Goal: Transaction & Acquisition: Obtain resource

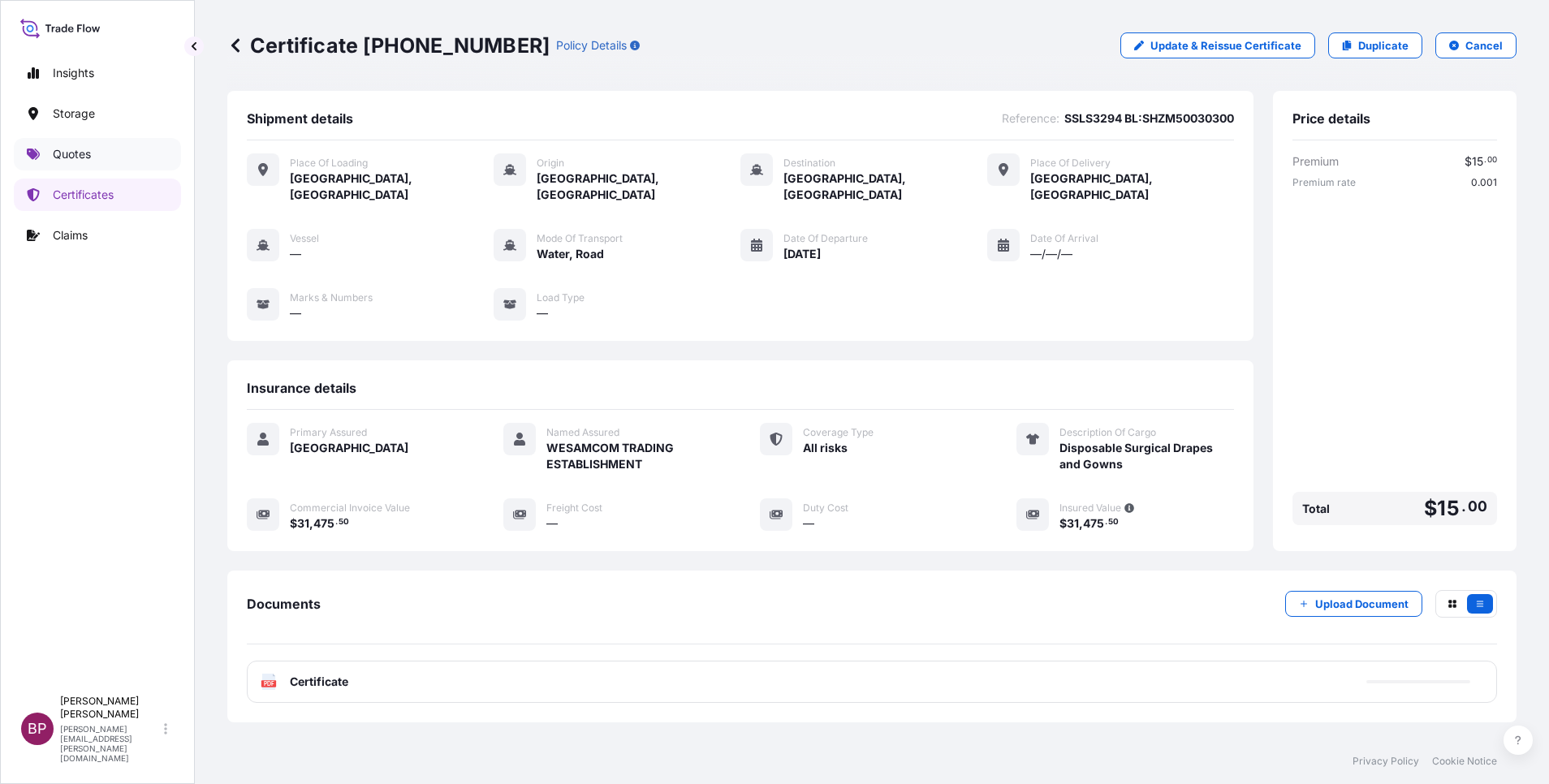
click at [82, 150] on p "Quotes" at bounding box center [72, 154] width 39 height 16
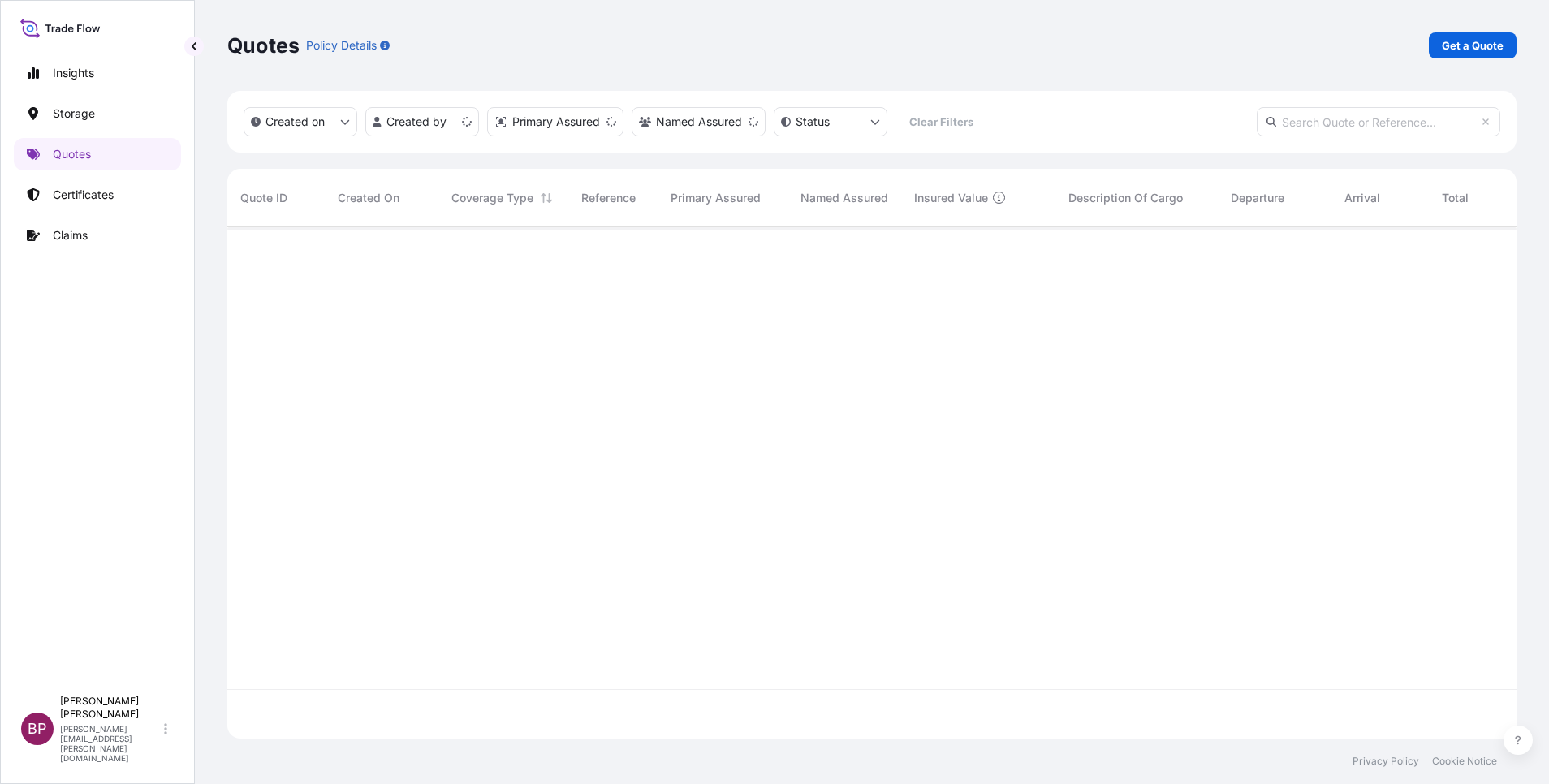
scroll to position [502, 1271]
click at [1490, 45] on p "Get a Quote" at bounding box center [1473, 45] width 62 height 16
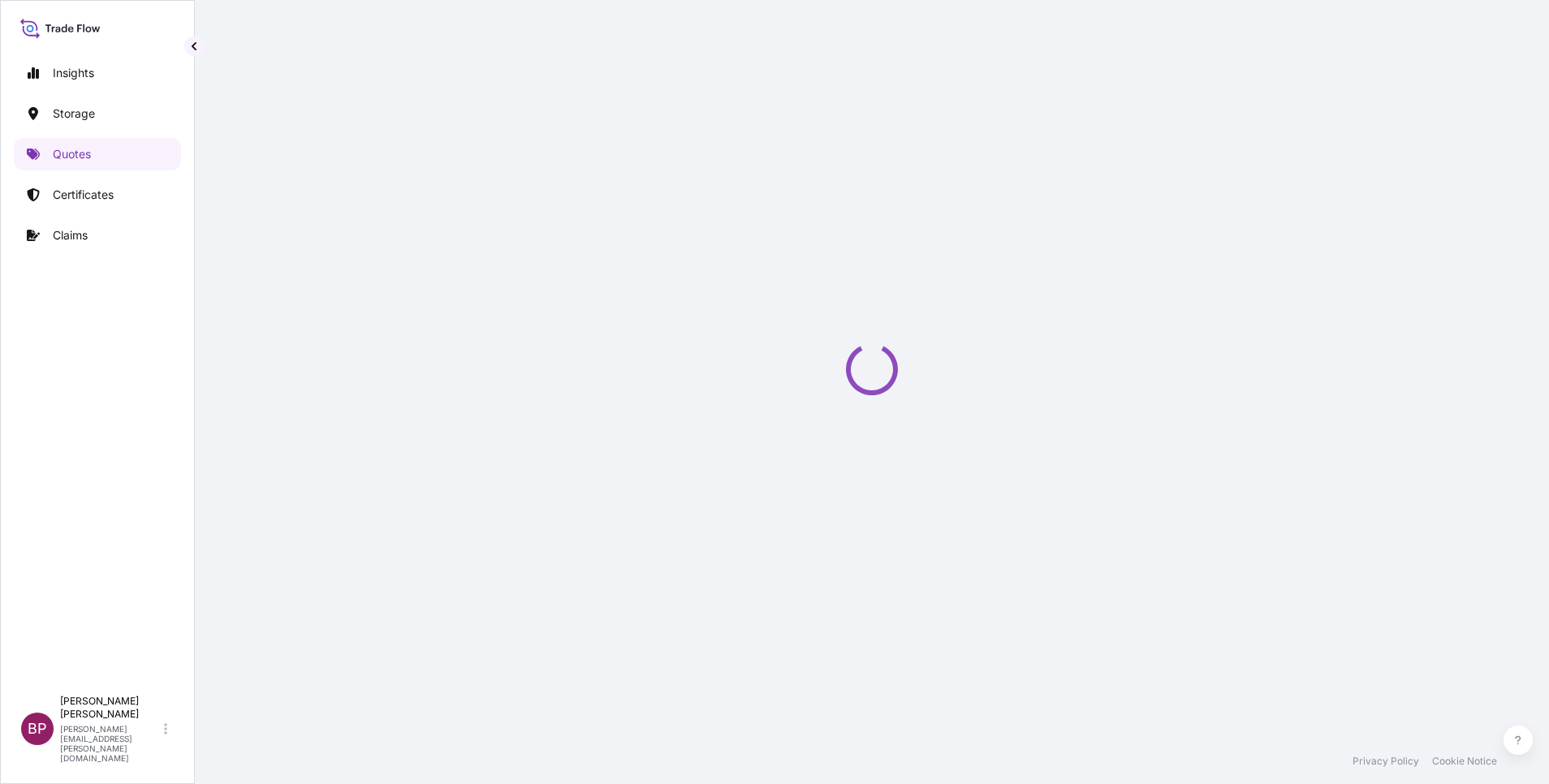
select select "Water"
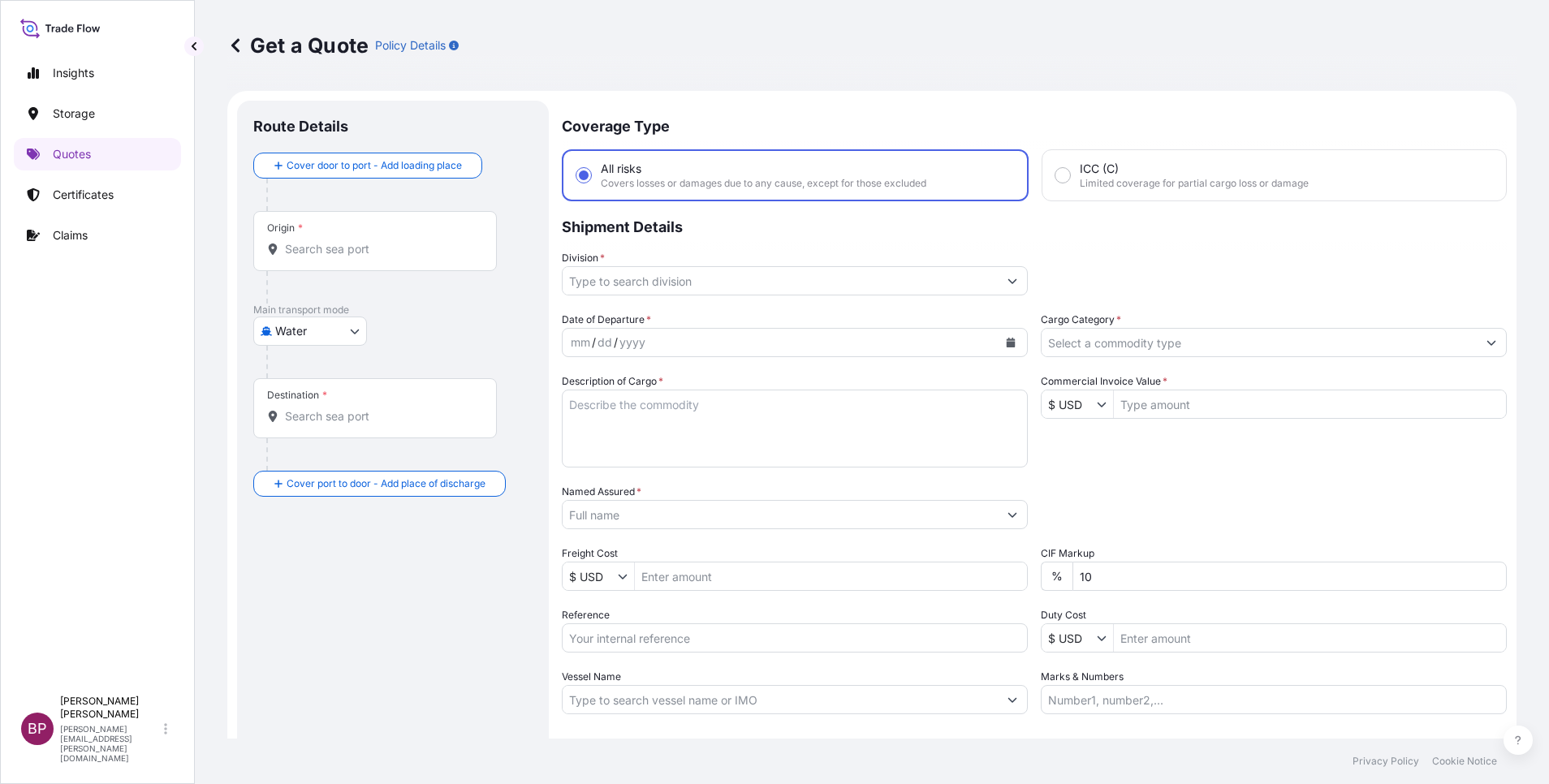
scroll to position [26, 0]
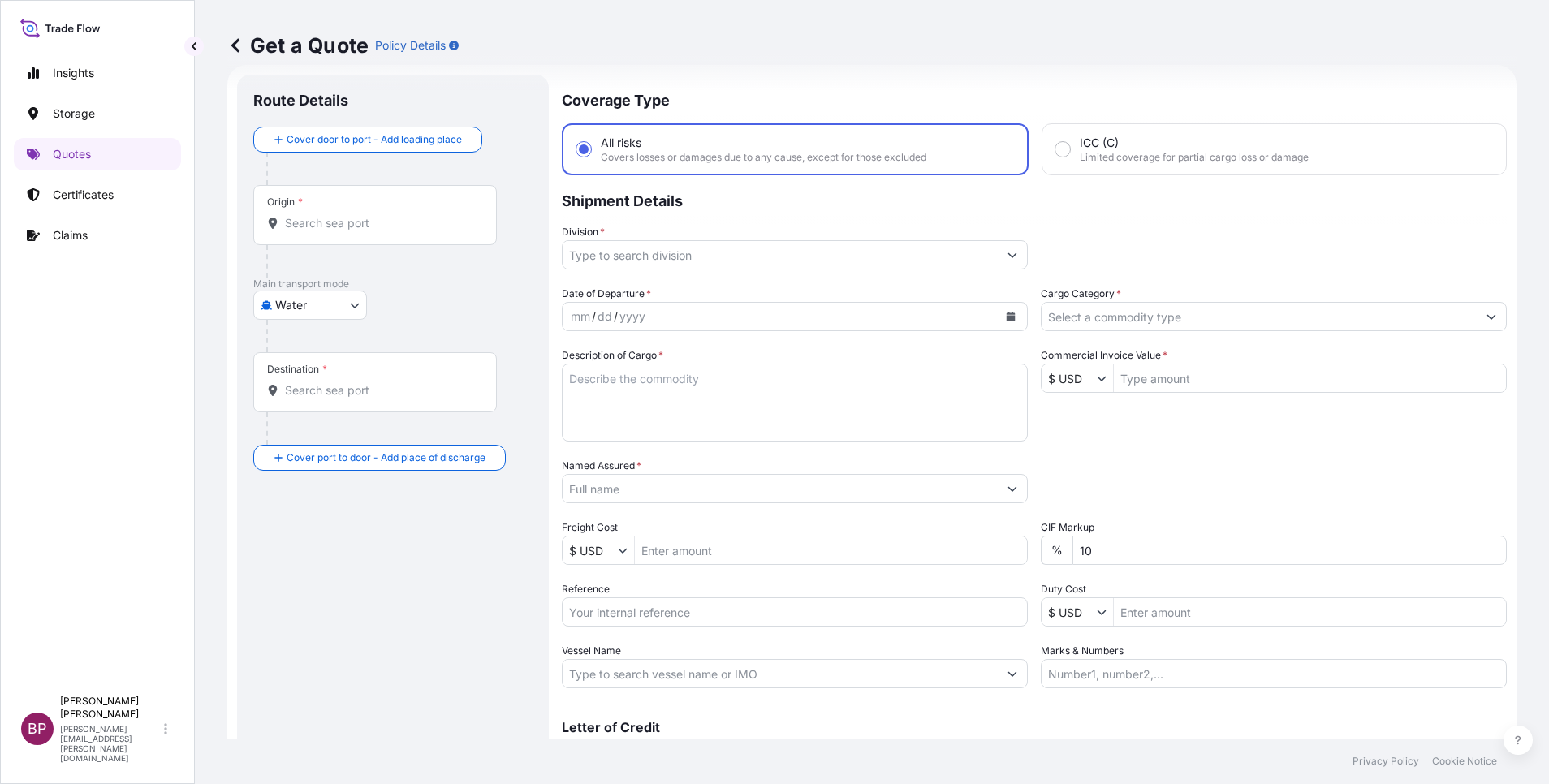
click at [1195, 319] on input "Cargo Category *" at bounding box center [1259, 317] width 436 height 29
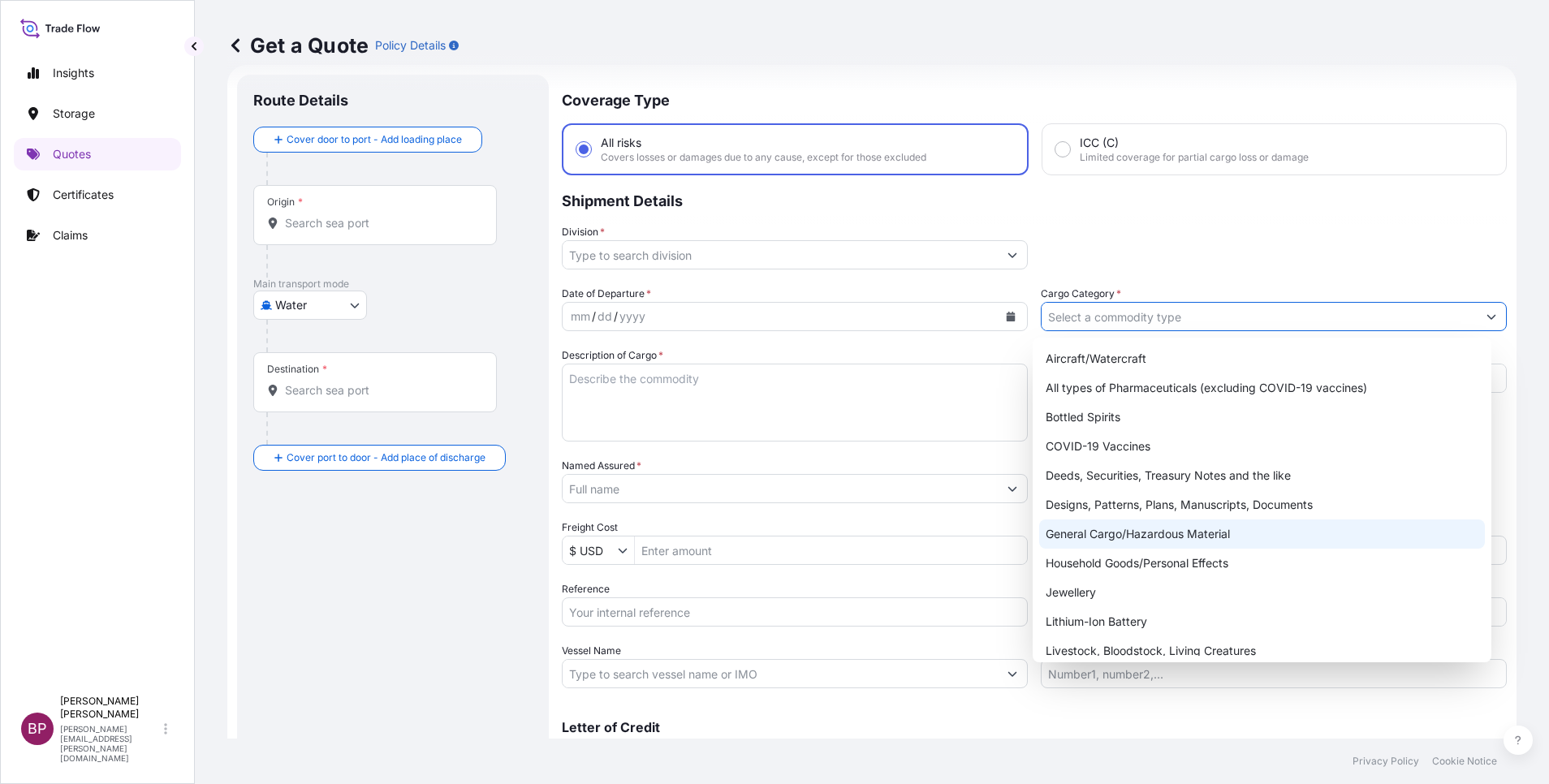
click at [1135, 538] on div "General Cargo/Hazardous Material" at bounding box center [1262, 534] width 446 height 29
type input "General Cargo/Hazardous Material"
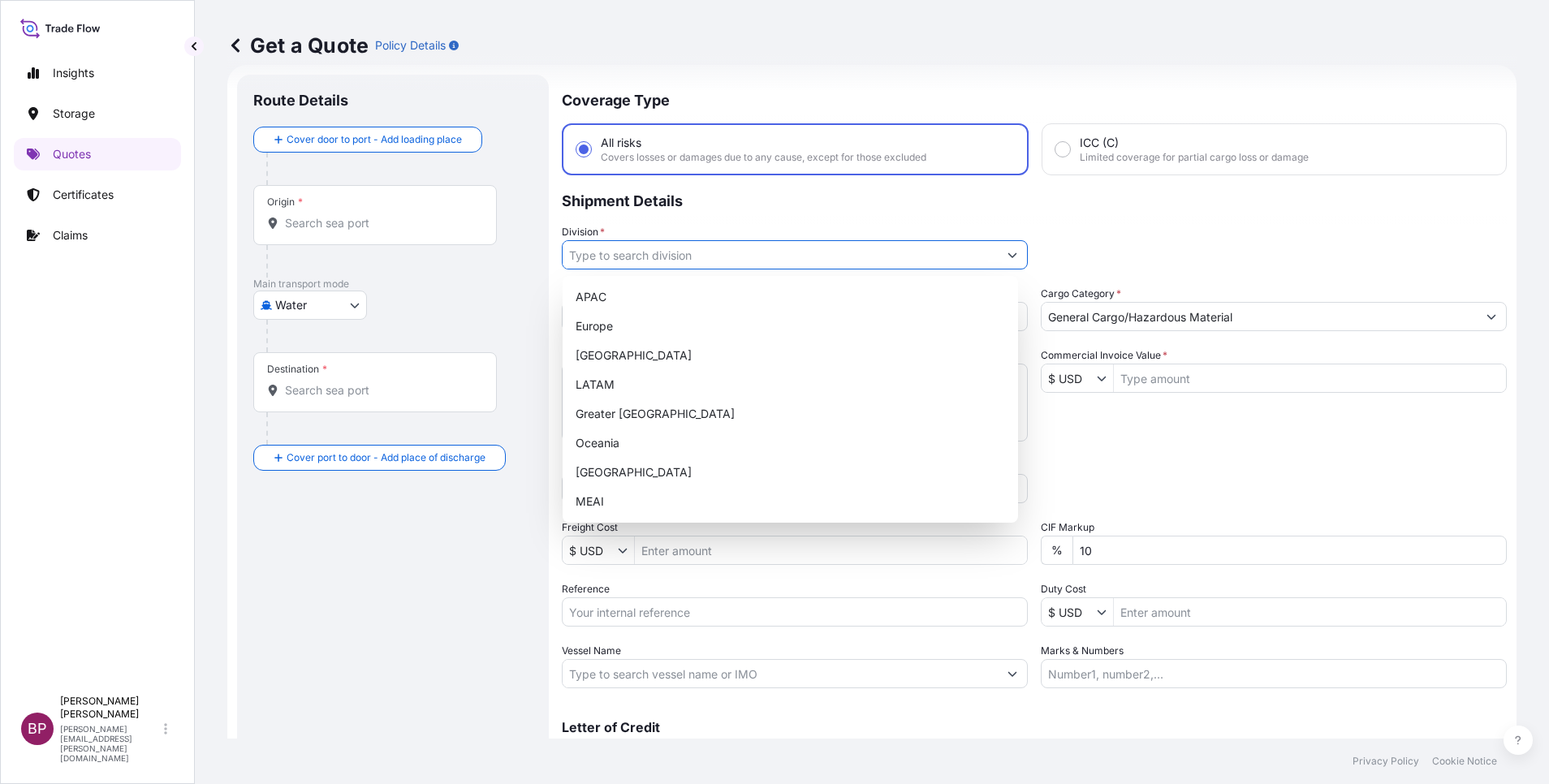
click at [1007, 252] on icon "Show suggestions" at bounding box center [1012, 255] width 10 height 10
click at [713, 493] on div "MEAI" at bounding box center [790, 501] width 442 height 29
type input "MEAI"
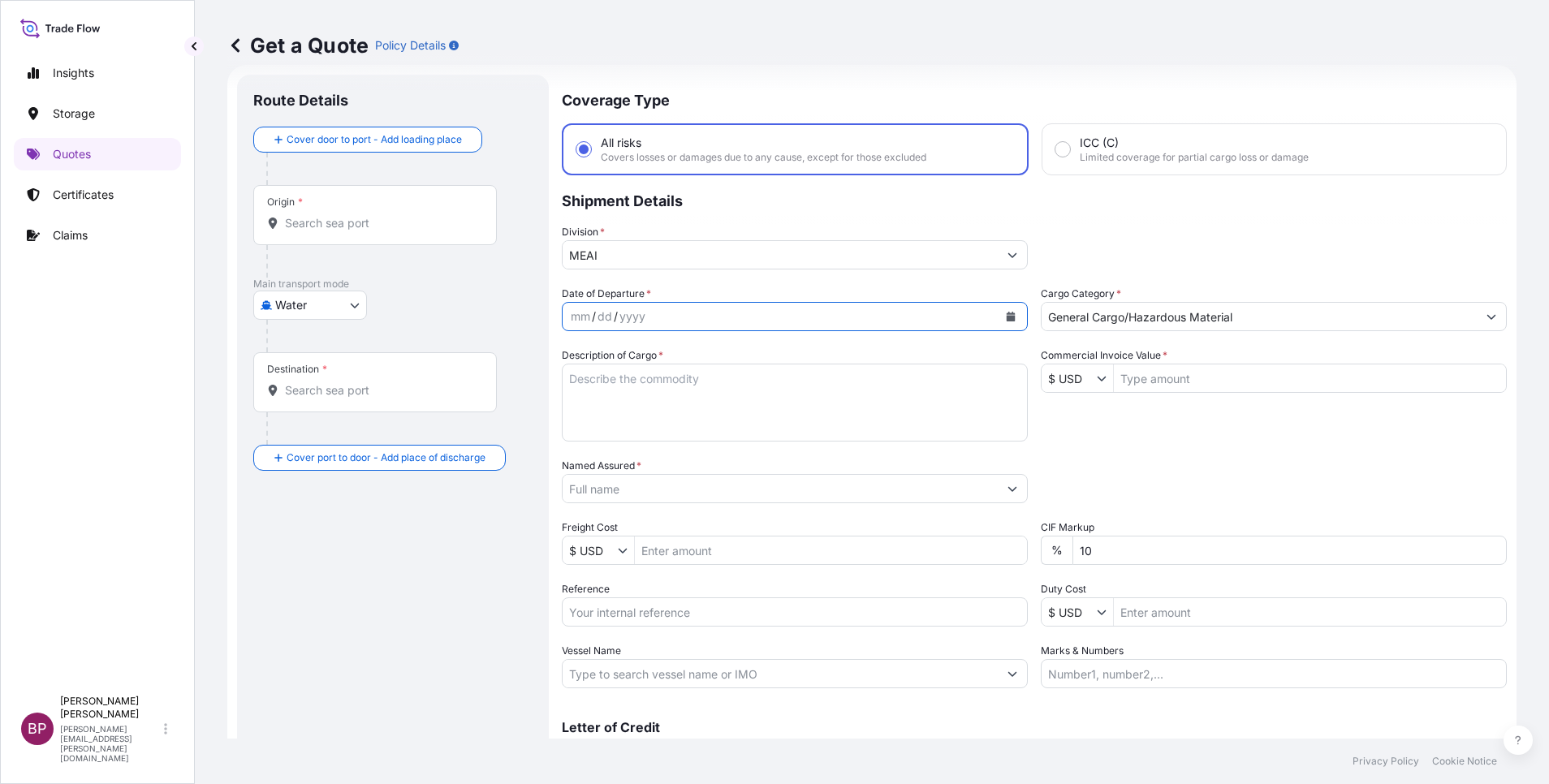
click at [1007, 319] on icon "Calendar" at bounding box center [1011, 317] width 9 height 10
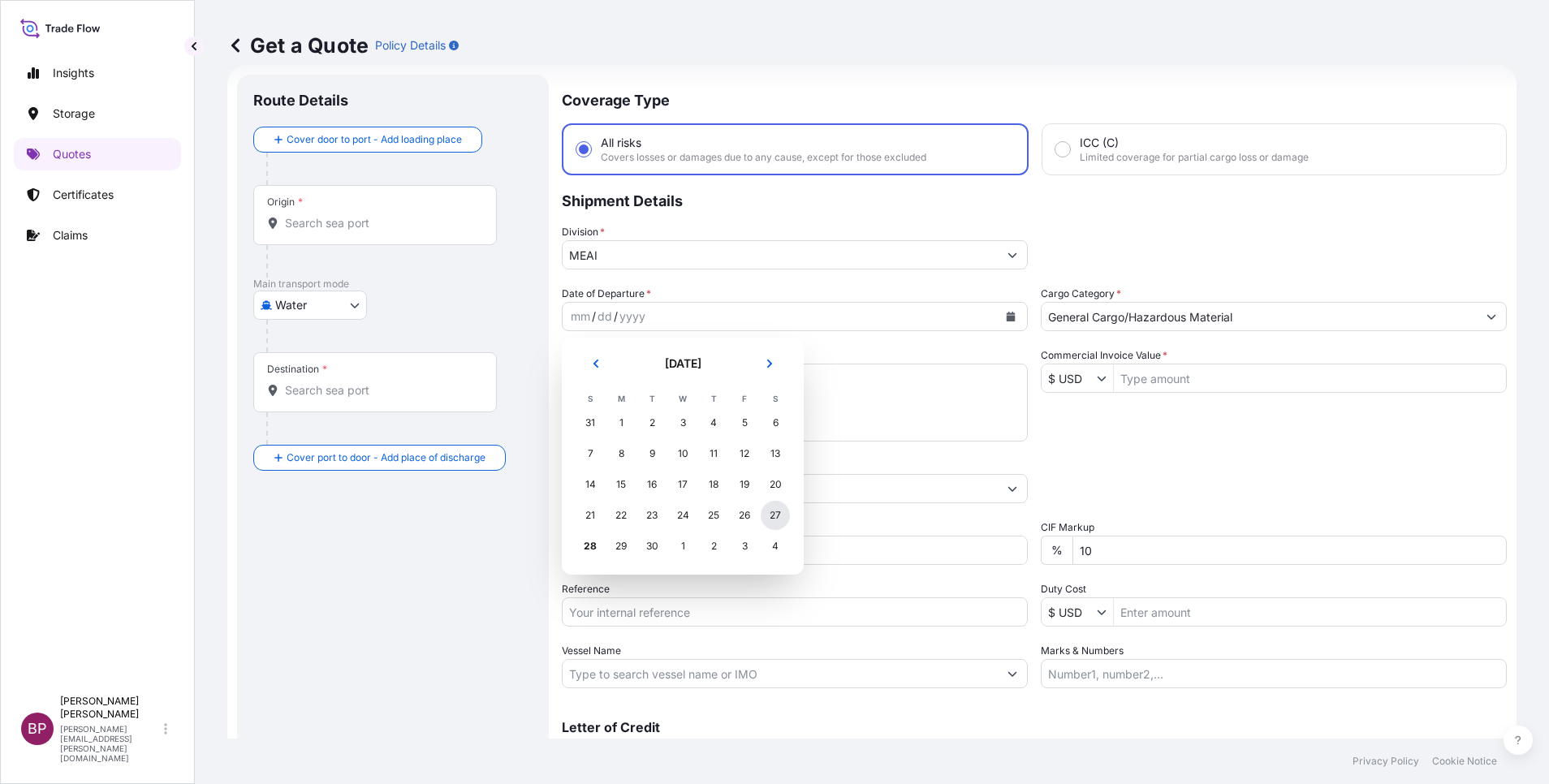
click at [777, 516] on div "27" at bounding box center [775, 516] width 29 height 29
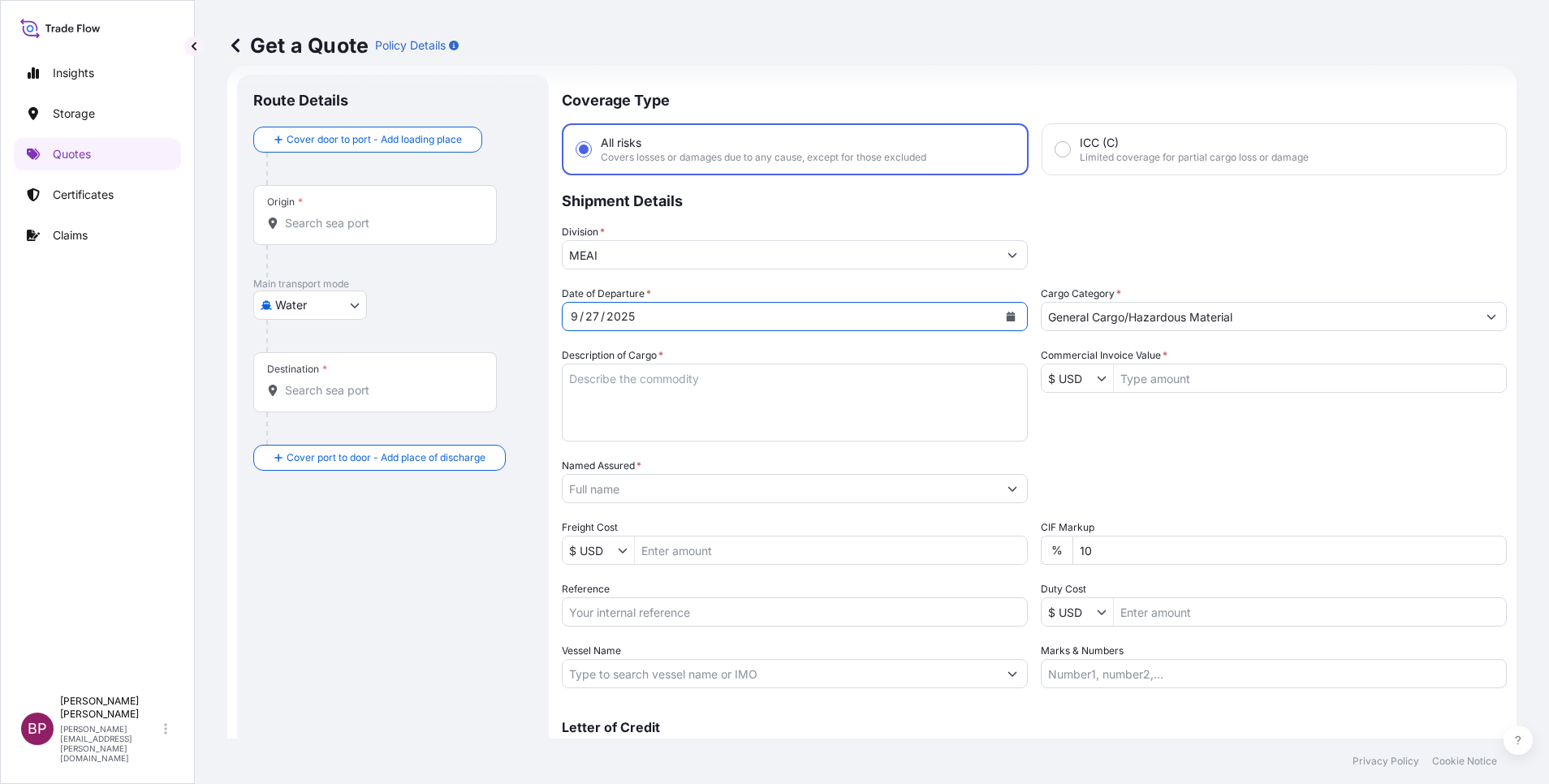
click at [723, 609] on input "Reference" at bounding box center [795, 612] width 466 height 29
paste input "3305243096 SLSBDP1404"
type input "3305243096 SLSBDP1404"
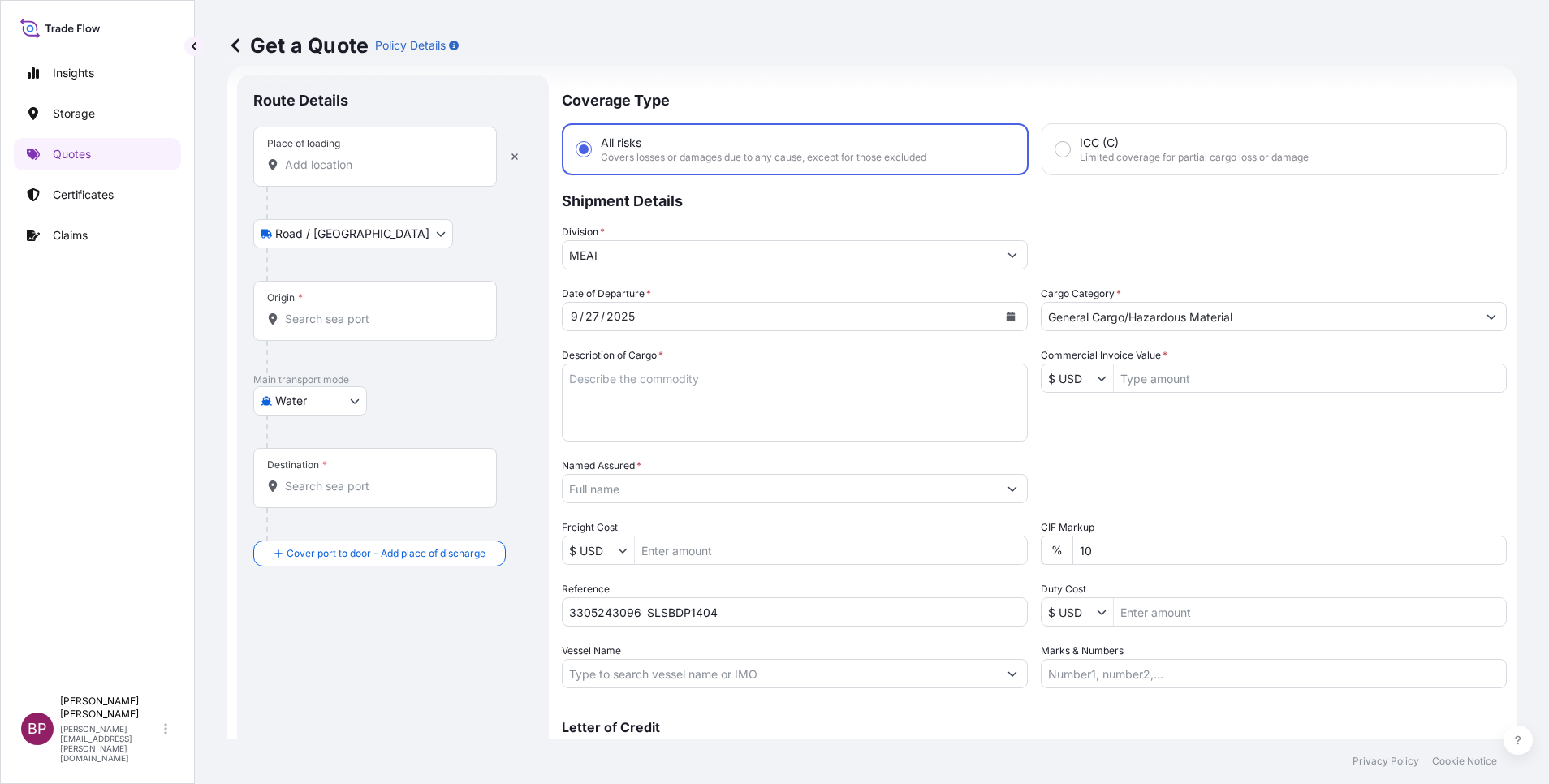
click at [344, 167] on input "Place of loading" at bounding box center [380, 164] width 191 height 16
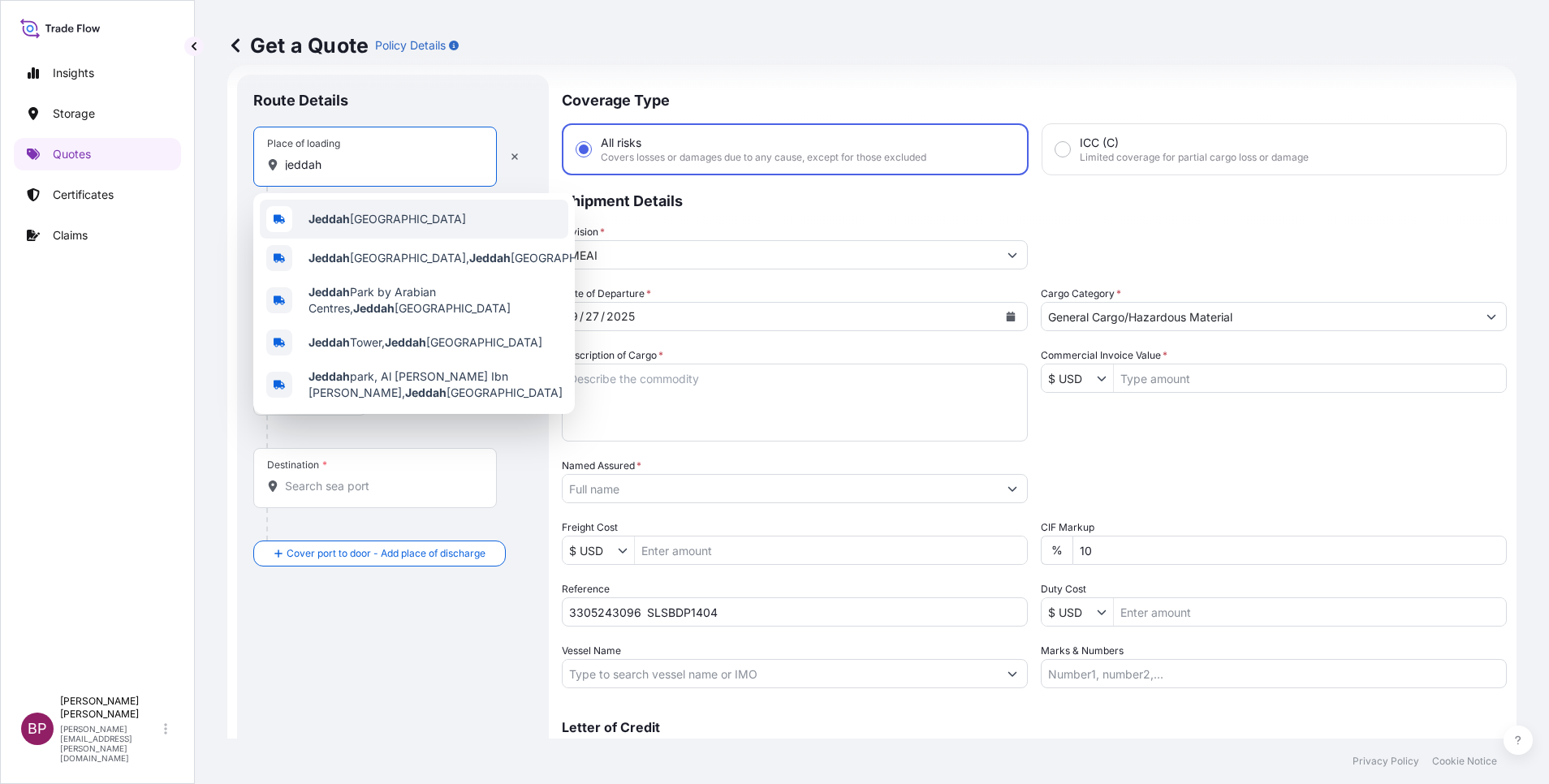
click at [349, 223] on b "Jeddah" at bounding box center [328, 218] width 42 height 14
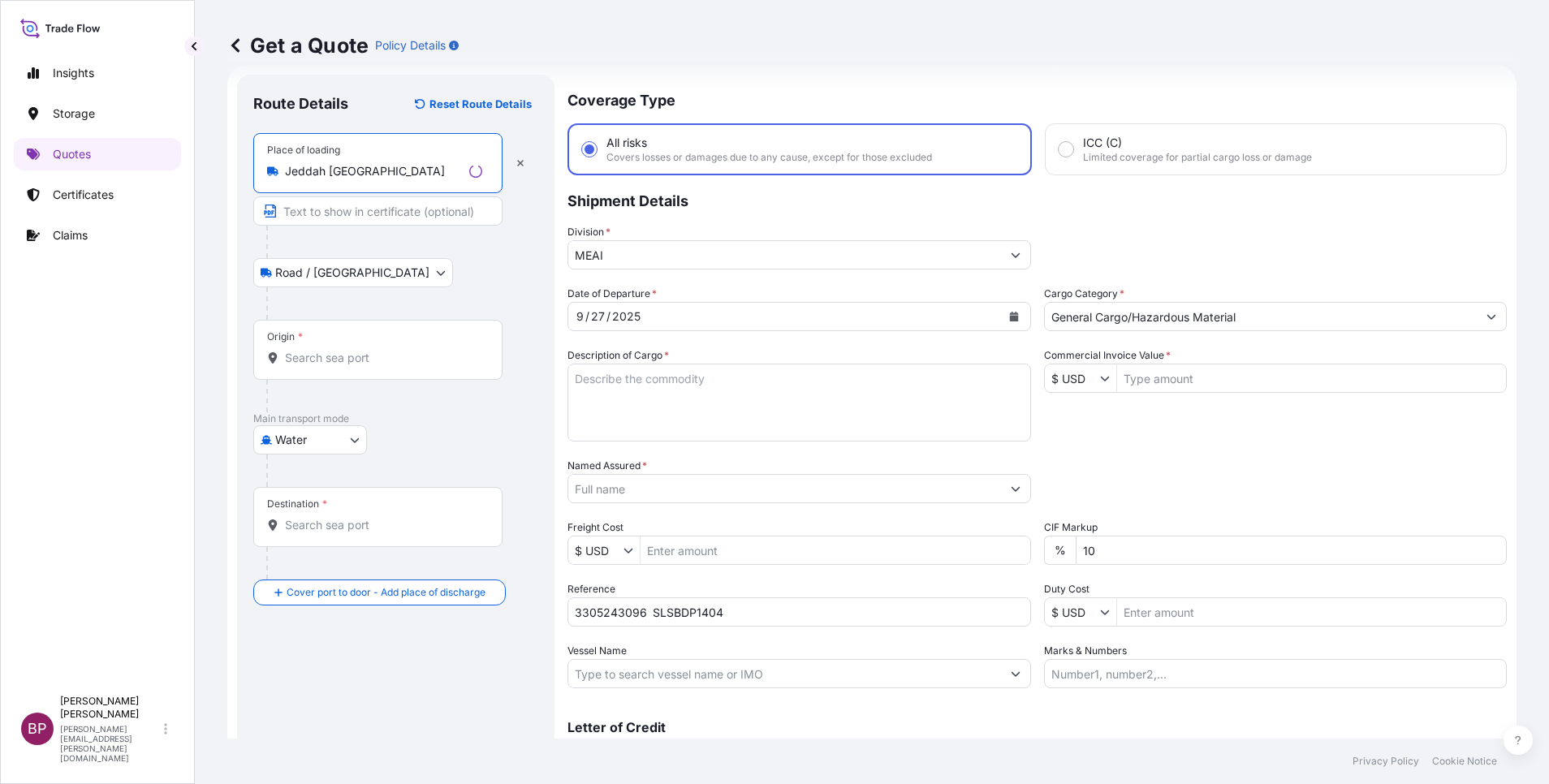
type input "Jeddah [GEOGRAPHIC_DATA]"
drag, startPoint x: 355, startPoint y: 357, endPoint x: 345, endPoint y: 354, distance: 10.4
click at [355, 354] on input "Origin *" at bounding box center [383, 357] width 197 height 16
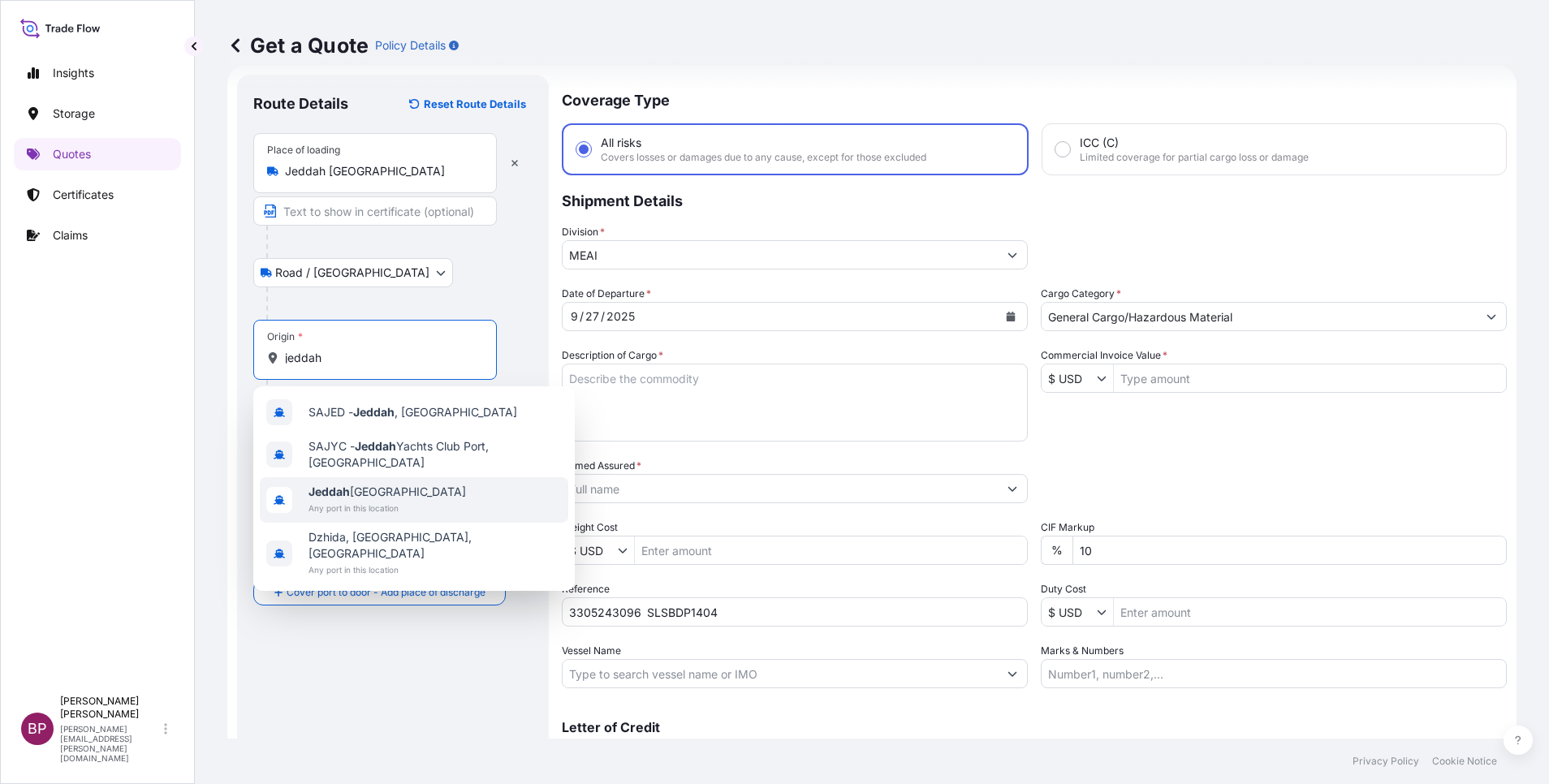
click at [388, 497] on span "Jeddah [GEOGRAPHIC_DATA]" at bounding box center [386, 491] width 157 height 16
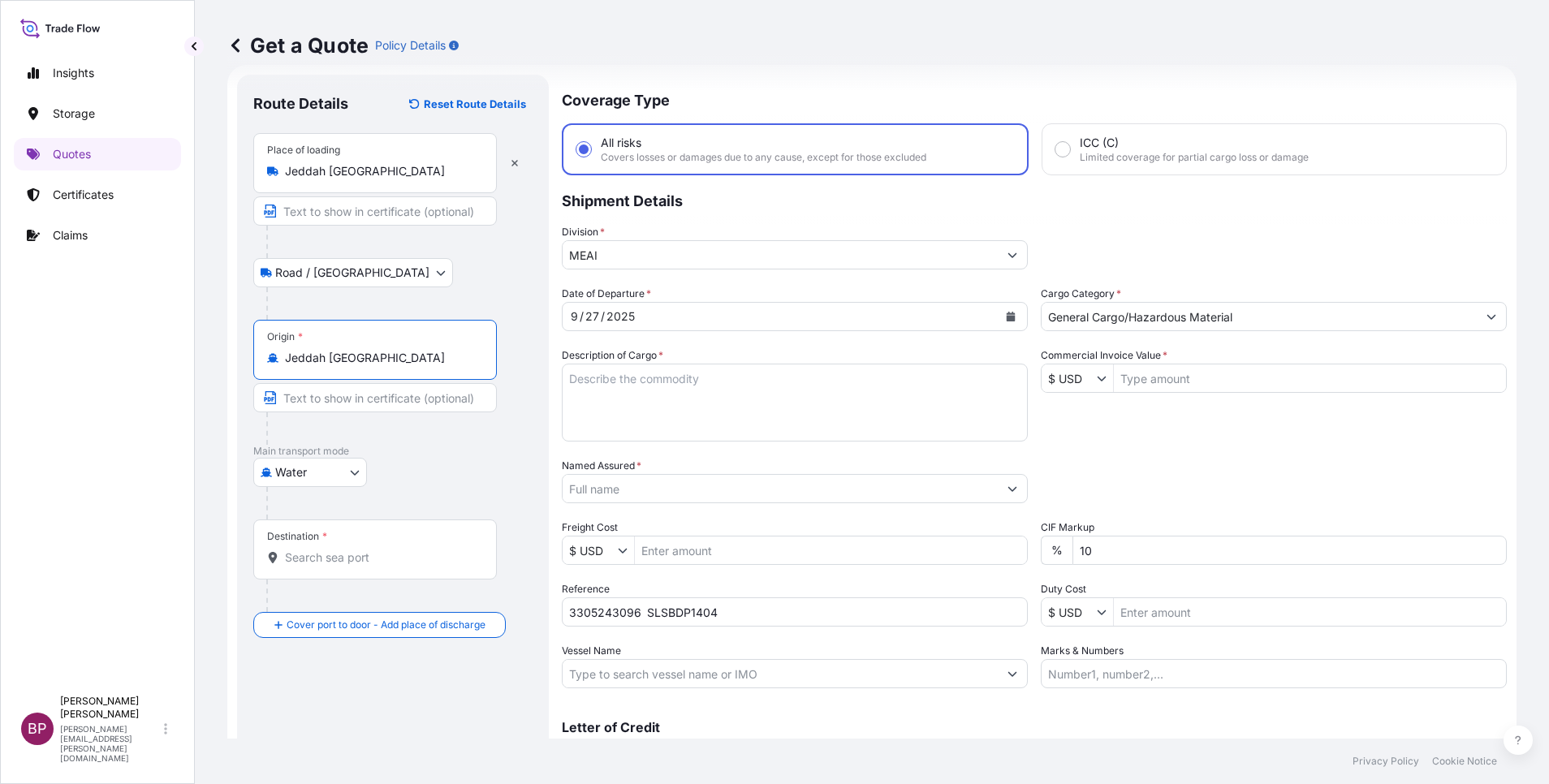
type input "Jeddah [GEOGRAPHIC_DATA]"
drag, startPoint x: 344, startPoint y: 565, endPoint x: 351, endPoint y: 573, distance: 10.6
click at [344, 563] on div "Destination *" at bounding box center [375, 549] width 243 height 60
click at [344, 563] on input "Destination *" at bounding box center [380, 557] width 191 height 16
paste input "[GEOGRAPHIC_DATA]"
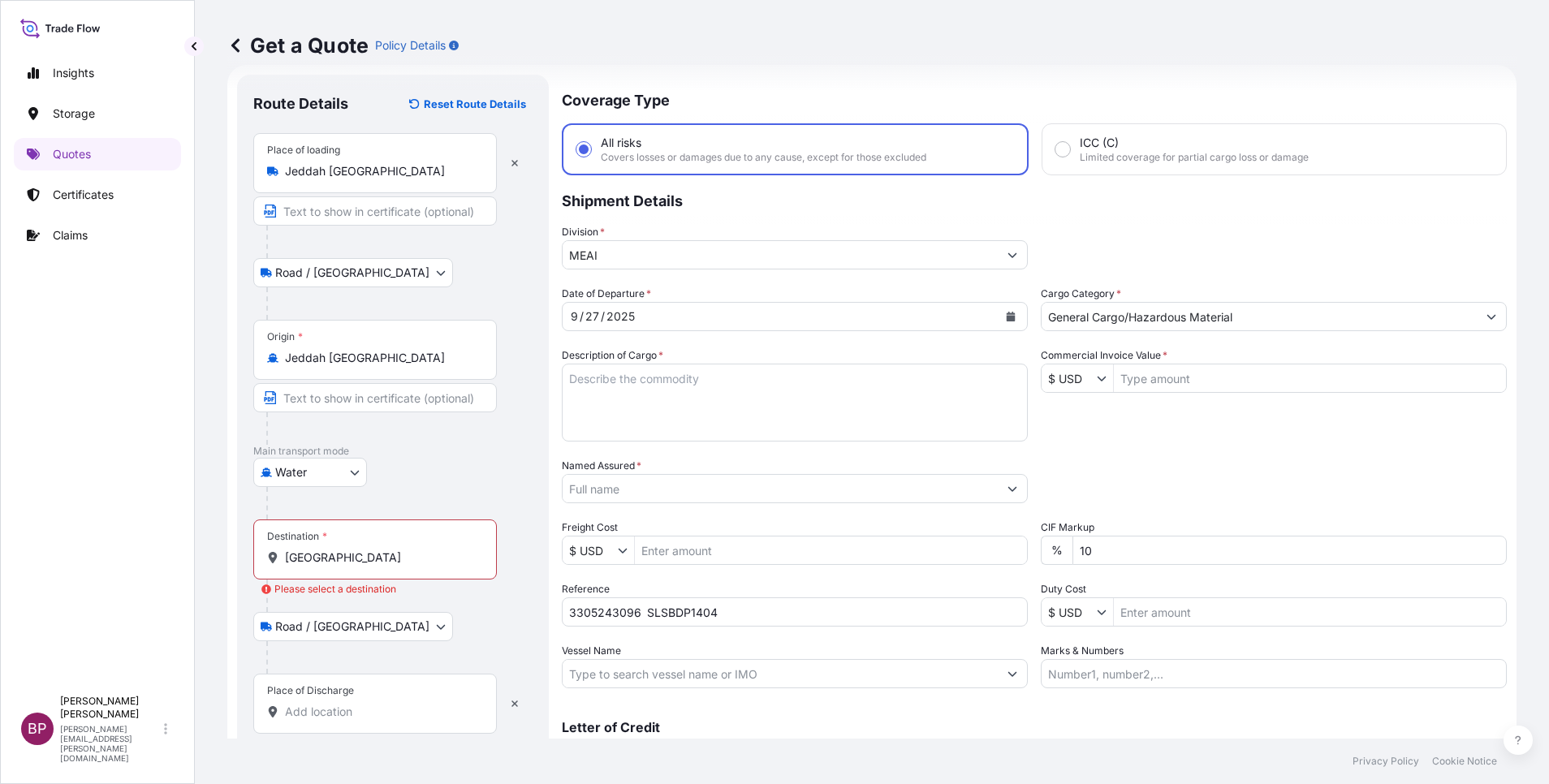
click at [364, 558] on input "[GEOGRAPHIC_DATA]" at bounding box center [380, 557] width 191 height 16
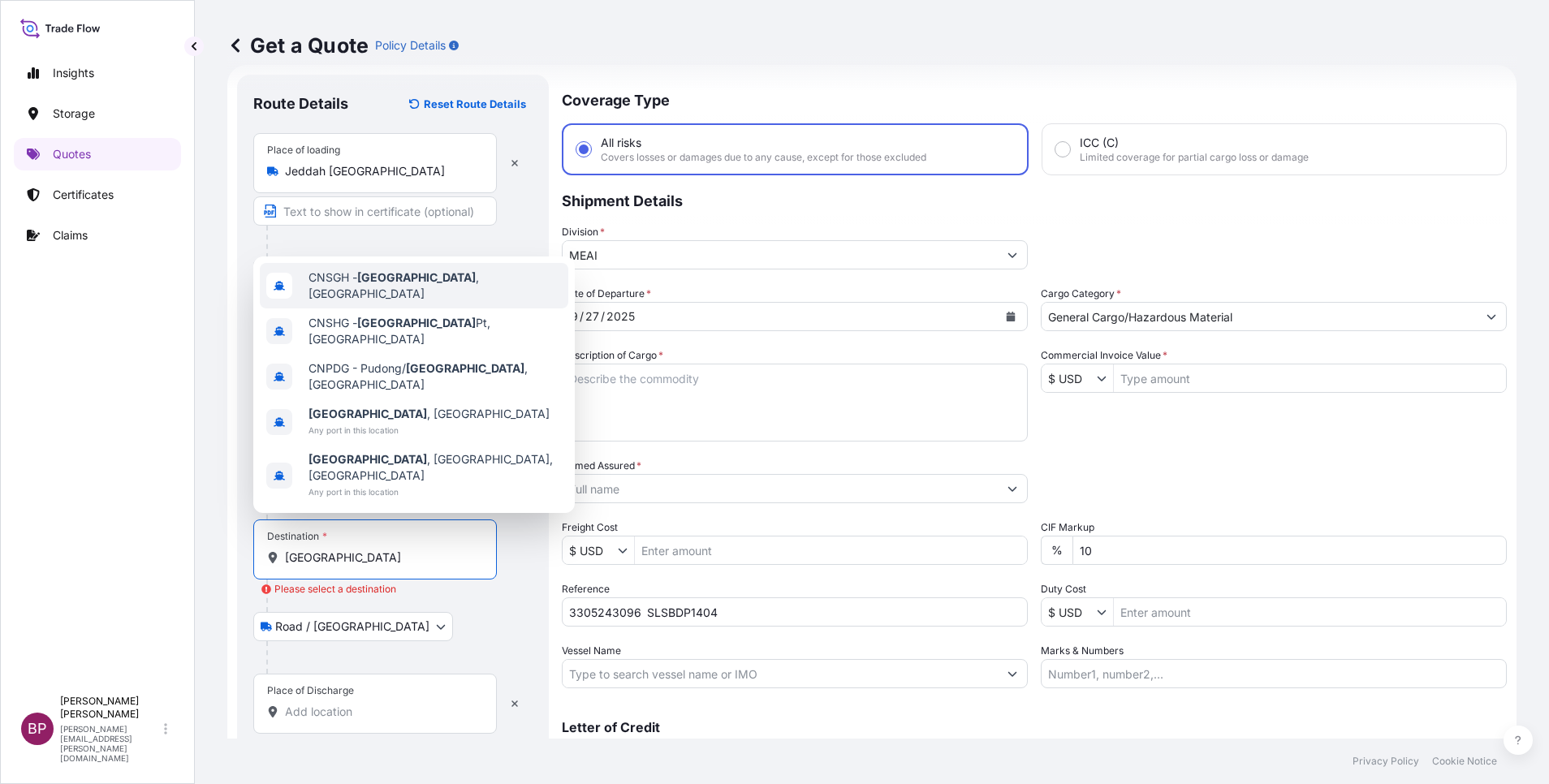
type input "CNSGH - [GEOGRAPHIC_DATA], [GEOGRAPHIC_DATA]"
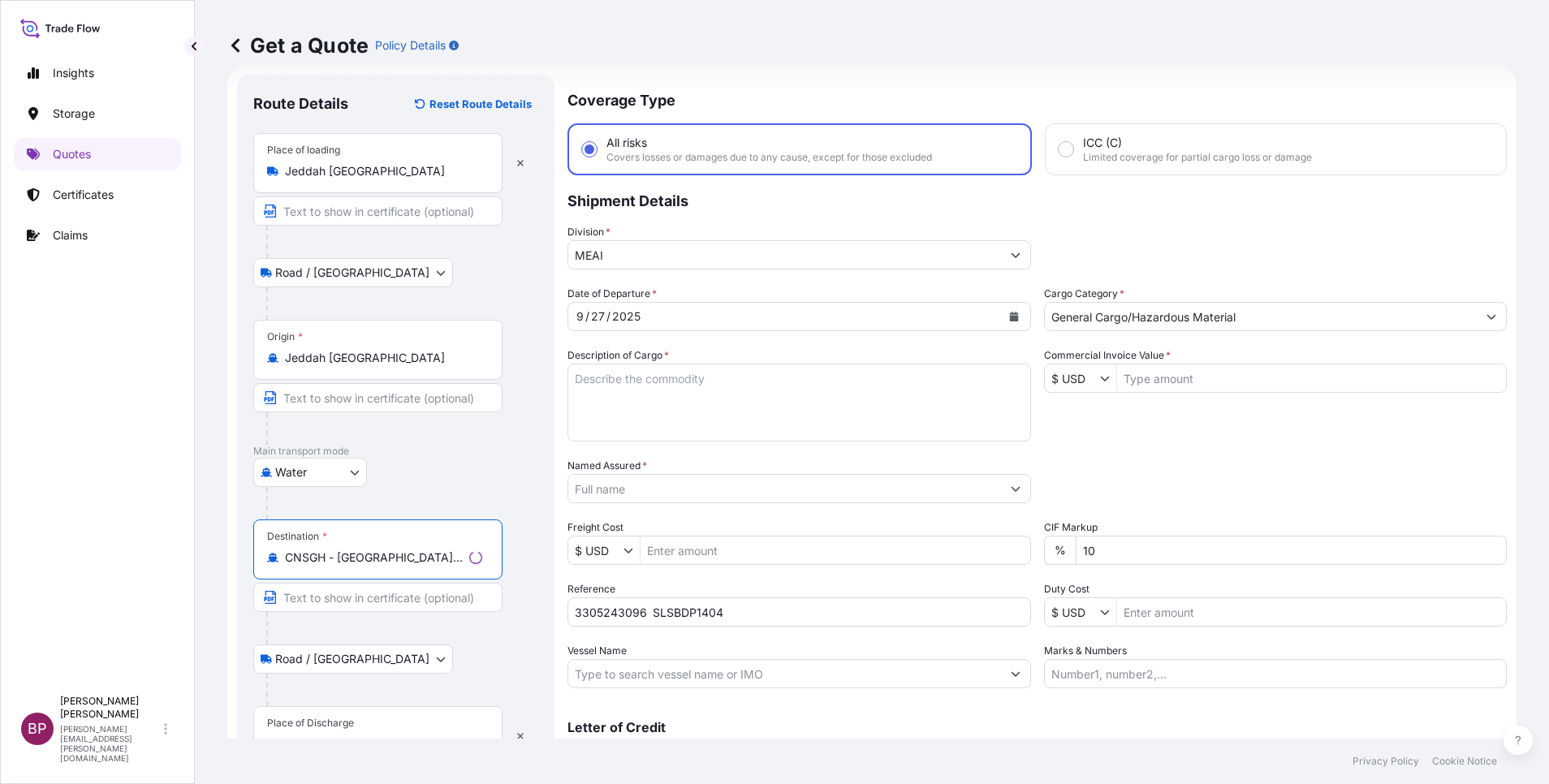
drag, startPoint x: 373, startPoint y: 729, endPoint x: 373, endPoint y: 716, distance: 13.0
click at [373, 719] on div "Place of Discharge" at bounding box center [378, 736] width 249 height 60
click at [373, 737] on input "Place of Discharge" at bounding box center [383, 744] width 197 height 16
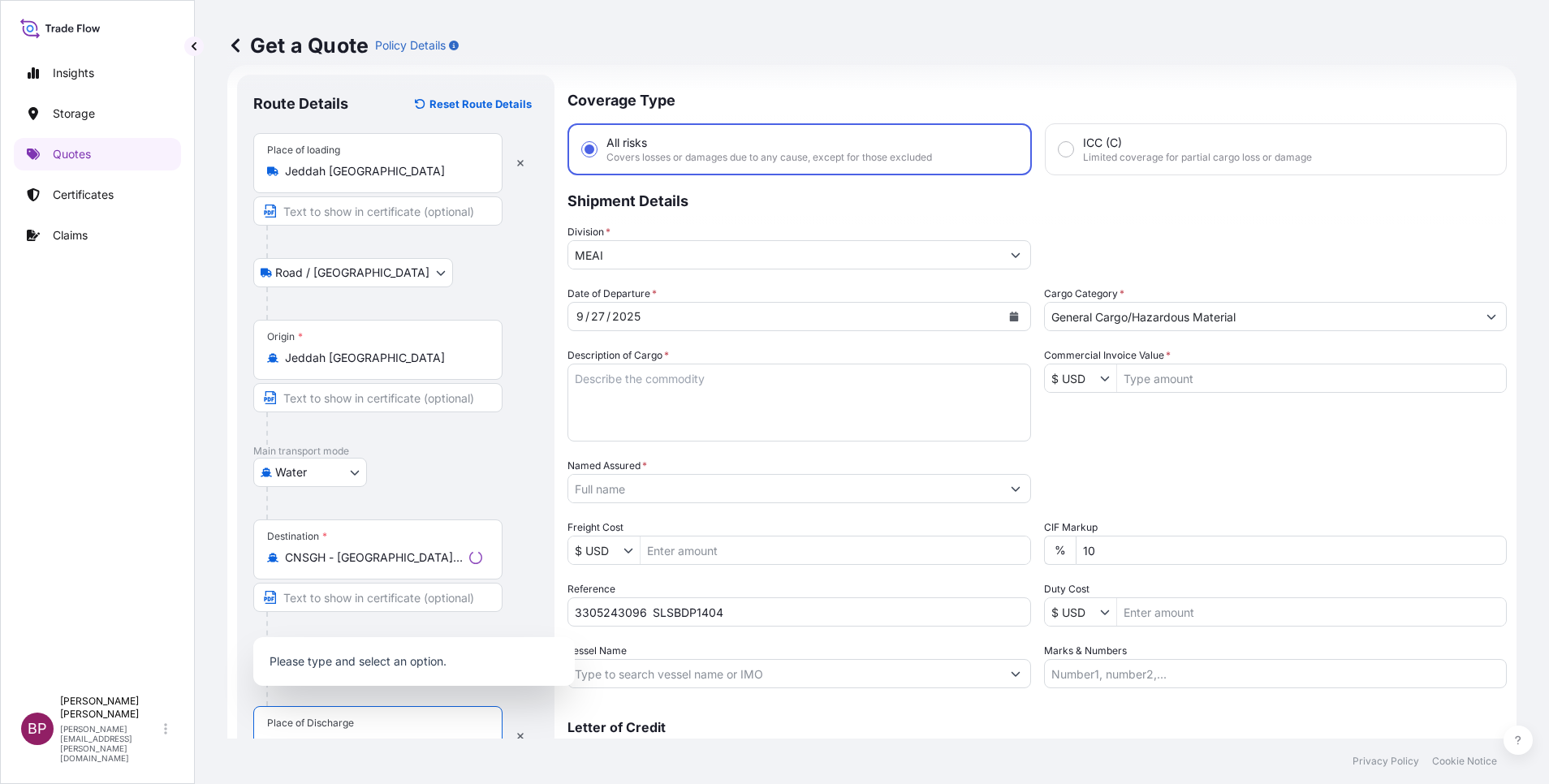
scroll to position [40, 0]
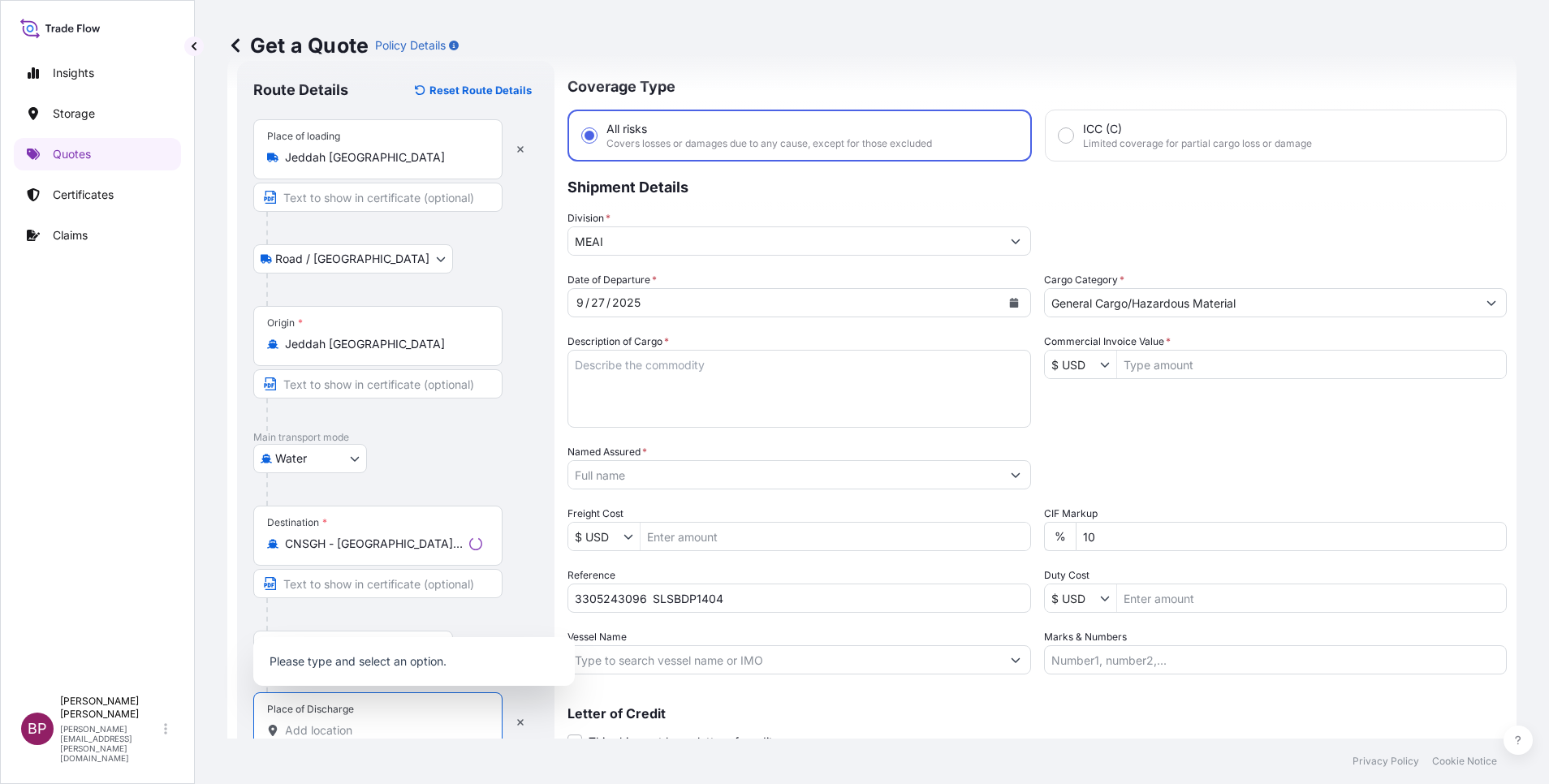
type input "v"
paste input "[GEOGRAPHIC_DATA]"
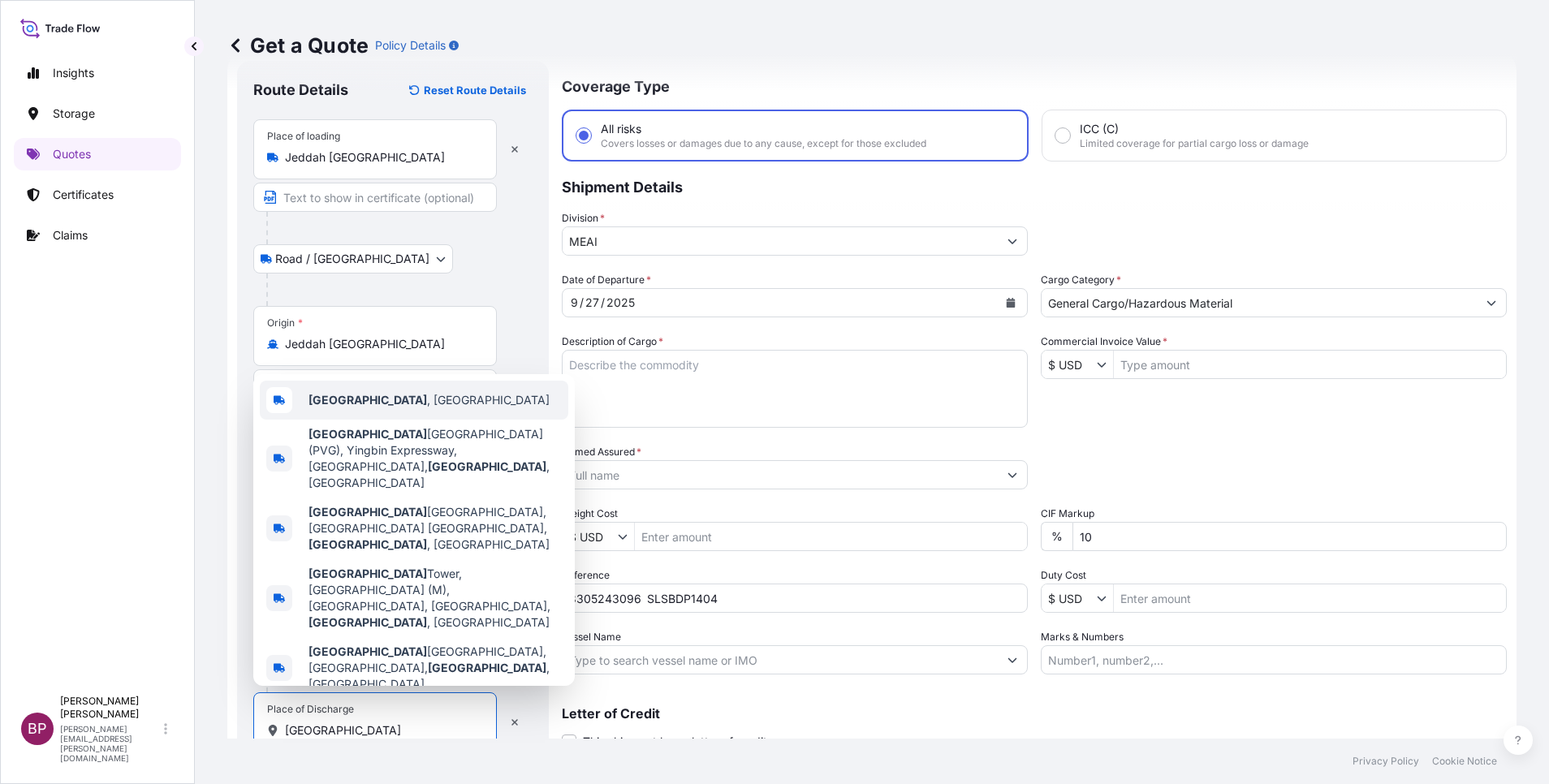
click at [364, 408] on span "[GEOGRAPHIC_DATA] , [GEOGRAPHIC_DATA]" at bounding box center [429, 400] width 241 height 16
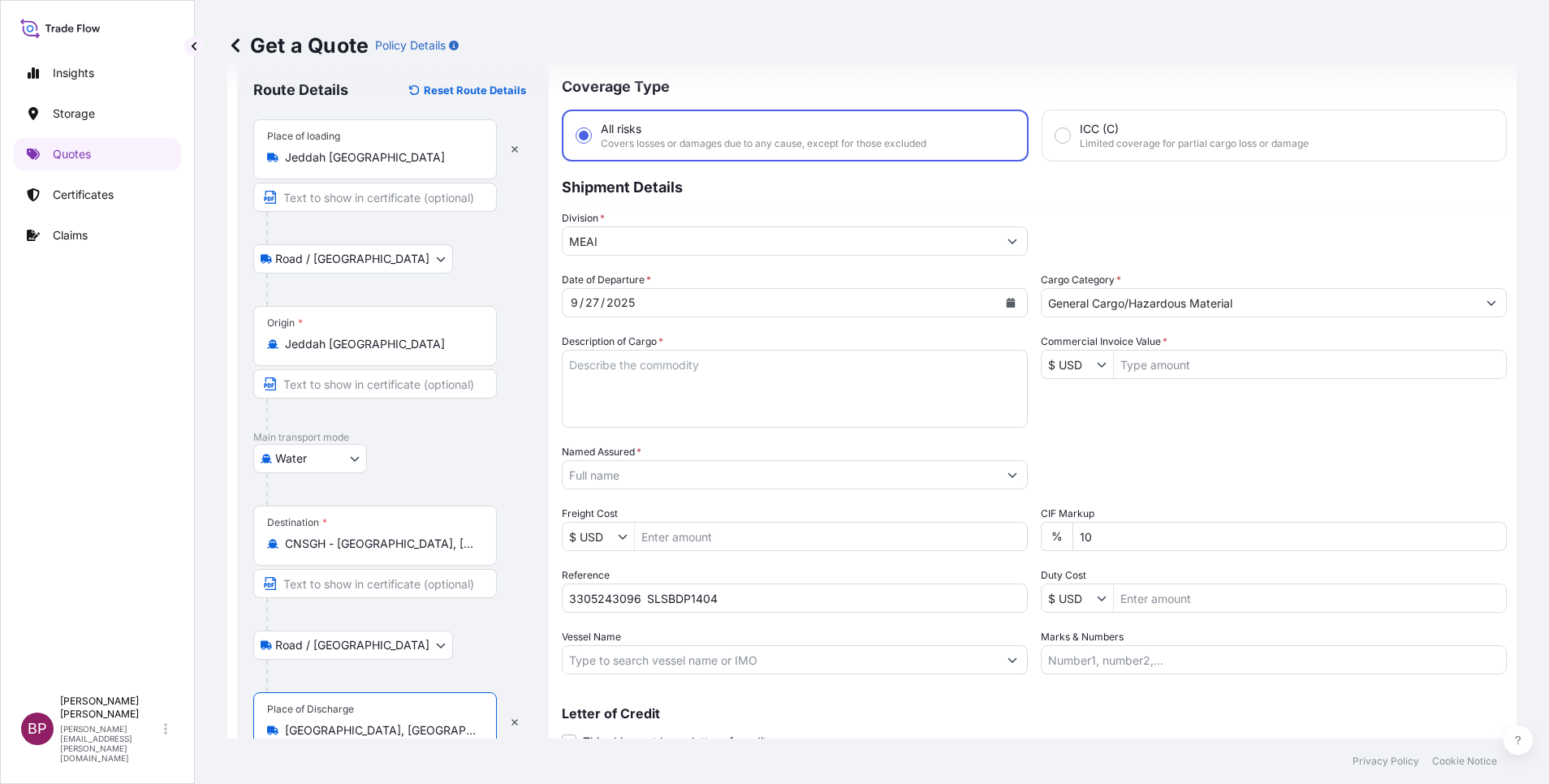
type input "[GEOGRAPHIC_DATA], [GEOGRAPHIC_DATA]"
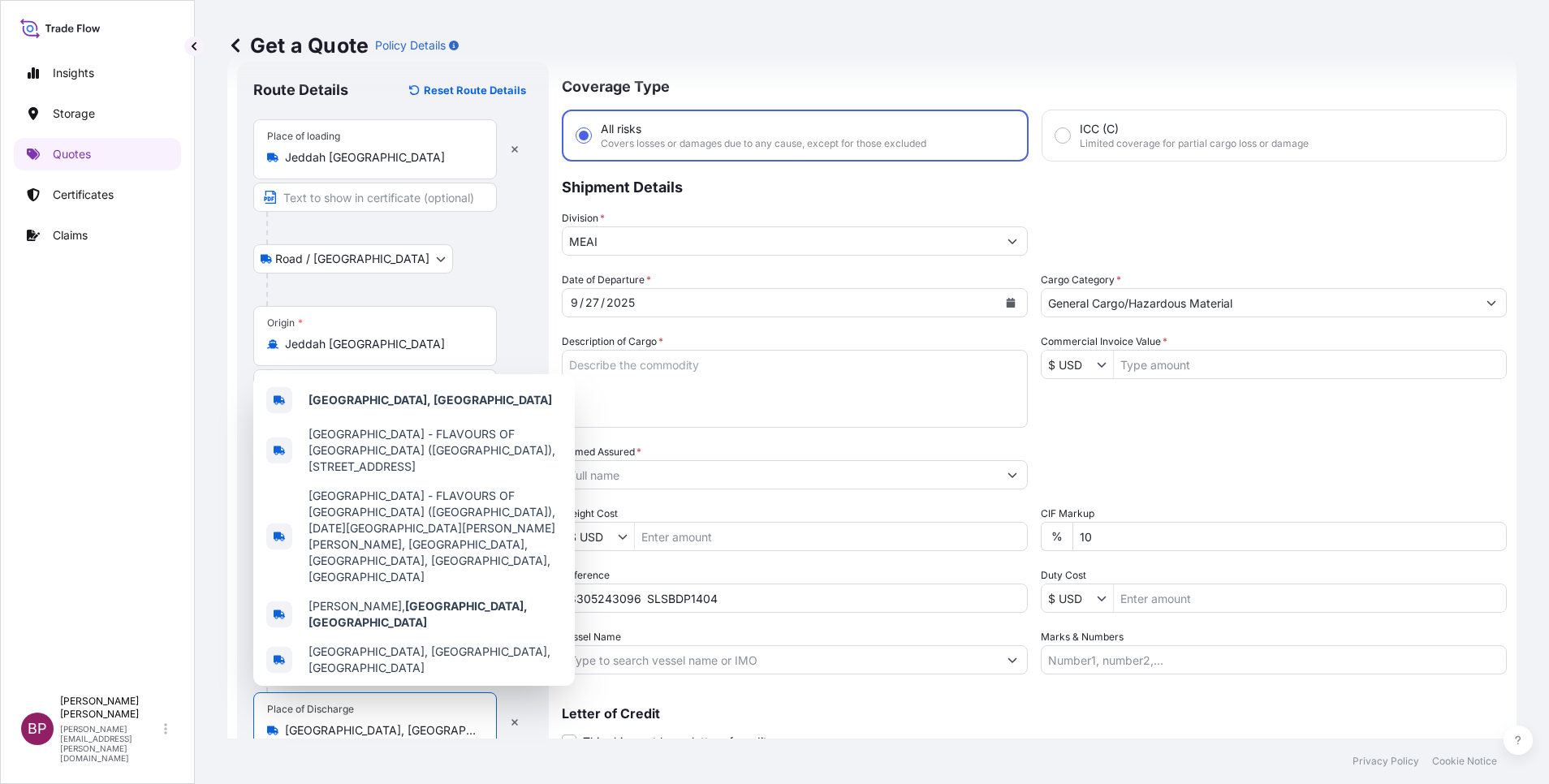
click at [1155, 365] on input "Commercial Invoice Value *" at bounding box center [1310, 364] width 392 height 29
paste input "143910"
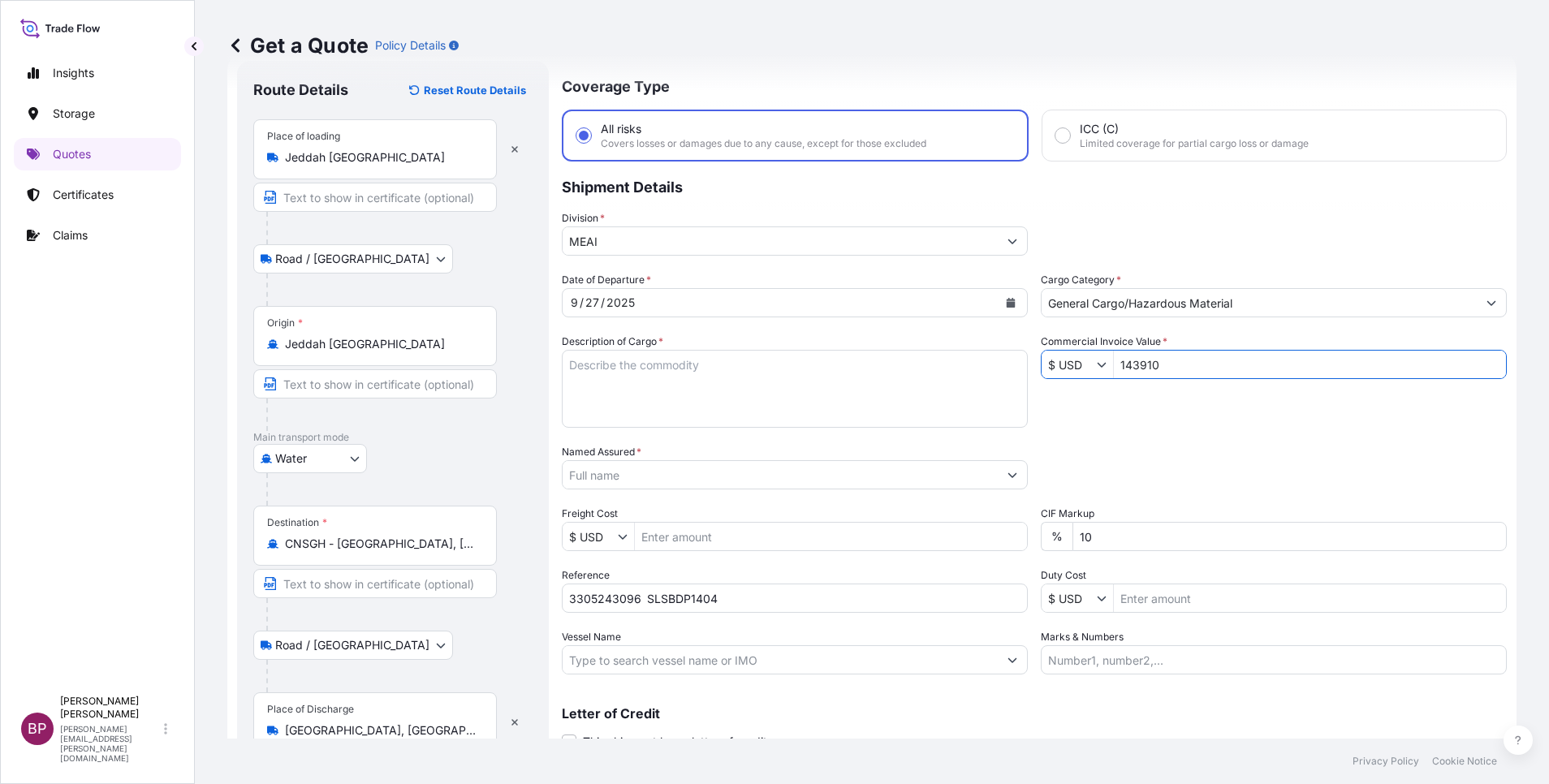
type input "143,910"
drag, startPoint x: 665, startPoint y: 383, endPoint x: 714, endPoint y: 421, distance: 62.0
click at [666, 384] on textarea "Description of Cargo *" at bounding box center [795, 388] width 466 height 78
paste textarea "KELTAN KSA 6405H /Synthetic Rubber EPDM"
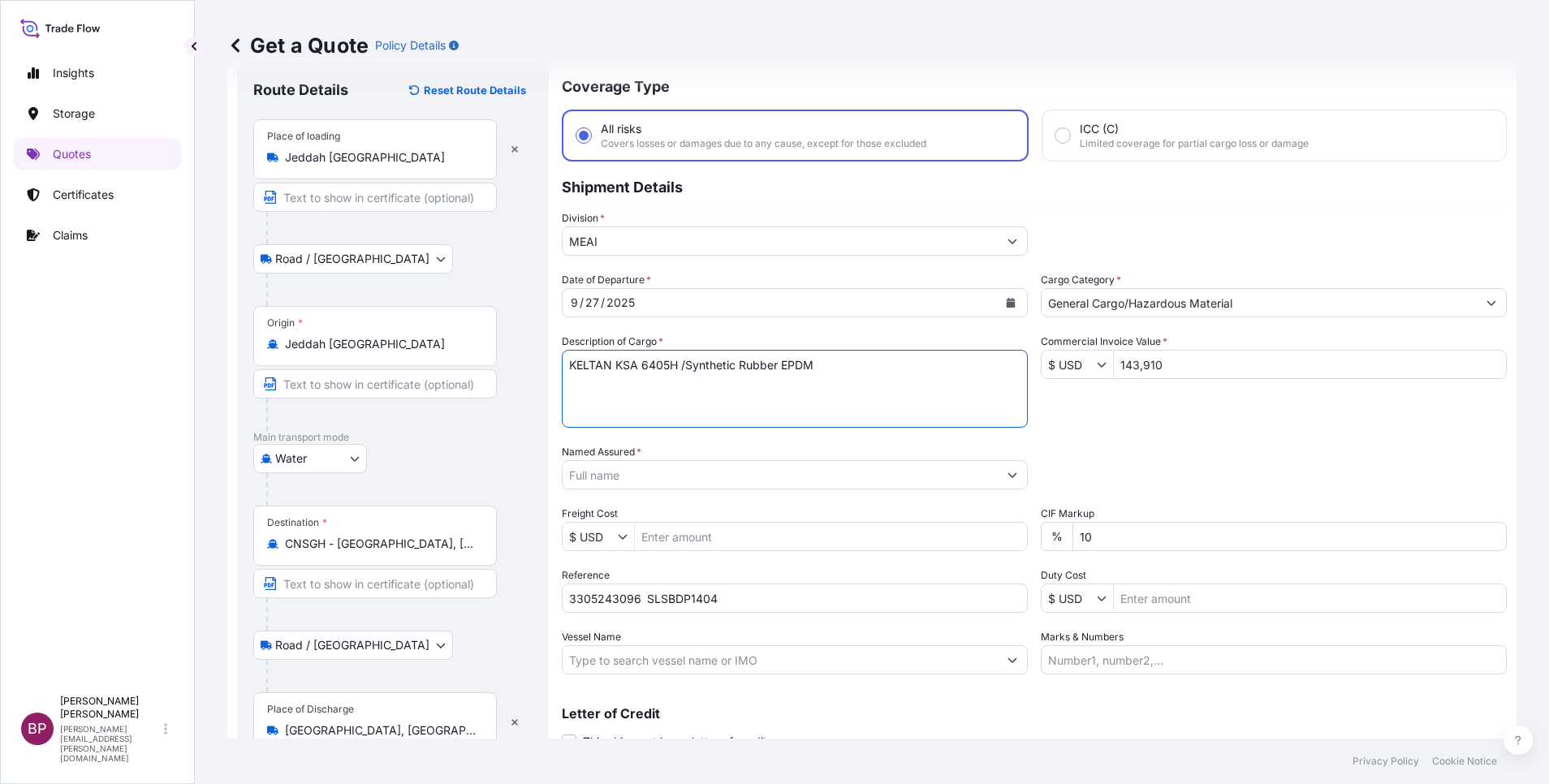
type textarea "KELTAN KSA 6405H /Synthetic Rubber EPDM"
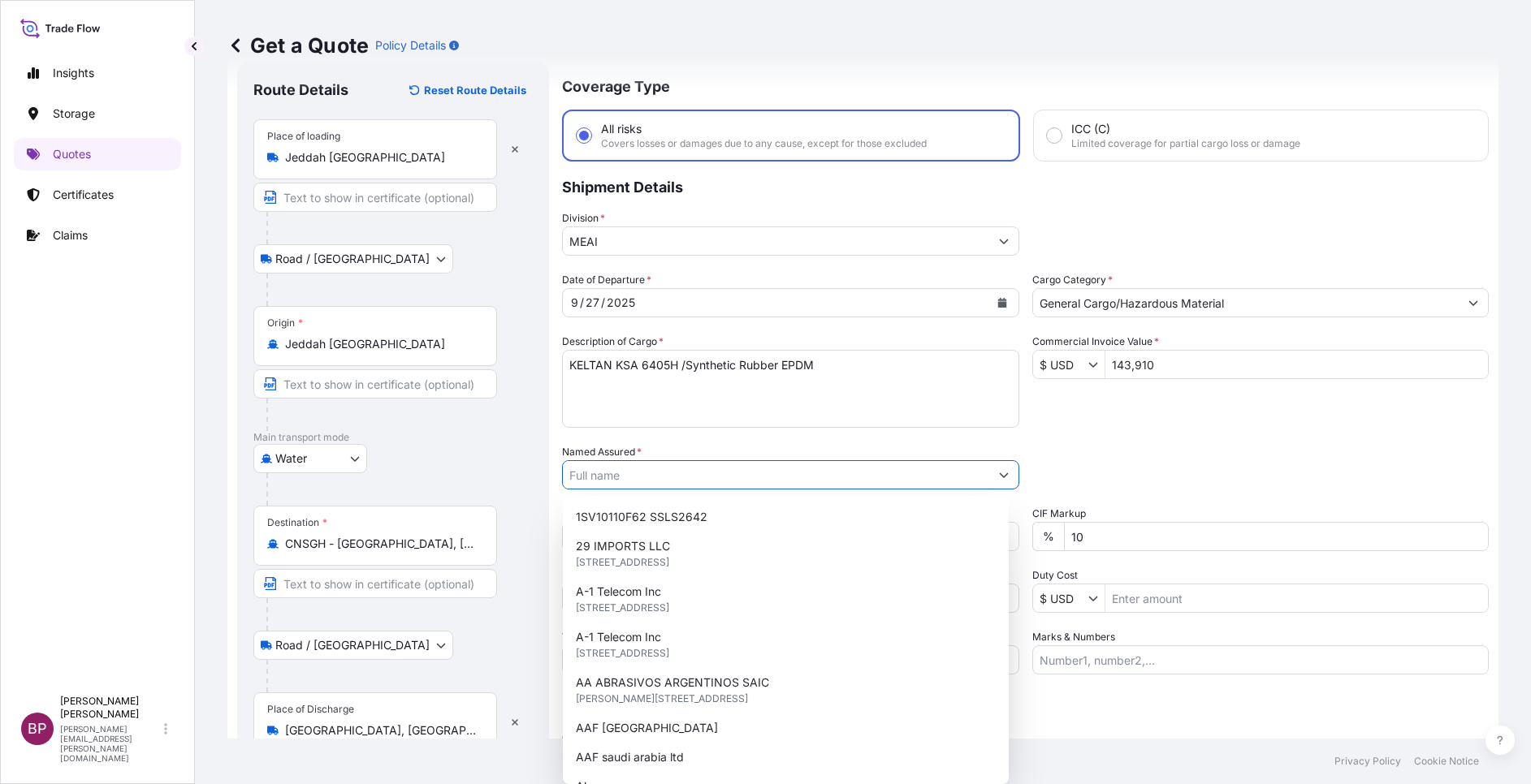
click at [738, 474] on input "Named Assured *" at bounding box center [776, 475] width 426 height 29
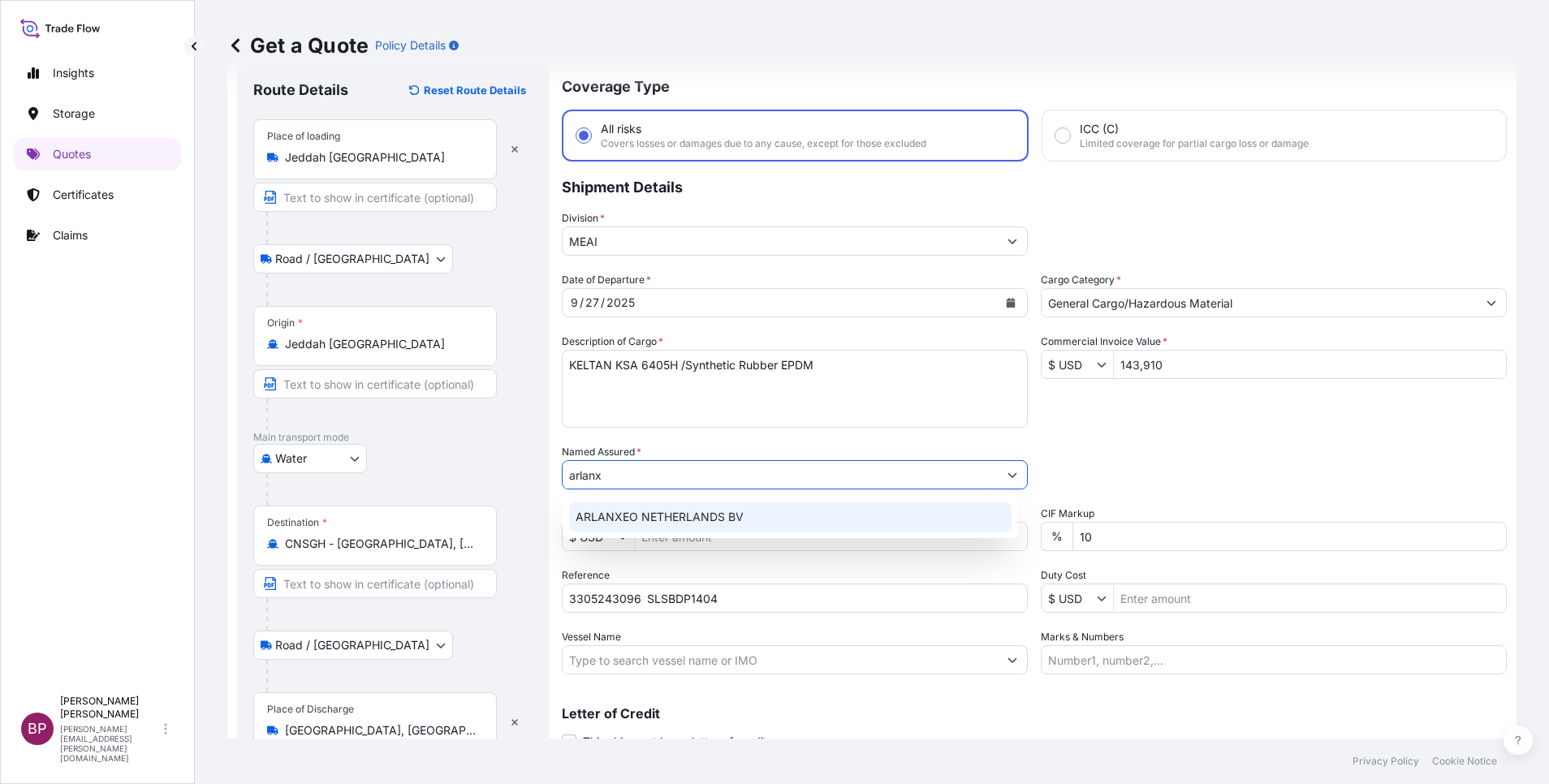
click at [710, 522] on span "ARLANXEO NETHERLANDS BV" at bounding box center [660, 517] width 168 height 16
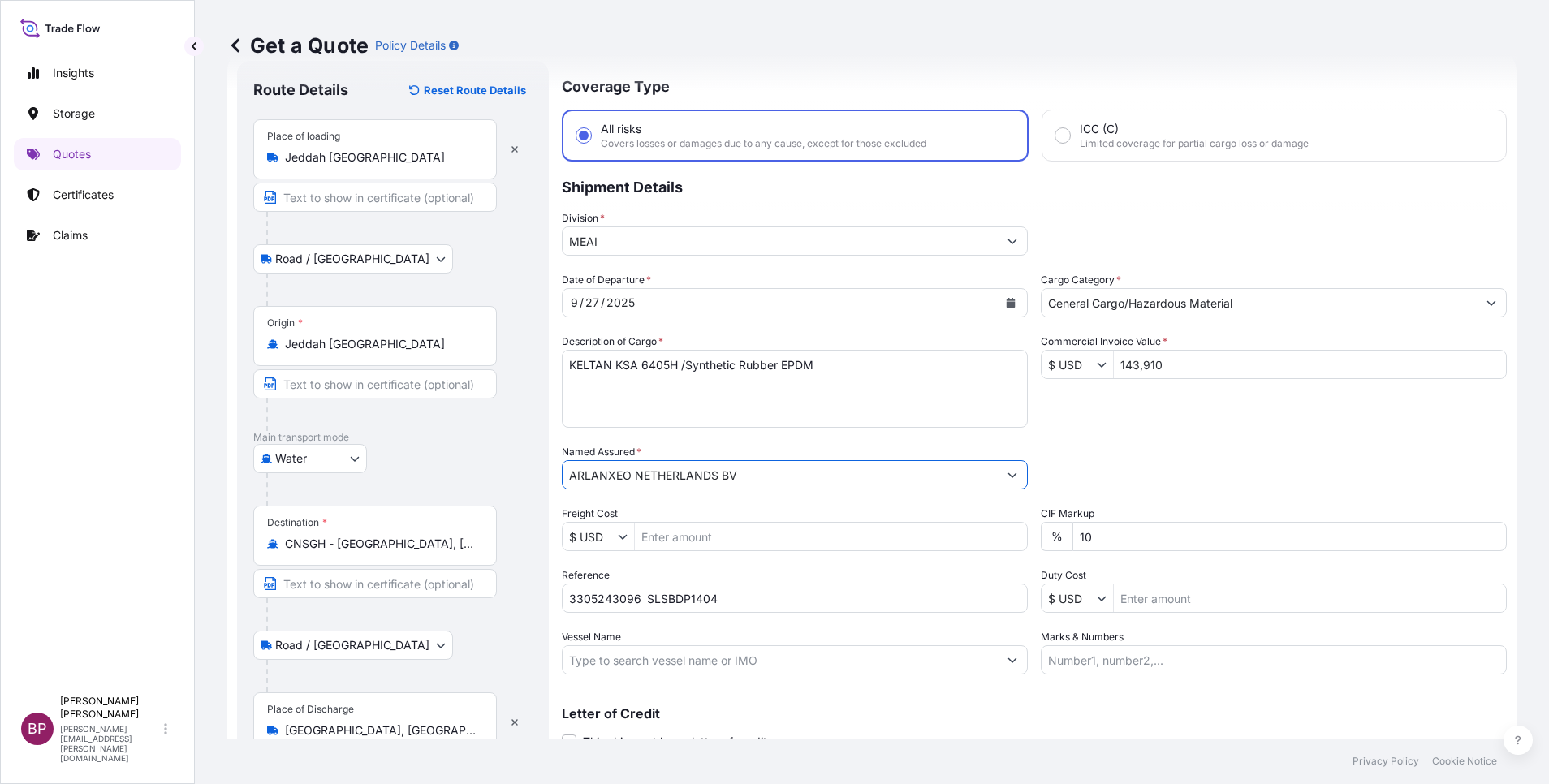
type input "ARLANXEO NETHERLANDS BV"
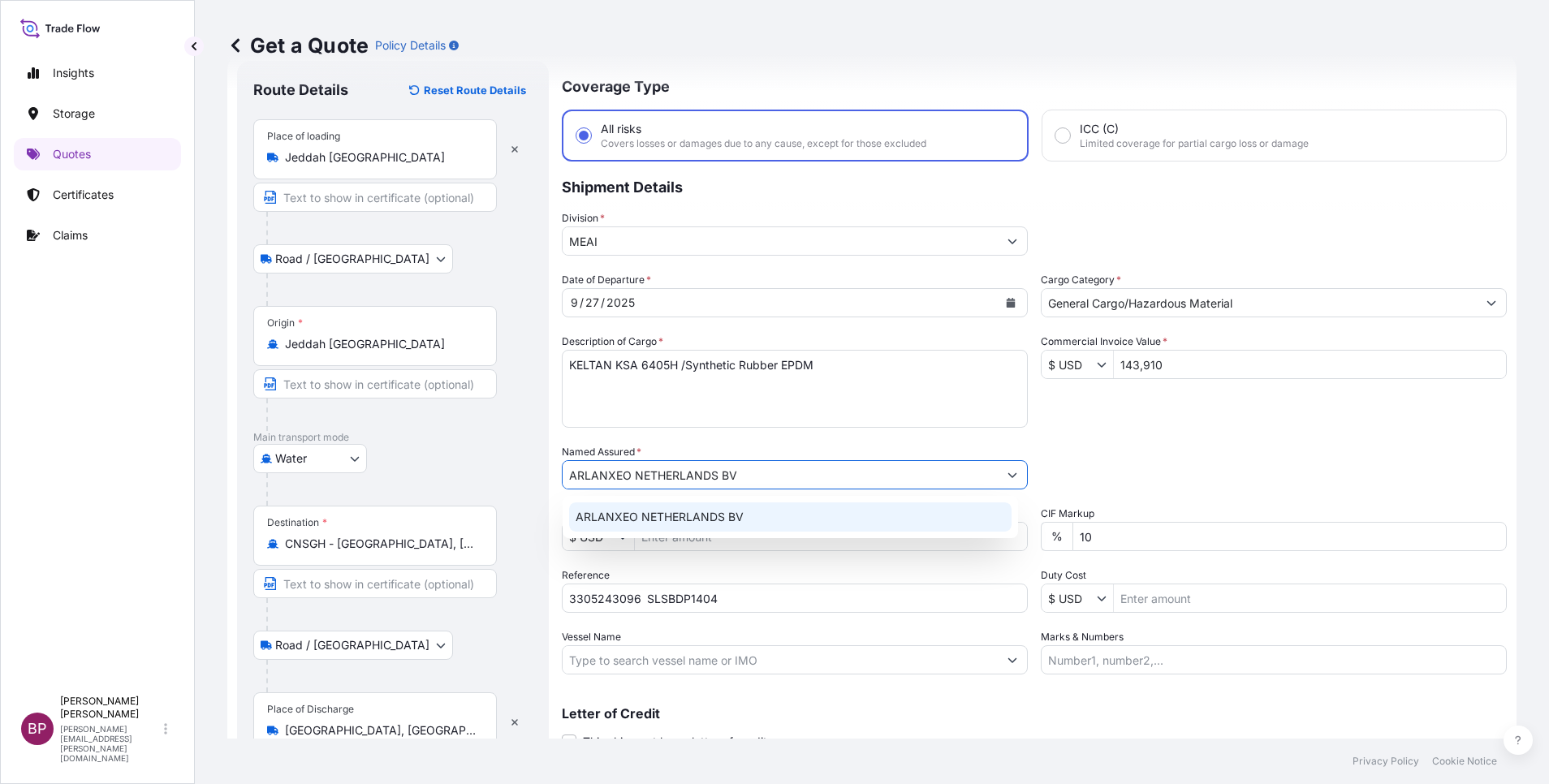
click at [668, 513] on span "ARLANXEO NETHERLANDS BV" at bounding box center [660, 517] width 168 height 16
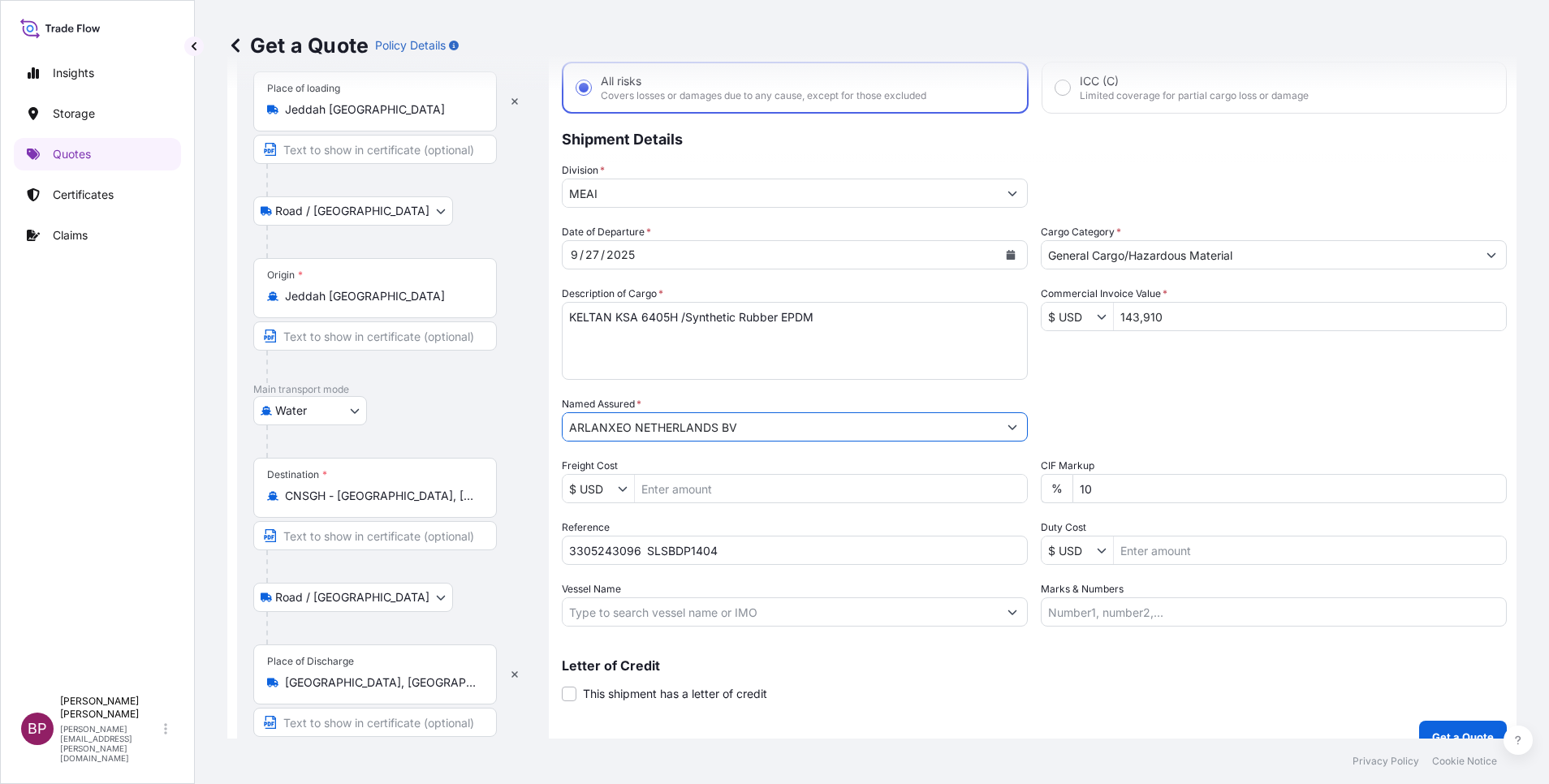
scroll to position [112, 0]
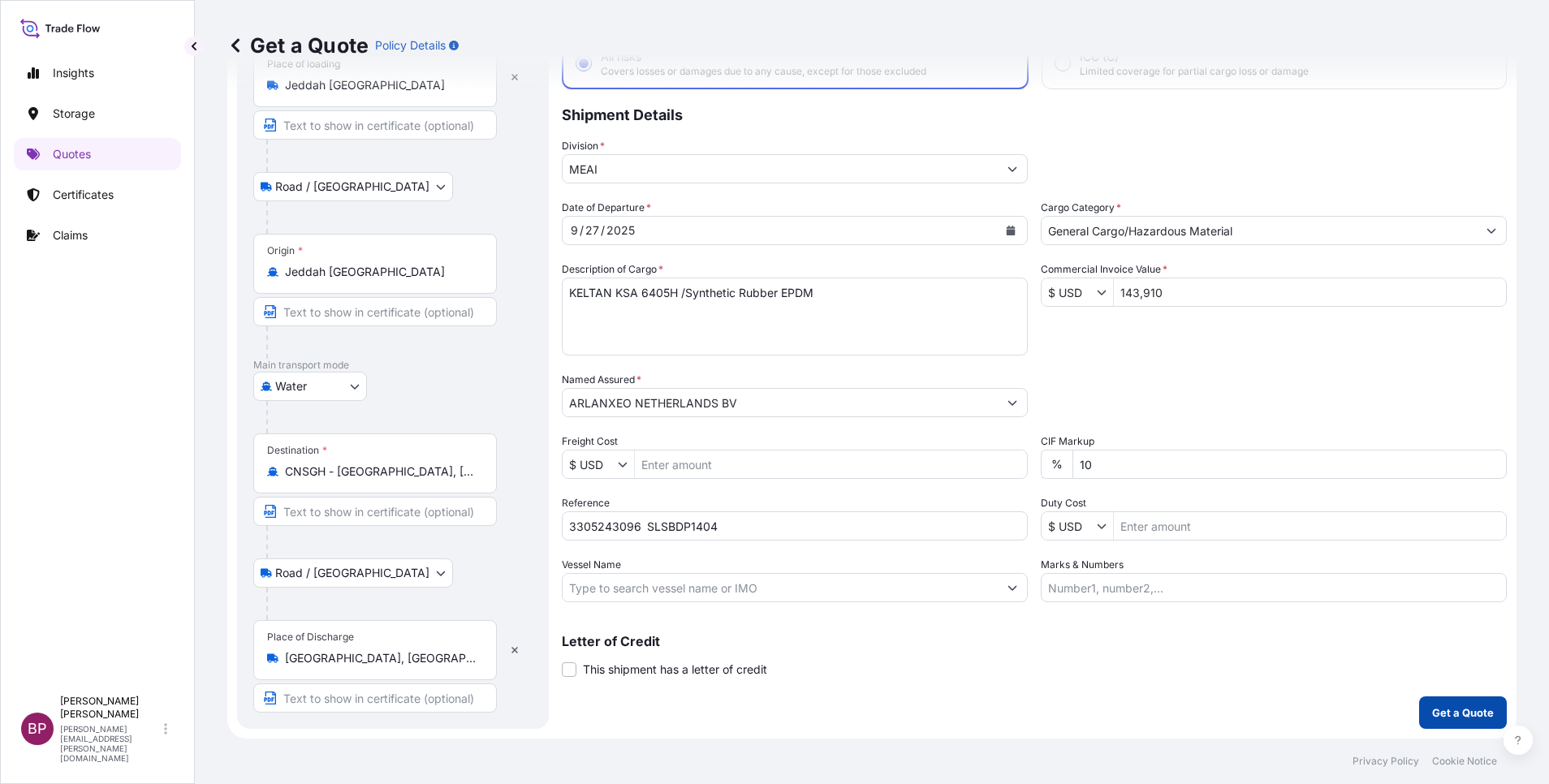
click at [1454, 707] on p "Get a Quote" at bounding box center [1463, 713] width 62 height 16
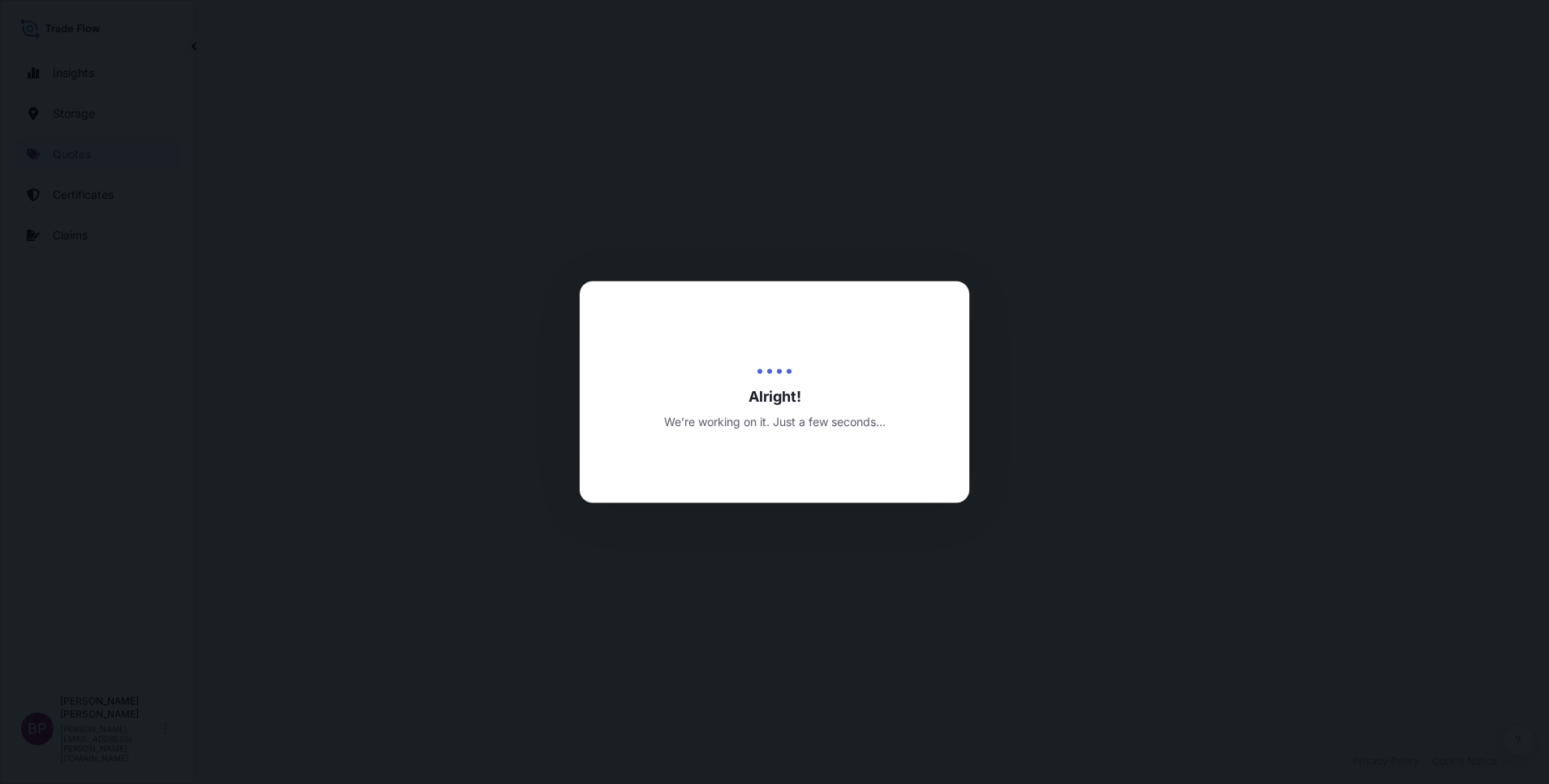
select select "Road / [GEOGRAPHIC_DATA]"
select select "Water"
select select "Road / [GEOGRAPHIC_DATA]"
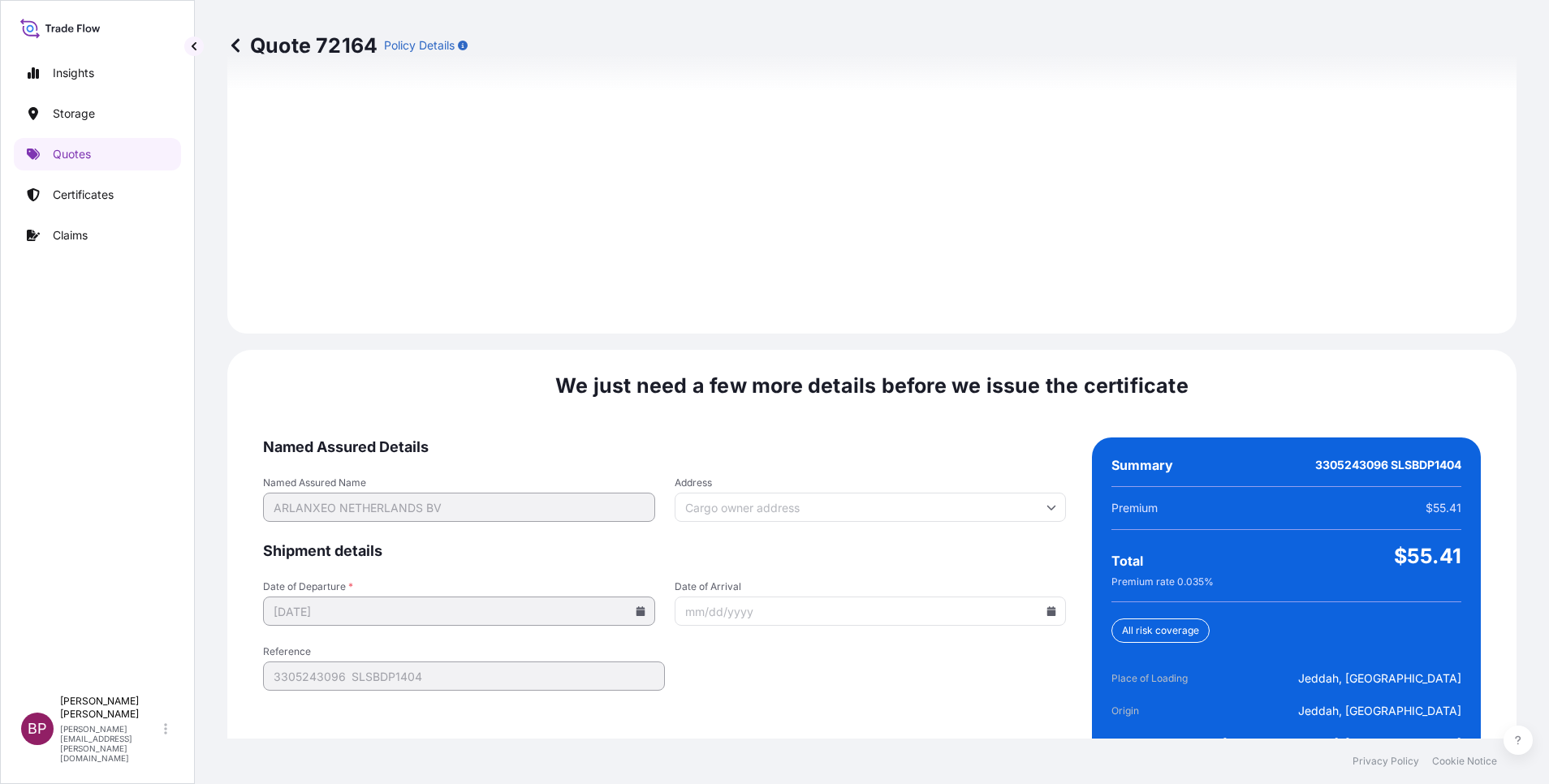
scroll to position [2406, 0]
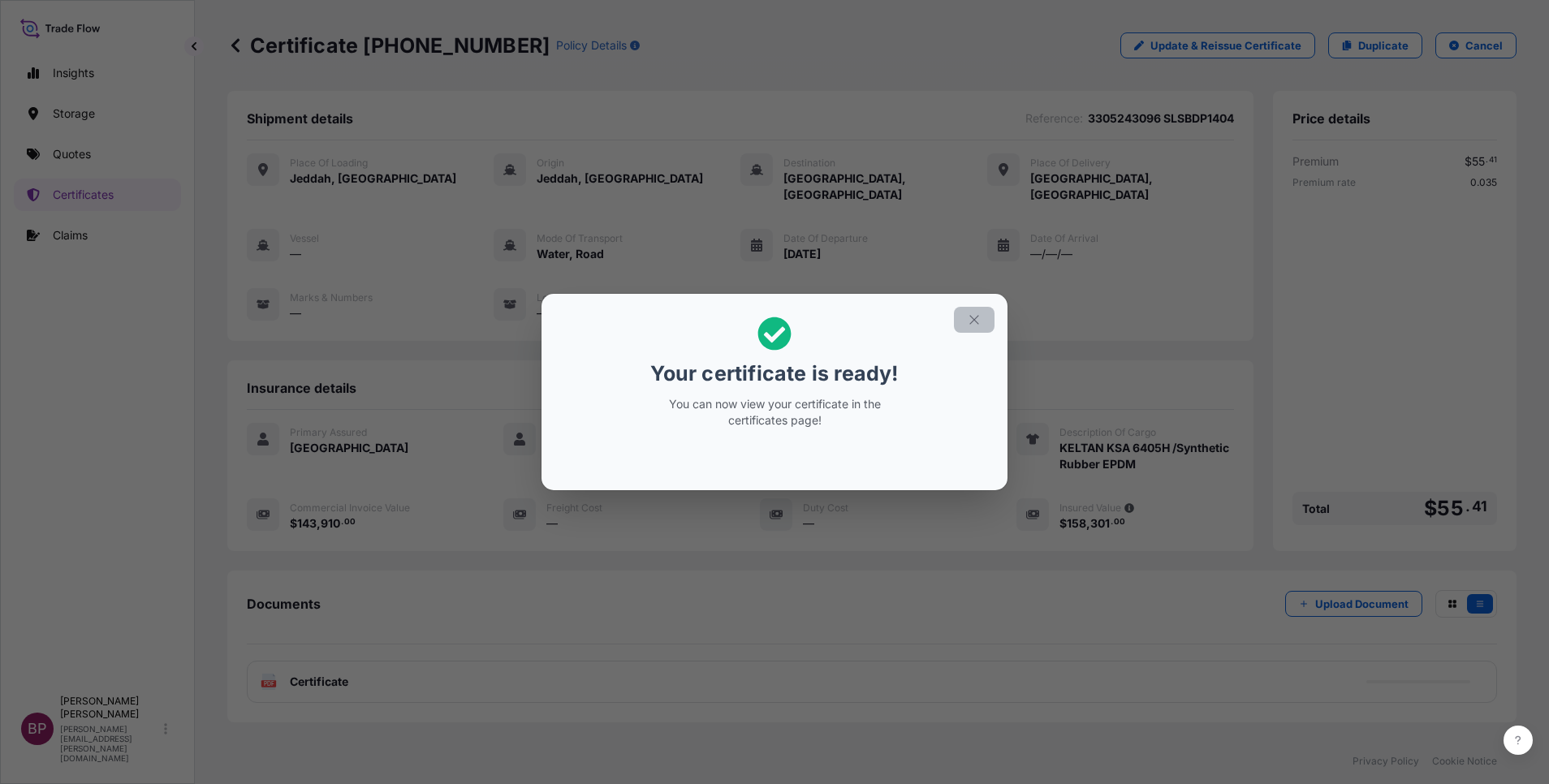
click at [977, 323] on icon "button" at bounding box center [973, 319] width 9 height 9
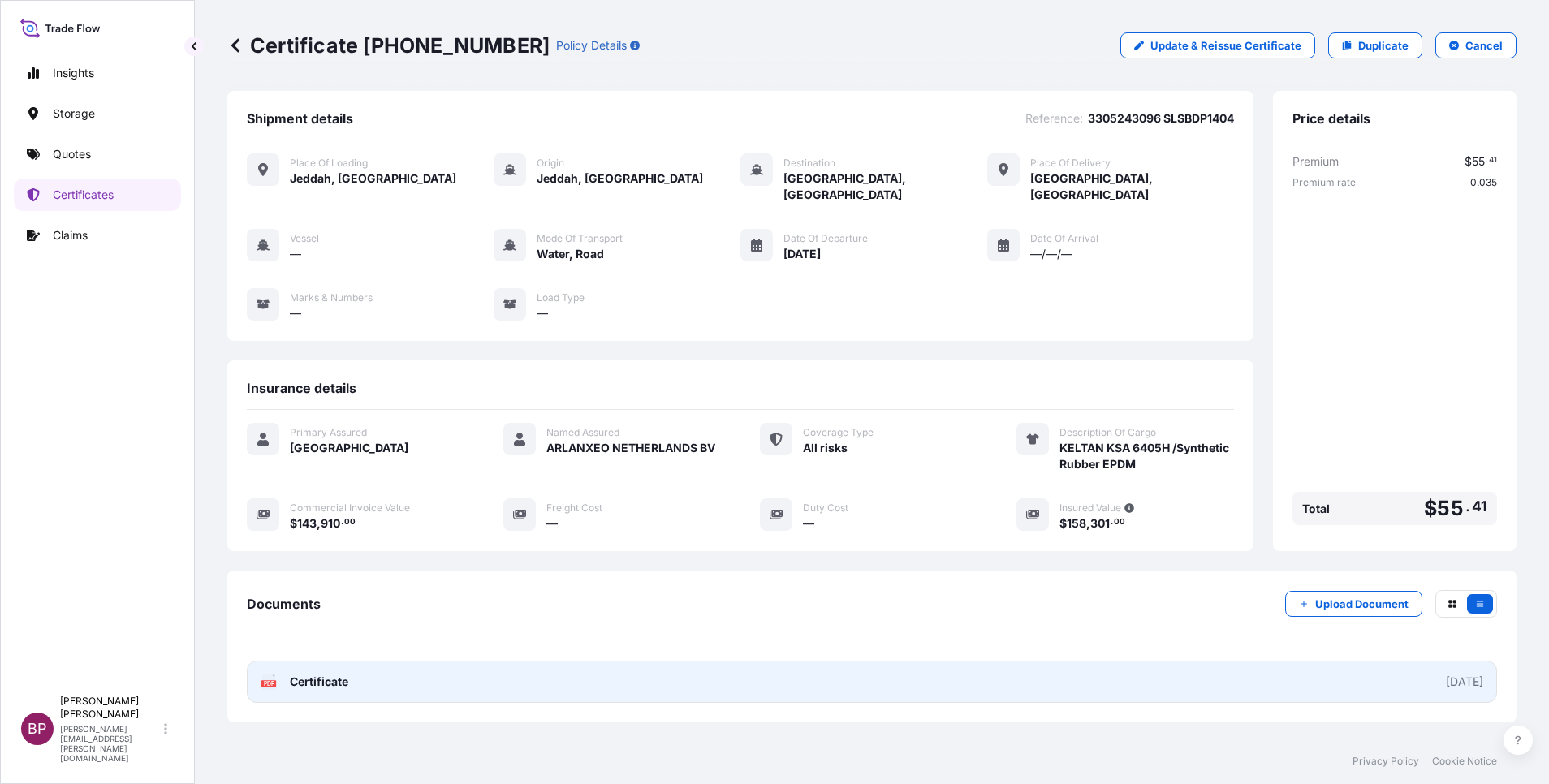
click at [329, 674] on span "Certificate" at bounding box center [319, 682] width 59 height 16
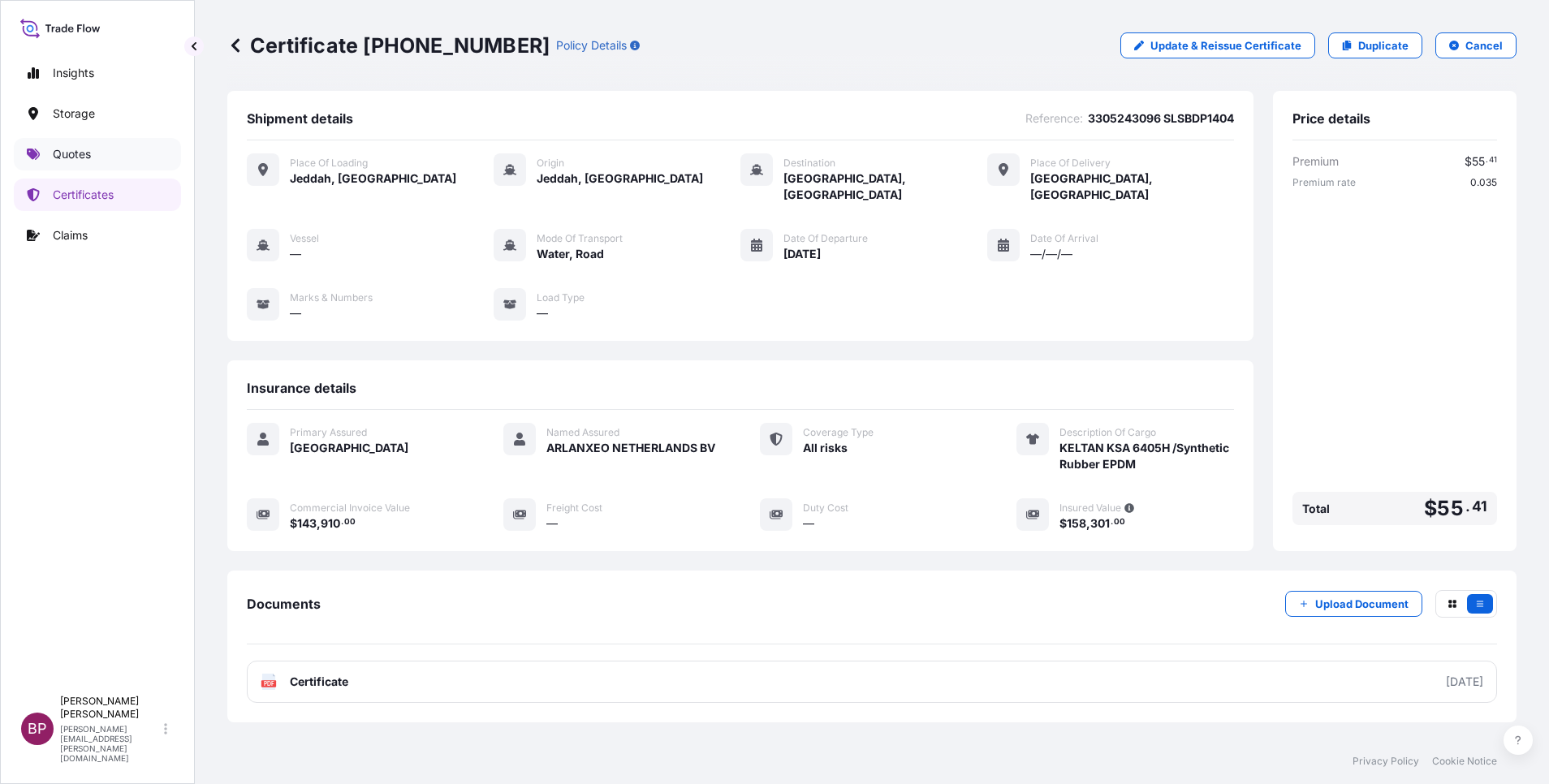
click at [71, 157] on p "Quotes" at bounding box center [72, 154] width 39 height 16
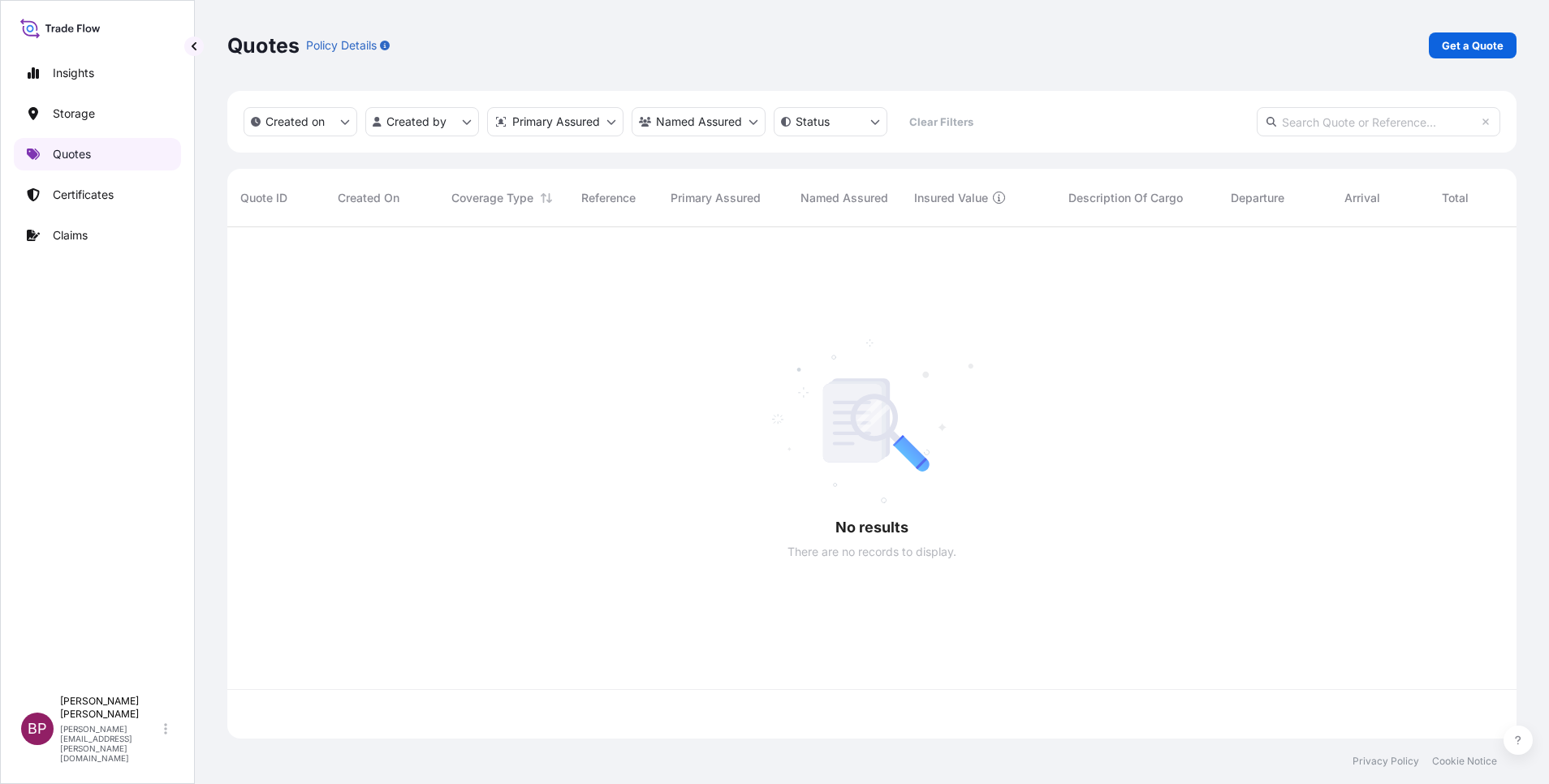
scroll to position [502, 1271]
click at [1463, 49] on p "Get a Quote" at bounding box center [1473, 45] width 62 height 16
select select "Water"
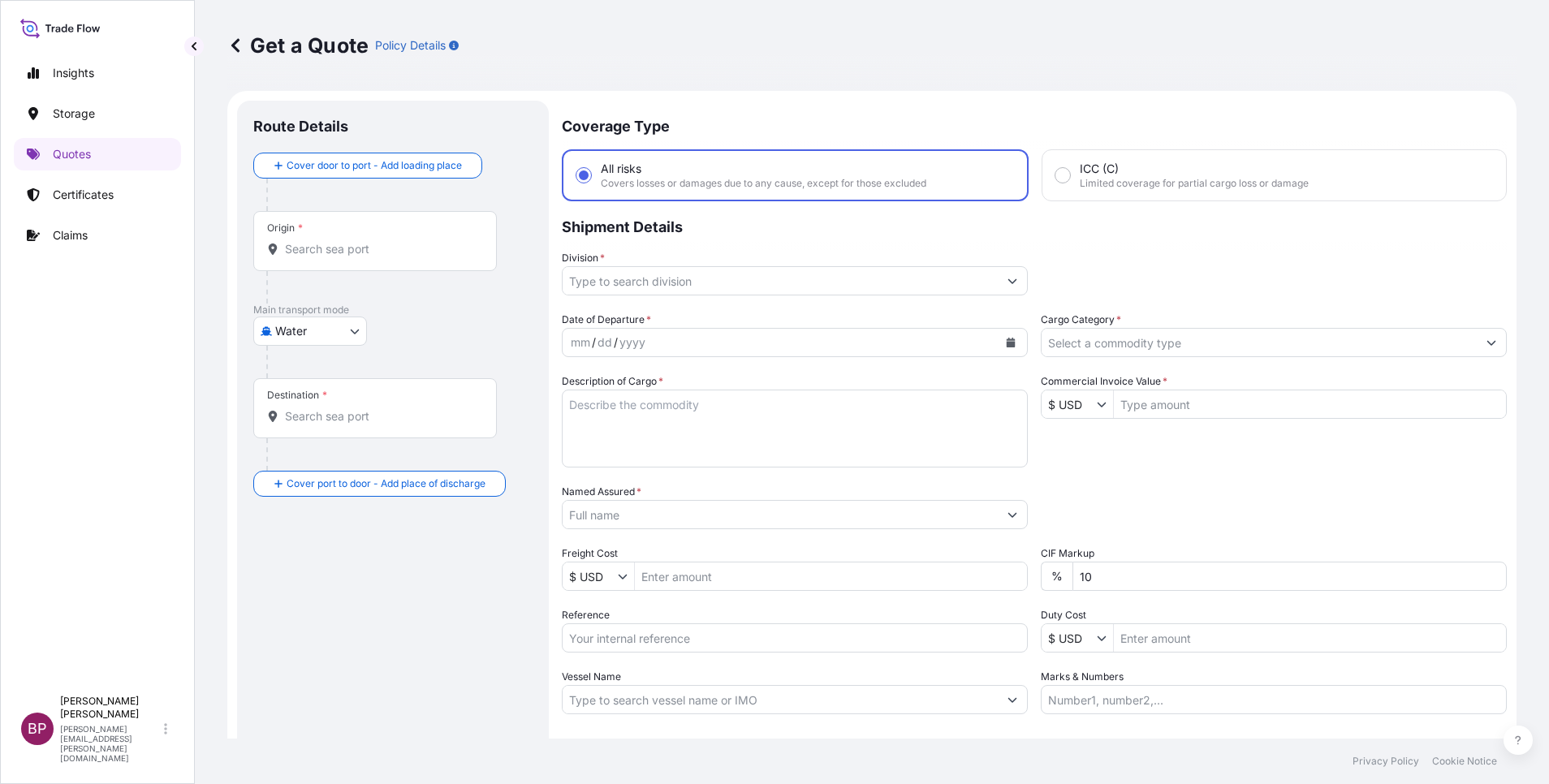
scroll to position [26, 0]
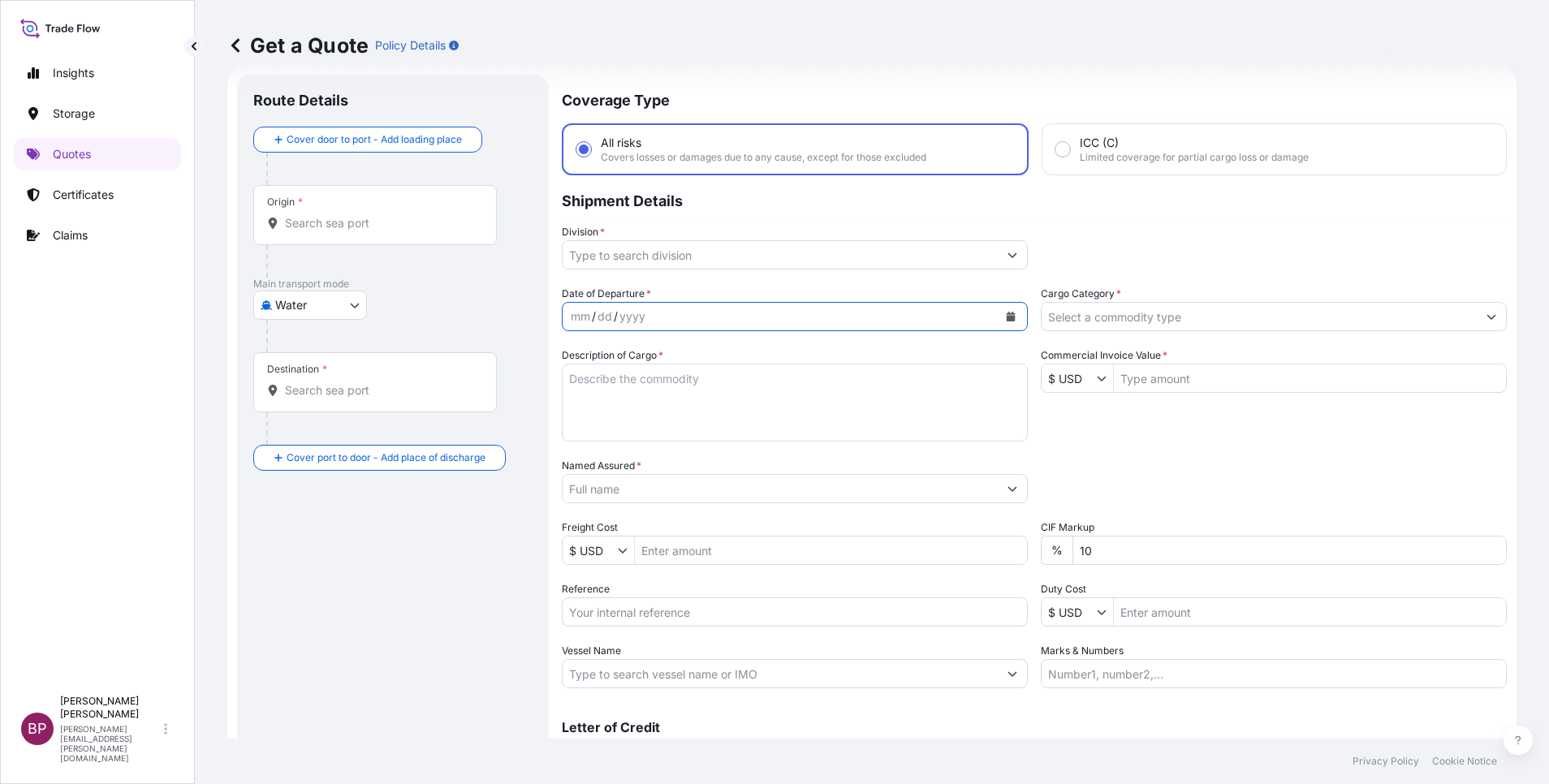
click at [1007, 316] on icon "Calendar" at bounding box center [1011, 317] width 9 height 10
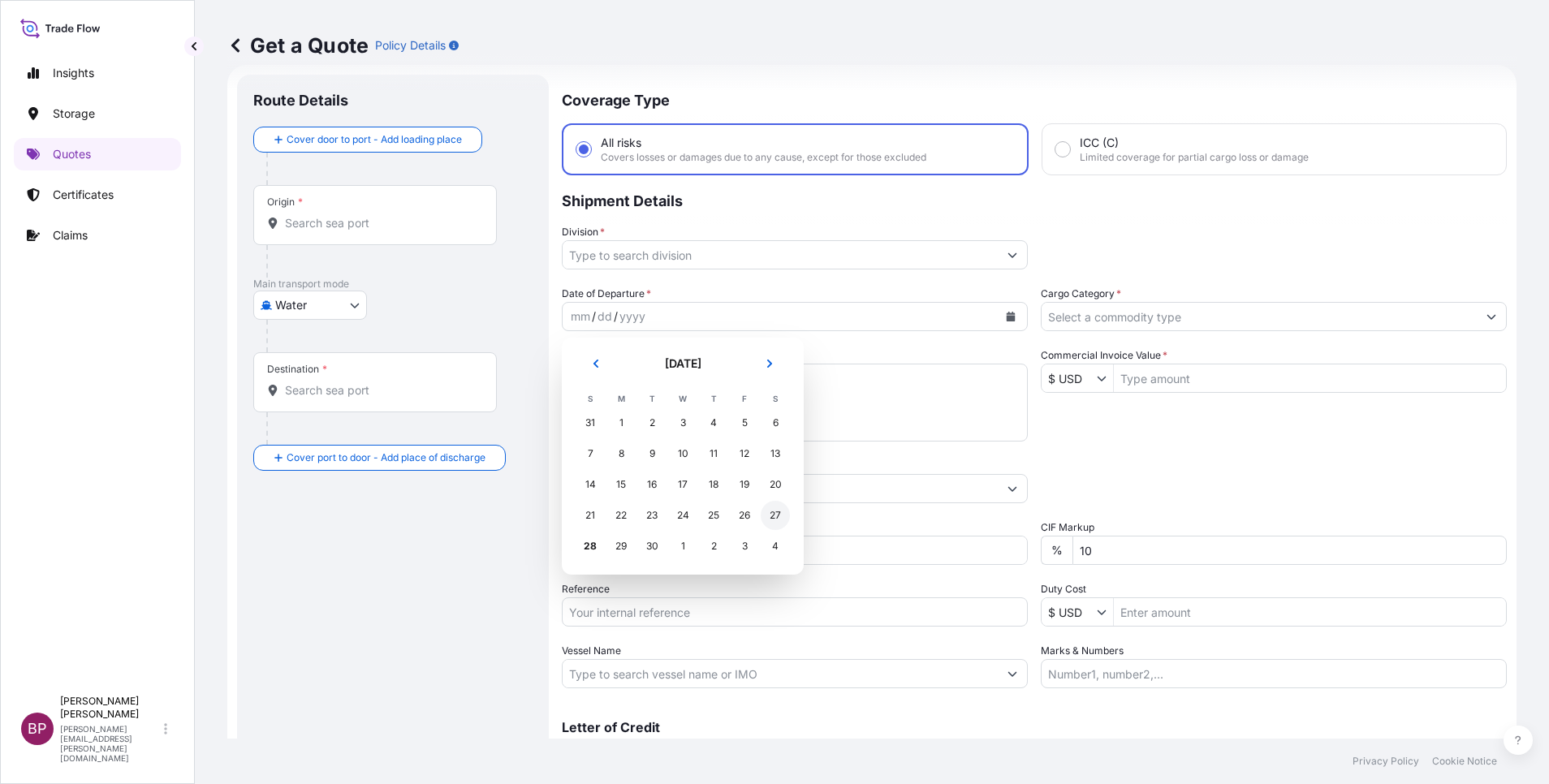
click at [779, 511] on div "27" at bounding box center [775, 516] width 29 height 29
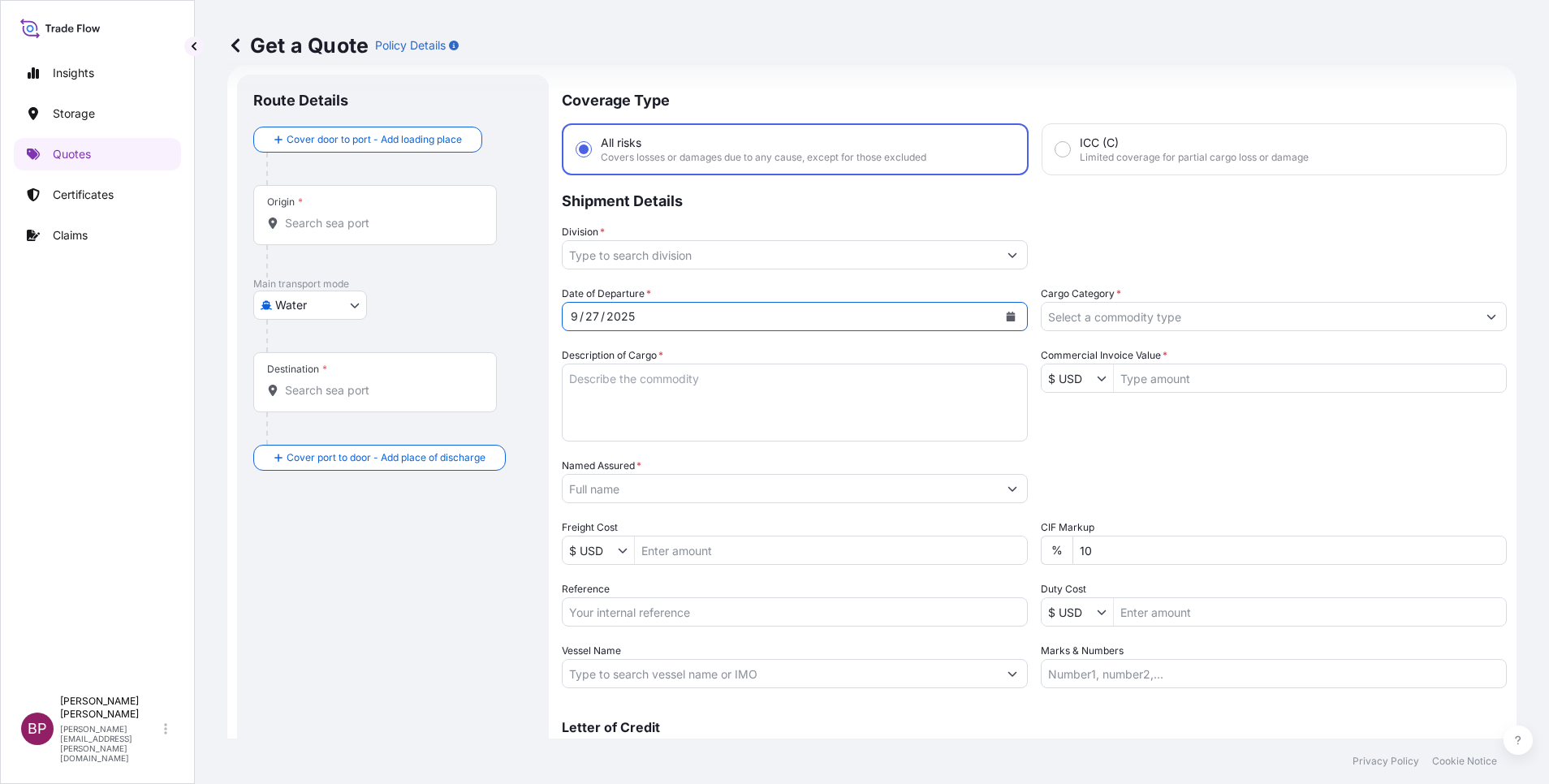
click at [1192, 312] on input "Cargo Category *" at bounding box center [1259, 317] width 436 height 29
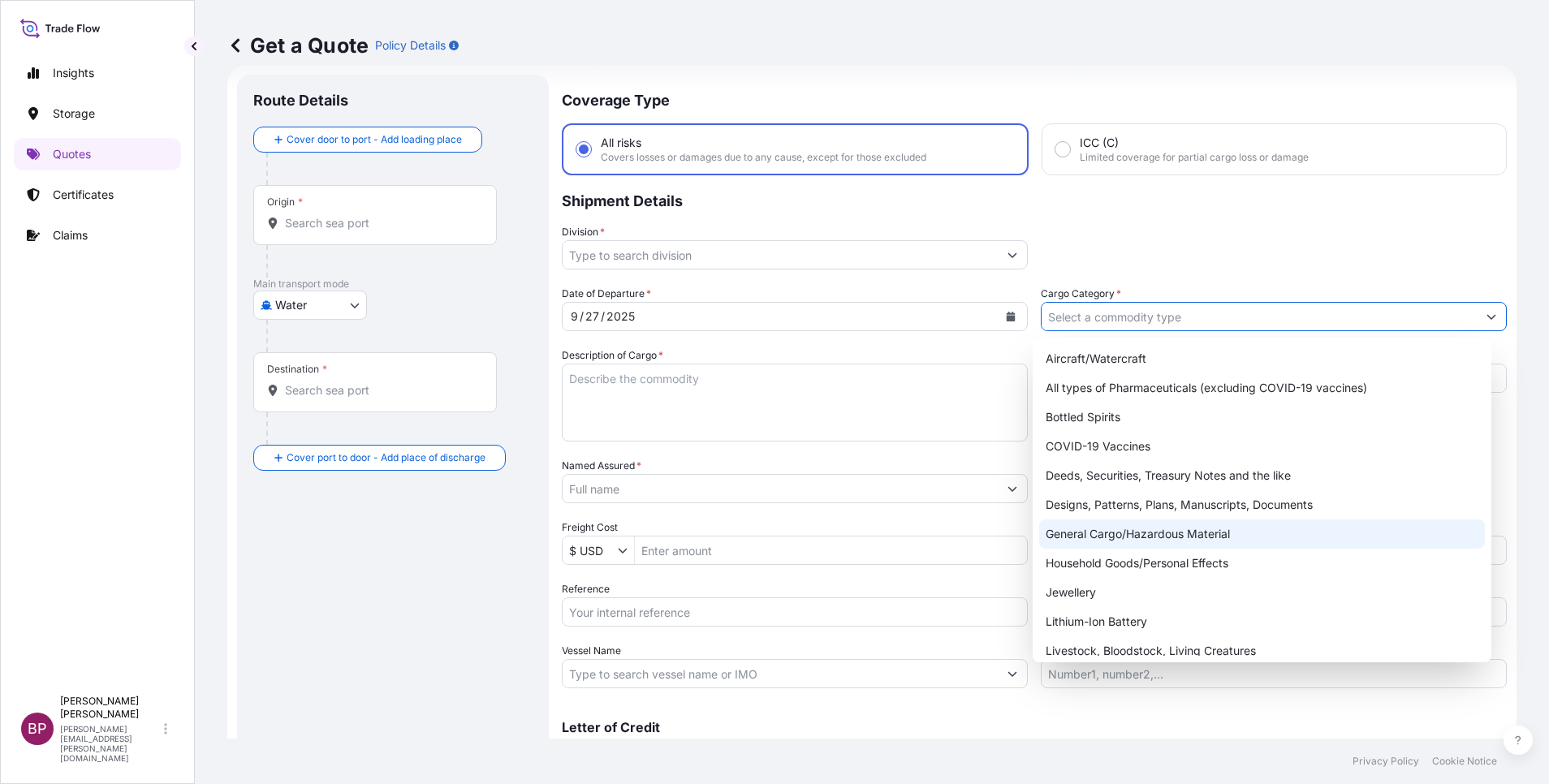
click at [1114, 531] on div "General Cargo/Hazardous Material" at bounding box center [1262, 534] width 446 height 29
type input "General Cargo/Hazardous Material"
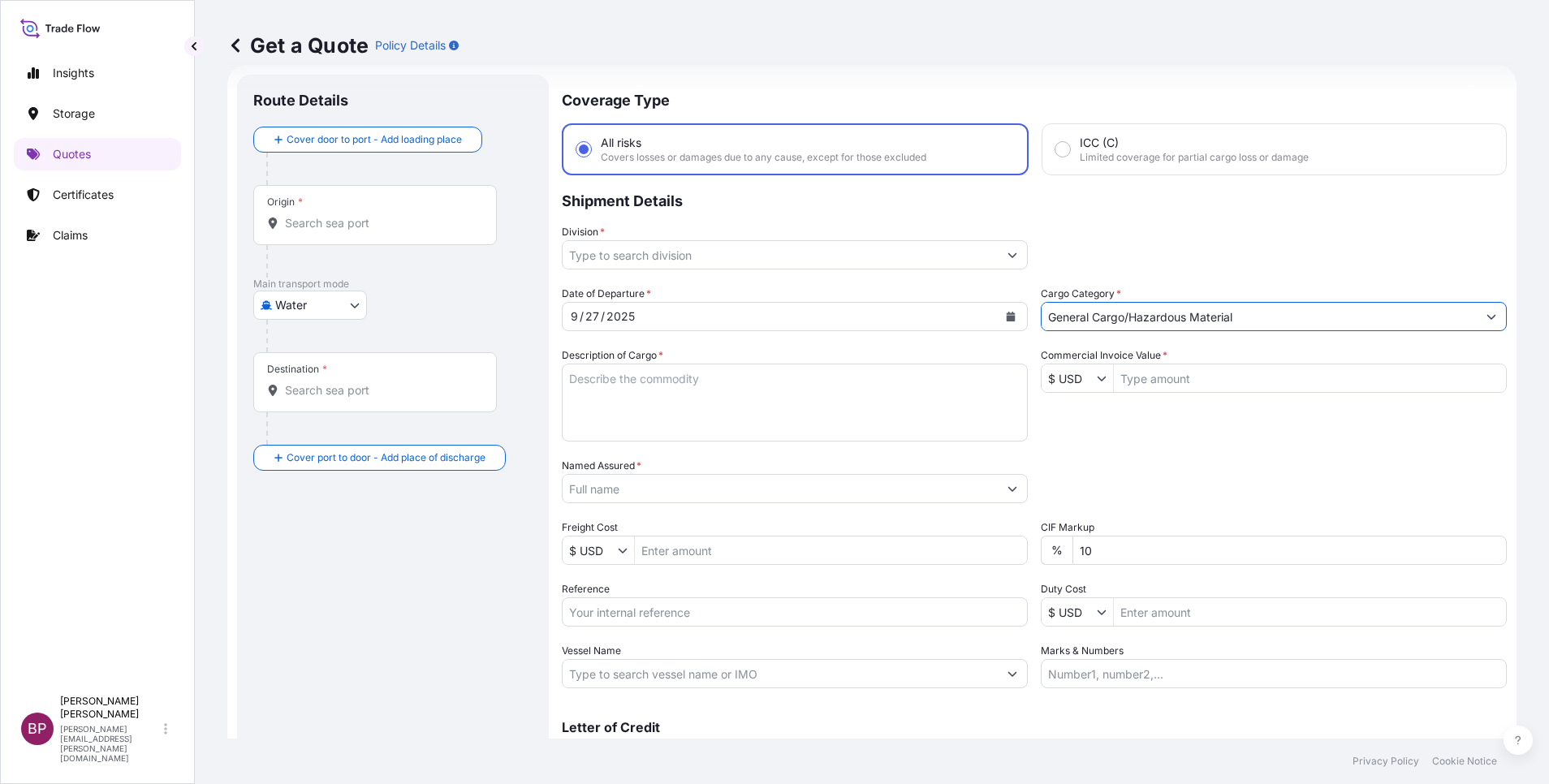
click at [1007, 258] on icon "Show suggestions" at bounding box center [1012, 255] width 10 height 10
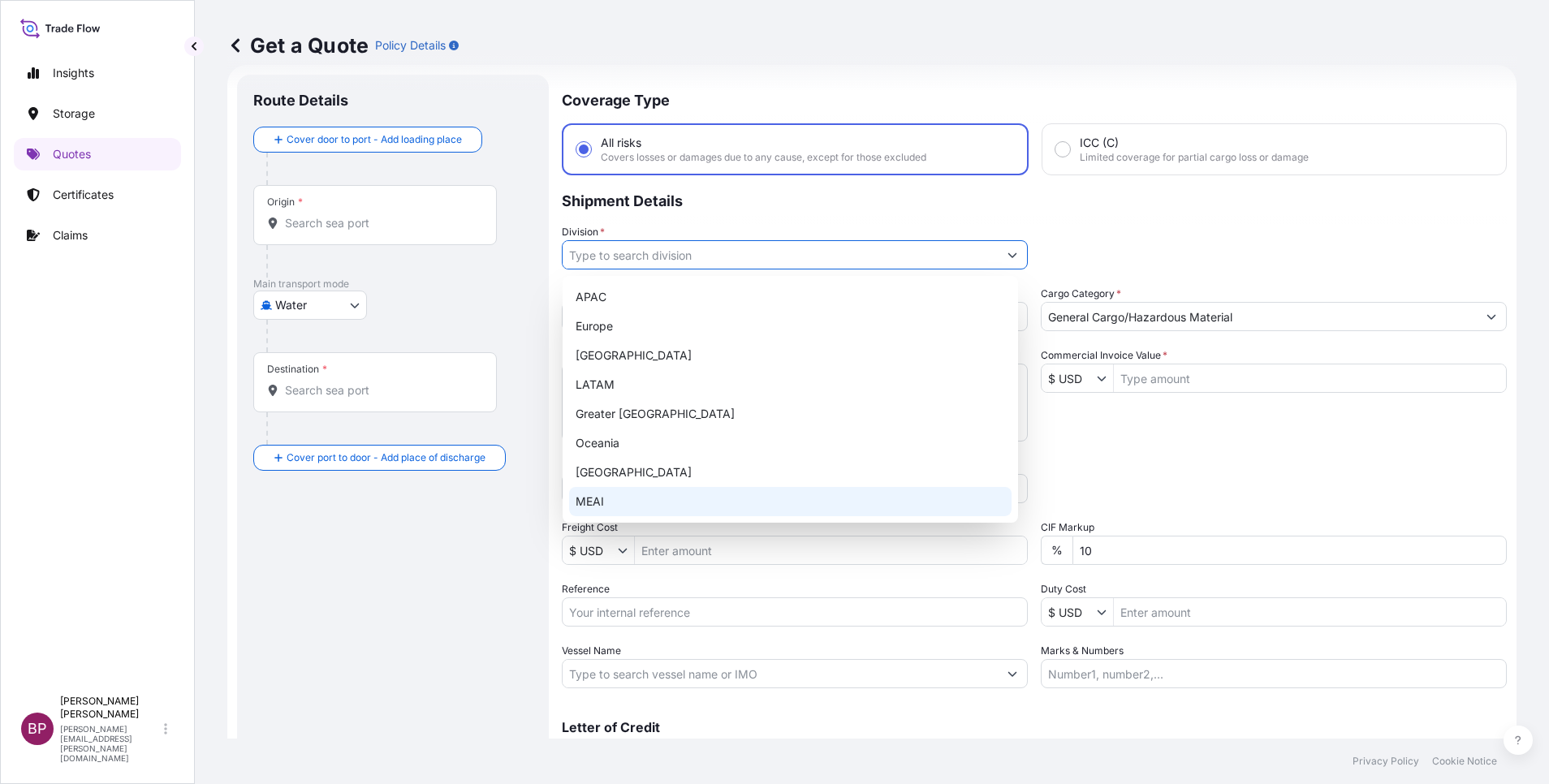
click at [656, 507] on div "MEAI" at bounding box center [790, 501] width 442 height 29
type input "MEAI"
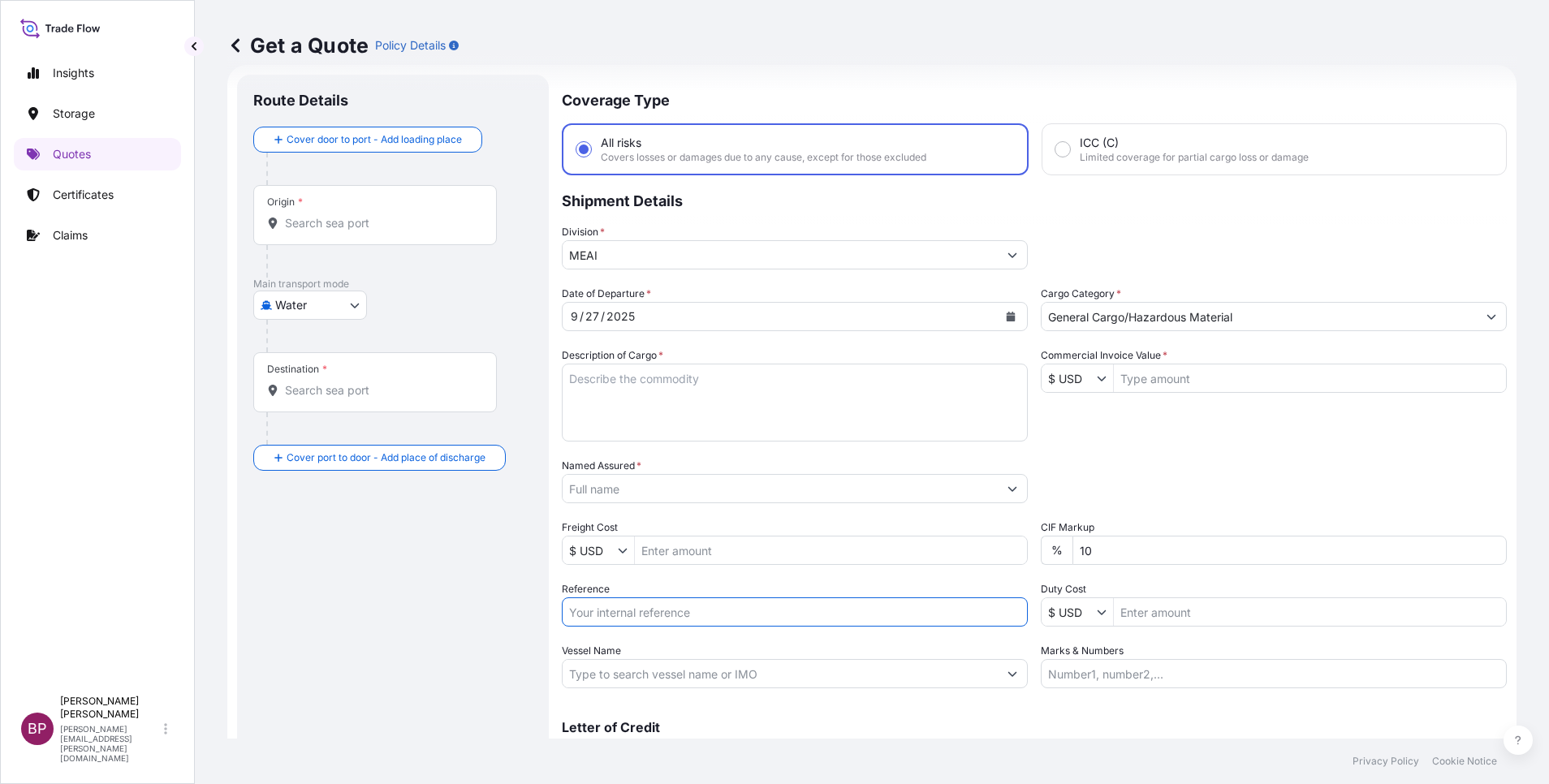
click at [652, 613] on input "Reference" at bounding box center [795, 612] width 466 height 29
paste input "3305243082 SLSBDP1401"
type input "3305243082 SLSBDP1401"
drag, startPoint x: 1174, startPoint y: 375, endPoint x: 1165, endPoint y: 377, distance: 9.2
click at [1174, 371] on input "Commercial Invoice Value *" at bounding box center [1310, 378] width 392 height 29
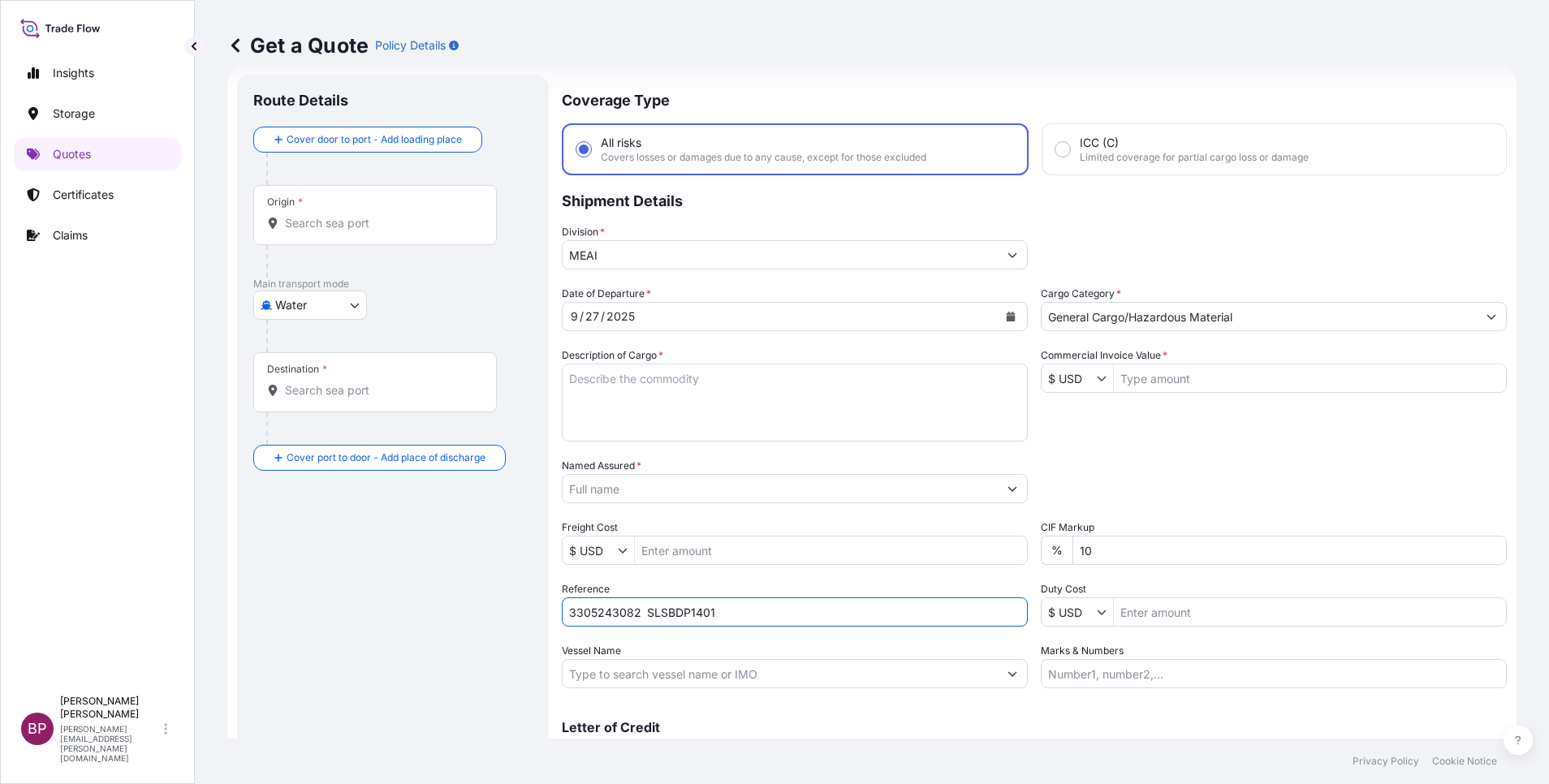
paste input "78390"
type input "78,390"
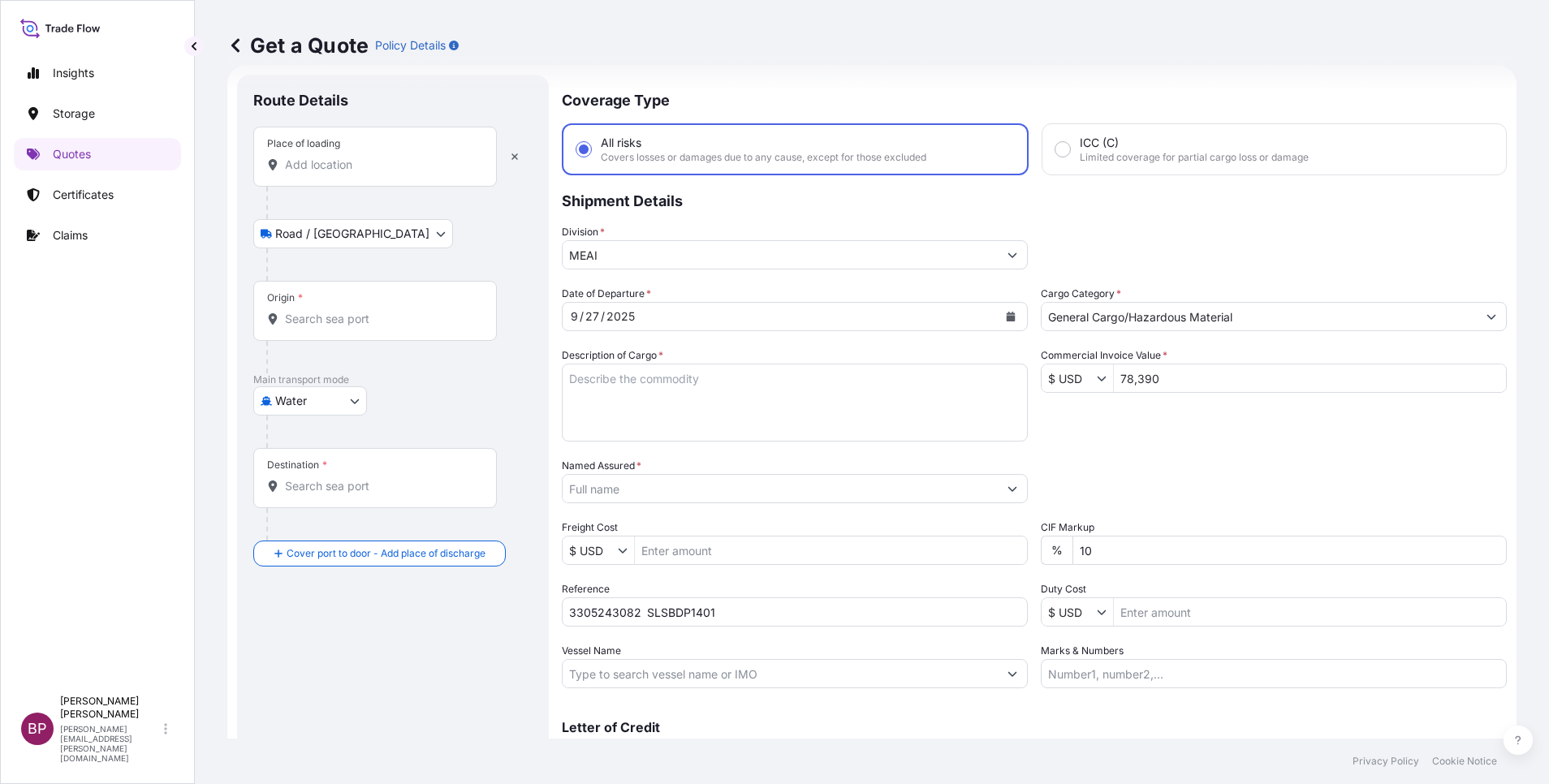
click at [373, 164] on input "Place of loading" at bounding box center [380, 164] width 191 height 16
paste input "[GEOGRAPHIC_DATA]"
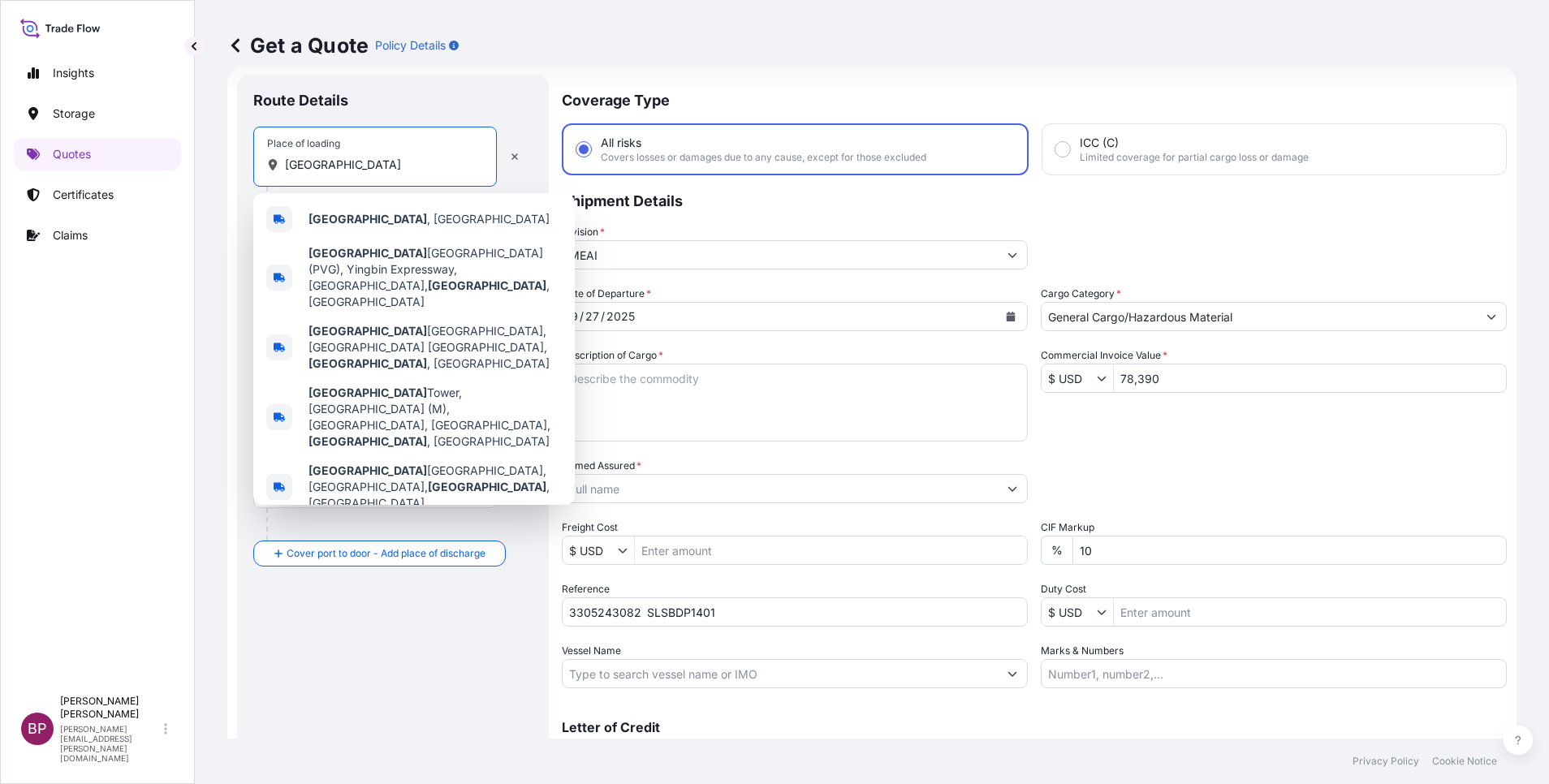
drag, startPoint x: 369, startPoint y: 163, endPoint x: 0, endPoint y: 103, distance: 373.8
click at [0, 106] on html "0 options available. 5 options available. Insights Storage Quotes Certificates …" at bounding box center [774, 392] width 1549 height 784
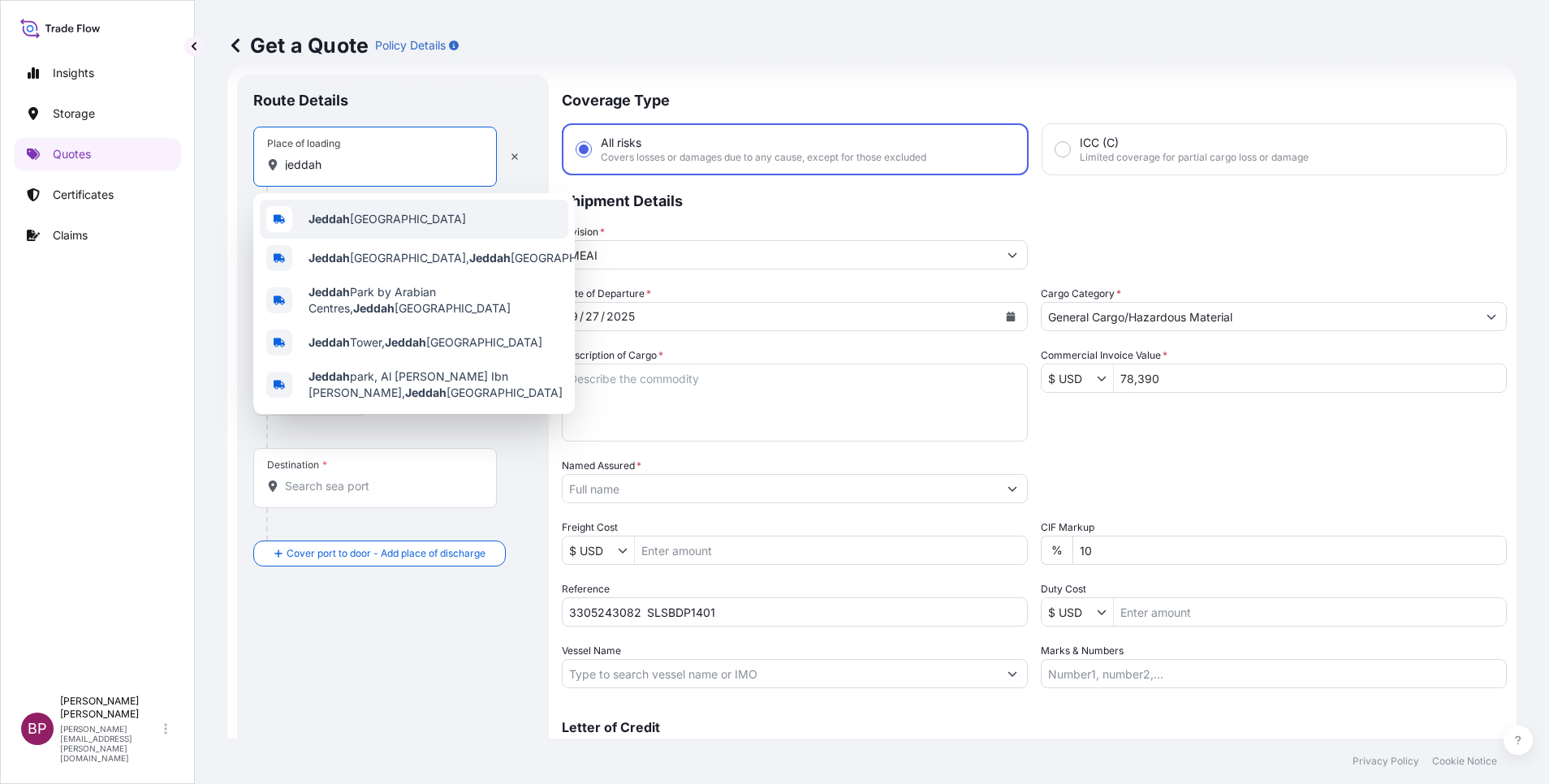
click at [376, 219] on span "Jeddah [GEOGRAPHIC_DATA]" at bounding box center [386, 219] width 157 height 16
type input "Jeddah [GEOGRAPHIC_DATA]"
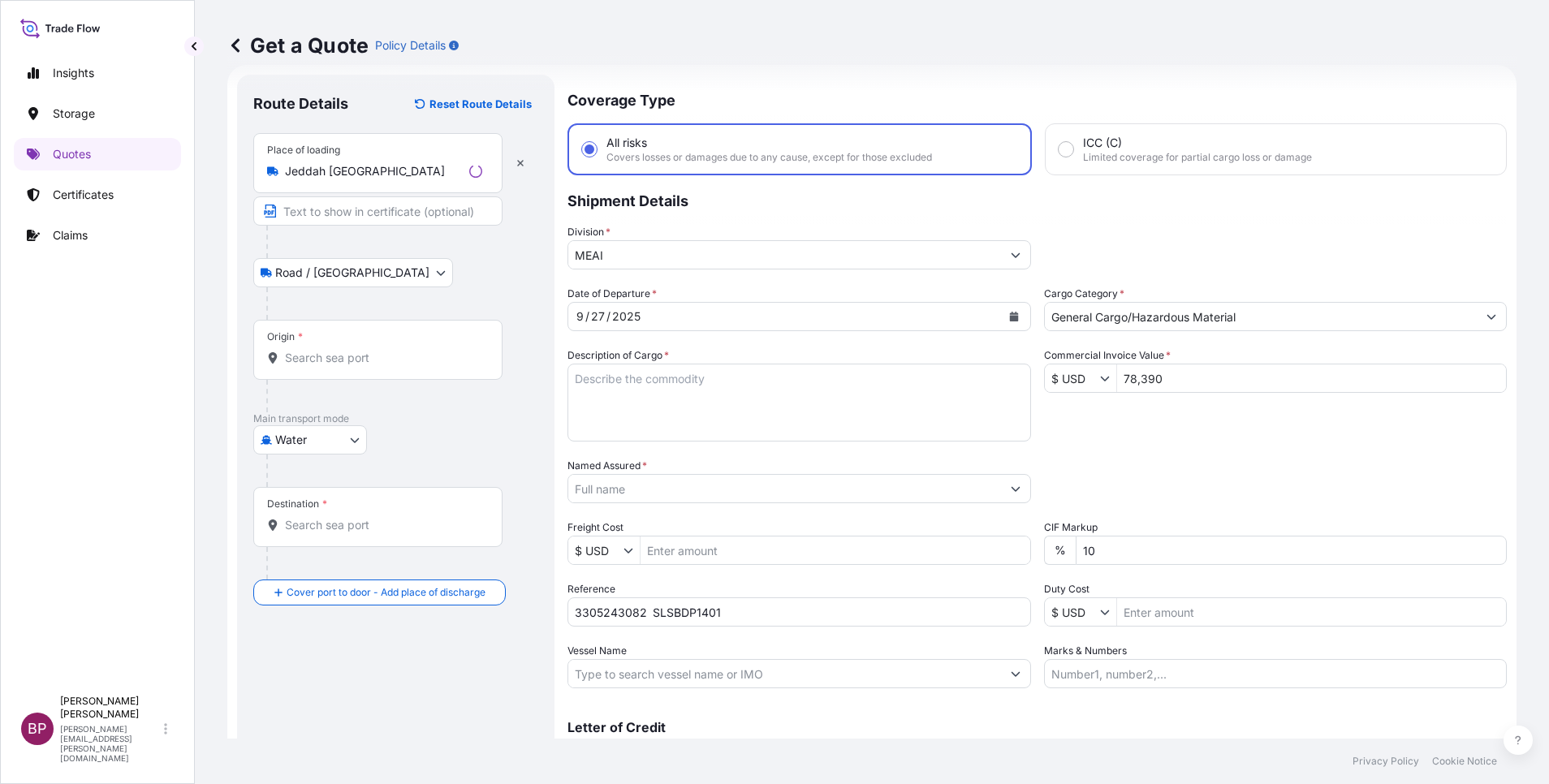
click at [348, 339] on div "Origin *" at bounding box center [378, 350] width 249 height 60
click at [348, 350] on input "Origin *" at bounding box center [383, 357] width 197 height 16
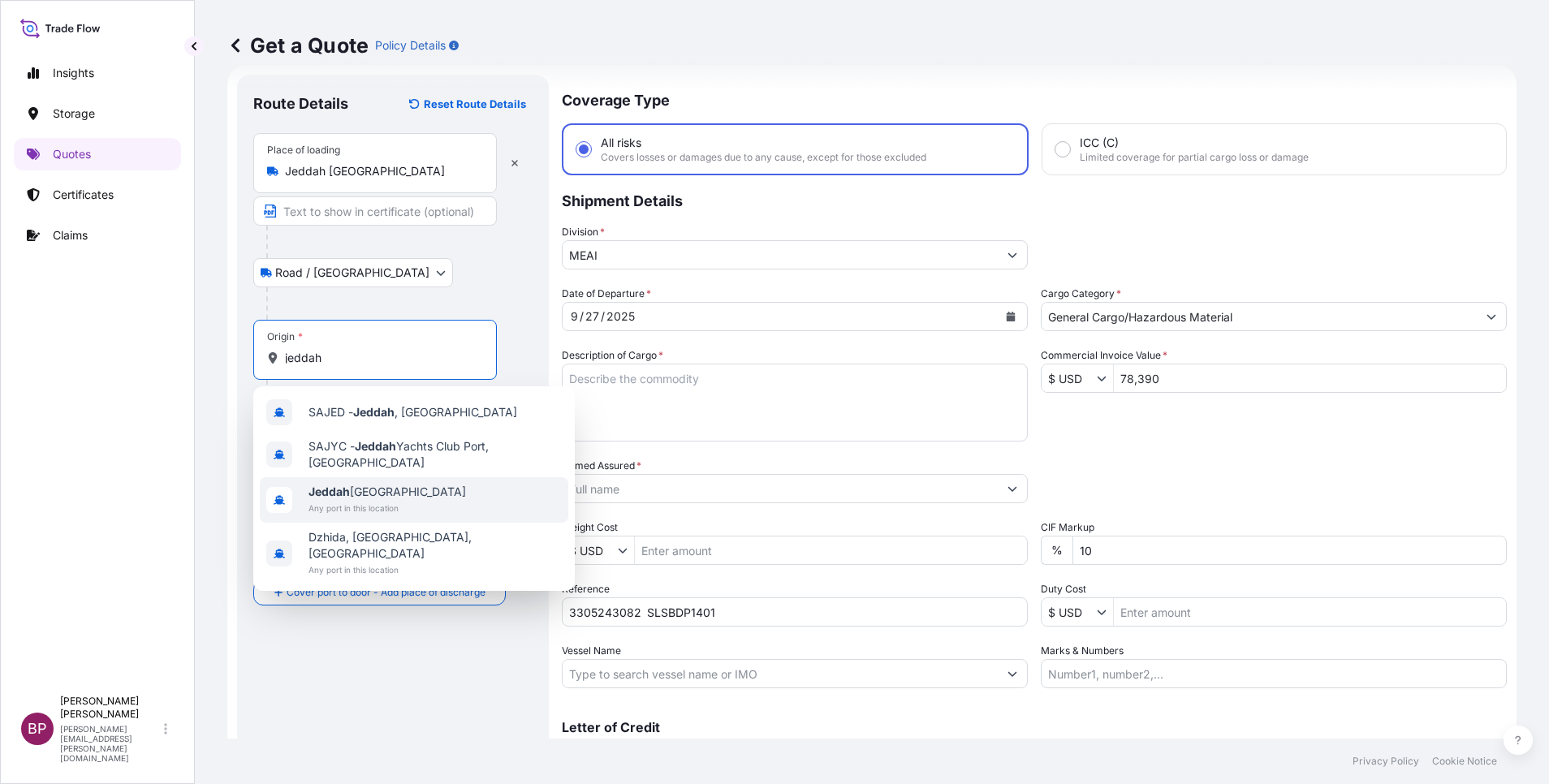
click at [391, 499] on span "Jeddah [GEOGRAPHIC_DATA]" at bounding box center [386, 491] width 157 height 16
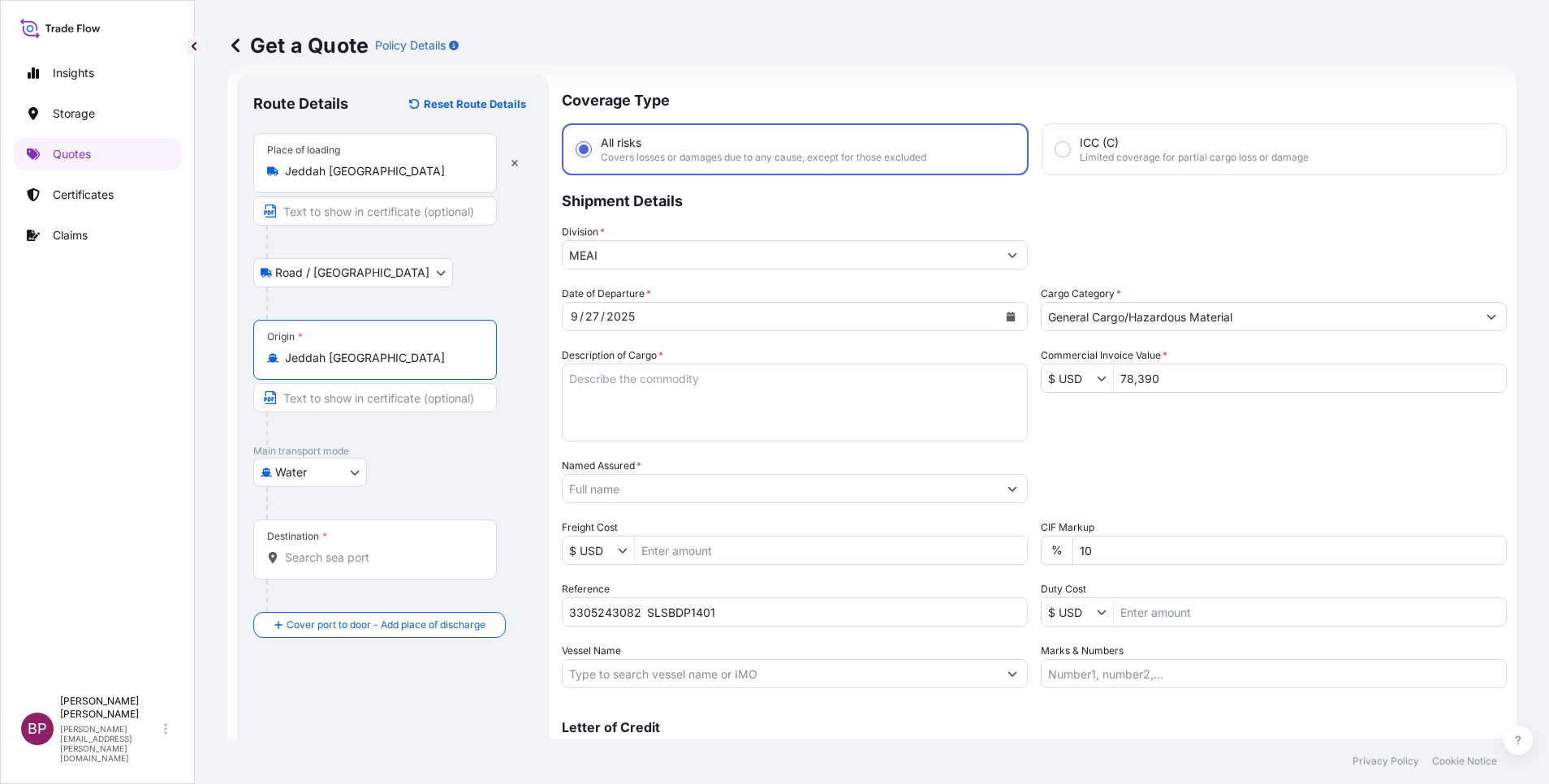
type input "Jeddah [GEOGRAPHIC_DATA]"
click at [352, 549] on div "Destination *" at bounding box center [375, 549] width 243 height 60
click at [399, 568] on div "Destination *" at bounding box center [375, 549] width 243 height 60
click at [399, 566] on input "Destination *" at bounding box center [380, 557] width 191 height 16
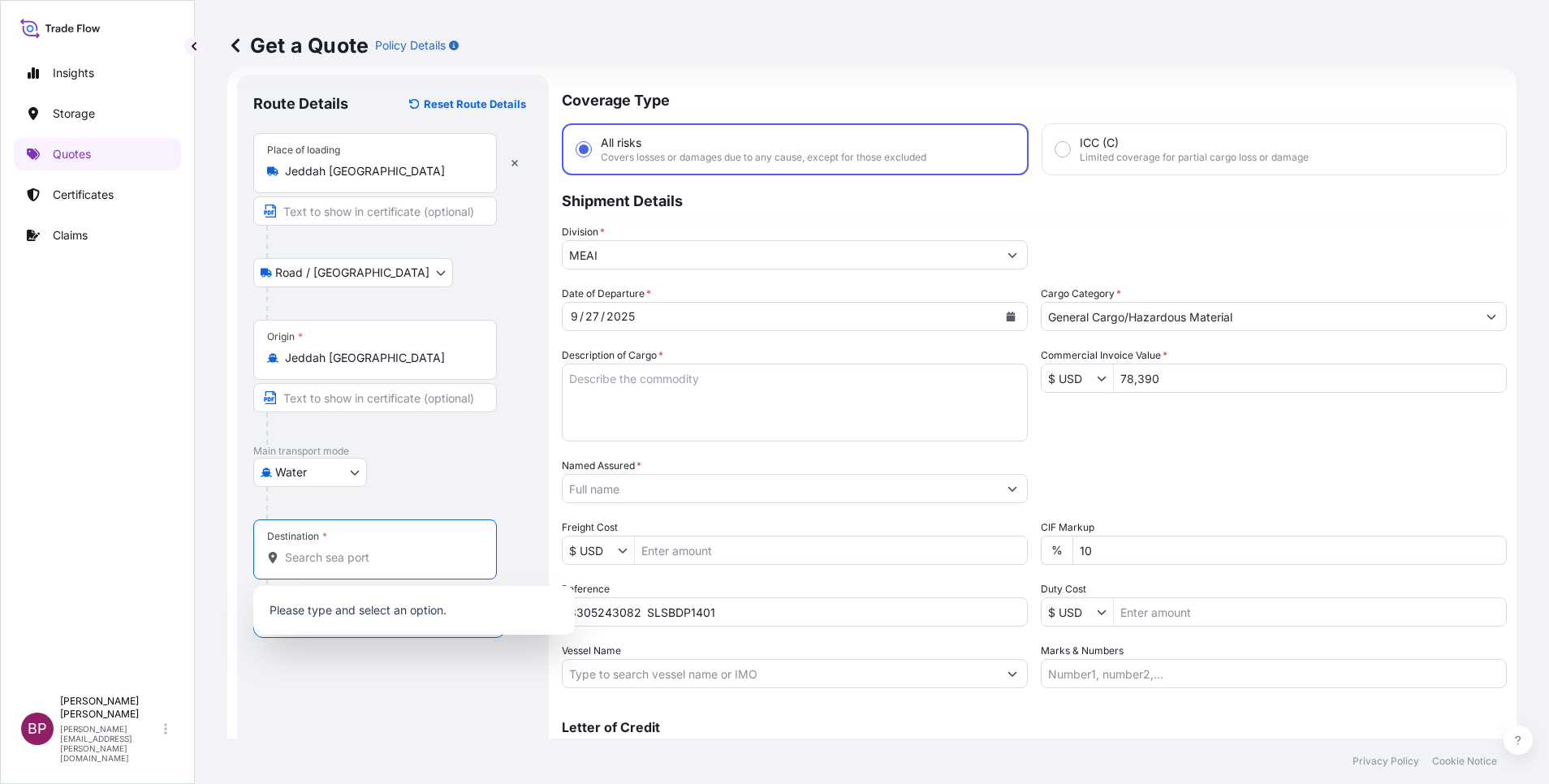
paste input "[GEOGRAPHIC_DATA]"
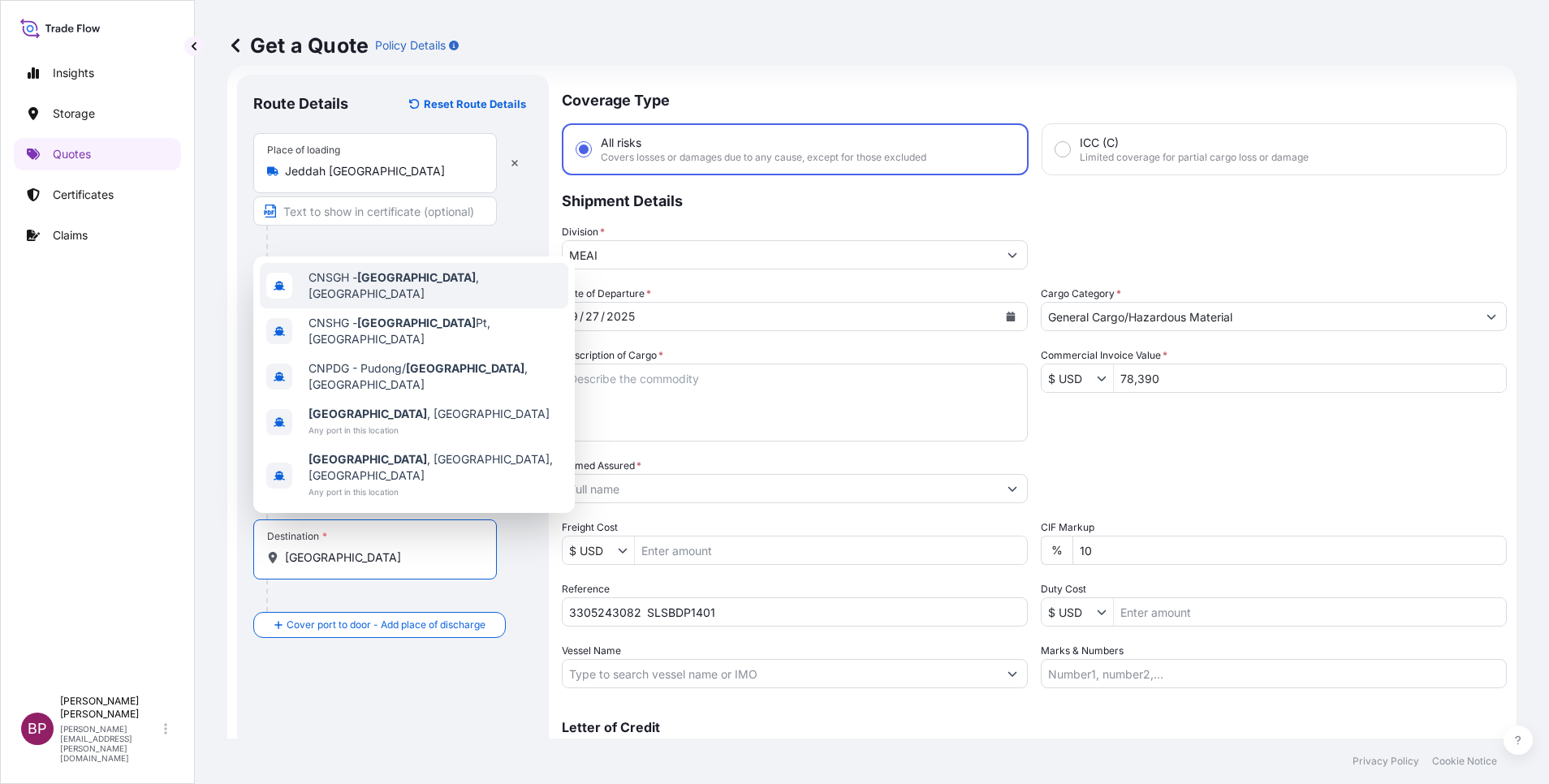
click at [427, 302] on span "CNSGH - [GEOGRAPHIC_DATA] , [GEOGRAPHIC_DATA]" at bounding box center [435, 286] width 253 height 33
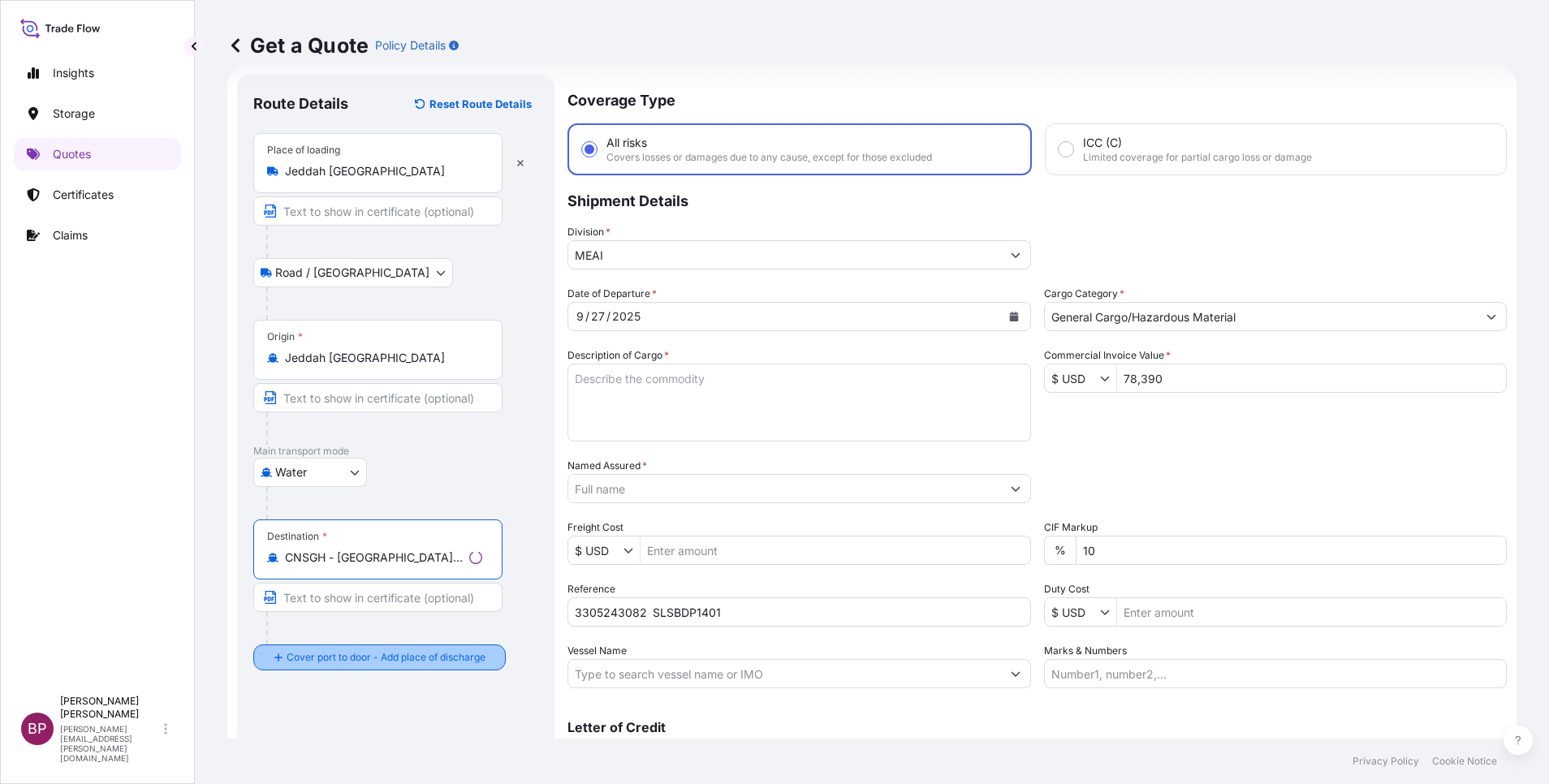
type input "CNSGH - [GEOGRAPHIC_DATA], [GEOGRAPHIC_DATA]"
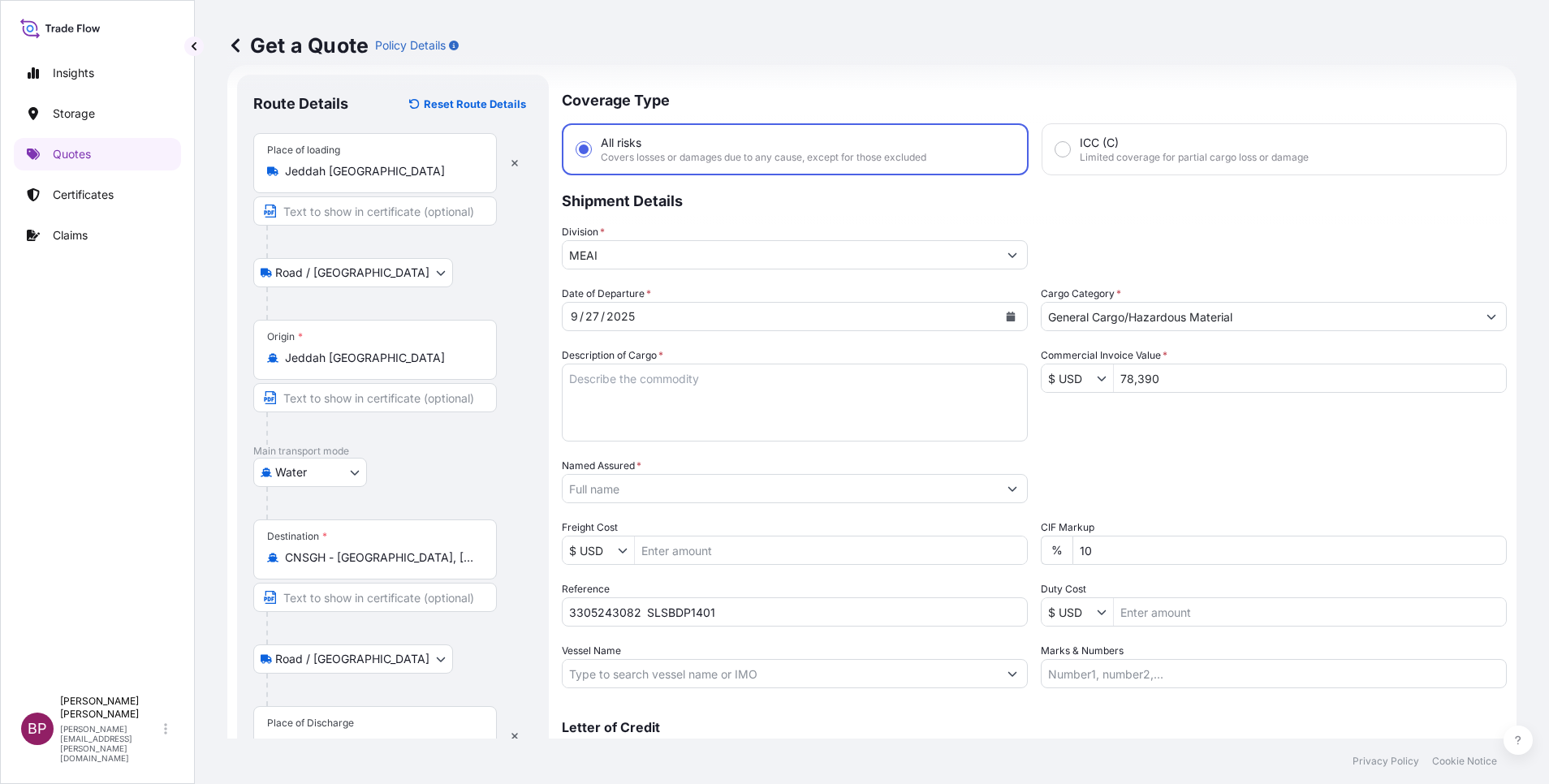
click at [365, 727] on div "Place of Discharge" at bounding box center [375, 736] width 243 height 60
click at [365, 737] on input "Place of Discharge" at bounding box center [380, 744] width 191 height 16
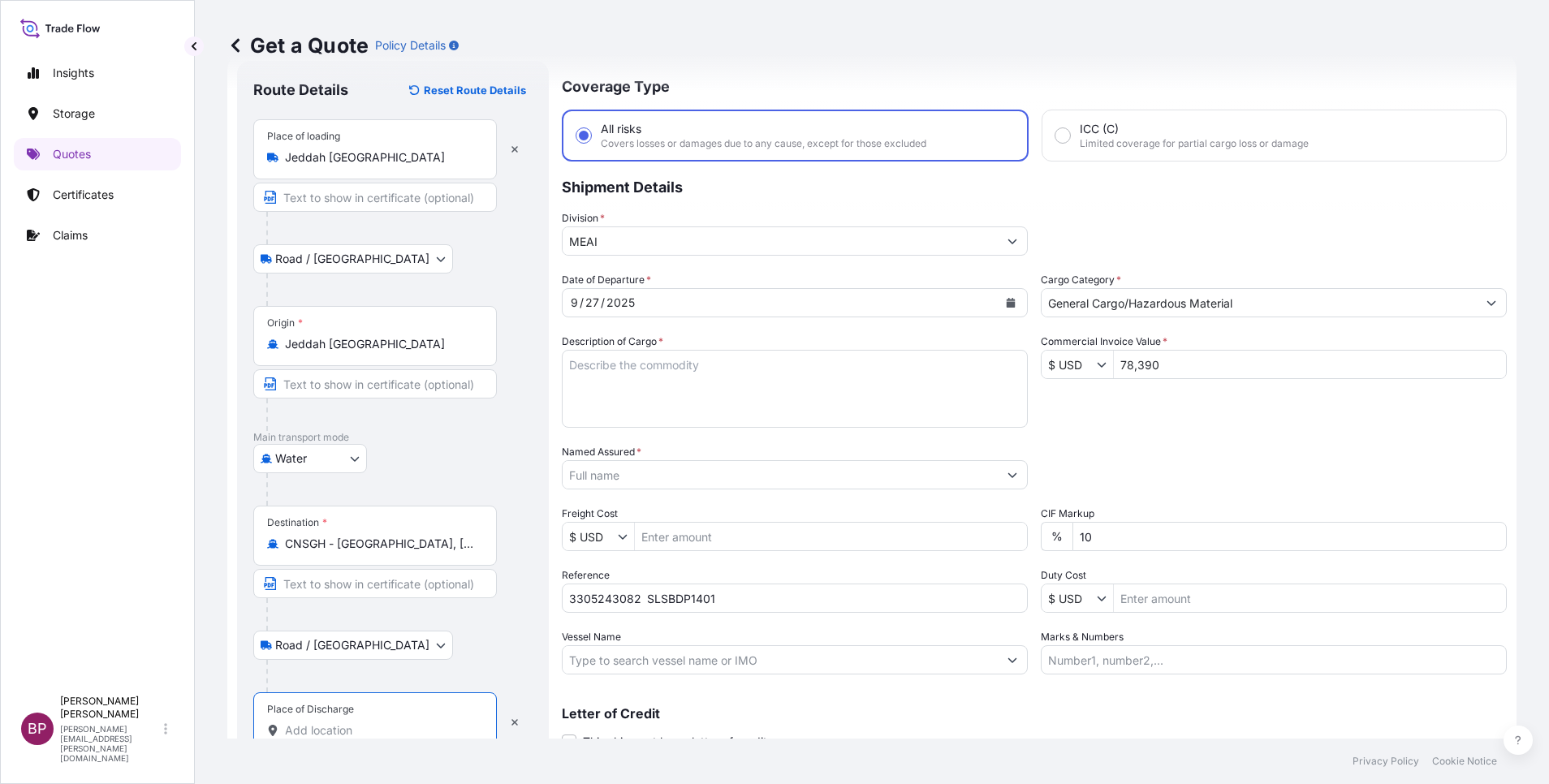
paste input "[GEOGRAPHIC_DATA]"
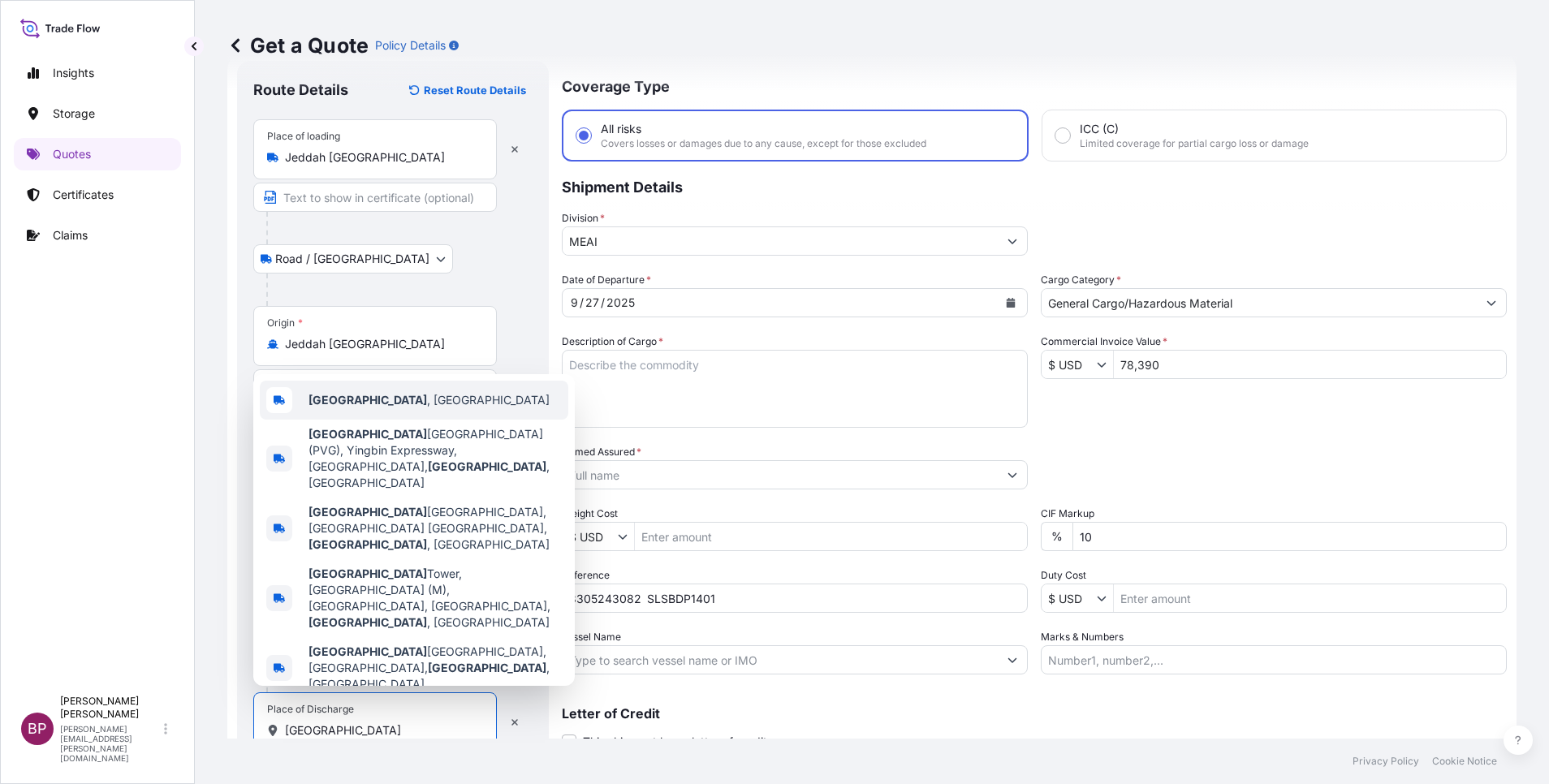
click at [351, 406] on b "[GEOGRAPHIC_DATA]" at bounding box center [367, 400] width 119 height 14
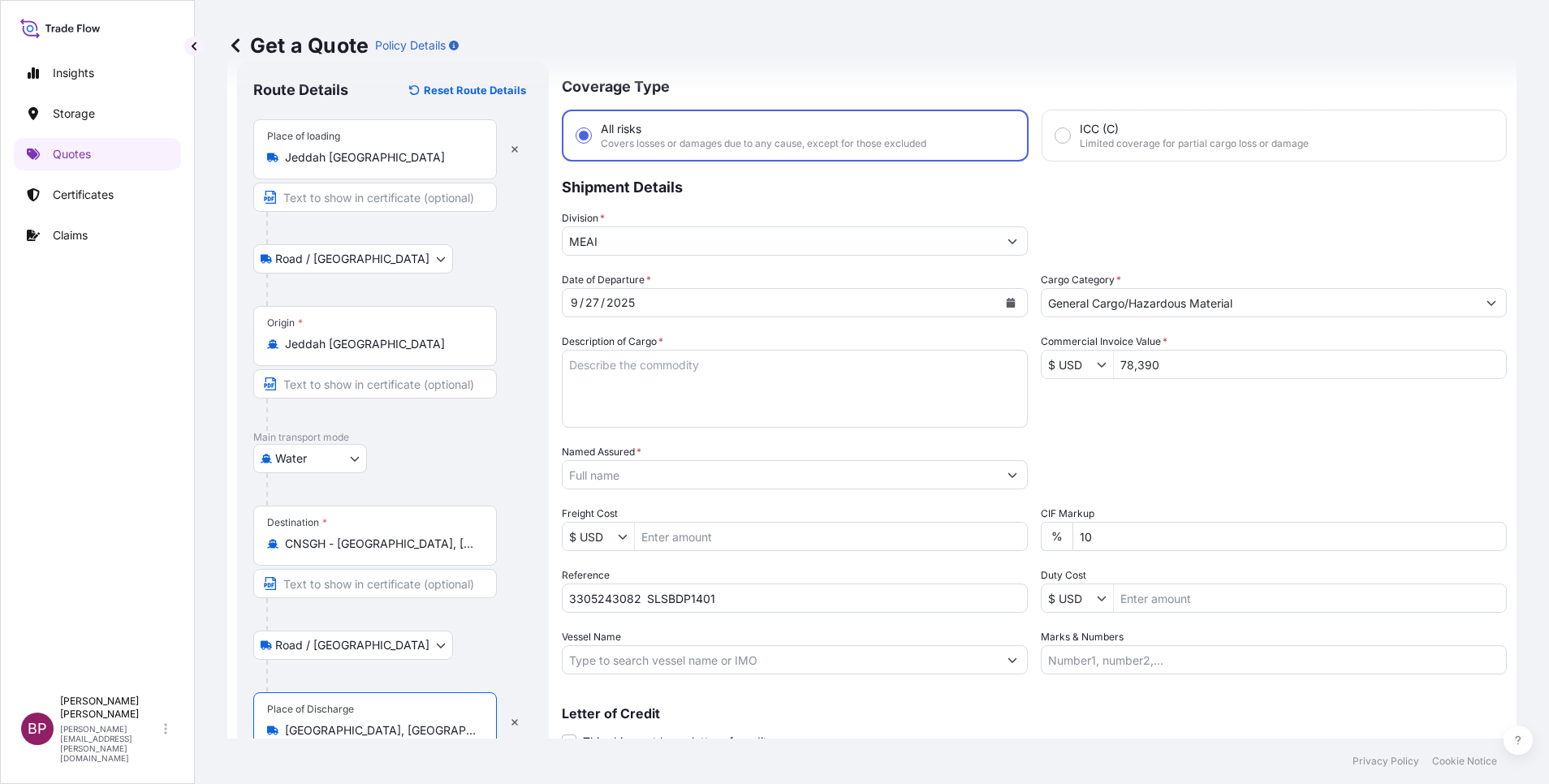
type input "[GEOGRAPHIC_DATA], [GEOGRAPHIC_DATA]"
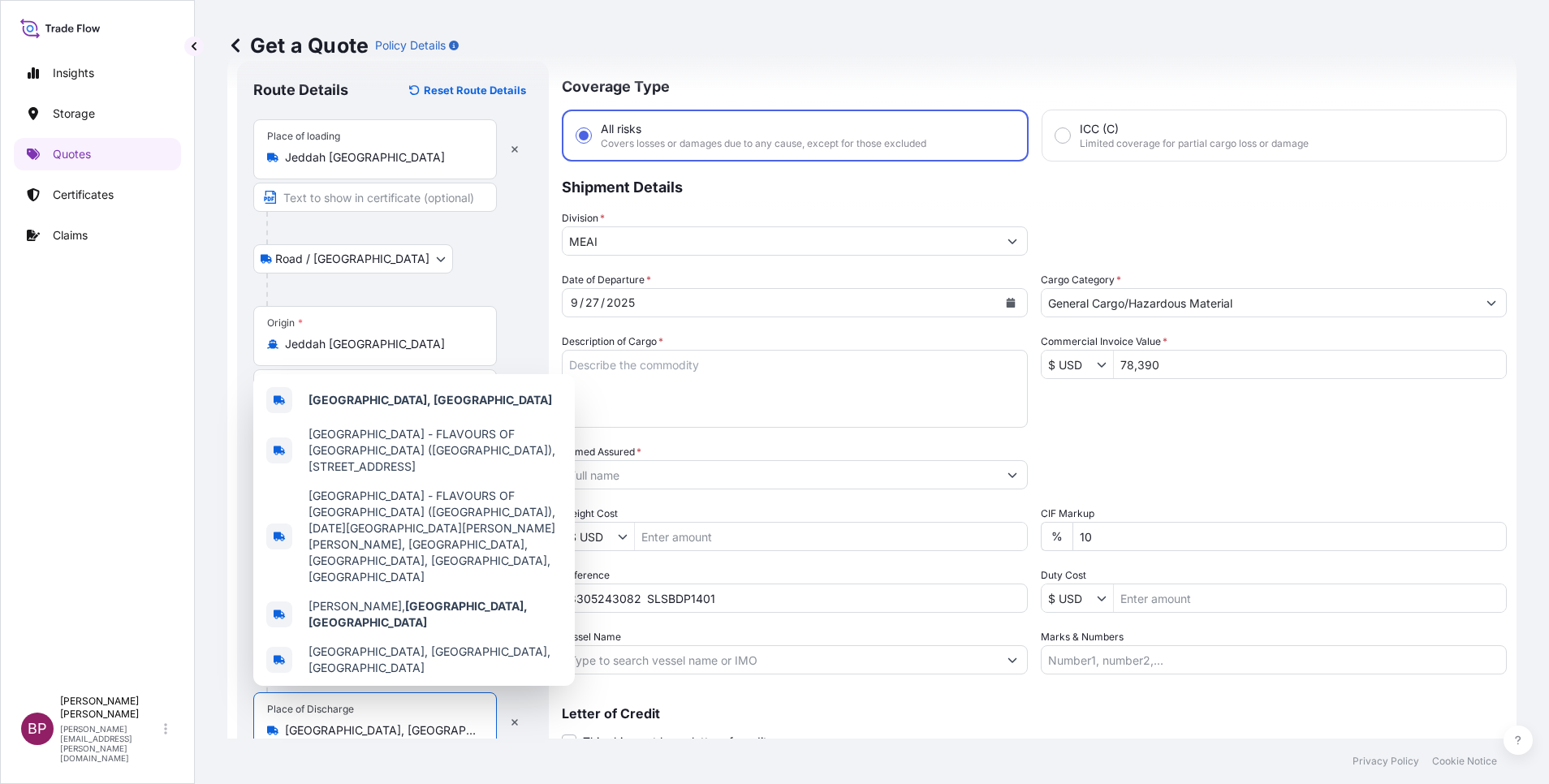
click at [853, 388] on textarea "Description of Cargo *" at bounding box center [795, 388] width 466 height 78
paste textarea "EP 100T /Synthetic Rubber EPDM"
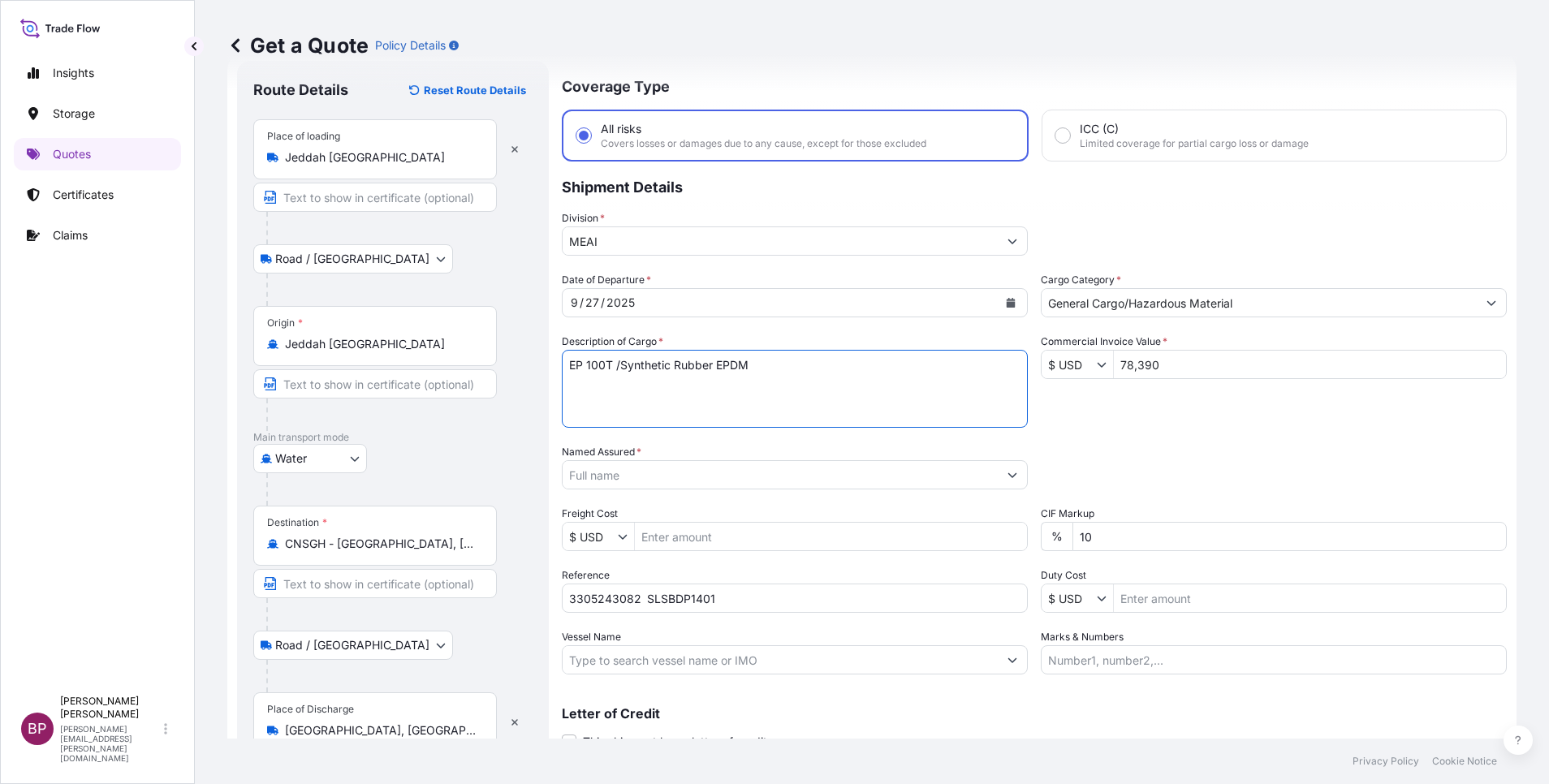
type textarea "EP 100T /Synthetic Rubber EPDM"
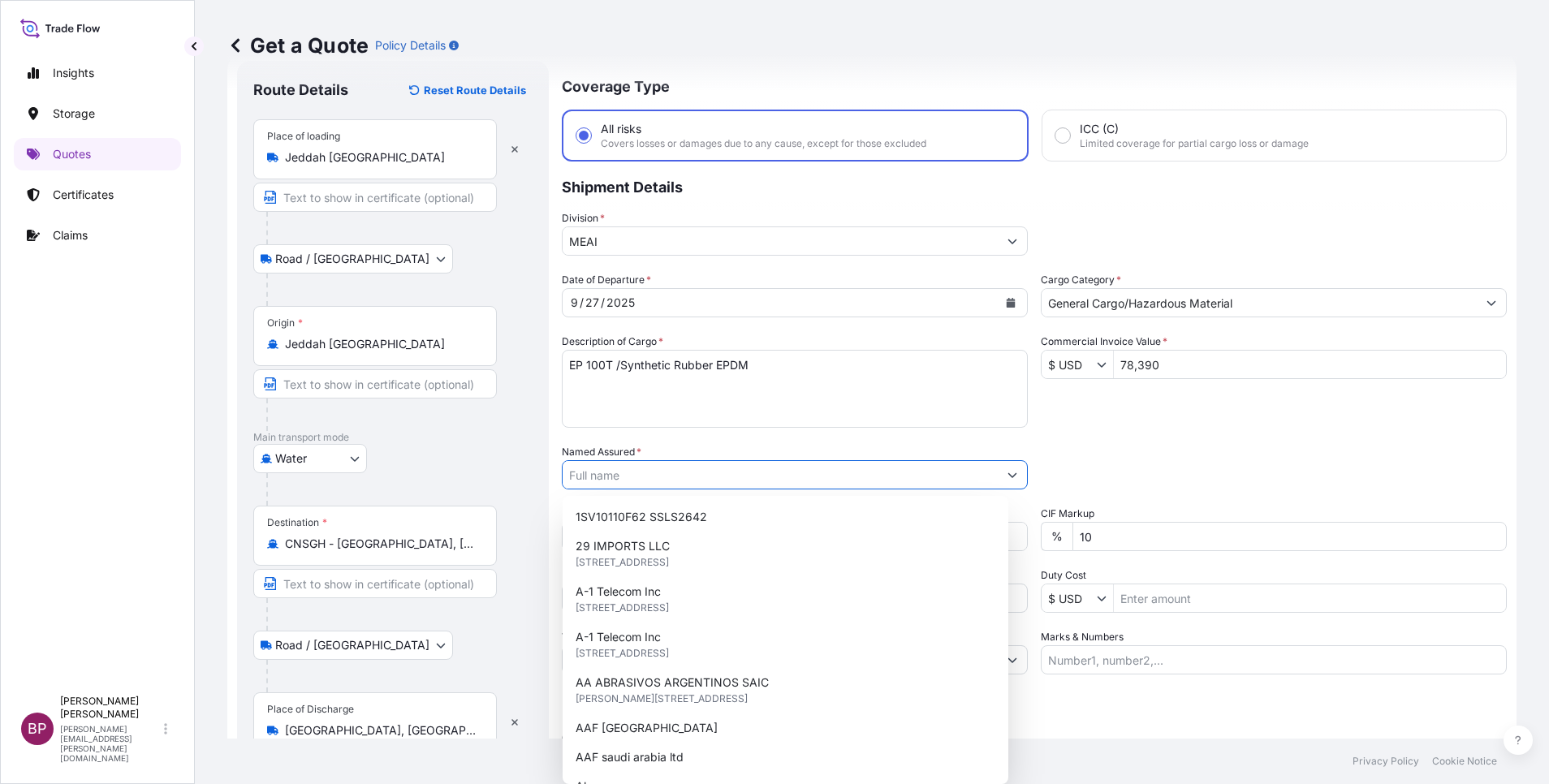
click at [721, 482] on input "Named Assured *" at bounding box center [780, 475] width 436 height 29
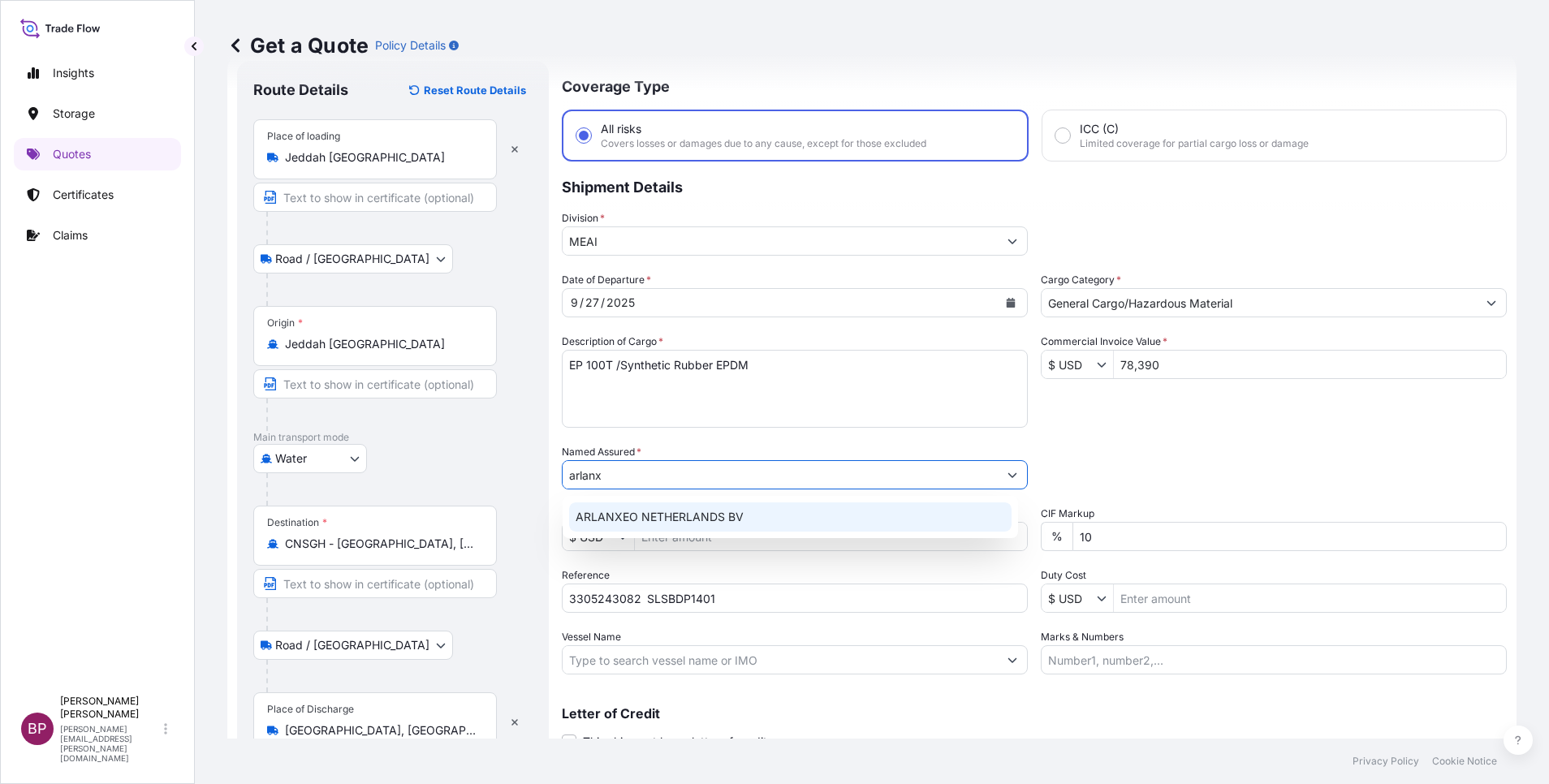
click at [765, 515] on div "ARLANXEO NETHERLANDS BV" at bounding box center [790, 517] width 442 height 29
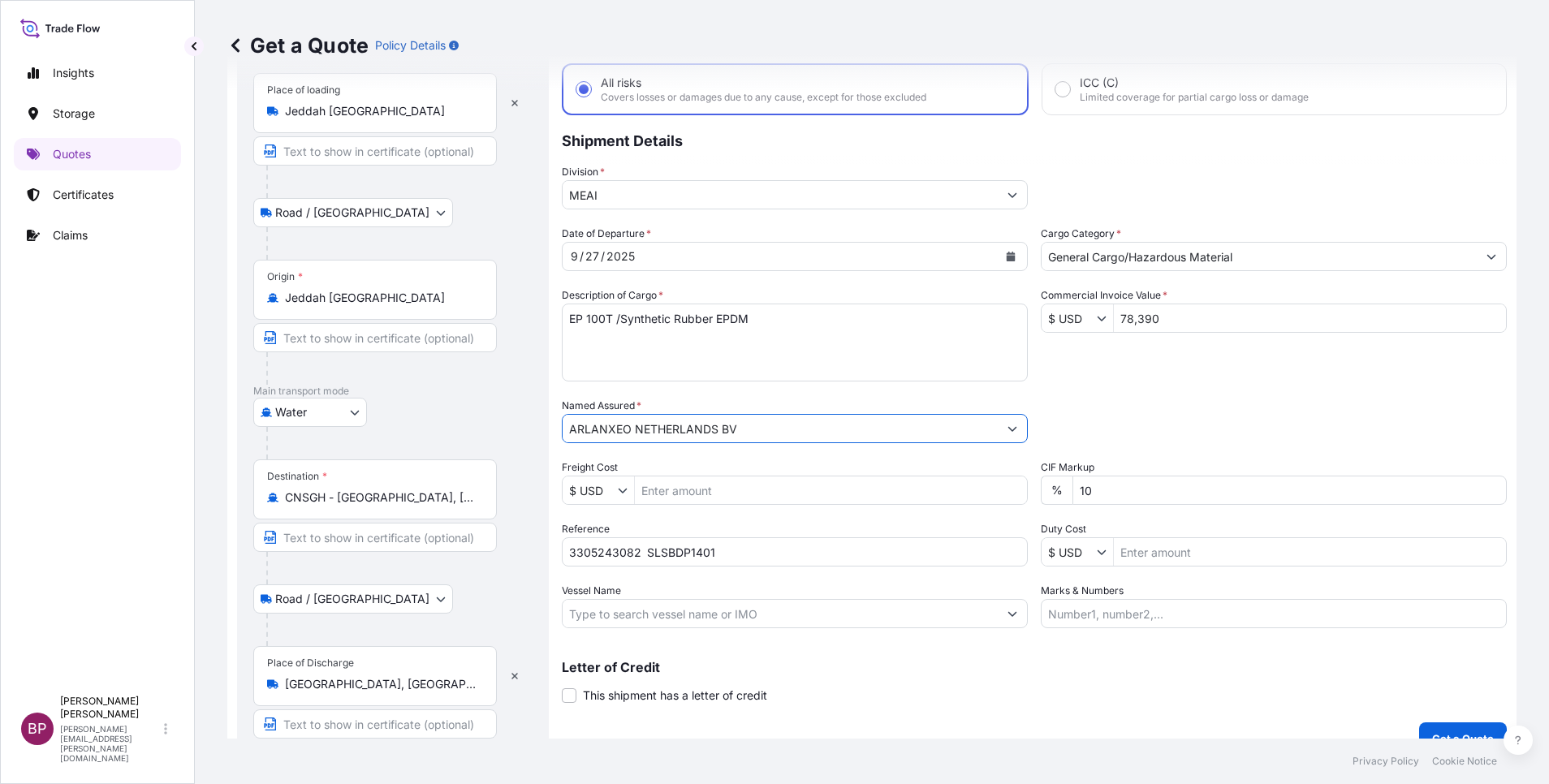
scroll to position [112, 0]
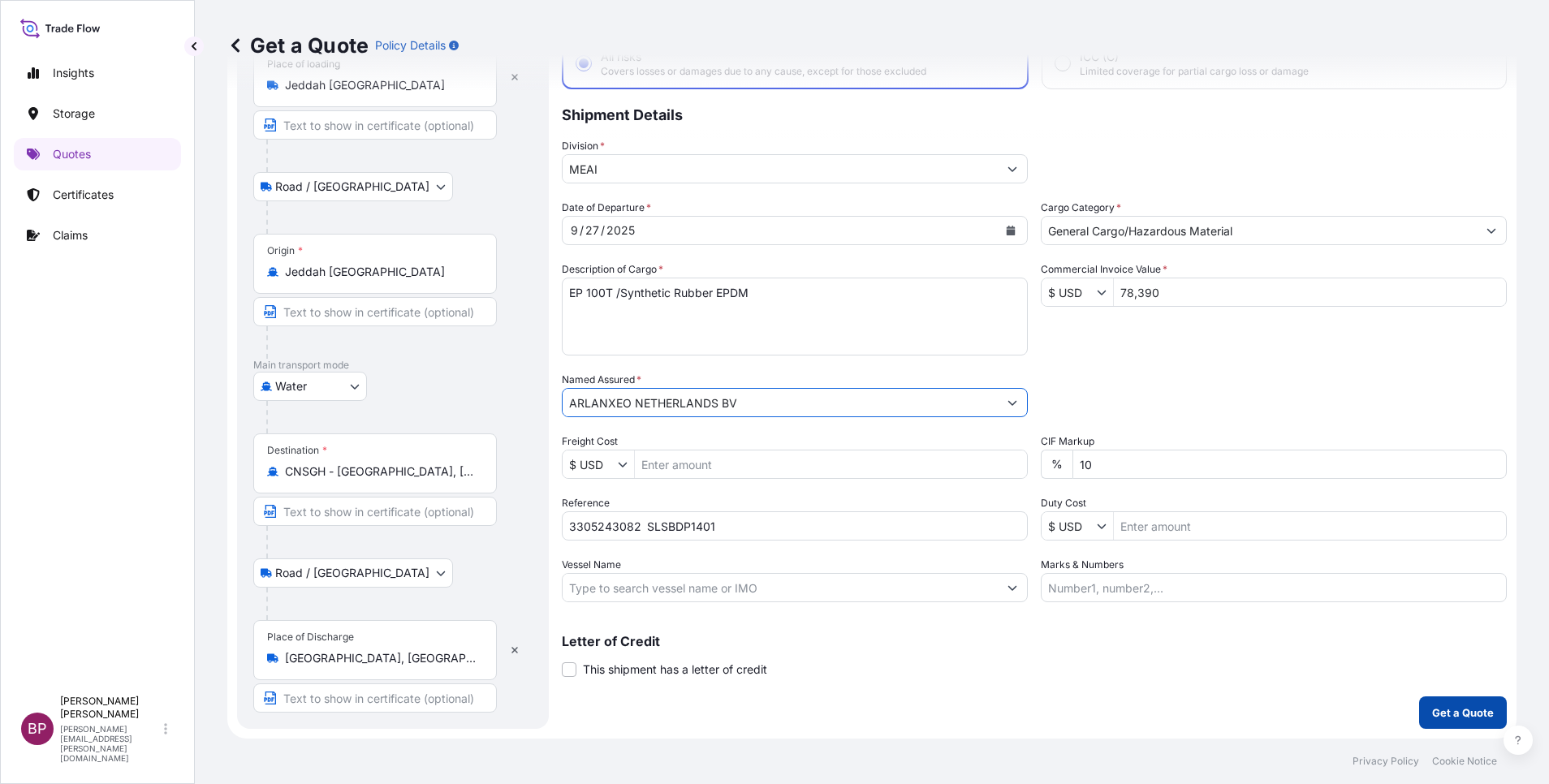
type input "ARLANXEO NETHERLANDS BV"
click at [1445, 716] on p "Get a Quote" at bounding box center [1463, 713] width 62 height 16
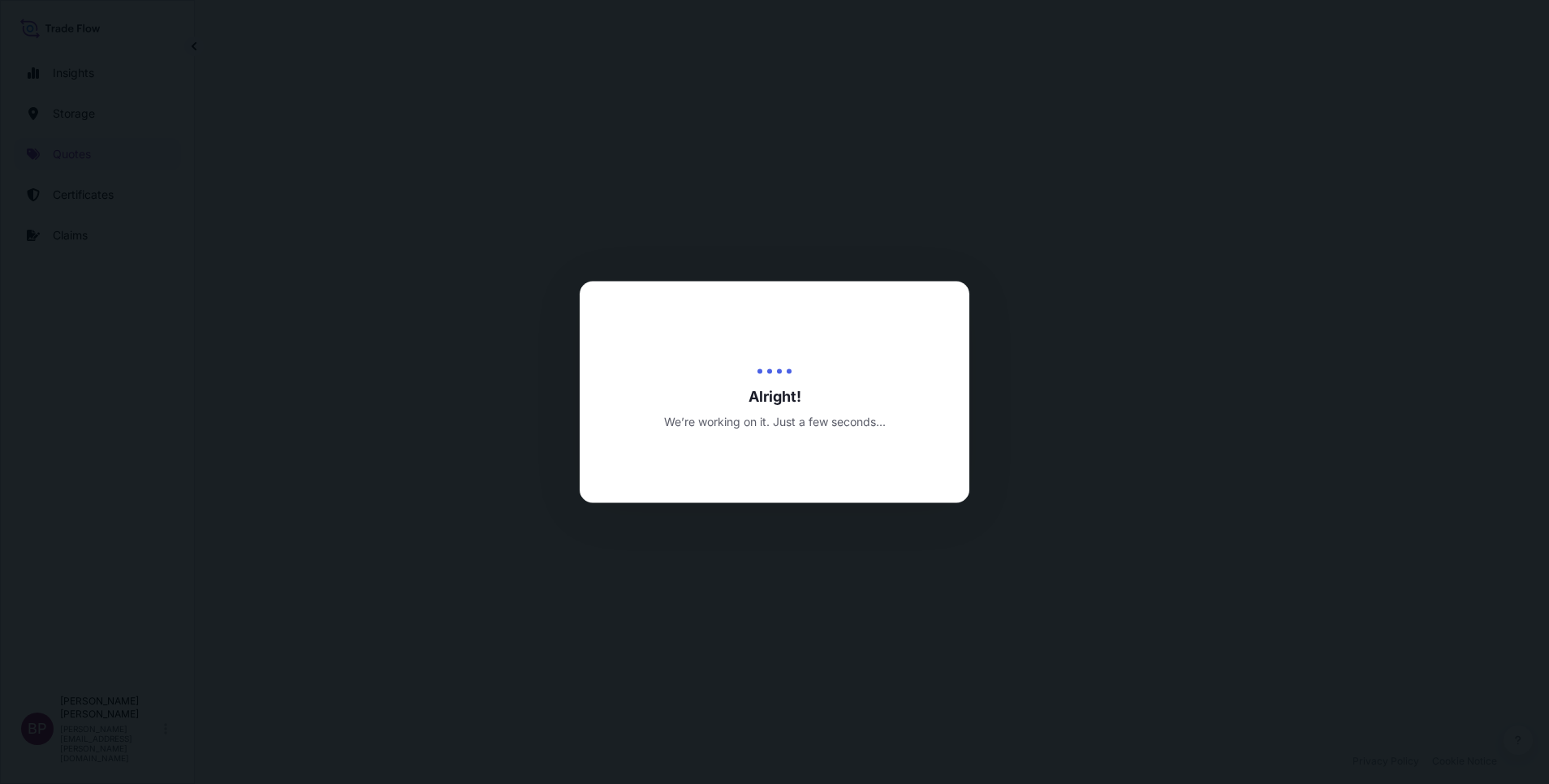
select select "Road / [GEOGRAPHIC_DATA]"
select select "Water"
select select "Road / [GEOGRAPHIC_DATA]"
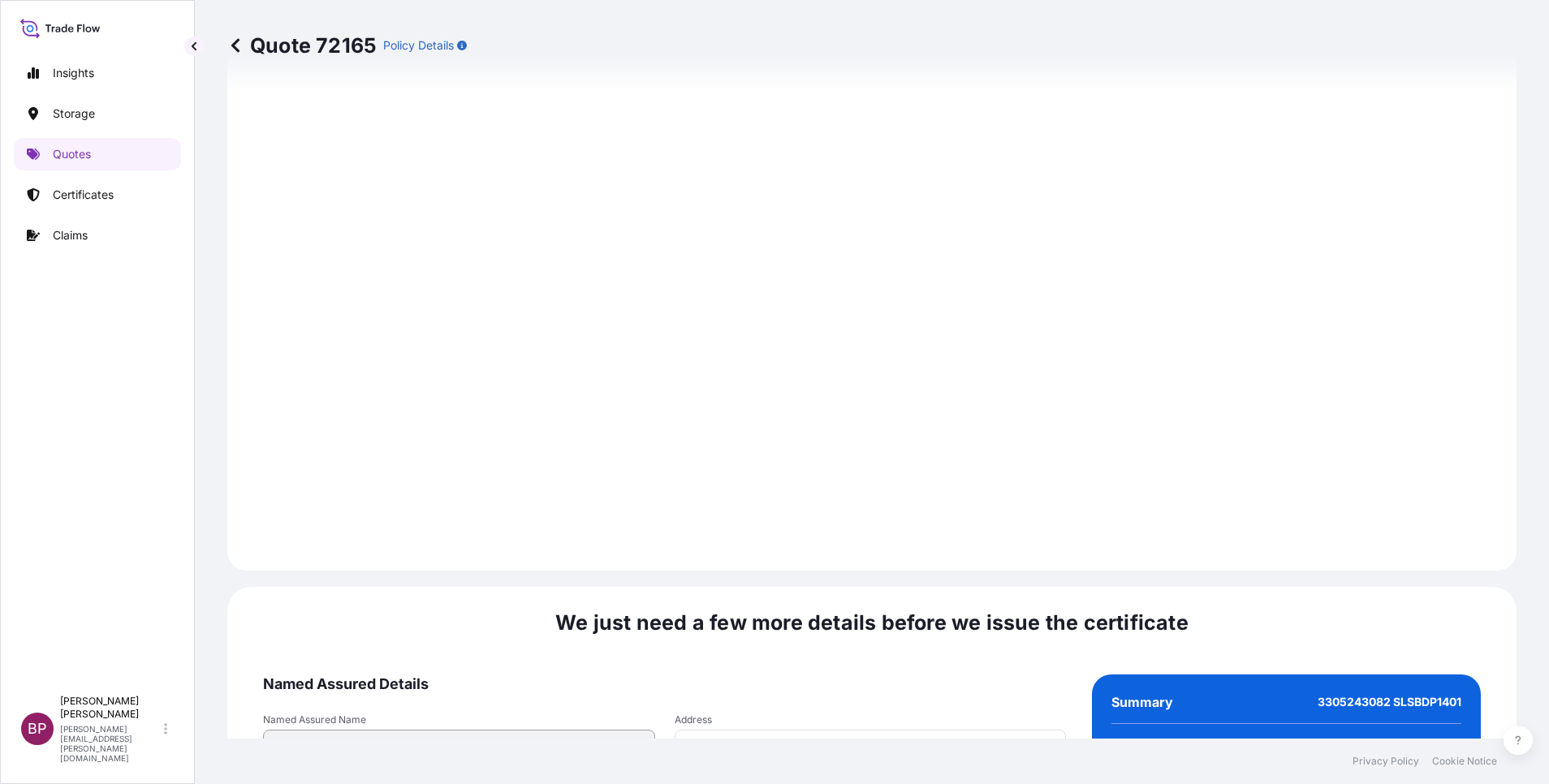
scroll to position [2406, 0]
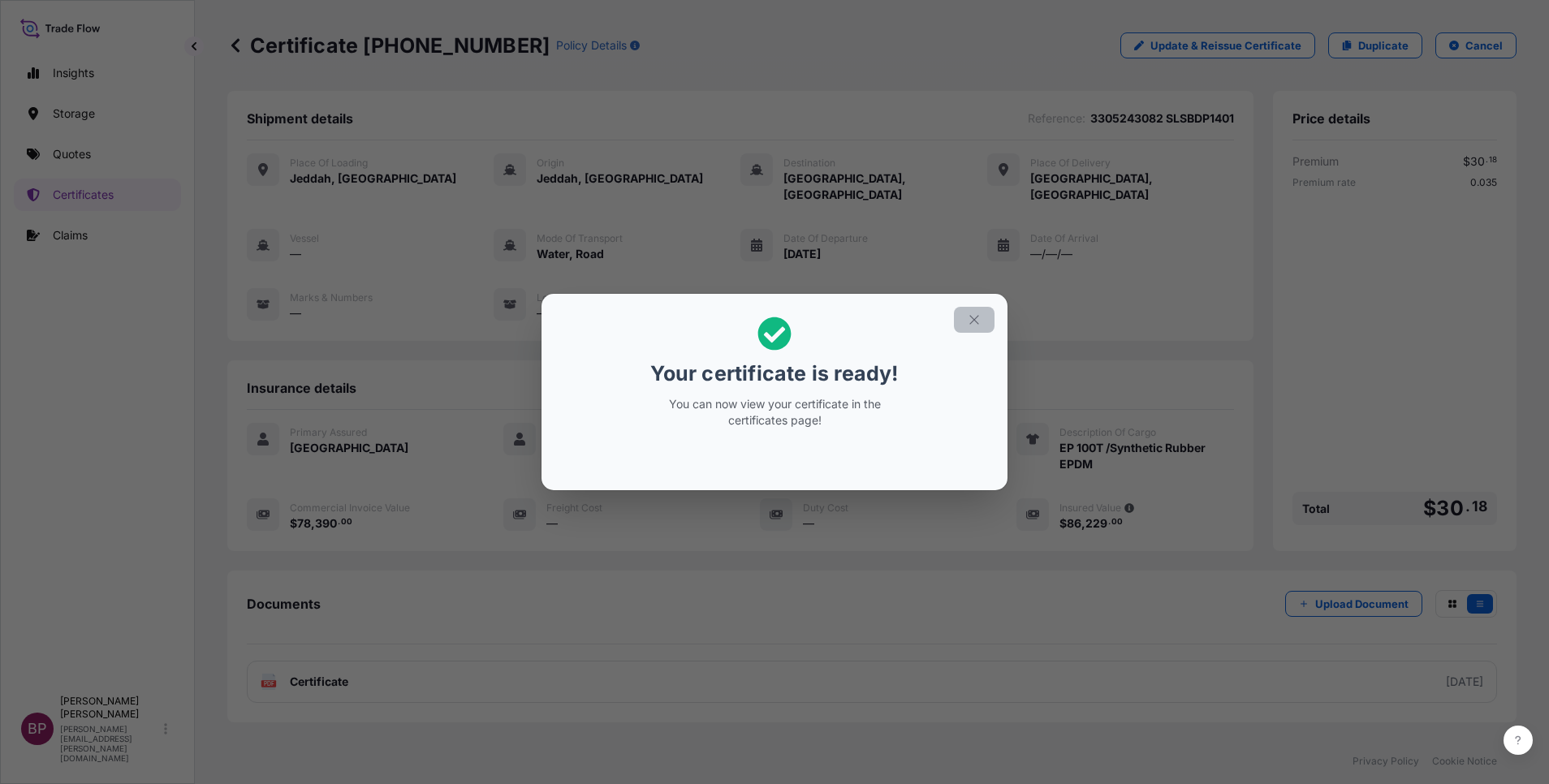
click at [972, 316] on icon "button" at bounding box center [973, 320] width 14 height 14
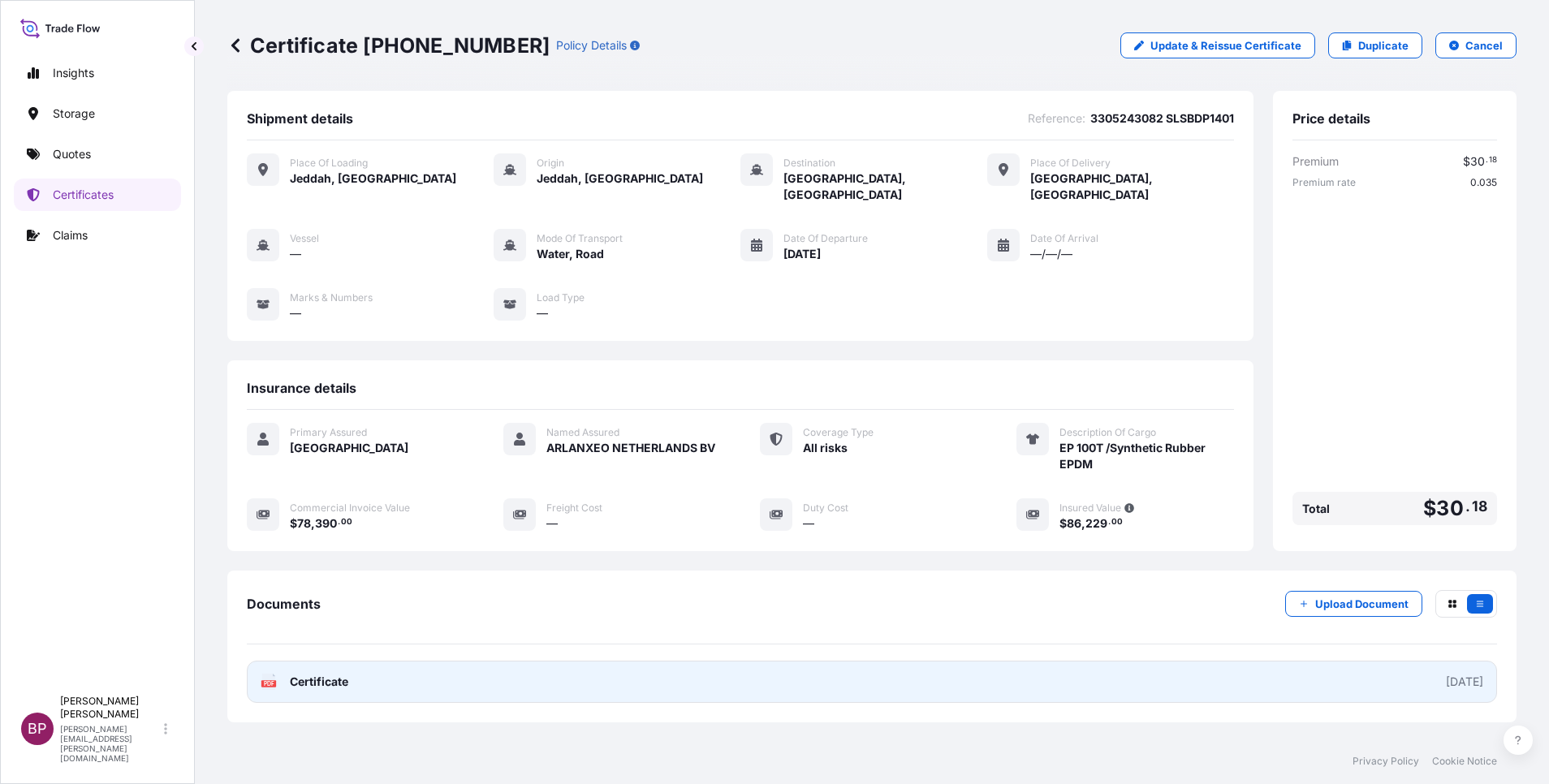
click at [302, 674] on span "Certificate" at bounding box center [319, 682] width 59 height 16
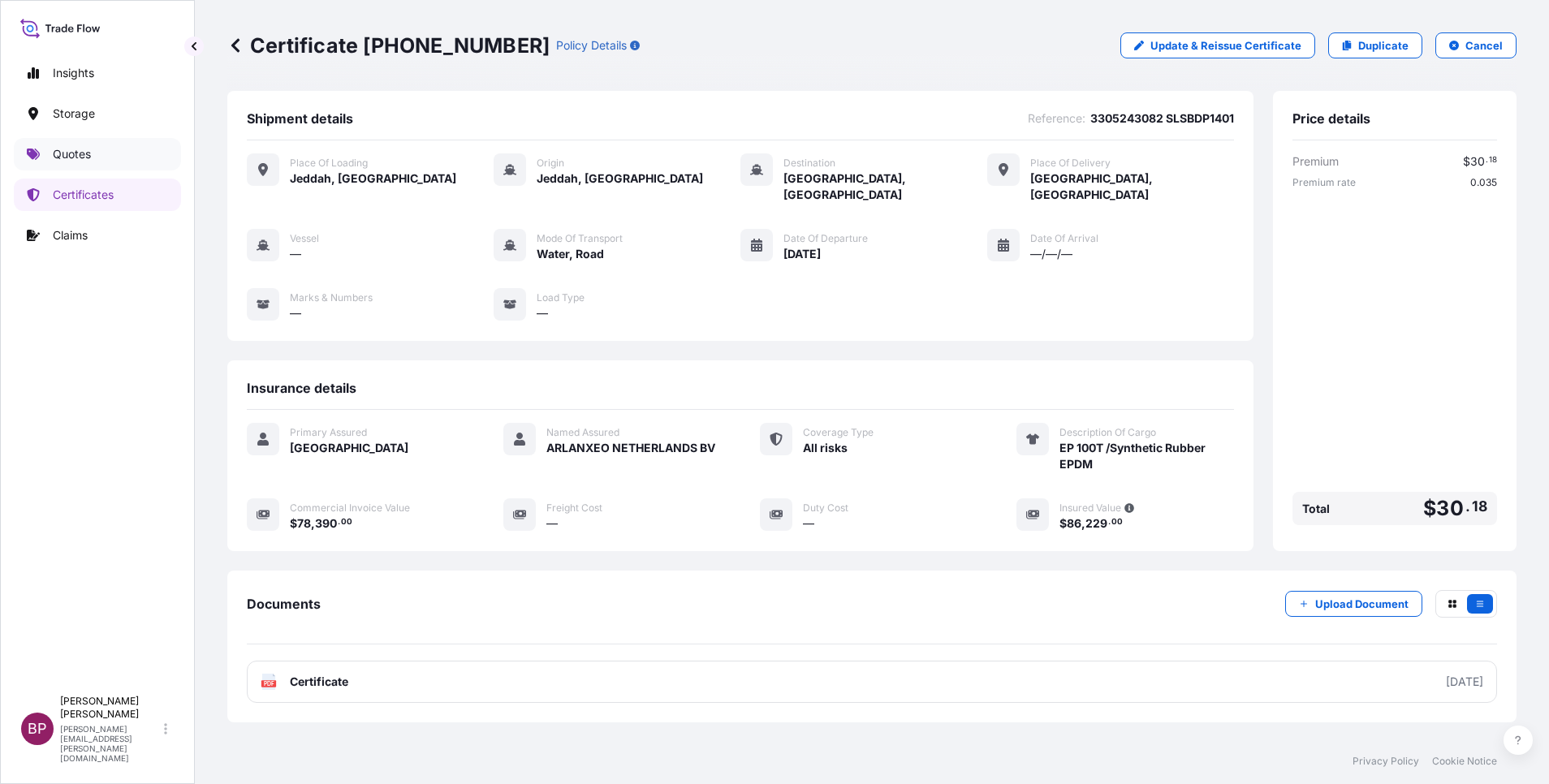
click at [62, 156] on p "Quotes" at bounding box center [72, 154] width 39 height 16
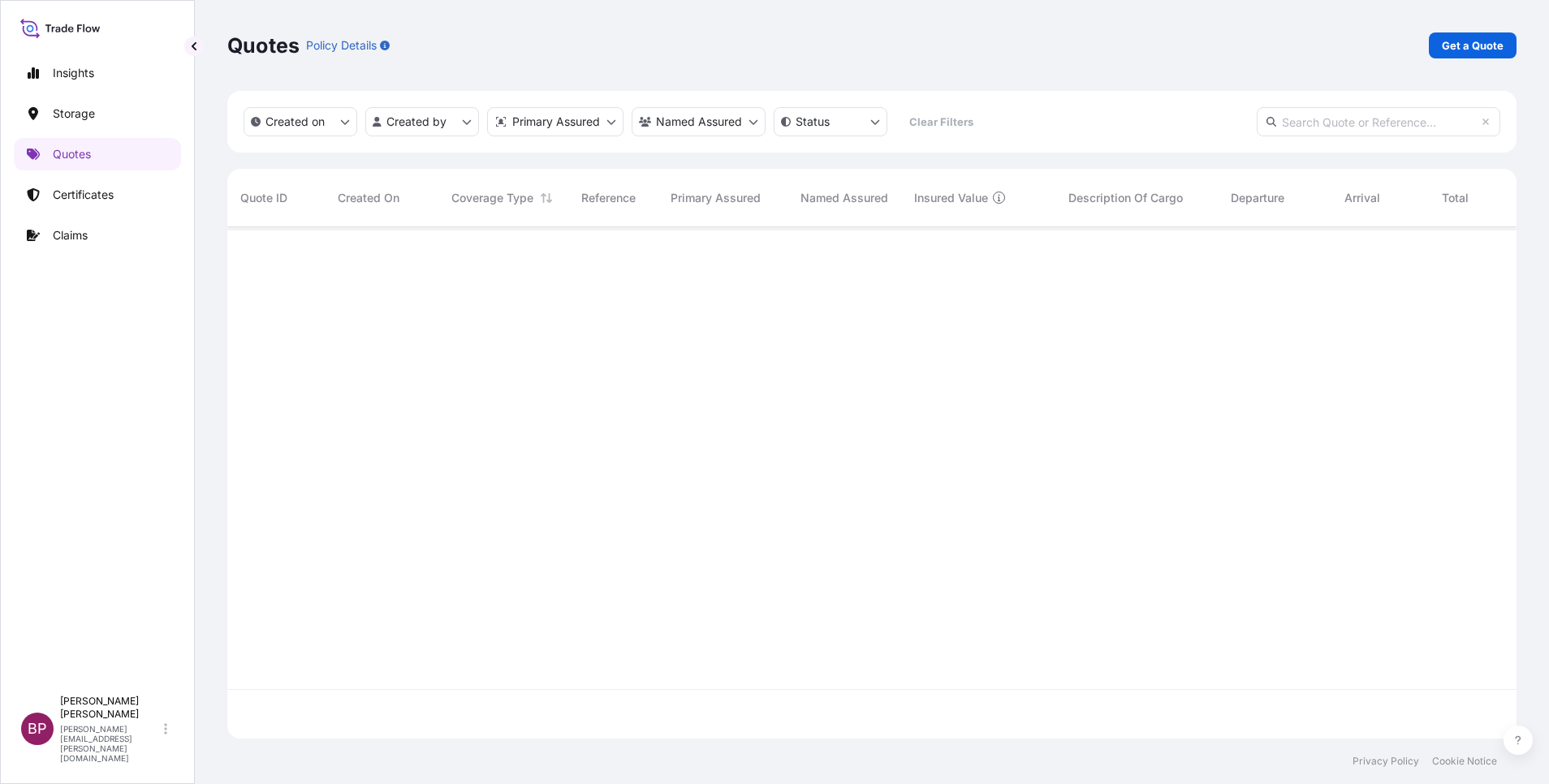
scroll to position [502, 1271]
click at [1479, 42] on p "Get a Quote" at bounding box center [1473, 45] width 62 height 16
select select "Water"
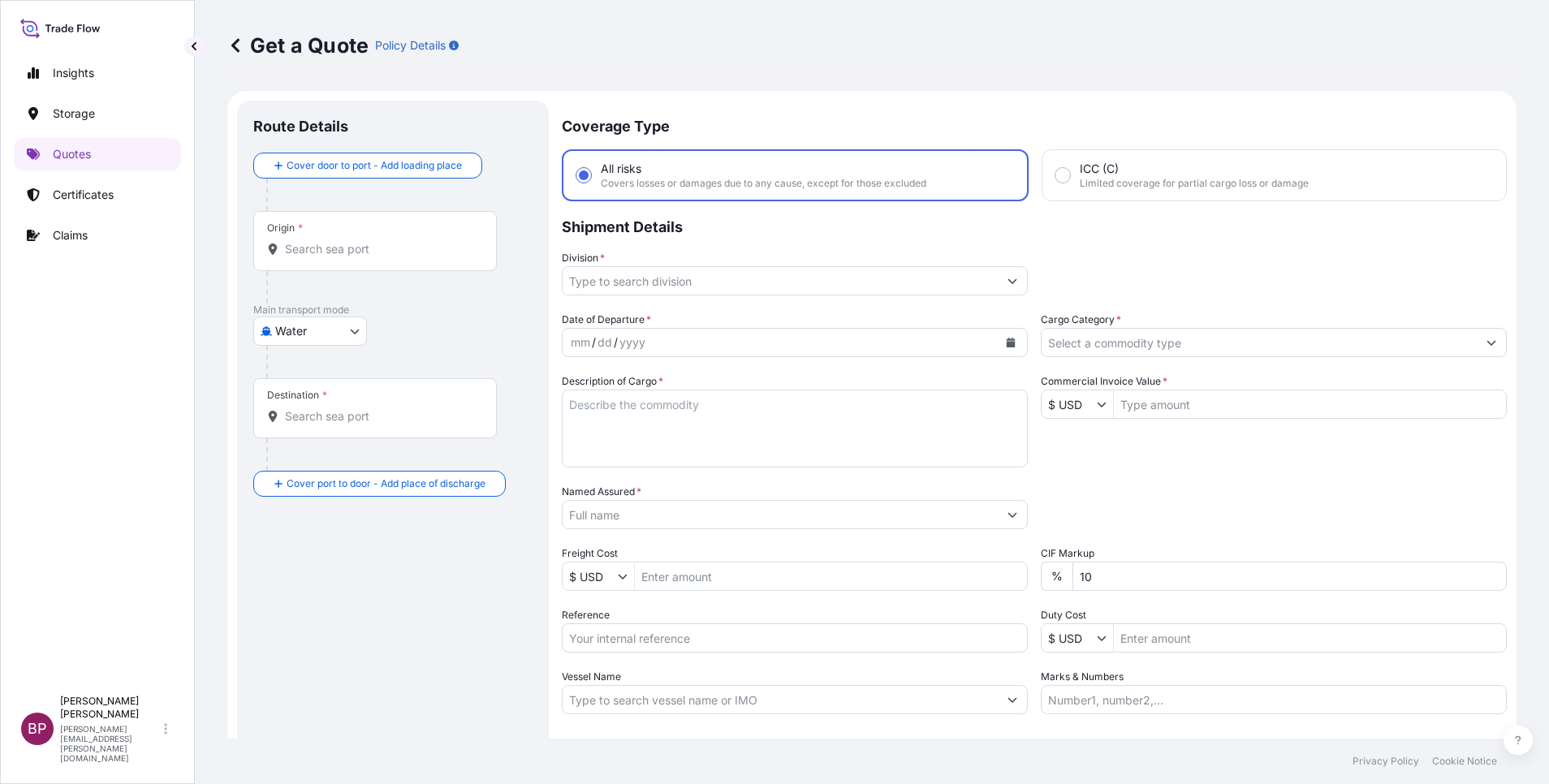
scroll to position [26, 0]
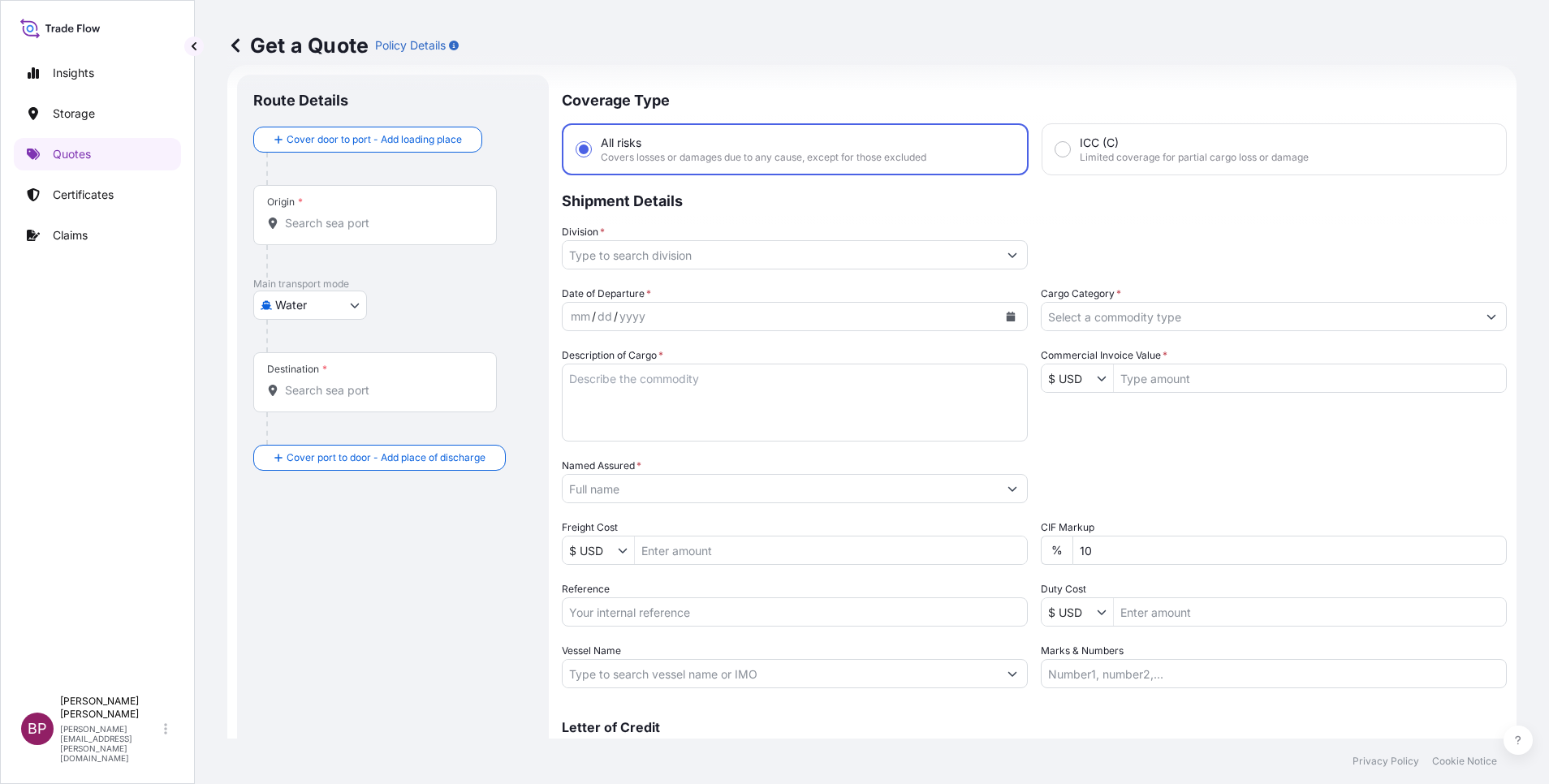
click at [1366, 321] on input "Cargo Category *" at bounding box center [1259, 317] width 436 height 29
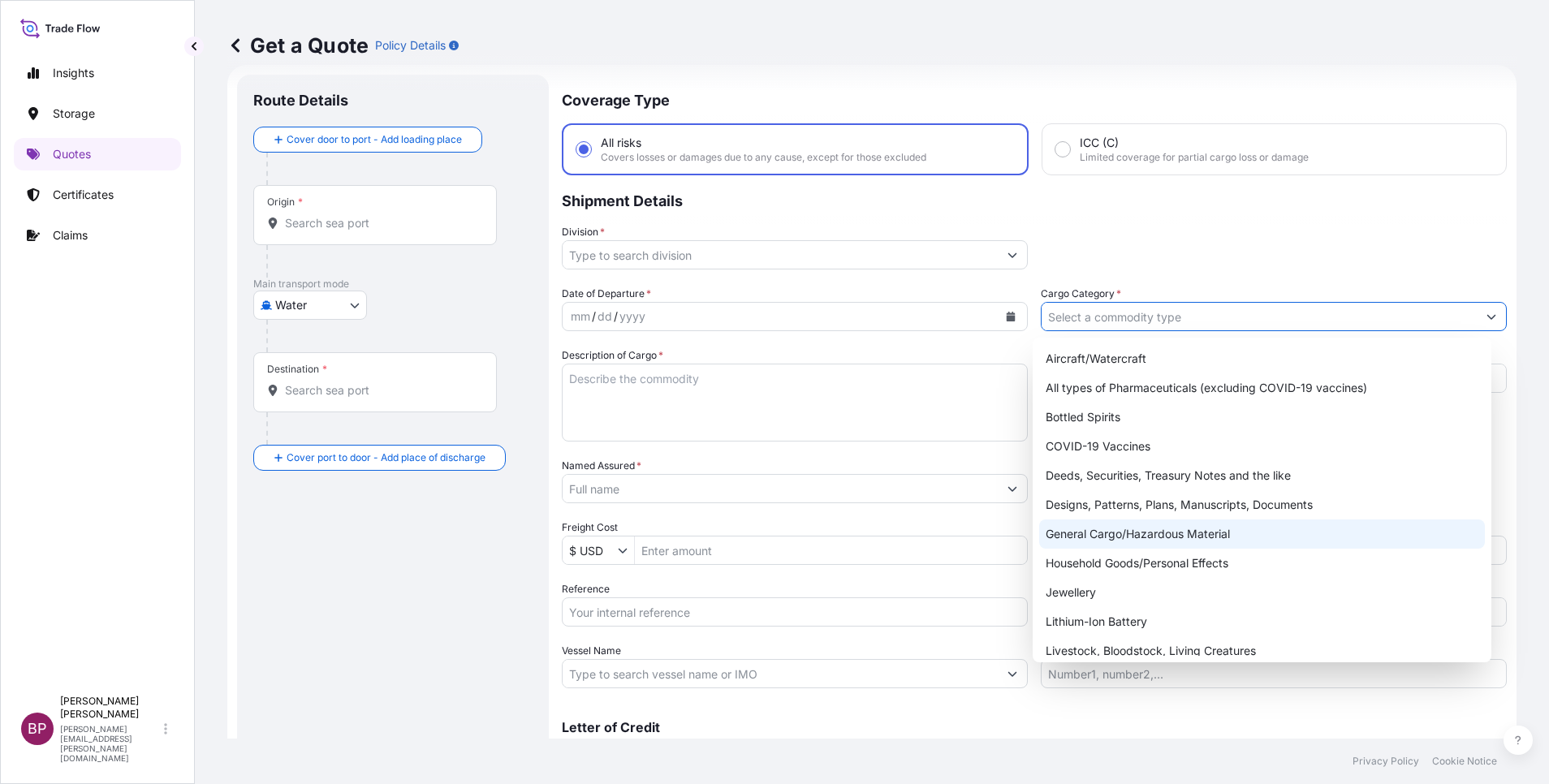
click at [1173, 537] on div "General Cargo/Hazardous Material" at bounding box center [1262, 534] width 446 height 29
type input "General Cargo/Hazardous Material"
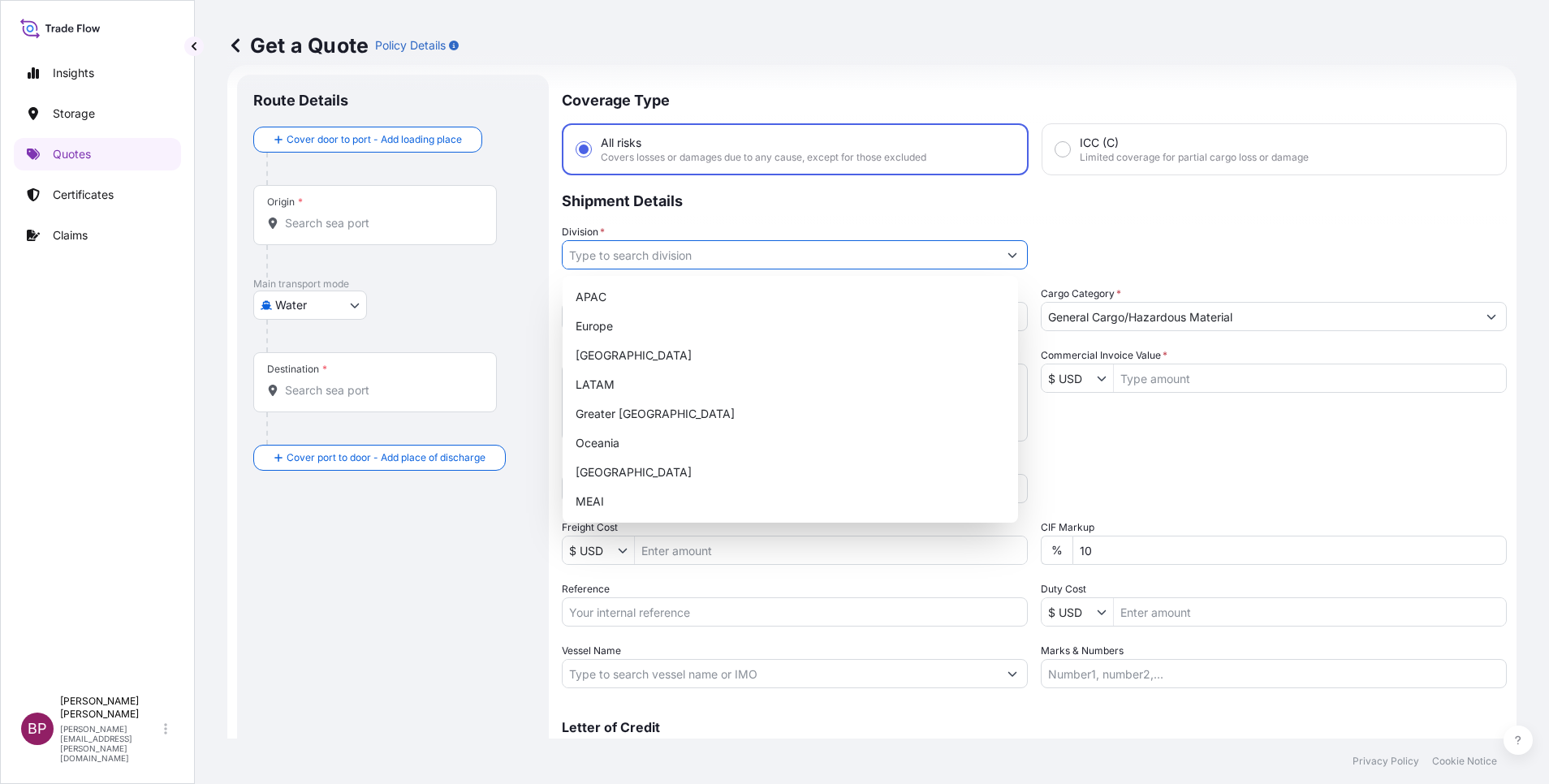
click at [998, 261] on button "Show suggestions" at bounding box center [1012, 255] width 29 height 29
click at [640, 502] on div "MEAI" at bounding box center [790, 501] width 442 height 29
type input "MEAI"
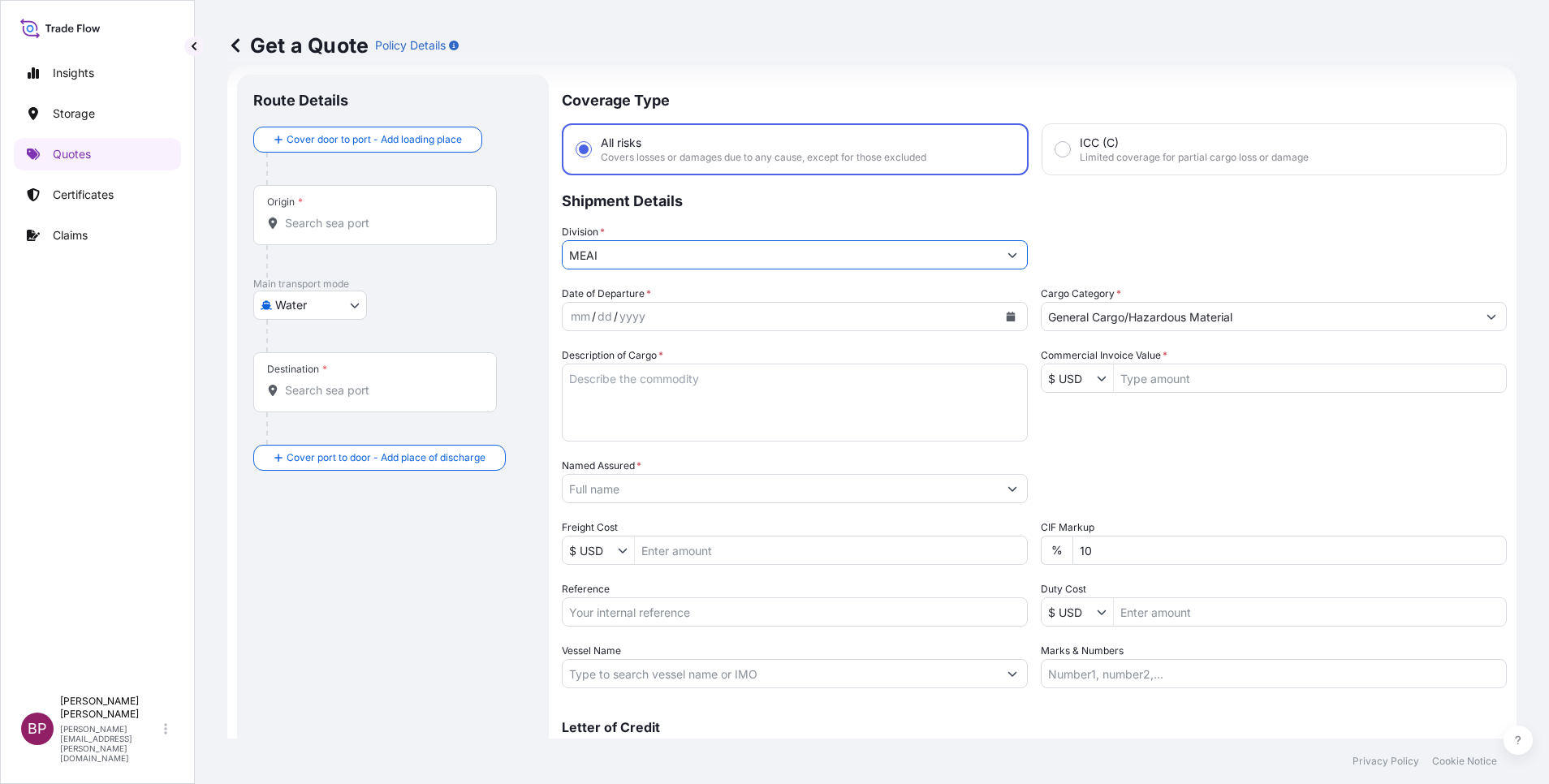
click at [683, 614] on input "Reference" at bounding box center [795, 612] width 466 height 29
paste input "3305243349 SLSBDP1408"
type input "3305243349 SLSBDP1408"
click at [1007, 316] on icon "Calendar" at bounding box center [1011, 317] width 9 height 10
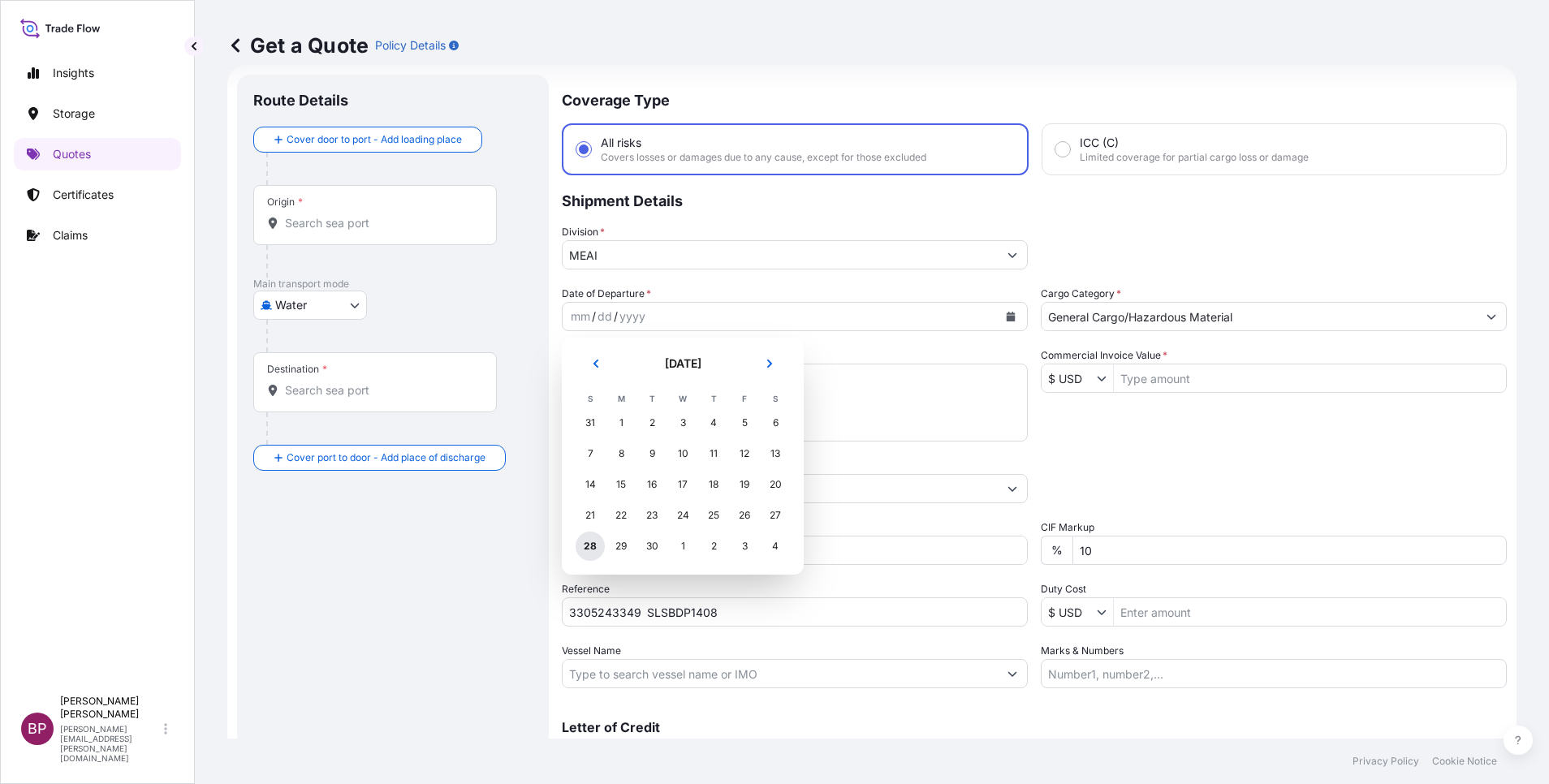
click at [593, 548] on div "28" at bounding box center [590, 546] width 29 height 29
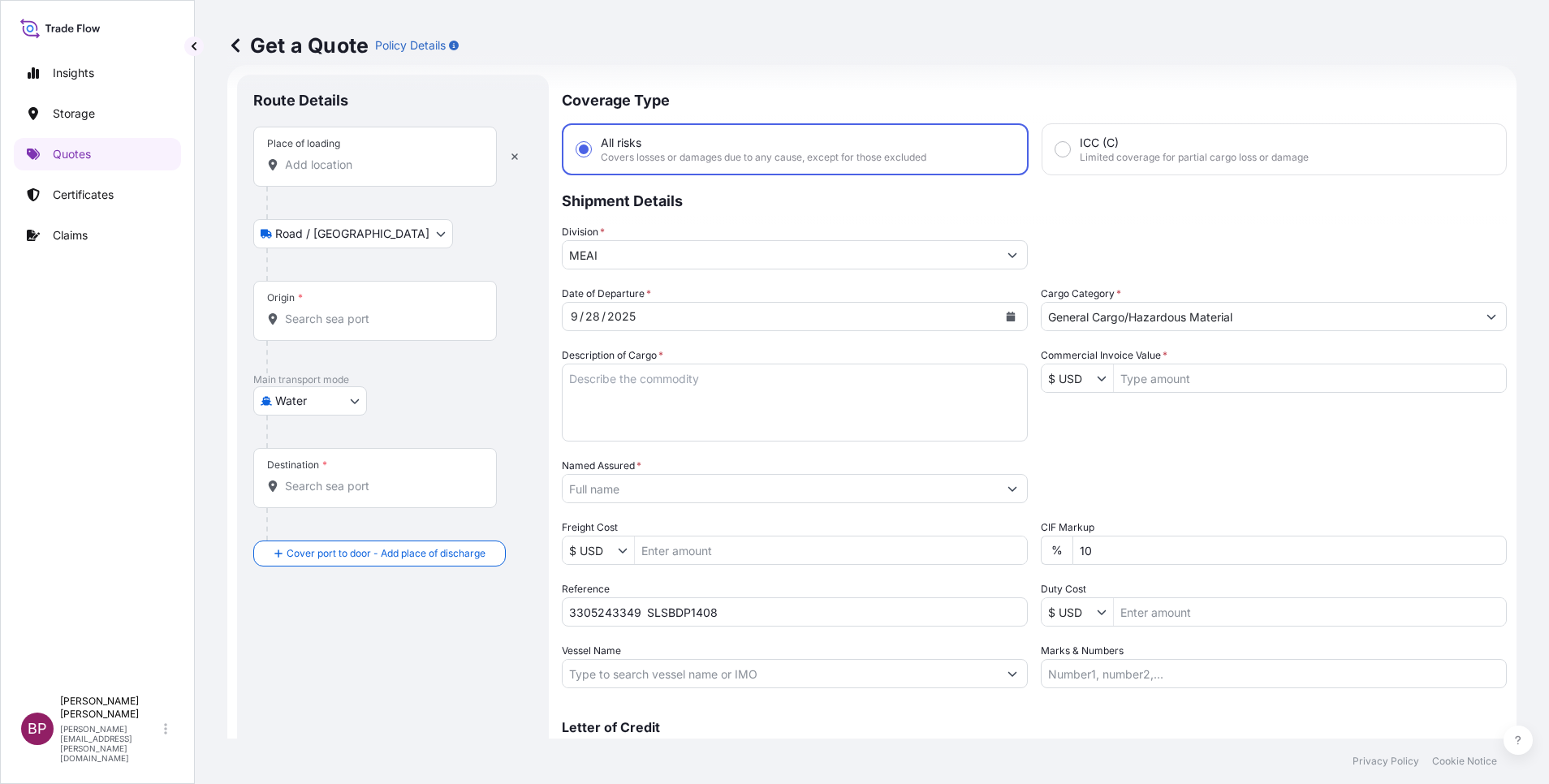
click at [354, 168] on input "Place of loading" at bounding box center [380, 164] width 191 height 16
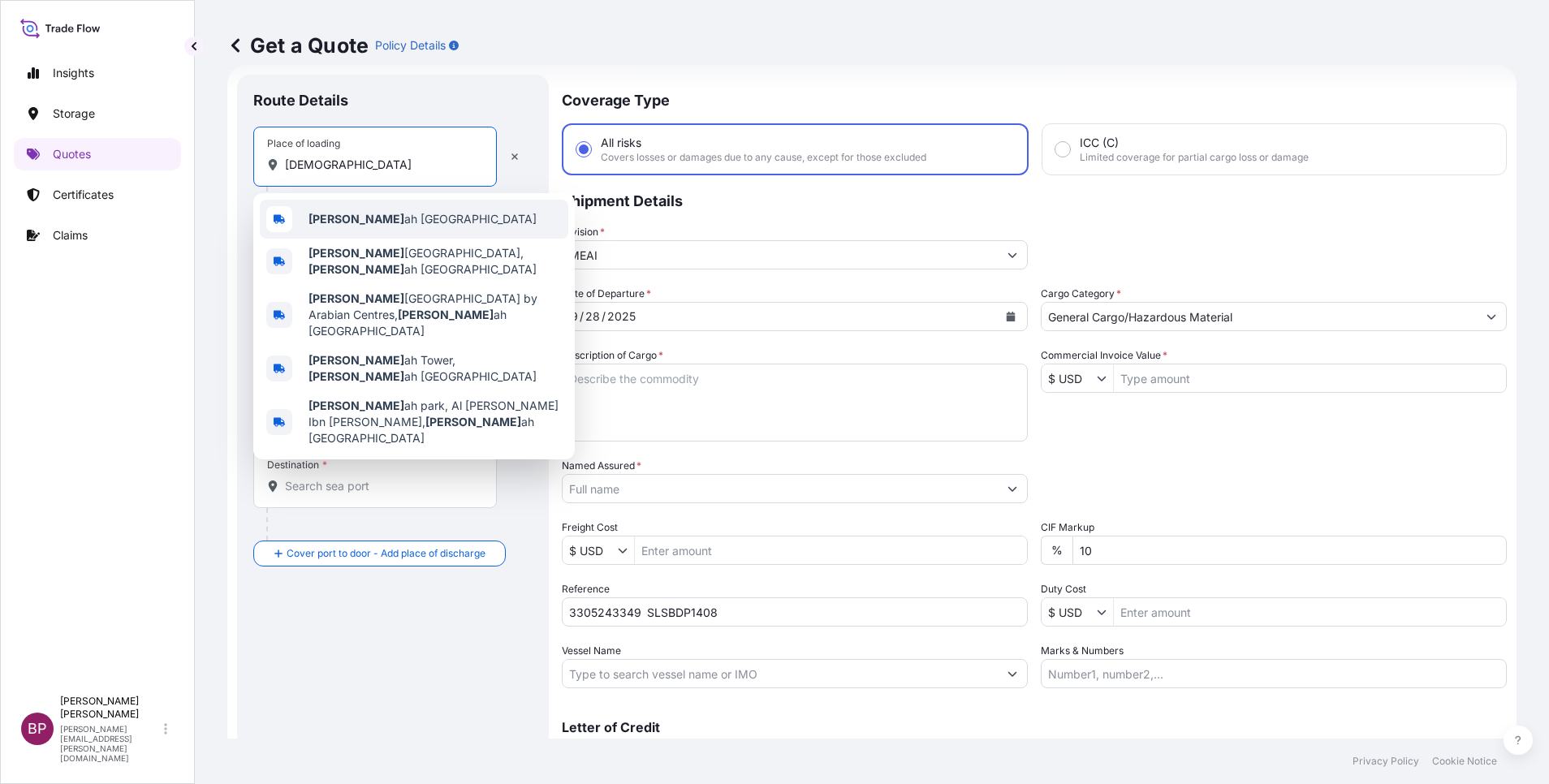
click at [372, 222] on span "[DEMOGRAPHIC_DATA] ah [GEOGRAPHIC_DATA]" at bounding box center [422, 219] width 228 height 16
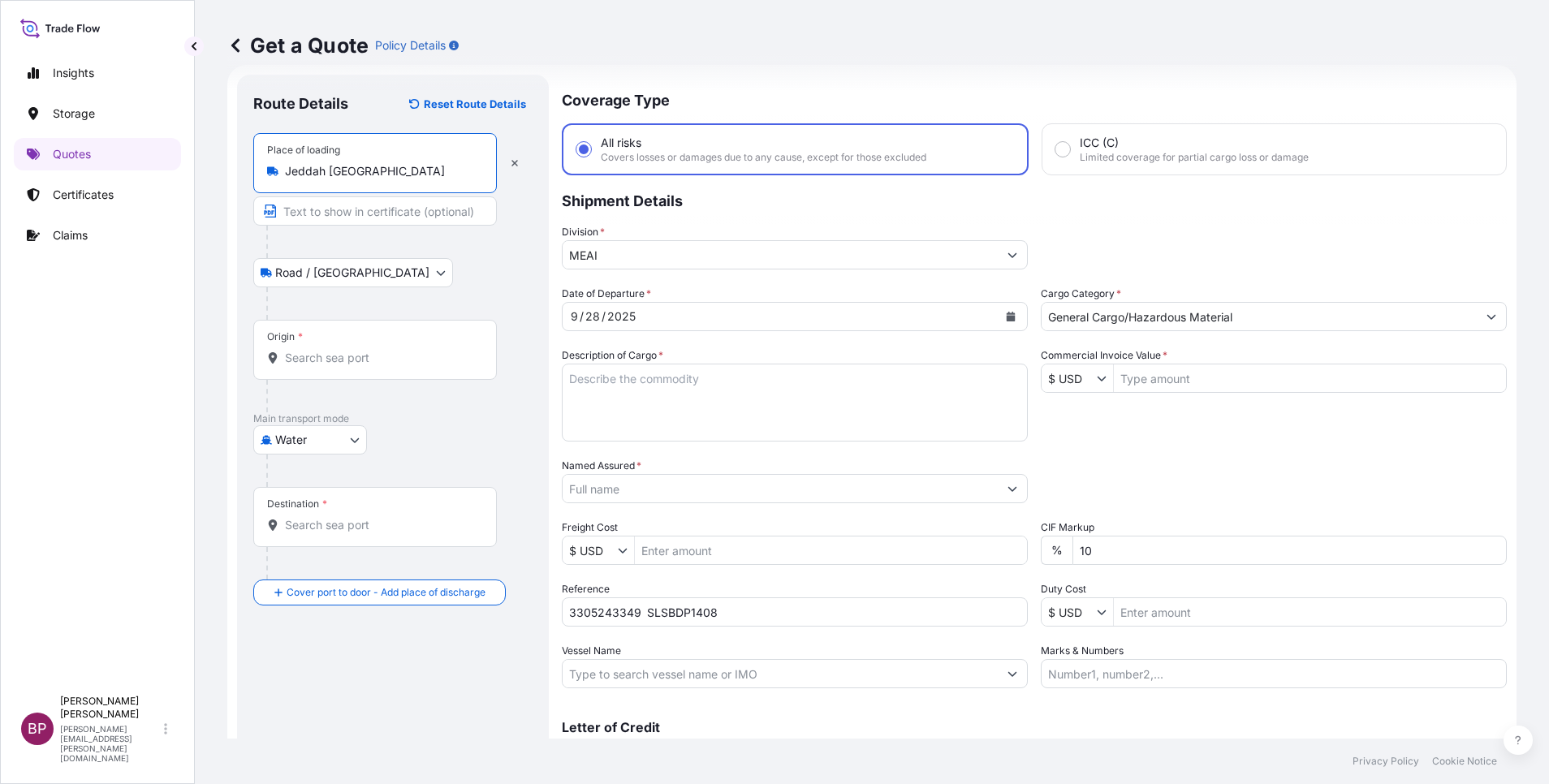
type input "Jeddah [GEOGRAPHIC_DATA]"
click at [370, 352] on input "Origin *" at bounding box center [380, 357] width 191 height 16
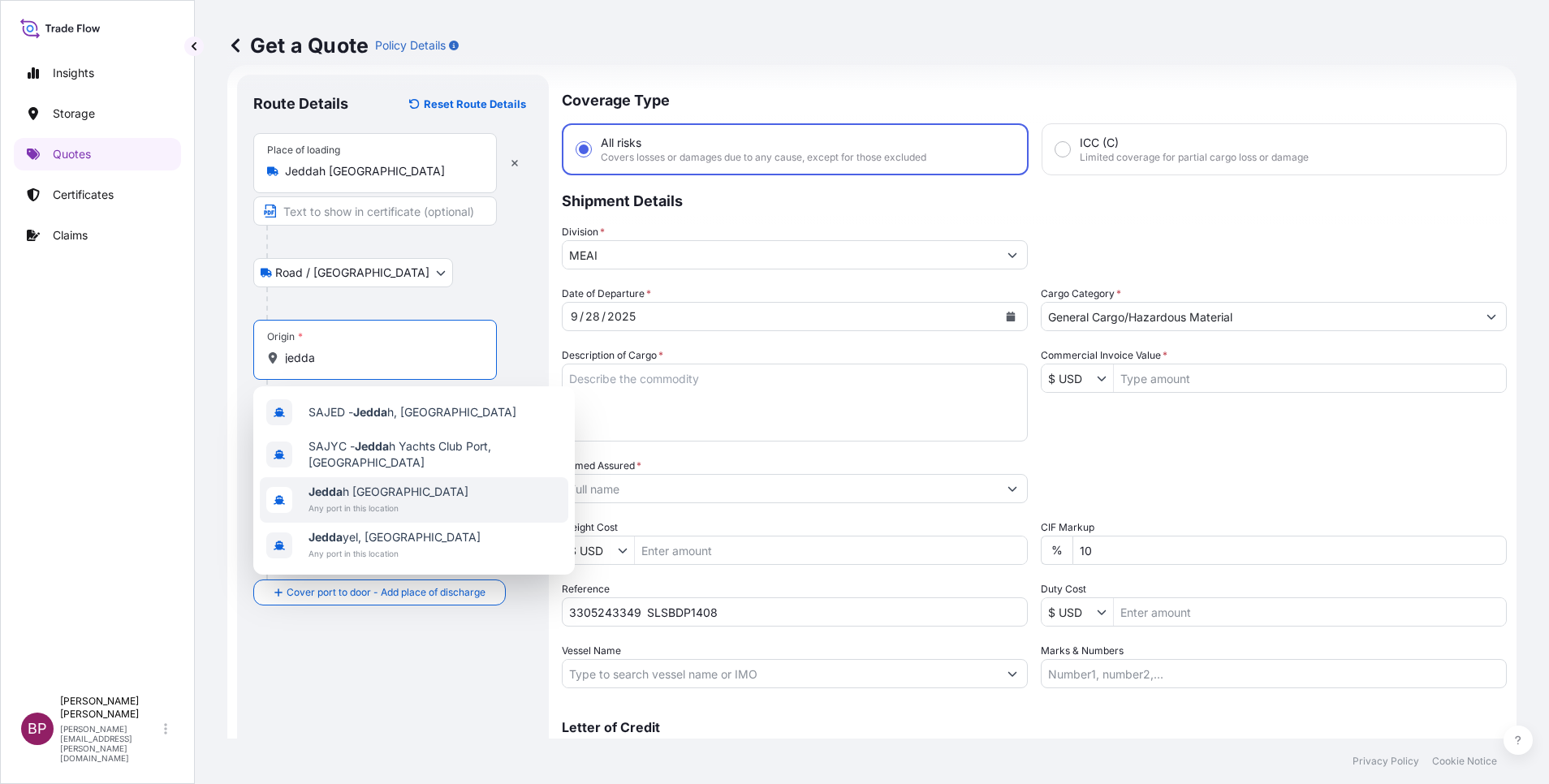
click at [385, 497] on span "Jedda h [GEOGRAPHIC_DATA]" at bounding box center [388, 491] width 160 height 16
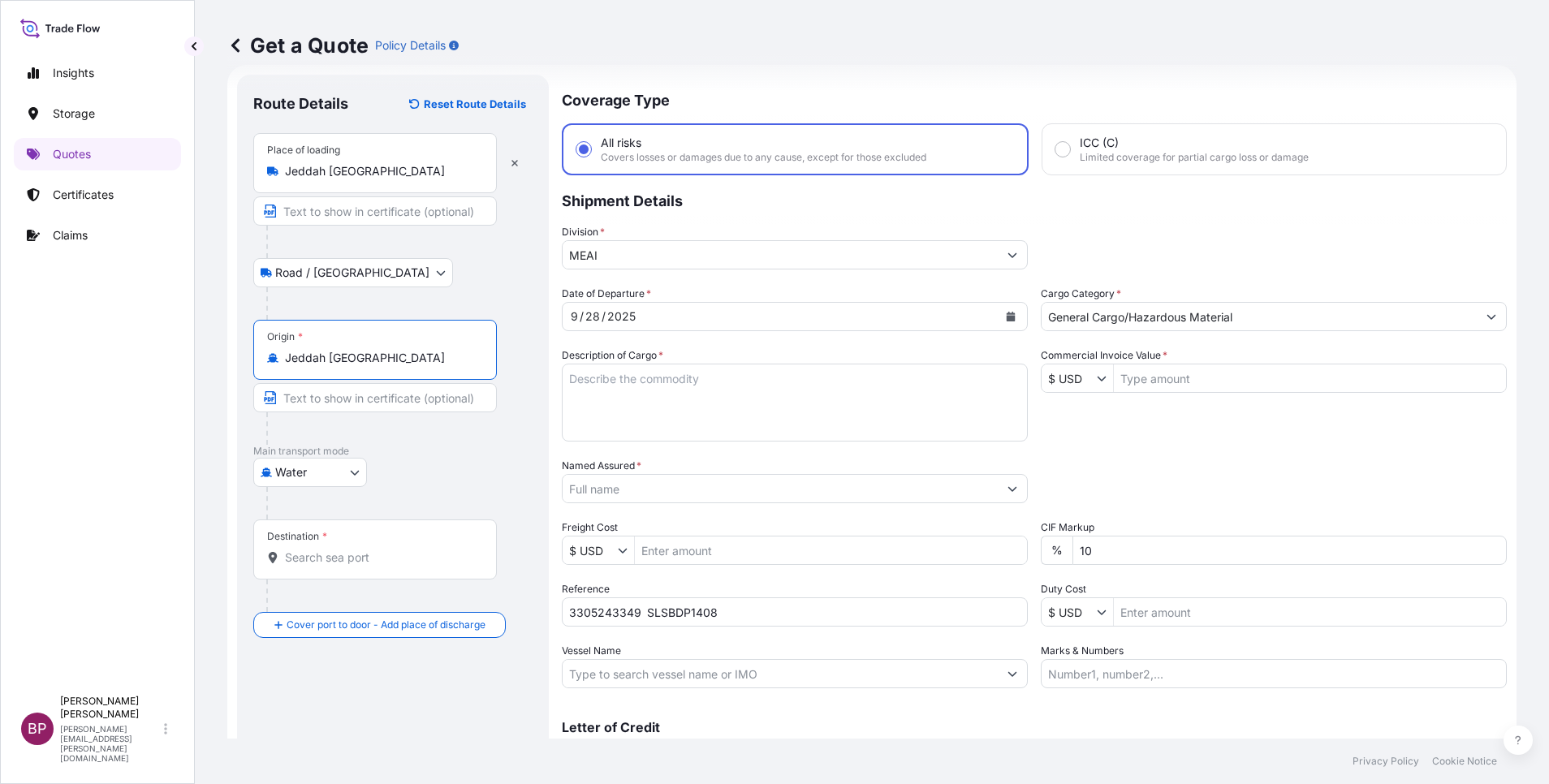
type input "Jeddah [GEOGRAPHIC_DATA]"
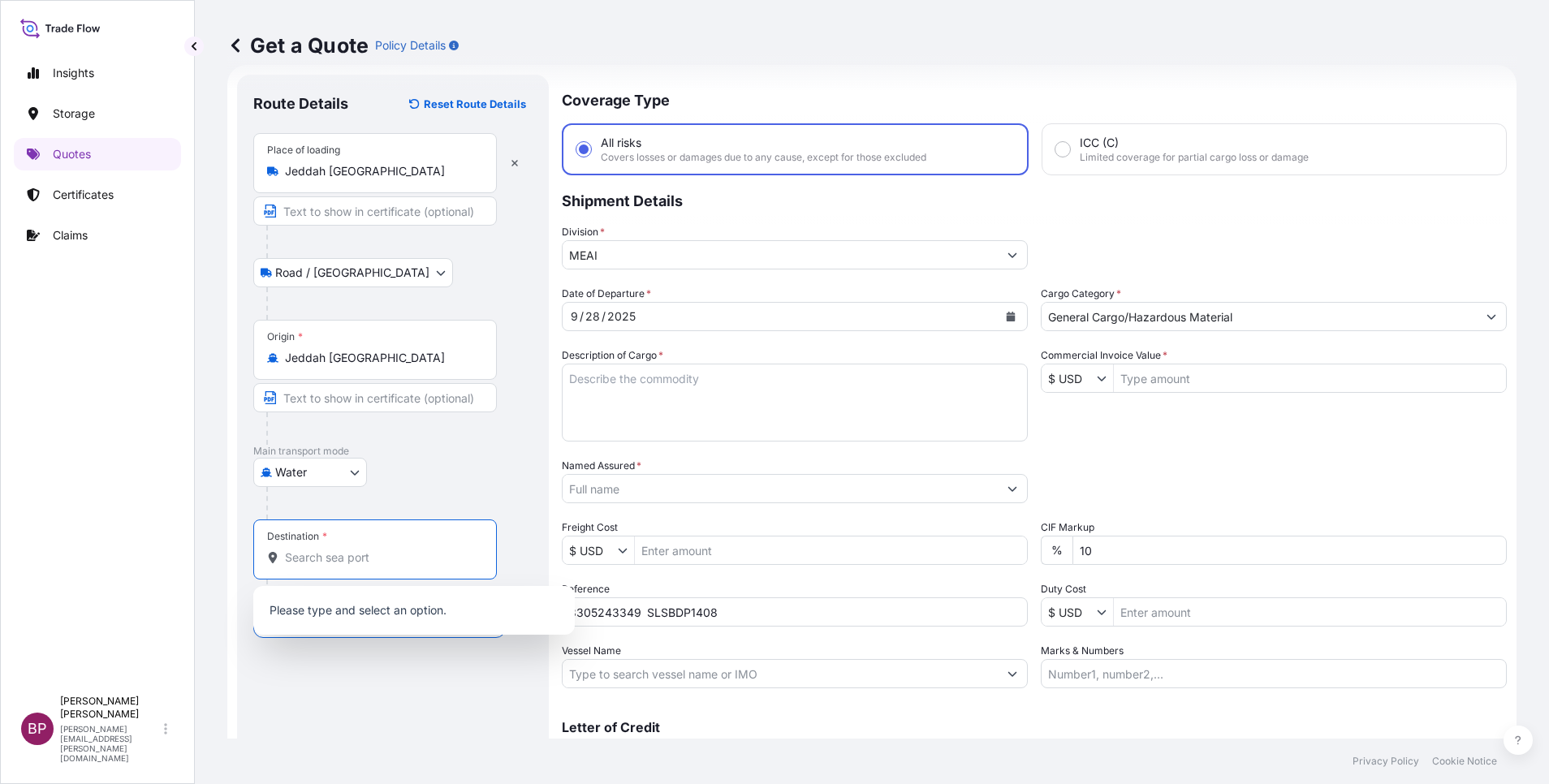
drag, startPoint x: 350, startPoint y: 564, endPoint x: 395, endPoint y: 561, distance: 45.1
click at [350, 563] on input "Destination *" at bounding box center [380, 557] width 191 height 16
paste input "[GEOGRAPHIC_DATA]"
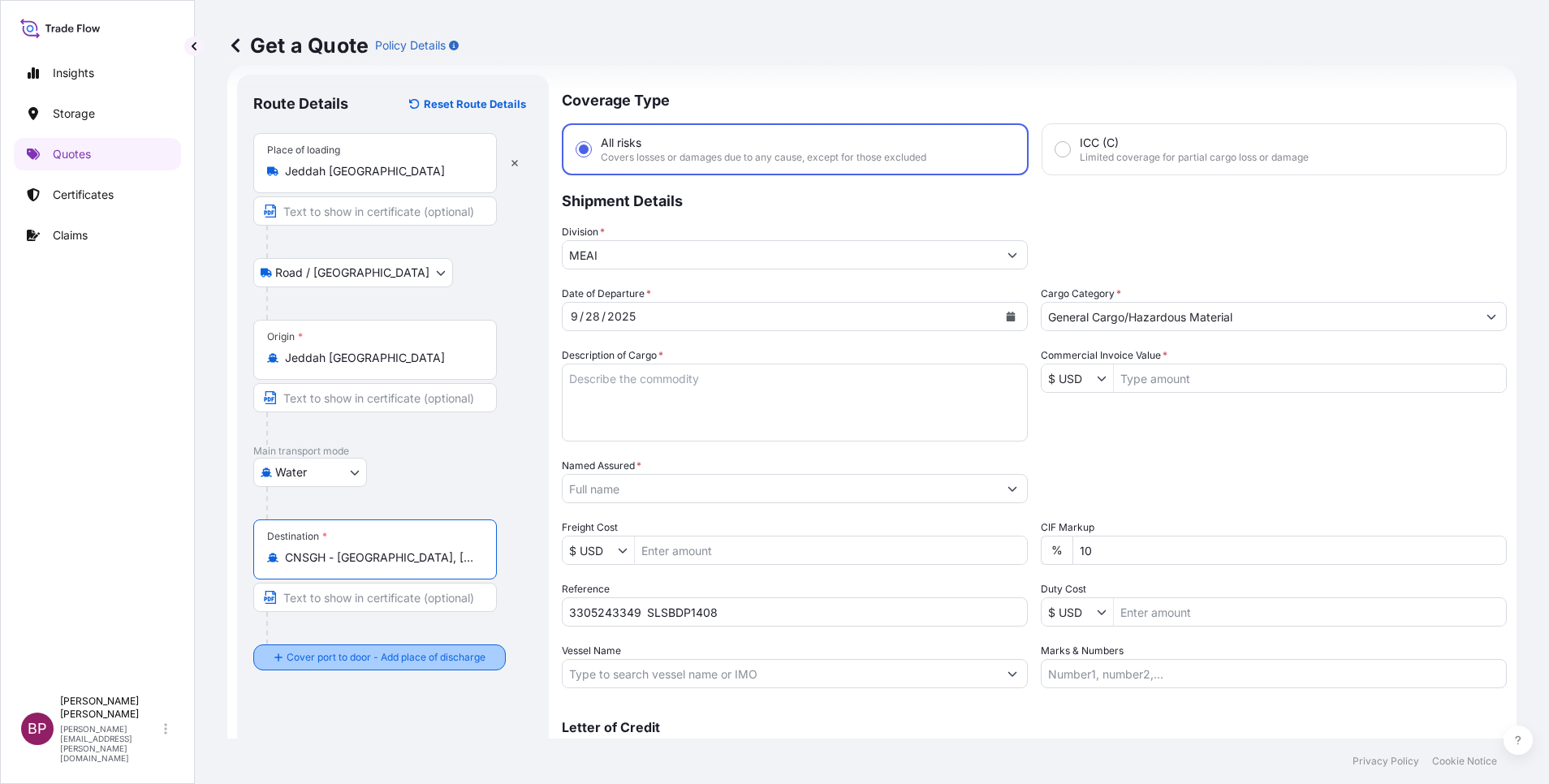
type input "CNSGH - [GEOGRAPHIC_DATA], [GEOGRAPHIC_DATA]"
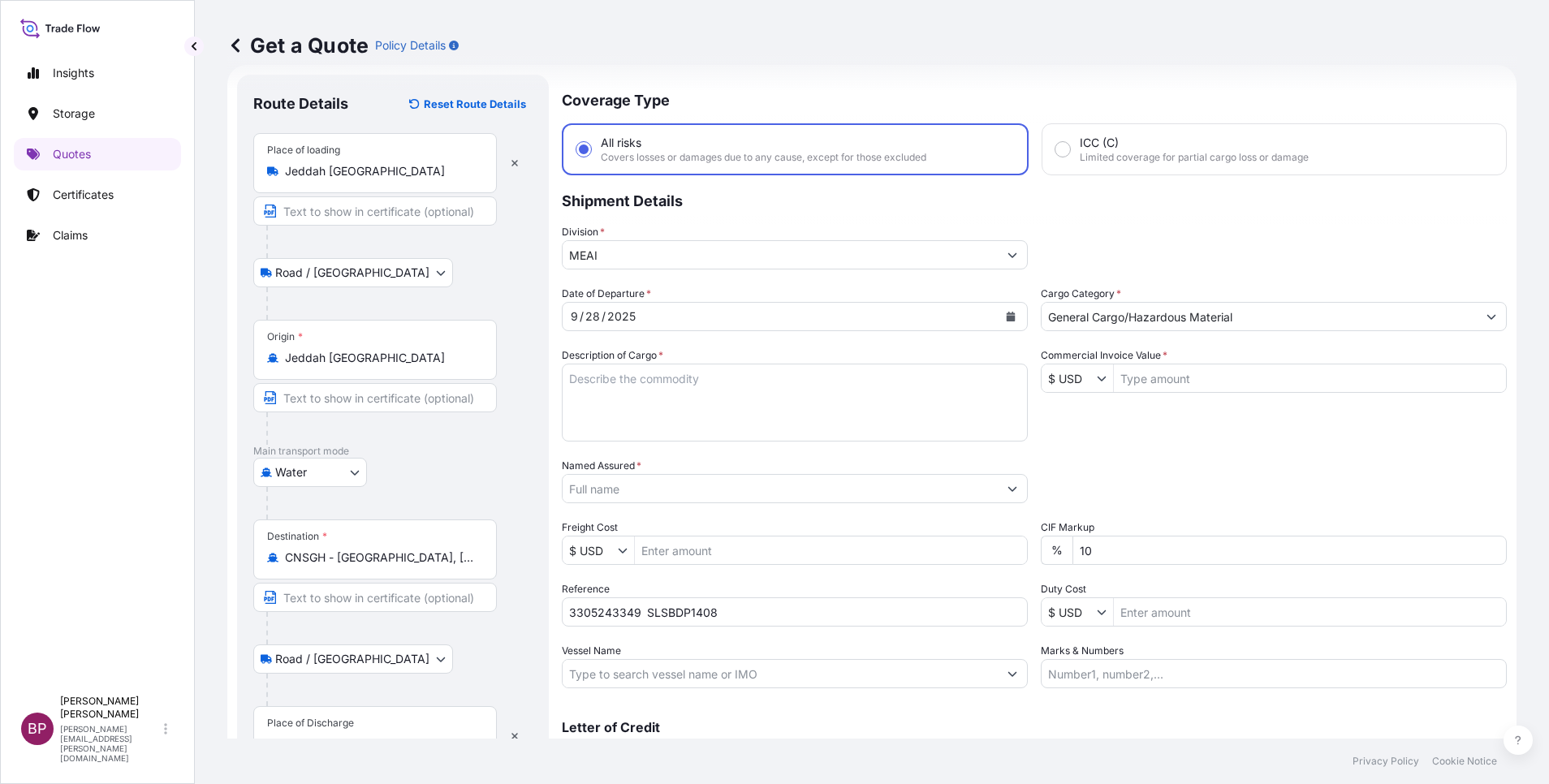
click at [324, 726] on div "Place of Discharge" at bounding box center [311, 722] width 87 height 13
click at [324, 737] on input "Place of Discharge" at bounding box center [380, 744] width 191 height 16
paste input "[GEOGRAPHIC_DATA]"
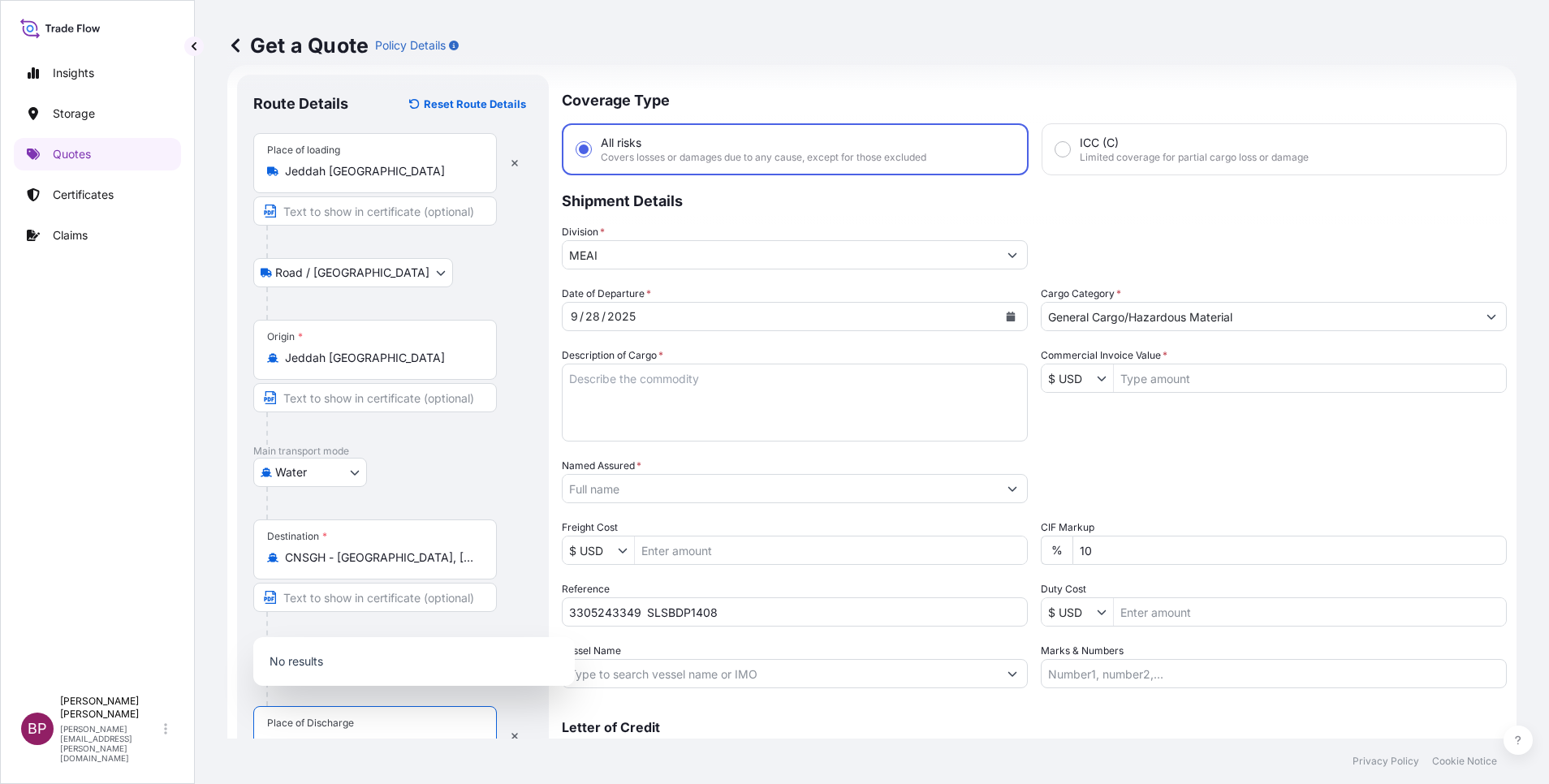
scroll to position [40, 0]
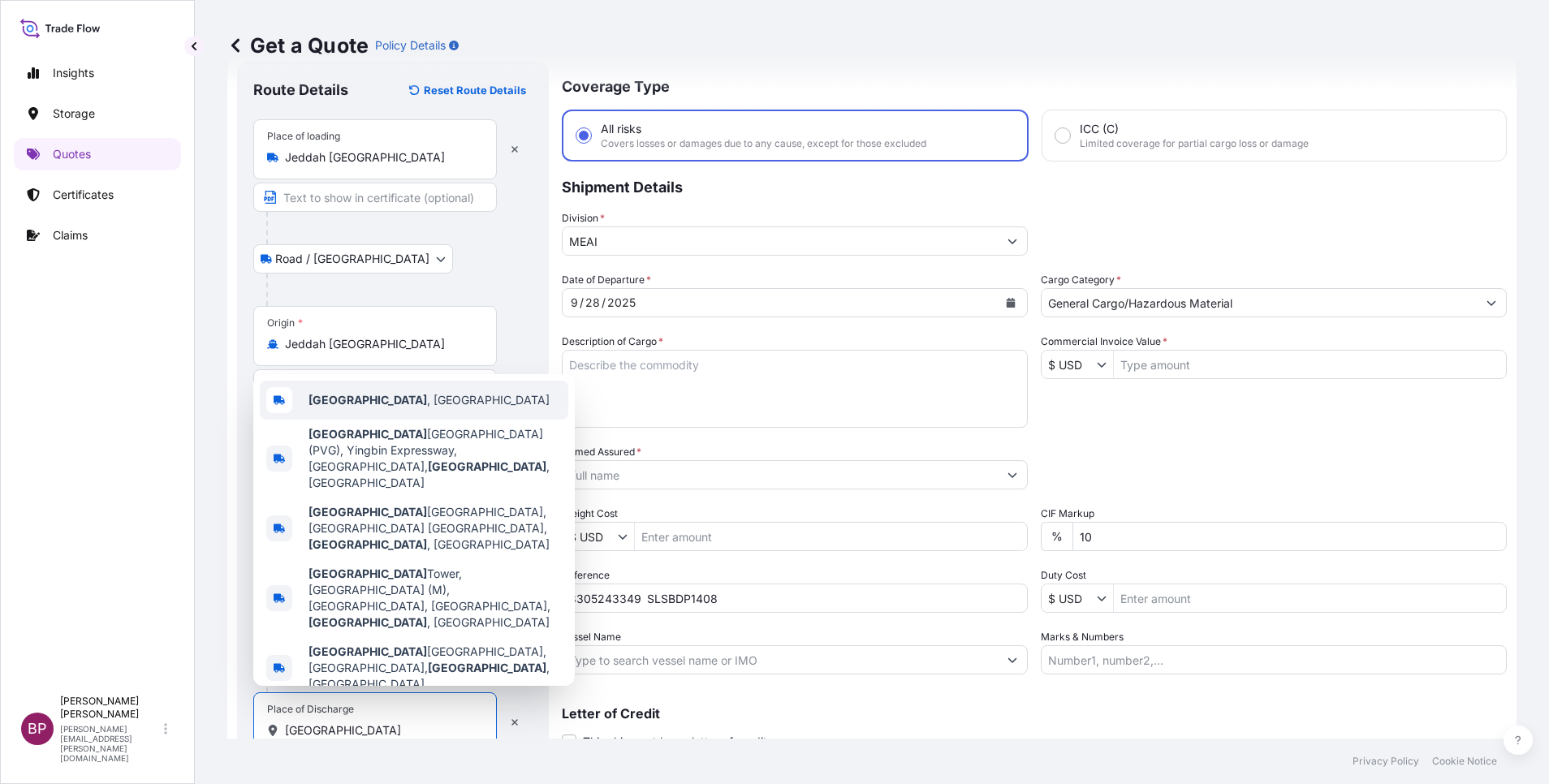
click at [361, 420] on div "[GEOGRAPHIC_DATA] , [GEOGRAPHIC_DATA]" at bounding box center [413, 400] width 308 height 39
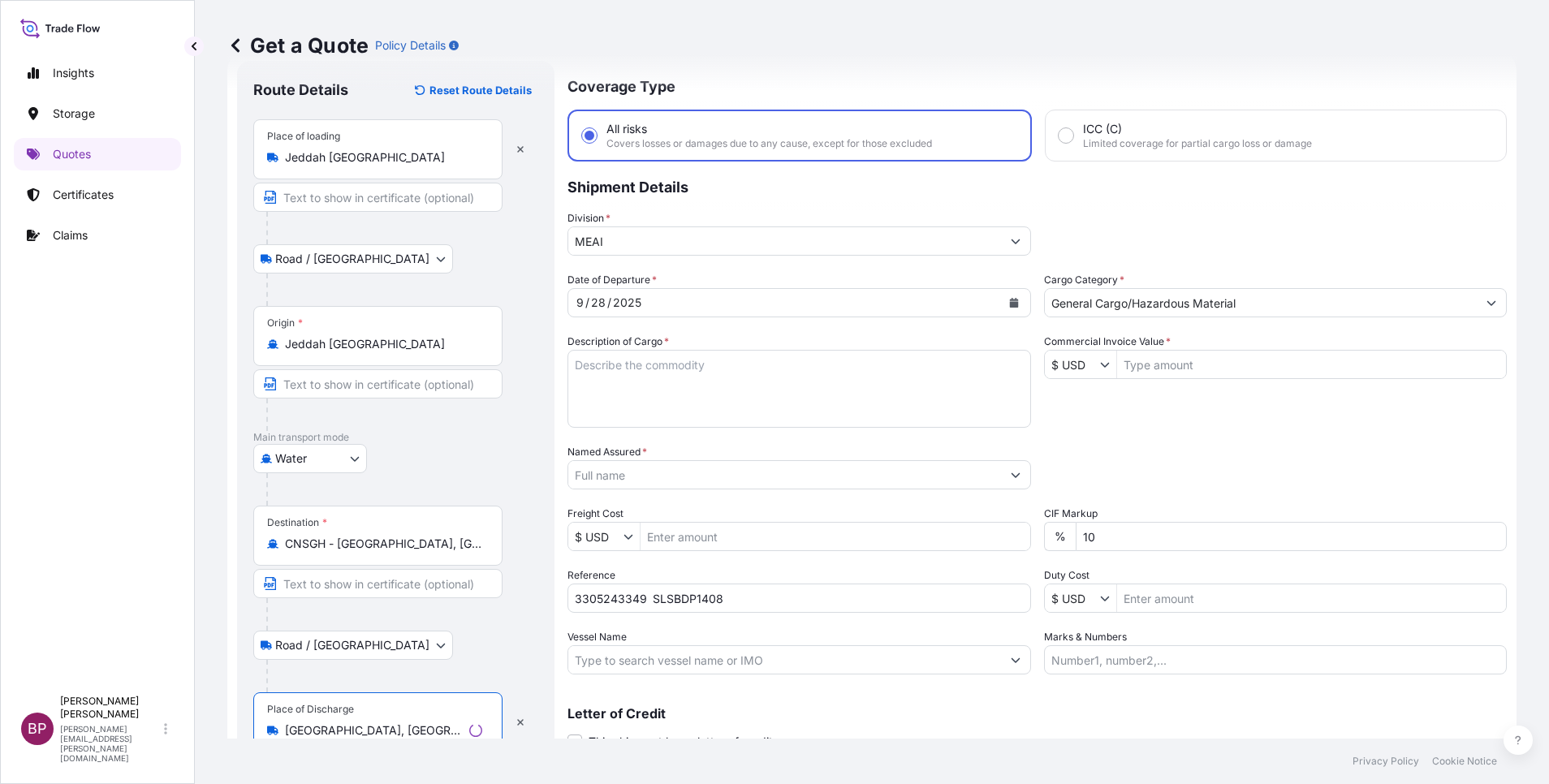
type input "[GEOGRAPHIC_DATA], [GEOGRAPHIC_DATA]"
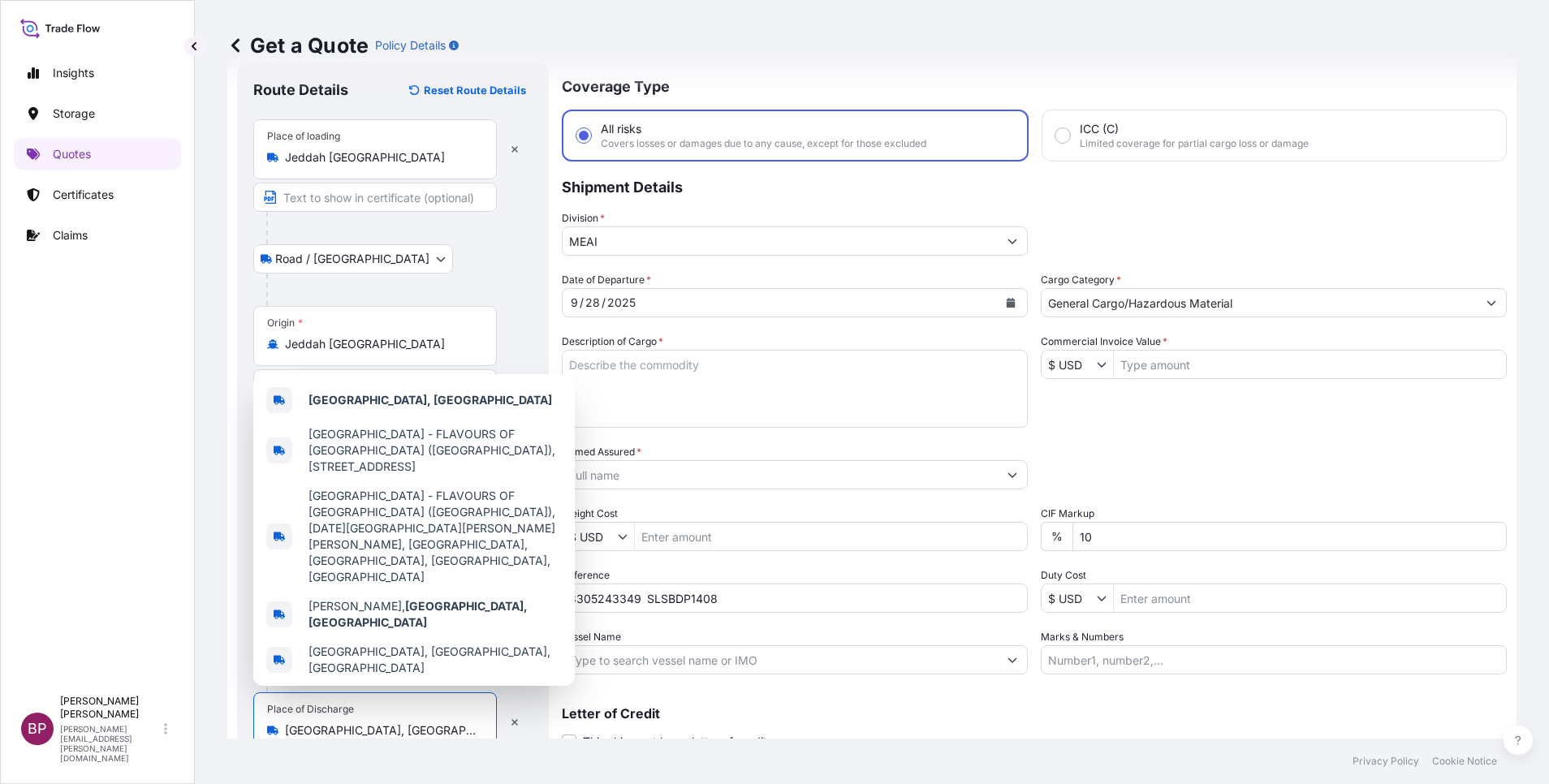
click at [1184, 366] on input "Commercial Invoice Value *" at bounding box center [1310, 364] width 392 height 29
paste input "78390"
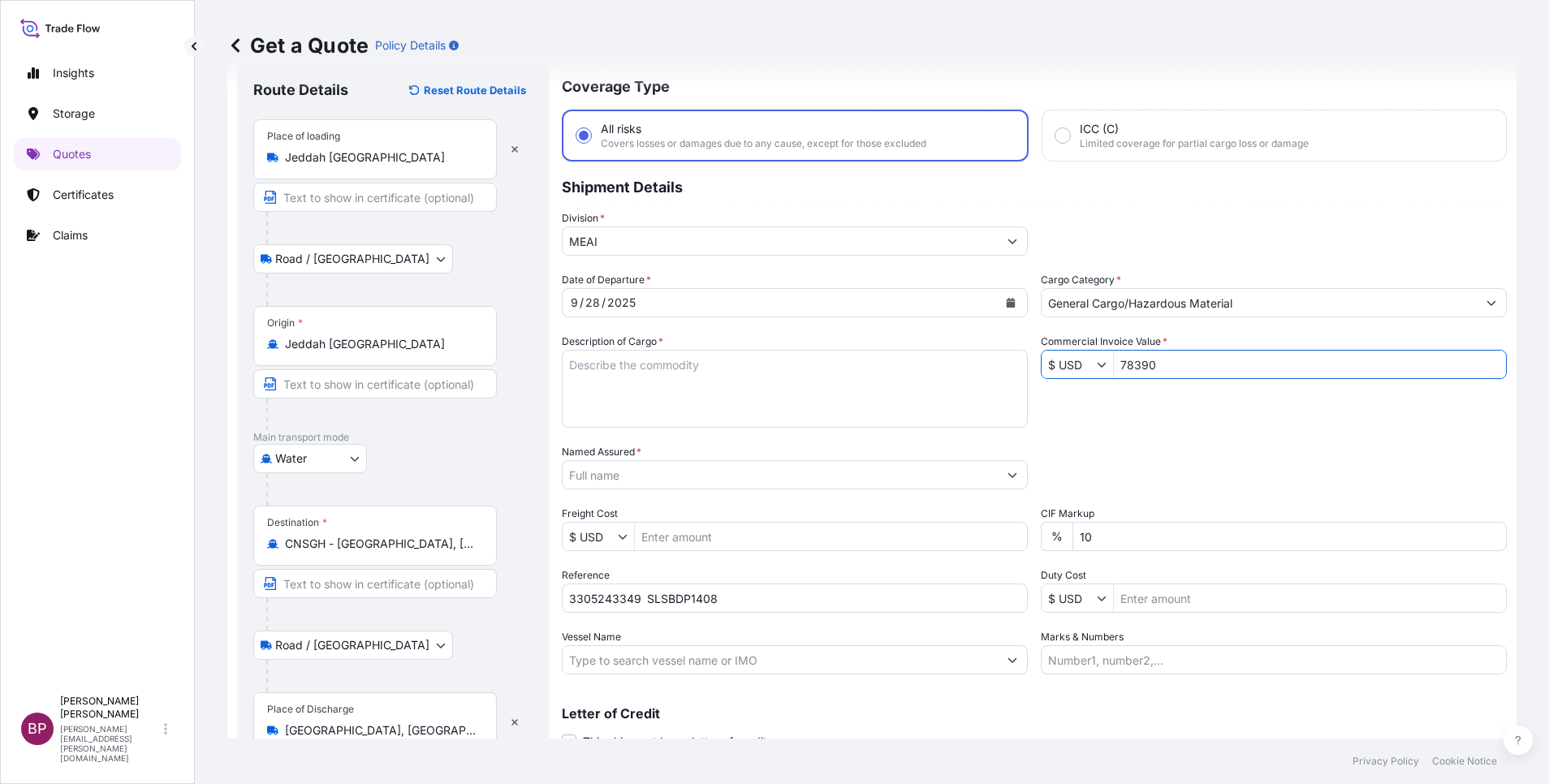
type input "78,390"
click at [779, 393] on textarea "Description of Cargo *" at bounding box center [795, 388] width 466 height 78
paste textarea "EP 100T /Synthetic Rubber EPDM"
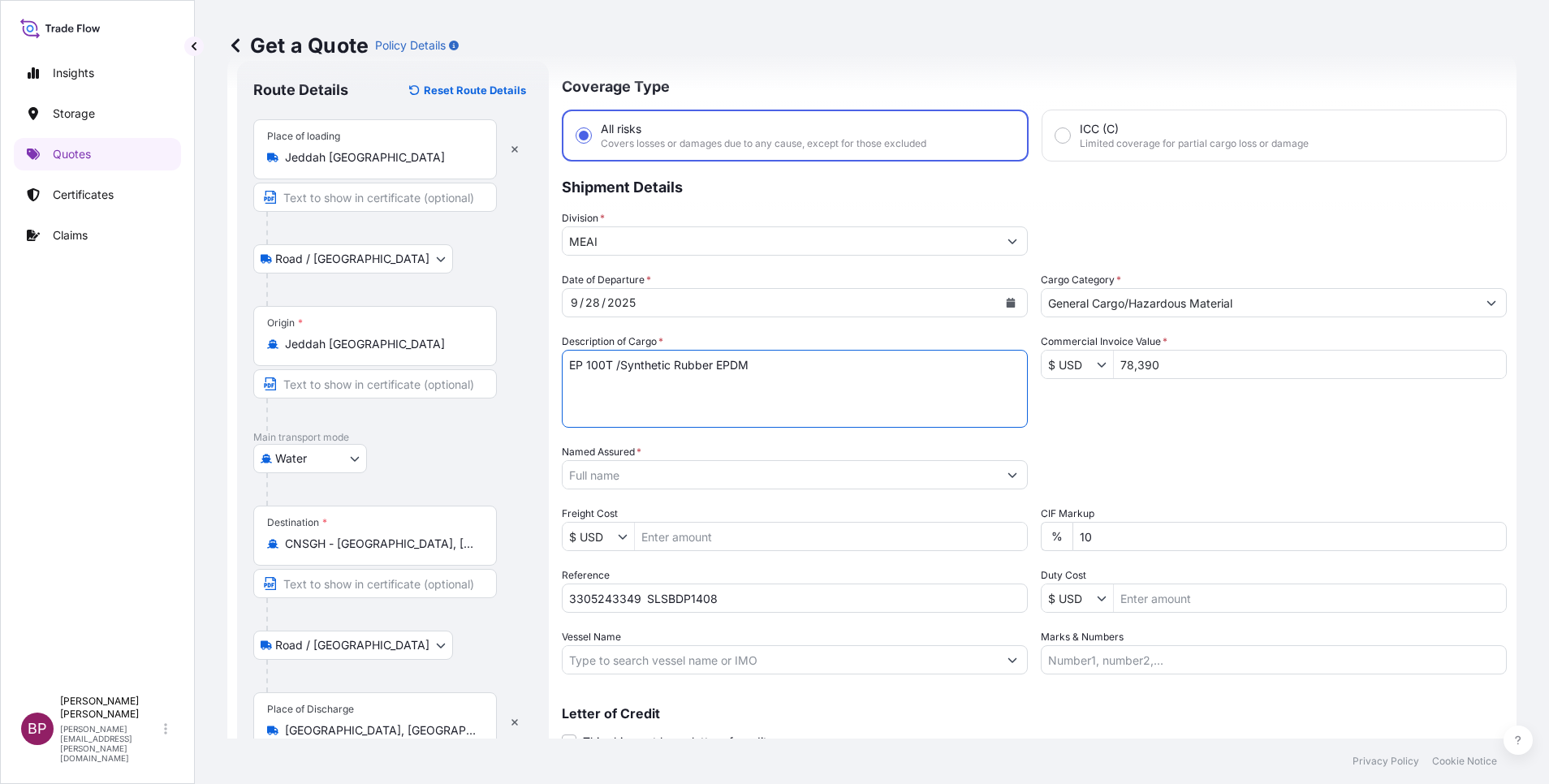
type textarea "EP 100T /Synthetic Rubber EPDM"
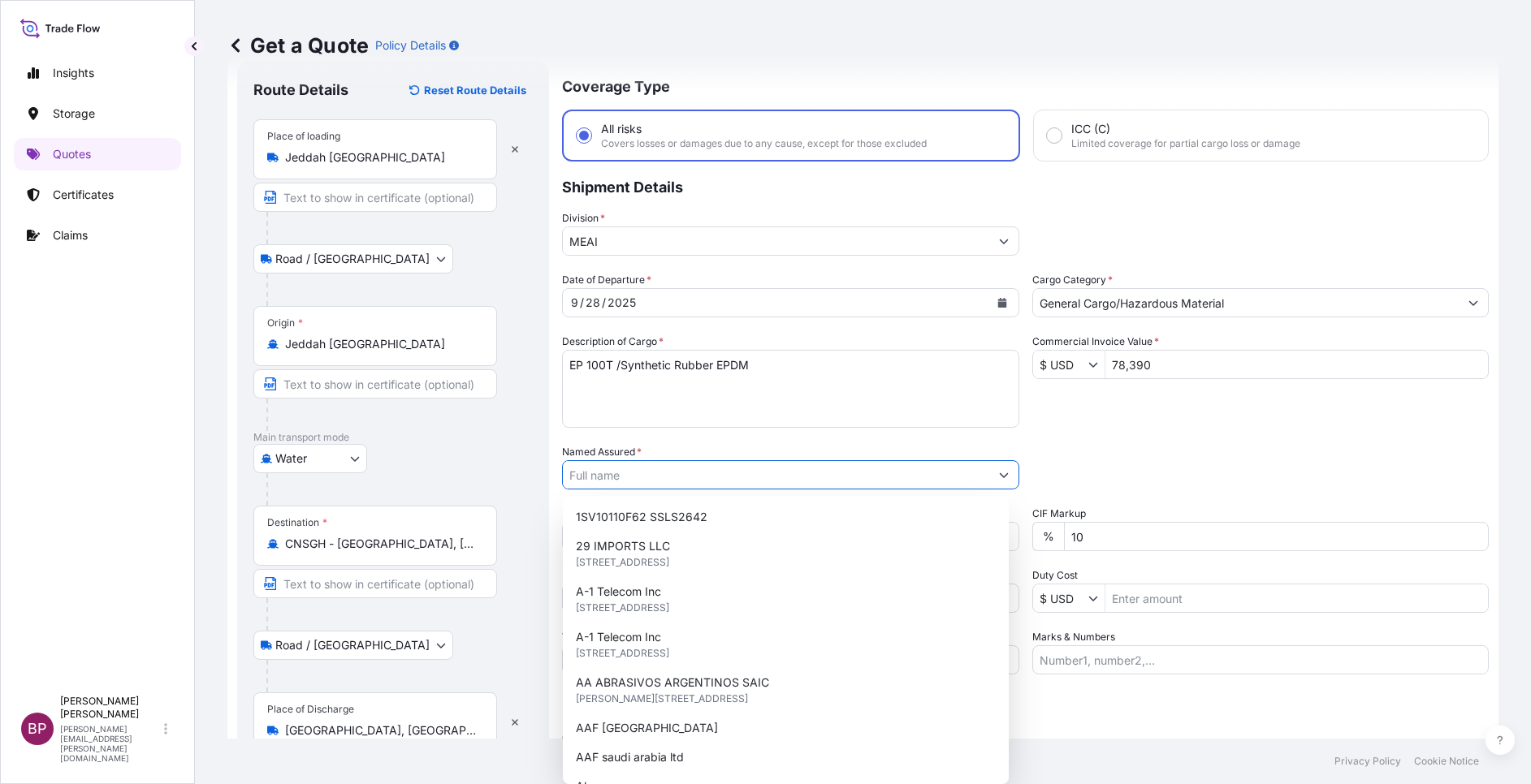
click at [727, 472] on input "Named Assured *" at bounding box center [776, 475] width 426 height 29
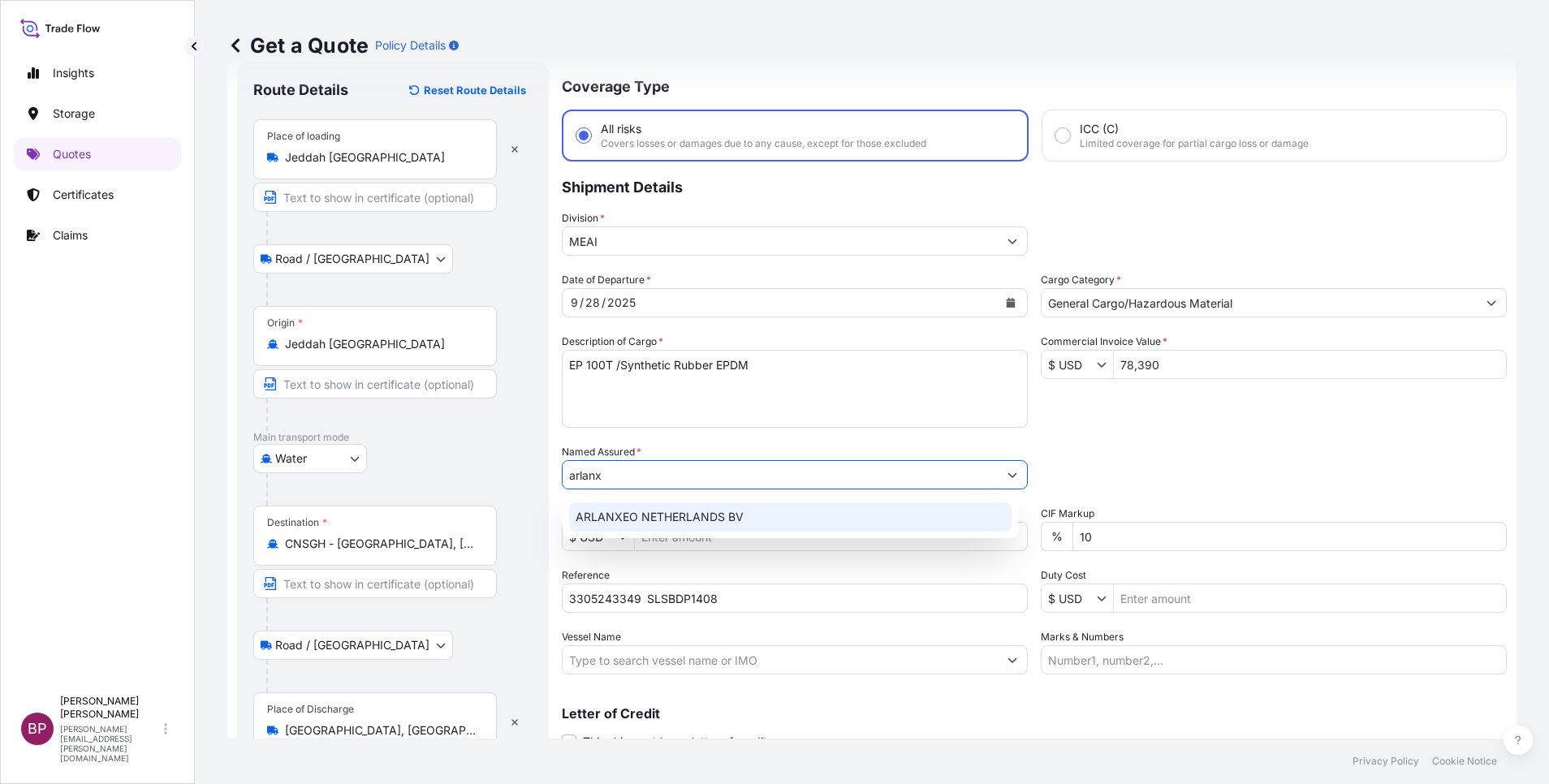
click at [712, 522] on span "ARLANXEO NETHERLANDS BV" at bounding box center [660, 517] width 168 height 16
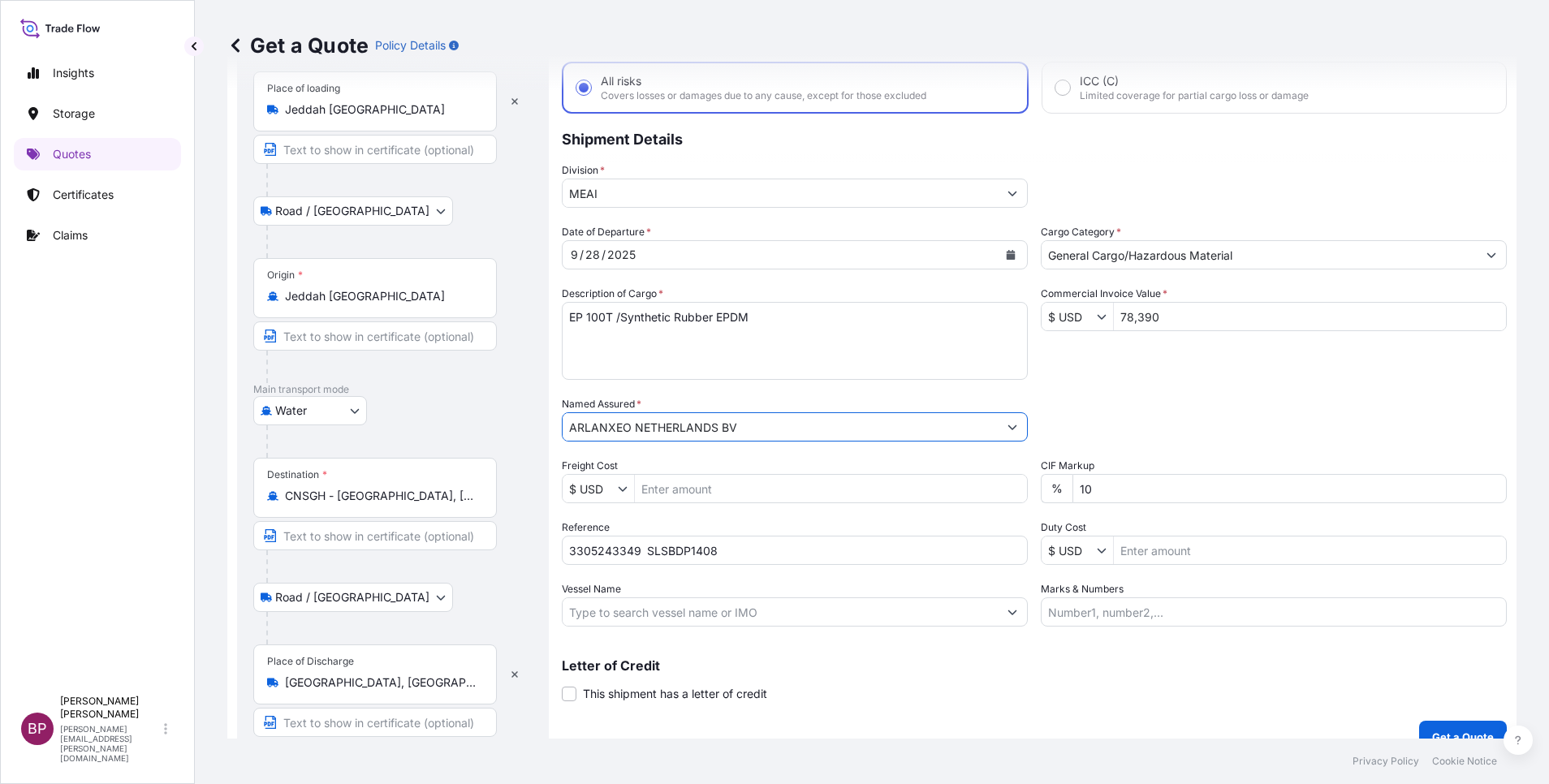
scroll to position [112, 0]
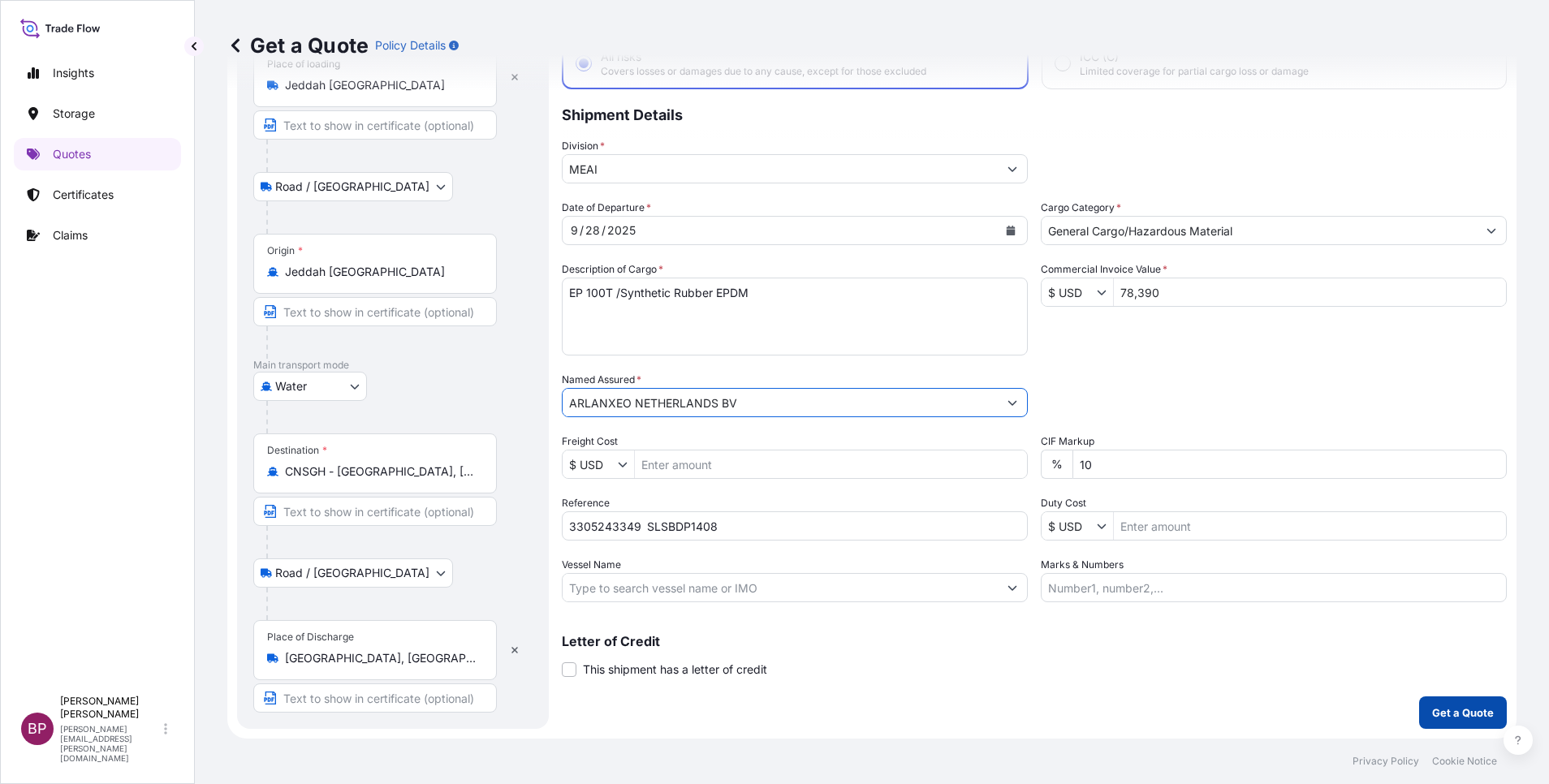
type input "ARLANXEO NETHERLANDS BV"
click at [1457, 713] on p "Get a Quote" at bounding box center [1463, 713] width 62 height 16
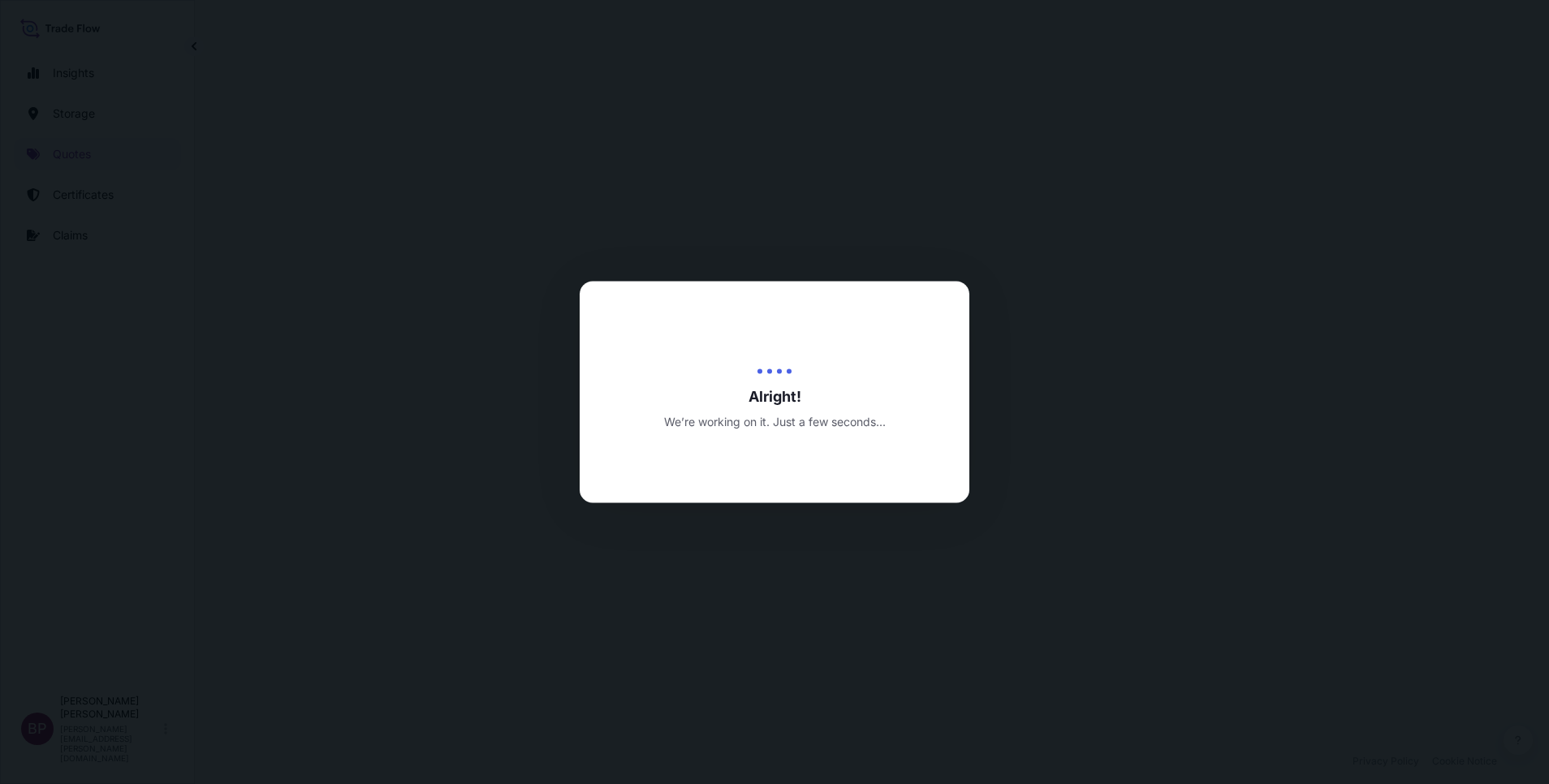
select select "Road / [GEOGRAPHIC_DATA]"
select select "Water"
select select "Road / [GEOGRAPHIC_DATA]"
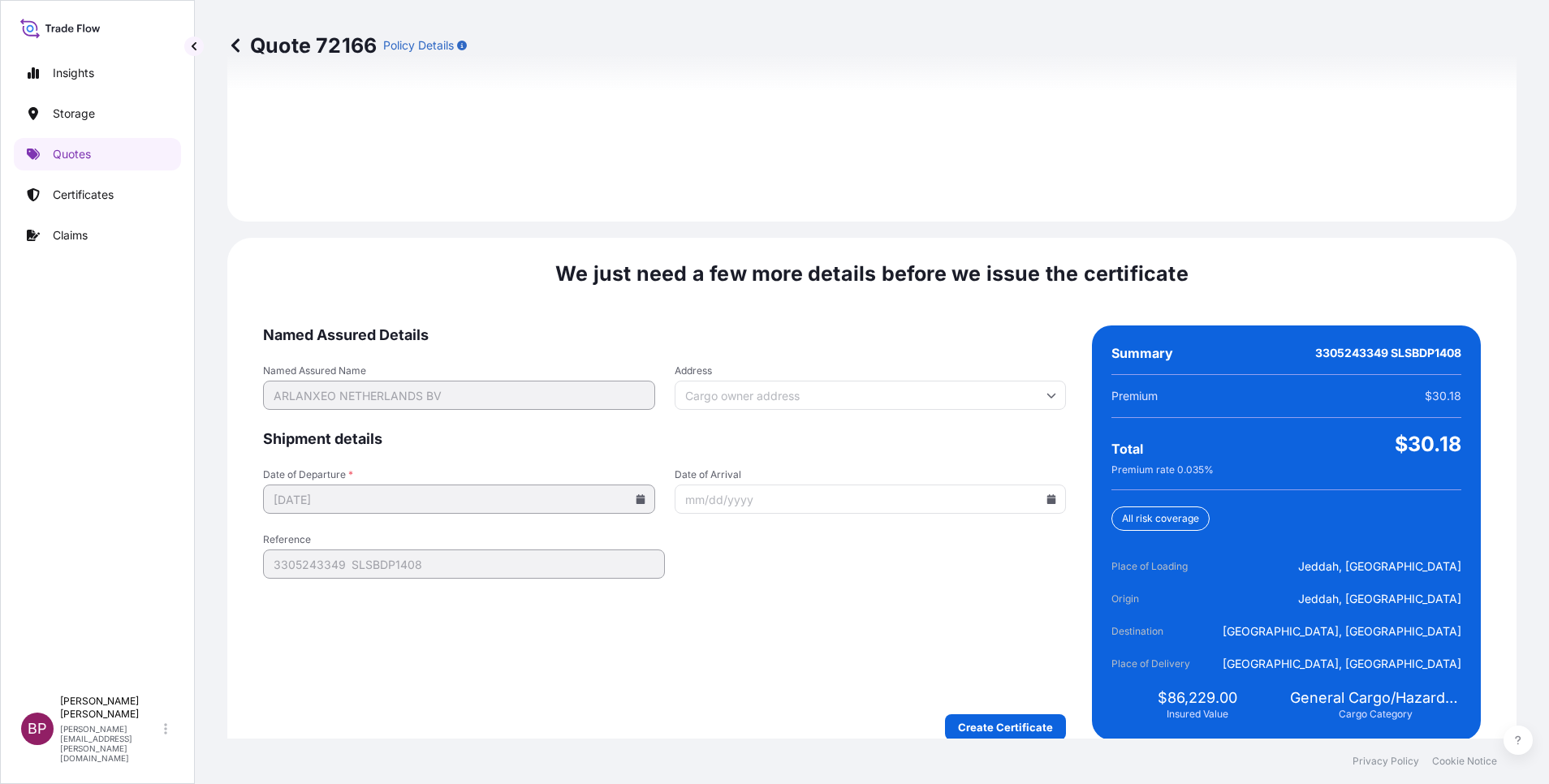
scroll to position [2406, 0]
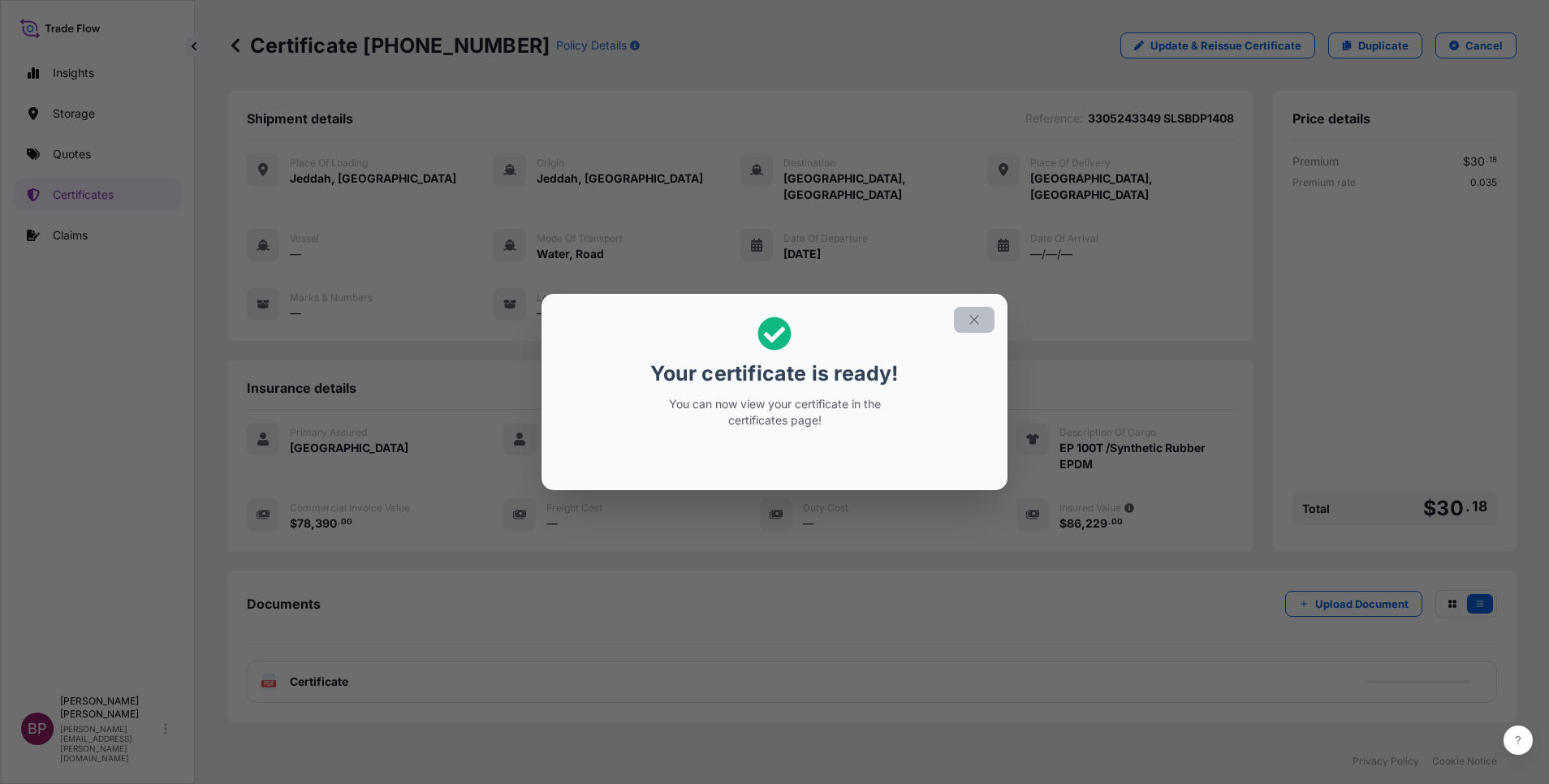
click at [974, 320] on icon "button" at bounding box center [973, 319] width 9 height 9
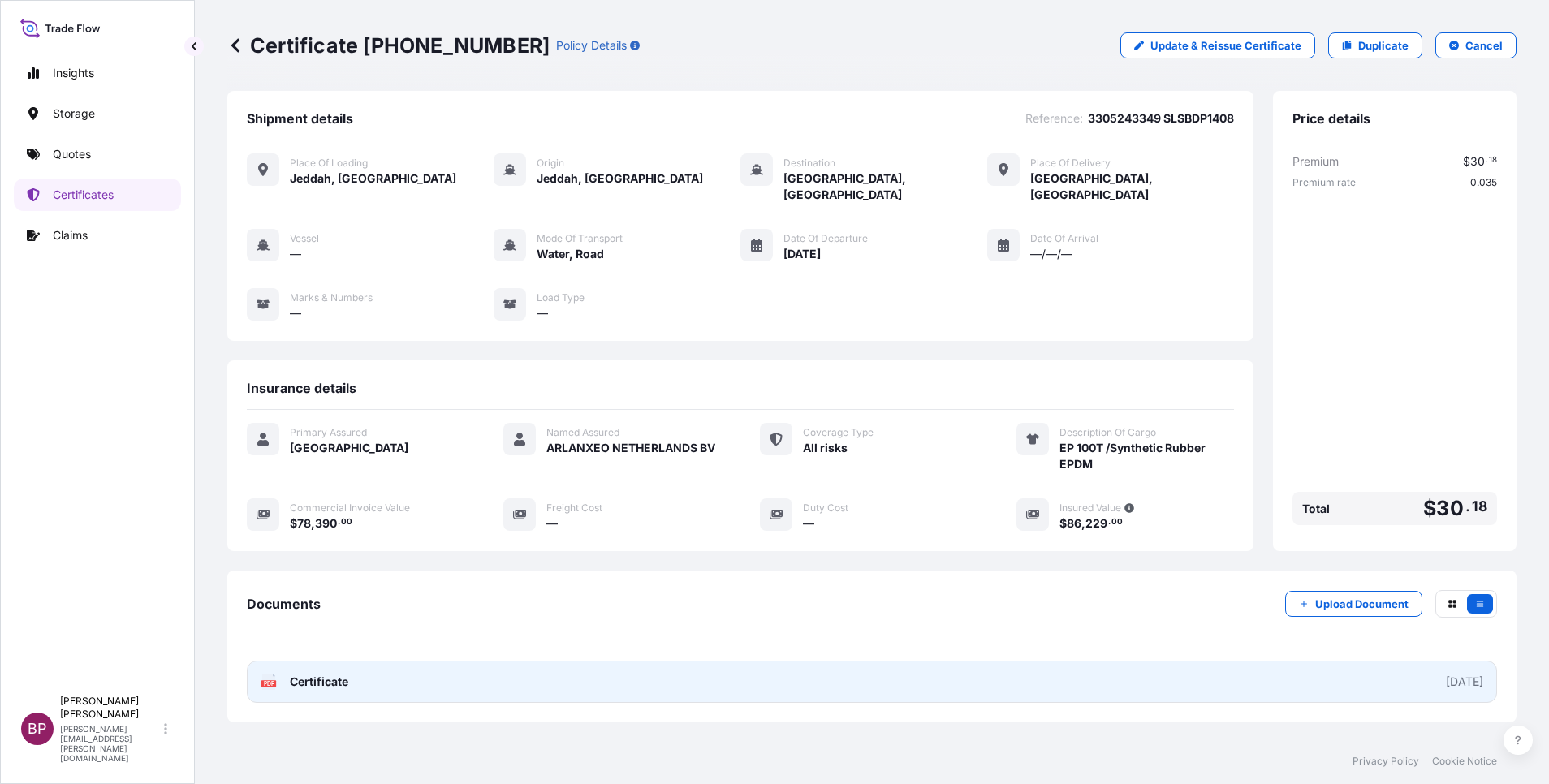
click at [336, 674] on span "Certificate" at bounding box center [319, 682] width 59 height 16
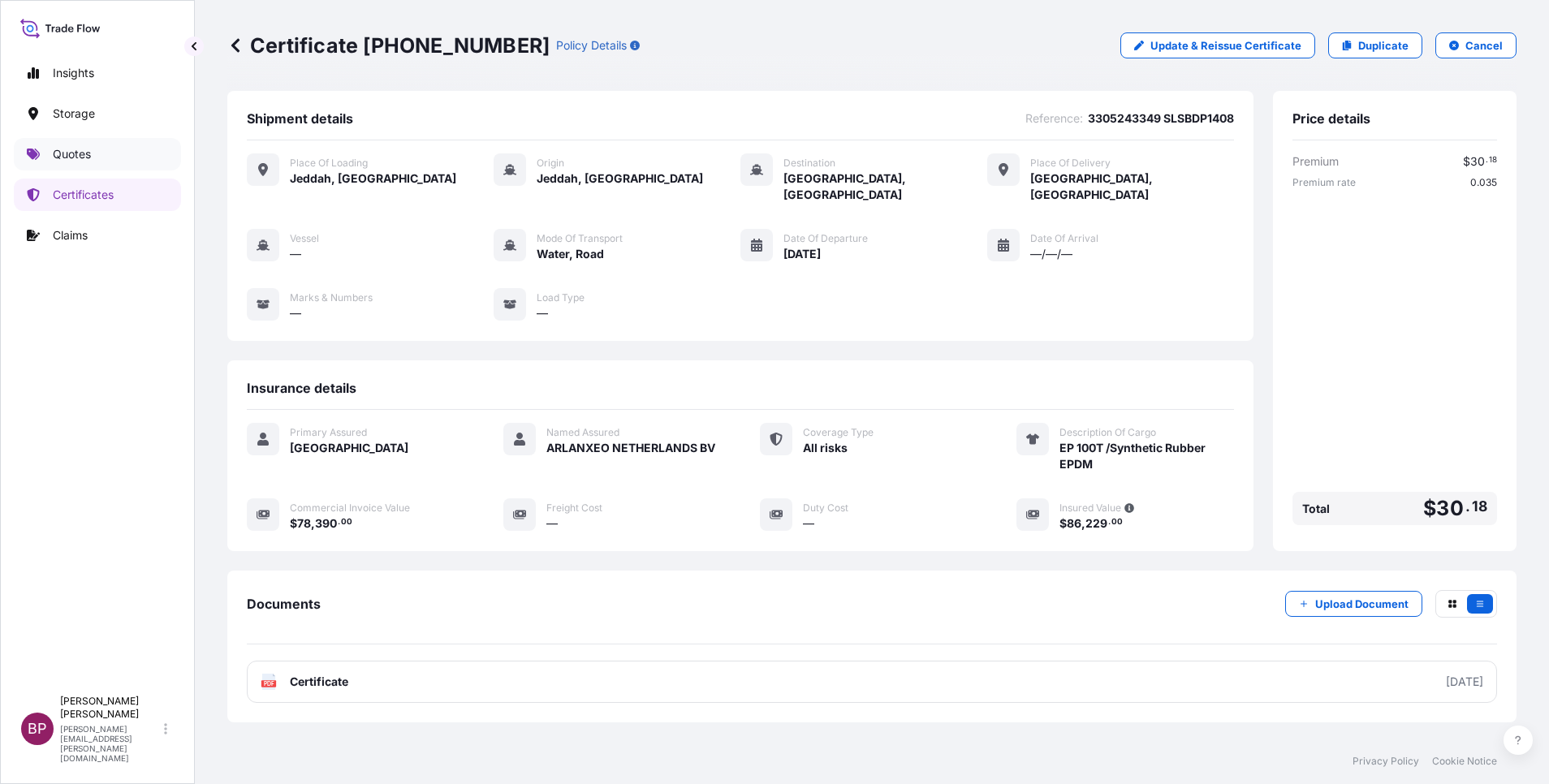
click at [85, 151] on p "Quotes" at bounding box center [72, 154] width 39 height 16
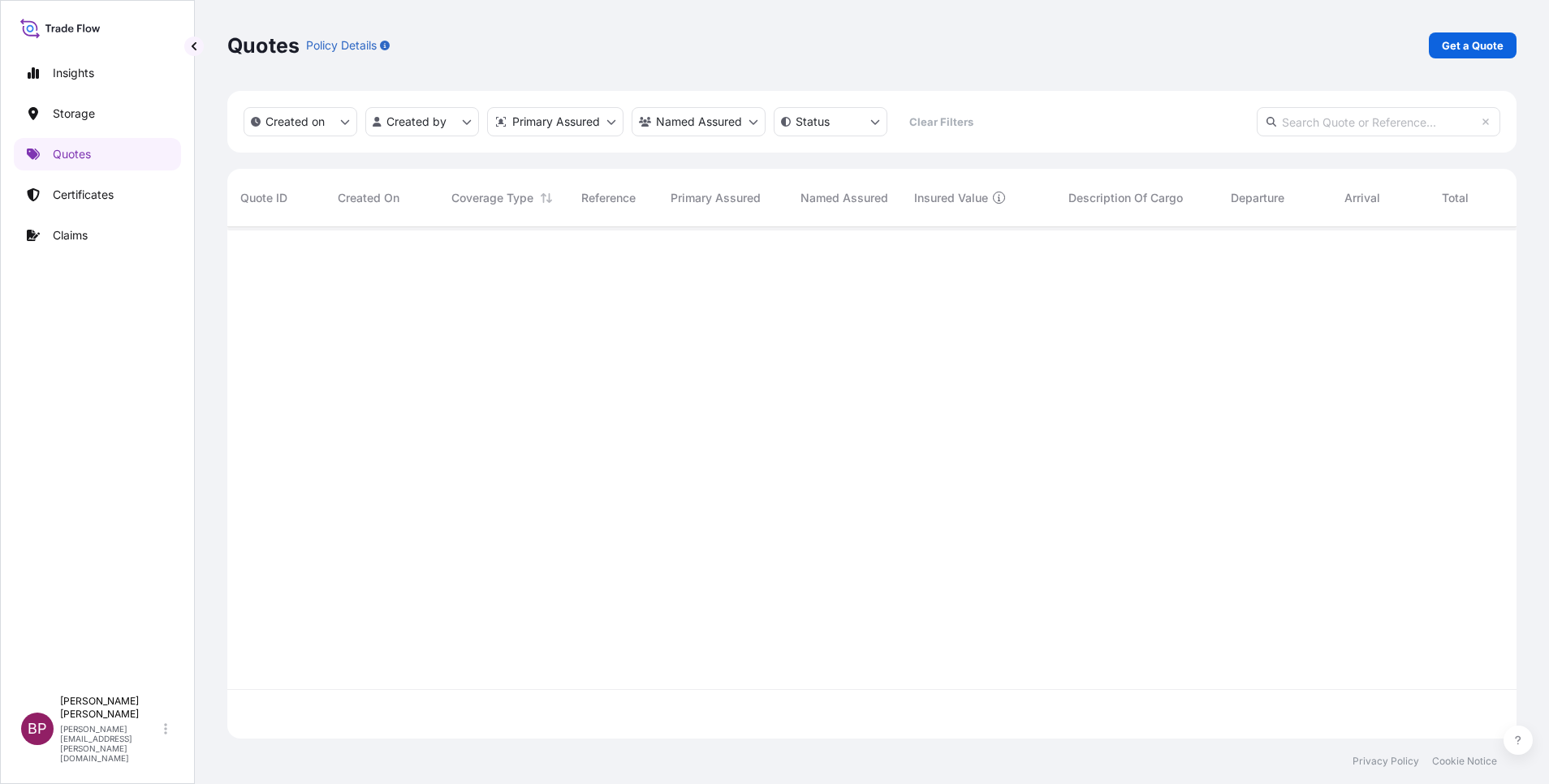
scroll to position [502, 1271]
click at [1474, 48] on p "Get a Quote" at bounding box center [1473, 45] width 62 height 16
select select "Water"
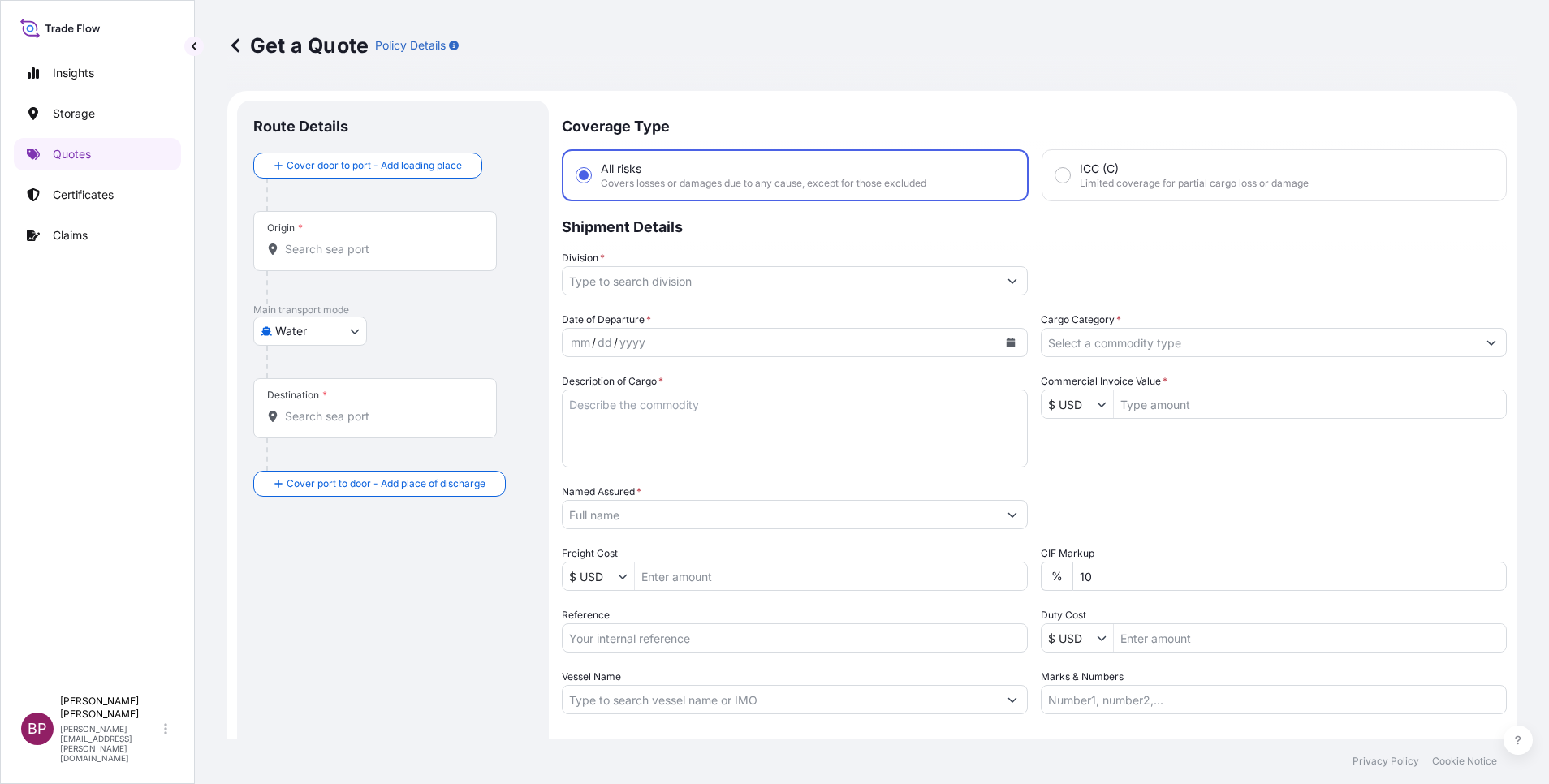
scroll to position [26, 0]
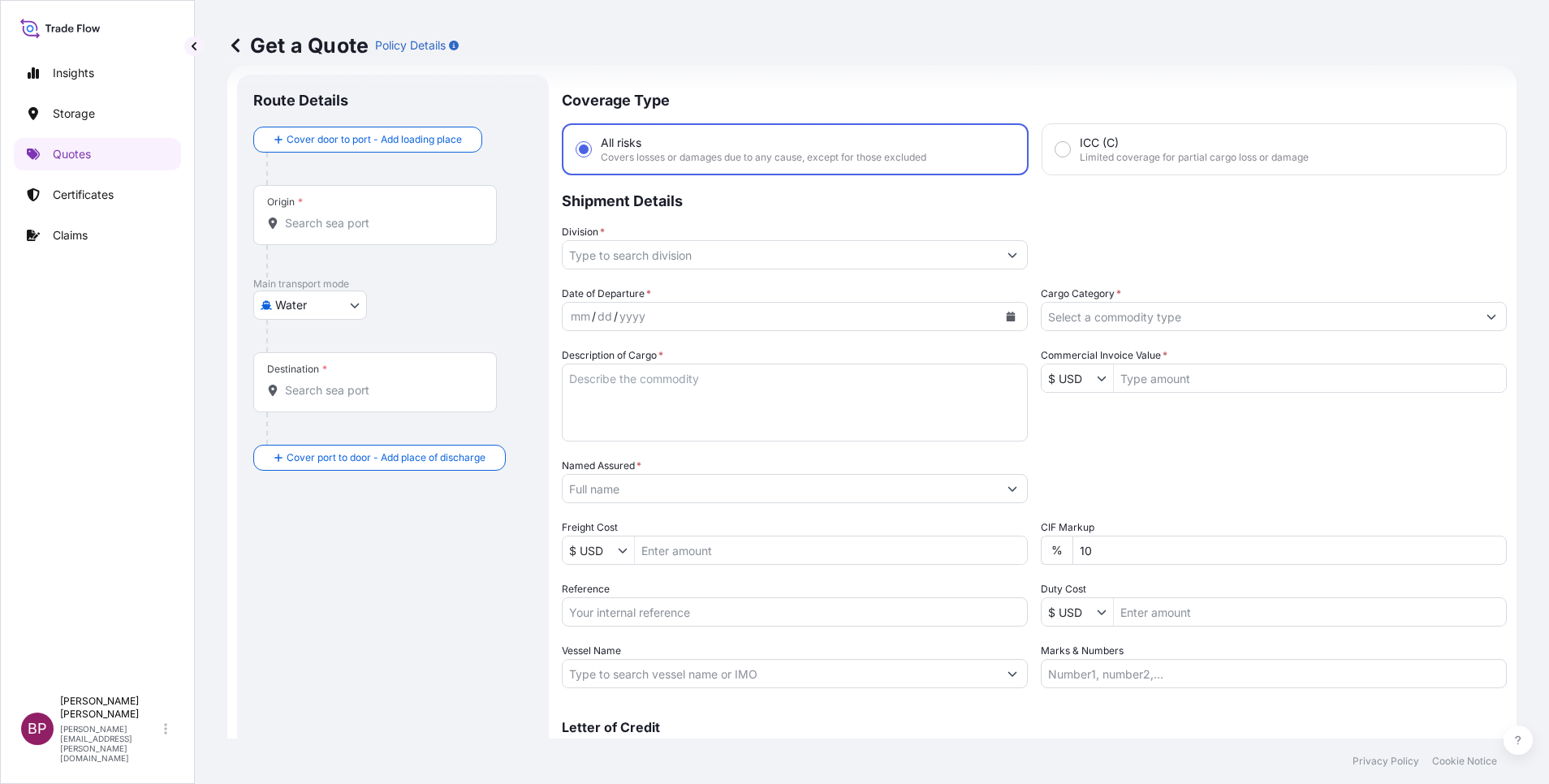
click at [625, 611] on input "Reference" at bounding box center [795, 612] width 466 height 29
paste input "3305243090 SLSBDP1403"
type input "3305243090 SLSBDP1403"
click at [1007, 317] on icon "Calendar" at bounding box center [1011, 317] width 9 height 10
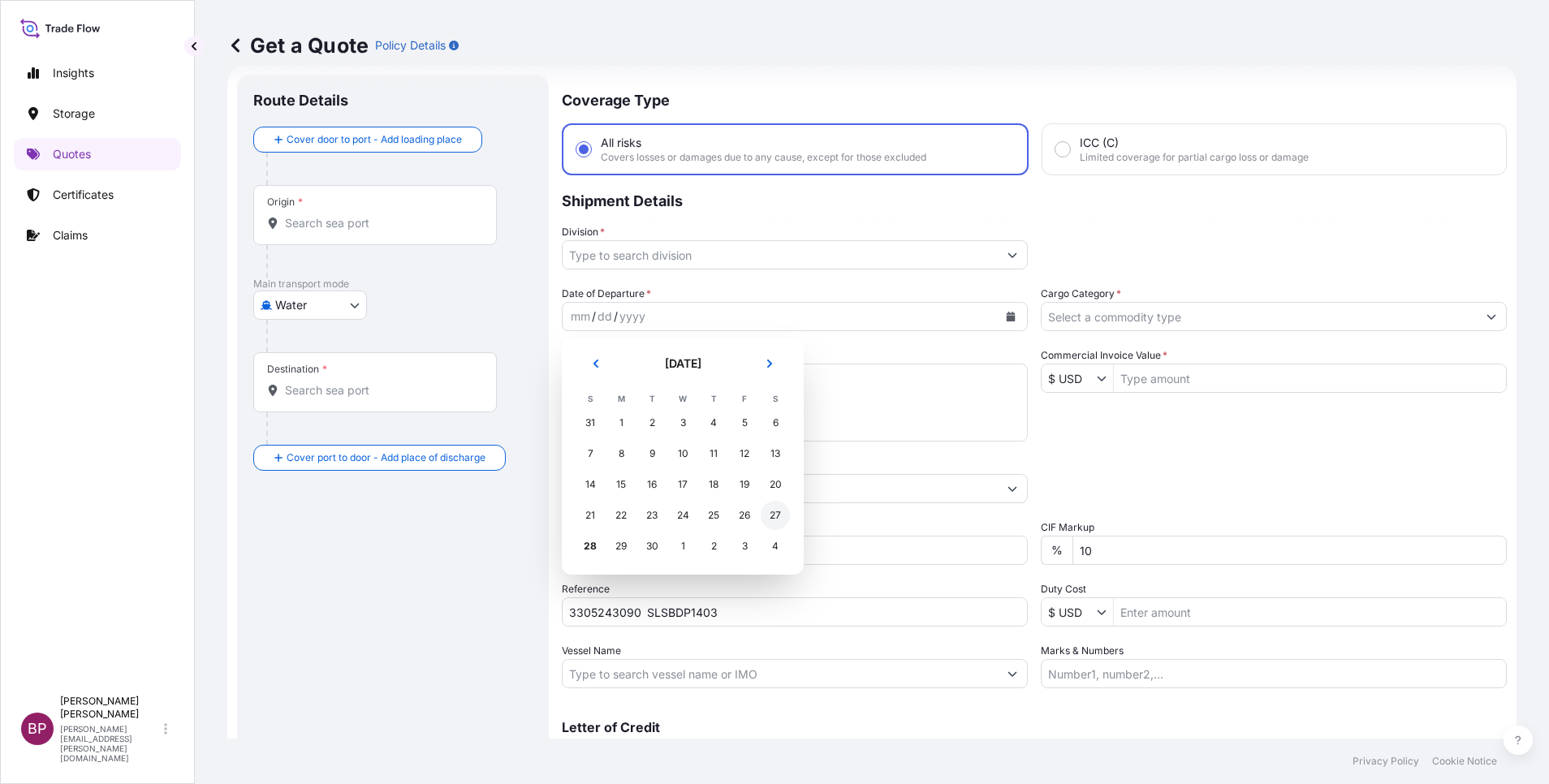
click at [780, 515] on div "27" at bounding box center [775, 516] width 29 height 29
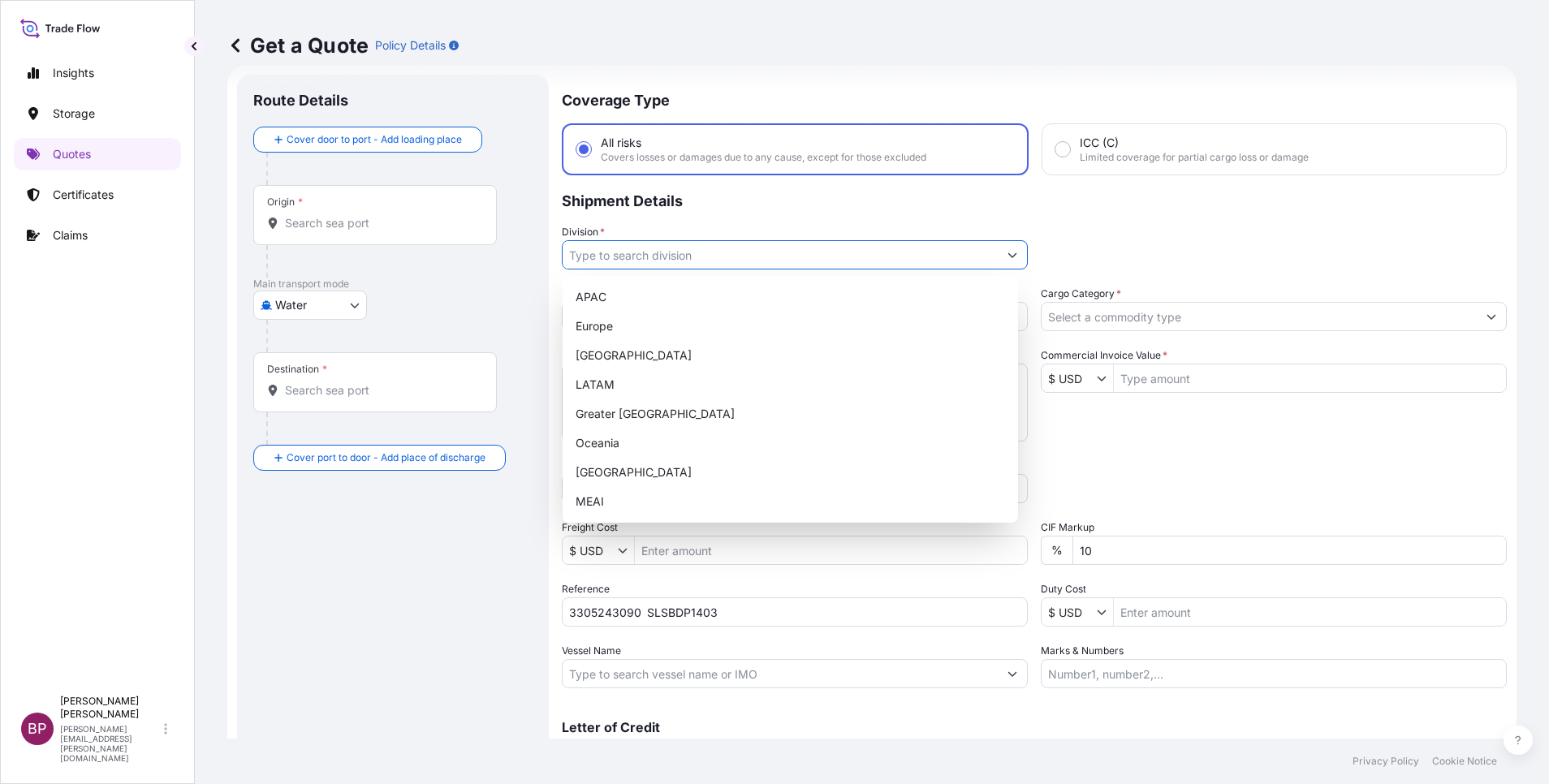
click at [998, 260] on button "Show suggestions" at bounding box center [1012, 255] width 29 height 29
click at [655, 492] on div "MEAI" at bounding box center [790, 501] width 442 height 29
type input "MEAI"
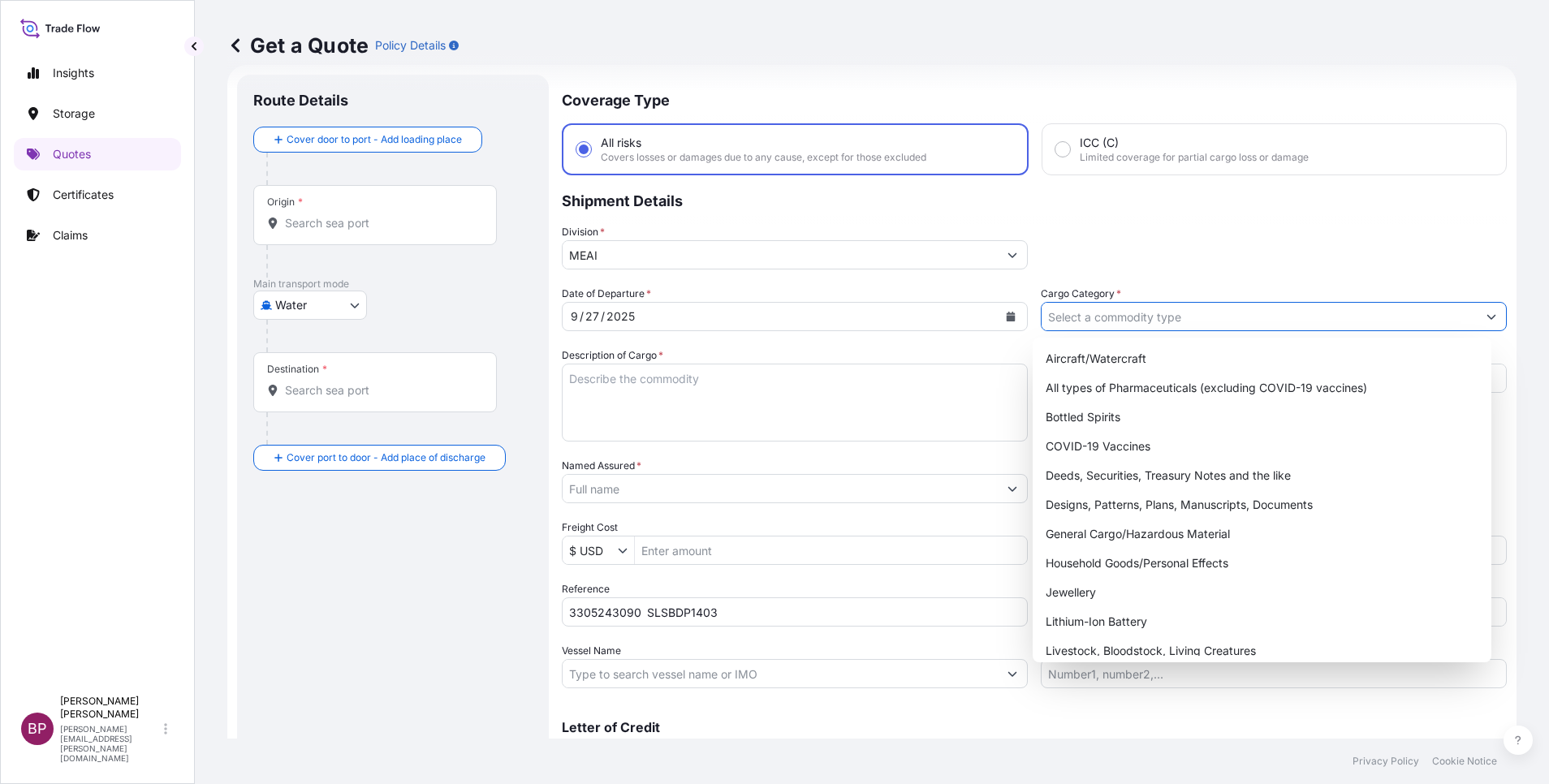
click at [1195, 317] on input "Cargo Category *" at bounding box center [1259, 317] width 436 height 29
click at [1117, 536] on div "General Cargo/Hazardous Material" at bounding box center [1262, 534] width 446 height 29
type input "General Cargo/Hazardous Material"
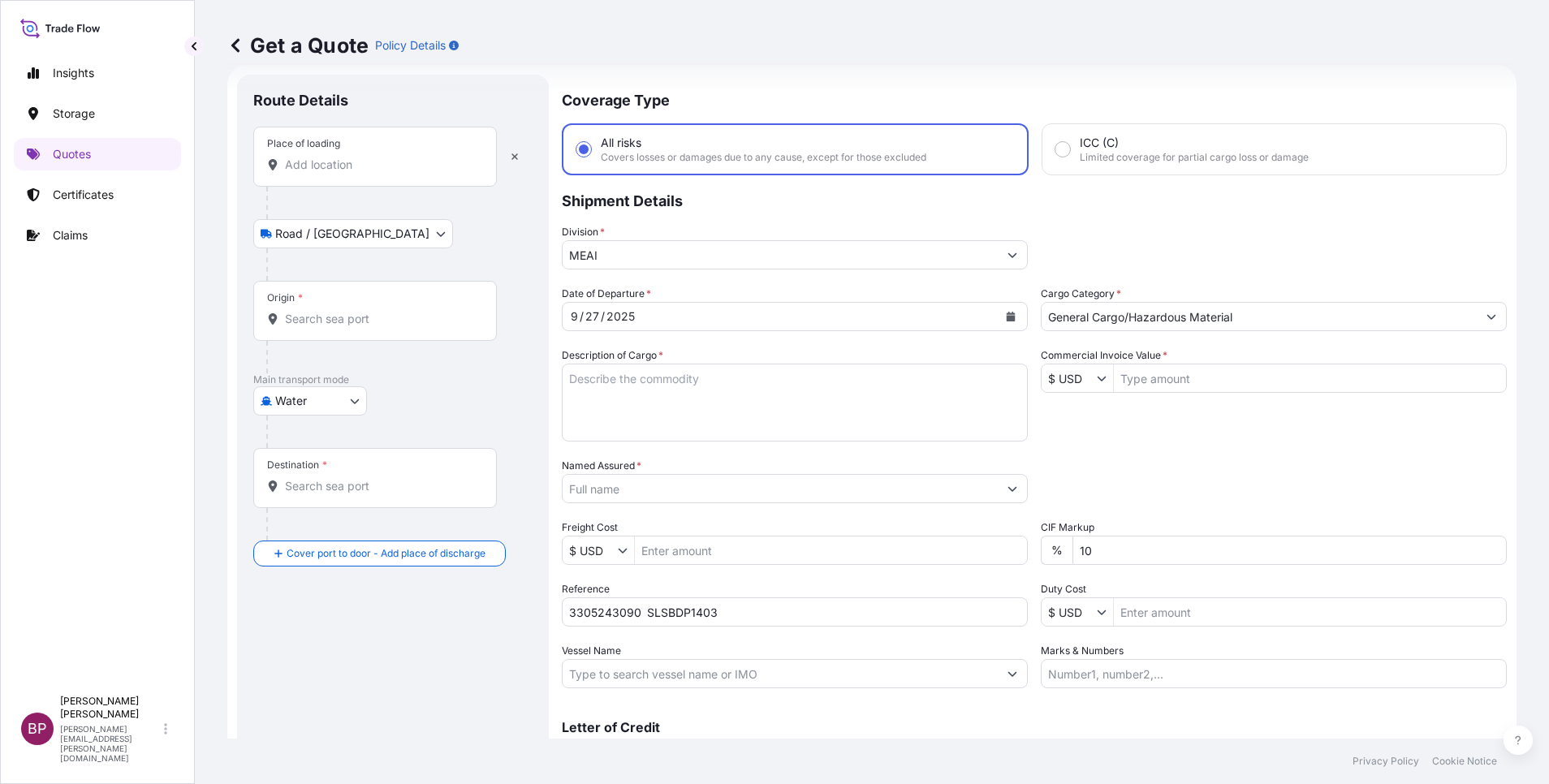
click at [353, 171] on input "Place of loading" at bounding box center [380, 164] width 191 height 16
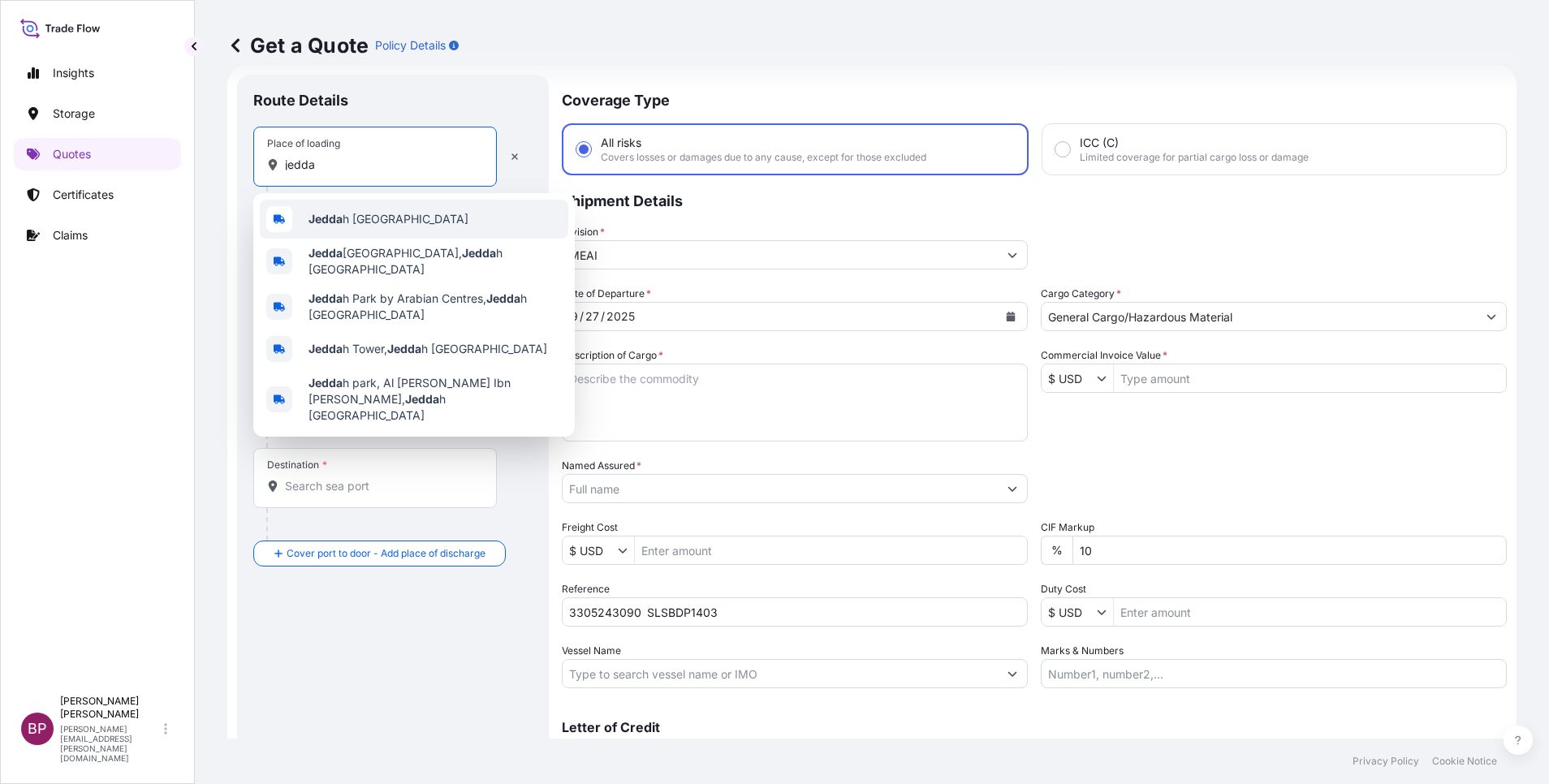
click at [352, 224] on span "Jedda h [GEOGRAPHIC_DATA]" at bounding box center [388, 219] width 160 height 16
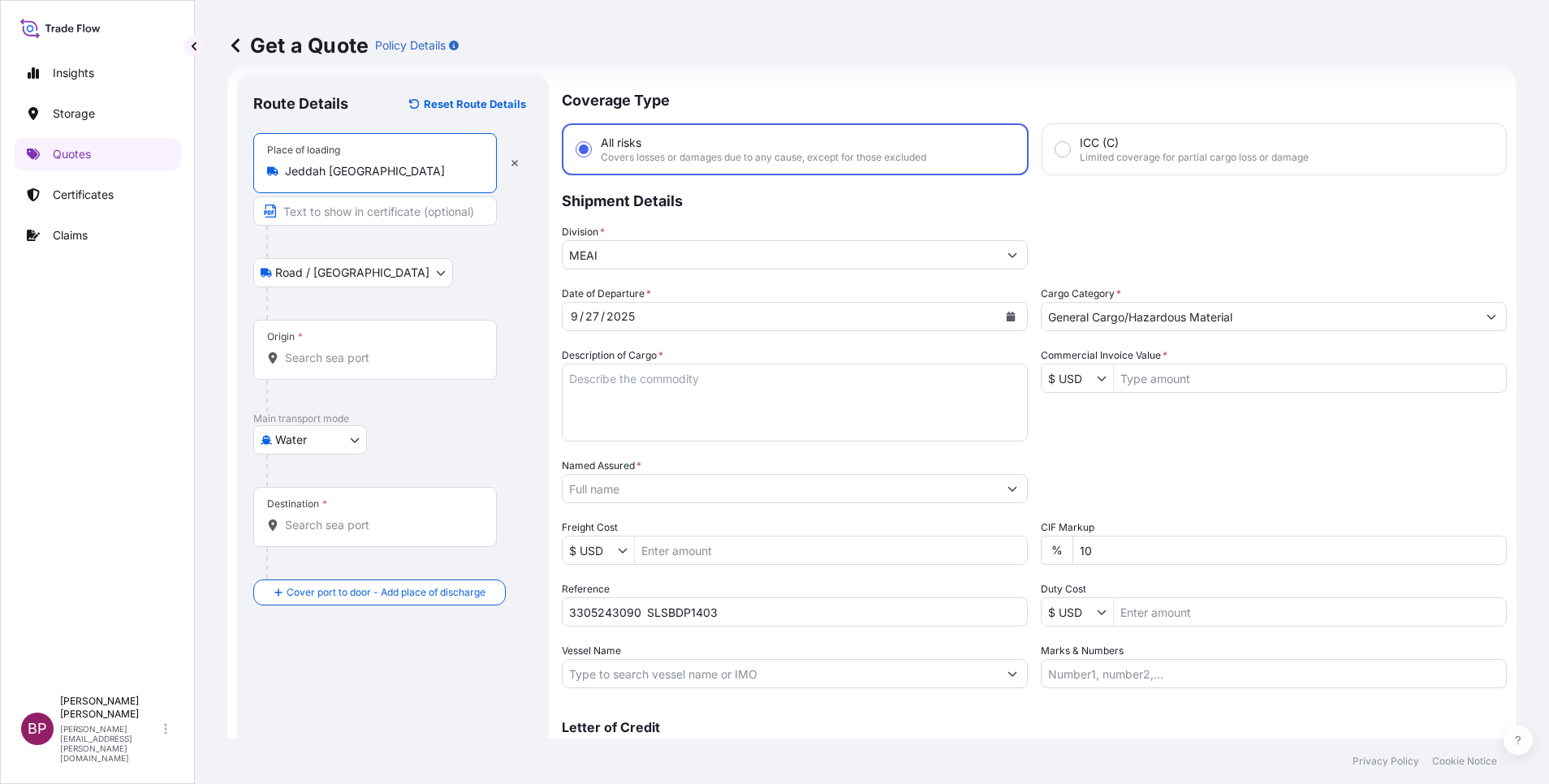
type input "Jeddah [GEOGRAPHIC_DATA]"
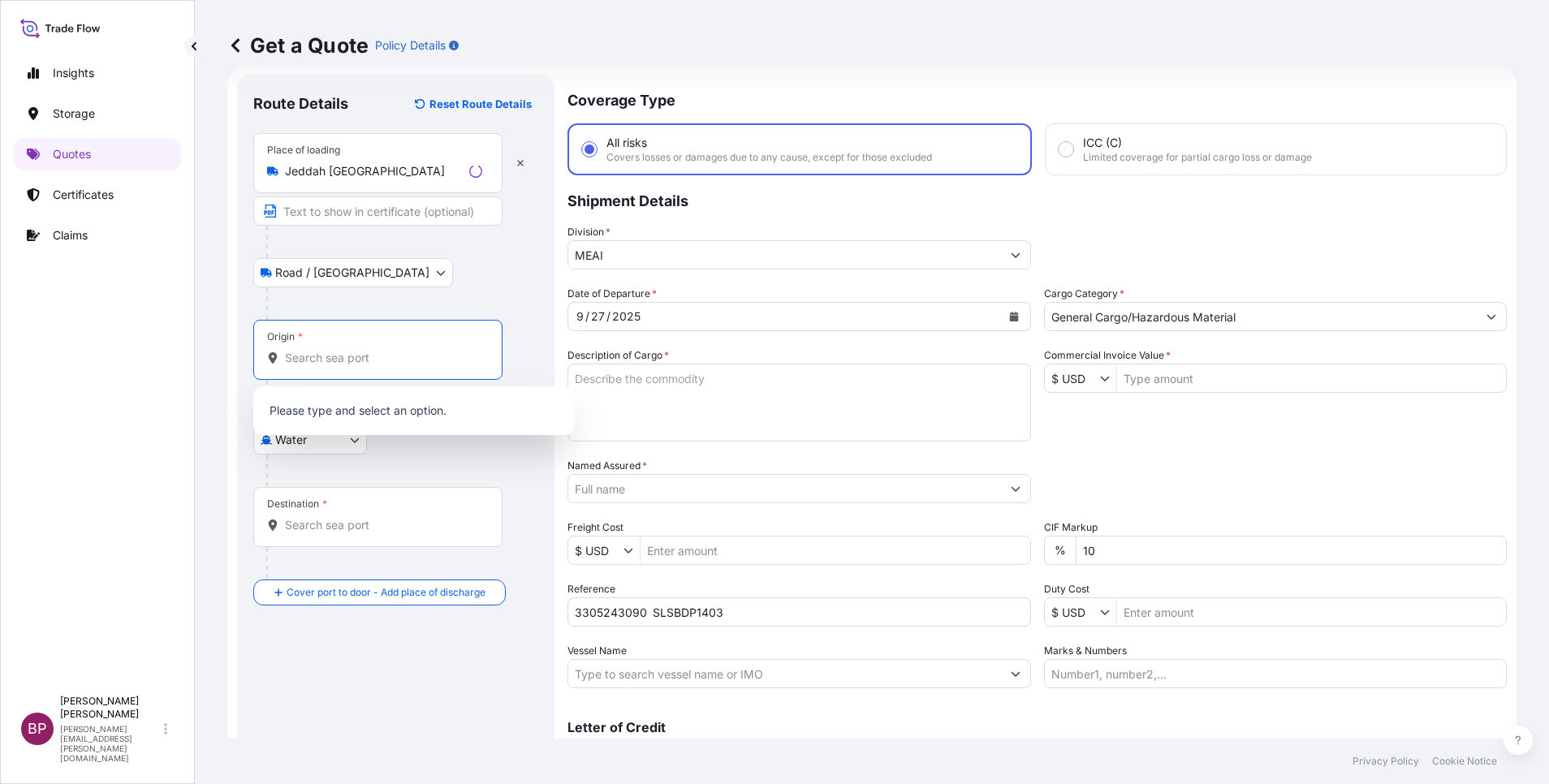
click at [368, 354] on input "Origin *" at bounding box center [383, 357] width 197 height 16
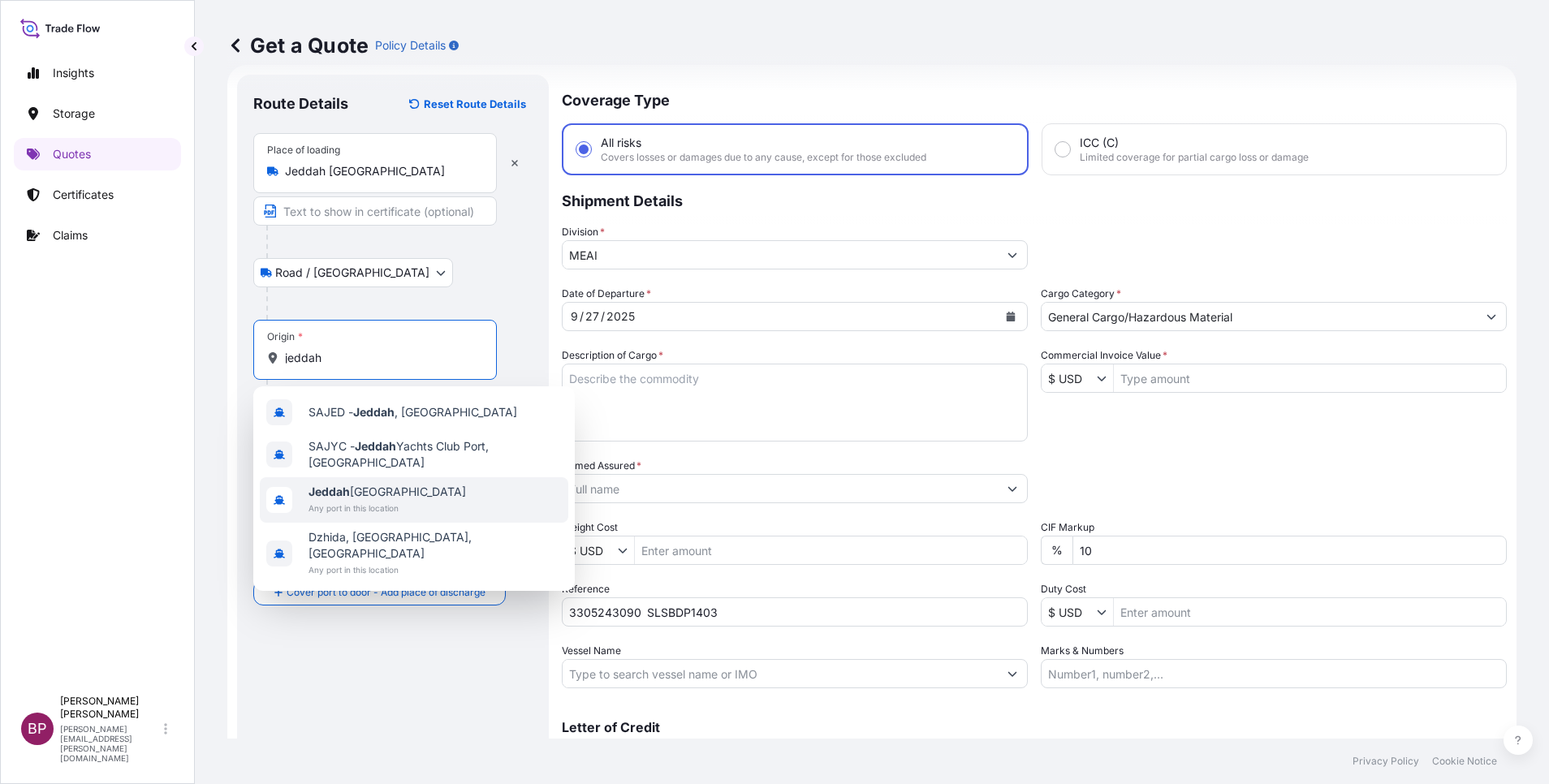
click at [383, 491] on span "Jeddah [GEOGRAPHIC_DATA]" at bounding box center [386, 491] width 157 height 16
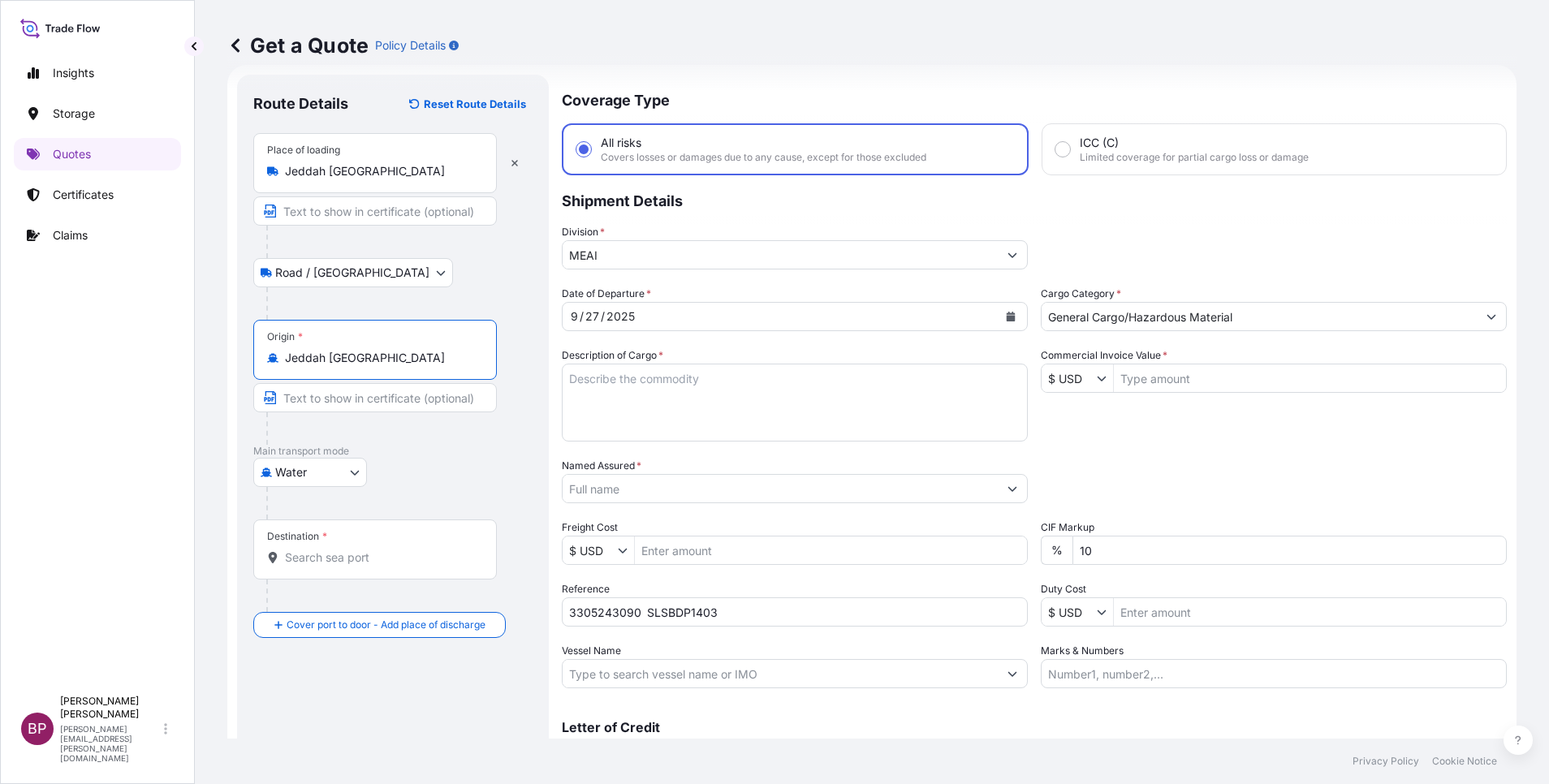
type input "Jeddah [GEOGRAPHIC_DATA]"
click at [344, 566] on div "Destination *" at bounding box center [375, 549] width 243 height 60
click at [344, 566] on input "Destination *" at bounding box center [380, 557] width 191 height 16
paste input "Nansha"
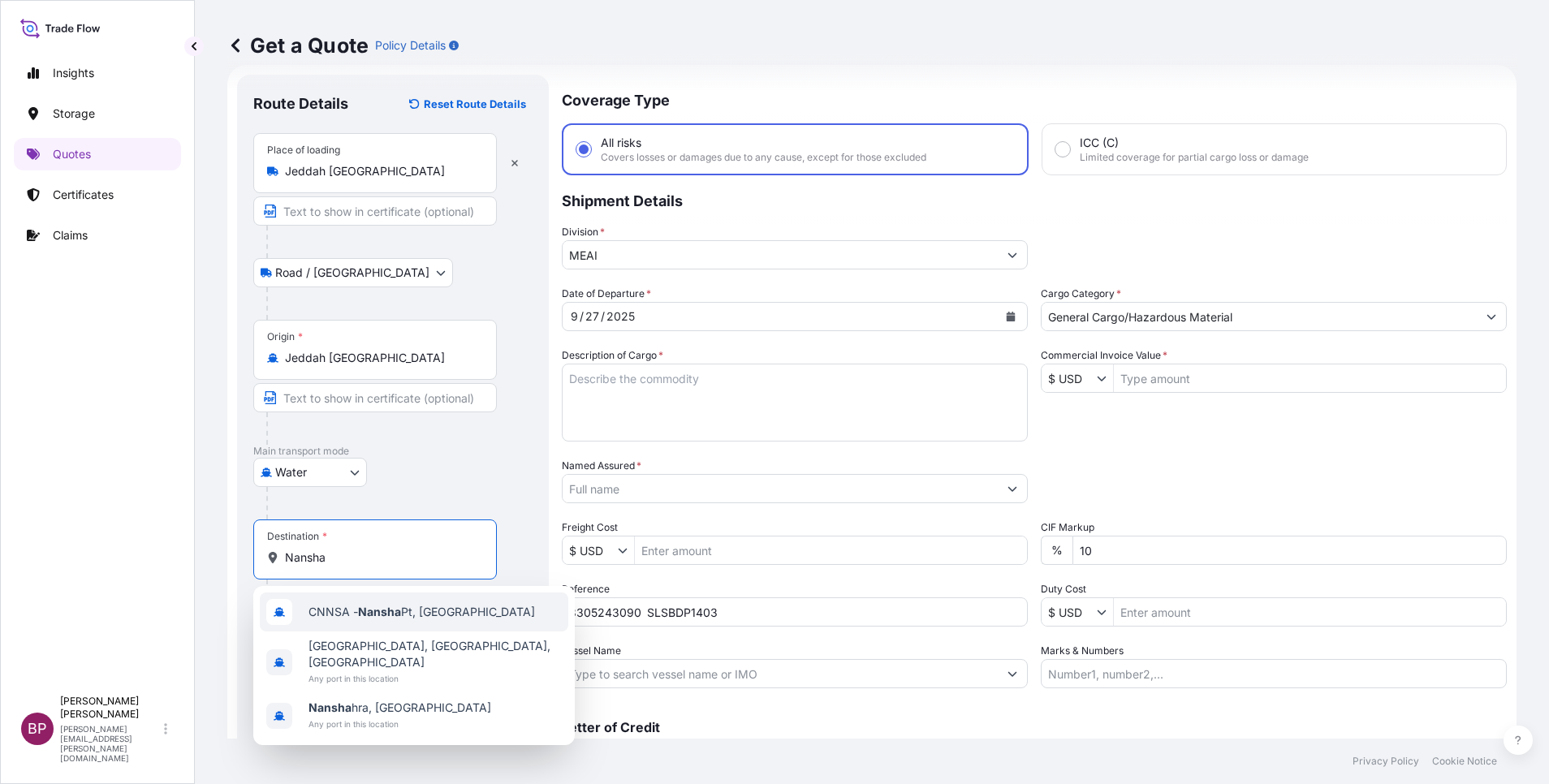
click at [407, 615] on span "CNNSA - Nansha Pt, [GEOGRAPHIC_DATA]" at bounding box center [421, 612] width 227 height 16
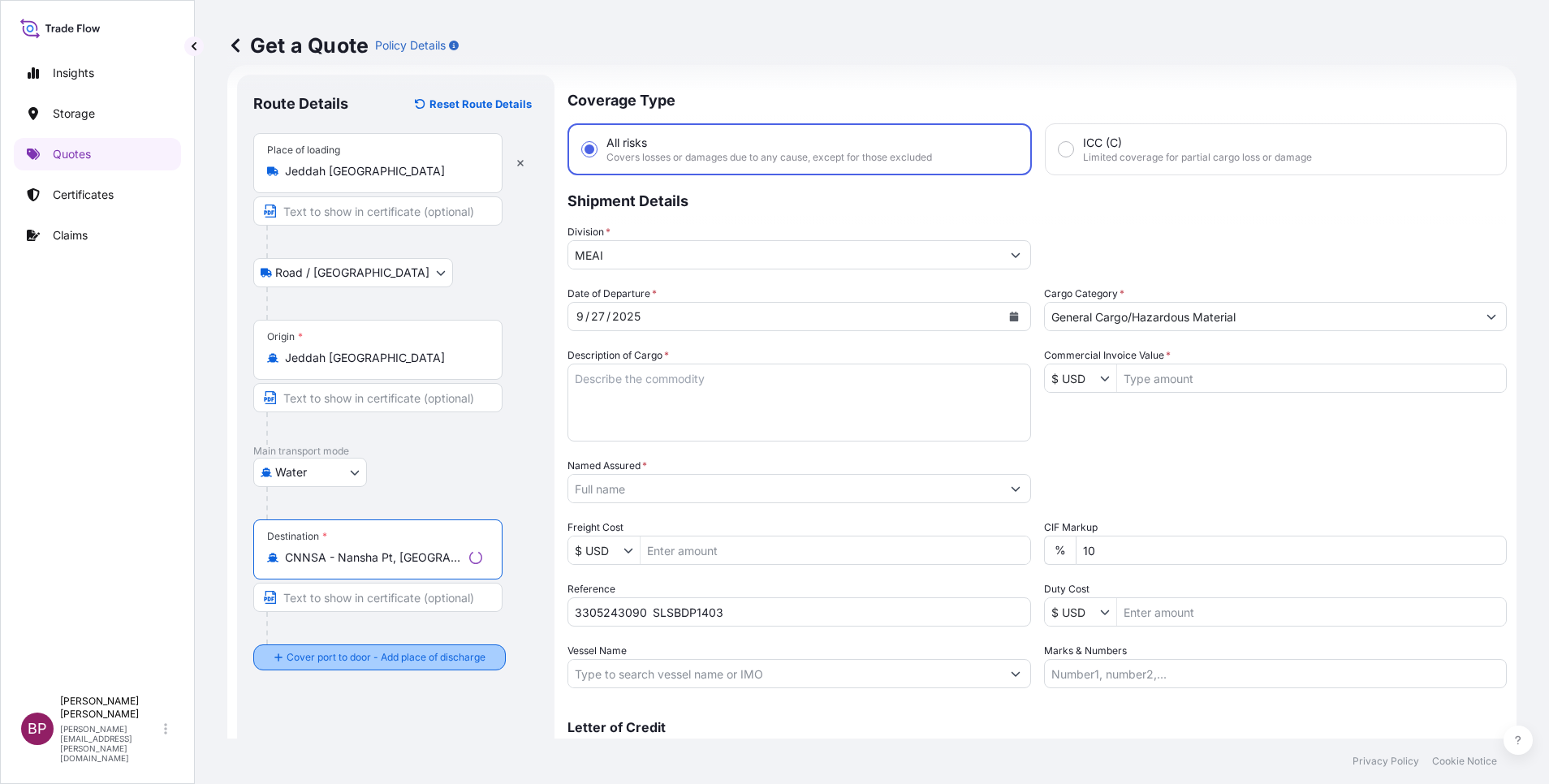
type input "CNNSA - Nansha Pt, [GEOGRAPHIC_DATA]"
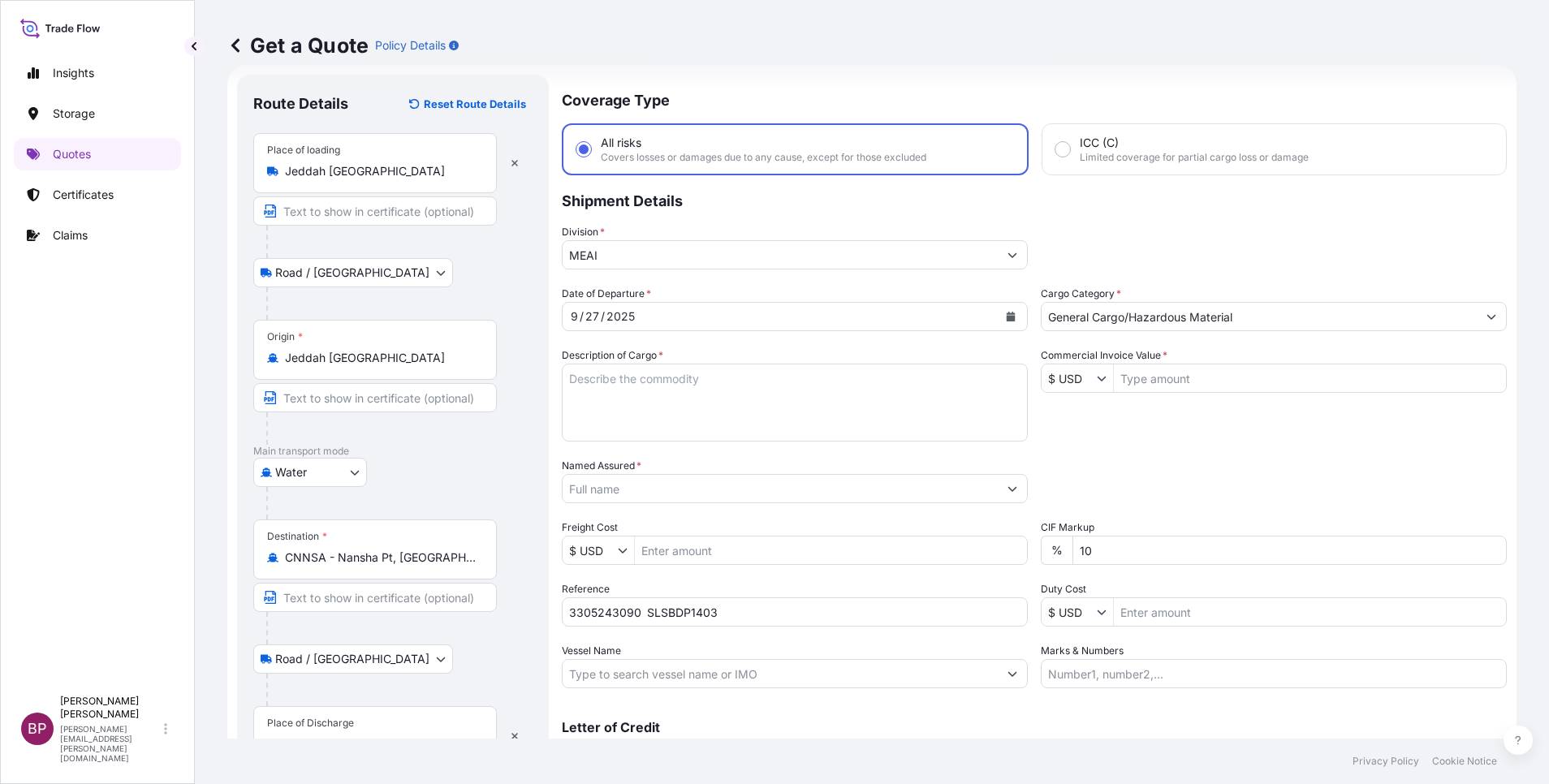
click at [336, 729] on div "Place of Discharge" at bounding box center [375, 736] width 243 height 60
click at [336, 737] on input "Place of Discharge" at bounding box center [380, 744] width 191 height 16
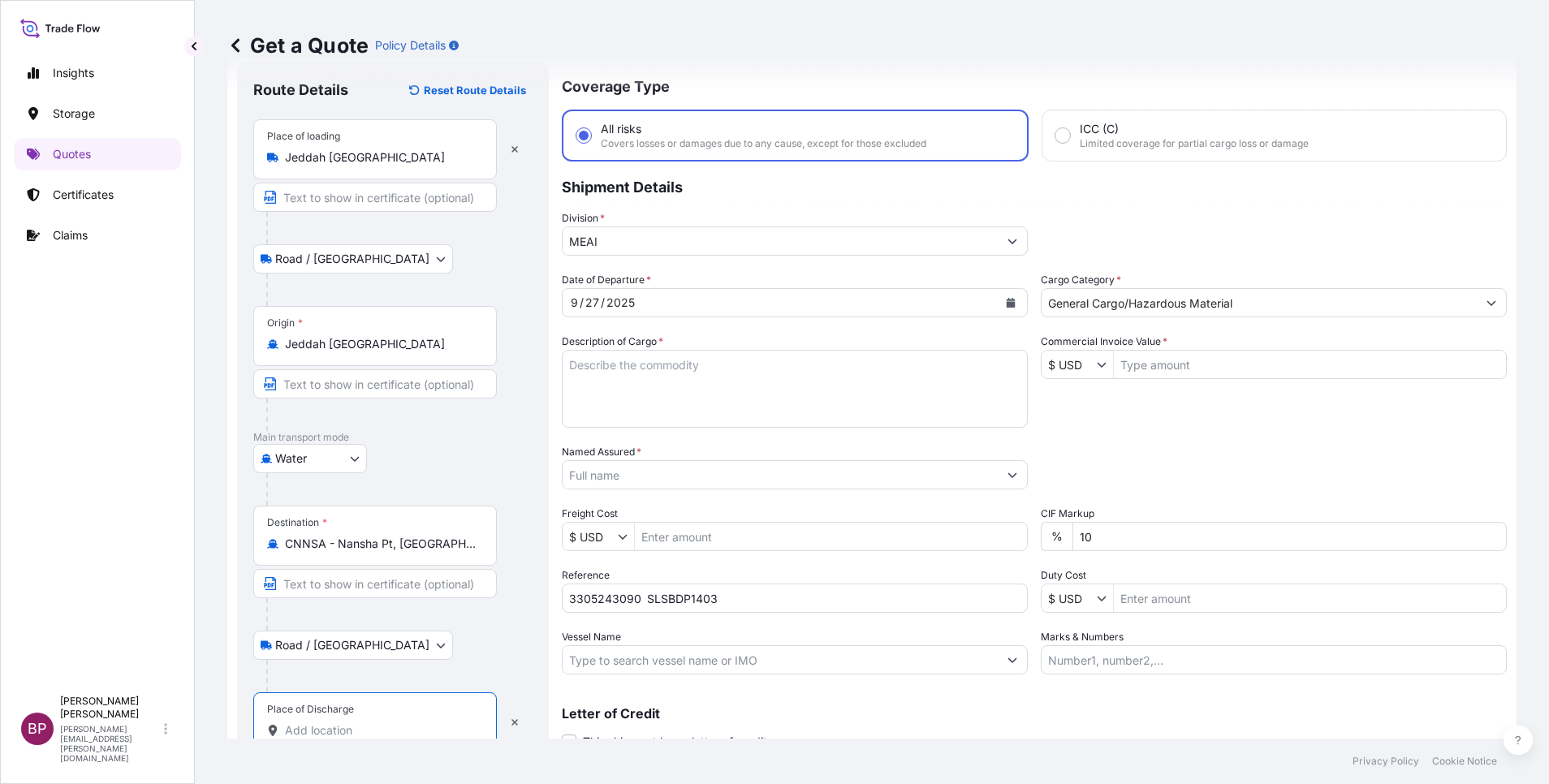
paste input "Nansha"
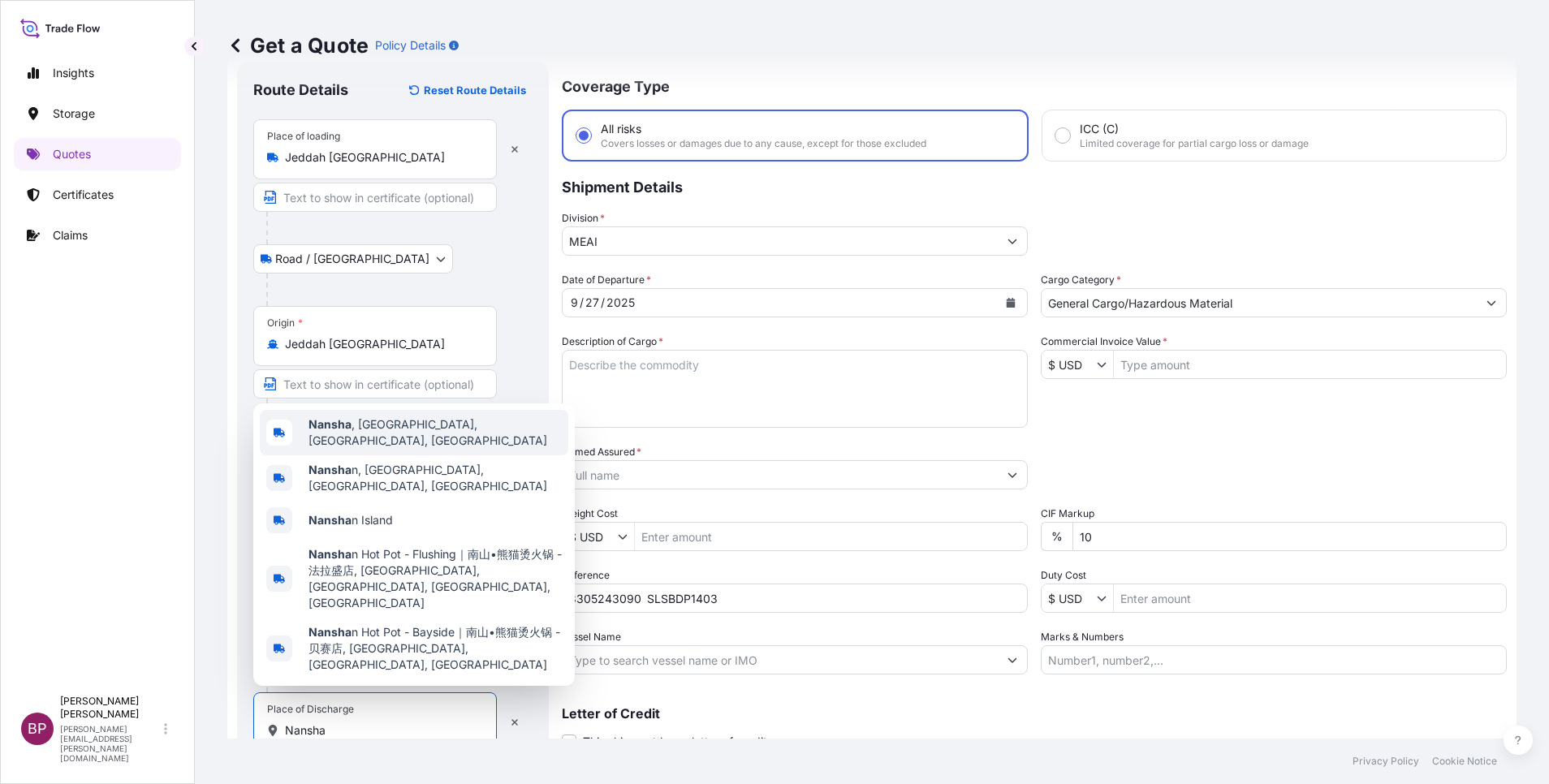
click at [459, 449] on span "[GEOGRAPHIC_DATA] , [GEOGRAPHIC_DATA], [GEOGRAPHIC_DATA], [GEOGRAPHIC_DATA]" at bounding box center [435, 433] width 253 height 33
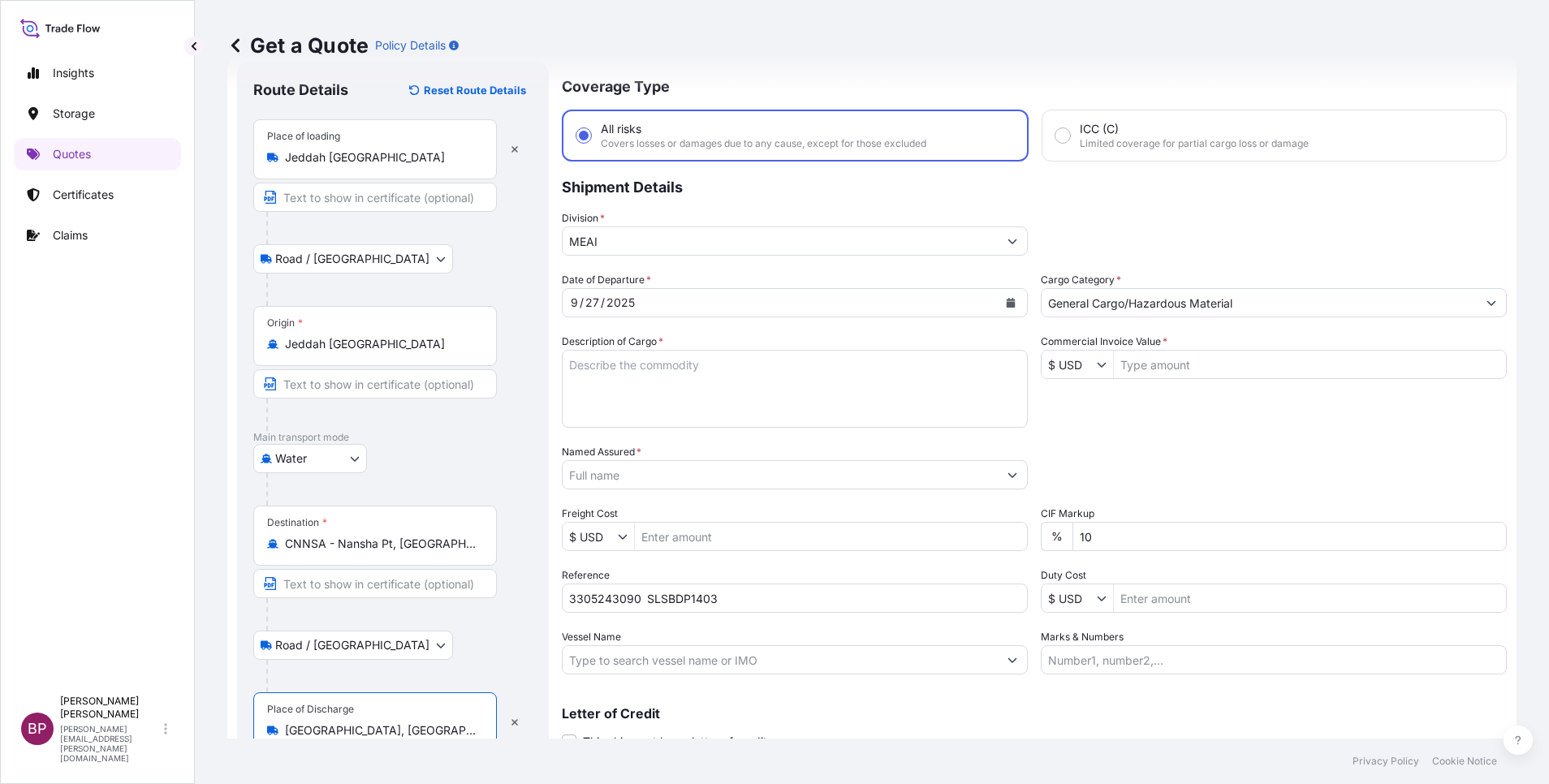
type input "[GEOGRAPHIC_DATA], [GEOGRAPHIC_DATA], [GEOGRAPHIC_DATA], [GEOGRAPHIC_DATA]"
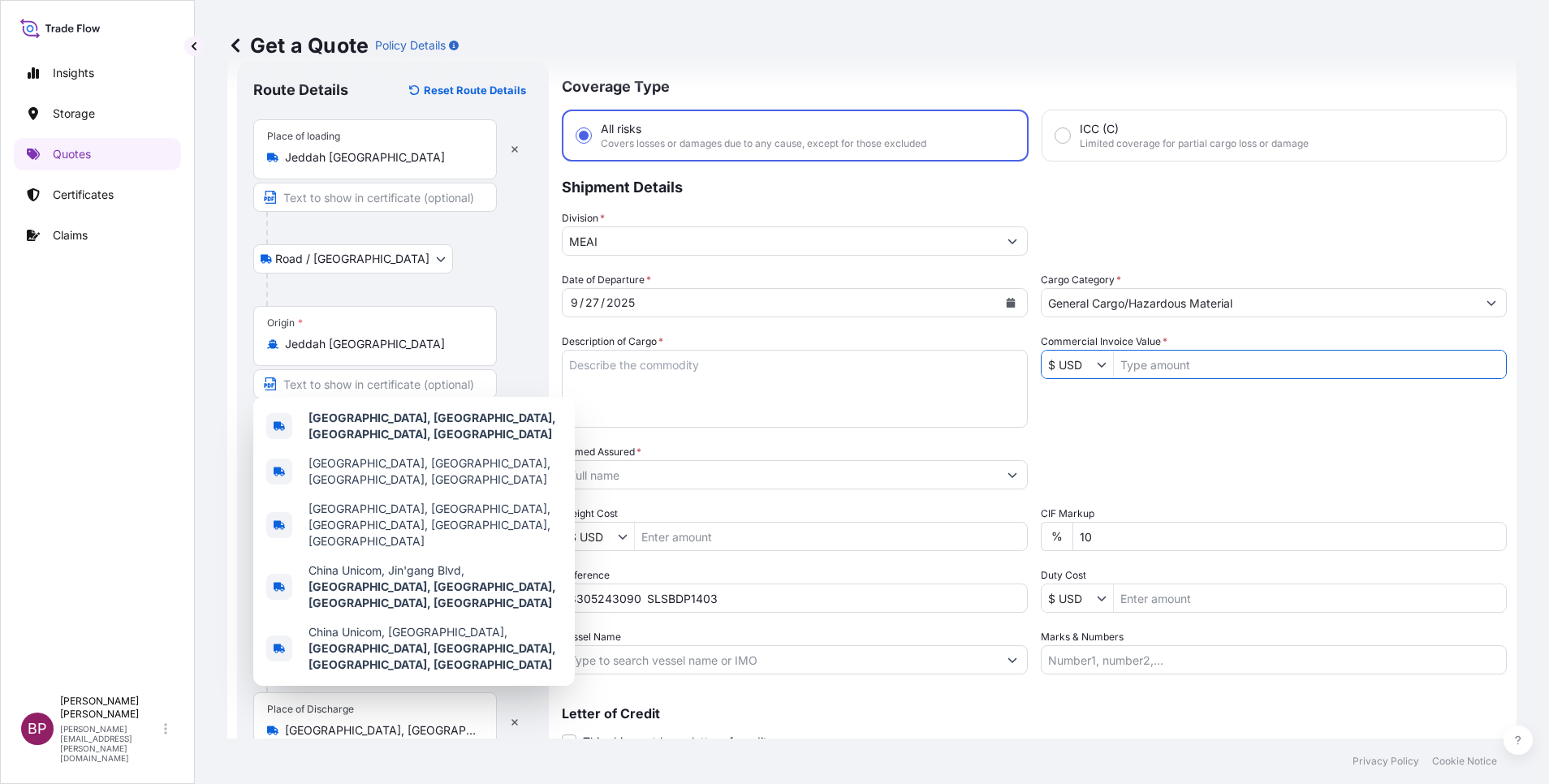
click at [1150, 367] on input "Commercial Invoice Value *" at bounding box center [1310, 364] width 392 height 29
paste input "39195"
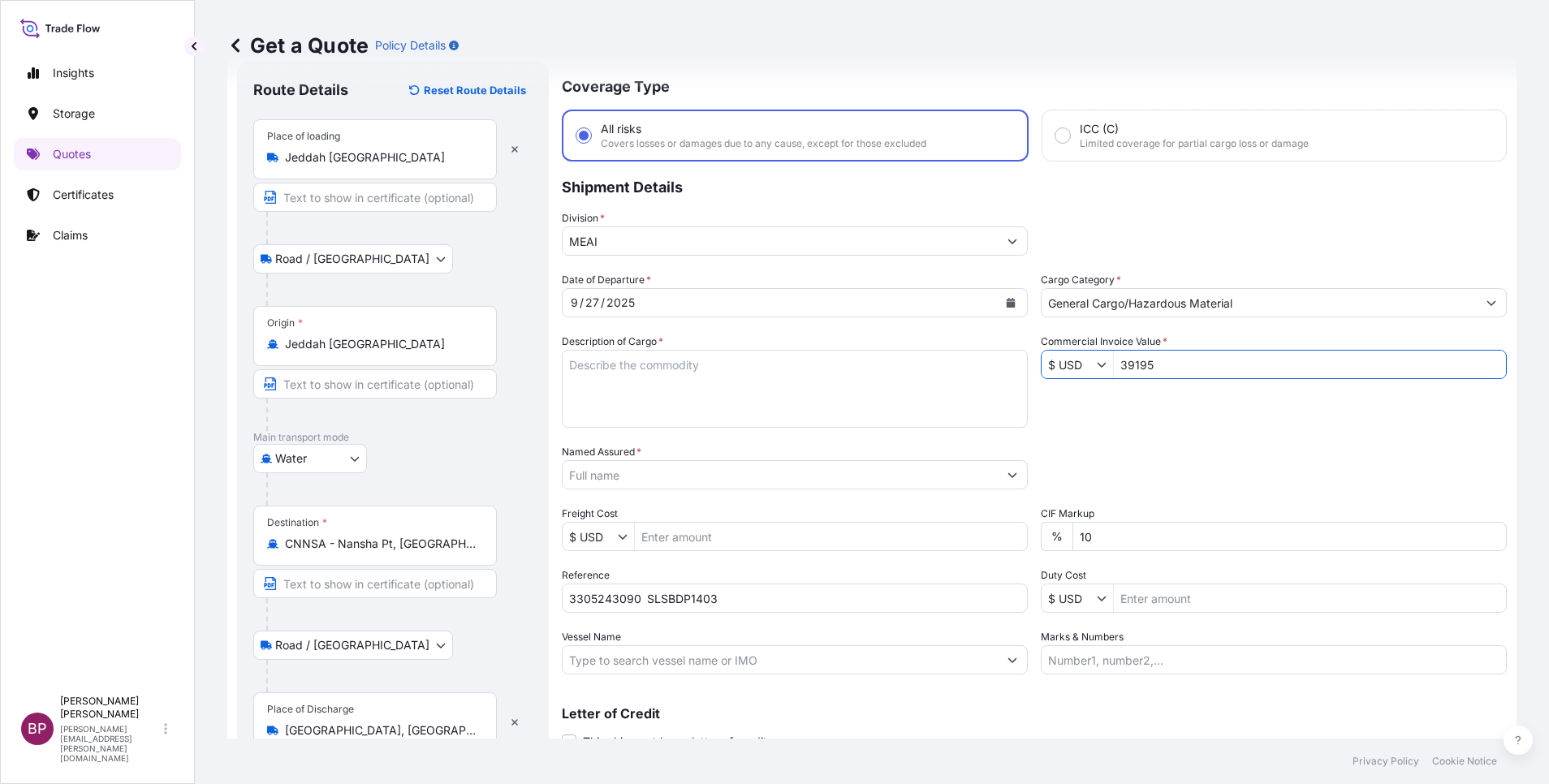
type input "39,195"
click at [732, 386] on textarea "Description of Cargo *" at bounding box center [795, 388] width 466 height 78
paste textarea "EP 100T /Synthetic Rubber EPDM"
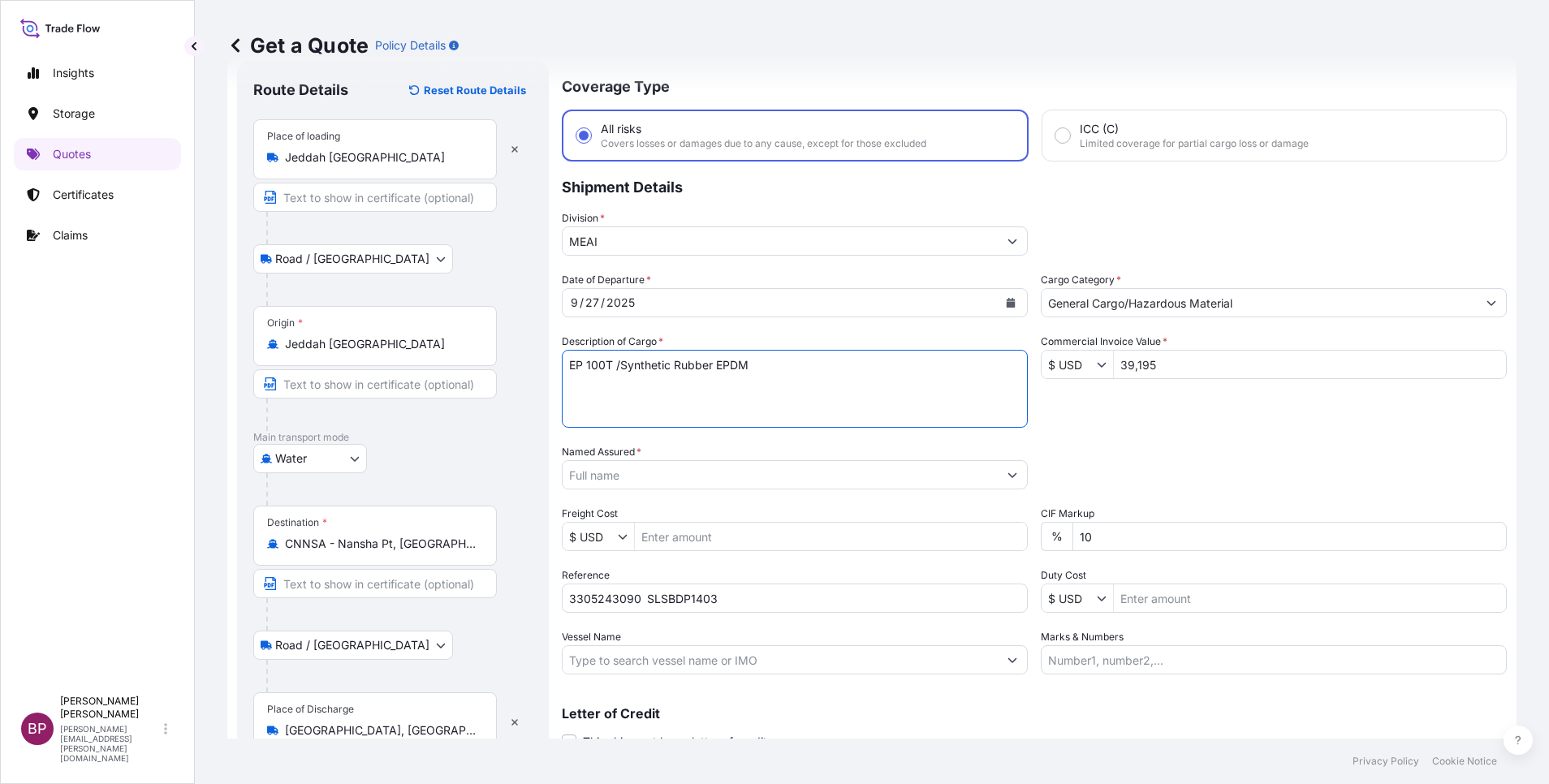
type textarea "EP 100T /Synthetic Rubber EPDM"
click at [738, 478] on input "Named Assured *" at bounding box center [780, 475] width 436 height 29
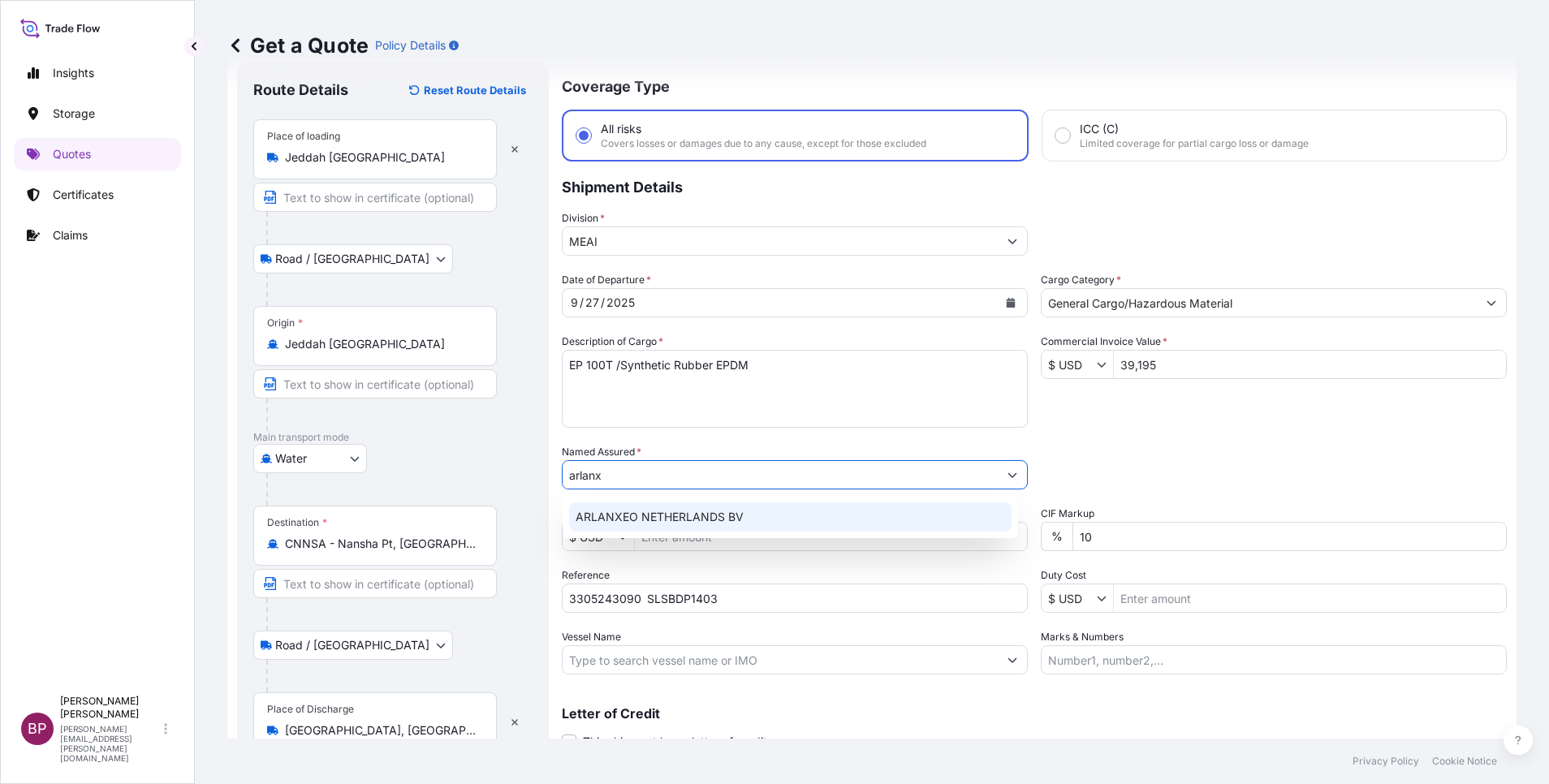
click at [728, 510] on span "ARLANXEO NETHERLANDS BV" at bounding box center [660, 517] width 168 height 16
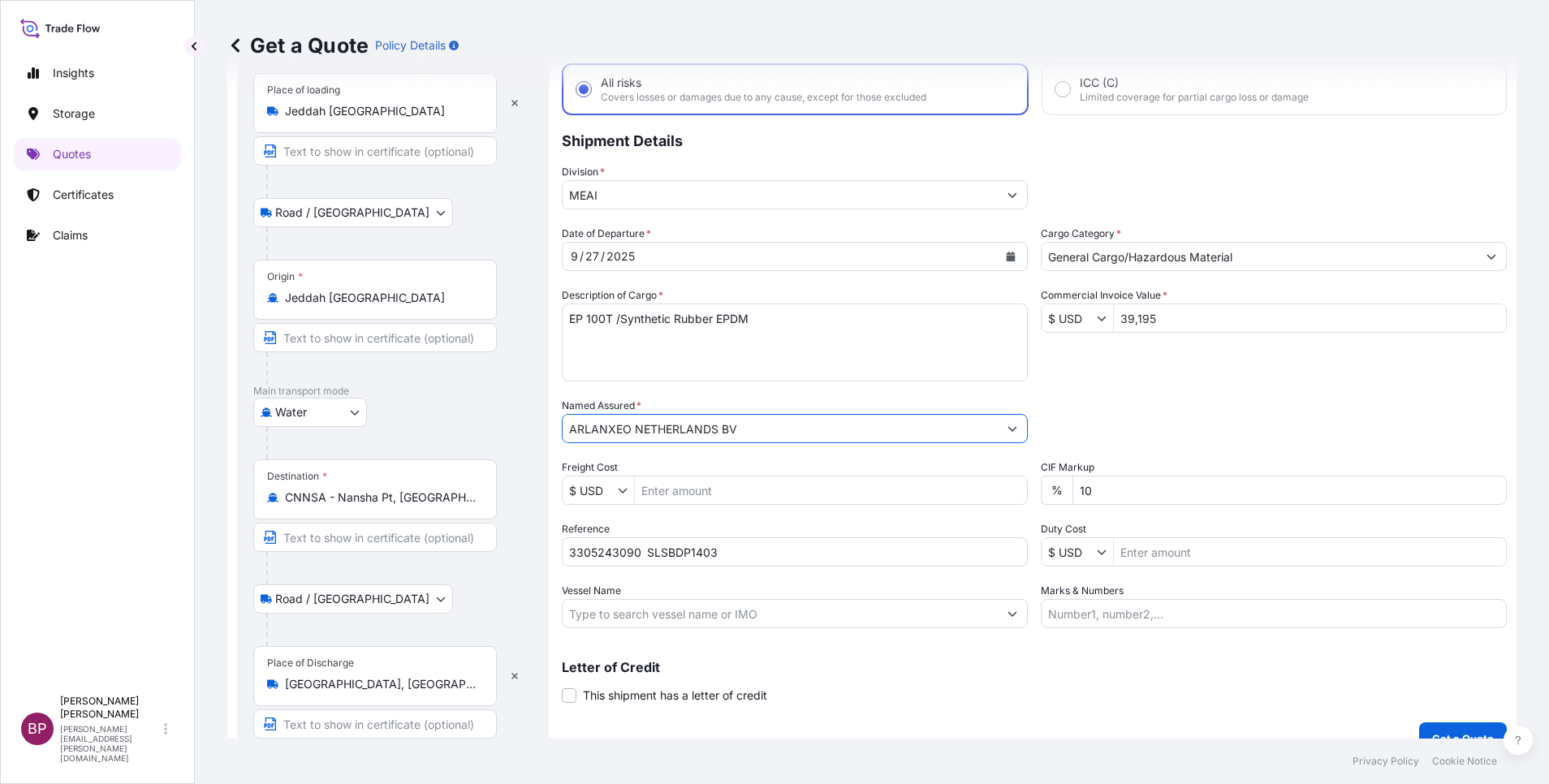
scroll to position [112, 0]
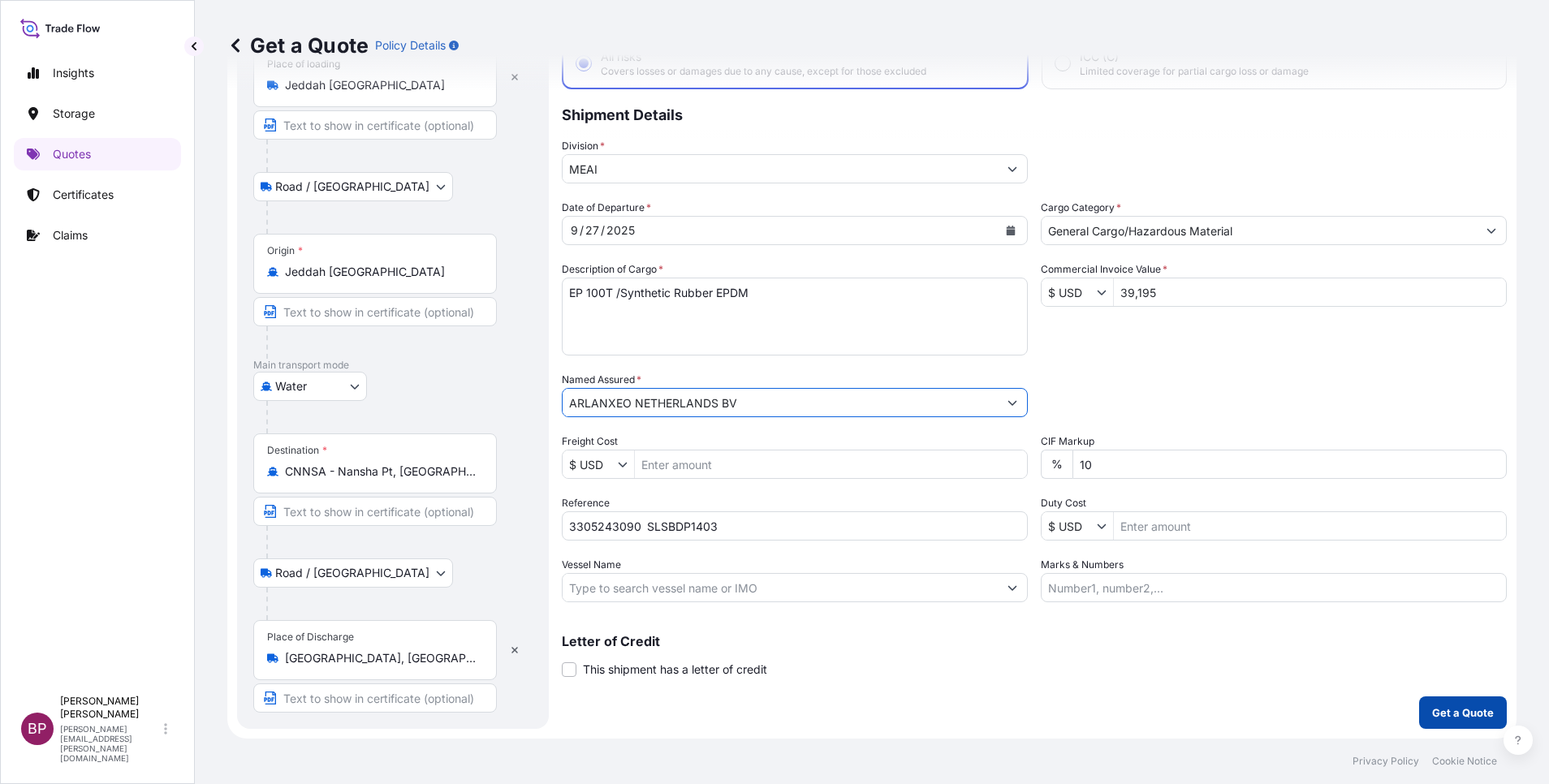
type input "ARLANXEO NETHERLANDS BV"
click at [1465, 710] on p "Get a Quote" at bounding box center [1463, 713] width 62 height 16
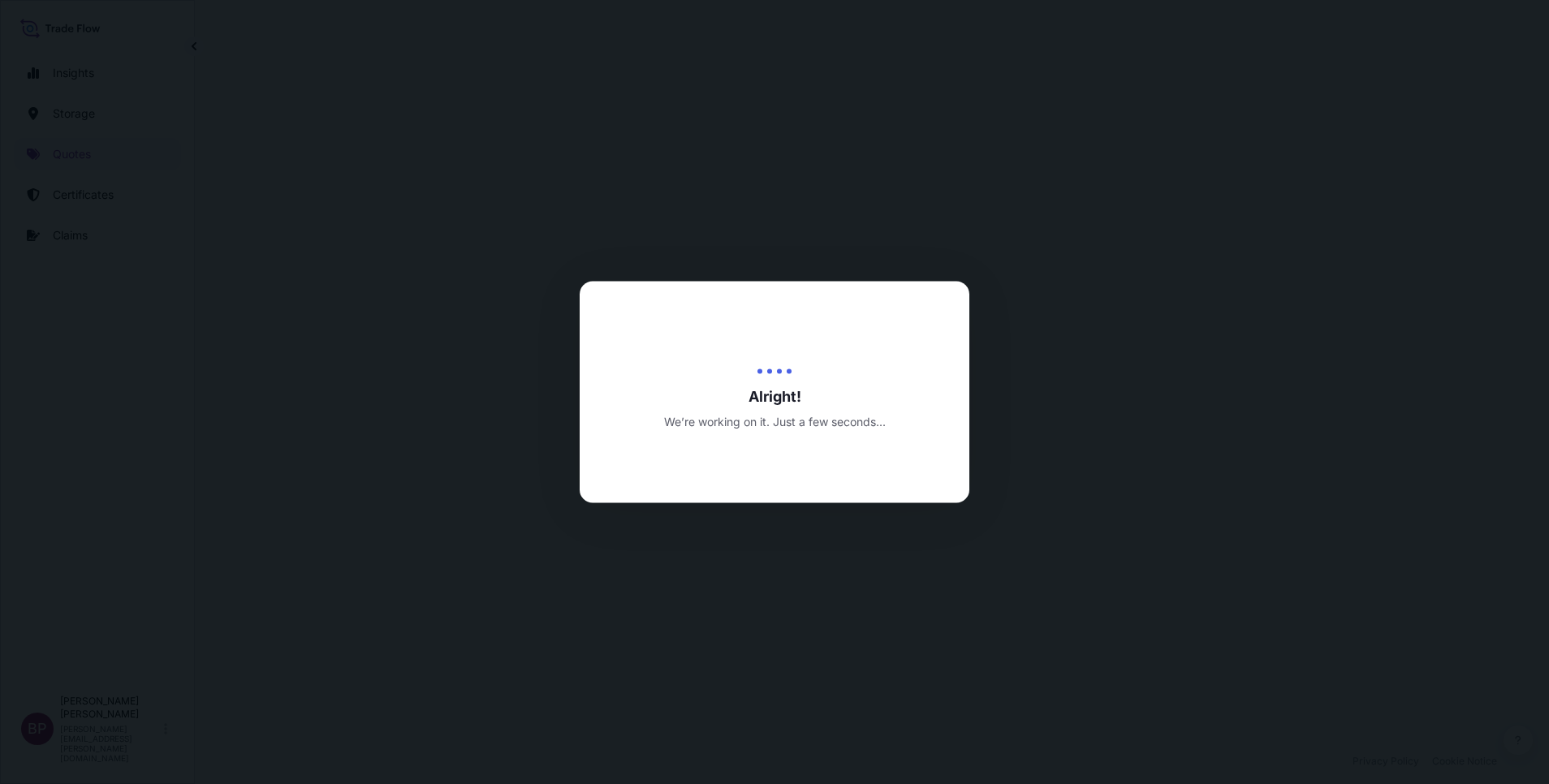
select select "Road / [GEOGRAPHIC_DATA]"
select select "Water"
select select "Road / [GEOGRAPHIC_DATA]"
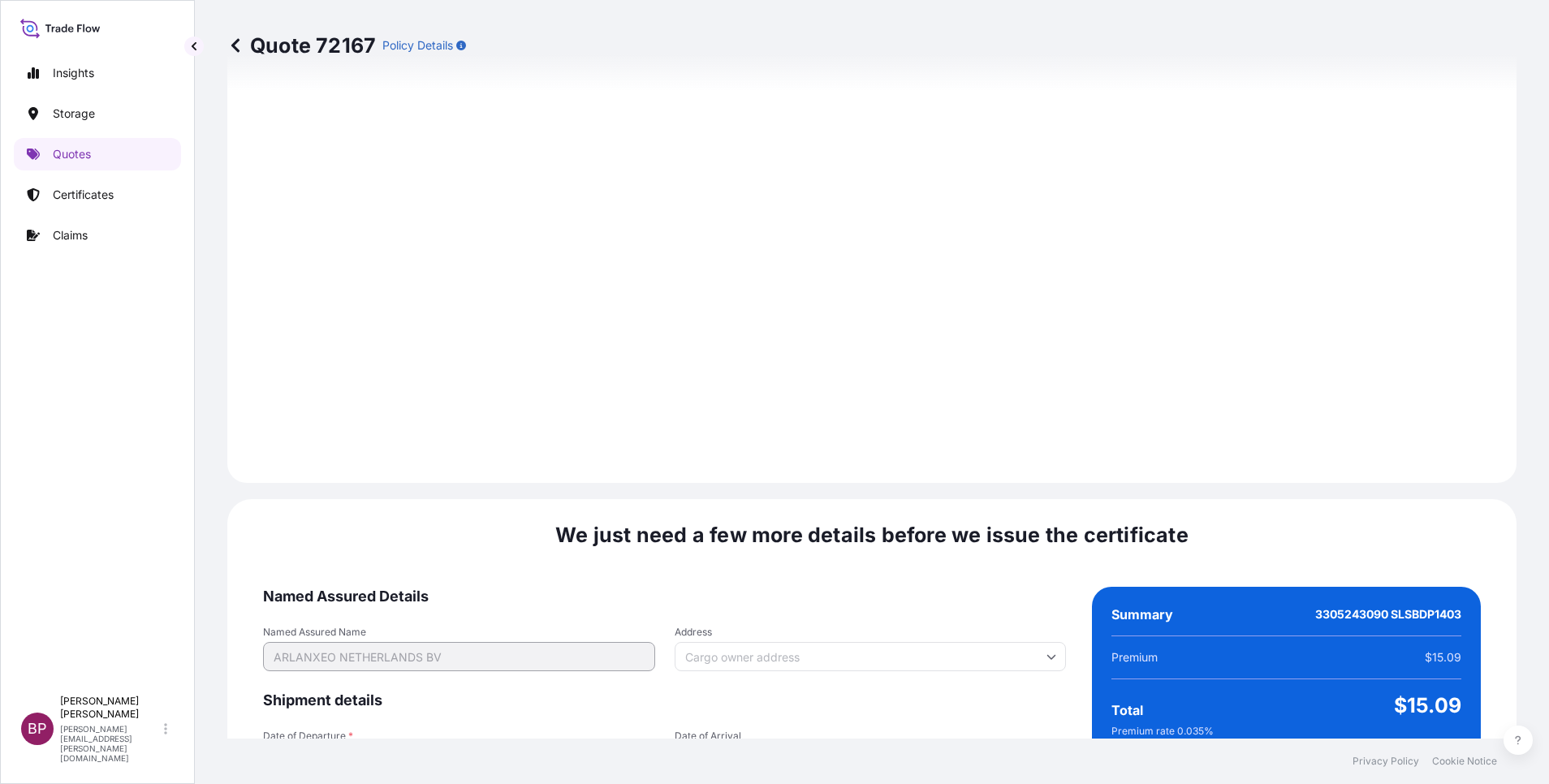
scroll to position [2406, 0]
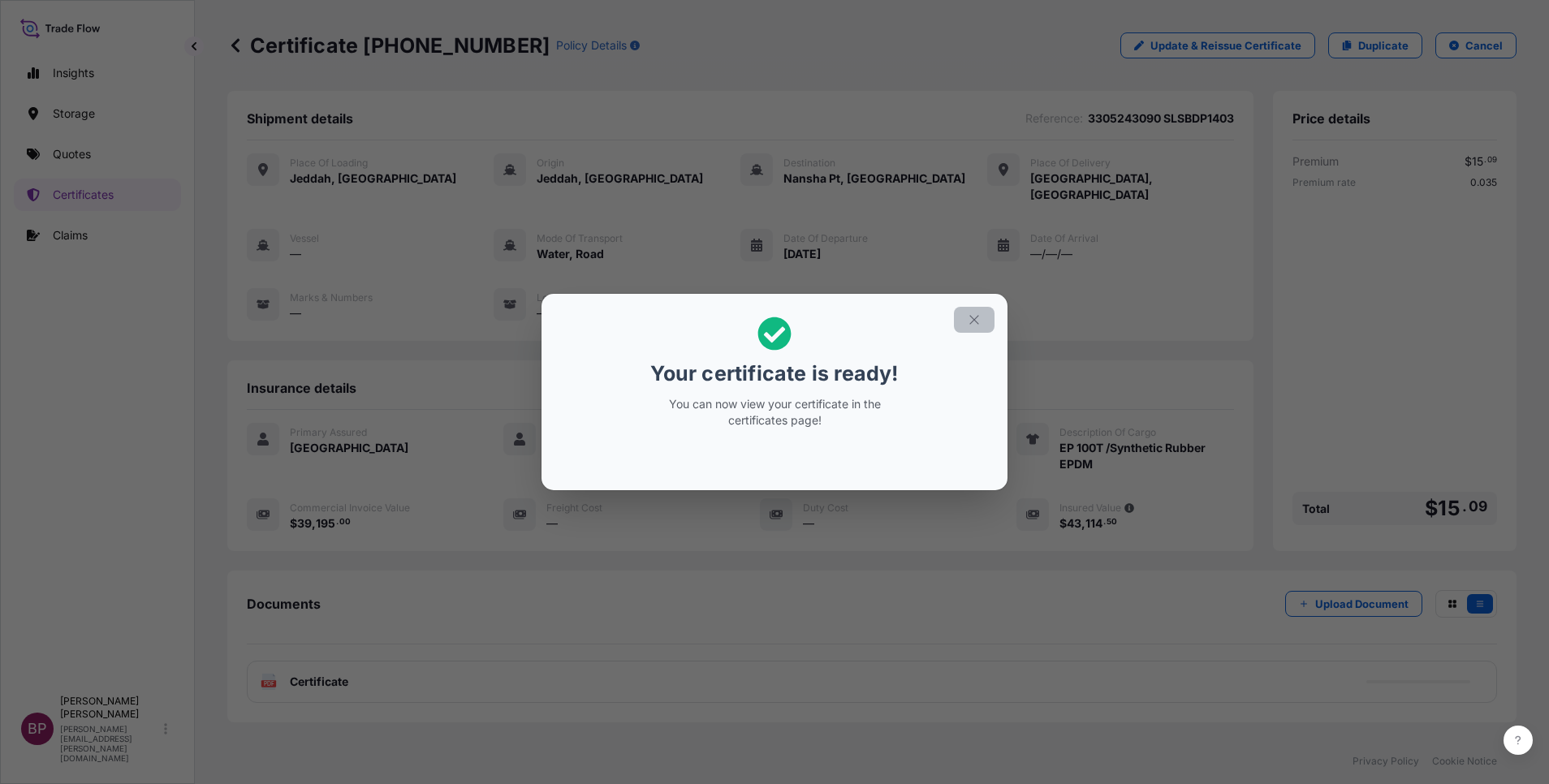
click at [970, 327] on button "button" at bounding box center [974, 320] width 41 height 26
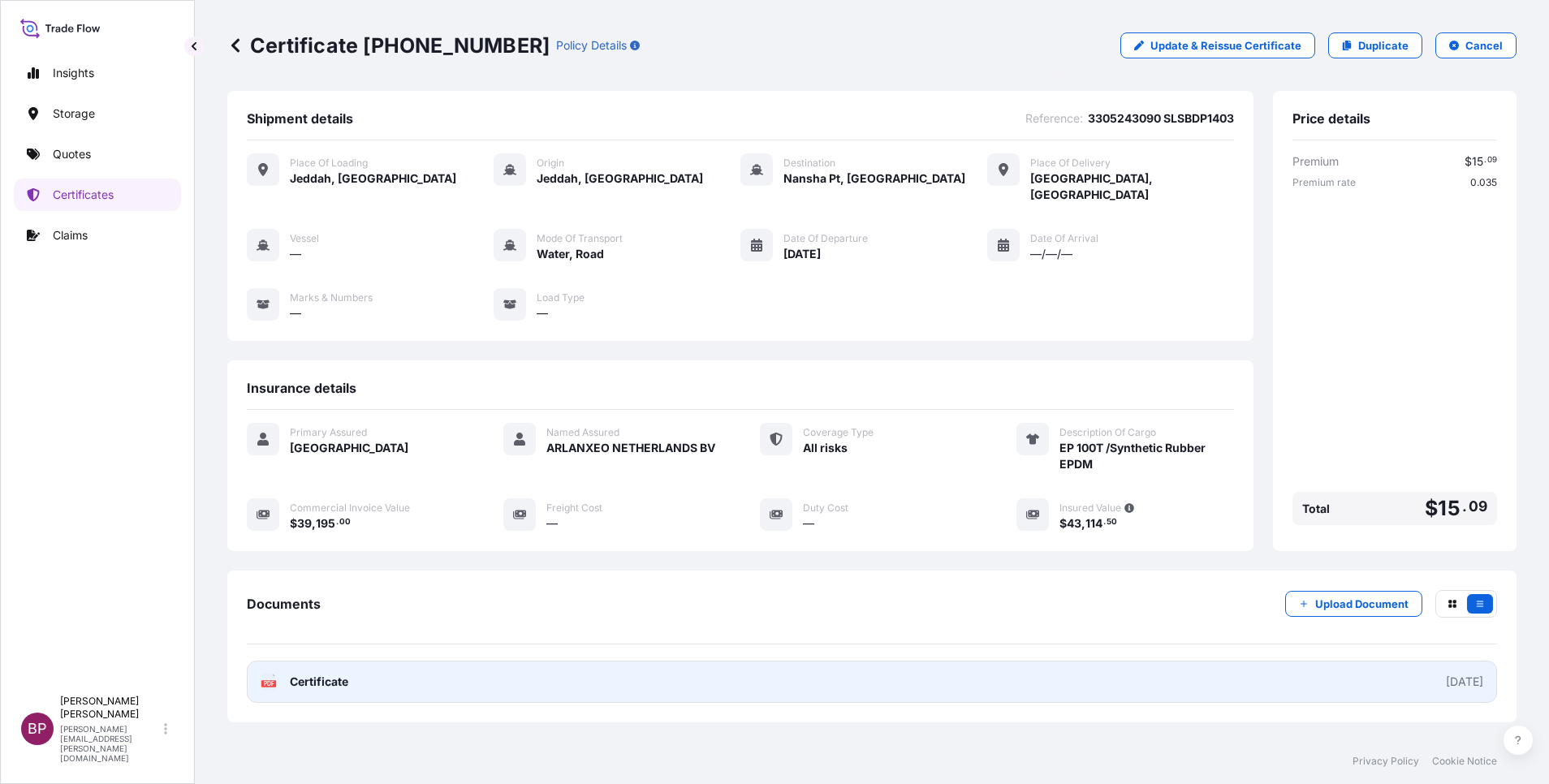
click at [353, 660] on link "PDF Certificate [DATE]" at bounding box center [872, 682] width 1251 height 42
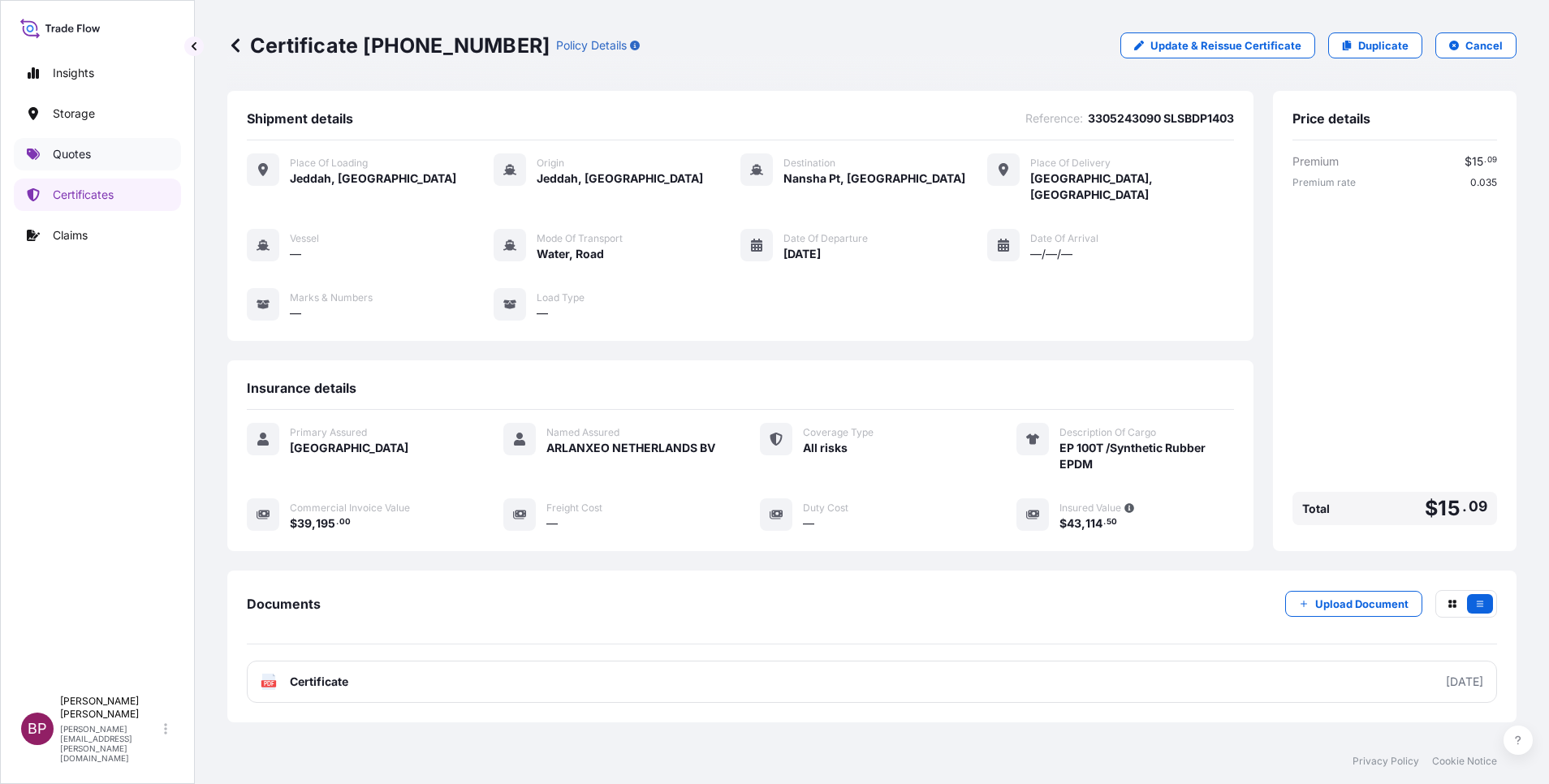
click at [82, 149] on p "Quotes" at bounding box center [72, 154] width 39 height 16
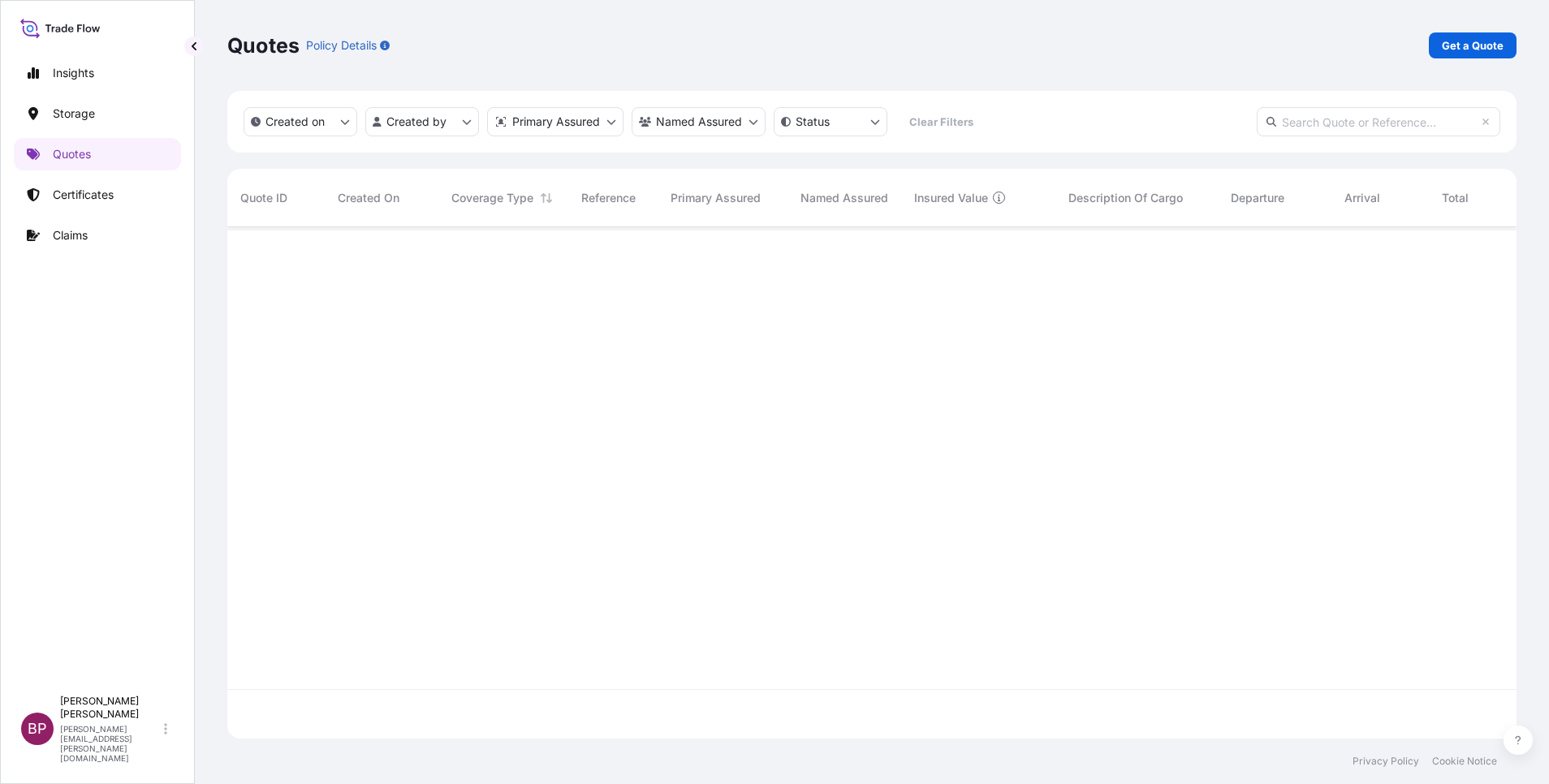
scroll to position [502, 1271]
click at [1477, 53] on p "Get a Quote" at bounding box center [1473, 45] width 62 height 16
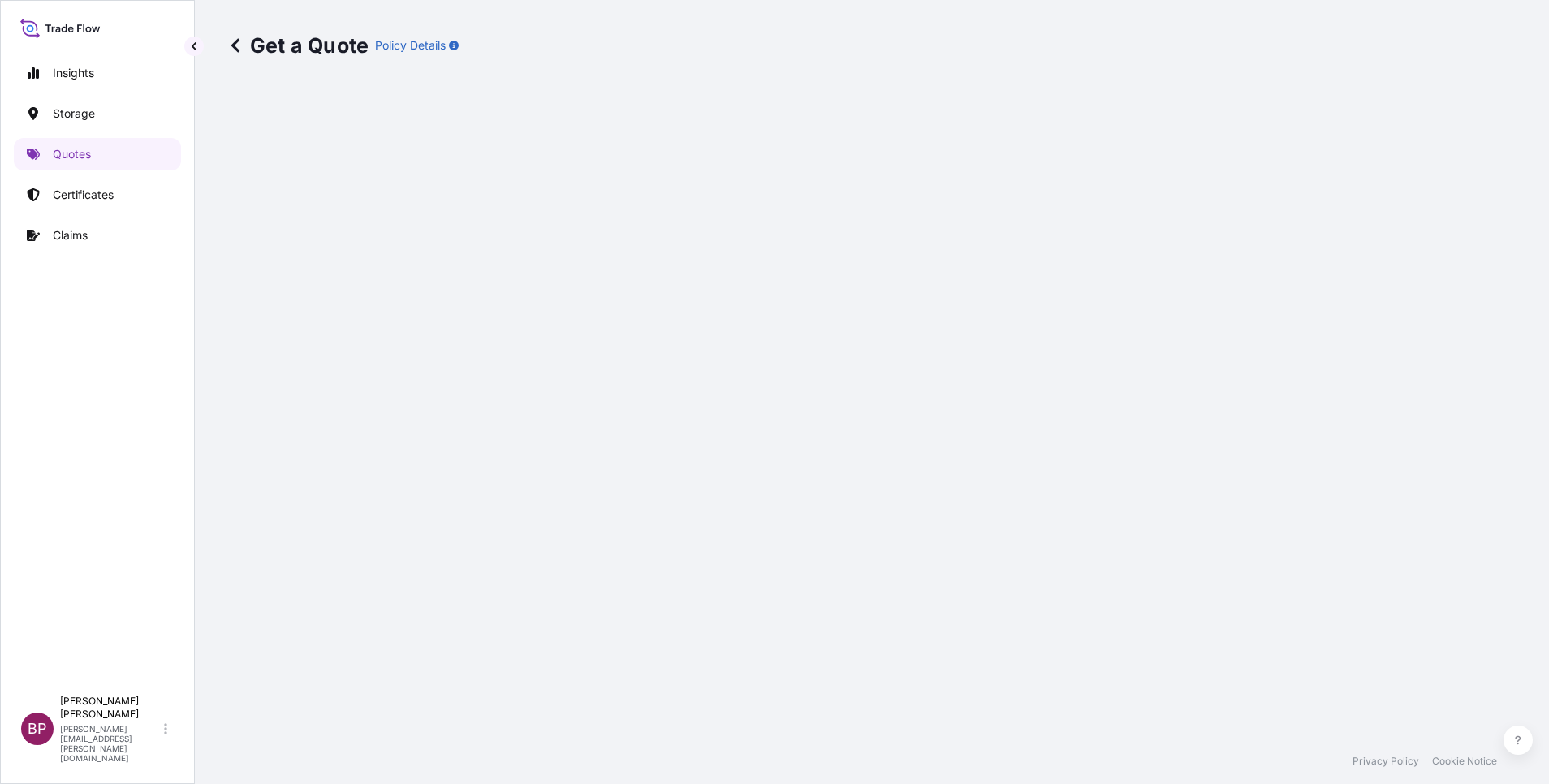
select select "Water"
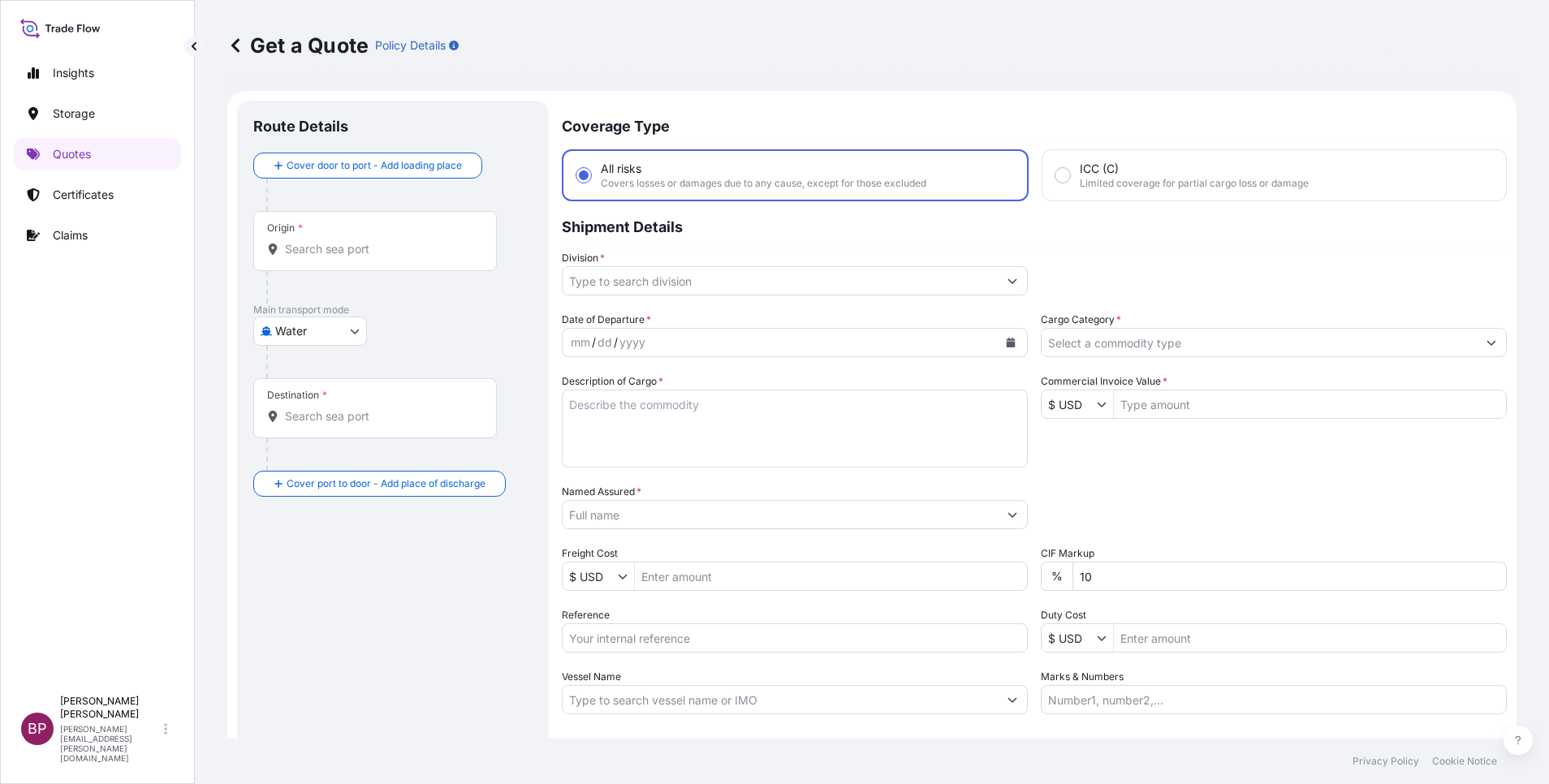
scroll to position [26, 0]
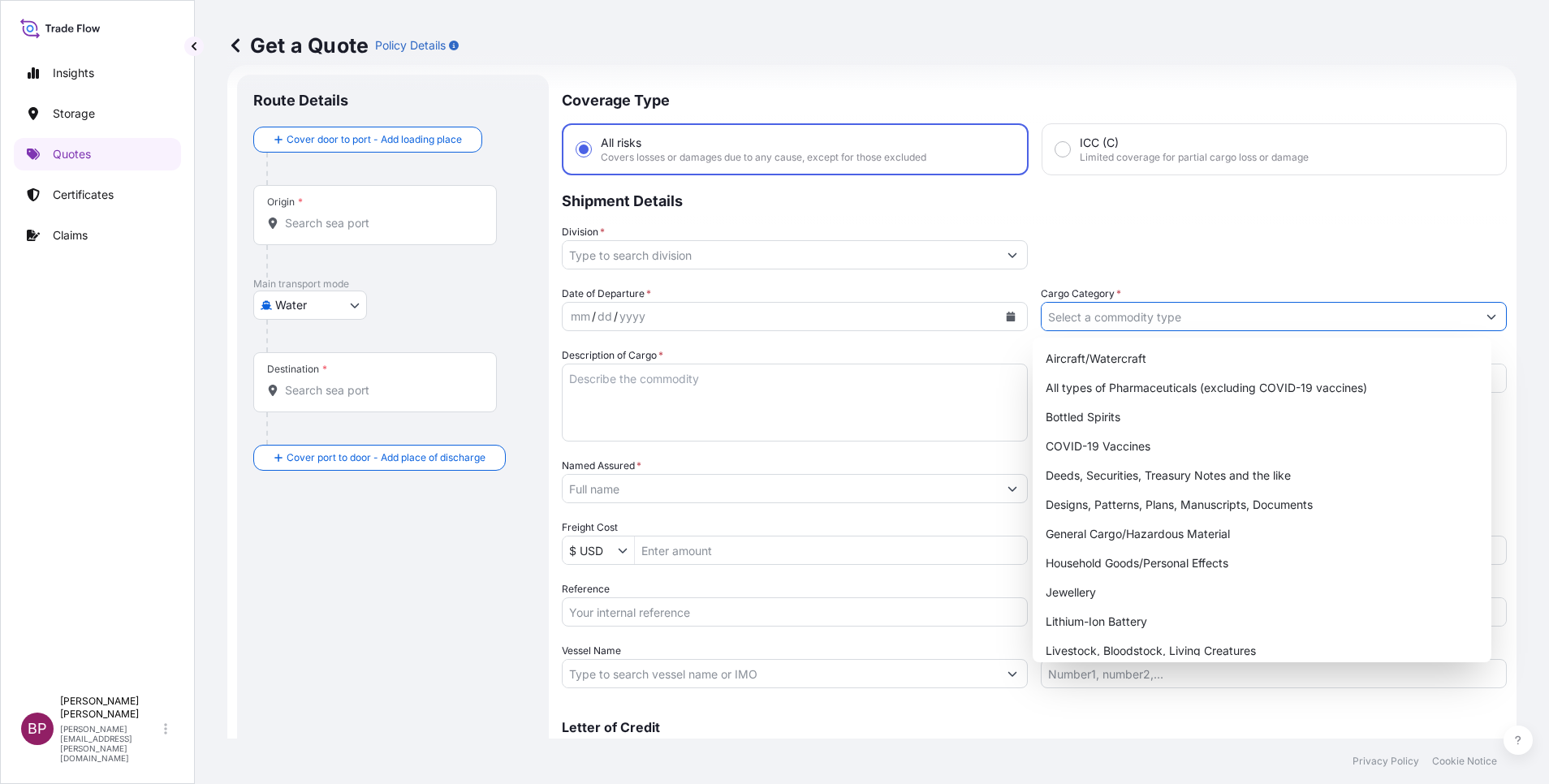
click at [1166, 311] on input "Cargo Category *" at bounding box center [1259, 317] width 436 height 29
click at [1108, 538] on div "General Cargo/Hazardous Material" at bounding box center [1262, 534] width 446 height 29
type input "General Cargo/Hazardous Material"
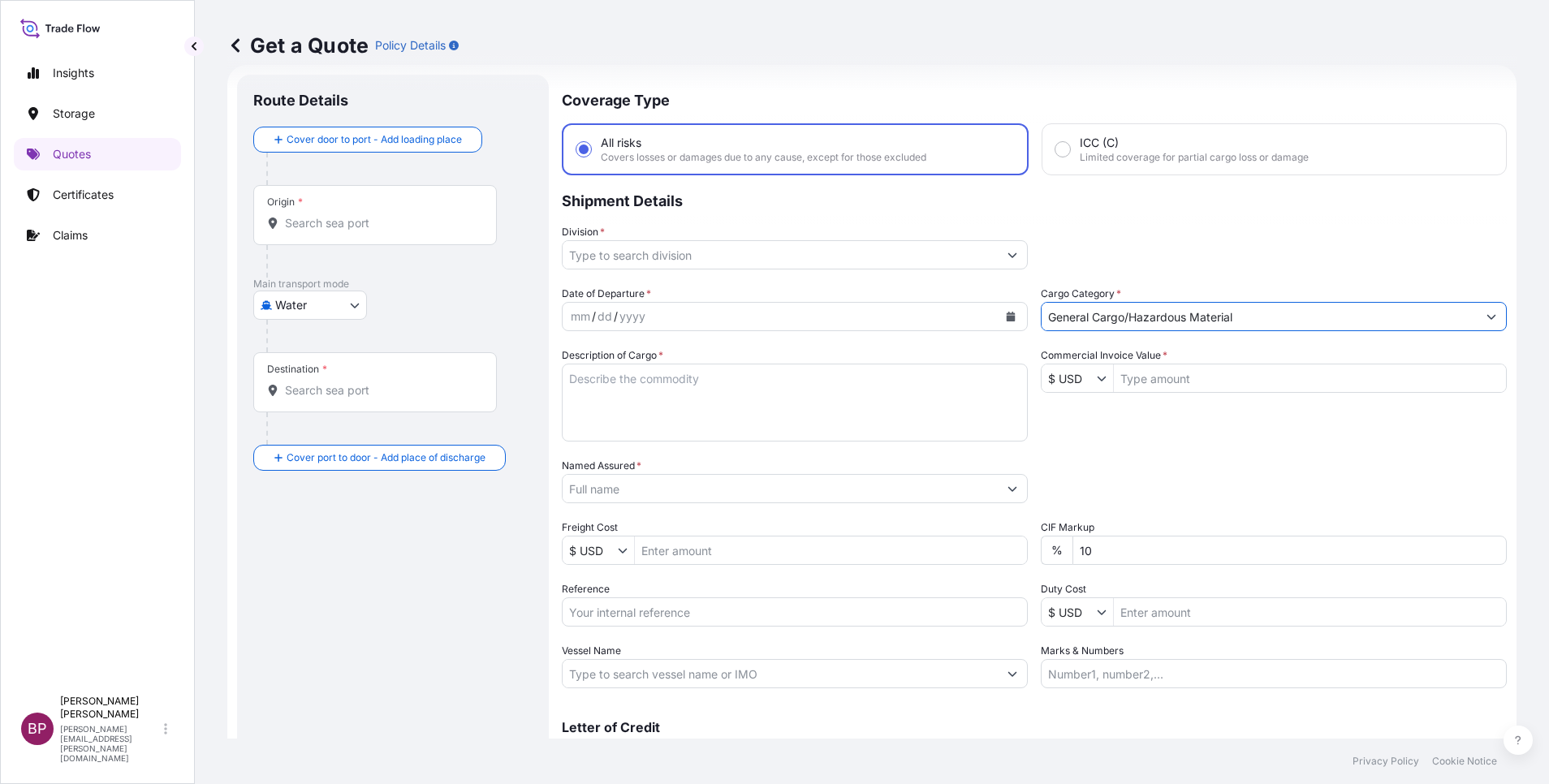
click at [998, 253] on button "Show suggestions" at bounding box center [1012, 255] width 29 height 29
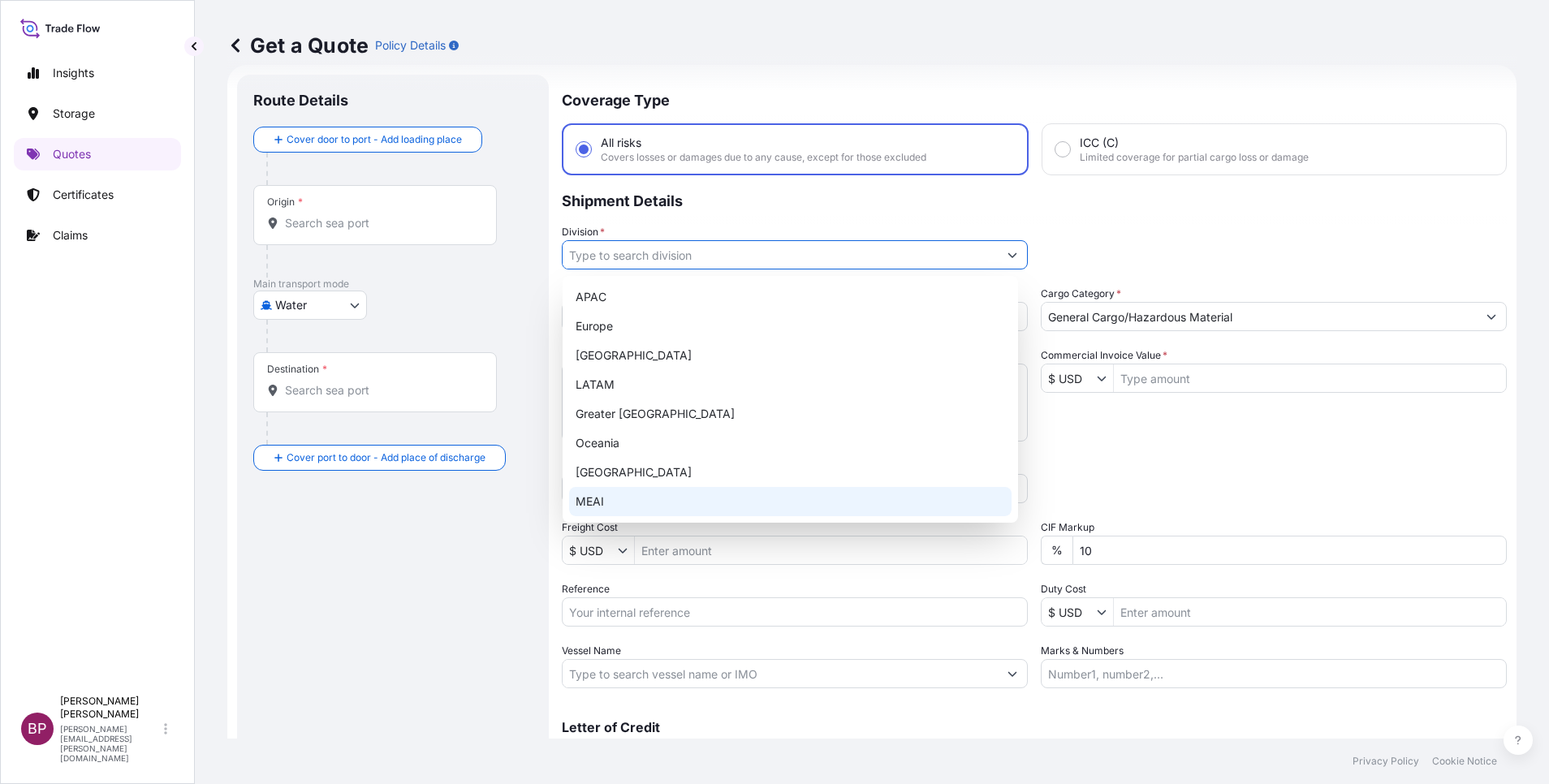
click at [615, 503] on div "MEAI" at bounding box center [790, 501] width 442 height 29
type input "MEAI"
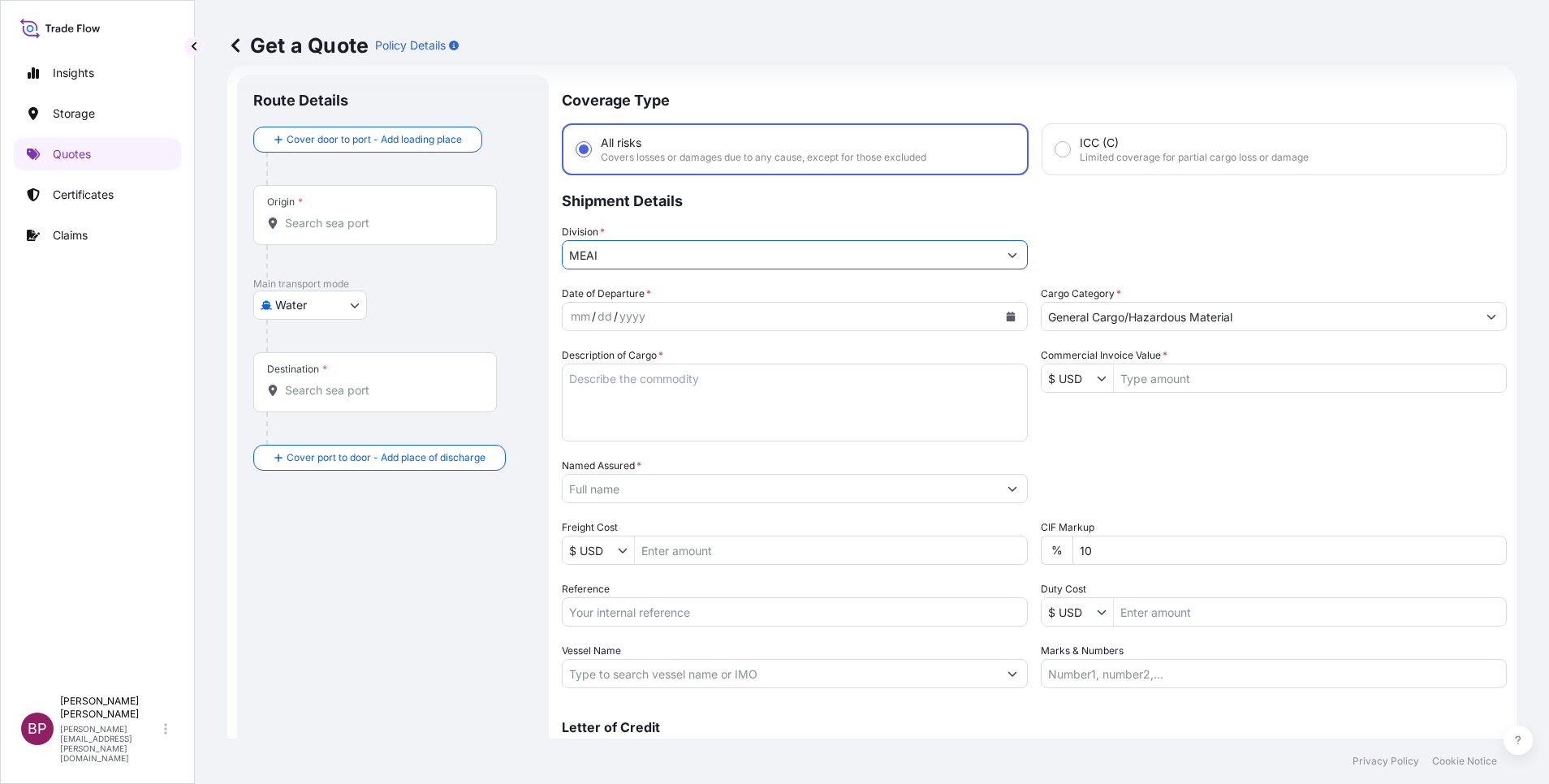
click at [1007, 314] on icon "Calendar" at bounding box center [1011, 317] width 9 height 10
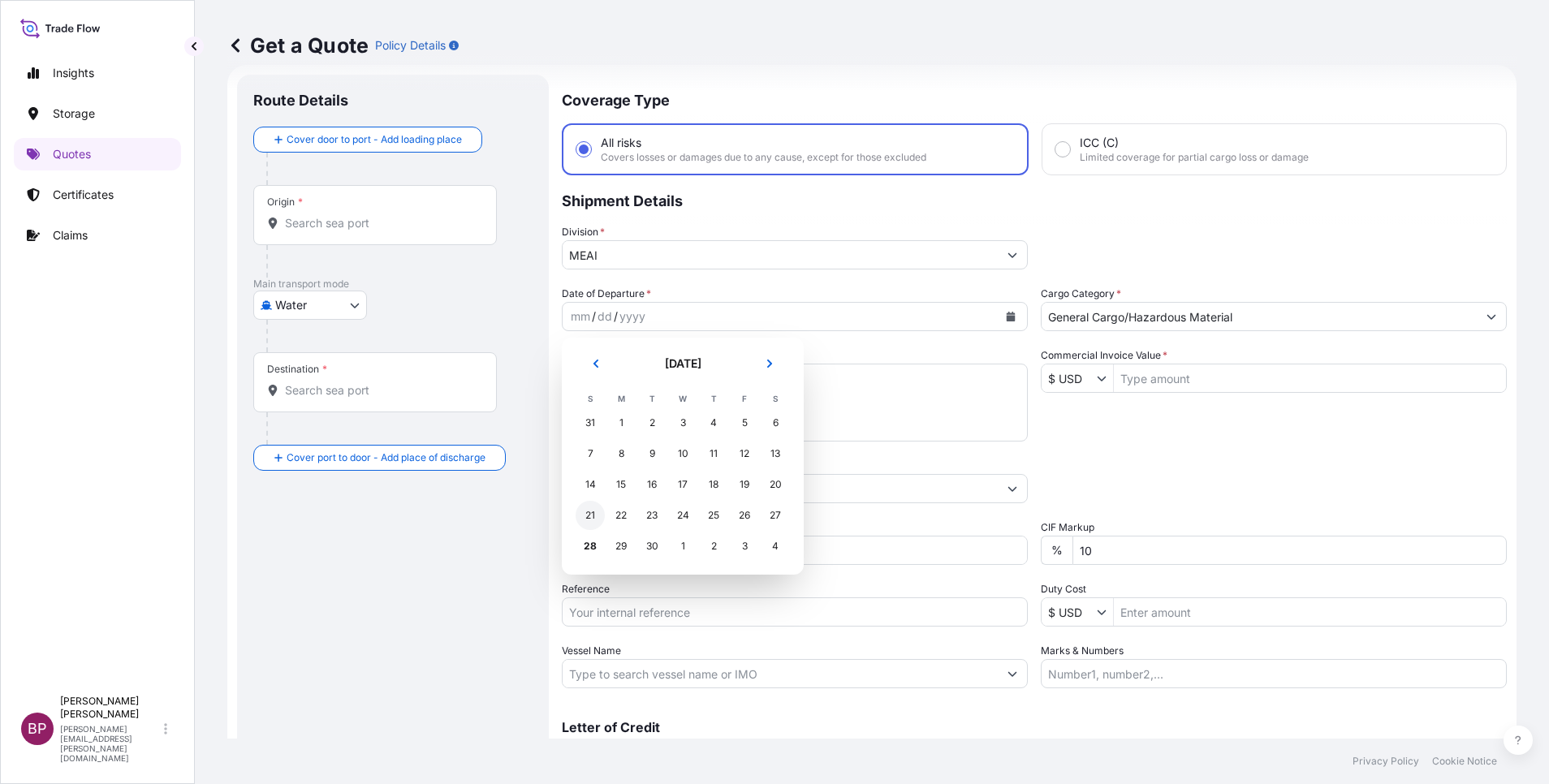
click at [591, 518] on div "21" at bounding box center [590, 516] width 29 height 29
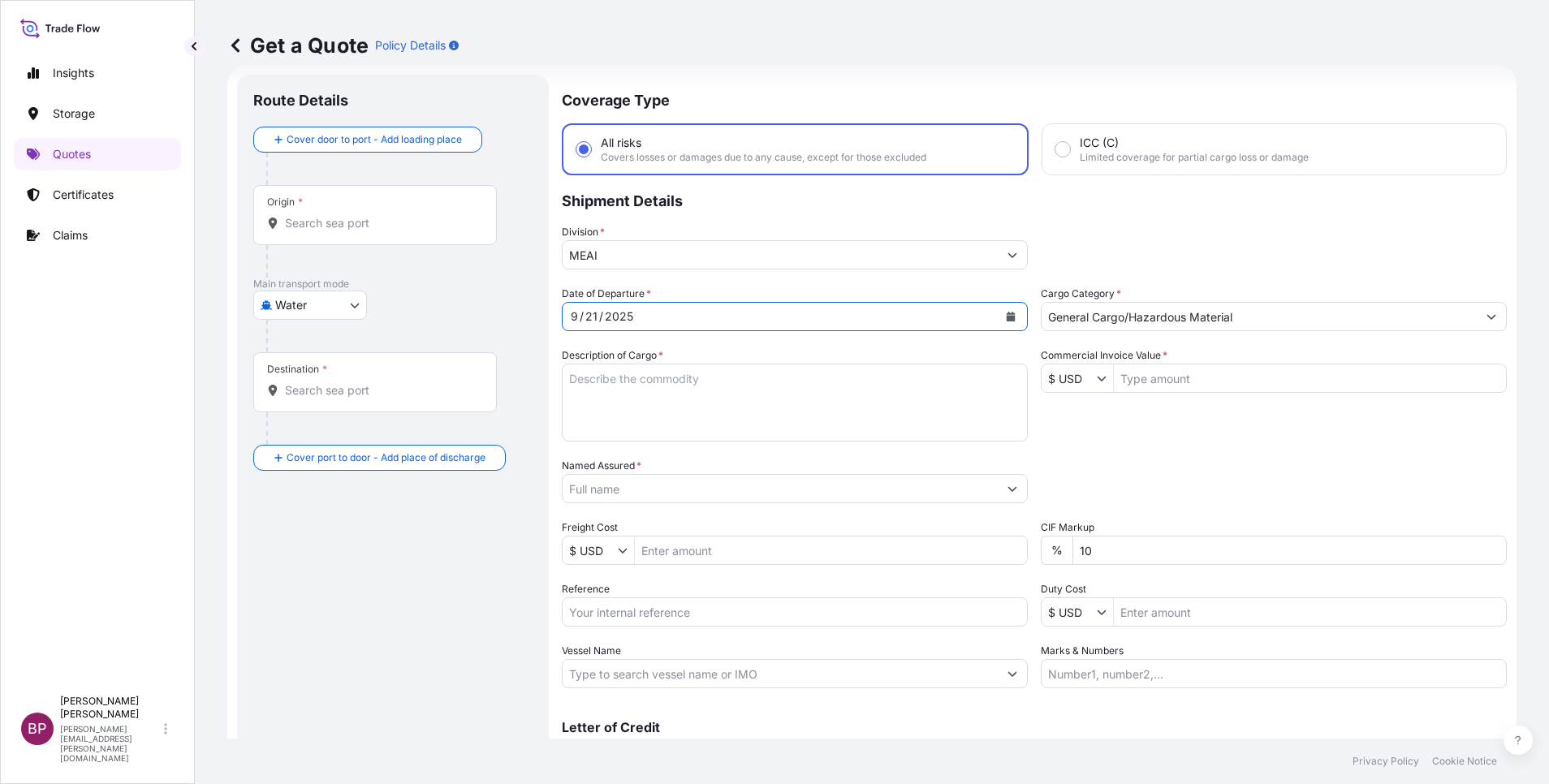
click at [674, 615] on input "Reference" at bounding box center [795, 612] width 466 height 29
paste input "3305243053 590500022452"
type input "3305243053 590500022452"
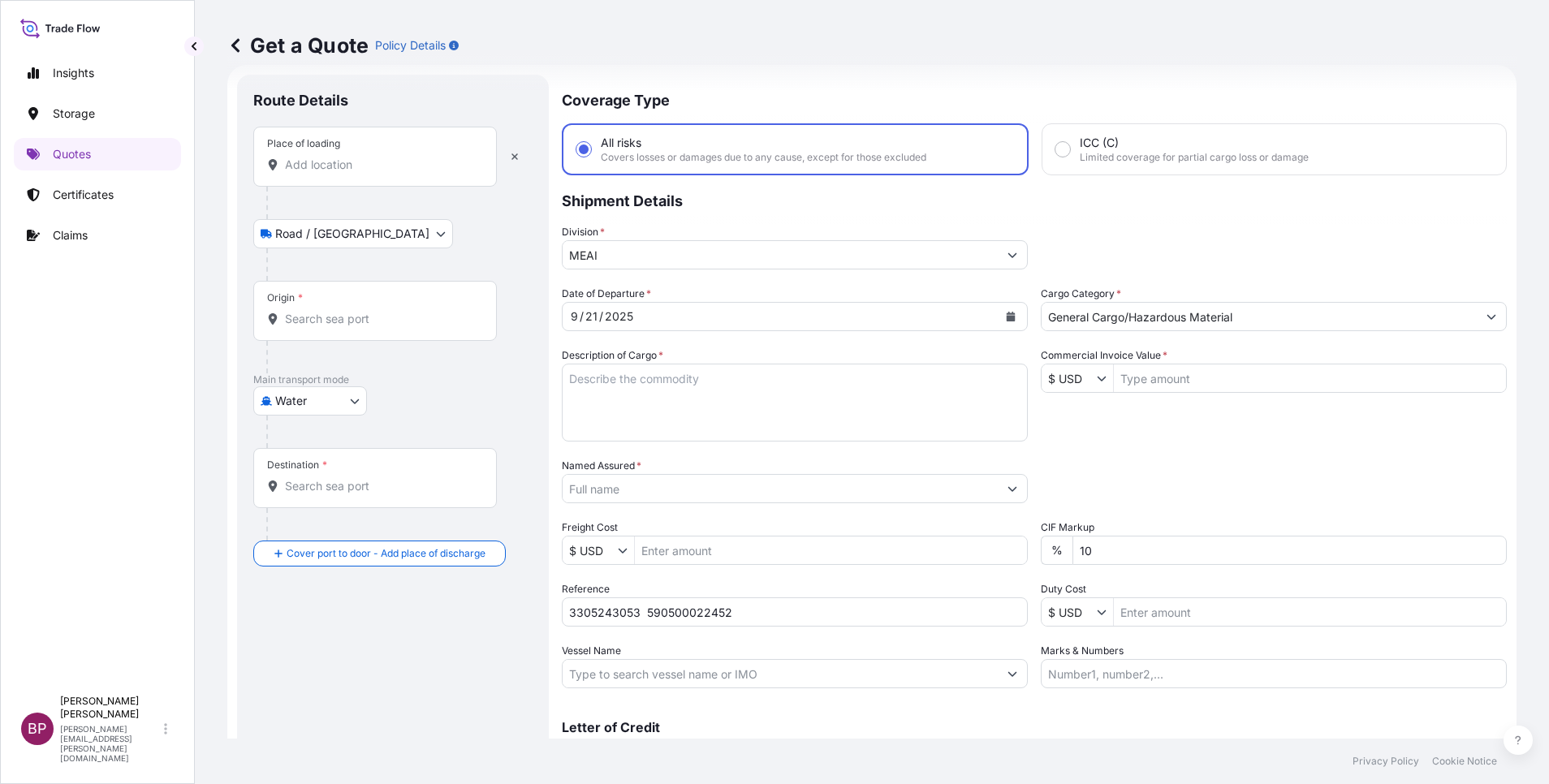
click at [370, 156] on input "Place of loading" at bounding box center [380, 164] width 191 height 16
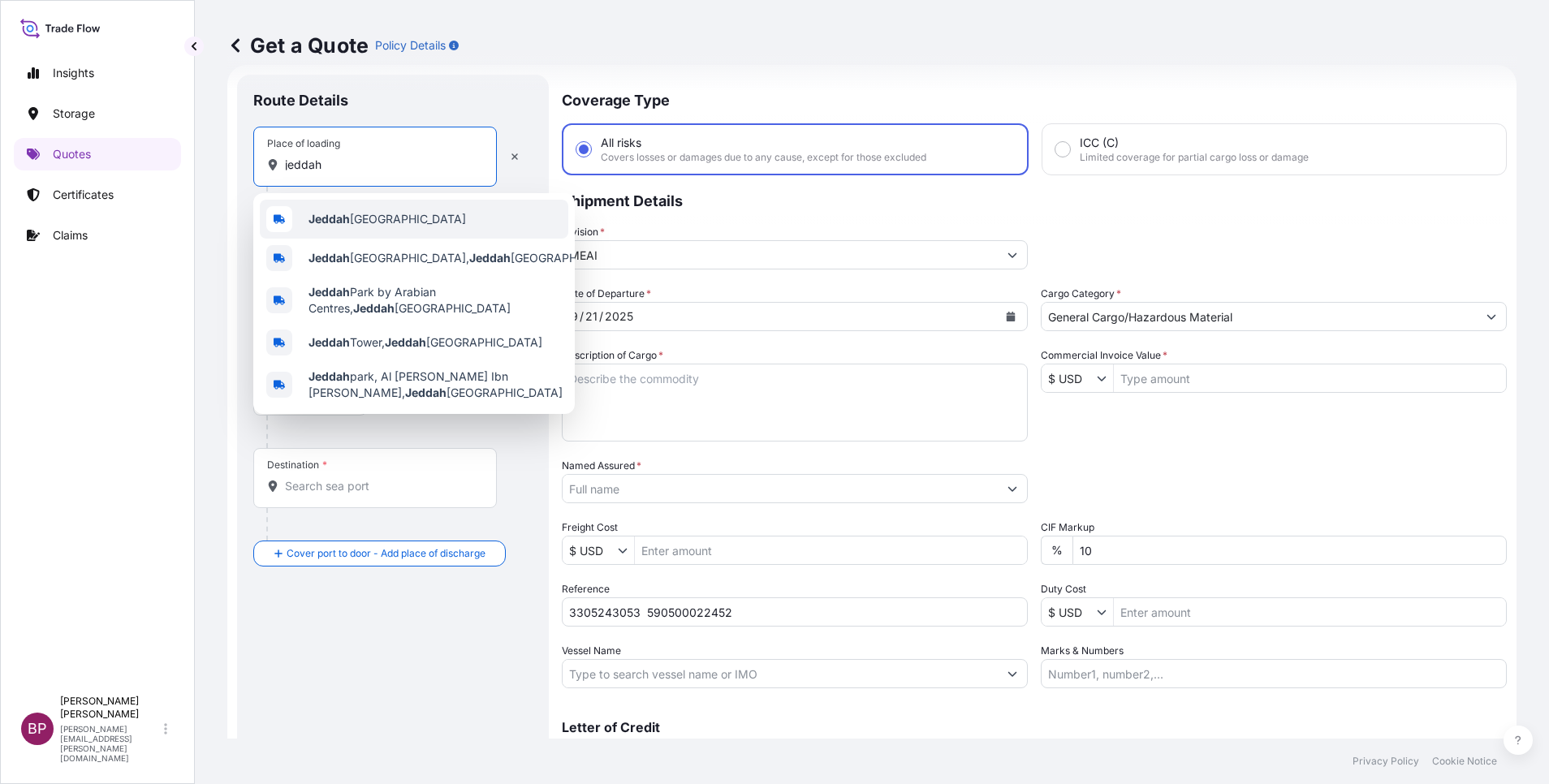
click at [365, 222] on span "Jeddah [GEOGRAPHIC_DATA]" at bounding box center [386, 219] width 157 height 16
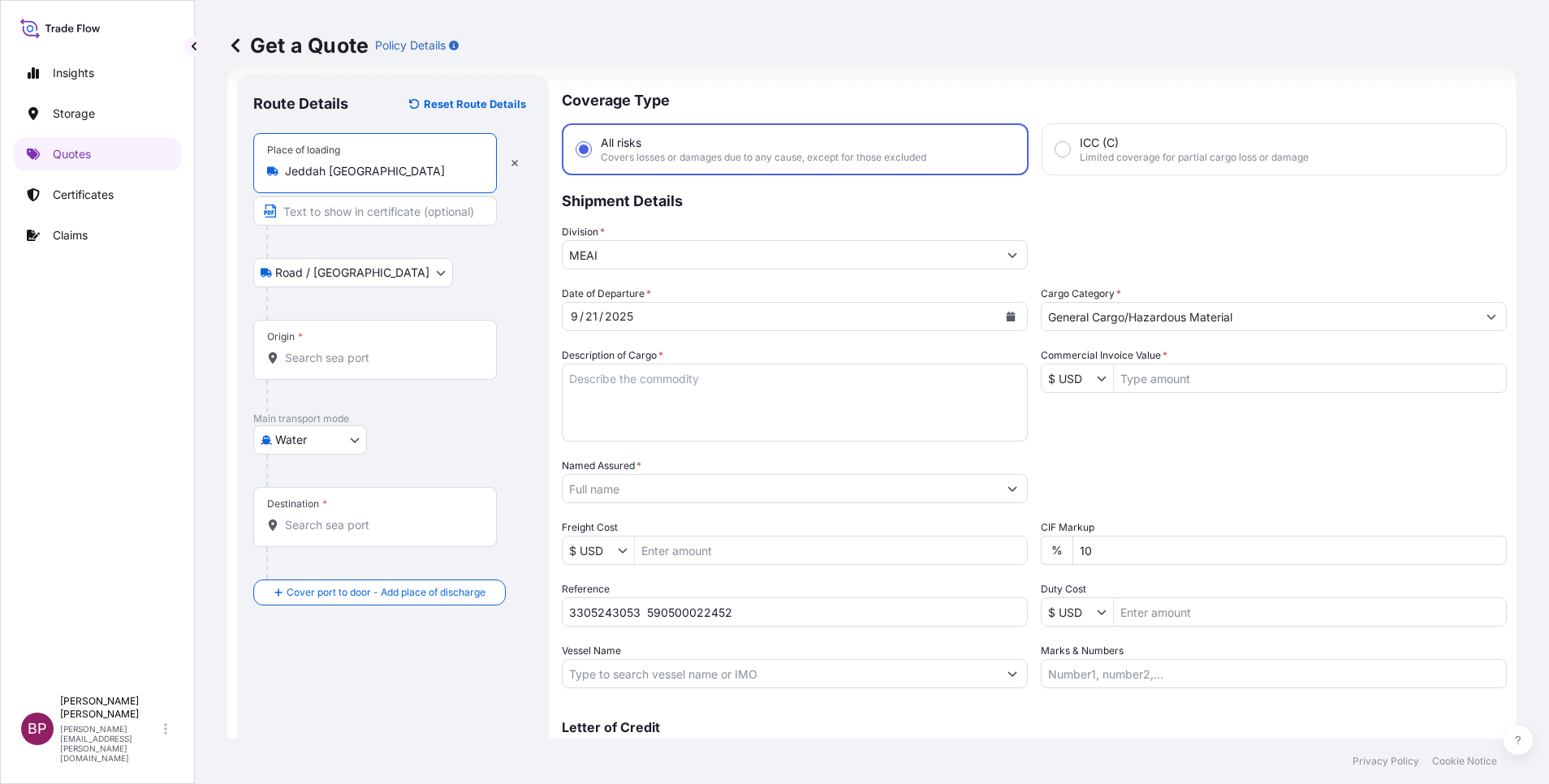
type input "Jeddah [GEOGRAPHIC_DATA]"
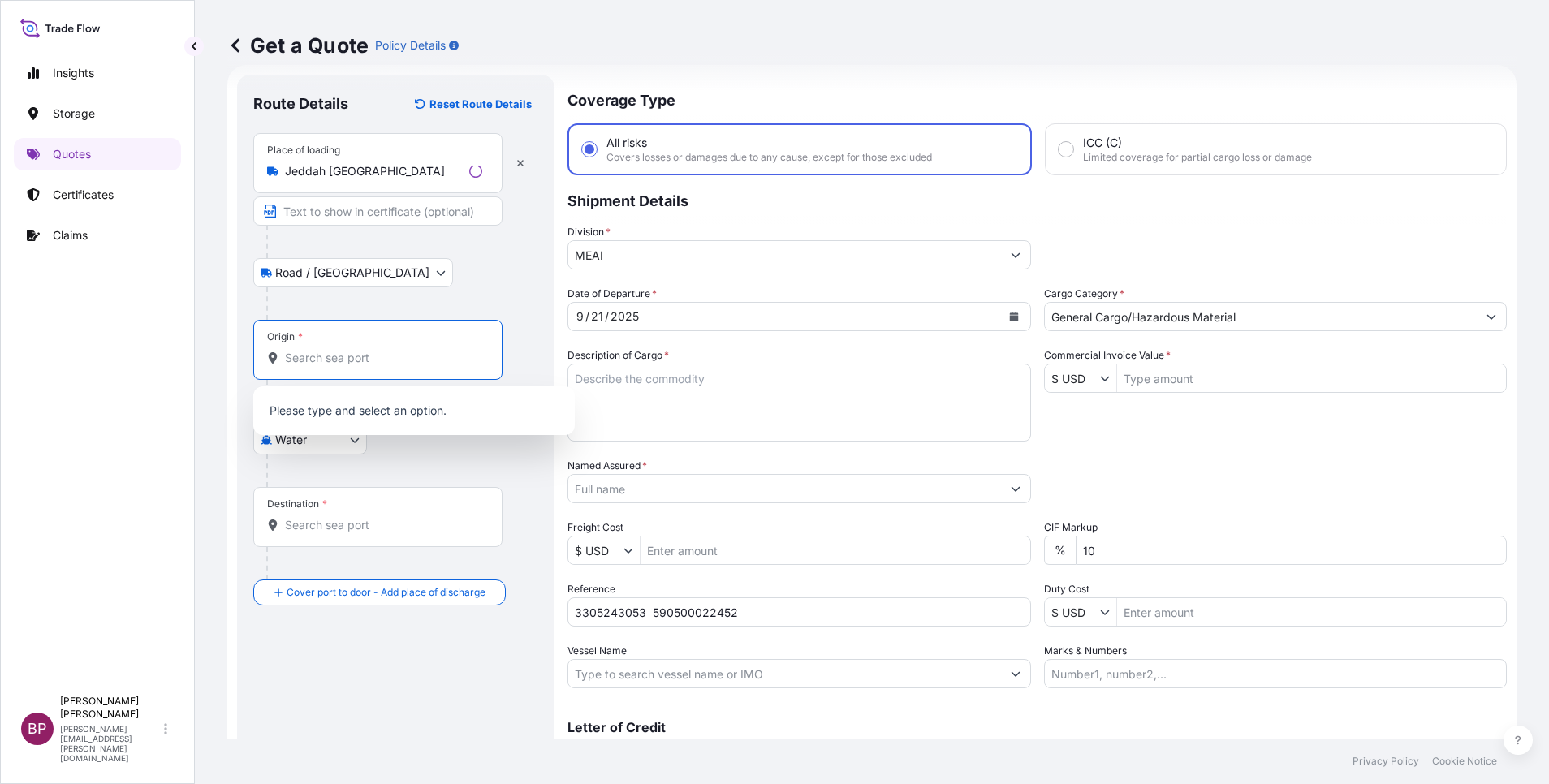
click at [356, 362] on input "Origin *" at bounding box center [383, 357] width 197 height 16
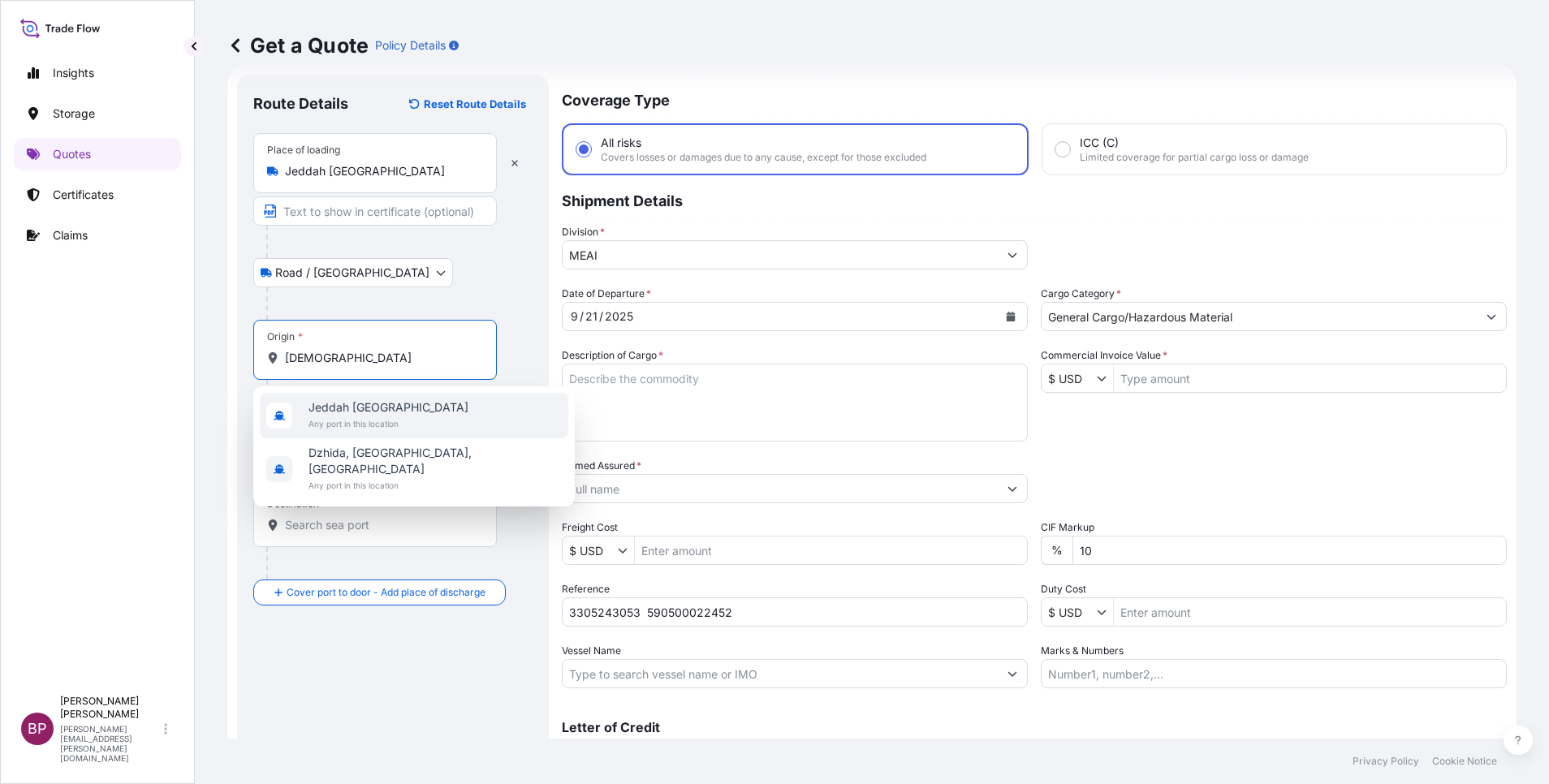
click at [361, 410] on span "Jeddah [GEOGRAPHIC_DATA]" at bounding box center [388, 407] width 160 height 16
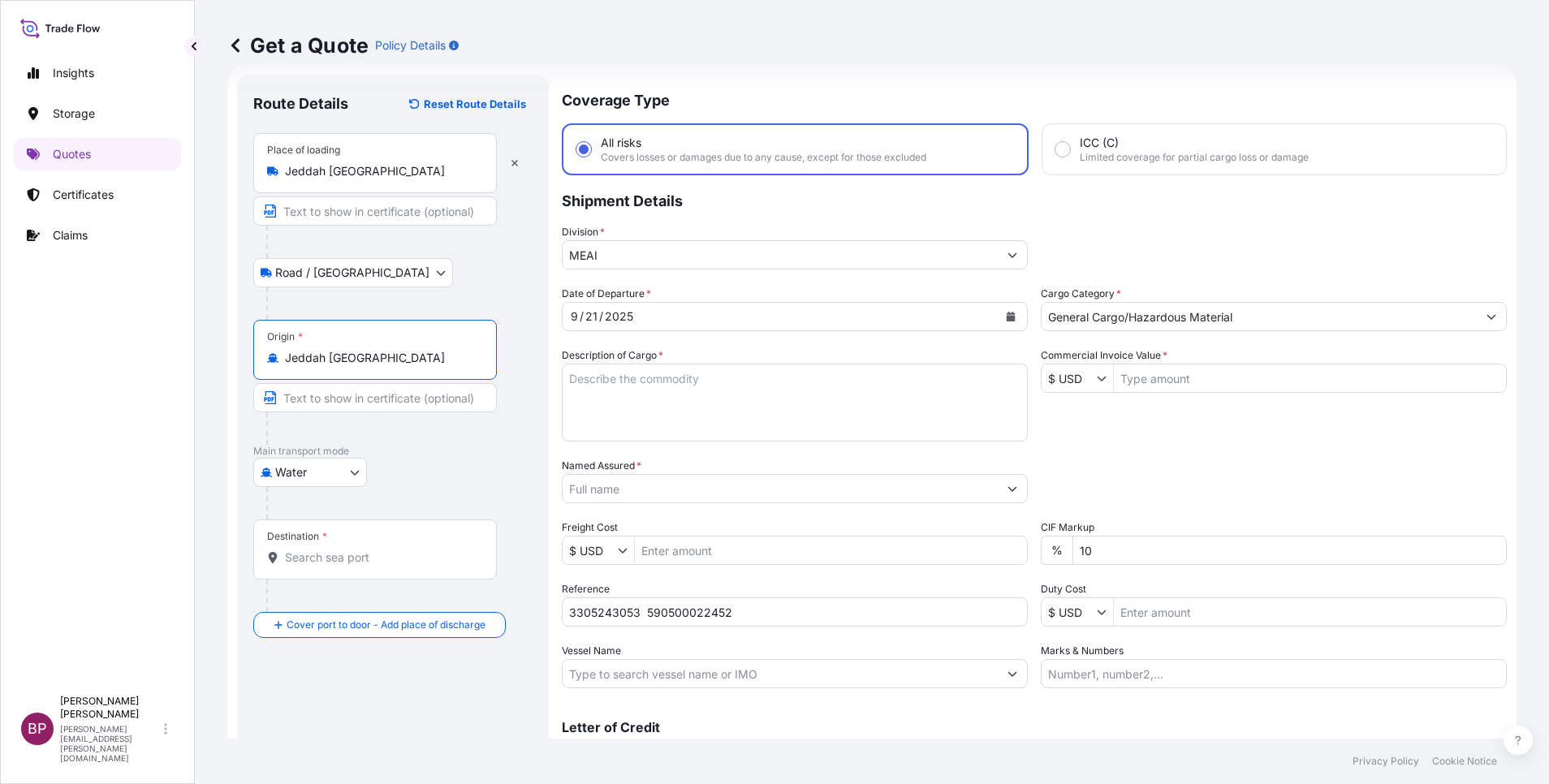
type input "Jeddah [GEOGRAPHIC_DATA]"
click at [348, 551] on input "Destination *" at bounding box center [380, 557] width 191 height 16
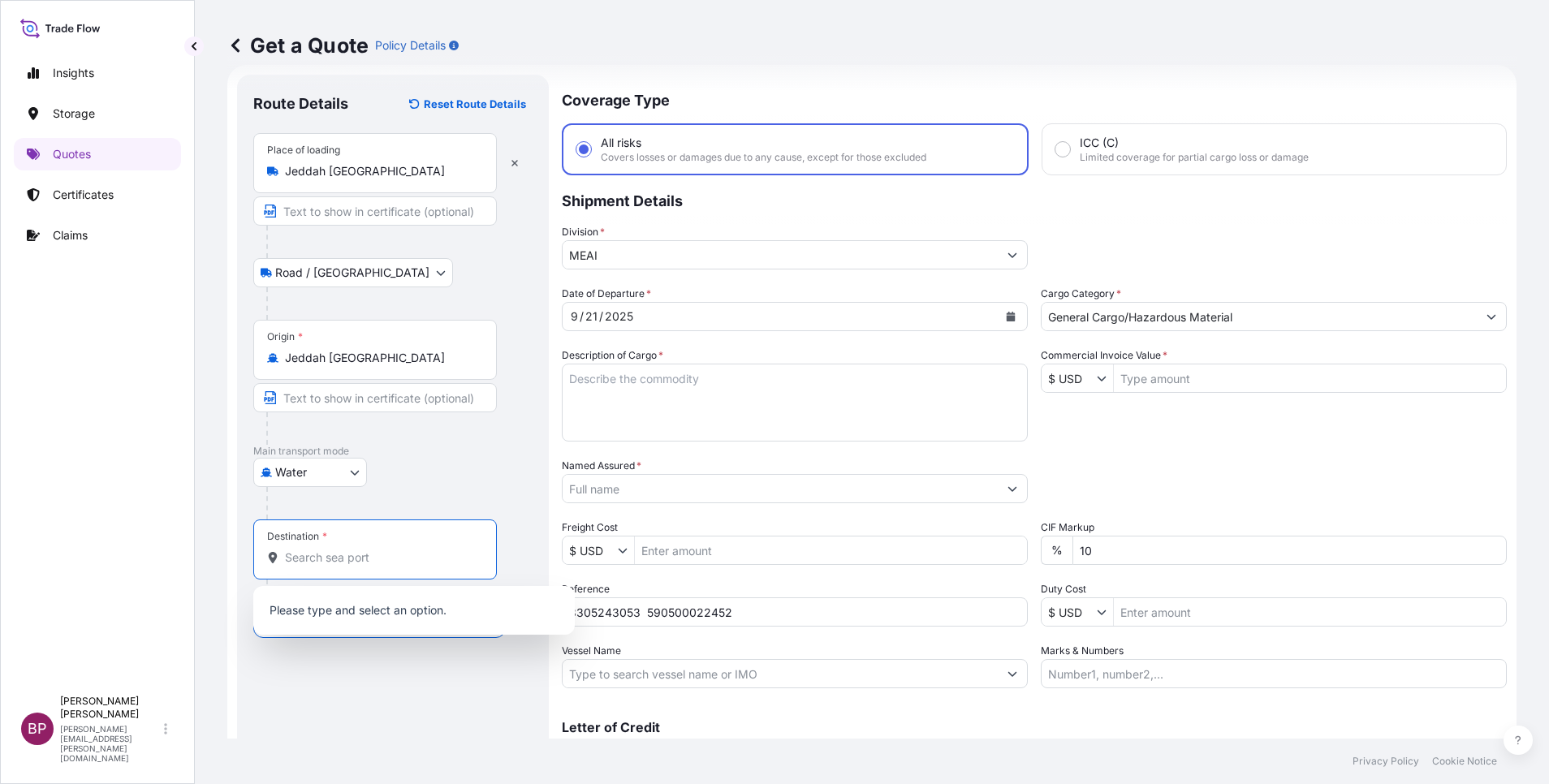
paste input "[GEOGRAPHIC_DATA]"
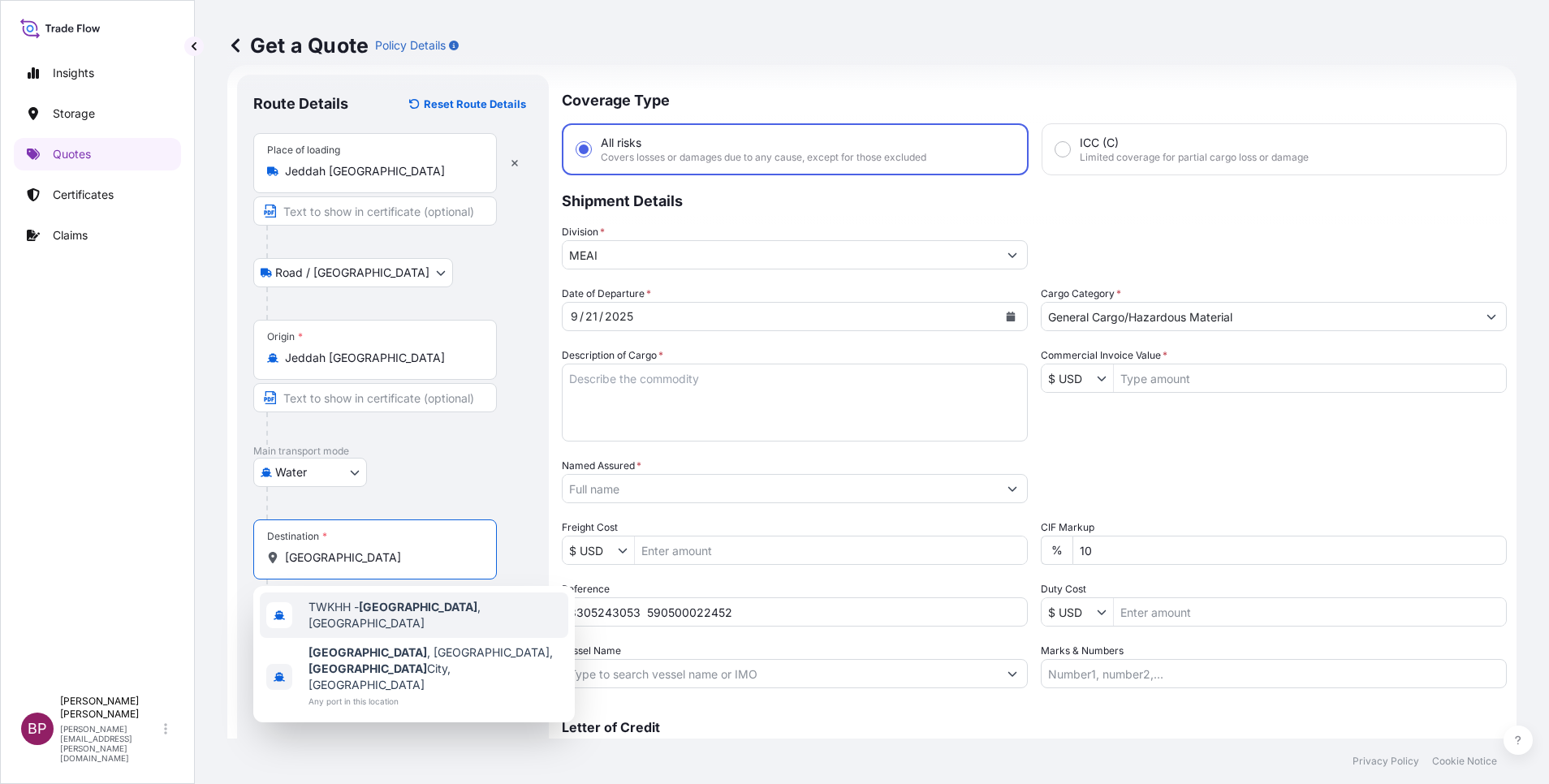
click at [437, 618] on span "TWKHH - [GEOGRAPHIC_DATA] , [GEOGRAPHIC_DATA]" at bounding box center [435, 616] width 253 height 33
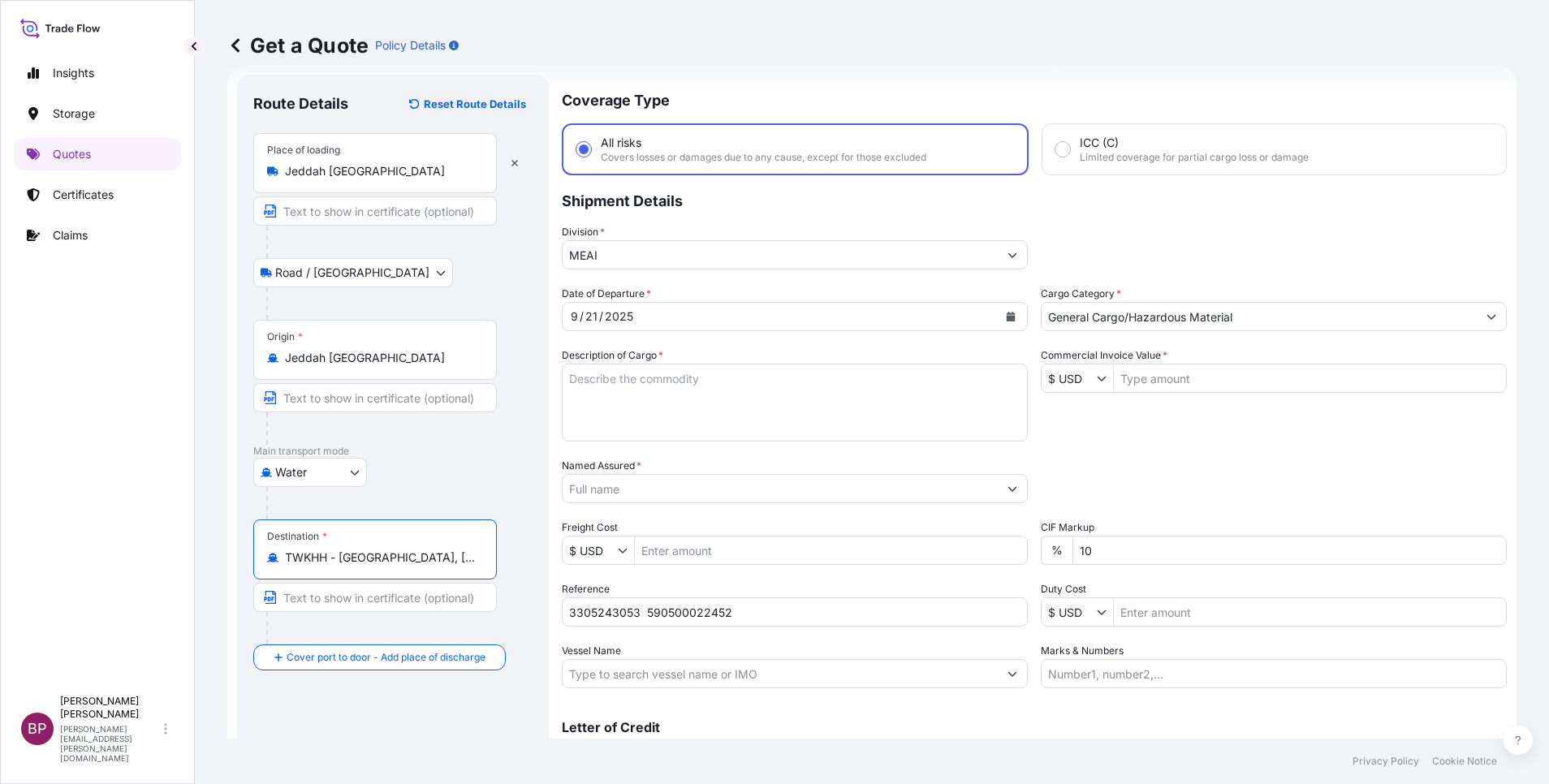
type input "TWKHH - [GEOGRAPHIC_DATA], [GEOGRAPHIC_DATA]"
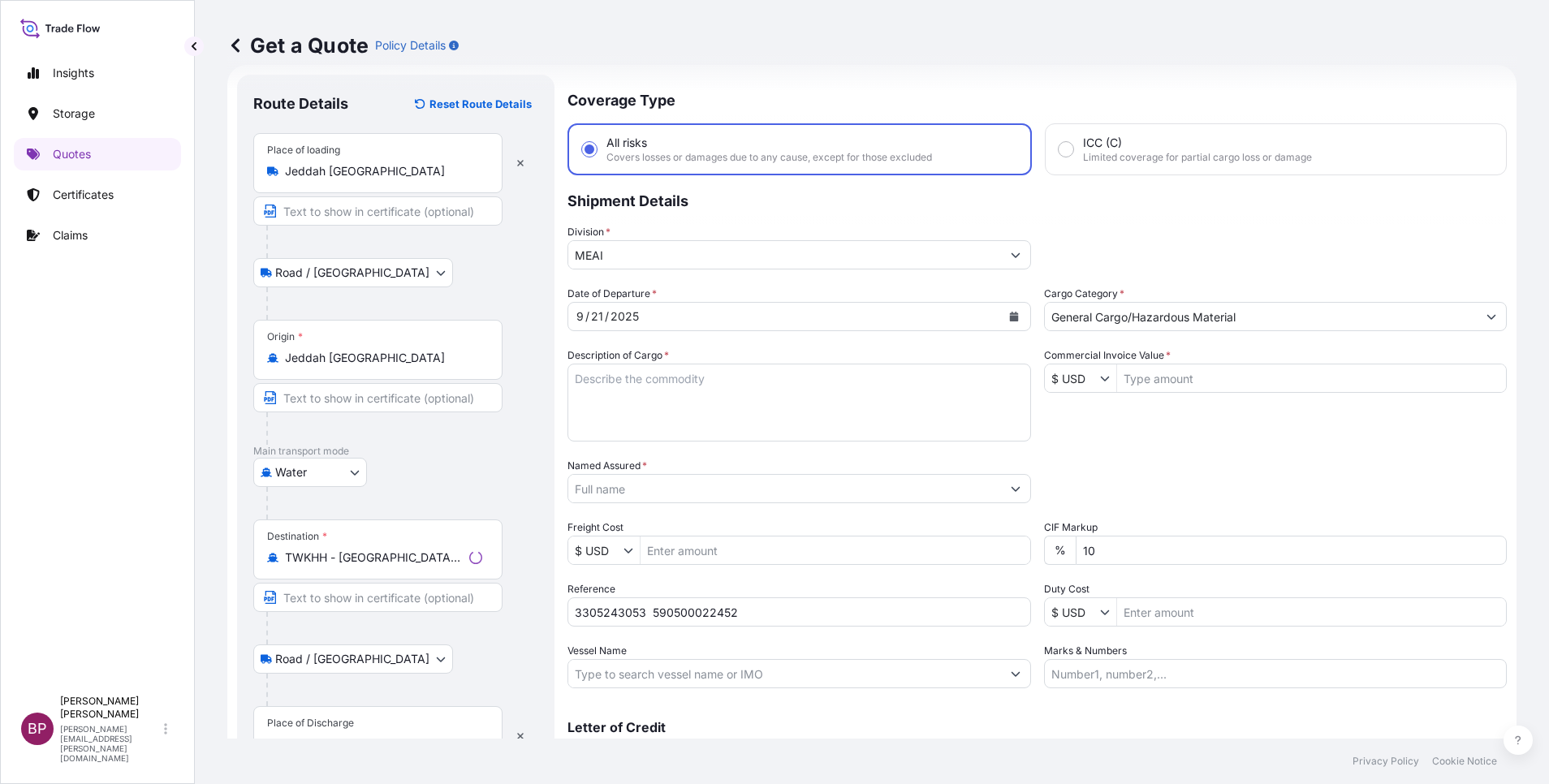
click at [350, 727] on div "Place of Discharge" at bounding box center [311, 722] width 87 height 13
click at [350, 737] on input "Place of Discharge" at bounding box center [383, 744] width 197 height 16
paste input "[GEOGRAPHIC_DATA]"
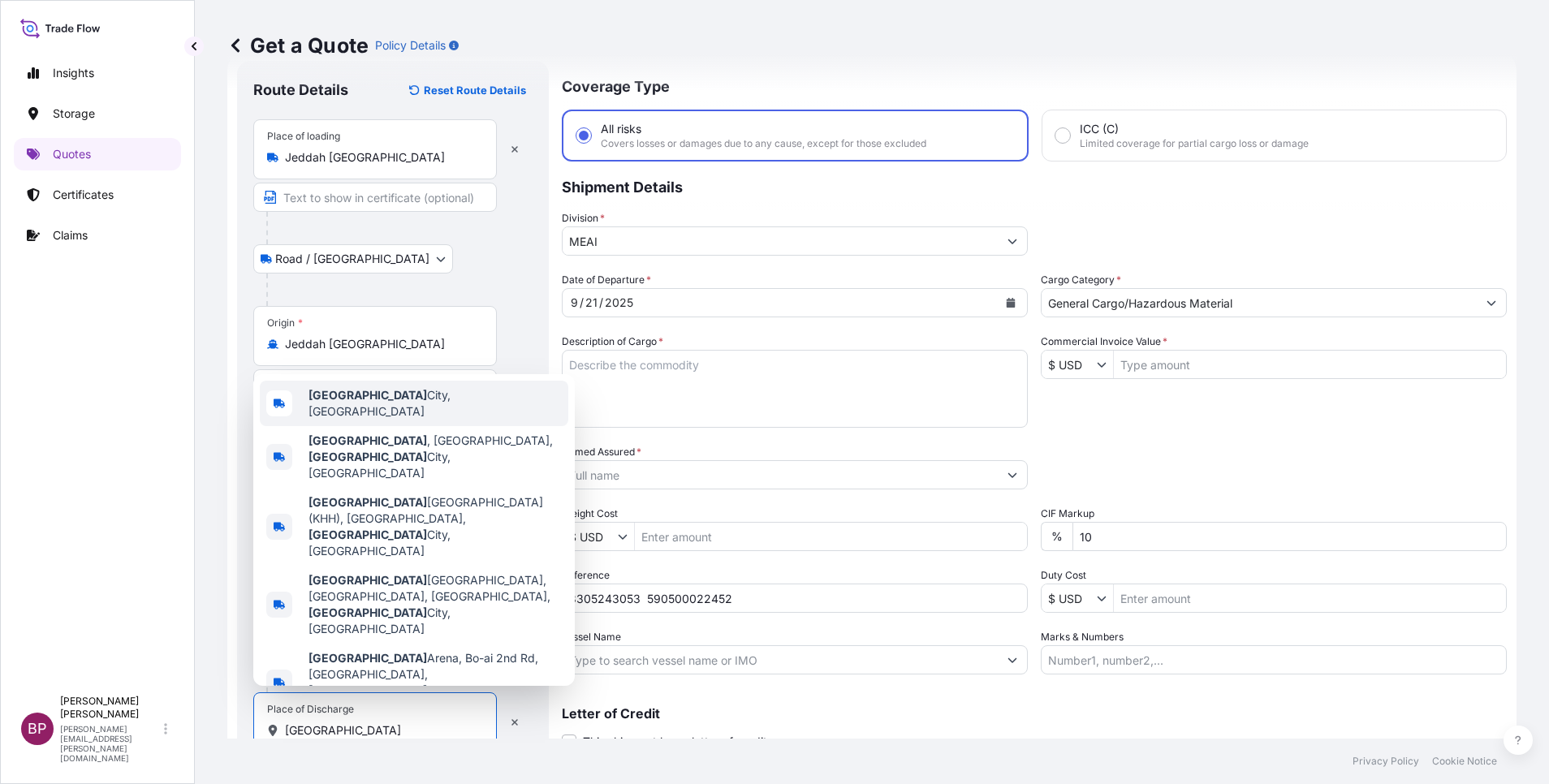
click at [442, 426] on div "[GEOGRAPHIC_DATA], [GEOGRAPHIC_DATA]" at bounding box center [413, 403] width 308 height 45
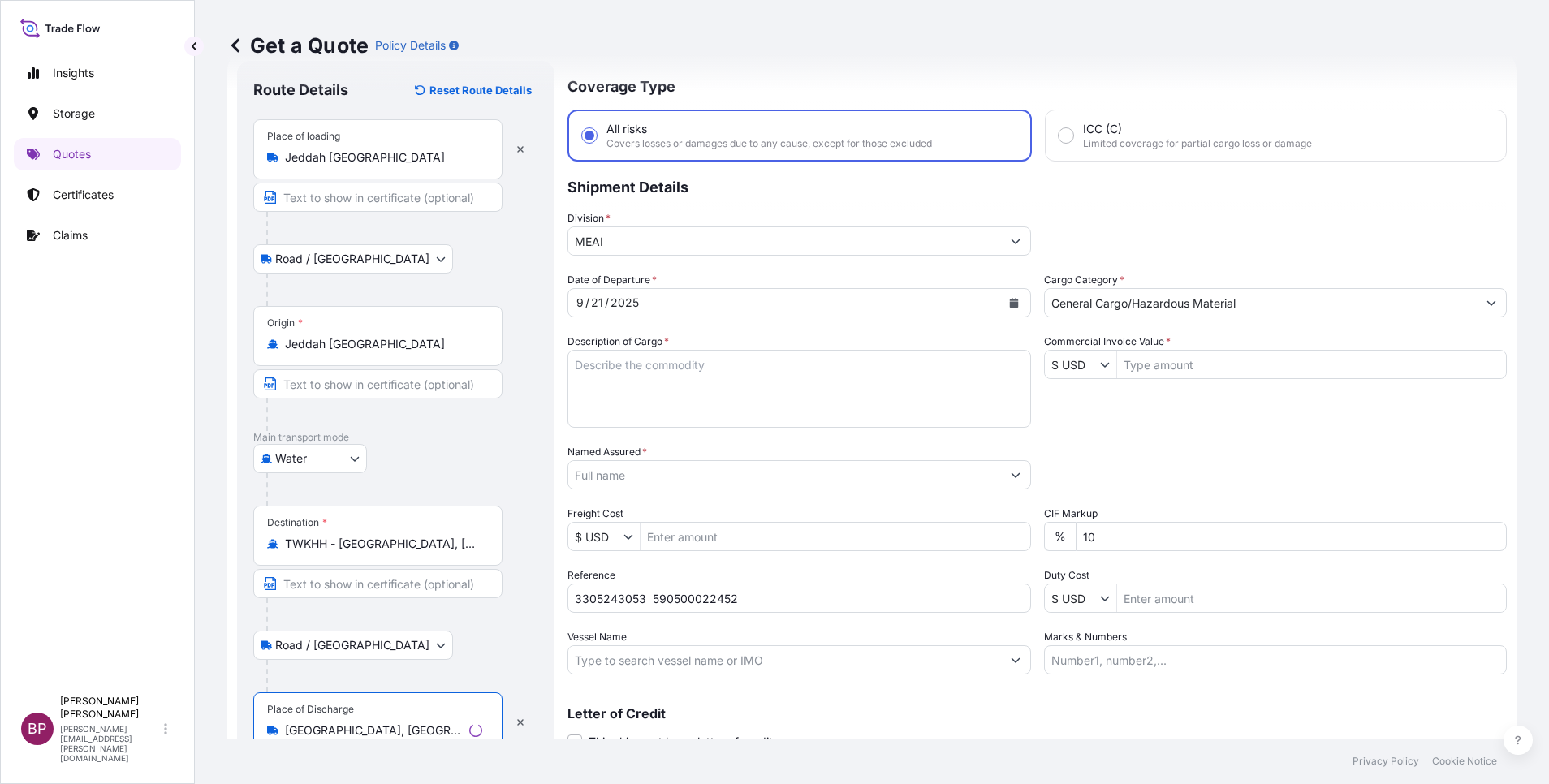
type input "[GEOGRAPHIC_DATA], [GEOGRAPHIC_DATA]"
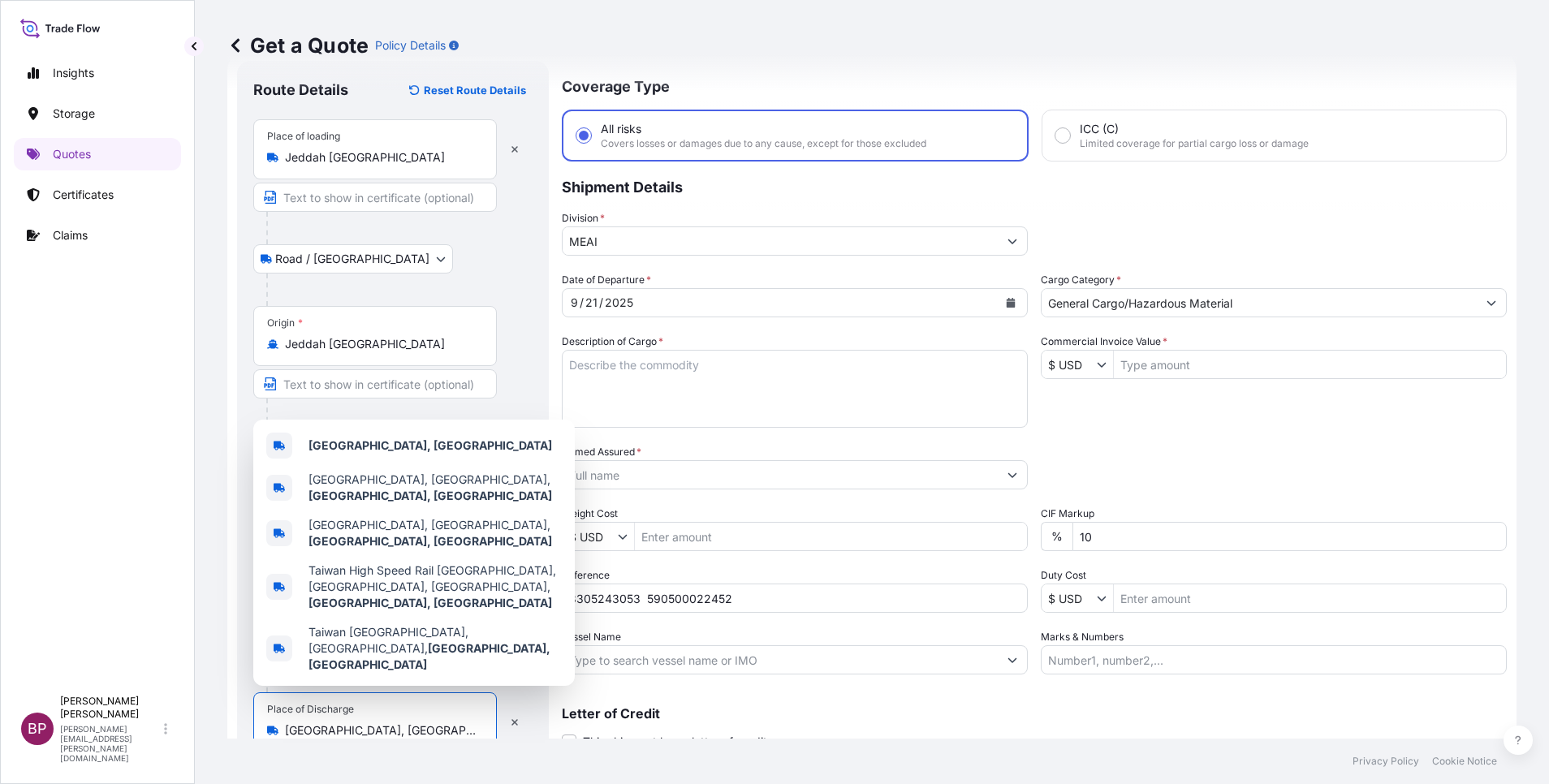
click at [775, 402] on textarea "Description of Cargo *" at bounding box center [795, 388] width 466 height 78
paste textarea "EP 100T /Synthetic Rubber EPDM"
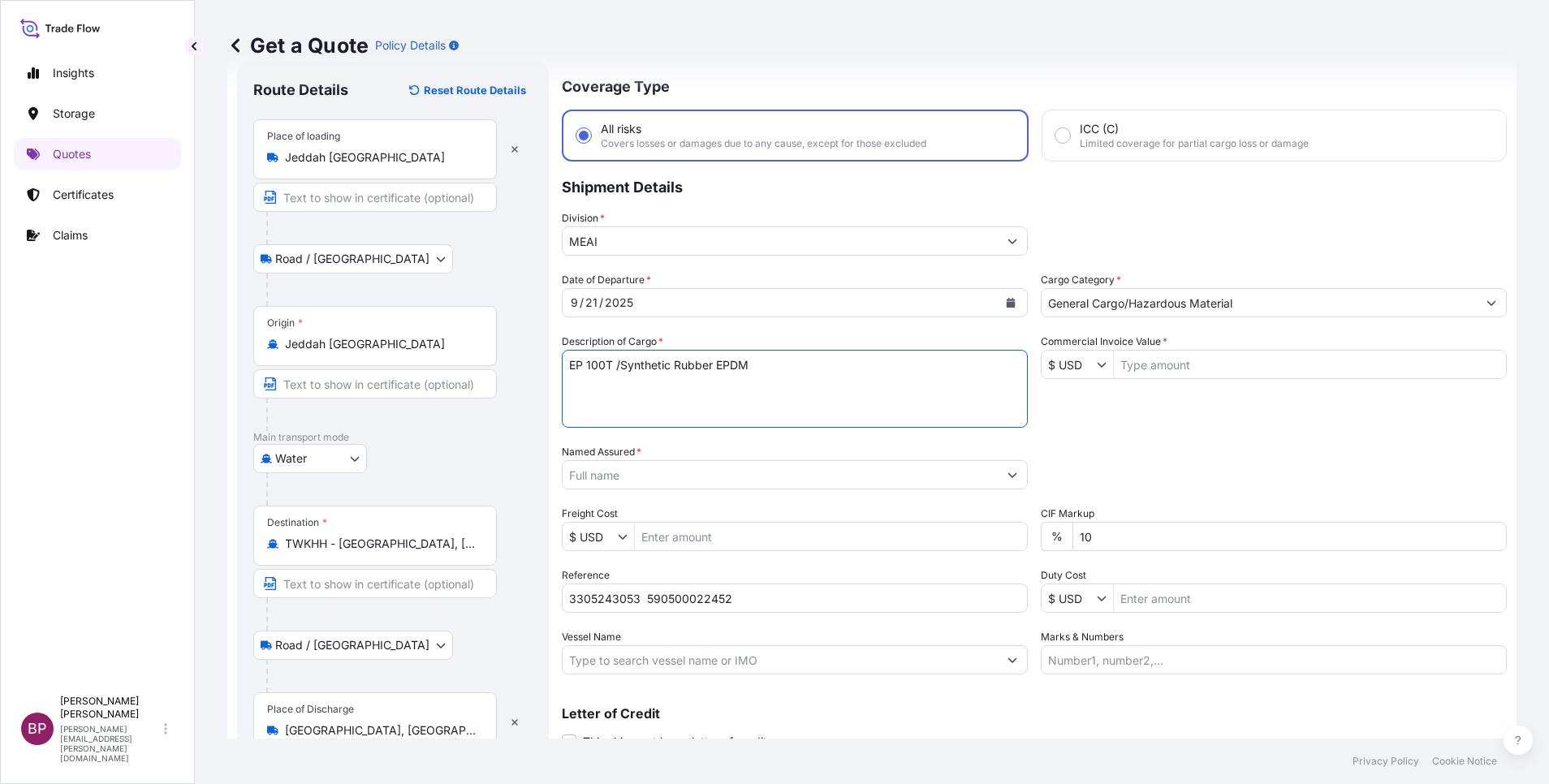
type textarea "EP 100T /Synthetic Rubber EPDM"
click at [1178, 370] on input "Commercial Invoice Value *" at bounding box center [1310, 364] width 392 height 29
paste input "36180"
type input "36,180"
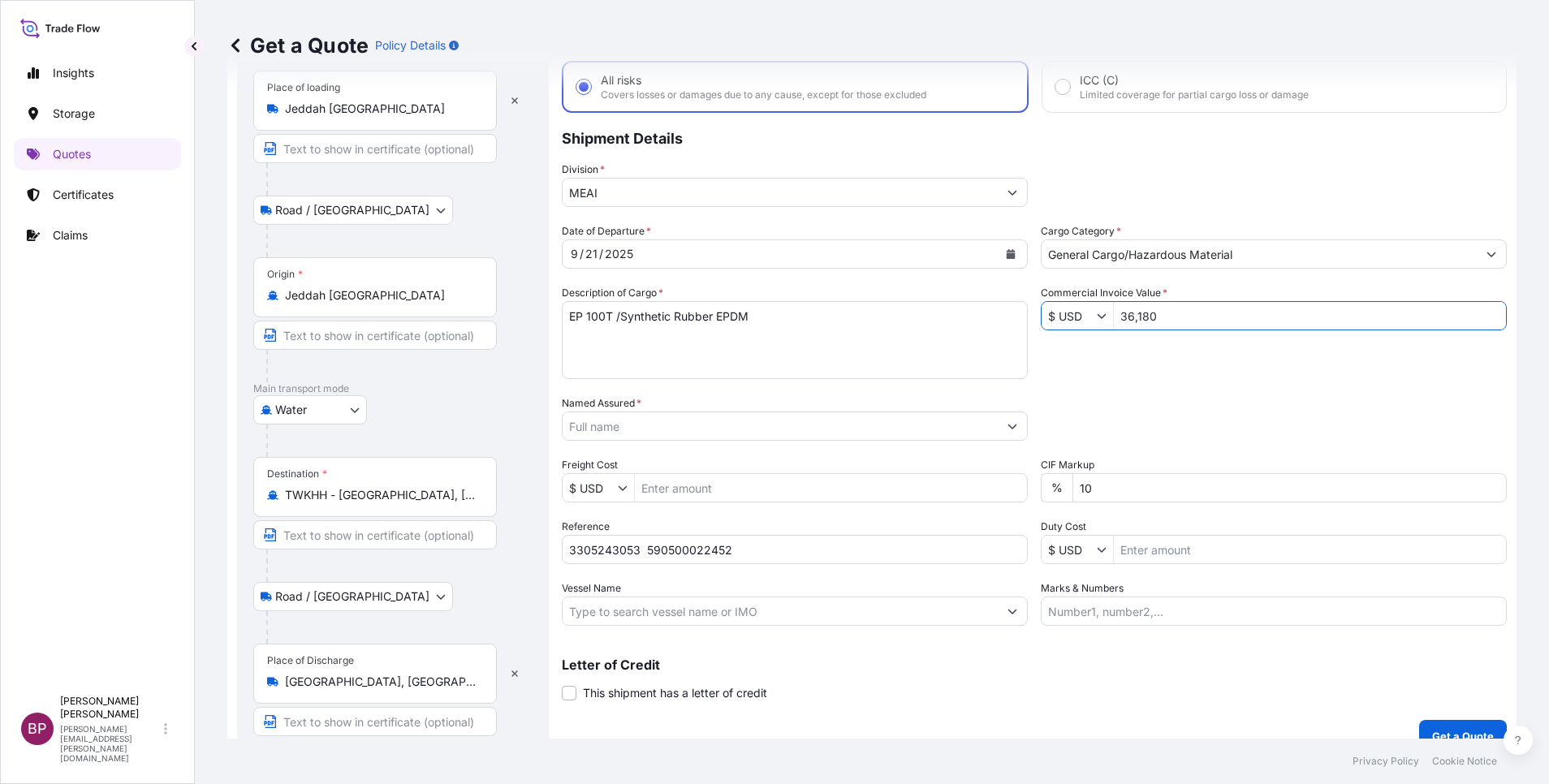
scroll to position [112, 0]
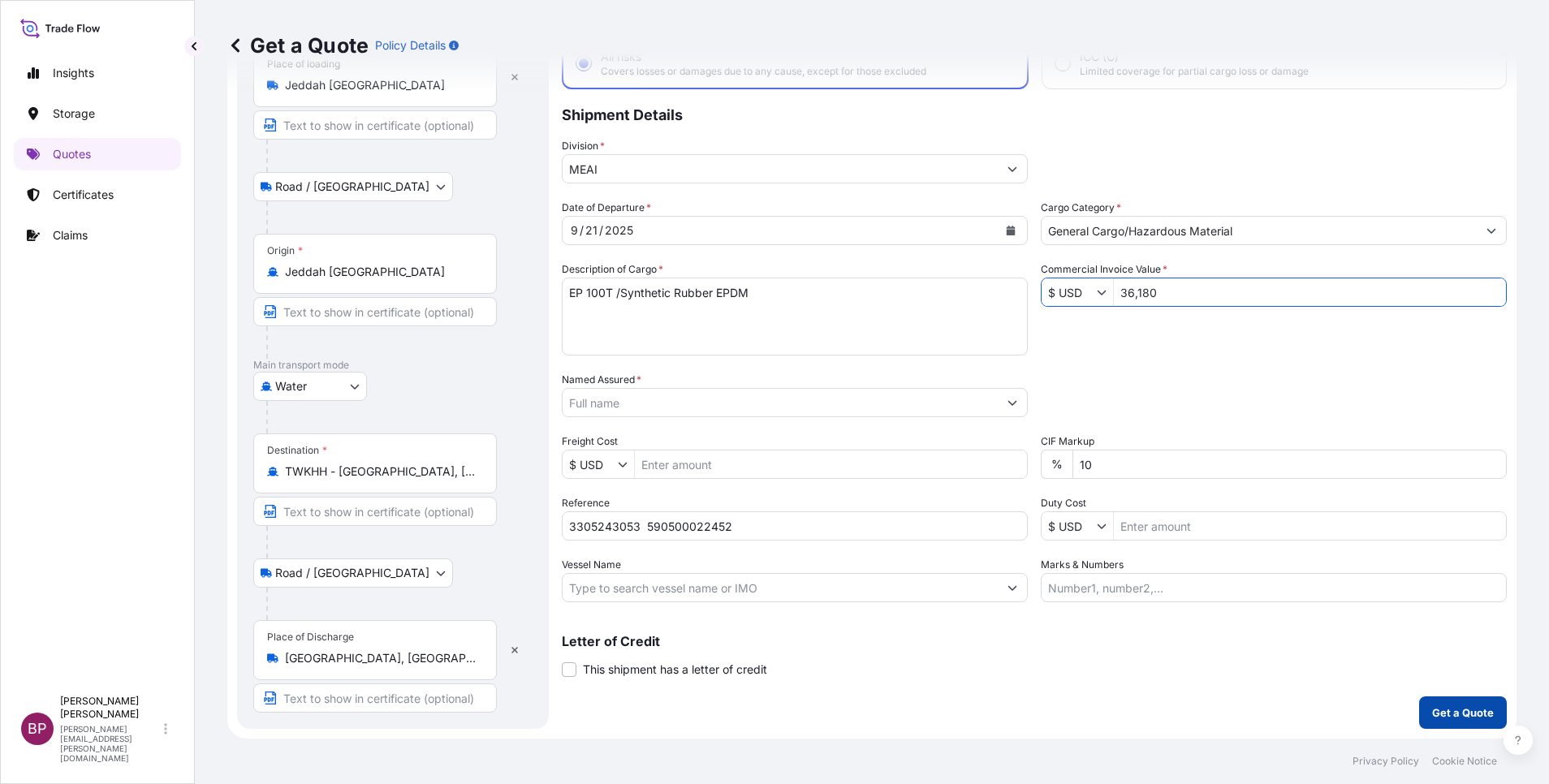
click at [1439, 714] on p "Get a Quote" at bounding box center [1463, 713] width 62 height 16
click at [824, 402] on input "Named Assured *" at bounding box center [780, 403] width 436 height 29
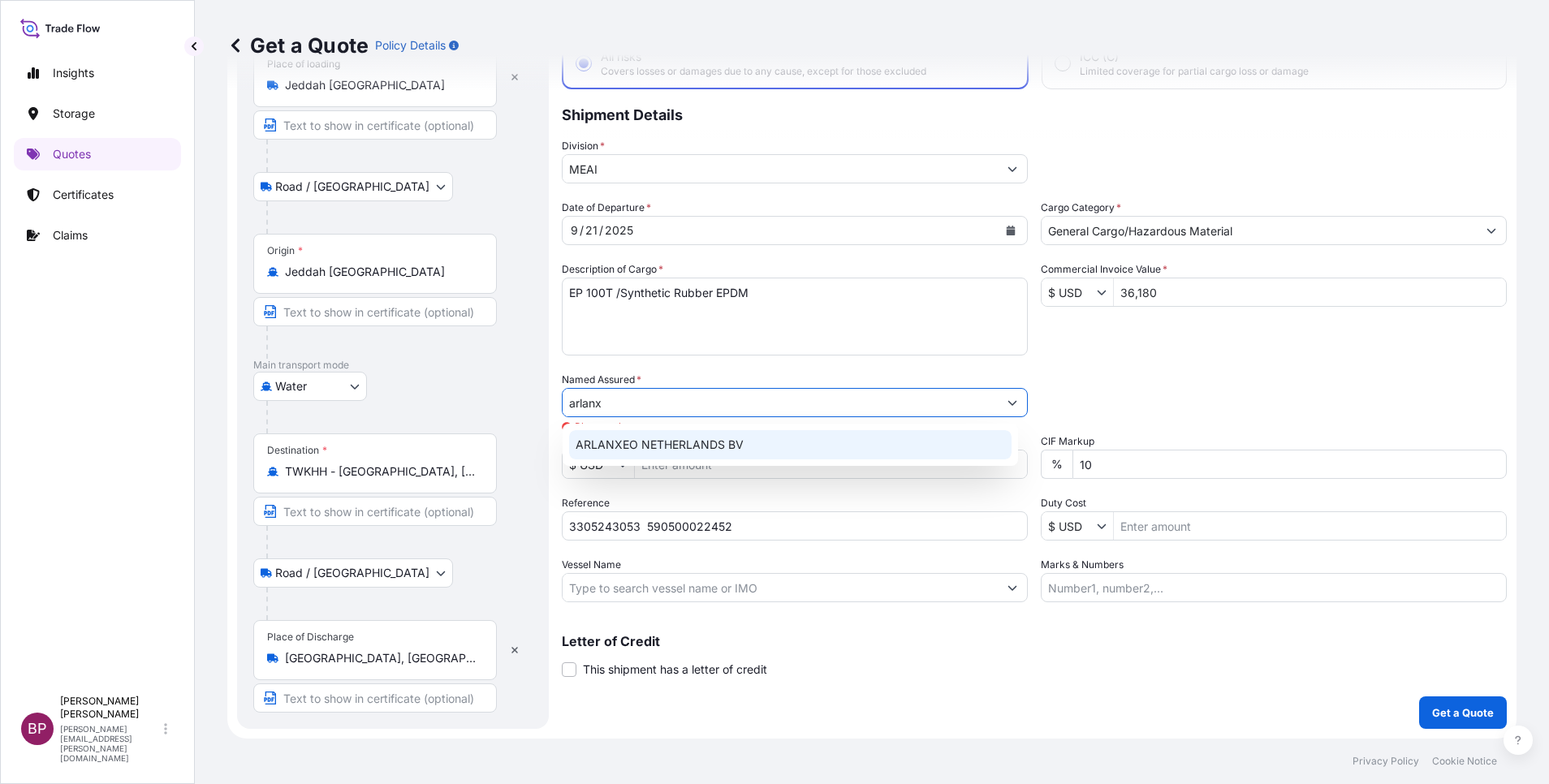
click at [779, 441] on div "ARLANXEO NETHERLANDS BV" at bounding box center [790, 445] width 442 height 29
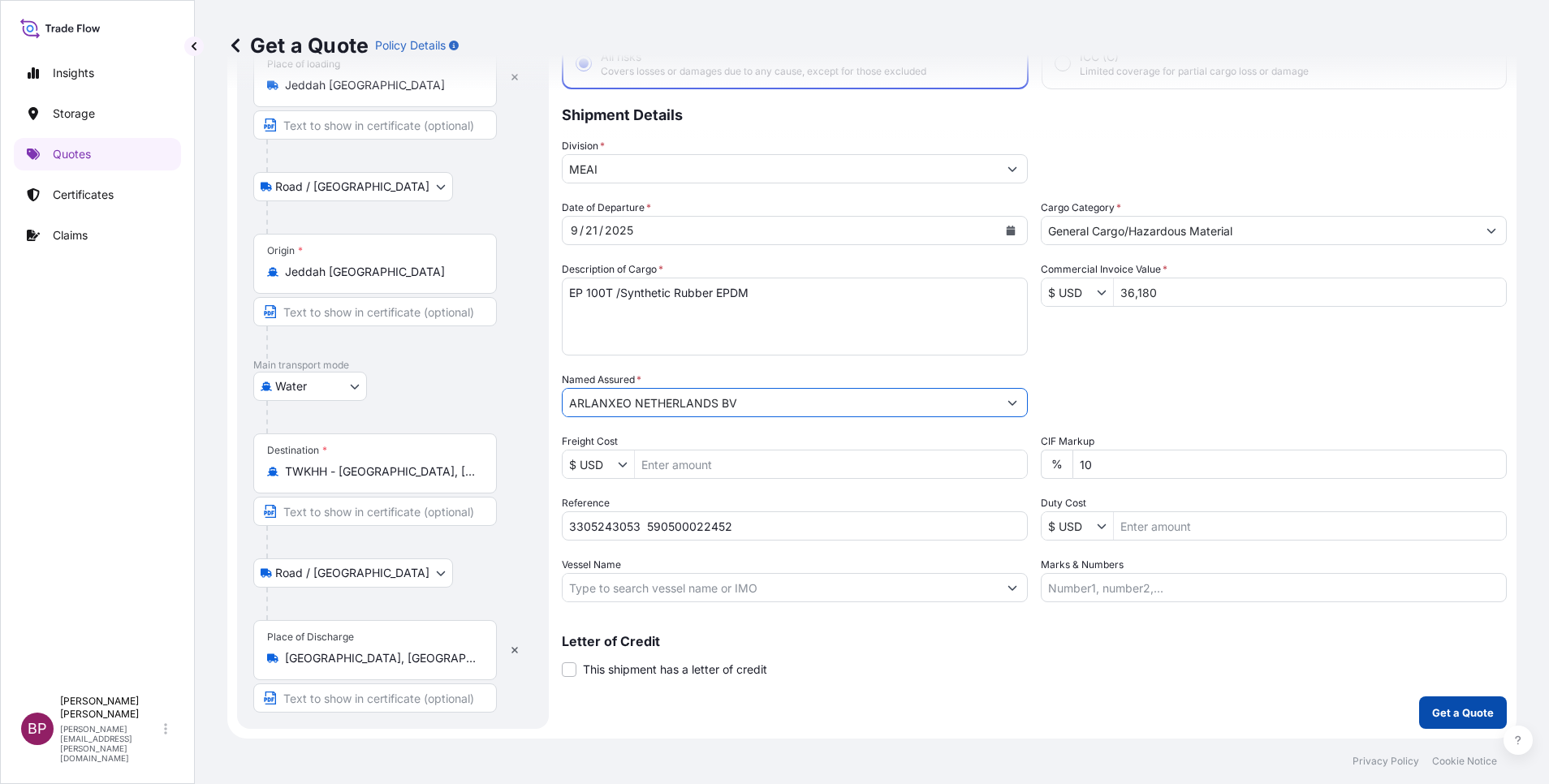
type input "ARLANXEO NETHERLANDS BV"
click at [1454, 715] on p "Get a Quote" at bounding box center [1463, 713] width 62 height 16
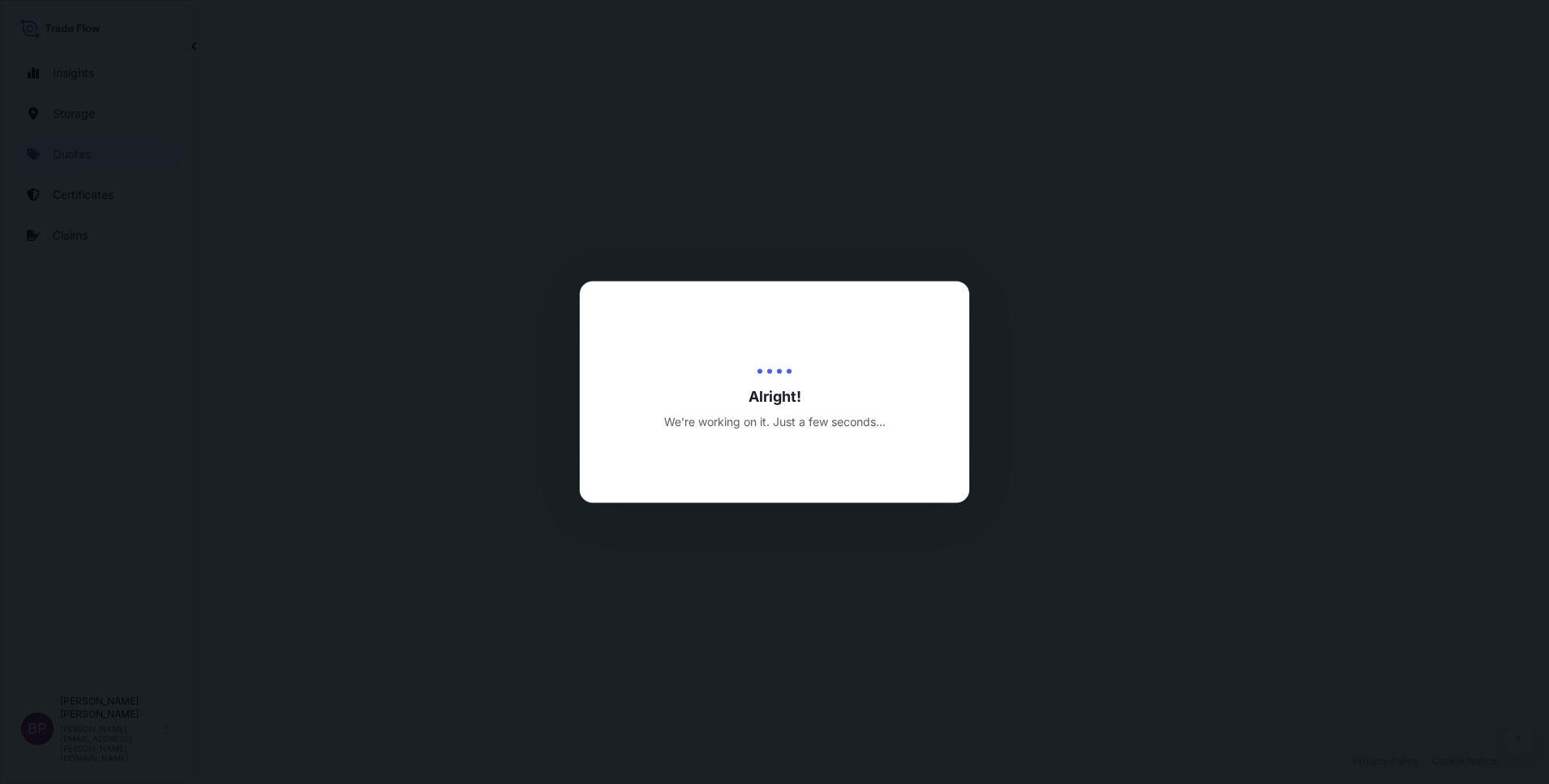
select select "Road / [GEOGRAPHIC_DATA]"
select select "Water"
select select "Road / [GEOGRAPHIC_DATA]"
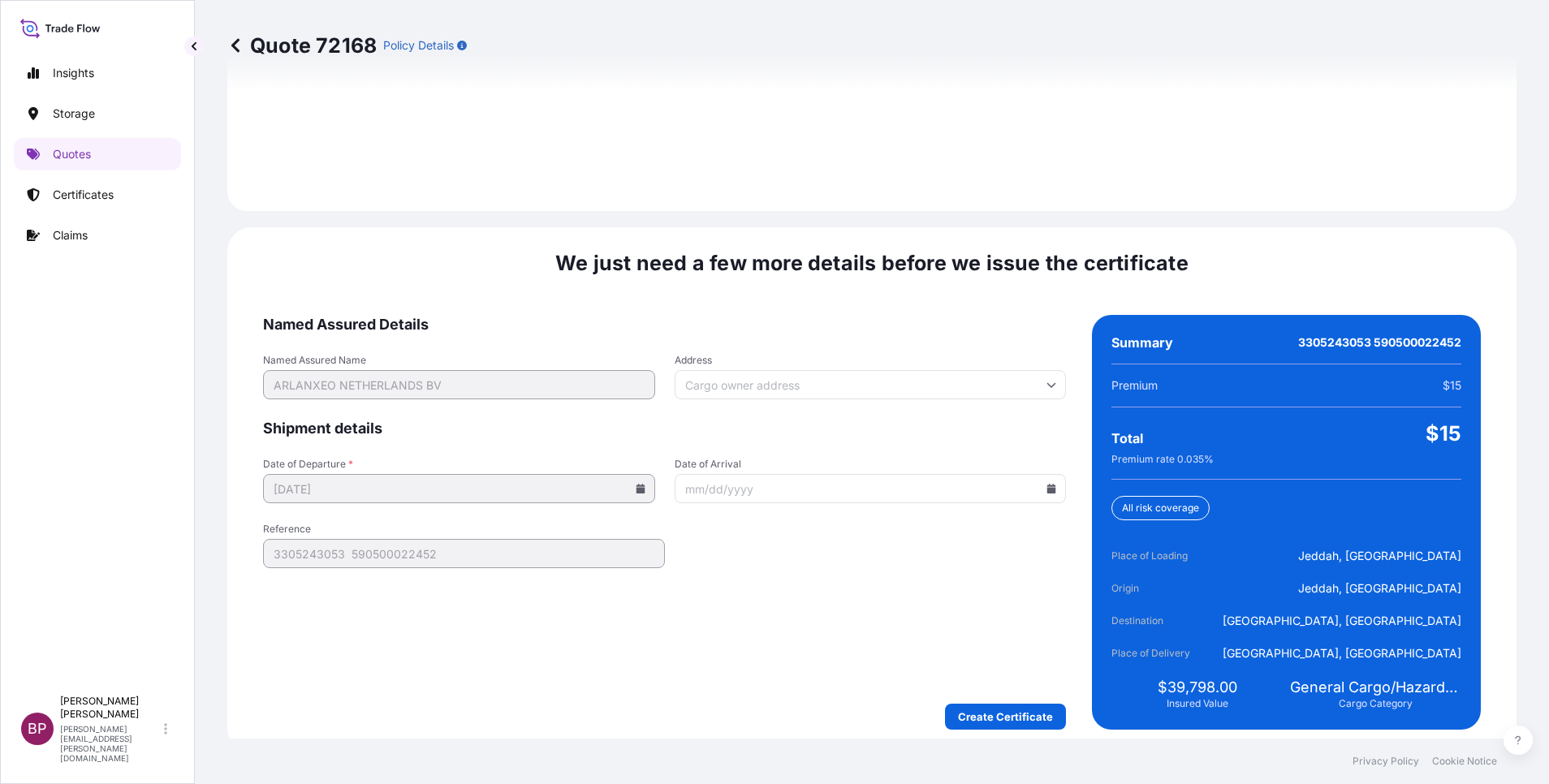
scroll to position [2406, 0]
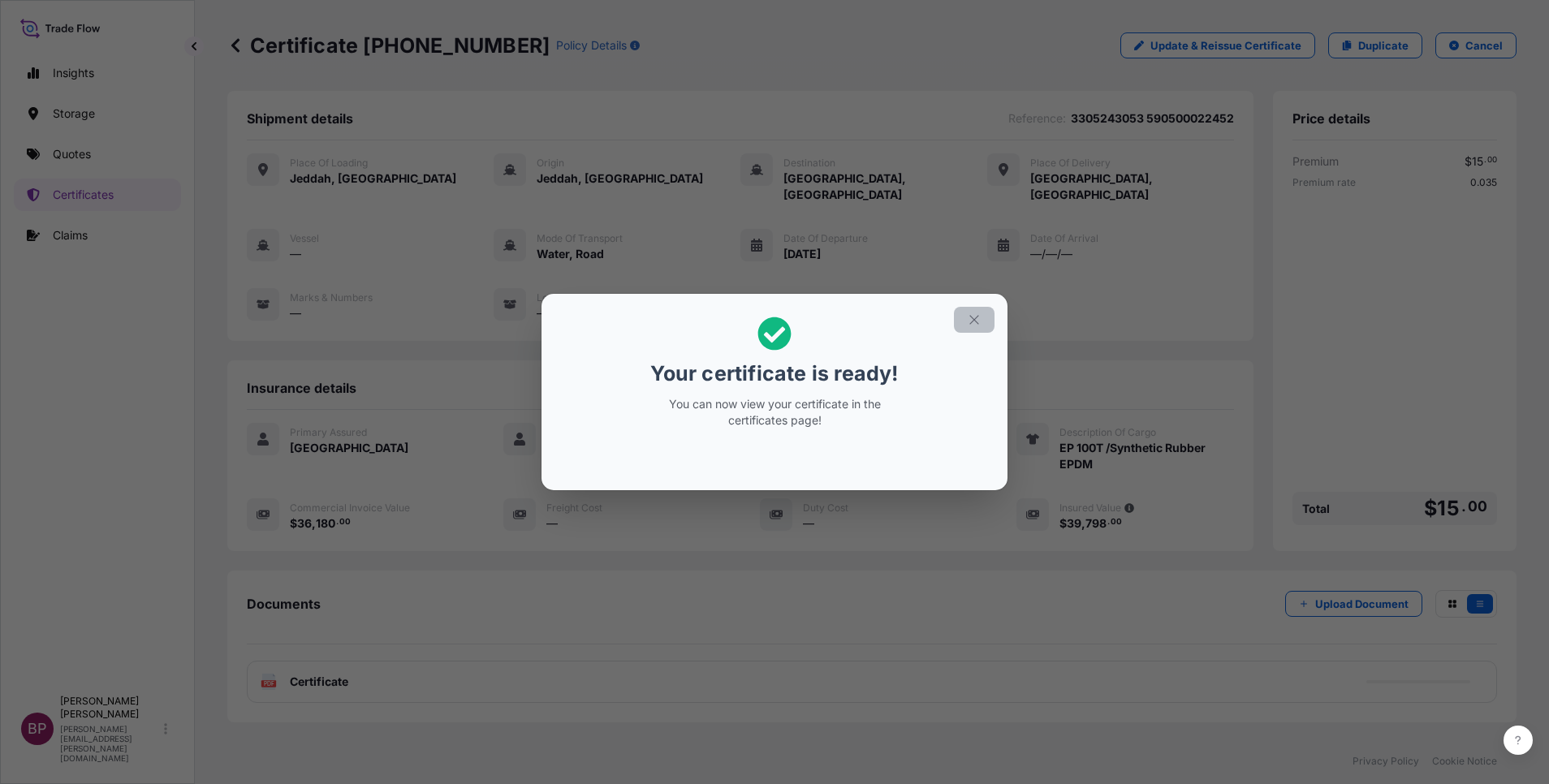
click at [974, 317] on icon "button" at bounding box center [973, 320] width 14 height 14
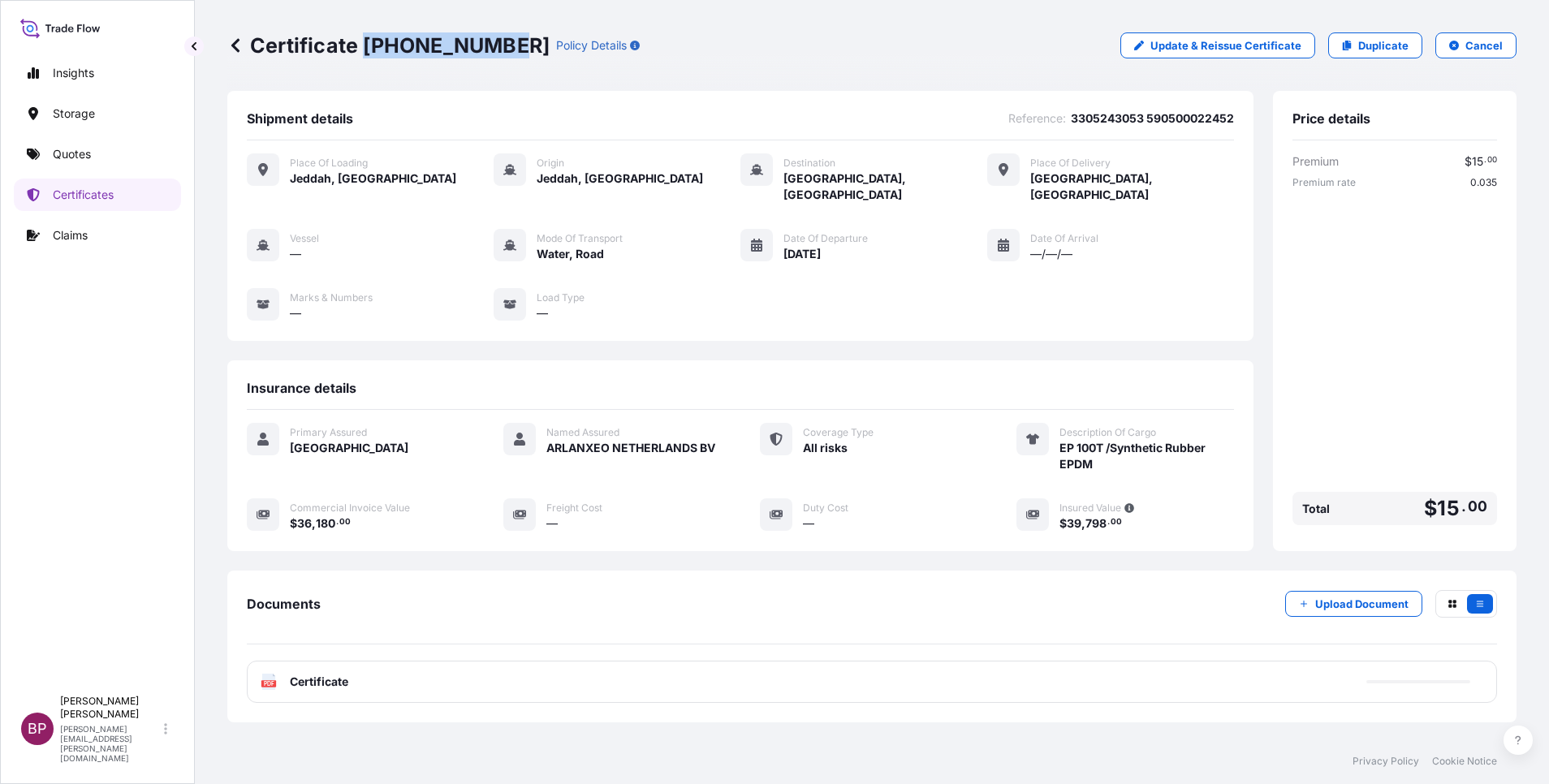
drag, startPoint x: 365, startPoint y: 43, endPoint x: 493, endPoint y: 44, distance: 128.0
click at [493, 44] on p "Certificate [PHONE_NUMBER]" at bounding box center [388, 45] width 323 height 26
copy p "[PHONE_NUMBER]"
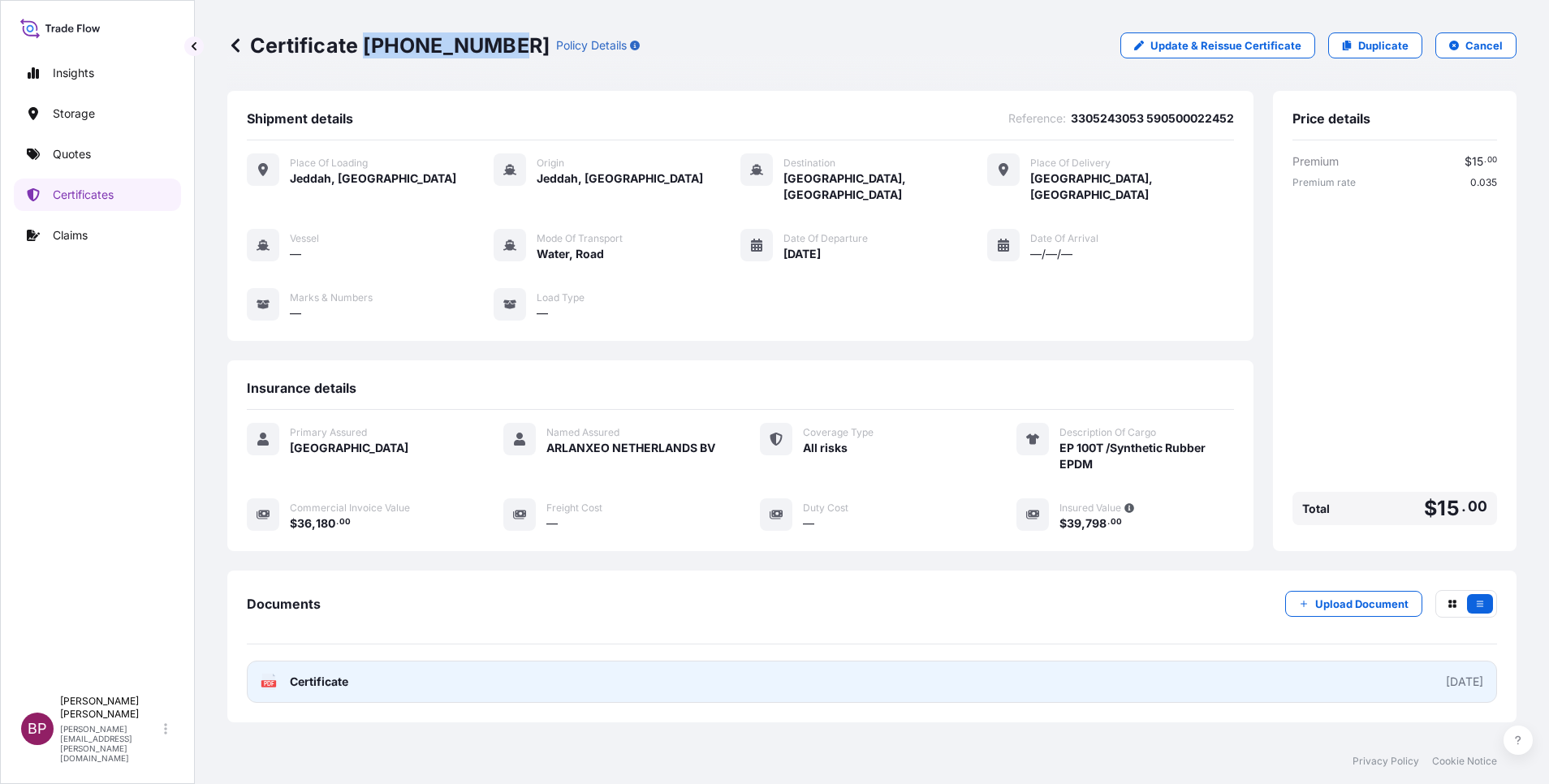
click at [334, 674] on span "Certificate" at bounding box center [319, 682] width 59 height 16
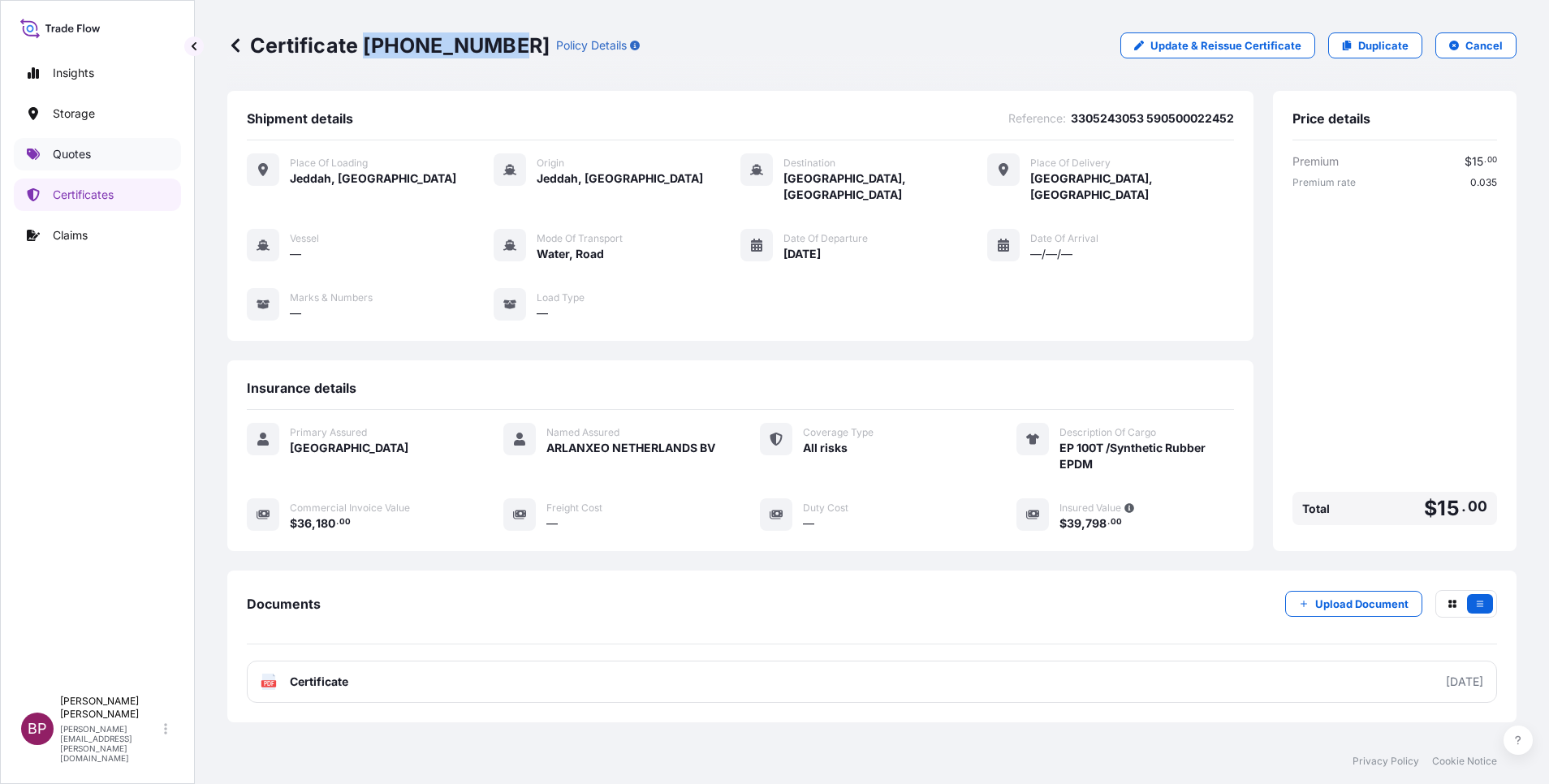
click at [94, 157] on link "Quotes" at bounding box center [97, 154] width 167 height 33
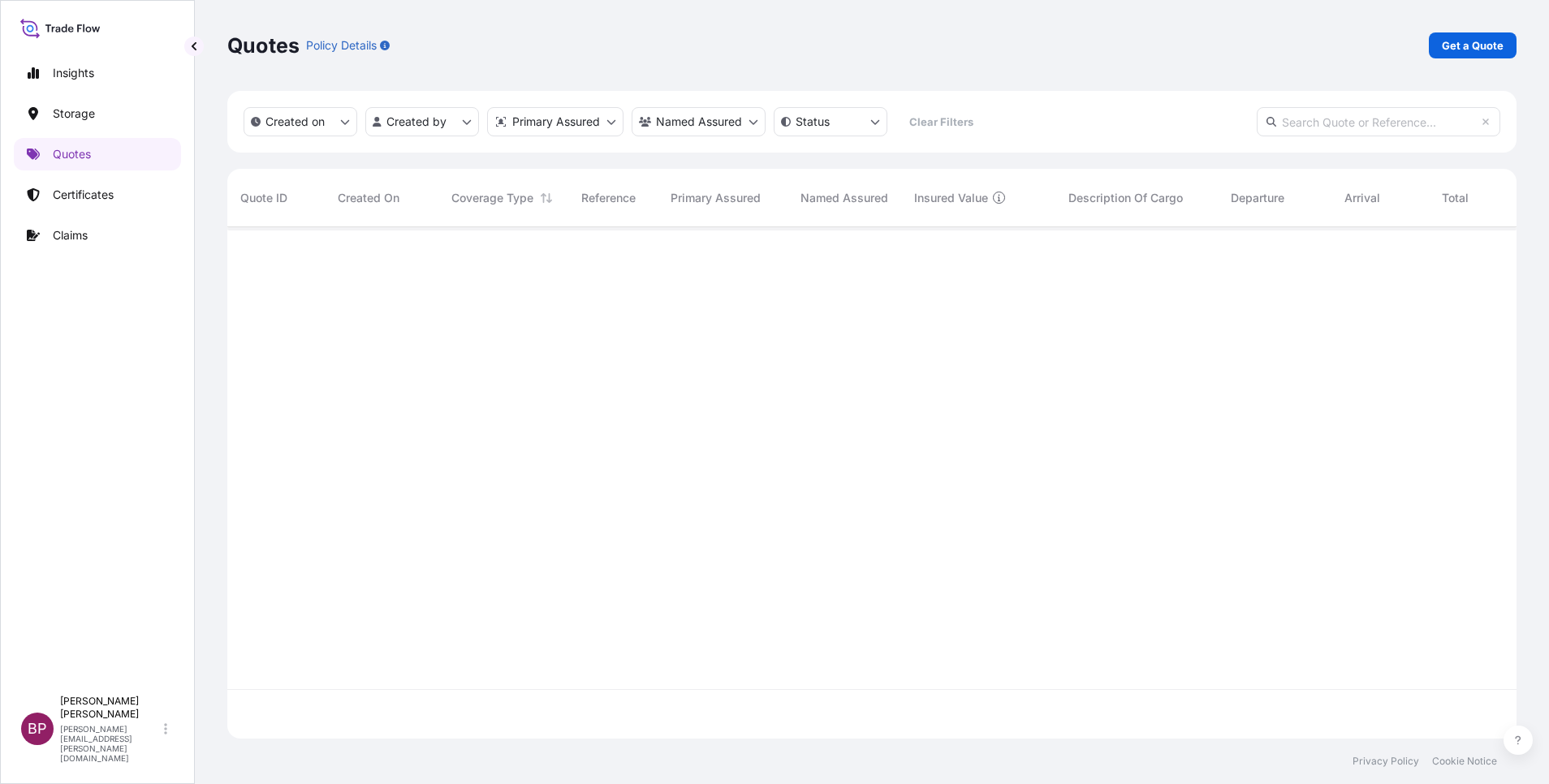
scroll to position [502, 1271]
click at [1472, 46] on p "Get a Quote" at bounding box center [1473, 45] width 62 height 16
select select "Water"
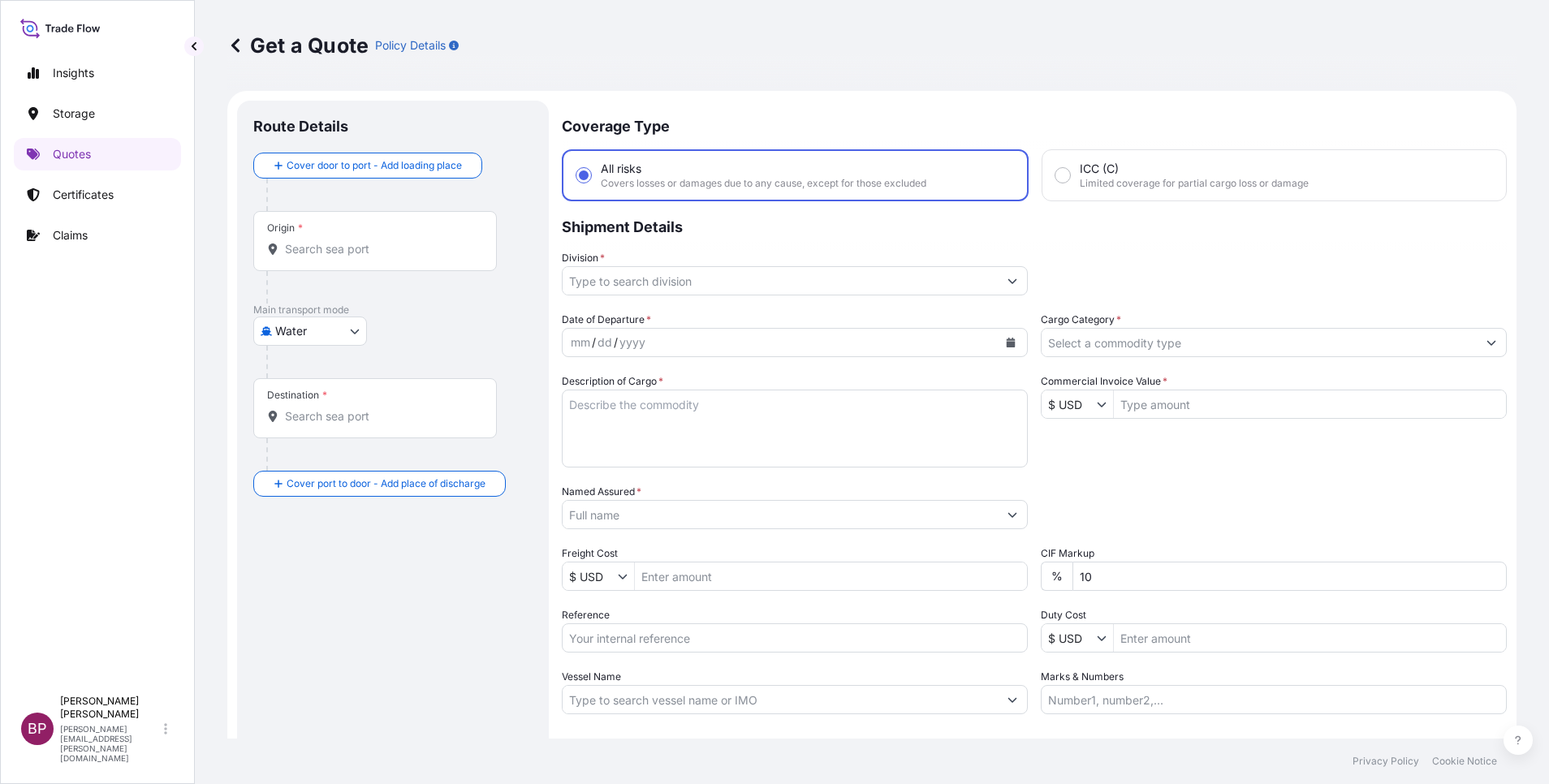
scroll to position [26, 0]
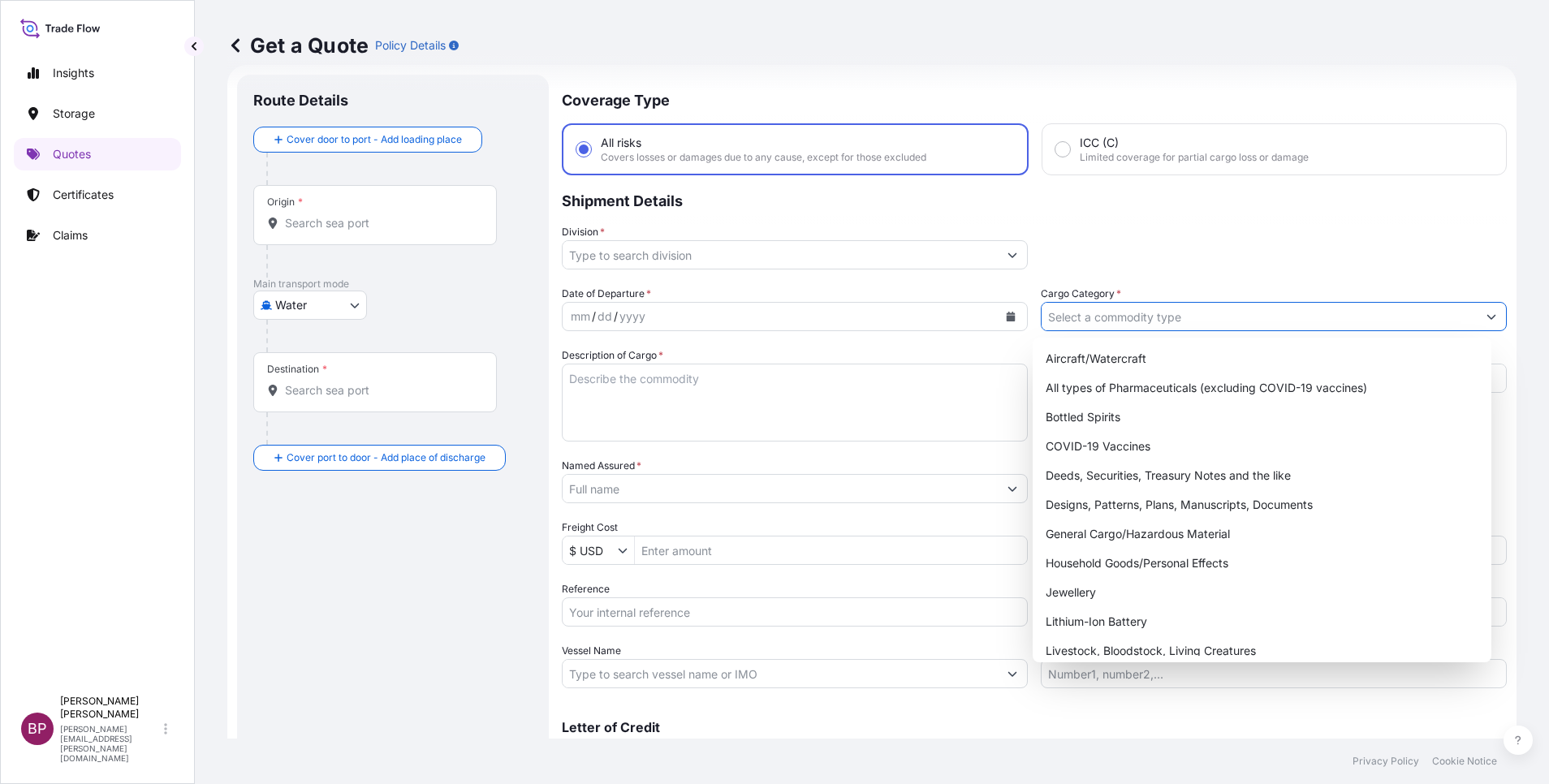
click at [1188, 328] on input "Cargo Category *" at bounding box center [1259, 317] width 436 height 29
click at [1102, 543] on div "General Cargo/Hazardous Material" at bounding box center [1262, 534] width 446 height 29
type input "General Cargo/Hazardous Material"
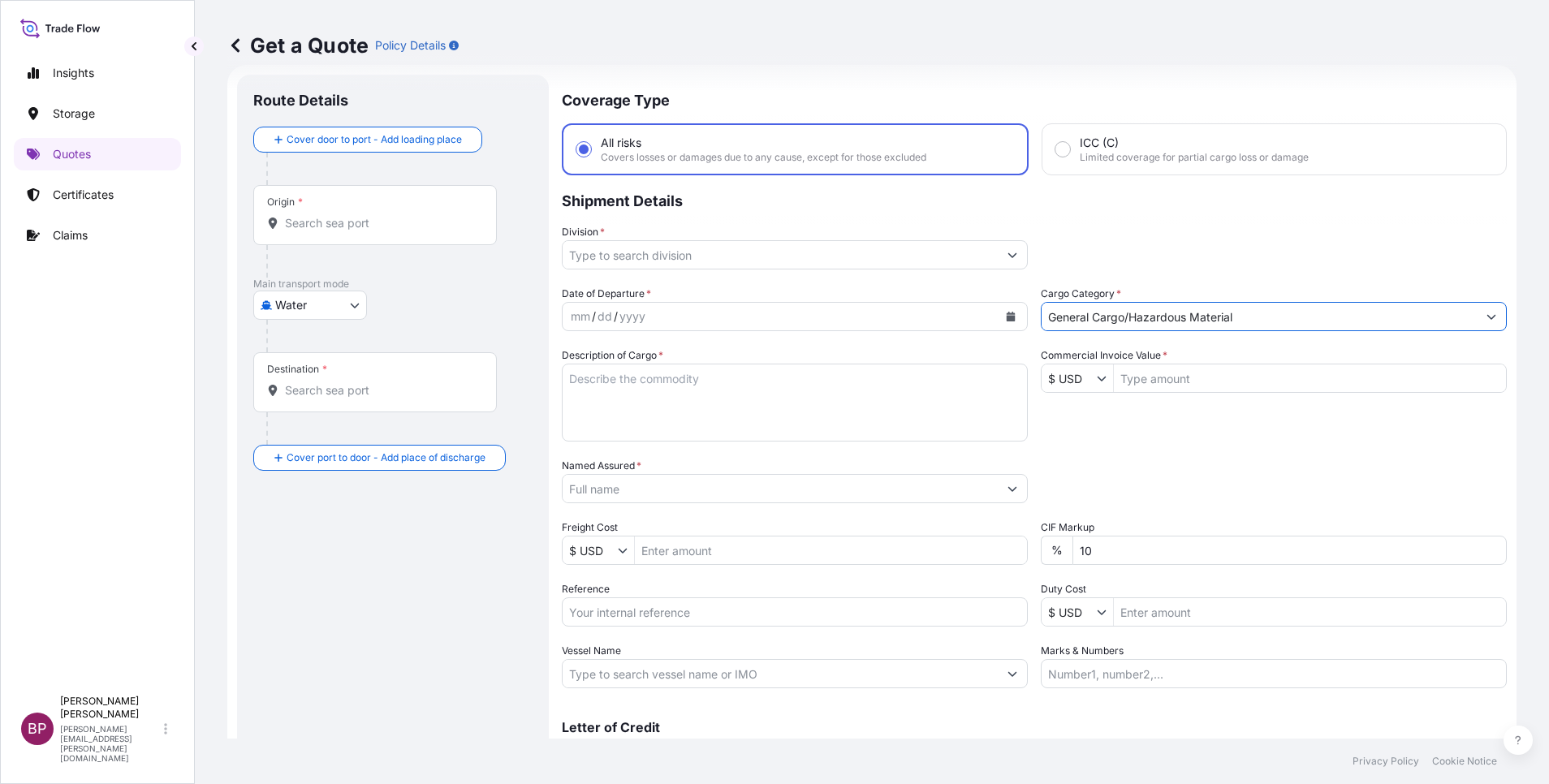
click at [998, 255] on button "Show suggestions" at bounding box center [1012, 255] width 29 height 29
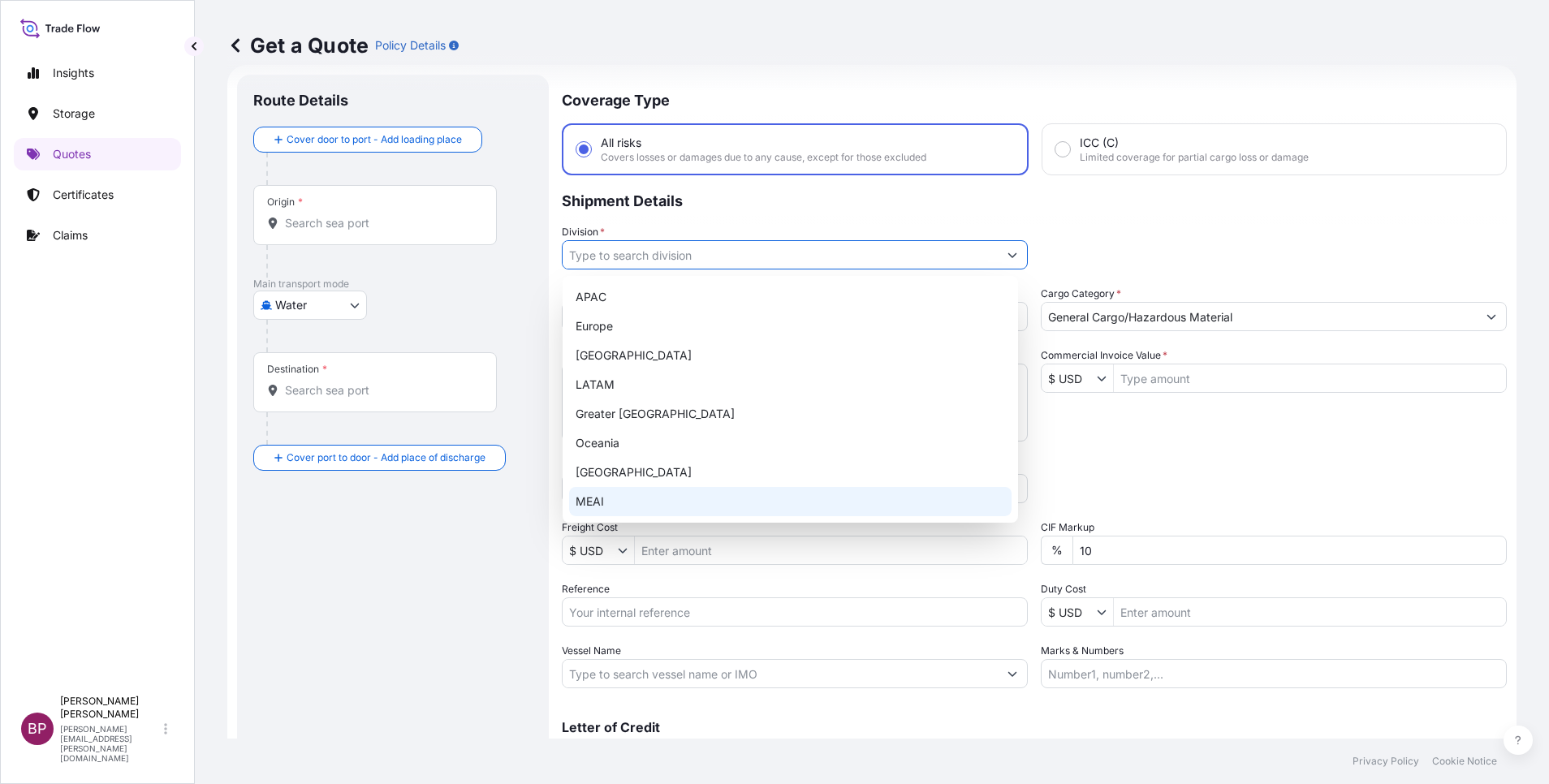
click at [632, 507] on div "MEAI" at bounding box center [790, 501] width 442 height 29
type input "MEAI"
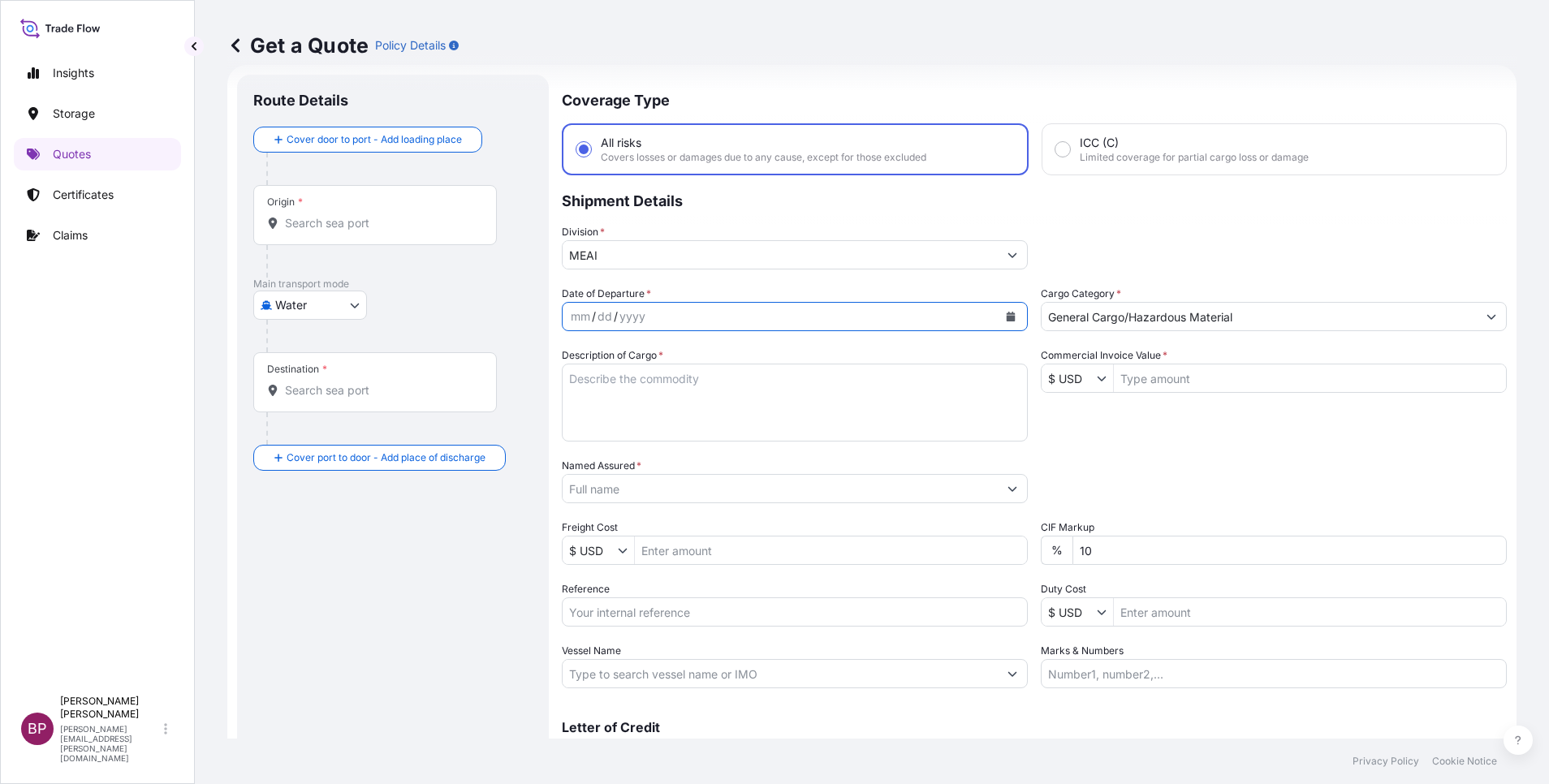
click at [1007, 317] on icon "Calendar" at bounding box center [1011, 317] width 9 height 10
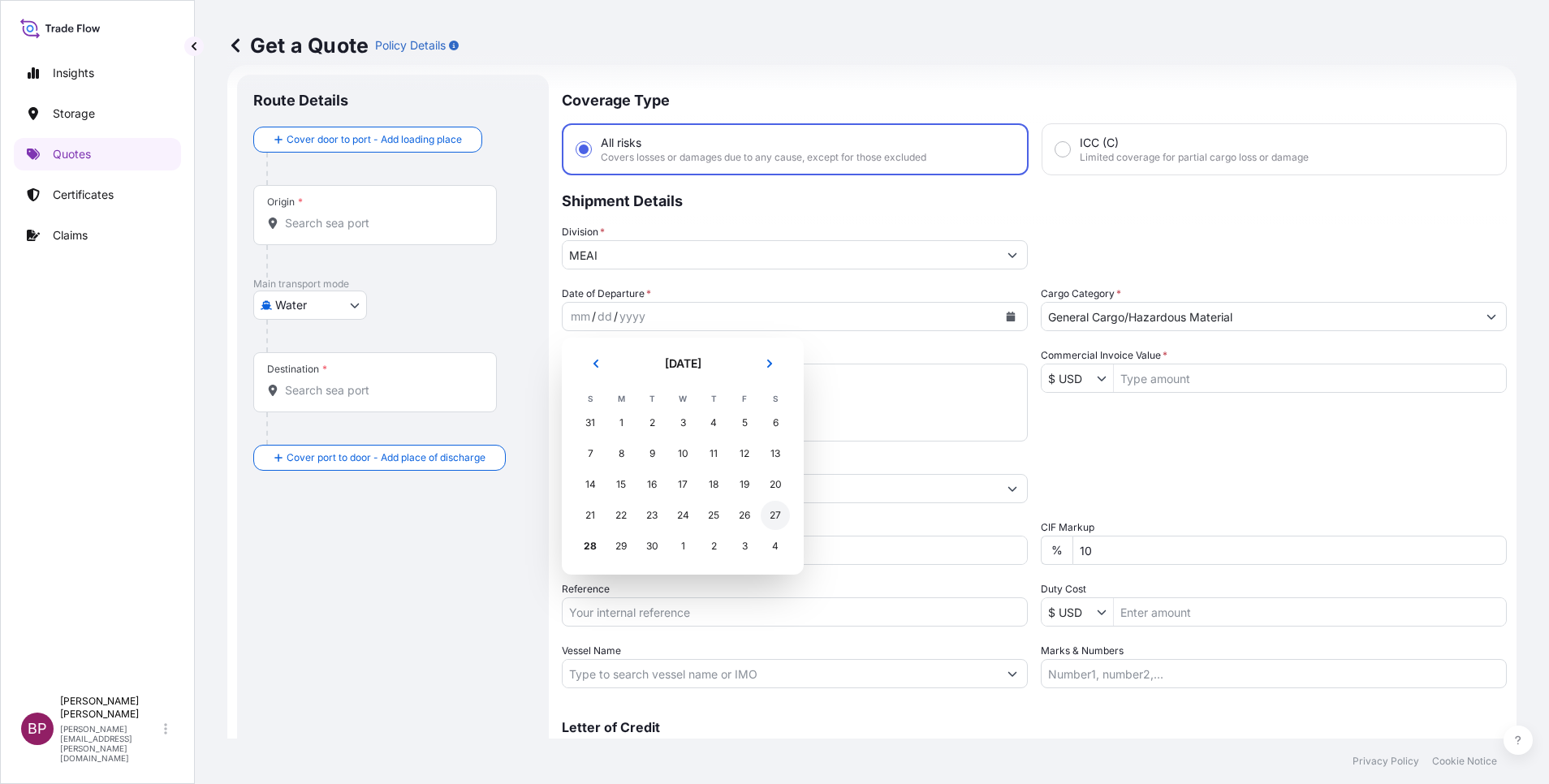
click at [775, 516] on div "27" at bounding box center [775, 516] width 29 height 29
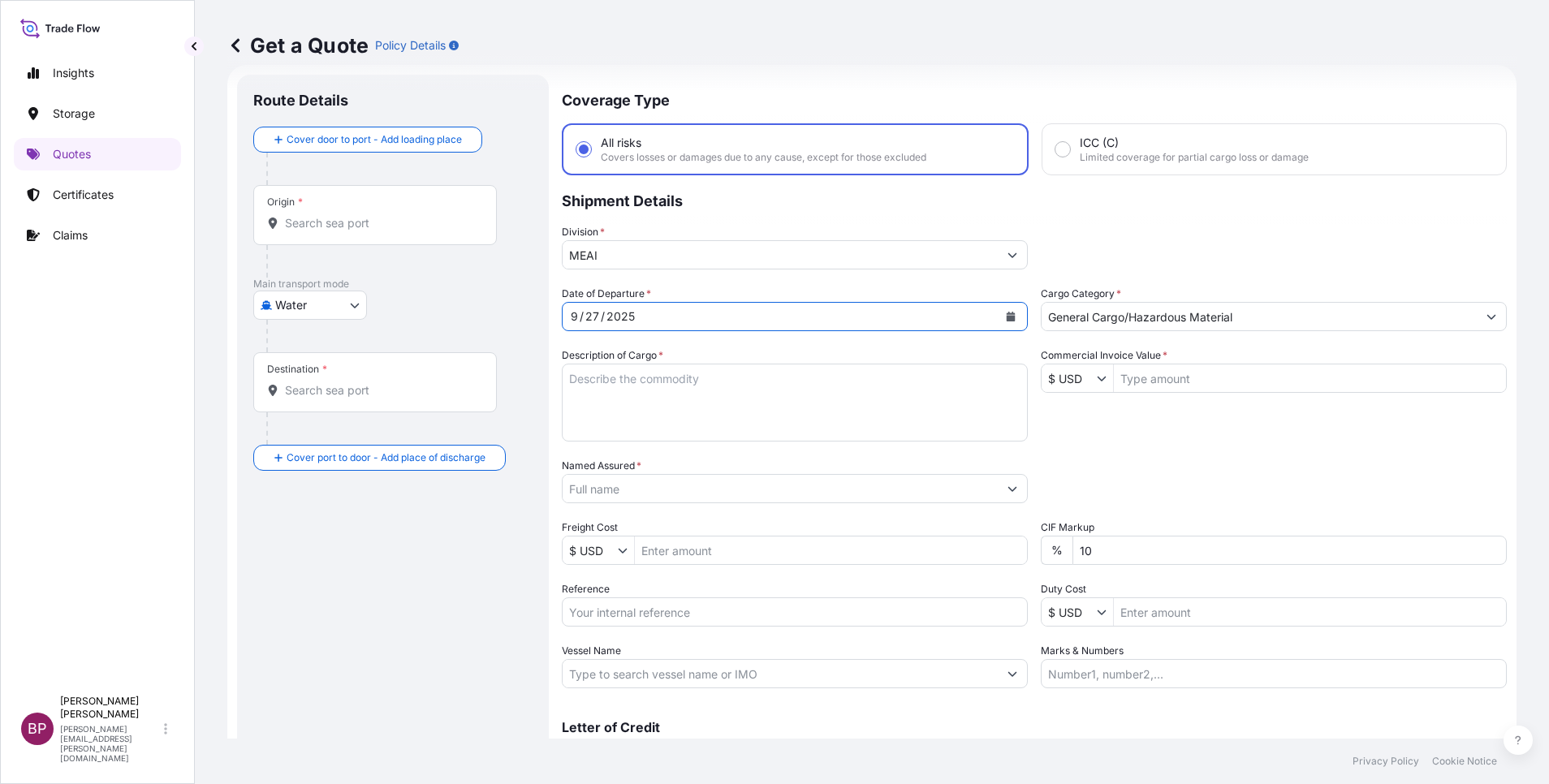
click at [665, 620] on input "Reference" at bounding box center [795, 612] width 466 height 29
paste input "3305243089 SLSBDP1402"
type input "3305243089 SLSBDP1402"
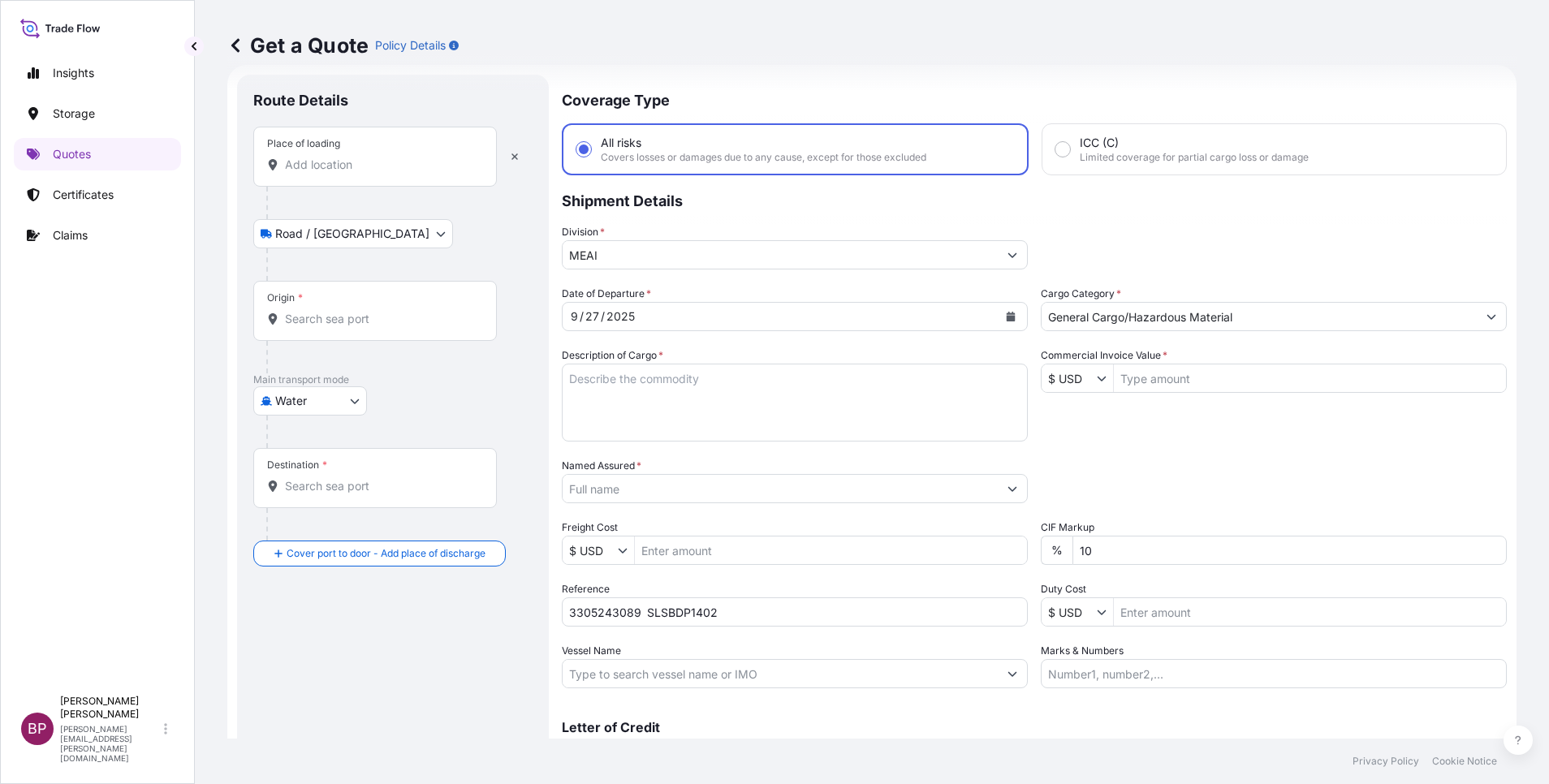
click at [315, 184] on div "Place of loading" at bounding box center [375, 156] width 243 height 60
click at [315, 173] on input "Place of loading" at bounding box center [380, 164] width 191 height 16
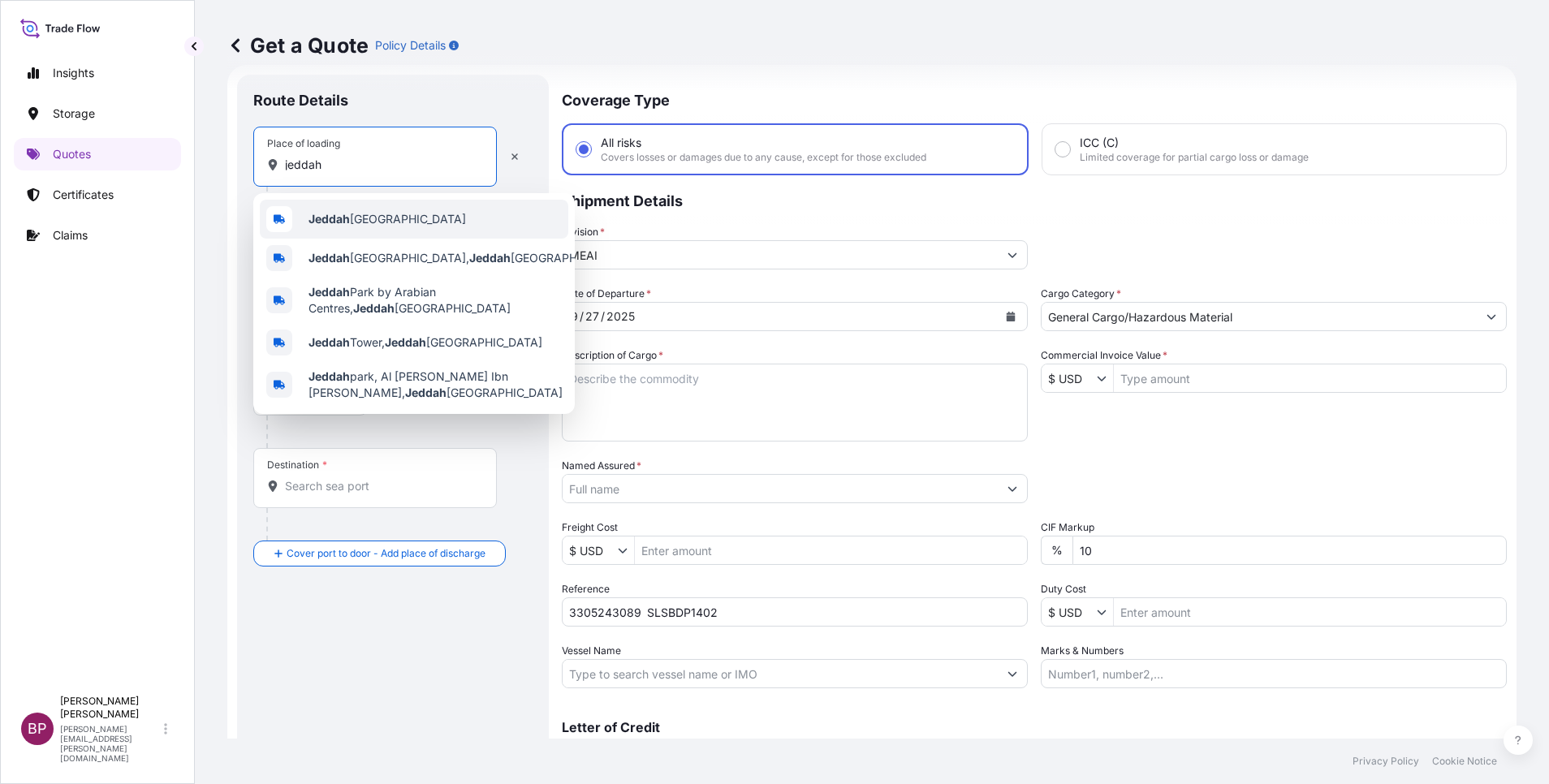
click at [377, 212] on span "Jeddah [GEOGRAPHIC_DATA]" at bounding box center [386, 219] width 157 height 16
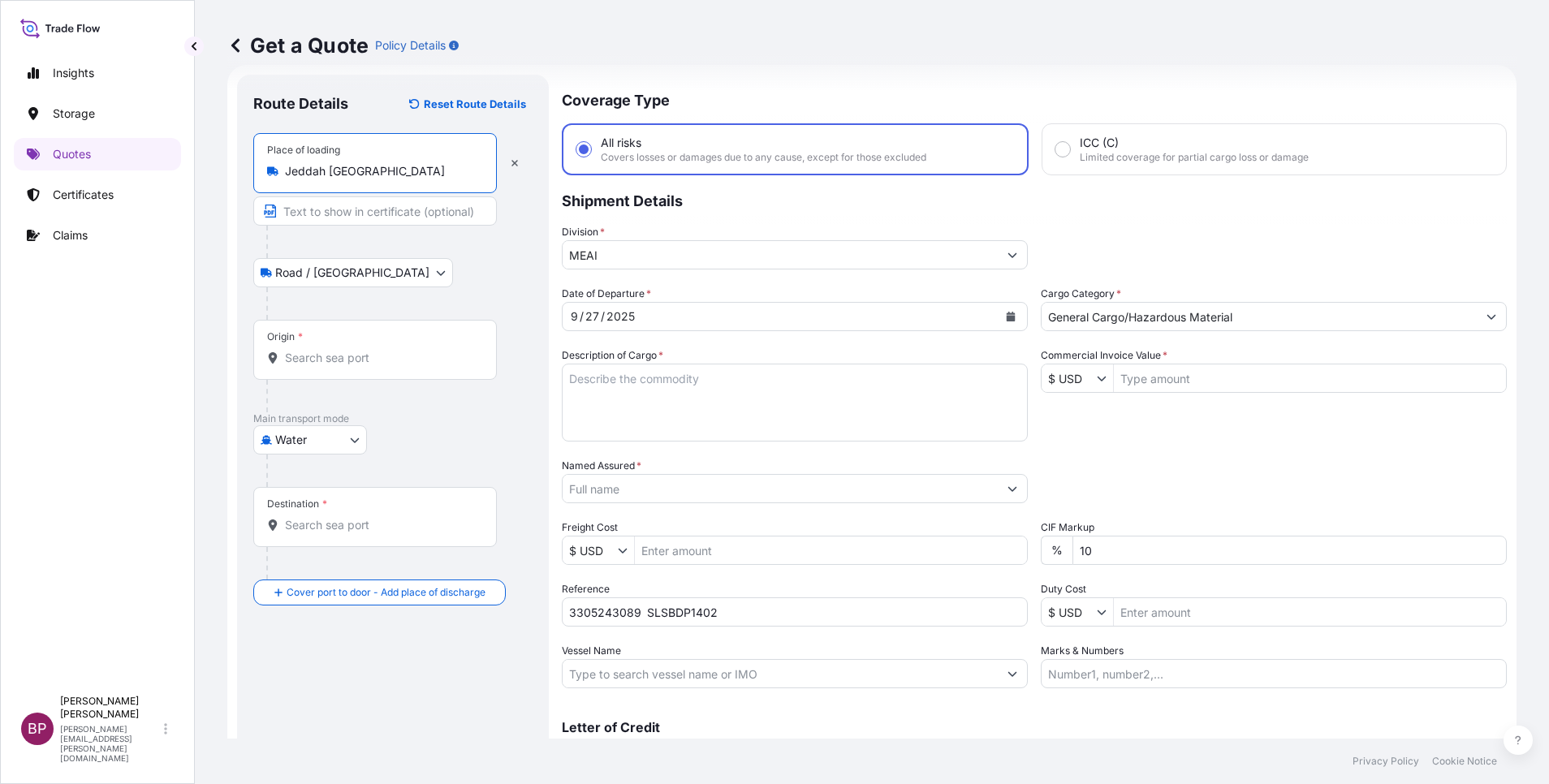
type input "Jeddah [GEOGRAPHIC_DATA]"
click at [364, 519] on input "Destination *" at bounding box center [380, 525] width 191 height 16
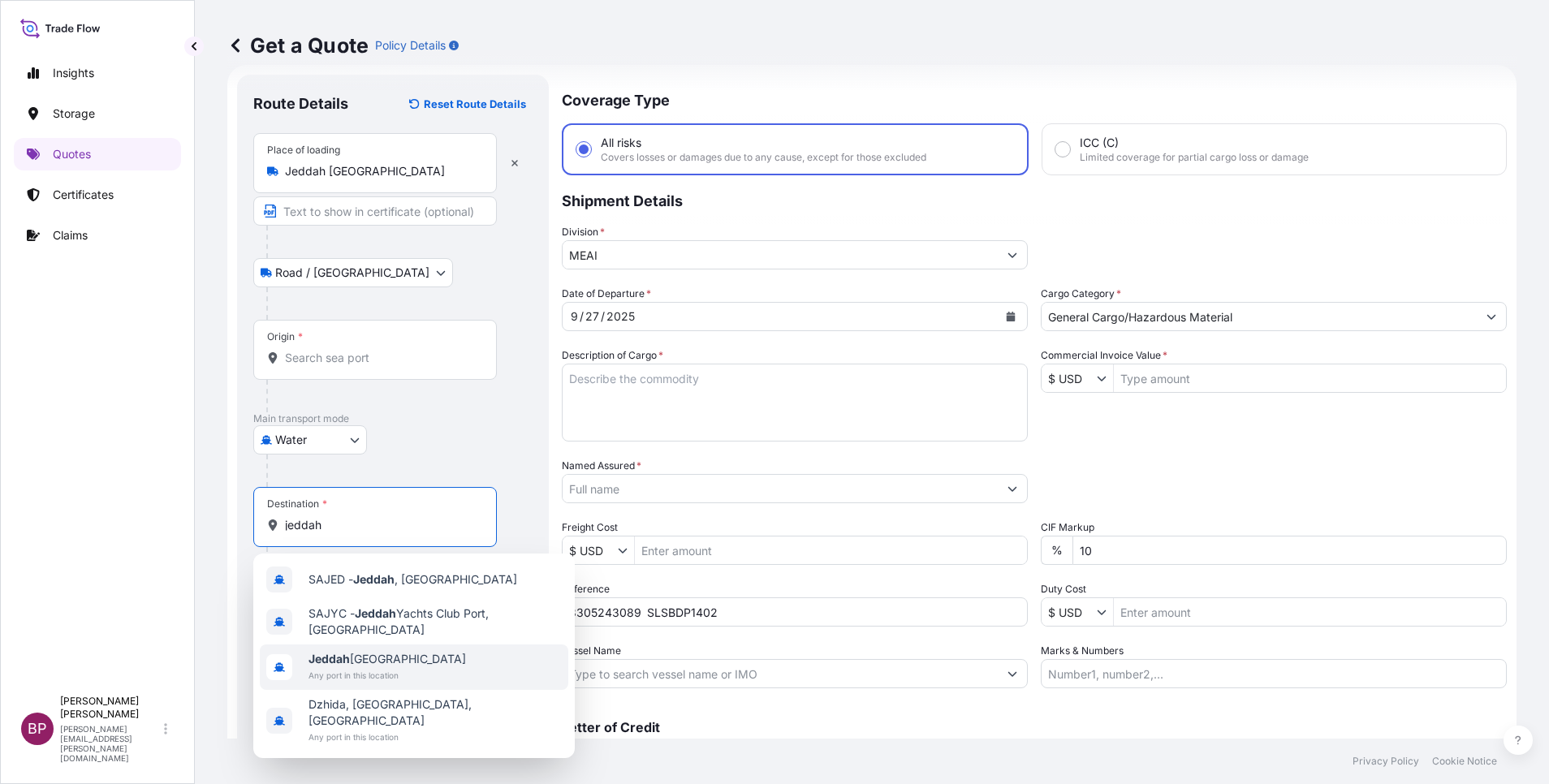
click at [380, 664] on span "Jeddah [GEOGRAPHIC_DATA]" at bounding box center [386, 658] width 157 height 16
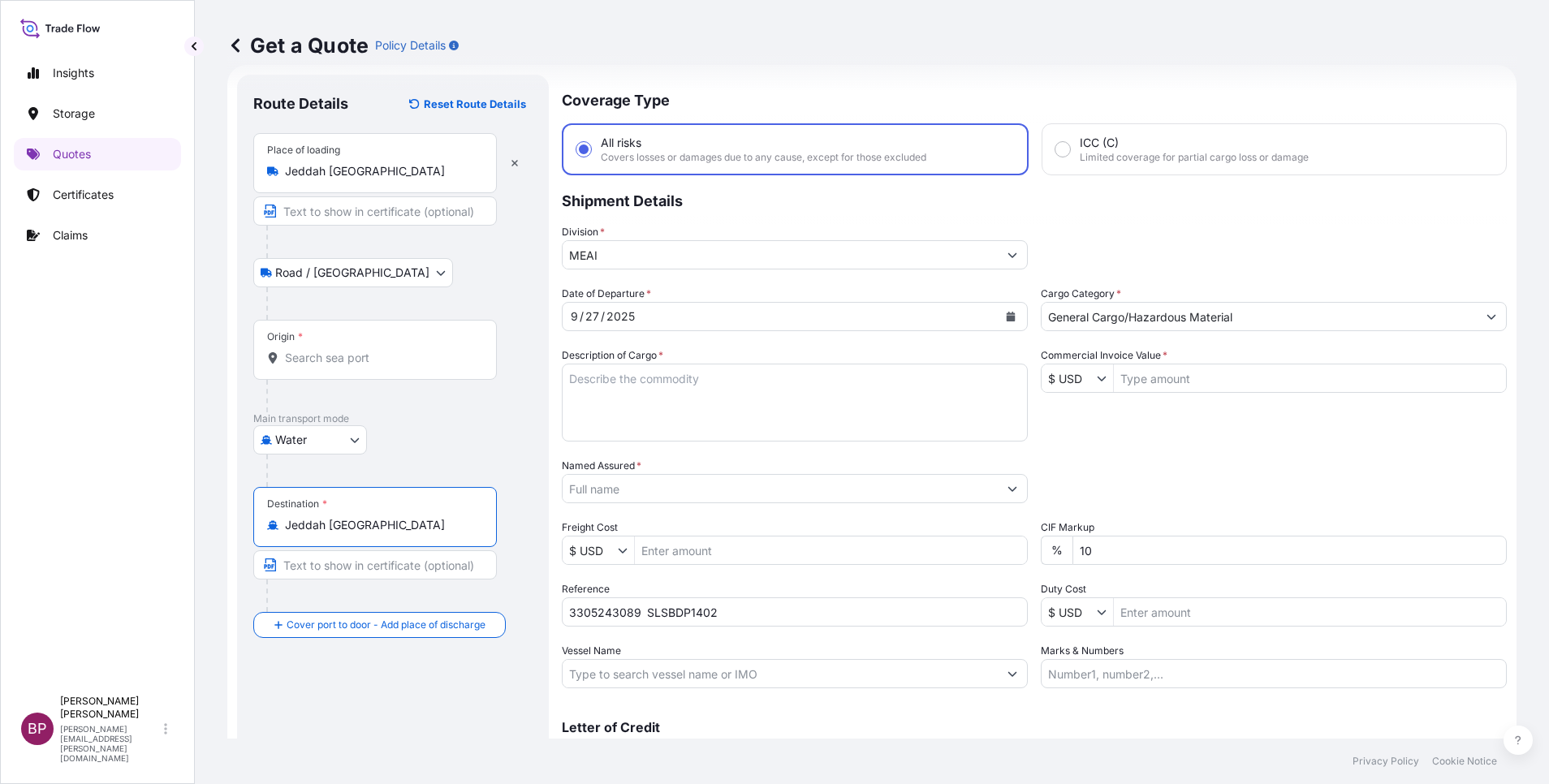
drag, startPoint x: 413, startPoint y: 524, endPoint x: 0, endPoint y: 448, distance: 419.9
click at [0, 459] on html "4 options available. Insights Storage Quotes Certificates Claims BP [PERSON_NAM…" at bounding box center [774, 392] width 1549 height 784
paste input "Ningbo"
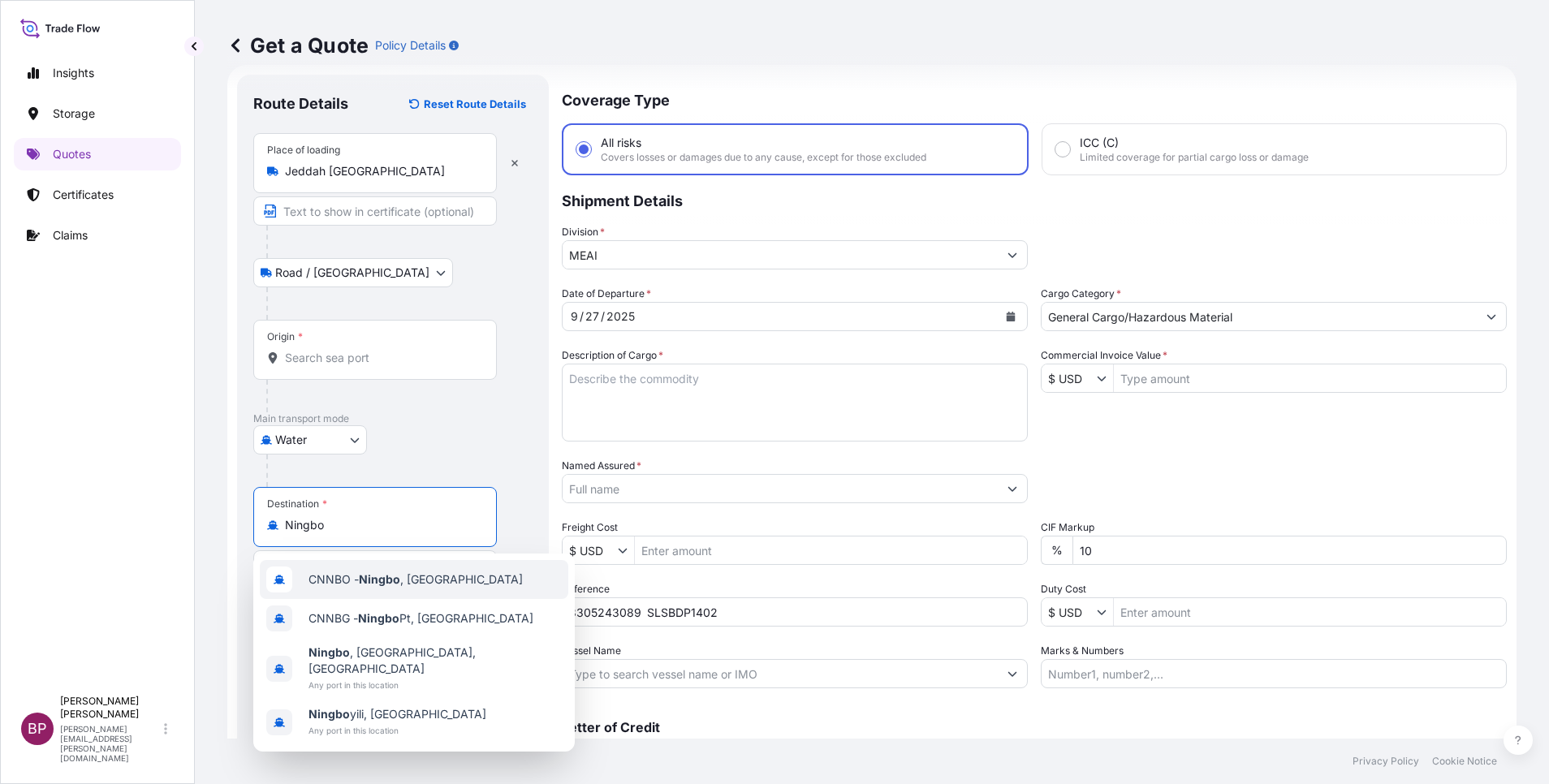
click at [437, 581] on span "CNNBO - Ningbo , [GEOGRAPHIC_DATA]" at bounding box center [415, 579] width 214 height 16
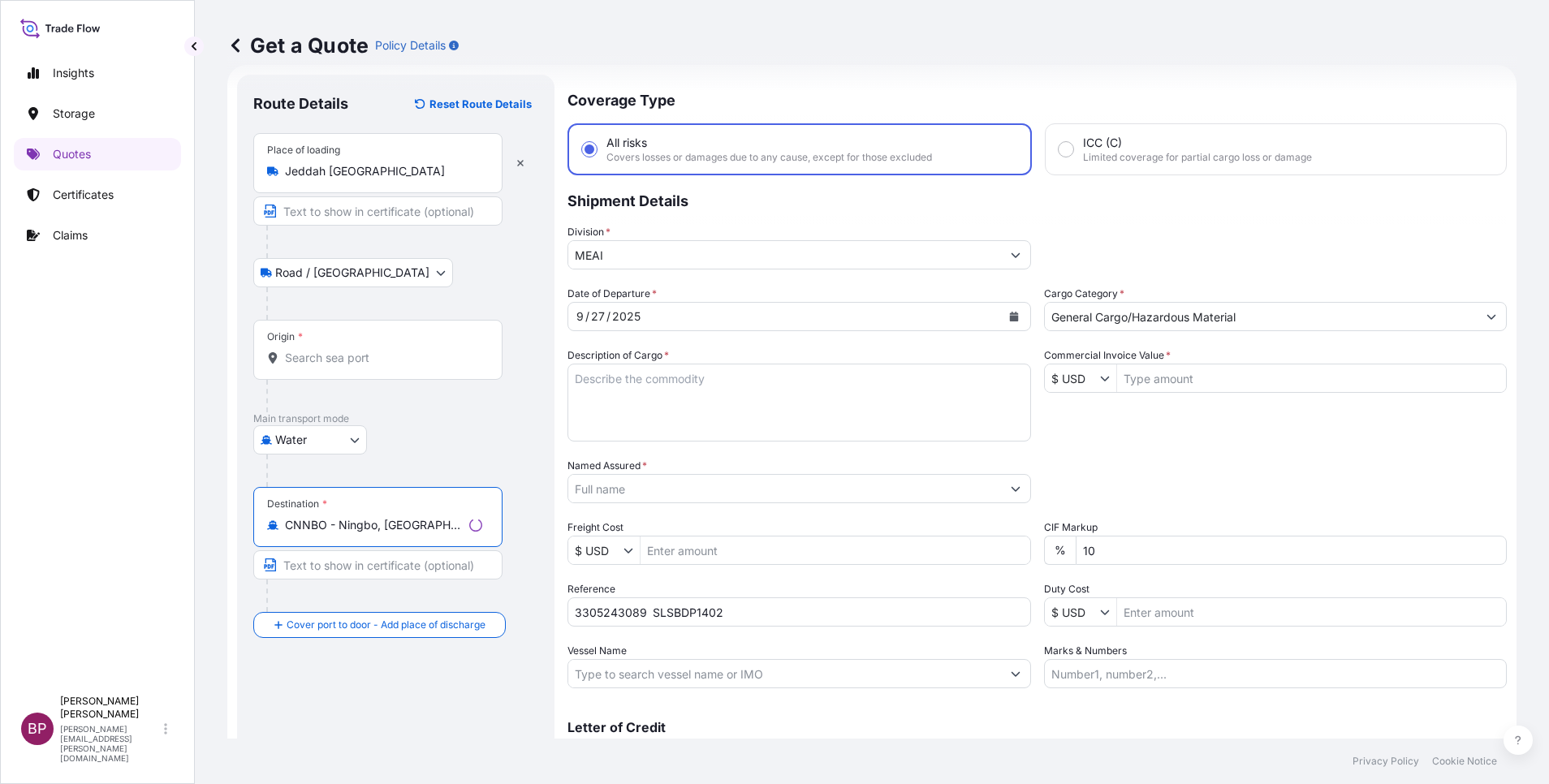
type input "CNNBO - Ningbo, [GEOGRAPHIC_DATA]"
click at [342, 350] on input "Origin *" at bounding box center [383, 357] width 197 height 16
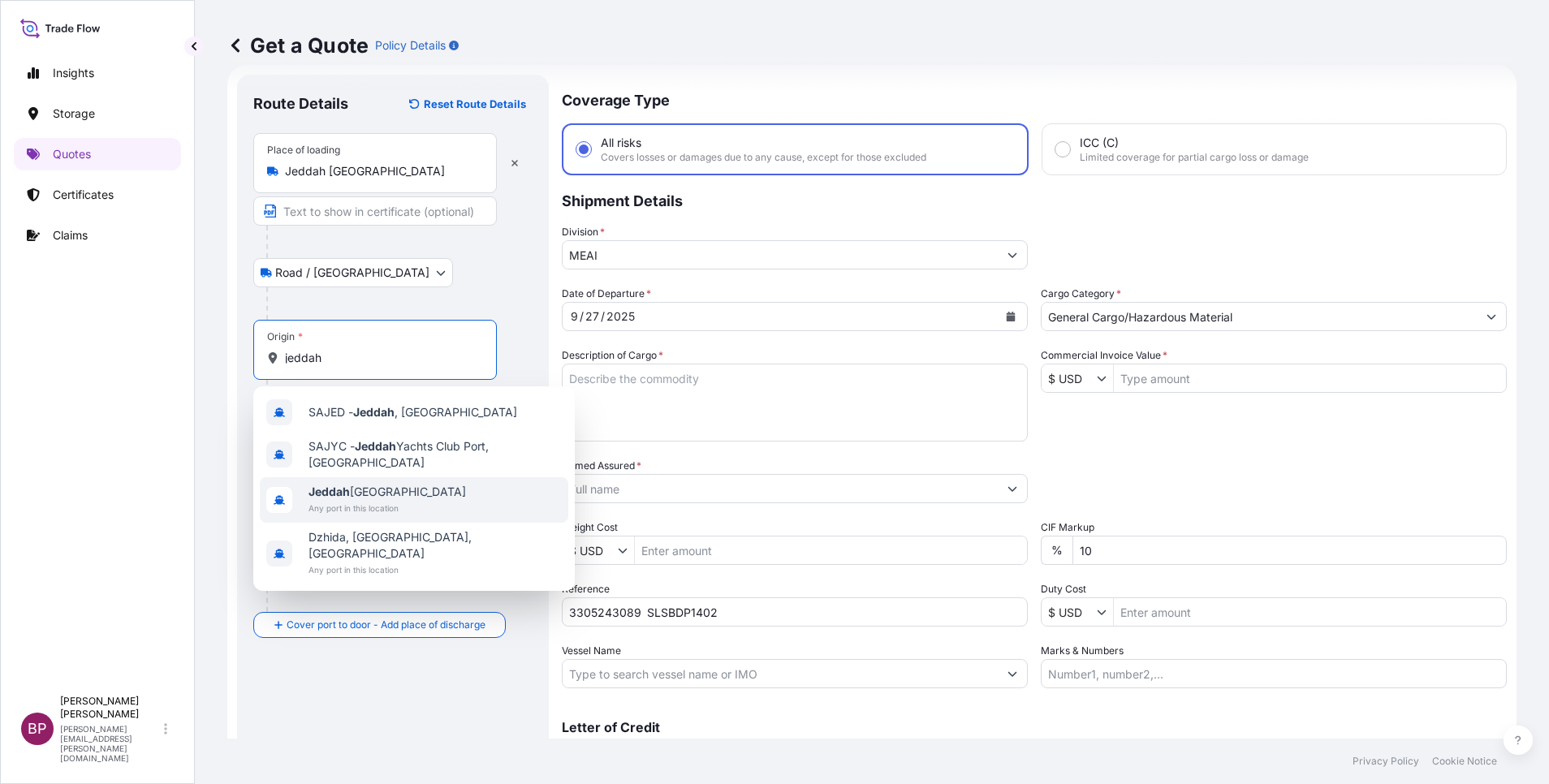
click at [401, 506] on span "Any port in this location" at bounding box center [386, 508] width 157 height 16
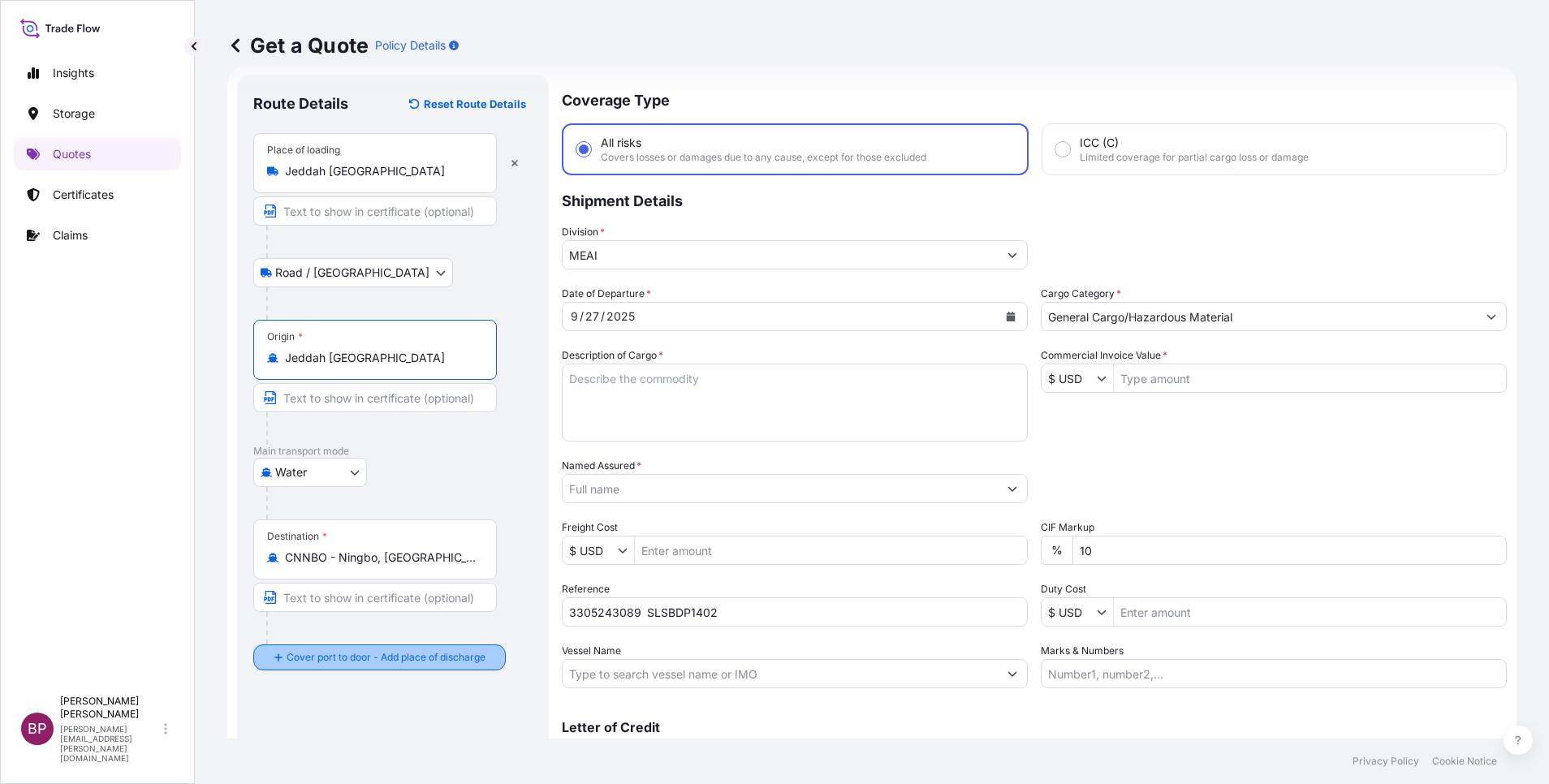
type input "Jeddah [GEOGRAPHIC_DATA]"
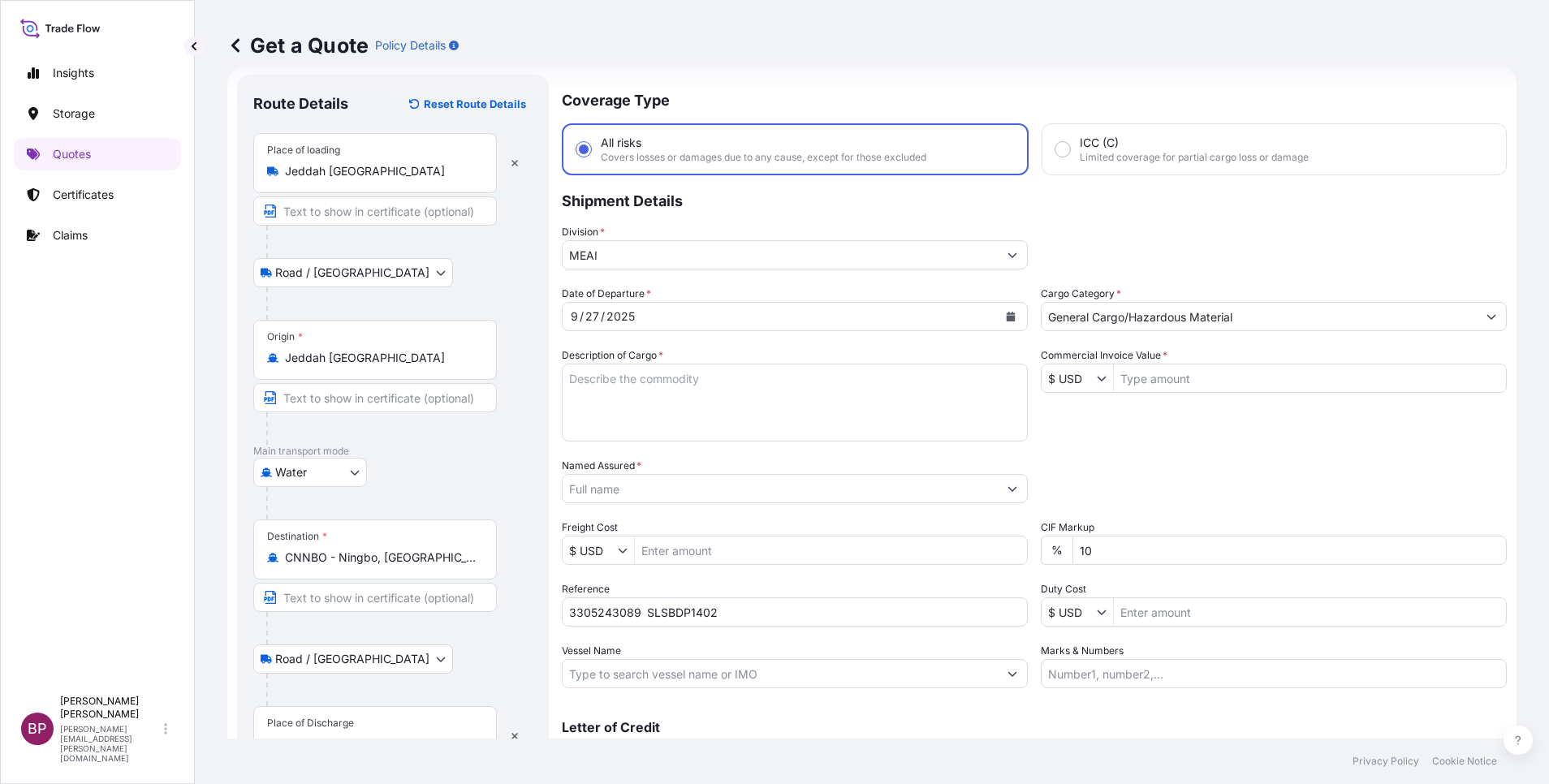
drag, startPoint x: 339, startPoint y: 734, endPoint x: 376, endPoint y: 698, distance: 51.6
click at [339, 732] on div "Place of Discharge" at bounding box center [375, 736] width 243 height 60
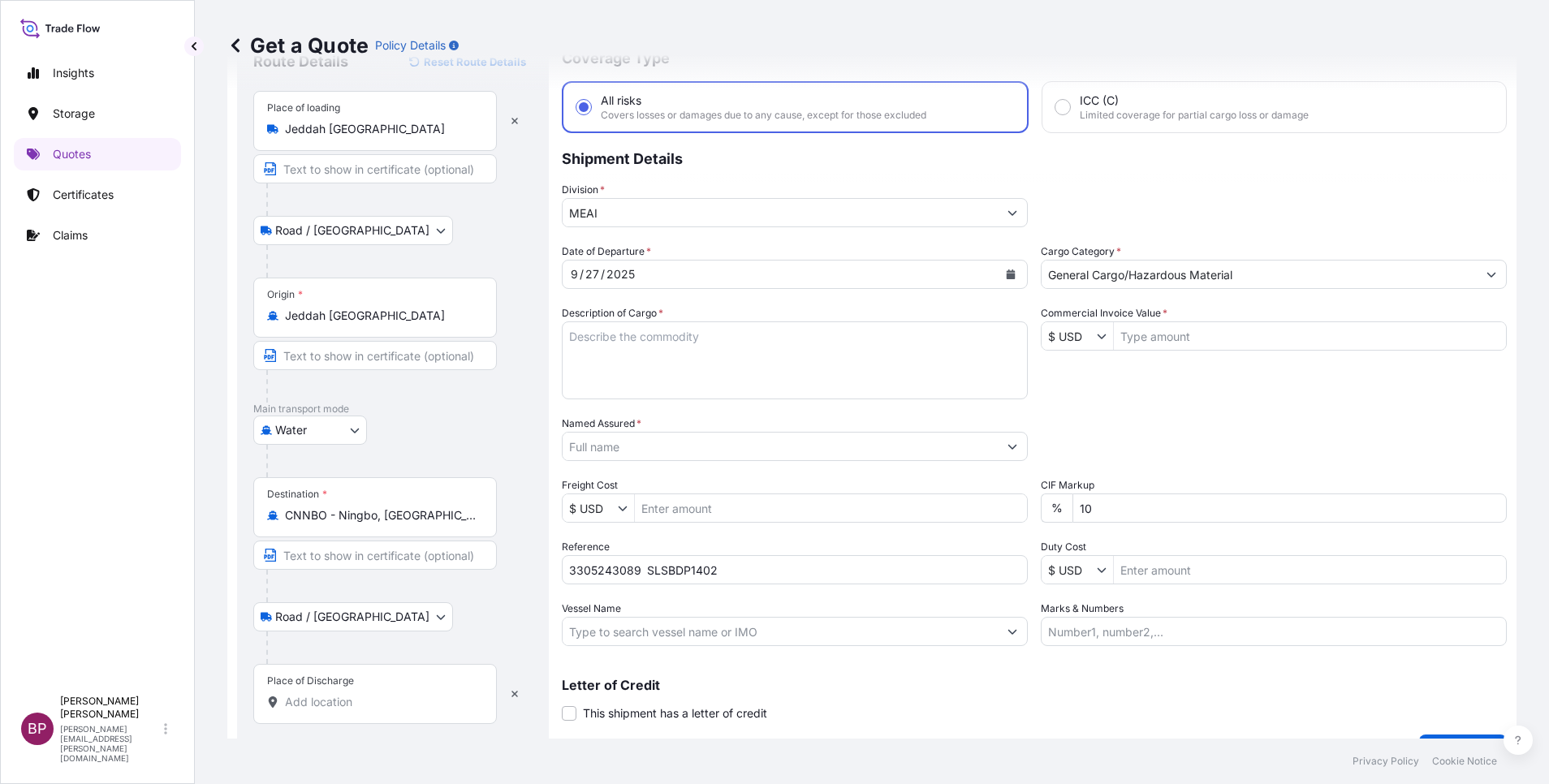
scroll to position [106, 0]
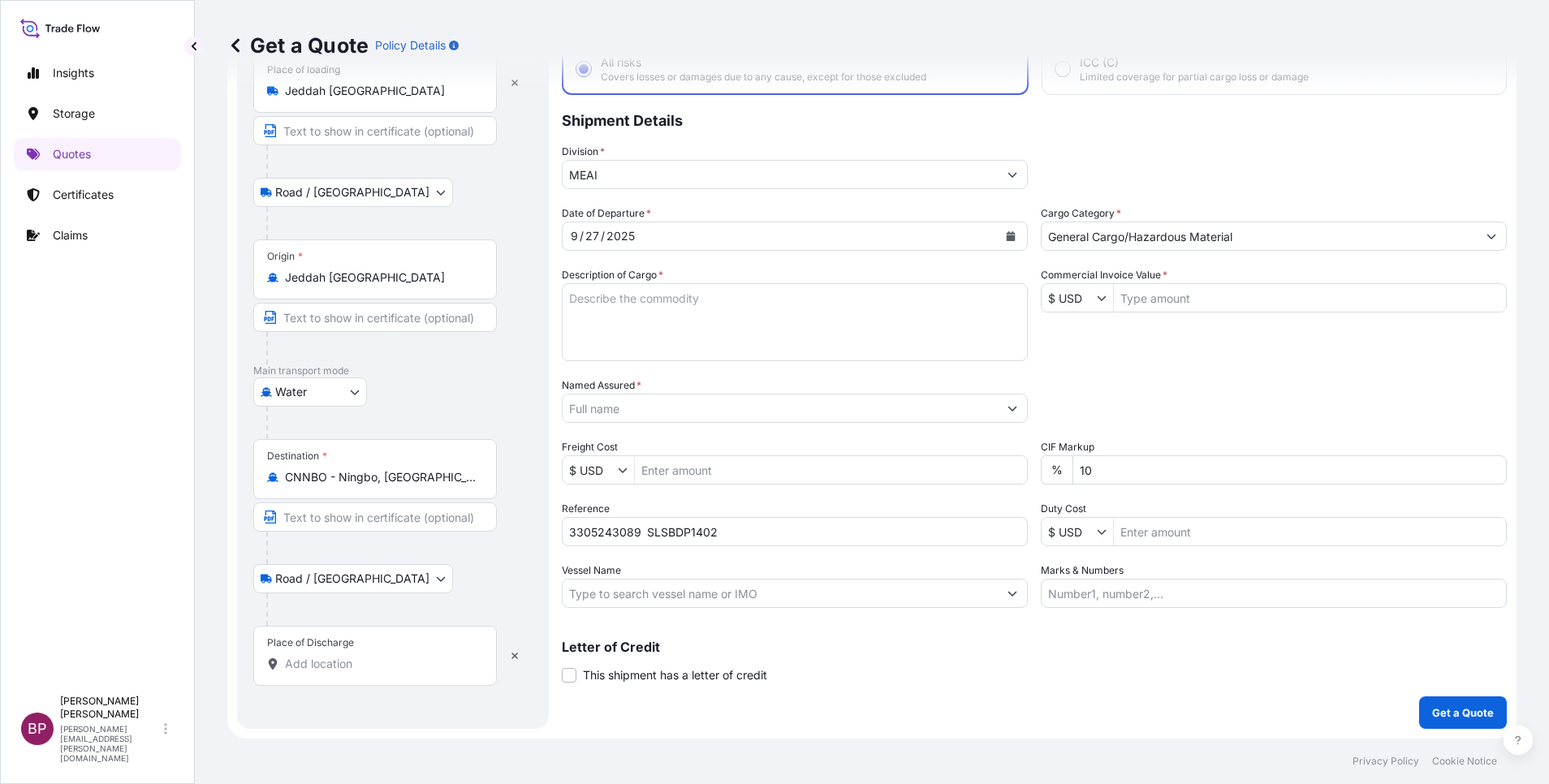
click at [388, 671] on input "Place of Discharge" at bounding box center [380, 663] width 191 height 16
paste input "Ningbo"
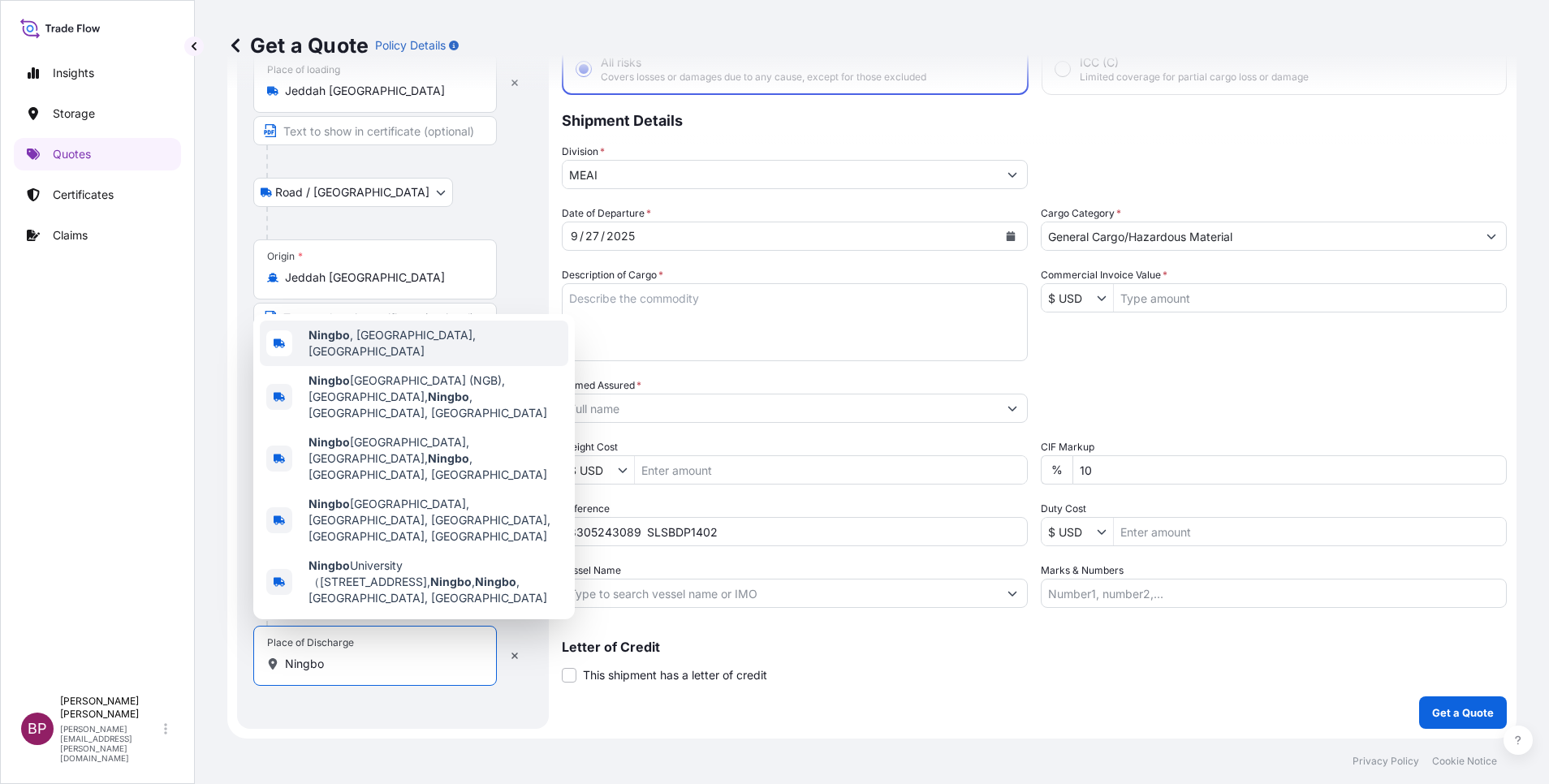
click at [392, 359] on span "[GEOGRAPHIC_DATA] , [GEOGRAPHIC_DATA], [GEOGRAPHIC_DATA]" at bounding box center [435, 344] width 253 height 33
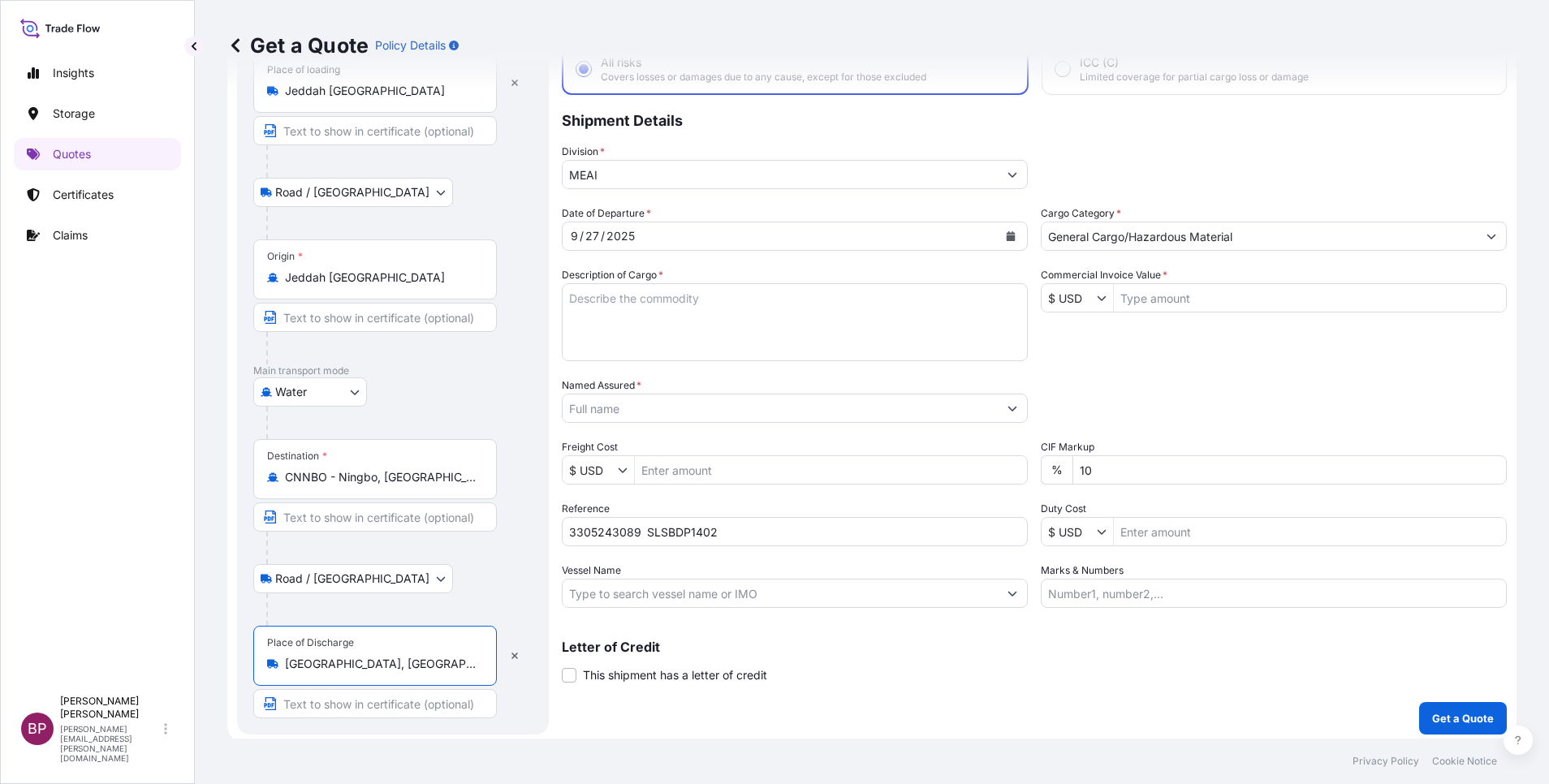
type input "[GEOGRAPHIC_DATA], [GEOGRAPHIC_DATA], [GEOGRAPHIC_DATA]"
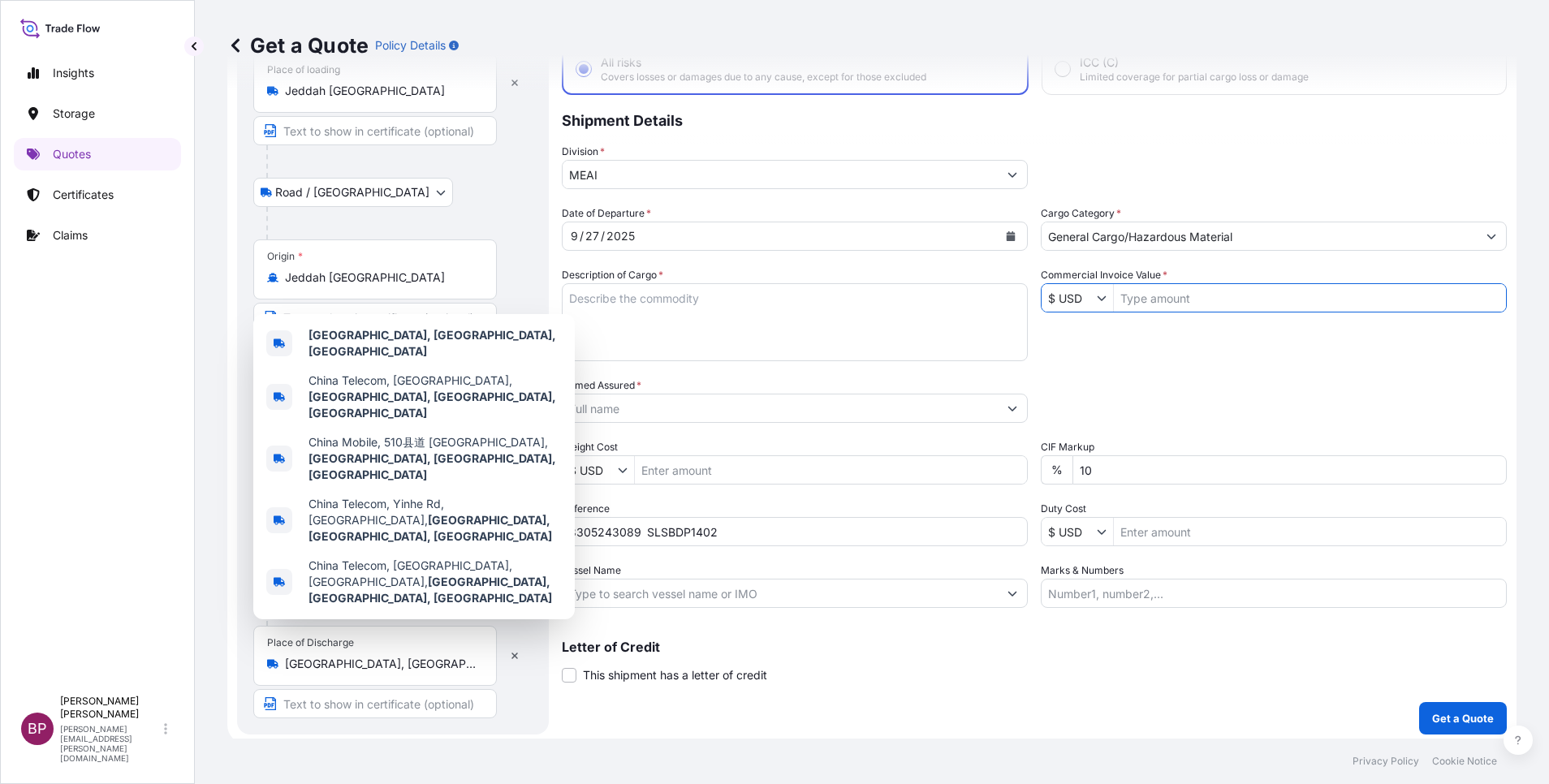
click at [1273, 300] on input "Commercial Invoice Value *" at bounding box center [1310, 297] width 392 height 29
paste input "117585"
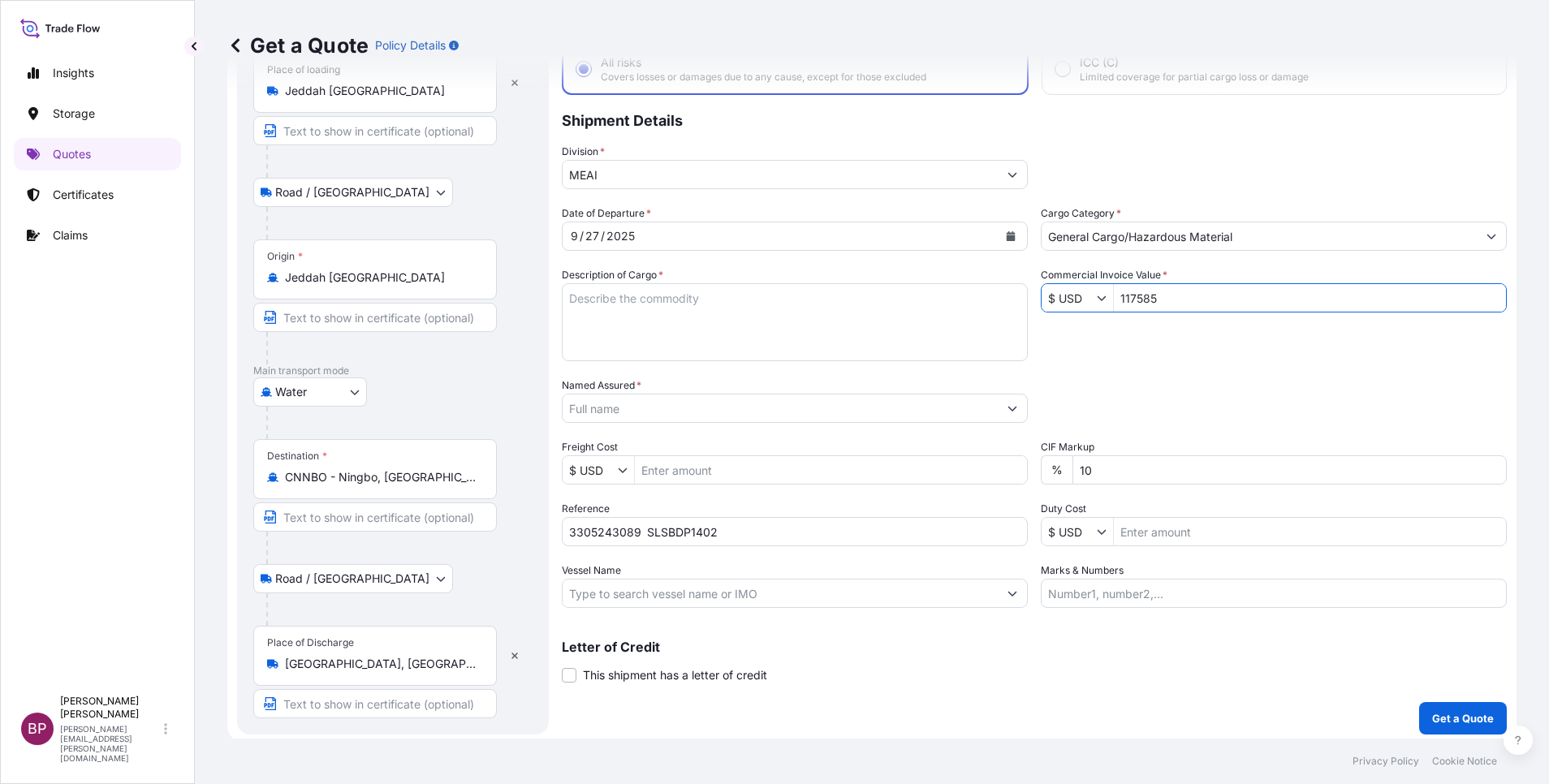
type input "117,585"
click at [669, 314] on textarea "Description of Cargo *" at bounding box center [795, 322] width 466 height 78
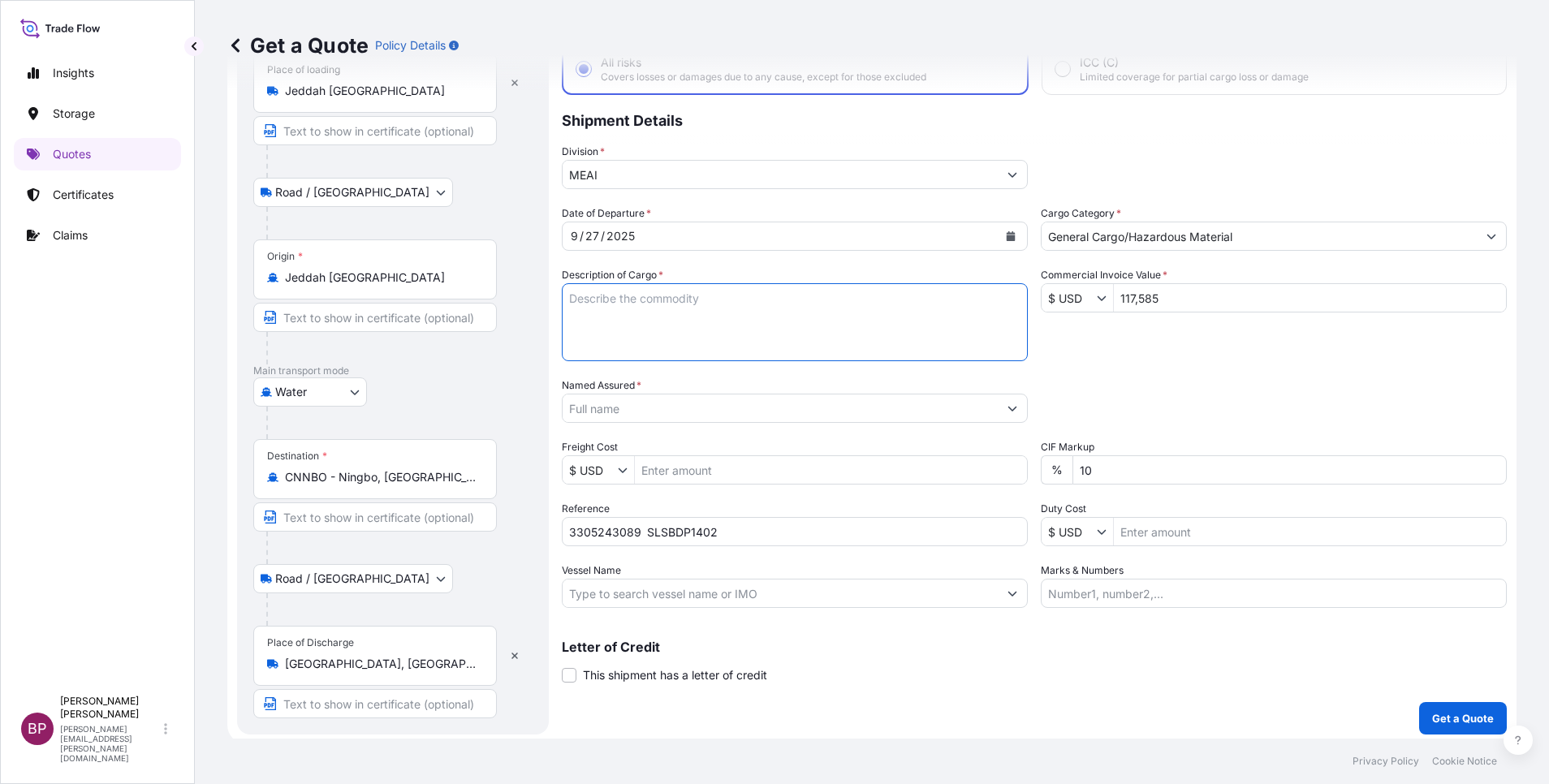
paste textarea "EP 100T /Synthetic Rubber EPDM"
type textarea "EP 100T /Synthetic Rubber EPDM"
click at [673, 409] on input "Named Assured *" at bounding box center [780, 408] width 436 height 29
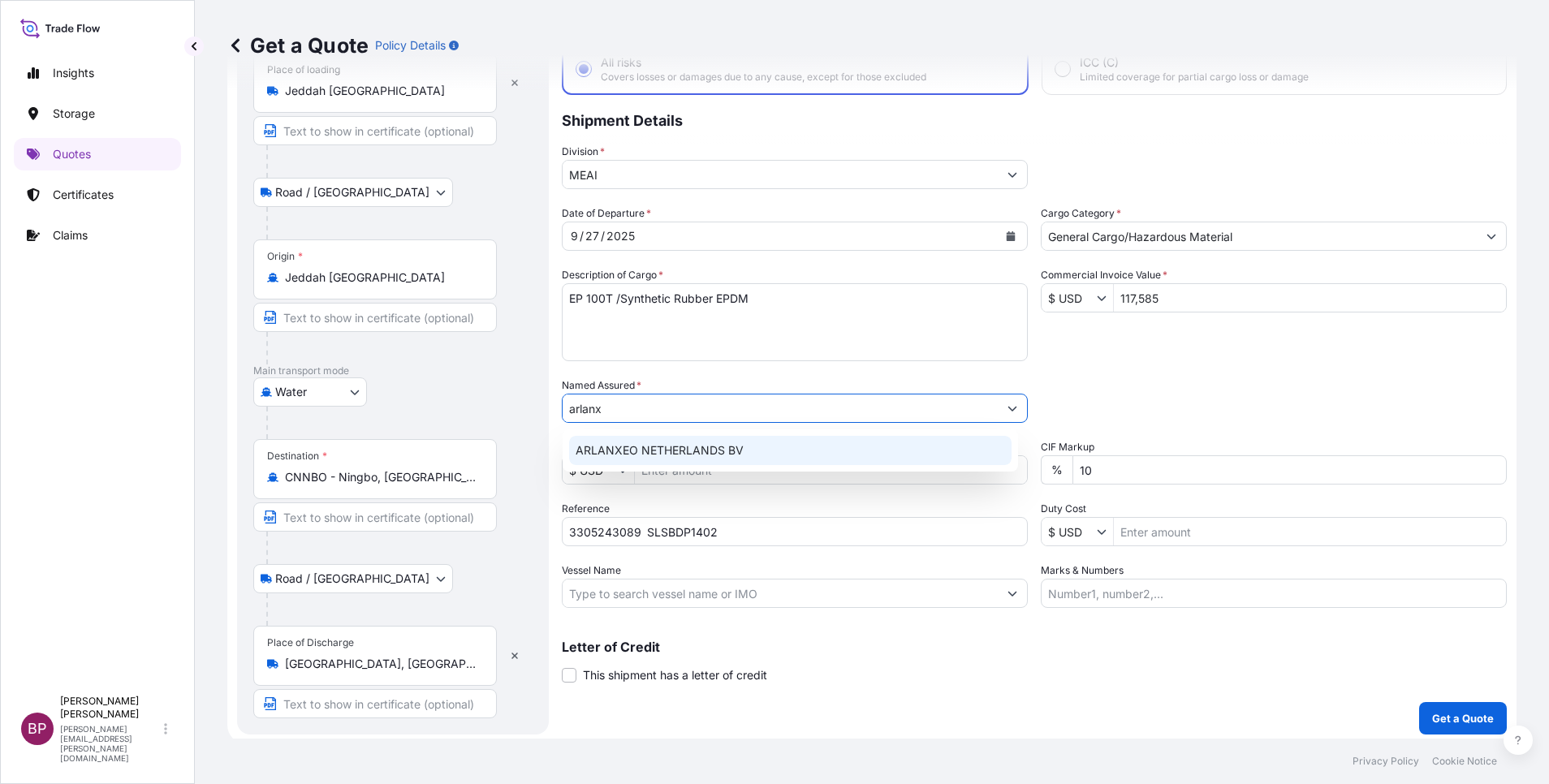
click at [718, 452] on span "ARLANXEO NETHERLANDS BV" at bounding box center [660, 450] width 168 height 16
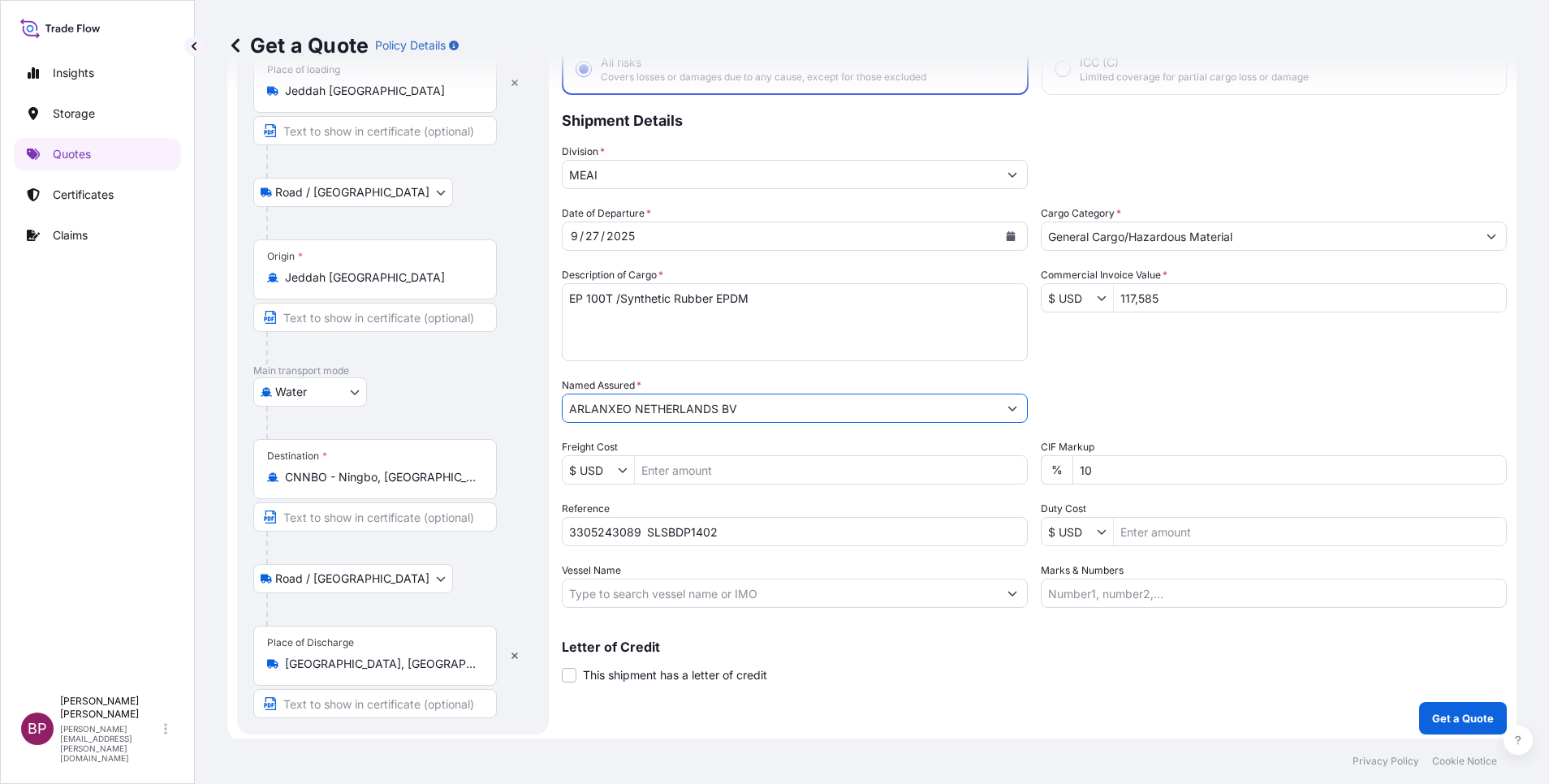
type input "ARLANXEO NETHERLANDS BV"
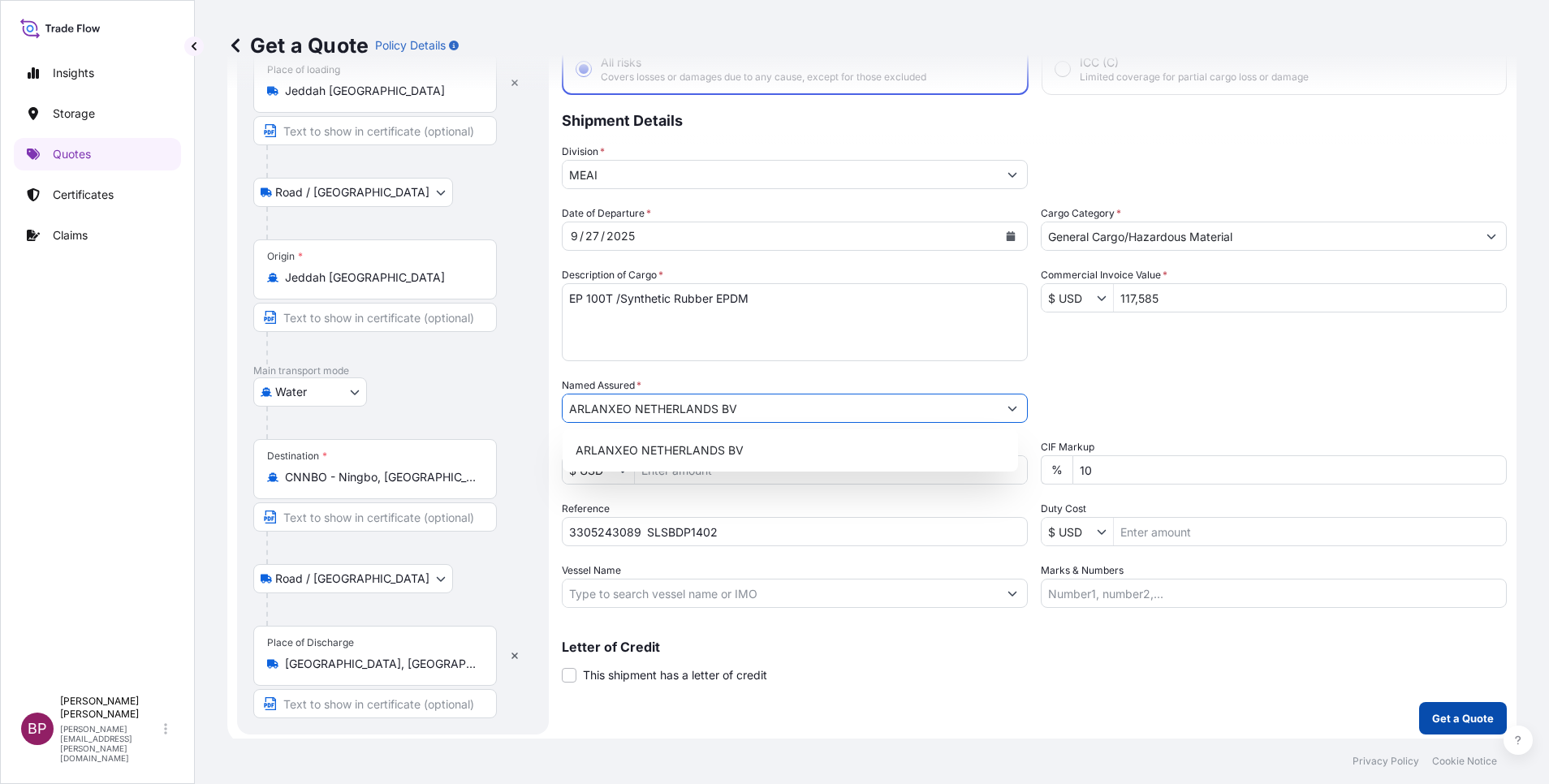
click at [1446, 714] on p "Get a Quote" at bounding box center [1463, 718] width 62 height 16
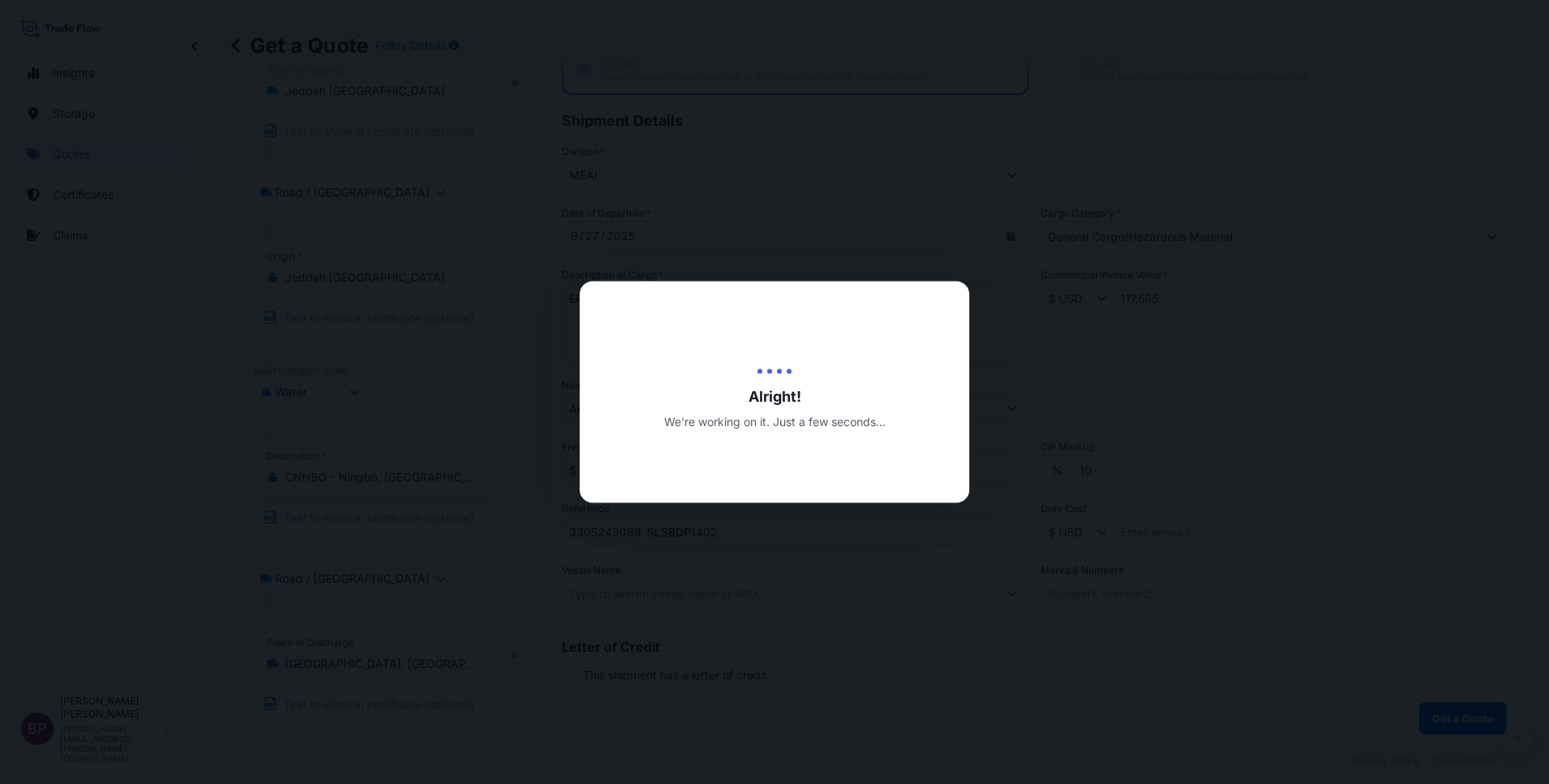
select select "Road / [GEOGRAPHIC_DATA]"
select select "Water"
select select "Road / [GEOGRAPHIC_DATA]"
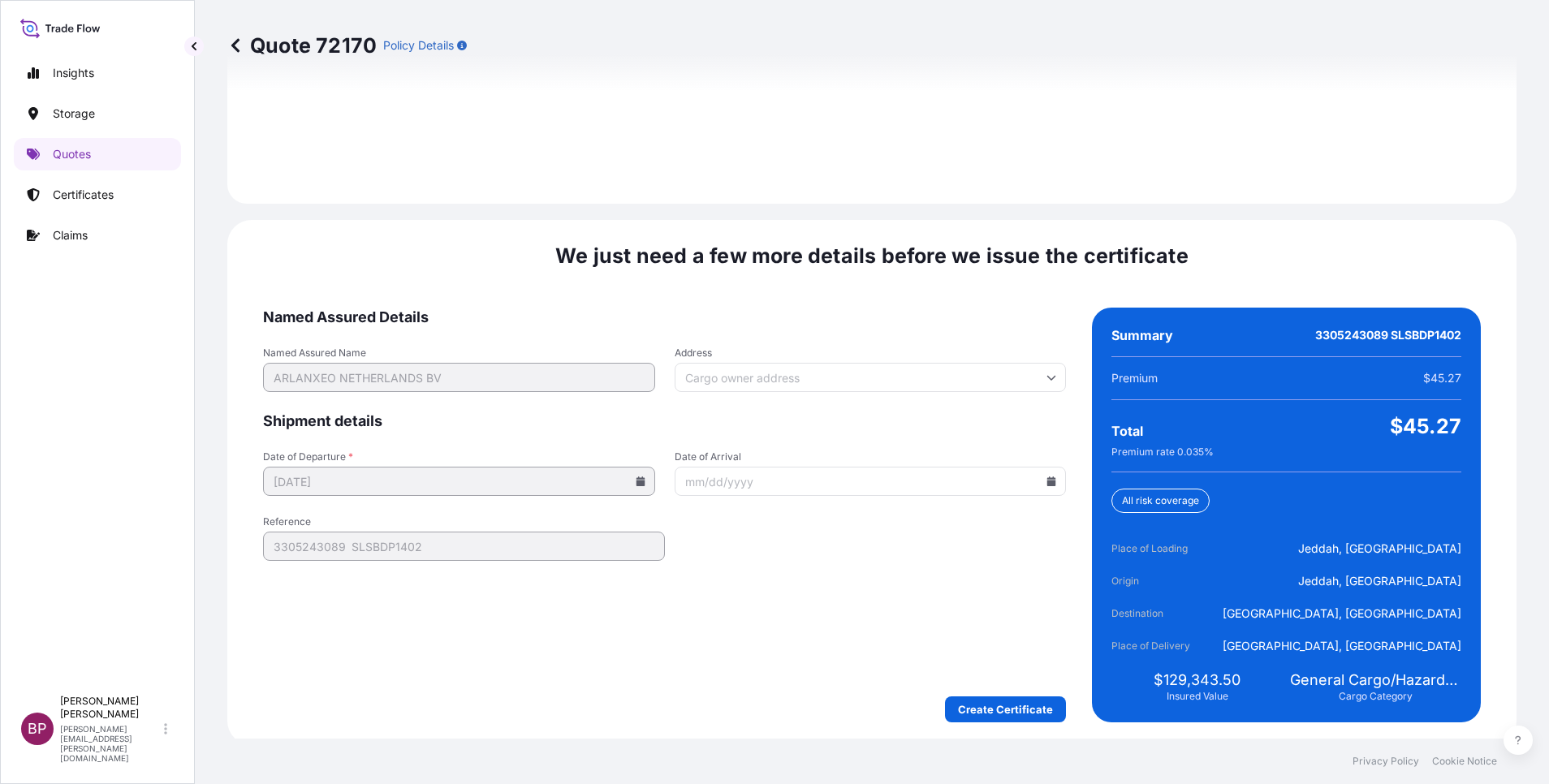
scroll to position [2406, 0]
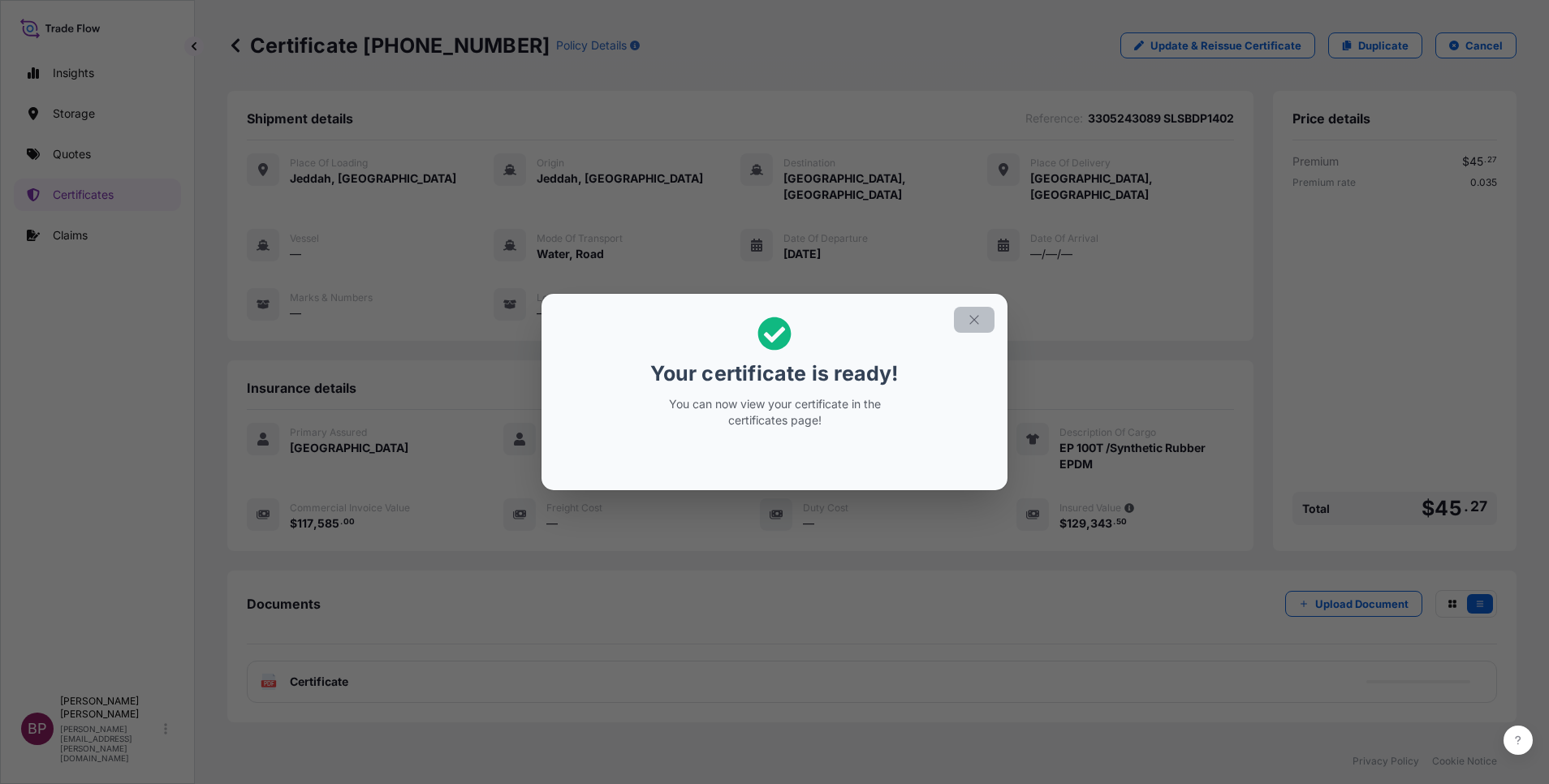
click at [975, 323] on icon "button" at bounding box center [973, 320] width 14 height 14
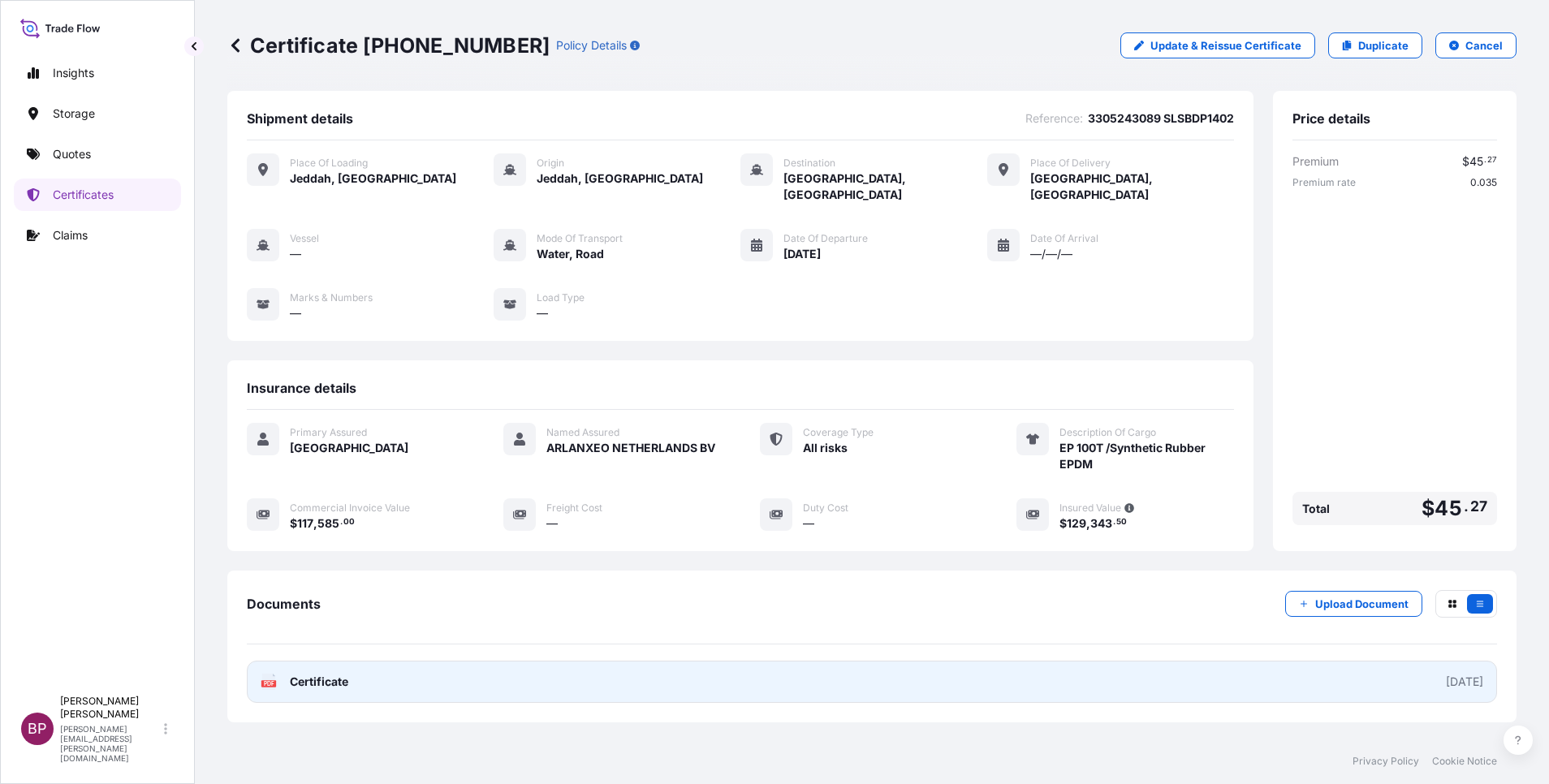
click at [330, 674] on span "Certificate" at bounding box center [319, 682] width 59 height 16
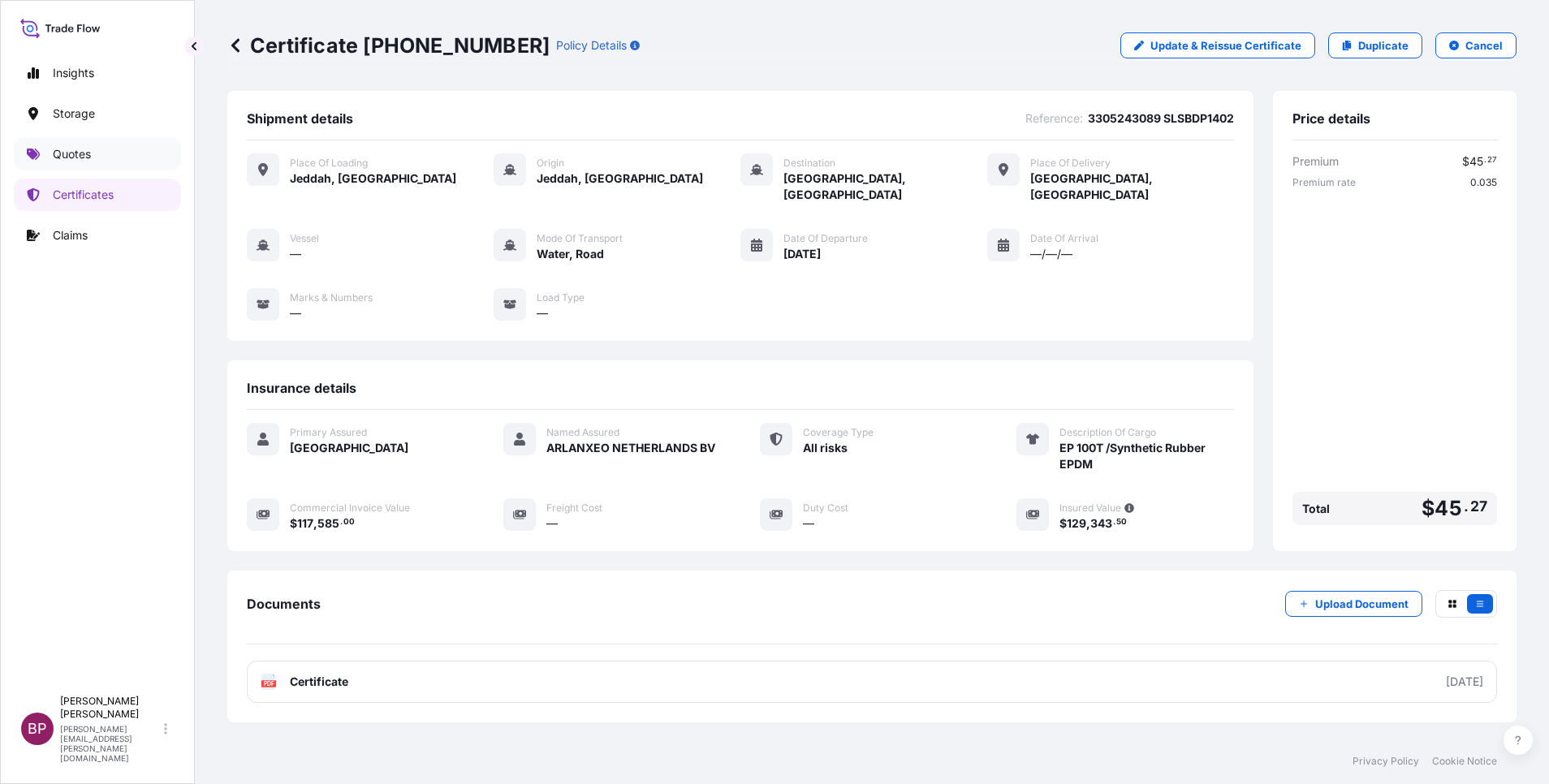
click at [93, 151] on link "Quotes" at bounding box center [97, 154] width 167 height 33
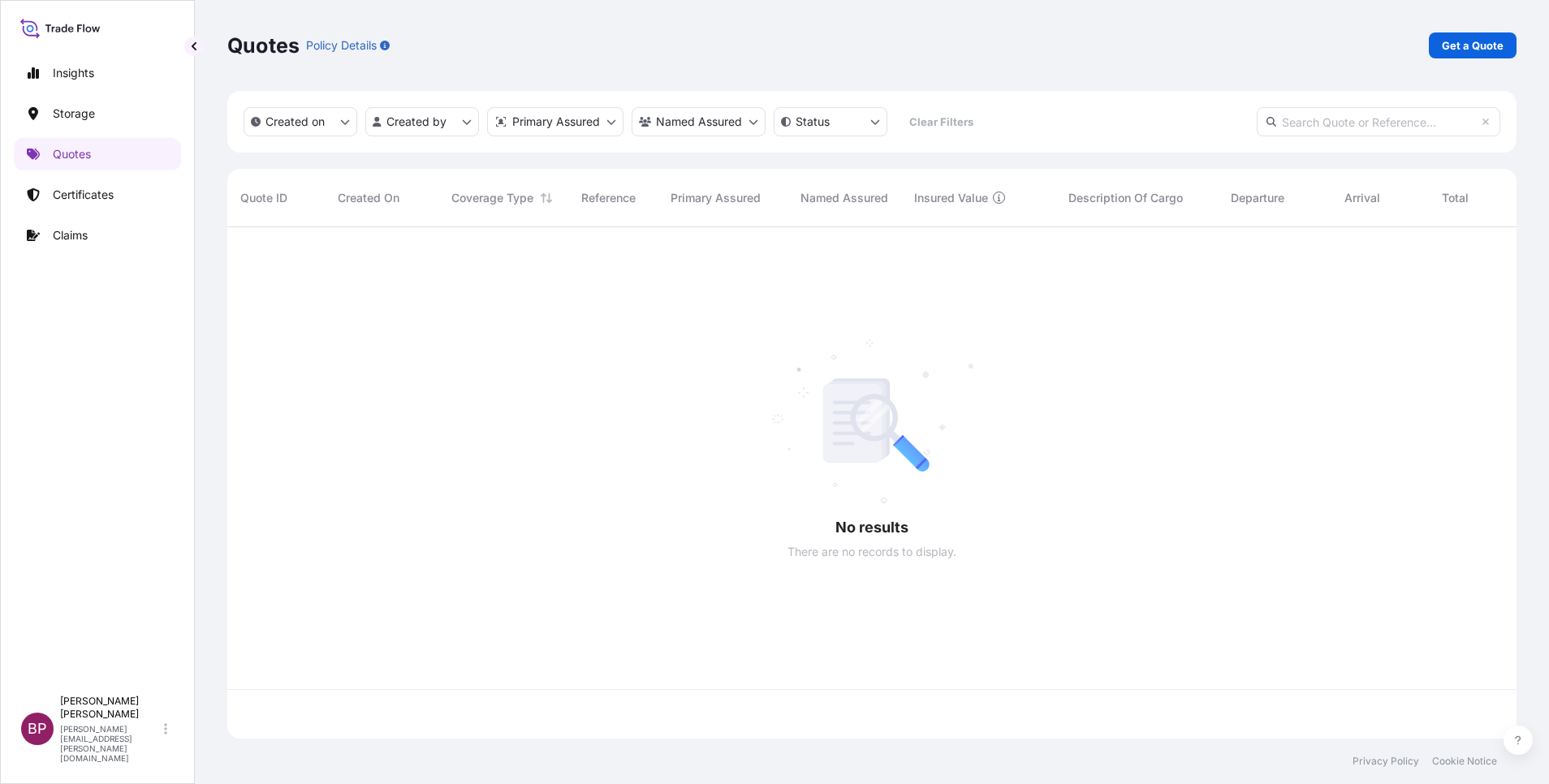
scroll to position [502, 1271]
click at [1488, 39] on p "Get a Quote" at bounding box center [1473, 45] width 62 height 16
select select "Water"
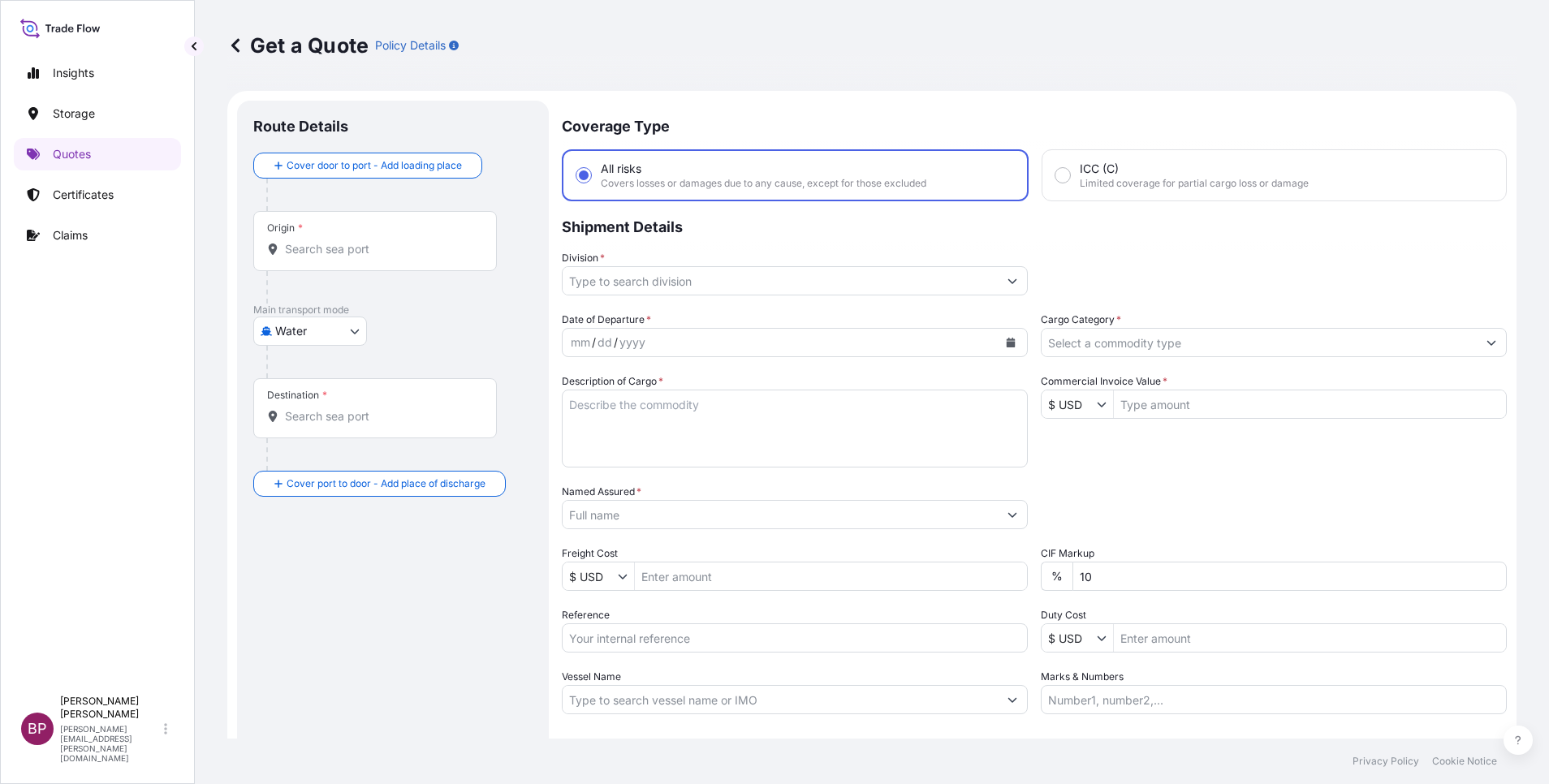
scroll to position [26, 0]
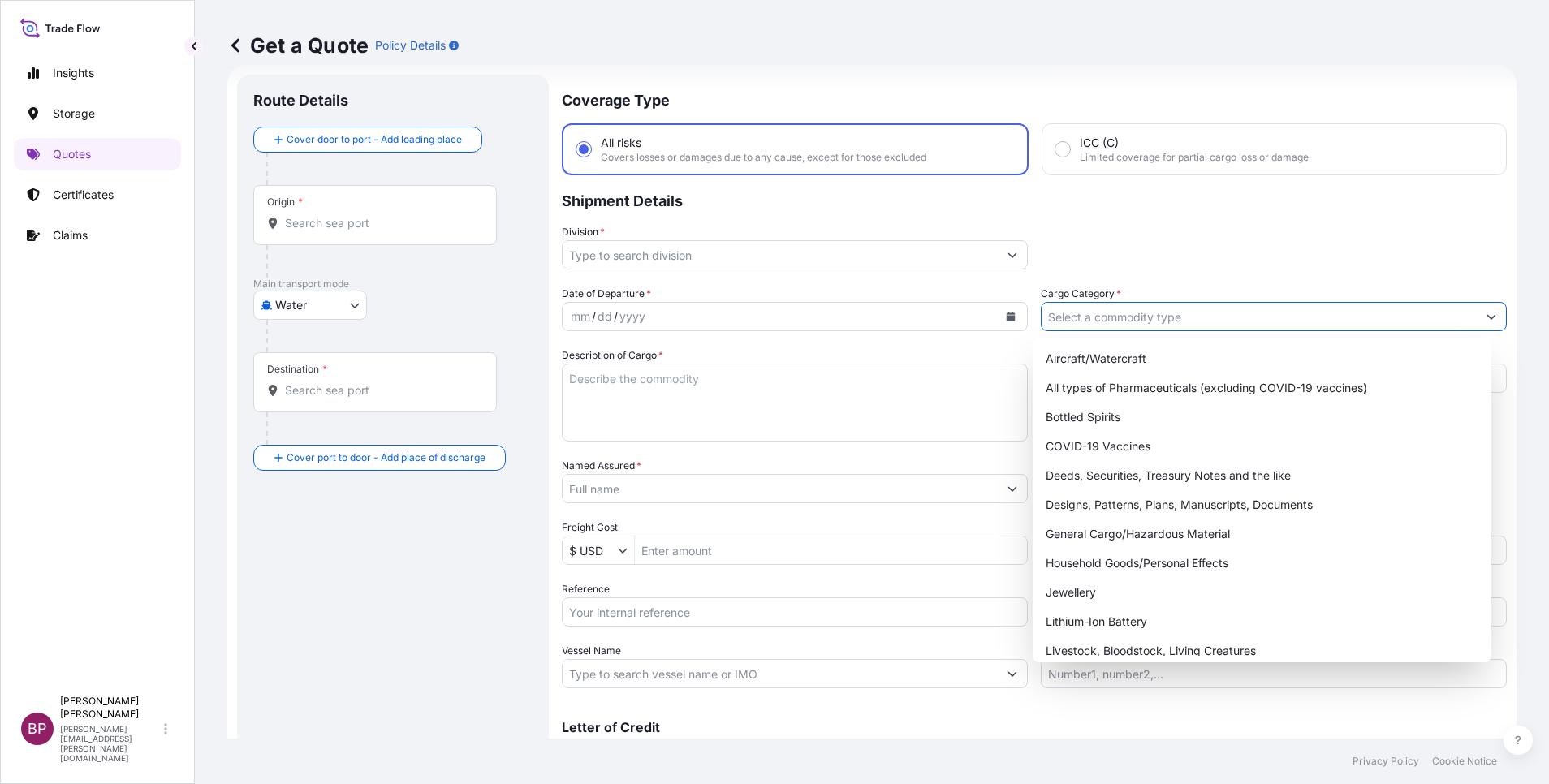
drag, startPoint x: 1276, startPoint y: 316, endPoint x: 1173, endPoint y: 466, distance: 182.0
click at [1275, 316] on input "Cargo Category *" at bounding box center [1259, 317] width 436 height 29
click at [1102, 538] on div "General Cargo/Hazardous Material" at bounding box center [1262, 534] width 446 height 29
type input "General Cargo/Hazardous Material"
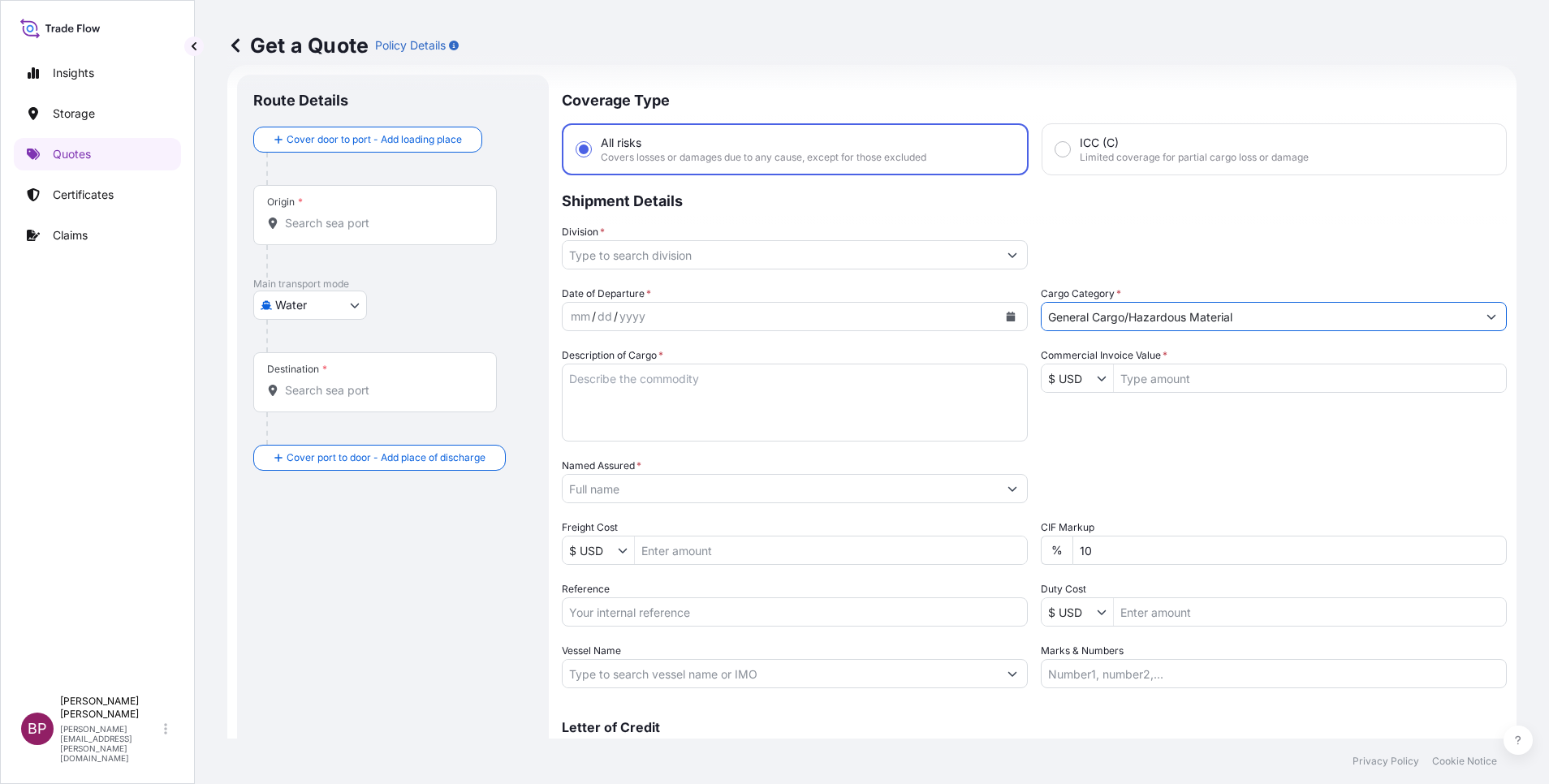
click at [998, 258] on button "Show suggestions" at bounding box center [1012, 255] width 29 height 29
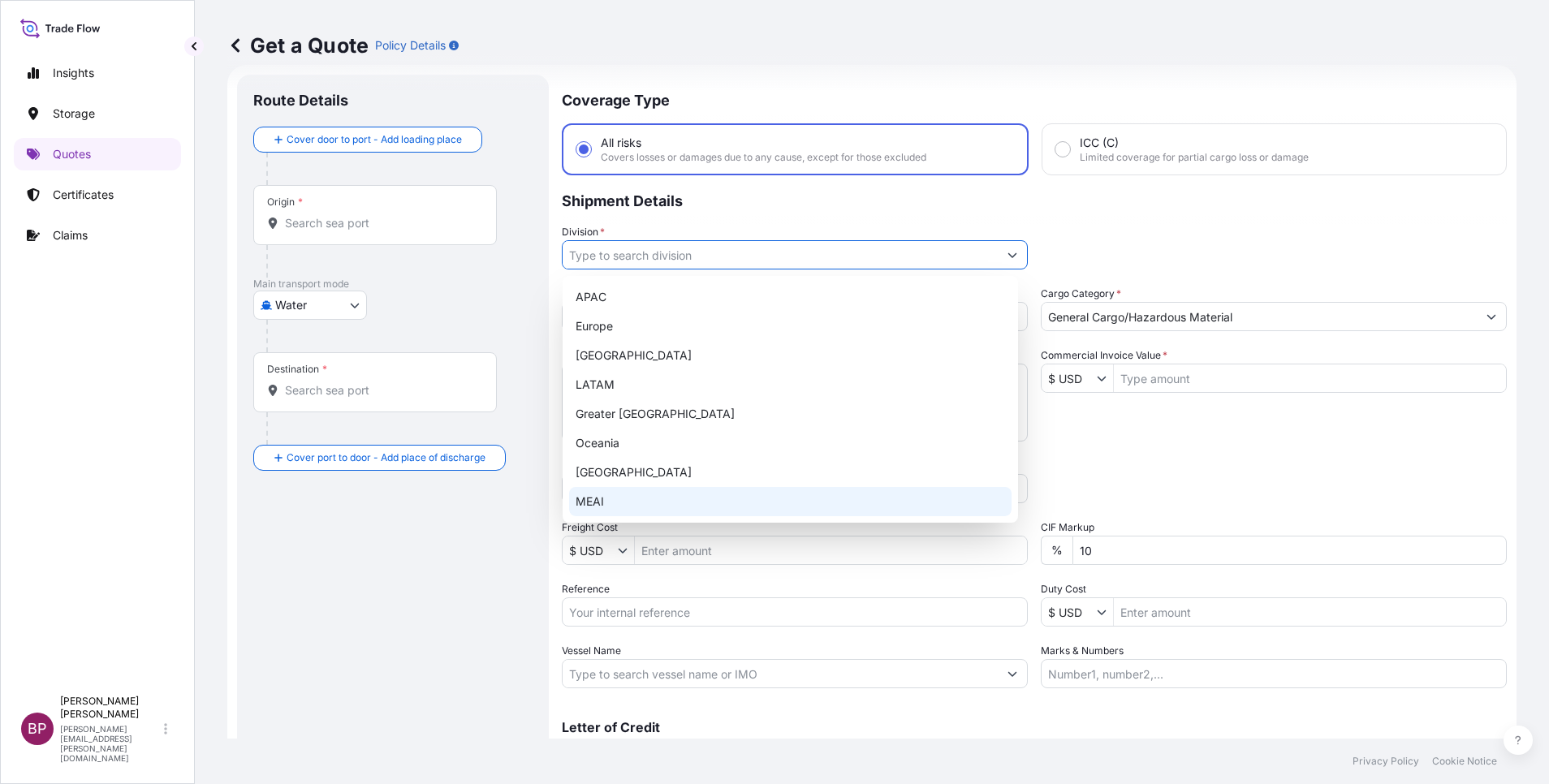
click at [648, 502] on div "MEAI" at bounding box center [790, 501] width 442 height 29
type input "MEAI"
click at [633, 501] on div "MEAI" at bounding box center [790, 501] width 442 height 29
click at [643, 620] on input "Reference" at bounding box center [795, 612] width 466 height 29
paste input "3305243438 SLSBDP1405"
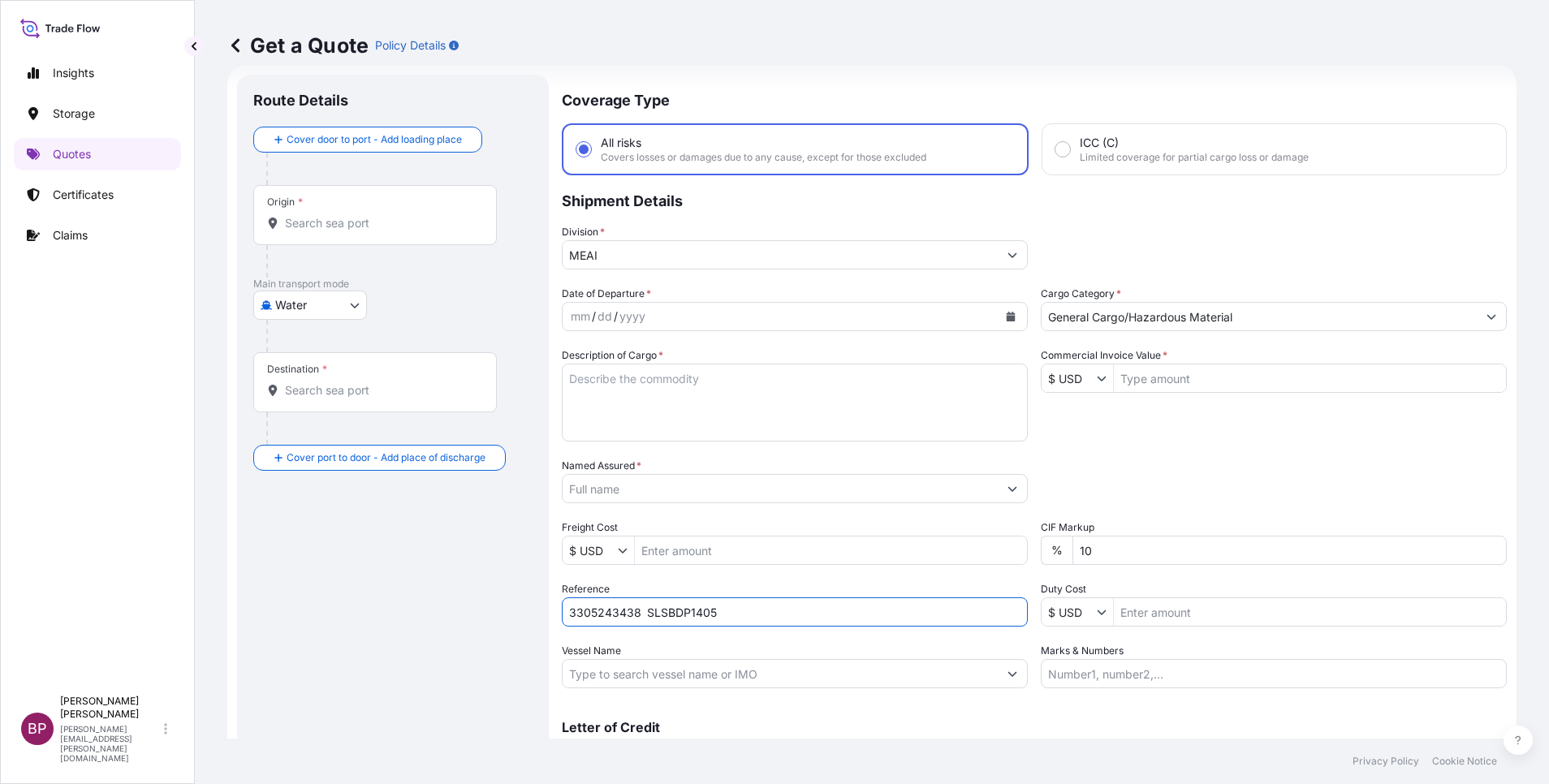
type input "3305243438 SLSBDP1405"
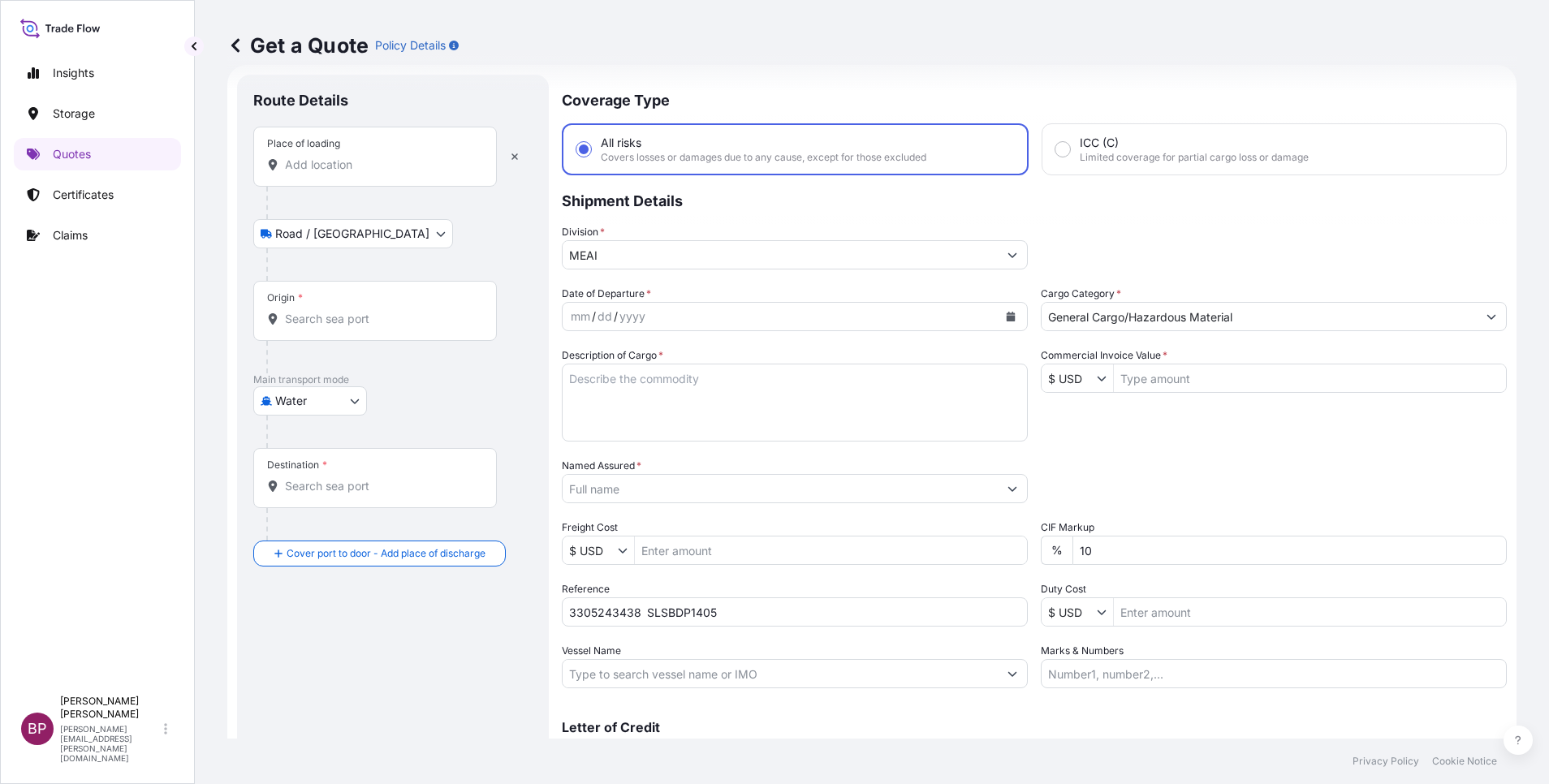
click at [334, 172] on input "Place of loading" at bounding box center [380, 164] width 191 height 16
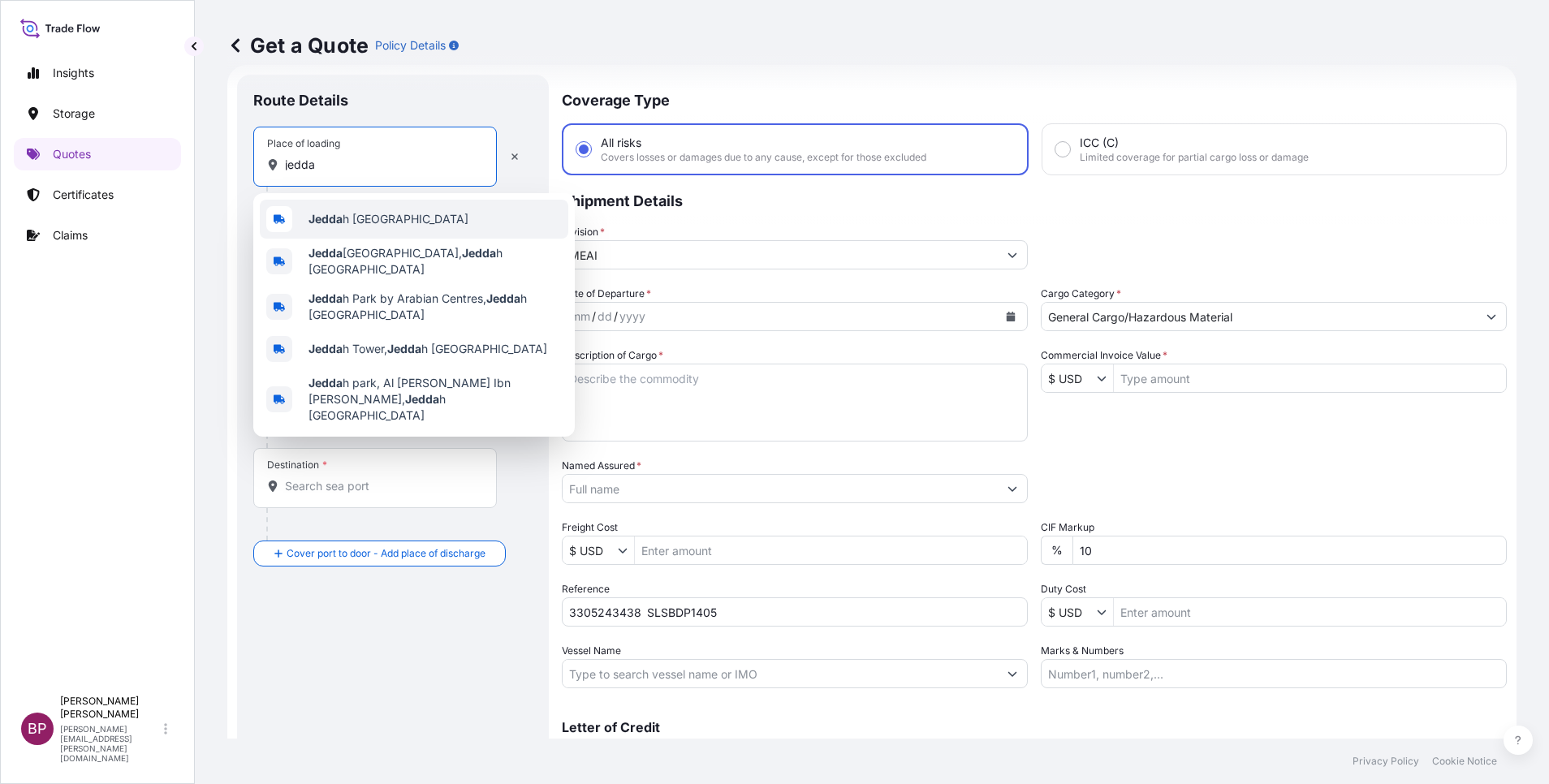
click at [345, 218] on span "Jedda h [GEOGRAPHIC_DATA]" at bounding box center [388, 219] width 160 height 16
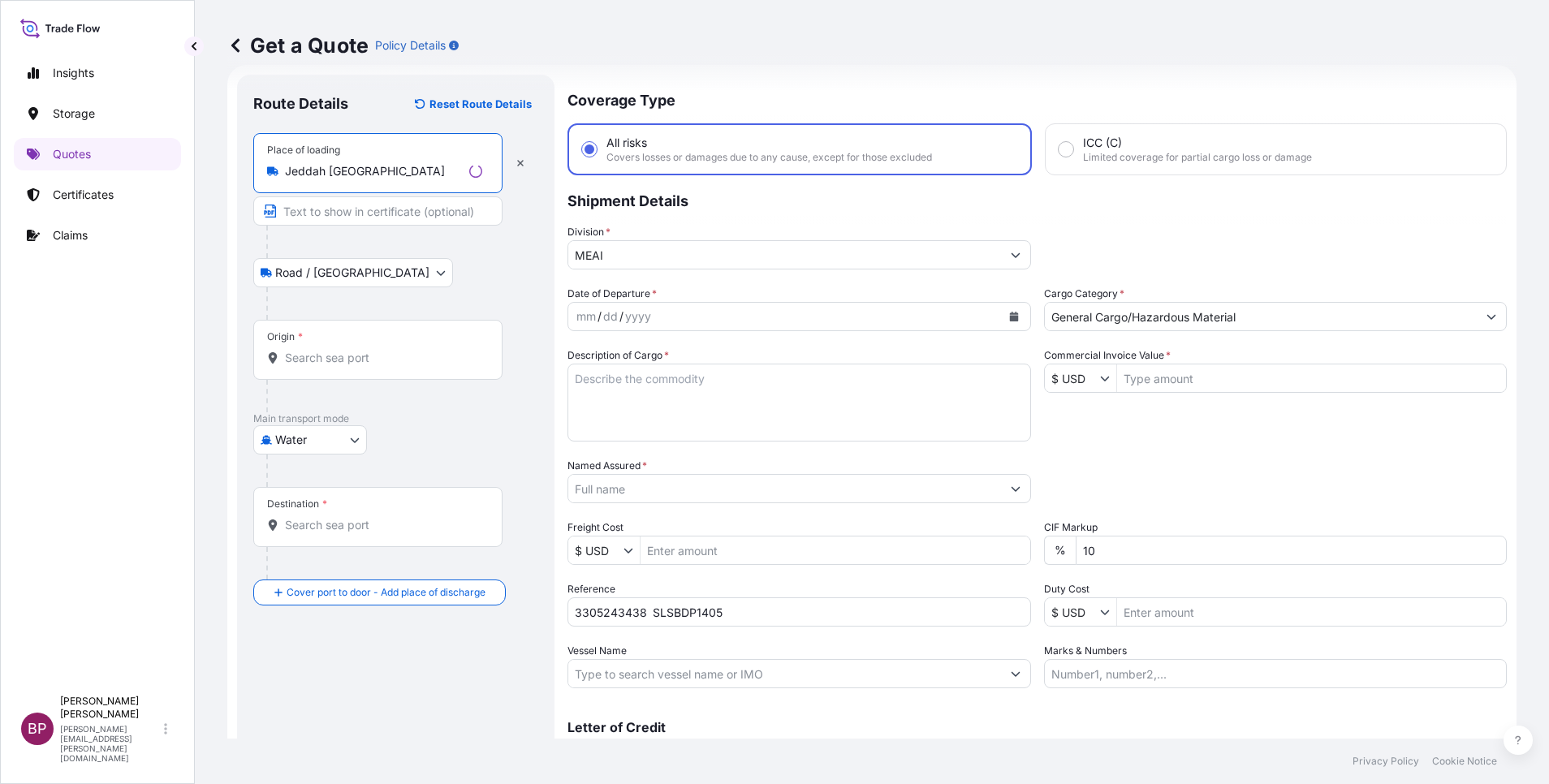
type input "Jeddah [GEOGRAPHIC_DATA]"
click at [324, 358] on input "Origin *" at bounding box center [383, 357] width 197 height 16
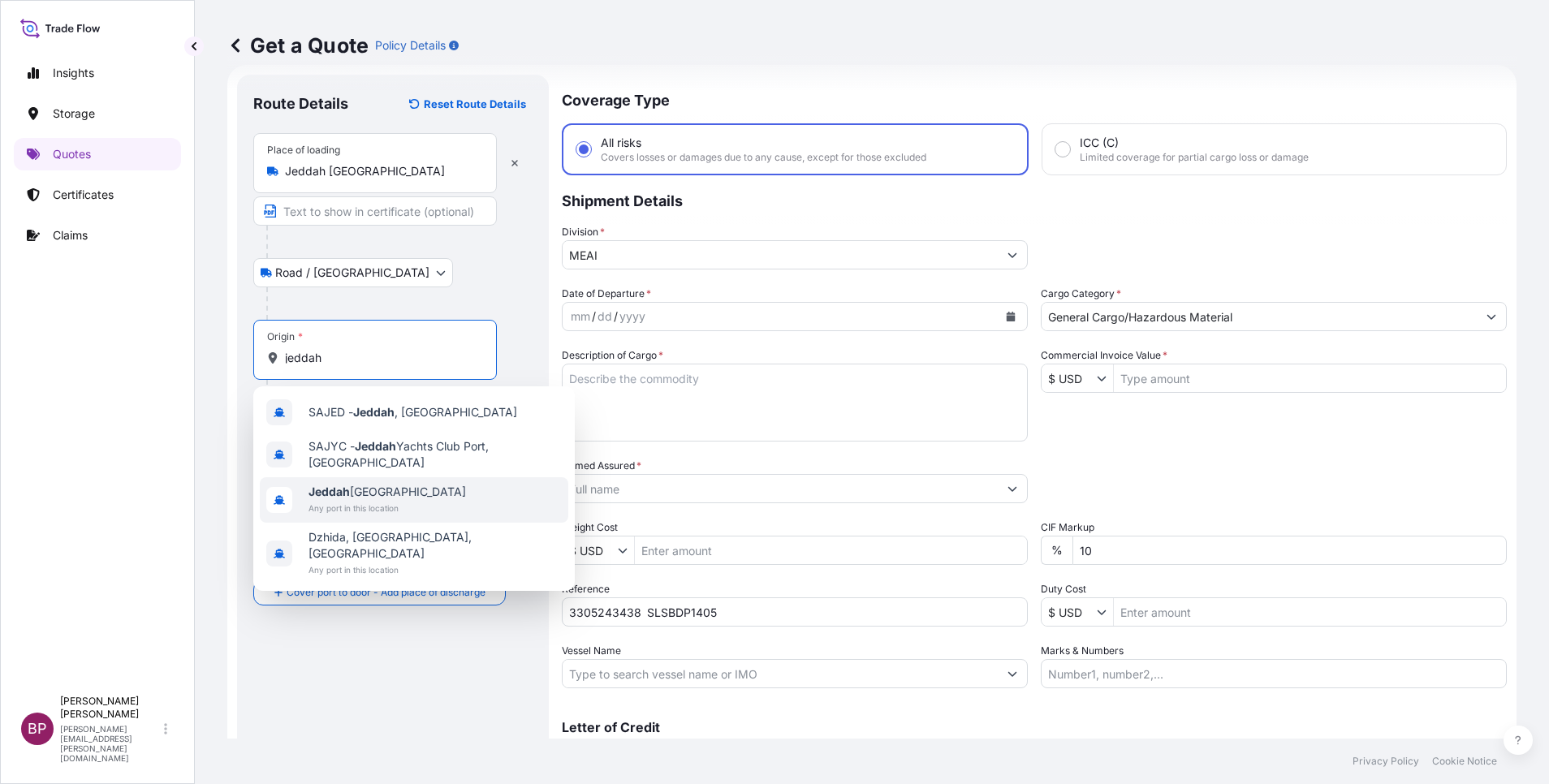
click at [380, 495] on span "Jeddah [GEOGRAPHIC_DATA]" at bounding box center [386, 491] width 157 height 16
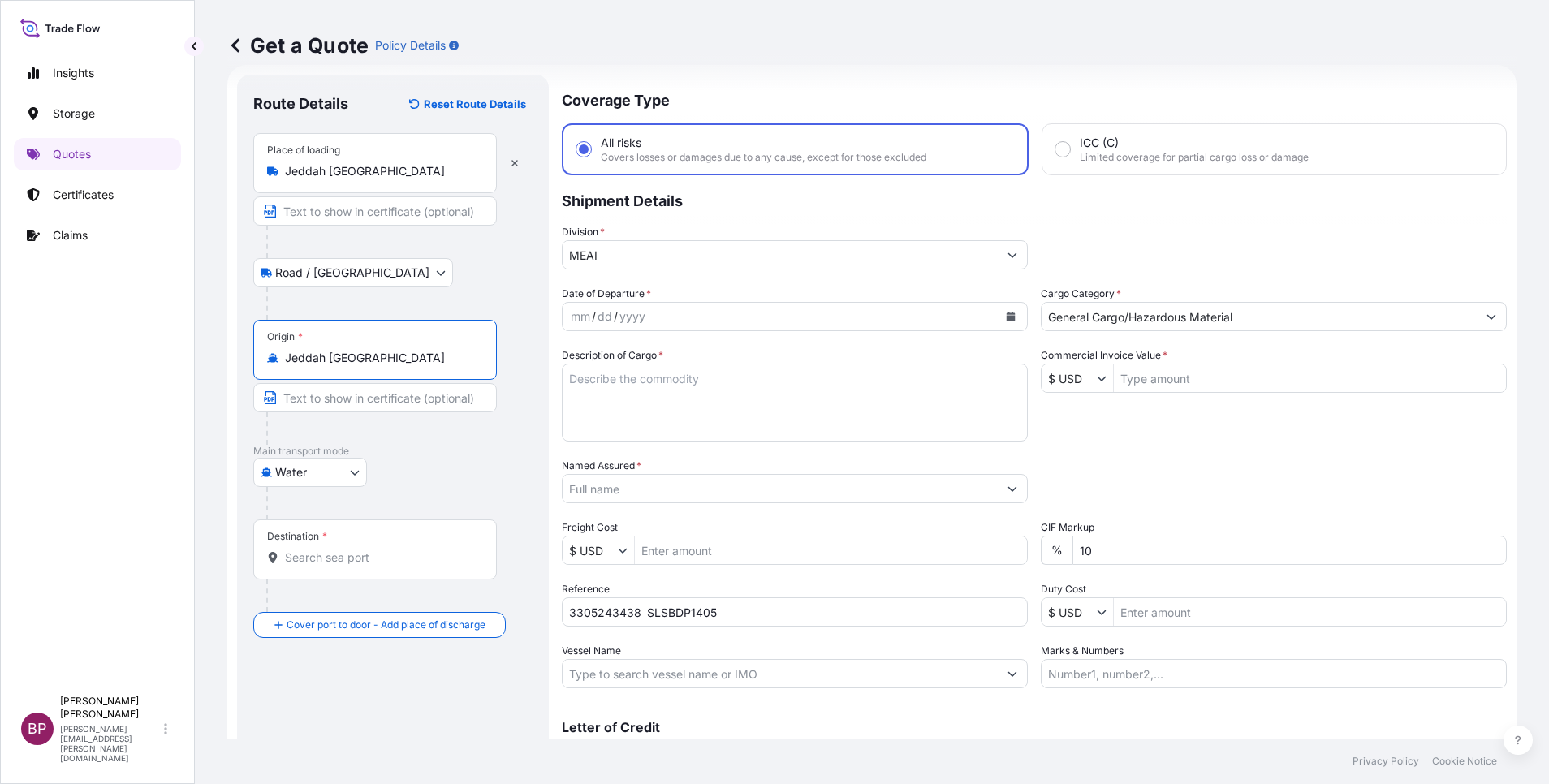
type input "Jeddah [GEOGRAPHIC_DATA]"
click at [365, 561] on input "Destination *" at bounding box center [380, 557] width 191 height 16
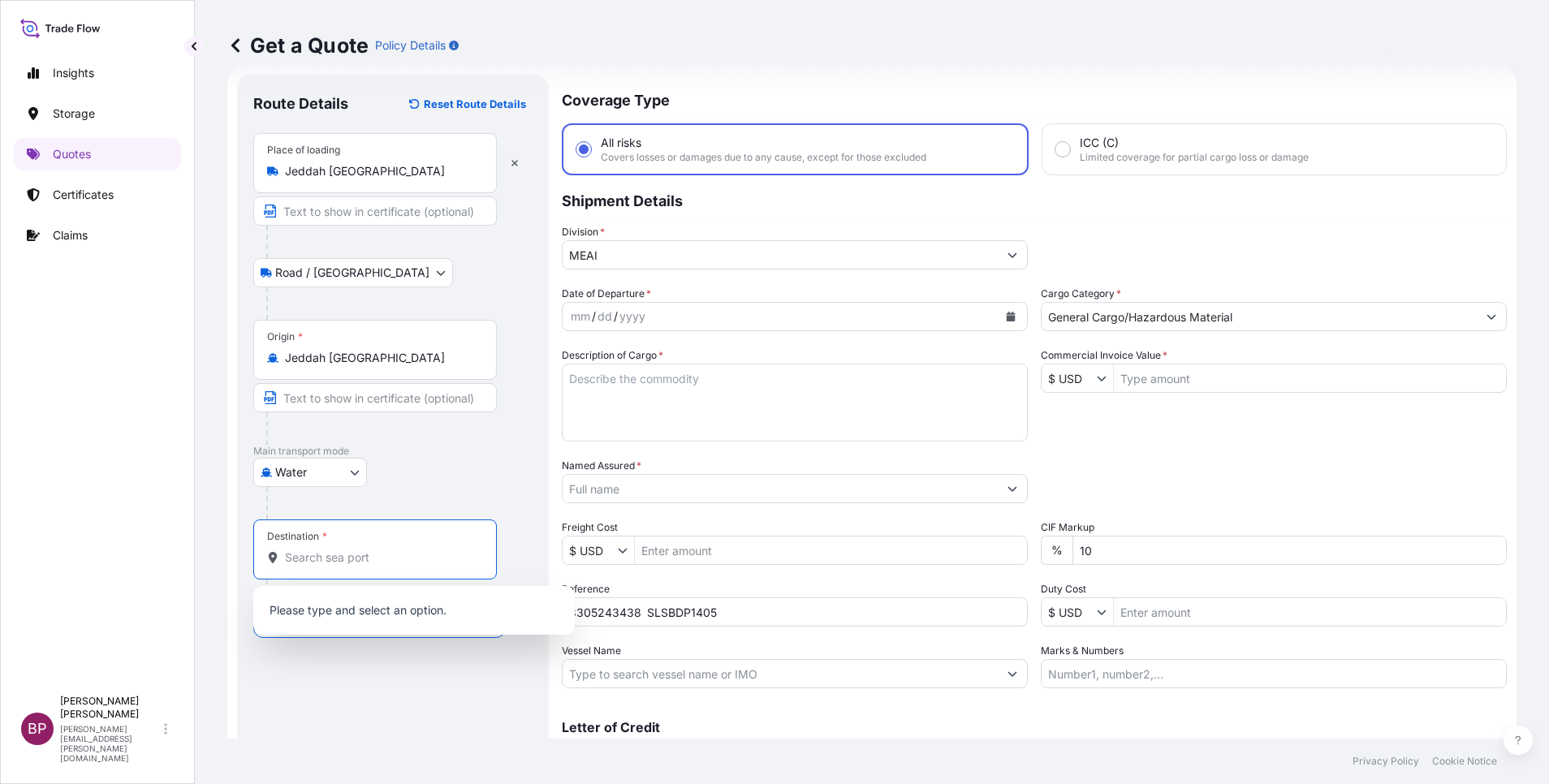
paste input "[GEOGRAPHIC_DATA]"
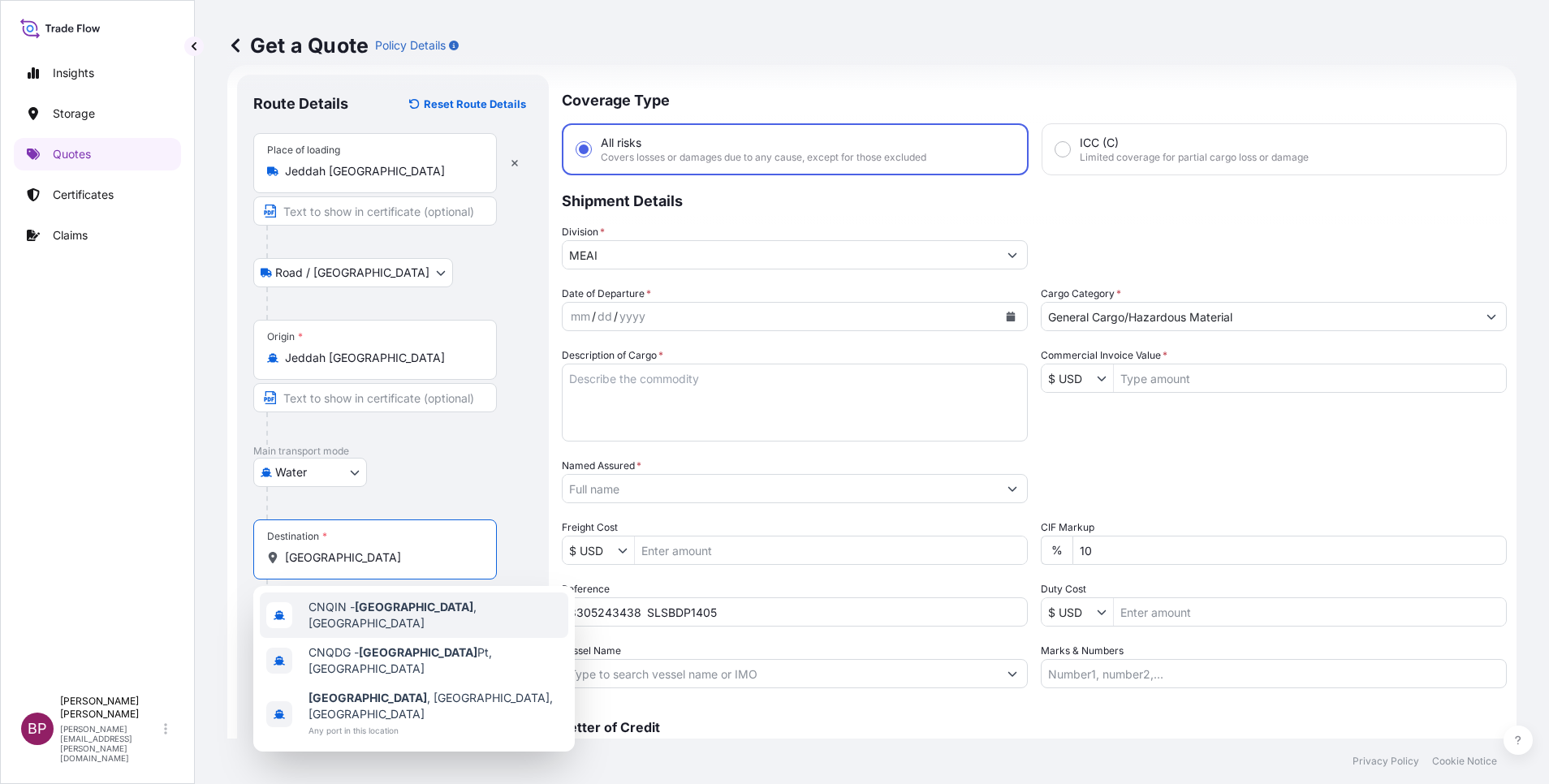
click at [405, 611] on span "CNQIN - [GEOGRAPHIC_DATA] , [GEOGRAPHIC_DATA]" at bounding box center [435, 616] width 253 height 33
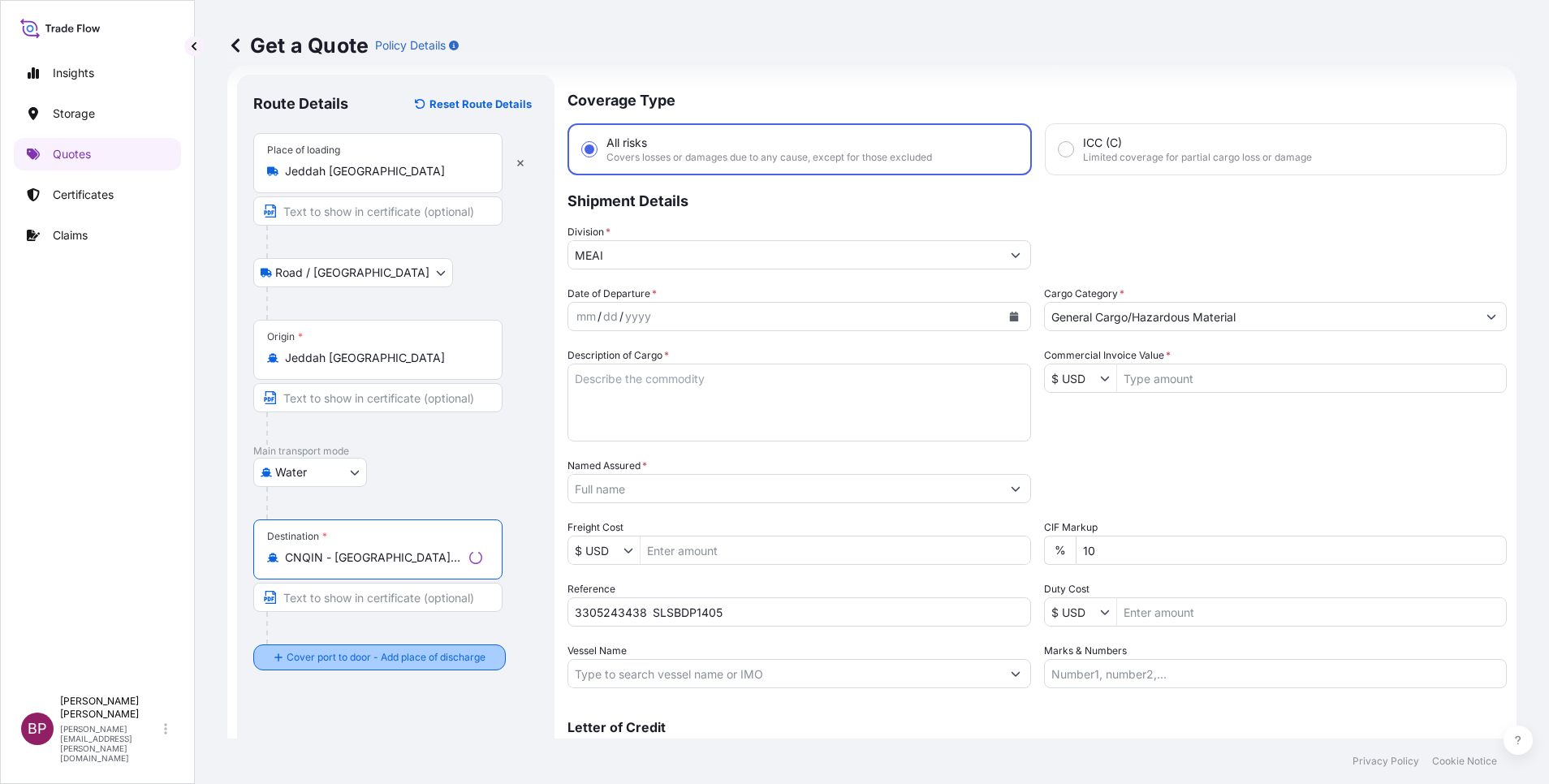
type input "CNQIN - [GEOGRAPHIC_DATA], [GEOGRAPHIC_DATA]"
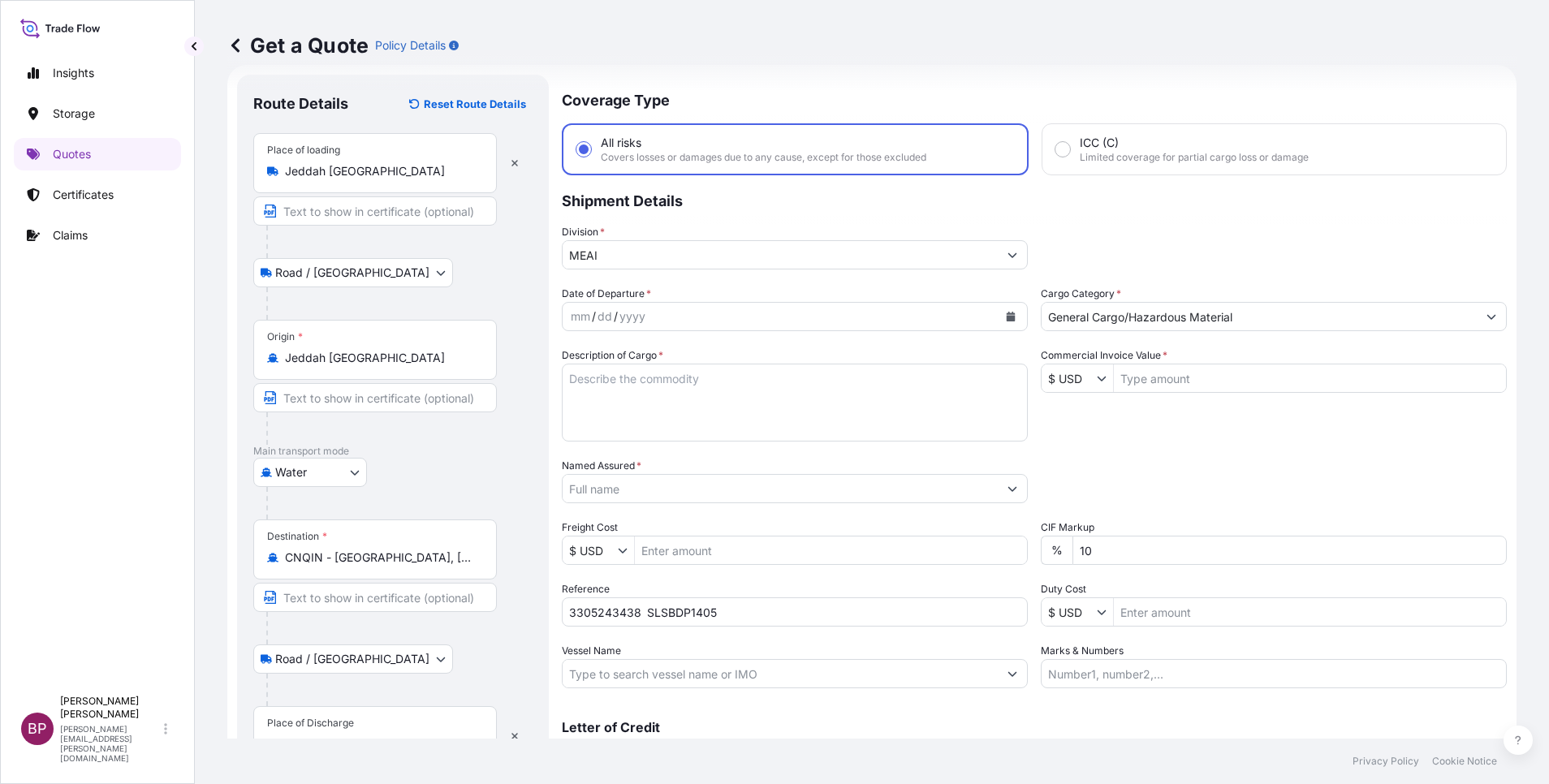
click at [342, 719] on div "Place of Discharge" at bounding box center [311, 722] width 87 height 13
click at [342, 737] on input "Place of Discharge" at bounding box center [380, 744] width 191 height 16
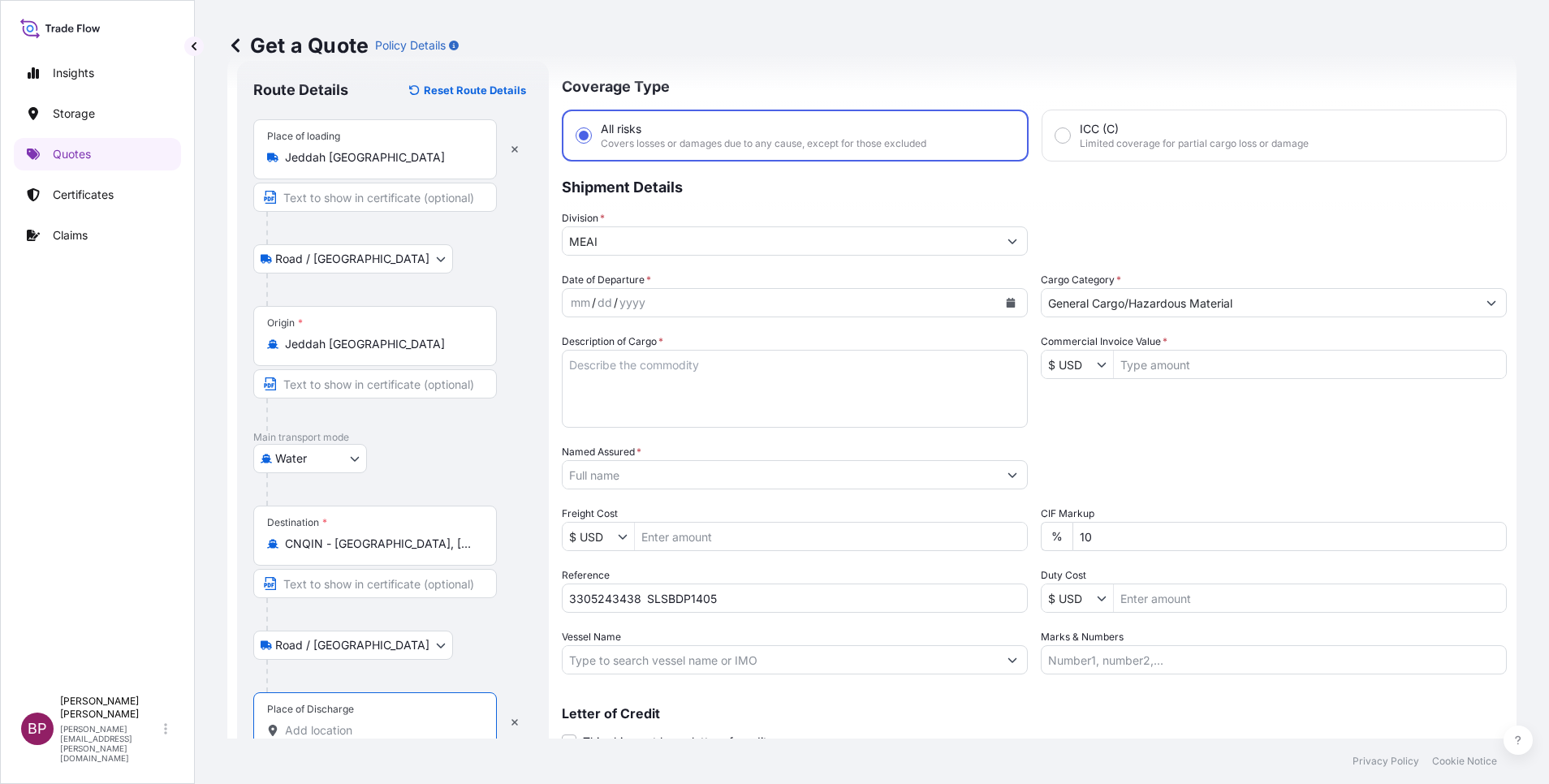
paste input "[GEOGRAPHIC_DATA]"
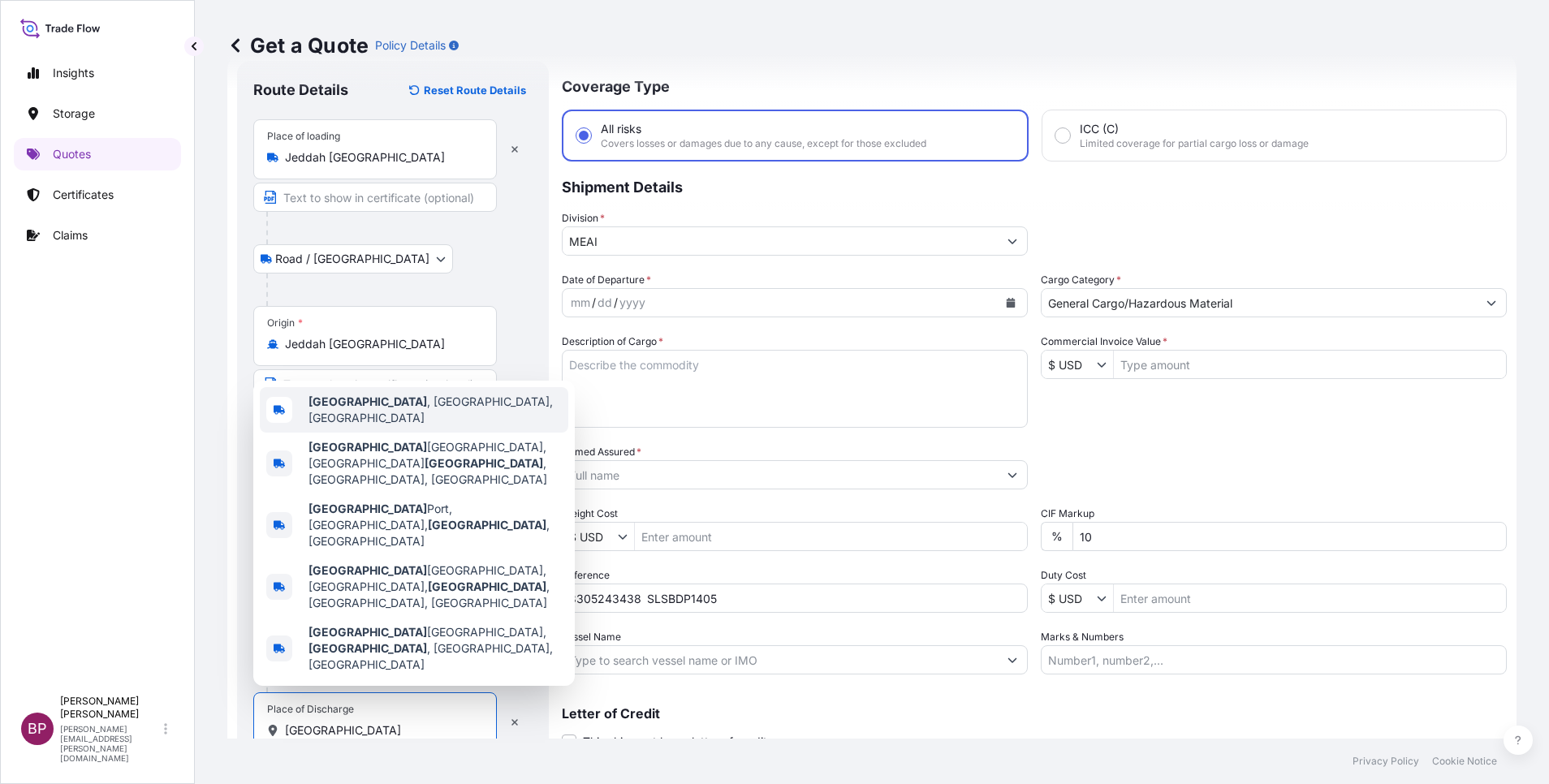
click at [392, 426] on span "[GEOGRAPHIC_DATA] , [GEOGRAPHIC_DATA], [GEOGRAPHIC_DATA]" at bounding box center [435, 410] width 253 height 33
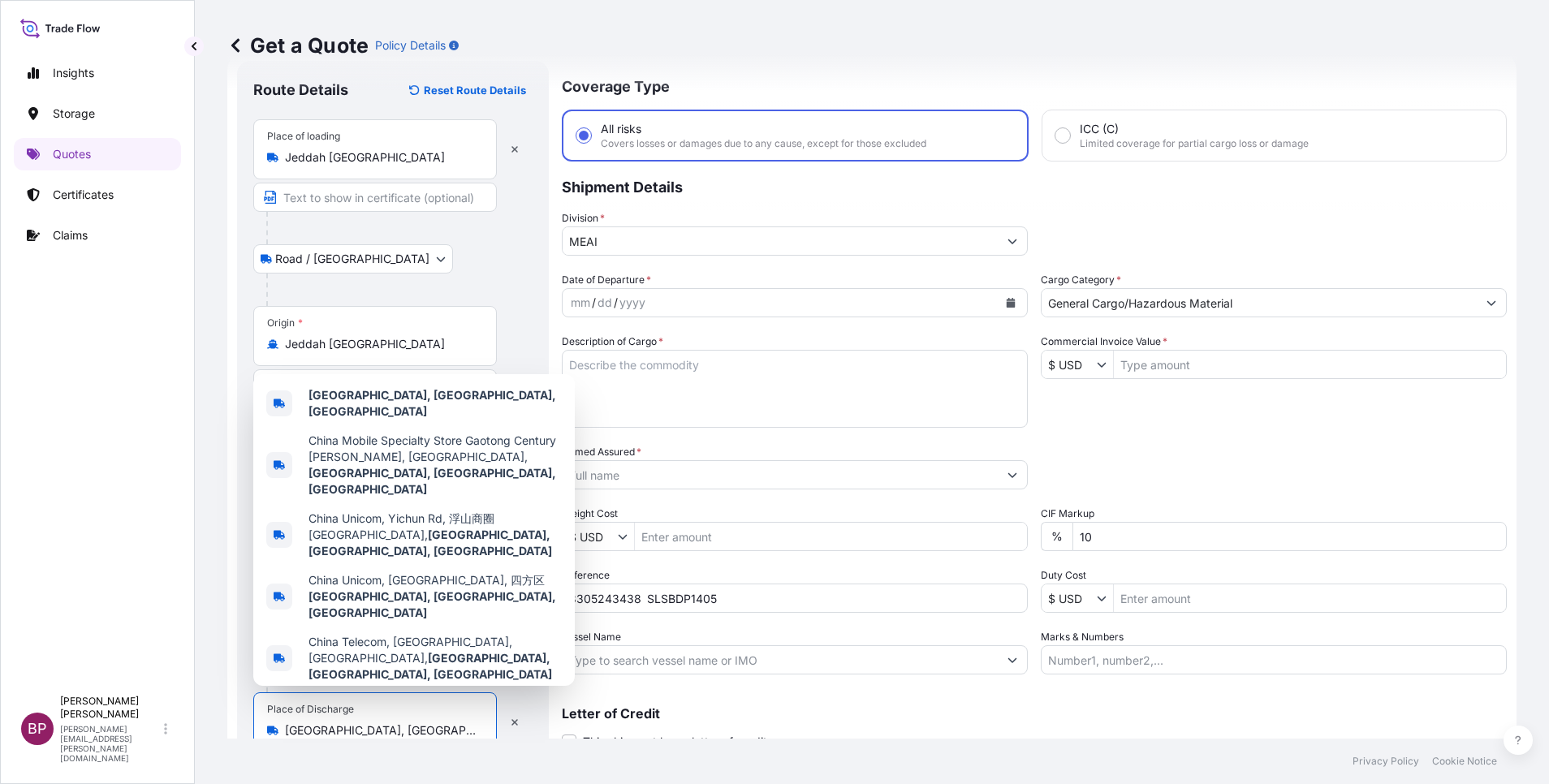
drag, startPoint x: 413, startPoint y: 722, endPoint x: 0, endPoint y: 695, distance: 413.9
click at [0, 699] on html "0 options available. 0 options available. 5 options available. 5 options availa…" at bounding box center [774, 392] width 1549 height 784
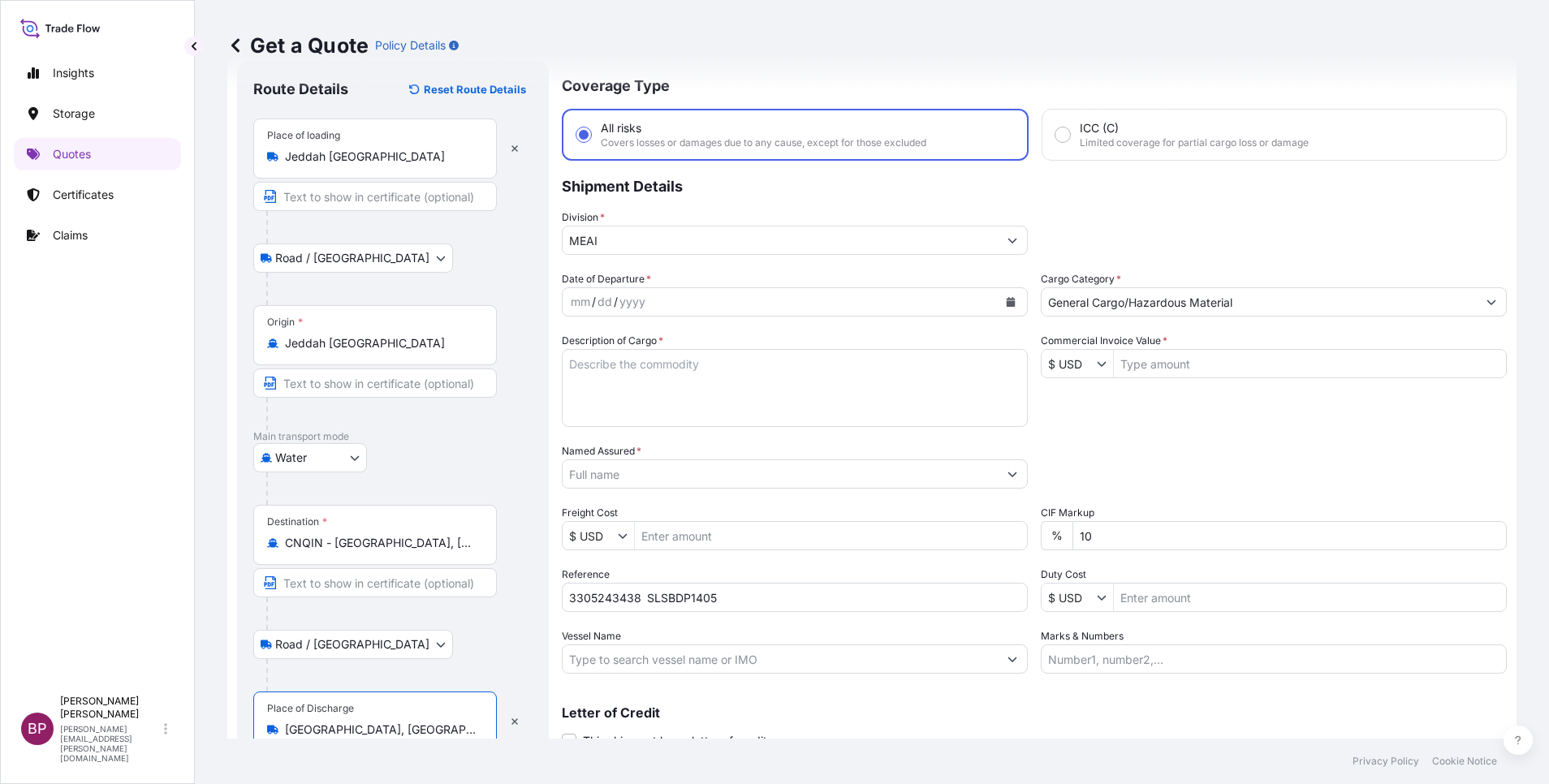
paste input "Place of Discharge"
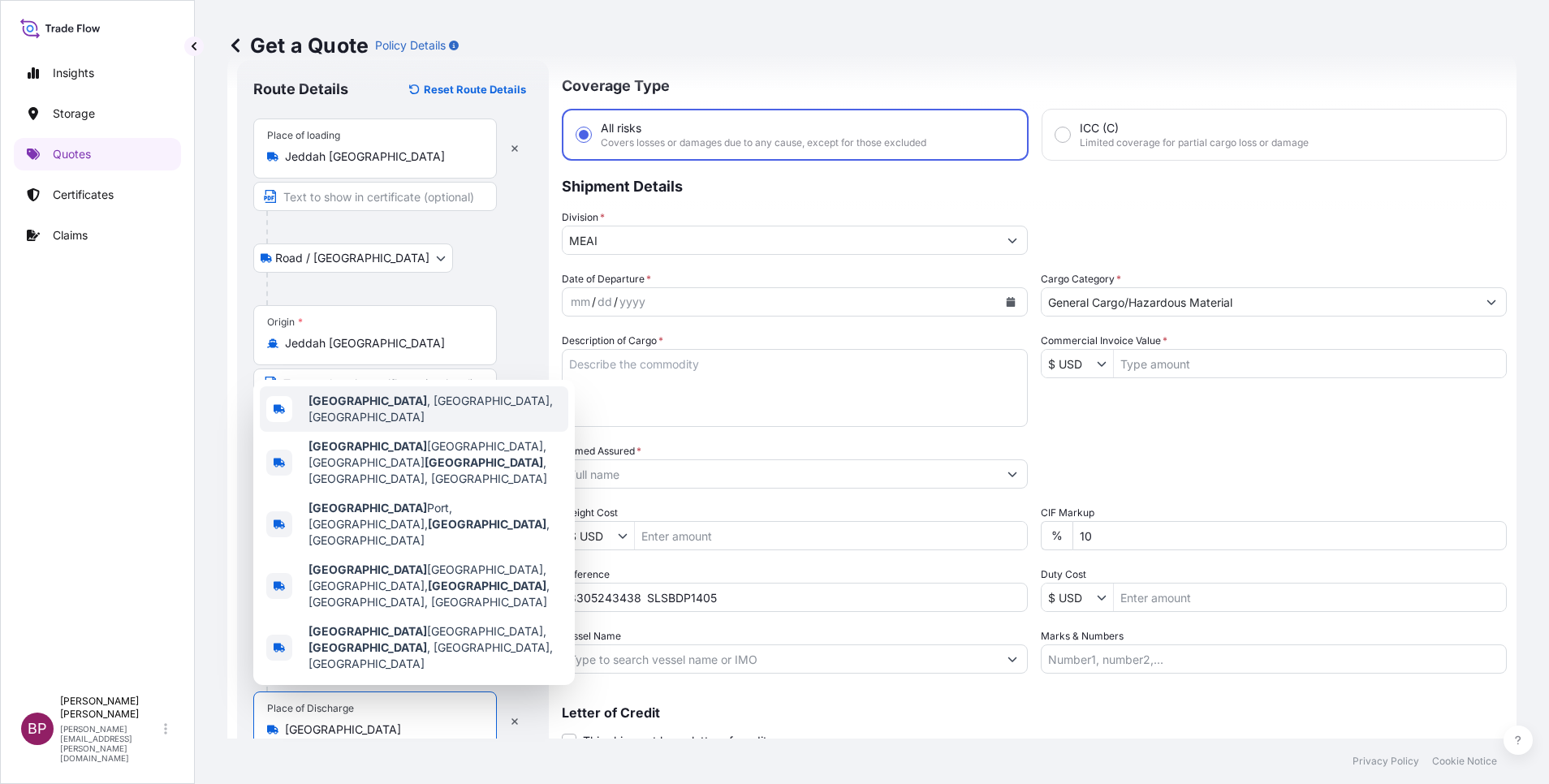
click at [409, 426] on span "[GEOGRAPHIC_DATA] , [GEOGRAPHIC_DATA], [GEOGRAPHIC_DATA]" at bounding box center [435, 409] width 253 height 33
type input "[GEOGRAPHIC_DATA], [GEOGRAPHIC_DATA], [GEOGRAPHIC_DATA]"
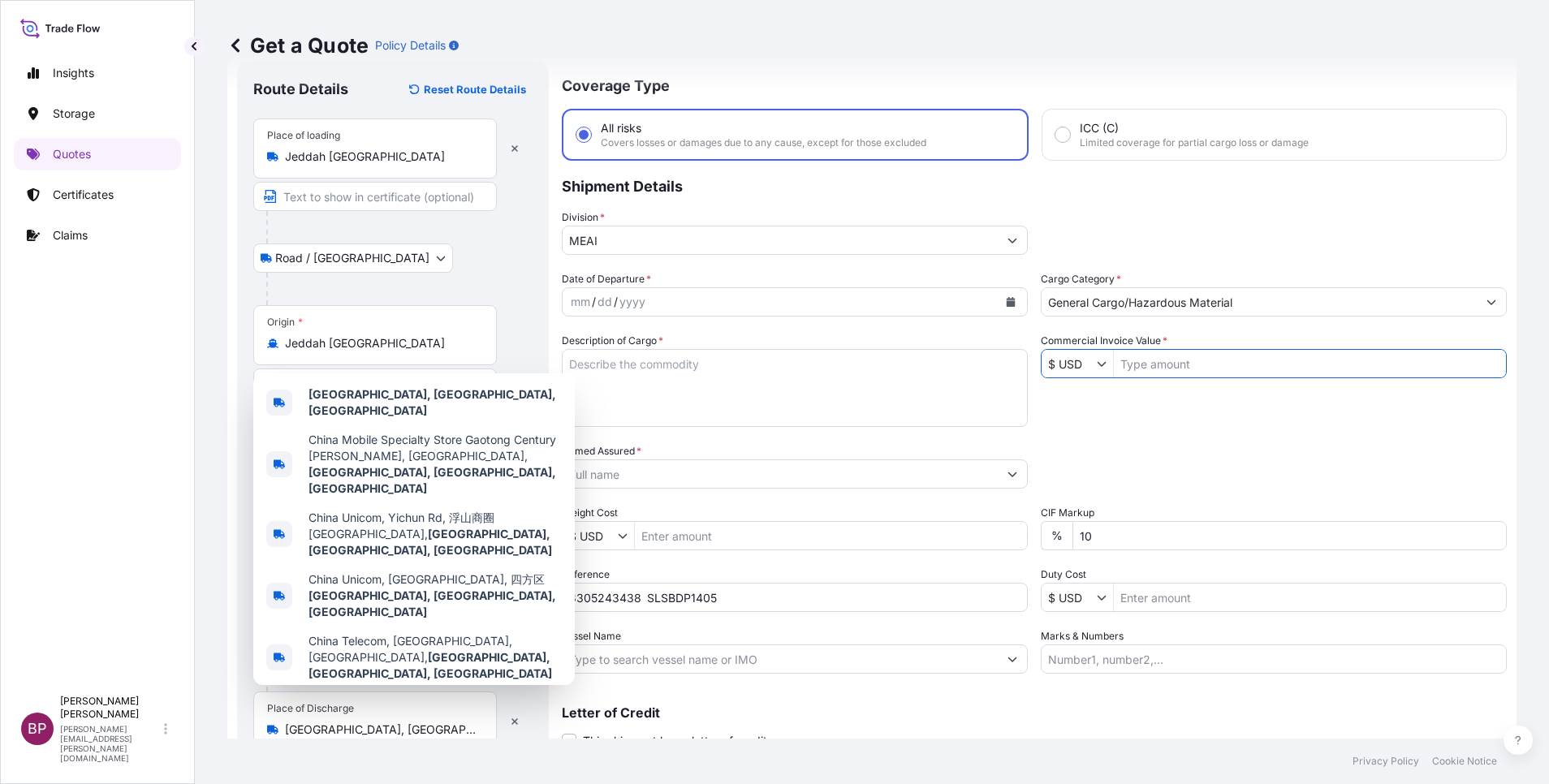
click at [1214, 365] on input "Commercial Invoice Value *" at bounding box center [1310, 364] width 392 height 29
paste input "39195"
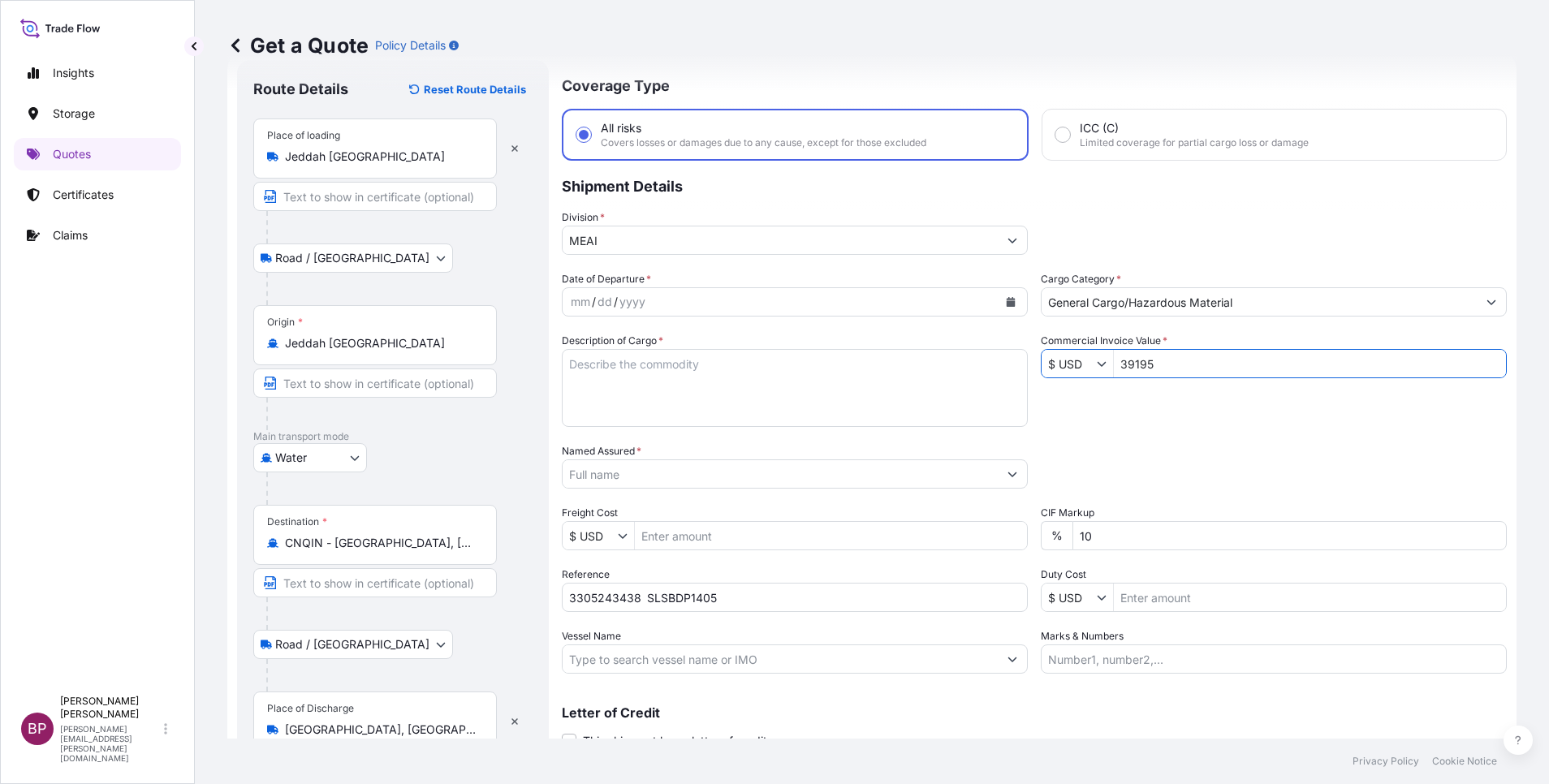
type input "39,195"
click at [812, 409] on textarea "Description of Cargo *" at bounding box center [795, 388] width 466 height 78
paste textarea "EP 100T /Synthetic Rubber EPDM"
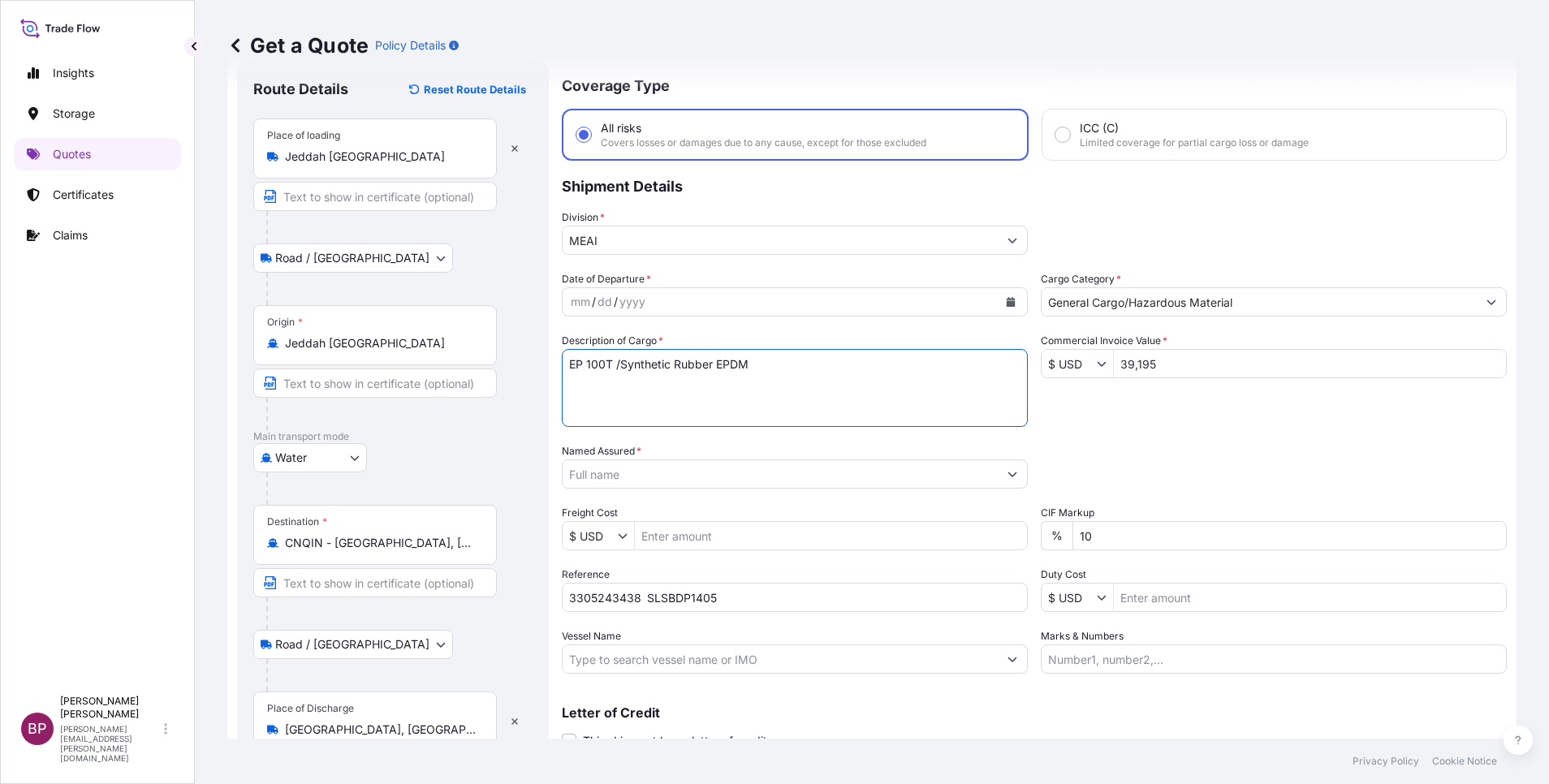
type textarea "EP 100T /Synthetic Rubber EPDM"
click at [725, 475] on input "Named Assured *" at bounding box center [775, 474] width 426 height 29
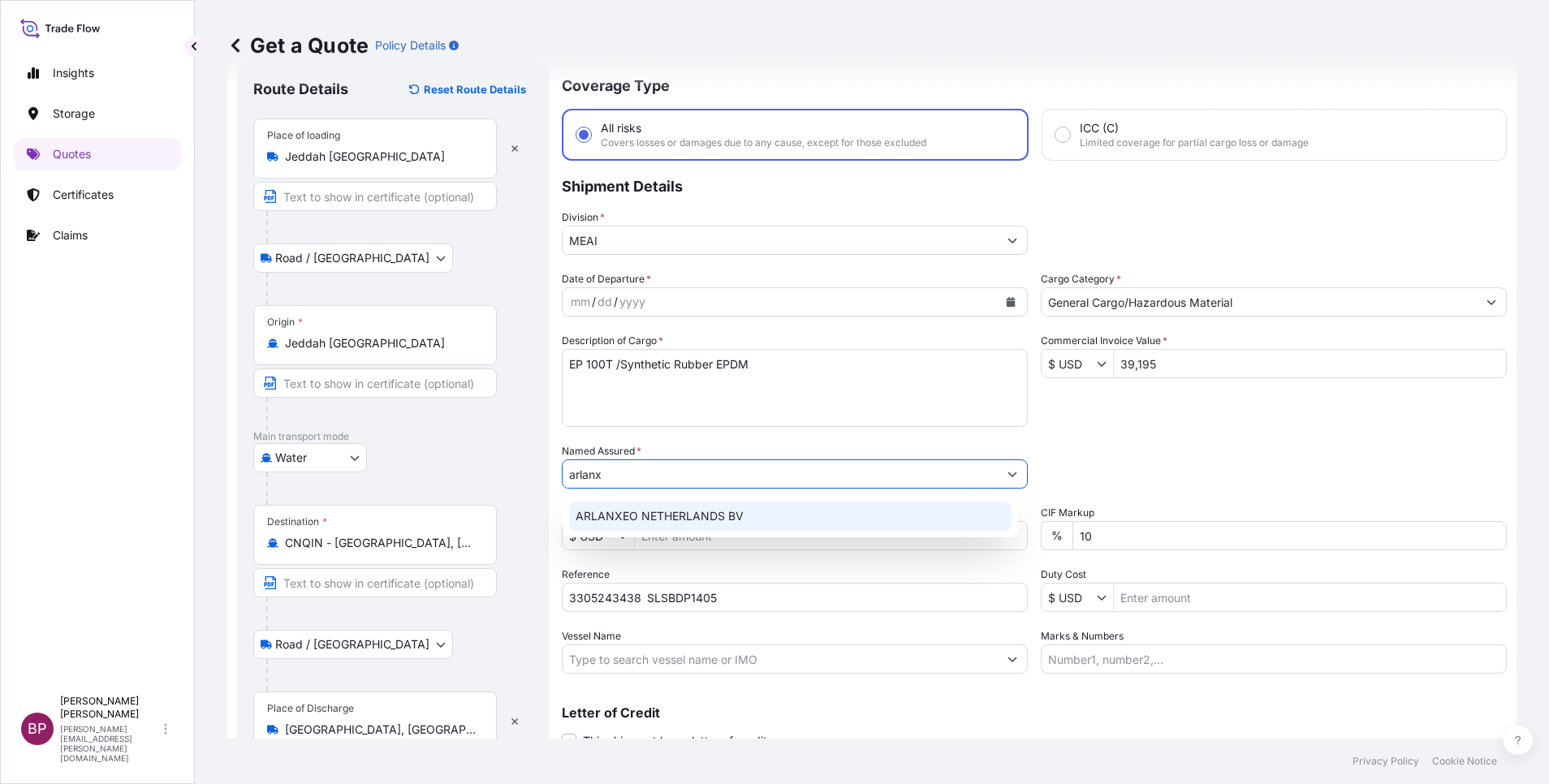
click at [712, 516] on span "ARLANXEO NETHERLANDS BV" at bounding box center [660, 516] width 168 height 16
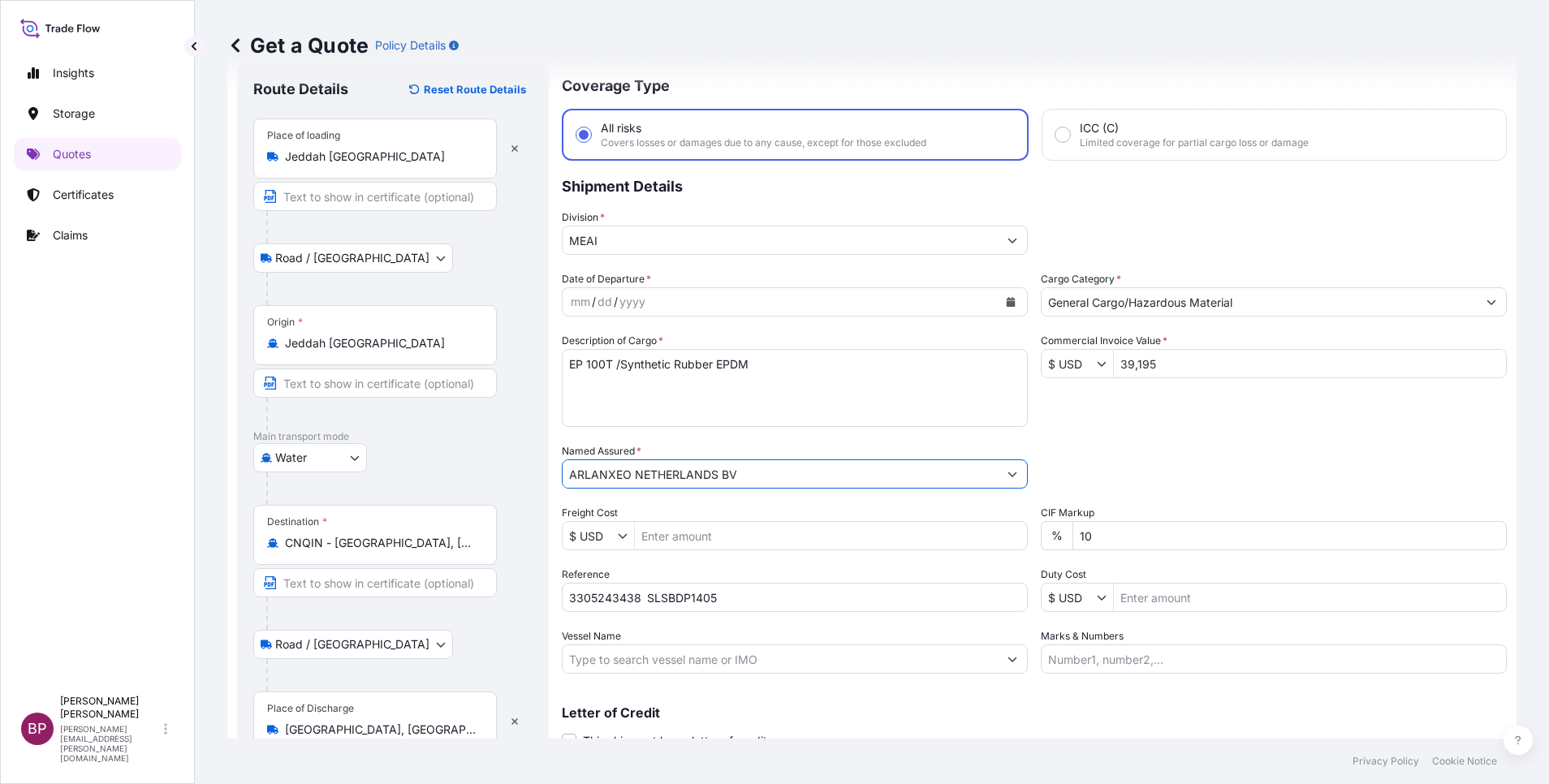
type input "ARLANXEO NETHERLANDS BV"
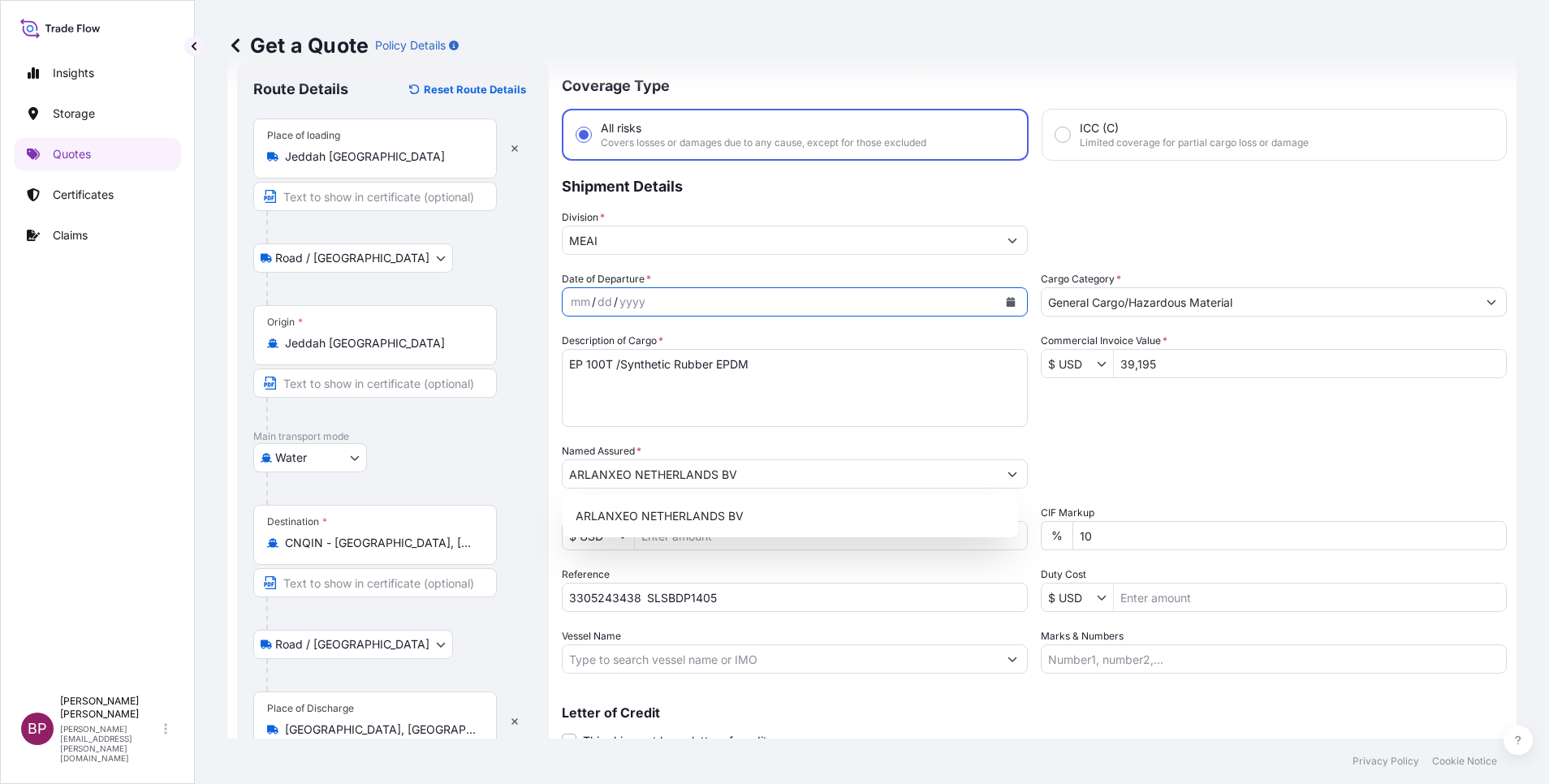
click at [1007, 304] on icon "Calendar" at bounding box center [1011, 302] width 9 height 10
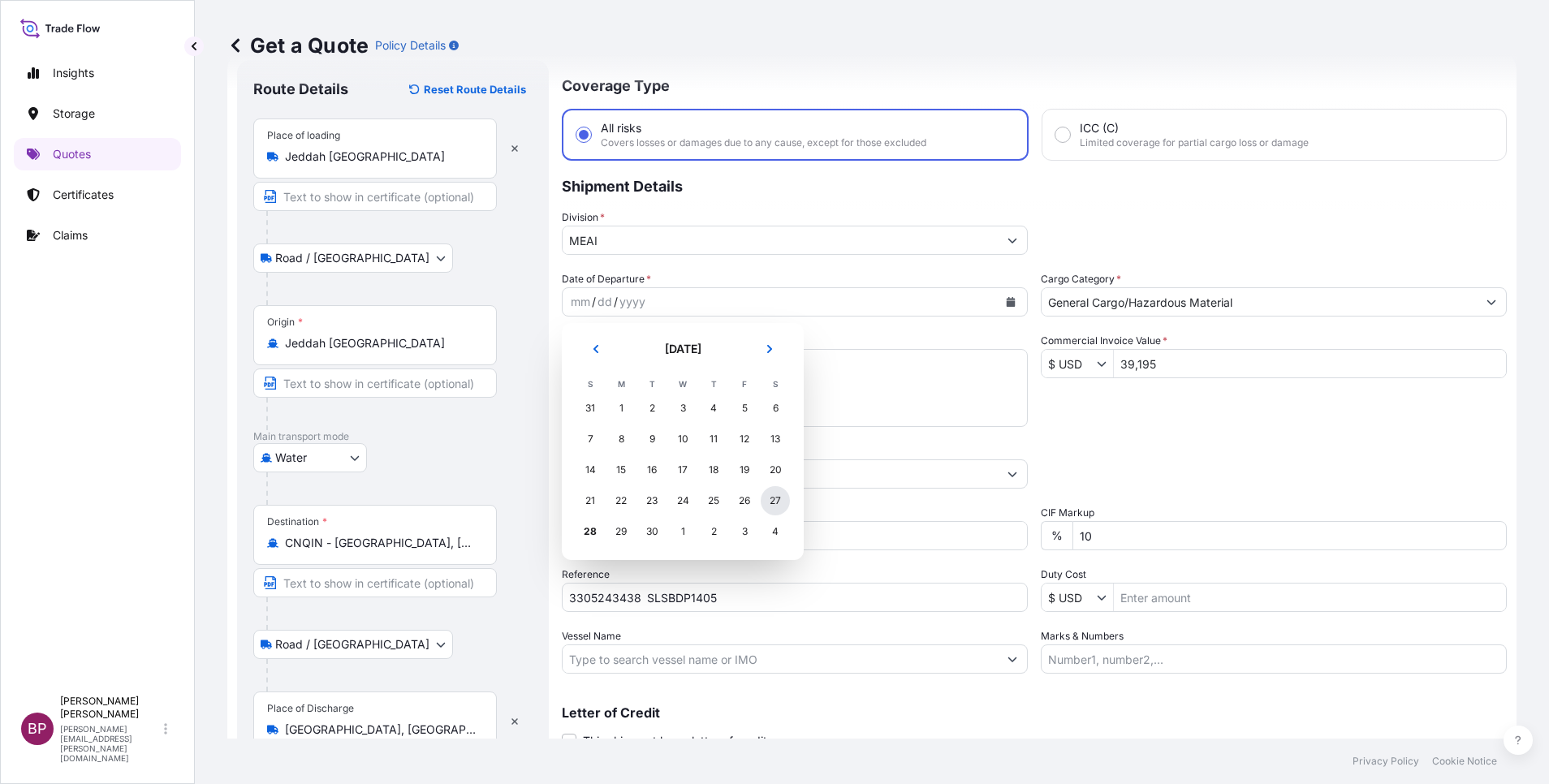
click at [776, 505] on div "27" at bounding box center [775, 501] width 29 height 29
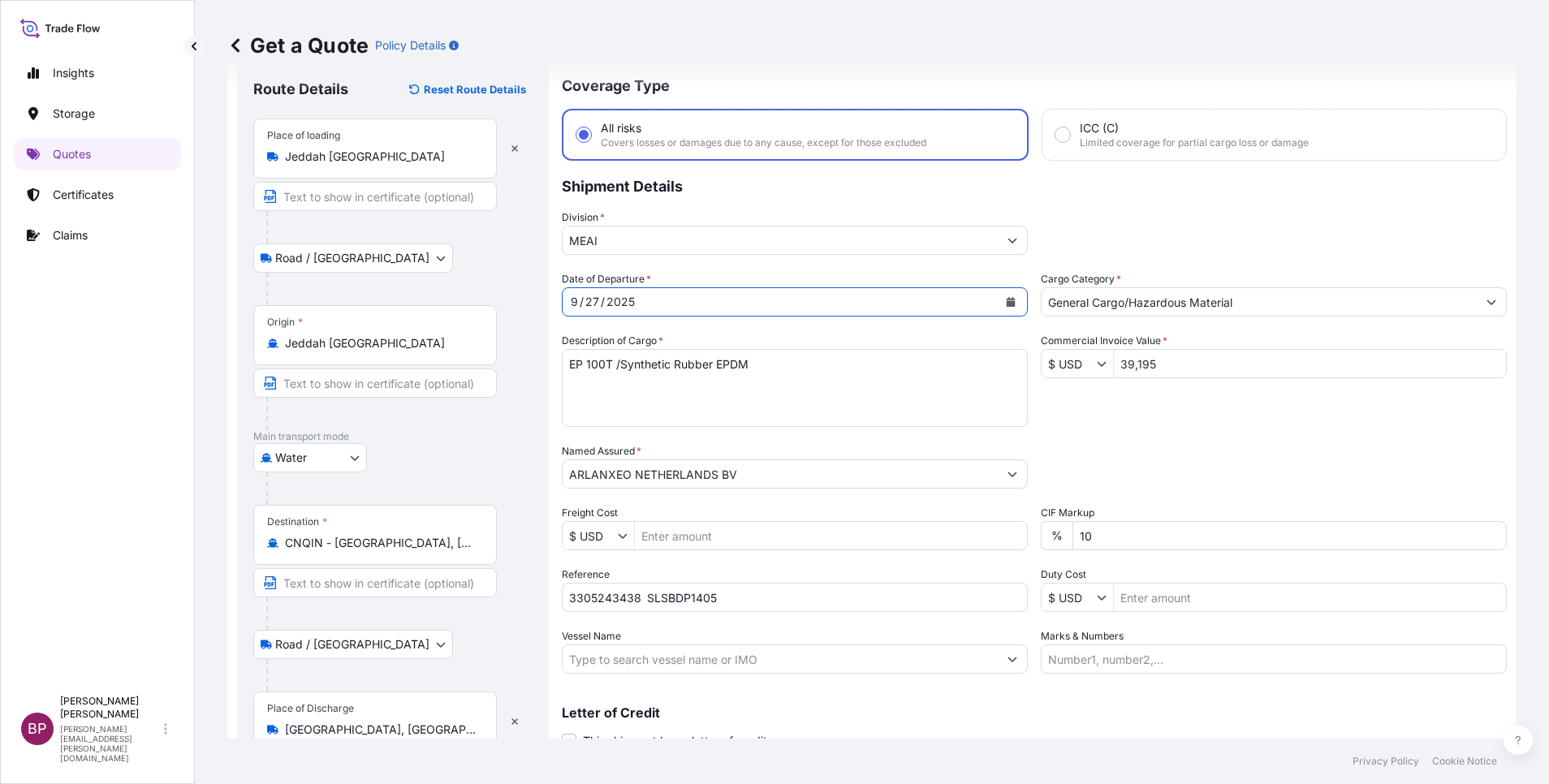
click at [1118, 452] on div "Packing Category Type to search a container mode Please select a primary mode o…" at bounding box center [1274, 465] width 466 height 45
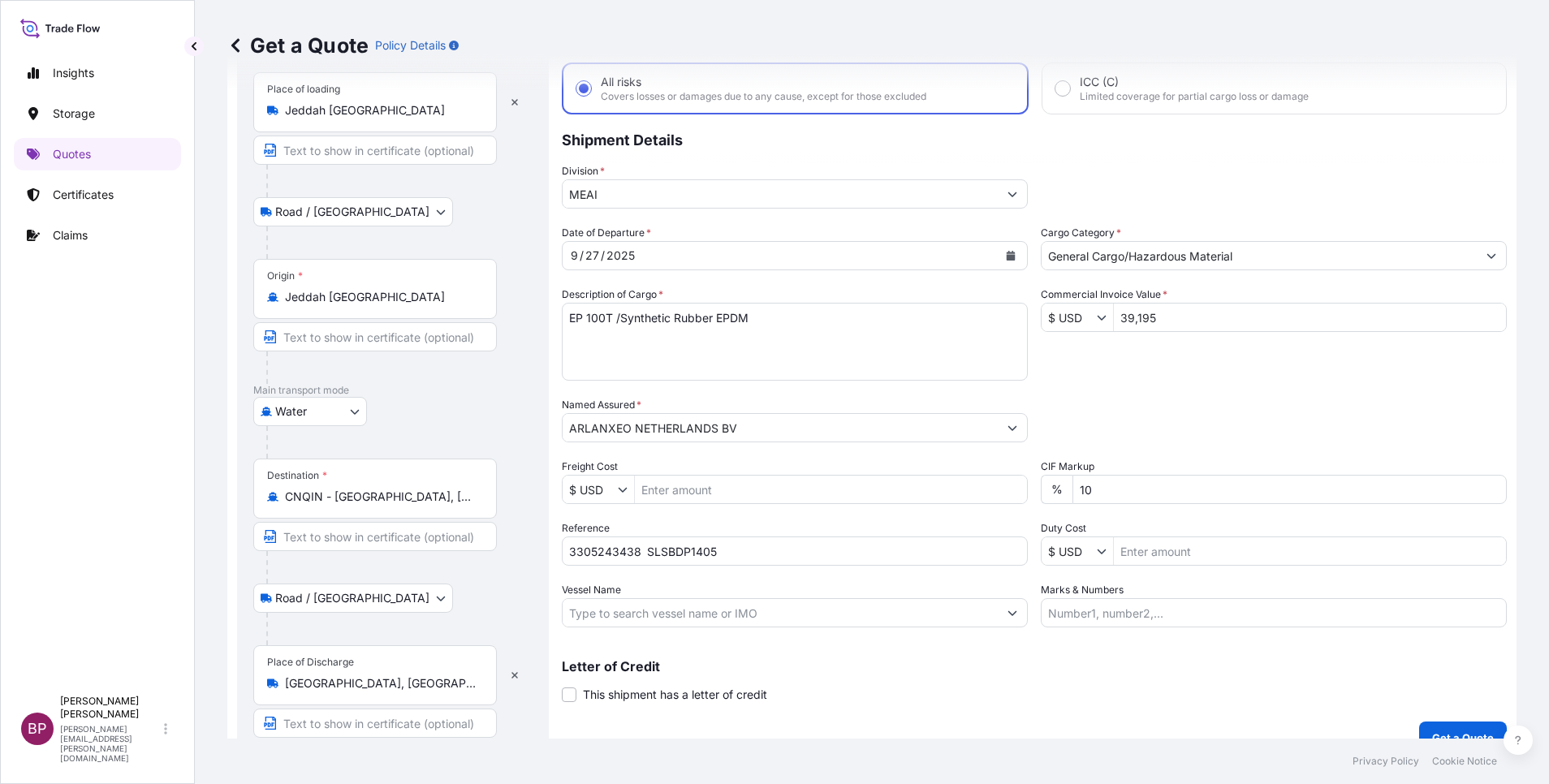
scroll to position [112, 0]
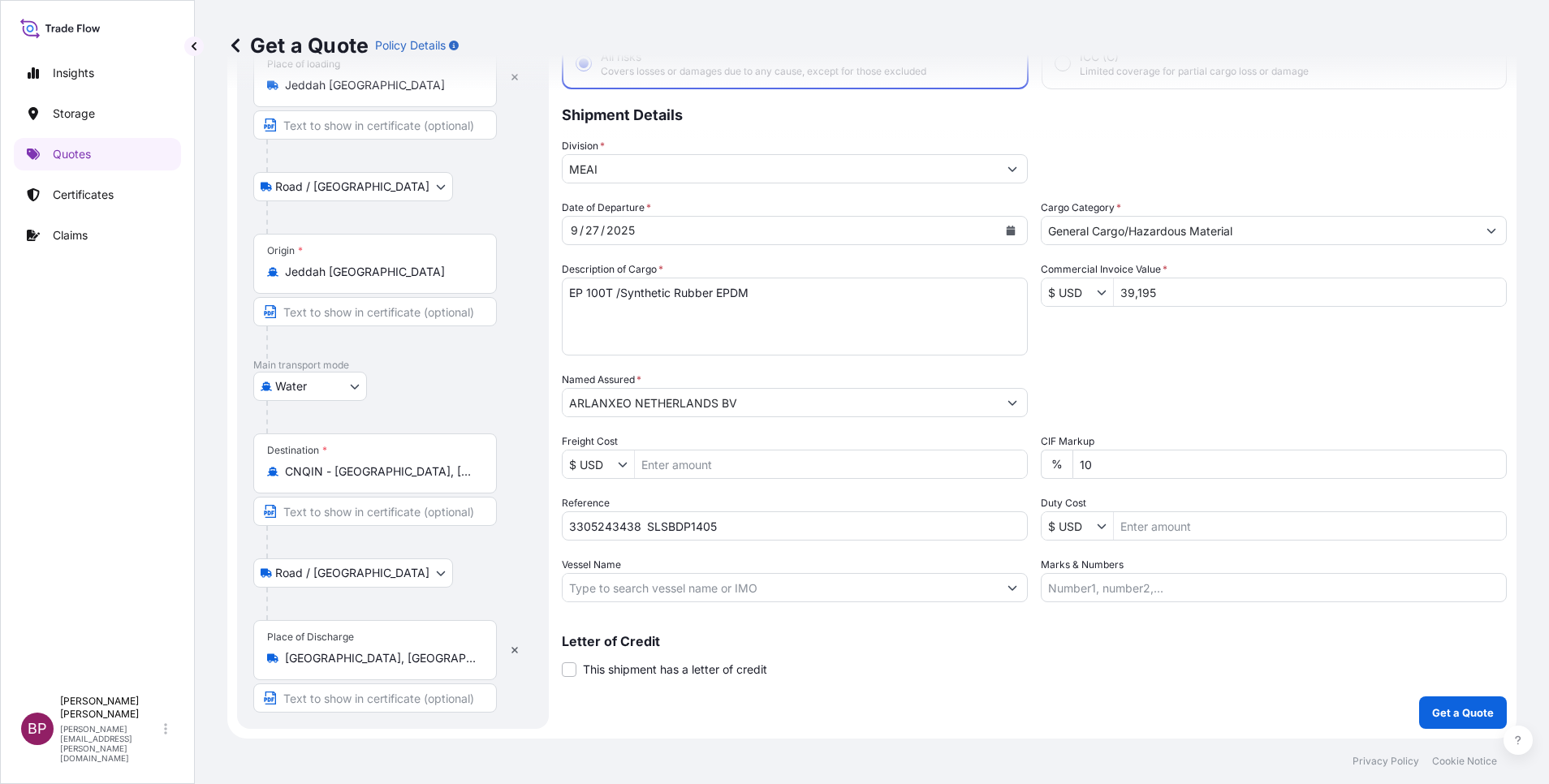
click at [1438, 713] on p "Get a Quote" at bounding box center [1463, 713] width 62 height 16
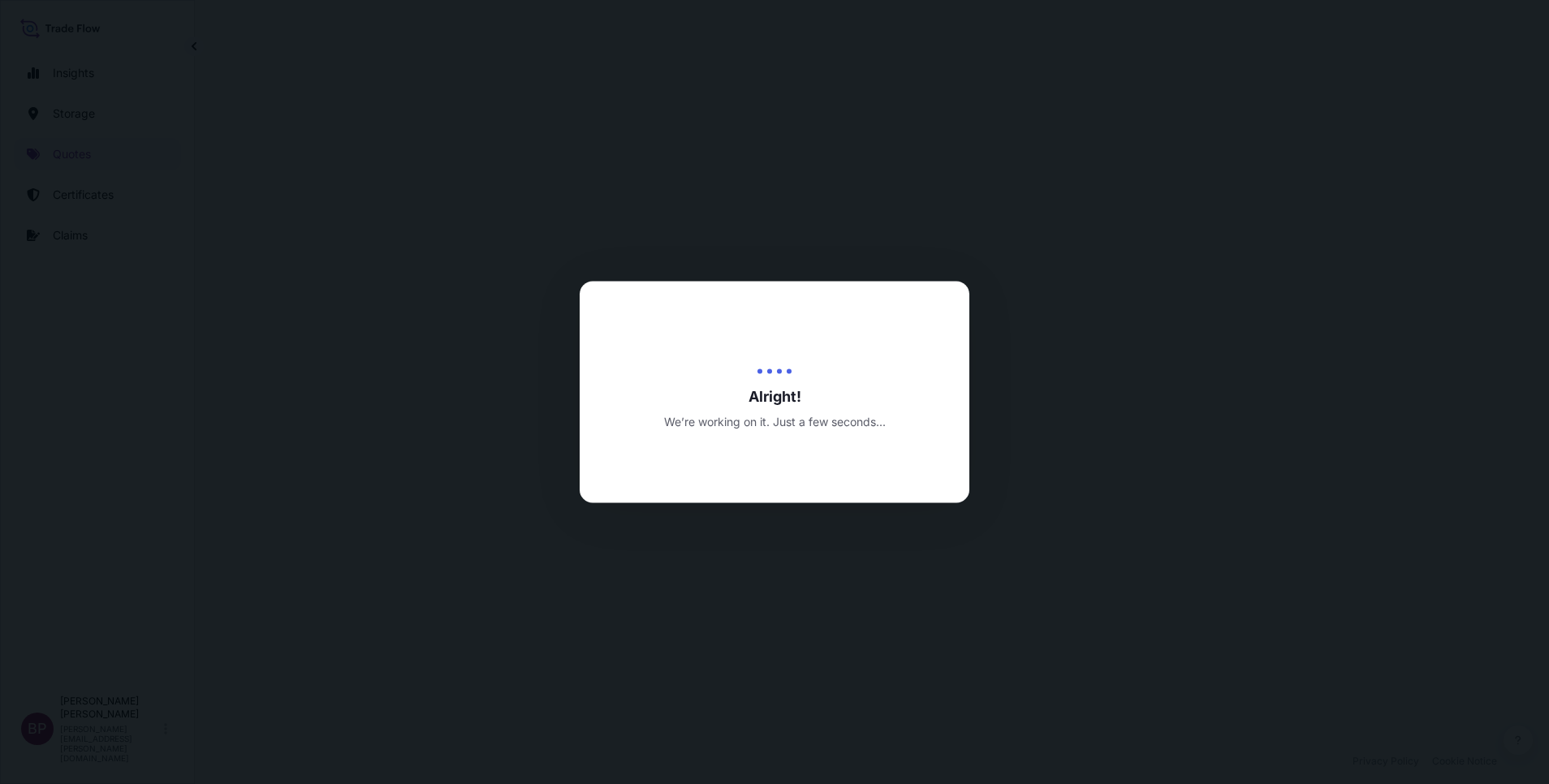
select select "Road / [GEOGRAPHIC_DATA]"
select select "Water"
select select "Road / [GEOGRAPHIC_DATA]"
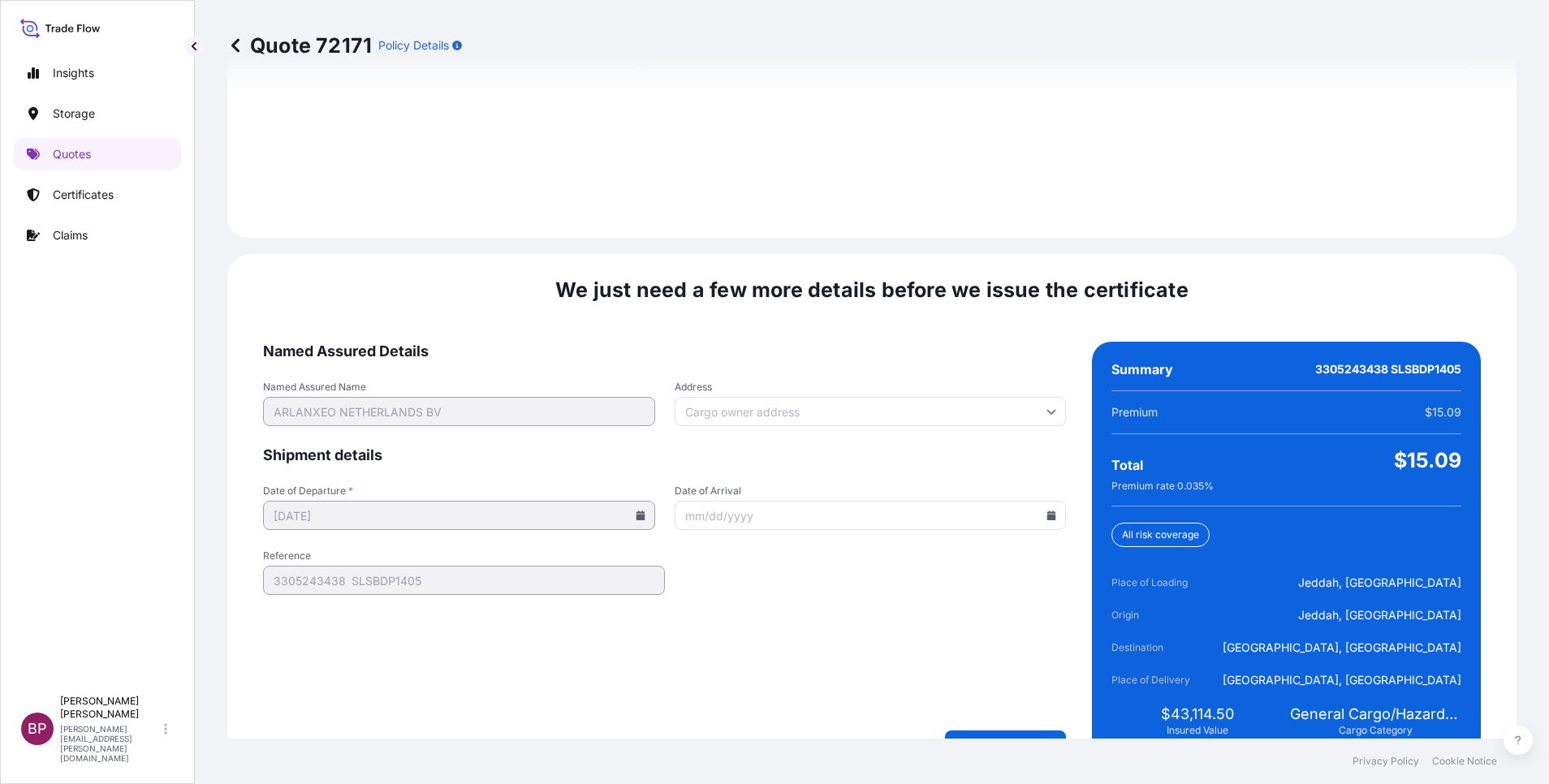
scroll to position [2406, 0]
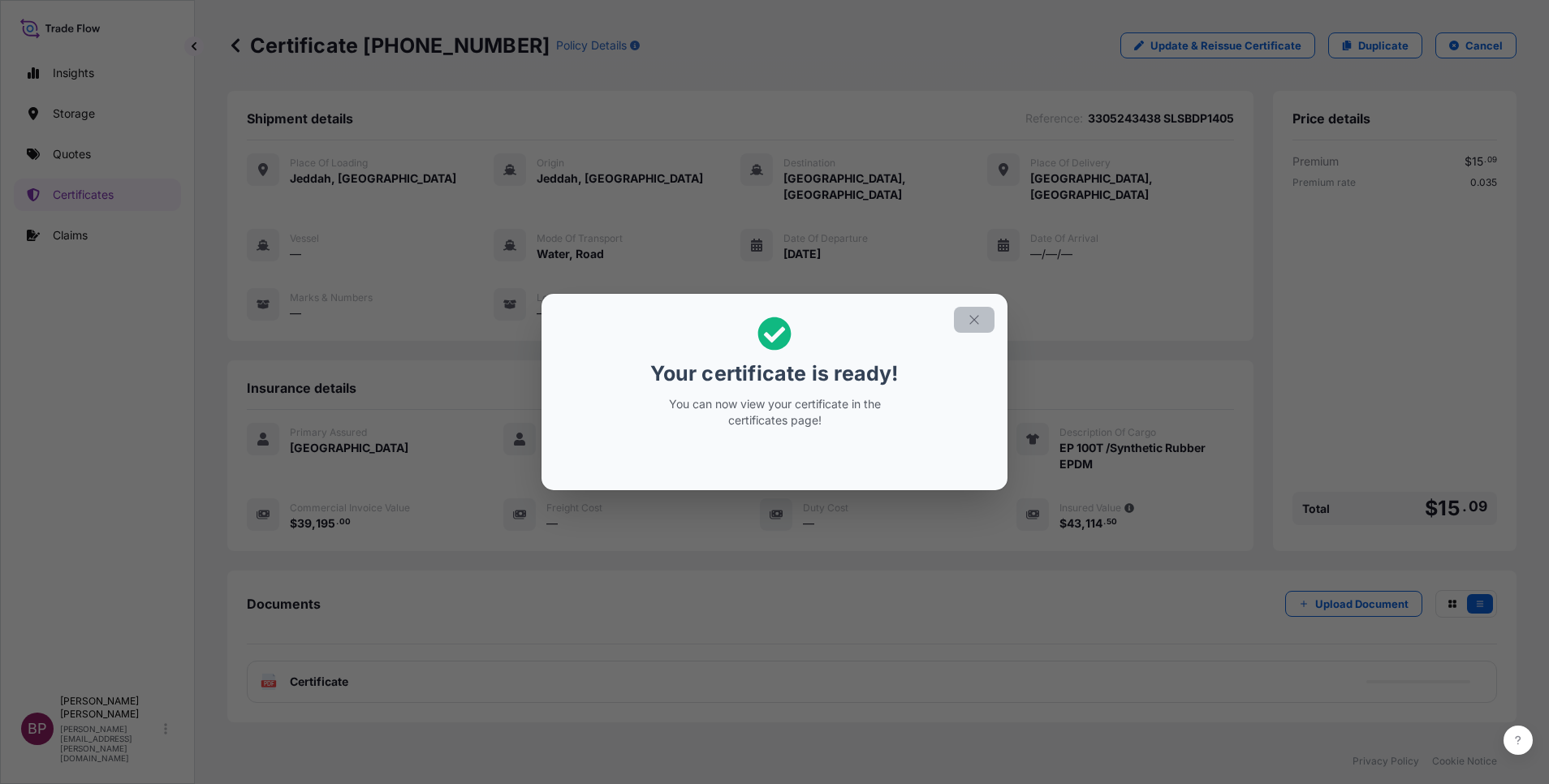
click at [969, 321] on icon "button" at bounding box center [973, 320] width 14 height 14
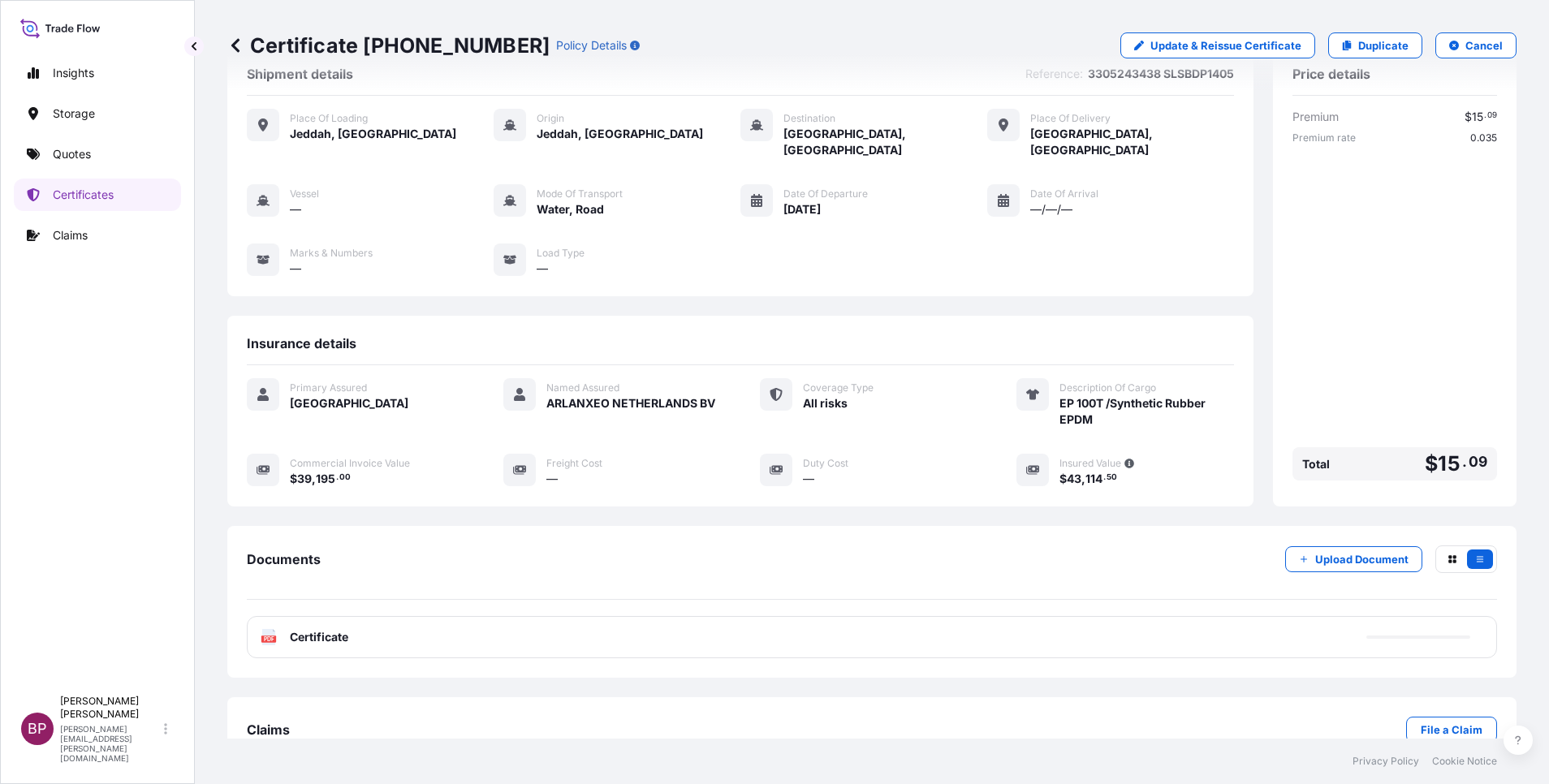
scroll to position [69, 0]
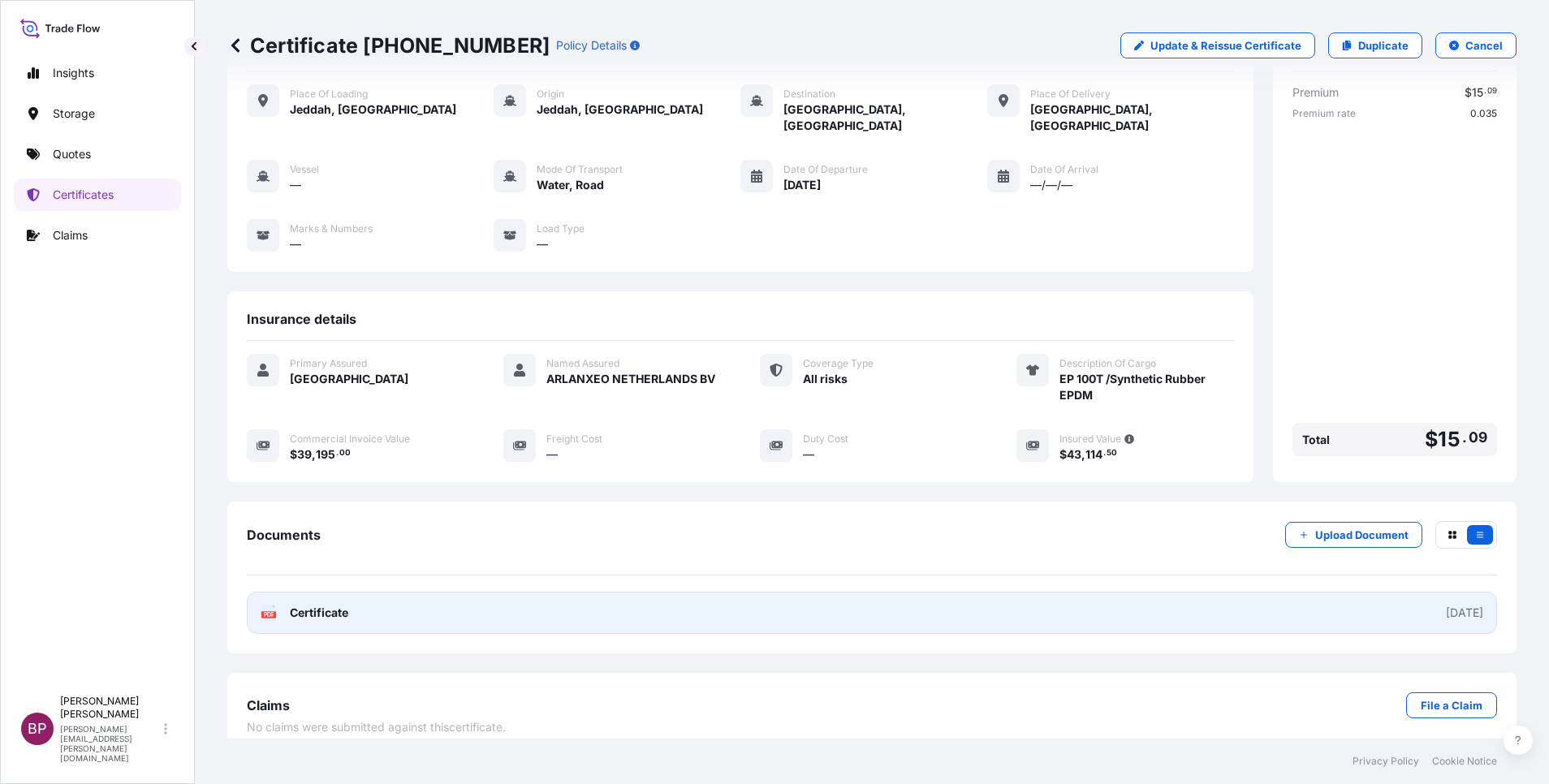
click at [337, 604] on span "Certificate" at bounding box center [319, 612] width 59 height 16
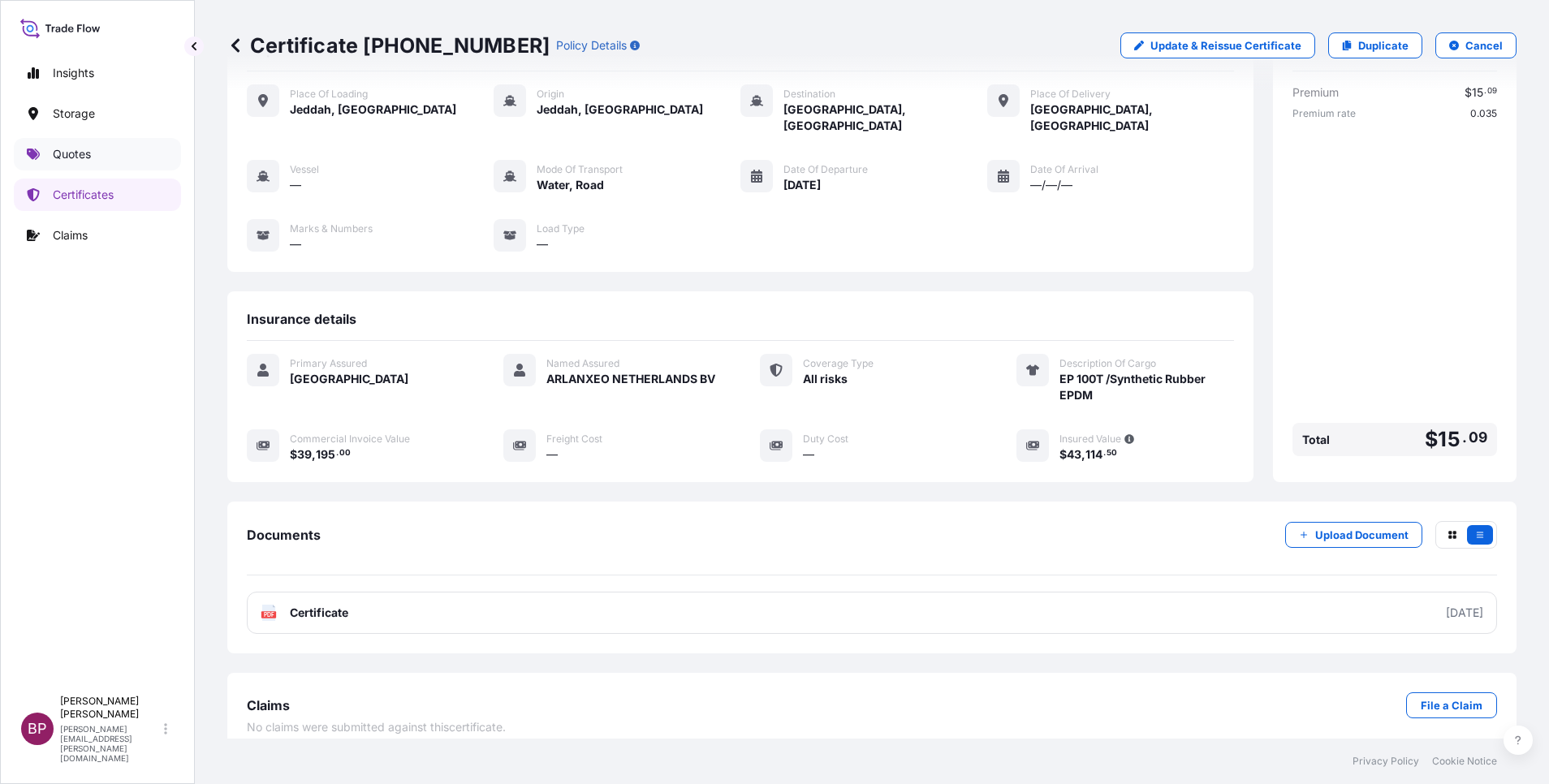
click at [81, 157] on p "Quotes" at bounding box center [72, 154] width 39 height 16
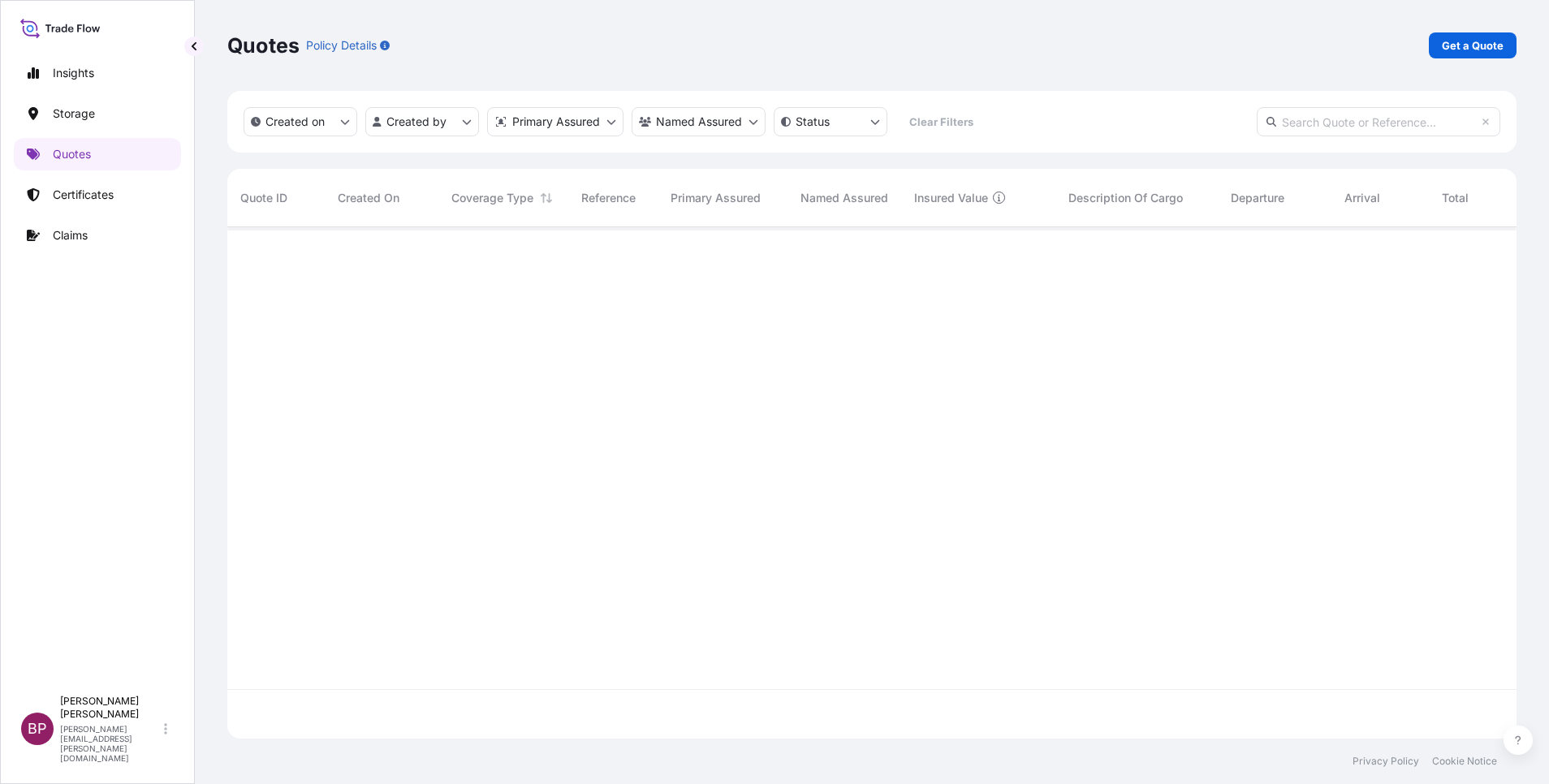
scroll to position [502, 1271]
click at [1477, 37] on link "Get a Quote" at bounding box center [1473, 45] width 88 height 26
select select "Water"
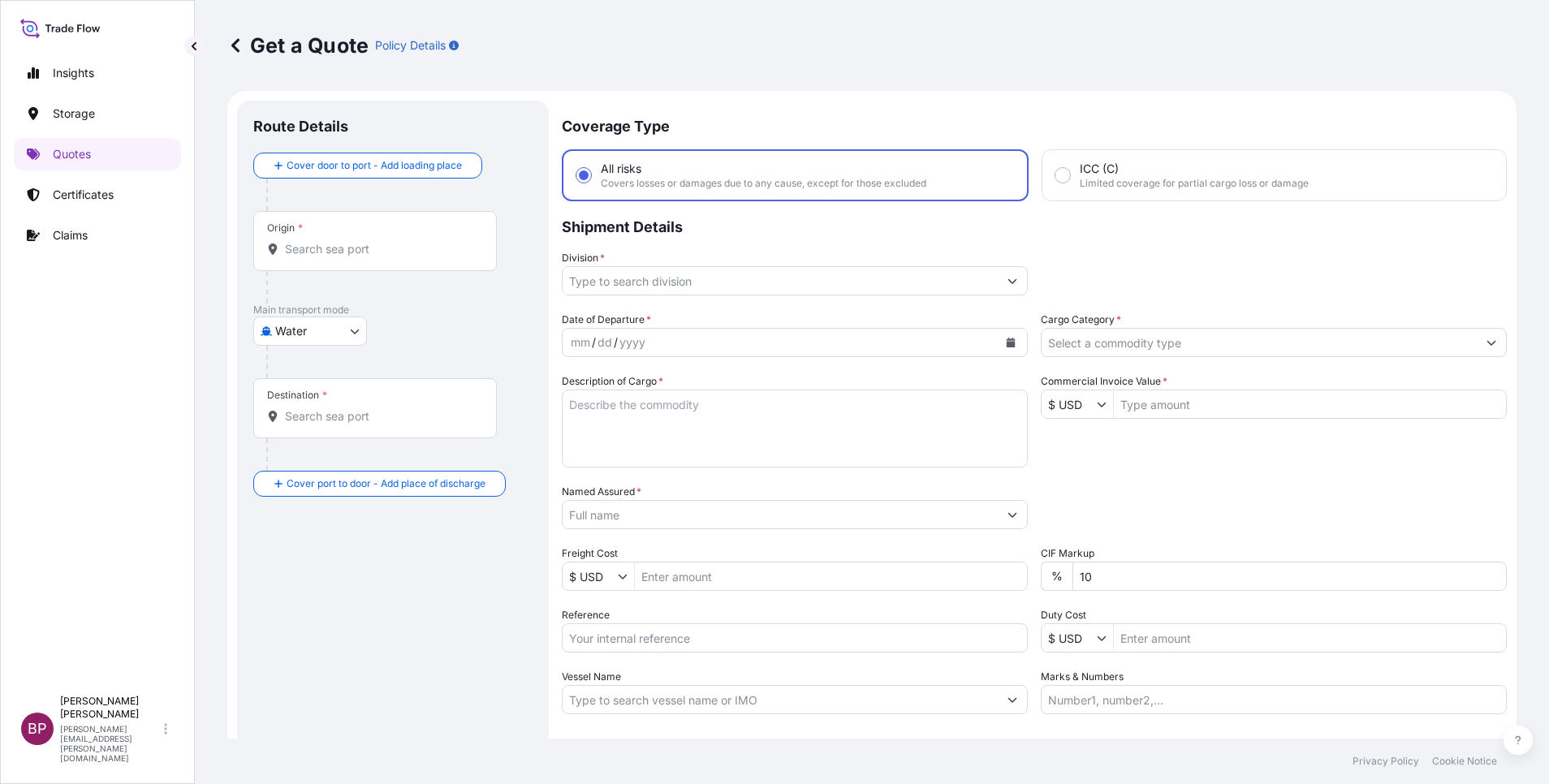
scroll to position [26, 0]
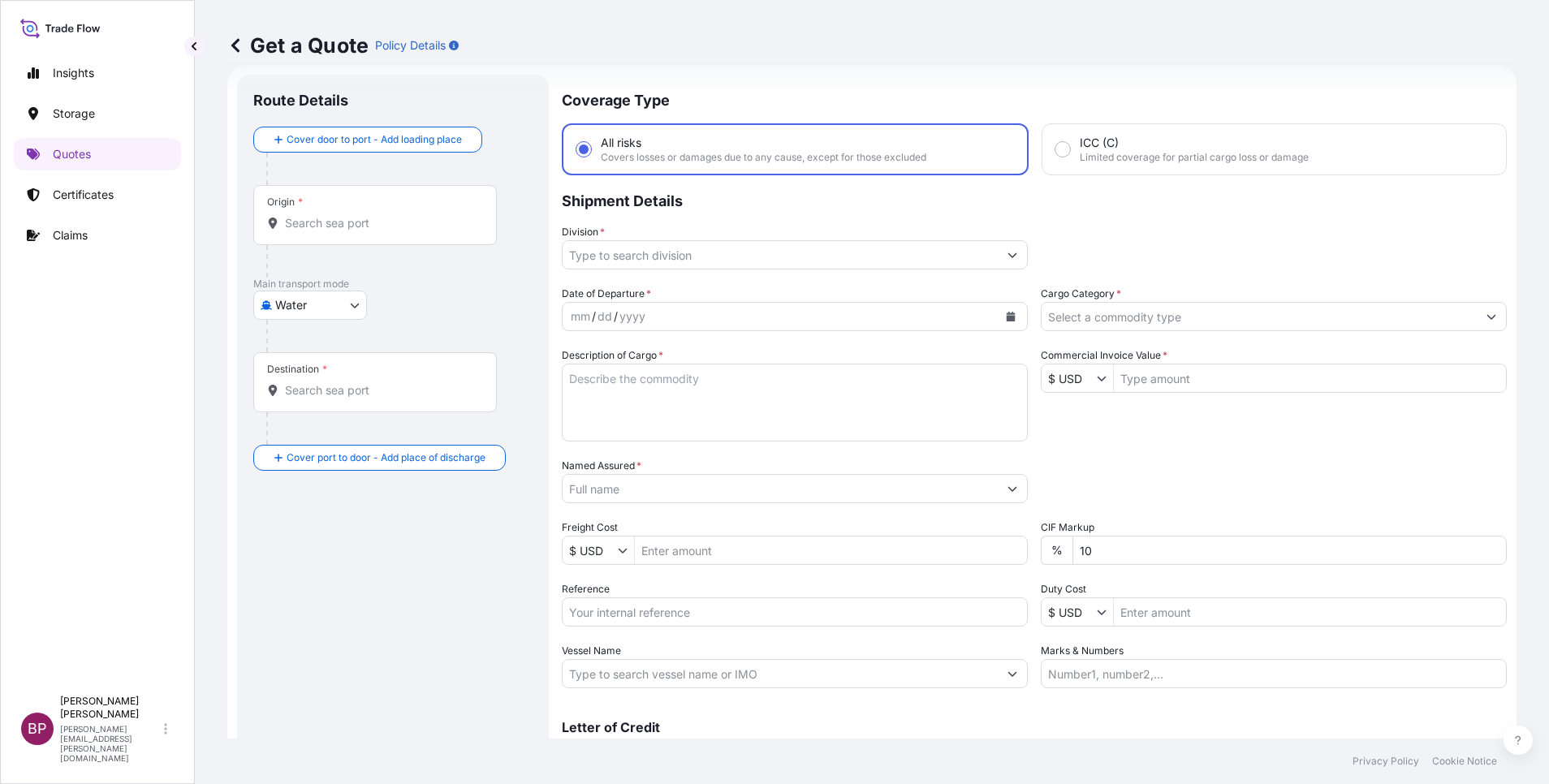
click at [1178, 306] on input "Cargo Category *" at bounding box center [1259, 317] width 436 height 29
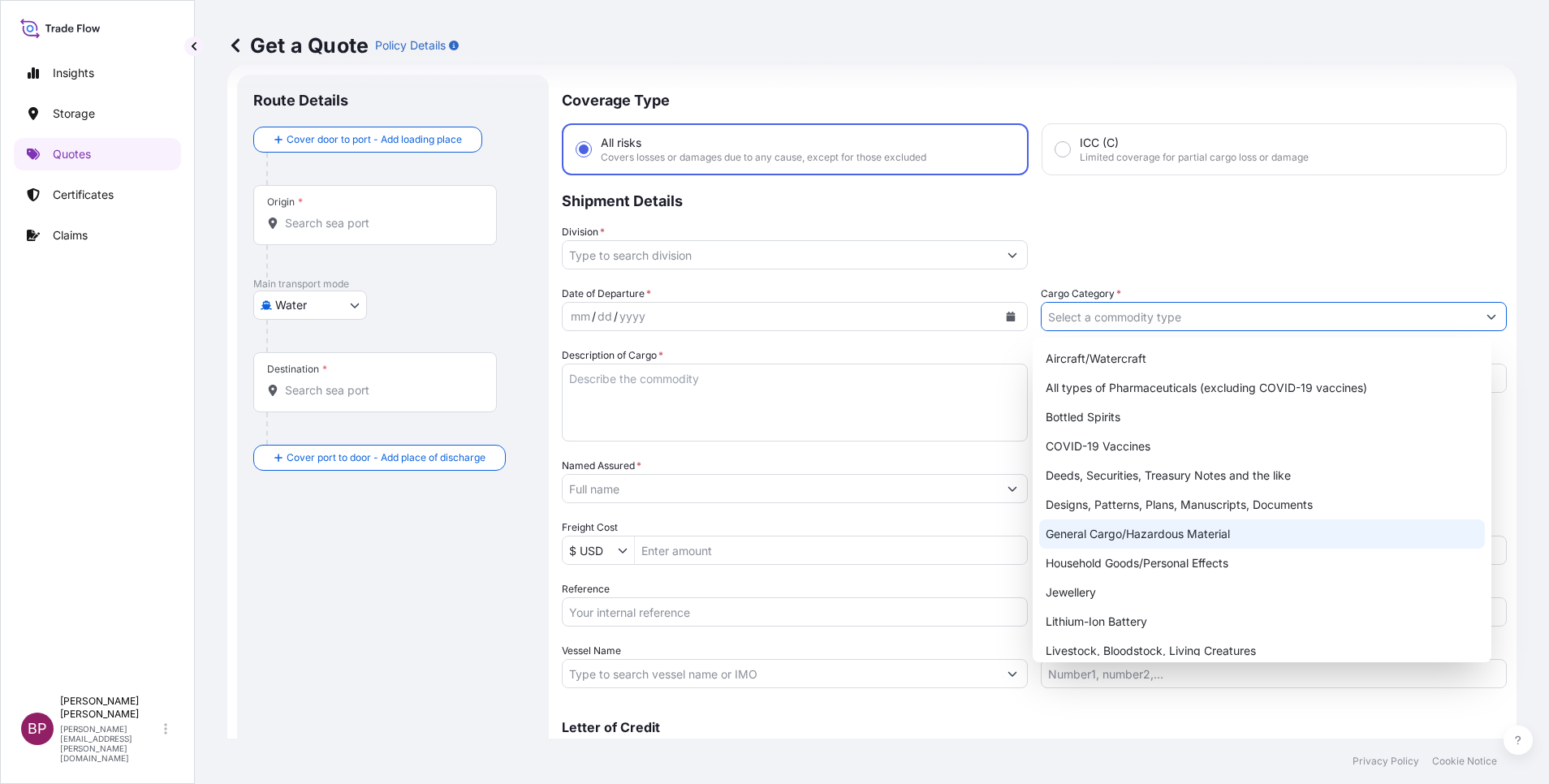
click at [1127, 543] on div "General Cargo/Hazardous Material" at bounding box center [1262, 534] width 446 height 29
type input "General Cargo/Hazardous Material"
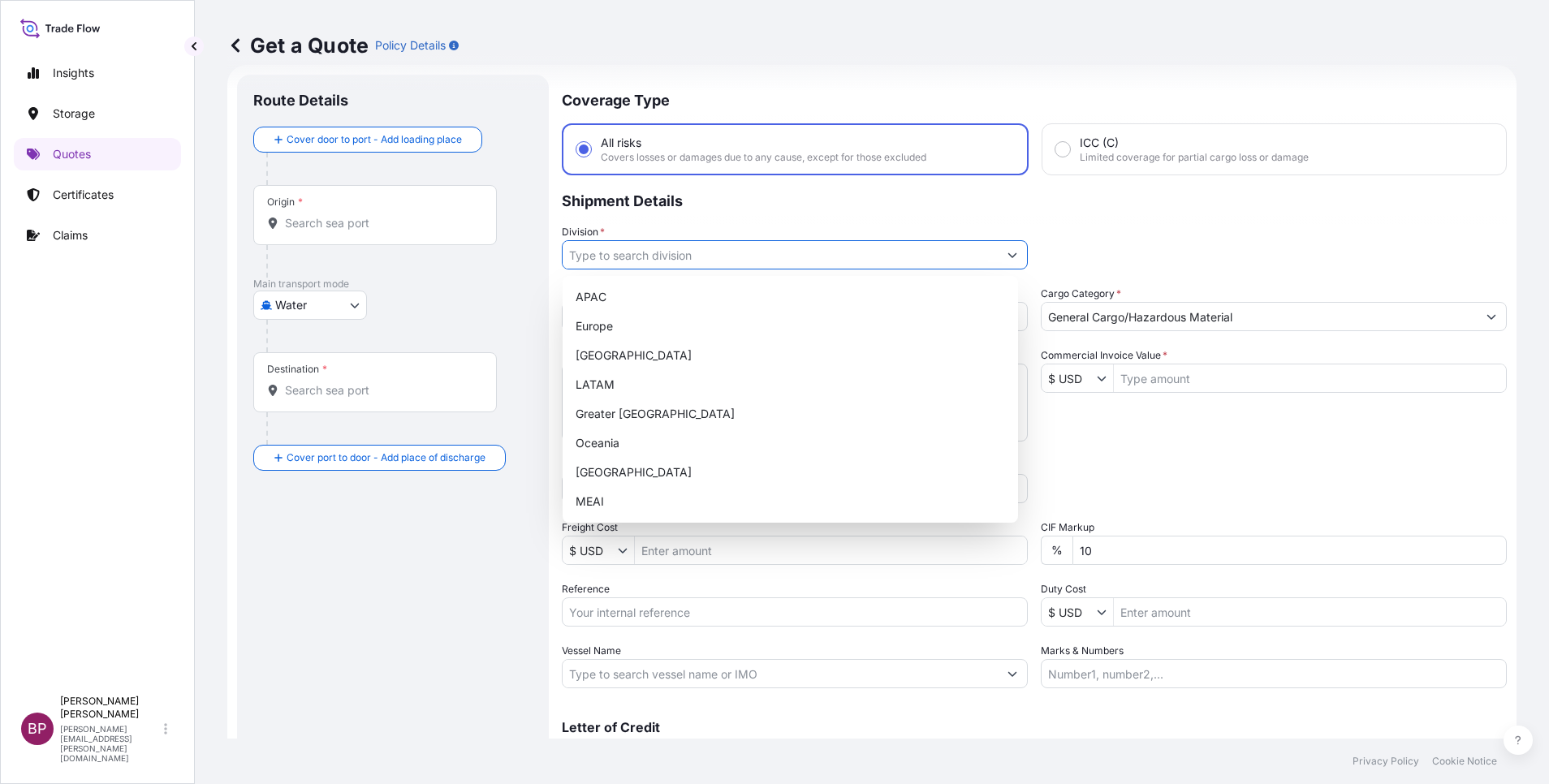
click at [1007, 258] on icon "Show suggestions" at bounding box center [1012, 255] width 10 height 10
click at [661, 505] on div "MEAI" at bounding box center [790, 501] width 442 height 29
type input "MEAI"
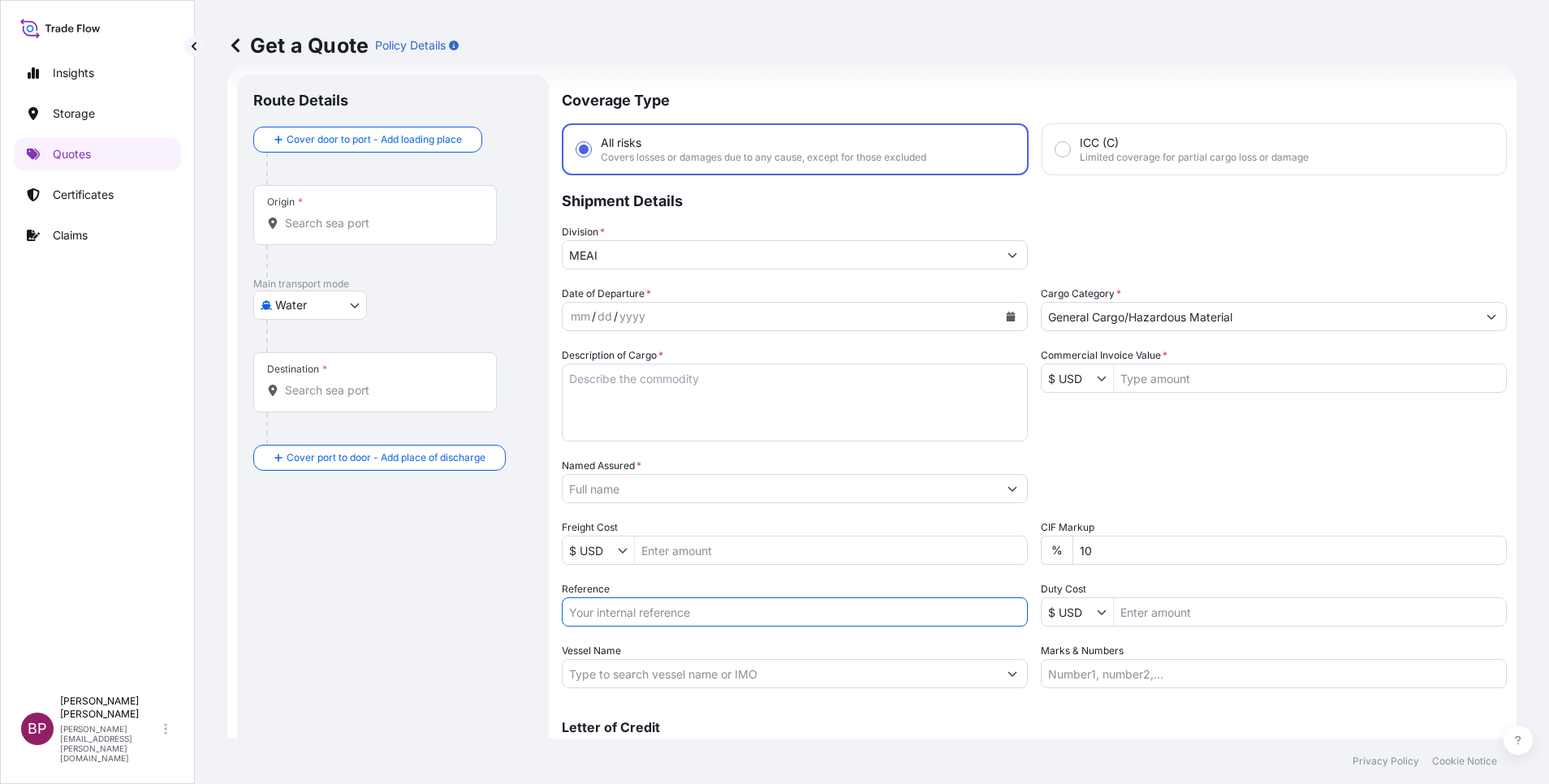
click at [646, 617] on input "Reference" at bounding box center [795, 612] width 466 height 29
paste input "3305243351 SLSBDP1409"
type input "3305243351 SLSBDP1409"
click at [1007, 320] on icon "Calendar" at bounding box center [1011, 317] width 9 height 10
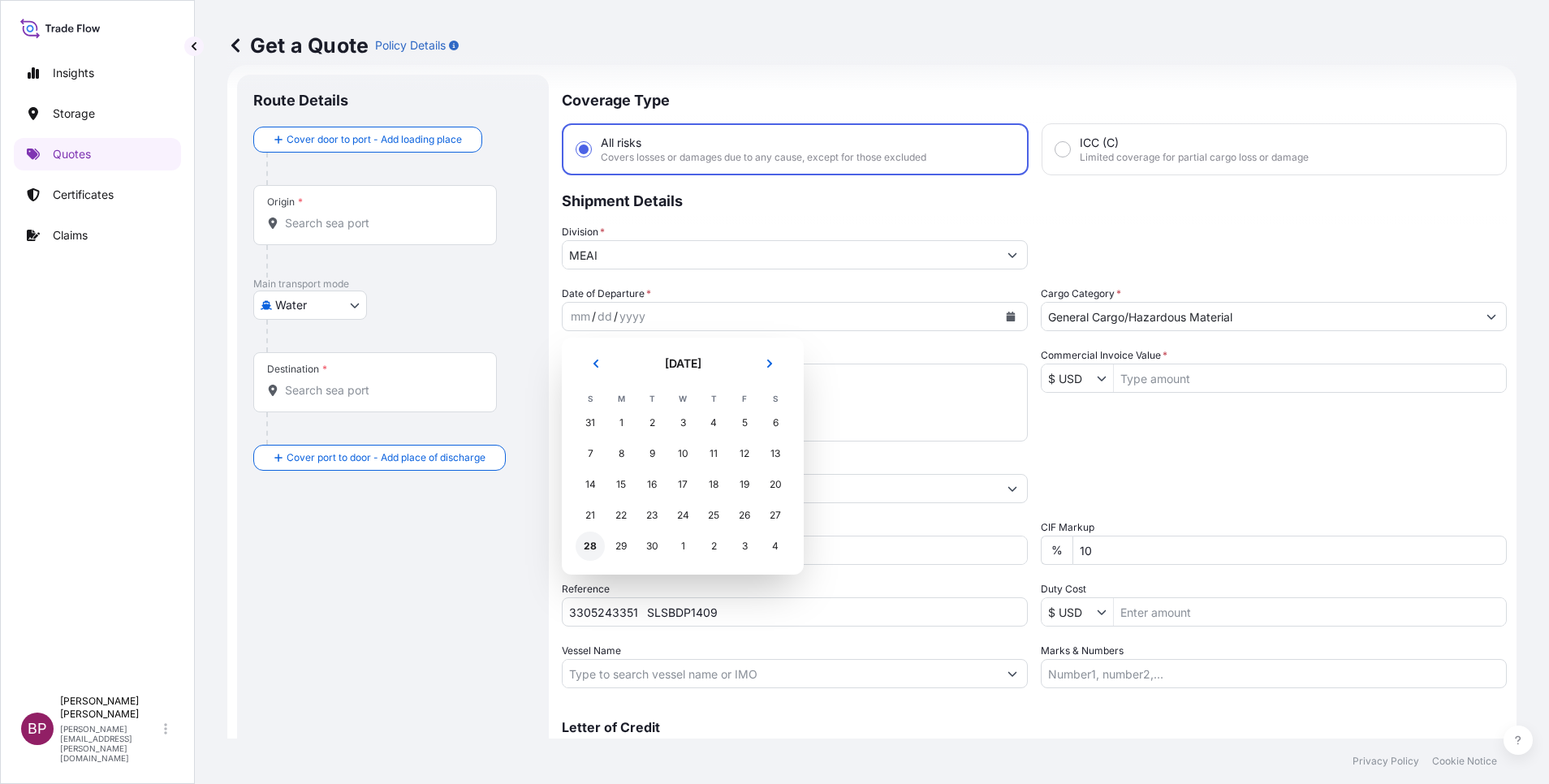
click at [594, 548] on div "28" at bounding box center [590, 546] width 29 height 29
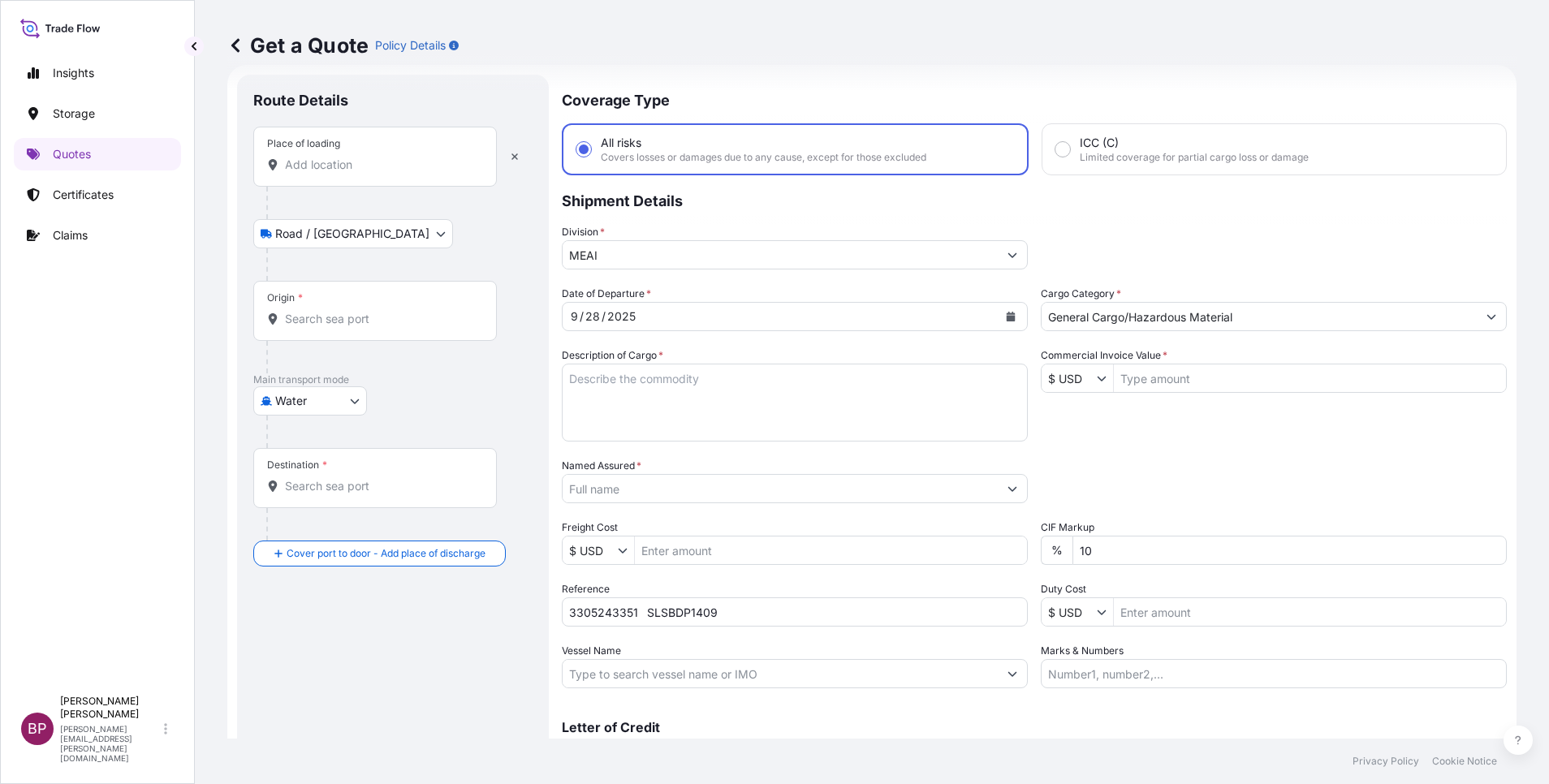
click at [344, 176] on div "Place of loading" at bounding box center [375, 156] width 243 height 60
click at [344, 173] on input "Place of loading" at bounding box center [380, 164] width 191 height 16
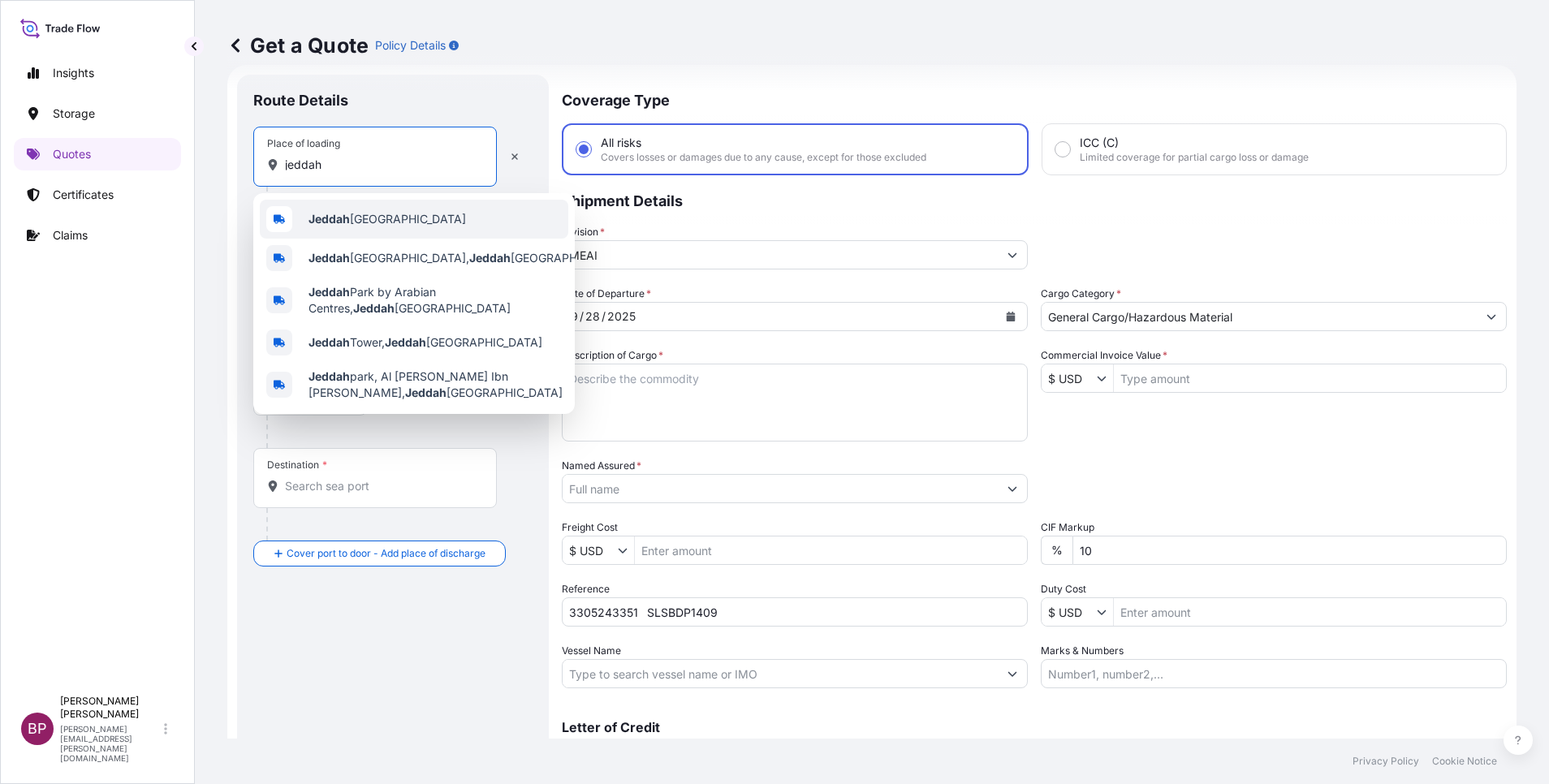
click at [344, 224] on b "Jeddah" at bounding box center [328, 218] width 42 height 14
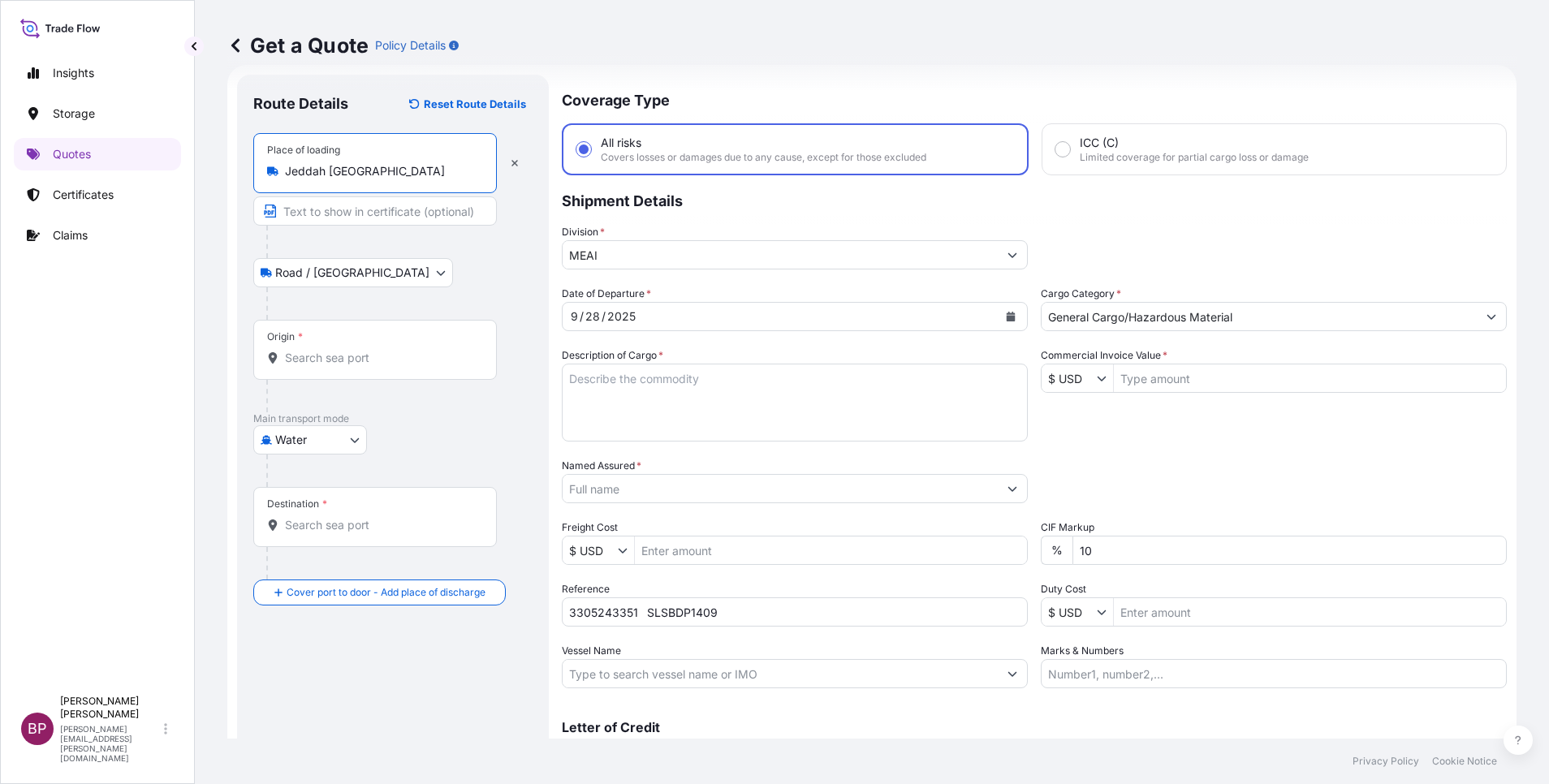
type input "Jeddah [GEOGRAPHIC_DATA]"
click at [327, 351] on div "Origin *" at bounding box center [378, 350] width 249 height 60
click at [289, 354] on div "Origin *" at bounding box center [375, 350] width 243 height 60
click at [369, 344] on div "Origin *" at bounding box center [375, 350] width 243 height 60
click at [369, 350] on input "Origin *" at bounding box center [380, 357] width 191 height 16
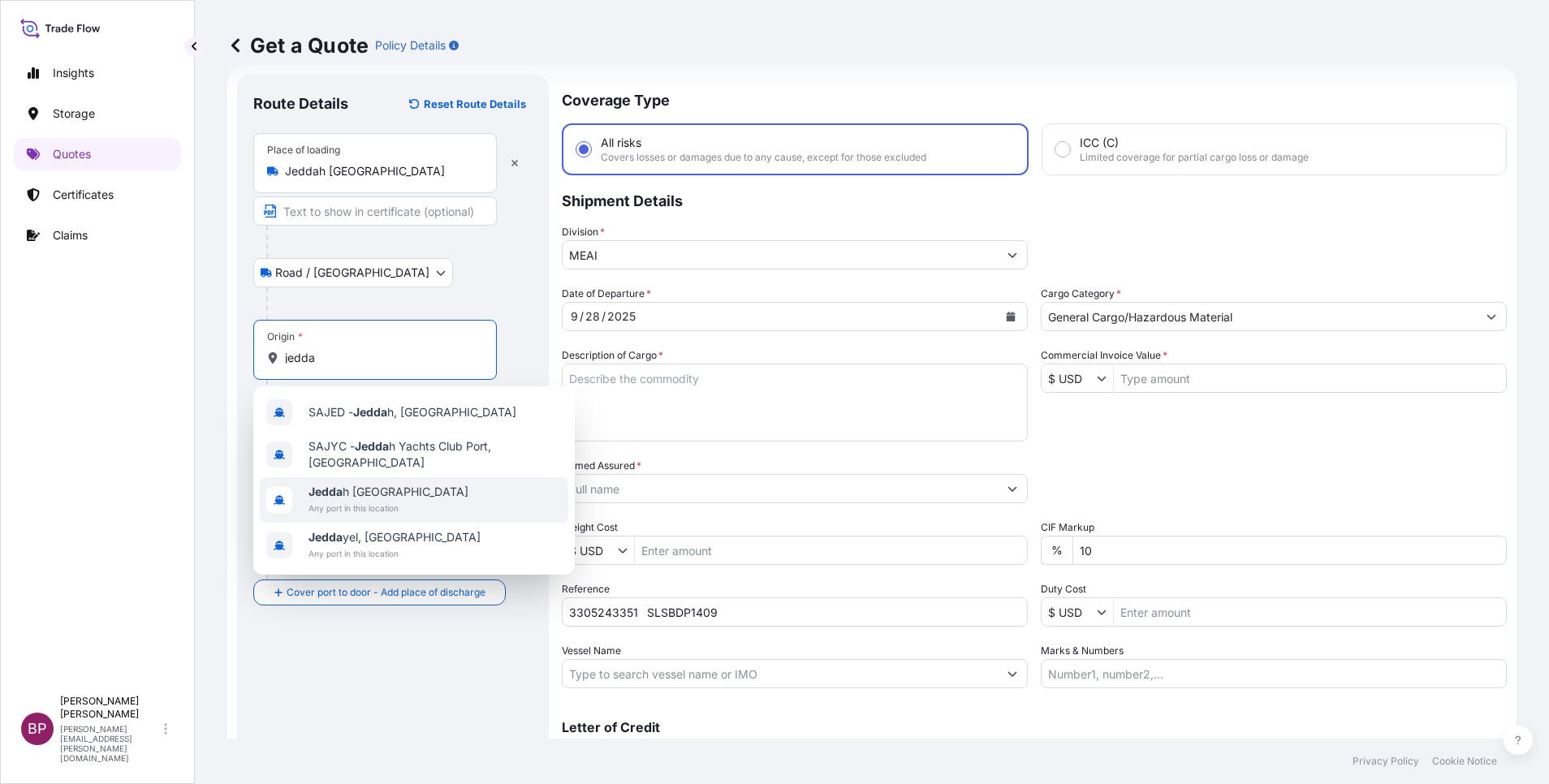
click at [373, 505] on span "Any port in this location" at bounding box center [388, 508] width 160 height 16
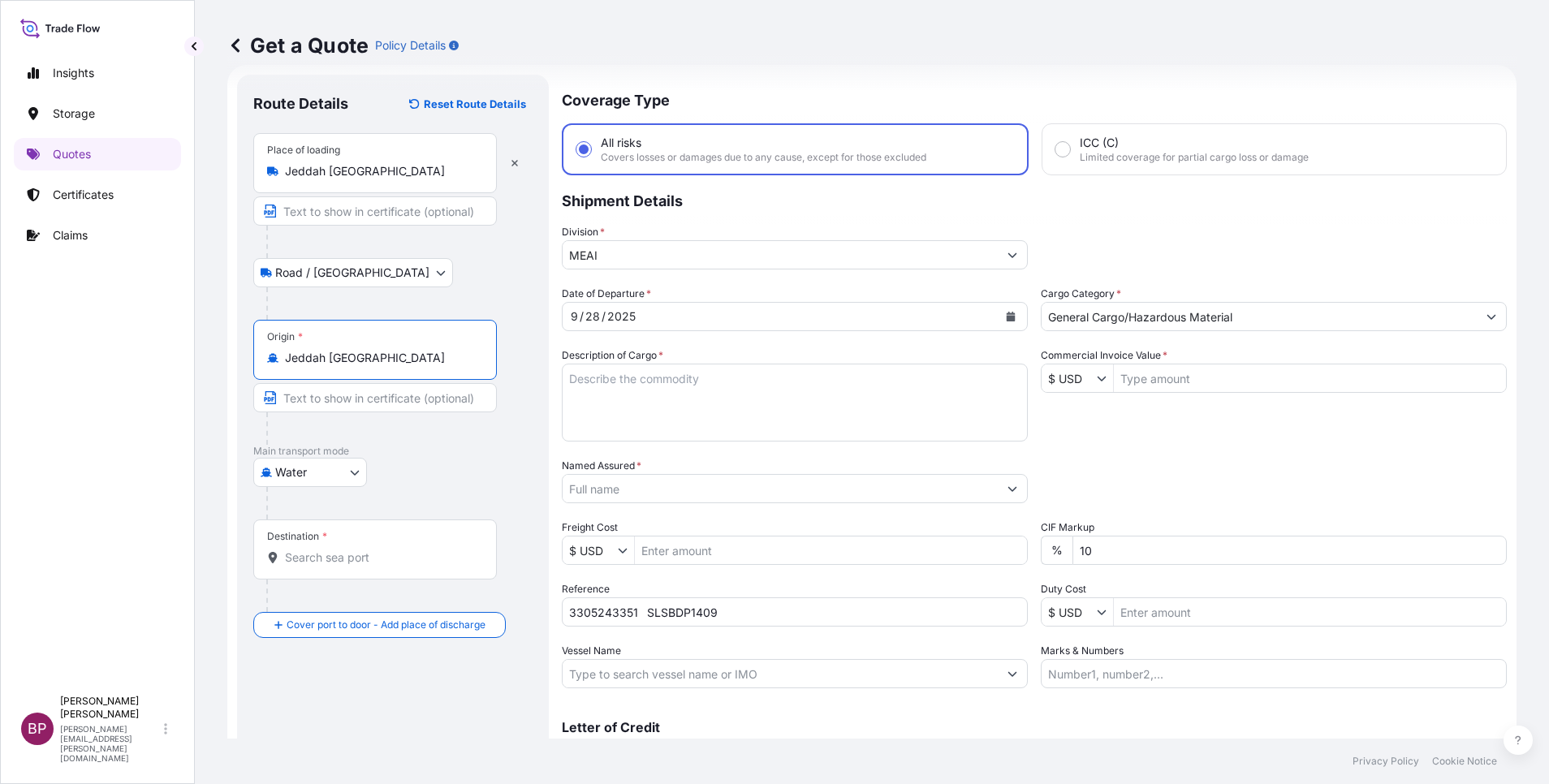
type input "Jeddah [GEOGRAPHIC_DATA]"
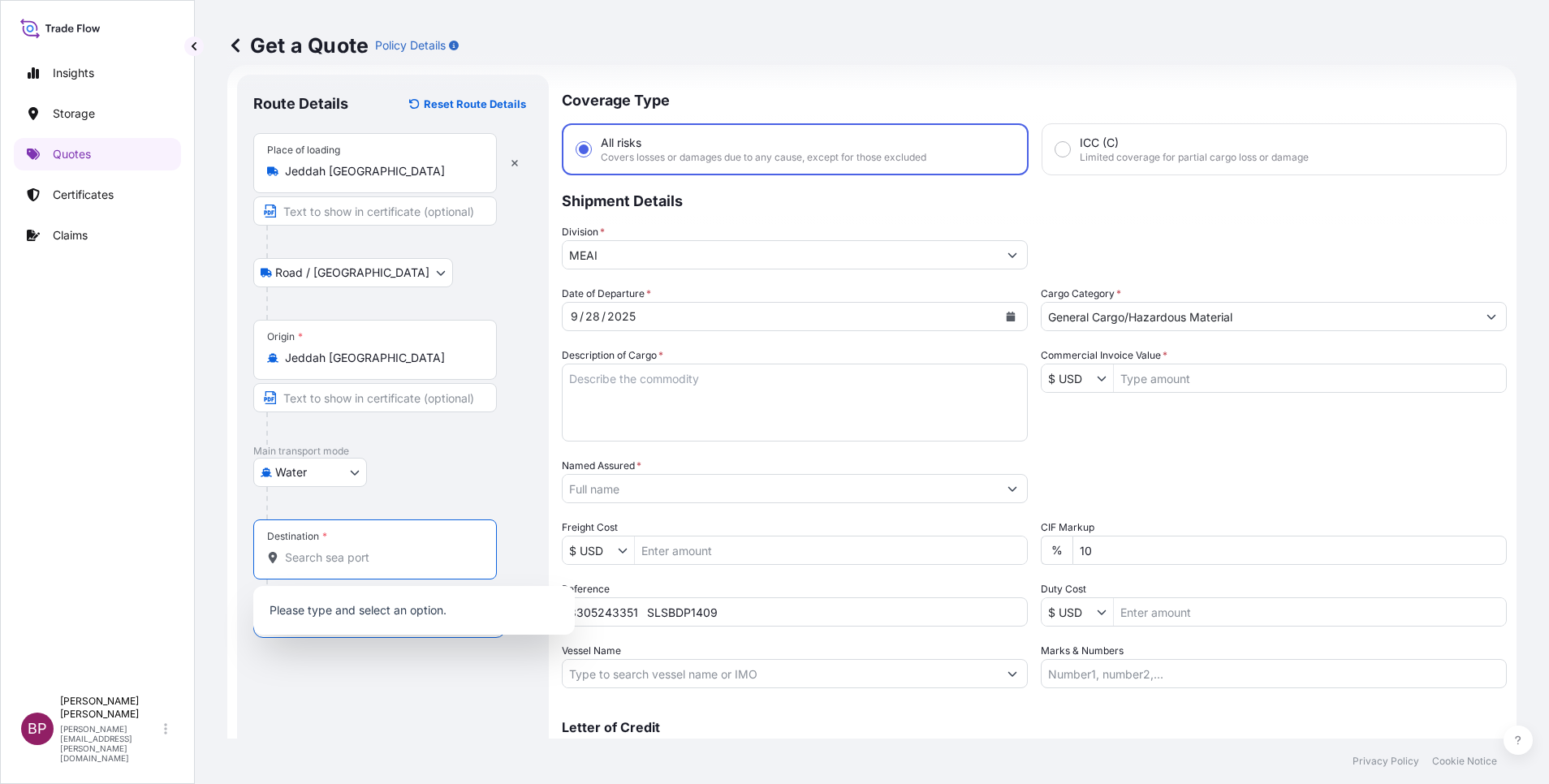
click at [343, 565] on input "Destination *" at bounding box center [380, 557] width 191 height 16
paste input "[GEOGRAPHIC_DATA]"
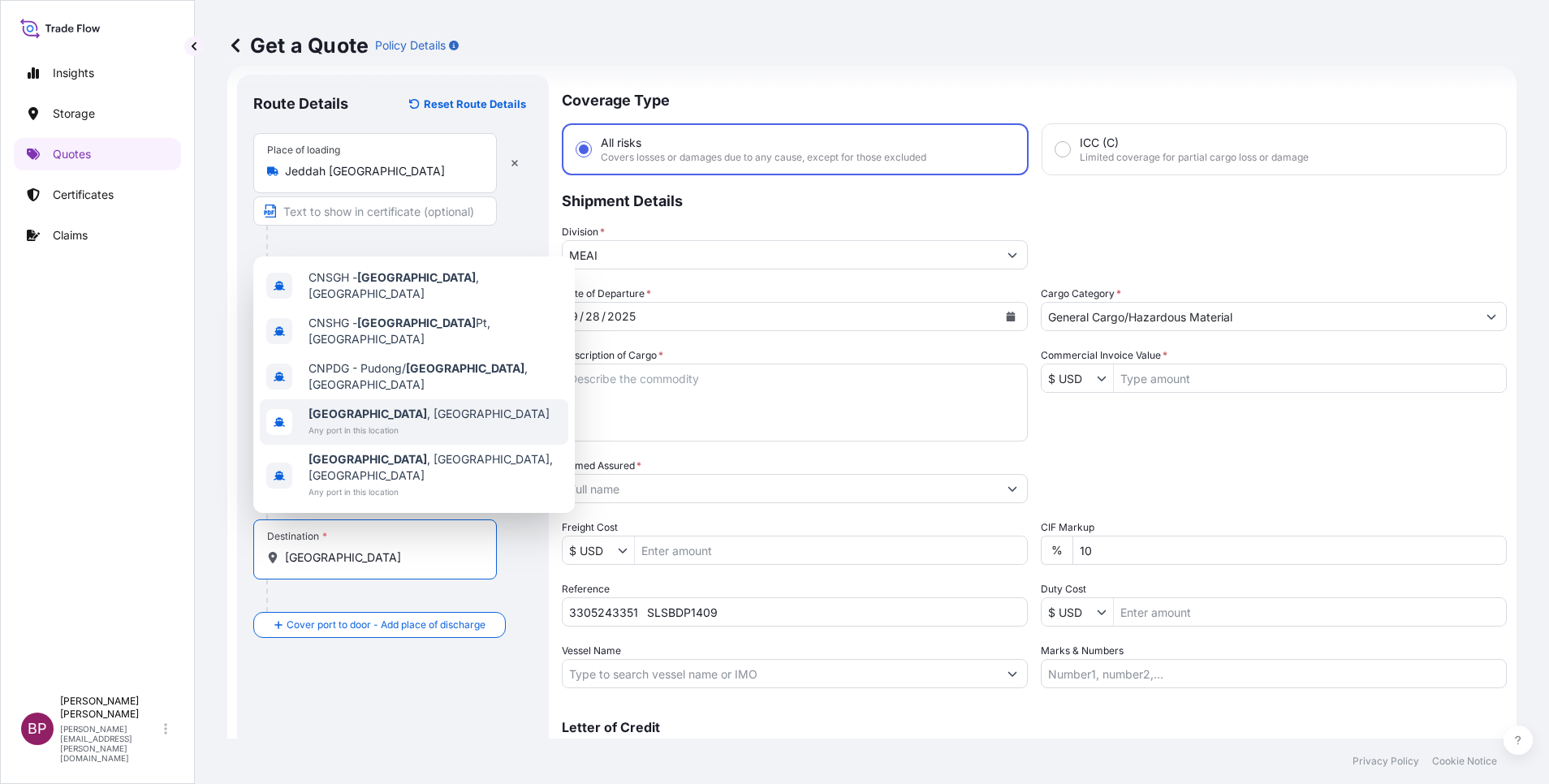
click at [385, 422] on span "[GEOGRAPHIC_DATA] , [GEOGRAPHIC_DATA]" at bounding box center [429, 413] width 241 height 16
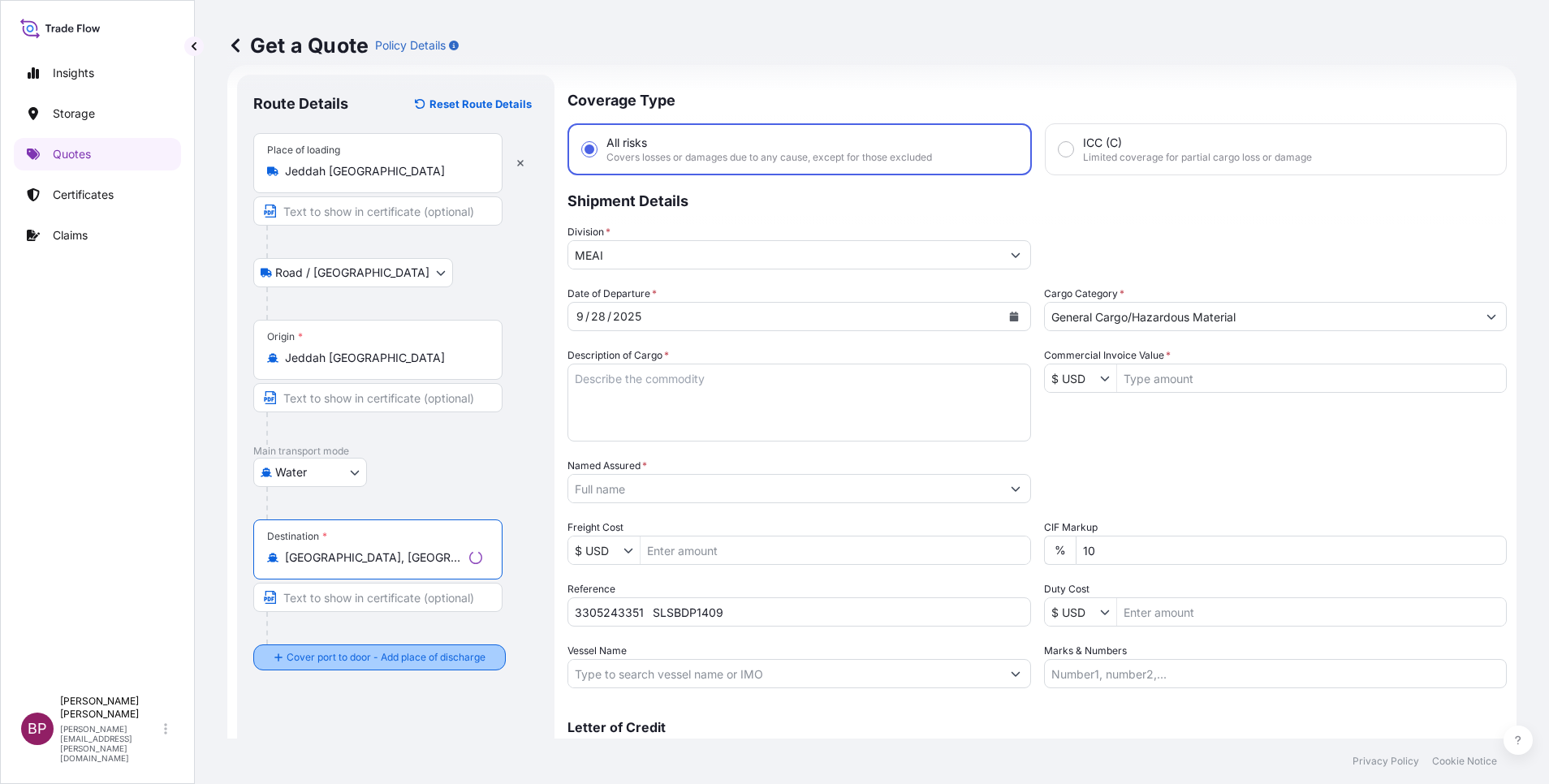
type input "[GEOGRAPHIC_DATA], [GEOGRAPHIC_DATA]"
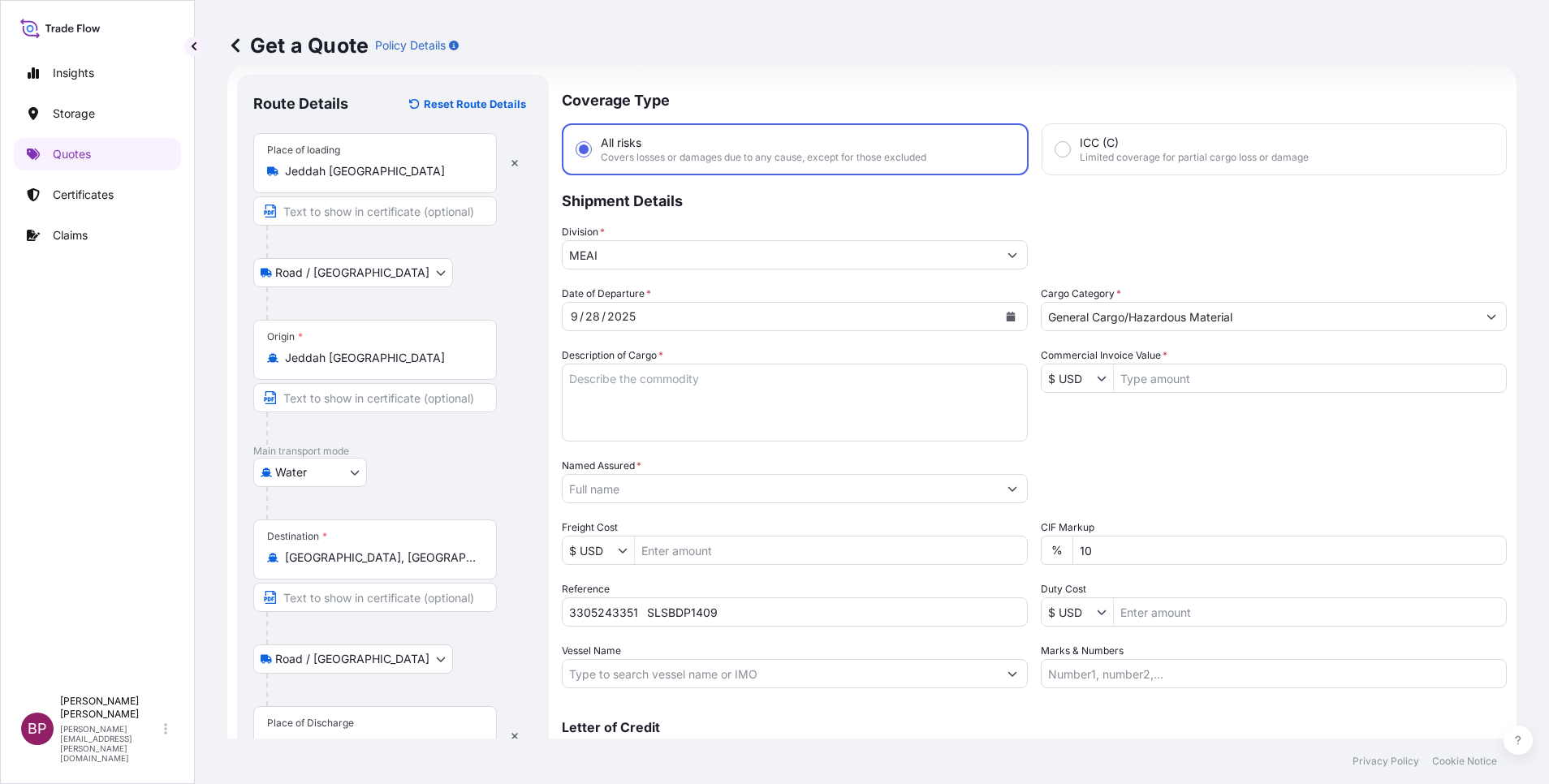
click at [357, 725] on div "Place of Discharge" at bounding box center [375, 736] width 243 height 60
click at [357, 737] on input "Place of Discharge" at bounding box center [380, 744] width 191 height 16
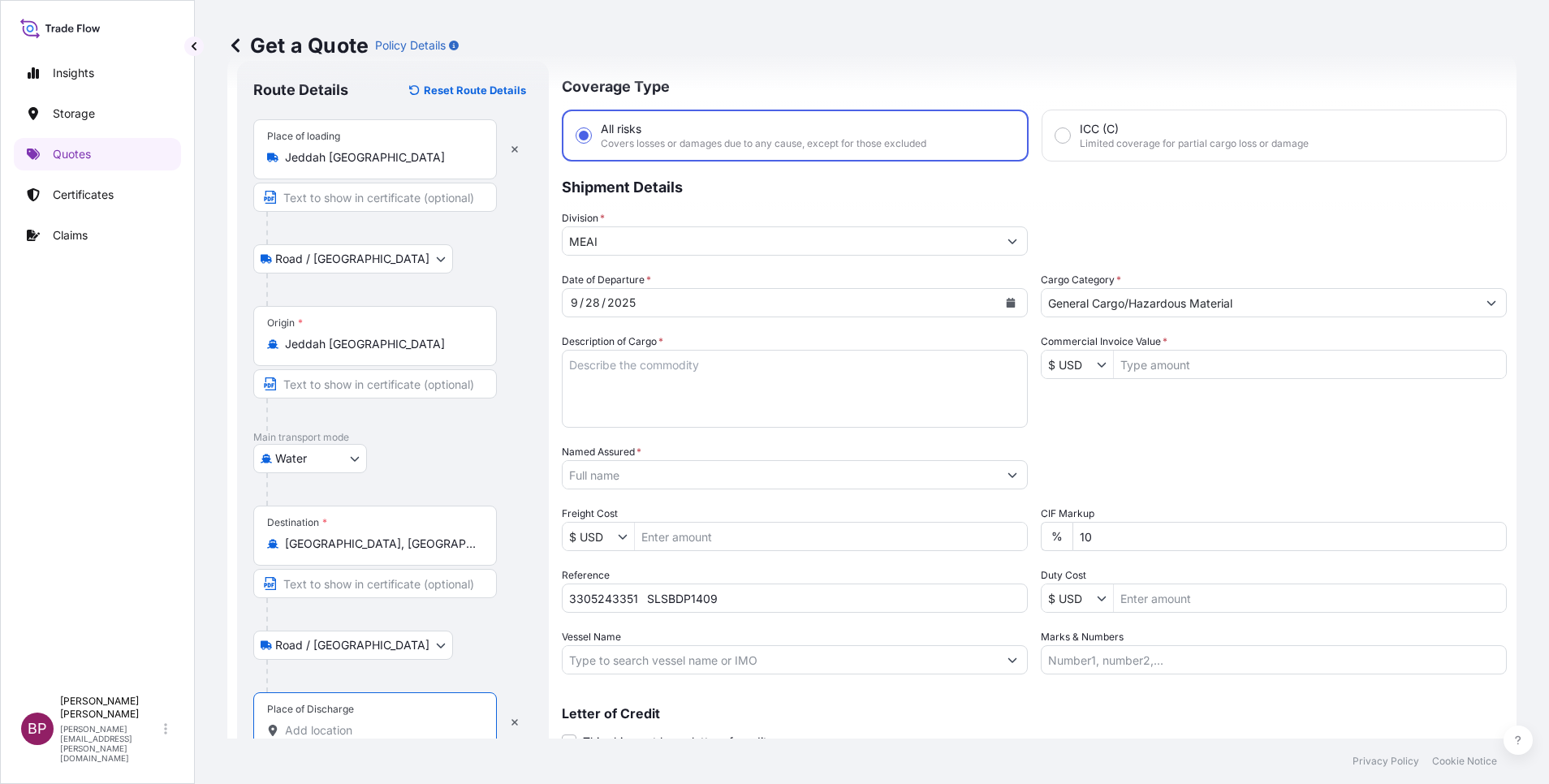
paste input "[GEOGRAPHIC_DATA]"
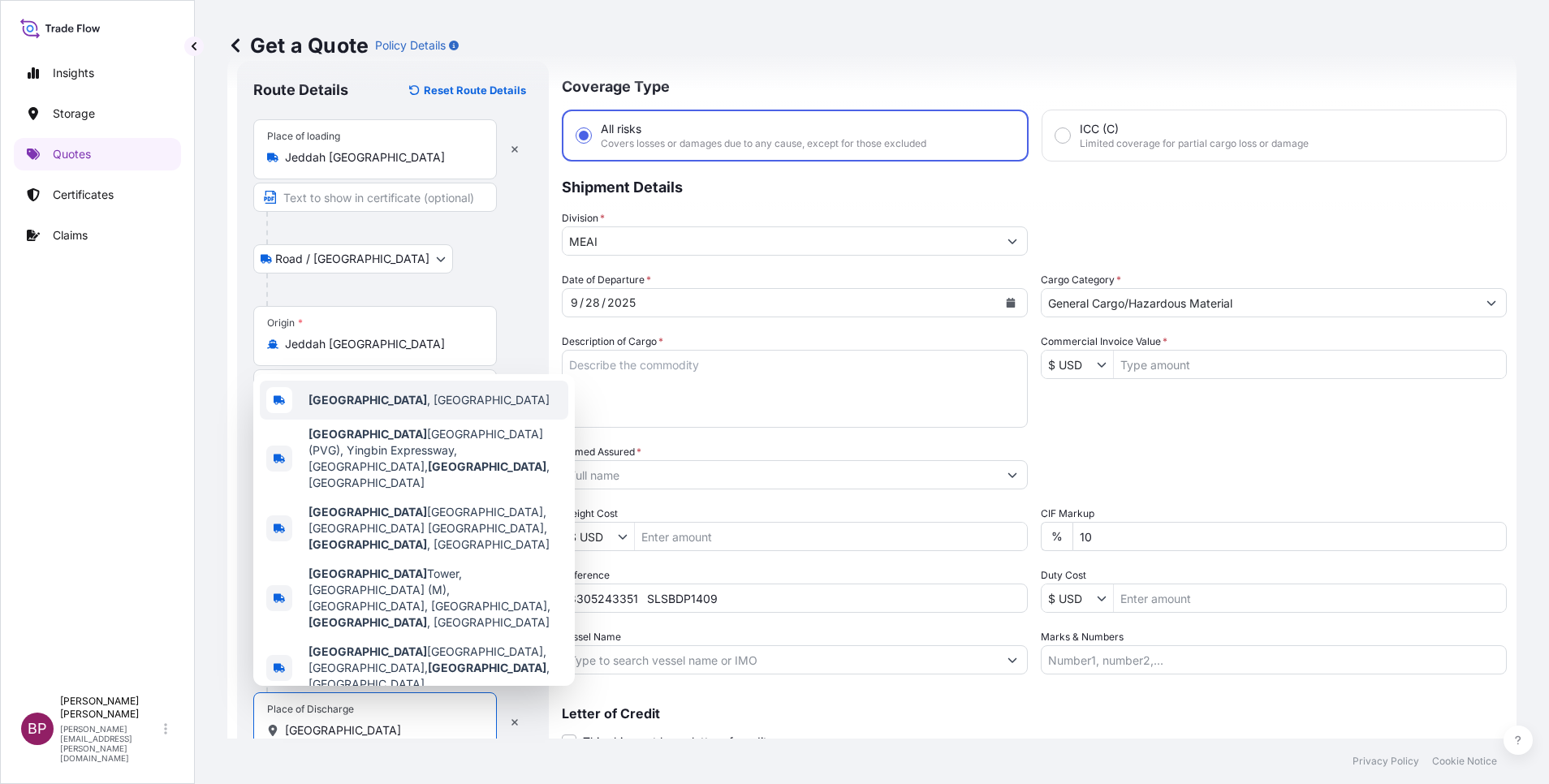
click at [361, 408] on span "[GEOGRAPHIC_DATA] , [GEOGRAPHIC_DATA]" at bounding box center [429, 400] width 241 height 16
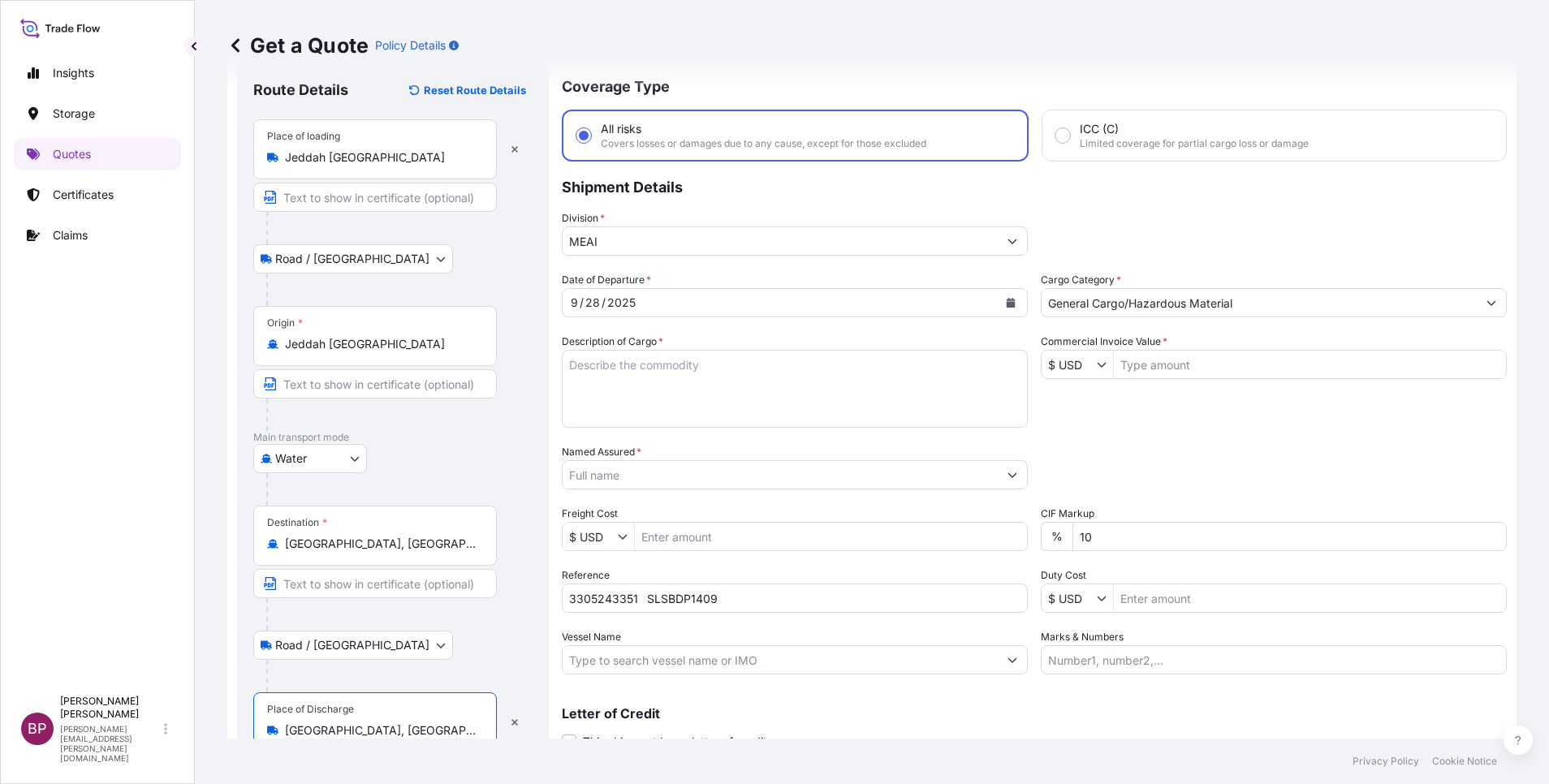
type input "[GEOGRAPHIC_DATA], [GEOGRAPHIC_DATA]"
click at [1182, 370] on input "Commercial Invoice Value *" at bounding box center [1310, 364] width 392 height 29
paste input "78390"
type input "78,390"
click at [707, 382] on textarea "Description of Cargo *" at bounding box center [795, 388] width 466 height 78
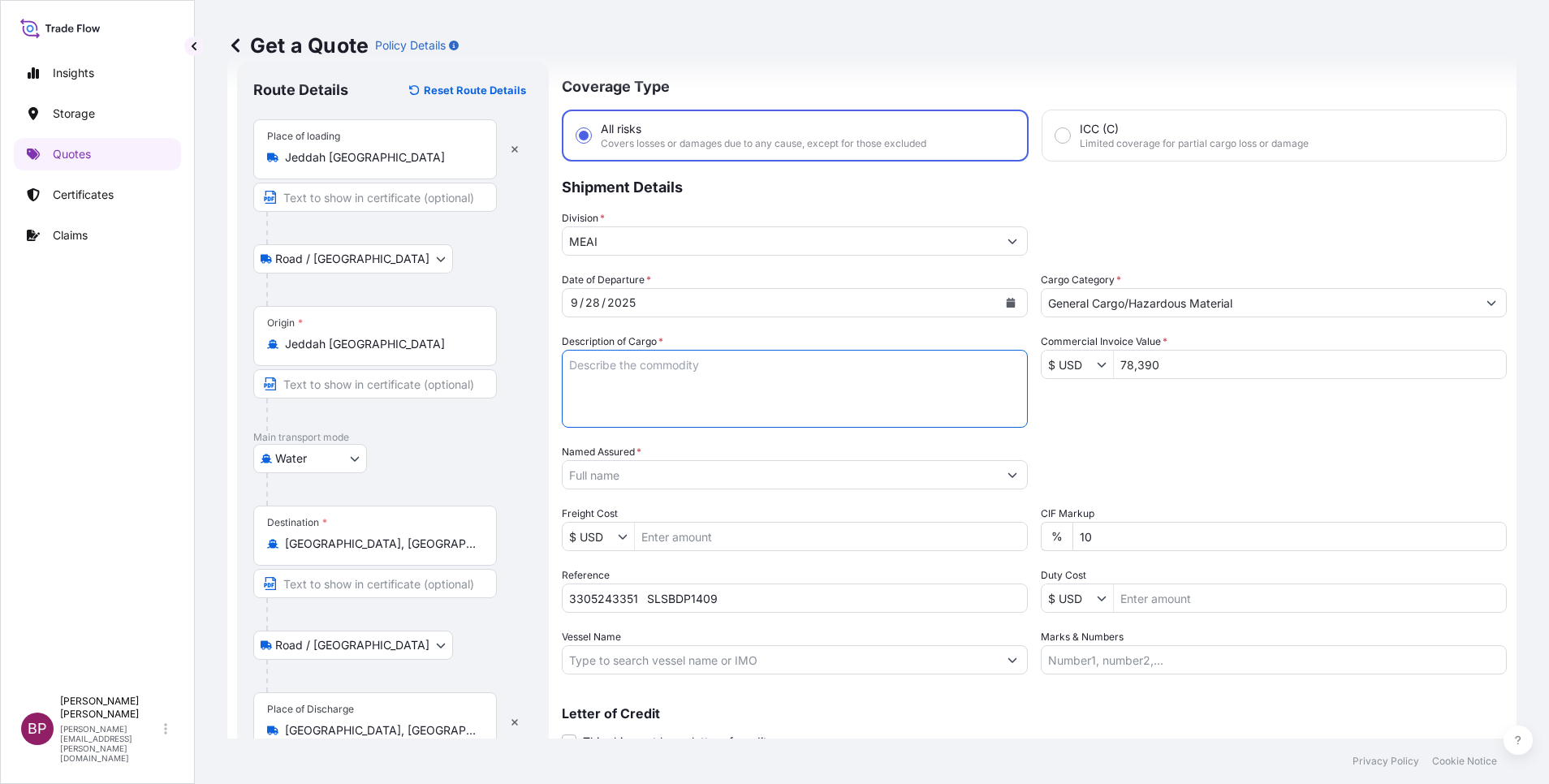
paste textarea "EP 100T /Synthetic Rubber EPDM"
type textarea "EP 100T /Synthetic Rubber EPDM"
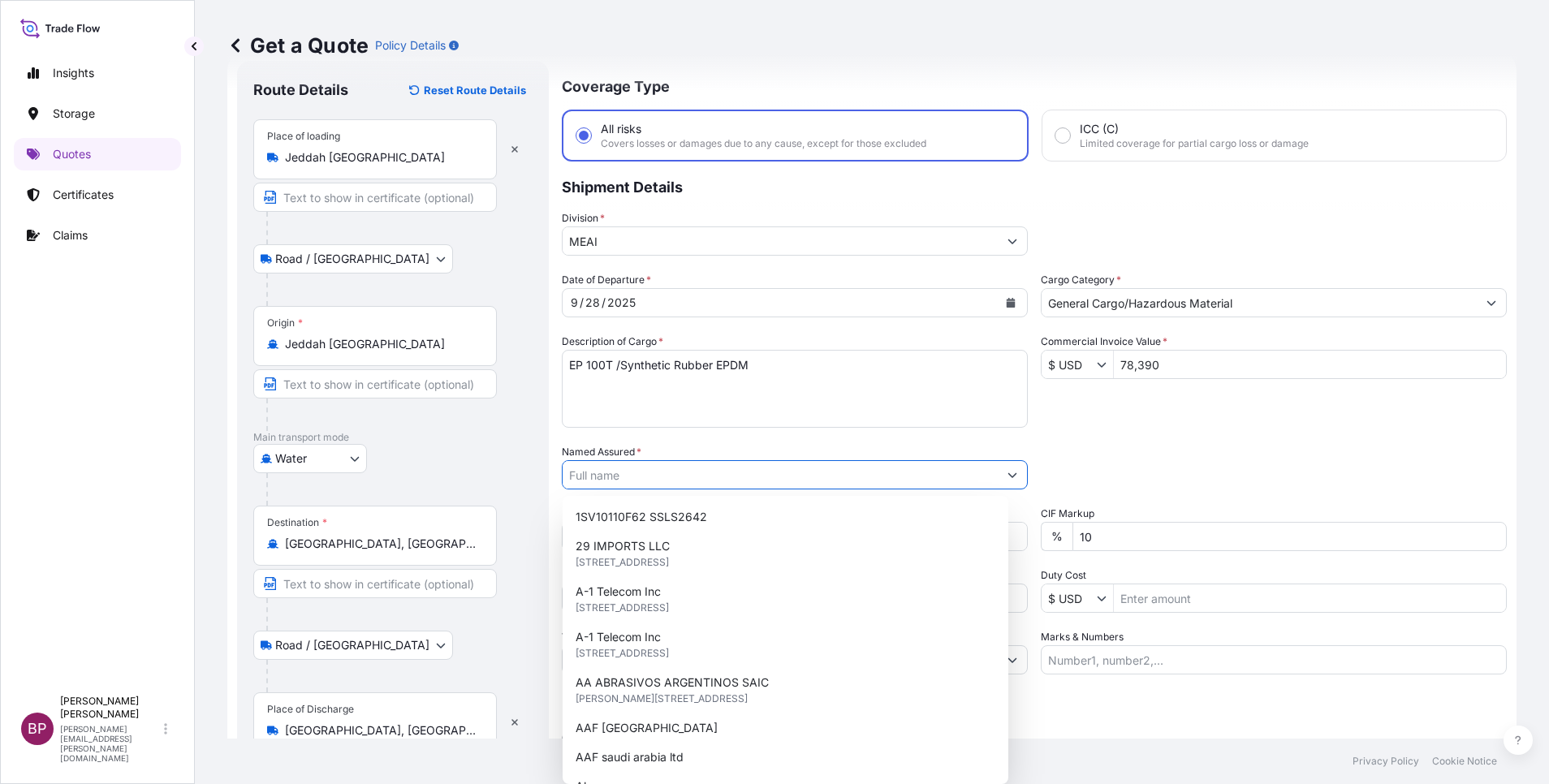
drag, startPoint x: 681, startPoint y: 482, endPoint x: 670, endPoint y: 477, distance: 12.1
click at [680, 482] on input "Named Assured *" at bounding box center [780, 475] width 436 height 29
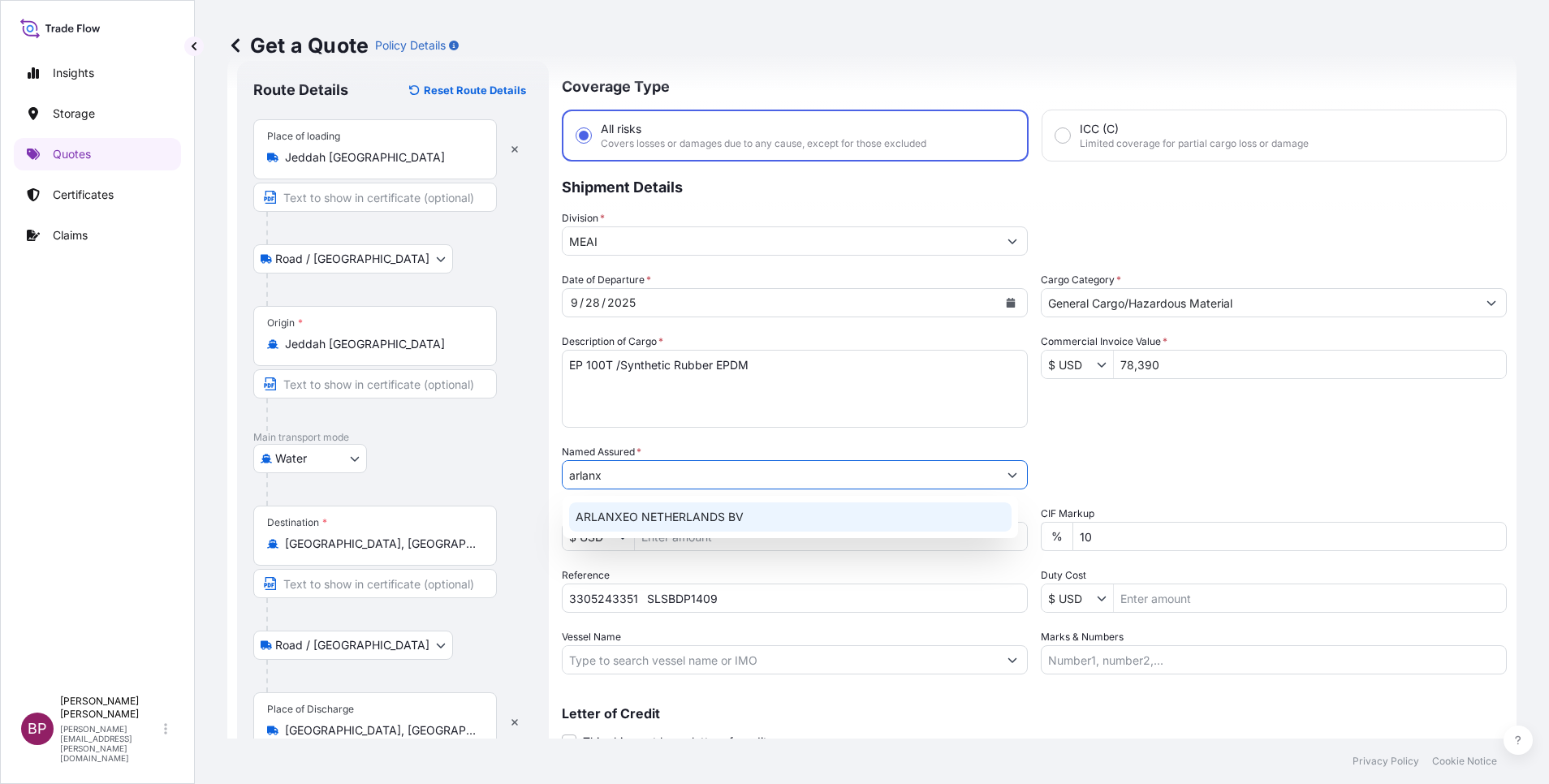
click at [697, 516] on span "ARLANXEO NETHERLANDS BV" at bounding box center [660, 517] width 168 height 16
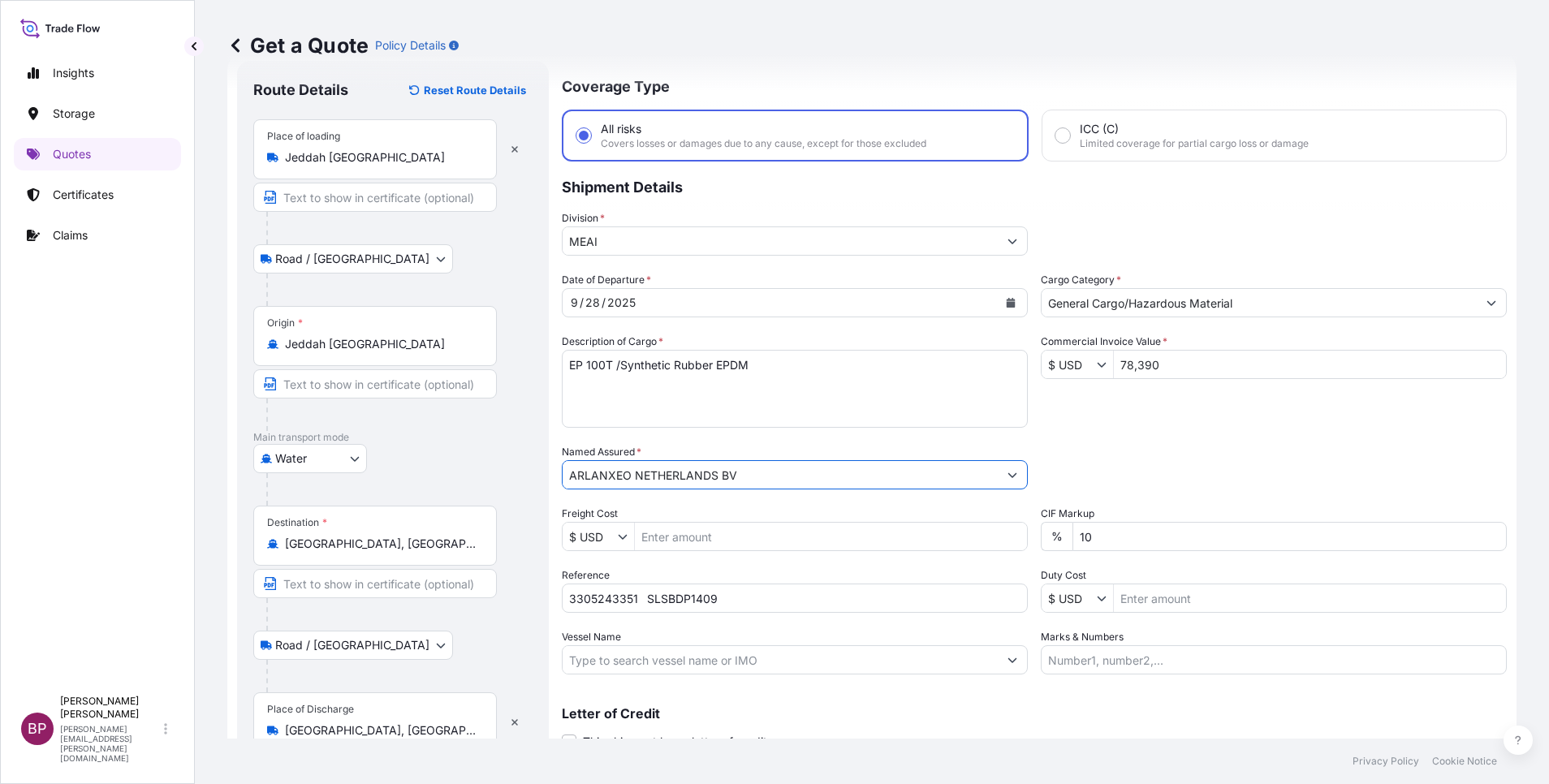
type input "ARLANXEO NETHERLANDS BV"
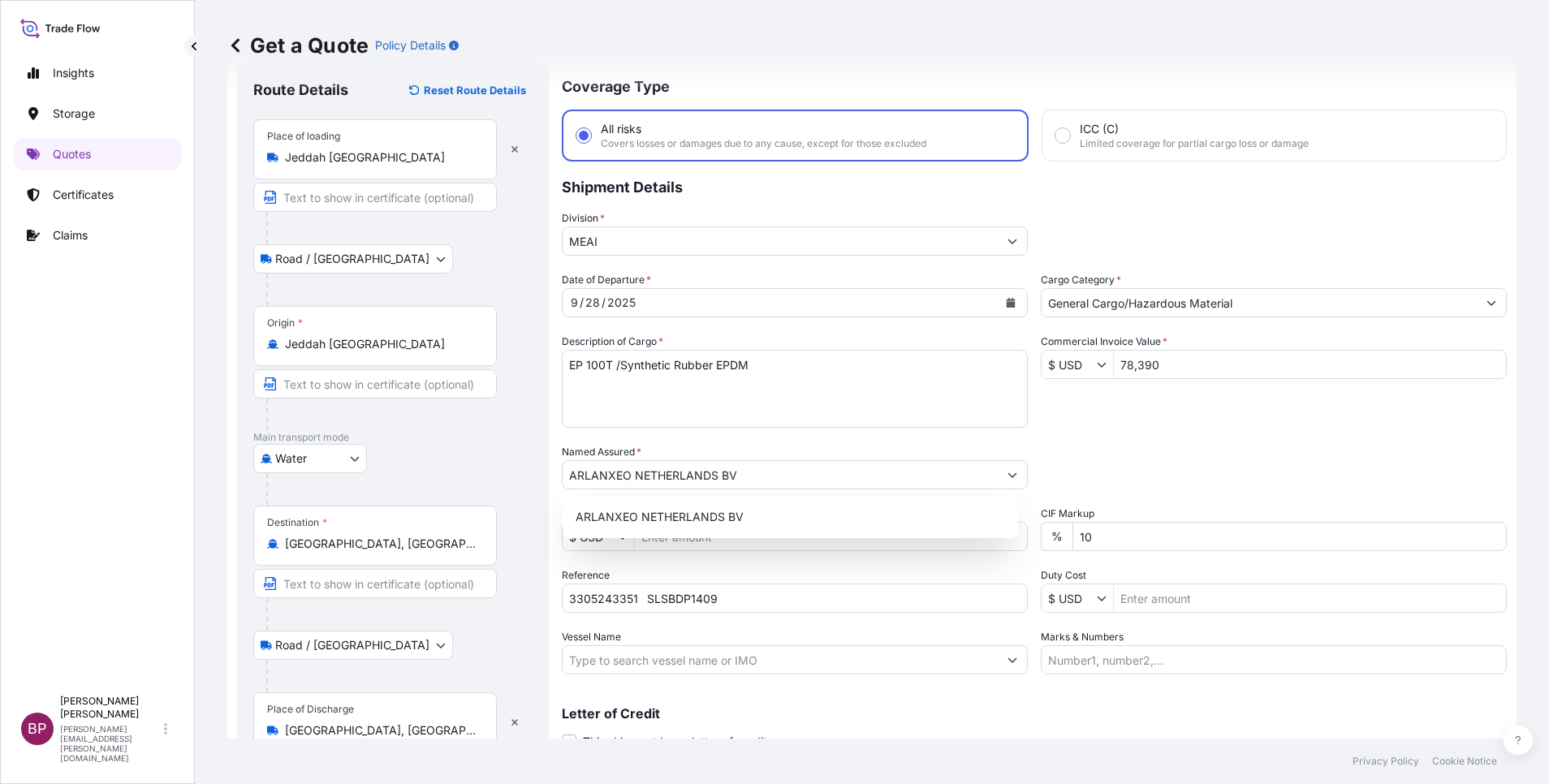
click at [1166, 449] on div "Packing Category Type to search a container mode Please select a primary mode o…" at bounding box center [1274, 466] width 466 height 45
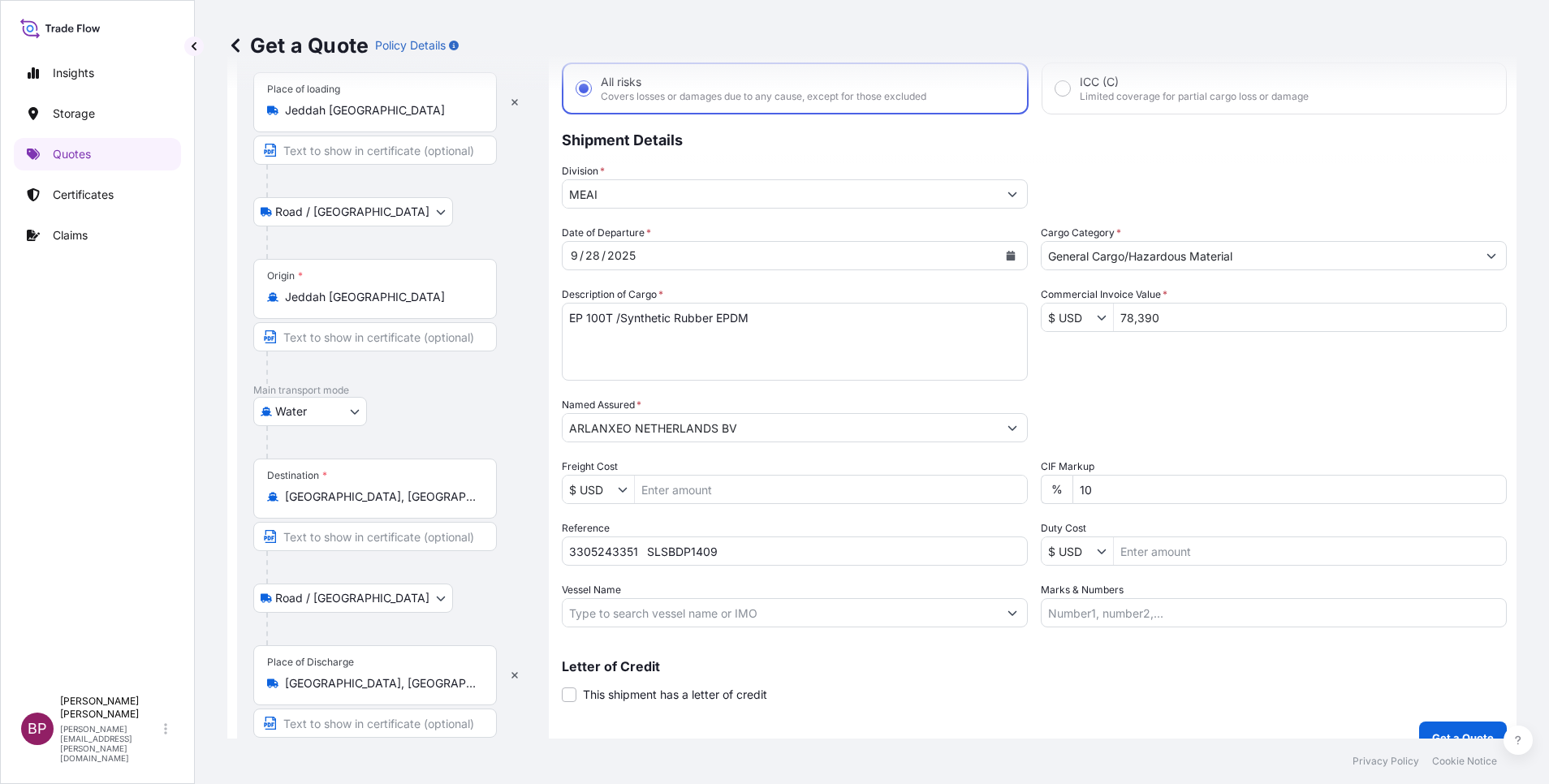
scroll to position [112, 0]
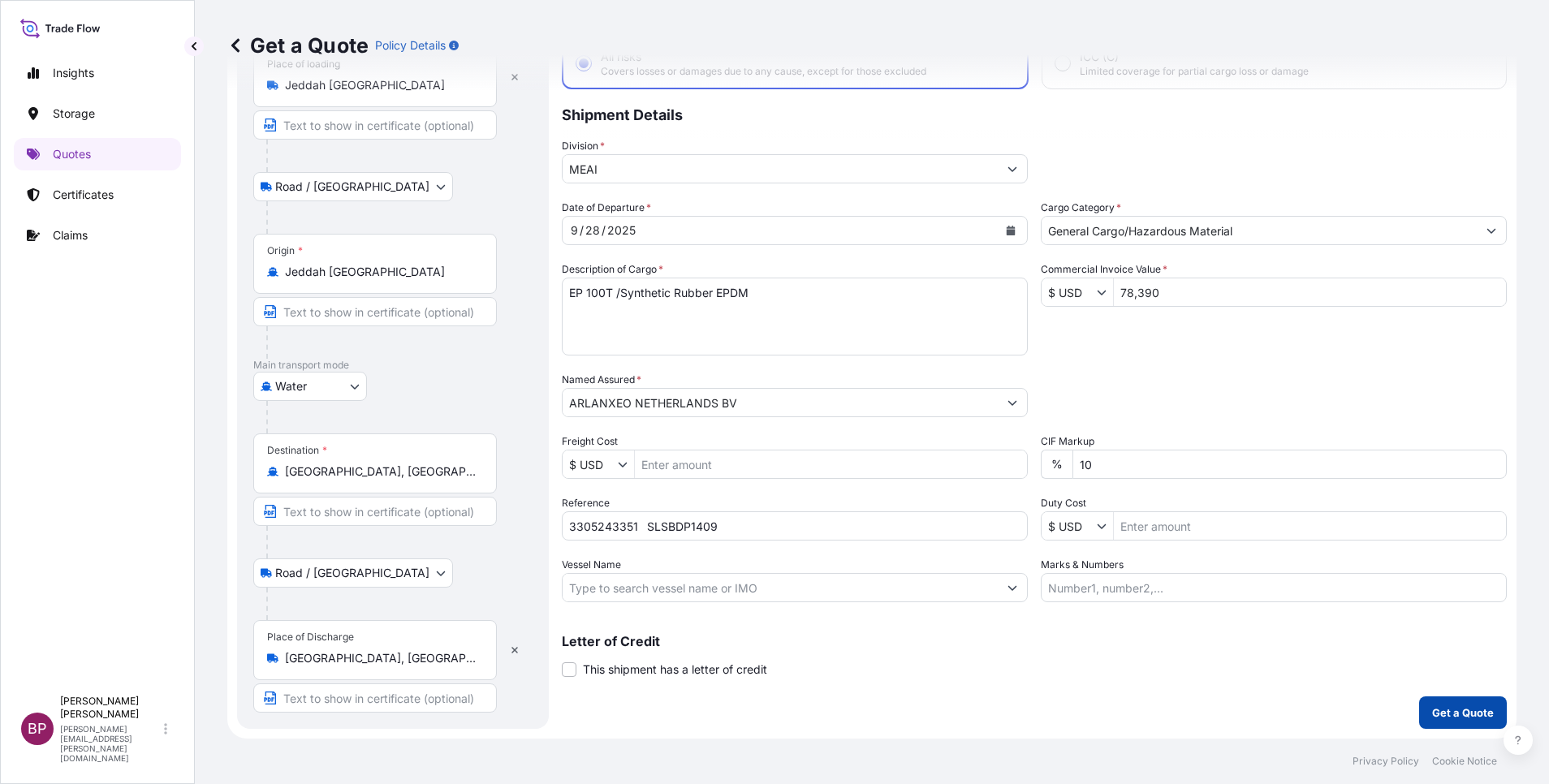
click at [1452, 717] on p "Get a Quote" at bounding box center [1463, 713] width 62 height 16
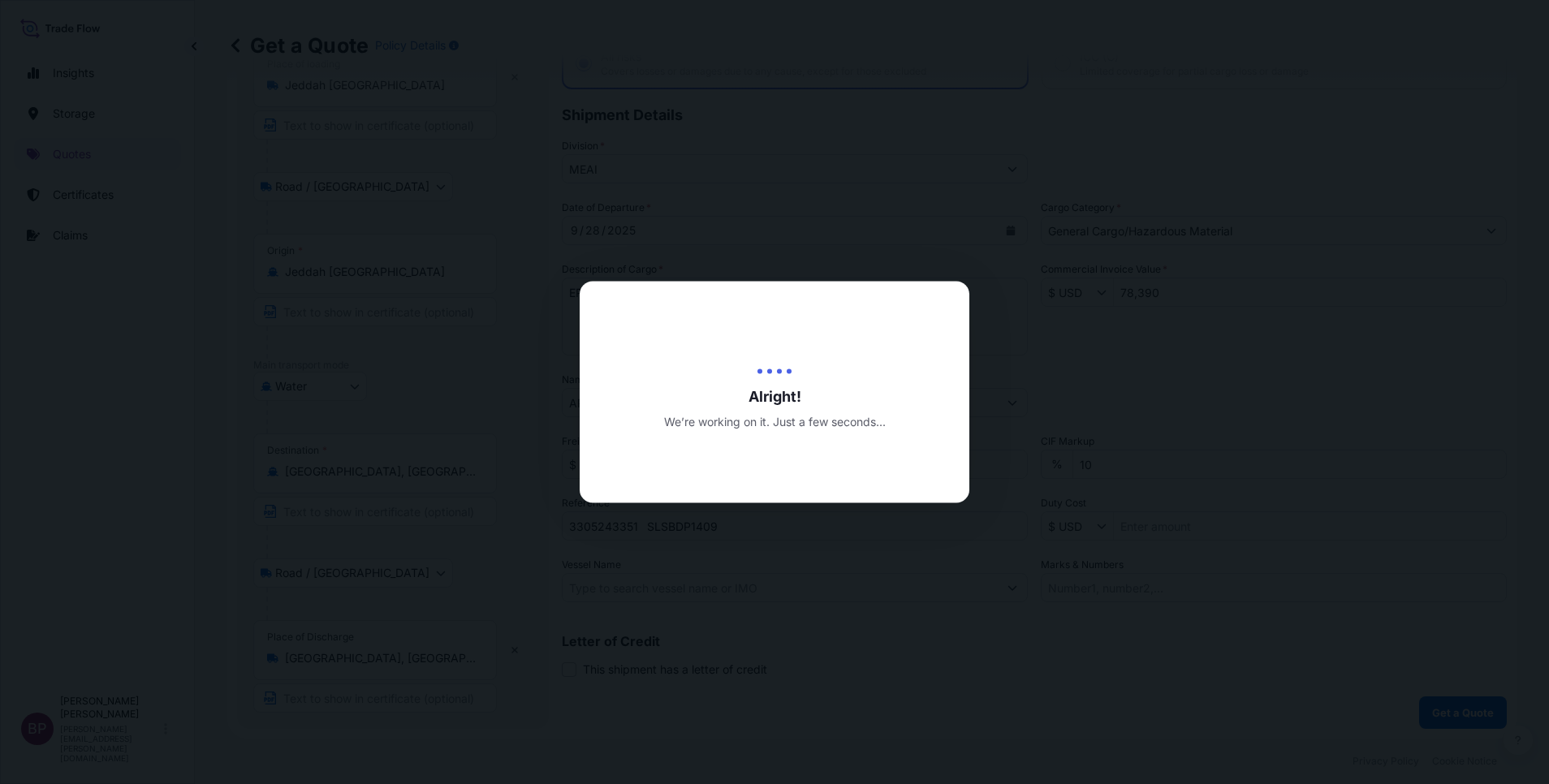
select select "Road / [GEOGRAPHIC_DATA]"
select select "Water"
select select "Road / [GEOGRAPHIC_DATA]"
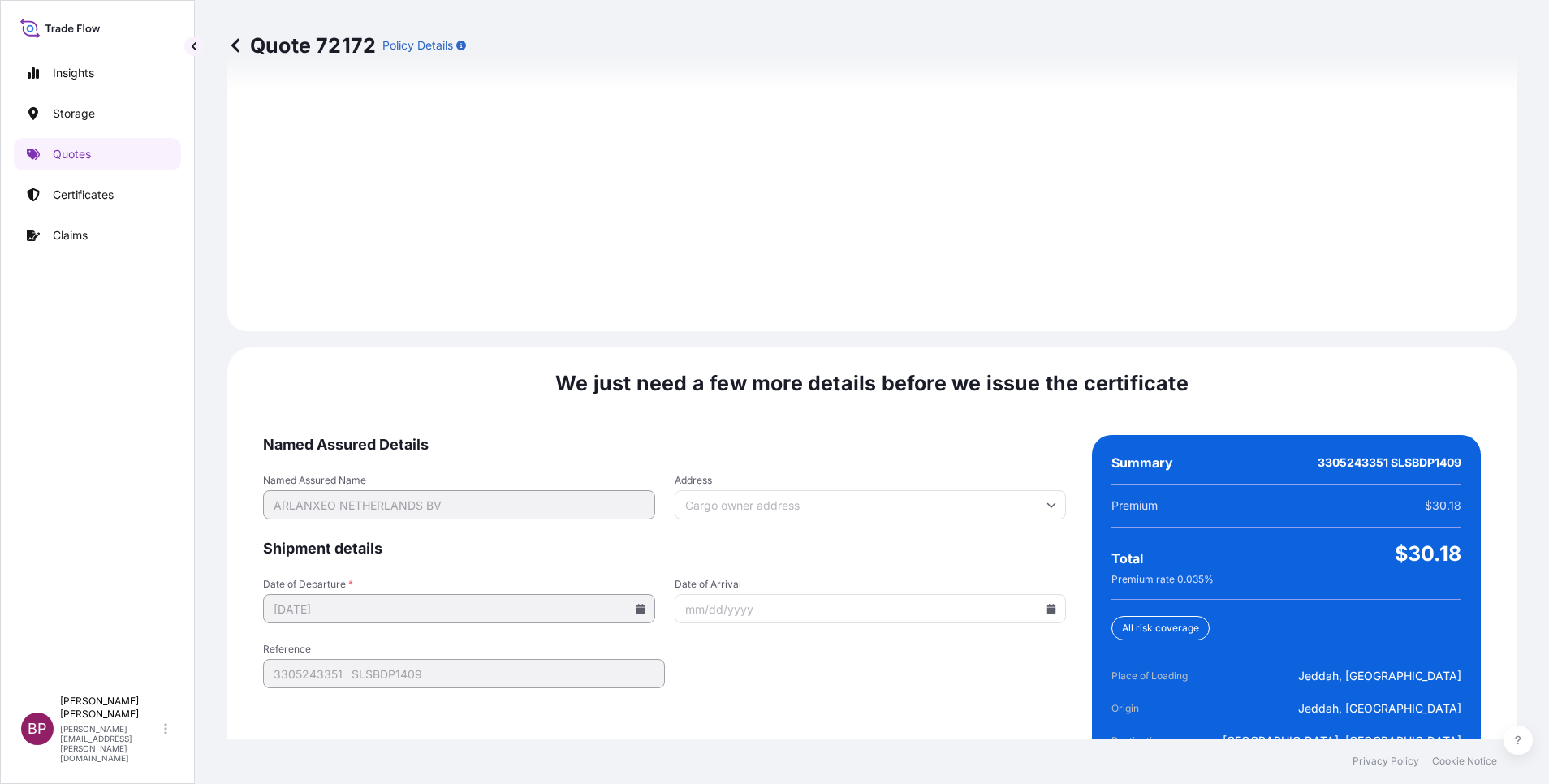
scroll to position [2406, 0]
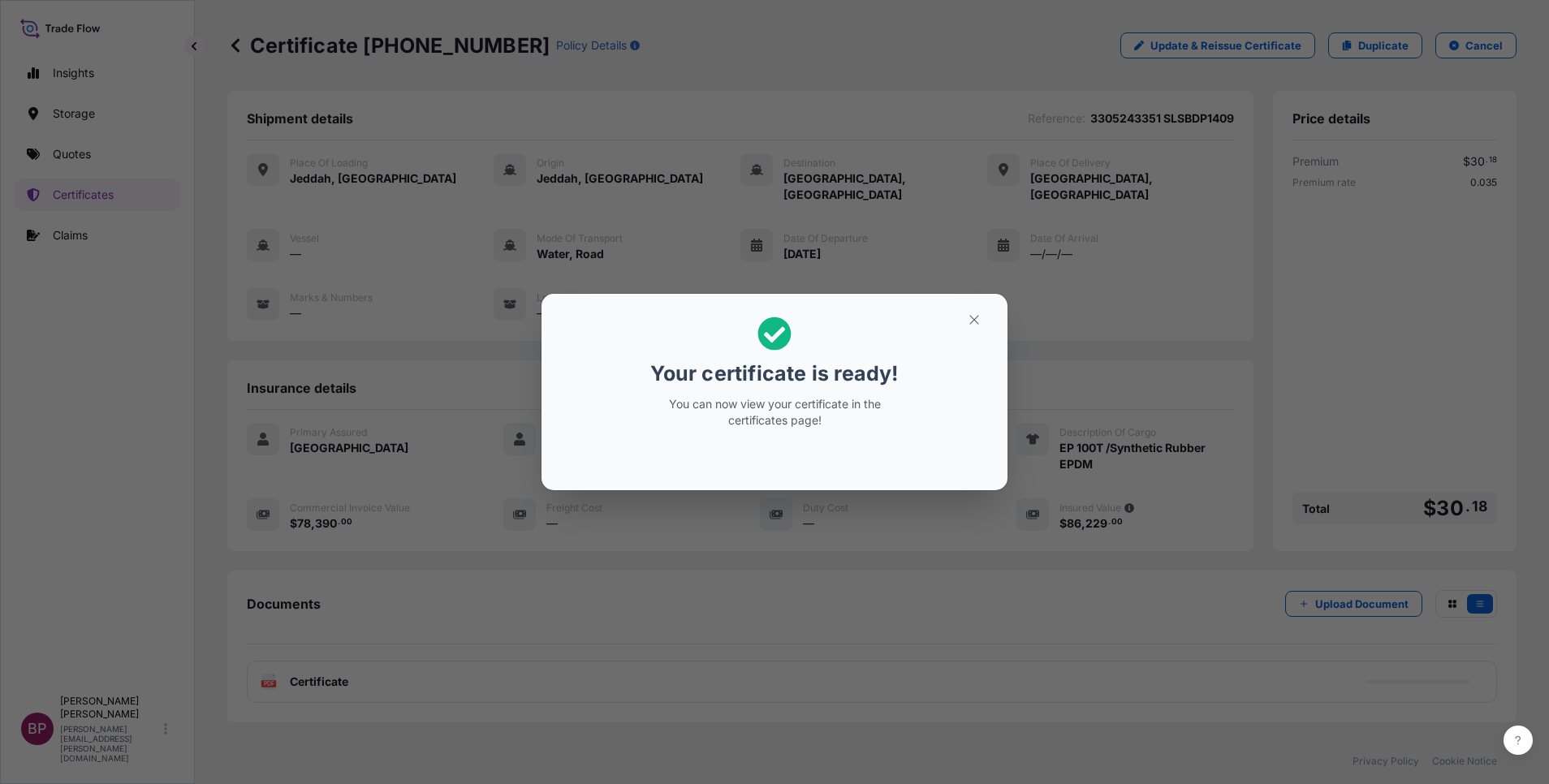
click at [976, 324] on icon "button" at bounding box center [973, 320] width 14 height 14
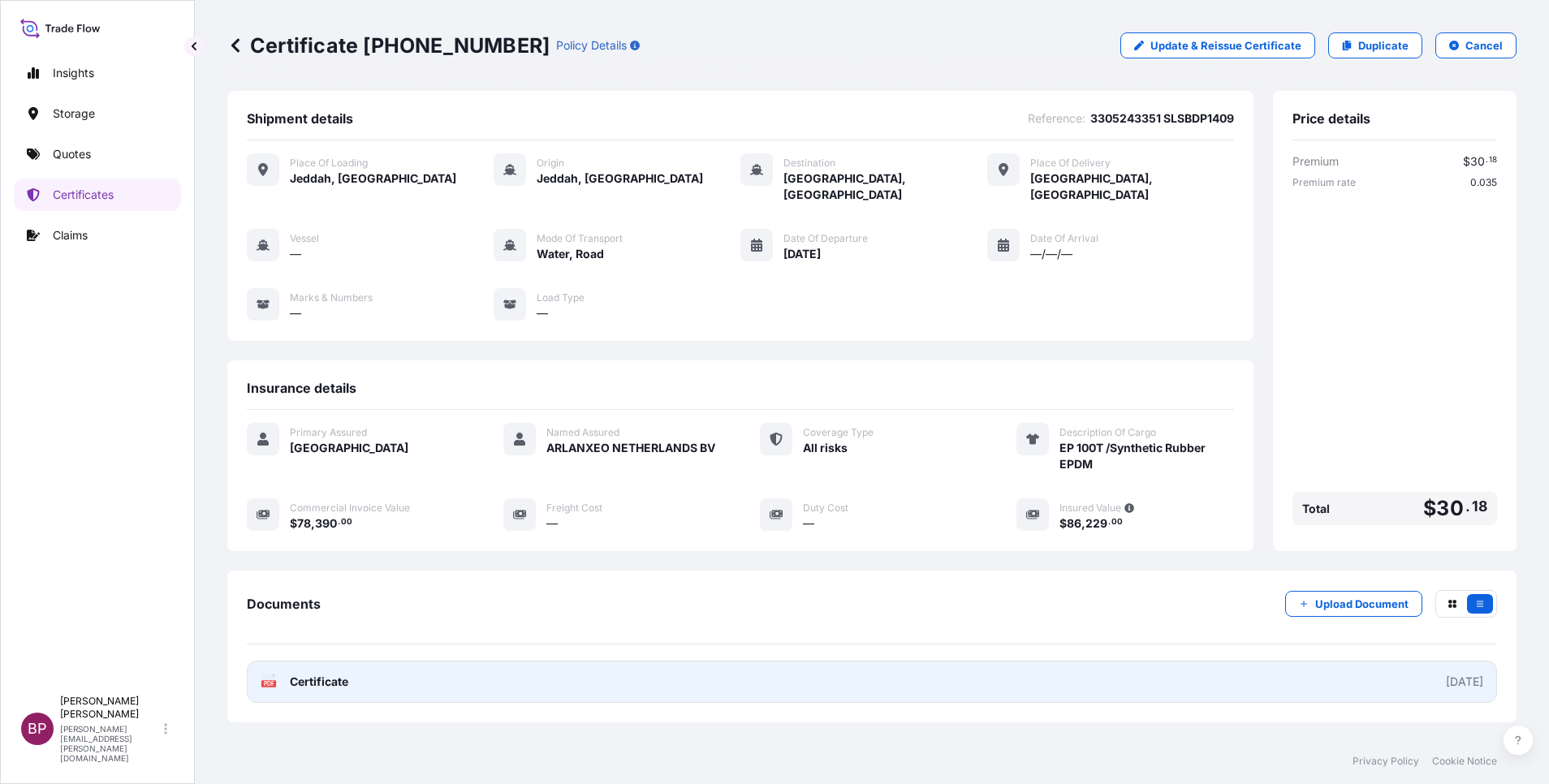
click at [334, 674] on span "Certificate" at bounding box center [319, 682] width 59 height 16
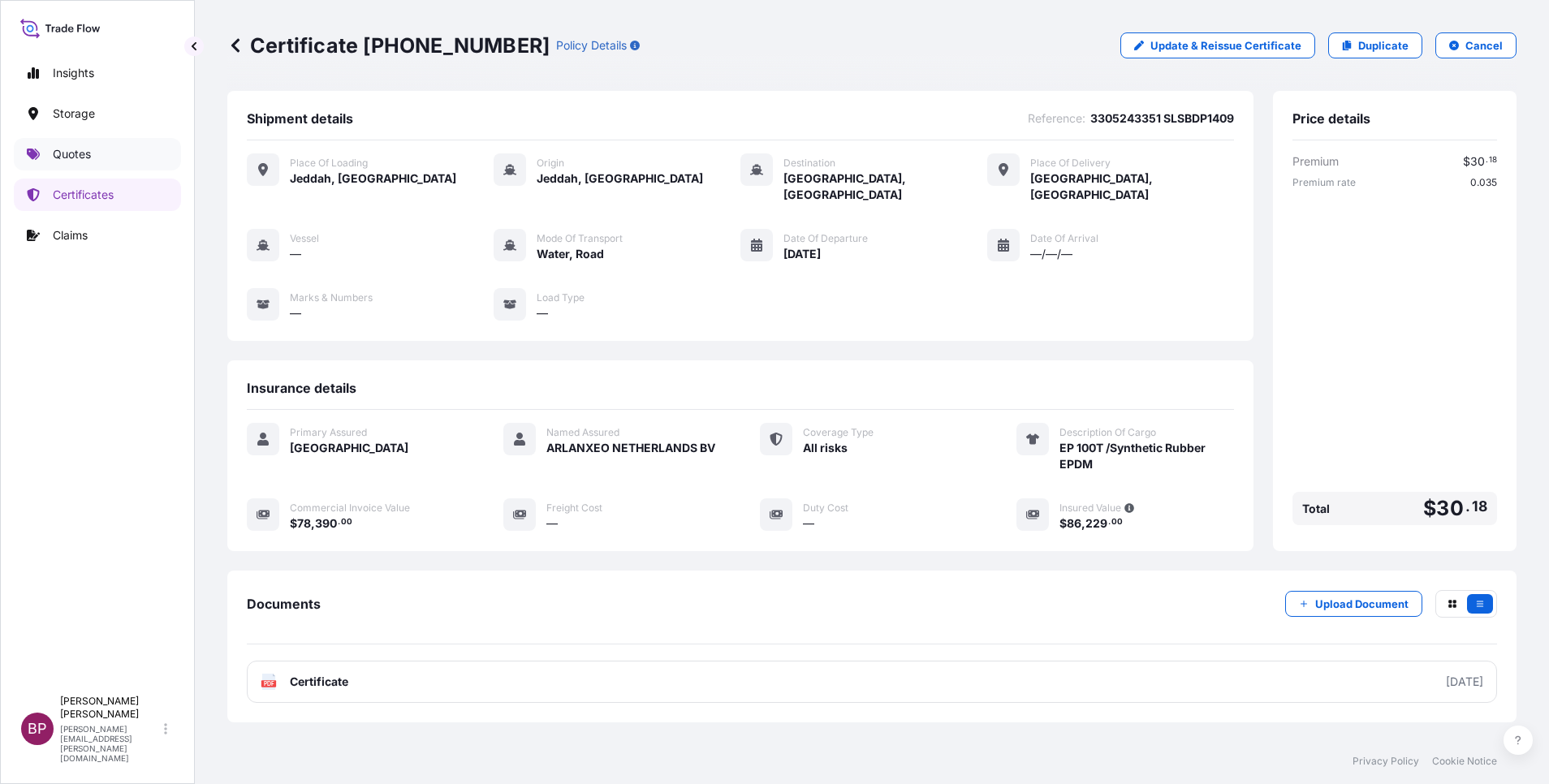
click at [71, 156] on p "Quotes" at bounding box center [72, 154] width 39 height 16
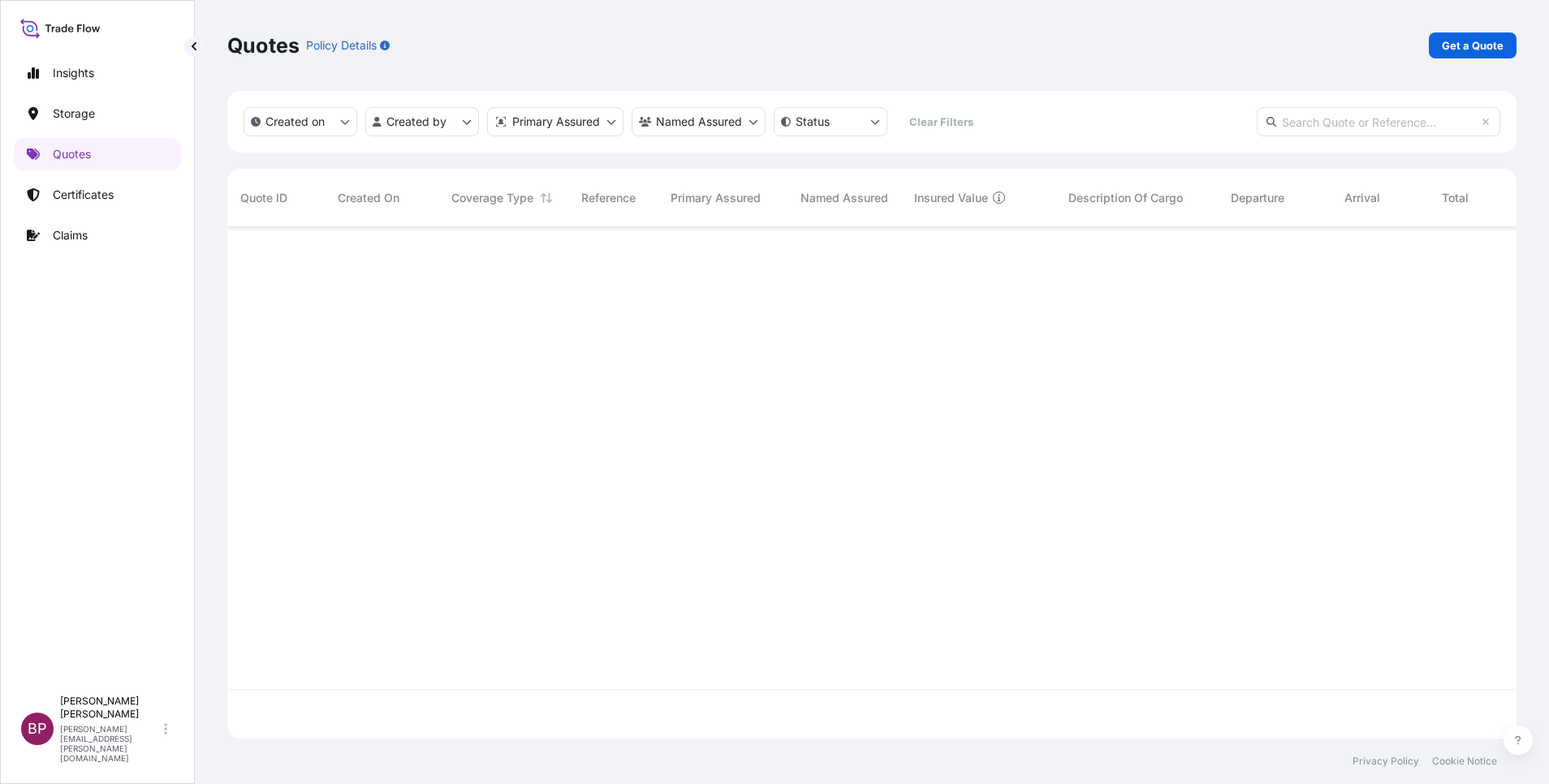
scroll to position [502, 1271]
click at [1458, 43] on p "Get a Quote" at bounding box center [1473, 45] width 62 height 16
select select "Water"
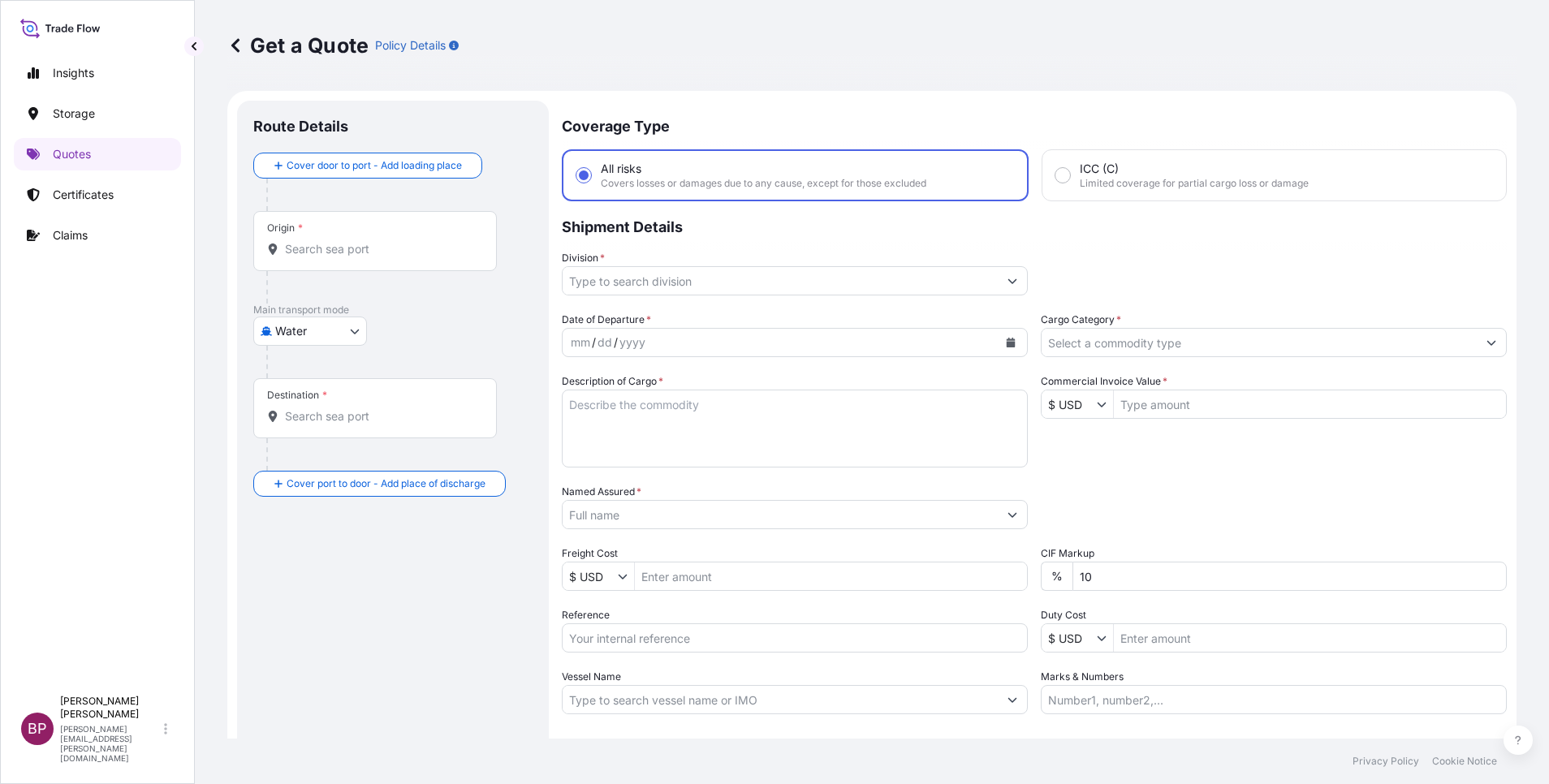
scroll to position [26, 0]
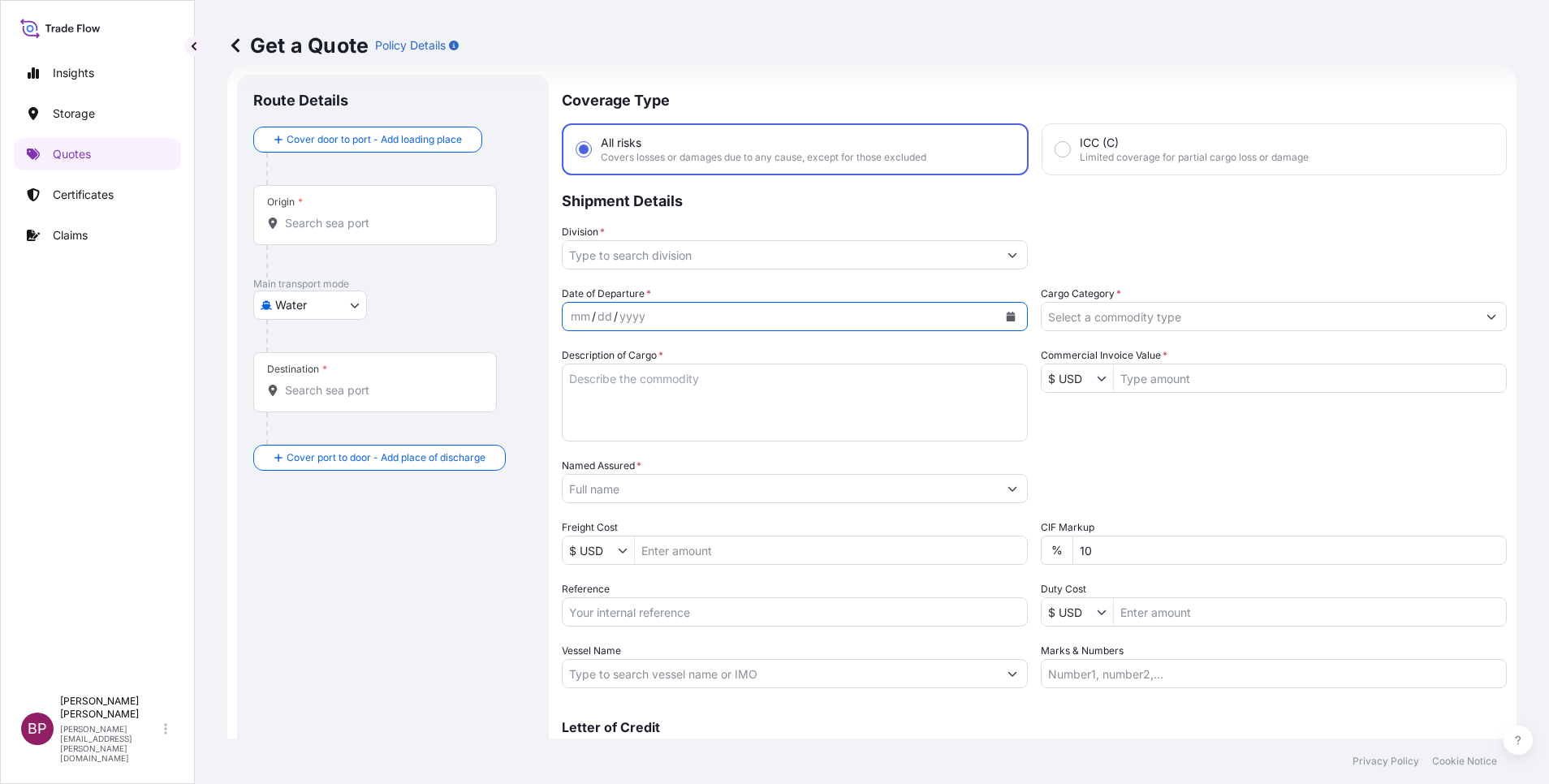
click at [1002, 323] on button "Calendar" at bounding box center [1010, 316] width 26 height 26
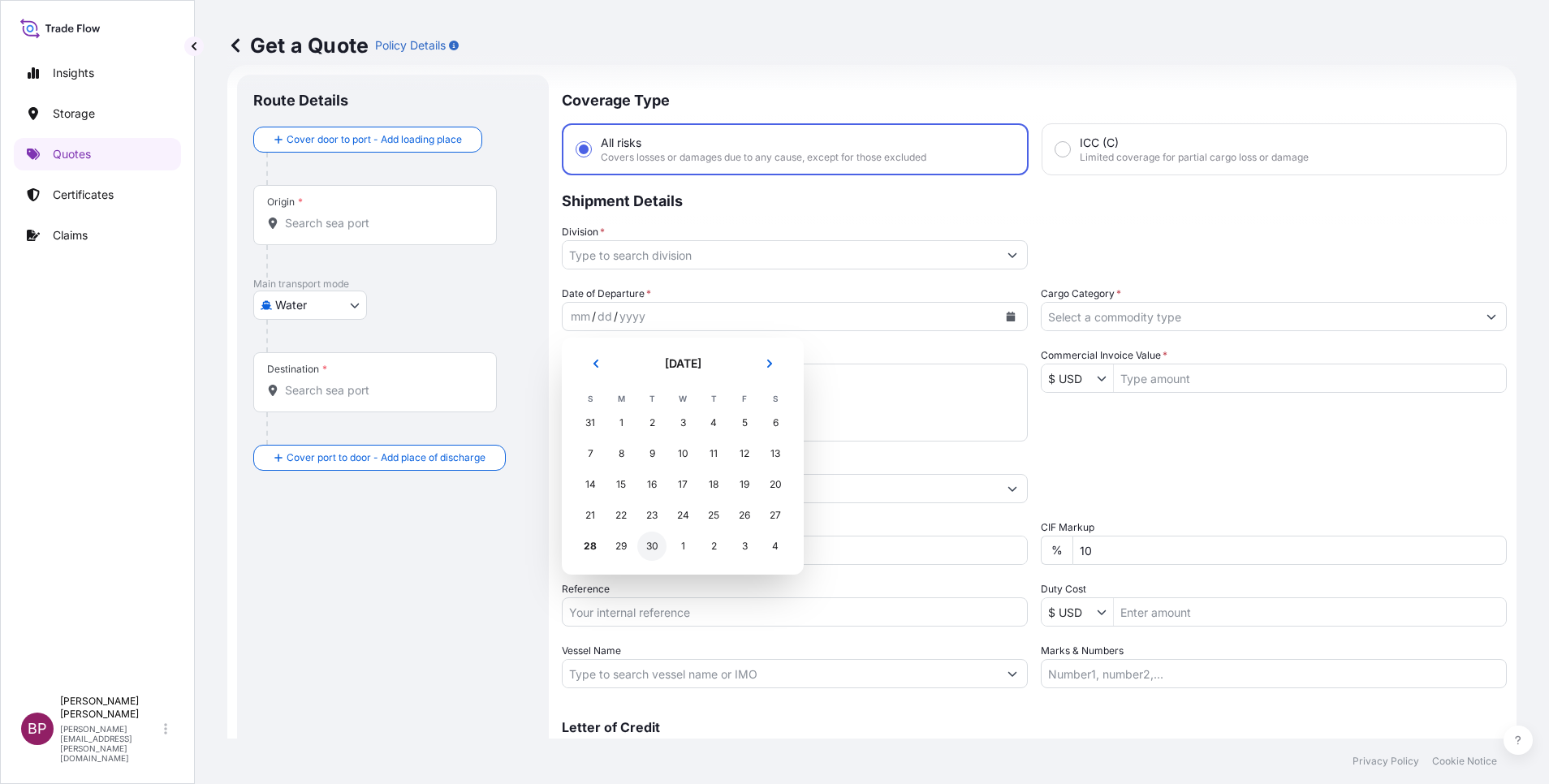
click at [647, 540] on div "30" at bounding box center [652, 546] width 29 height 29
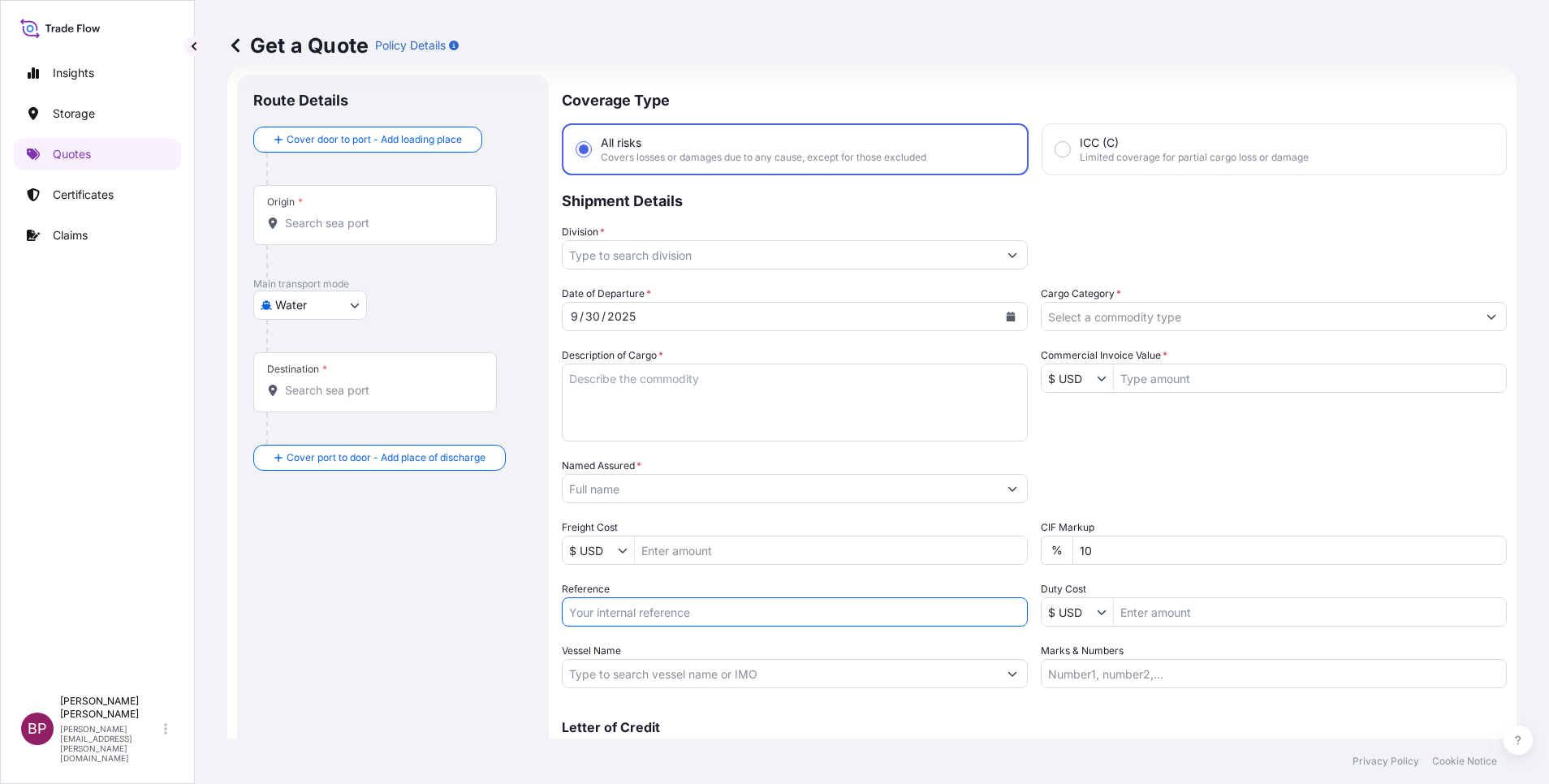
click at [633, 613] on input "Reference" at bounding box center [795, 612] width 466 height 29
paste input "3305243085 SLSJED003"
type input "3305243085 SLSJED003"
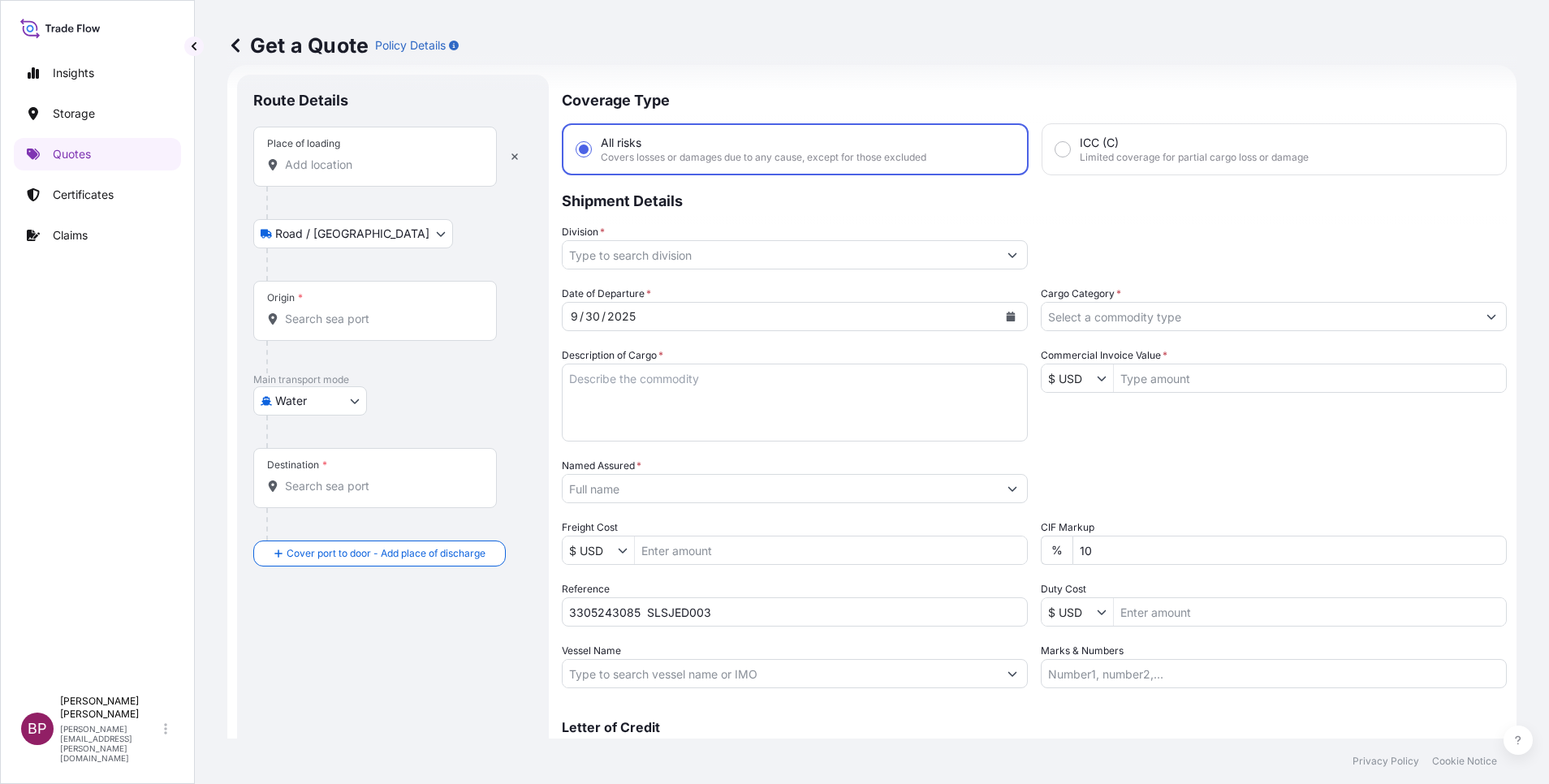
click at [345, 171] on input "Place of loading" at bounding box center [380, 164] width 191 height 16
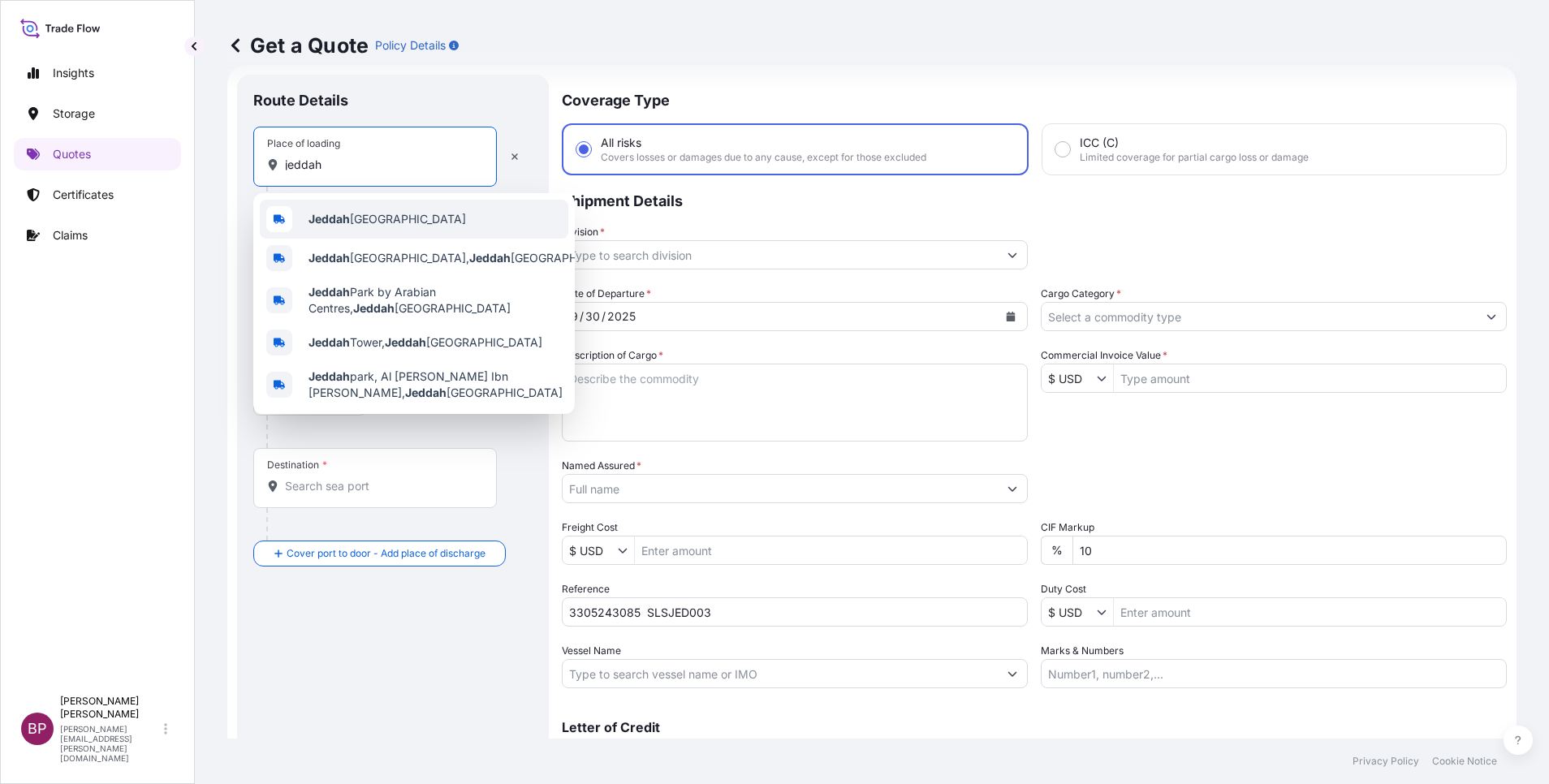
click at [365, 225] on span "Jeddah [GEOGRAPHIC_DATA]" at bounding box center [386, 219] width 157 height 16
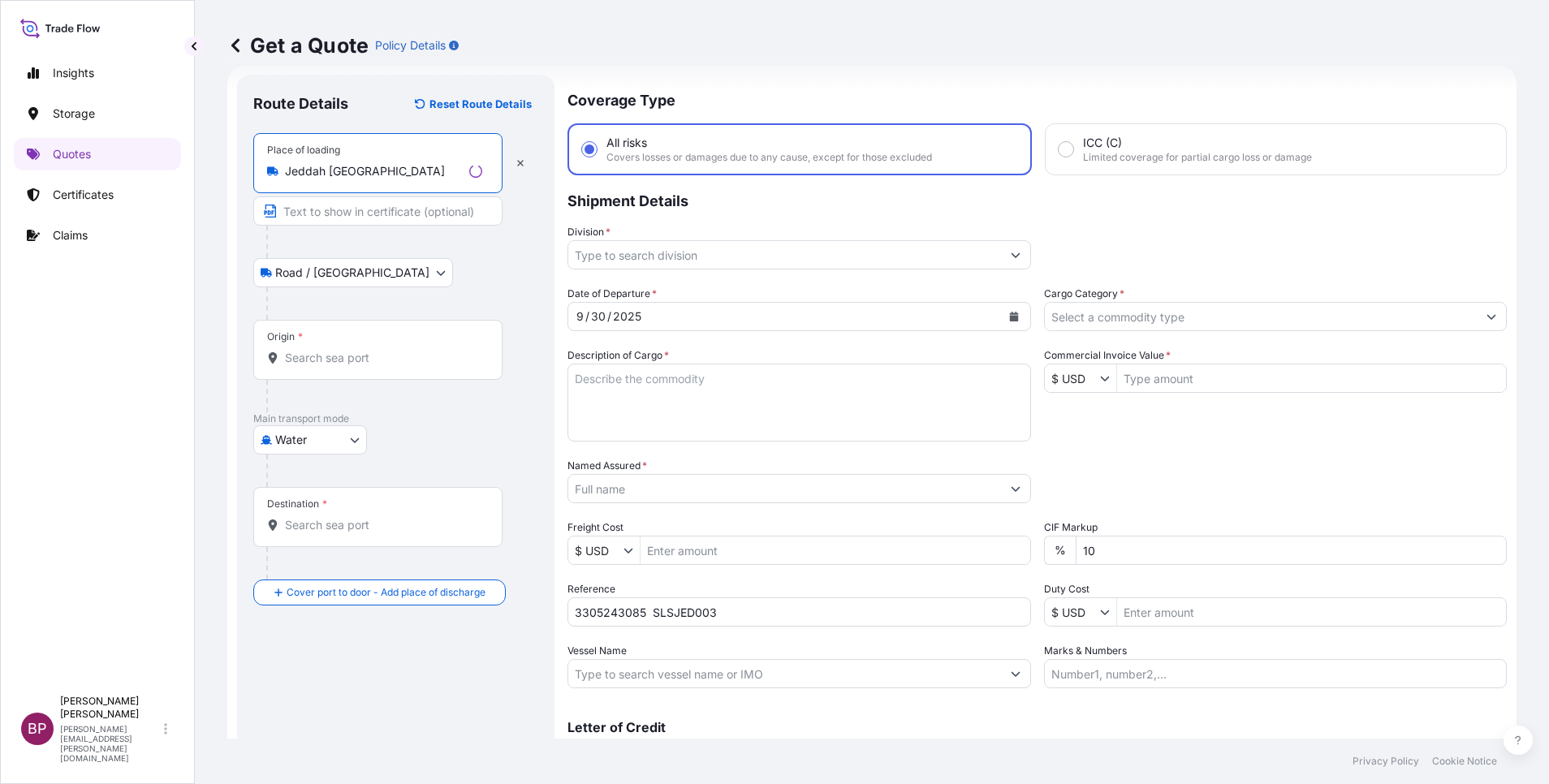
type input "Jeddah [GEOGRAPHIC_DATA]"
click at [336, 354] on input "Origin *" at bounding box center [383, 357] width 197 height 16
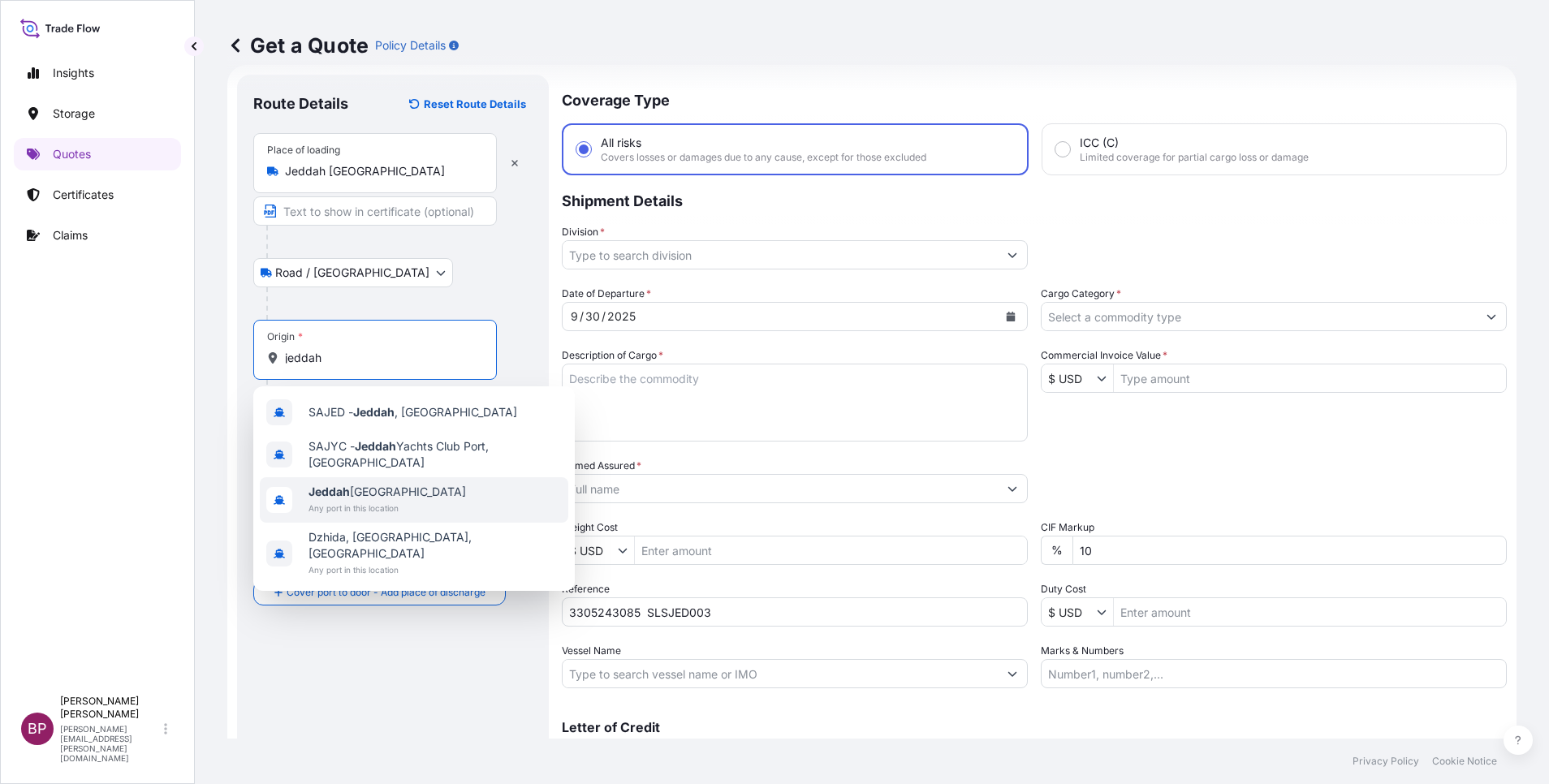
click at [390, 497] on span "Jeddah [GEOGRAPHIC_DATA]" at bounding box center [386, 491] width 157 height 16
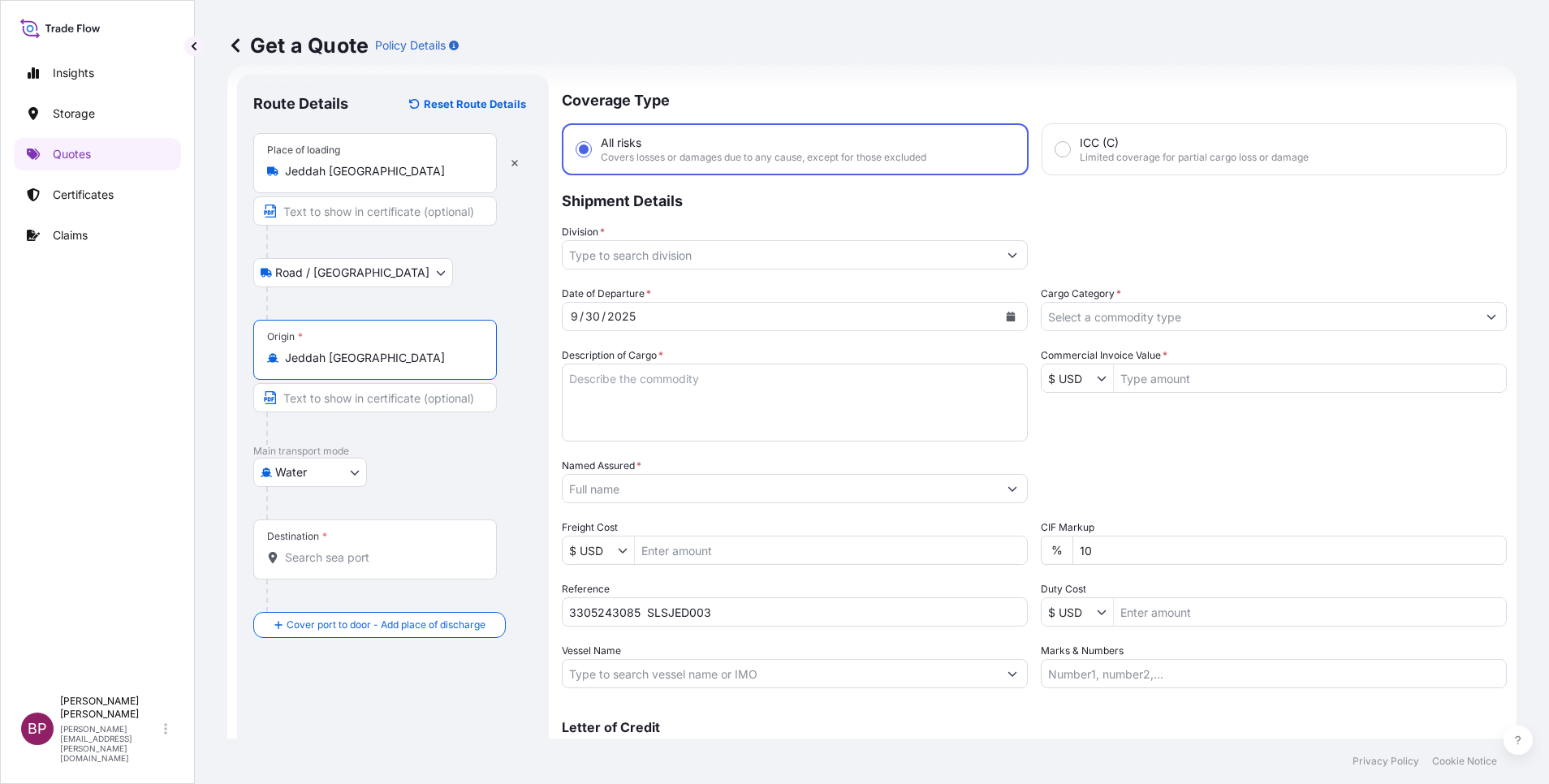
type input "Jeddah [GEOGRAPHIC_DATA]"
click at [369, 550] on input "Destination *" at bounding box center [380, 557] width 191 height 16
paste input "[GEOGRAPHIC_DATA]"
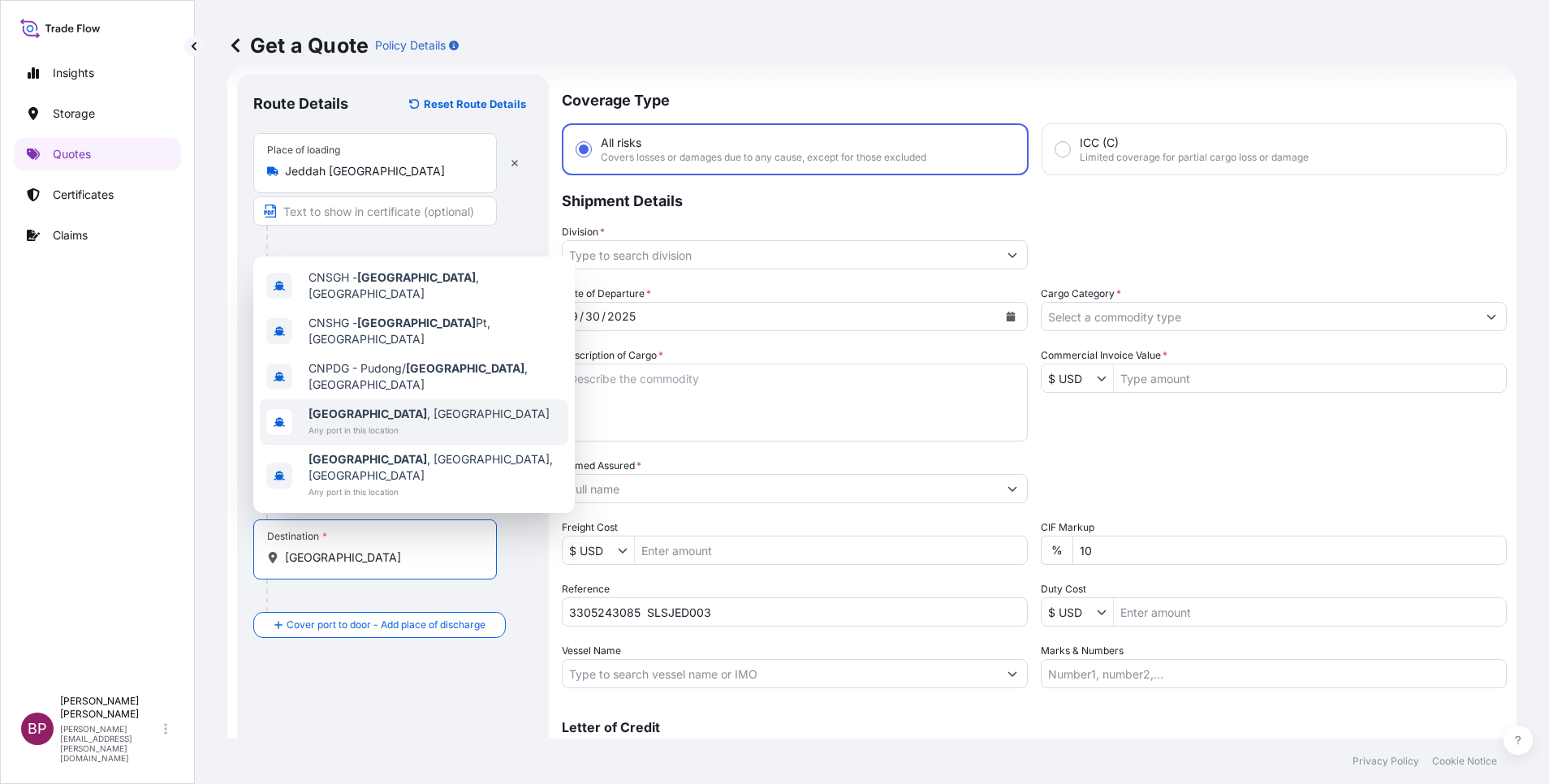
click at [396, 438] on span "Any port in this location" at bounding box center [429, 430] width 241 height 16
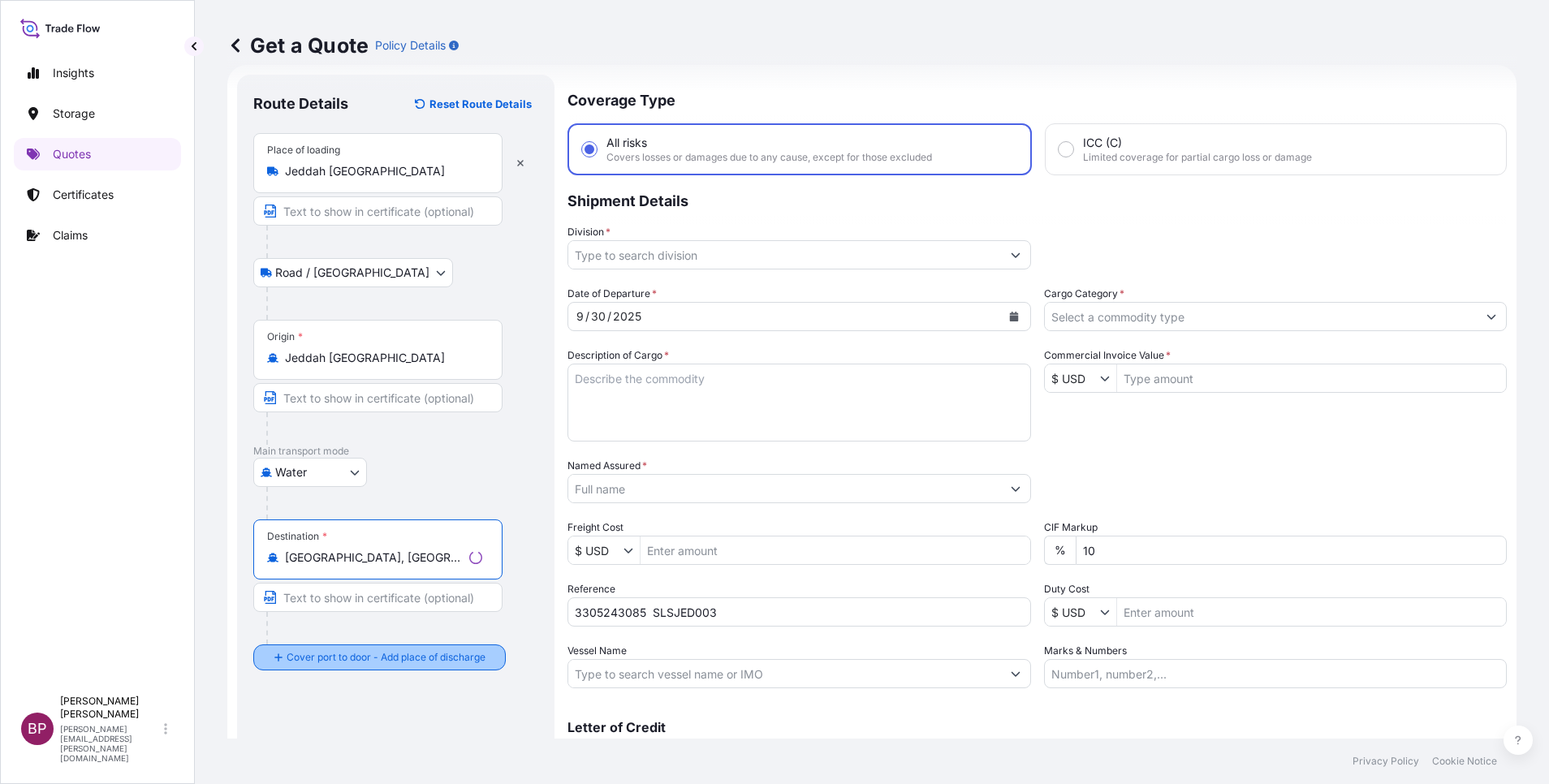
type input "[GEOGRAPHIC_DATA], [GEOGRAPHIC_DATA]"
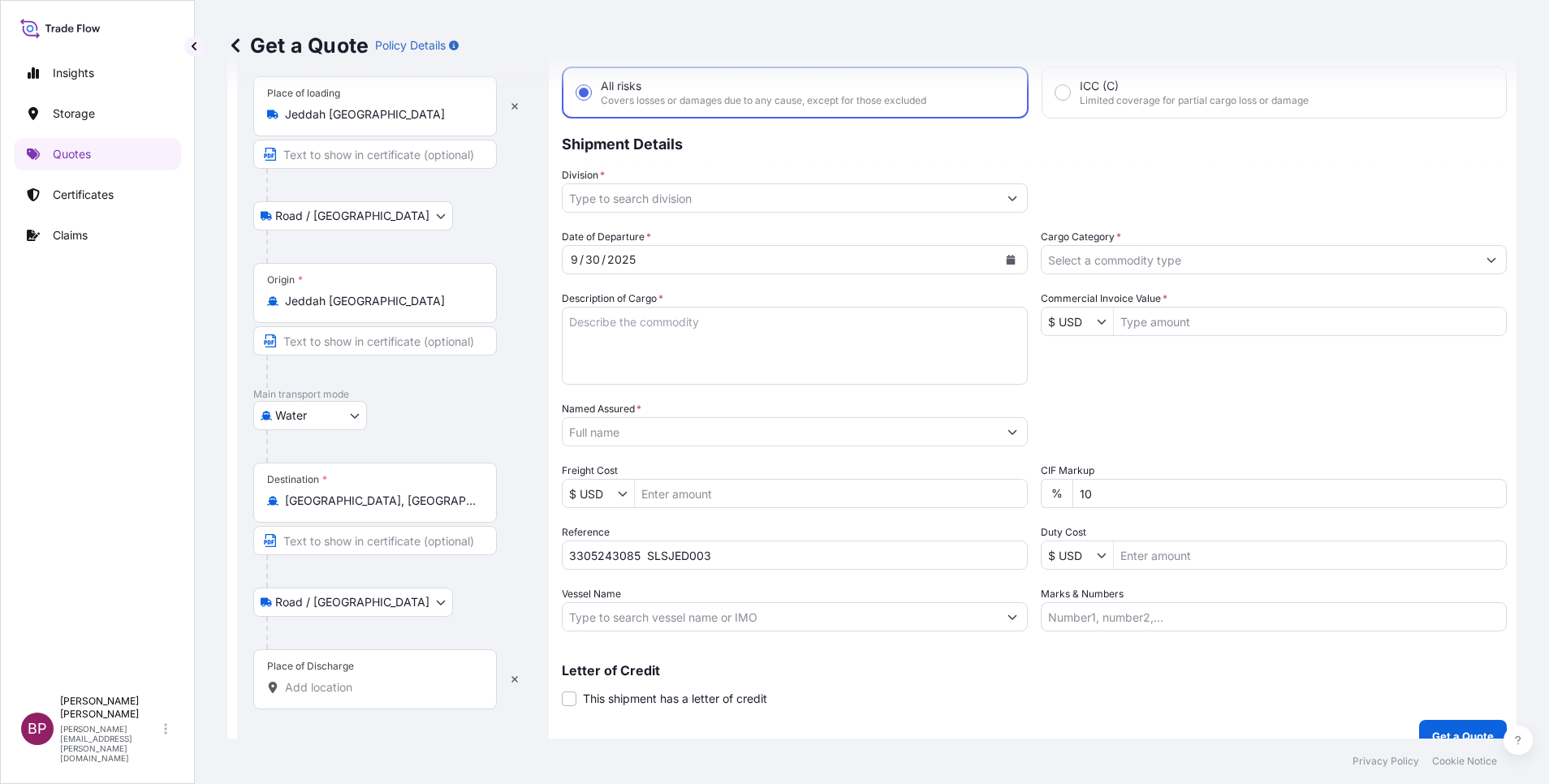
scroll to position [106, 0]
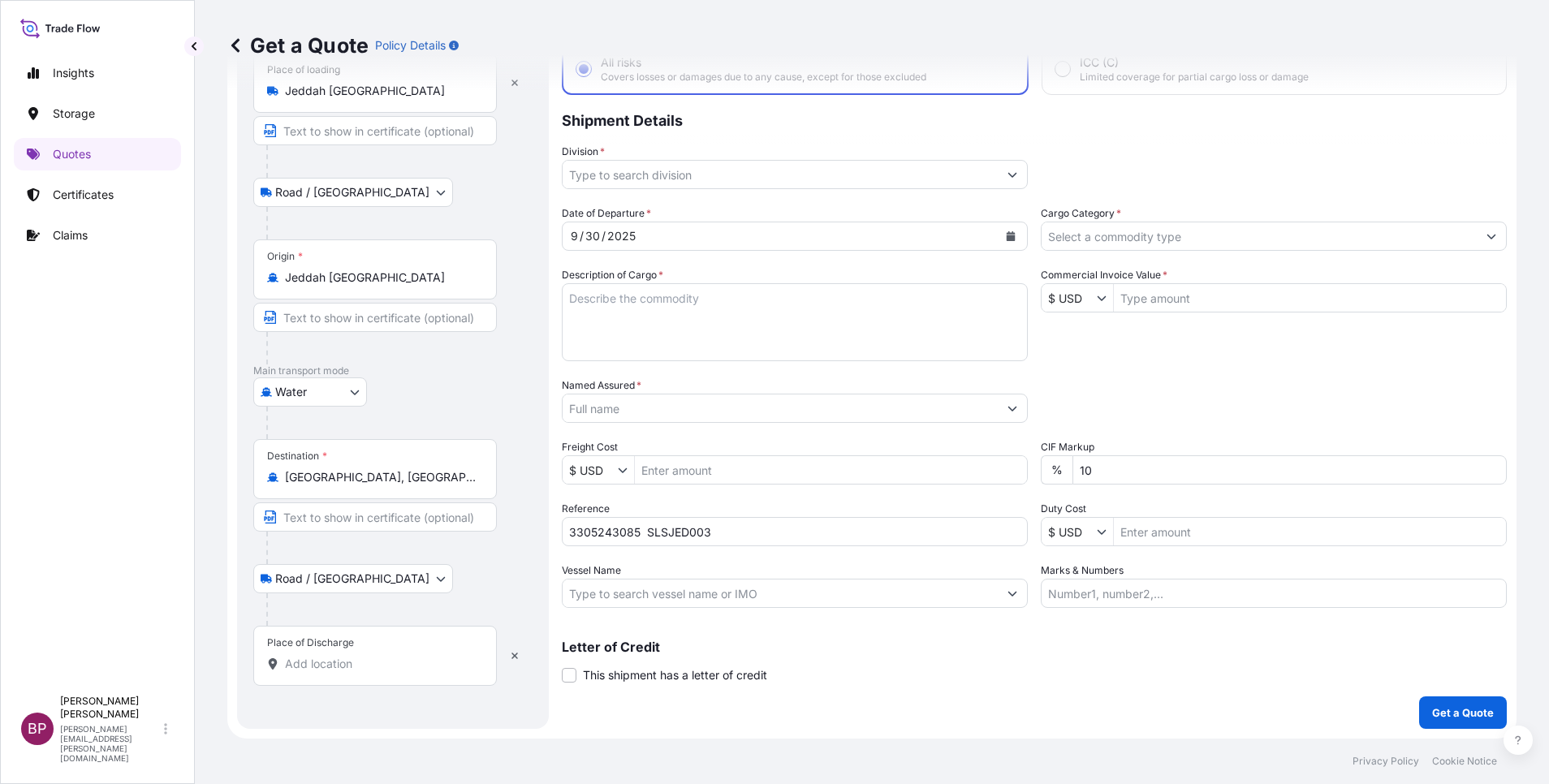
click at [369, 655] on div "Place of Discharge" at bounding box center [375, 656] width 243 height 60
click at [369, 656] on input "Place of Discharge" at bounding box center [380, 663] width 191 height 16
paste input "[GEOGRAPHIC_DATA]"
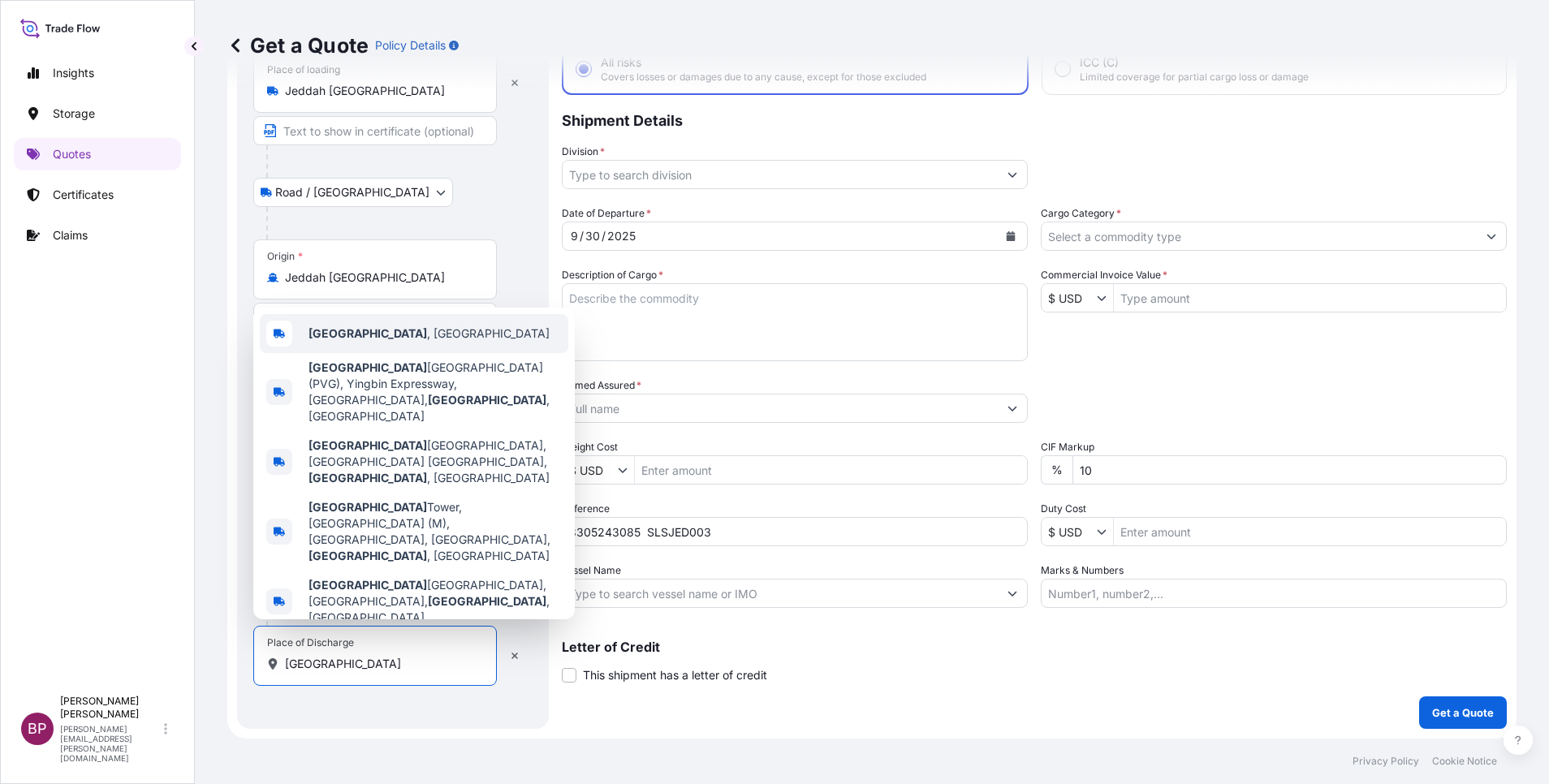
click at [379, 342] on span "[GEOGRAPHIC_DATA] , [GEOGRAPHIC_DATA]" at bounding box center [429, 333] width 241 height 16
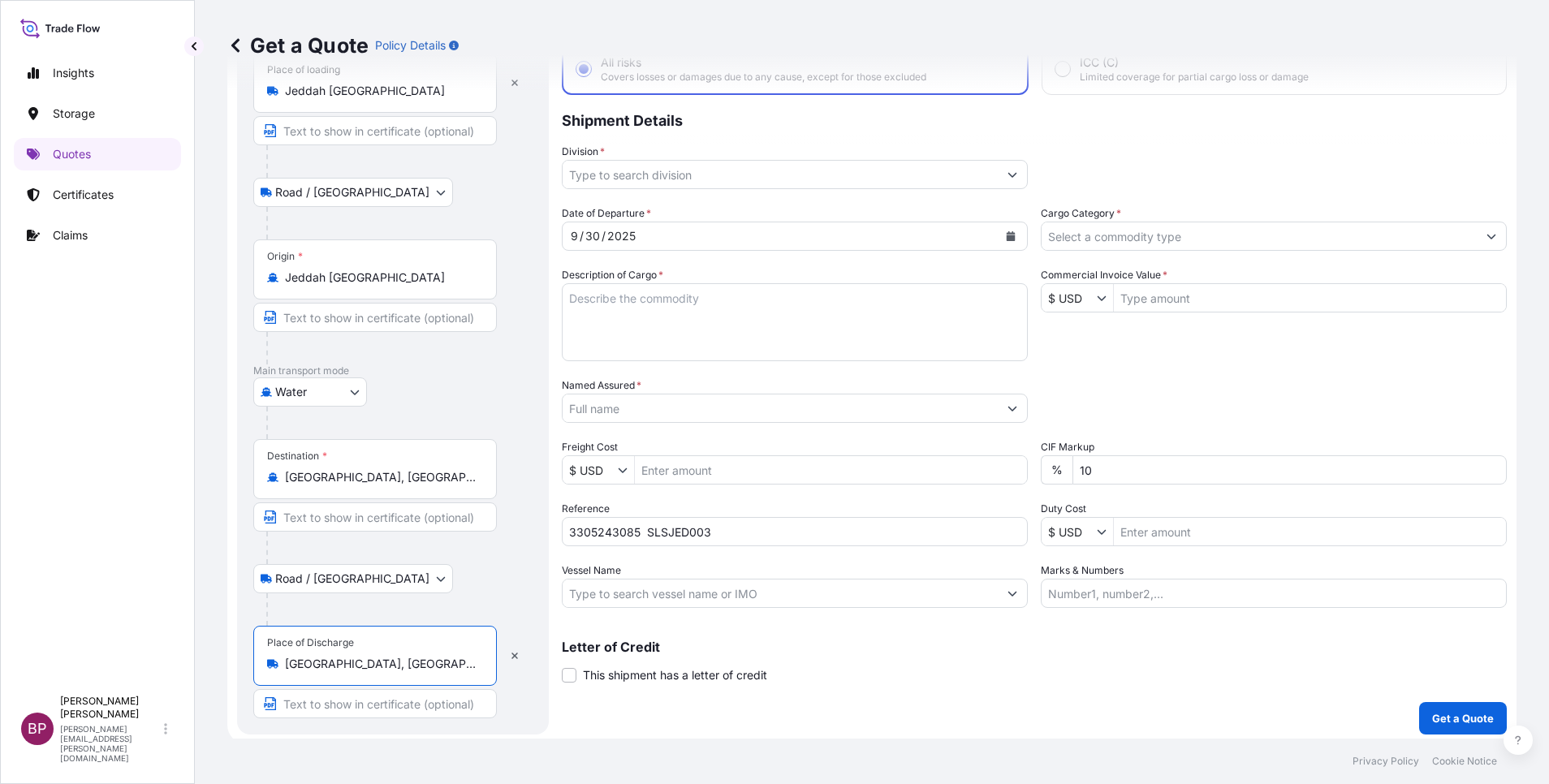
type input "[GEOGRAPHIC_DATA], [GEOGRAPHIC_DATA]"
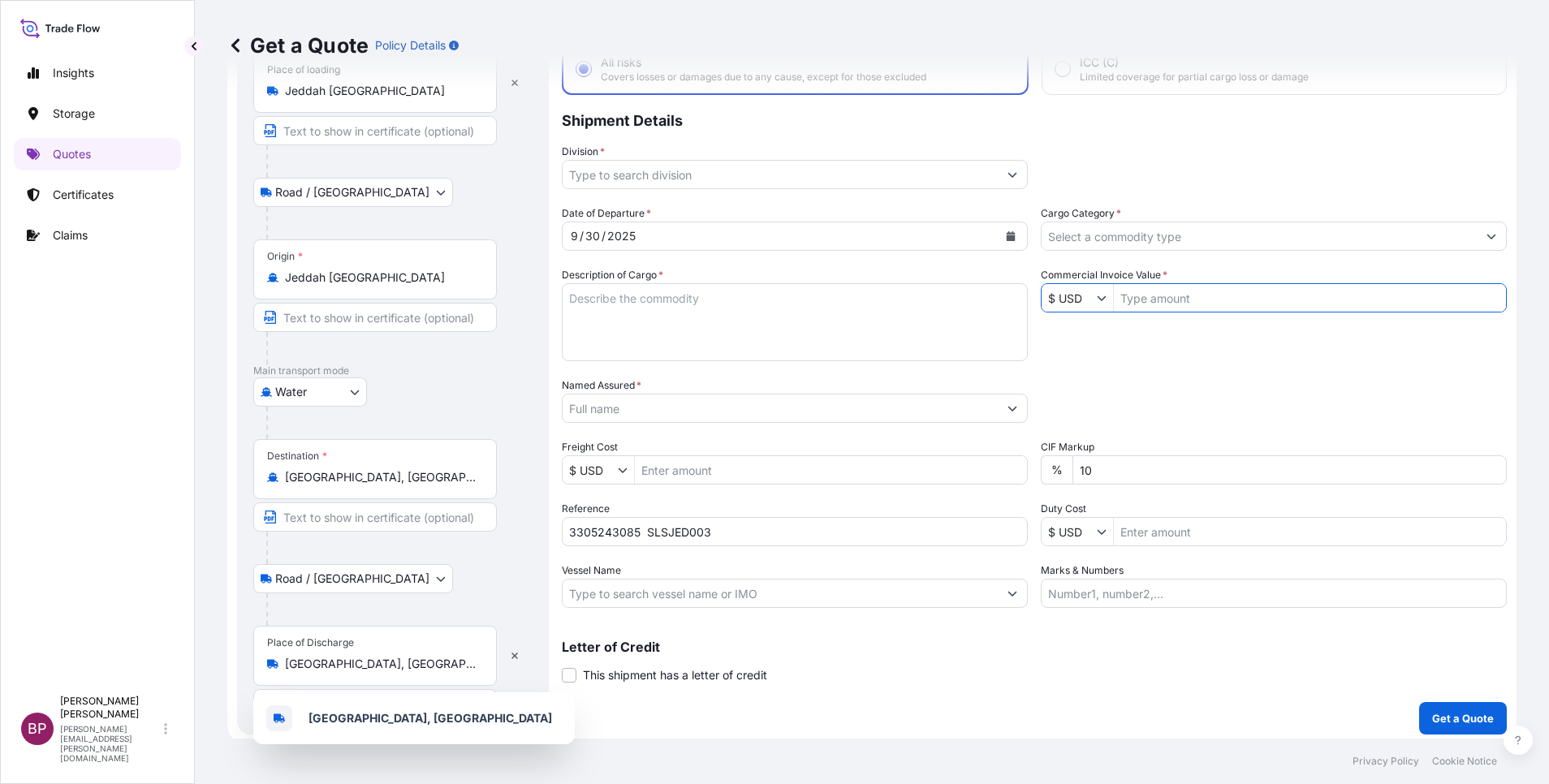
click at [1198, 289] on input "Commercial Invoice Value *" at bounding box center [1310, 297] width 392 height 29
paste input "142155"
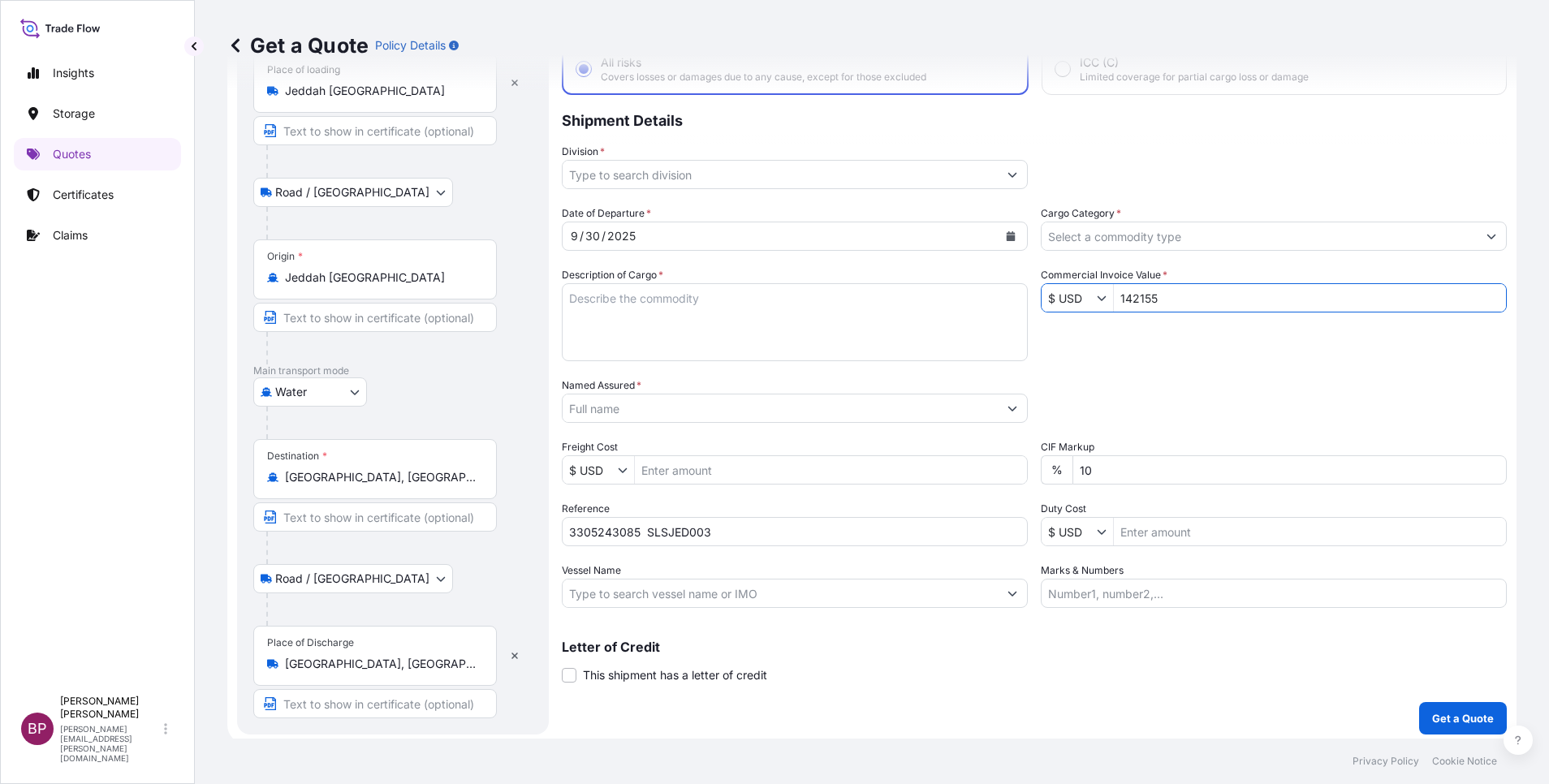
type input "142,155"
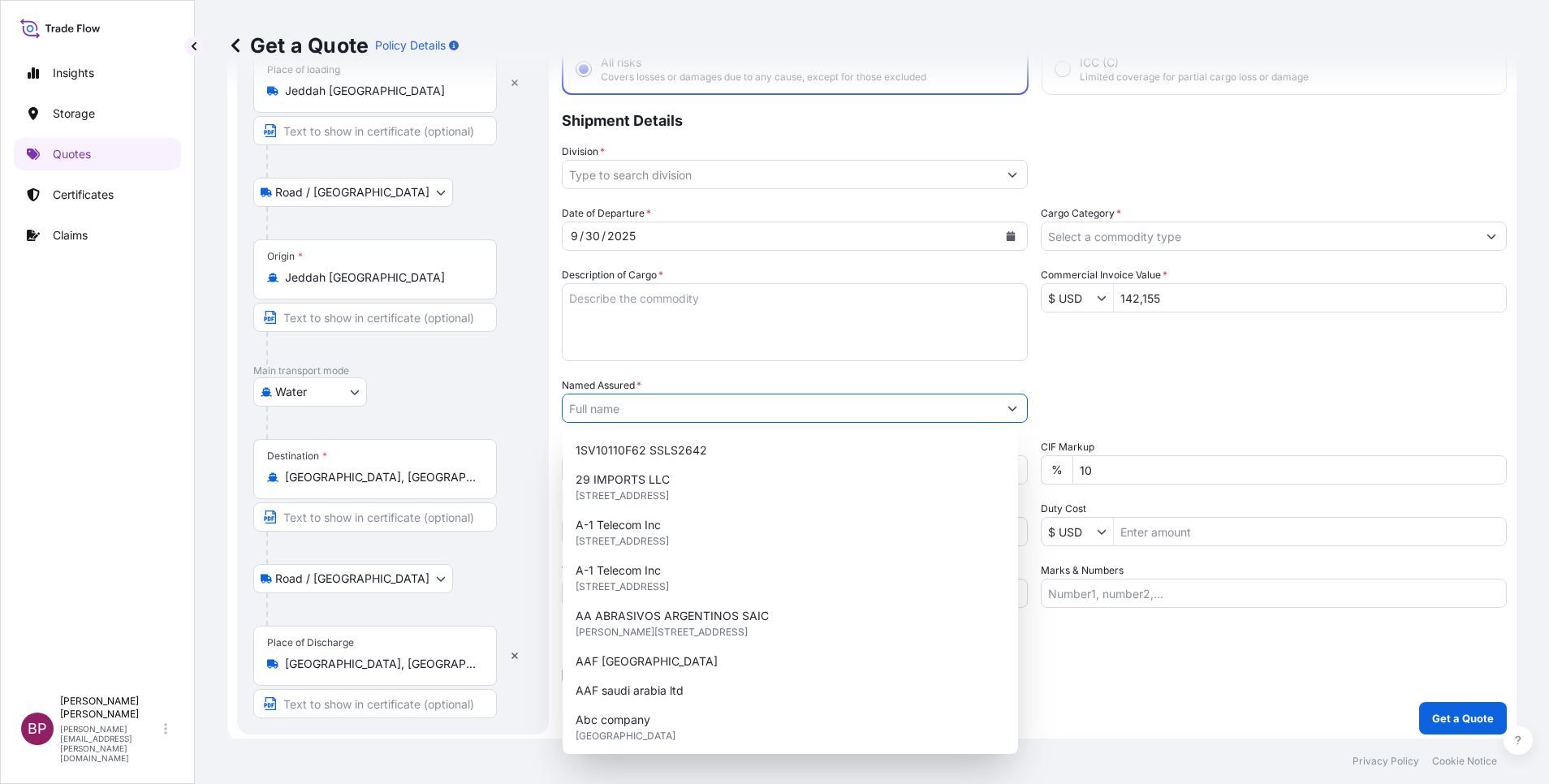
click at [702, 415] on input "Named Assured *" at bounding box center [780, 408] width 436 height 29
type input "d"
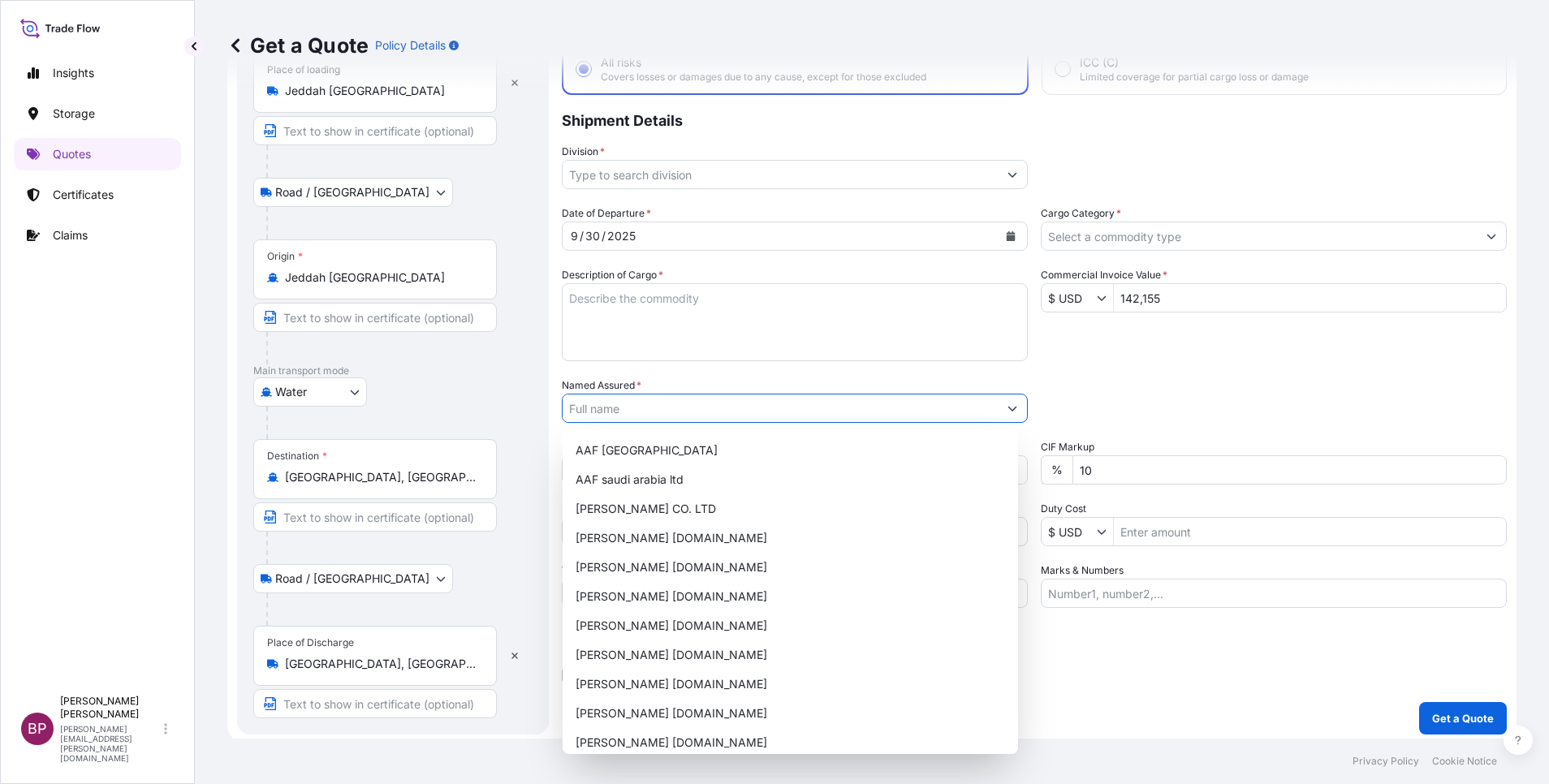
paste input "KELTAN KSA 6405H /Synthetic Rubber EPDM"
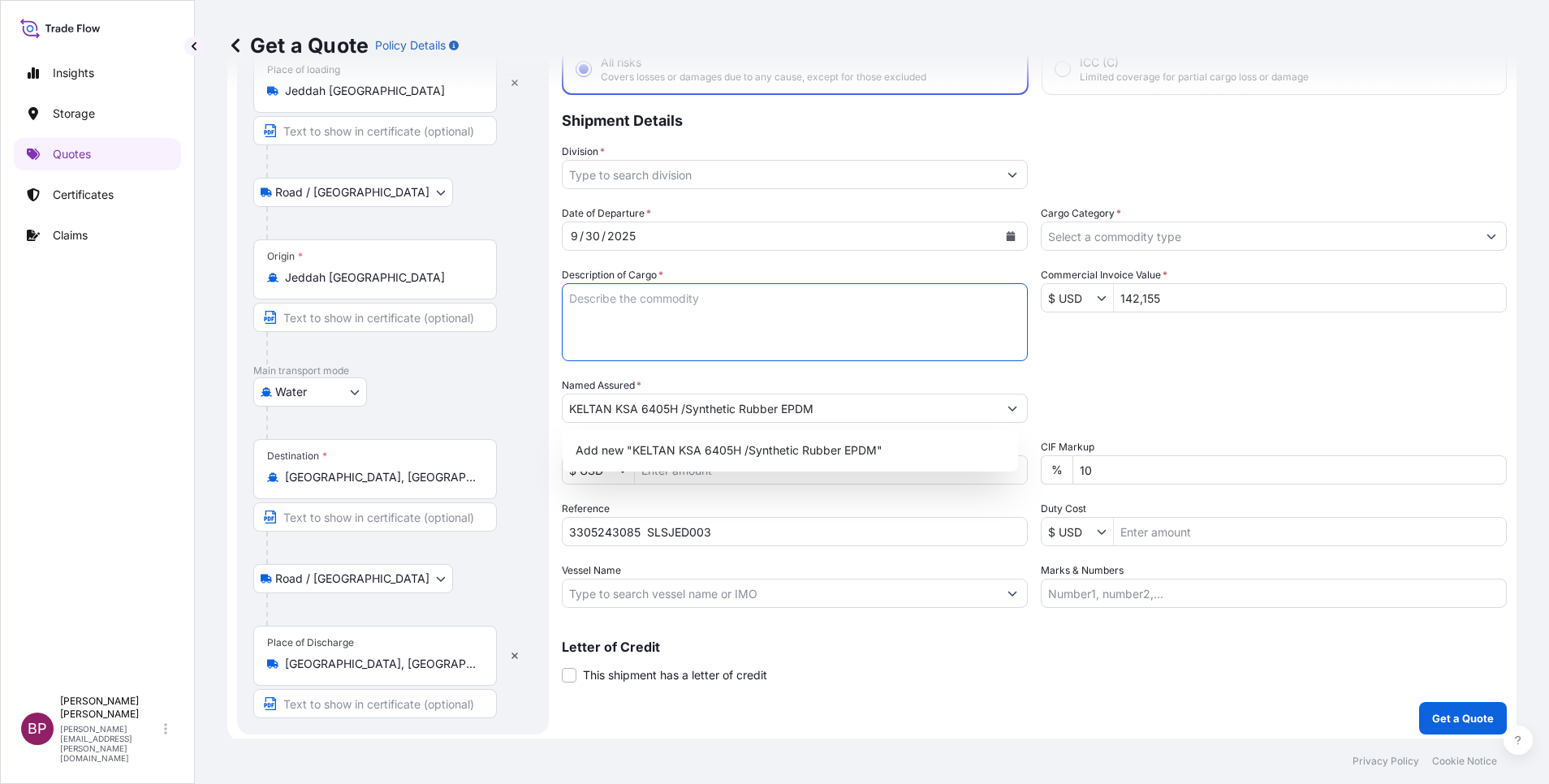
click at [808, 326] on textarea "Description of Cargo *" at bounding box center [795, 322] width 466 height 78
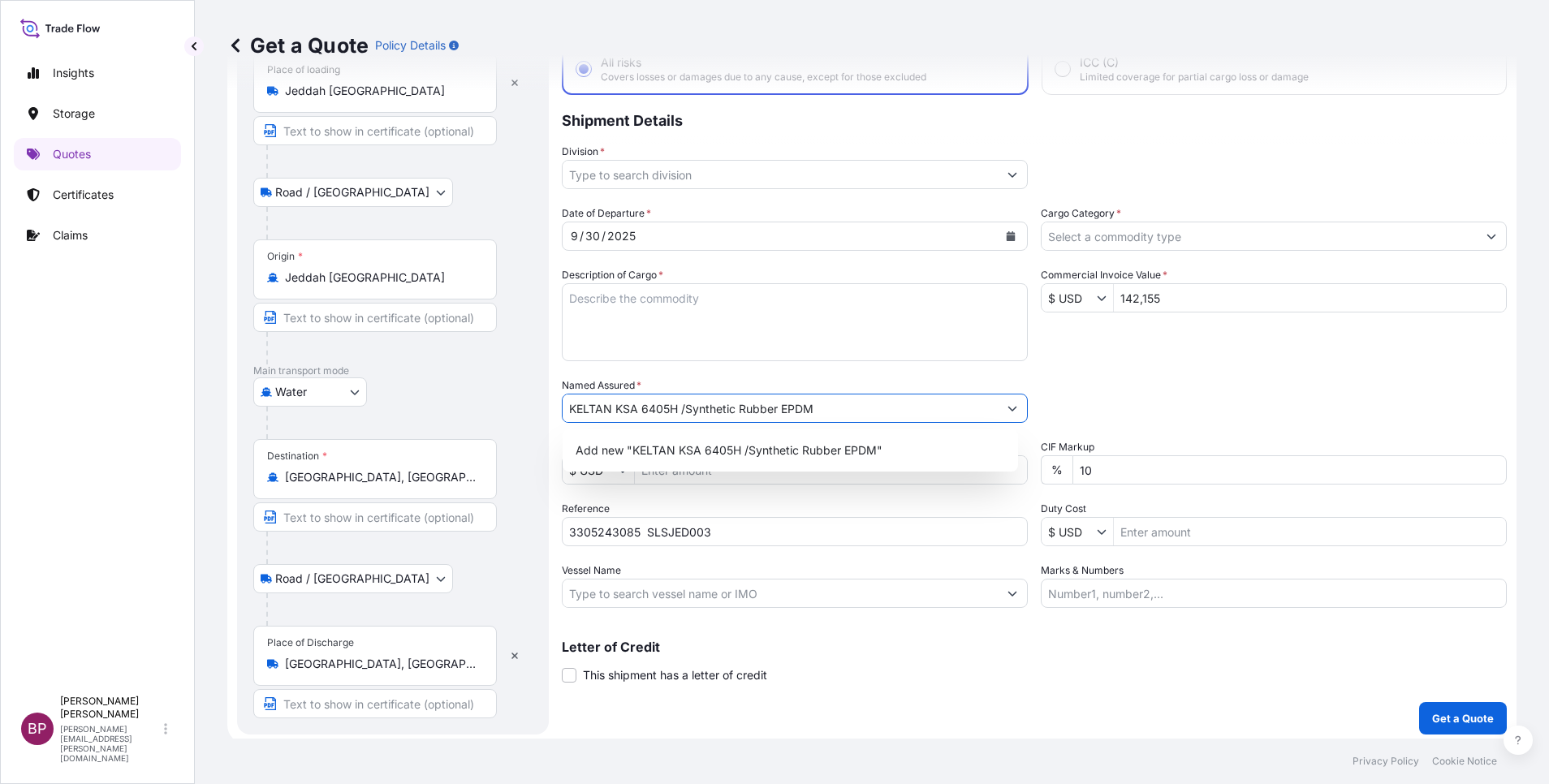
drag, startPoint x: 843, startPoint y: 409, endPoint x: 0, endPoint y: 319, distance: 847.8
click at [0, 329] on html "15 options available. 7 options available. 15 options available. 0 options avai…" at bounding box center [774, 392] width 1549 height 784
click at [637, 451] on span "ARLANXEO NETHERLANDS BV" at bounding box center [660, 450] width 168 height 16
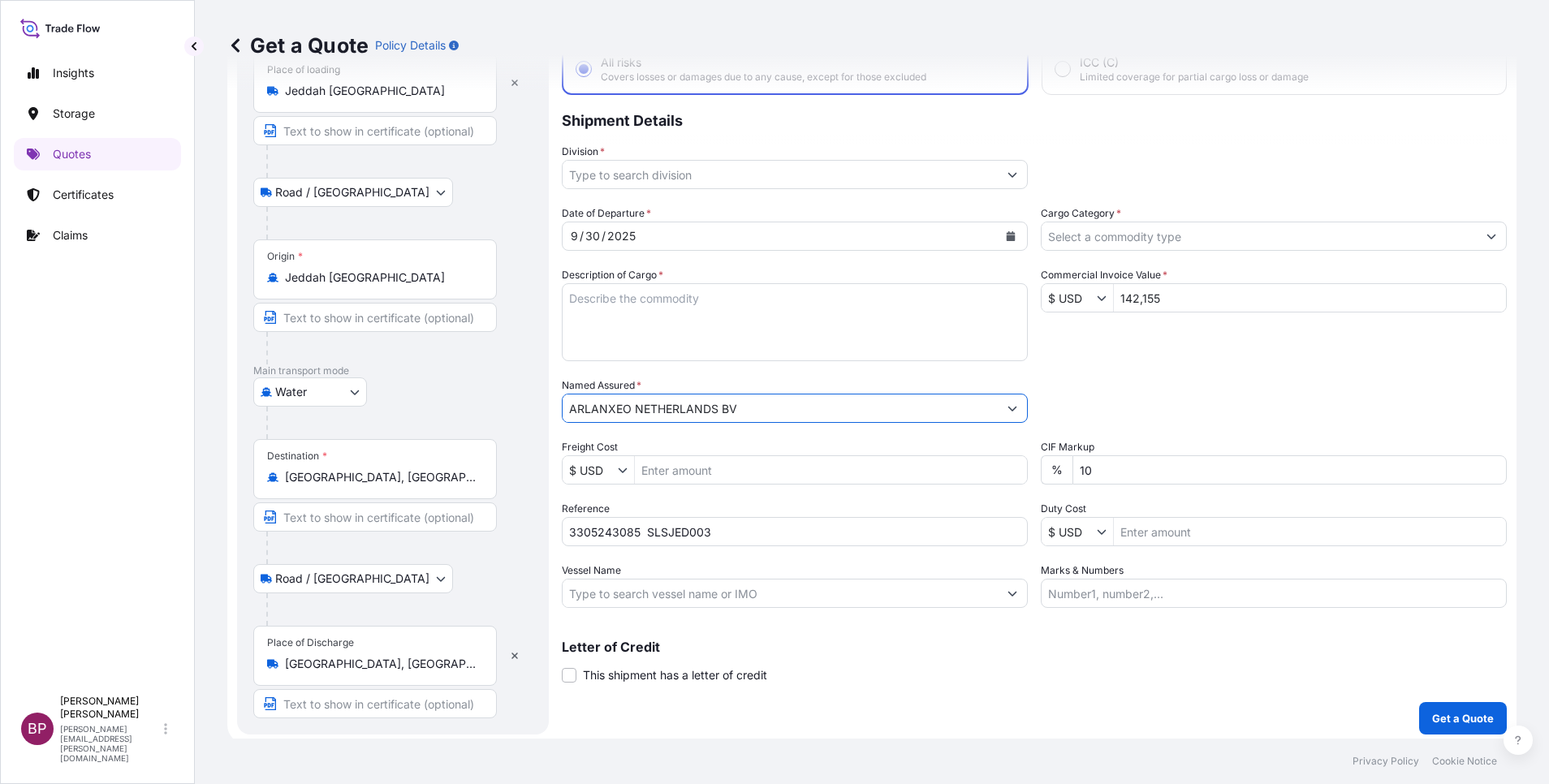
type input "ARLANXEO NETHERLANDS BV"
drag, startPoint x: 646, startPoint y: 338, endPoint x: 625, endPoint y: 356, distance: 27.7
click at [647, 338] on textarea "Description of Cargo *" at bounding box center [795, 322] width 466 height 78
paste textarea "KELTAN KSA 6405H /Synthetic Rubber EPDM"
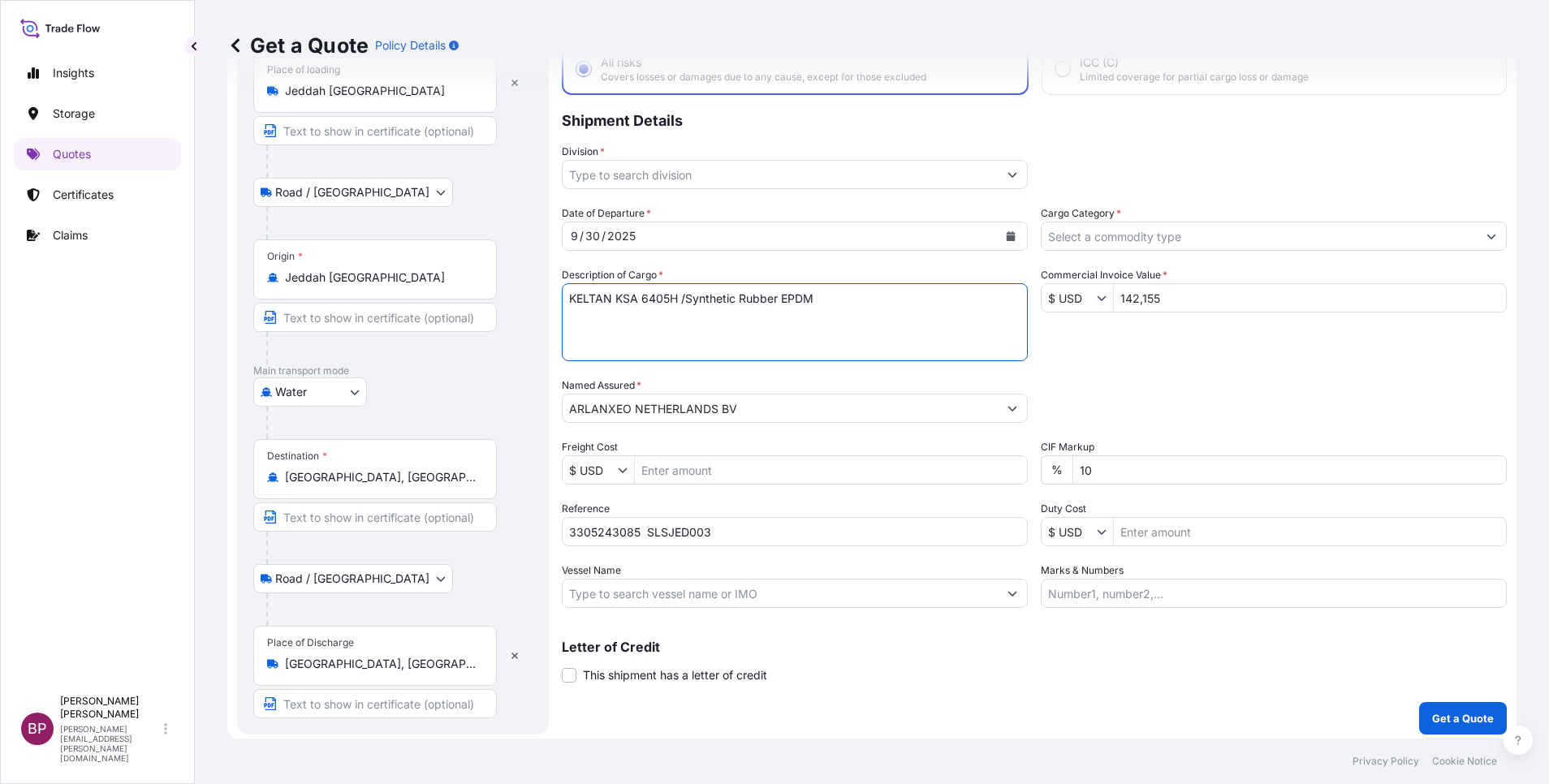
type textarea "KELTAN KSA 6405H /Synthetic Rubber EPDM"
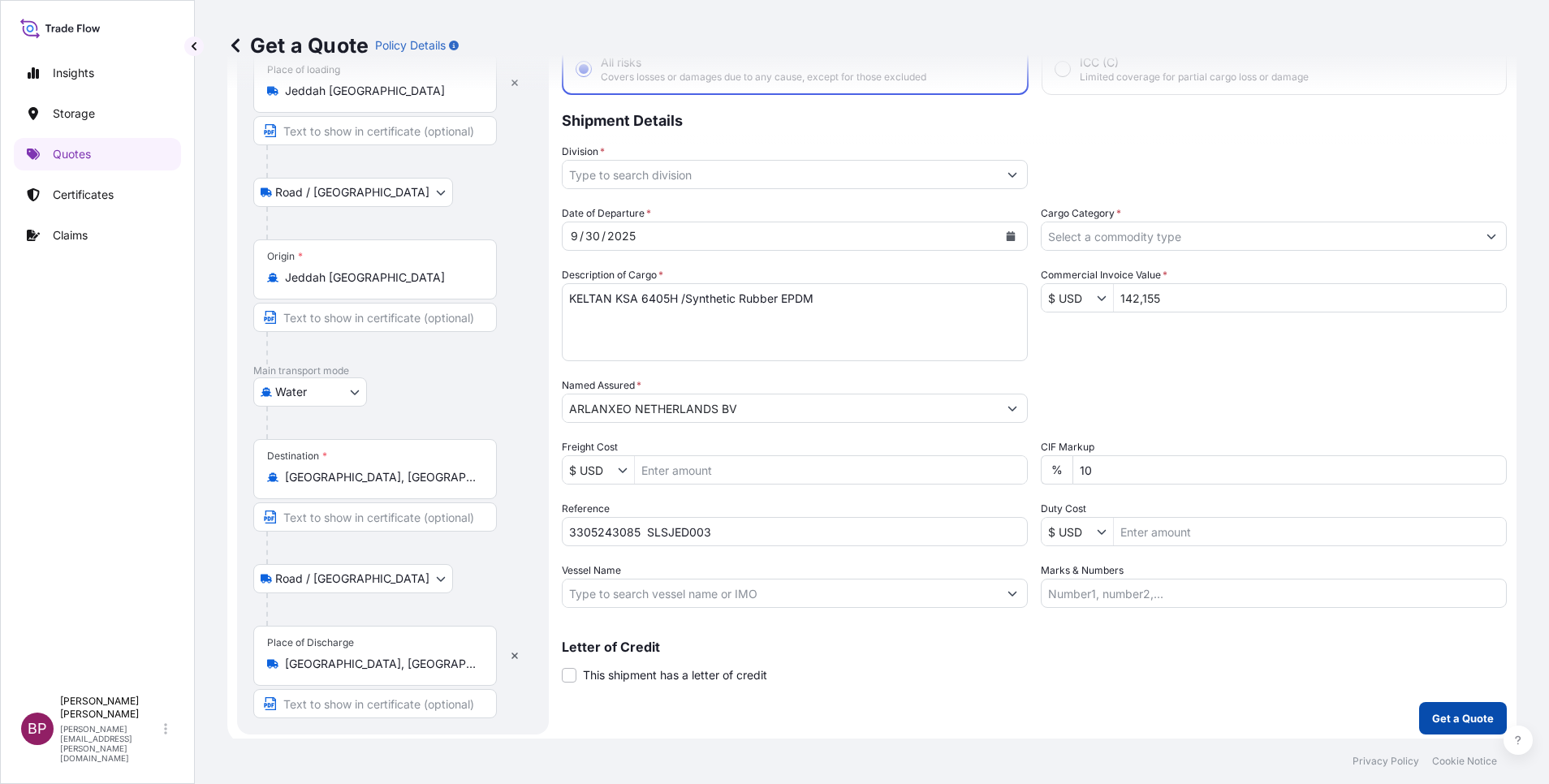
click at [1455, 725] on p "Get a Quote" at bounding box center [1463, 718] width 62 height 16
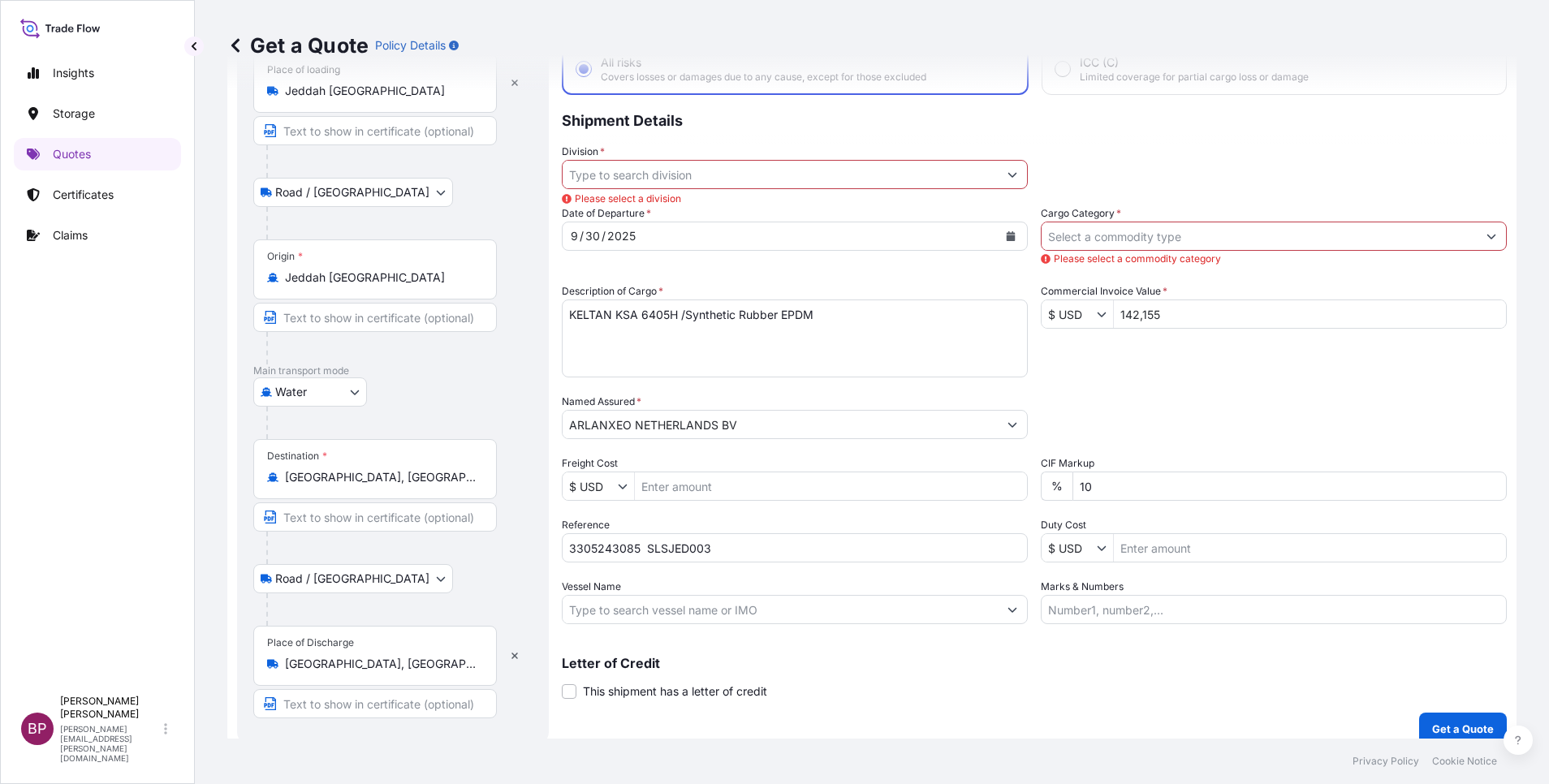
click at [1239, 230] on input "Cargo Category *" at bounding box center [1259, 237] width 436 height 29
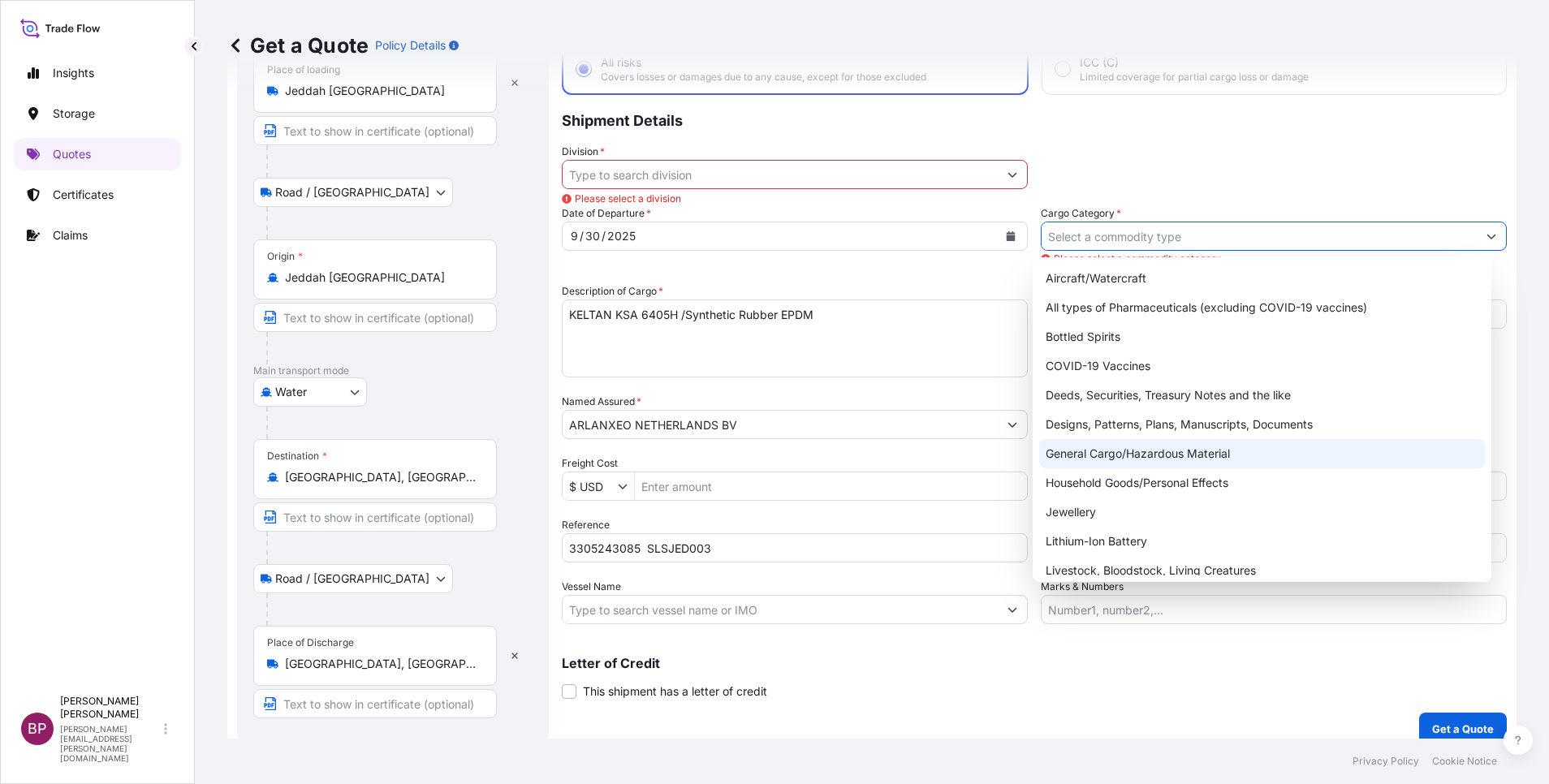
click at [1172, 451] on div "General Cargo/Hazardous Material" at bounding box center [1262, 454] width 446 height 29
type input "General Cargo/Hazardous Material"
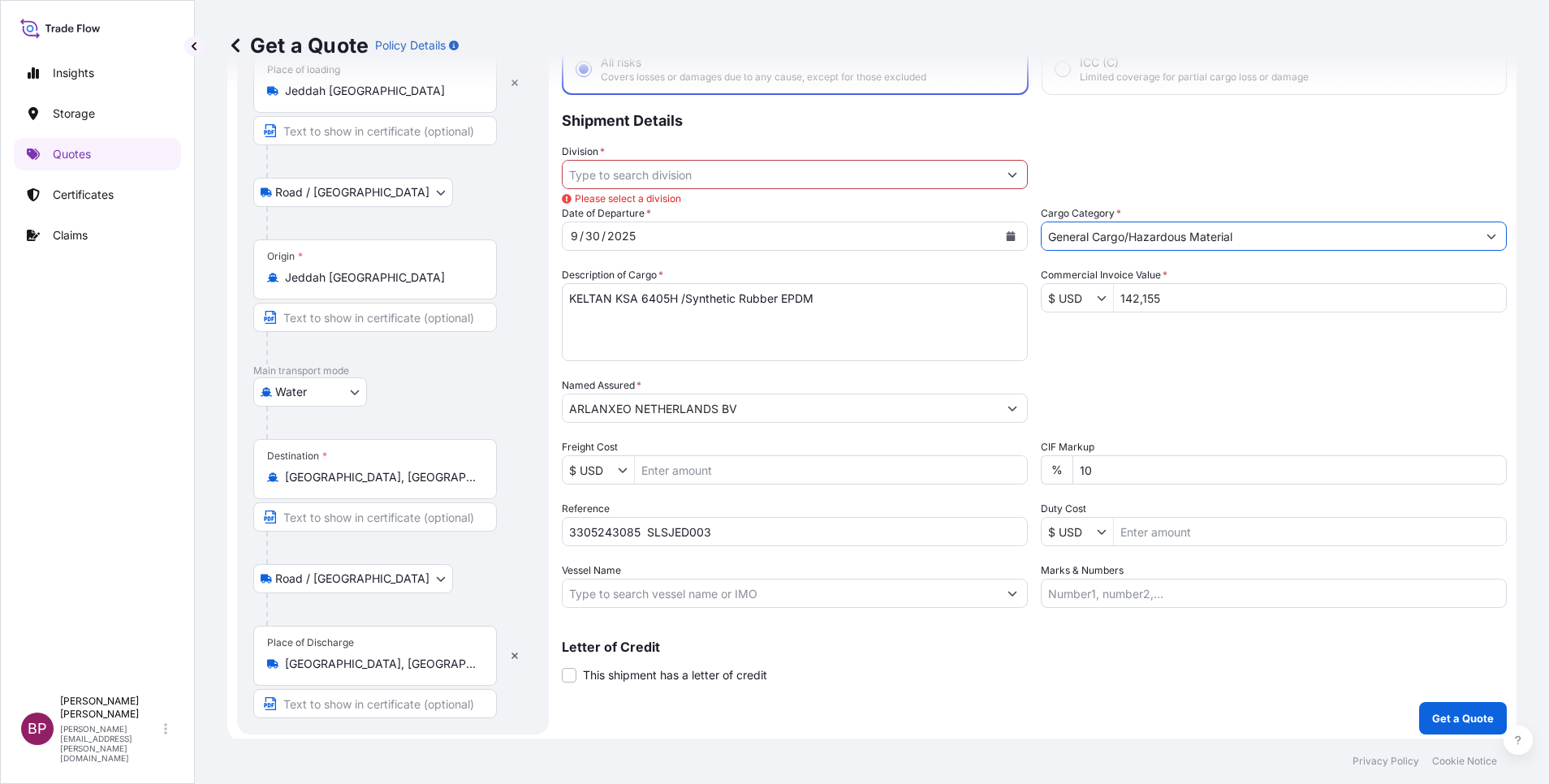
click at [1007, 176] on icon "Show suggestions" at bounding box center [1012, 175] width 10 height 10
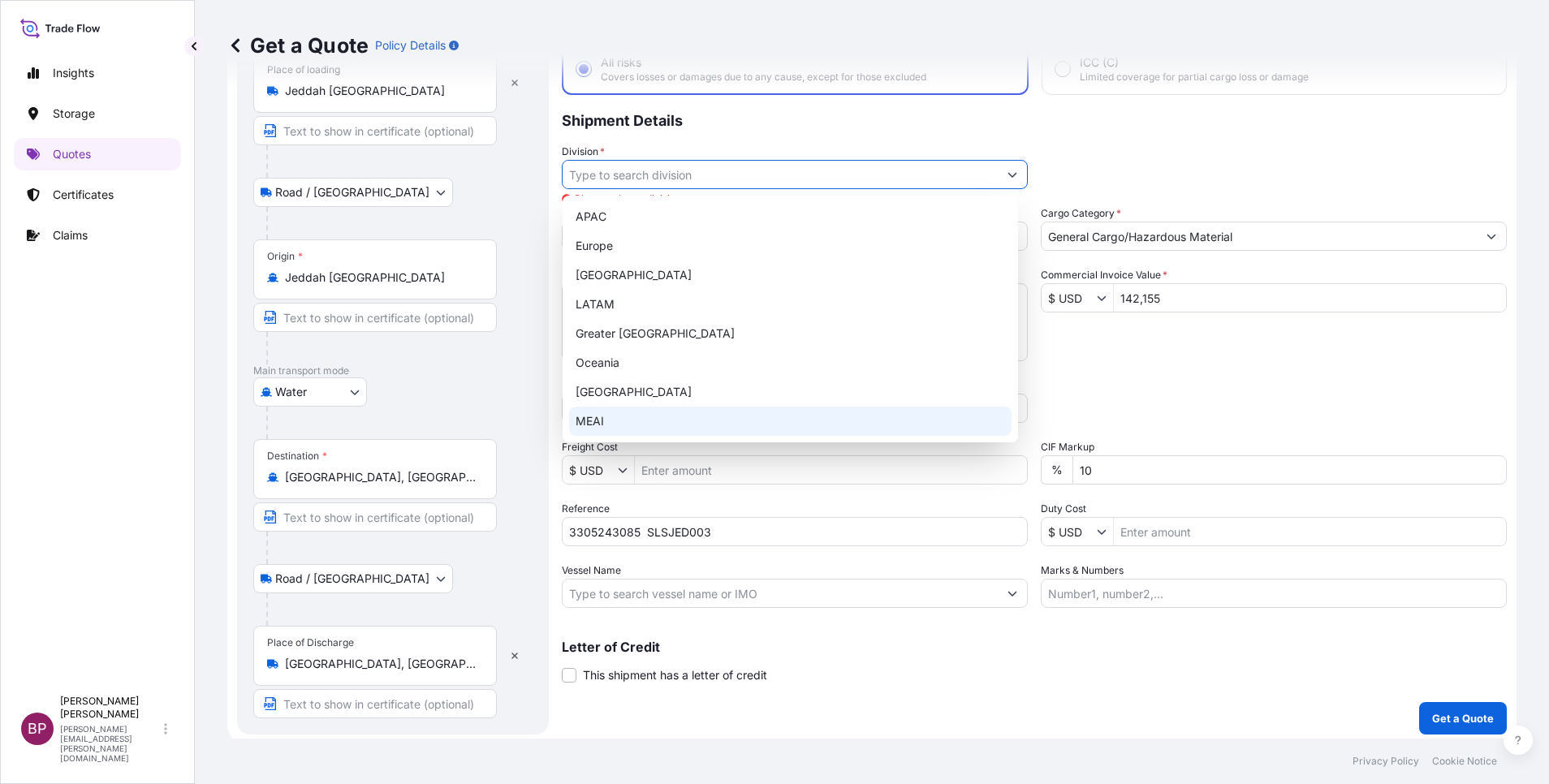
click at [652, 415] on div "MEAI" at bounding box center [790, 421] width 442 height 29
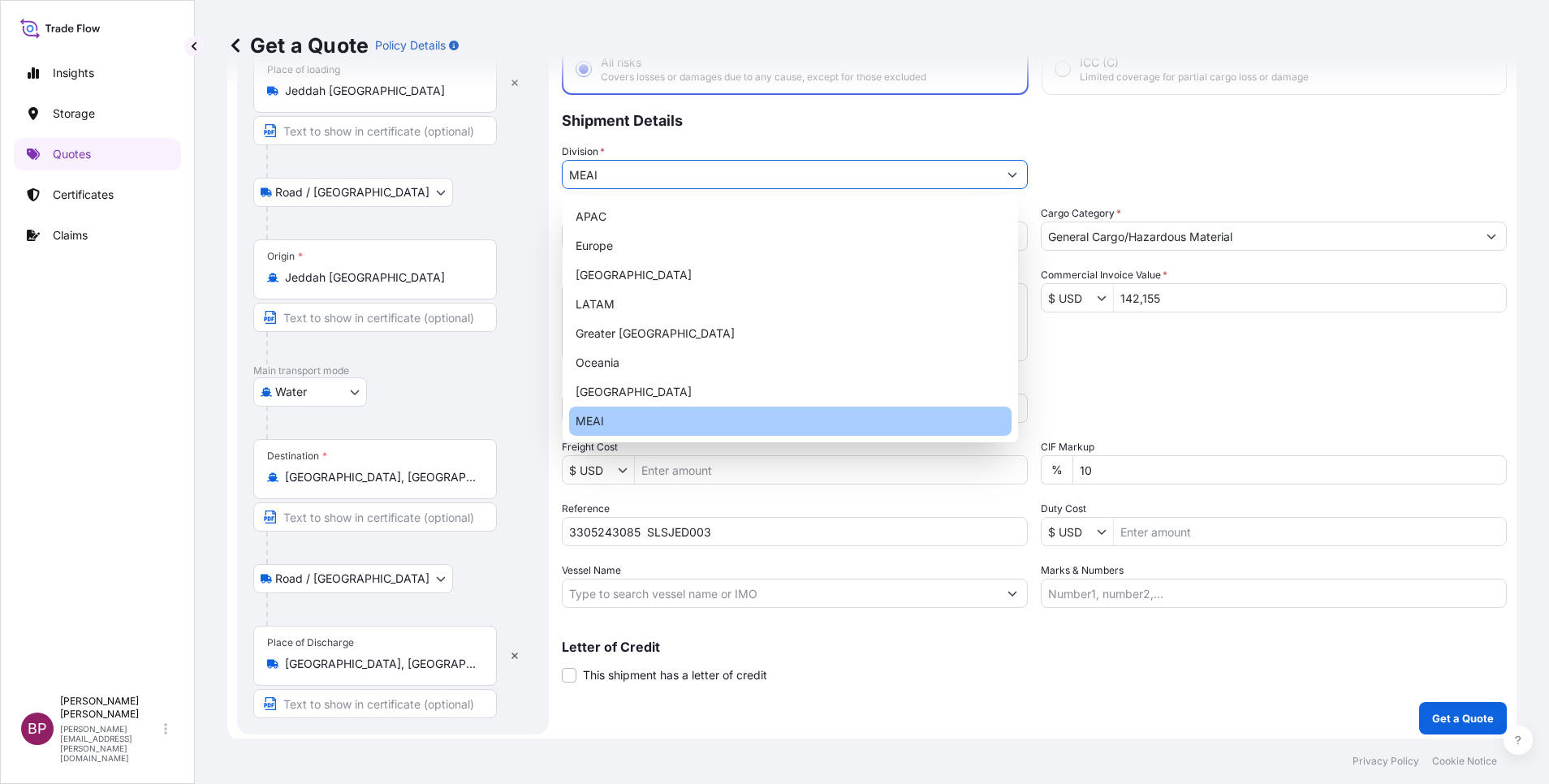
type input "MEAI"
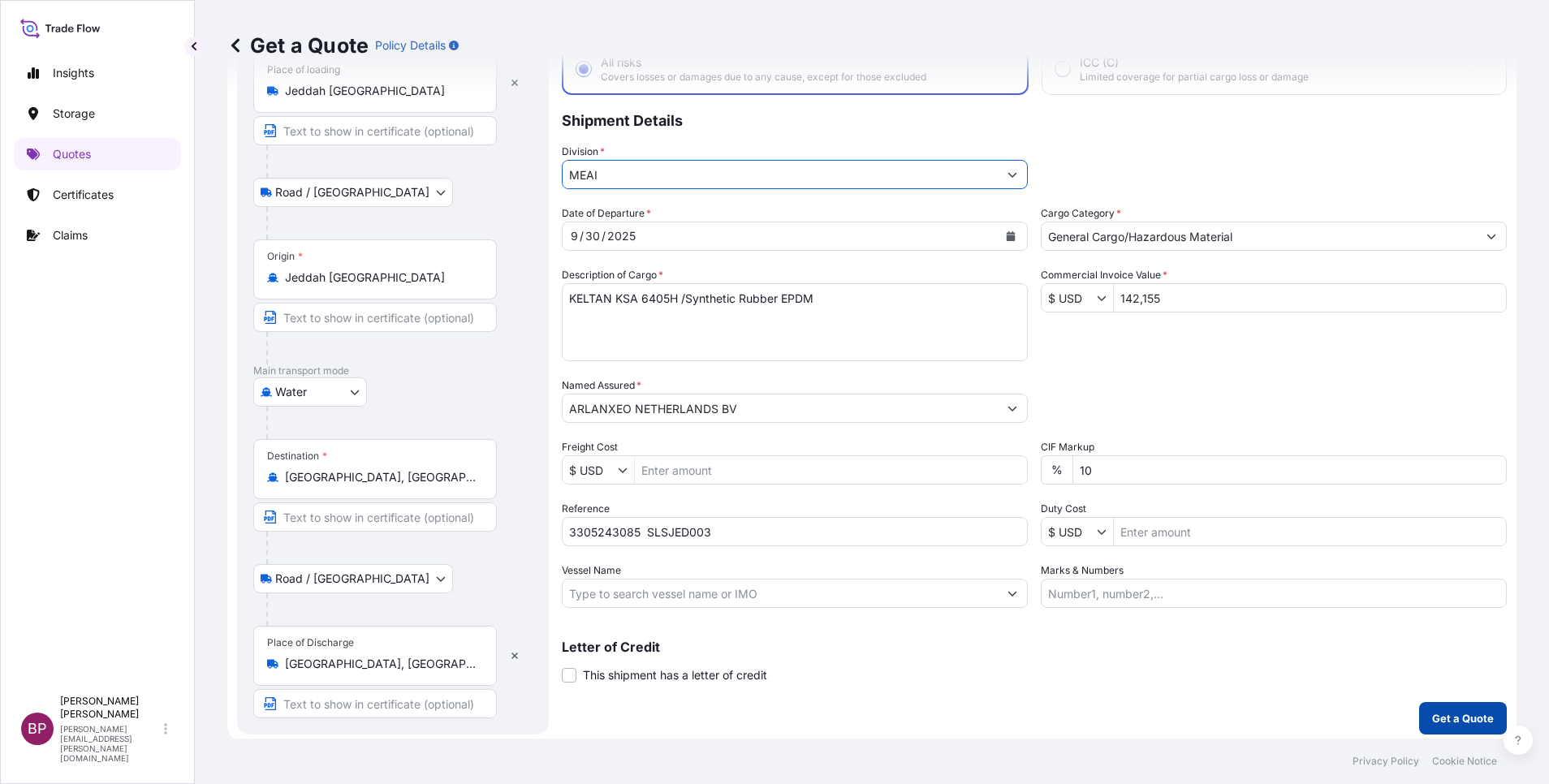
click at [1440, 712] on button "Get a Quote" at bounding box center [1463, 718] width 88 height 33
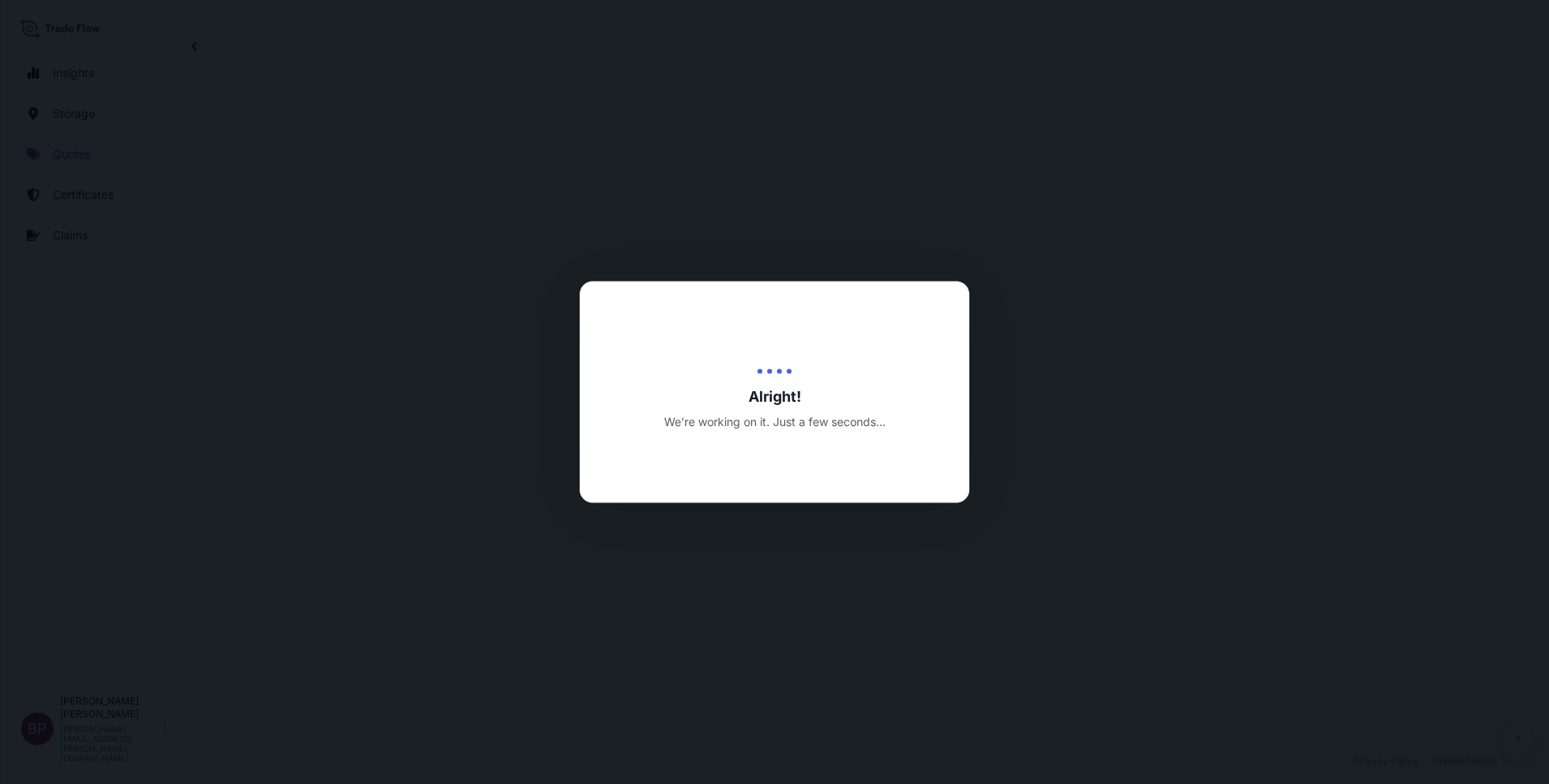
select select "Road / [GEOGRAPHIC_DATA]"
select select "Water"
select select "Road / [GEOGRAPHIC_DATA]"
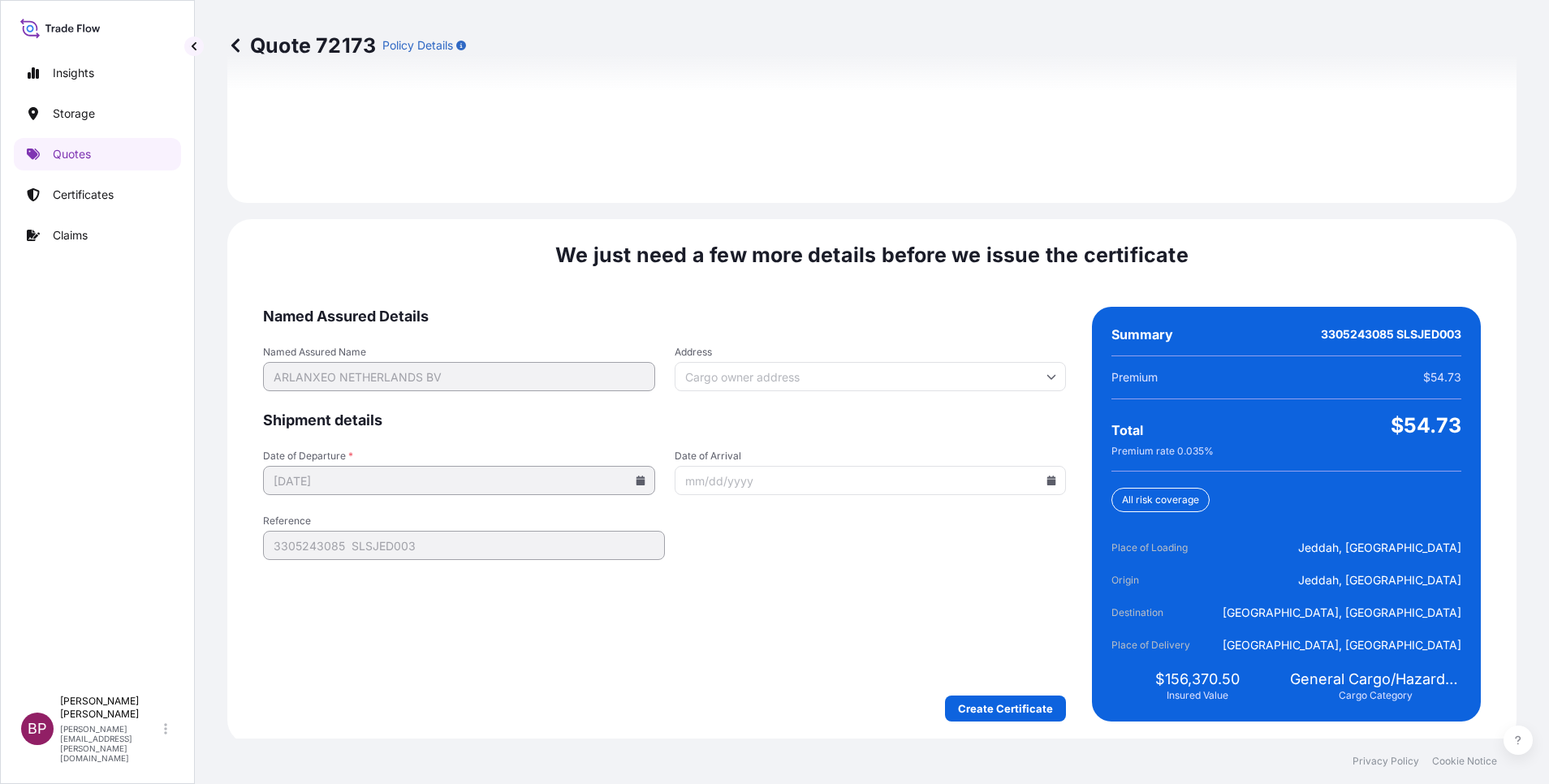
scroll to position [2406, 0]
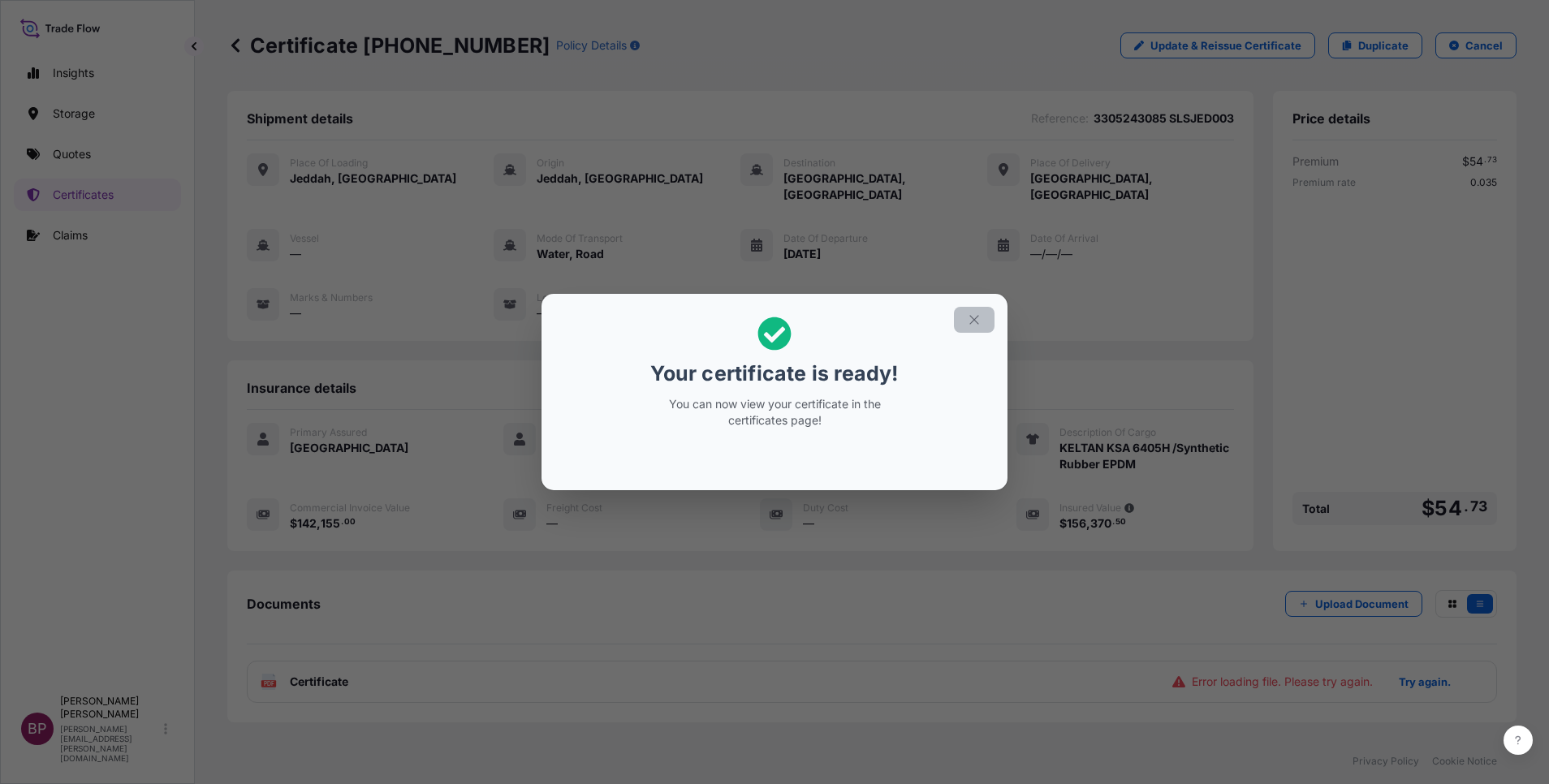
click at [972, 322] on icon "button" at bounding box center [973, 319] width 9 height 9
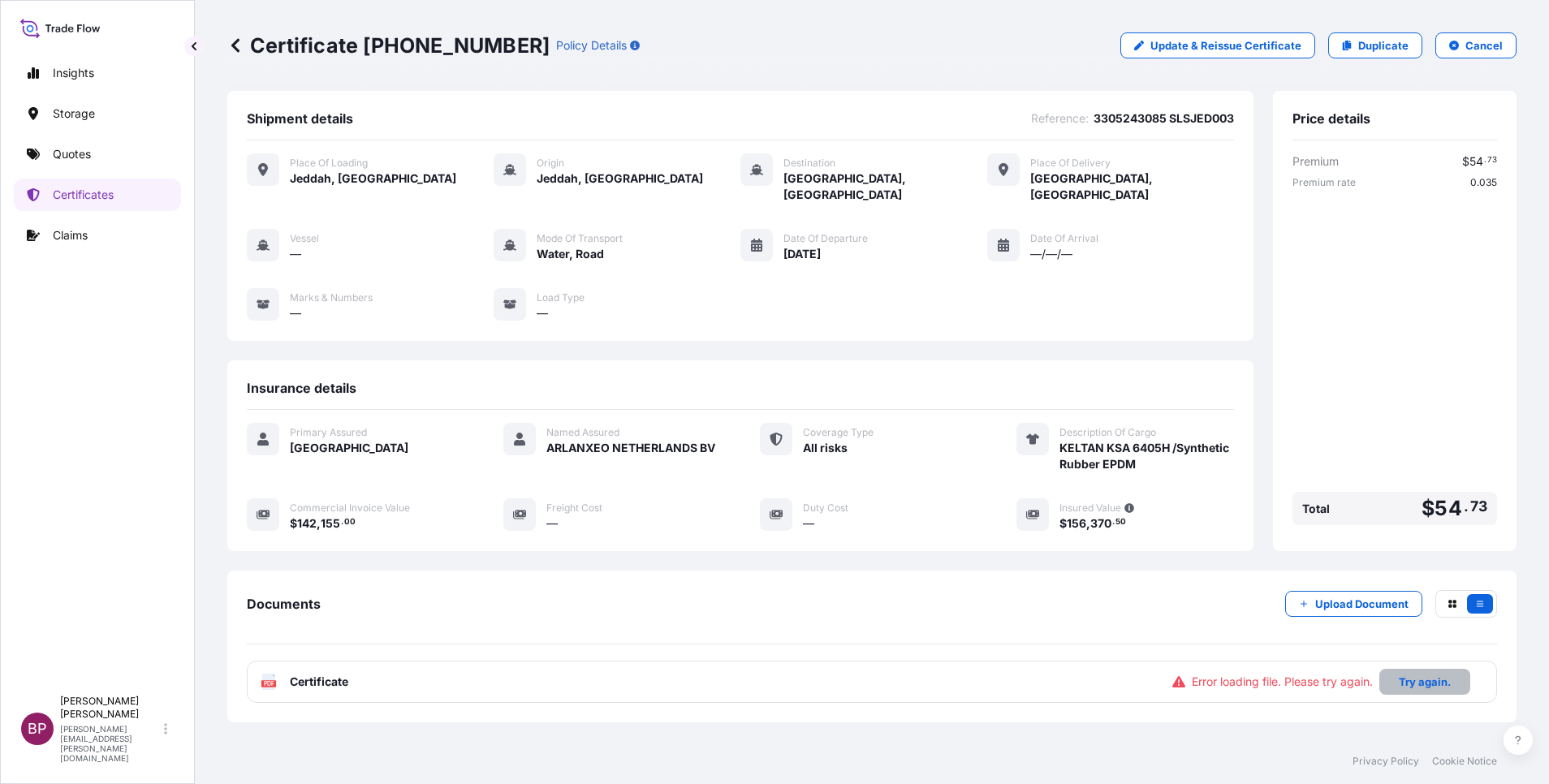
click at [1423, 674] on p "Try again." at bounding box center [1425, 682] width 52 height 16
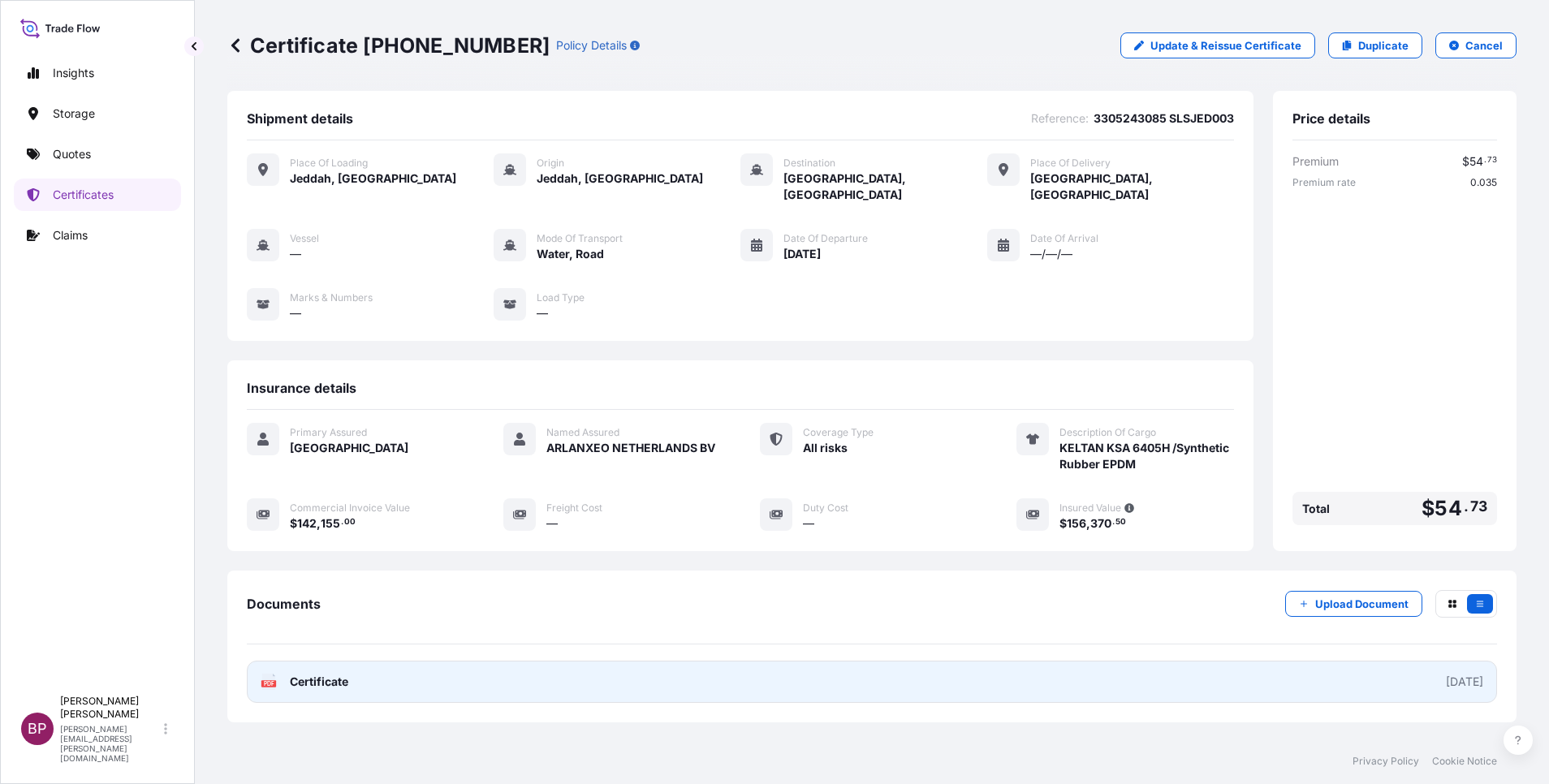
click at [339, 674] on span "Certificate" at bounding box center [319, 682] width 59 height 16
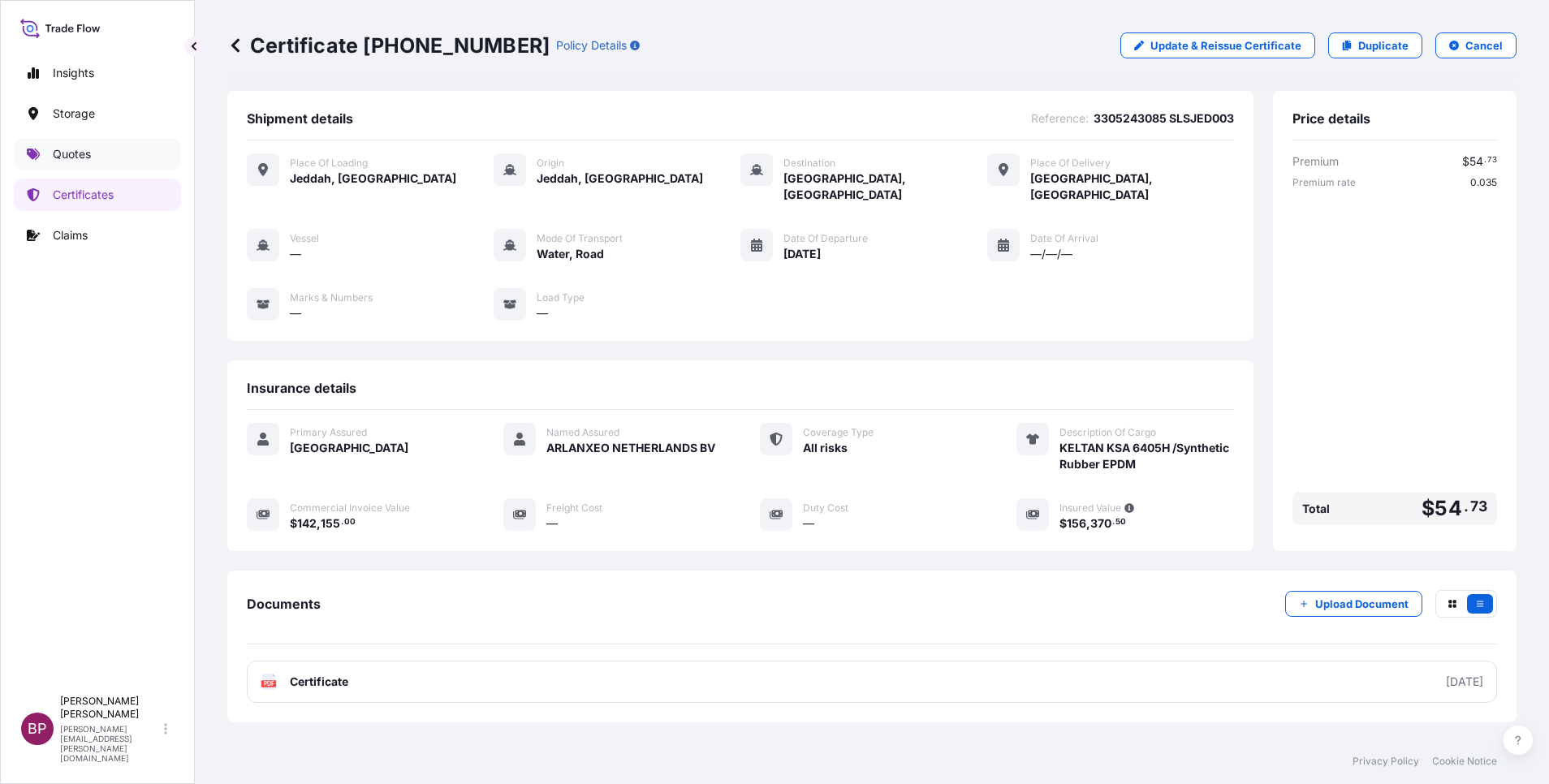
click at [79, 157] on p "Quotes" at bounding box center [72, 154] width 39 height 16
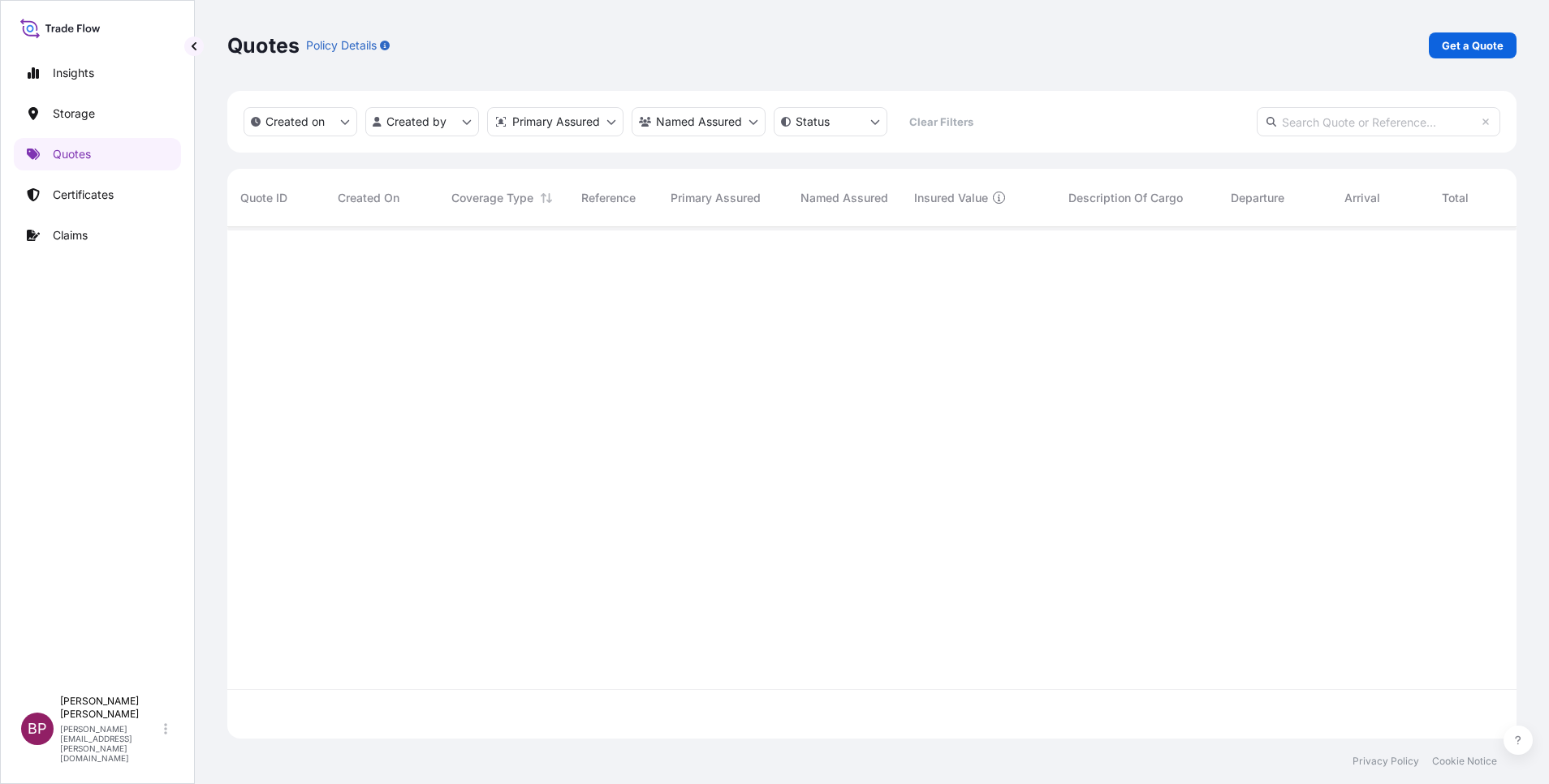
scroll to position [502, 1271]
click at [1468, 48] on p "Get a Quote" at bounding box center [1473, 45] width 62 height 16
select select "Water"
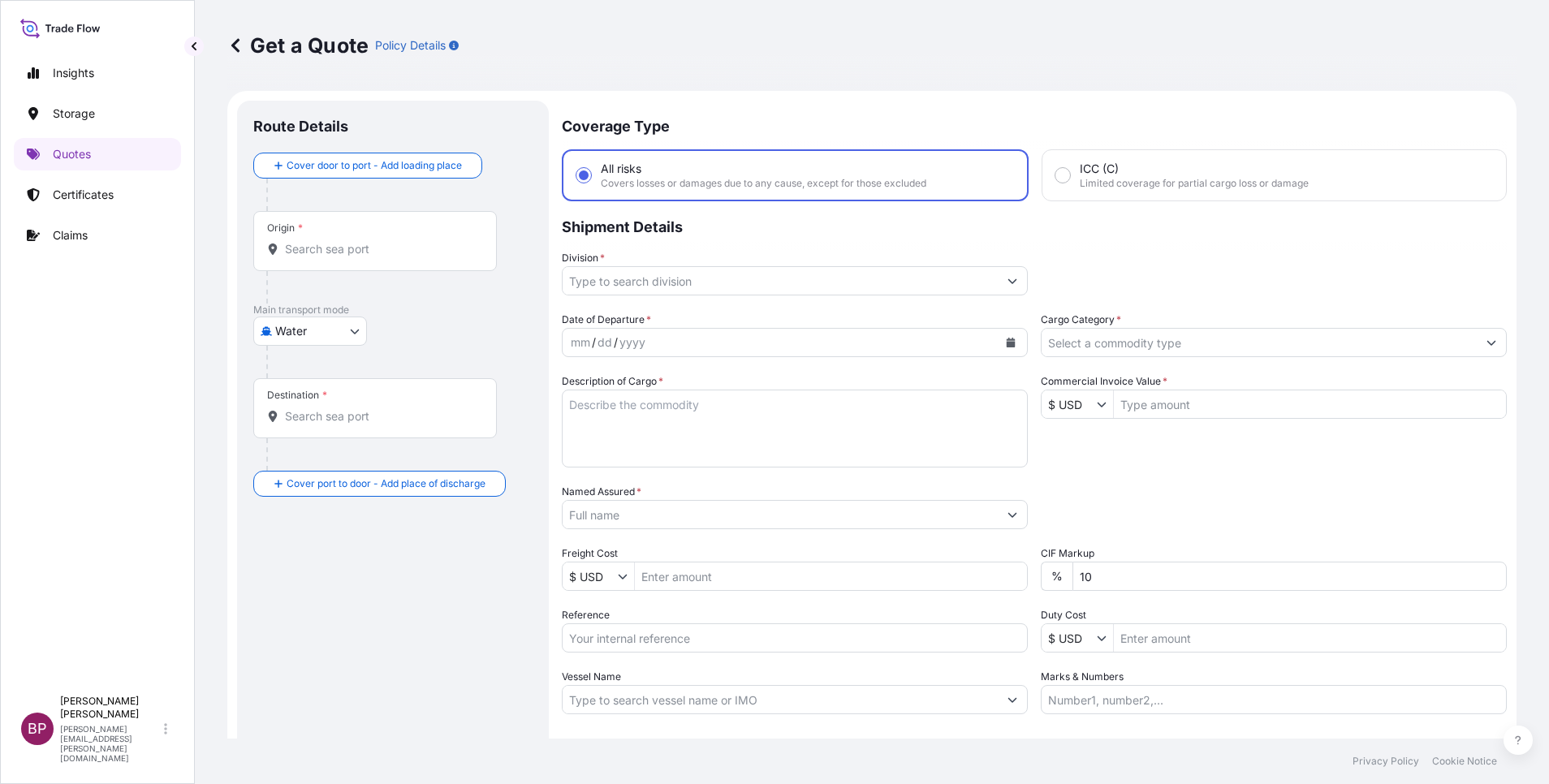
scroll to position [26, 0]
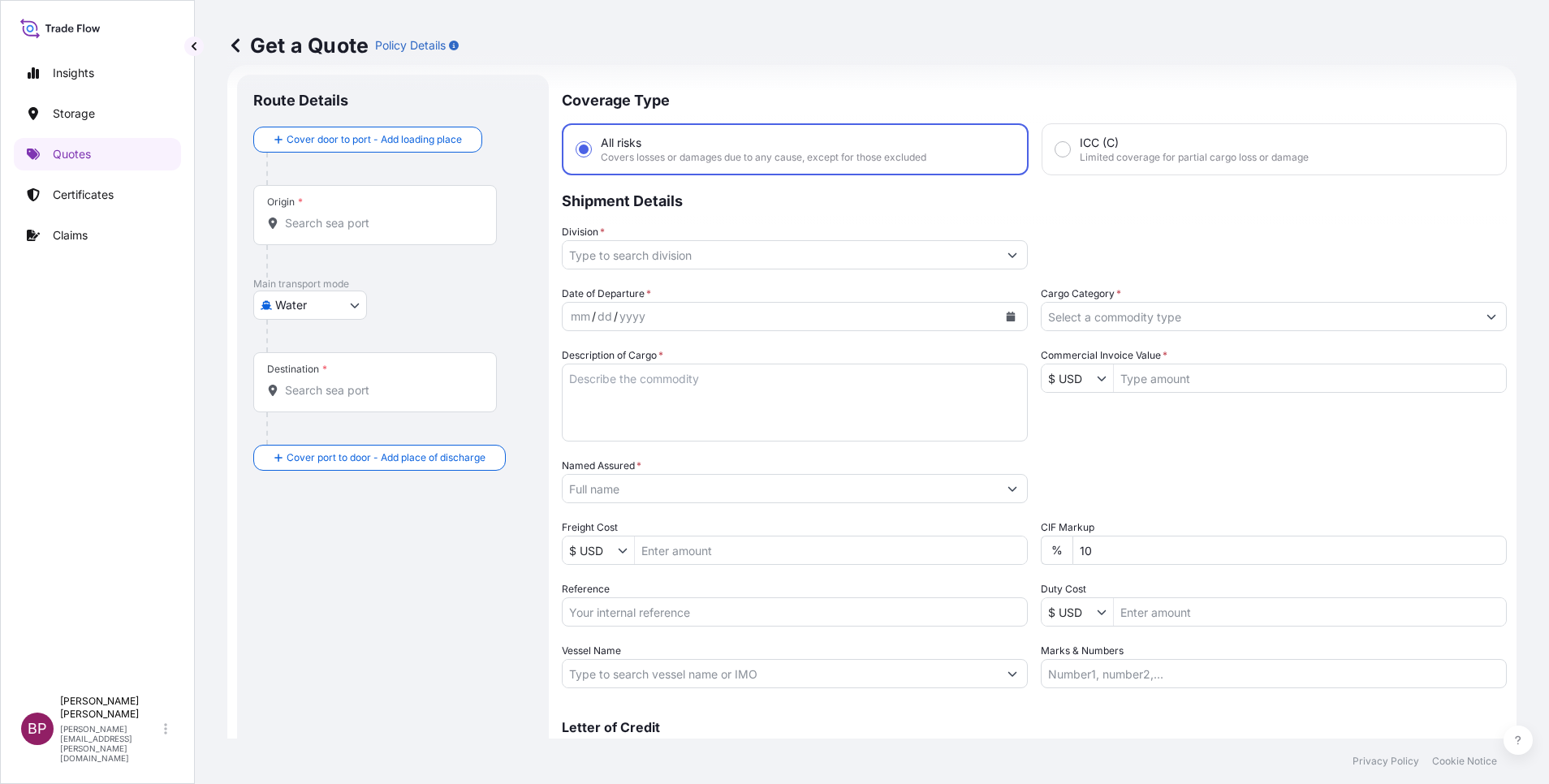
click at [1007, 320] on icon "Calendar" at bounding box center [1011, 317] width 9 height 10
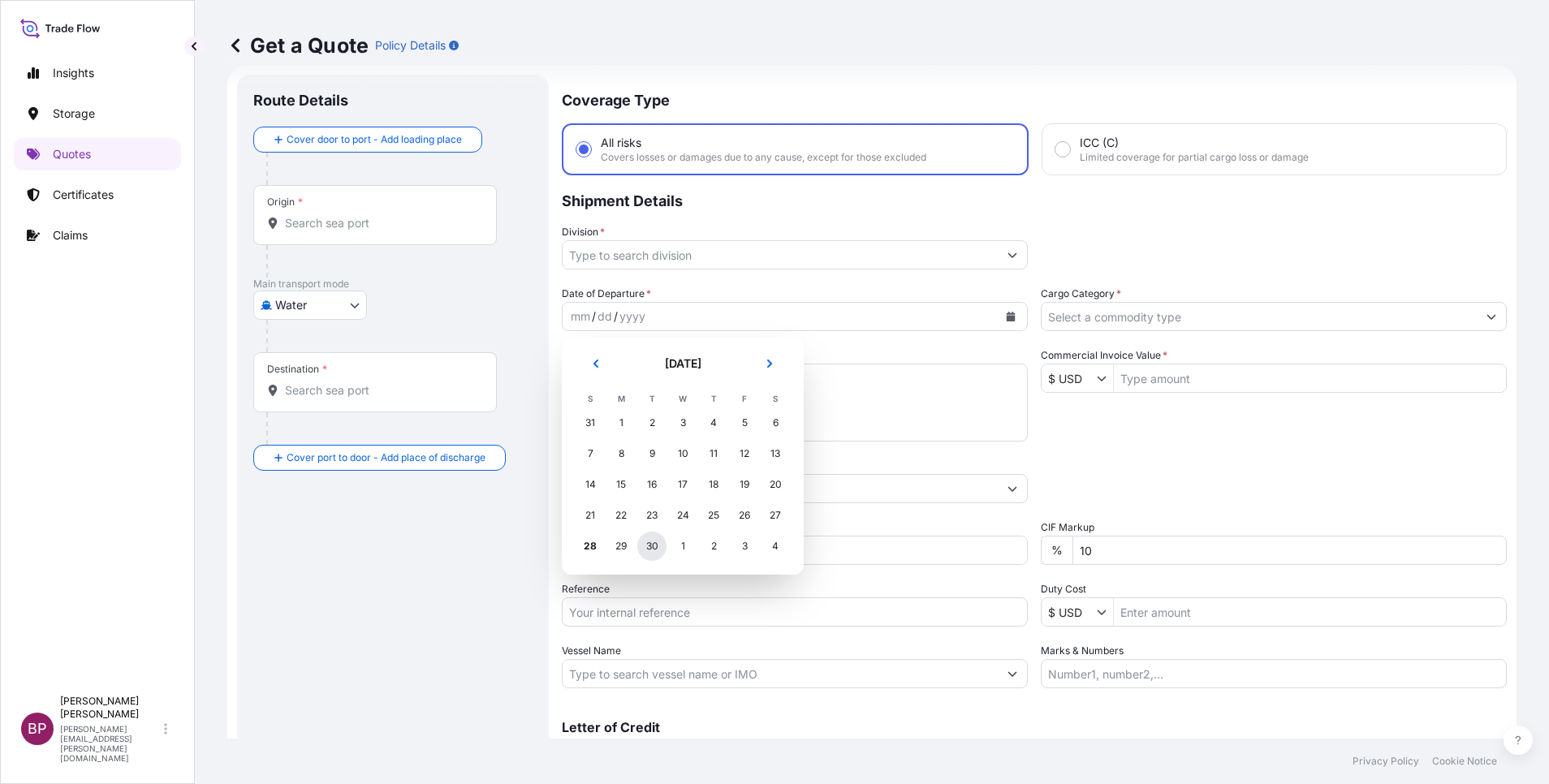
click at [648, 543] on div "30" at bounding box center [652, 546] width 29 height 29
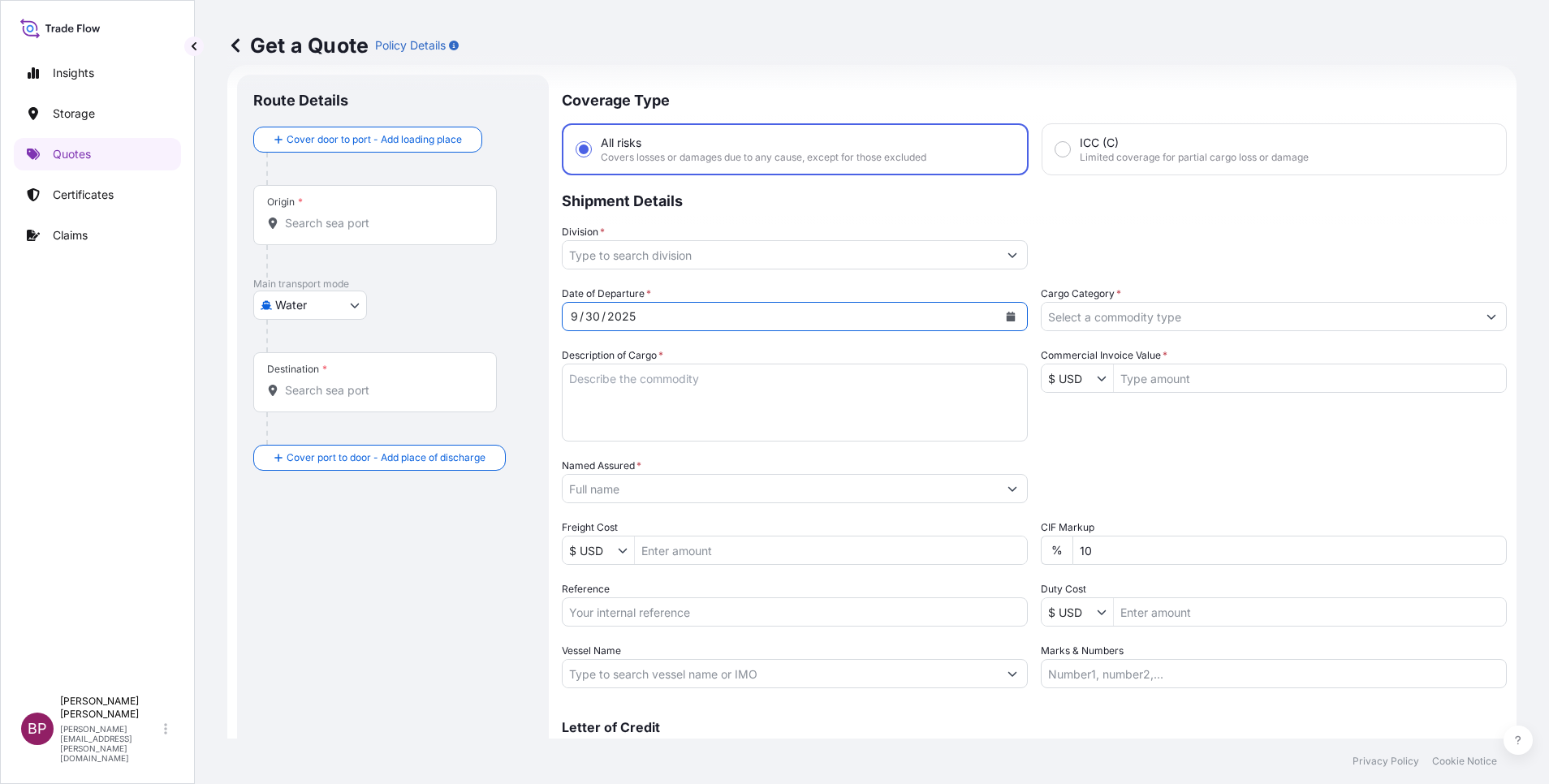
click at [657, 609] on input "Reference" at bounding box center [795, 612] width 466 height 29
paste input "3305243086 SLSJED004"
type input "3305243086 SLSJED004"
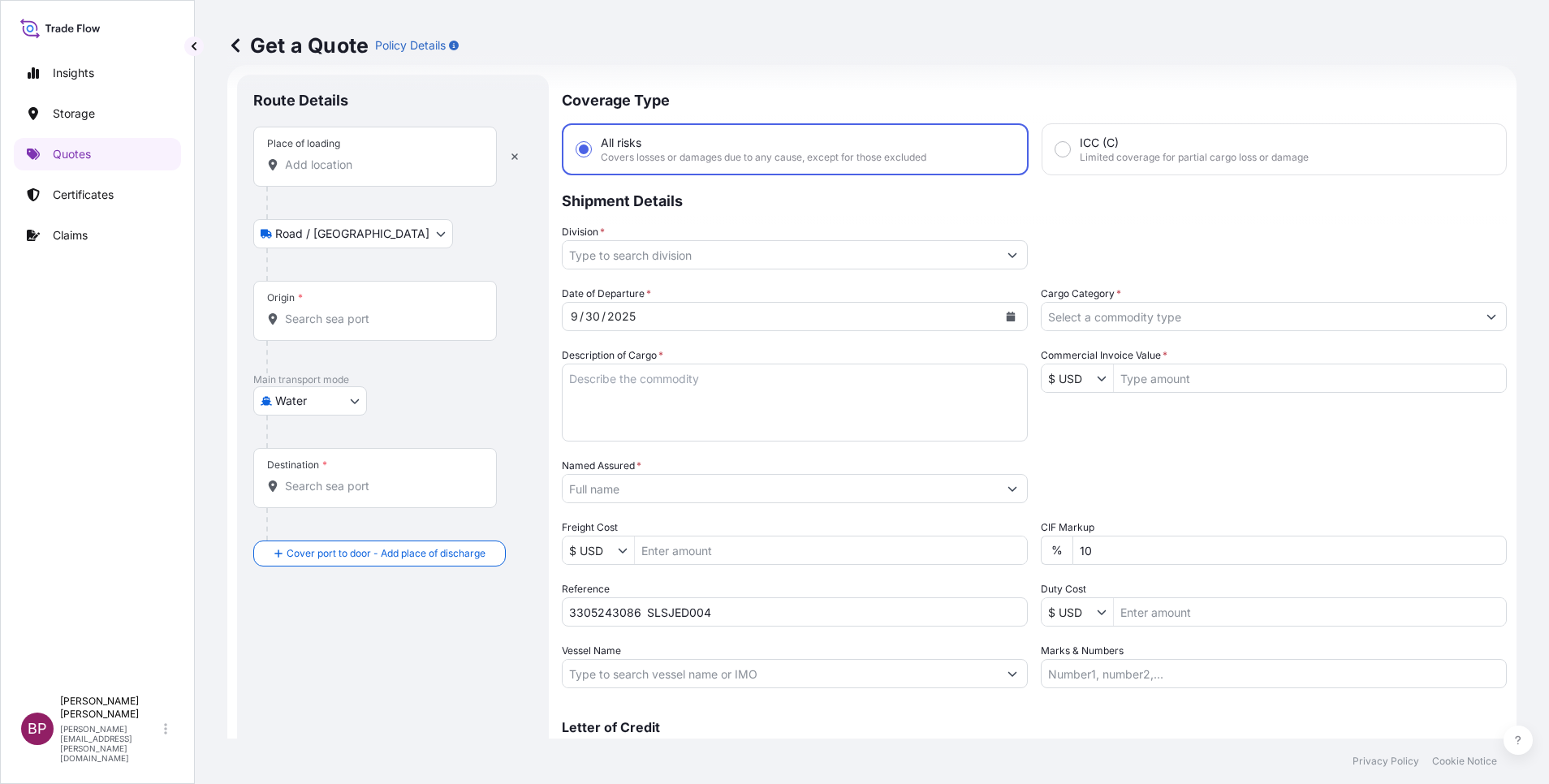
click at [355, 164] on input "Place of loading" at bounding box center [380, 164] width 191 height 16
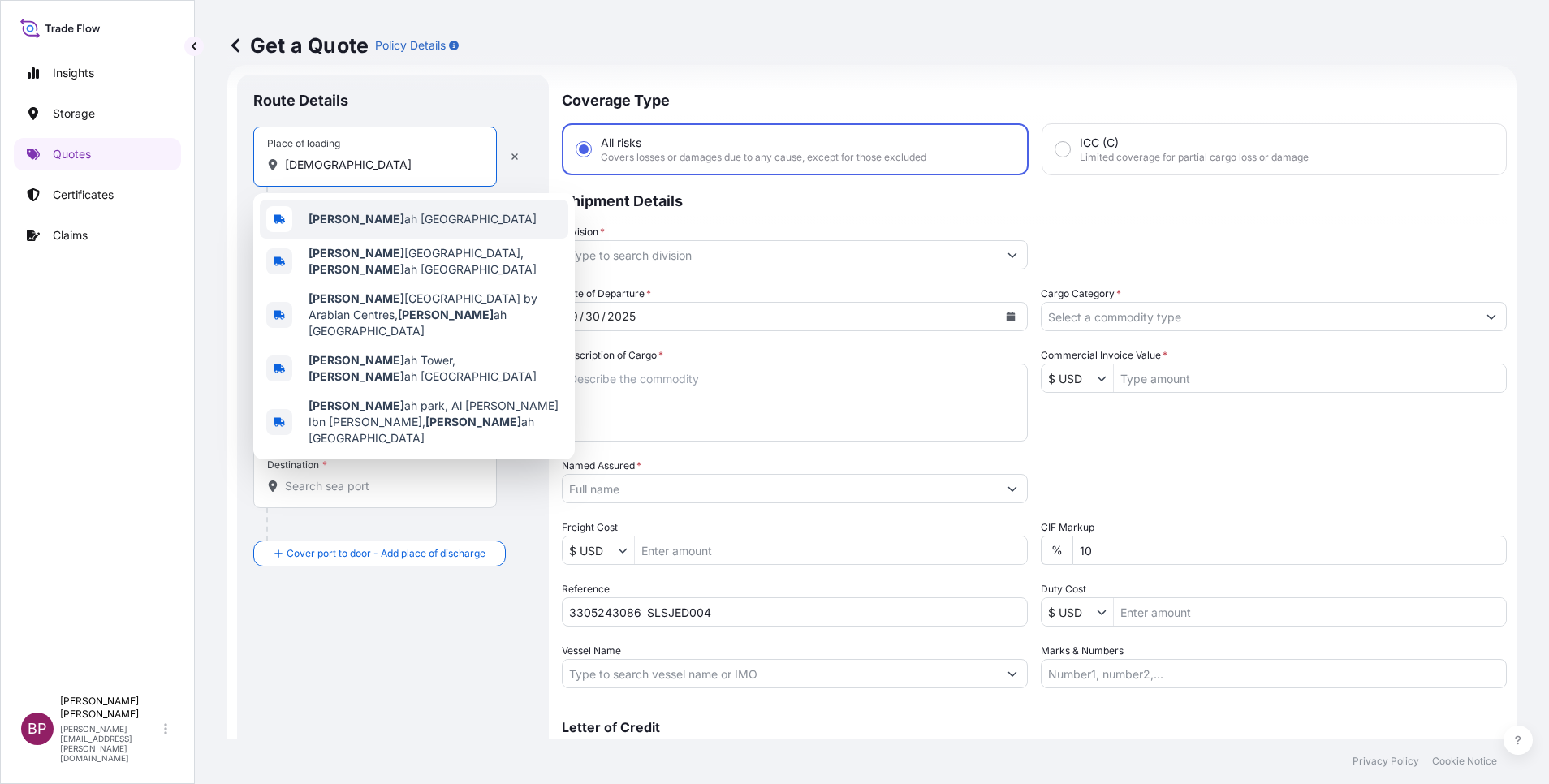
click at [364, 222] on span "[DEMOGRAPHIC_DATA] ah [GEOGRAPHIC_DATA]" at bounding box center [422, 219] width 228 height 16
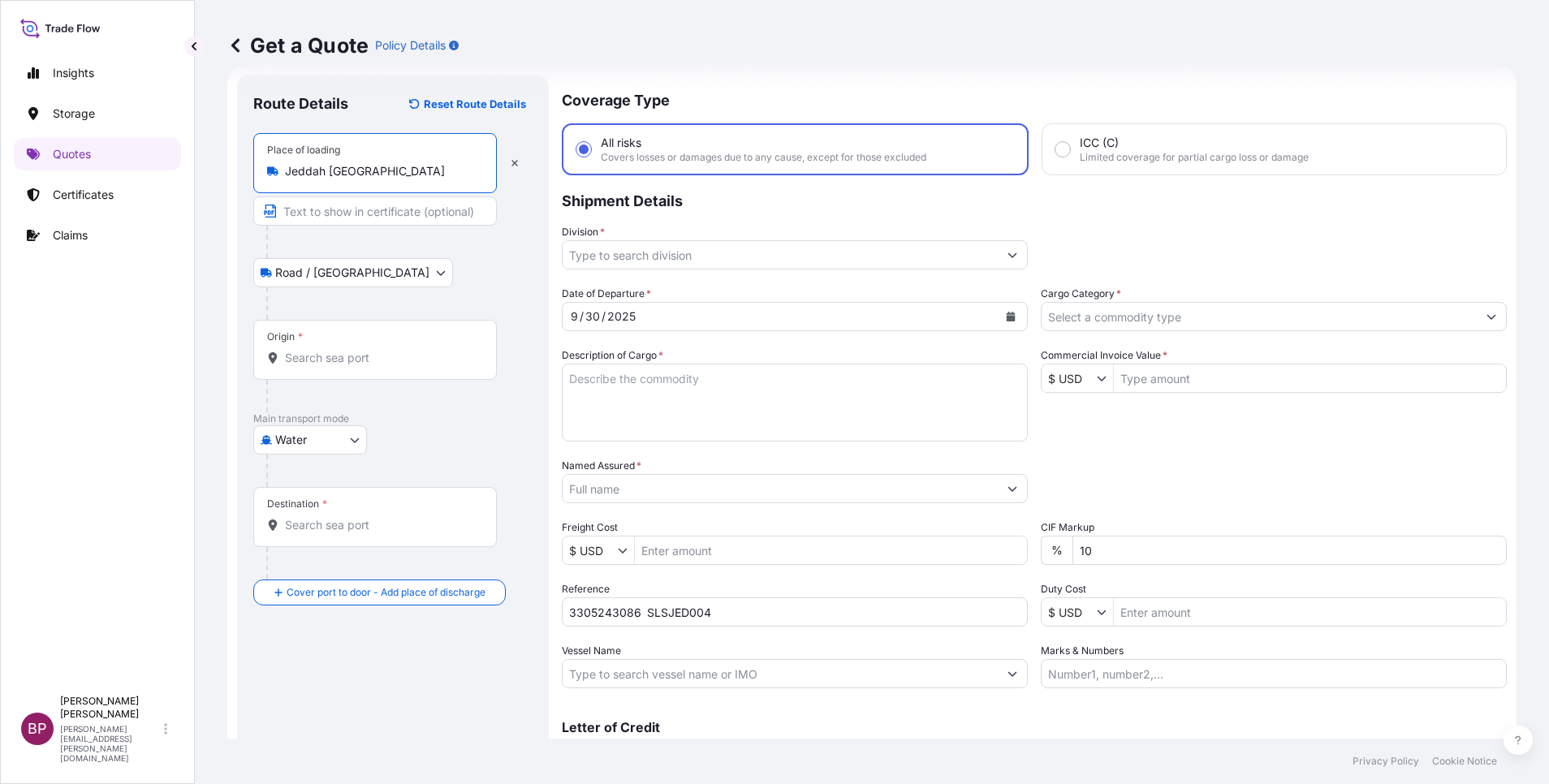
type input "Jeddah [GEOGRAPHIC_DATA]"
click at [378, 354] on input "Origin *" at bounding box center [380, 357] width 191 height 16
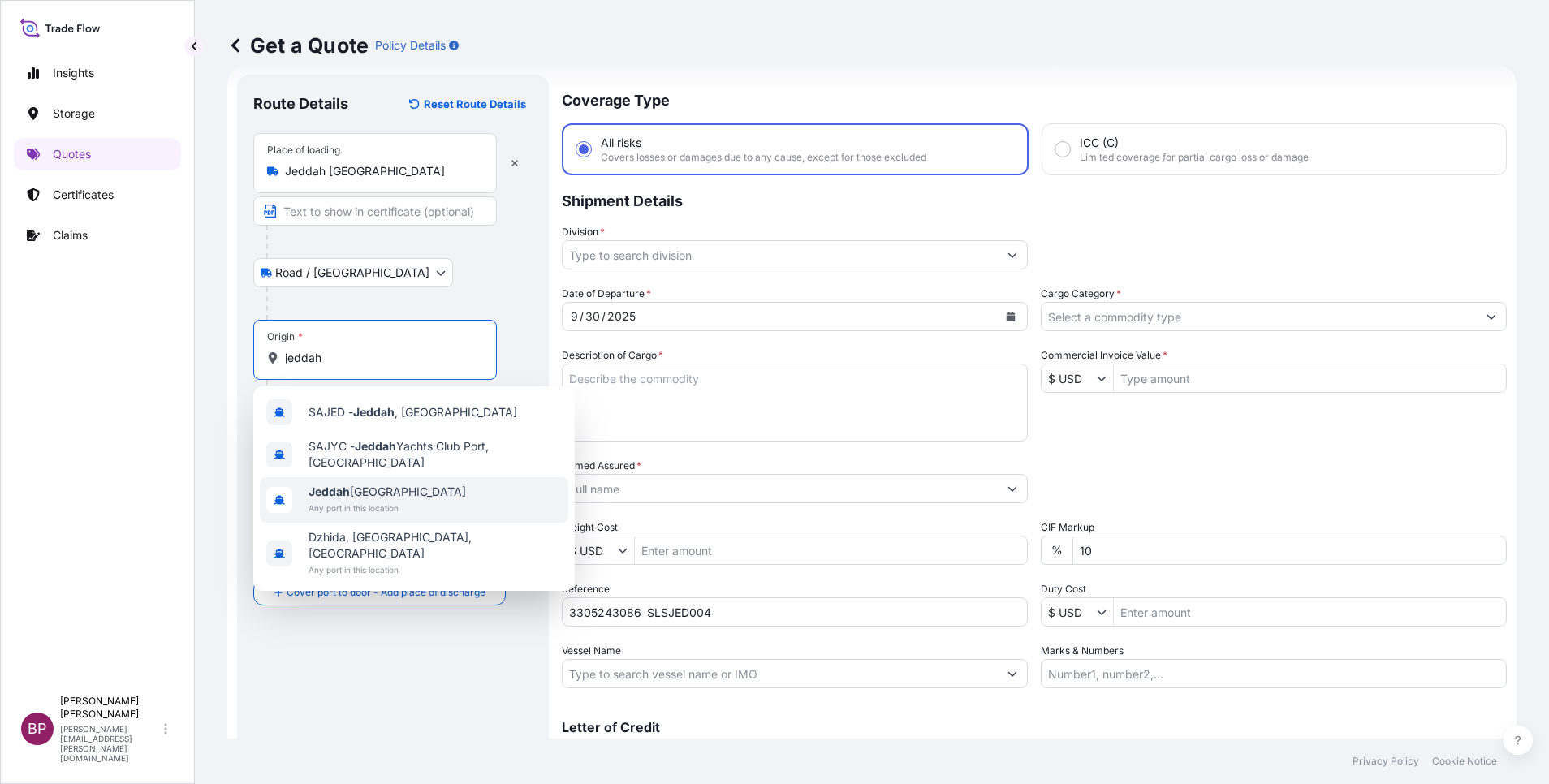
click at [381, 500] on span "Any port in this location" at bounding box center [386, 508] width 157 height 16
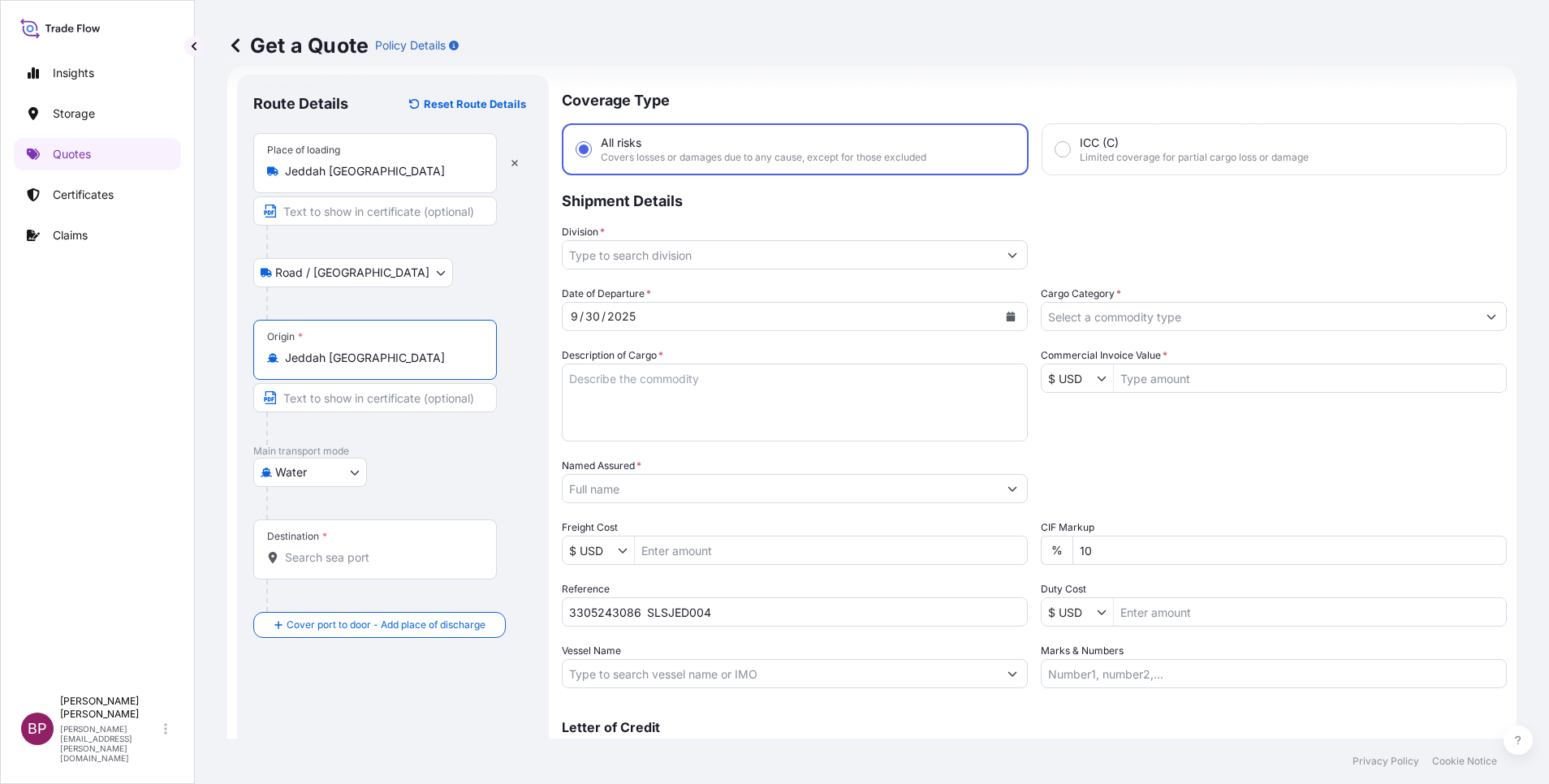
type input "Jeddah [GEOGRAPHIC_DATA]"
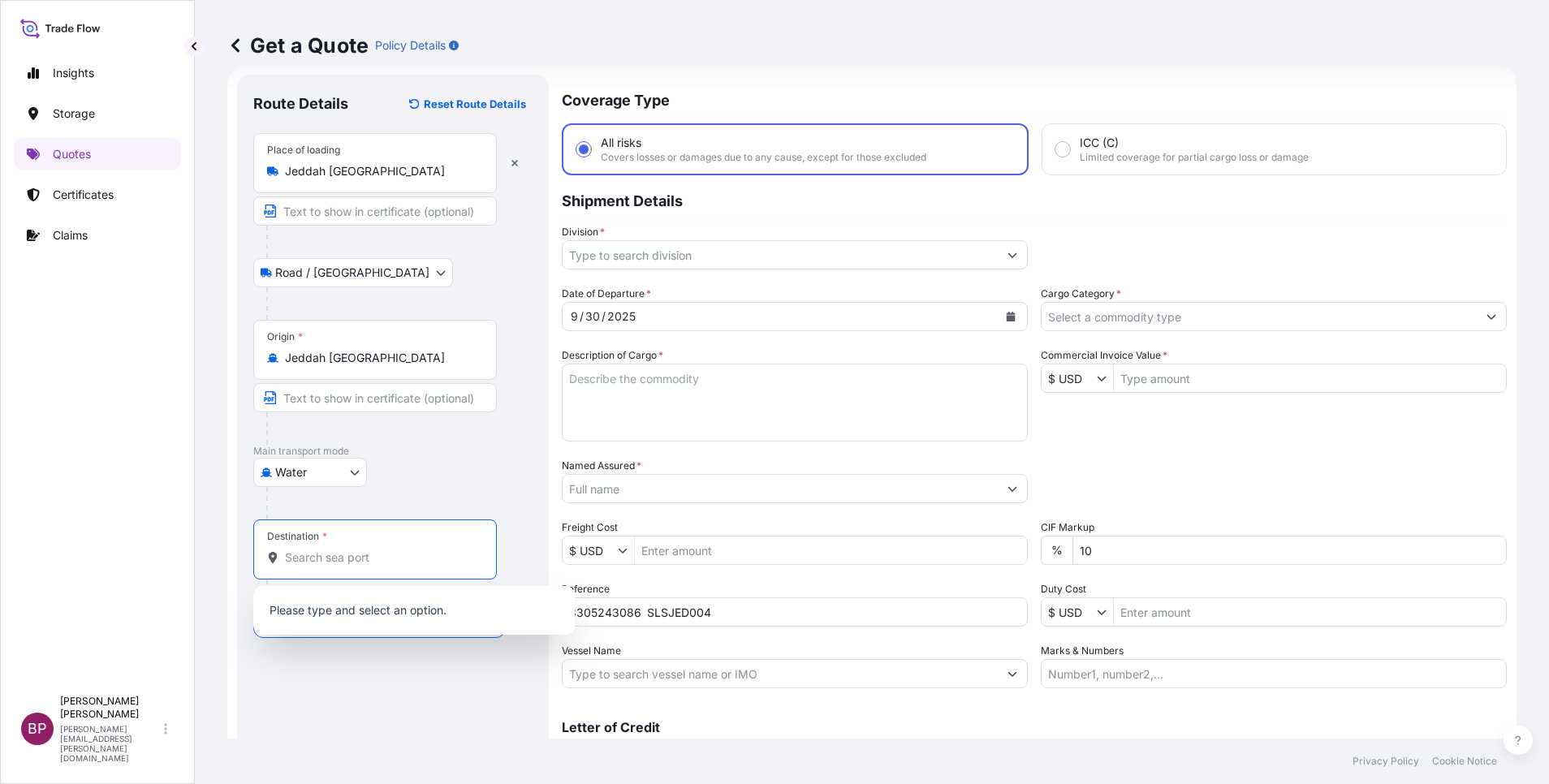
click at [335, 552] on input "Destination *" at bounding box center [380, 557] width 191 height 16
paste input "[GEOGRAPHIC_DATA]"
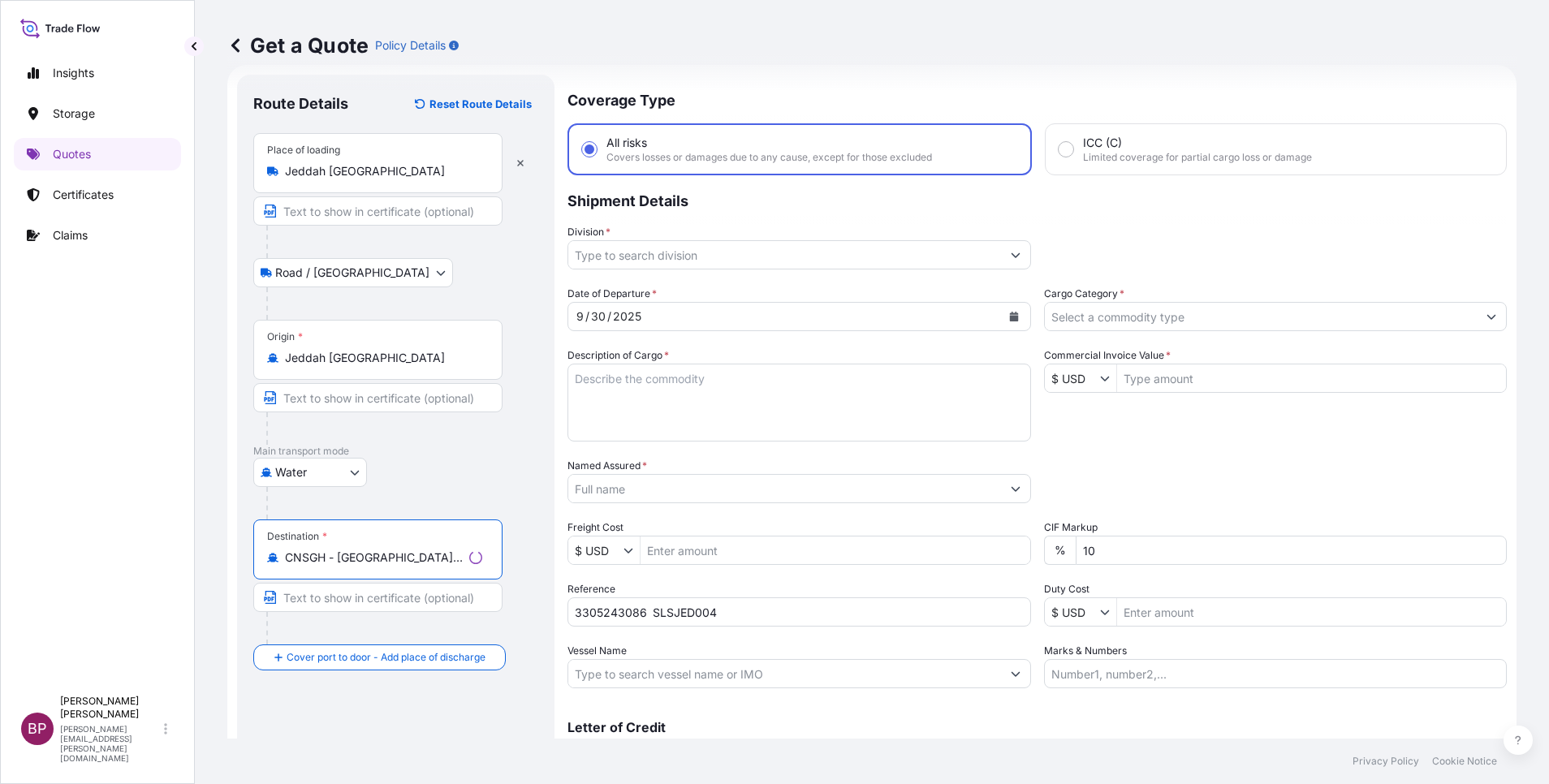
type input "CNSGH - [GEOGRAPHIC_DATA], [GEOGRAPHIC_DATA]"
click at [390, 669] on div "Route Details Reset Route Details Place of loading [GEOGRAPHIC_DATA] / [GEOGRAP…" at bounding box center [395, 441] width 285 height 702
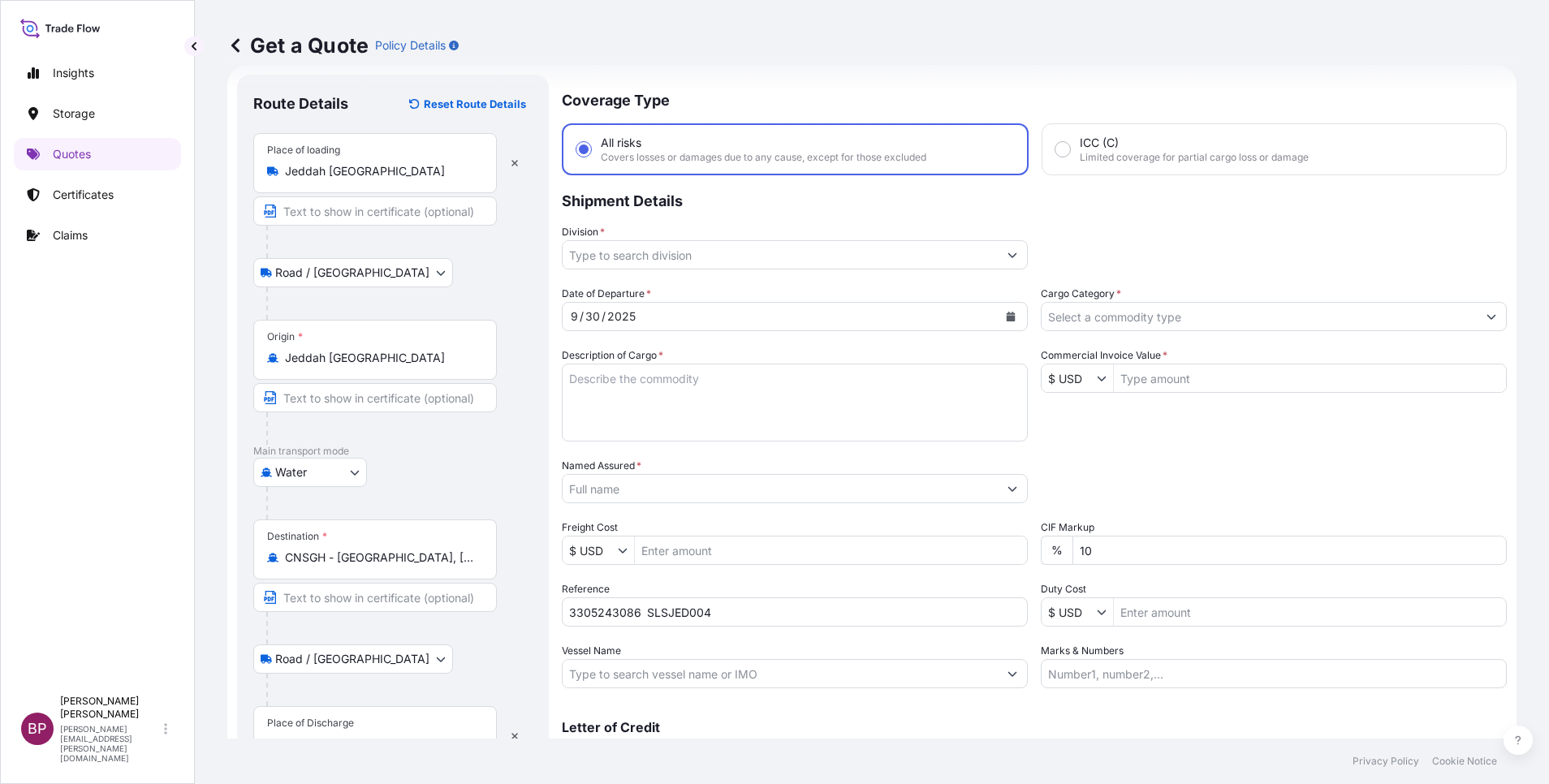
click at [359, 723] on div "Place of Discharge" at bounding box center [375, 736] width 243 height 60
click at [359, 737] on input "Place of Discharge" at bounding box center [380, 744] width 191 height 16
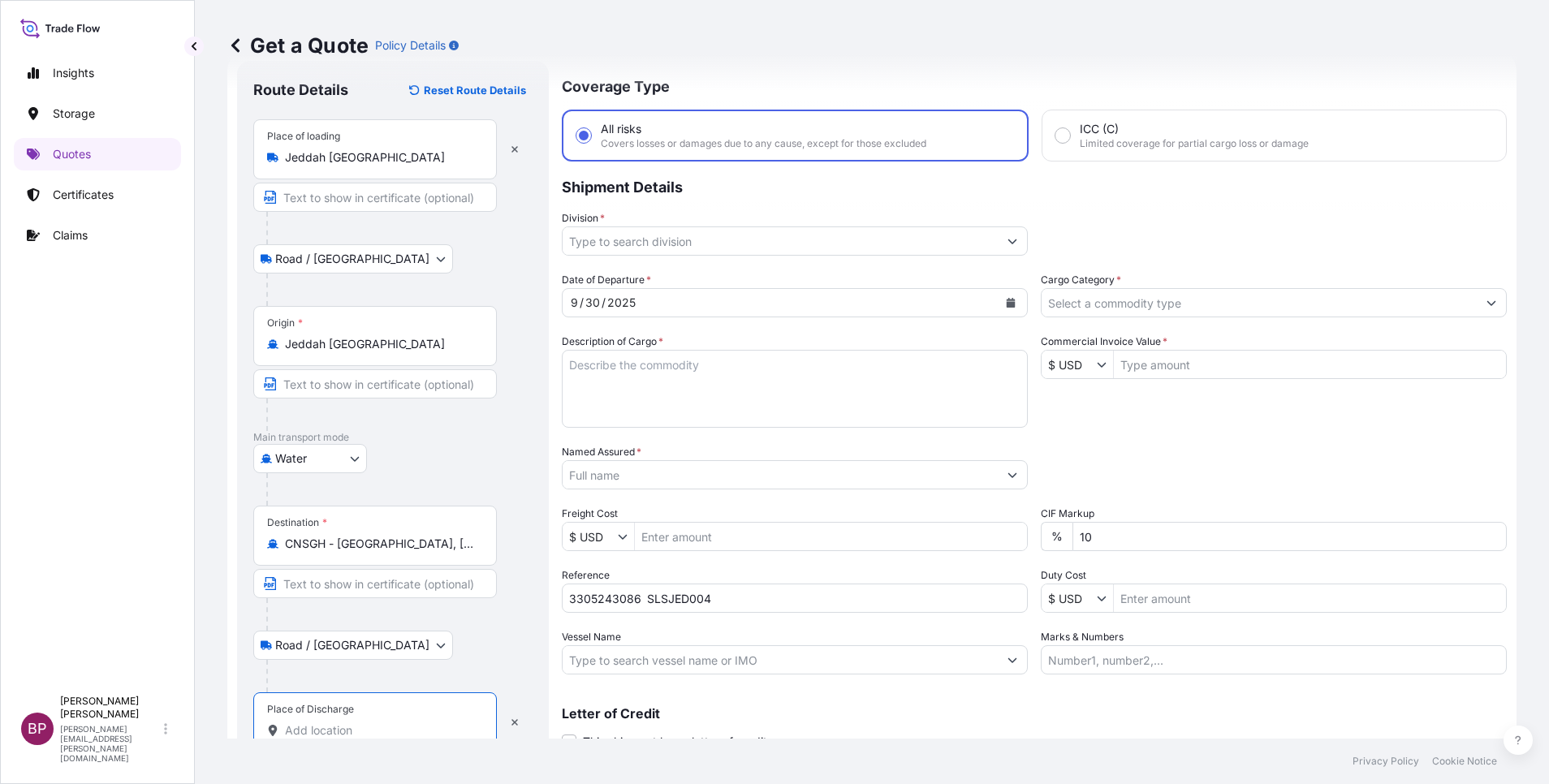
paste input "[GEOGRAPHIC_DATA]"
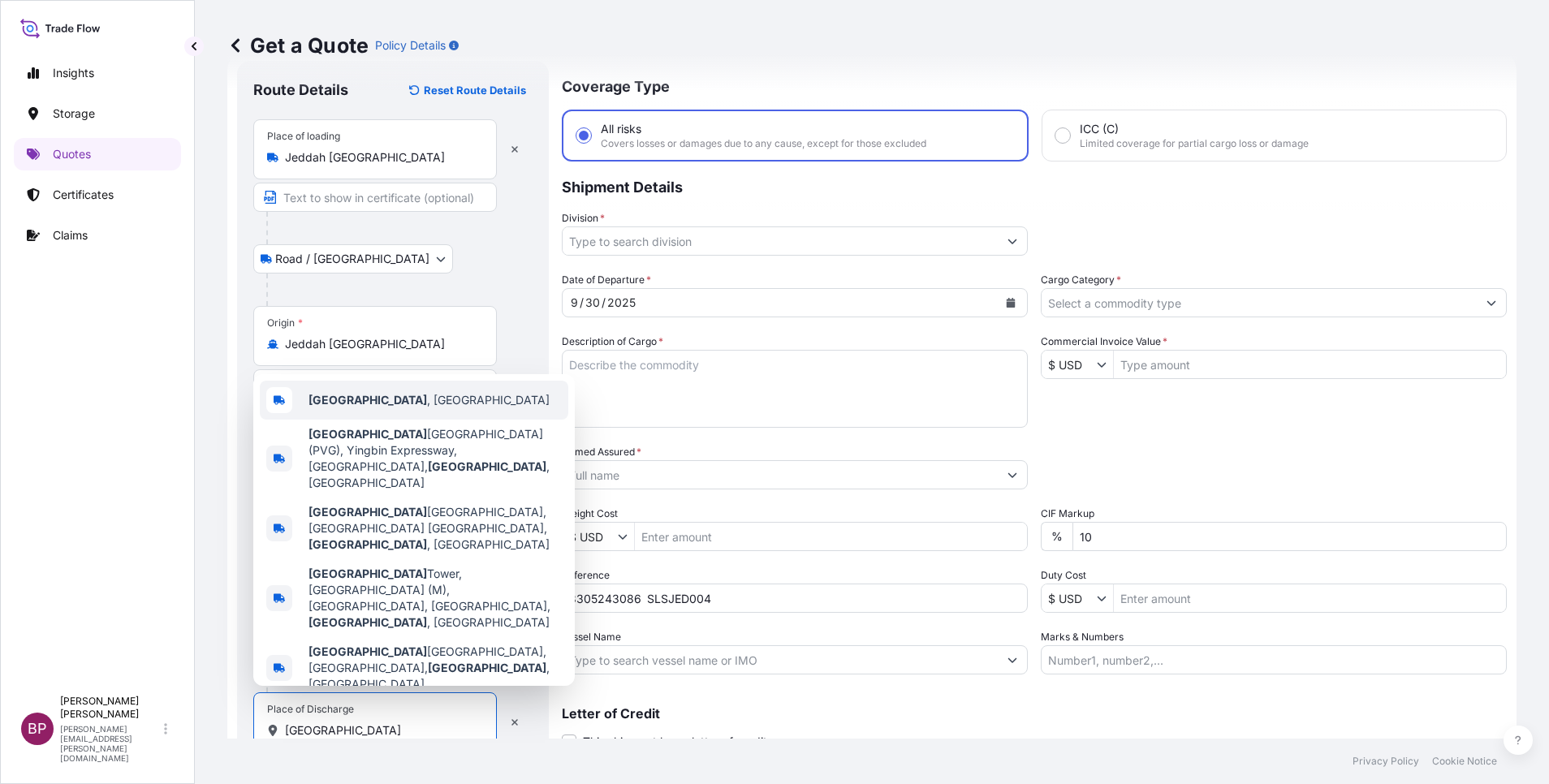
click at [378, 408] on span "[GEOGRAPHIC_DATA] , [GEOGRAPHIC_DATA]" at bounding box center [429, 400] width 241 height 16
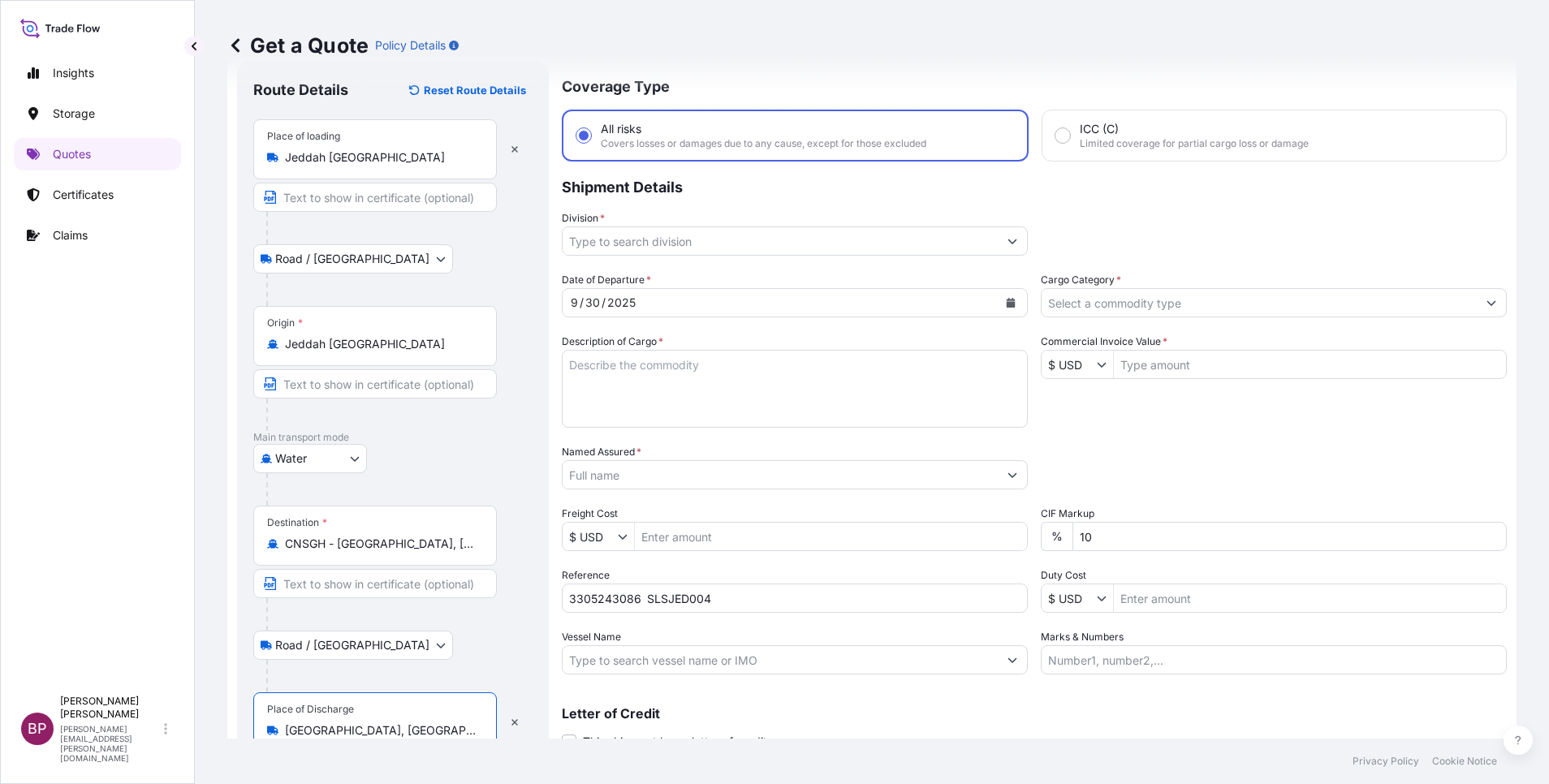
type input "[GEOGRAPHIC_DATA], [GEOGRAPHIC_DATA]"
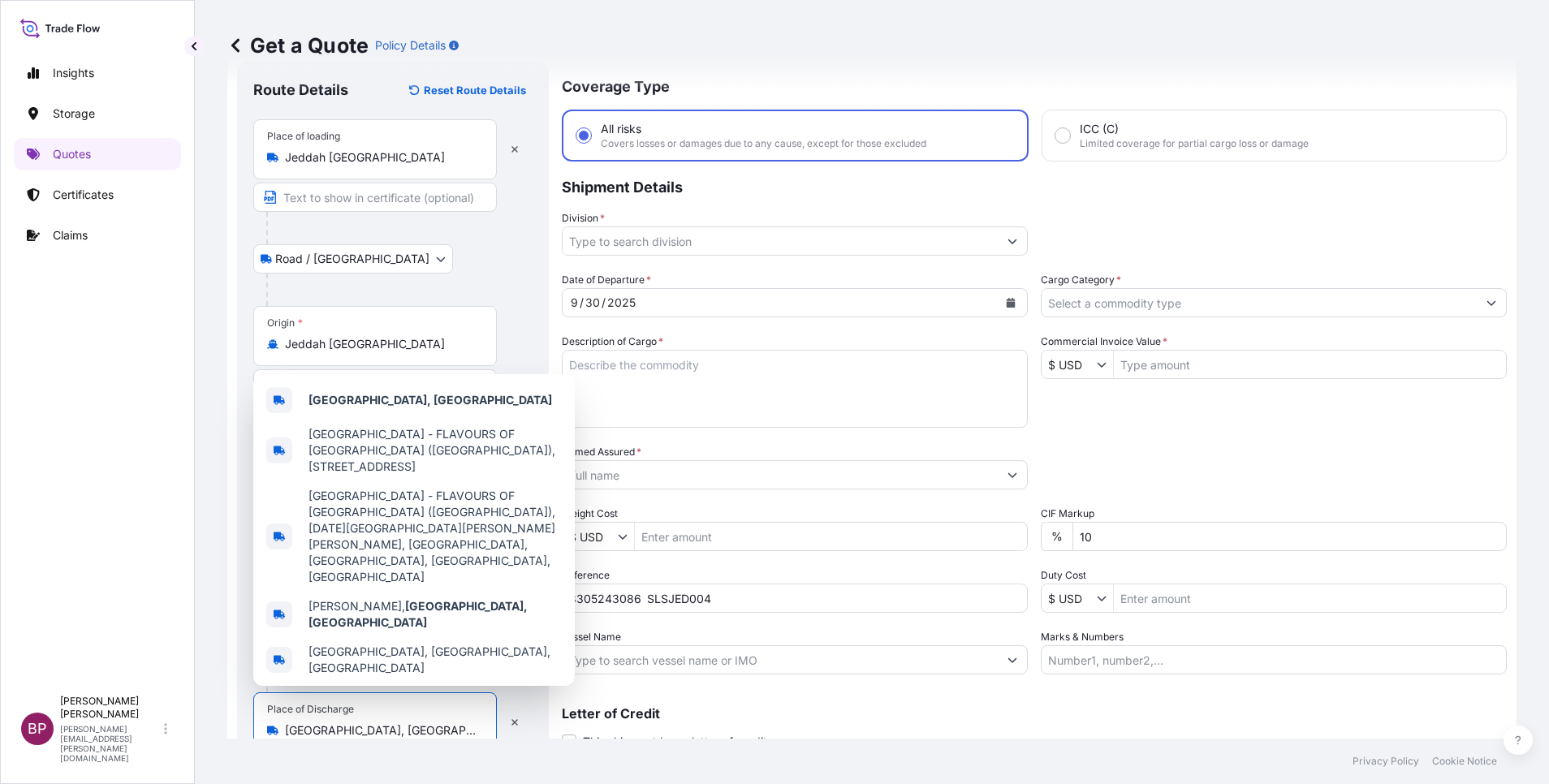
click at [1178, 367] on input "Commercial Invoice Value *" at bounding box center [1310, 364] width 392 height 29
paste input "94770"
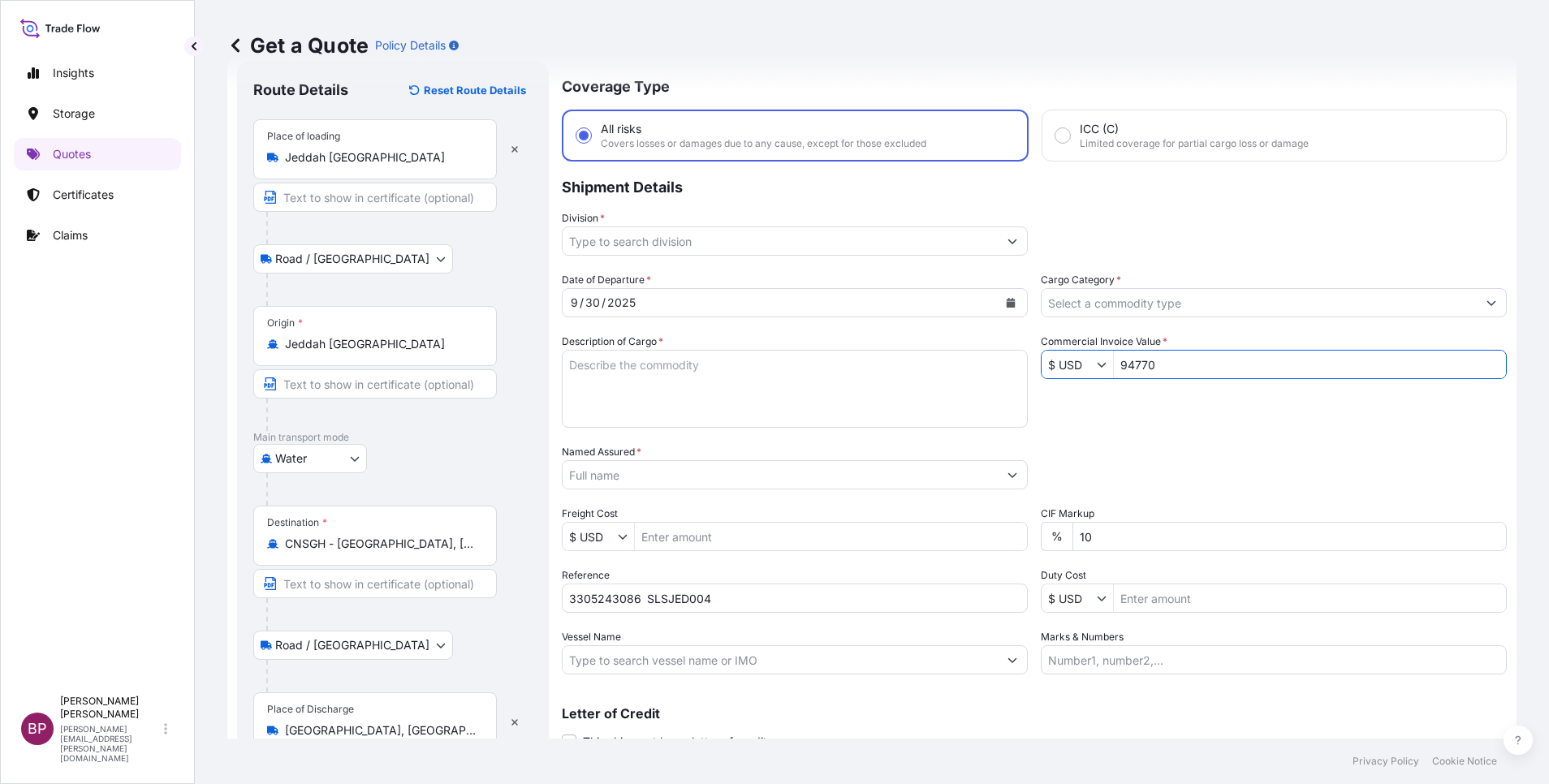
type input "94,770"
click at [1210, 306] on input "Cargo Category *" at bounding box center [1259, 302] width 436 height 29
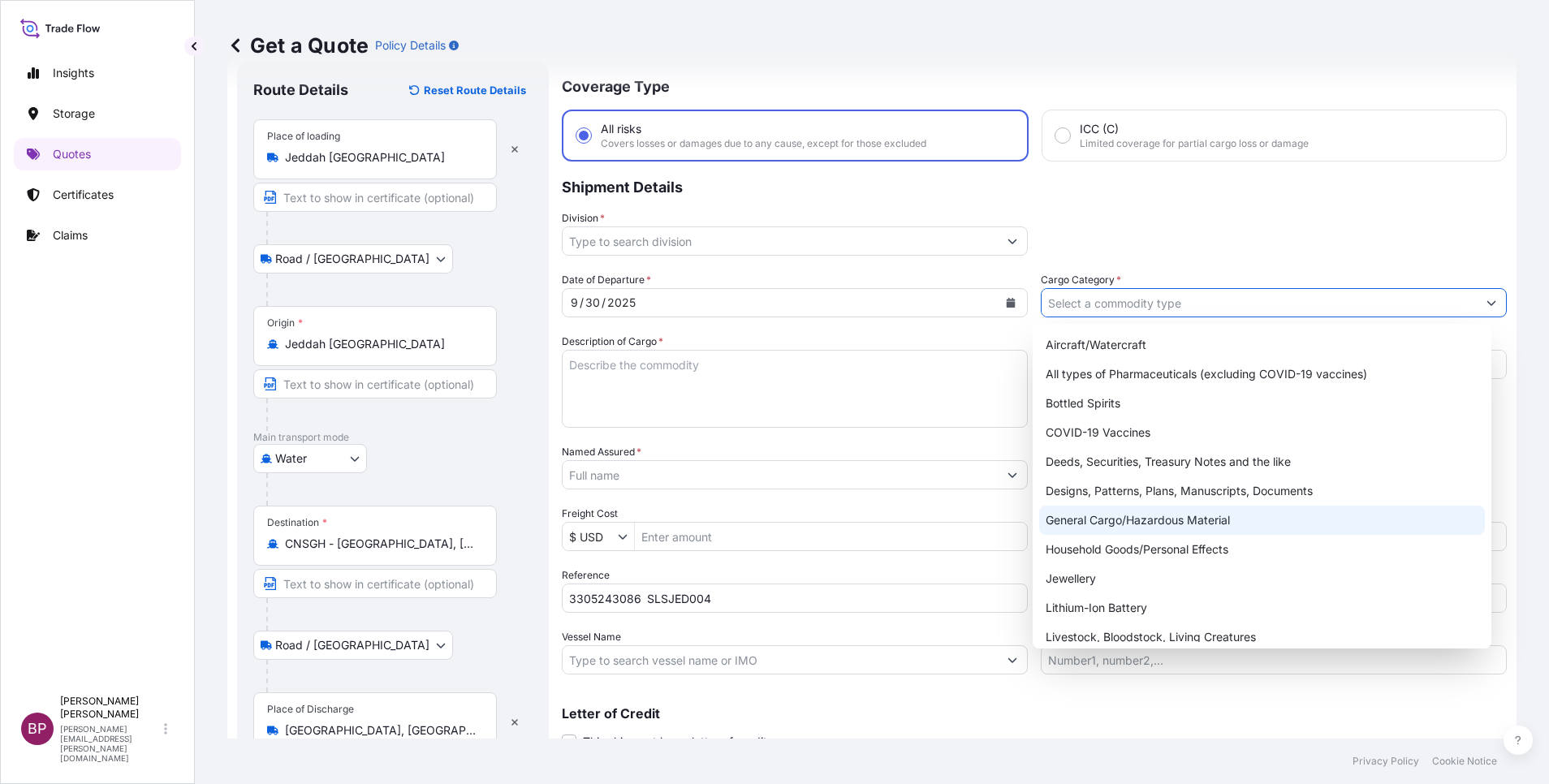
click at [1145, 524] on div "General Cargo/Hazardous Material" at bounding box center [1262, 520] width 446 height 29
type input "General Cargo/Hazardous Material"
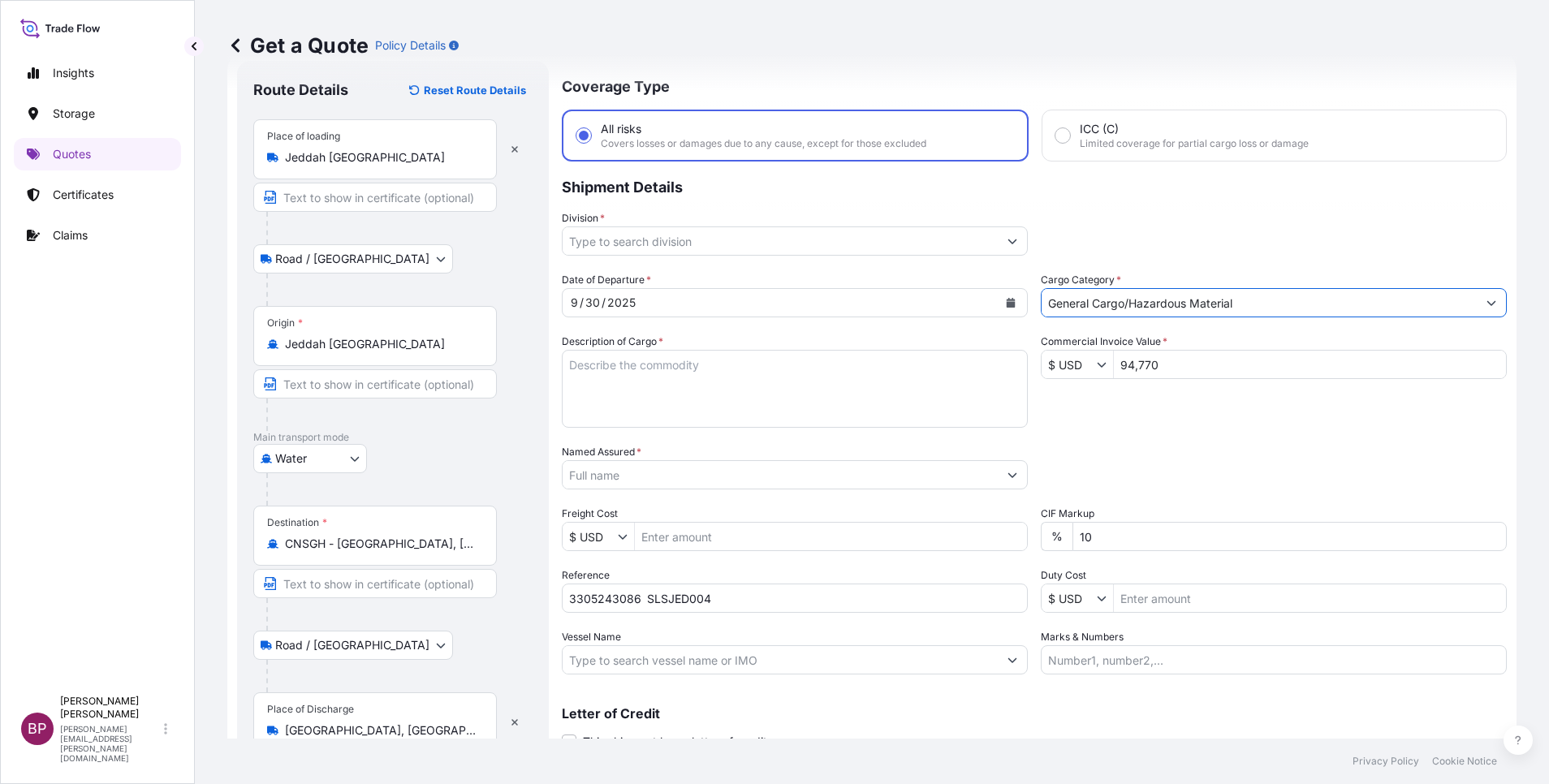
click at [1007, 242] on icon "Show suggestions" at bounding box center [1012, 241] width 10 height 10
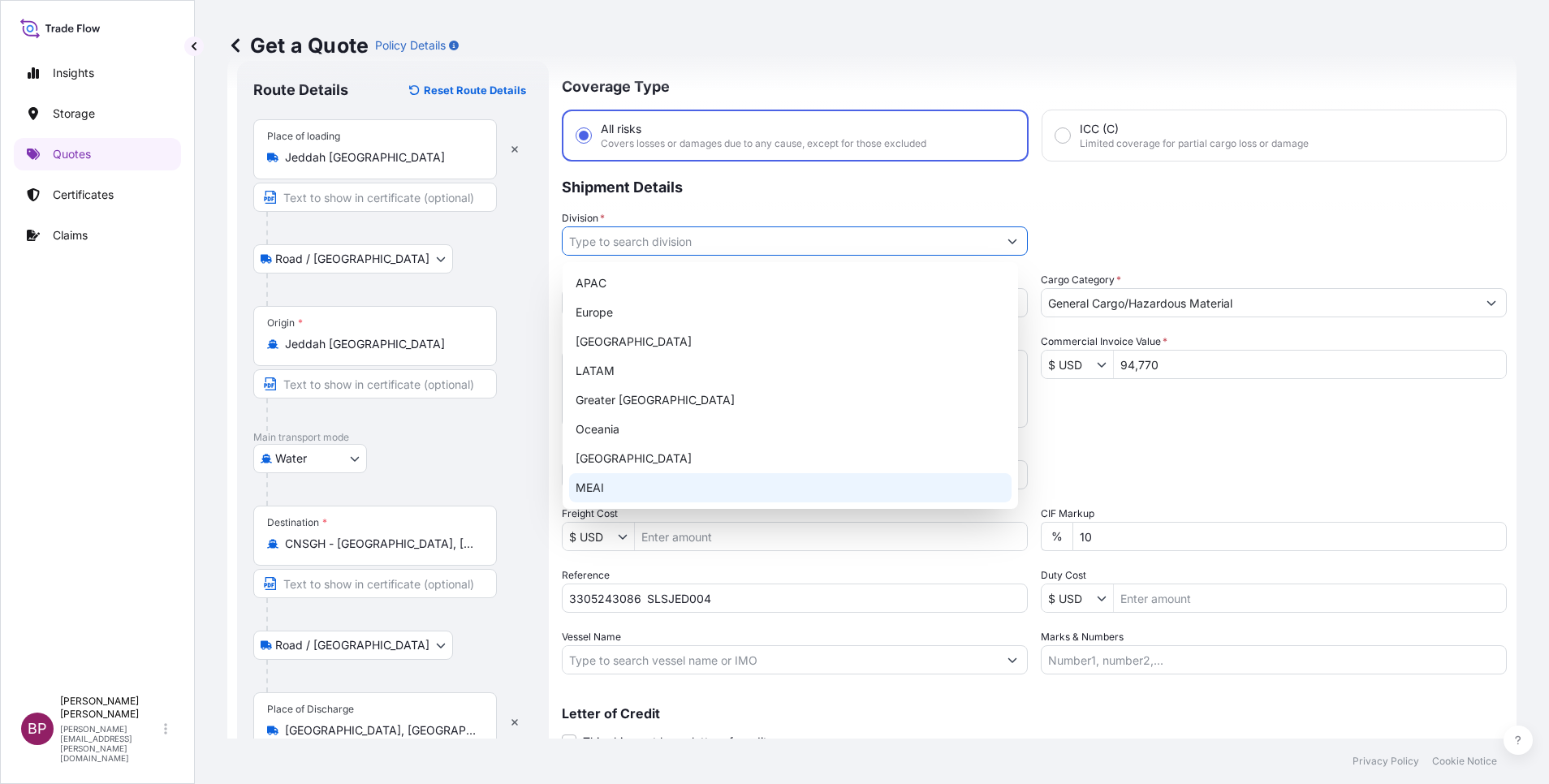
click at [624, 483] on div "MEAI" at bounding box center [790, 488] width 442 height 29
type input "MEAI"
click at [648, 484] on div "MEAI" at bounding box center [790, 488] width 442 height 29
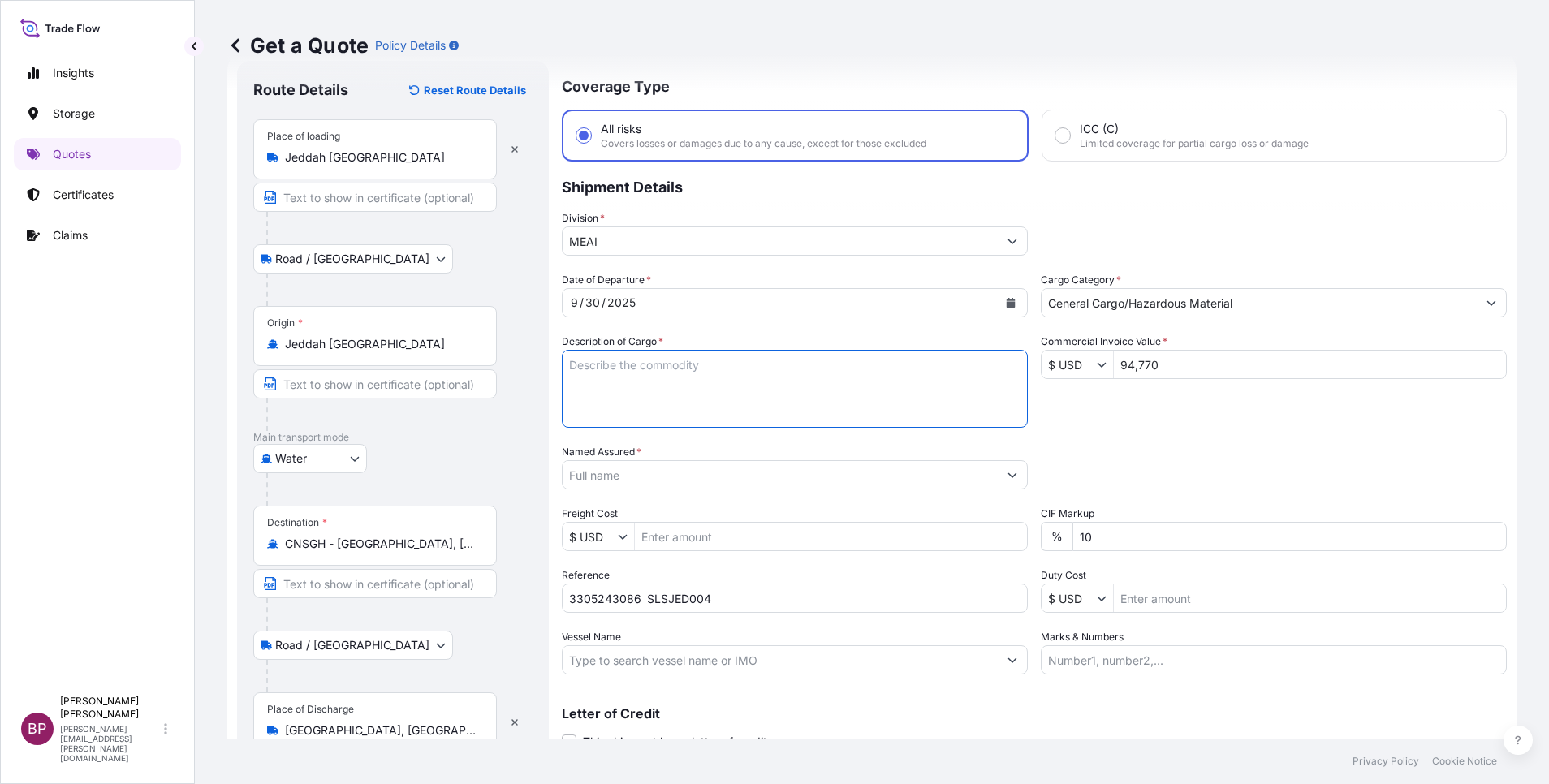
click at [678, 403] on textarea "Description of Cargo *" at bounding box center [795, 388] width 466 height 78
paste textarea "KELTAN KSA 6405H /Synthetic Rubber EPDM"
type textarea "KELTAN KSA 6405H /Synthetic Rubber EPDM"
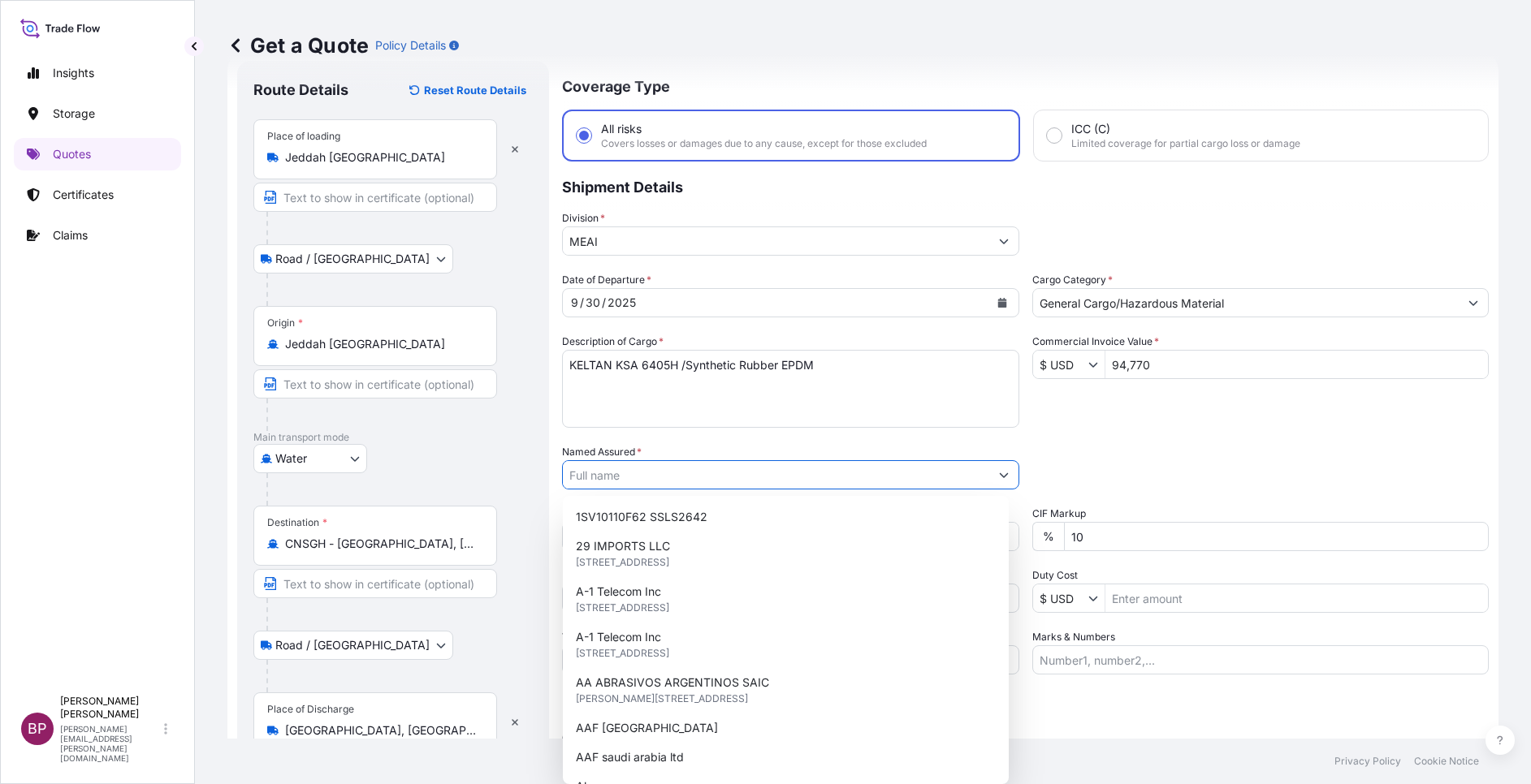
click at [709, 474] on input "Named Assured *" at bounding box center [776, 475] width 426 height 29
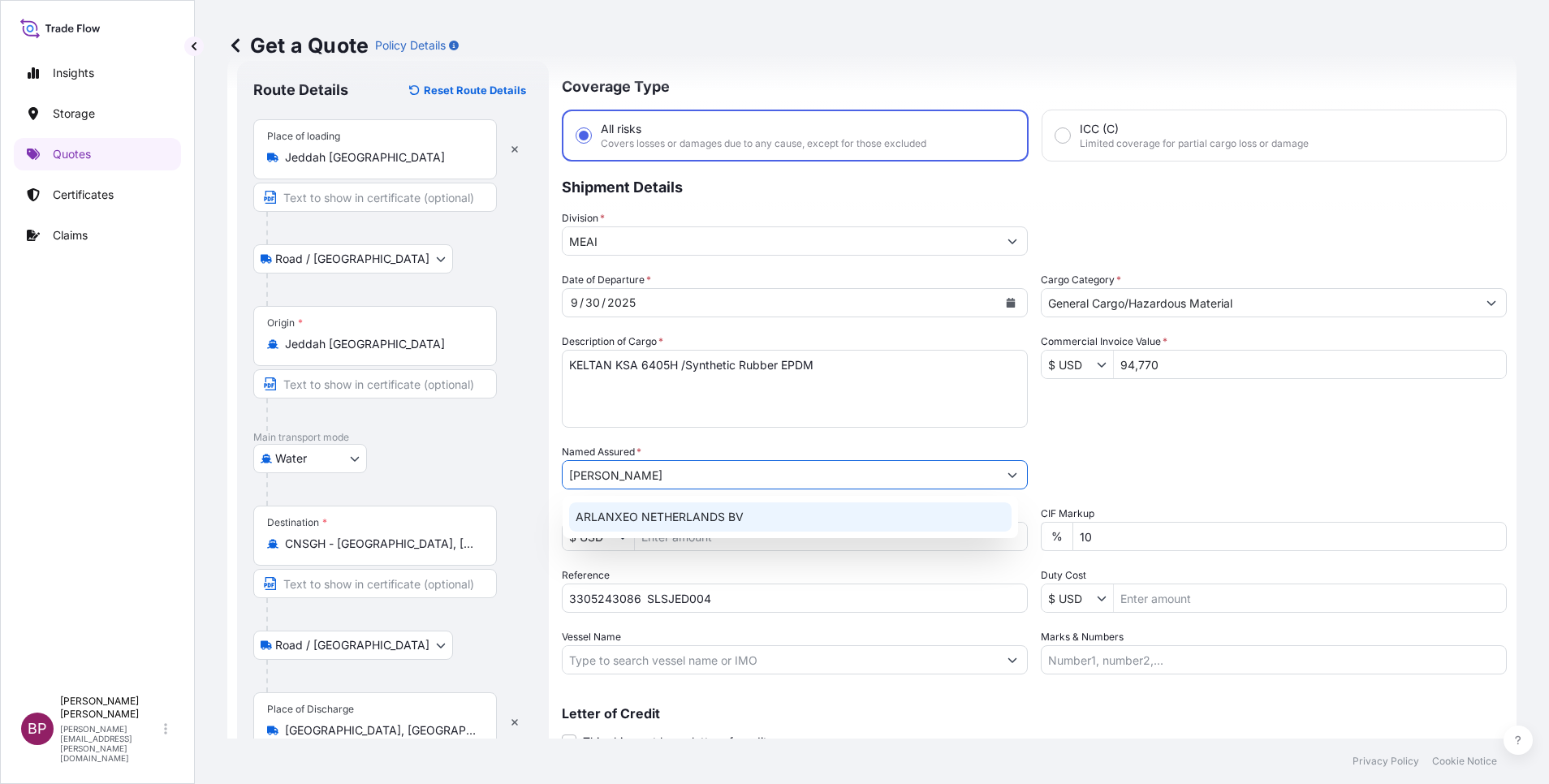
click at [713, 518] on span "ARLANXEO NETHERLANDS BV" at bounding box center [660, 517] width 168 height 16
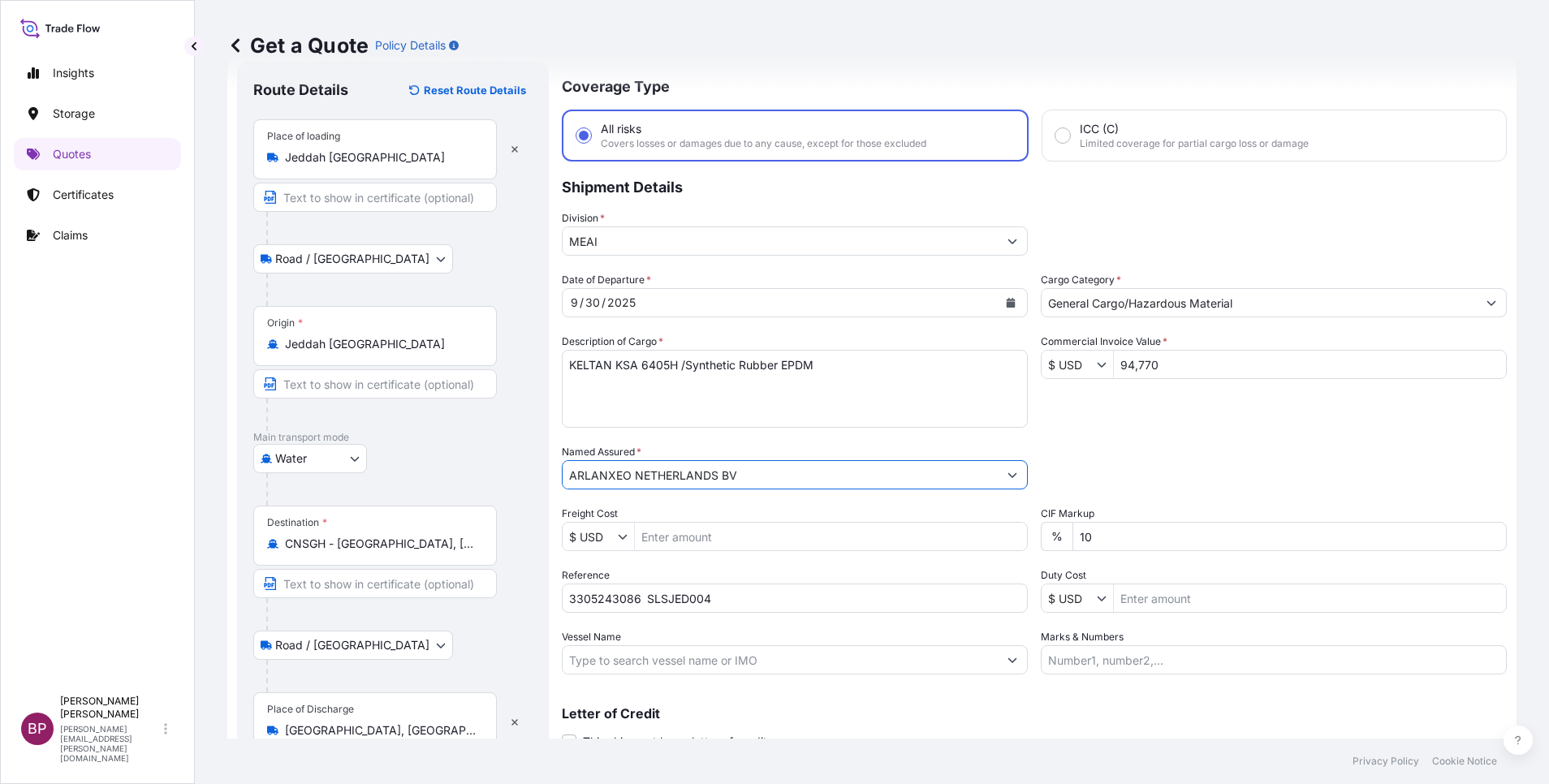
type input "ARLANXEO NETHERLANDS BV"
click at [1223, 430] on div "Date of Departure * [DATE] Cargo Category * General Cargo/Hazardous Material De…" at bounding box center [1034, 473] width 945 height 403
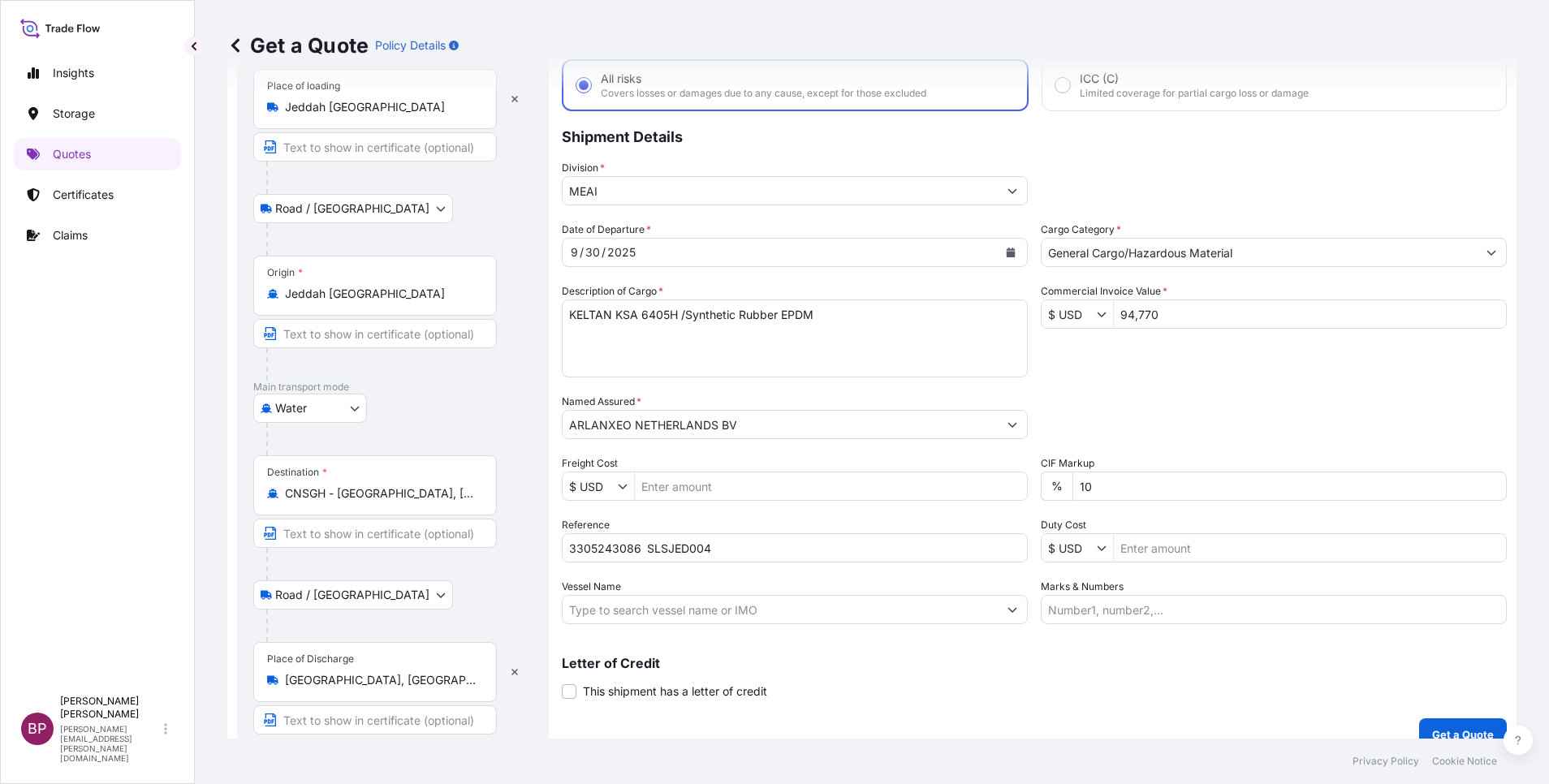
scroll to position [112, 0]
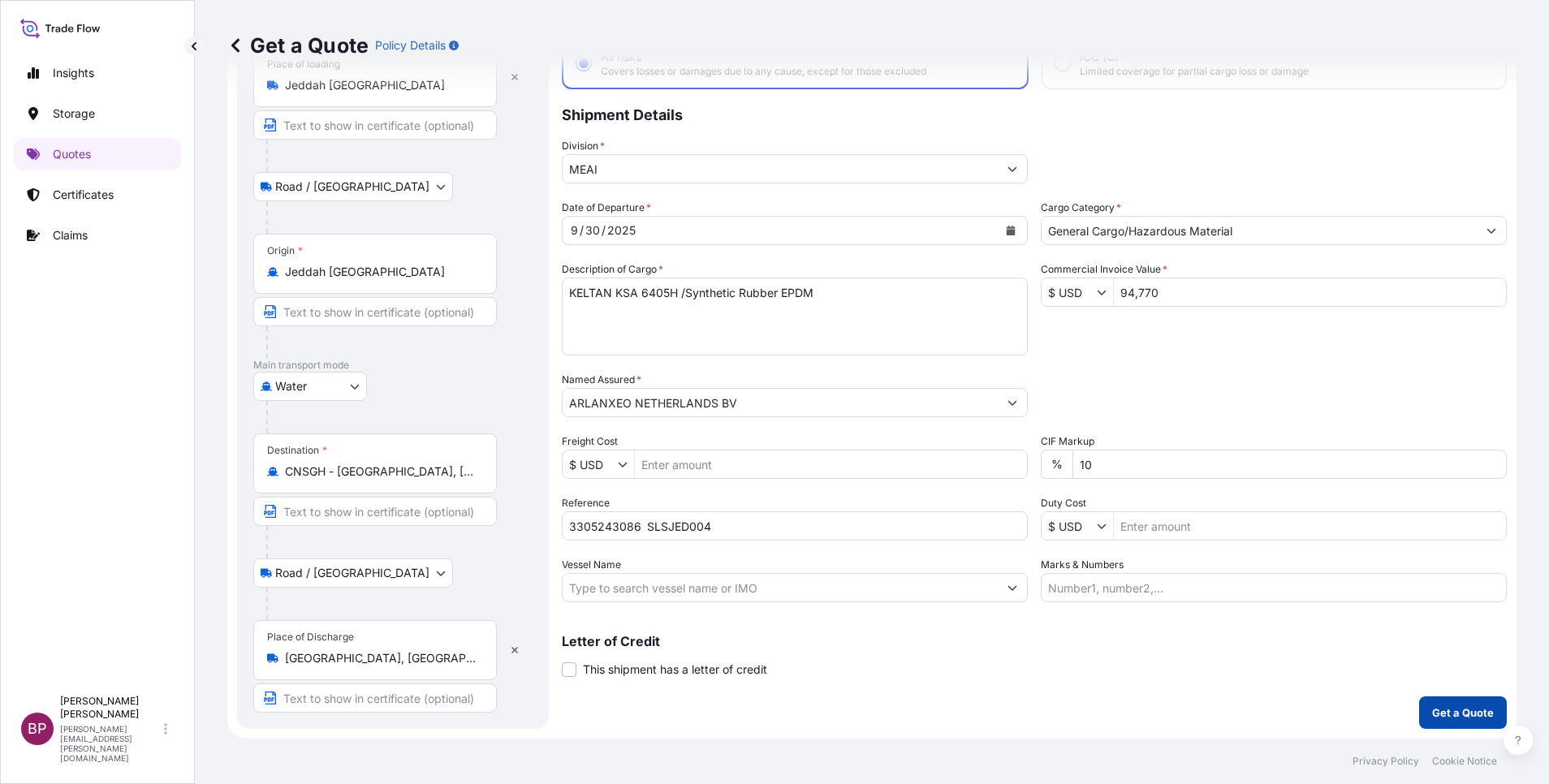
click at [1450, 712] on p "Get a Quote" at bounding box center [1463, 713] width 62 height 16
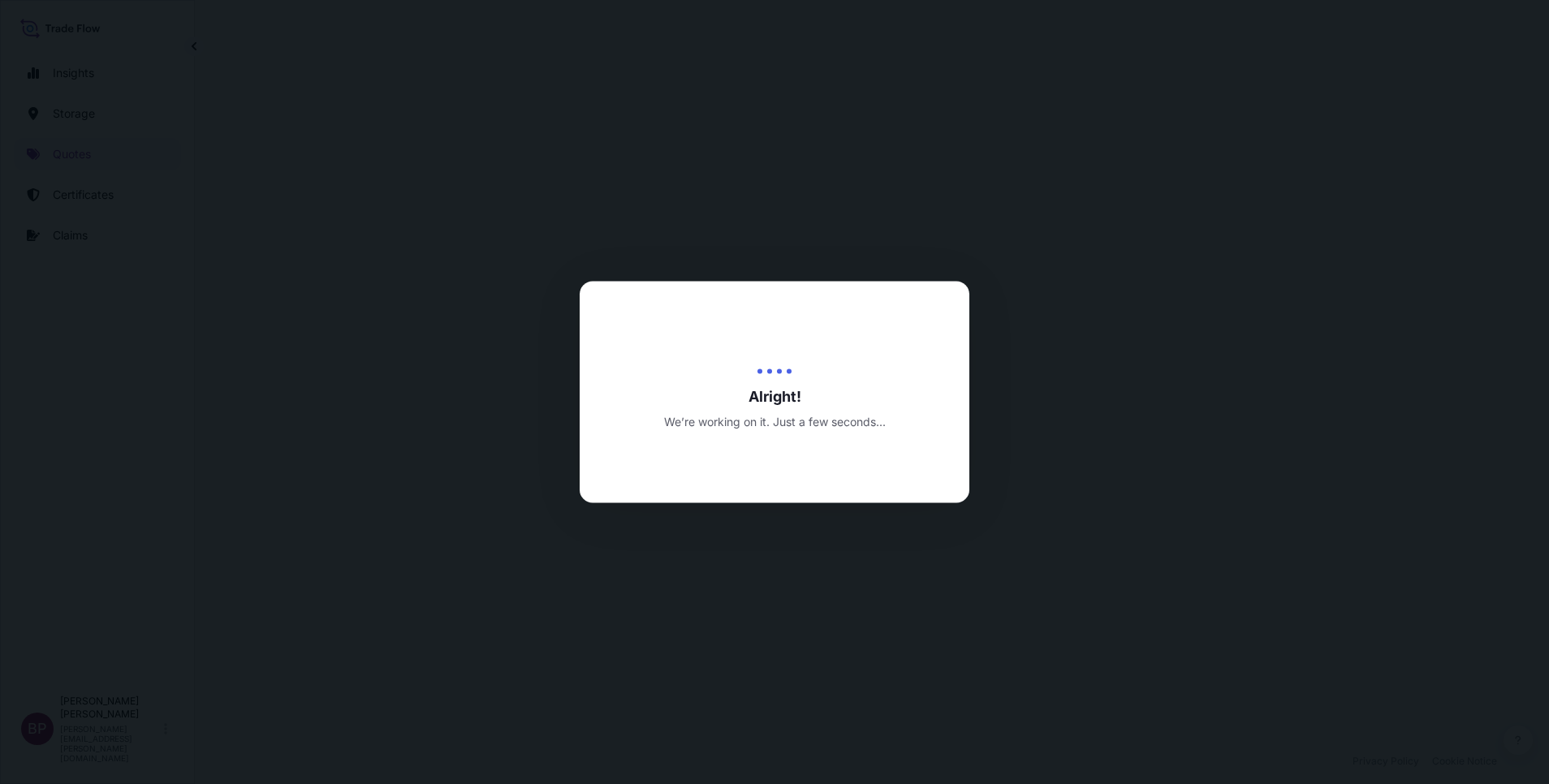
select select "Road / [GEOGRAPHIC_DATA]"
select select "Water"
select select "Road / [GEOGRAPHIC_DATA]"
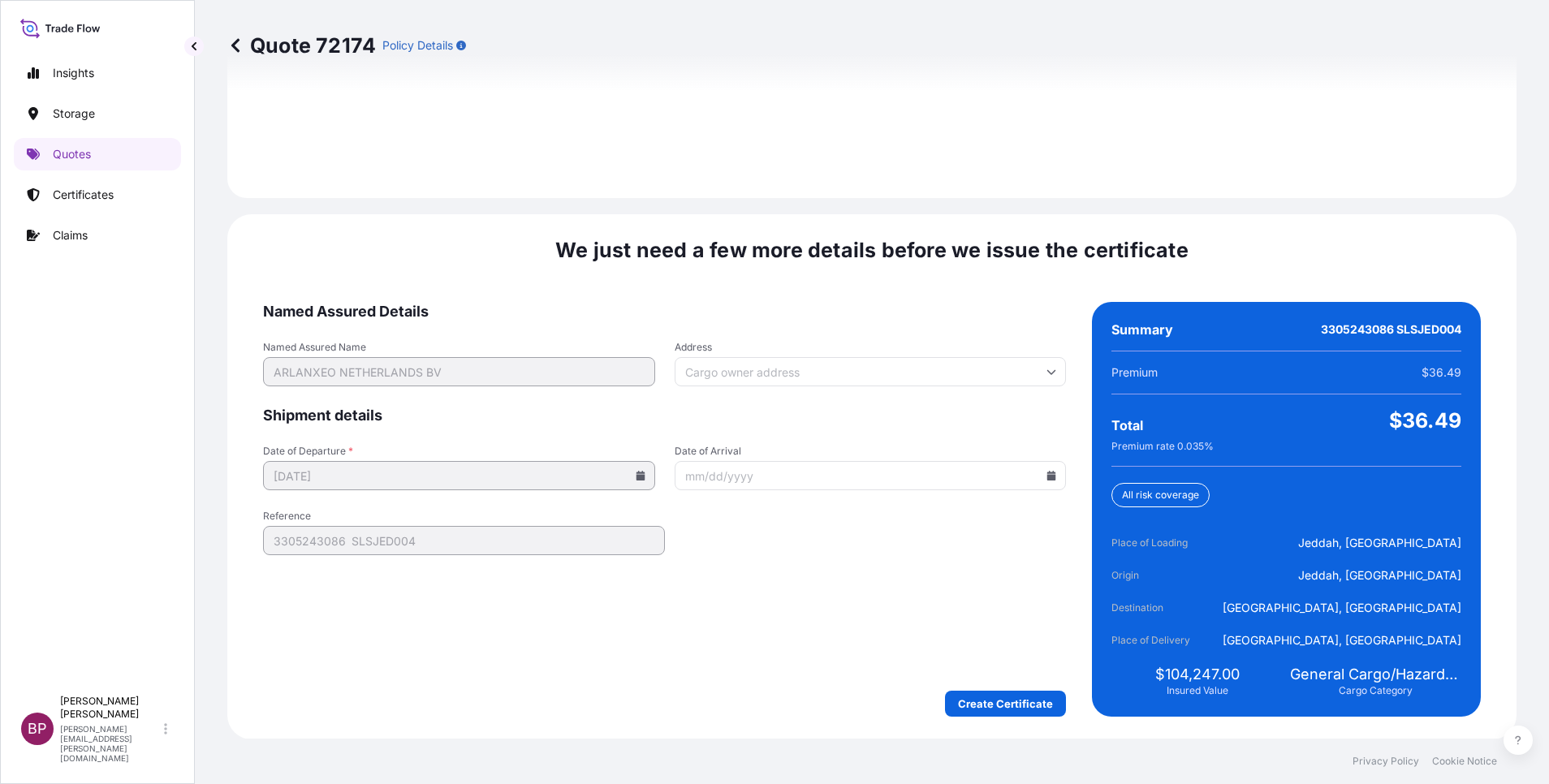
scroll to position [2406, 0]
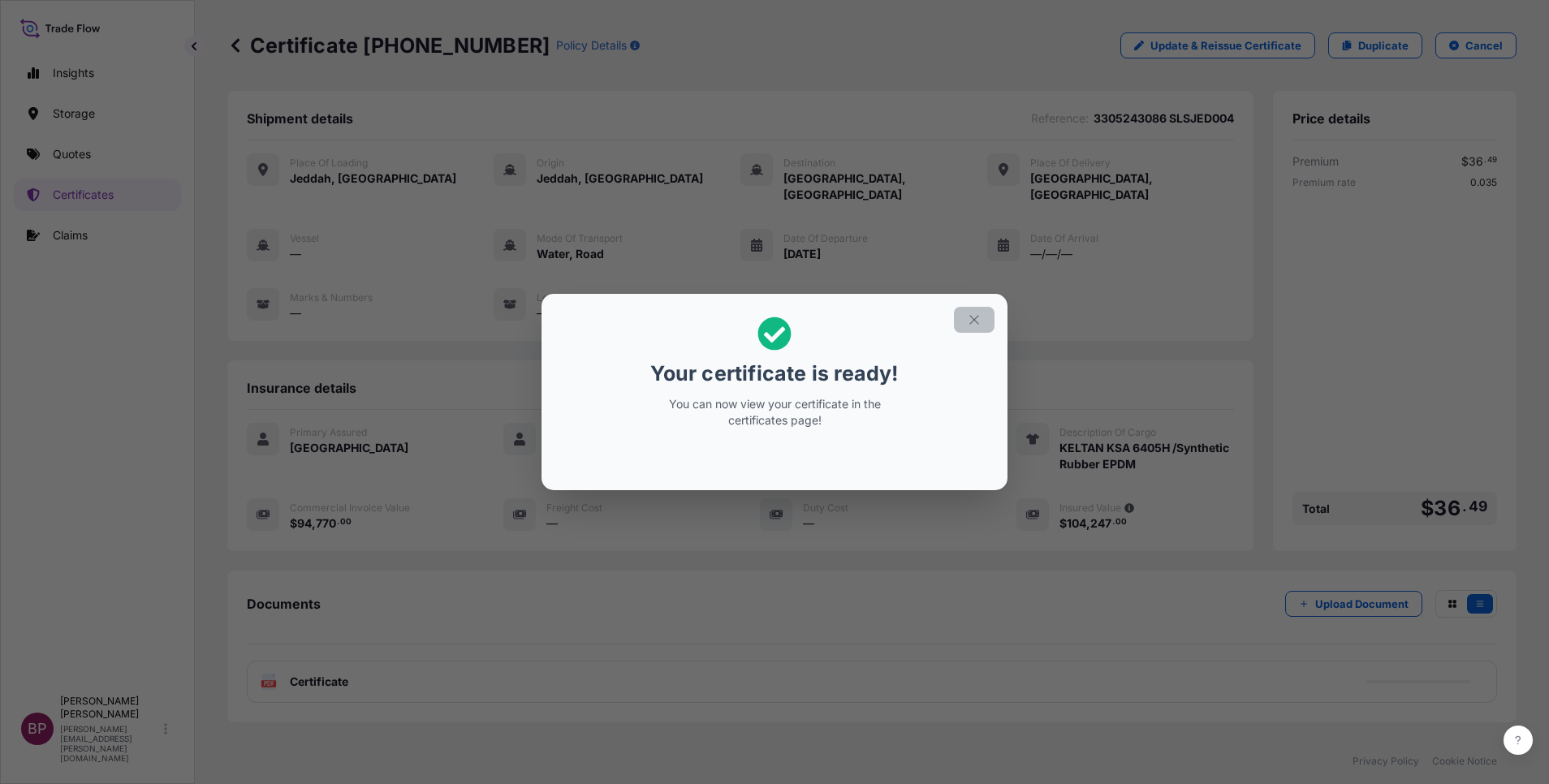
click at [971, 319] on icon "button" at bounding box center [973, 320] width 14 height 14
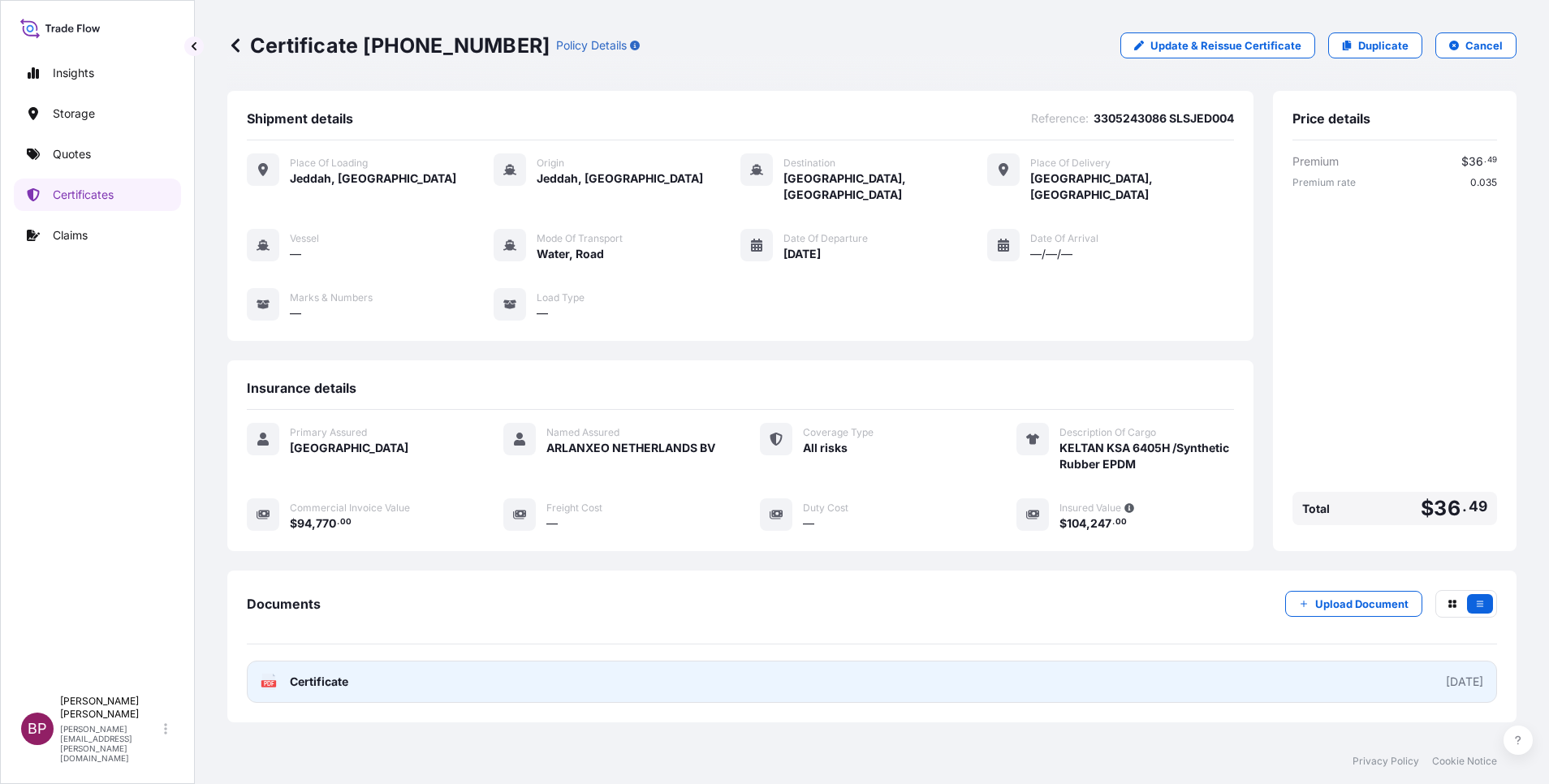
click at [324, 674] on span "Certificate" at bounding box center [319, 682] width 59 height 16
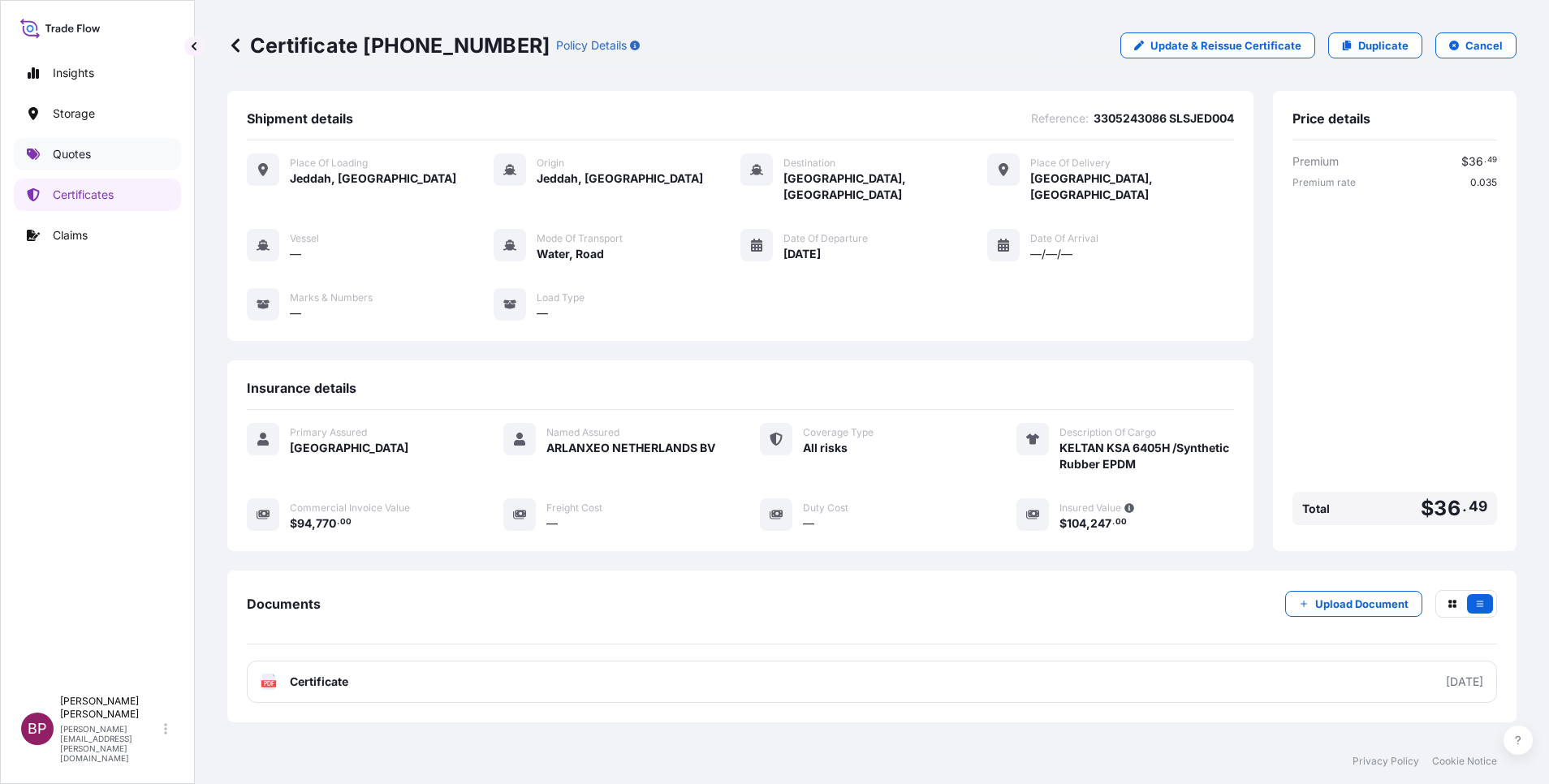
click at [65, 150] on p "Quotes" at bounding box center [72, 154] width 39 height 16
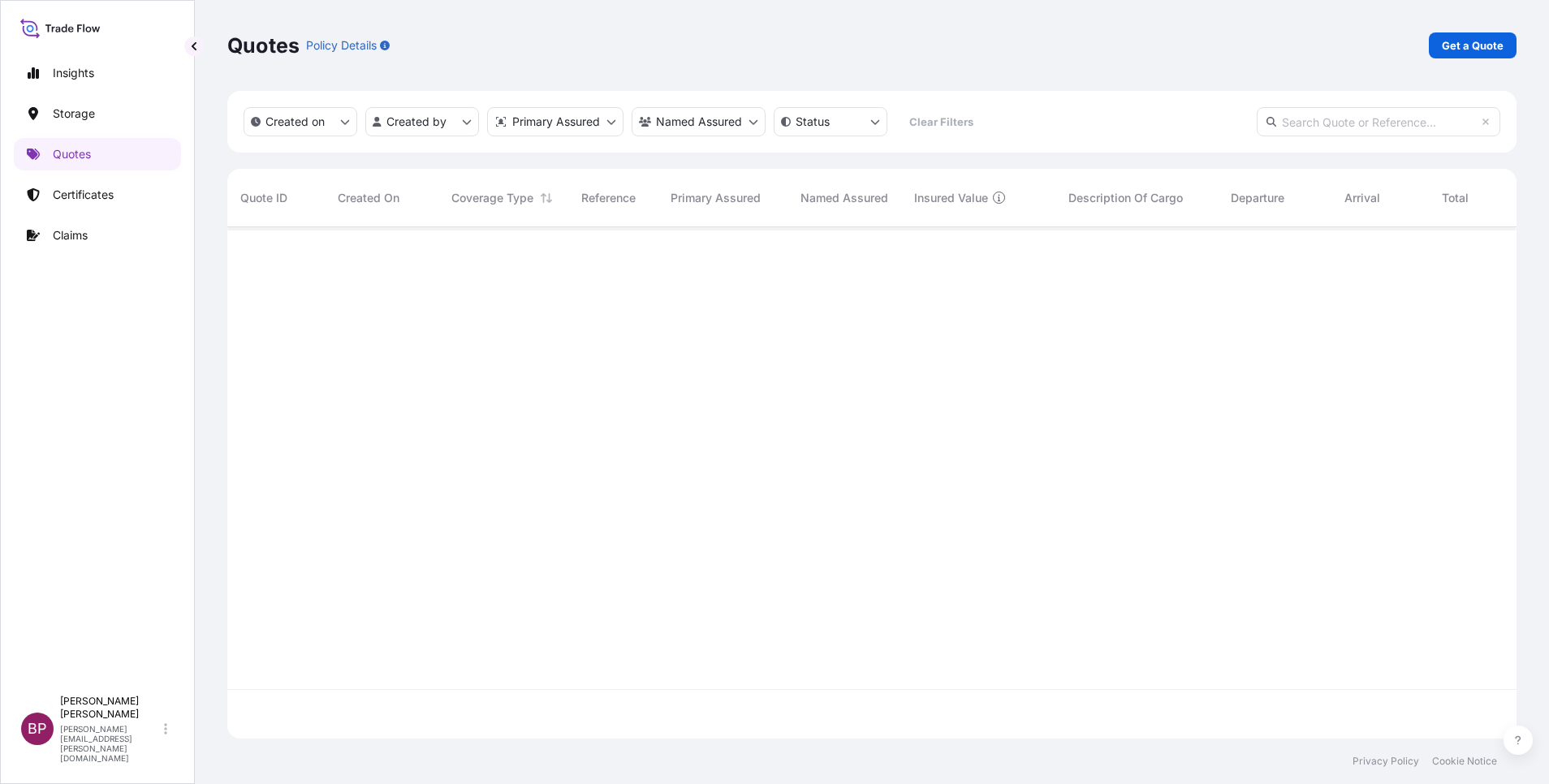
scroll to position [502, 1271]
click at [1495, 42] on p "Get a Quote" at bounding box center [1473, 45] width 62 height 16
select select "Water"
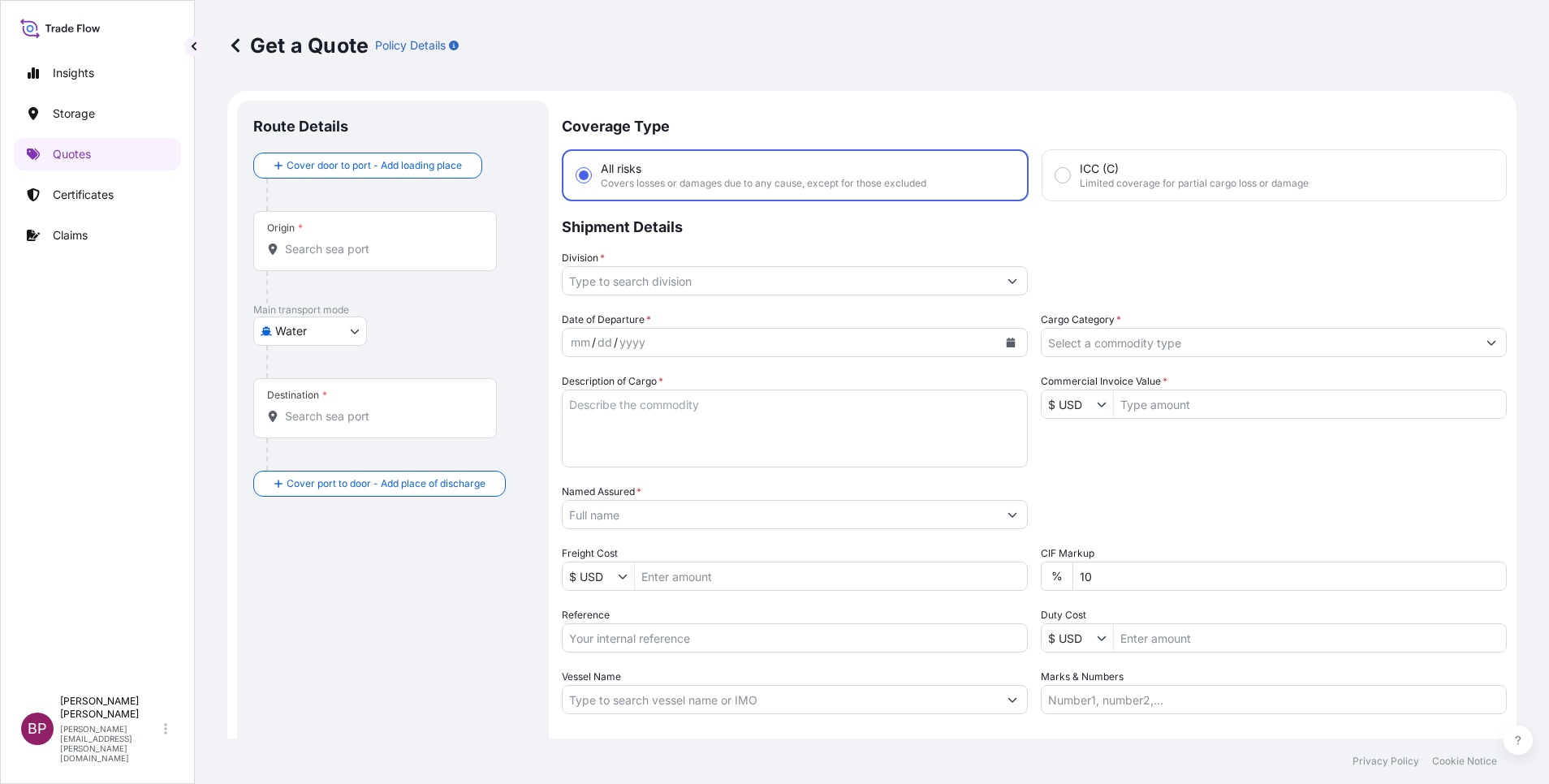
scroll to position [26, 0]
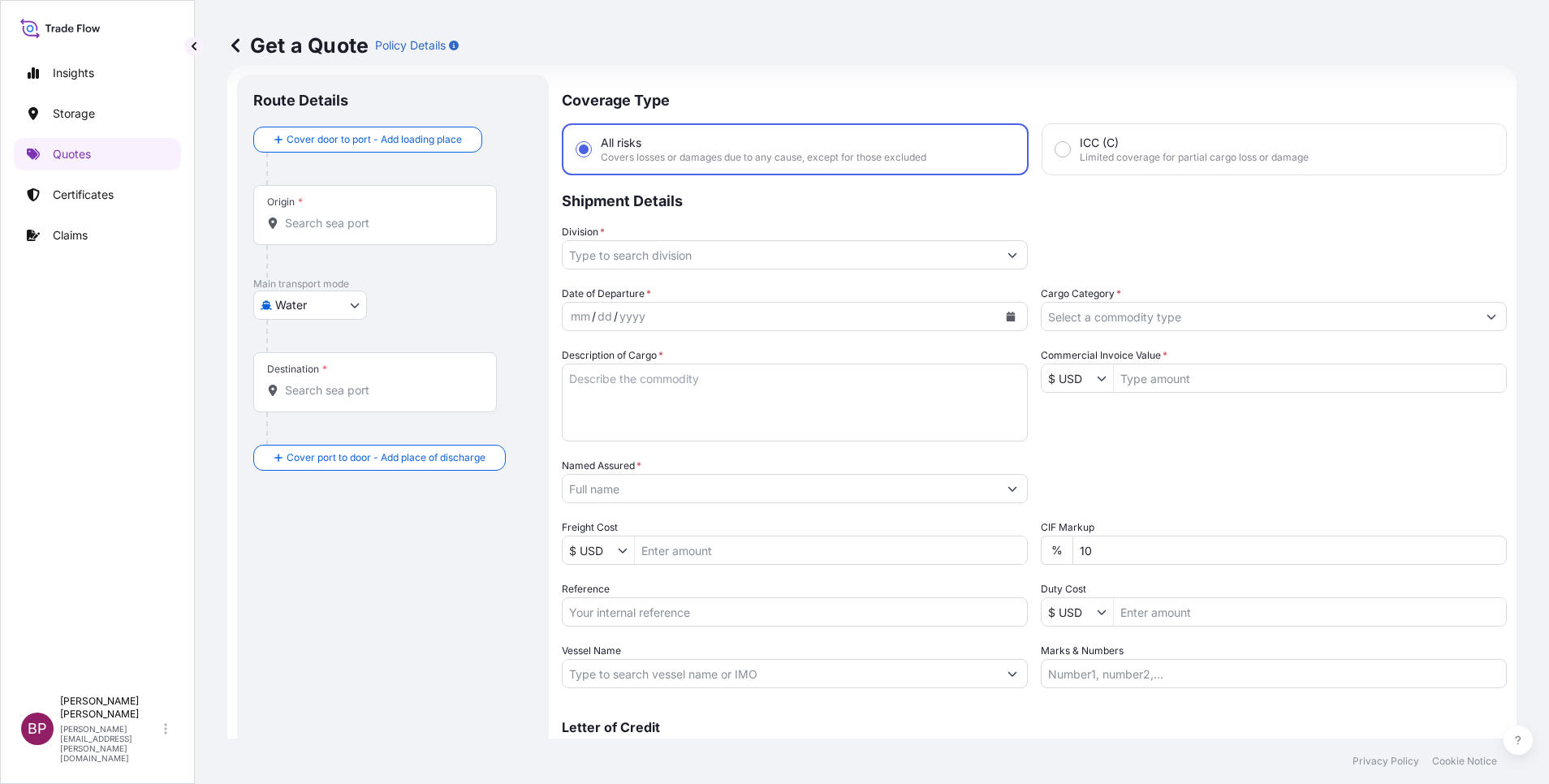
click at [1324, 317] on input "Cargo Category *" at bounding box center [1259, 317] width 436 height 29
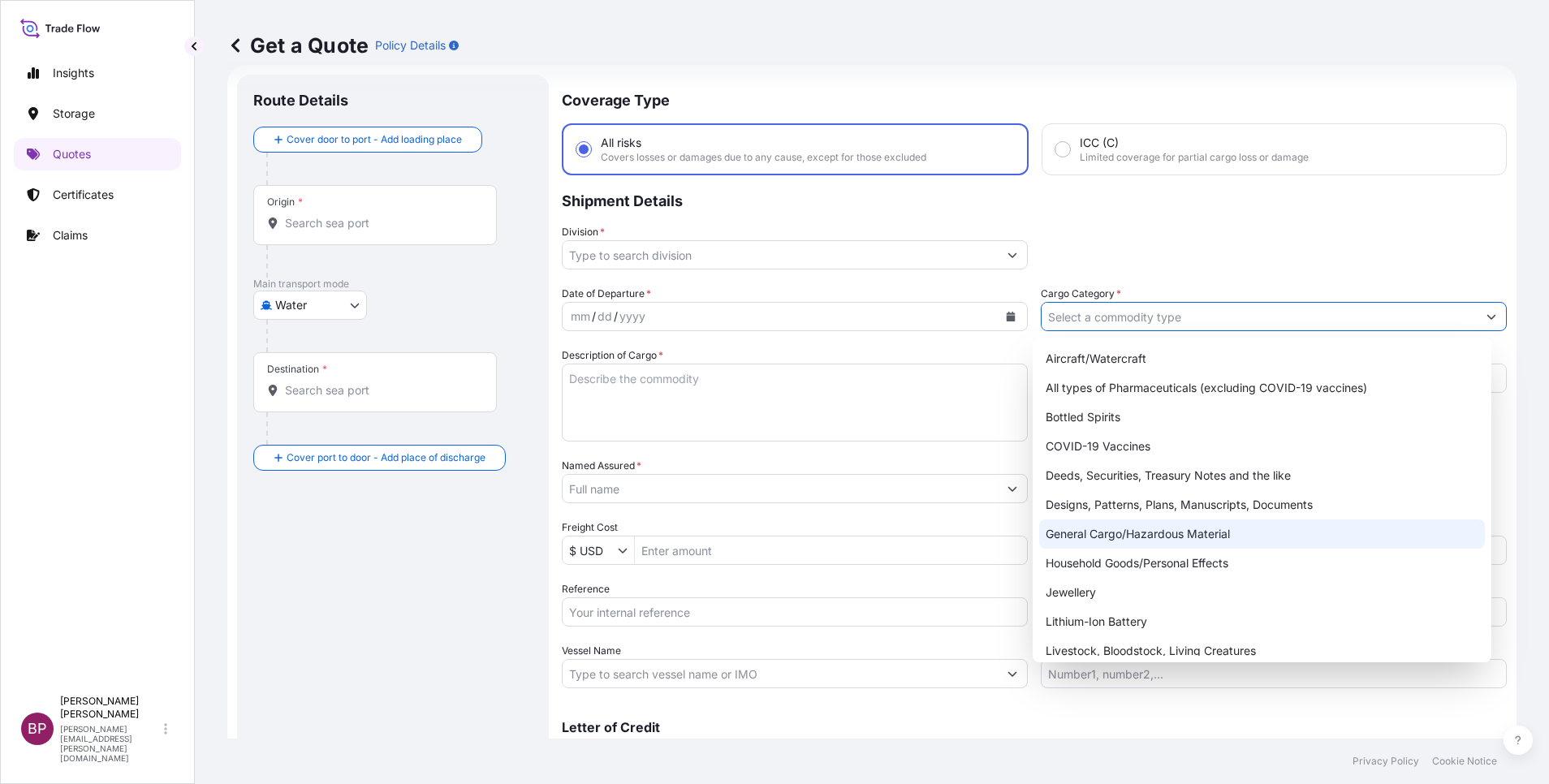
click at [1127, 536] on div "General Cargo/Hazardous Material" at bounding box center [1262, 534] width 446 height 29
type input "General Cargo/Hazardous Material"
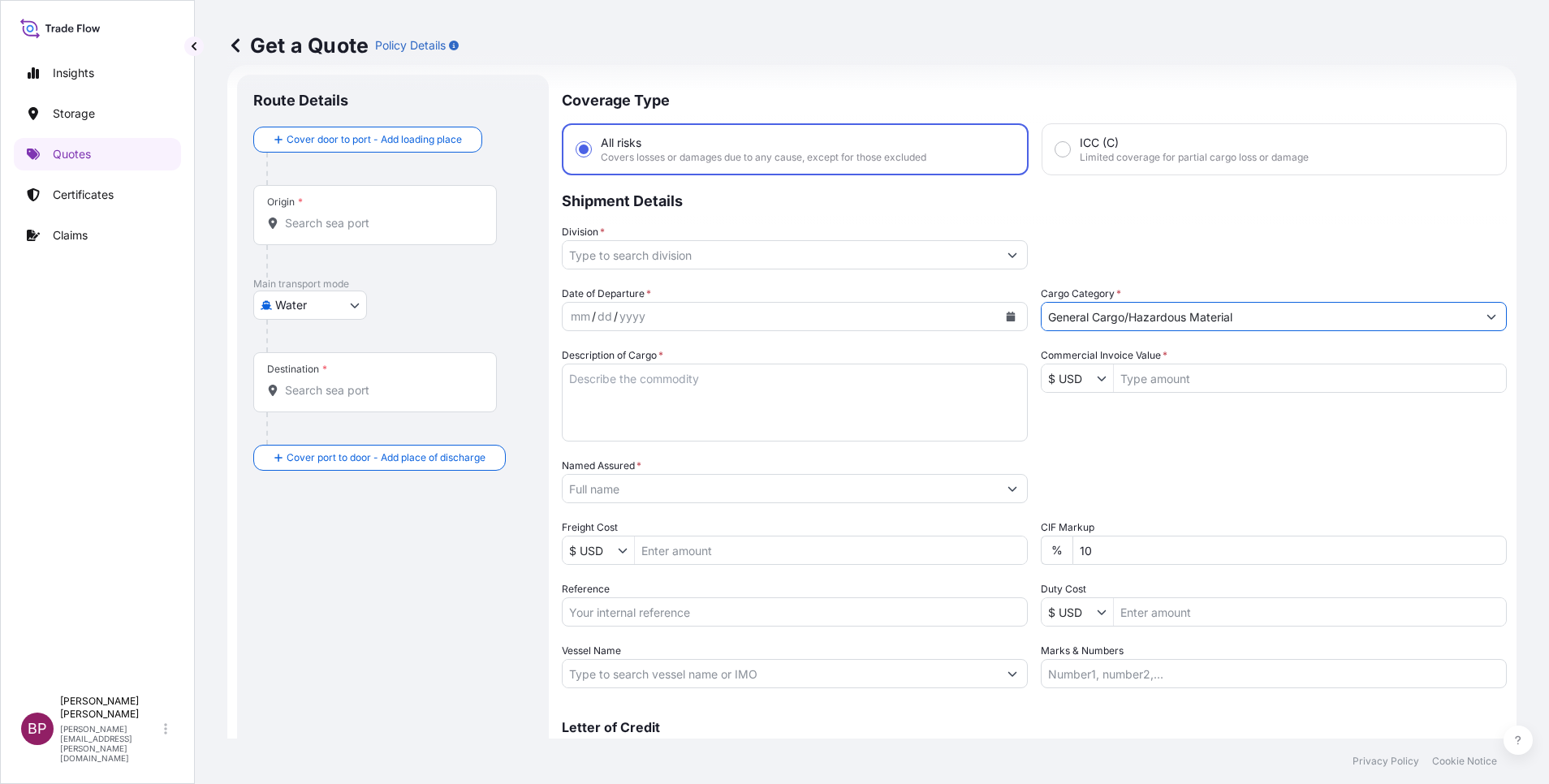
click at [998, 252] on button "Show suggestions" at bounding box center [1012, 255] width 29 height 29
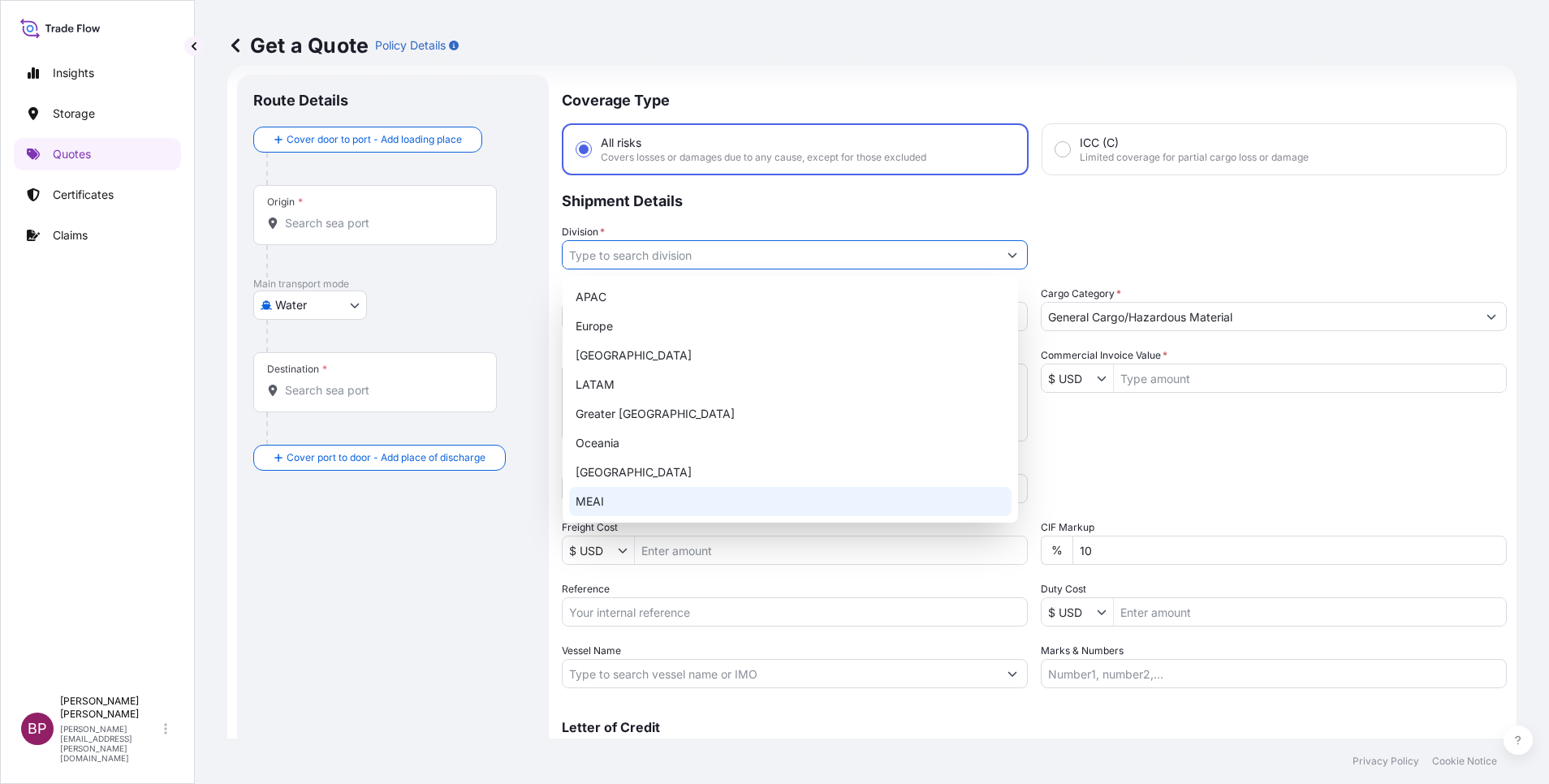
click at [660, 495] on div "MEAI" at bounding box center [790, 501] width 442 height 29
type input "MEAI"
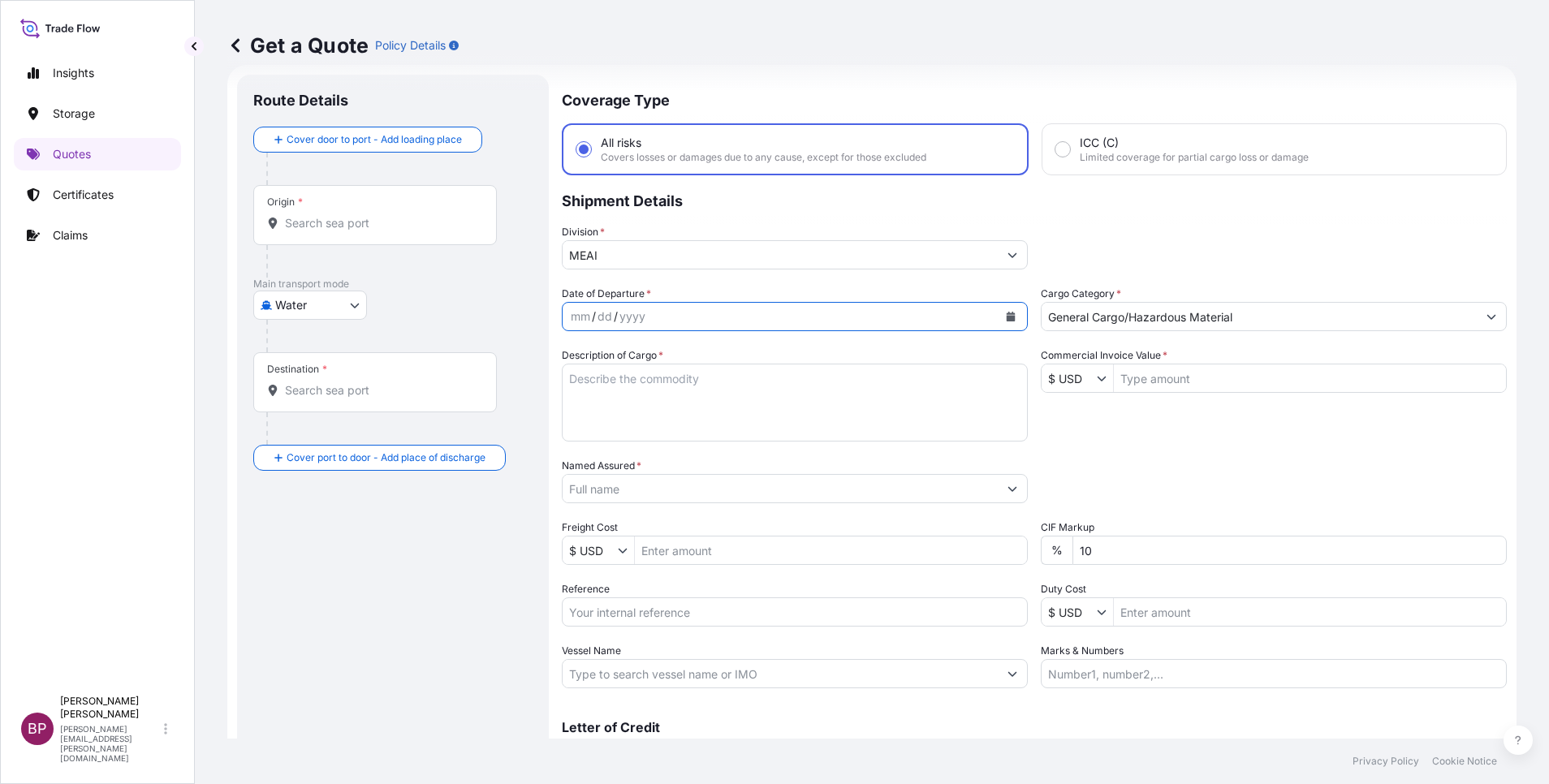
click at [1007, 319] on icon "Calendar" at bounding box center [1011, 317] width 9 height 10
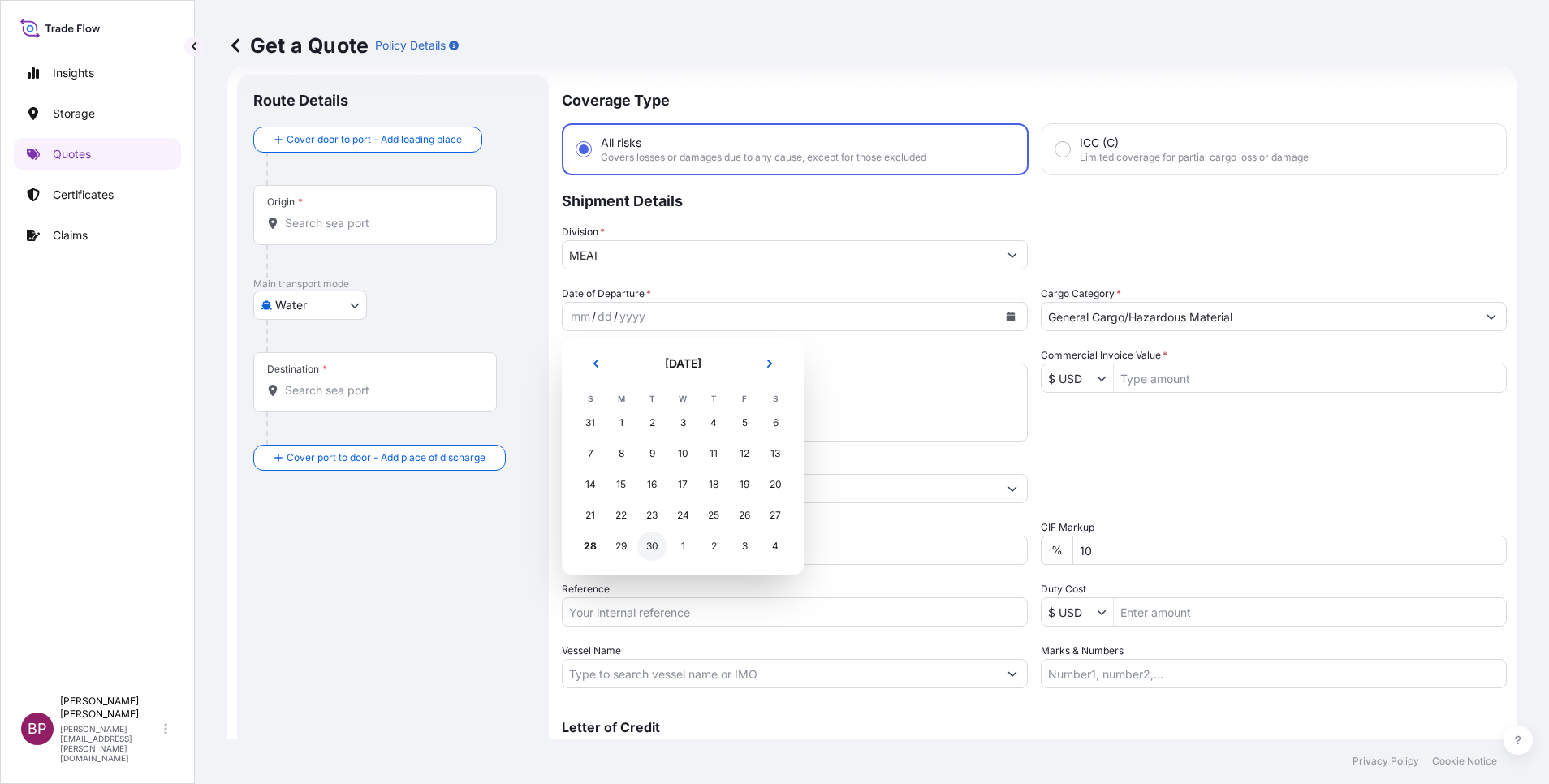
click at [654, 546] on div "30" at bounding box center [652, 546] width 29 height 29
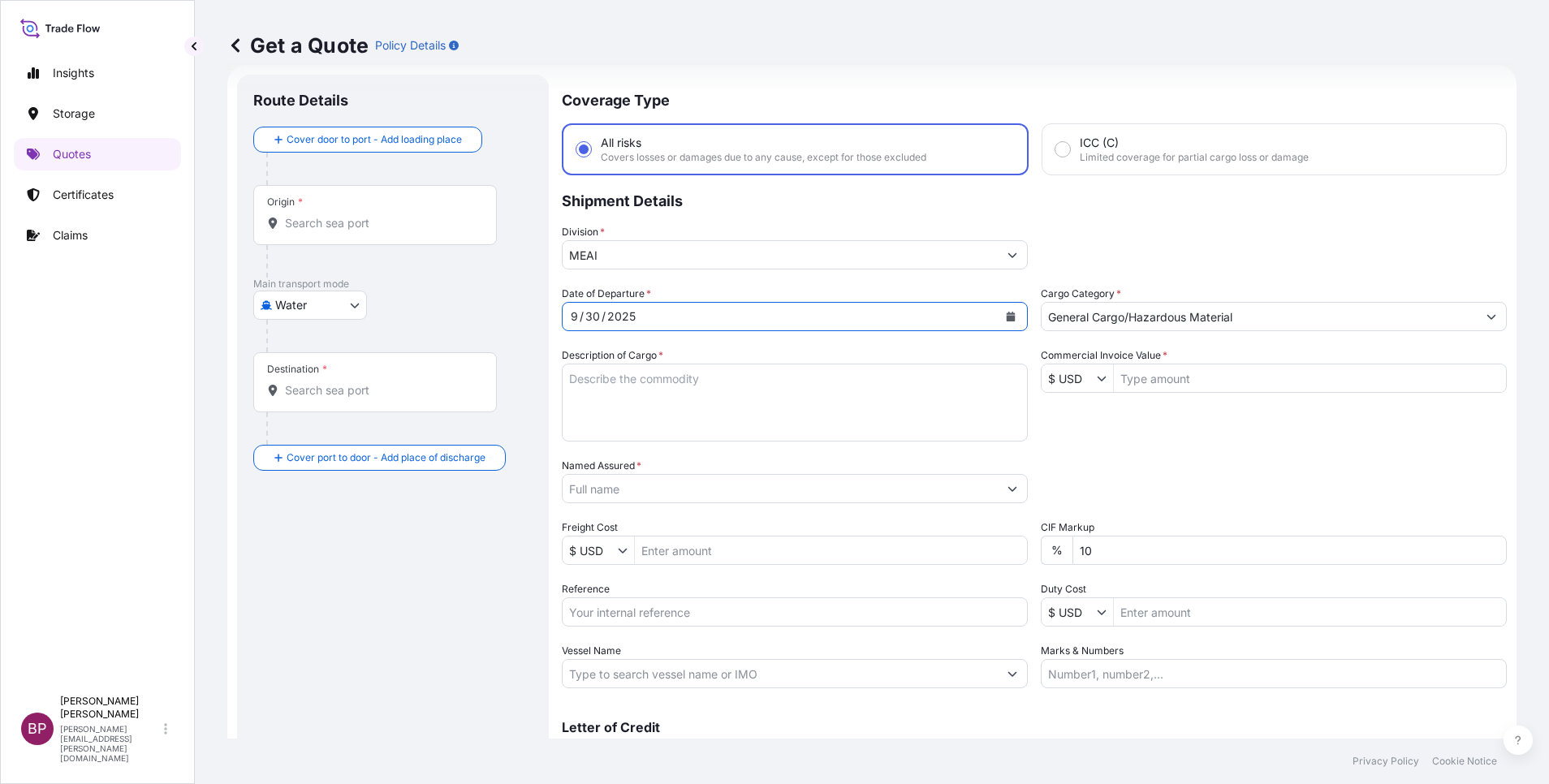
click at [633, 611] on input "Reference" at bounding box center [795, 612] width 466 height 29
paste input "3305243087 SLSJED005"
type input "3305243087 SLSJED005"
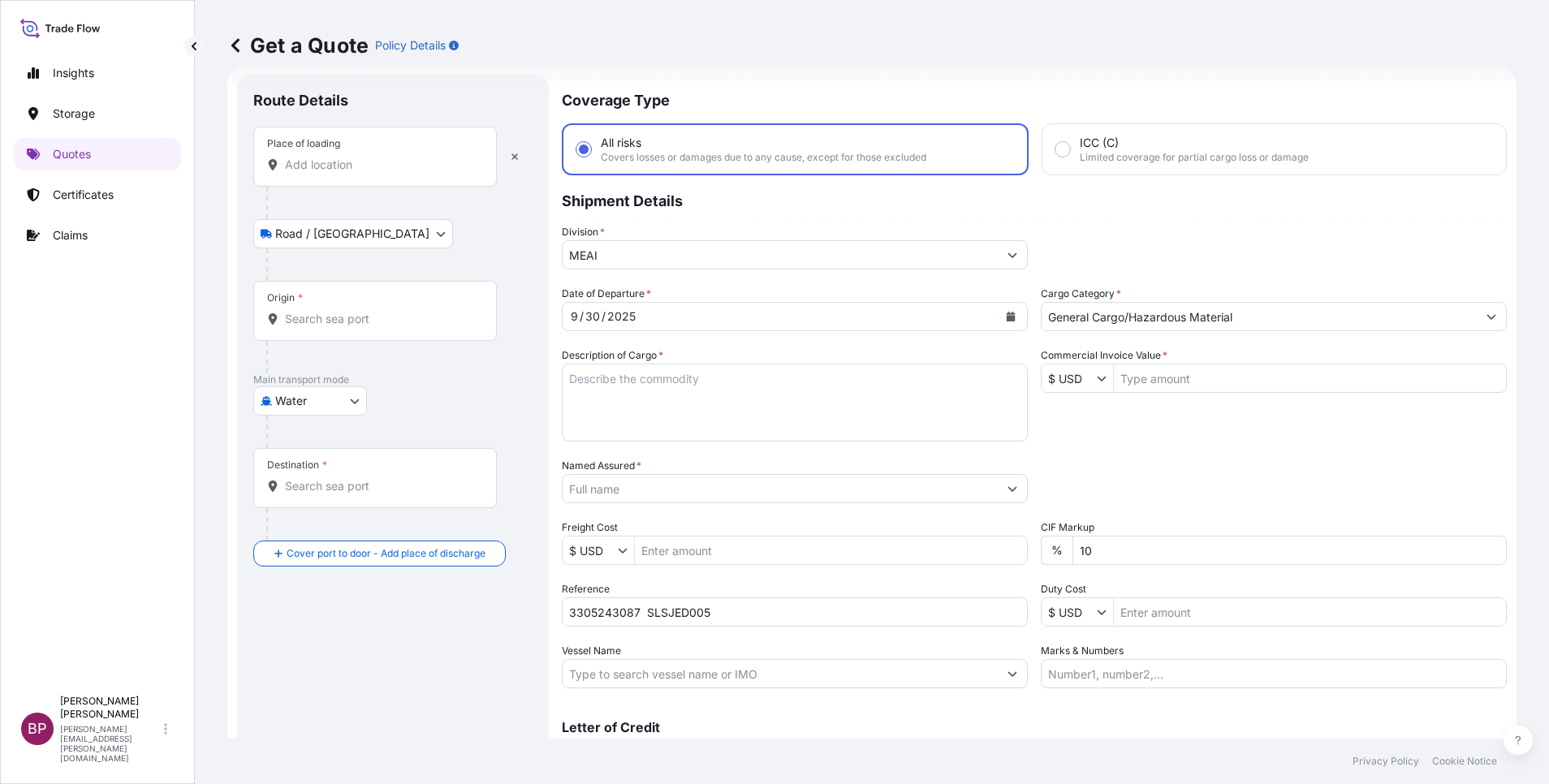
click at [314, 180] on div "Place of loading" at bounding box center [375, 156] width 243 height 60
click at [314, 173] on input "Place of loading" at bounding box center [380, 164] width 191 height 16
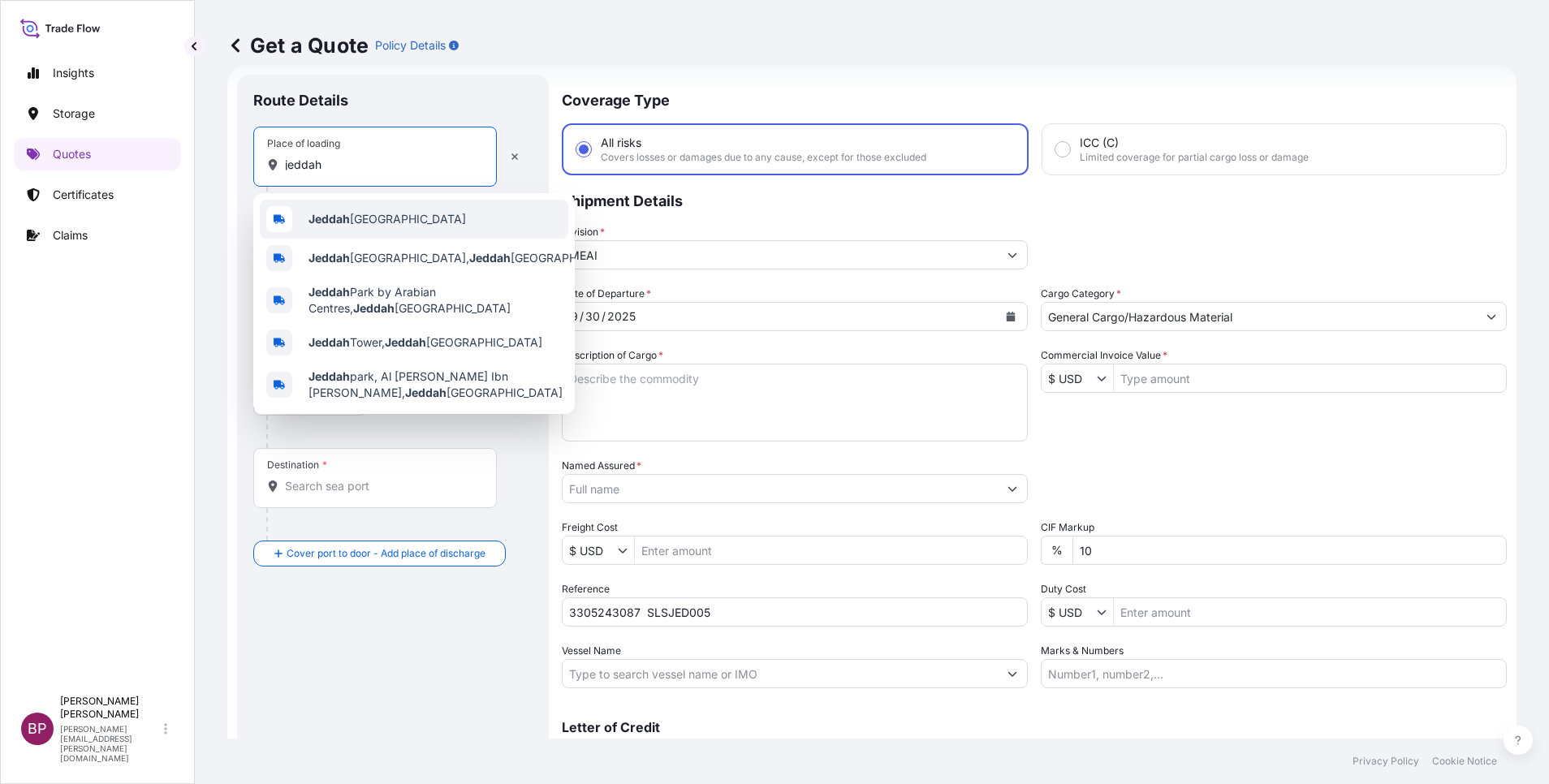
click at [332, 215] on b "Jeddah" at bounding box center [328, 218] width 42 height 14
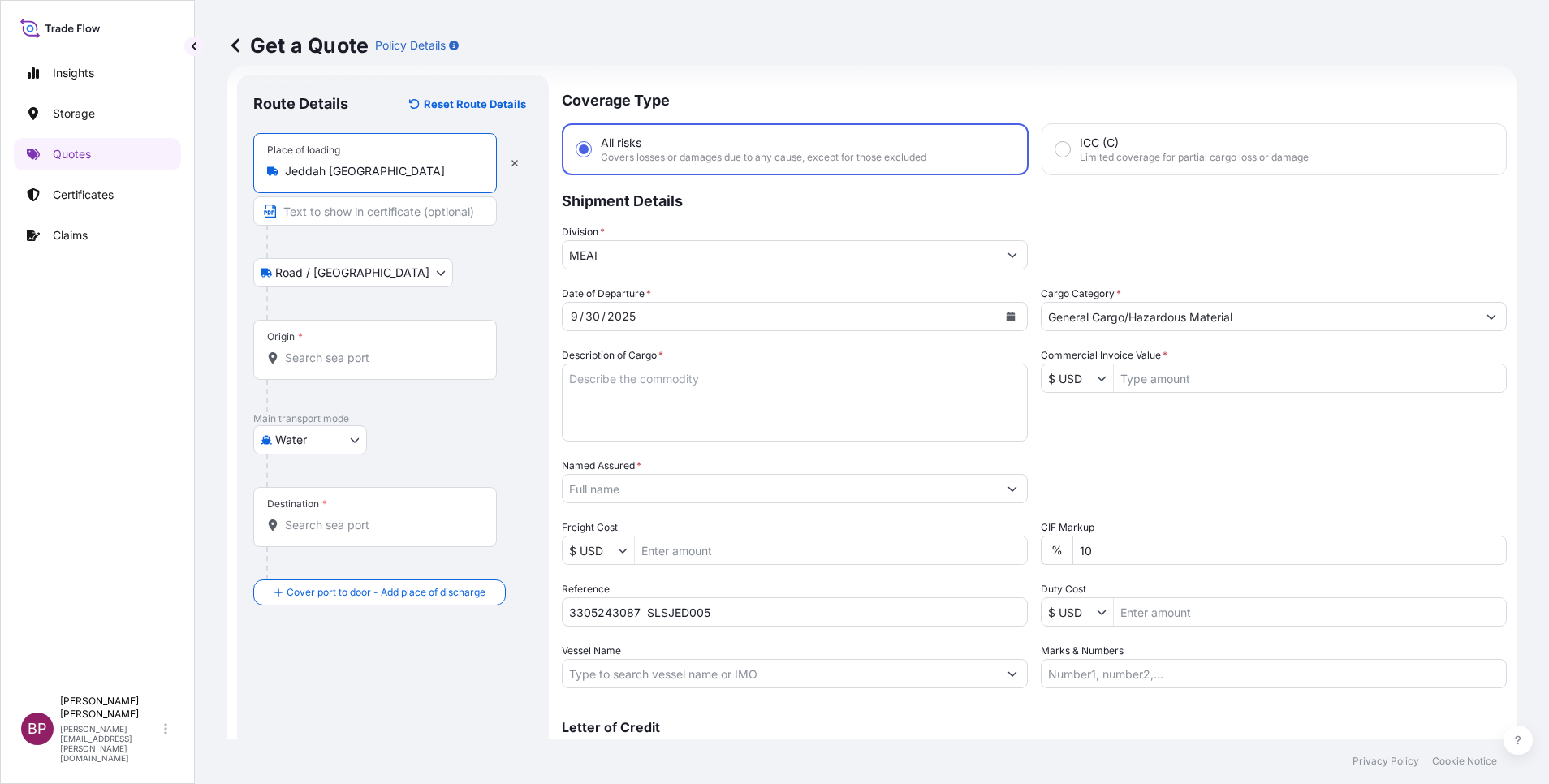
type input "Jeddah [GEOGRAPHIC_DATA]"
click at [353, 344] on div "Origin *" at bounding box center [375, 350] width 243 height 60
click at [353, 350] on input "Origin *" at bounding box center [380, 357] width 191 height 16
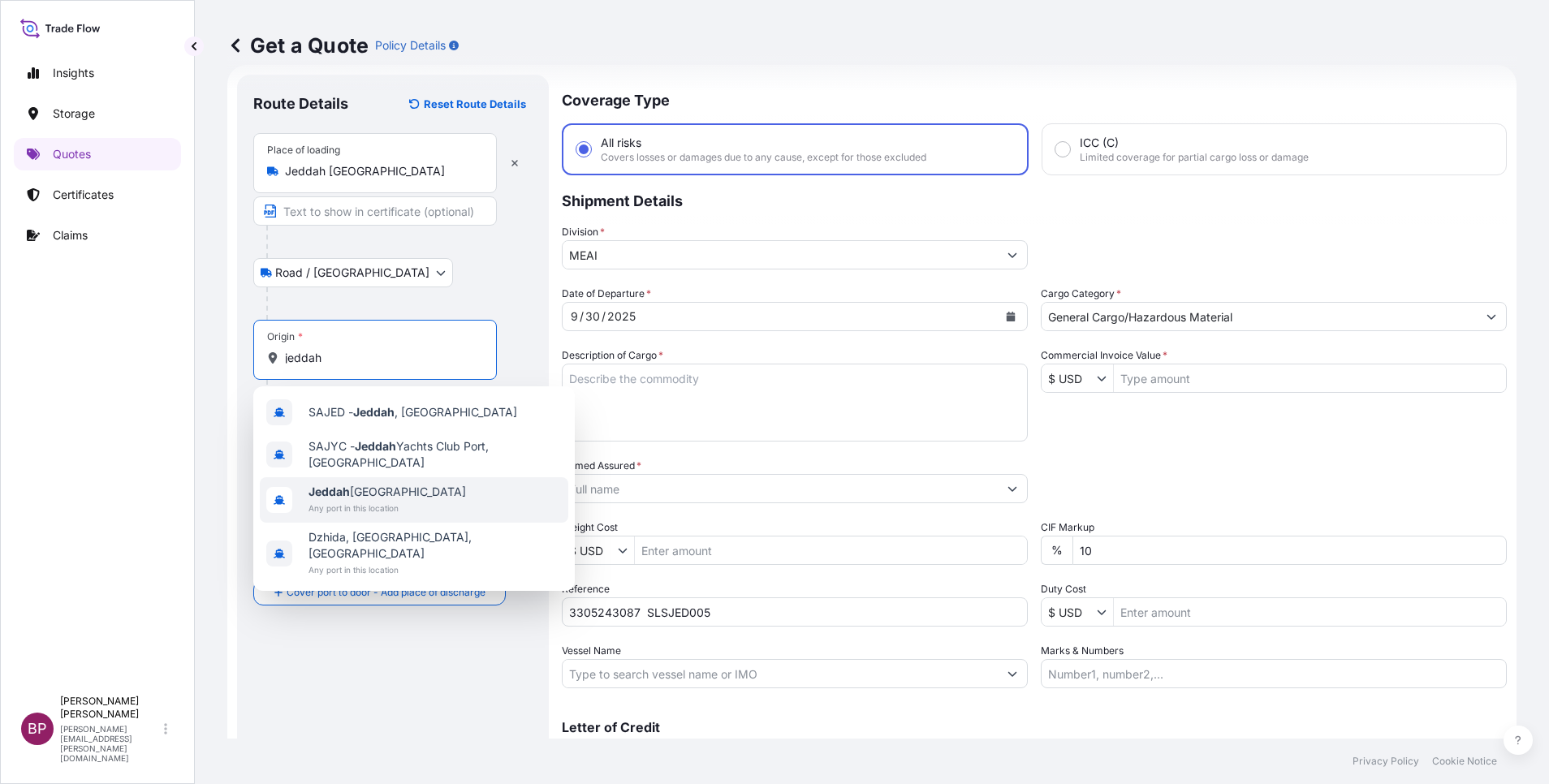
click at [395, 500] on span "Any port in this location" at bounding box center [386, 508] width 157 height 16
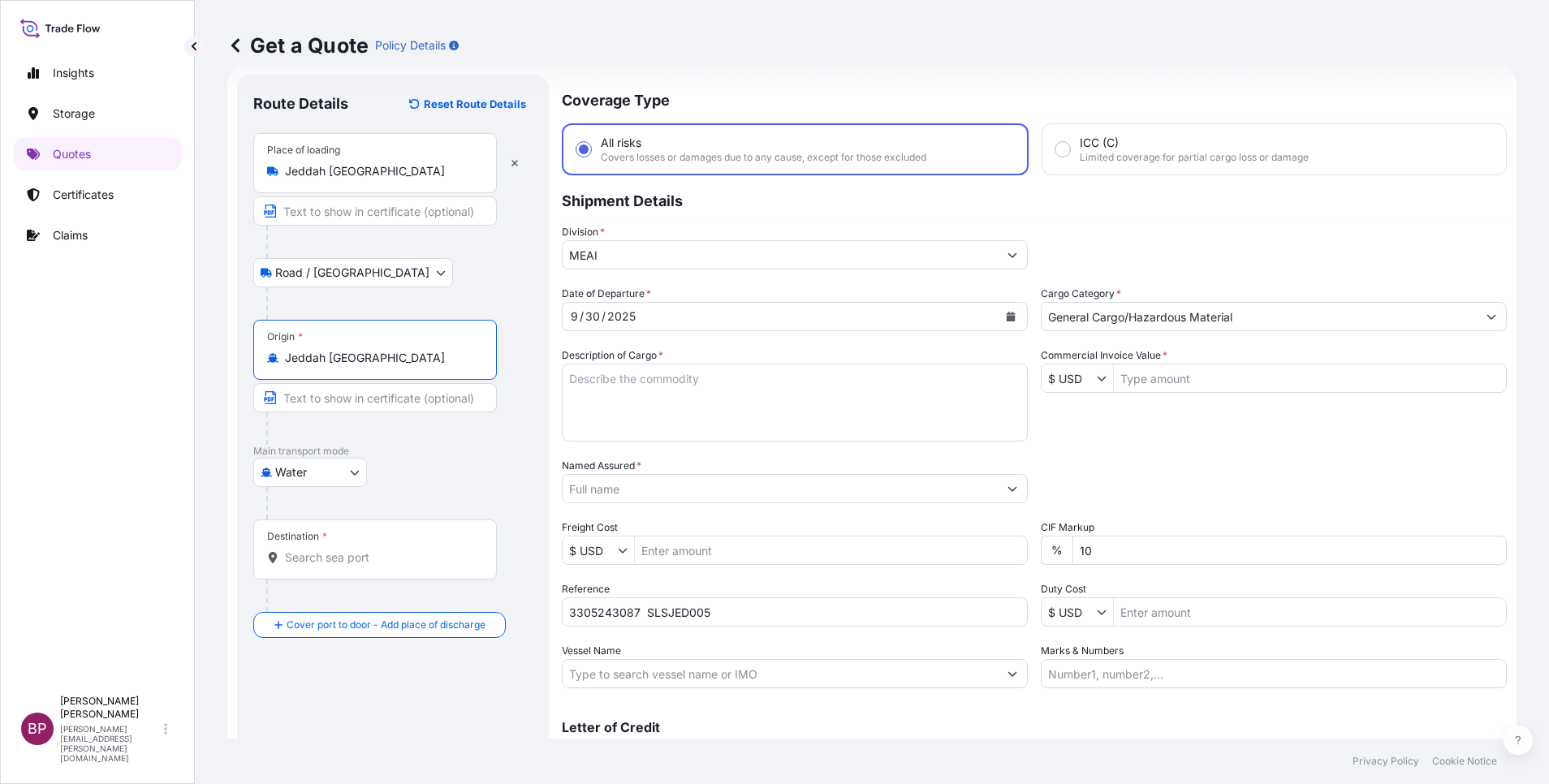
type input "Jeddah [GEOGRAPHIC_DATA]"
click at [355, 556] on input "Destination *" at bounding box center [380, 557] width 191 height 16
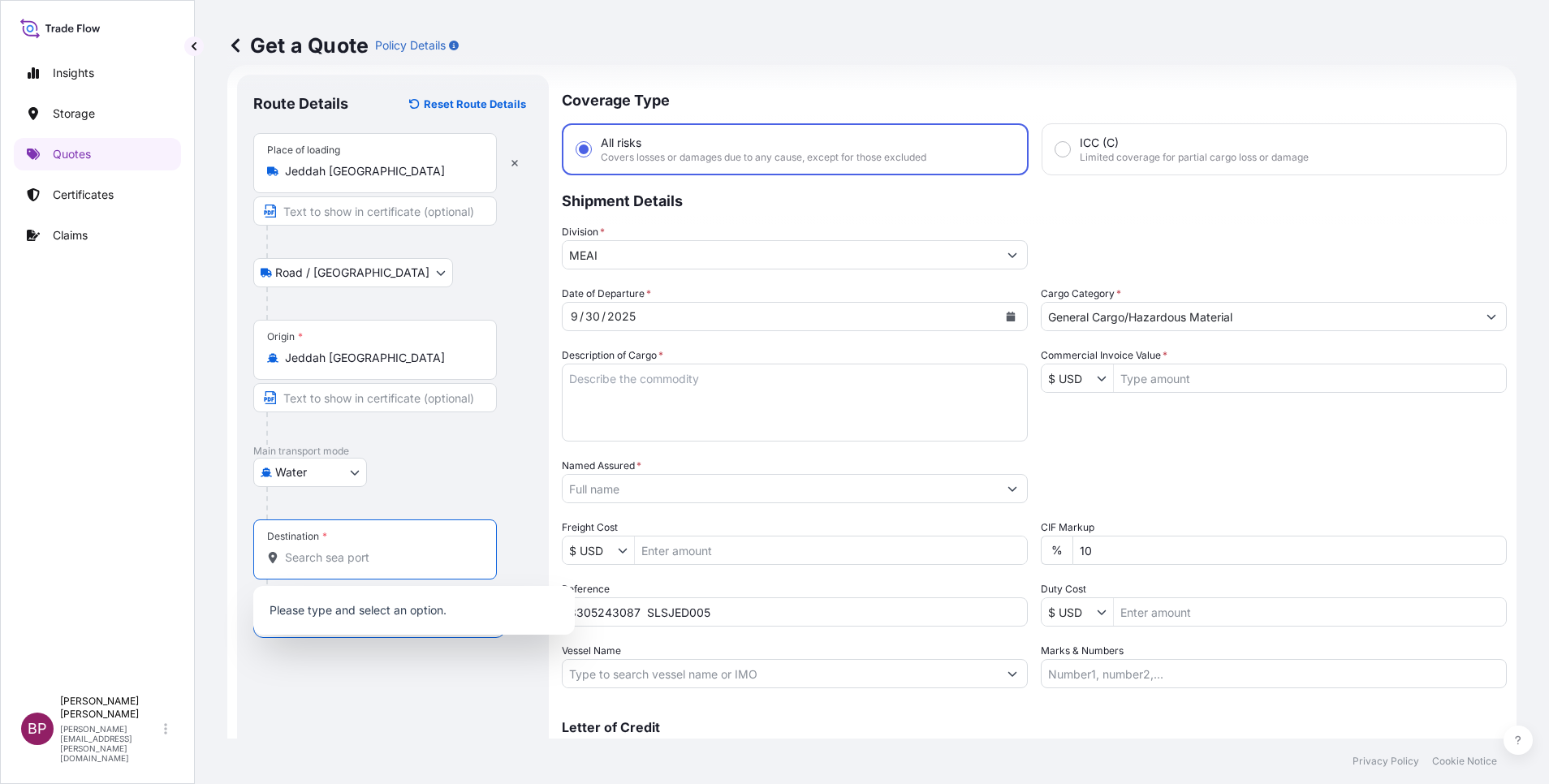
paste input "[GEOGRAPHIC_DATA]"
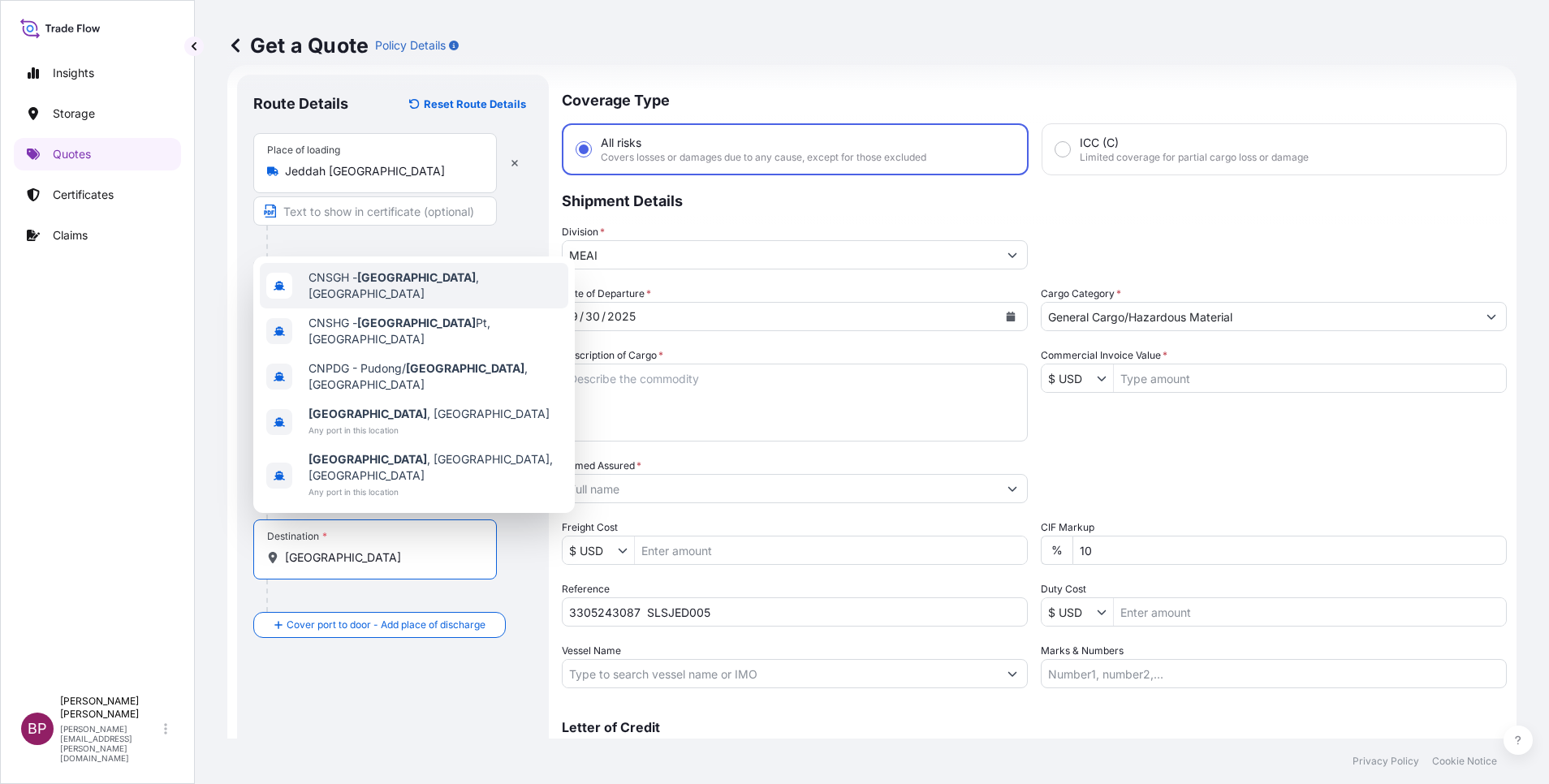
click at [427, 302] on span "CNSGH - [GEOGRAPHIC_DATA] , [GEOGRAPHIC_DATA]" at bounding box center [435, 286] width 253 height 33
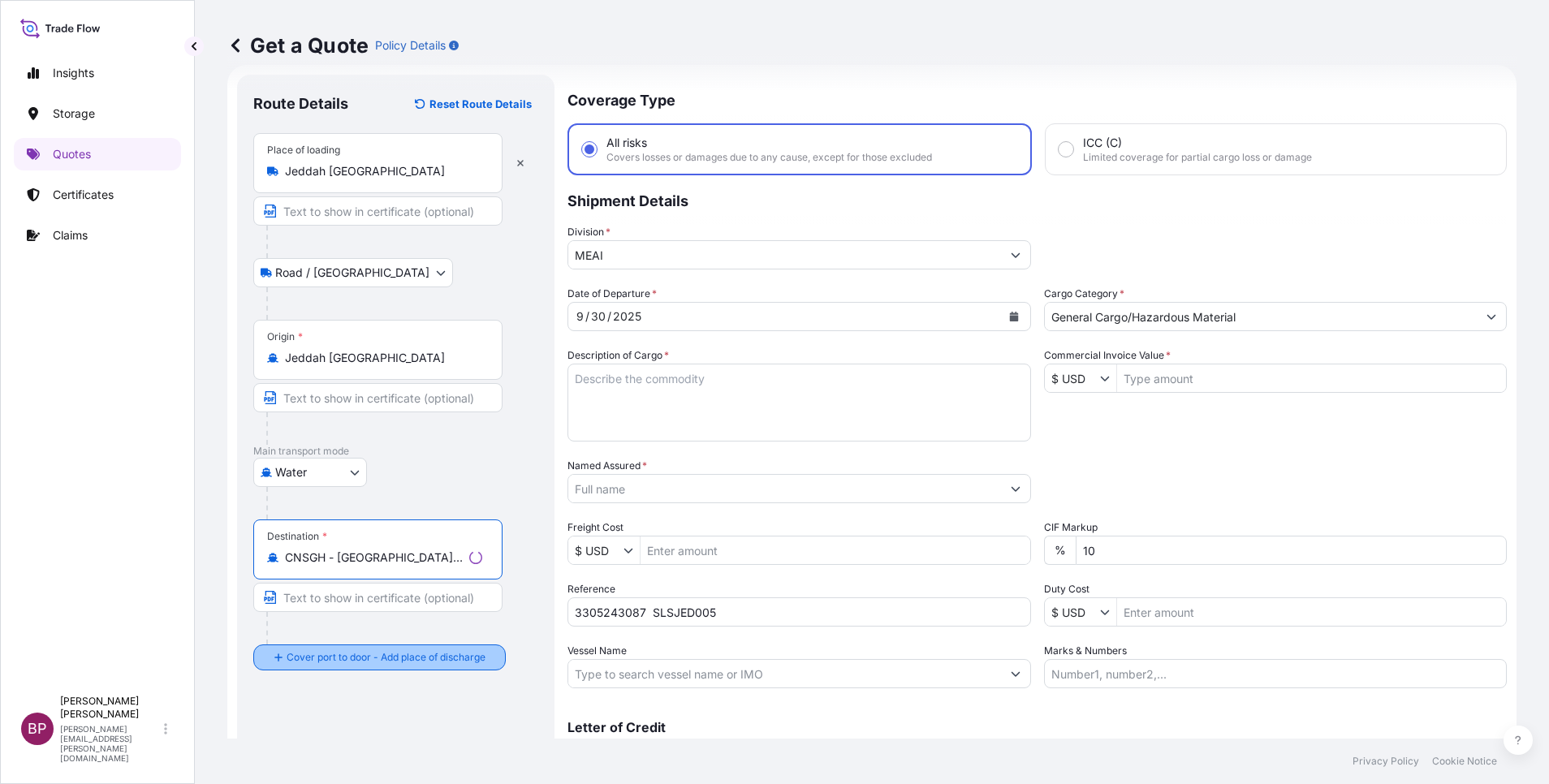
type input "CNSGH - [GEOGRAPHIC_DATA], [GEOGRAPHIC_DATA]"
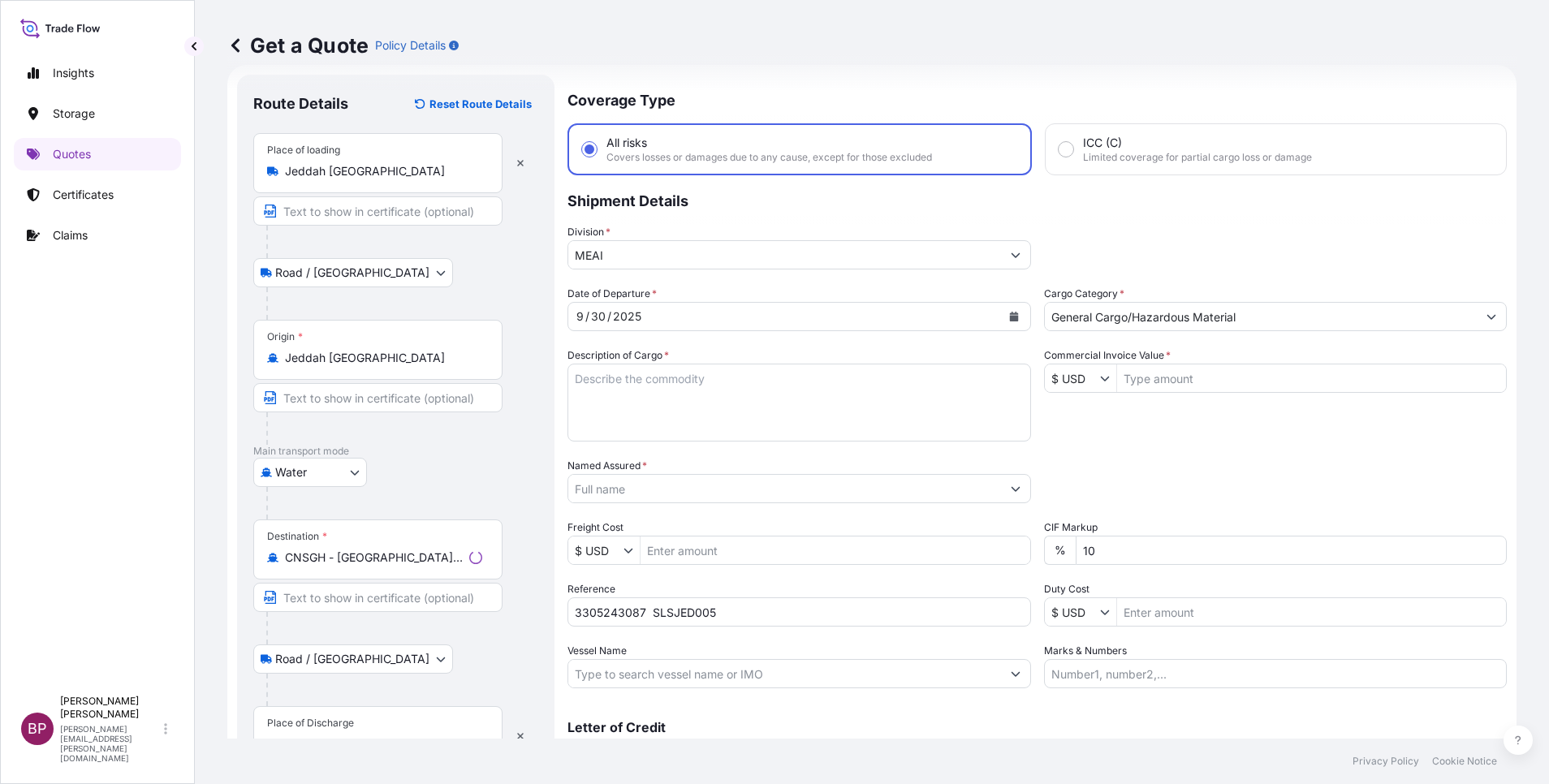
click at [317, 717] on div "Place of Discharge" at bounding box center [311, 722] width 87 height 13
click at [317, 737] on input "Place of Discharge" at bounding box center [383, 744] width 197 height 16
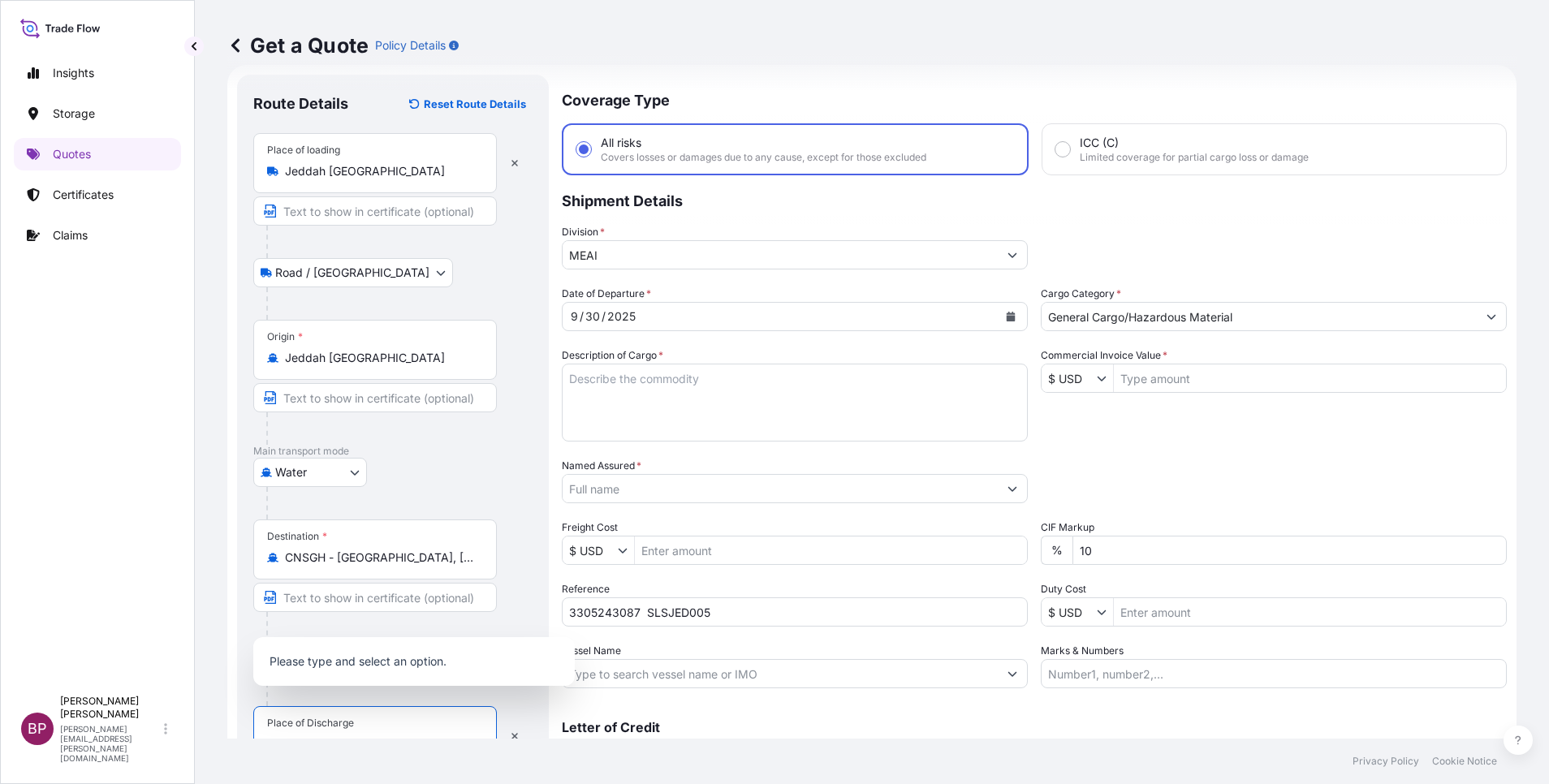
scroll to position [40, 0]
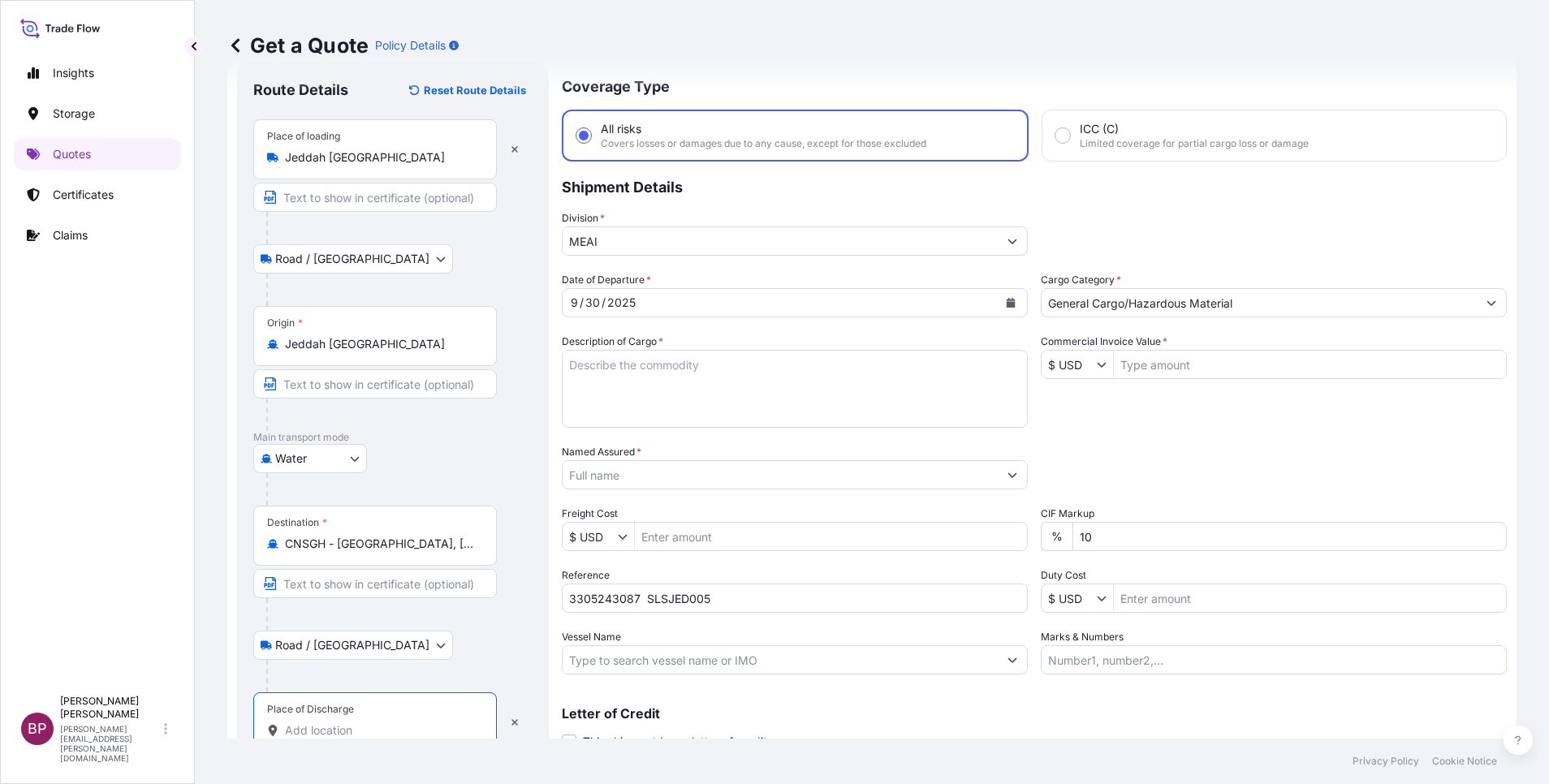
paste input "[GEOGRAPHIC_DATA]"
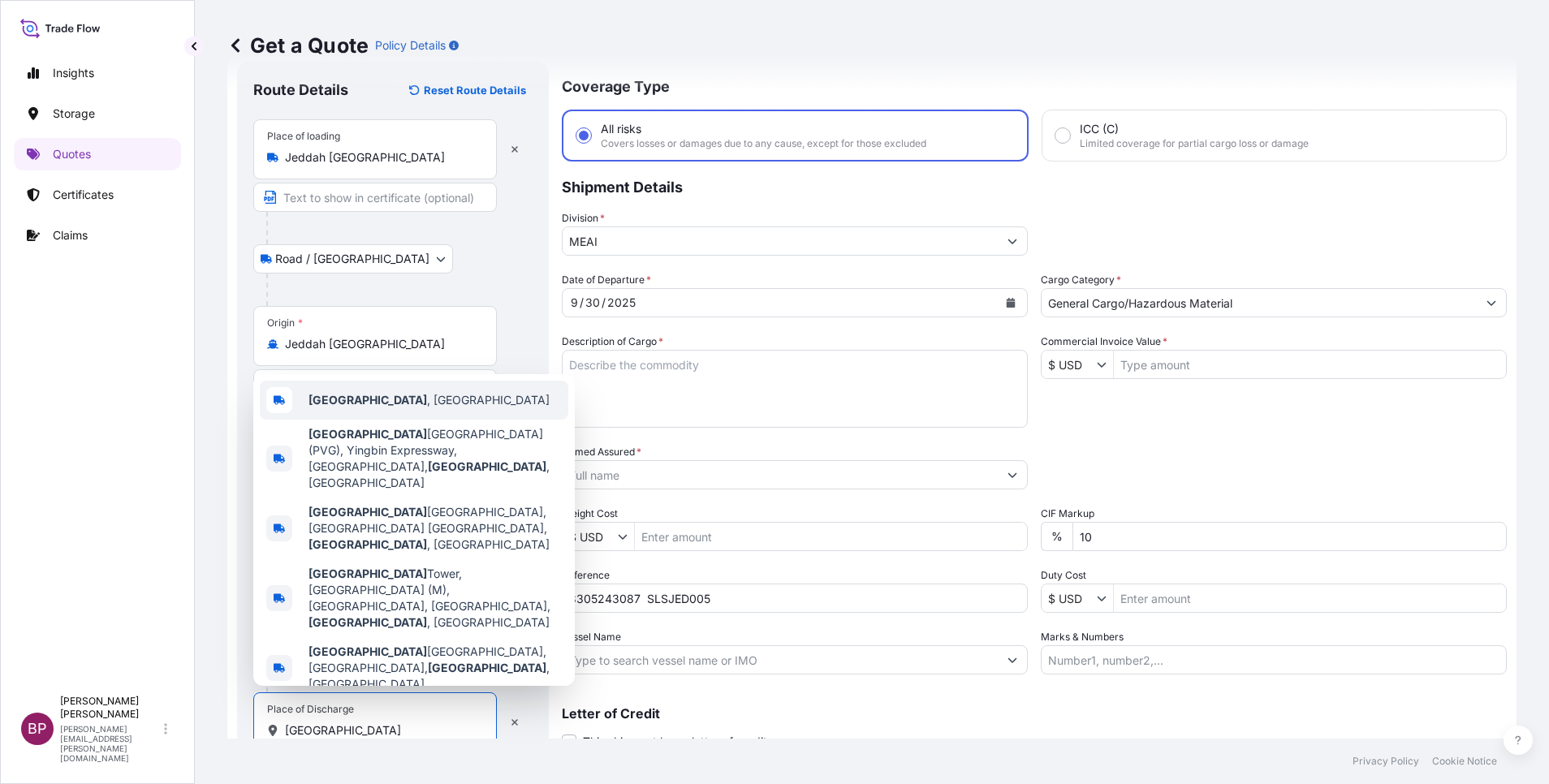
click at [415, 420] on div "[GEOGRAPHIC_DATA] , [GEOGRAPHIC_DATA]" at bounding box center [413, 400] width 308 height 39
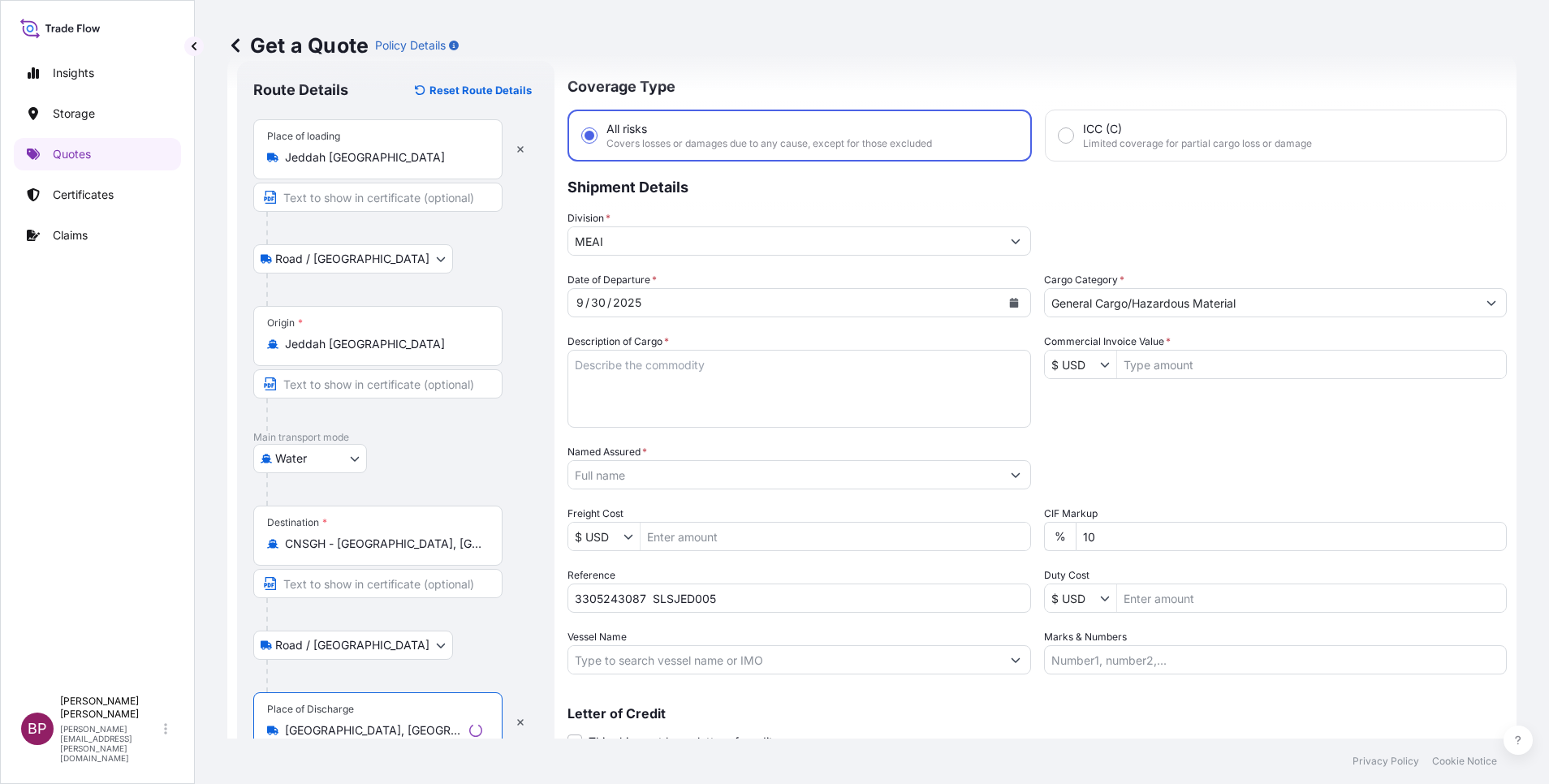
type input "[GEOGRAPHIC_DATA], [GEOGRAPHIC_DATA]"
click at [806, 401] on textarea "Description of Cargo *" at bounding box center [795, 388] width 466 height 78
click at [1170, 358] on input "Commercial Invoice Value *" at bounding box center [1310, 364] width 392 height 29
paste input "230490"
type input "230,490"
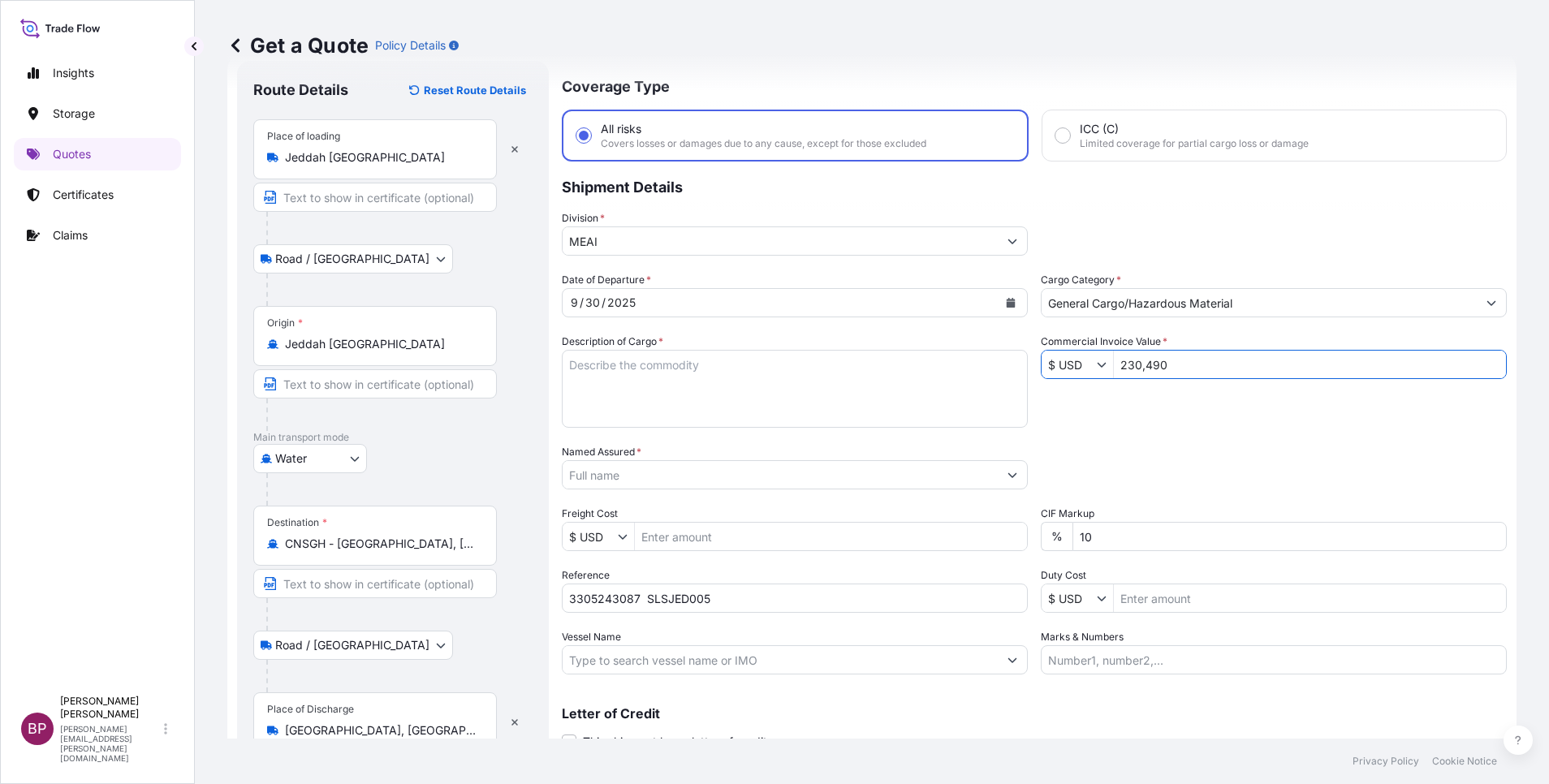
click at [1191, 462] on div "Packing Category Type to search a container mode Please select a primary mode o…" at bounding box center [1274, 466] width 466 height 45
click at [752, 388] on textarea "Description of Cargo *" at bounding box center [795, 388] width 466 height 78
paste textarea "KELTAN KSA 6405H /Synthetic Rubber EPDM"
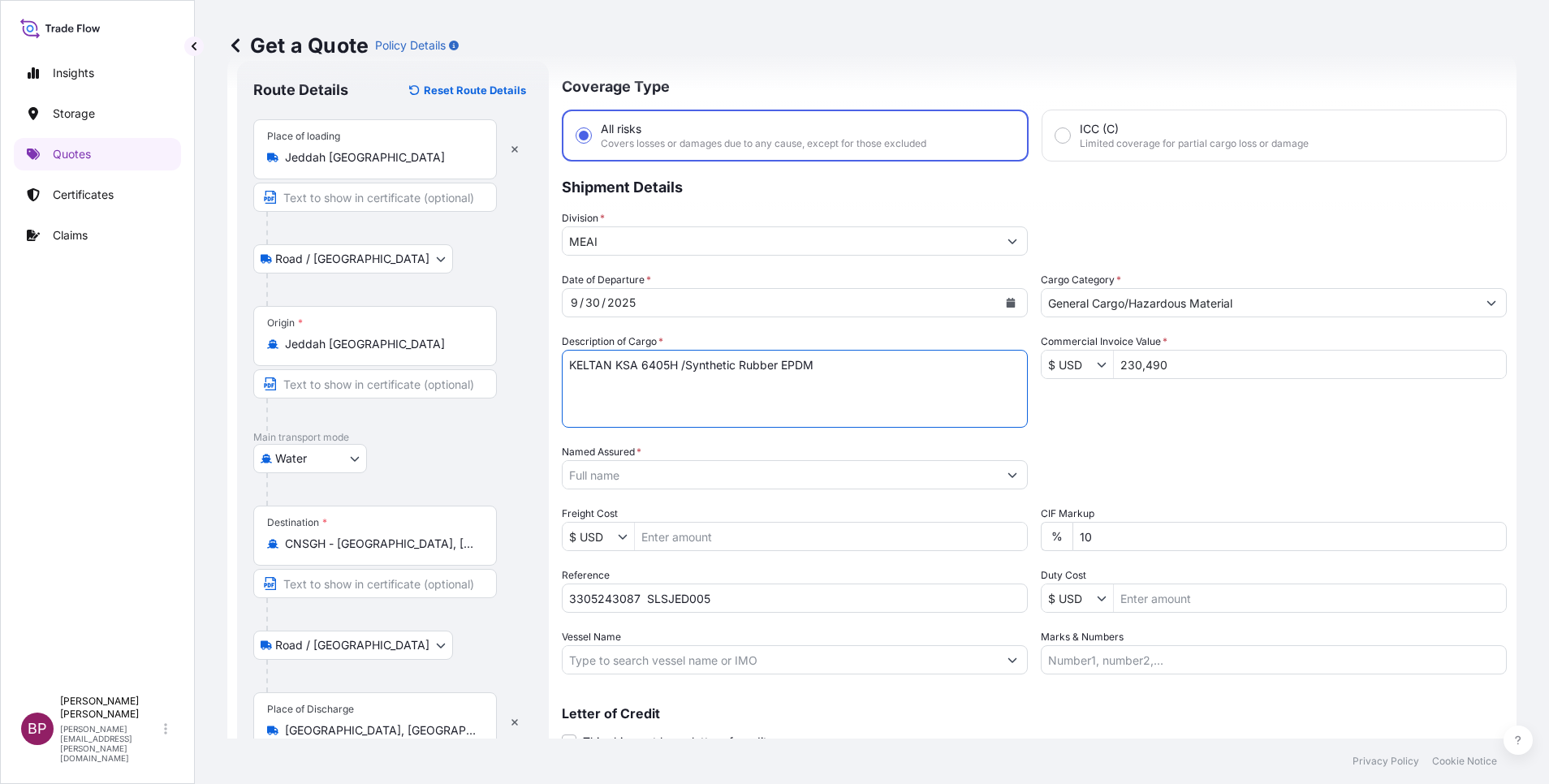
type textarea "KELTAN KSA 6405H /Synthetic Rubber EPDM"
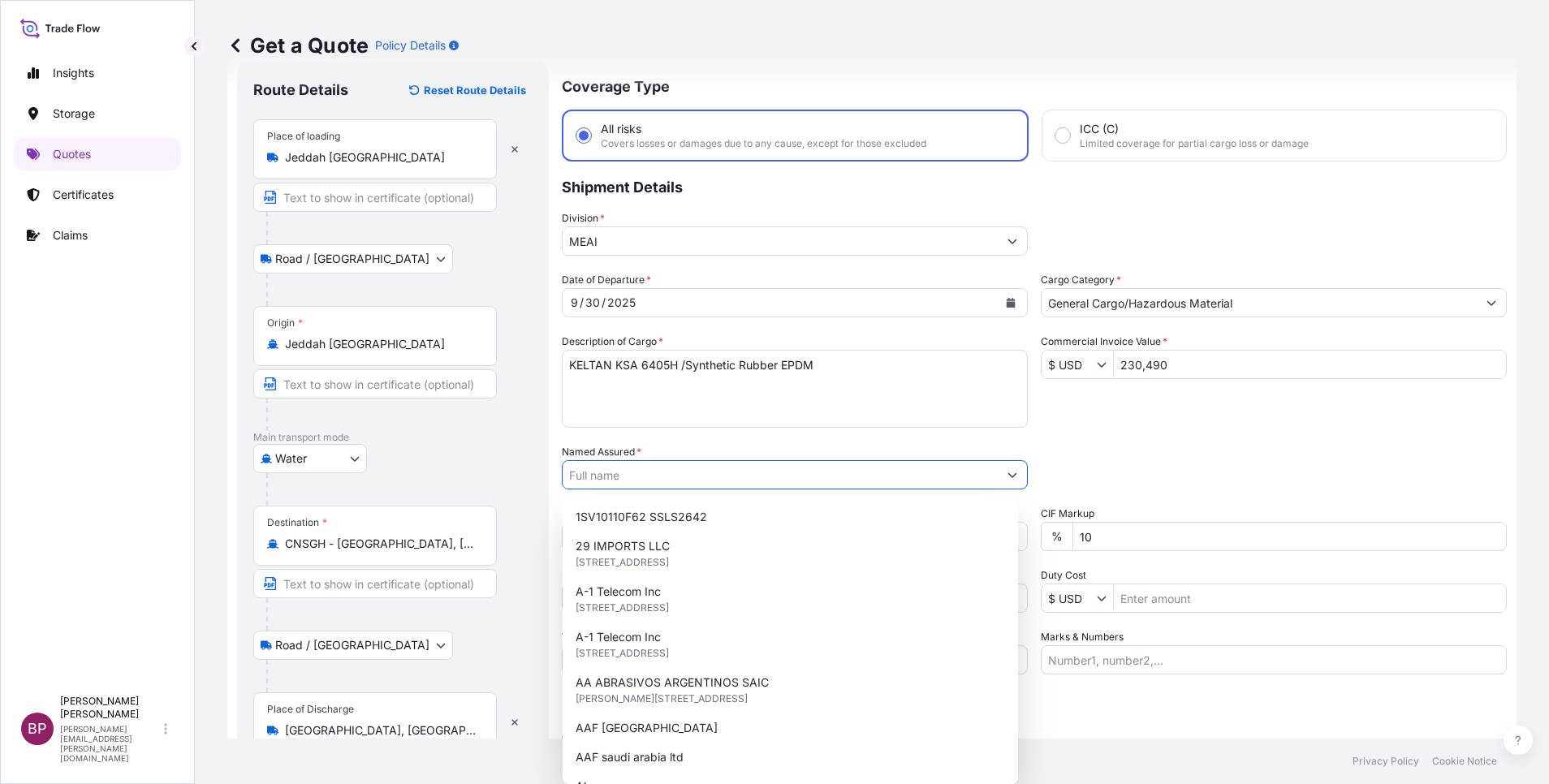
click at [717, 482] on input "Named Assured *" at bounding box center [780, 475] width 436 height 29
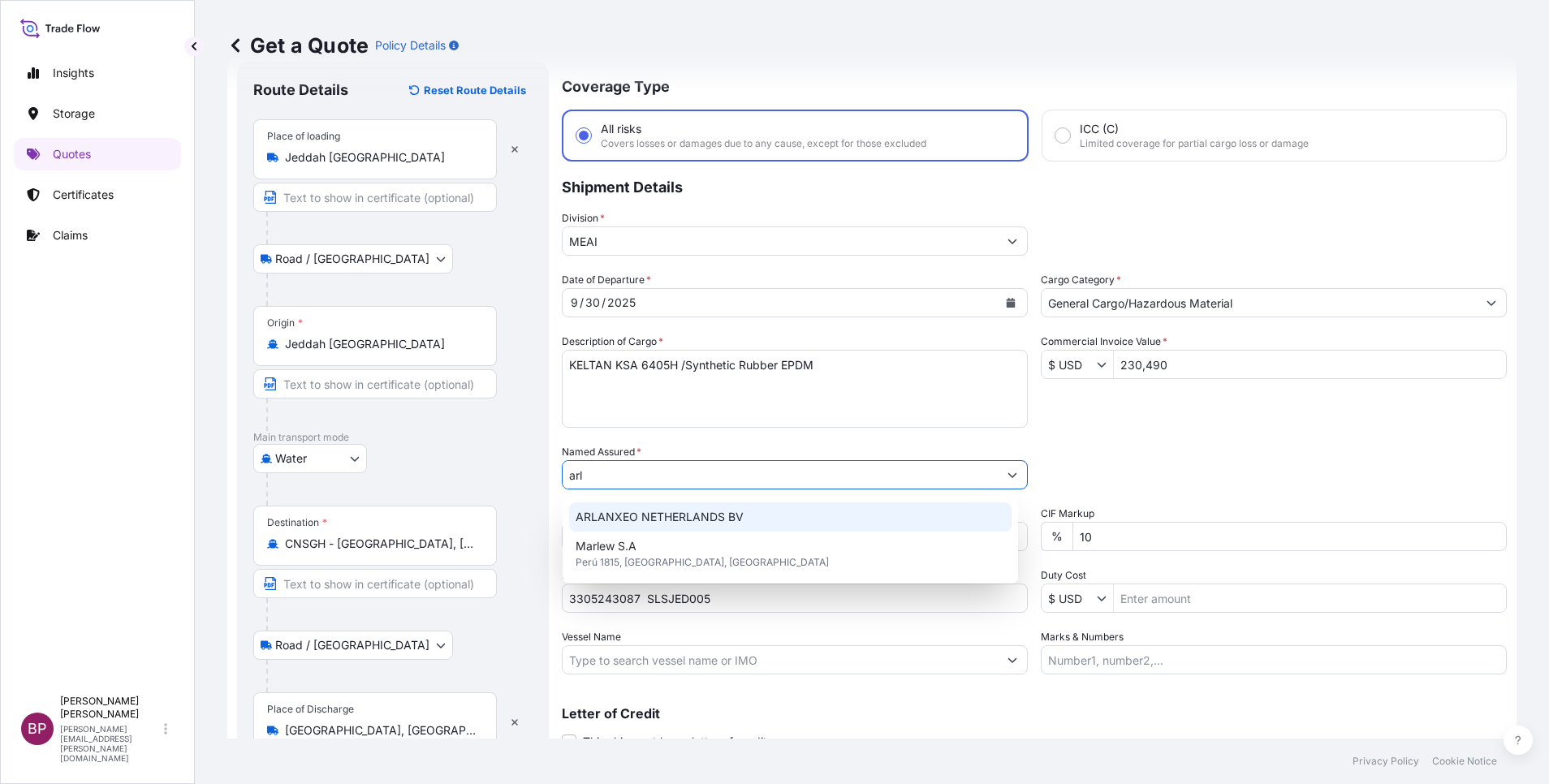
click at [715, 515] on span "ARLANXEO NETHERLANDS BV" at bounding box center [660, 517] width 168 height 16
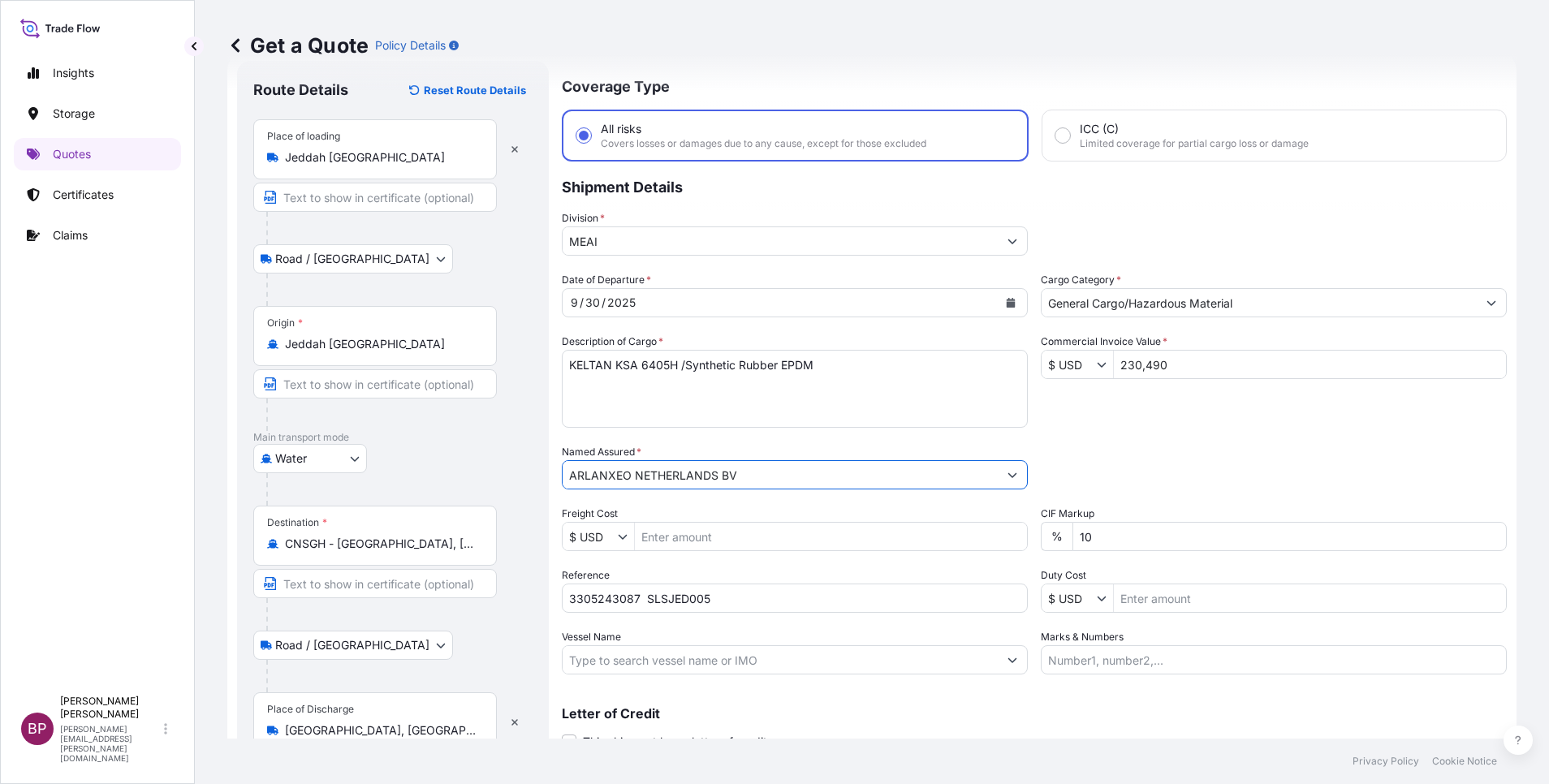
type input "ARLANXEO NETHERLANDS BV"
click at [1222, 441] on div "Date of Departure * [DATE] Cargo Category * General Cargo/Hazardous Material De…" at bounding box center [1034, 473] width 945 height 403
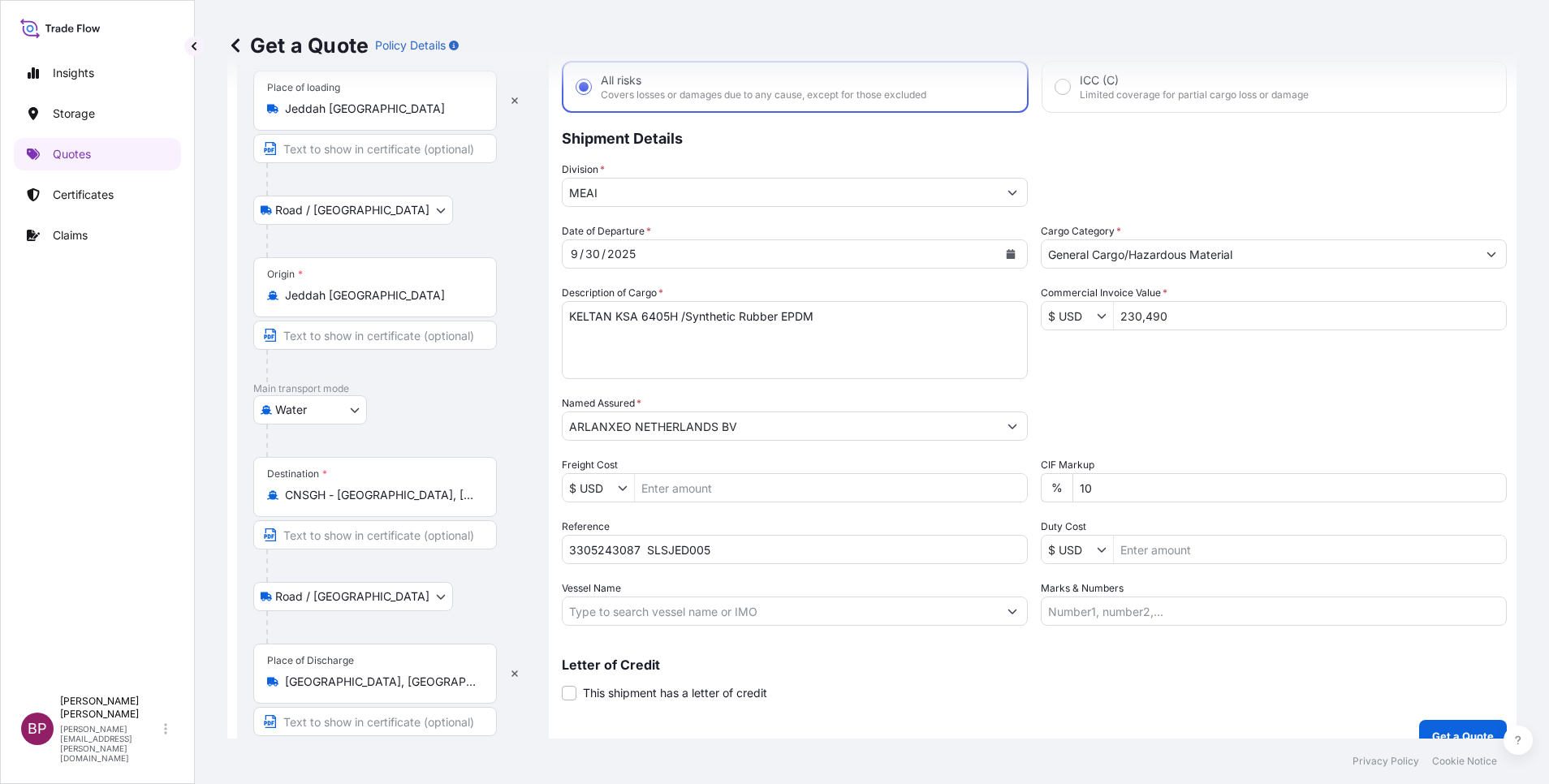
scroll to position [112, 0]
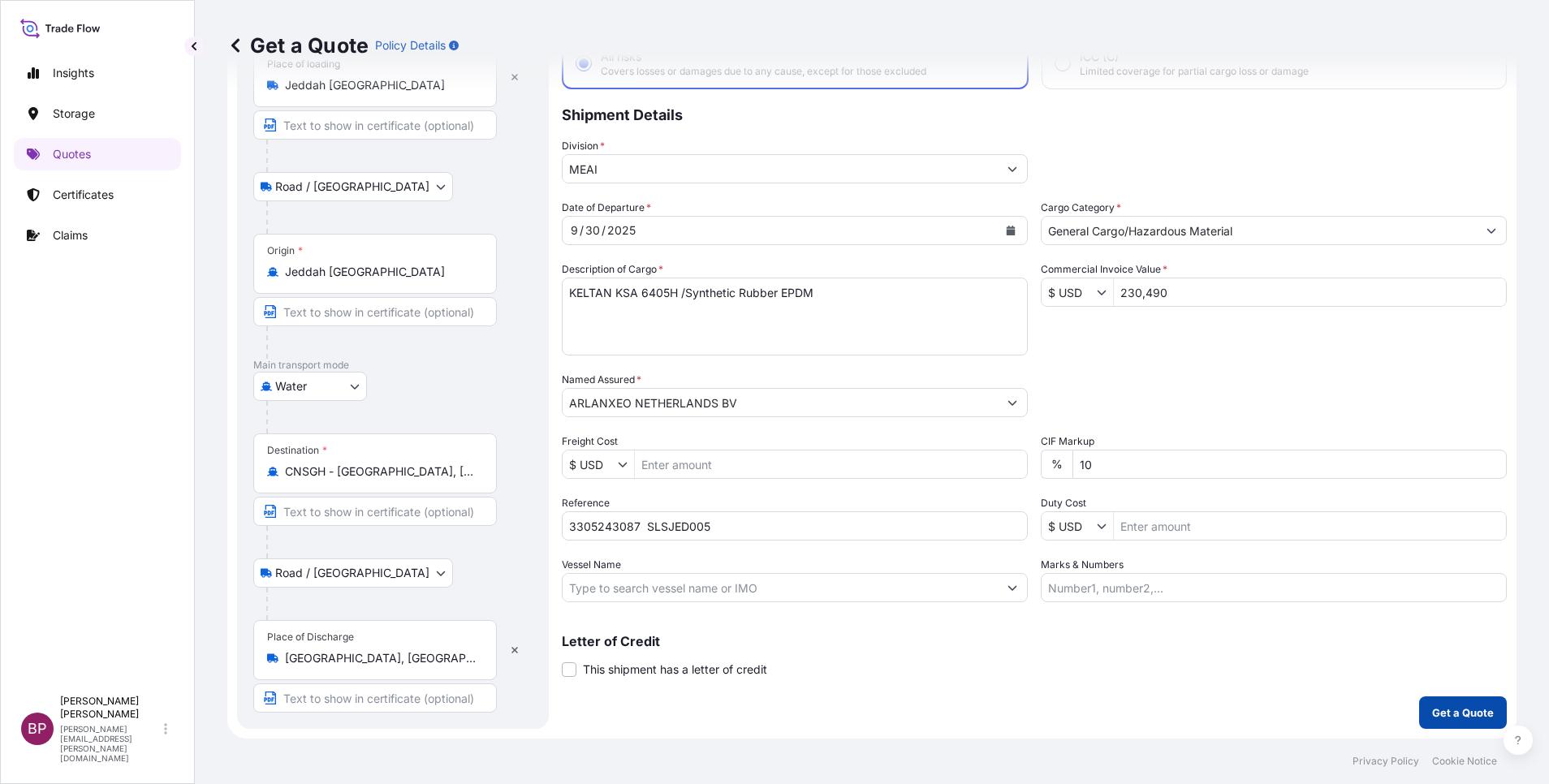
click at [1446, 716] on p "Get a Quote" at bounding box center [1463, 713] width 62 height 16
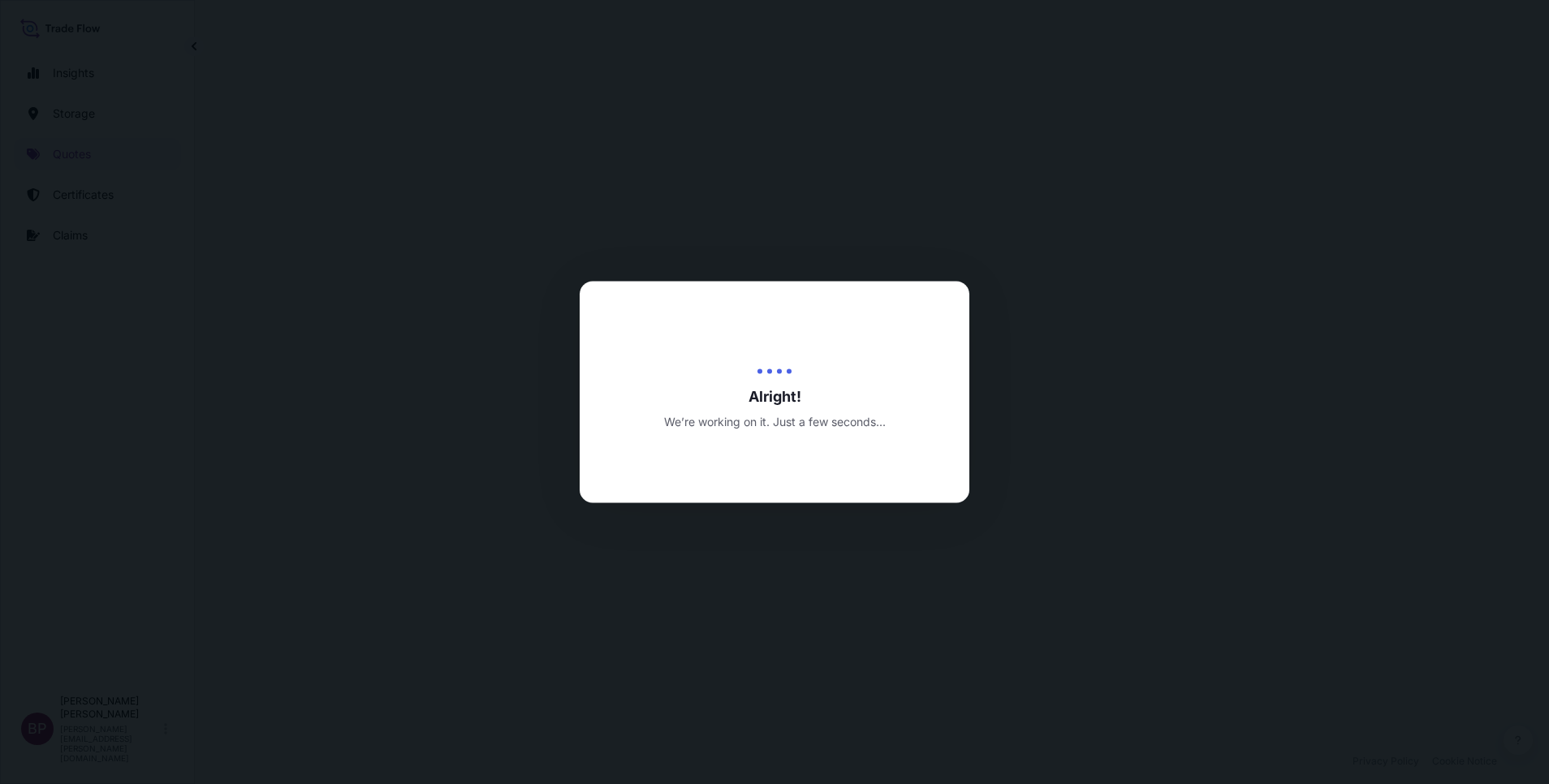
select select "Road / [GEOGRAPHIC_DATA]"
select select "Water"
select select "Road / [GEOGRAPHIC_DATA]"
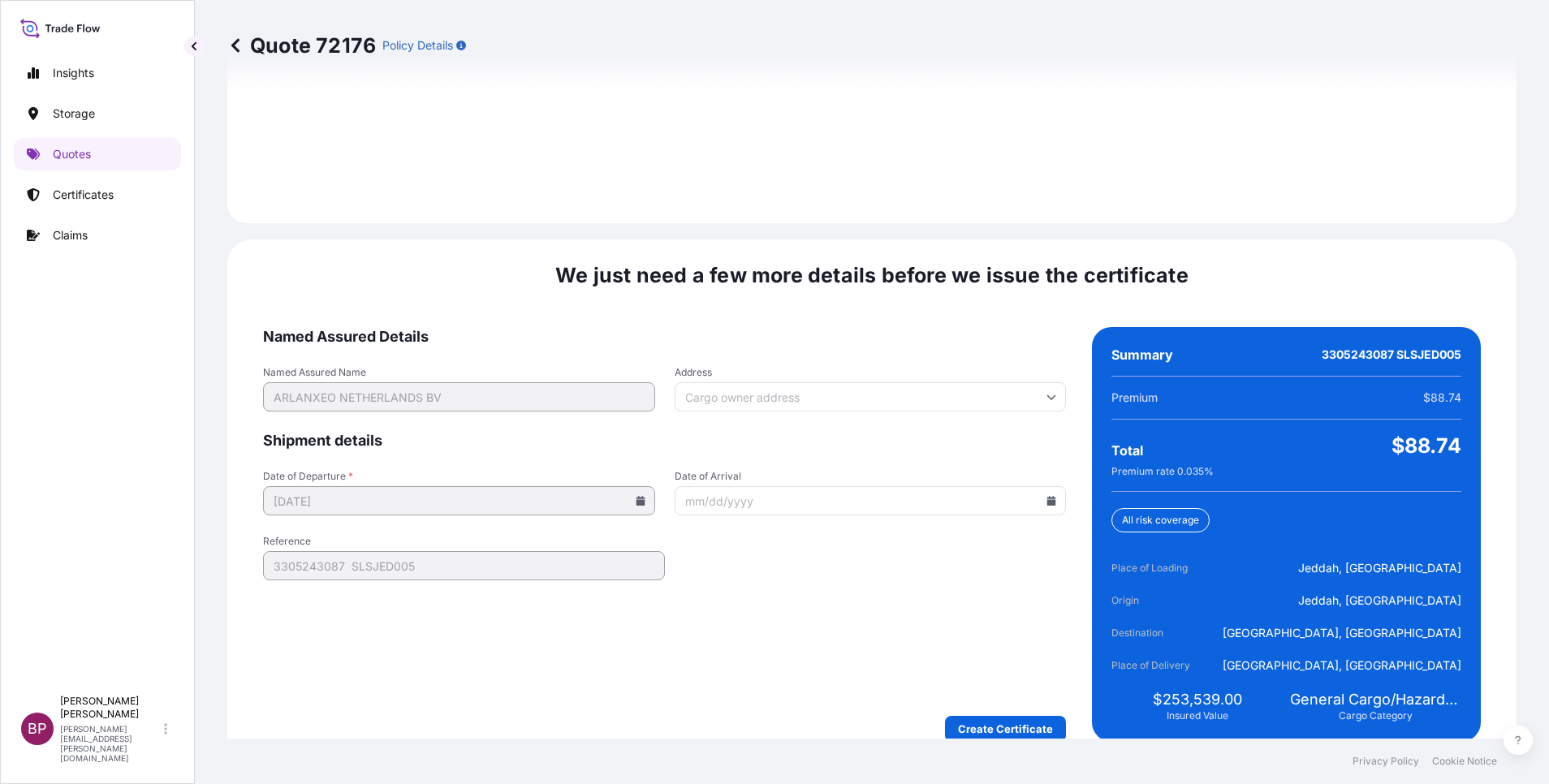
scroll to position [2406, 0]
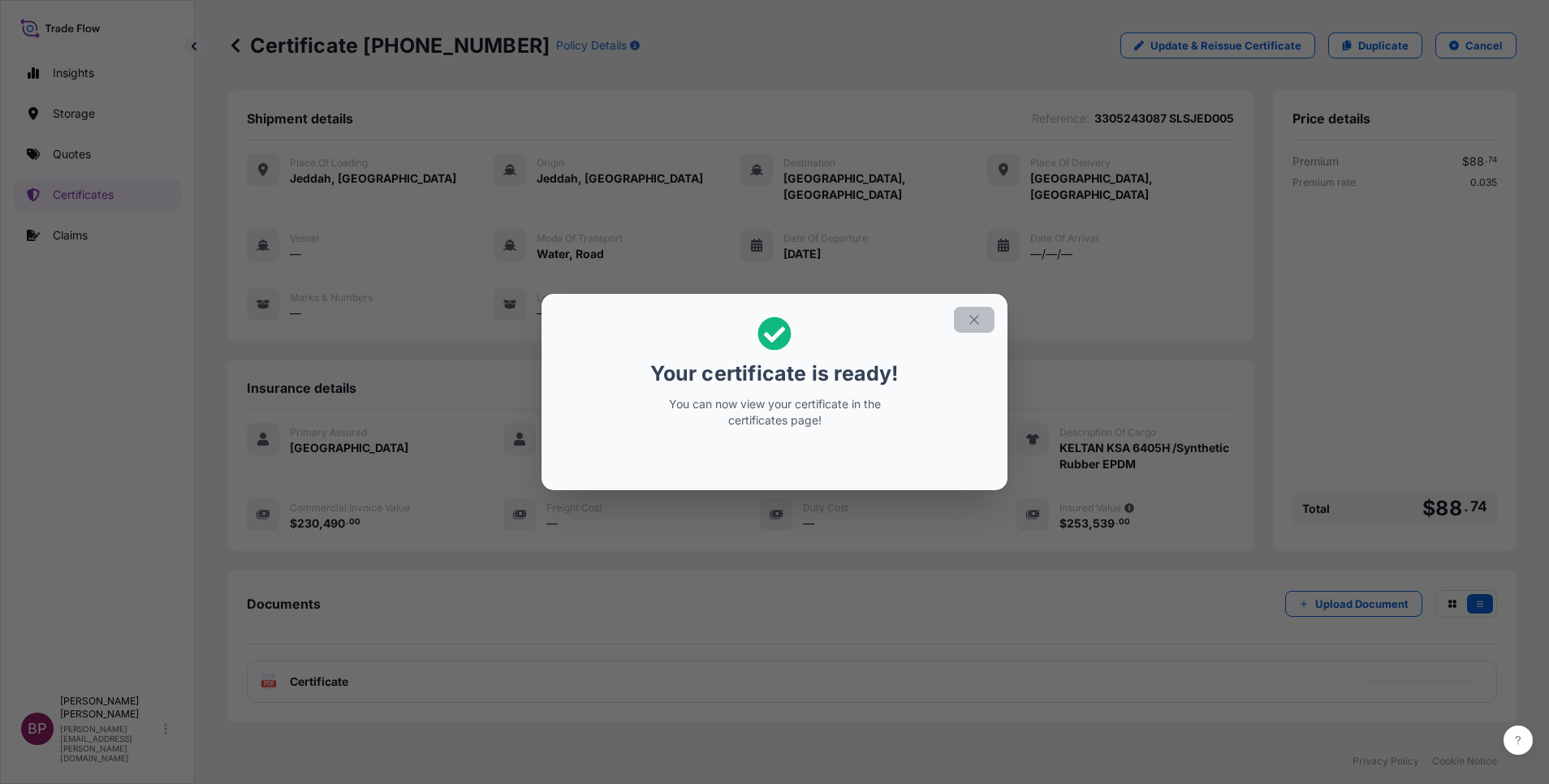
click at [977, 314] on icon "button" at bounding box center [973, 320] width 14 height 14
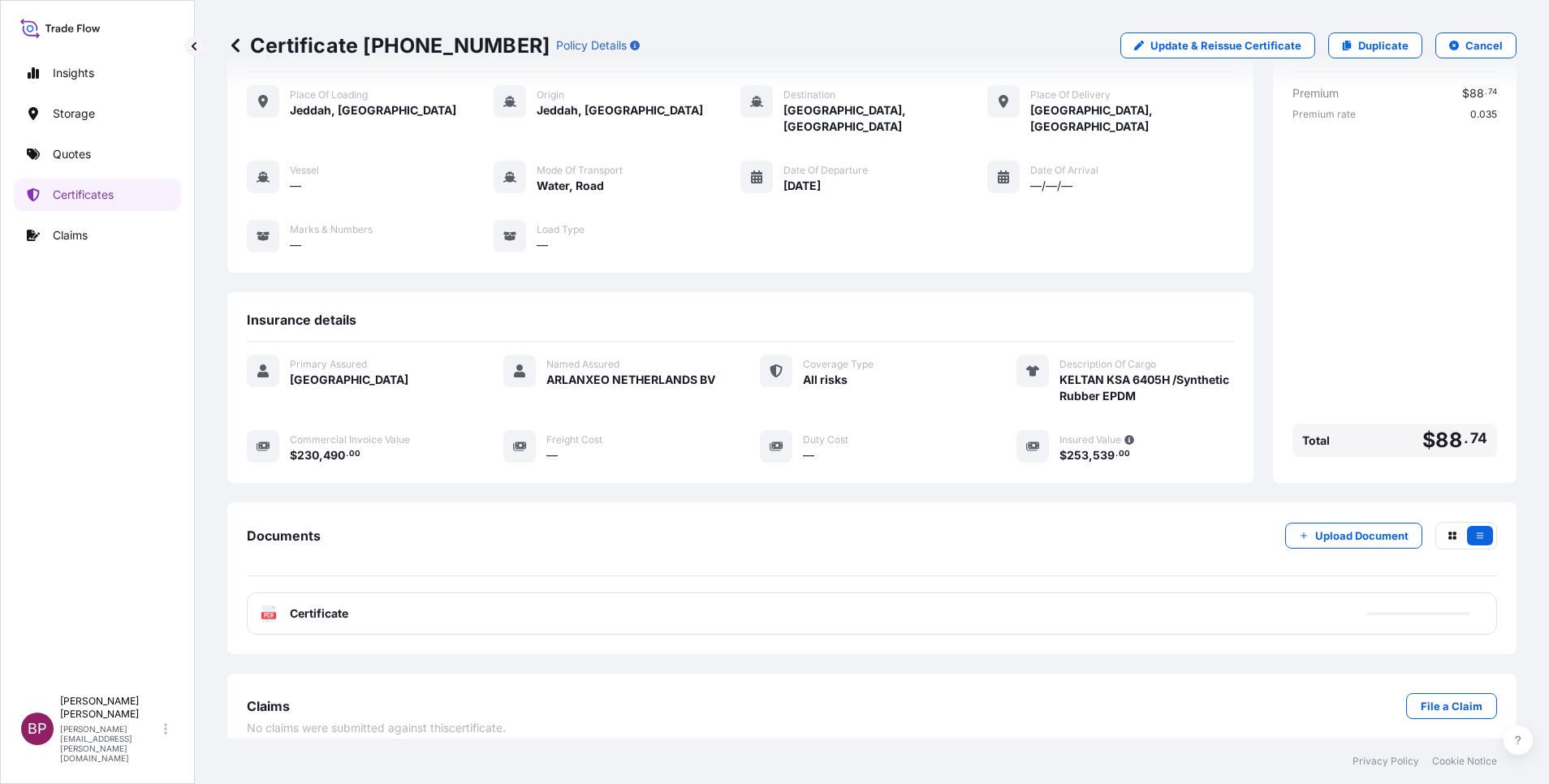
scroll to position [69, 0]
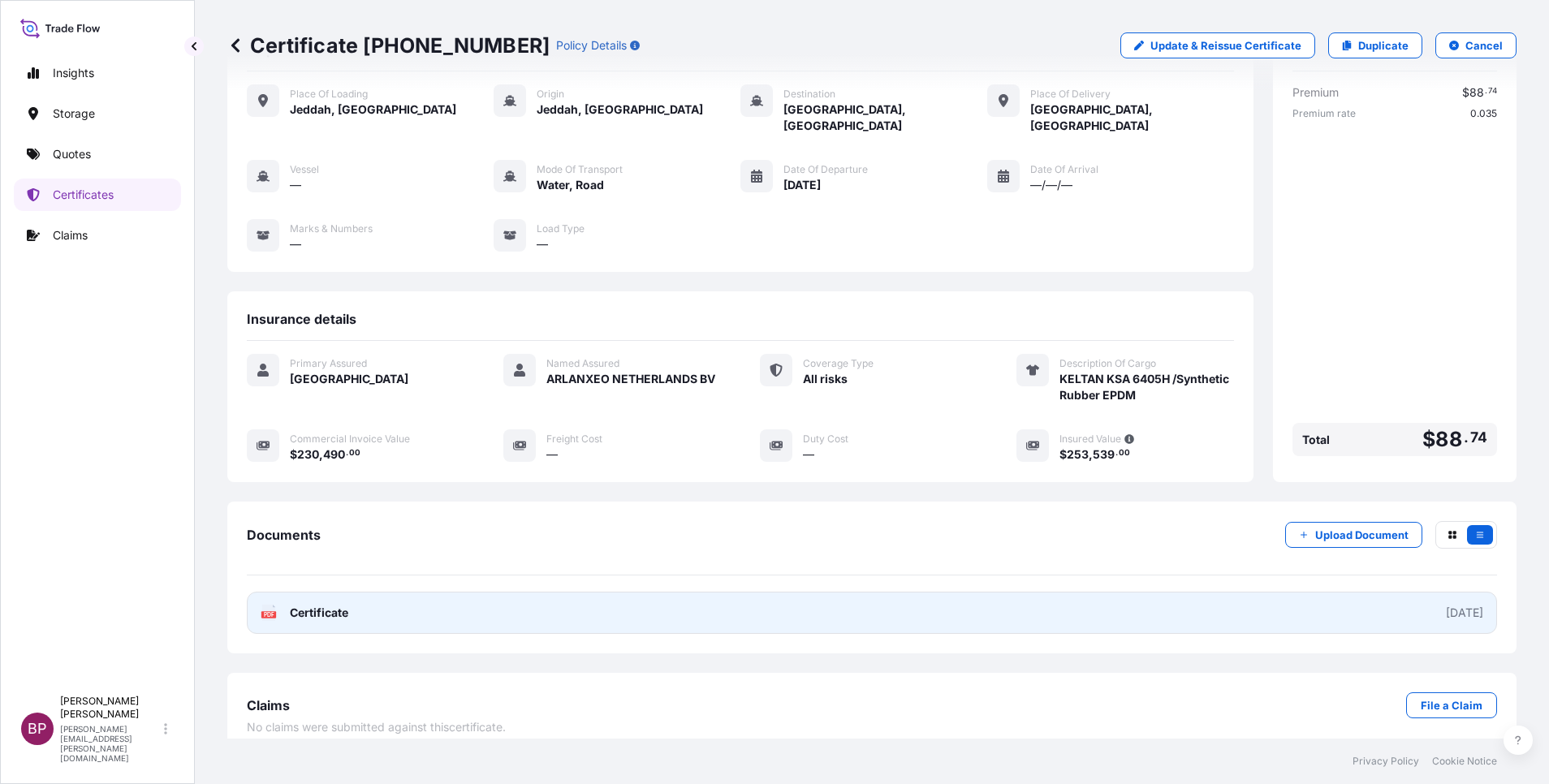
click at [328, 604] on span "Certificate" at bounding box center [319, 612] width 59 height 16
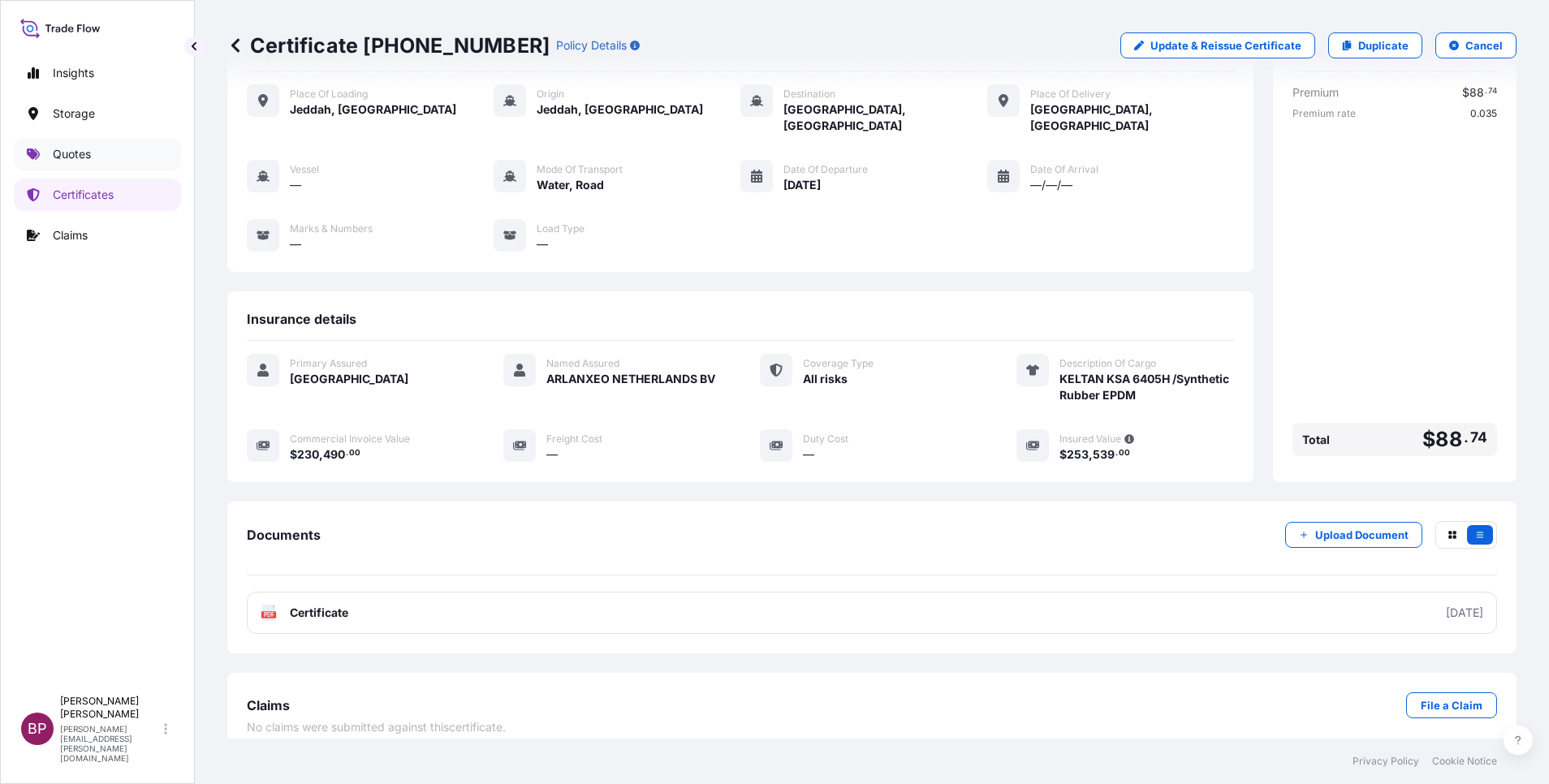
click at [91, 150] on p "Quotes" at bounding box center [72, 154] width 39 height 16
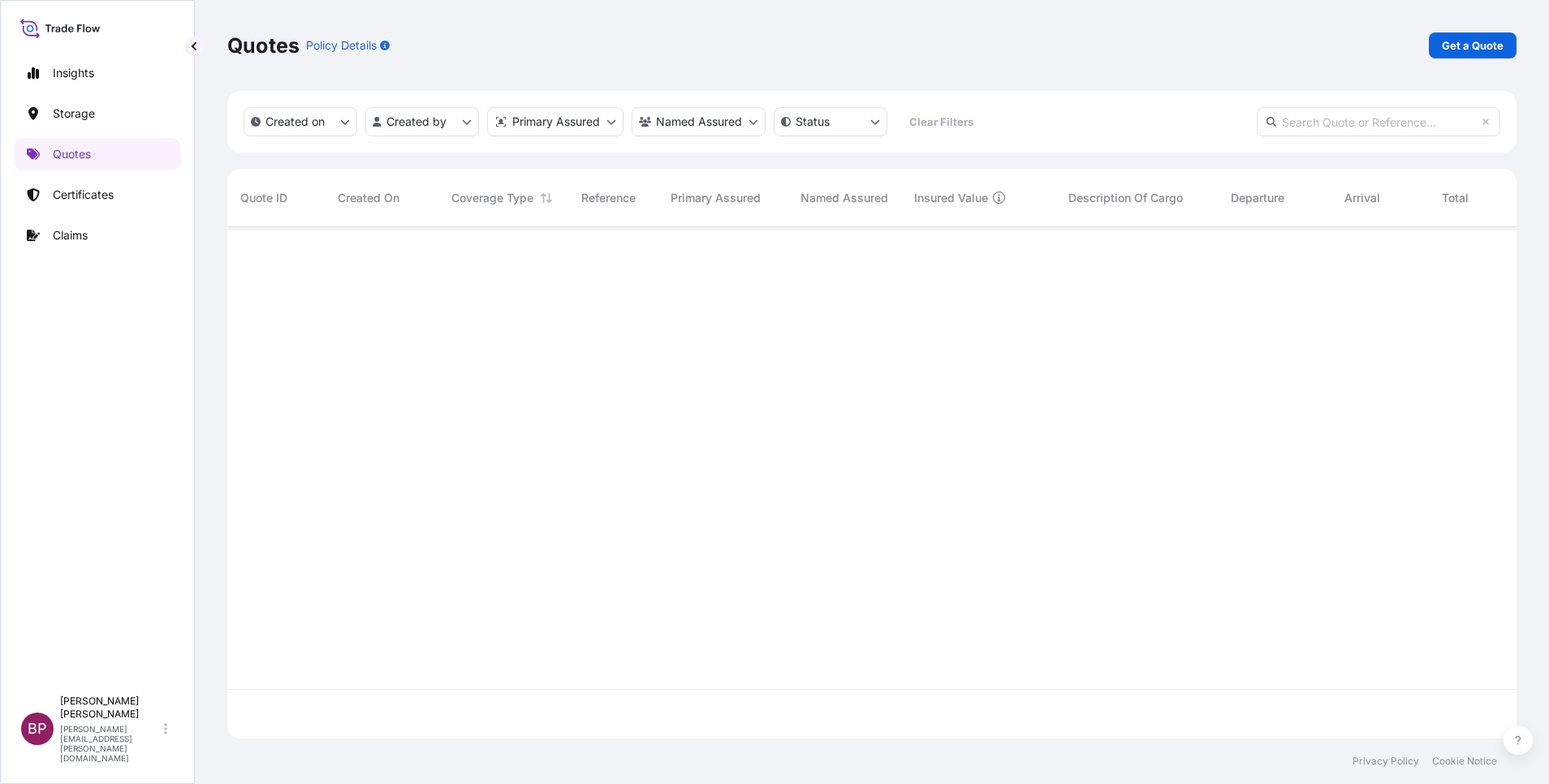
scroll to position [502, 1271]
click at [1491, 47] on p "Get a Quote" at bounding box center [1473, 45] width 62 height 16
select select "Water"
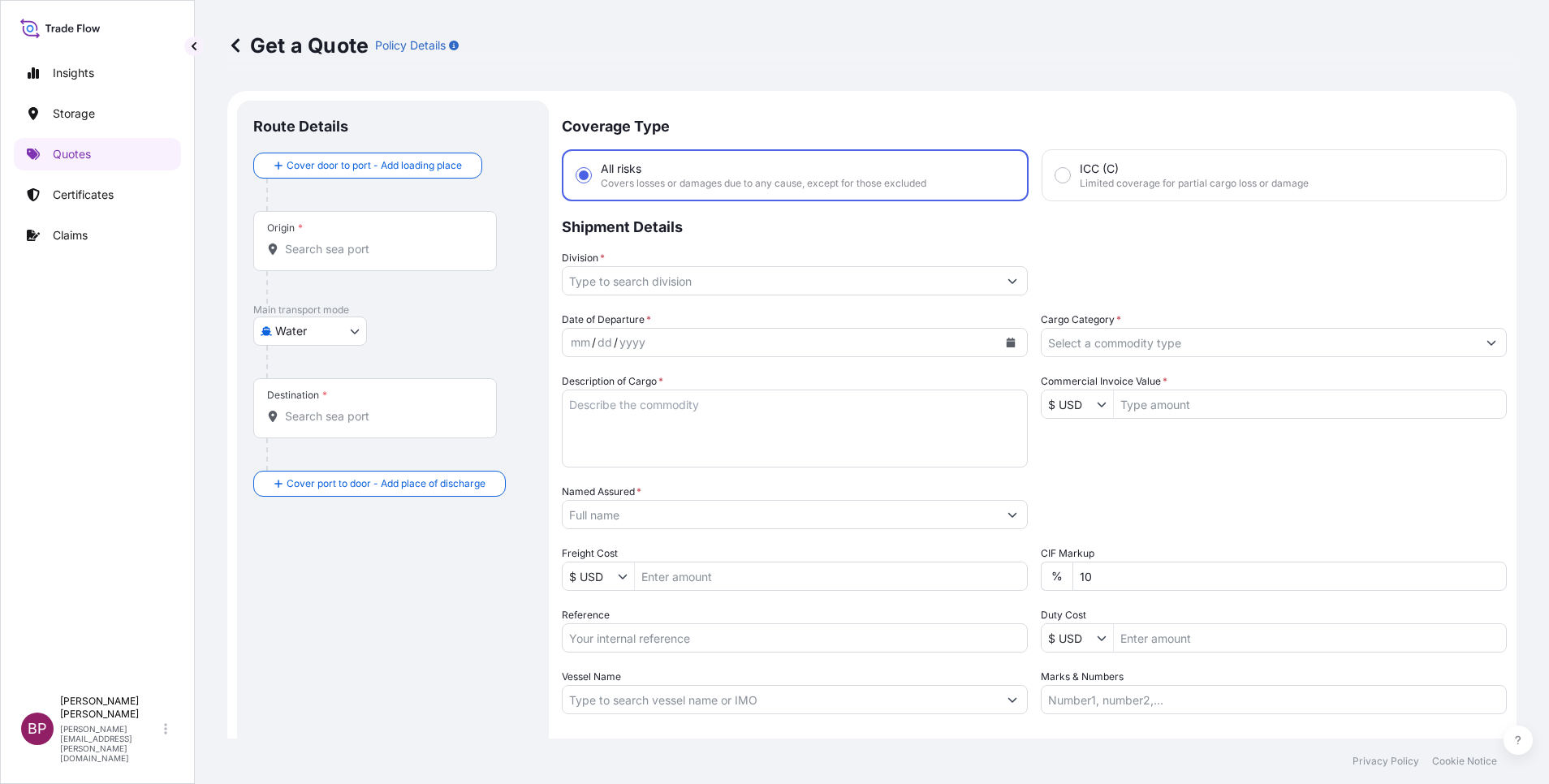
scroll to position [26, 0]
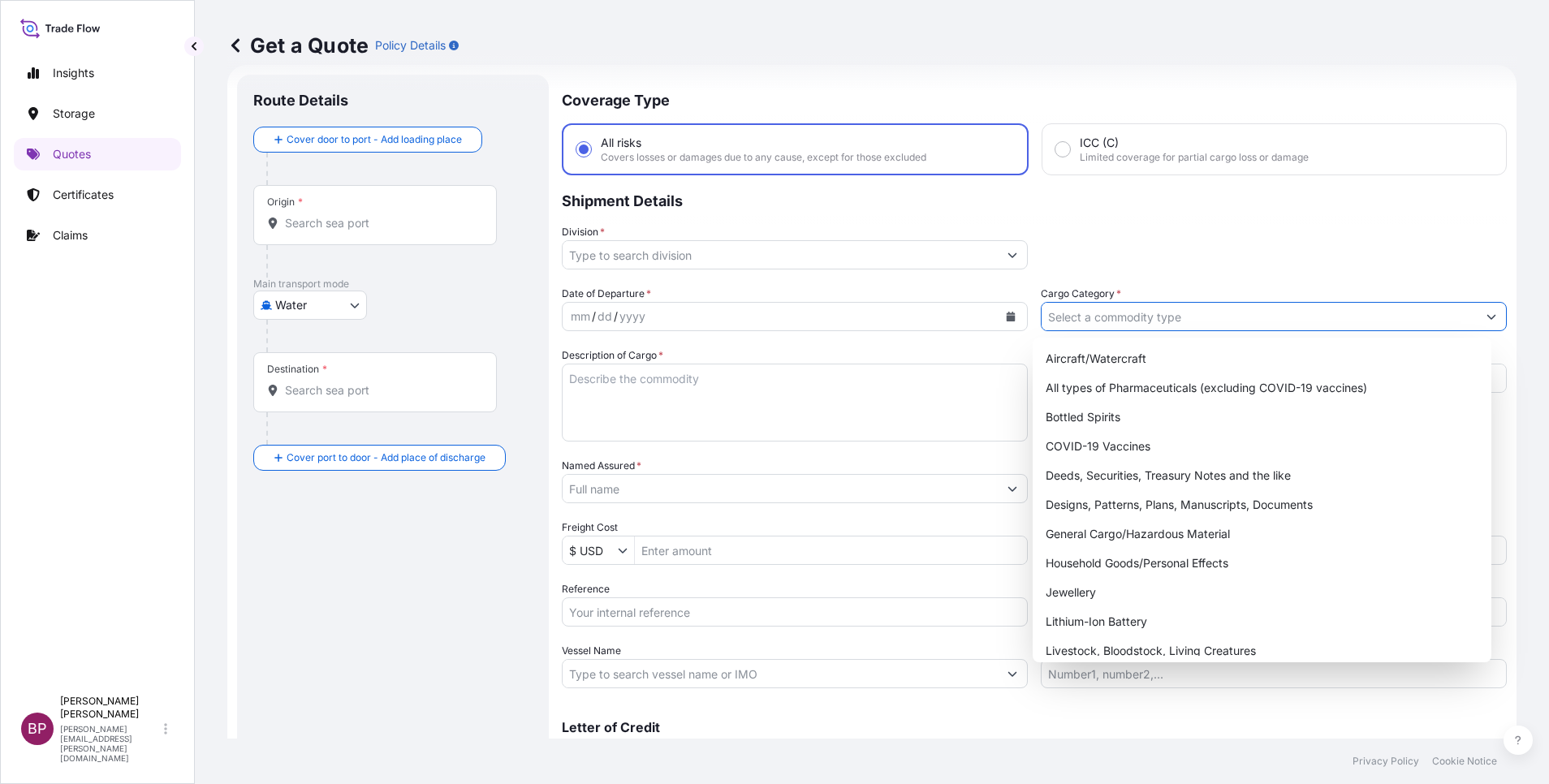
click at [1303, 311] on input "Cargo Category *" at bounding box center [1259, 317] width 436 height 29
click at [1169, 529] on div "General Cargo/Hazardous Material" at bounding box center [1262, 534] width 446 height 29
type input "General Cargo/Hazardous Material"
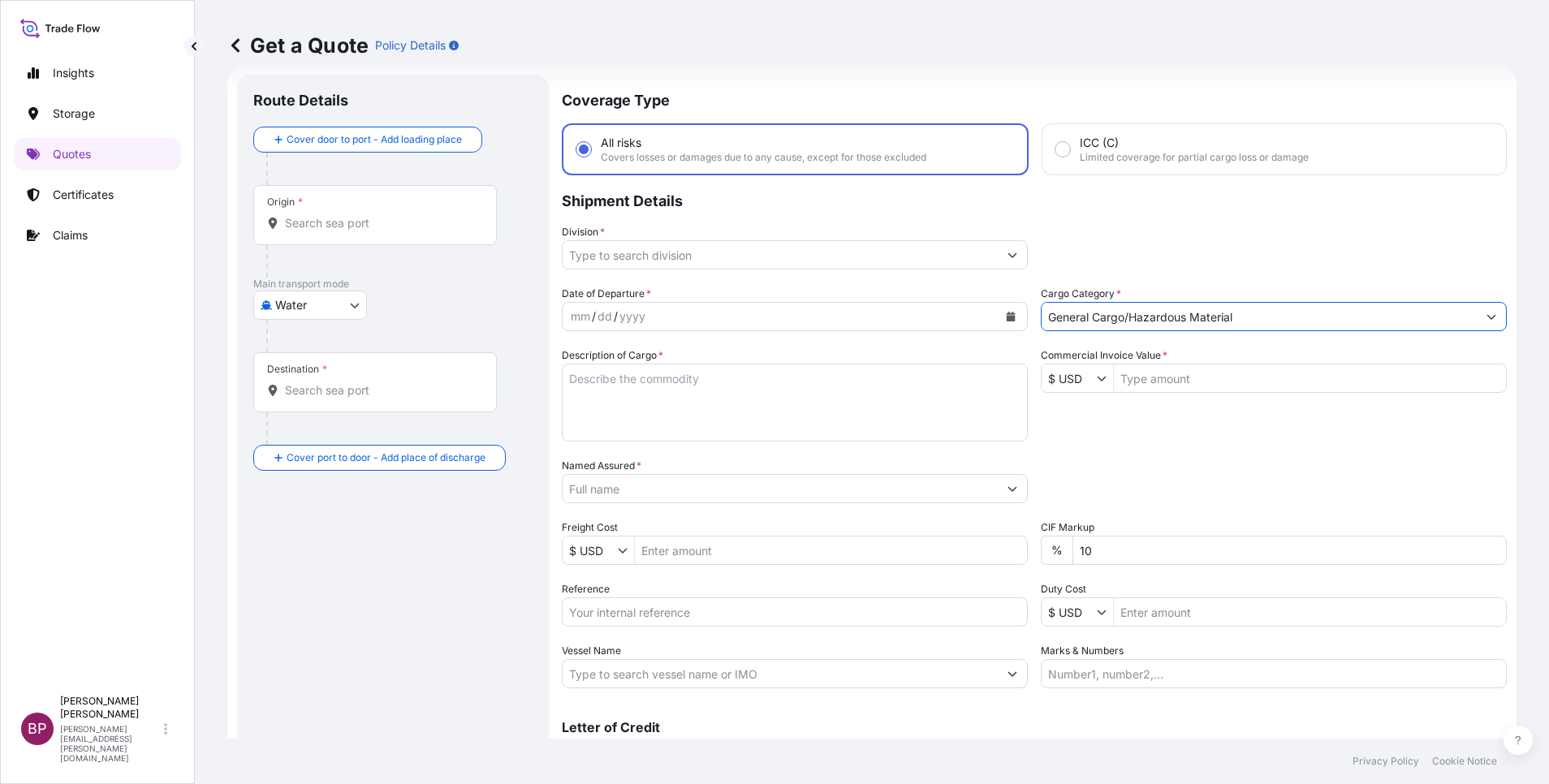
click at [998, 258] on button "Show suggestions" at bounding box center [1012, 255] width 29 height 29
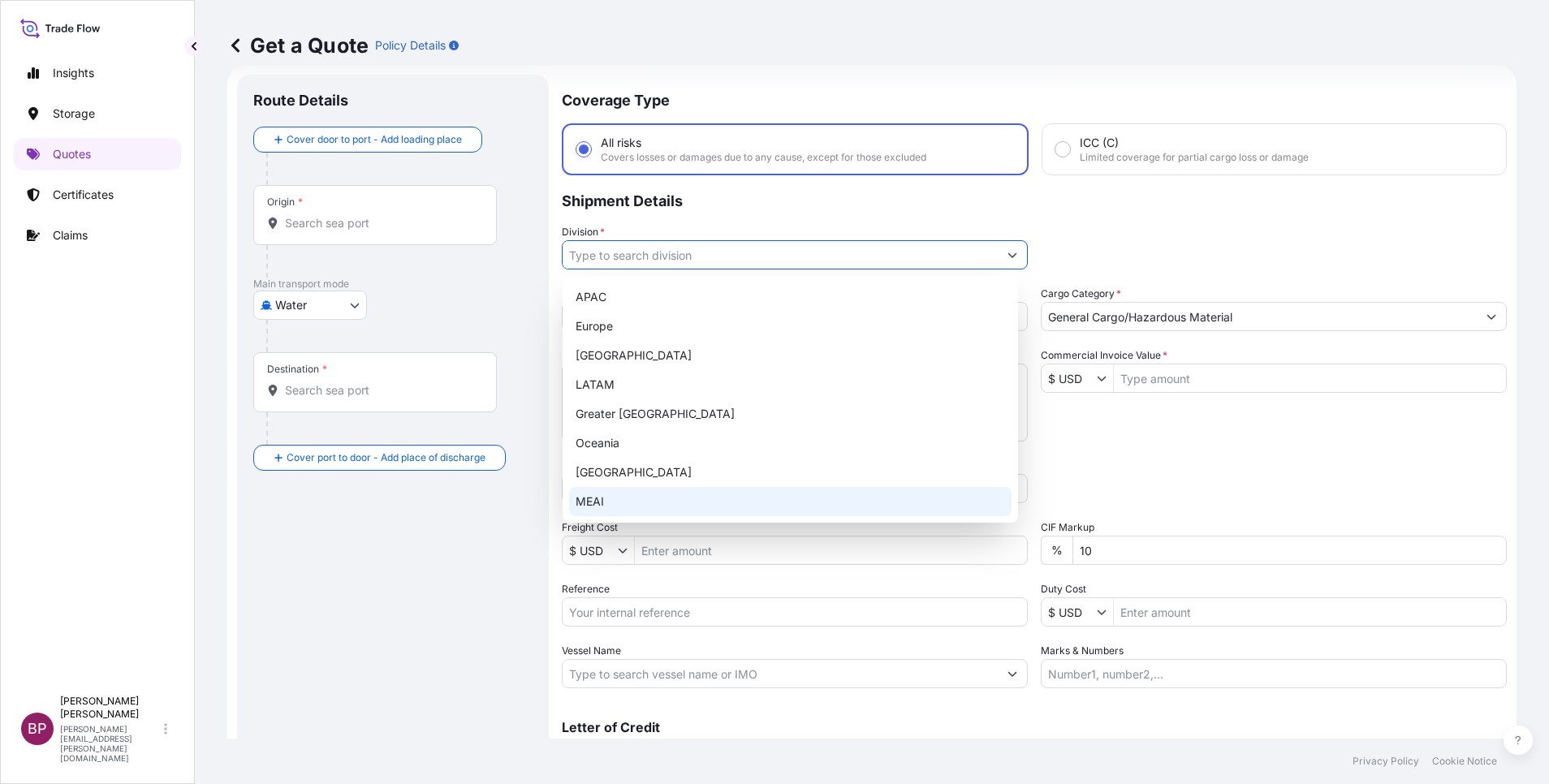
click at [635, 494] on div "MEAI" at bounding box center [790, 501] width 442 height 29
type input "MEAI"
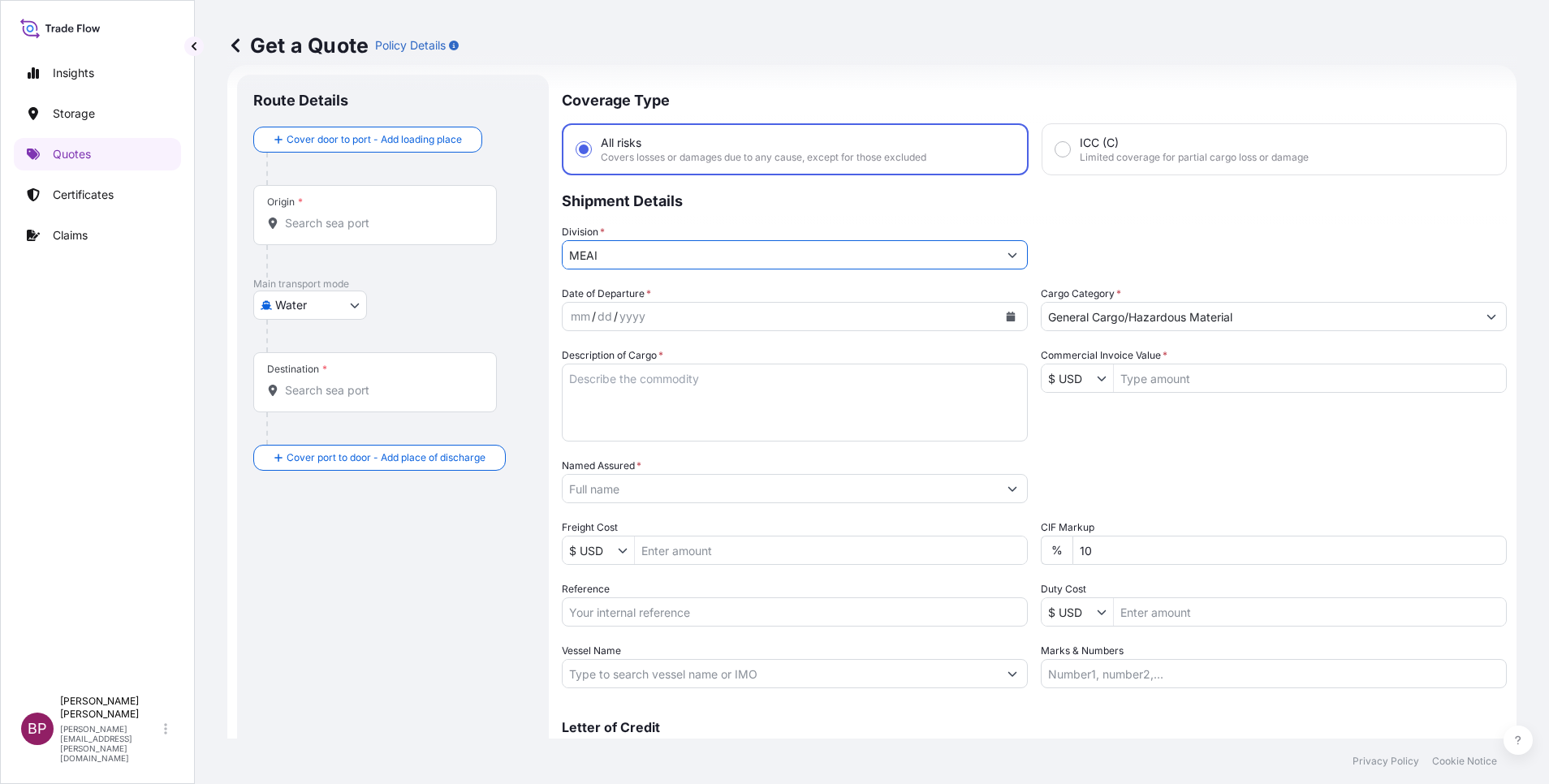
click at [1007, 318] on icon "Calendar" at bounding box center [1011, 317] width 9 height 10
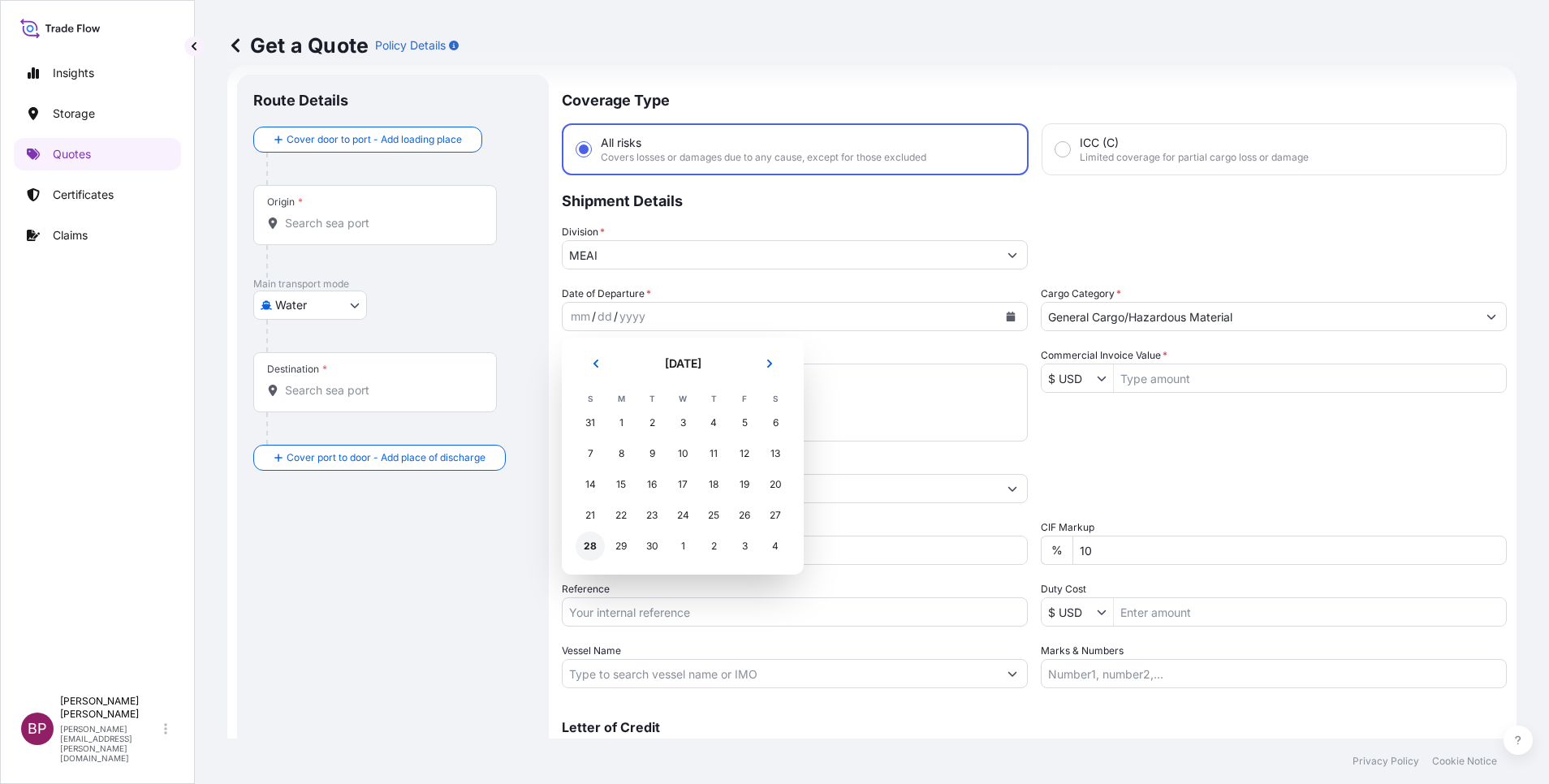
click at [596, 545] on div "28" at bounding box center [590, 546] width 29 height 29
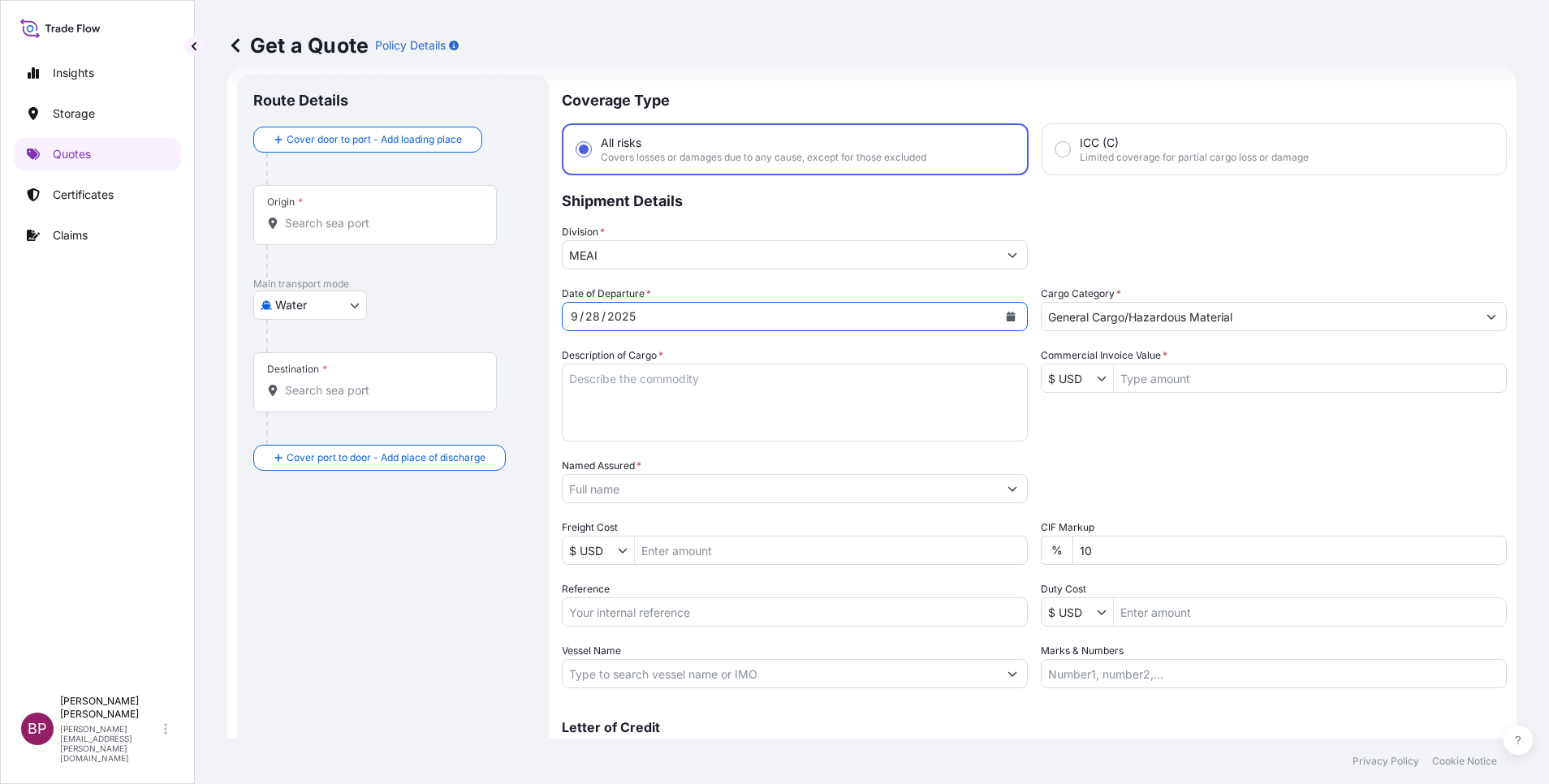
drag, startPoint x: 606, startPoint y: 617, endPoint x: 615, endPoint y: 621, distance: 9.8
click at [607, 617] on input "Reference" at bounding box center [795, 612] width 466 height 29
paste input "3305243328 SLSBDP1407"
type input "3305243328 SLSBDP1407"
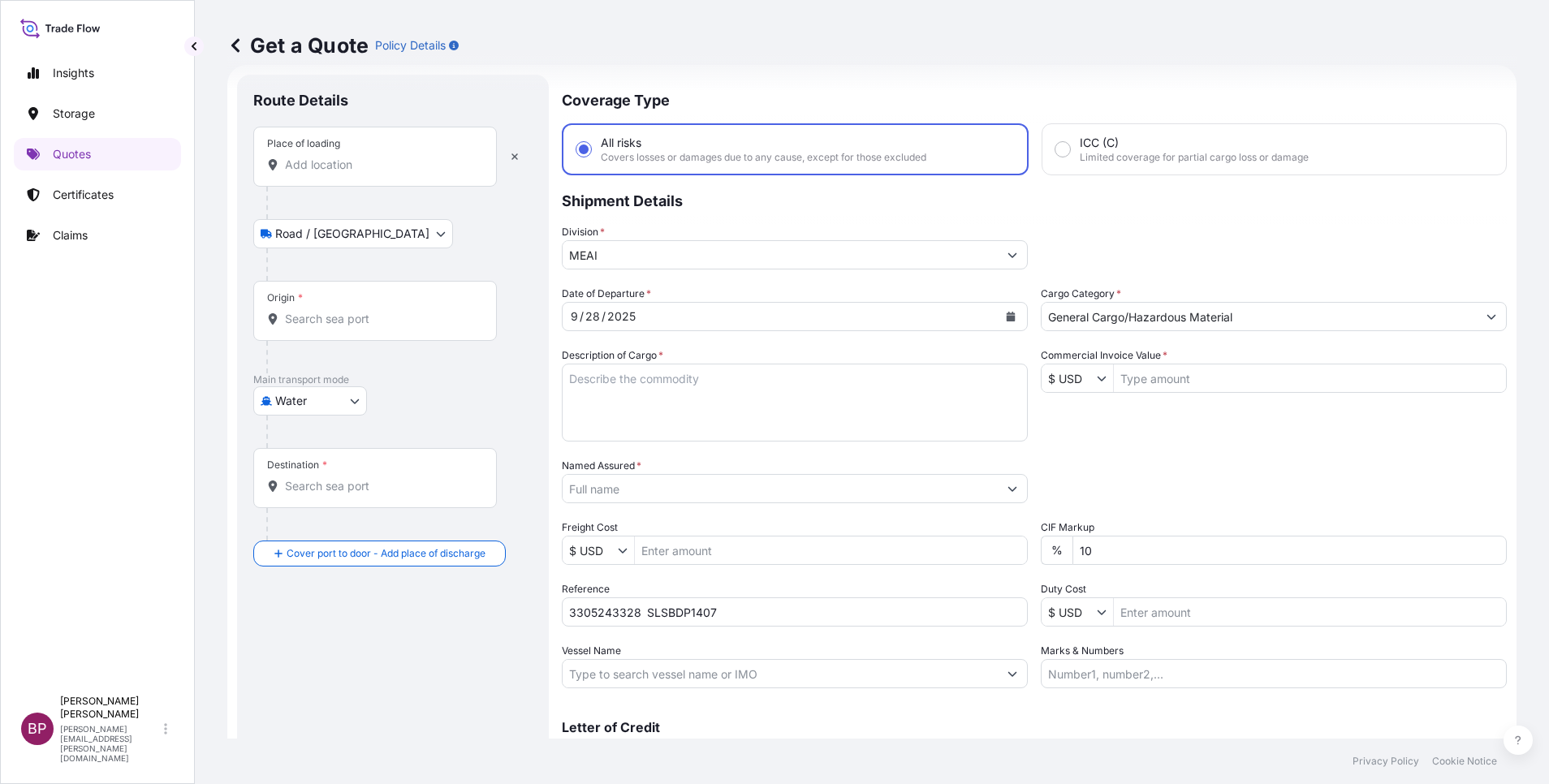
click at [401, 154] on div "Place of loading" at bounding box center [375, 156] width 243 height 60
click at [401, 156] on input "Place of loading" at bounding box center [380, 164] width 191 height 16
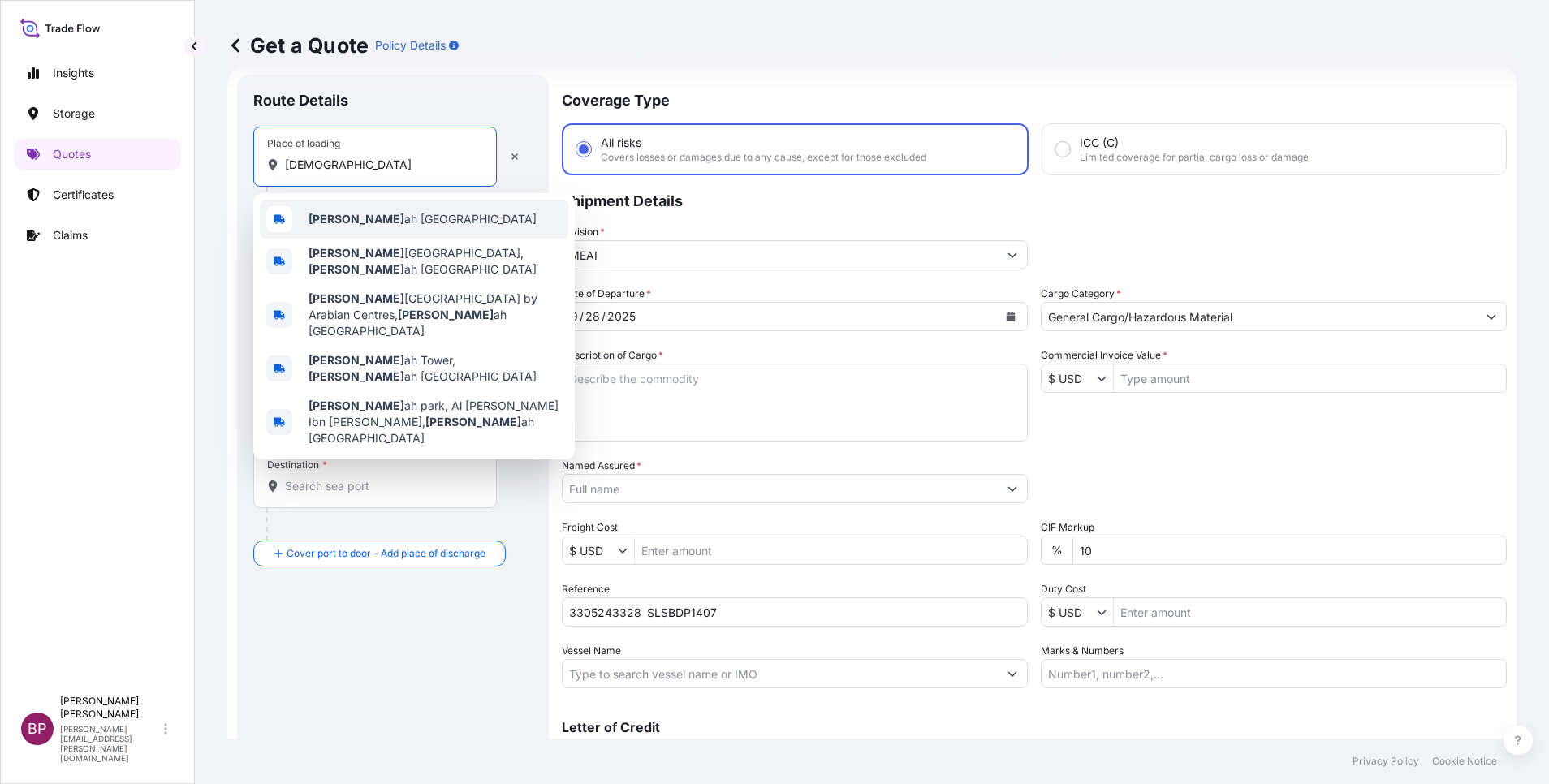
click at [431, 216] on div "[DEMOGRAPHIC_DATA] ah [GEOGRAPHIC_DATA]" at bounding box center [413, 219] width 308 height 39
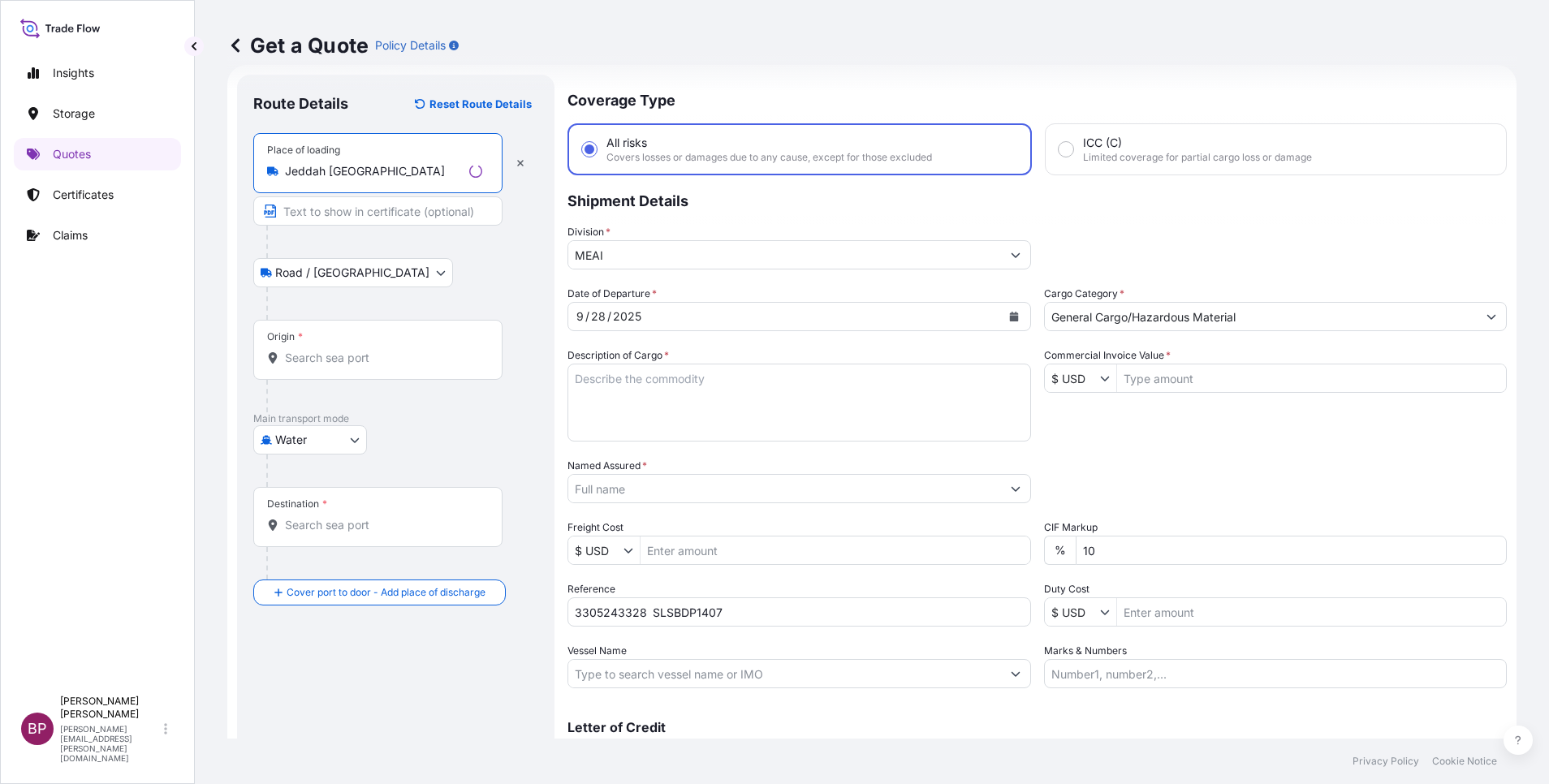
type input "Jeddah [GEOGRAPHIC_DATA]"
click at [369, 359] on input "Origin *" at bounding box center [383, 357] width 197 height 16
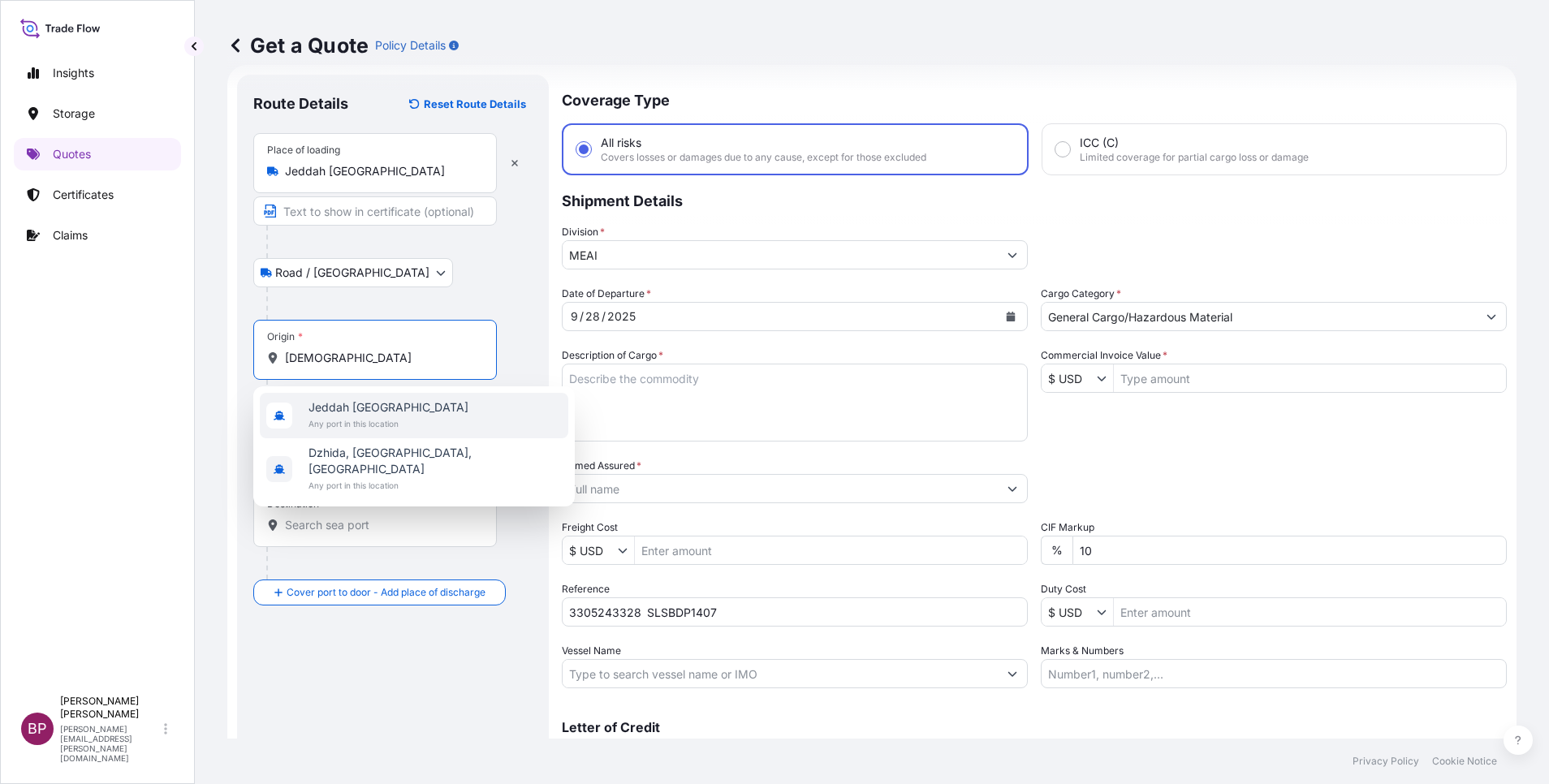
click at [396, 412] on span "Jeddah [GEOGRAPHIC_DATA]" at bounding box center [388, 407] width 160 height 16
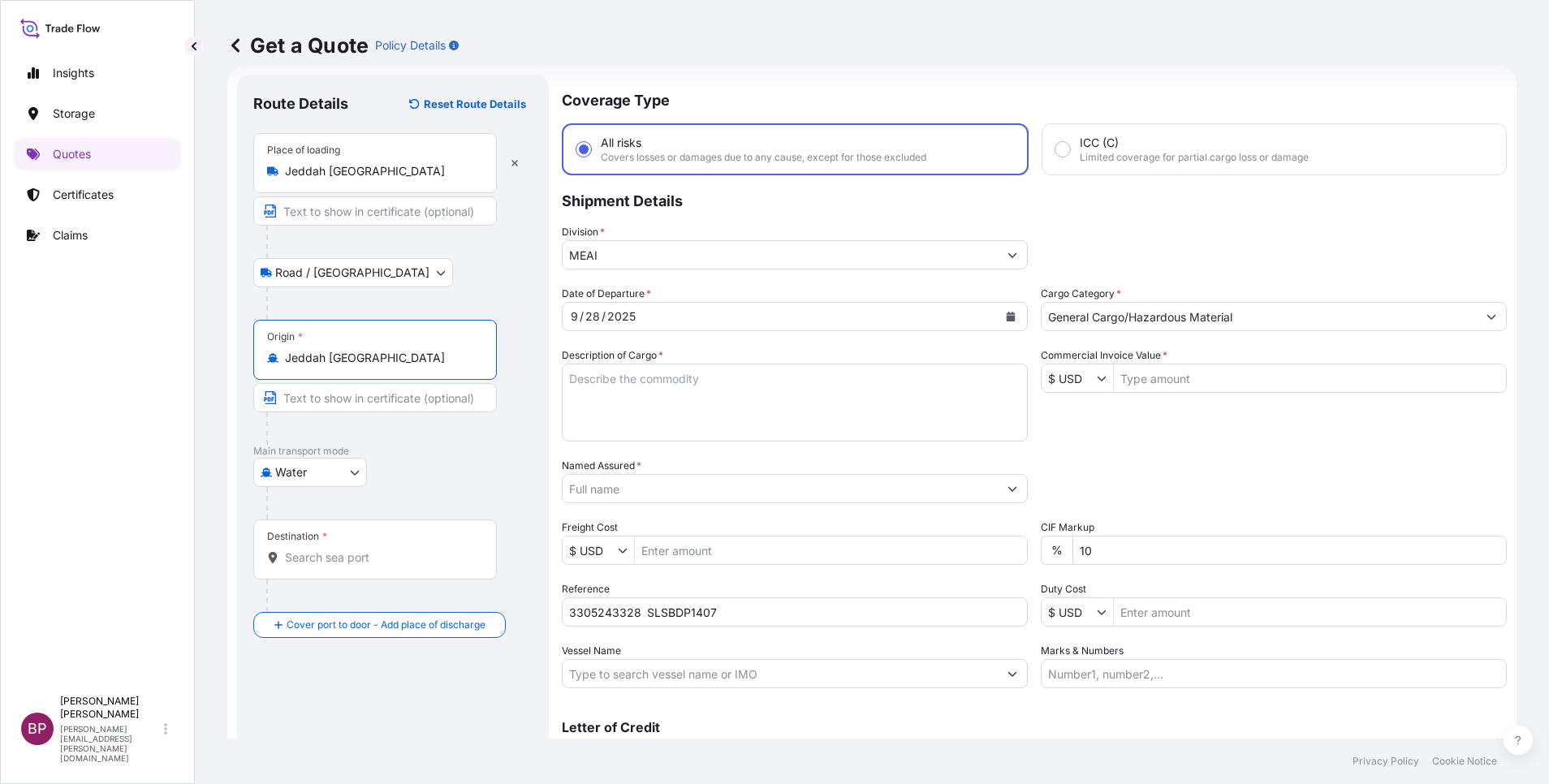
type input "Jeddah [GEOGRAPHIC_DATA]"
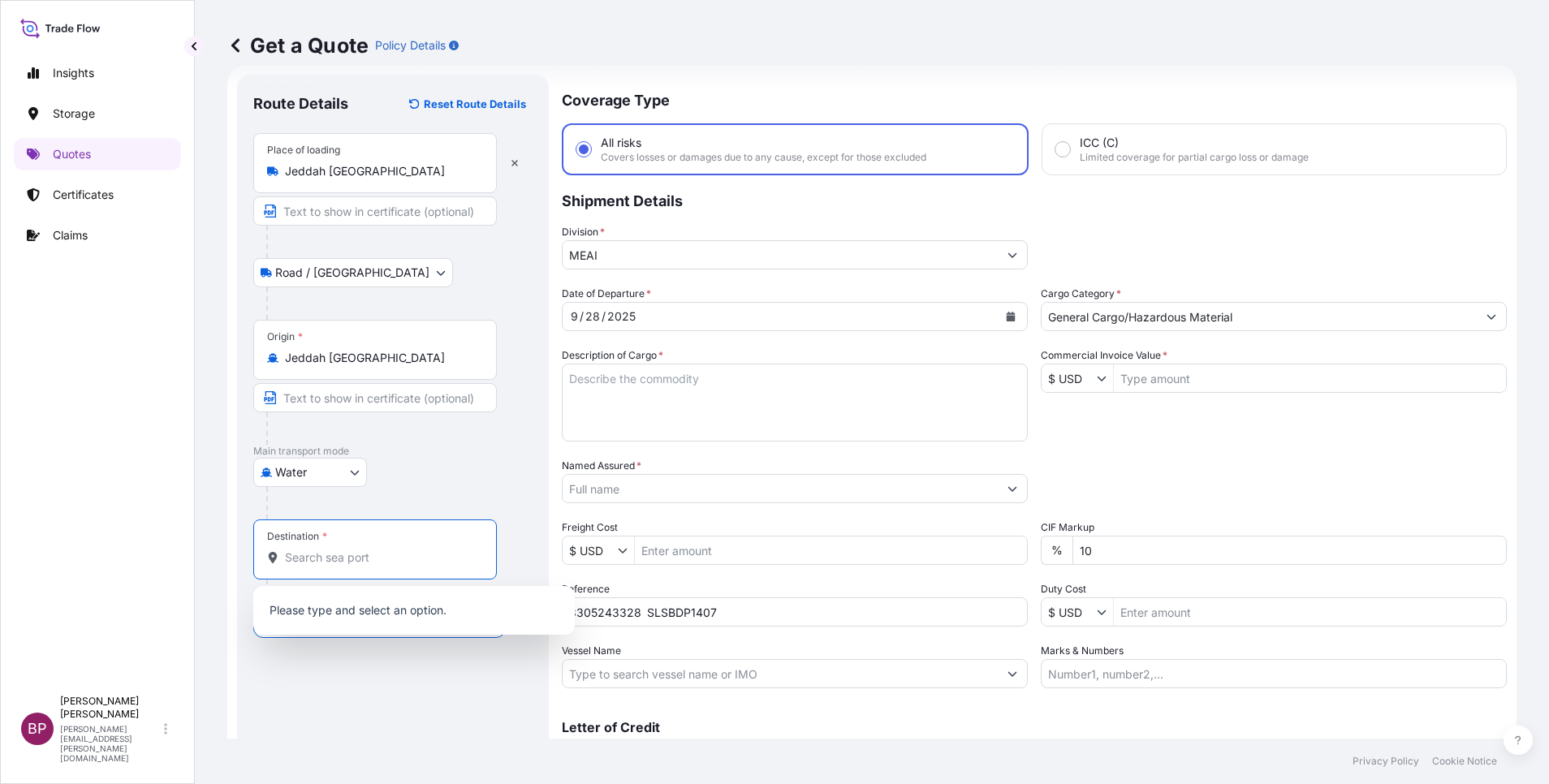
click at [371, 556] on input "Destination *" at bounding box center [380, 557] width 191 height 16
paste input "Ningbo"
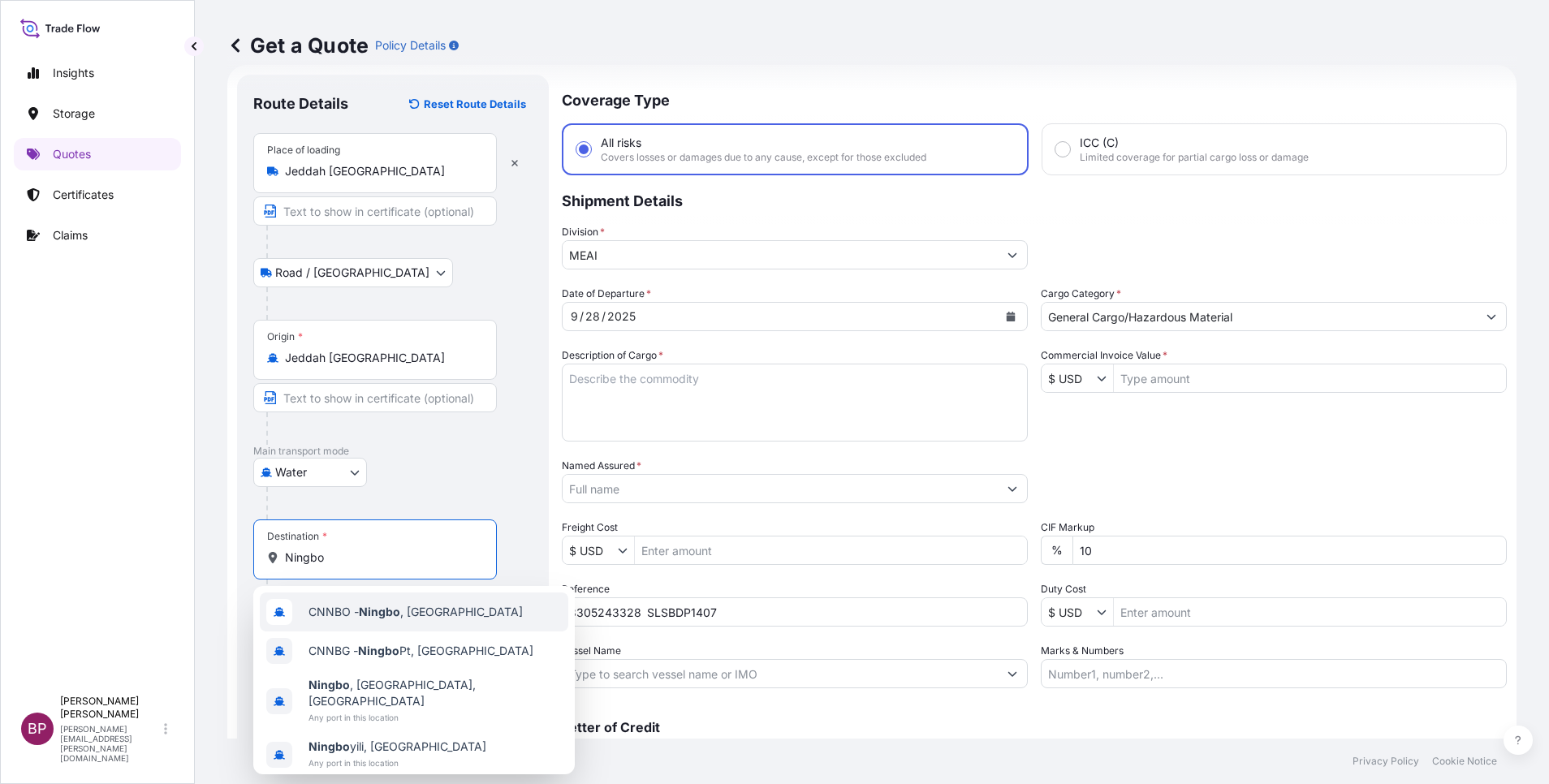
click at [403, 609] on span "CNNBO - Ningbo , [GEOGRAPHIC_DATA]" at bounding box center [415, 612] width 214 height 16
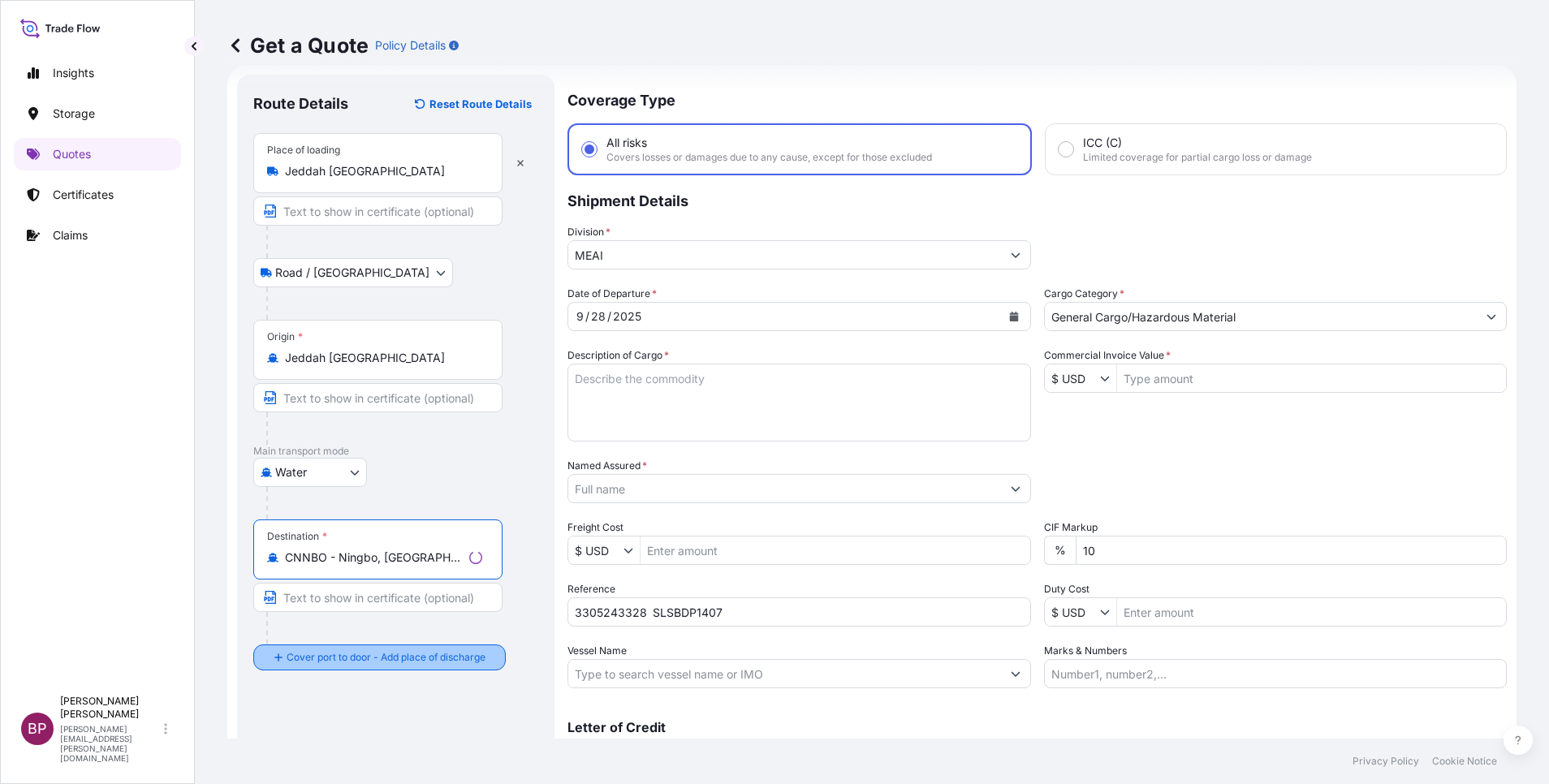
type input "CNNBO - Ningbo, [GEOGRAPHIC_DATA]"
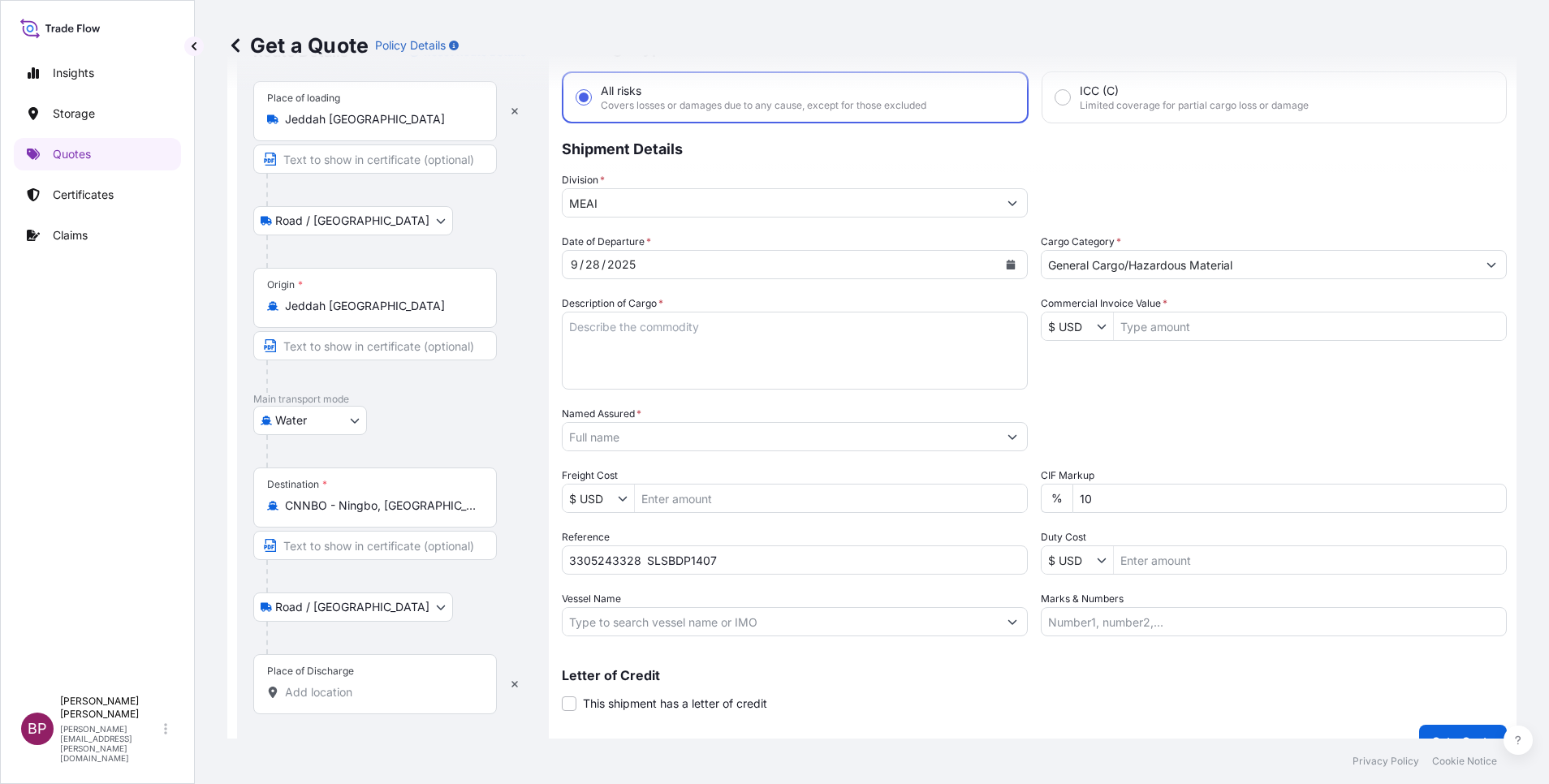
scroll to position [106, 0]
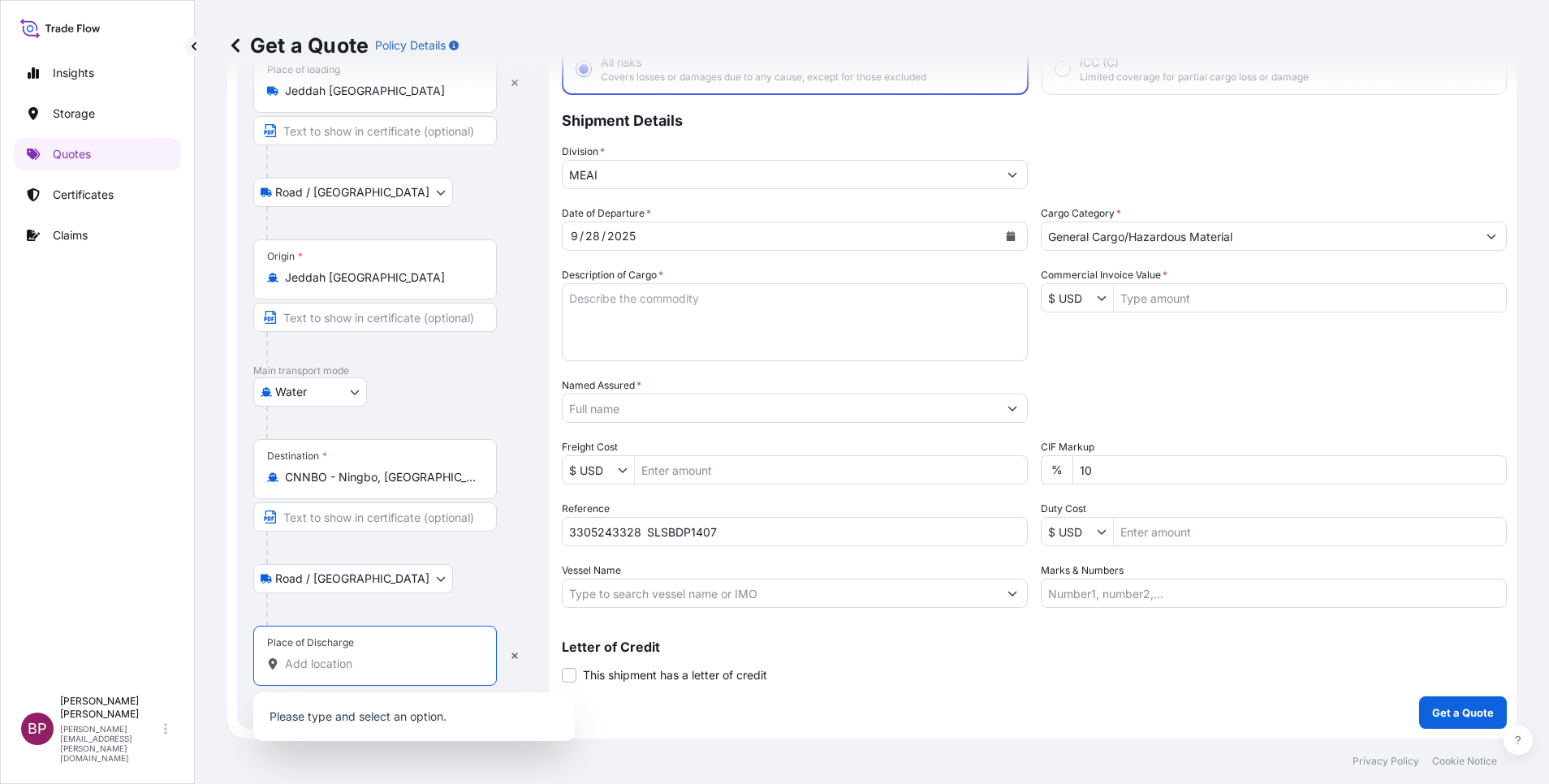
click at [380, 661] on input "Place of Discharge" at bounding box center [380, 663] width 191 height 16
paste input "Ningbo"
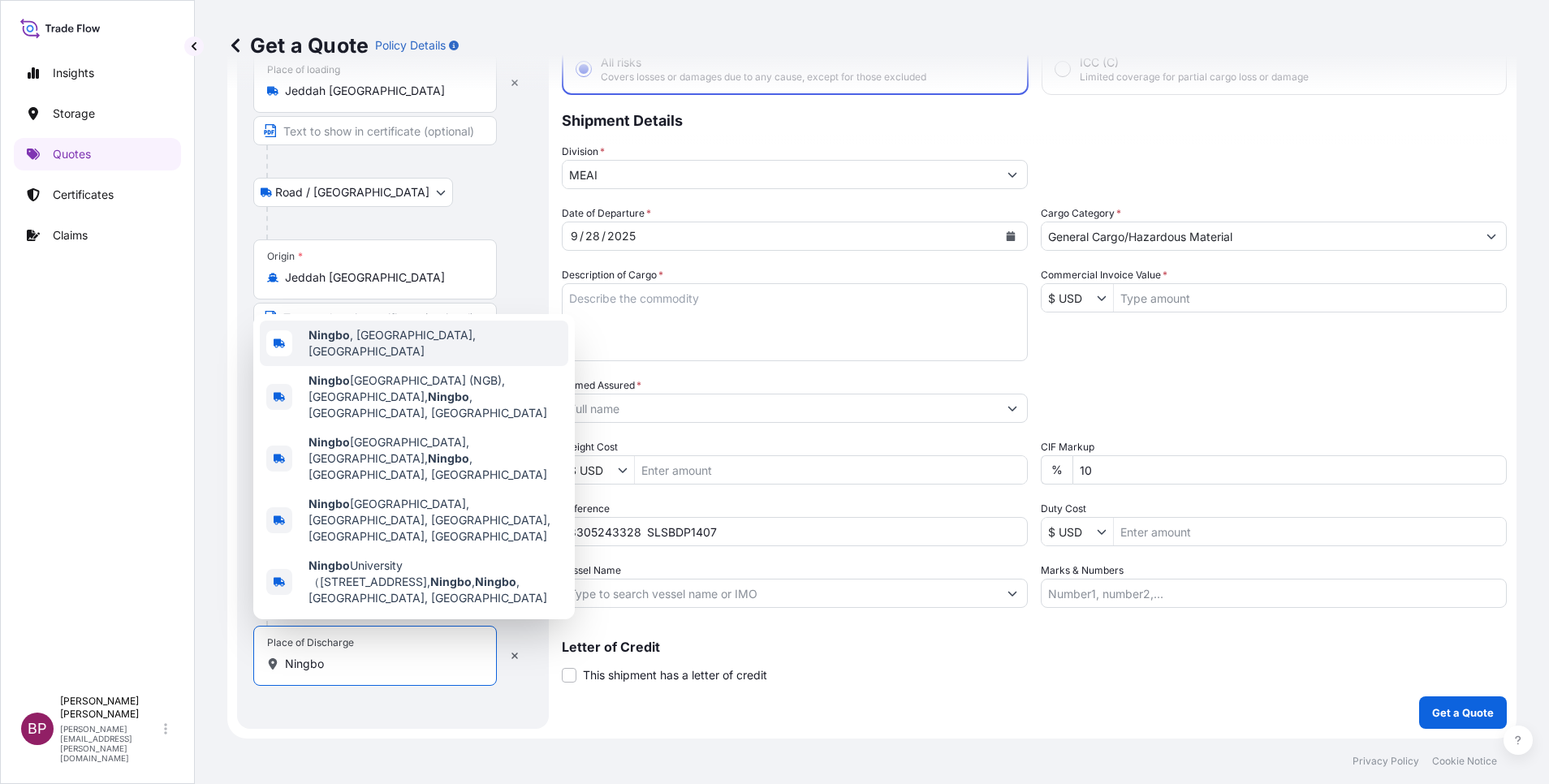
click at [407, 359] on span "[GEOGRAPHIC_DATA] , [GEOGRAPHIC_DATA], [GEOGRAPHIC_DATA]" at bounding box center [435, 344] width 253 height 33
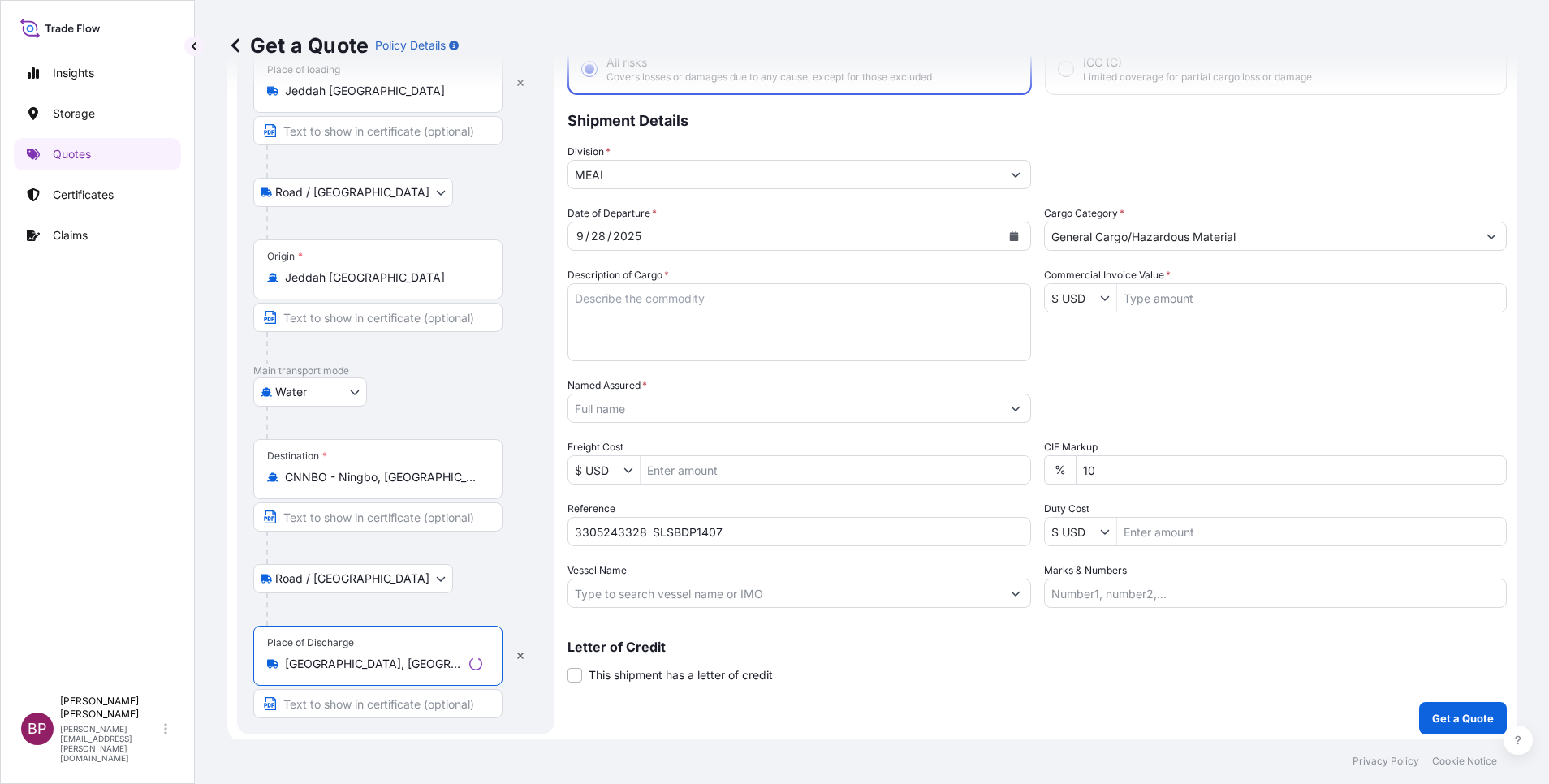
type input "[GEOGRAPHIC_DATA], [GEOGRAPHIC_DATA], [GEOGRAPHIC_DATA]"
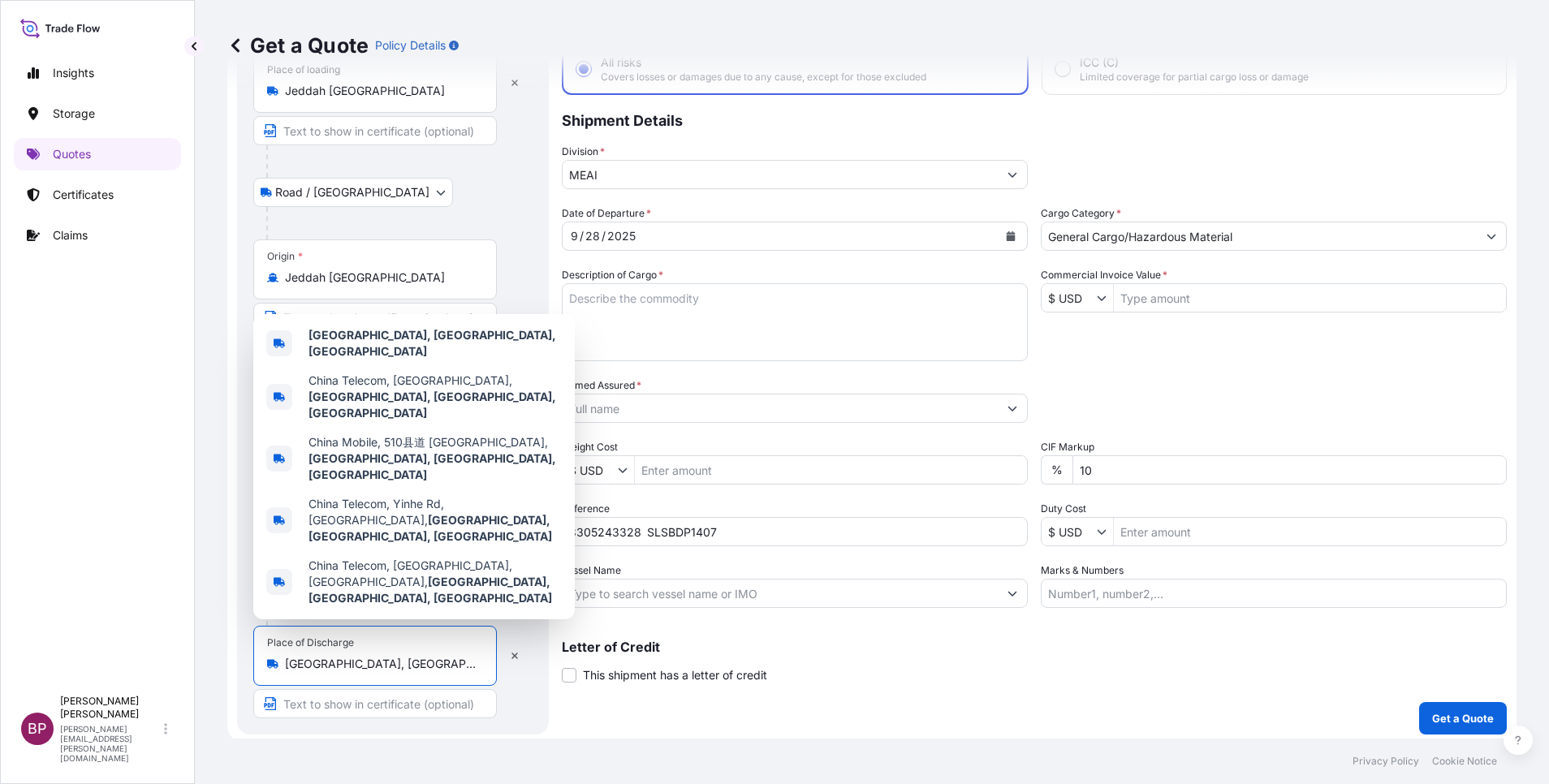
click at [772, 322] on textarea "Description of Cargo *" at bounding box center [795, 322] width 466 height 78
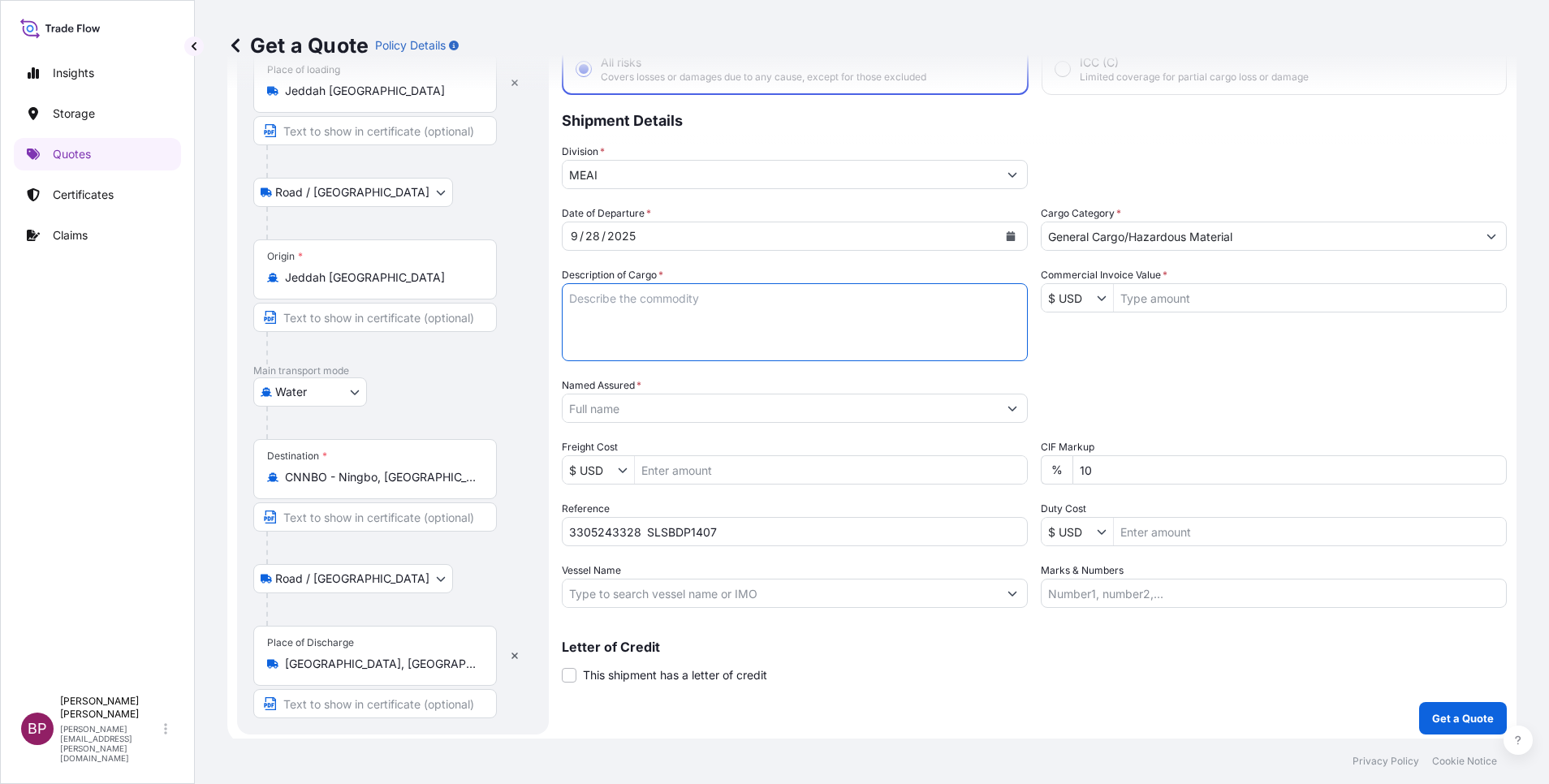
paste textarea "KELTAN KSA 6405H /Synthetic Rubber EPDM"
type textarea "KELTAN KSA 6405H /Synthetic Rubber EPDM"
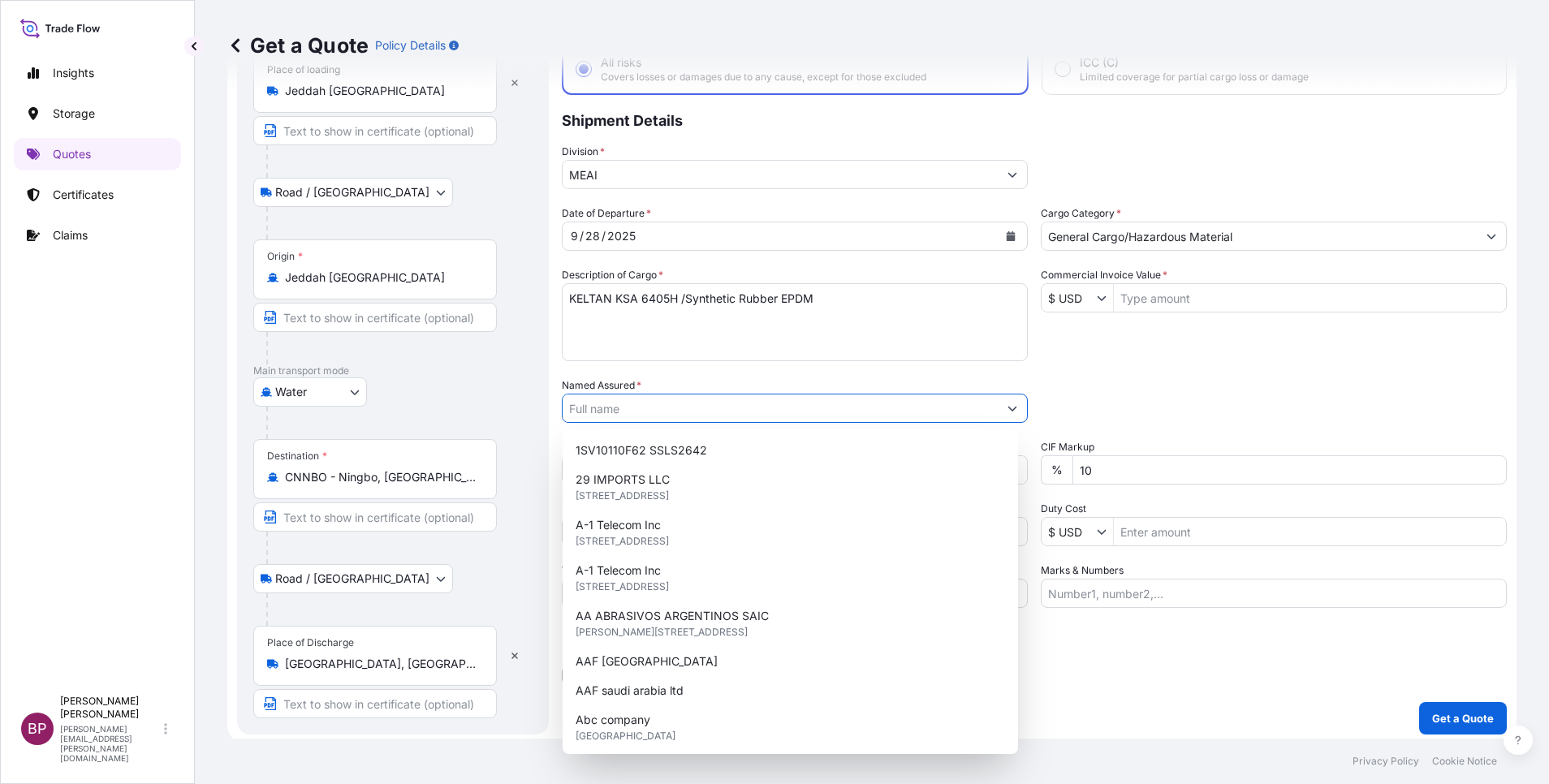
click at [714, 411] on input "Named Assured *" at bounding box center [780, 408] width 436 height 29
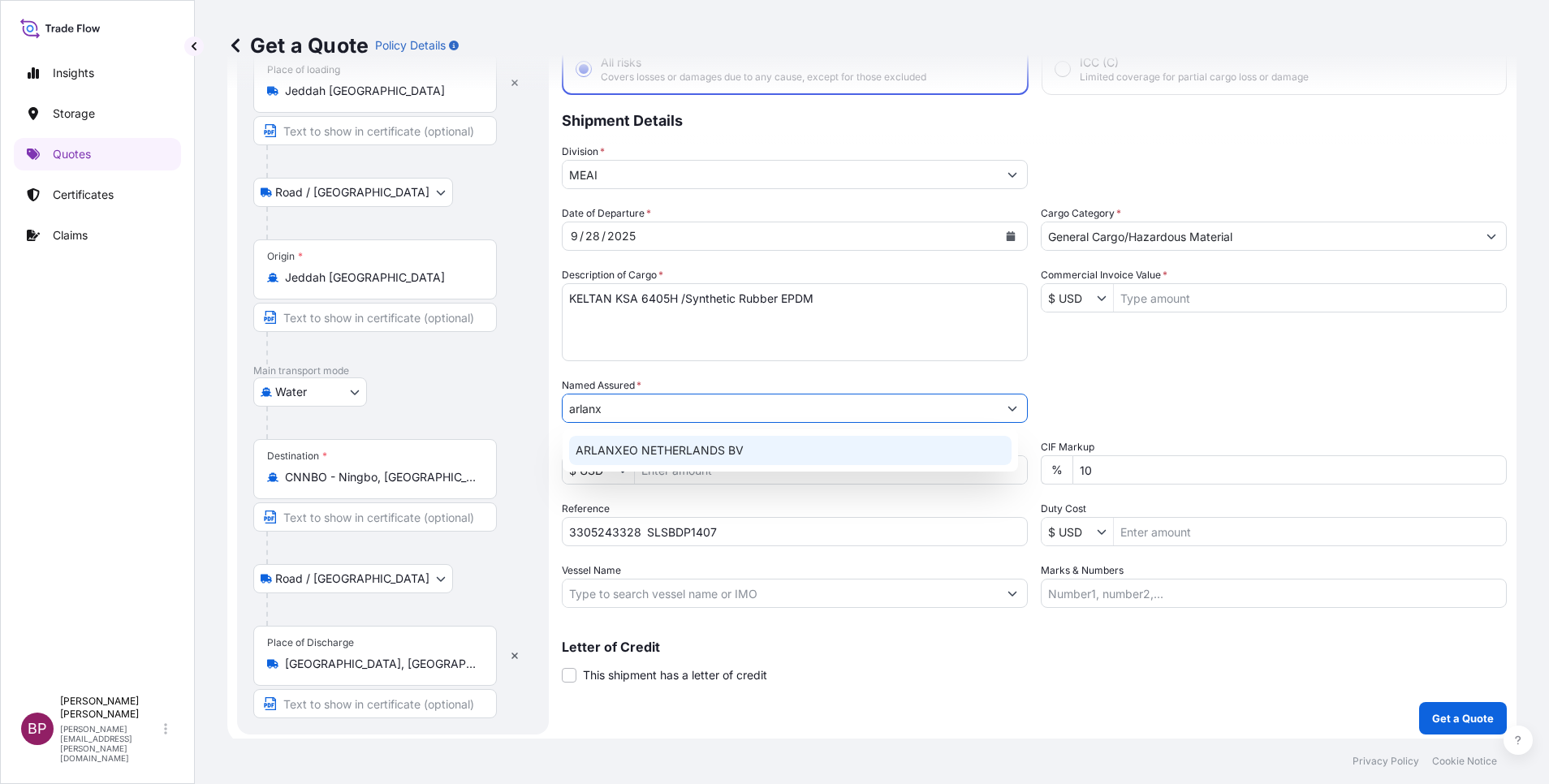
click at [695, 449] on span "ARLANXEO NETHERLANDS BV" at bounding box center [660, 450] width 168 height 16
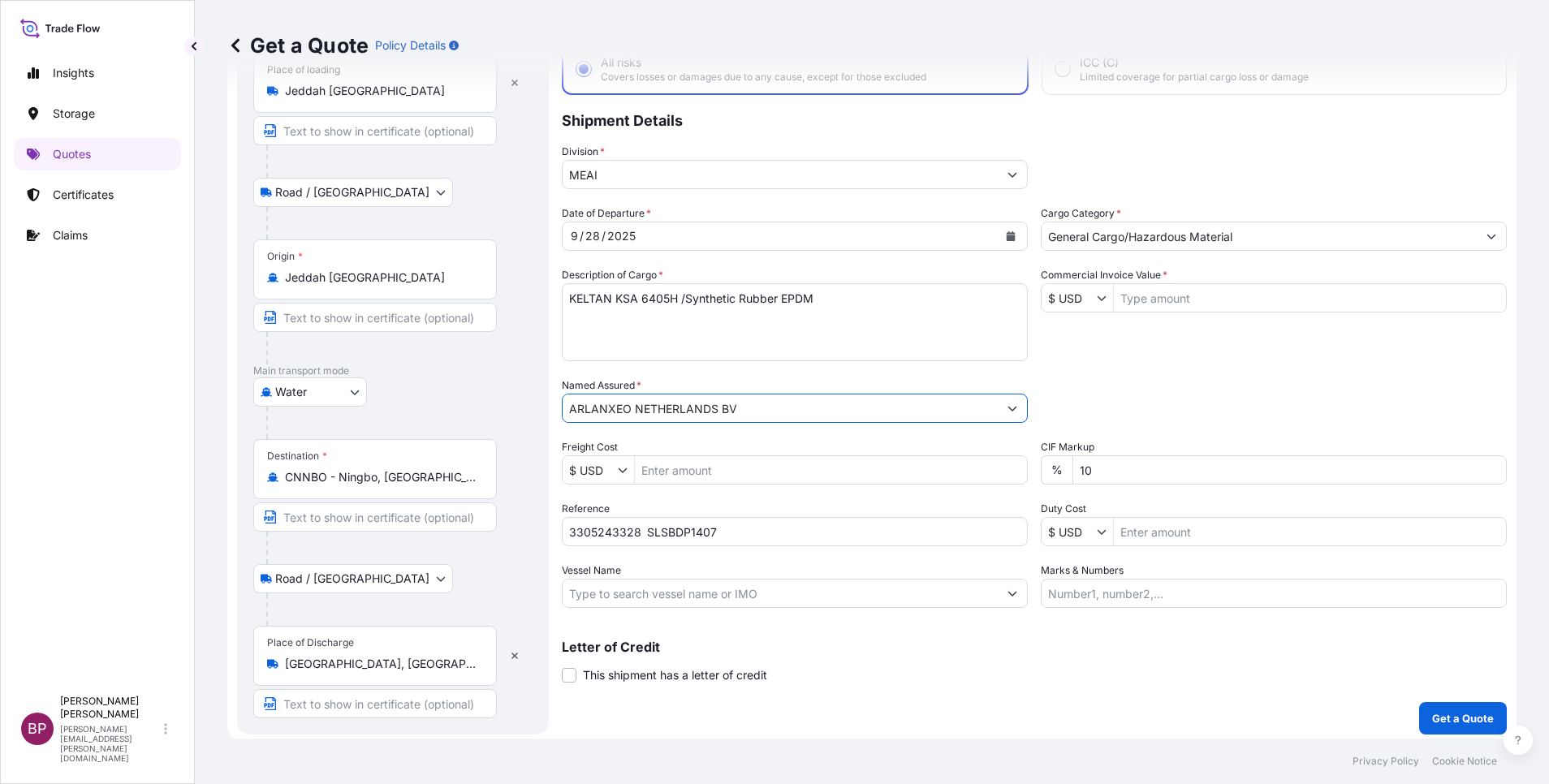
type input "ARLANXEO NETHERLANDS BV"
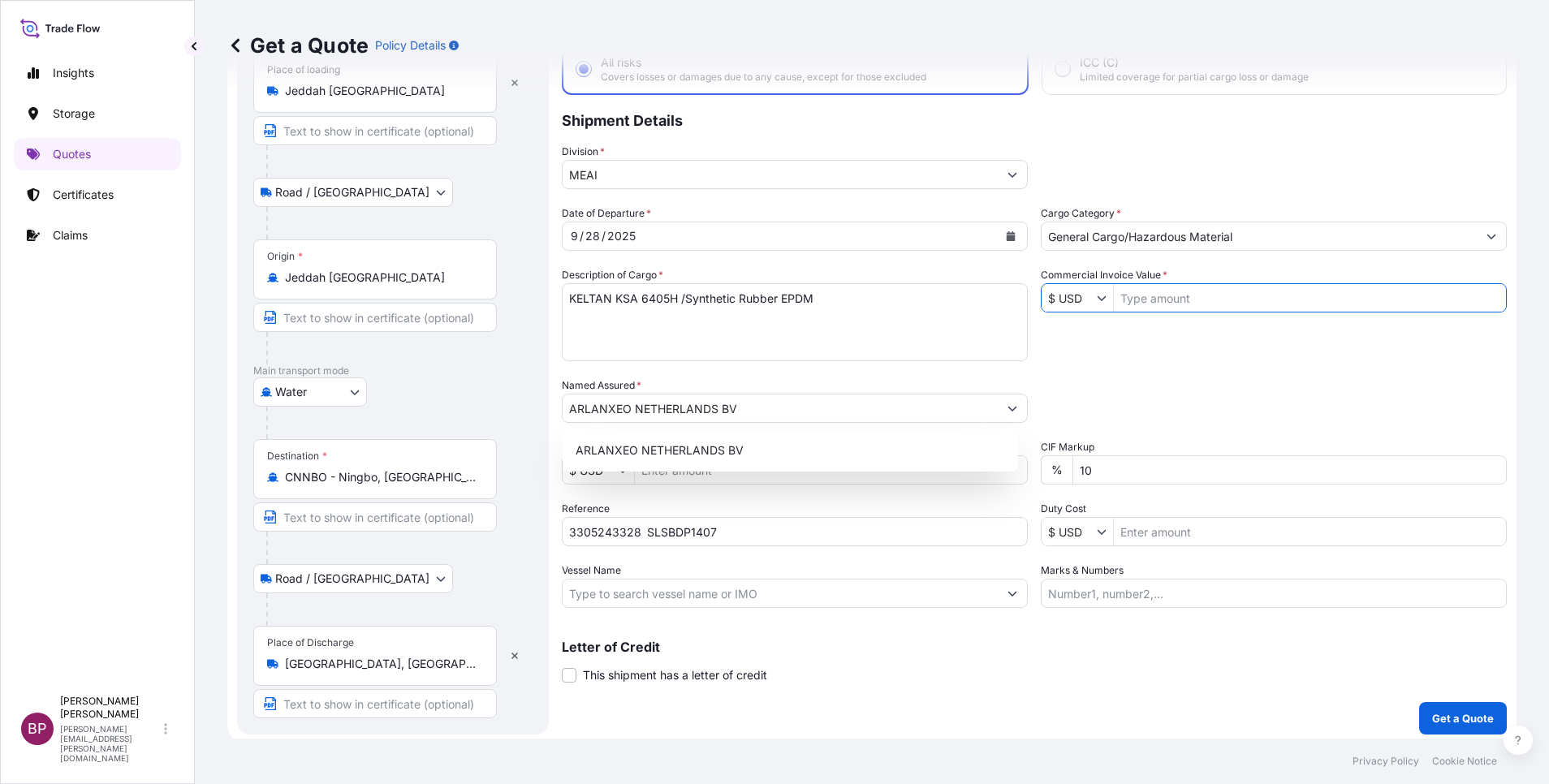
drag, startPoint x: 1145, startPoint y: 288, endPoint x: 1224, endPoint y: 325, distance: 87.2
click at [1145, 288] on input "Commercial Invoice Value *" at bounding box center [1310, 297] width 392 height 29
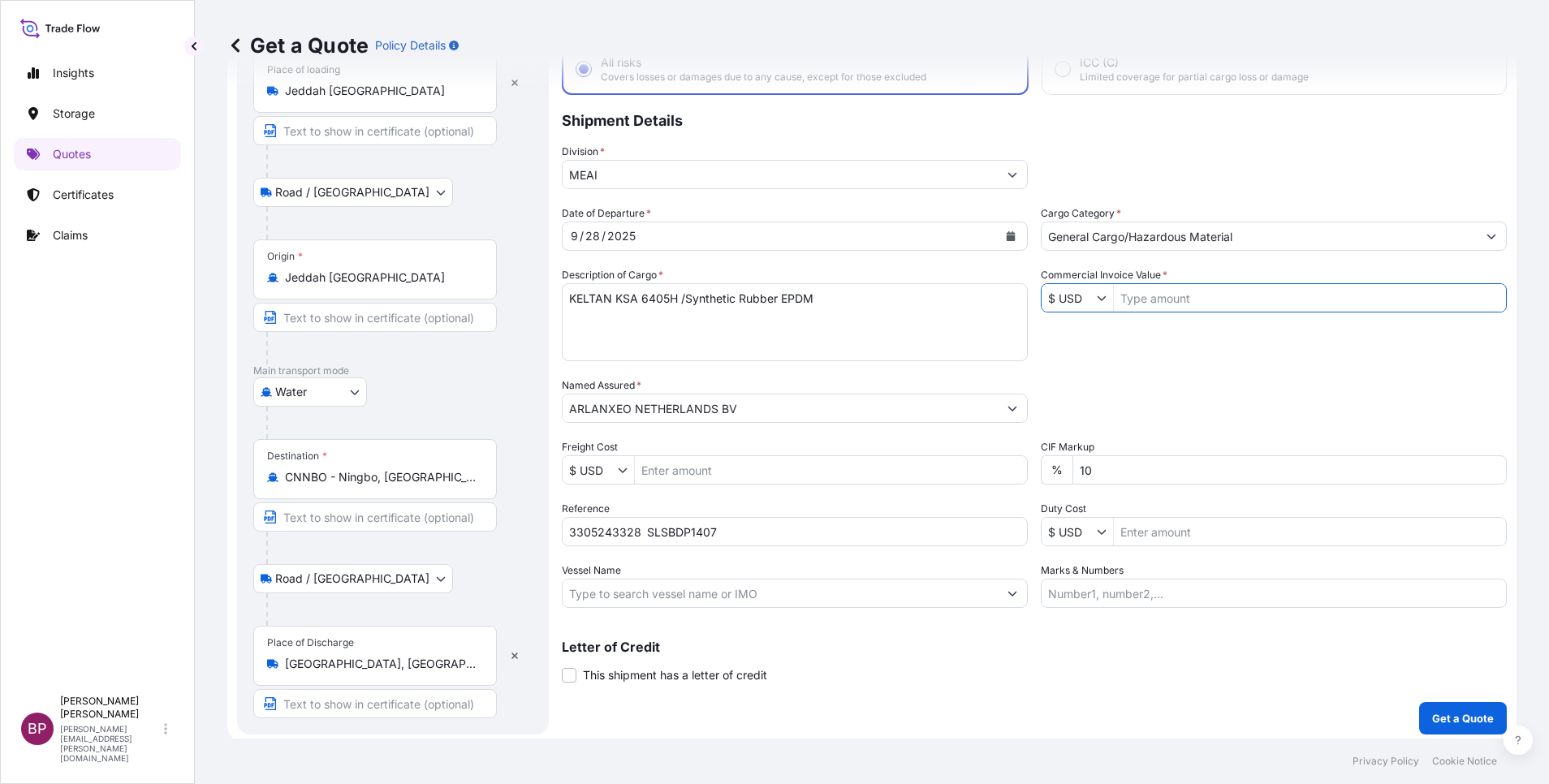
paste input "230490"
type input "230,490"
click at [1432, 718] on p "Get a Quote" at bounding box center [1463, 718] width 62 height 16
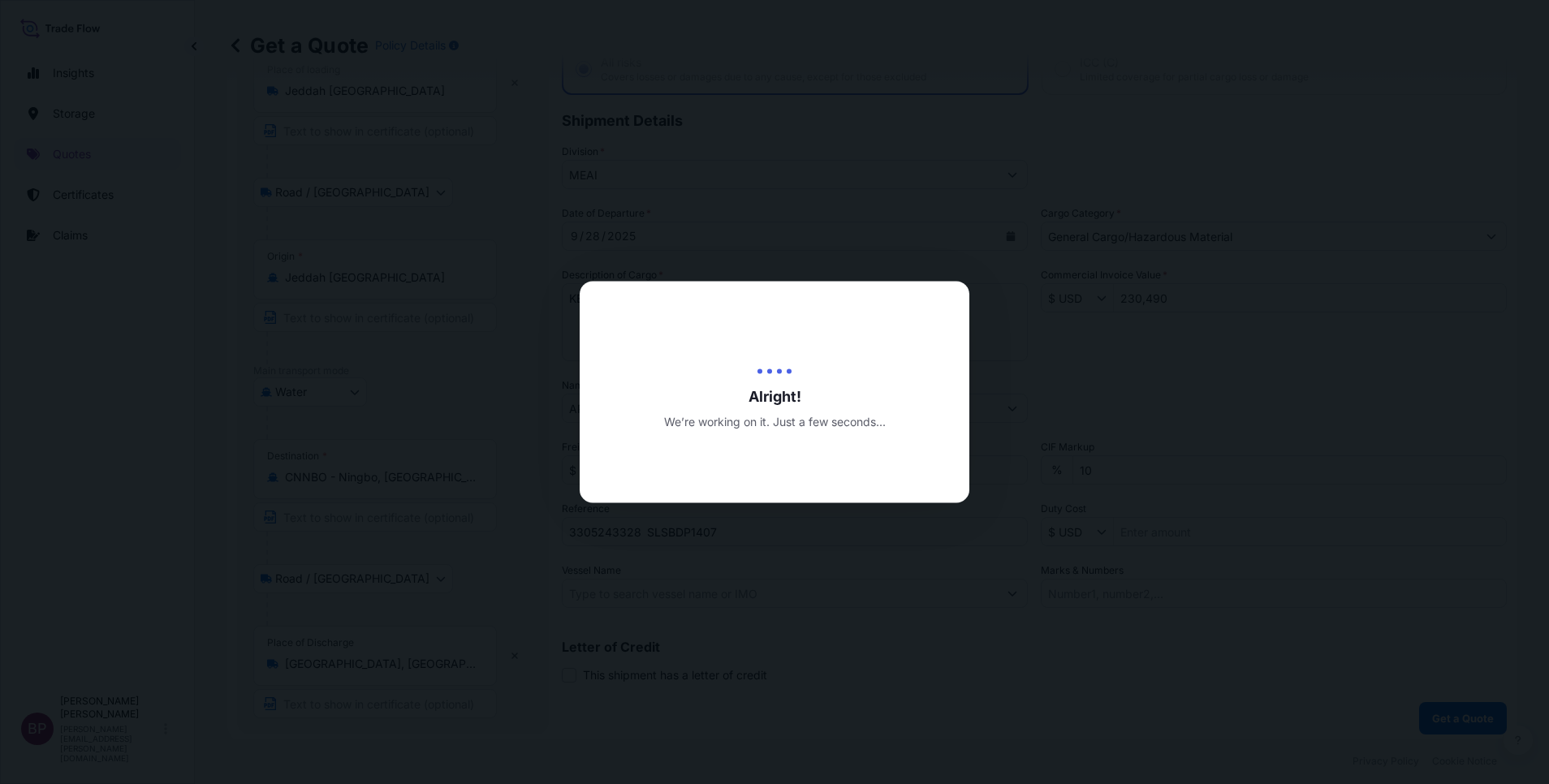
select select "Road / [GEOGRAPHIC_DATA]"
select select "Water"
select select "Road / [GEOGRAPHIC_DATA]"
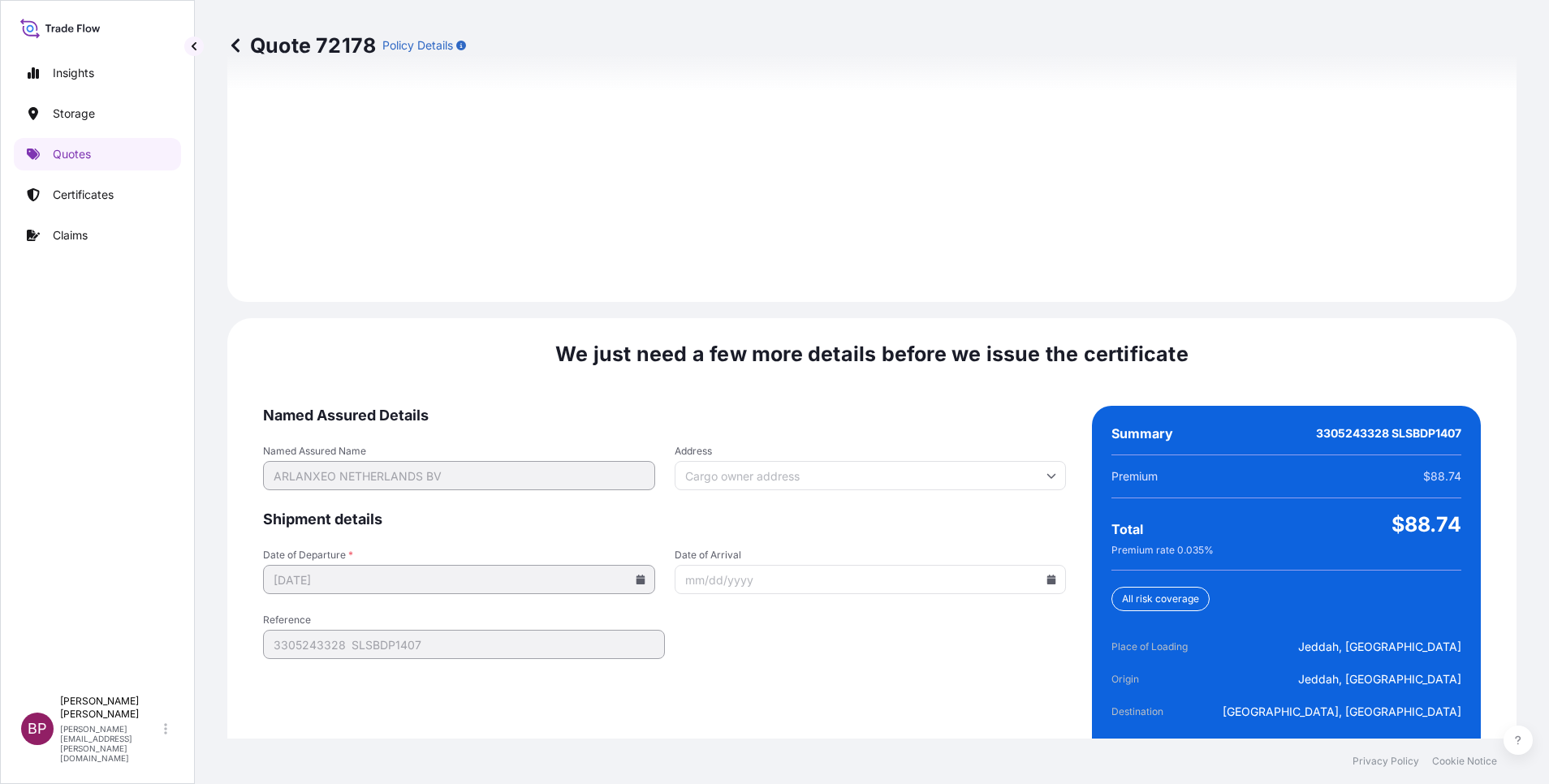
scroll to position [2406, 0]
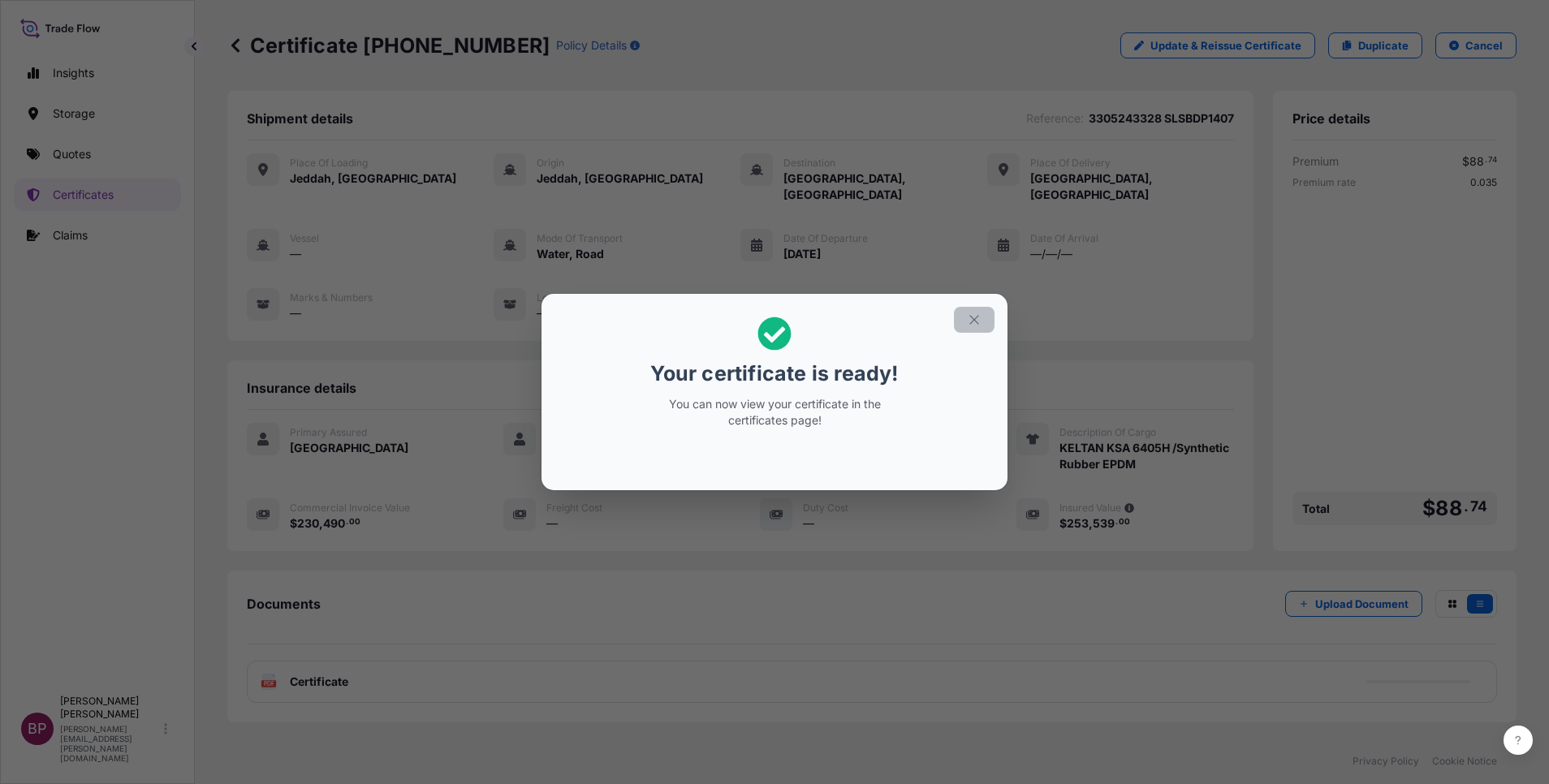
click at [976, 322] on icon "button" at bounding box center [973, 320] width 14 height 14
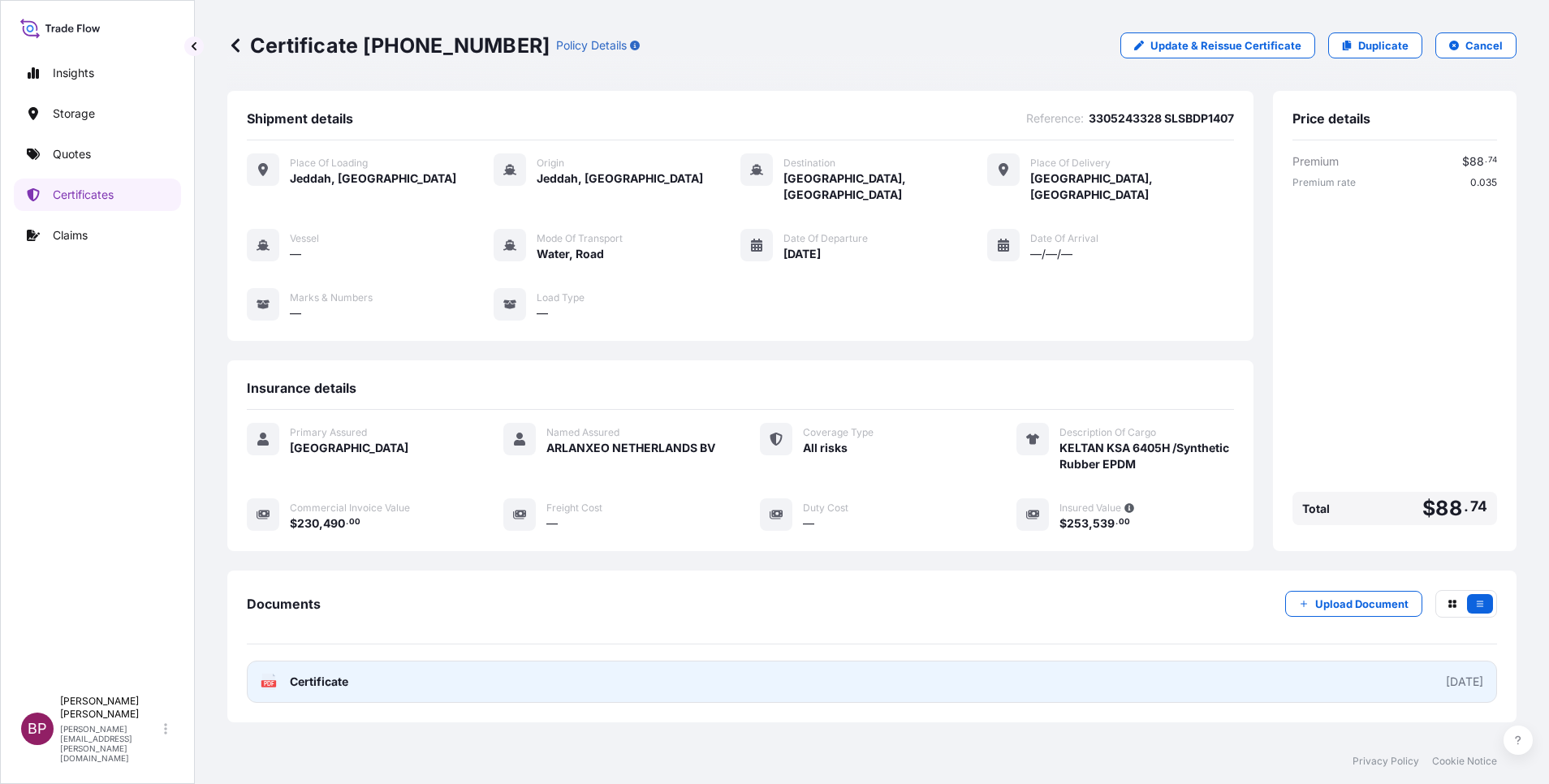
click at [340, 674] on span "Certificate" at bounding box center [319, 682] width 59 height 16
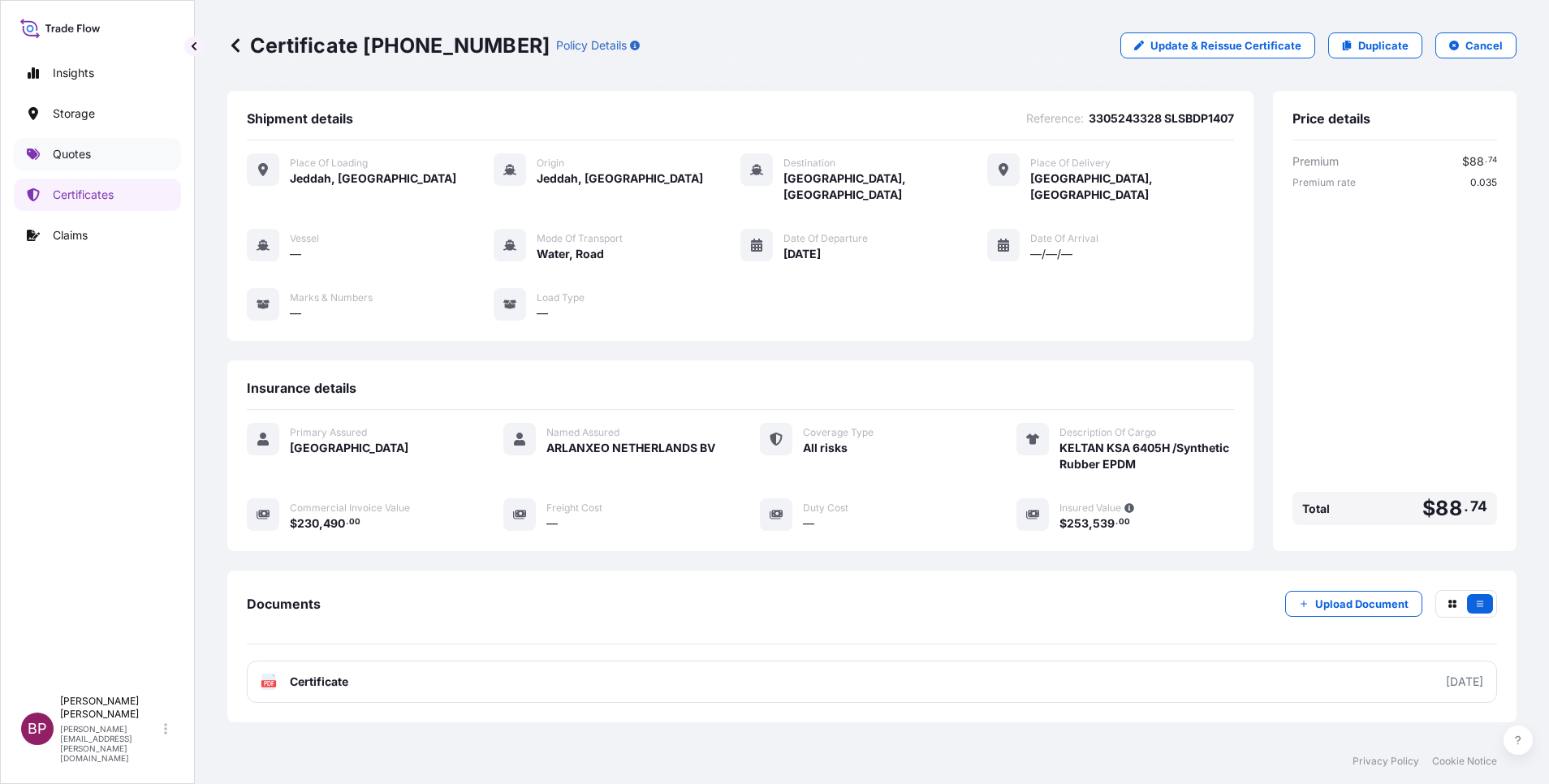
click at [86, 155] on p "Quotes" at bounding box center [72, 154] width 39 height 16
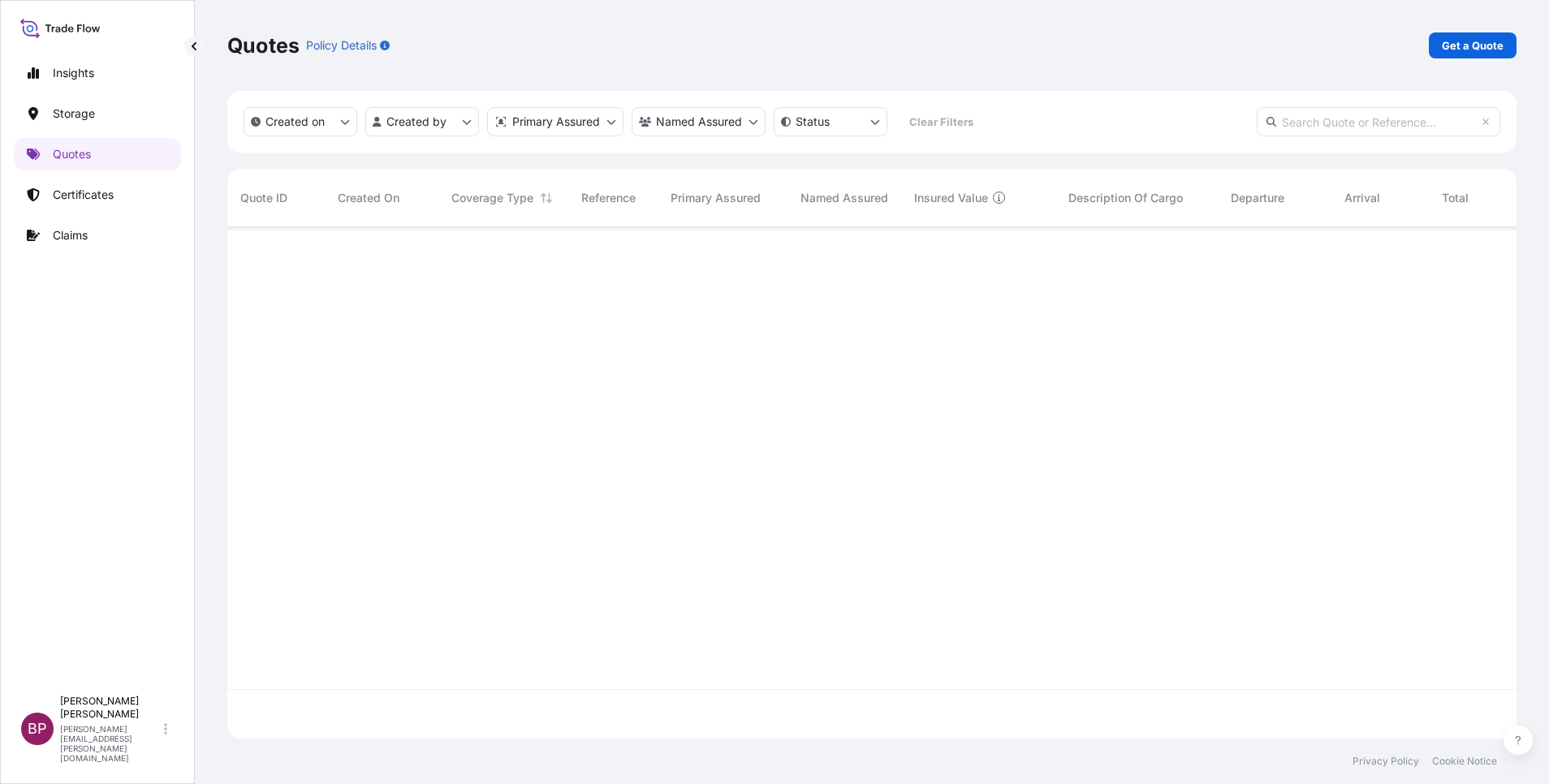
scroll to position [502, 1271]
click at [1482, 45] on p "Get a Quote" at bounding box center [1473, 45] width 62 height 16
select select "Water"
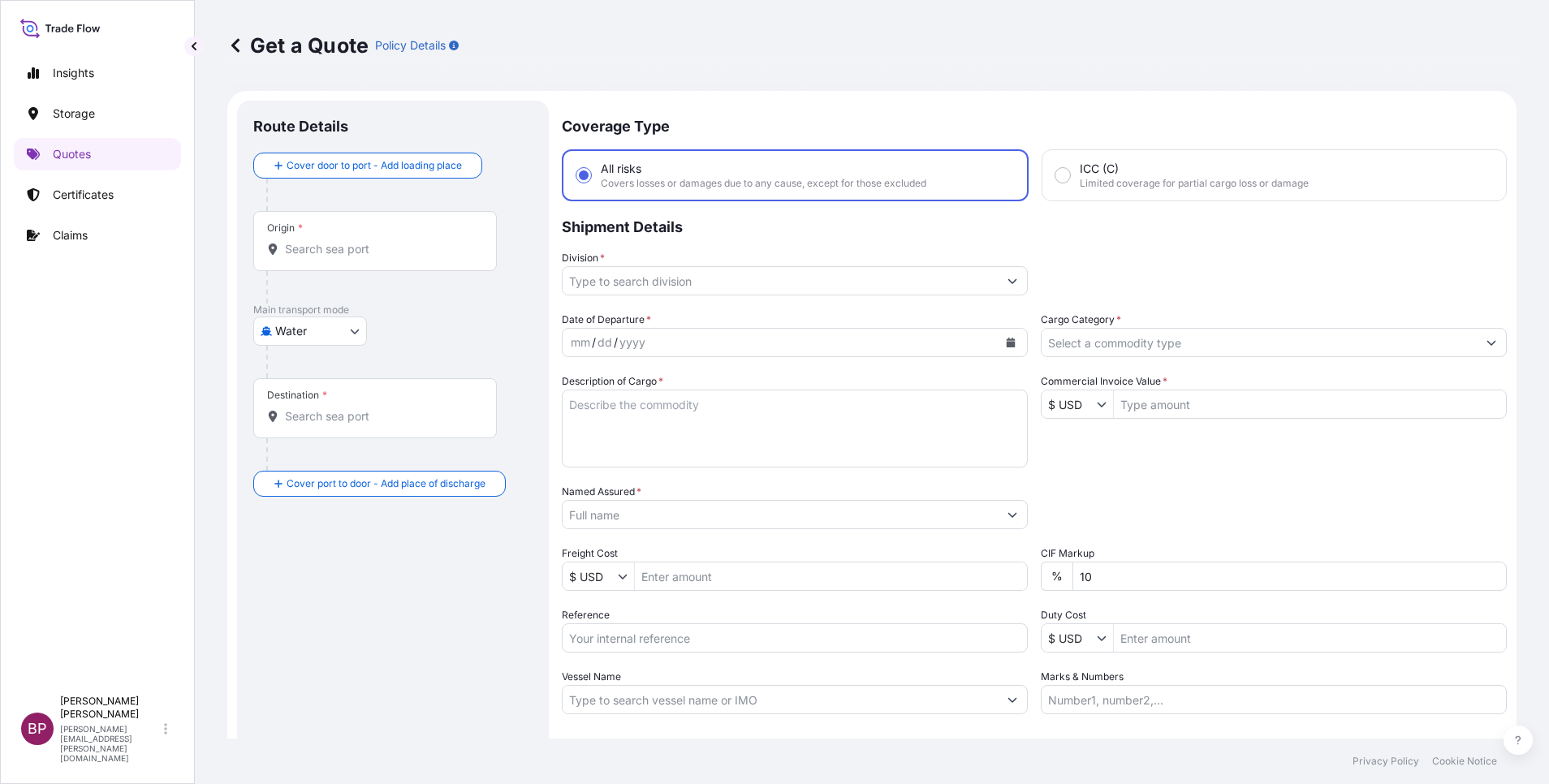
scroll to position [26, 0]
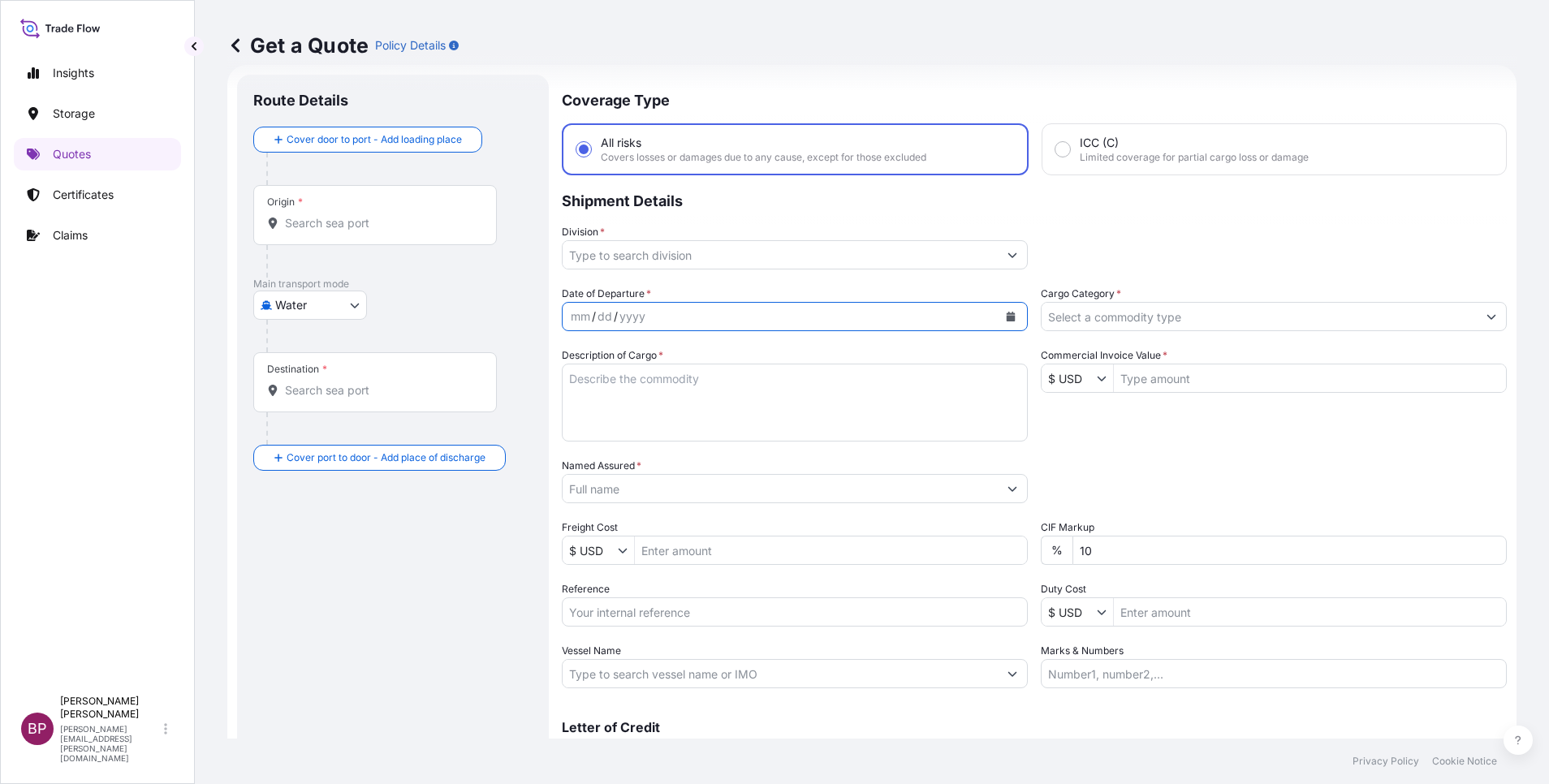
click at [1009, 314] on button "Calendar" at bounding box center [1010, 316] width 26 height 26
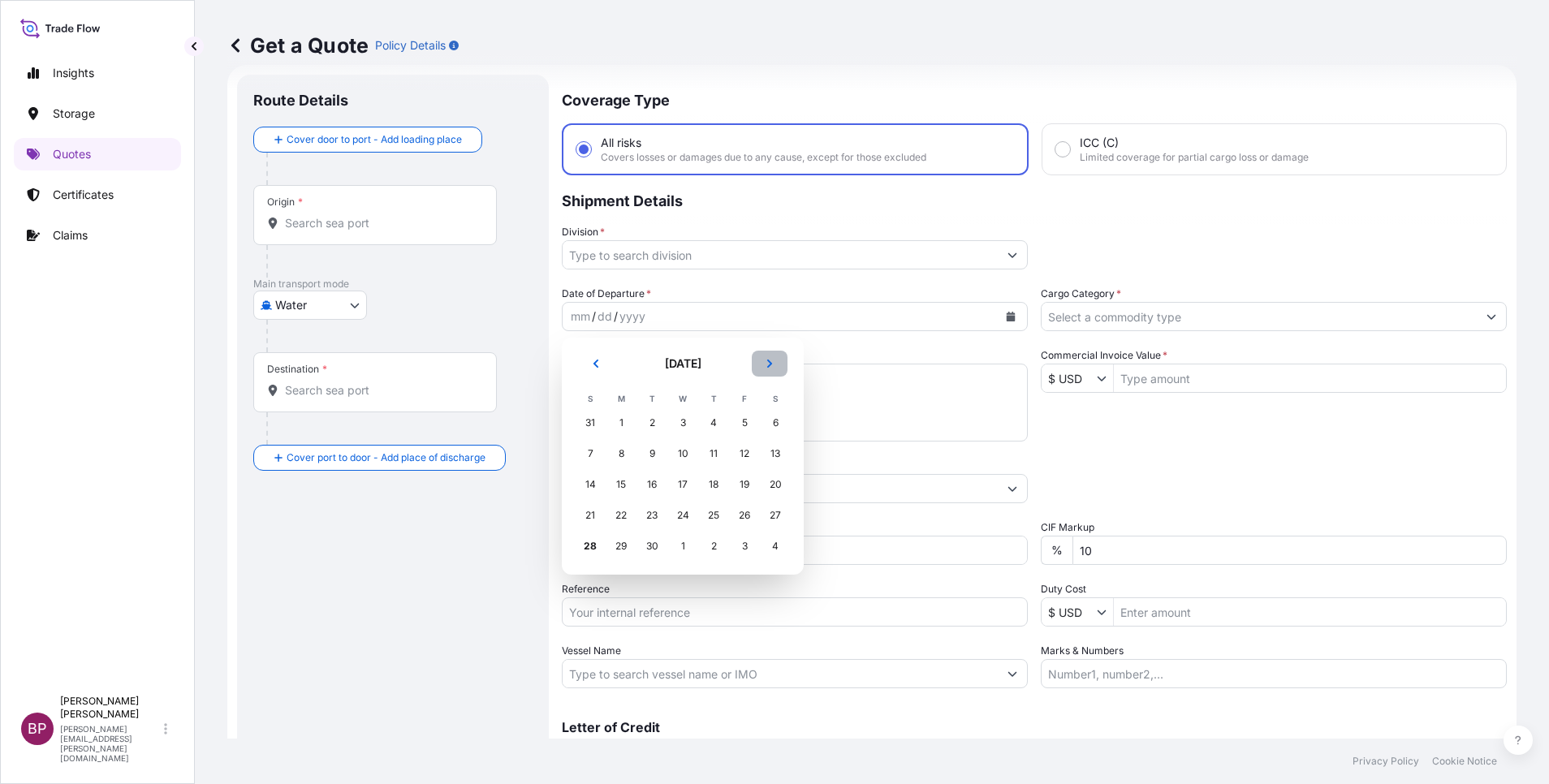
click at [768, 360] on icon "Next" at bounding box center [770, 363] width 5 height 8
click at [716, 424] on div "2" at bounding box center [714, 423] width 29 height 29
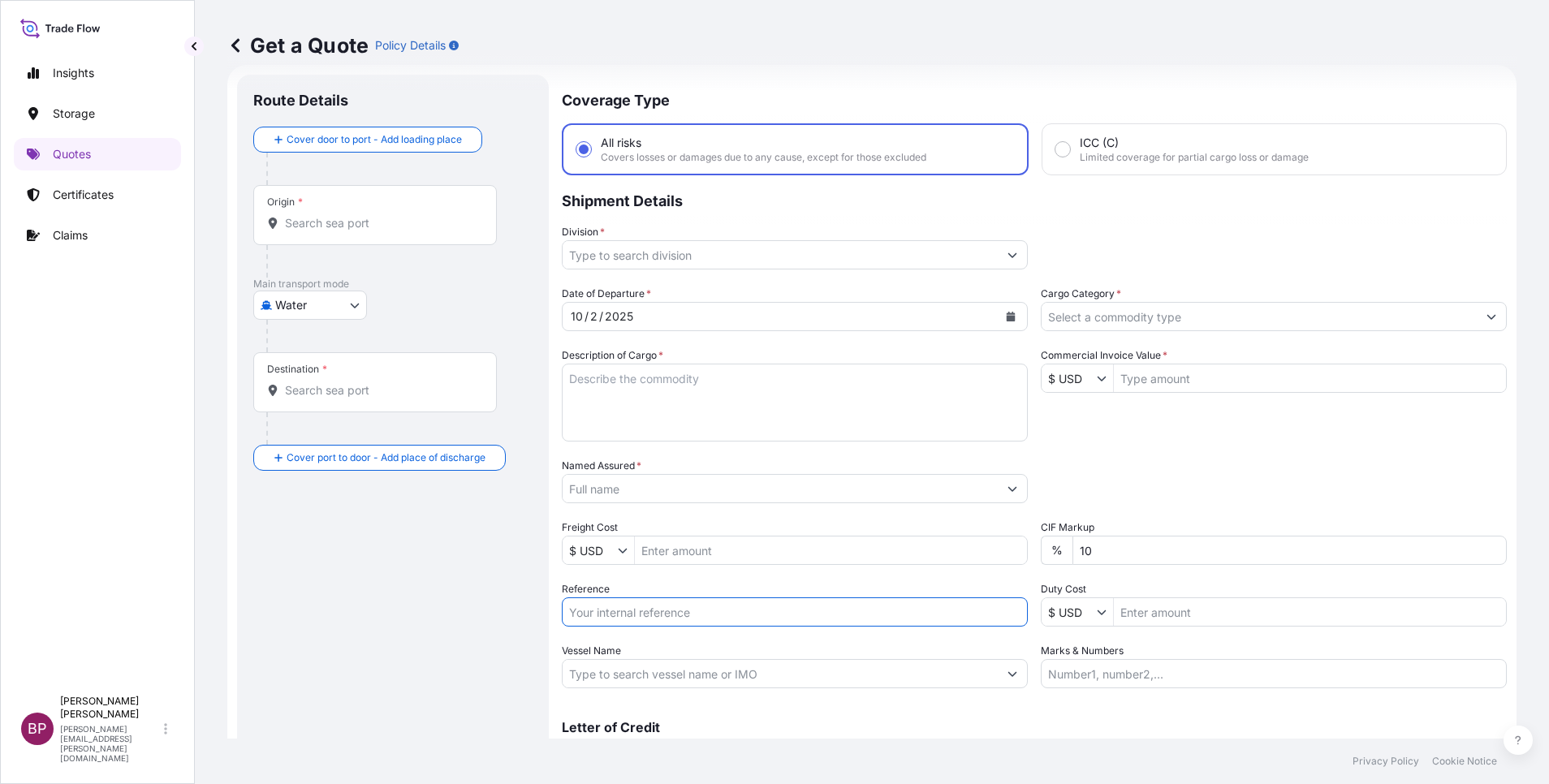
click at [663, 610] on input "Reference" at bounding box center [795, 612] width 466 height 29
paste input "3305243088 TFS25016000"
type input "3305243088 TFS25016000"
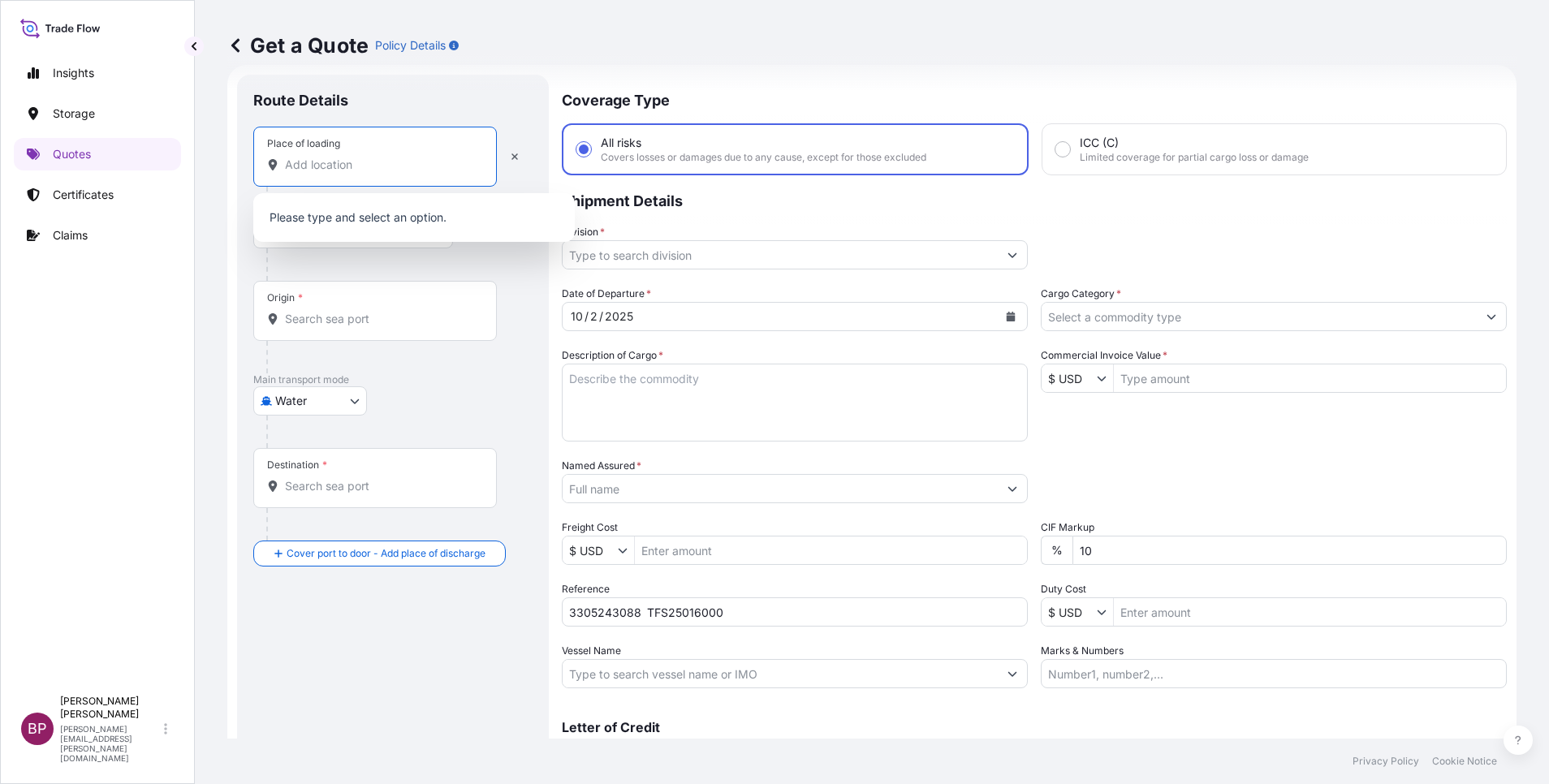
click at [352, 166] on input "Place of loading" at bounding box center [380, 164] width 191 height 16
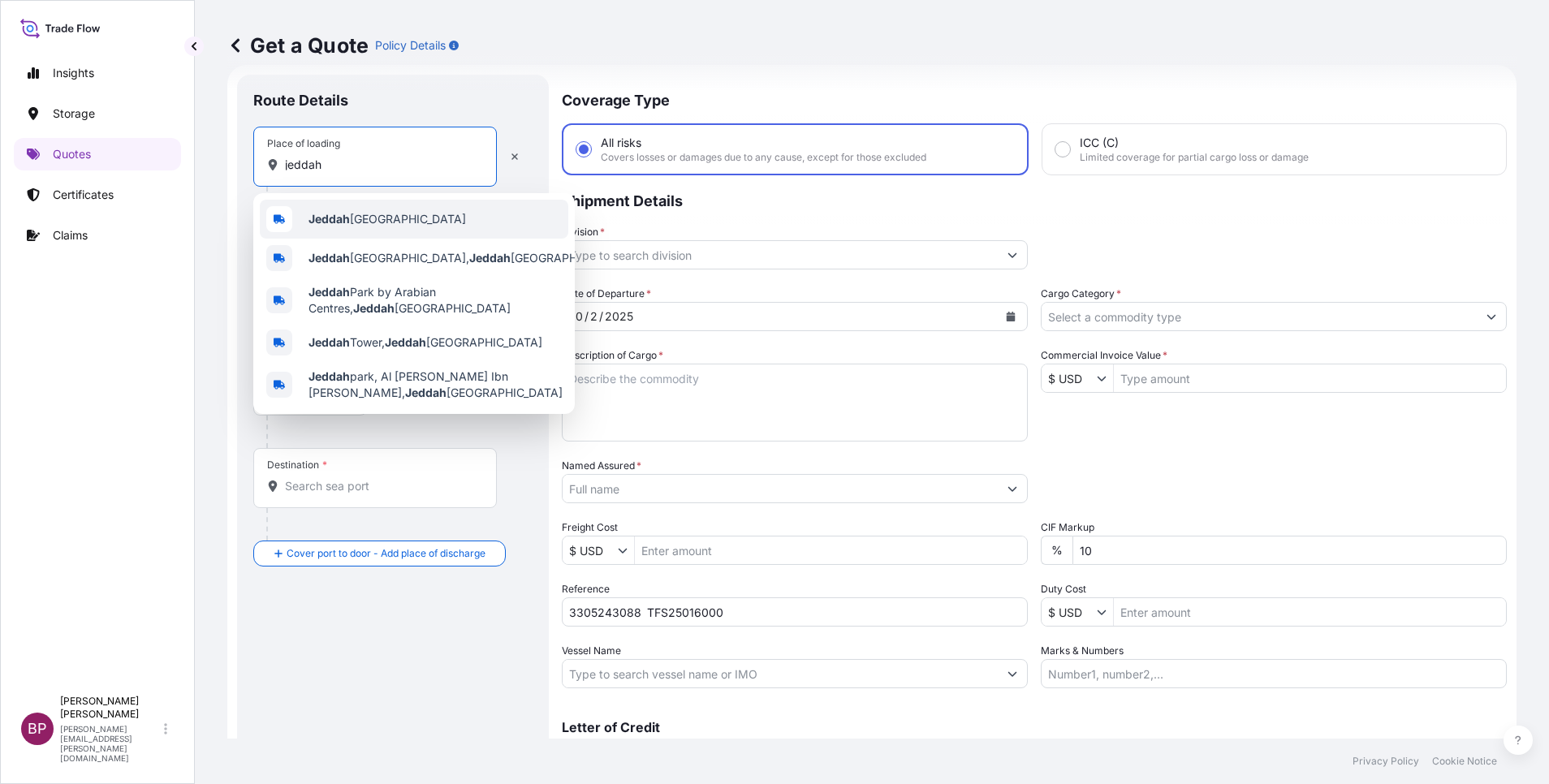
click at [369, 222] on span "Jeddah [GEOGRAPHIC_DATA]" at bounding box center [386, 219] width 157 height 16
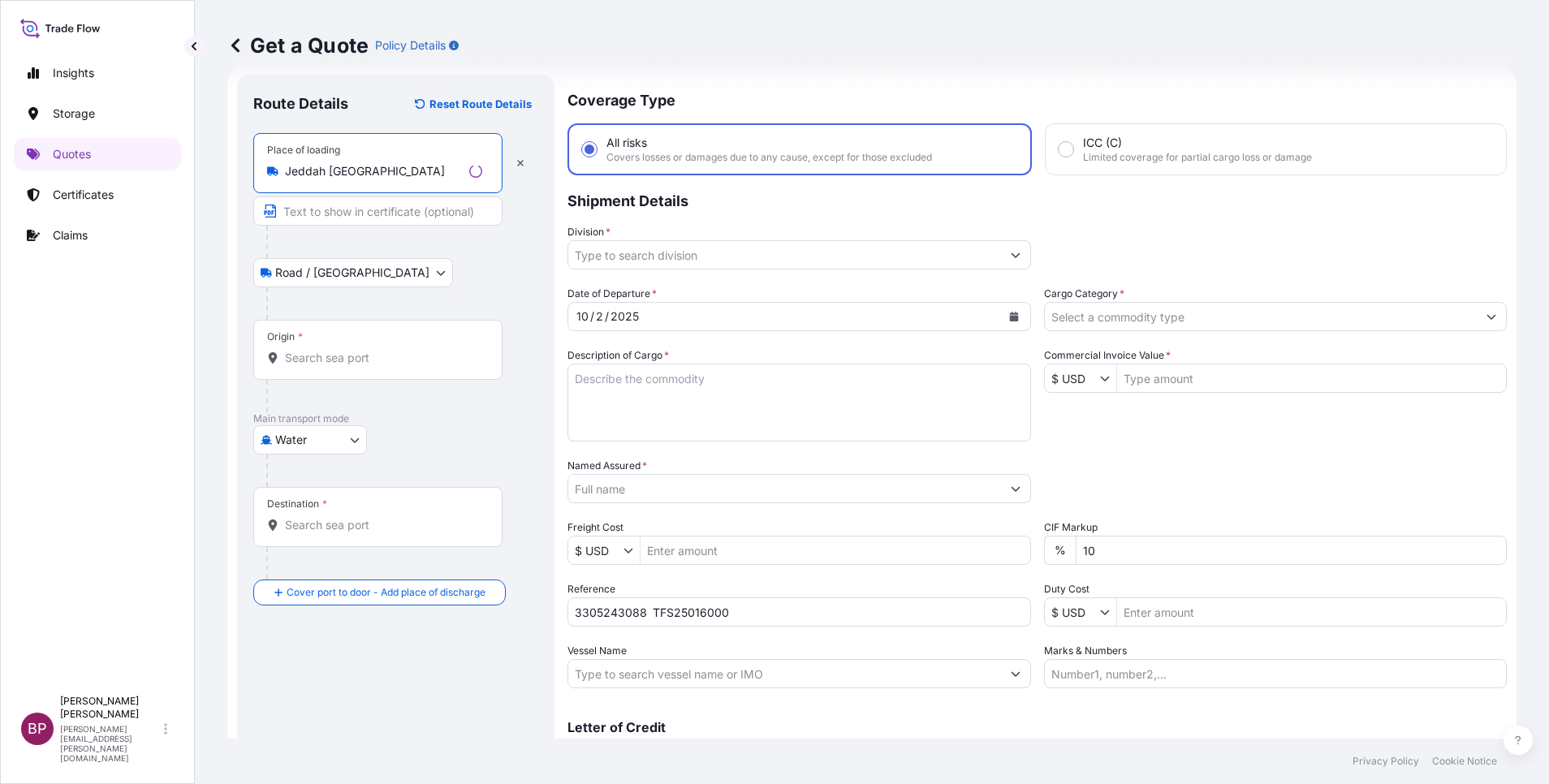
type input "Jeddah [GEOGRAPHIC_DATA]"
click at [344, 361] on input "Origin *" at bounding box center [383, 357] width 197 height 16
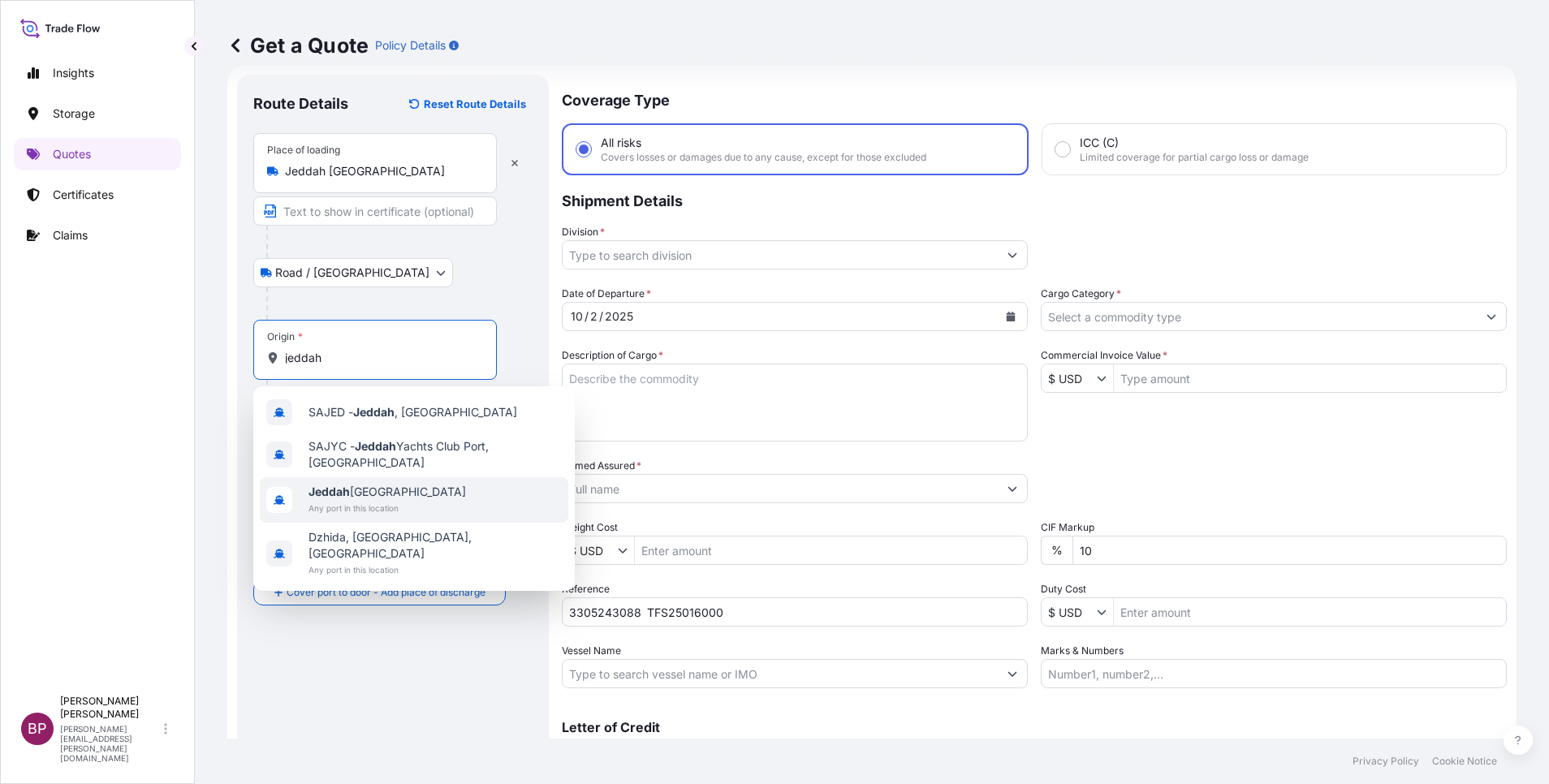
click at [370, 492] on span "Jeddah [GEOGRAPHIC_DATA]" at bounding box center [386, 491] width 157 height 16
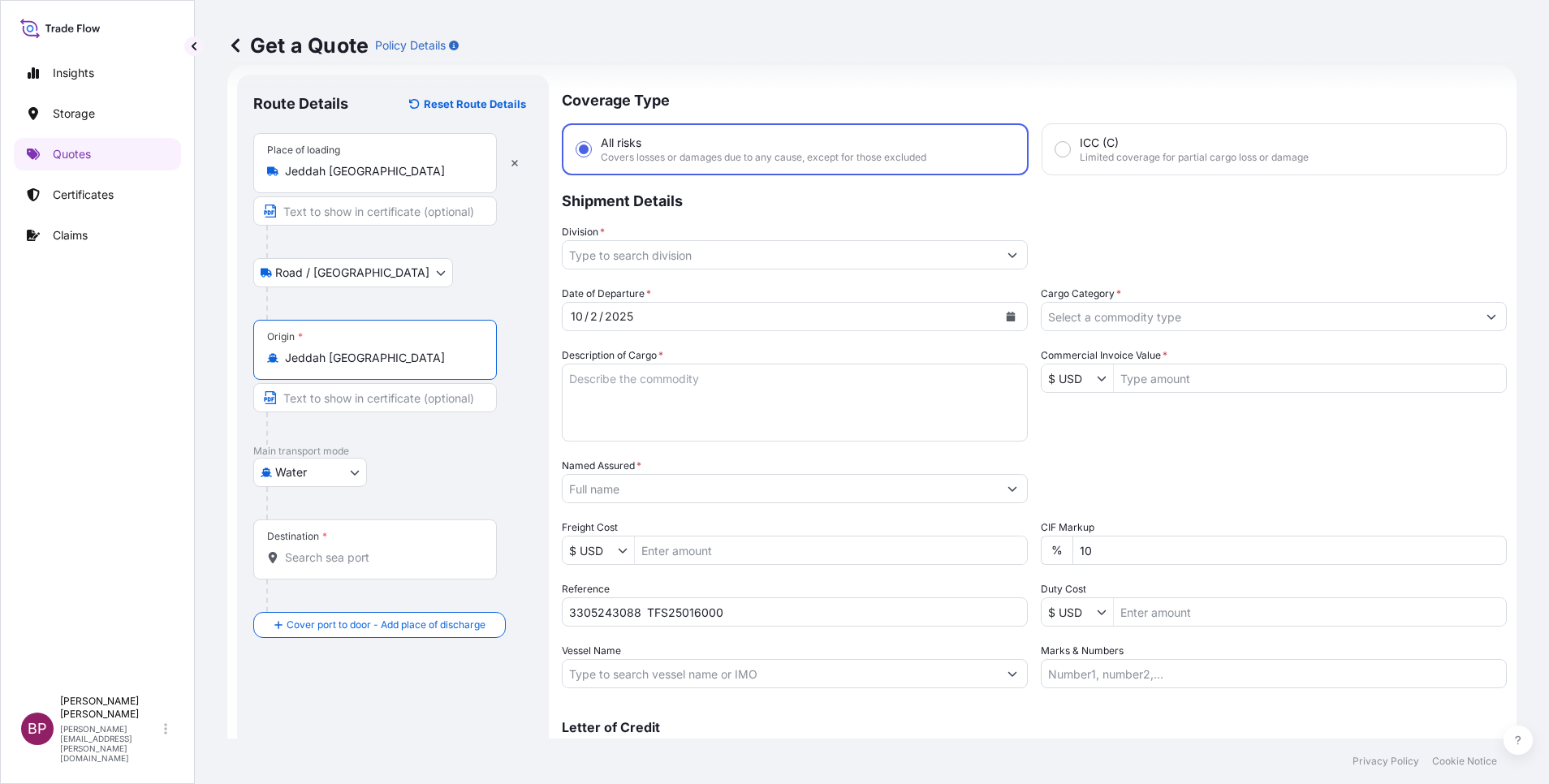
type input "Jeddah [GEOGRAPHIC_DATA]"
click at [365, 554] on input "Destination *" at bounding box center [380, 557] width 191 height 16
paste input "[GEOGRAPHIC_DATA]"
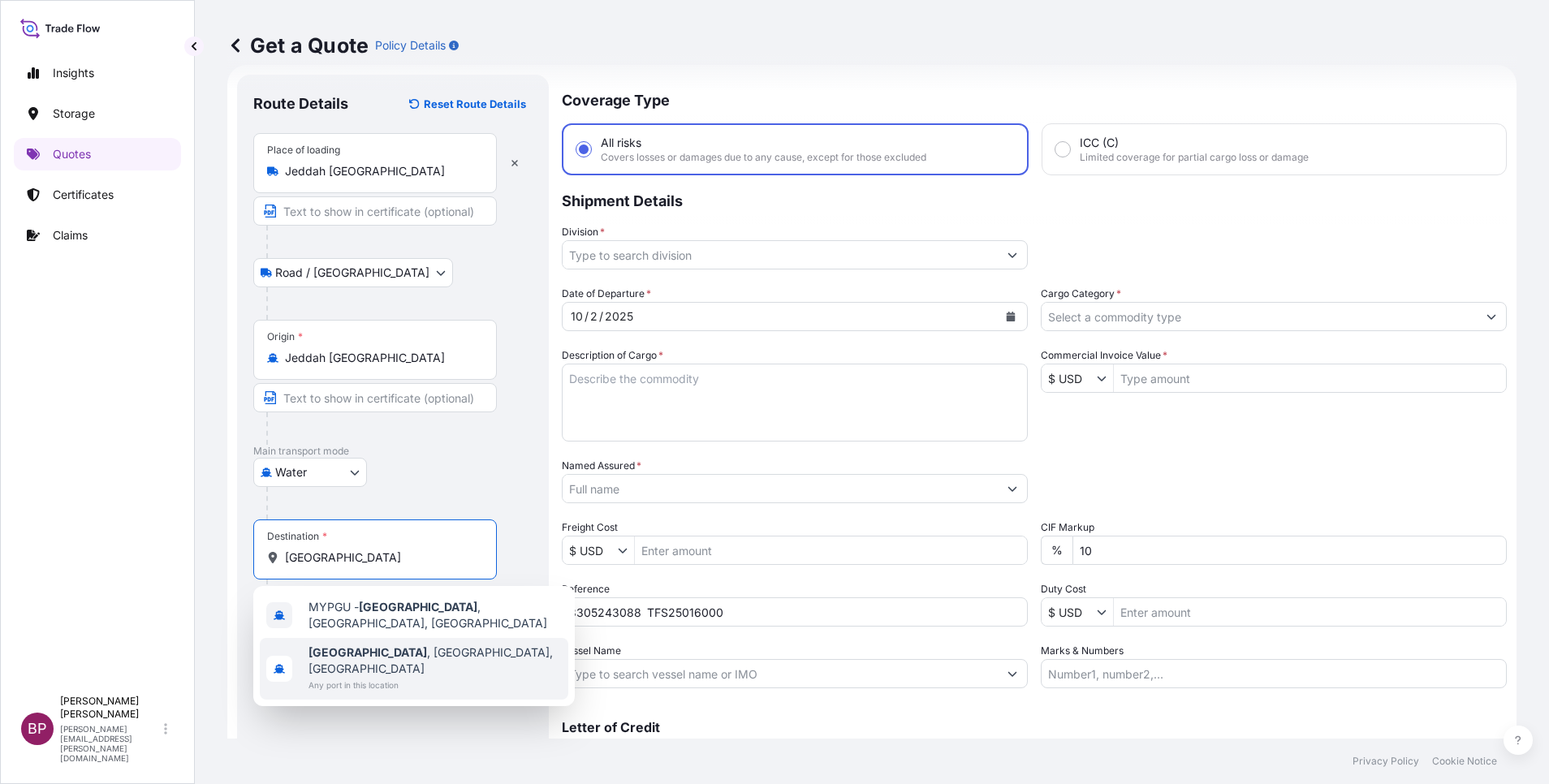
click at [405, 652] on span "[GEOGRAPHIC_DATA] , [GEOGRAPHIC_DATA], [GEOGRAPHIC_DATA]" at bounding box center [435, 661] width 253 height 33
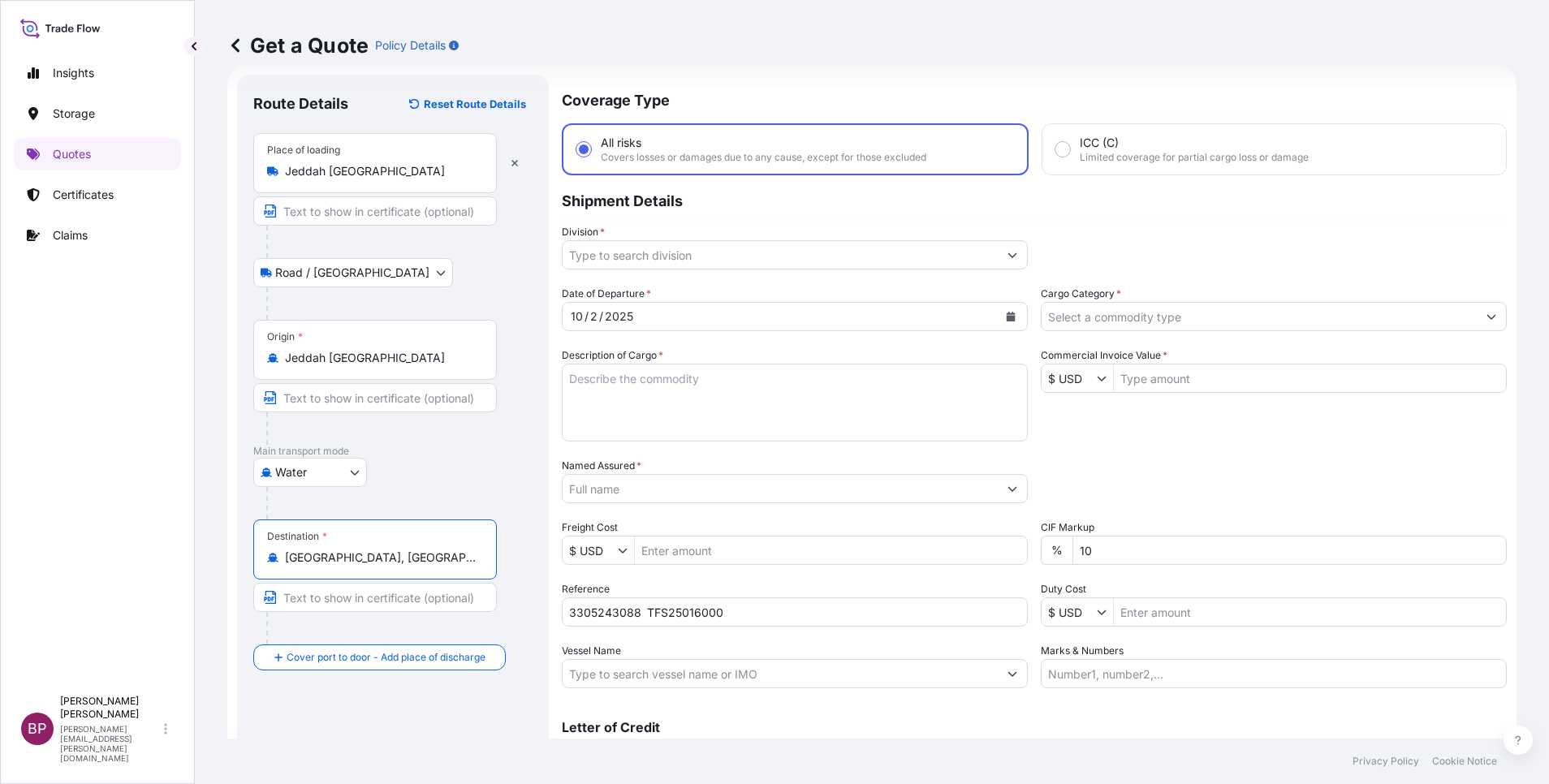
type input "[GEOGRAPHIC_DATA], [GEOGRAPHIC_DATA], [GEOGRAPHIC_DATA]"
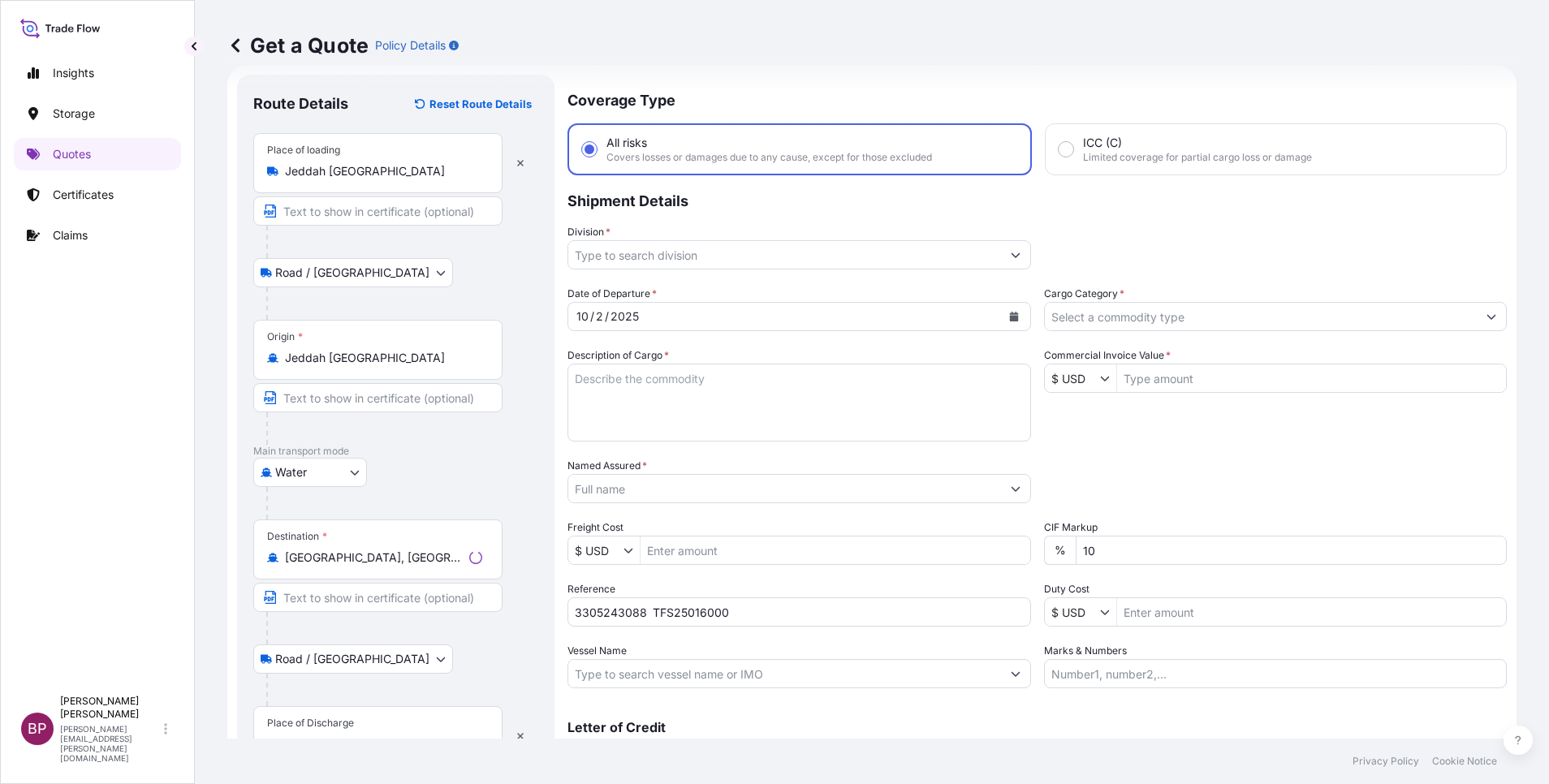
click at [363, 722] on div "Place of Discharge" at bounding box center [378, 736] width 249 height 60
click at [363, 737] on input "Place of Discharge" at bounding box center [383, 744] width 197 height 16
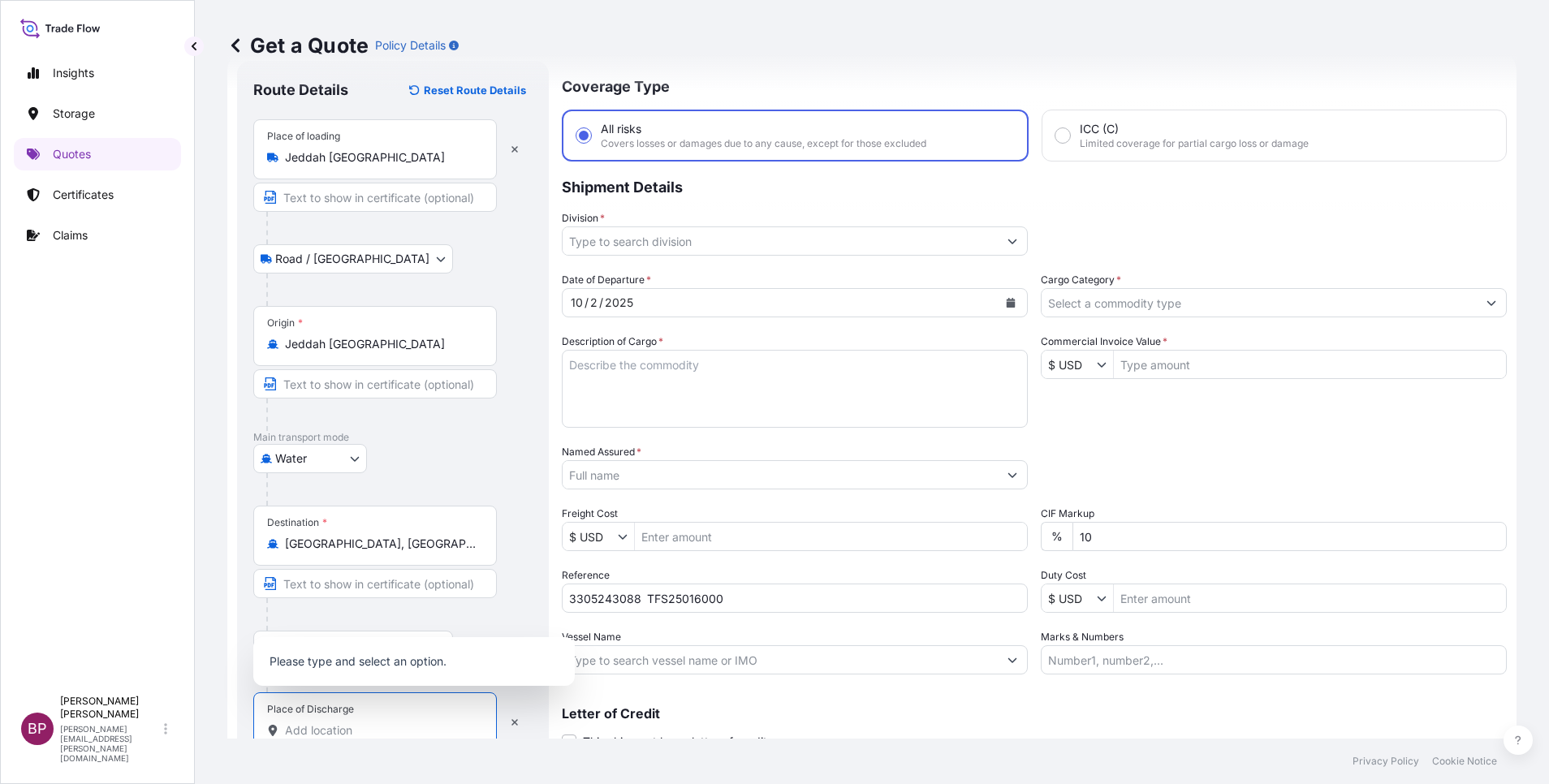
paste input "[GEOGRAPHIC_DATA]"
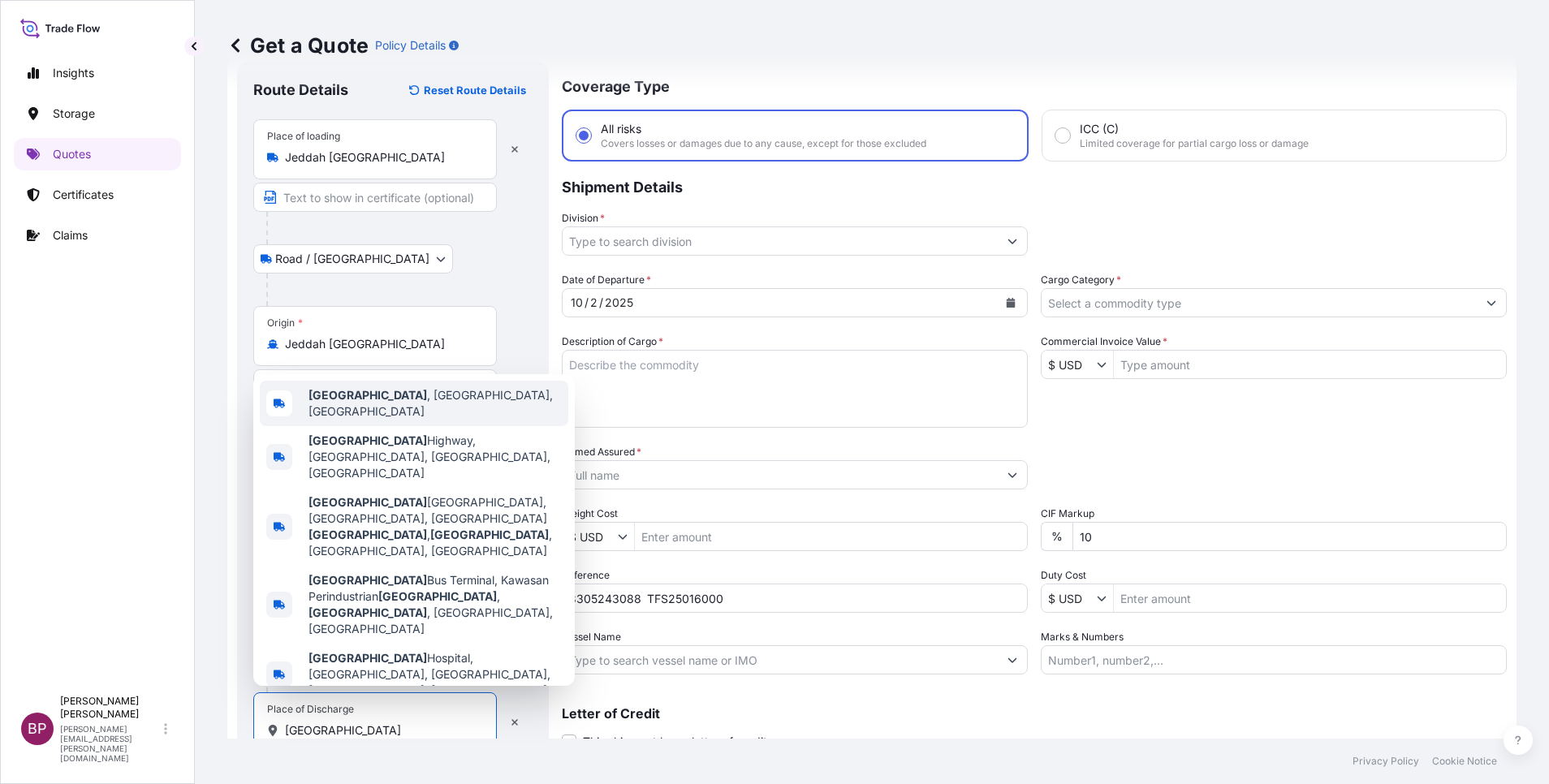
click at [415, 426] on div "[GEOGRAPHIC_DATA] , [GEOGRAPHIC_DATA], [GEOGRAPHIC_DATA]" at bounding box center [413, 403] width 308 height 45
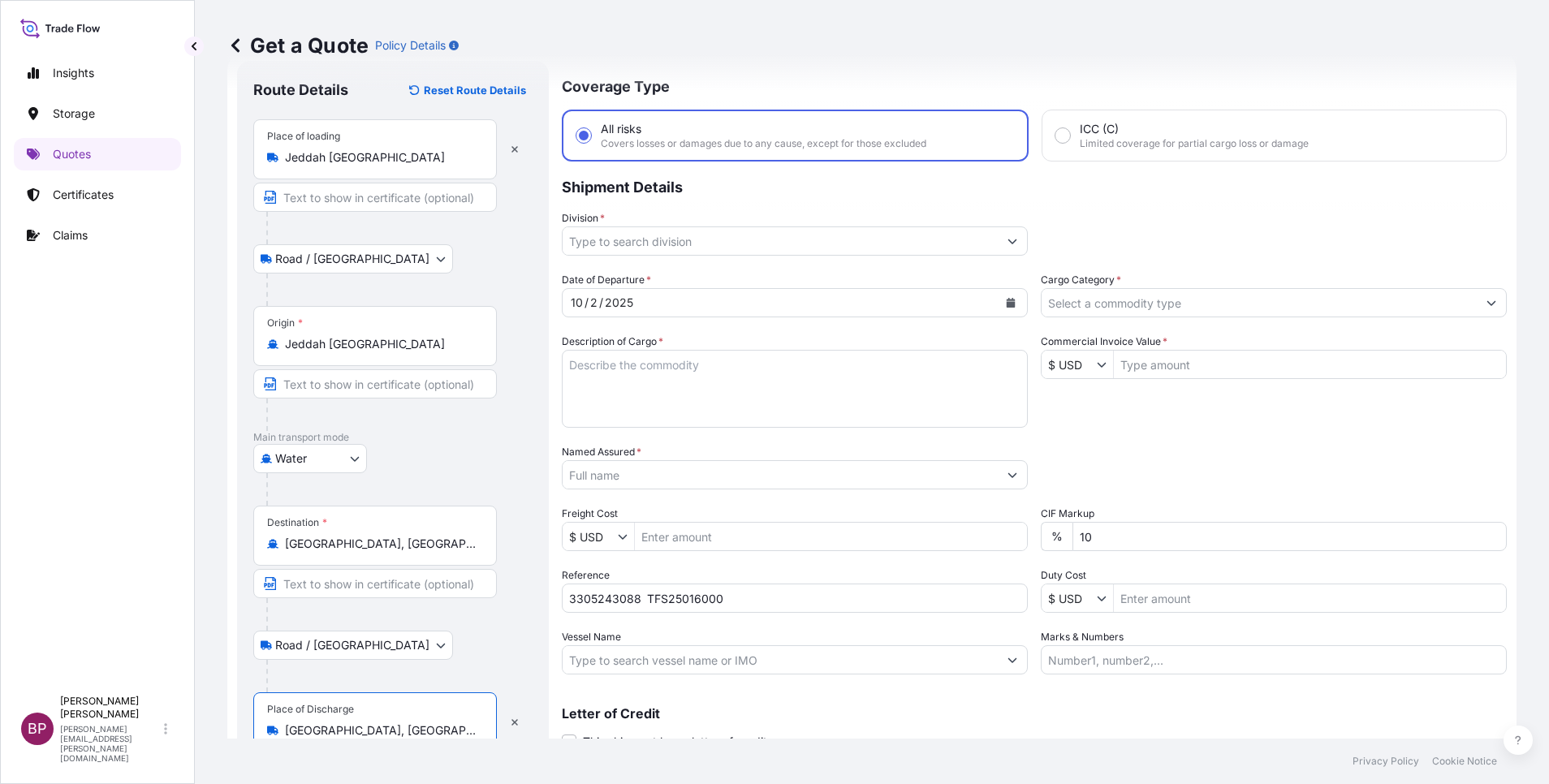
type input "[GEOGRAPHIC_DATA], [GEOGRAPHIC_DATA], [GEOGRAPHIC_DATA]"
click at [714, 396] on textarea "Description of Cargo *" at bounding box center [795, 388] width 466 height 78
click at [1183, 365] on input "Commercial Invoice Value *" at bounding box center [1310, 364] width 392 height 29
paste input "106848"
type input "106,848"
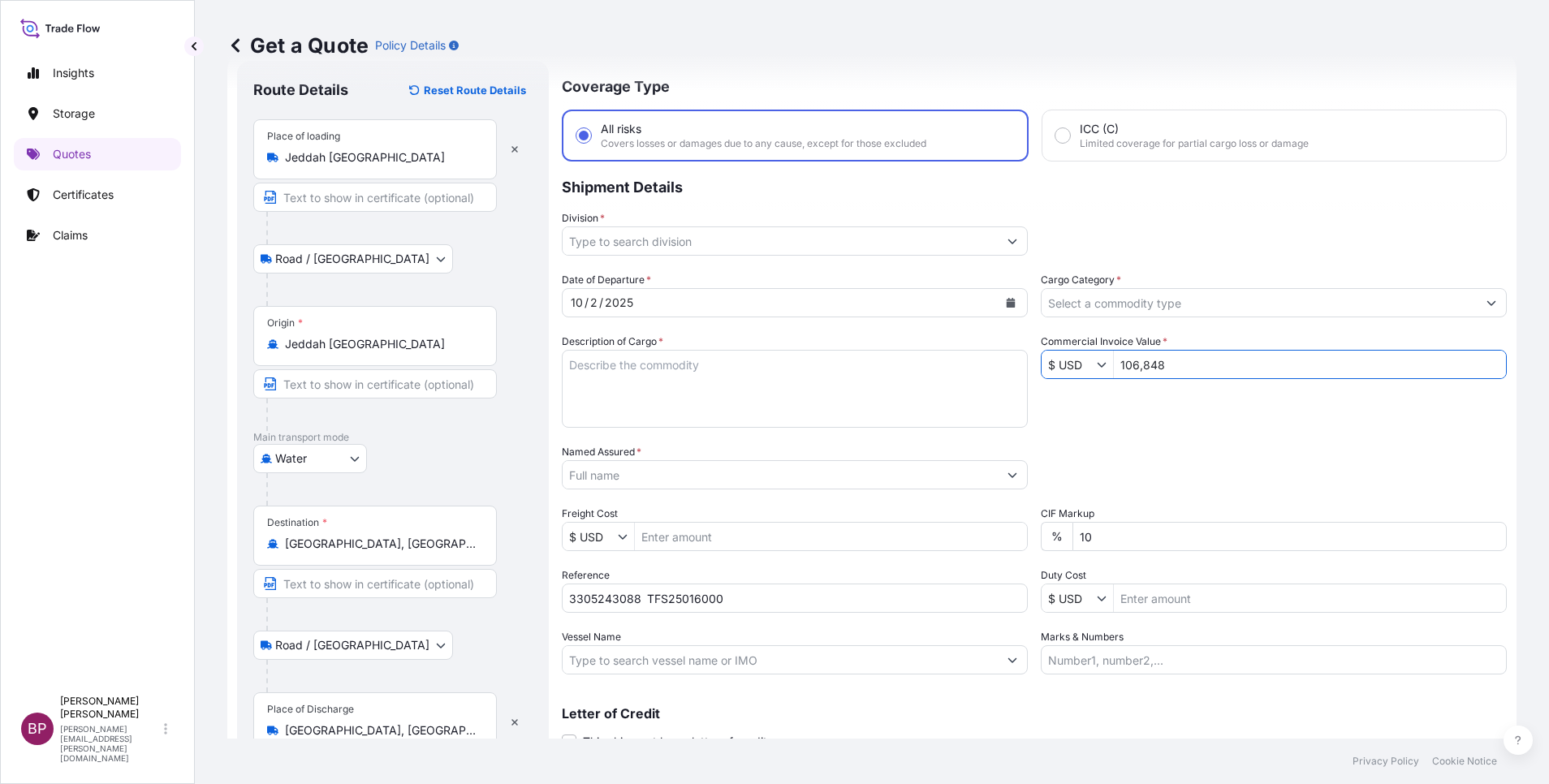
click at [1197, 299] on input "Cargo Category *" at bounding box center [1259, 302] width 436 height 29
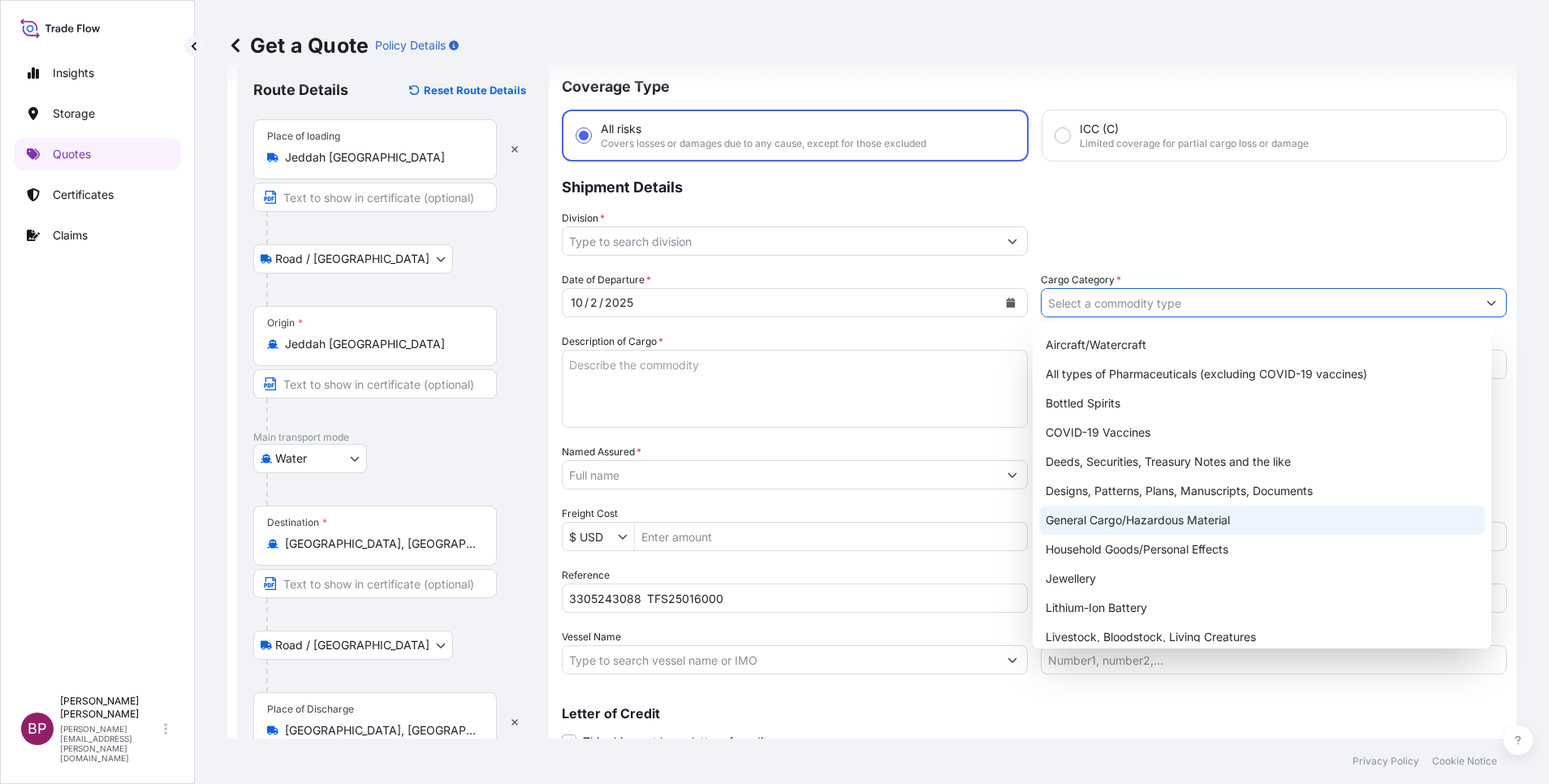
click at [1134, 521] on div "General Cargo/Hazardous Material" at bounding box center [1262, 520] width 446 height 29
type input "General Cargo/Hazardous Material"
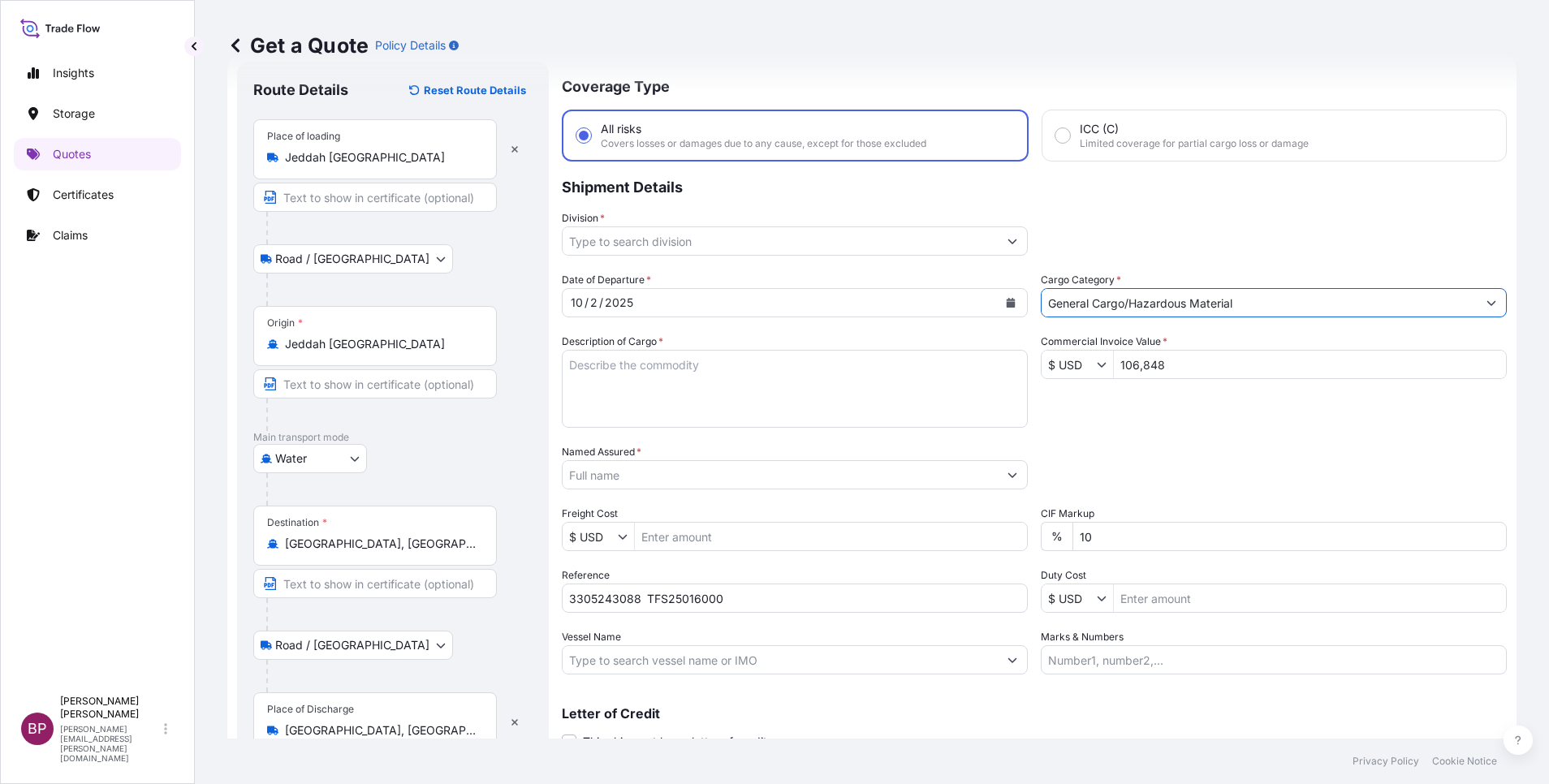
click at [1007, 245] on icon "Show suggestions" at bounding box center [1012, 241] width 10 height 10
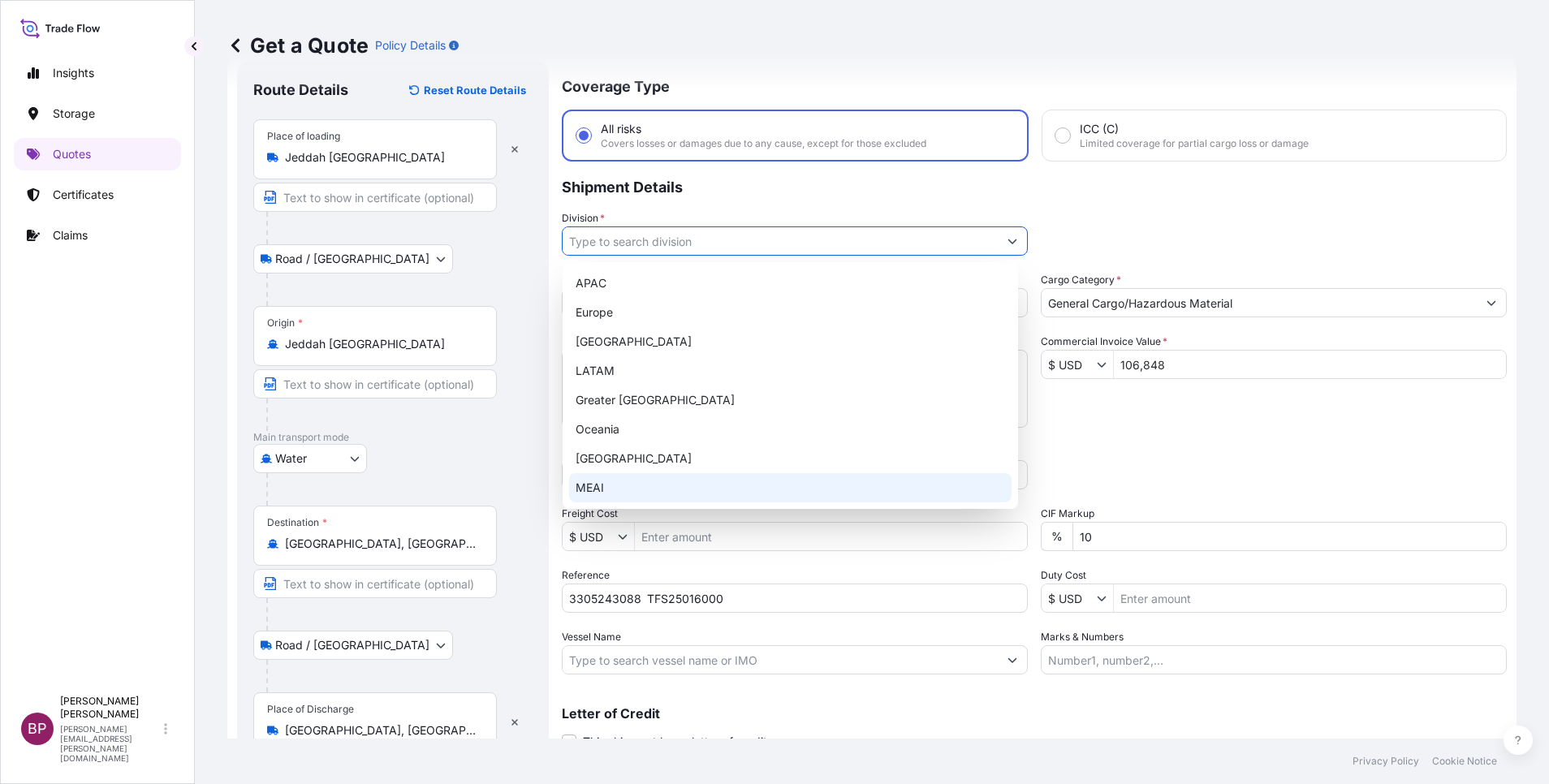
click at [646, 483] on div "MEAI" at bounding box center [790, 488] width 442 height 29
type input "MEAI"
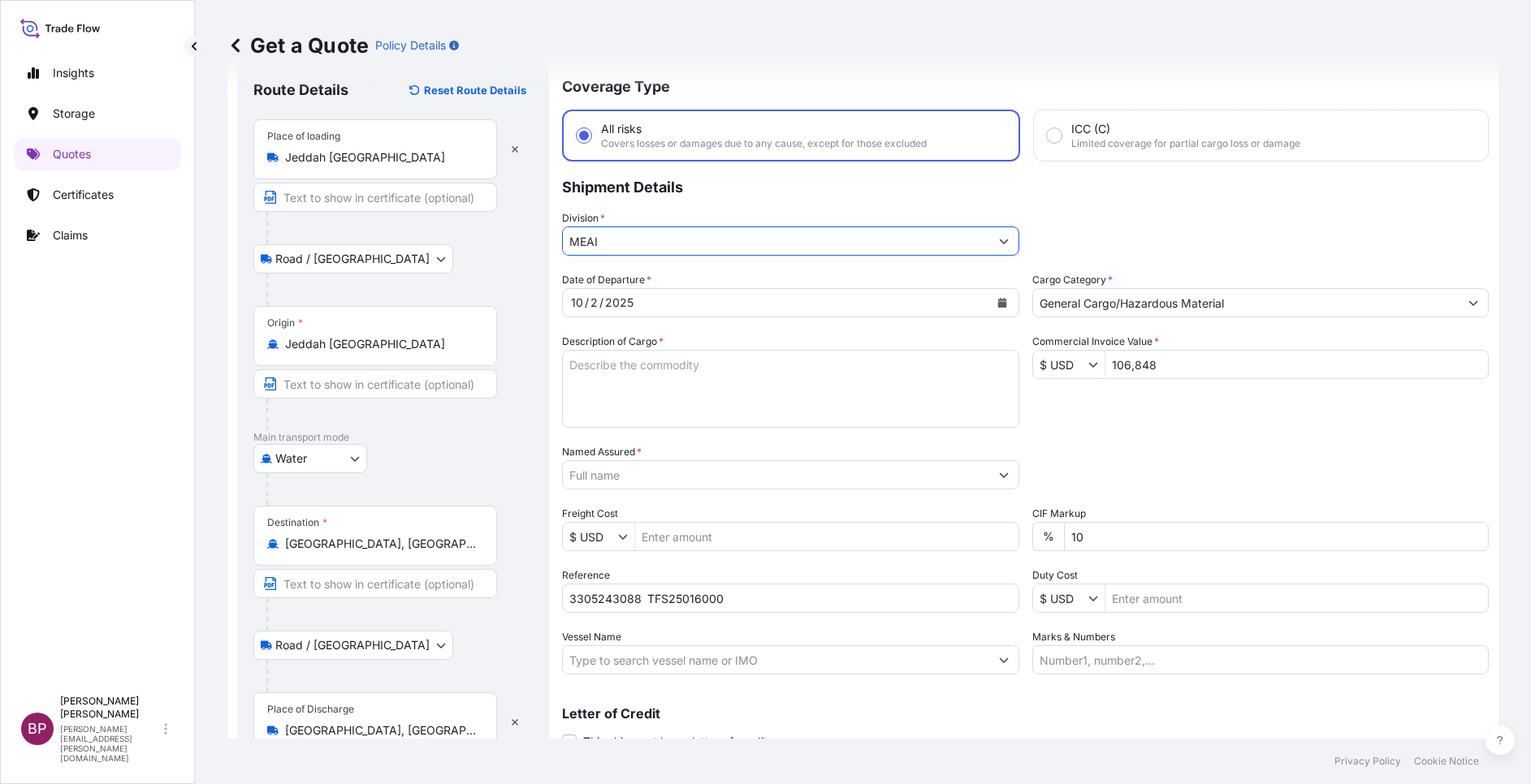
click at [678, 477] on input "Named Assured *" at bounding box center [776, 475] width 426 height 29
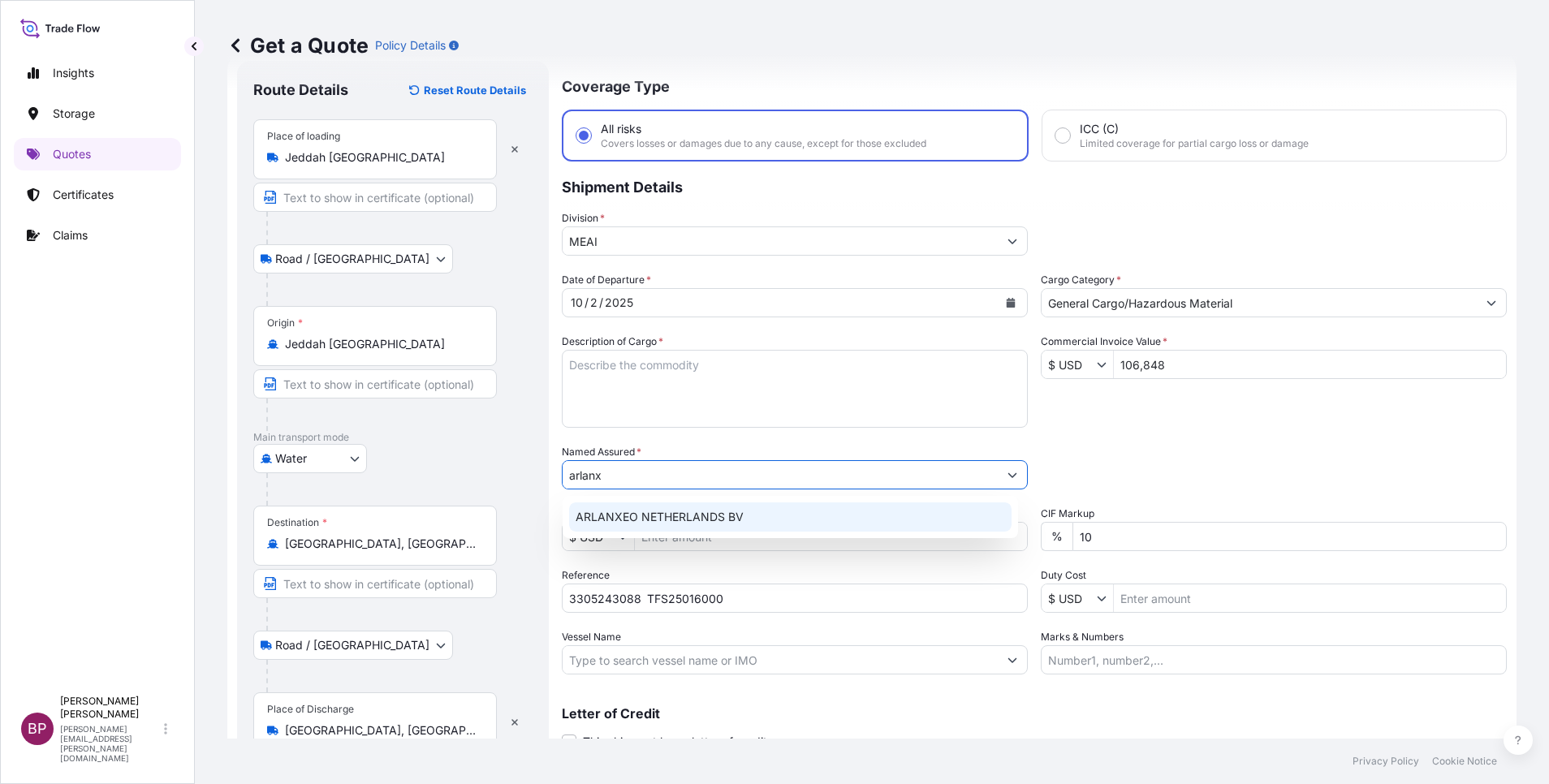
click at [712, 518] on span "ARLANXEO NETHERLANDS BV" at bounding box center [660, 517] width 168 height 16
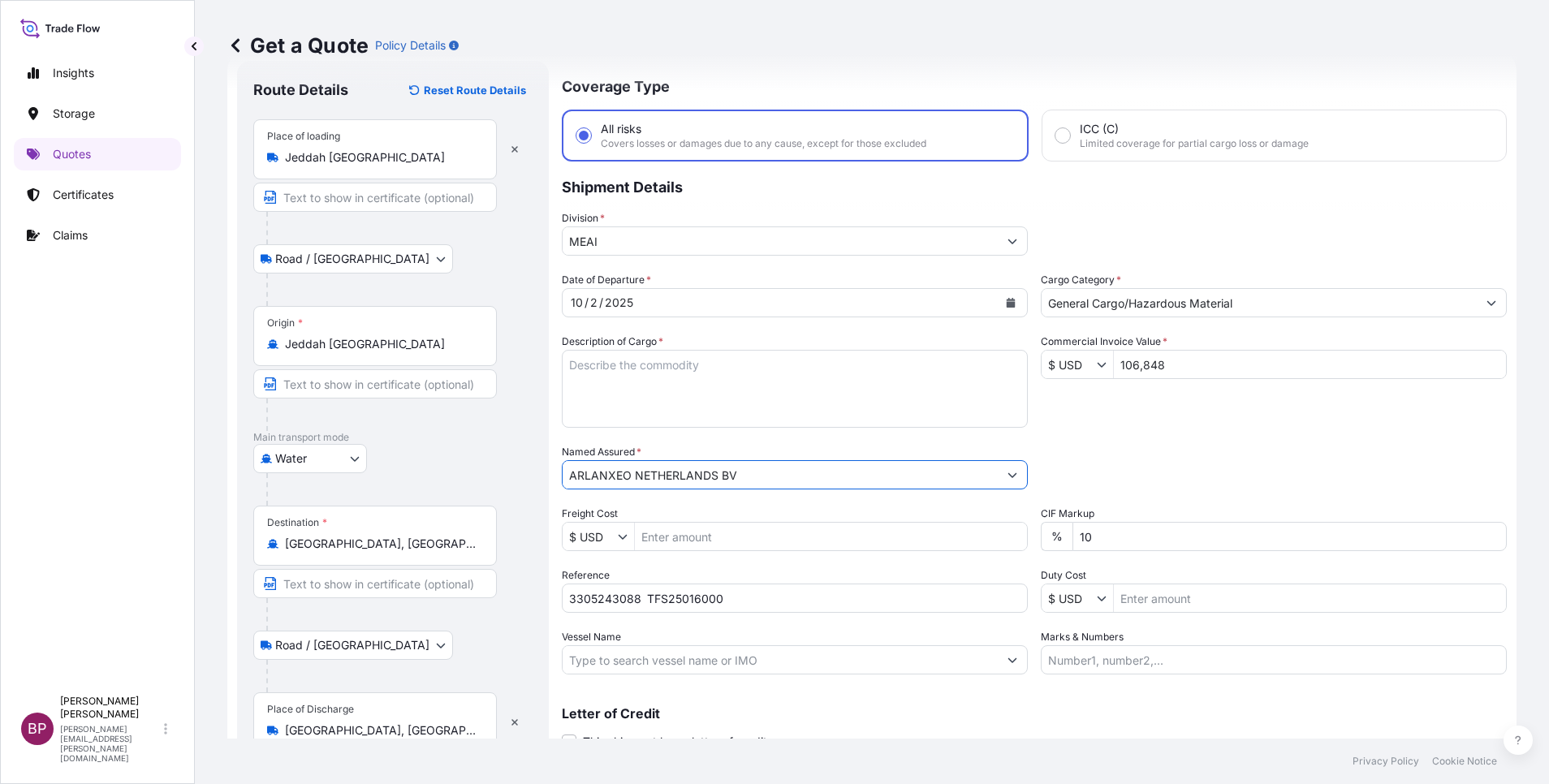
type input "ARLANXEO NETHERLANDS BV"
click at [690, 393] on textarea "Description of Cargo *" at bounding box center [795, 388] width 466 height 78
paste textarea "KELTAN KSA 6405H /Synthetic Rubber EPDM"
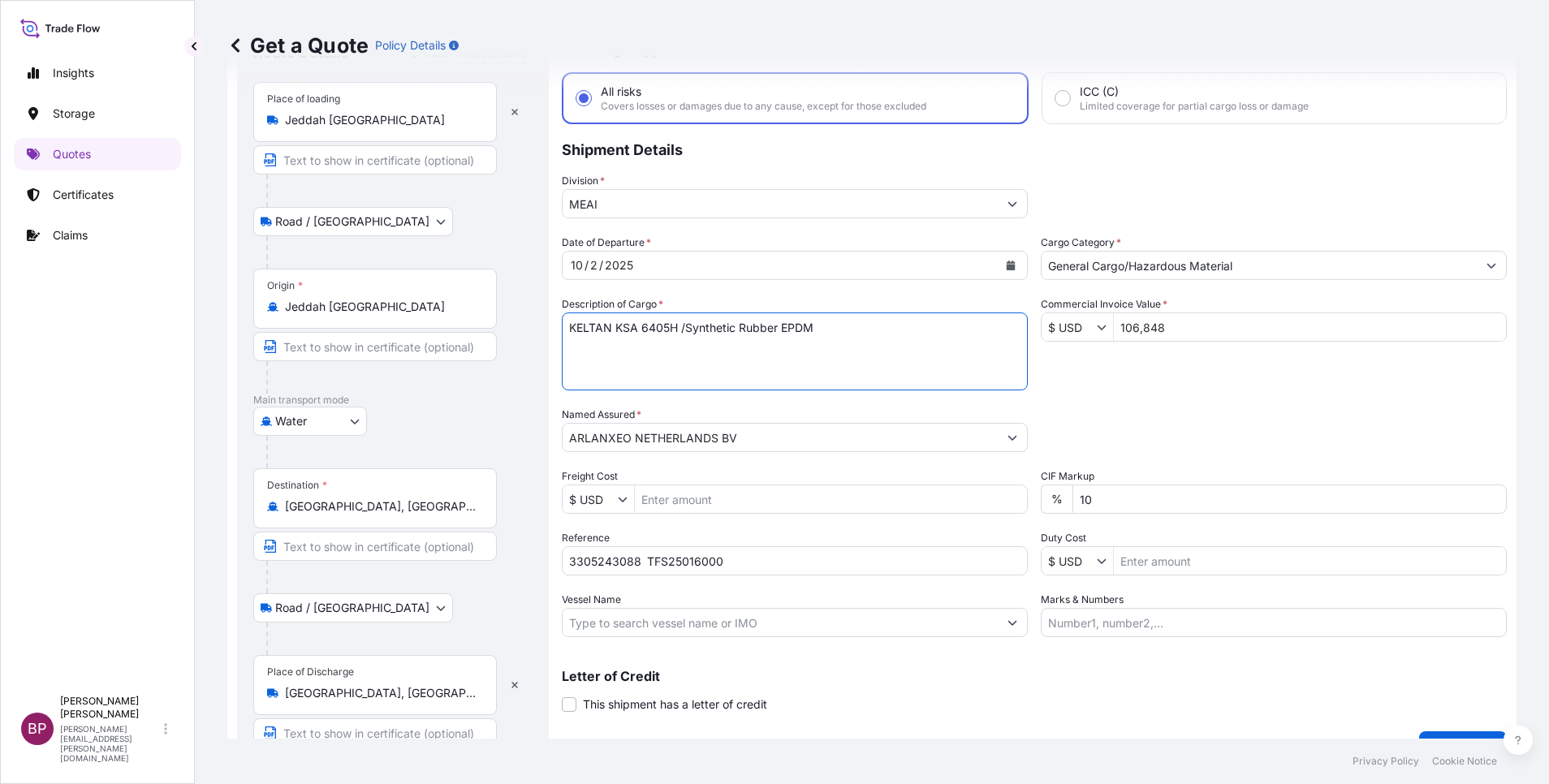
scroll to position [112, 0]
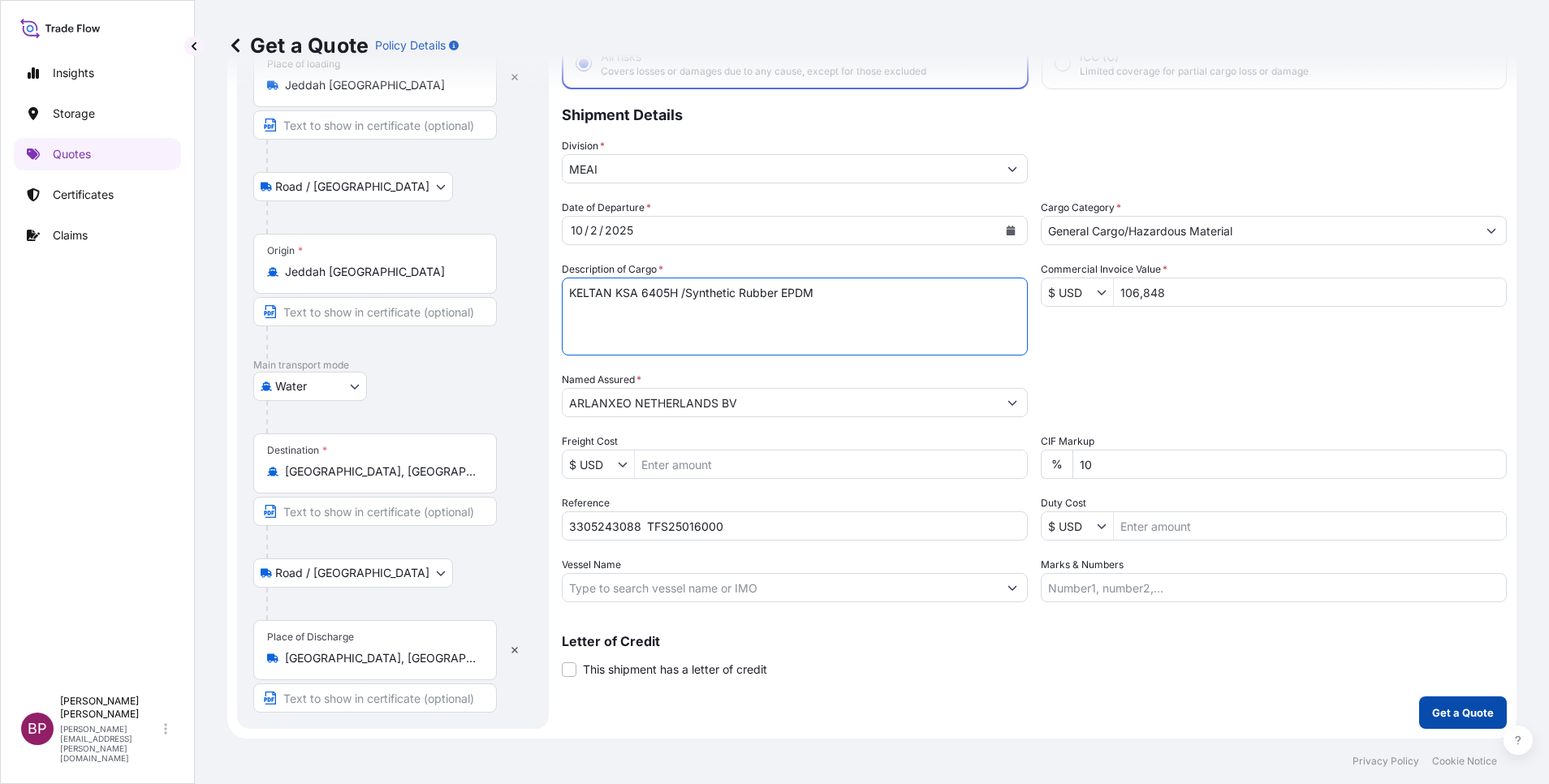
type textarea "KELTAN KSA 6405H /Synthetic Rubber EPDM"
click at [1436, 714] on p "Get a Quote" at bounding box center [1463, 713] width 62 height 16
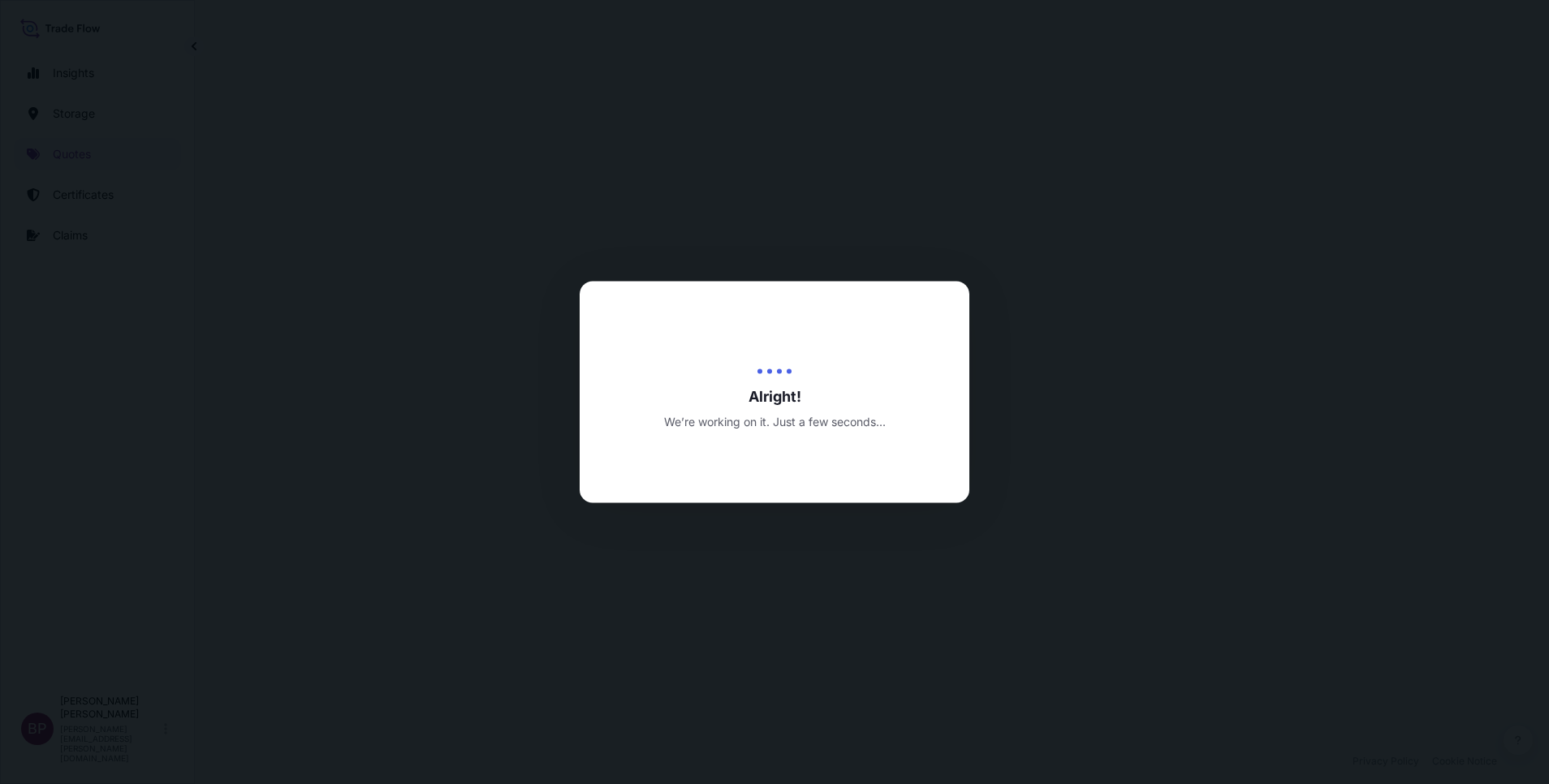
select select "Road / [GEOGRAPHIC_DATA]"
select select "Water"
select select "Road / [GEOGRAPHIC_DATA]"
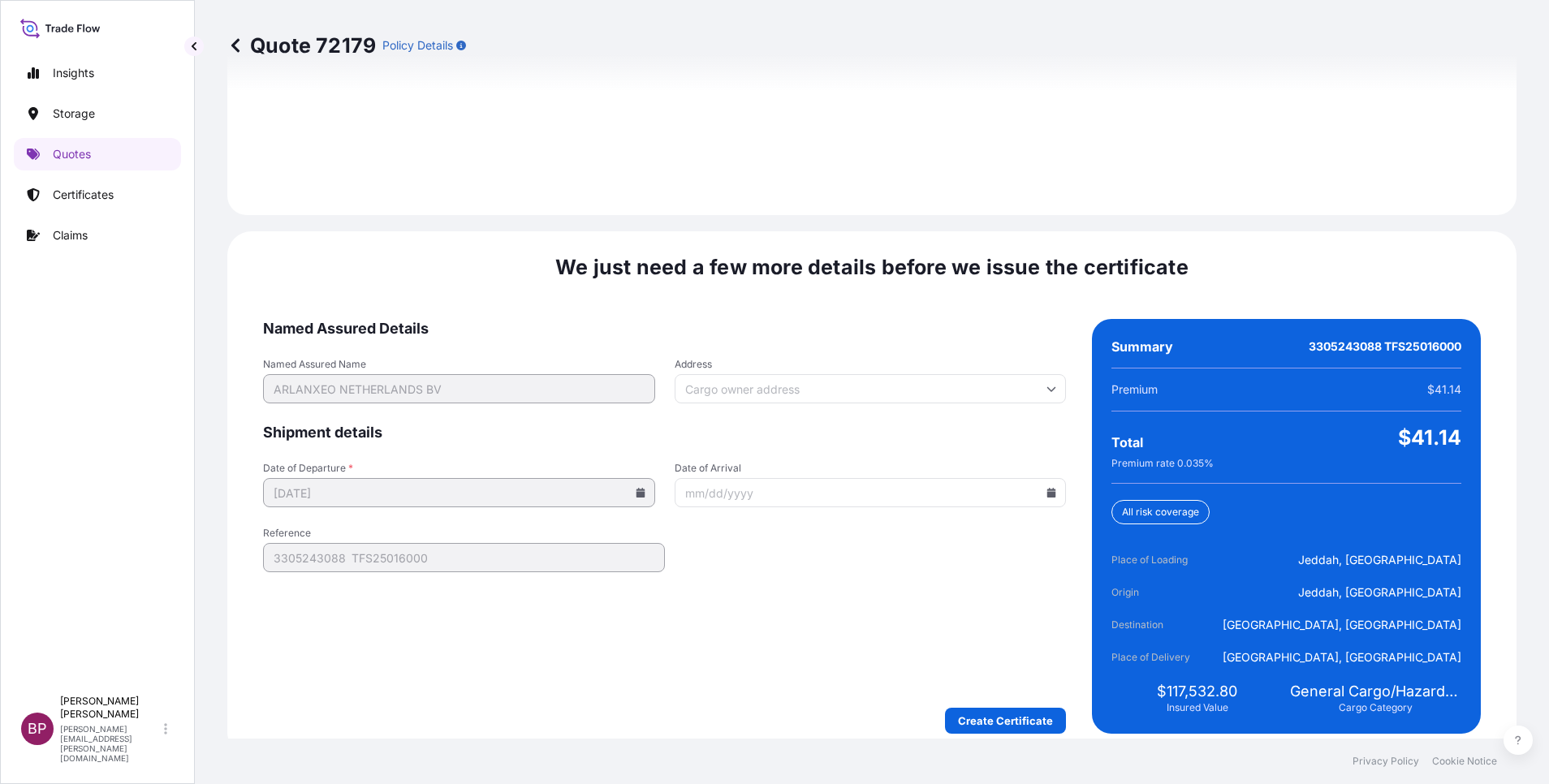
scroll to position [2406, 0]
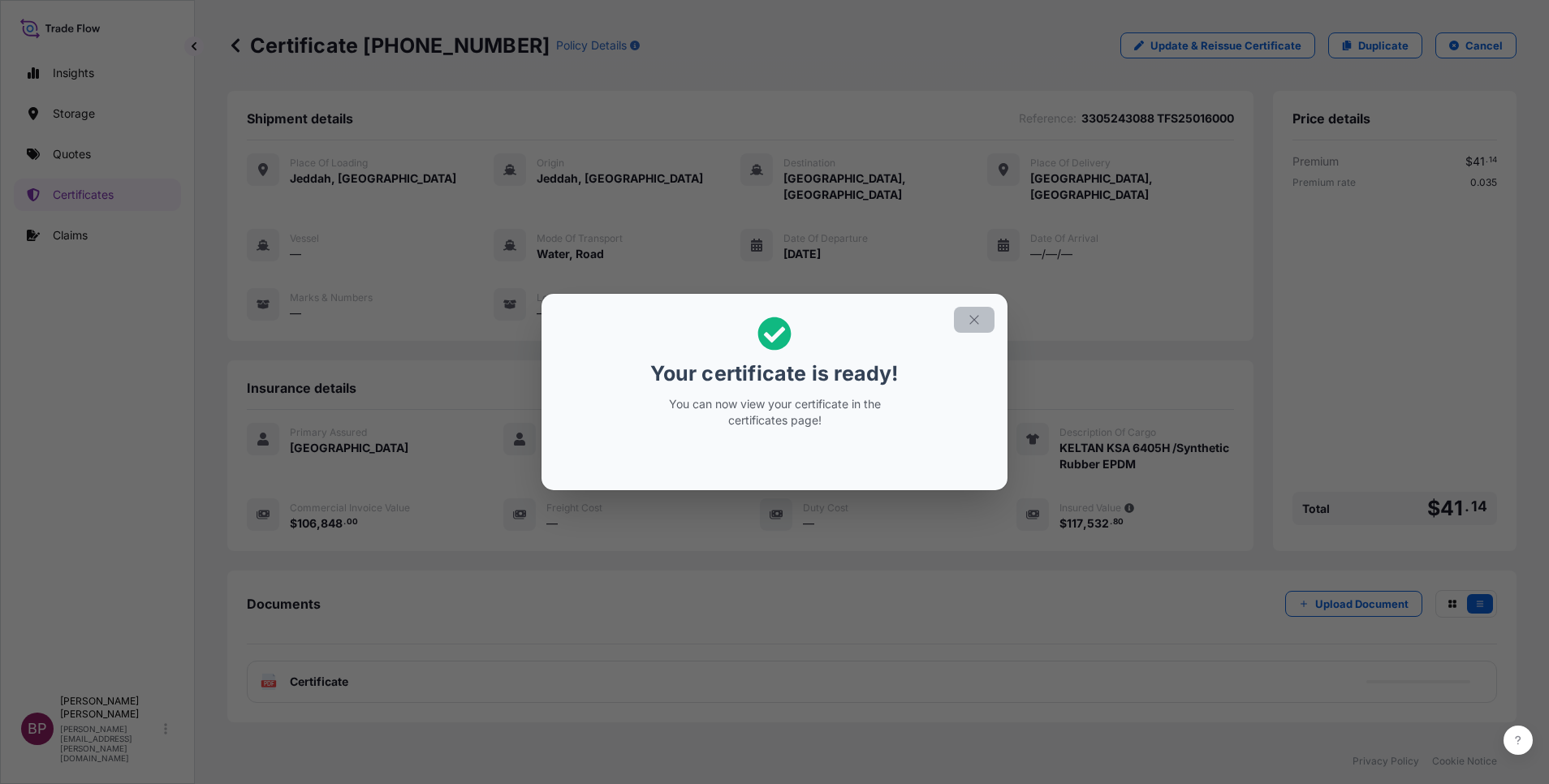
click at [977, 321] on icon "button" at bounding box center [973, 320] width 14 height 14
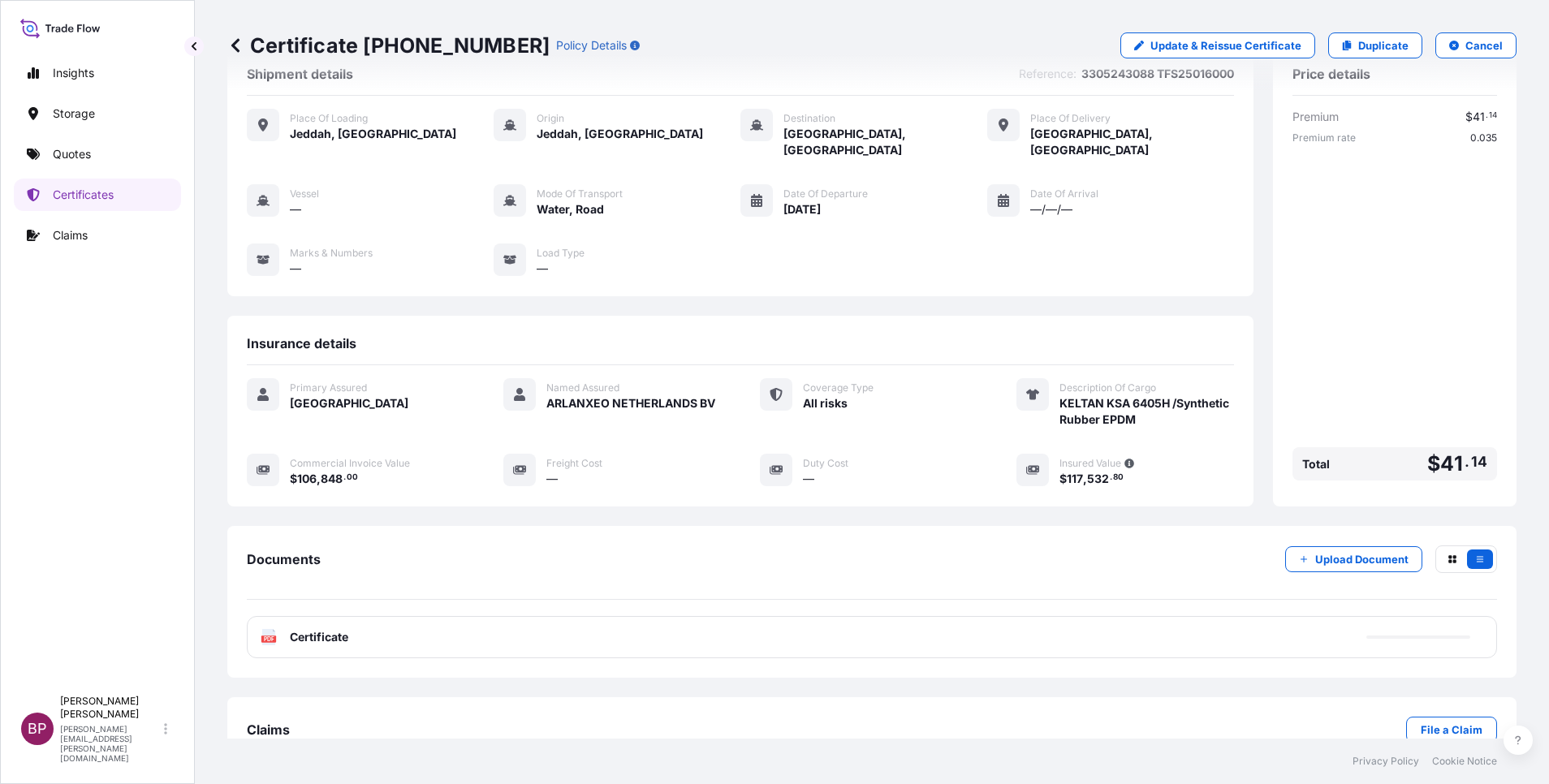
scroll to position [69, 0]
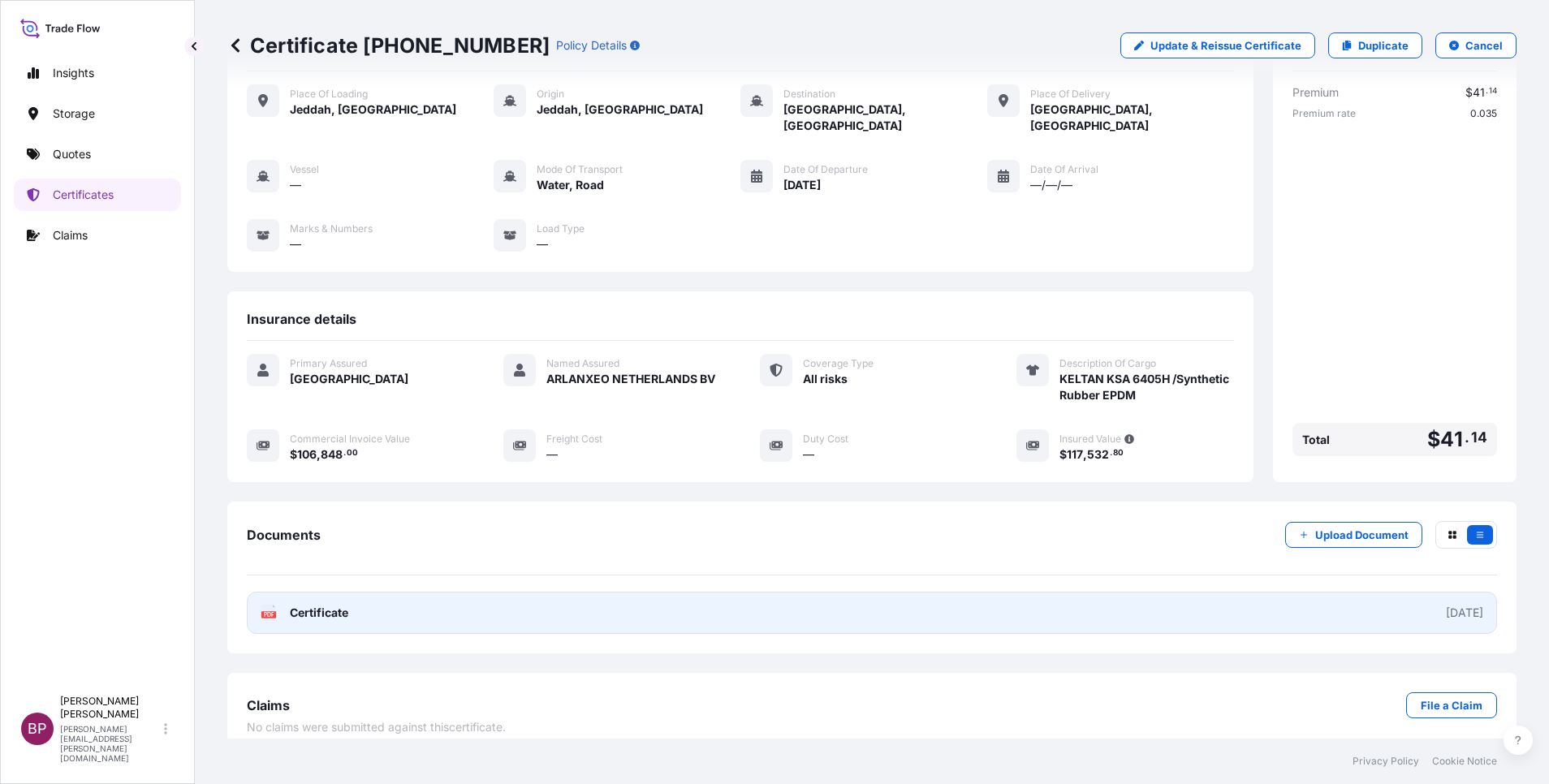
click at [336, 604] on span "Certificate" at bounding box center [319, 612] width 59 height 16
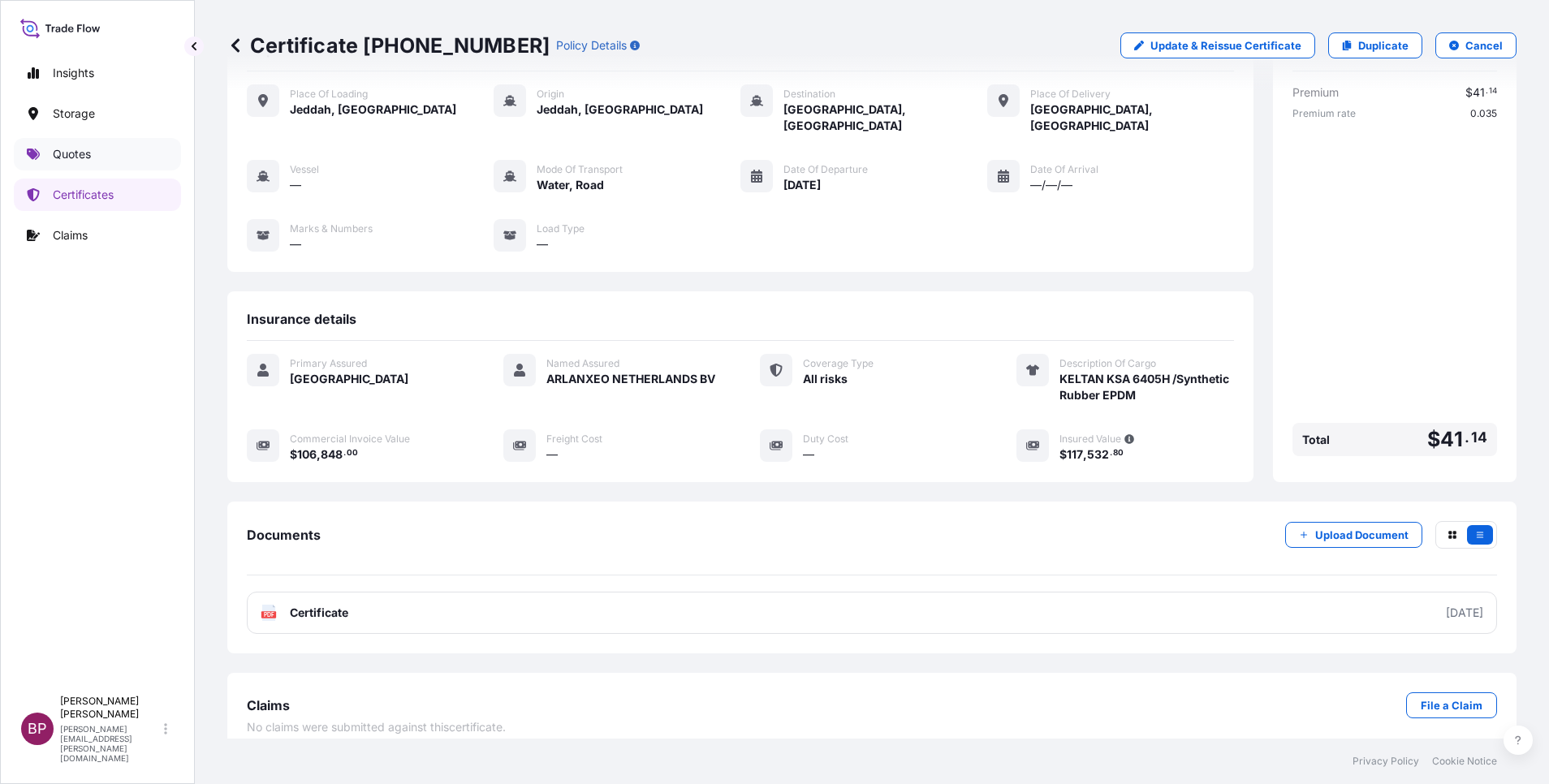
click at [79, 155] on p "Quotes" at bounding box center [72, 154] width 39 height 16
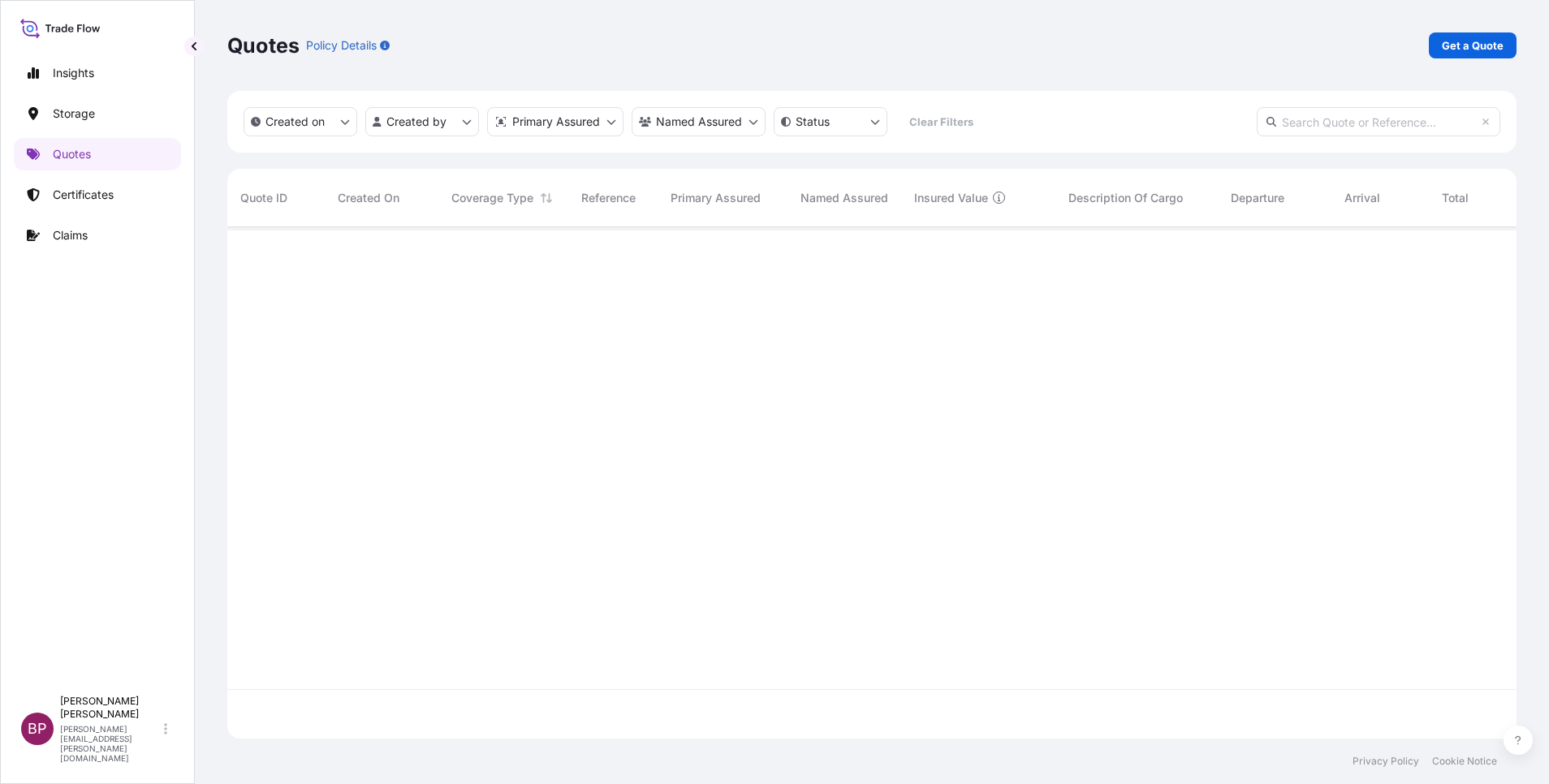
scroll to position [502, 1271]
click at [1462, 41] on p "Get a Quote" at bounding box center [1473, 45] width 62 height 16
select select "Water"
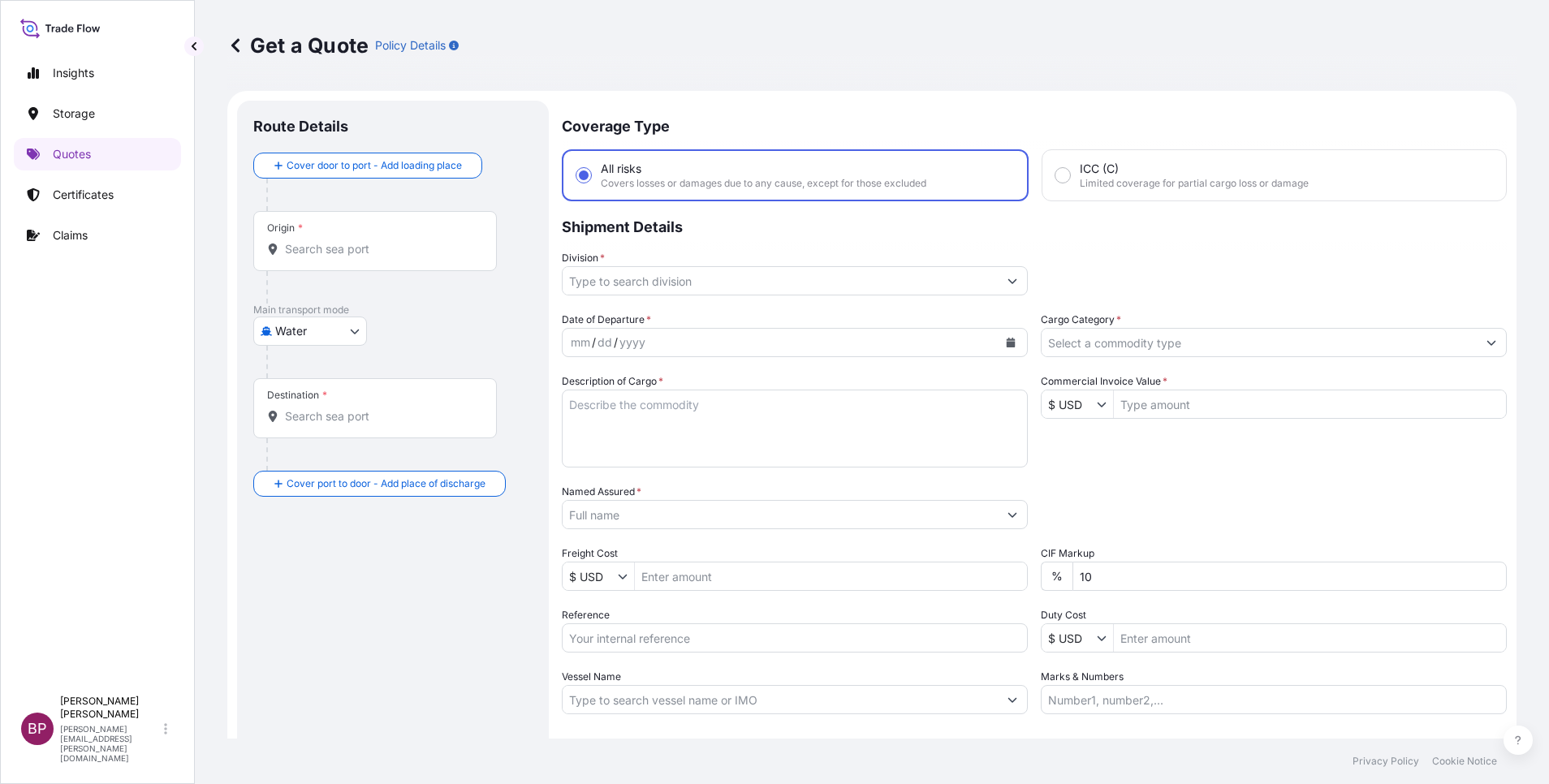
scroll to position [26, 0]
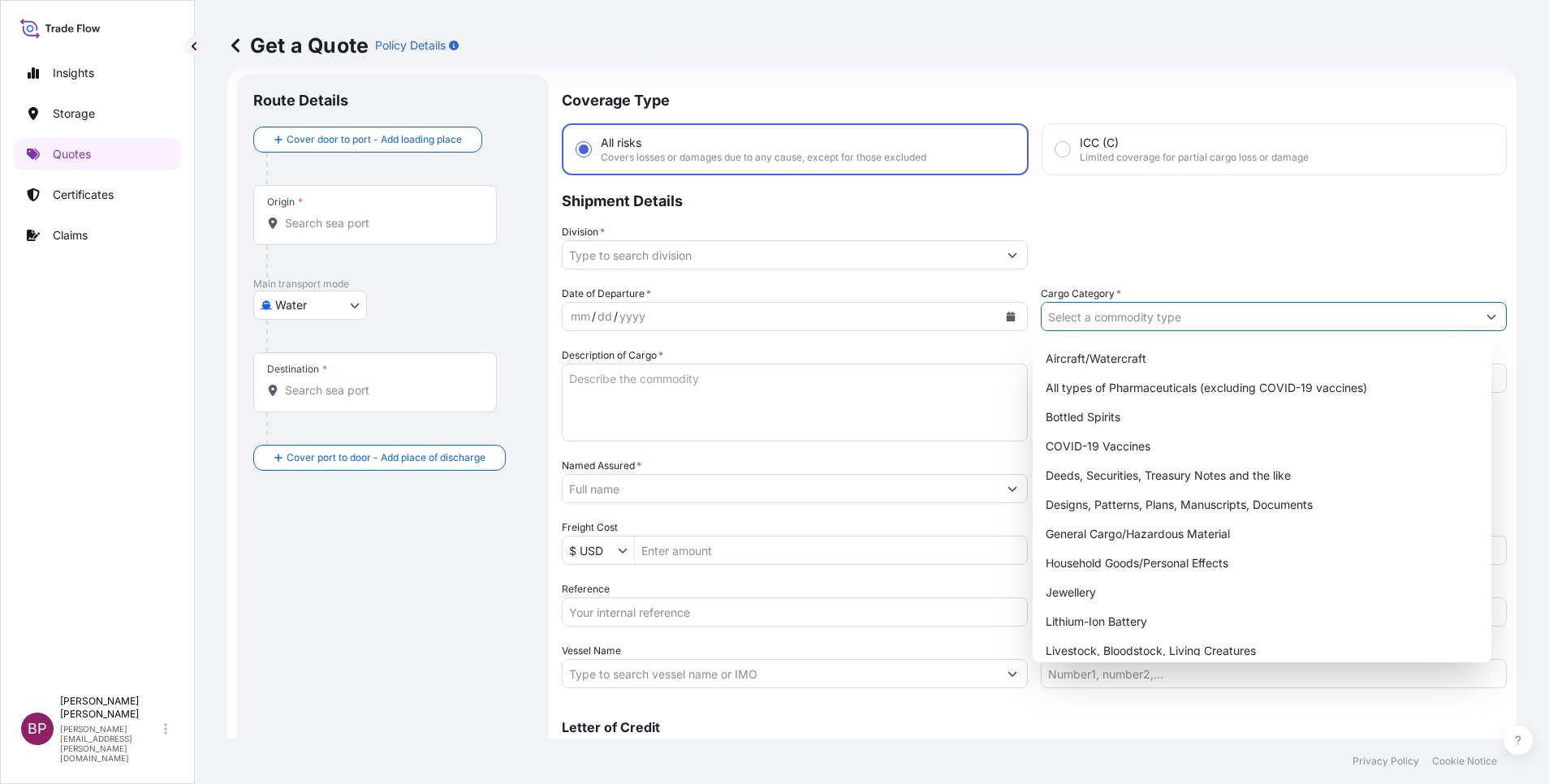
click at [1170, 317] on input "Cargo Category *" at bounding box center [1259, 317] width 436 height 29
click at [1140, 542] on div "General Cargo/Hazardous Material" at bounding box center [1262, 534] width 446 height 29
type input "General Cargo/Hazardous Material"
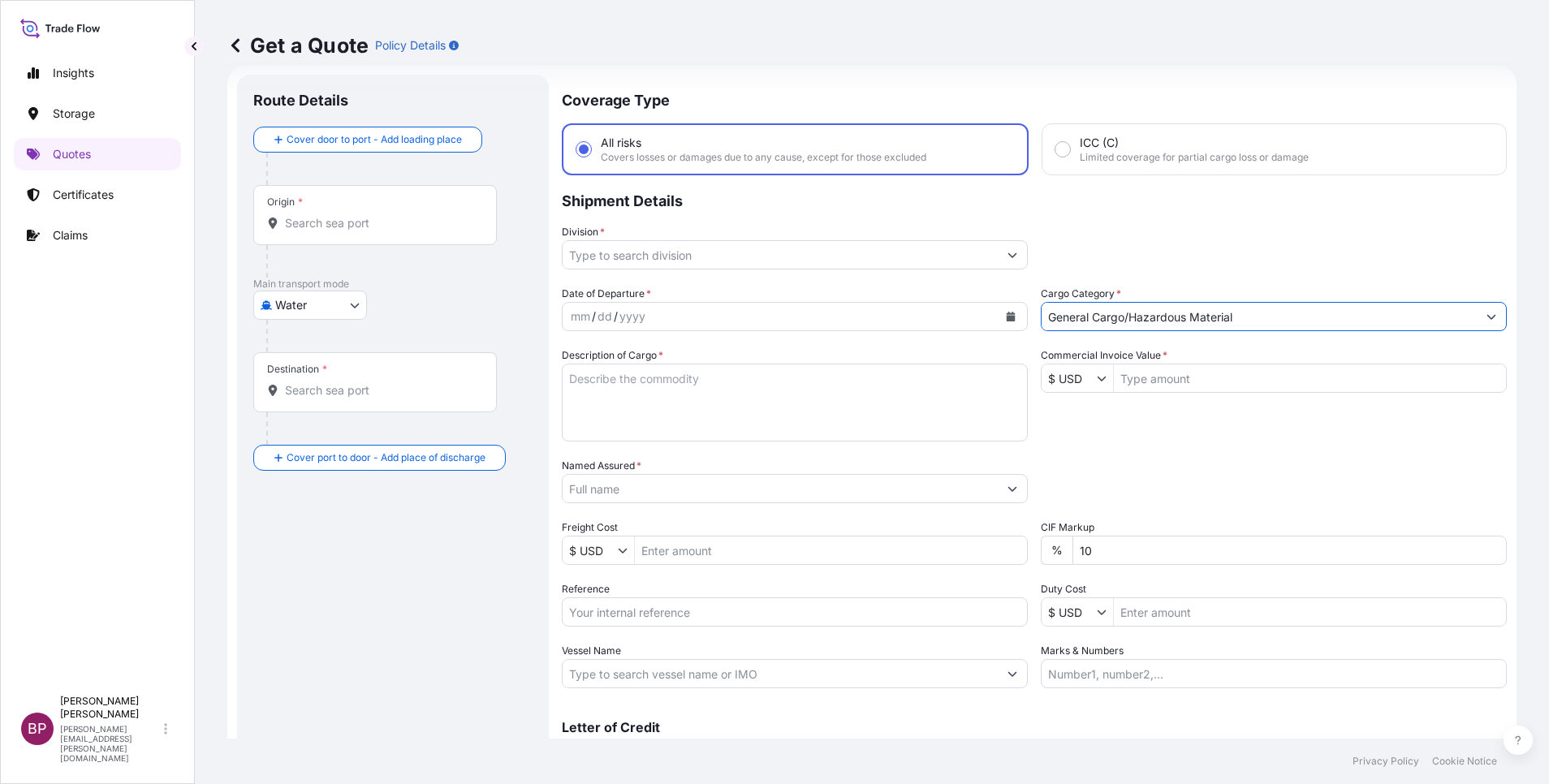
click at [985, 250] on input "Division *" at bounding box center [780, 255] width 436 height 29
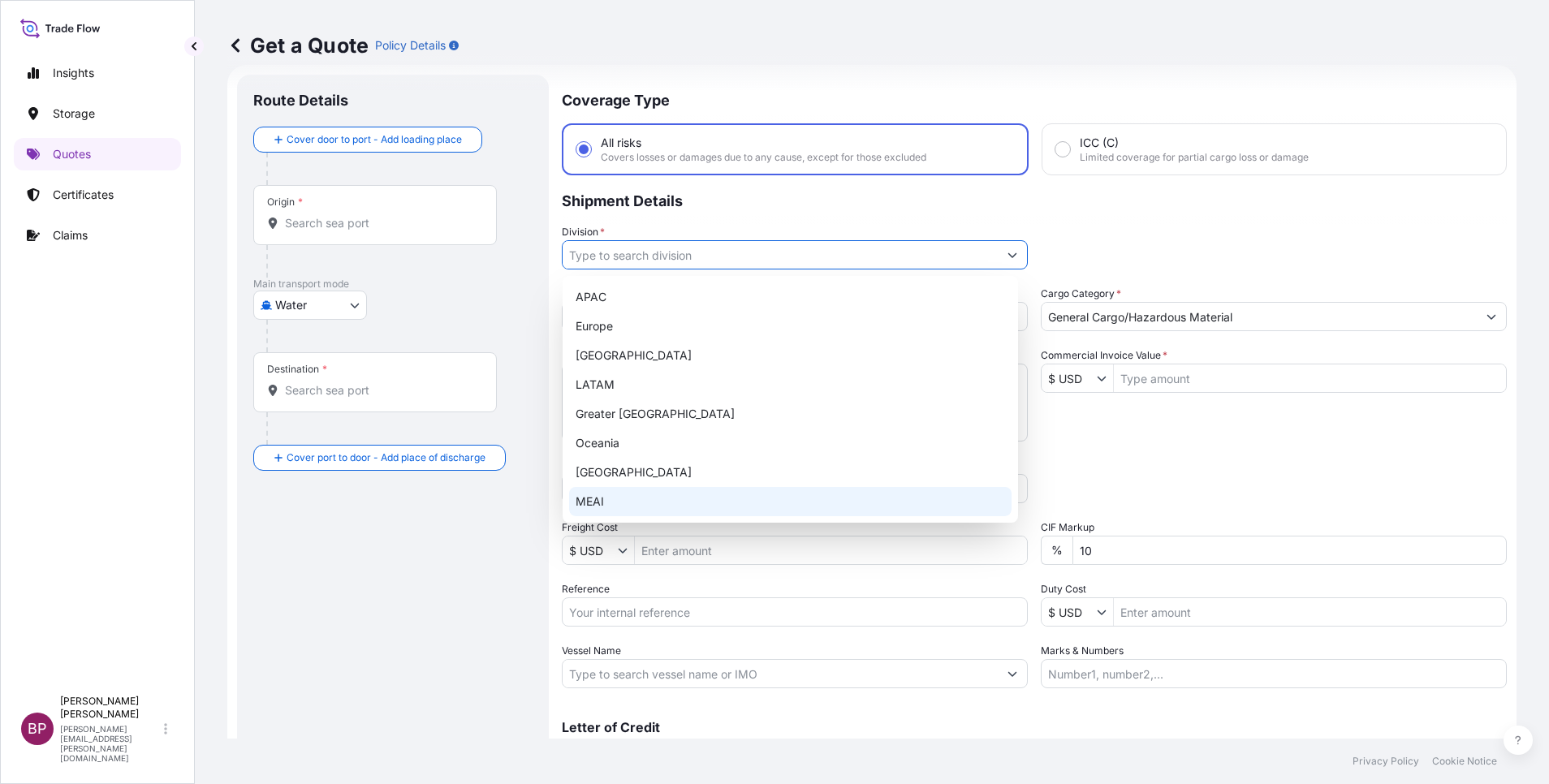
click at [643, 496] on div "MEAI" at bounding box center [790, 501] width 442 height 29
type input "MEAI"
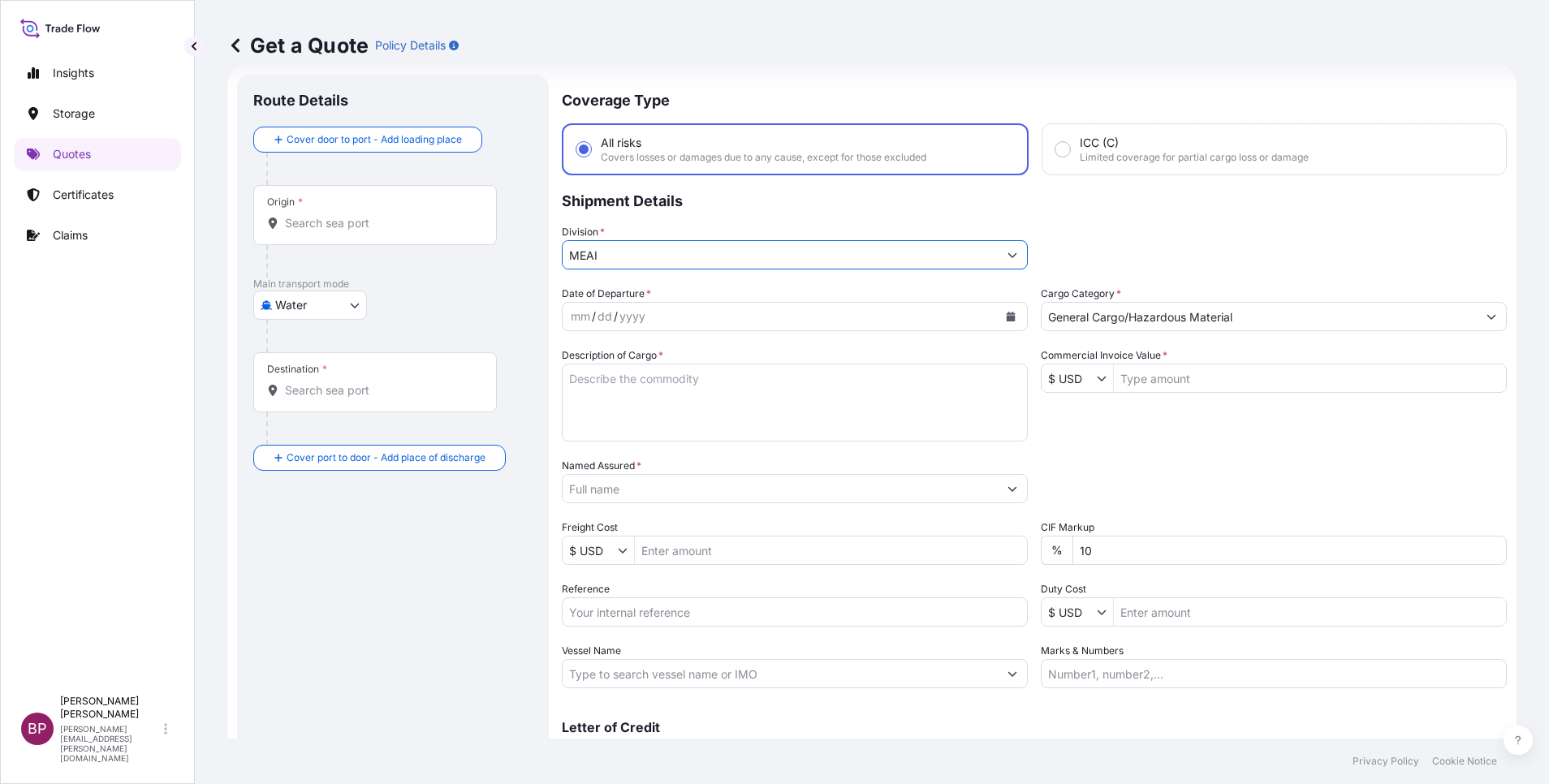
click at [681, 621] on input "Reference" at bounding box center [795, 612] width 466 height 29
paste input "3305243200 590500022478"
type input "3305243200 590500022478"
click at [1003, 323] on button "Calendar" at bounding box center [1010, 316] width 26 height 26
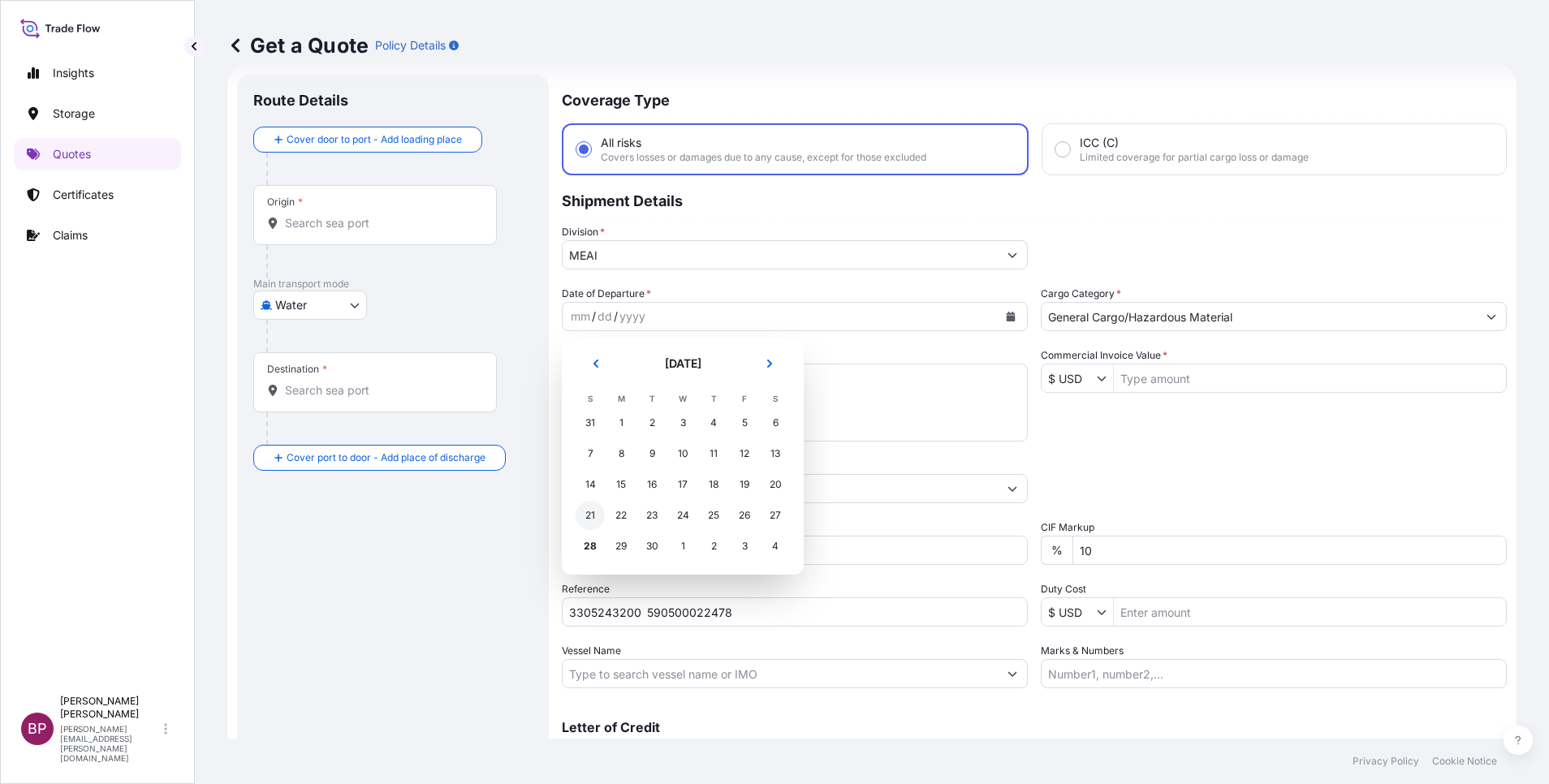
click at [592, 518] on div "21" at bounding box center [590, 516] width 29 height 29
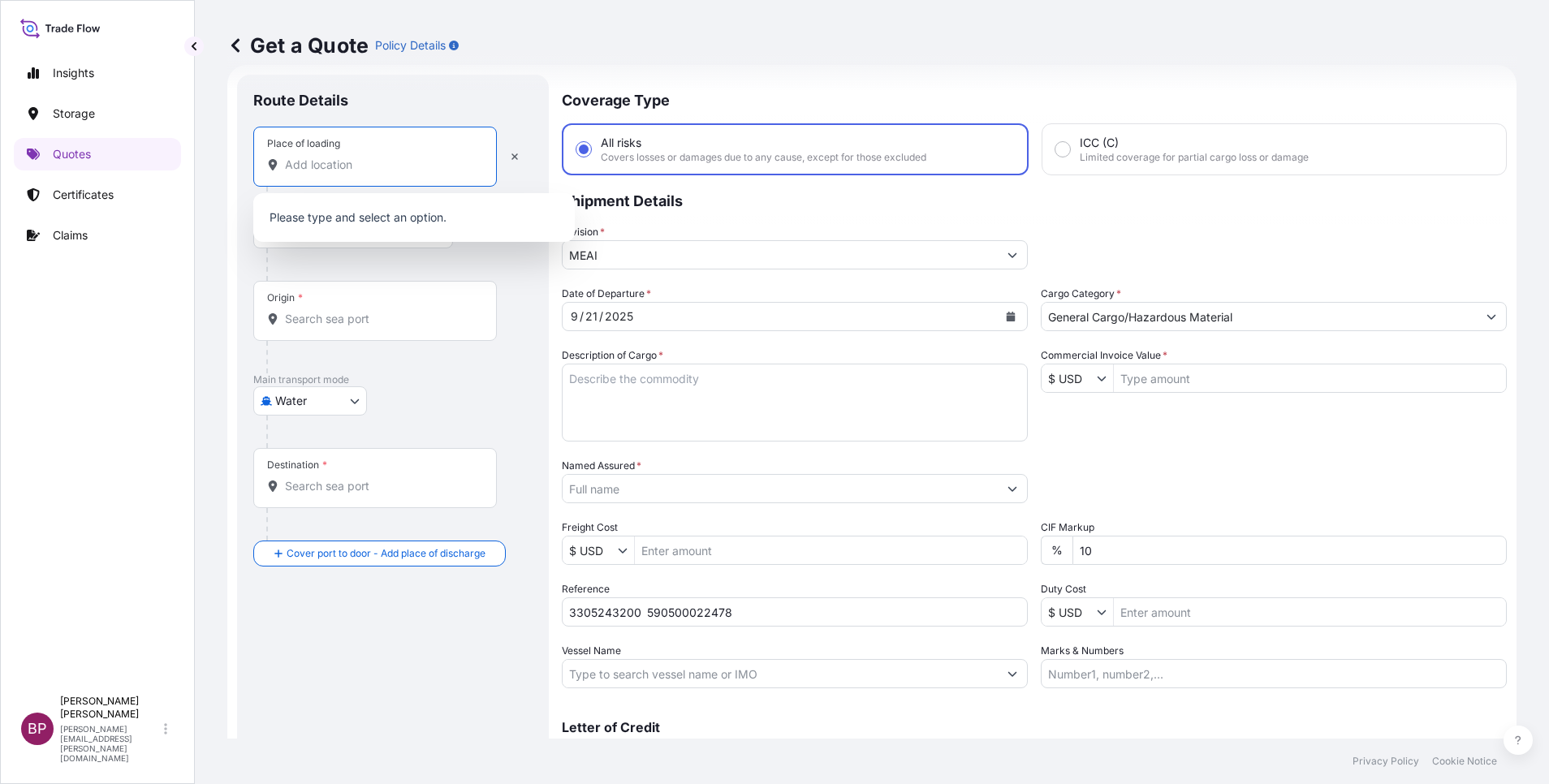
click at [339, 166] on input "Place of loading" at bounding box center [380, 164] width 191 height 16
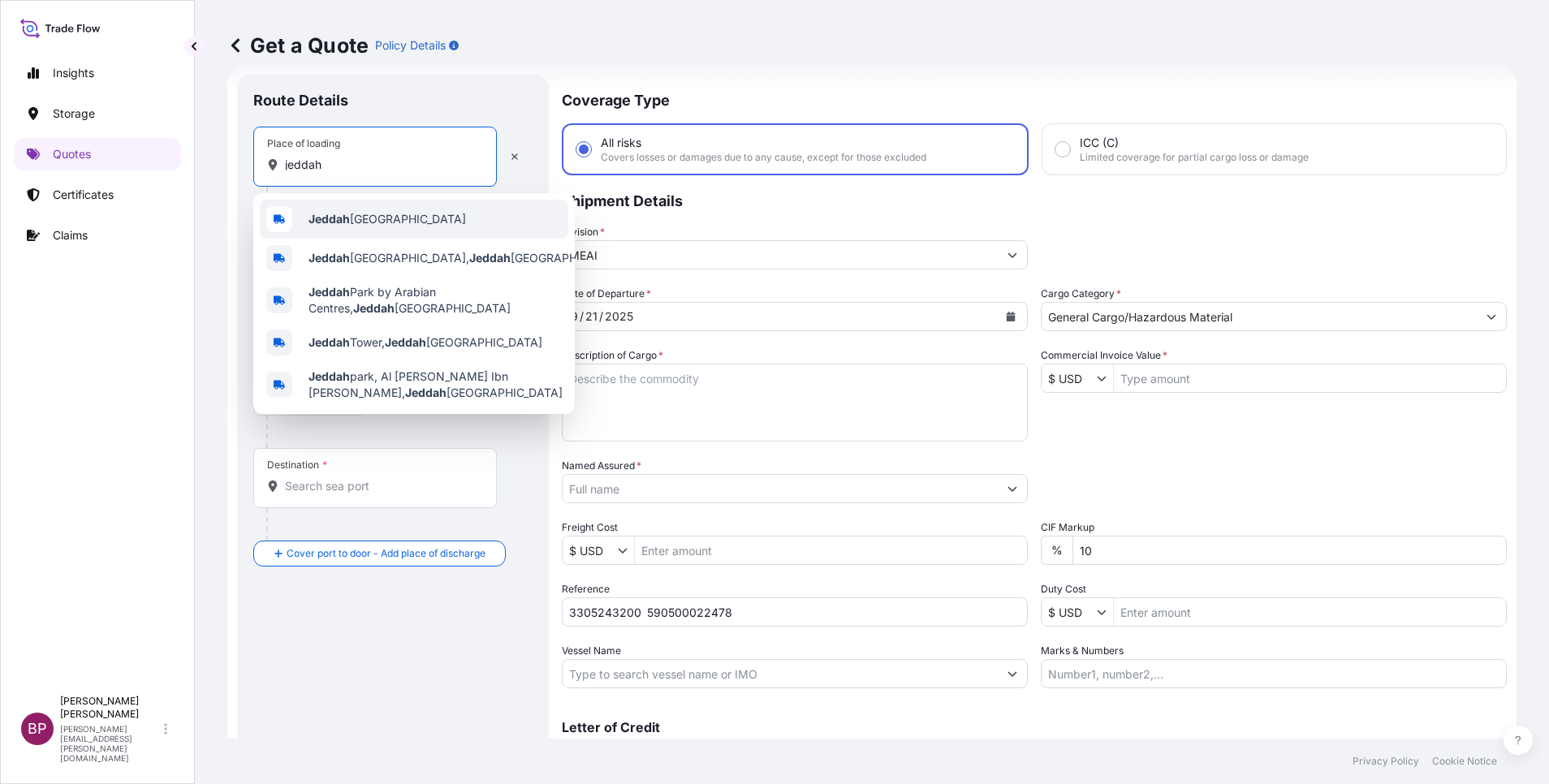
click at [371, 206] on div "Jeddah [GEOGRAPHIC_DATA]" at bounding box center [413, 219] width 308 height 39
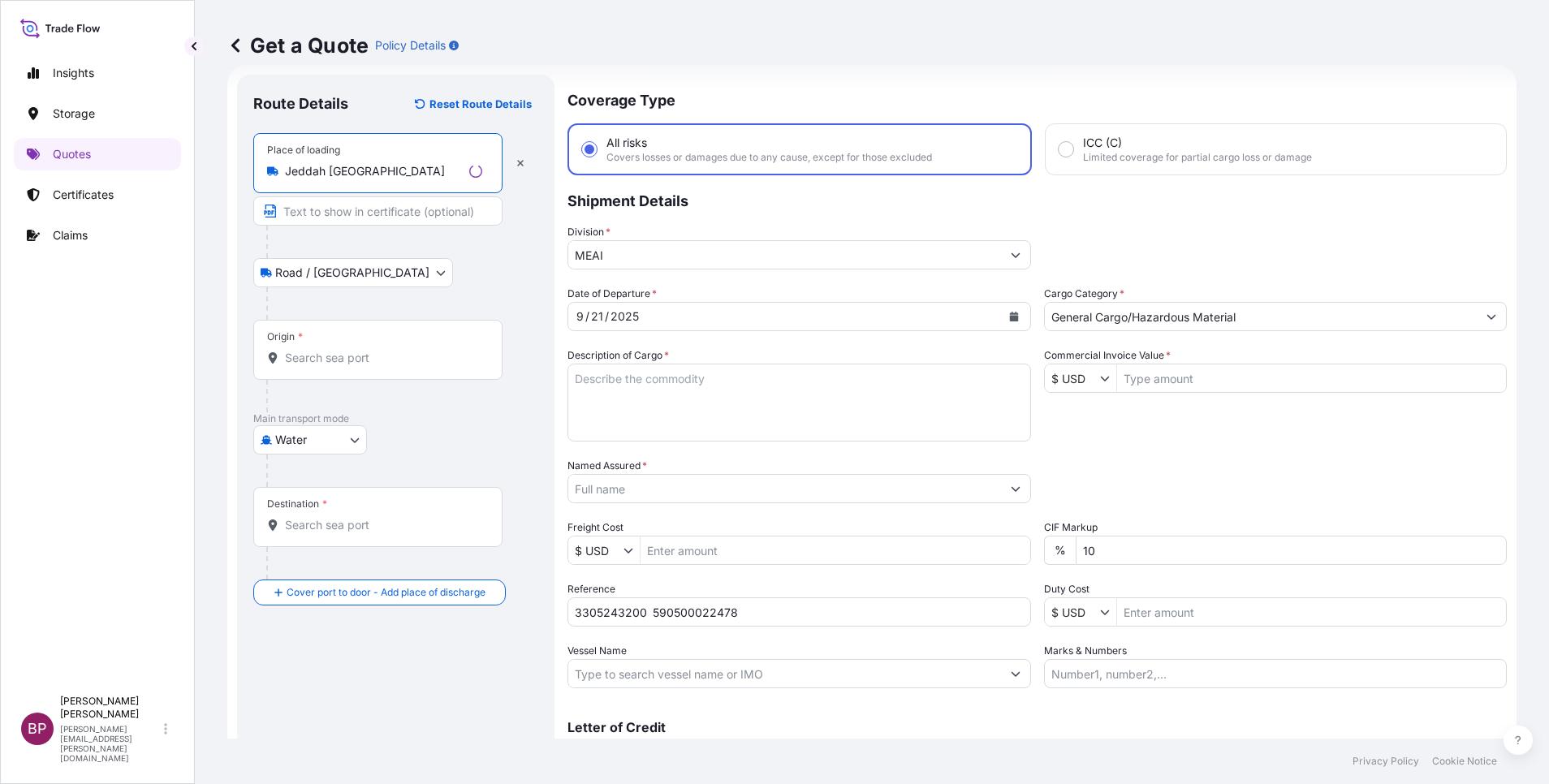
type input "Jeddah [GEOGRAPHIC_DATA]"
drag, startPoint x: 337, startPoint y: 368, endPoint x: 320, endPoint y: 374, distance: 18.0
click at [334, 369] on div "Origin *" at bounding box center [378, 350] width 249 height 60
click at [334, 366] on input "Origin *" at bounding box center [383, 357] width 197 height 16
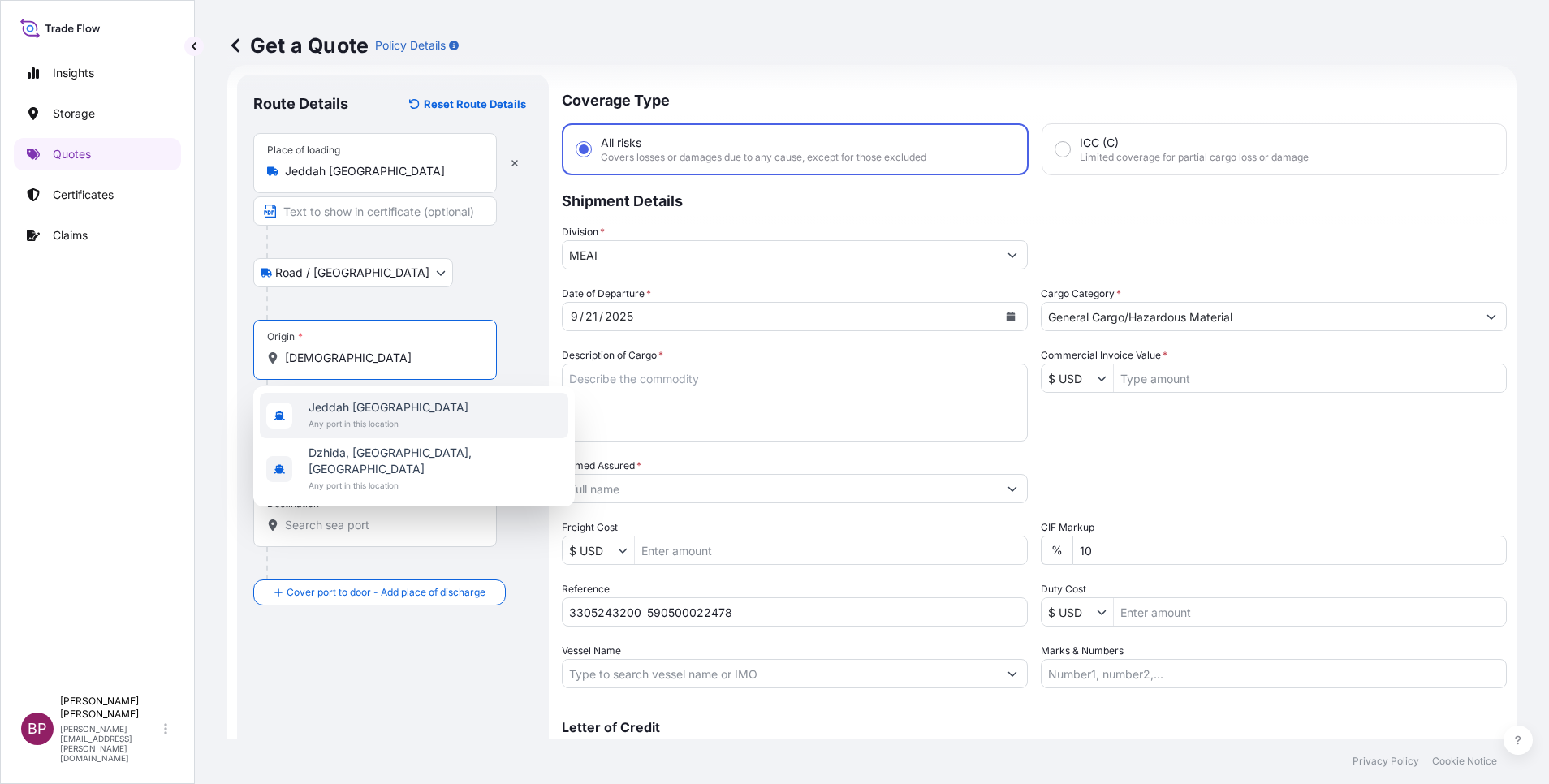
click at [364, 417] on span "Any port in this location" at bounding box center [388, 423] width 160 height 16
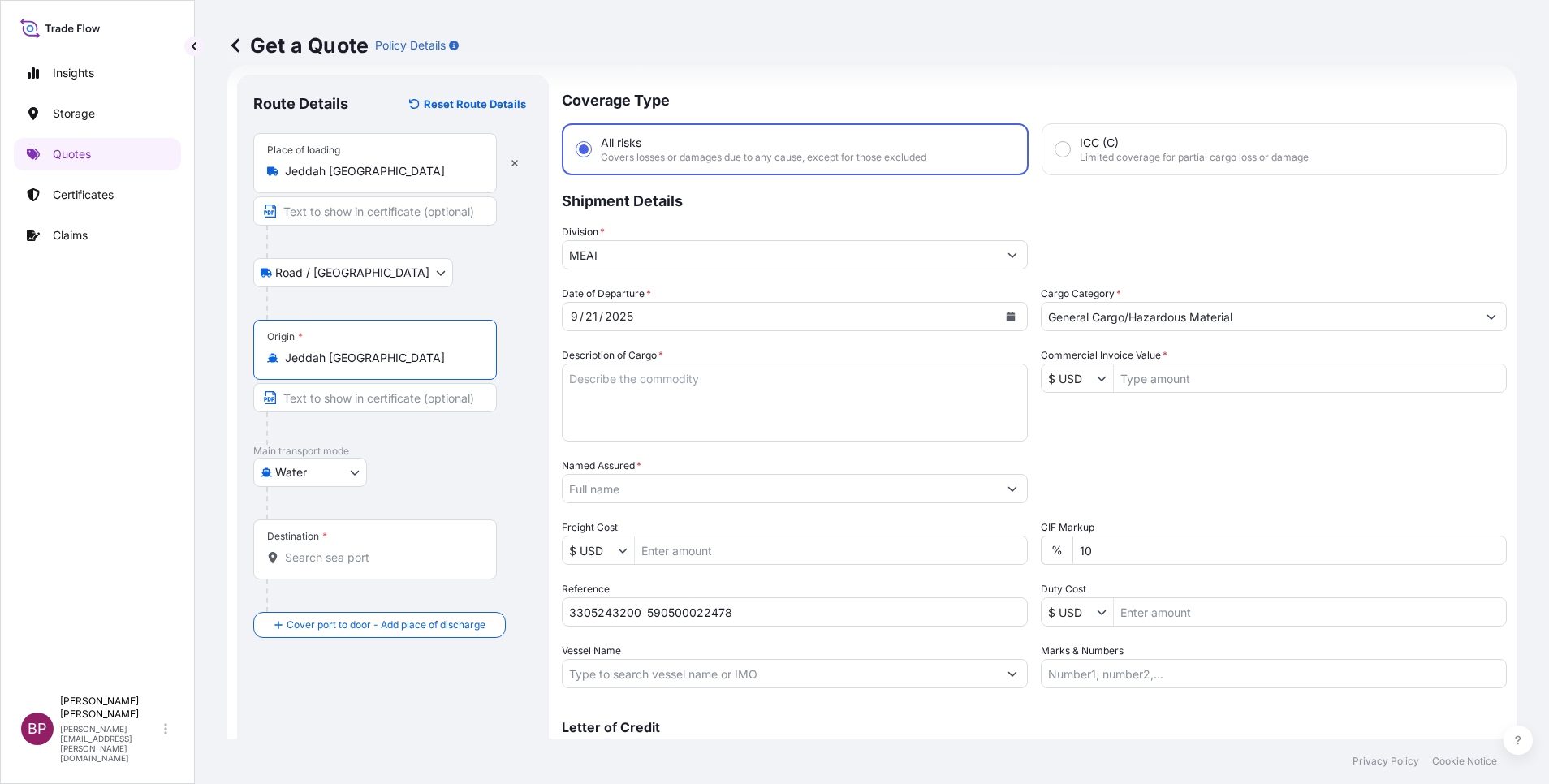
type input "Jeddah [GEOGRAPHIC_DATA]"
click at [351, 551] on input "Destination *" at bounding box center [380, 557] width 191 height 16
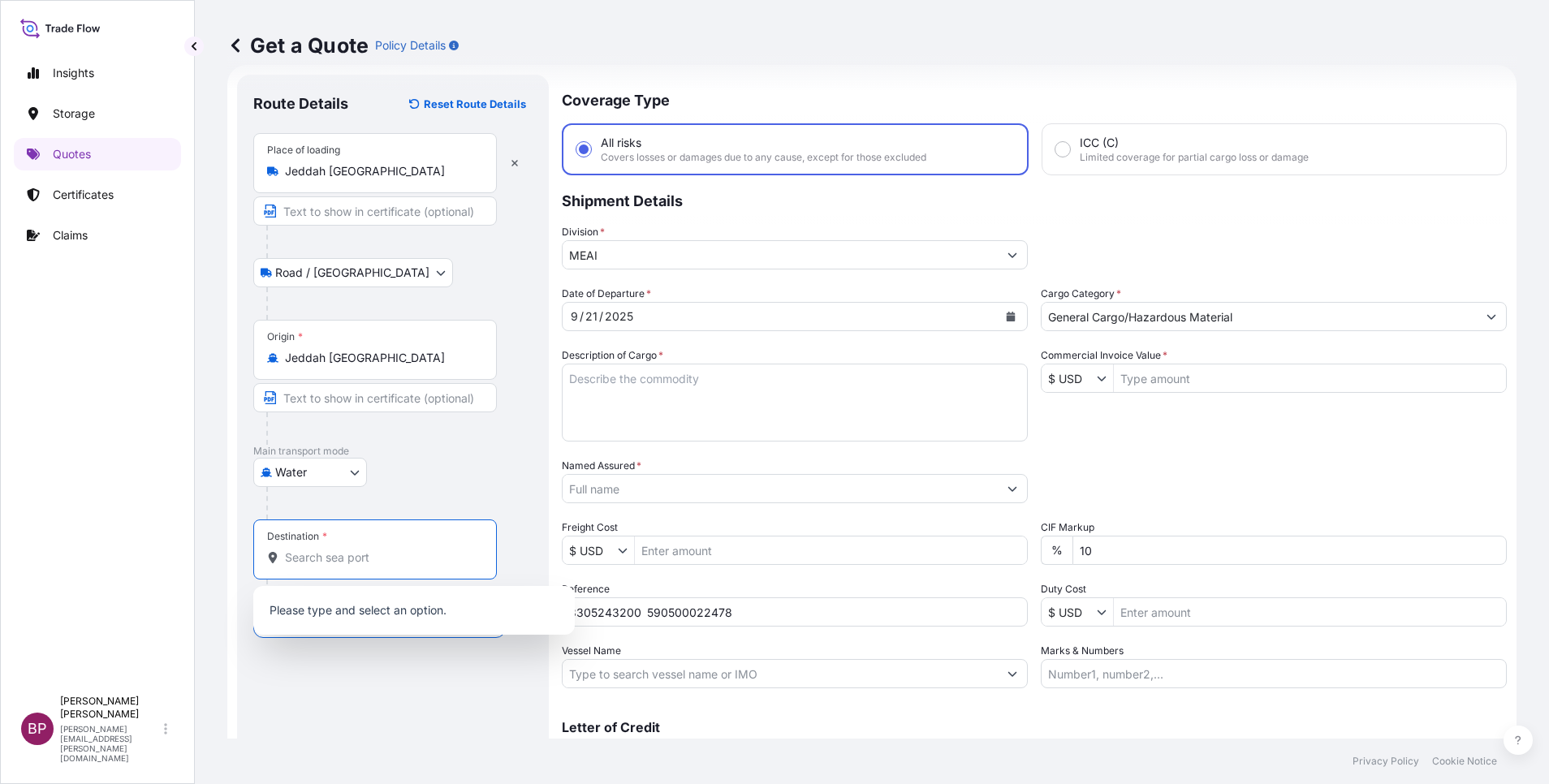
paste input "[GEOGRAPHIC_DATA]"
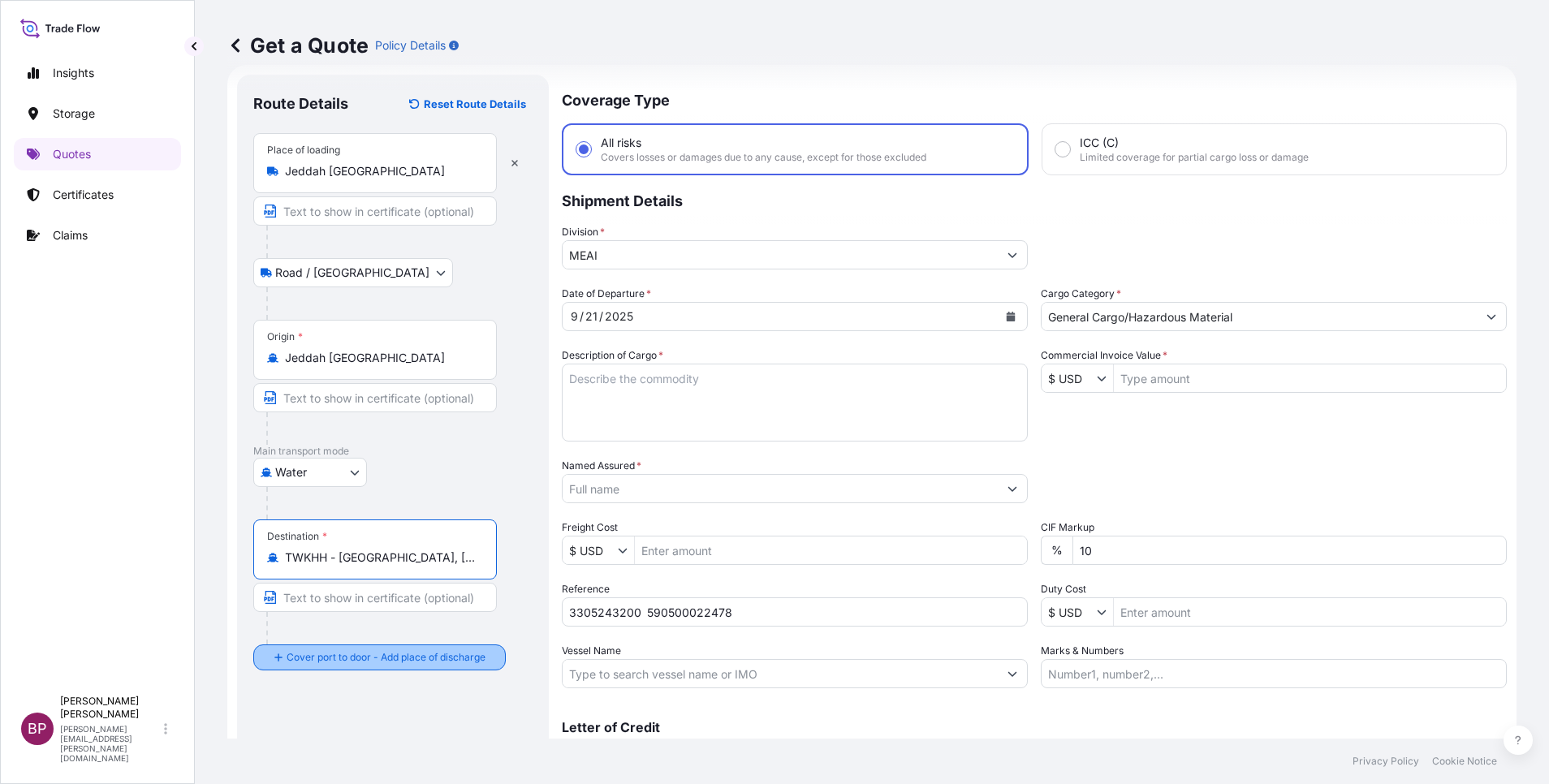
type input "TWKHH - [GEOGRAPHIC_DATA], [GEOGRAPHIC_DATA]"
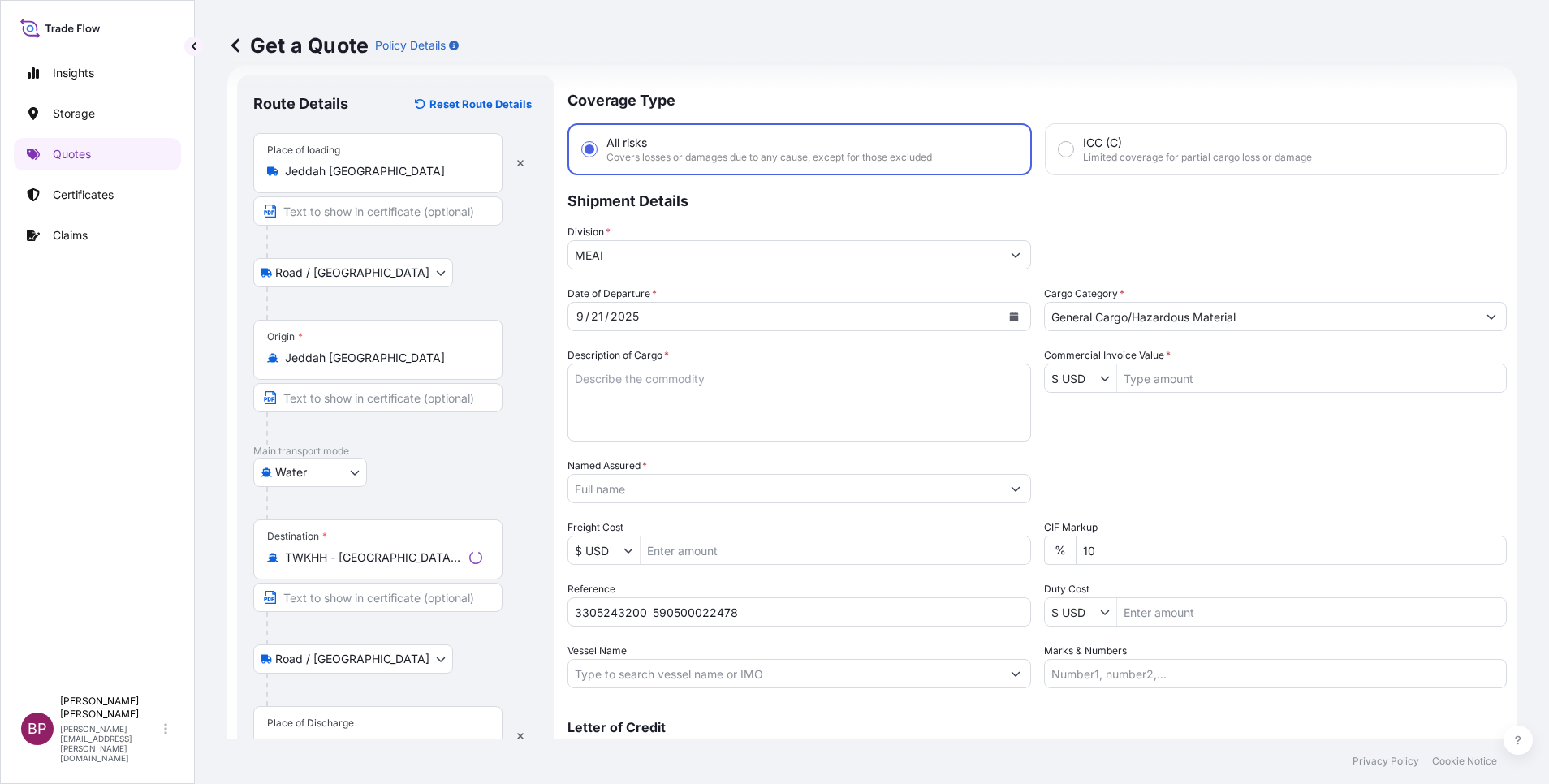
click at [328, 732] on div "Place of Discharge" at bounding box center [378, 736] width 249 height 60
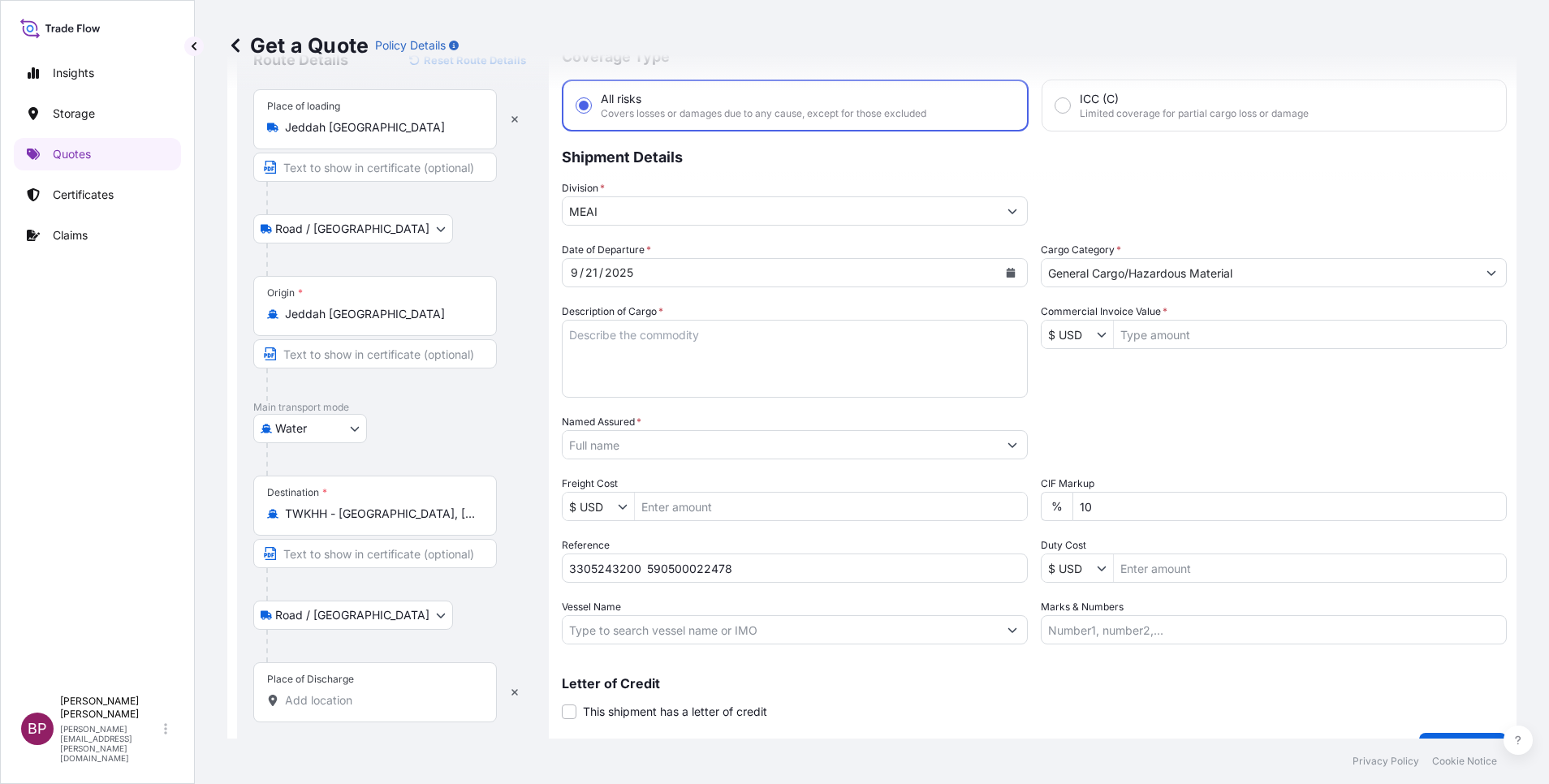
scroll to position [106, 0]
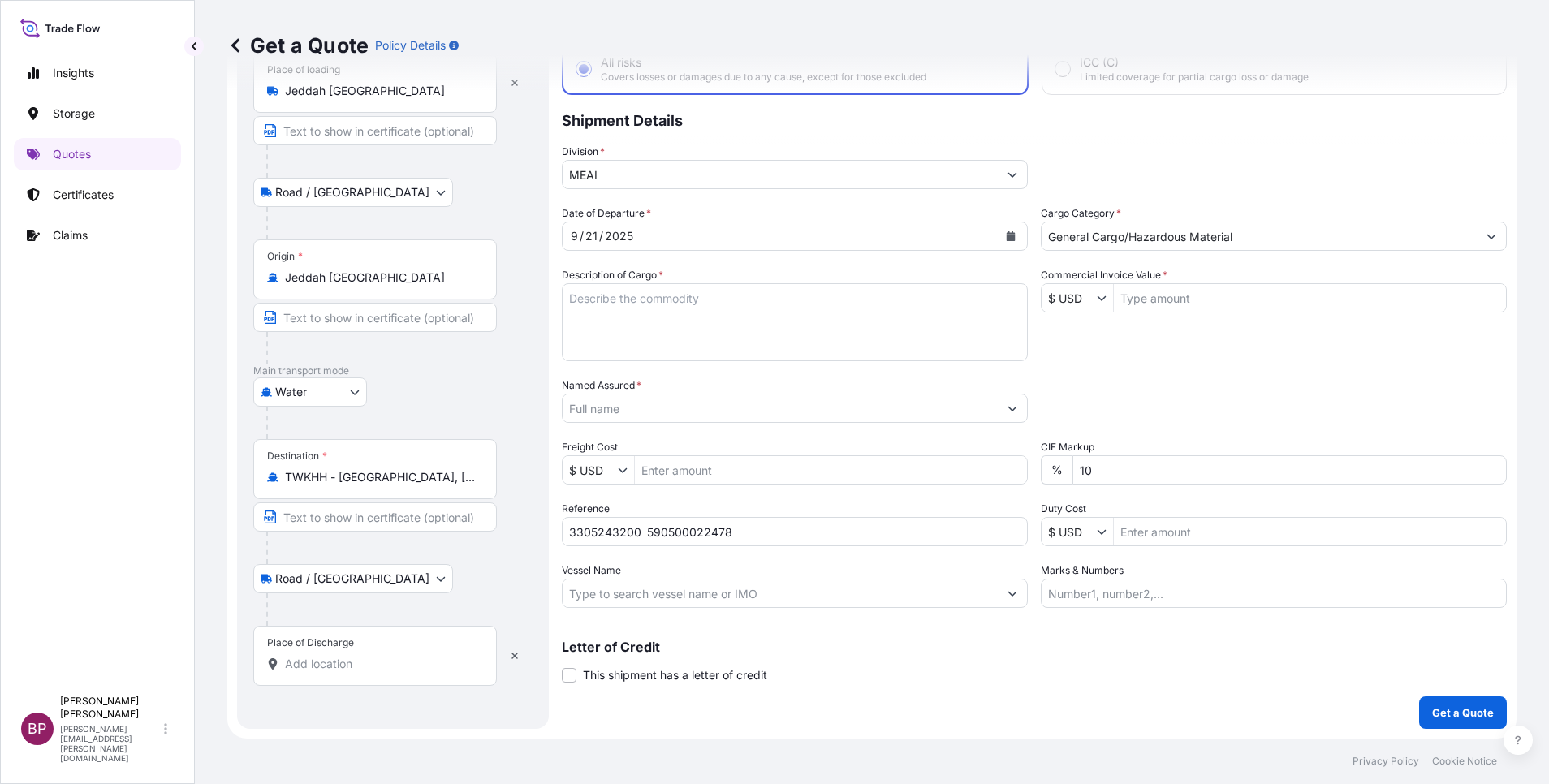
click at [363, 656] on input "Place of Discharge" at bounding box center [380, 663] width 191 height 16
paste input "[GEOGRAPHIC_DATA]"
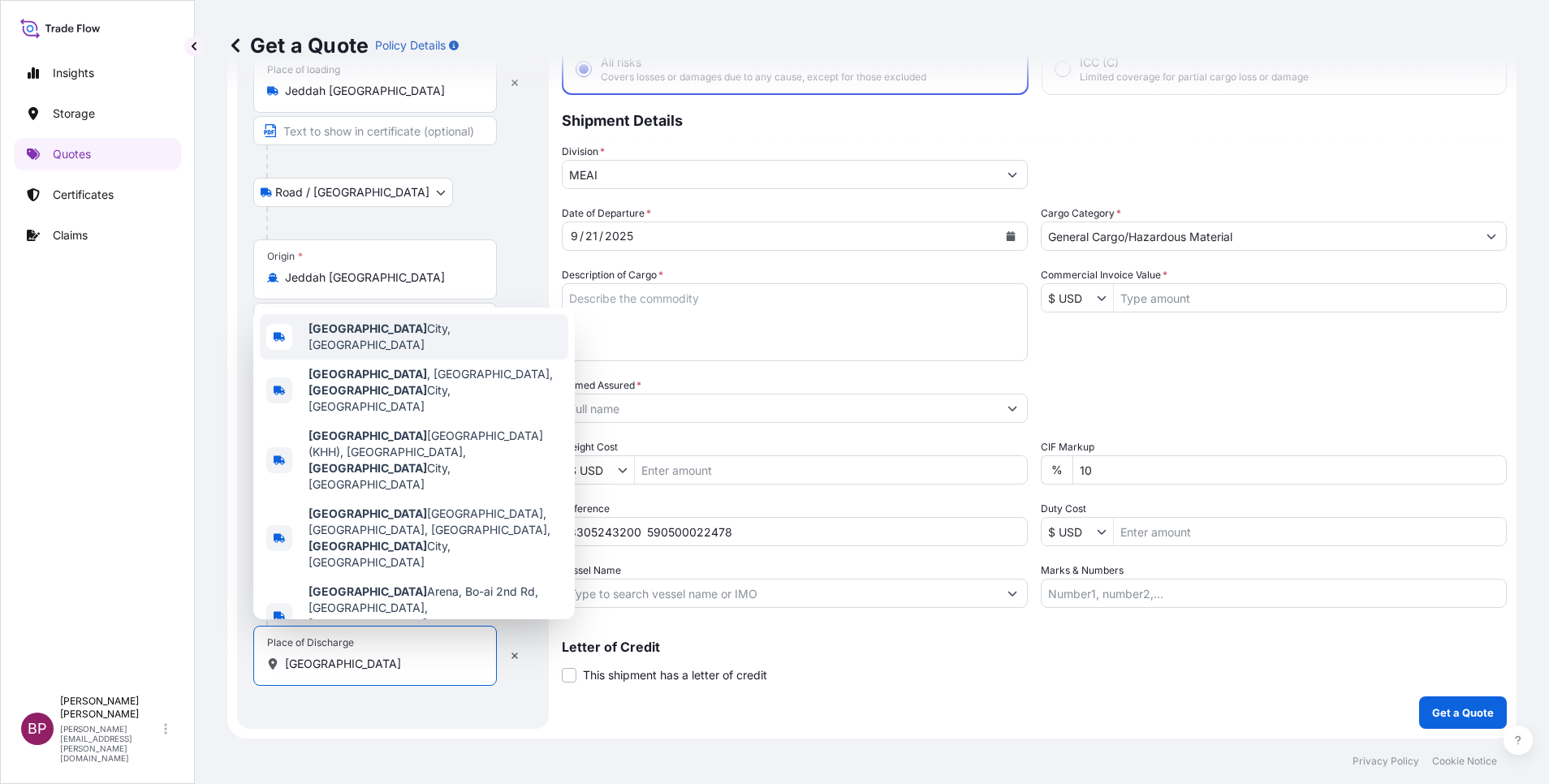
click at [444, 359] on div "[GEOGRAPHIC_DATA], [GEOGRAPHIC_DATA]" at bounding box center [413, 336] width 308 height 45
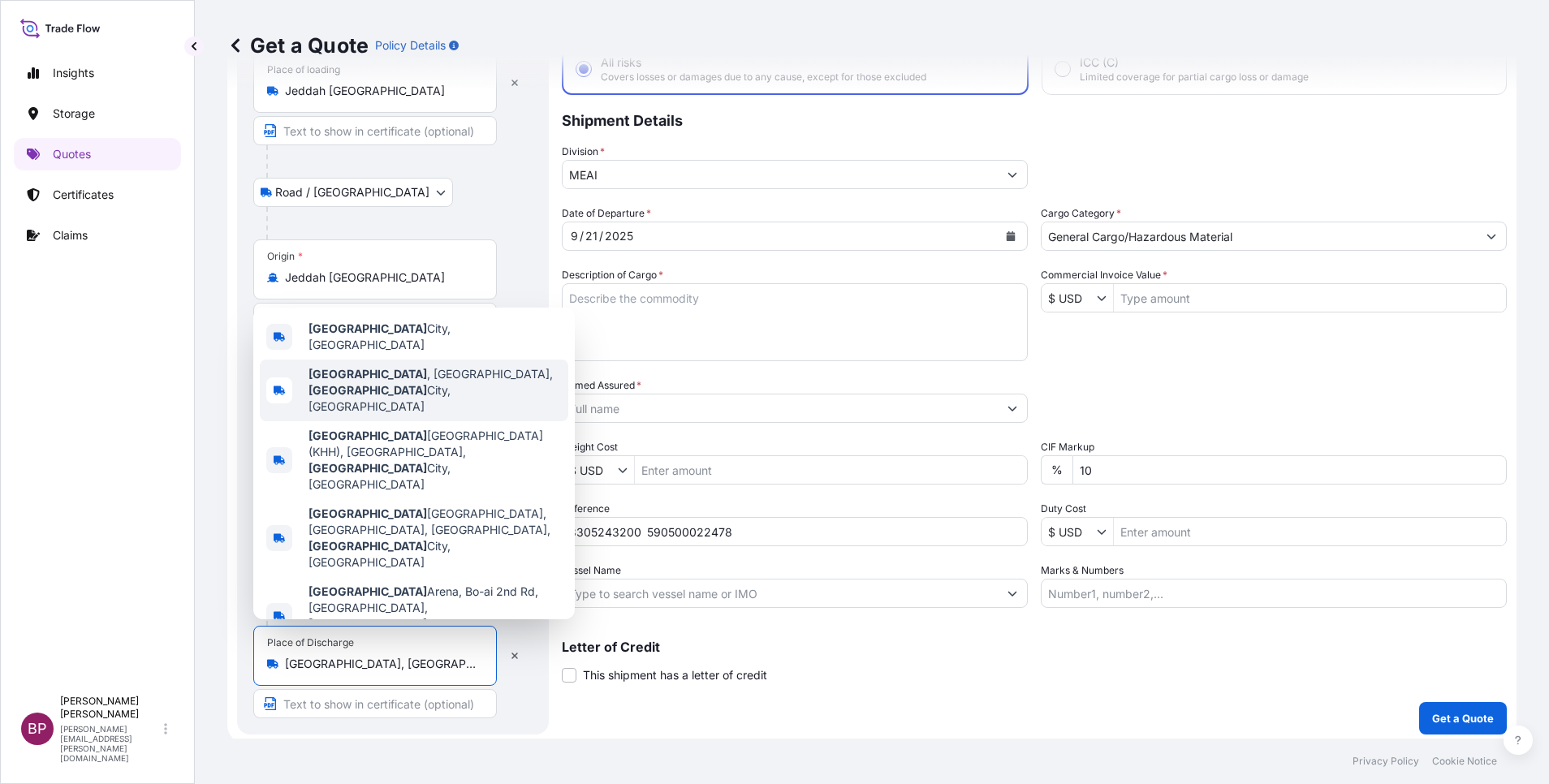
type input "[GEOGRAPHIC_DATA], [GEOGRAPHIC_DATA]"
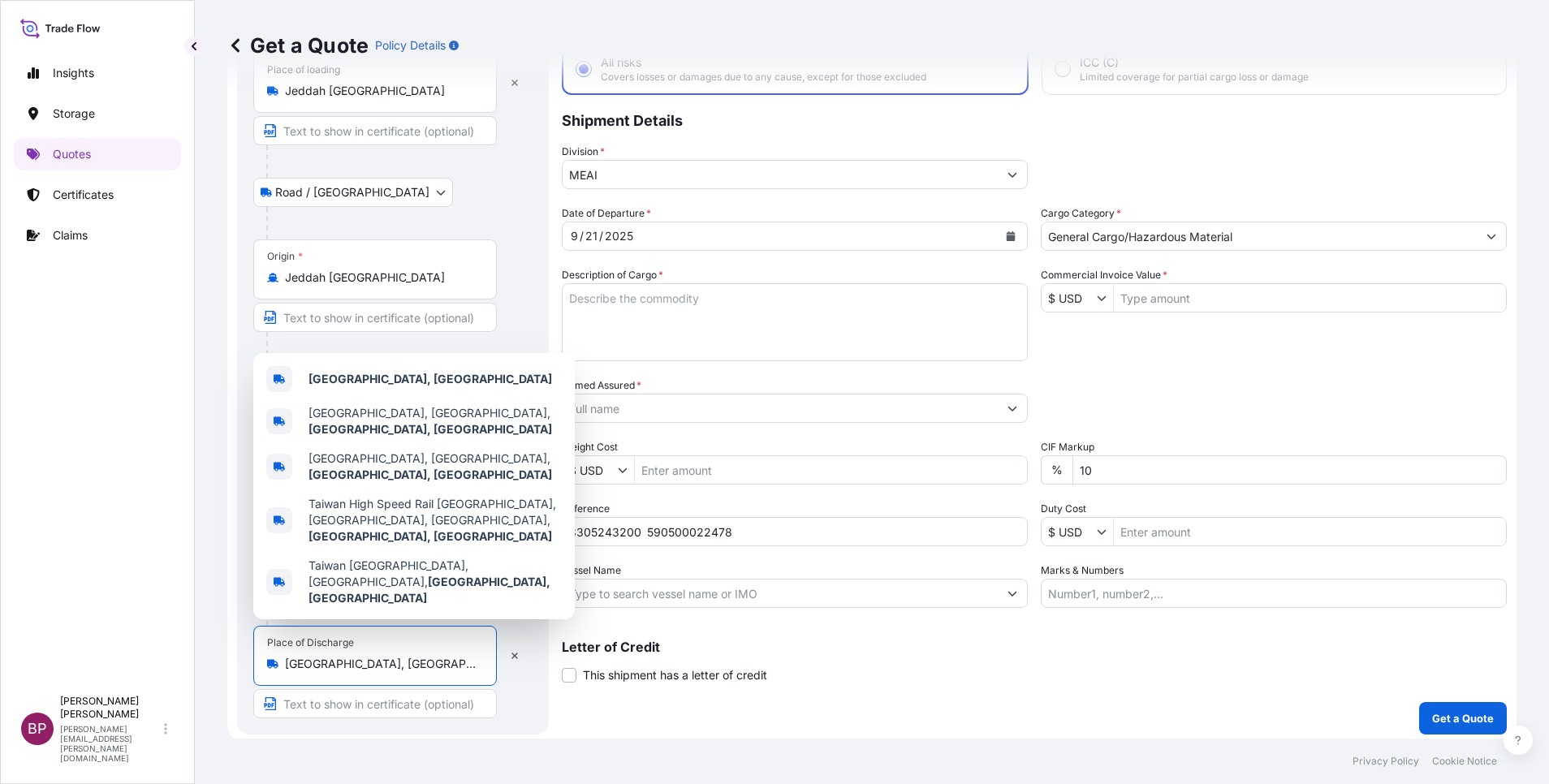
click at [1188, 298] on input "Commercial Invoice Value *" at bounding box center [1310, 297] width 392 height 29
paste input "85320"
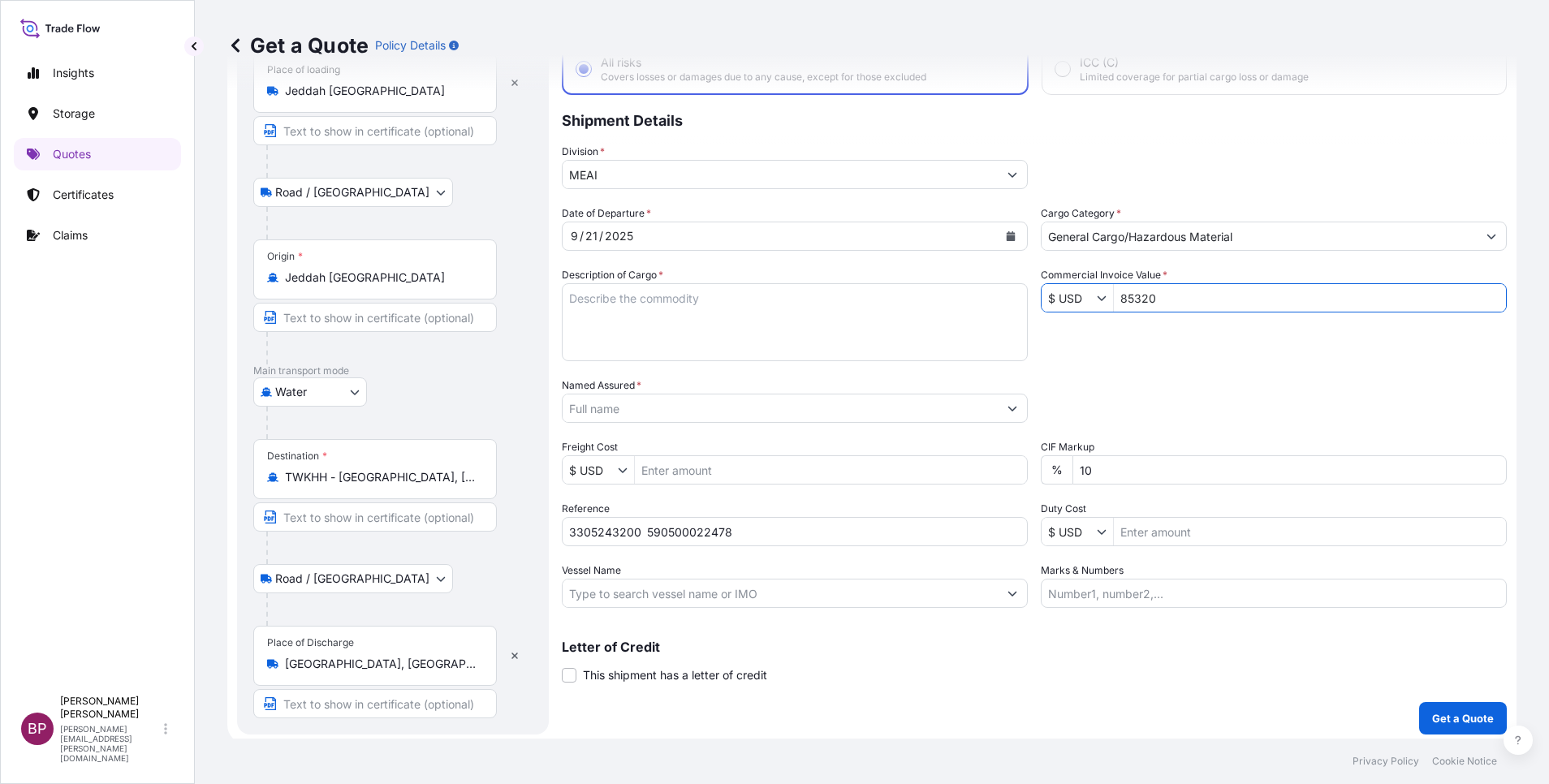
type input "85,320"
click at [768, 330] on textarea "Description of Cargo *" at bounding box center [795, 322] width 466 height 78
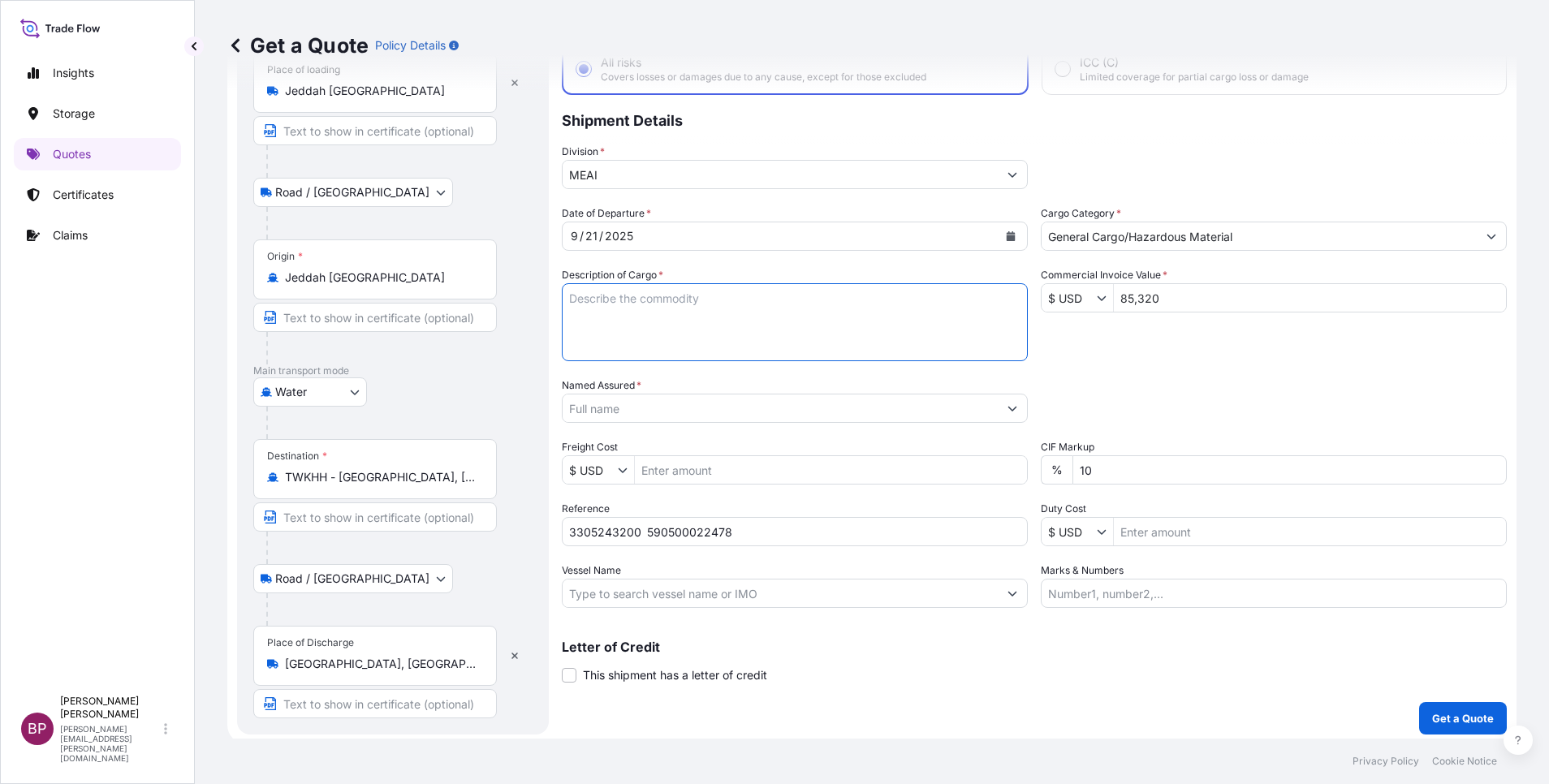
paste textarea "KELTAN KSA 6405H /Synthetic Rubber EPDM"
type textarea "KELTAN KSA 6405H /Synthetic Rubber EPDM"
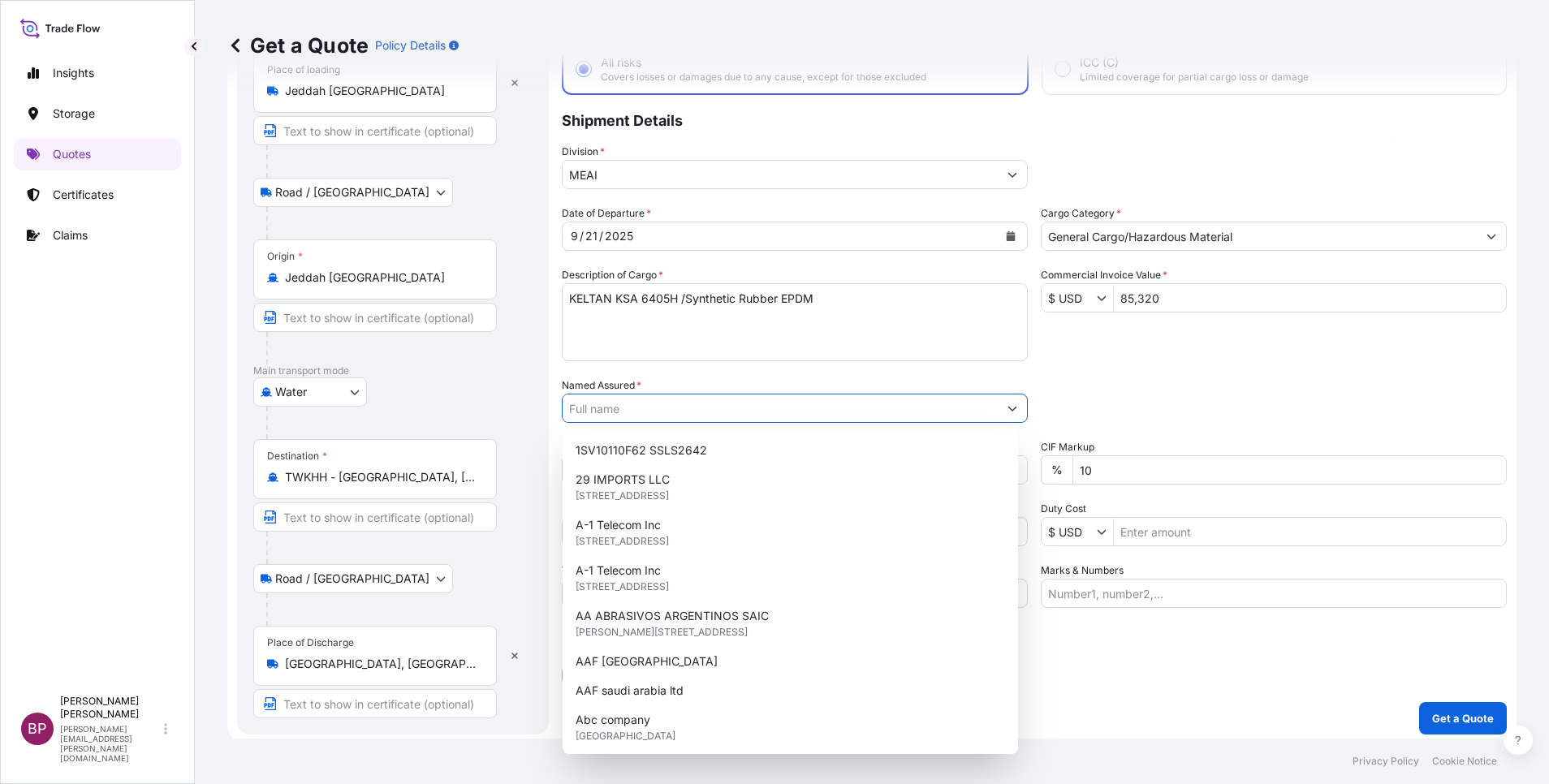
click at [709, 406] on input "Named Assured *" at bounding box center [780, 408] width 436 height 29
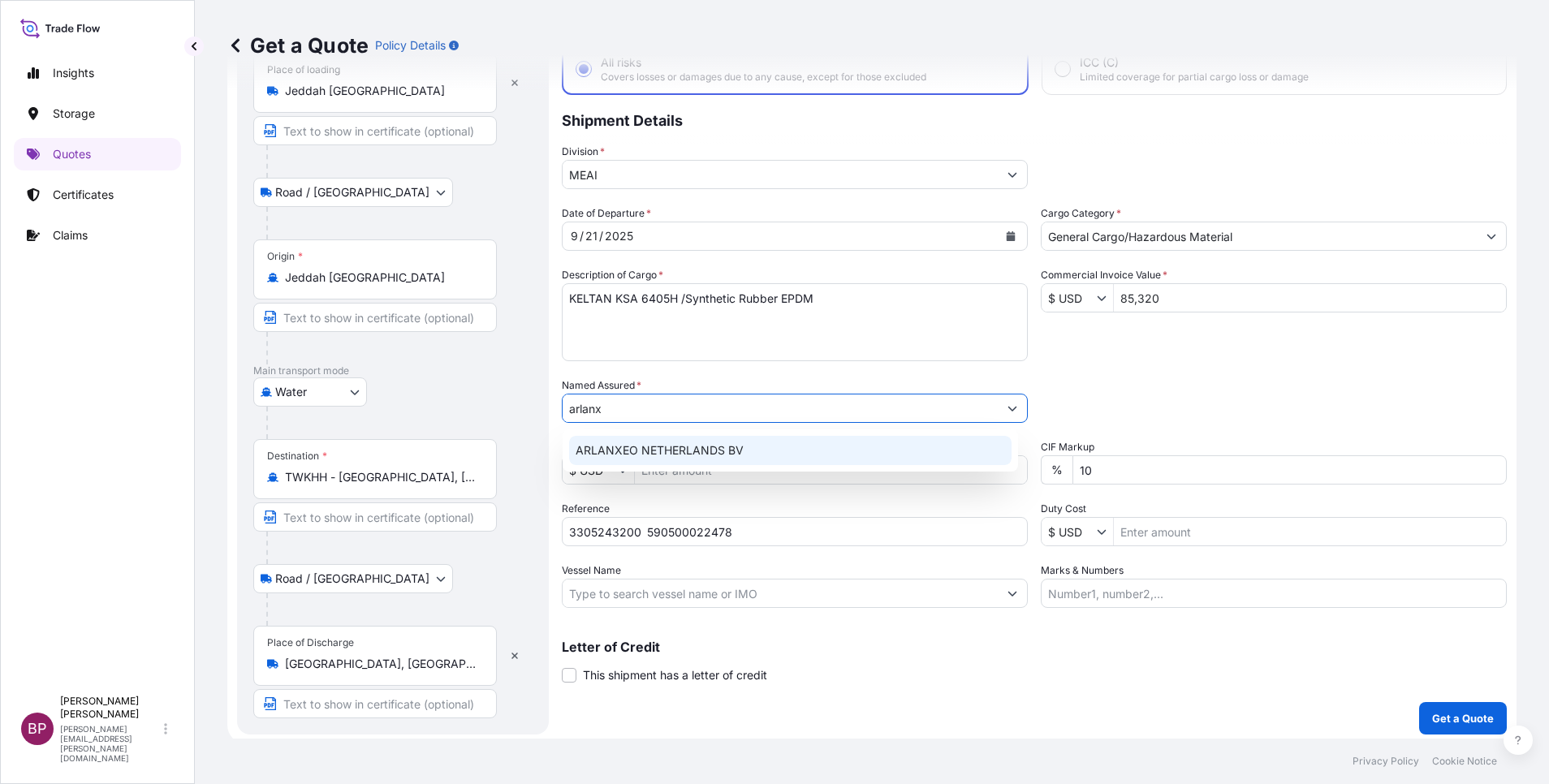
click at [682, 456] on span "ARLANXEO NETHERLANDS BV" at bounding box center [660, 450] width 168 height 16
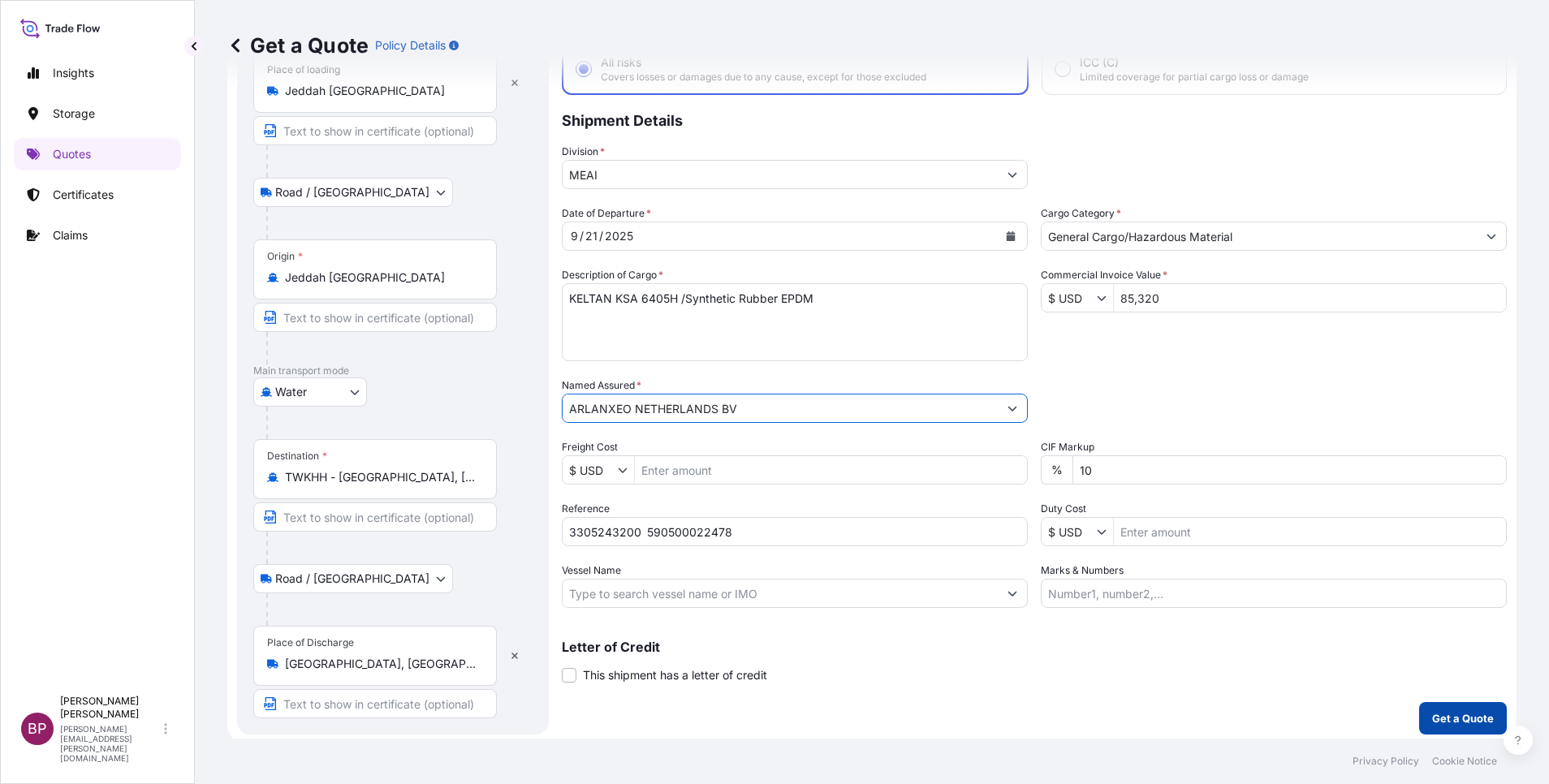
type input "ARLANXEO NETHERLANDS BV"
click at [1458, 720] on p "Get a Quote" at bounding box center [1463, 718] width 62 height 16
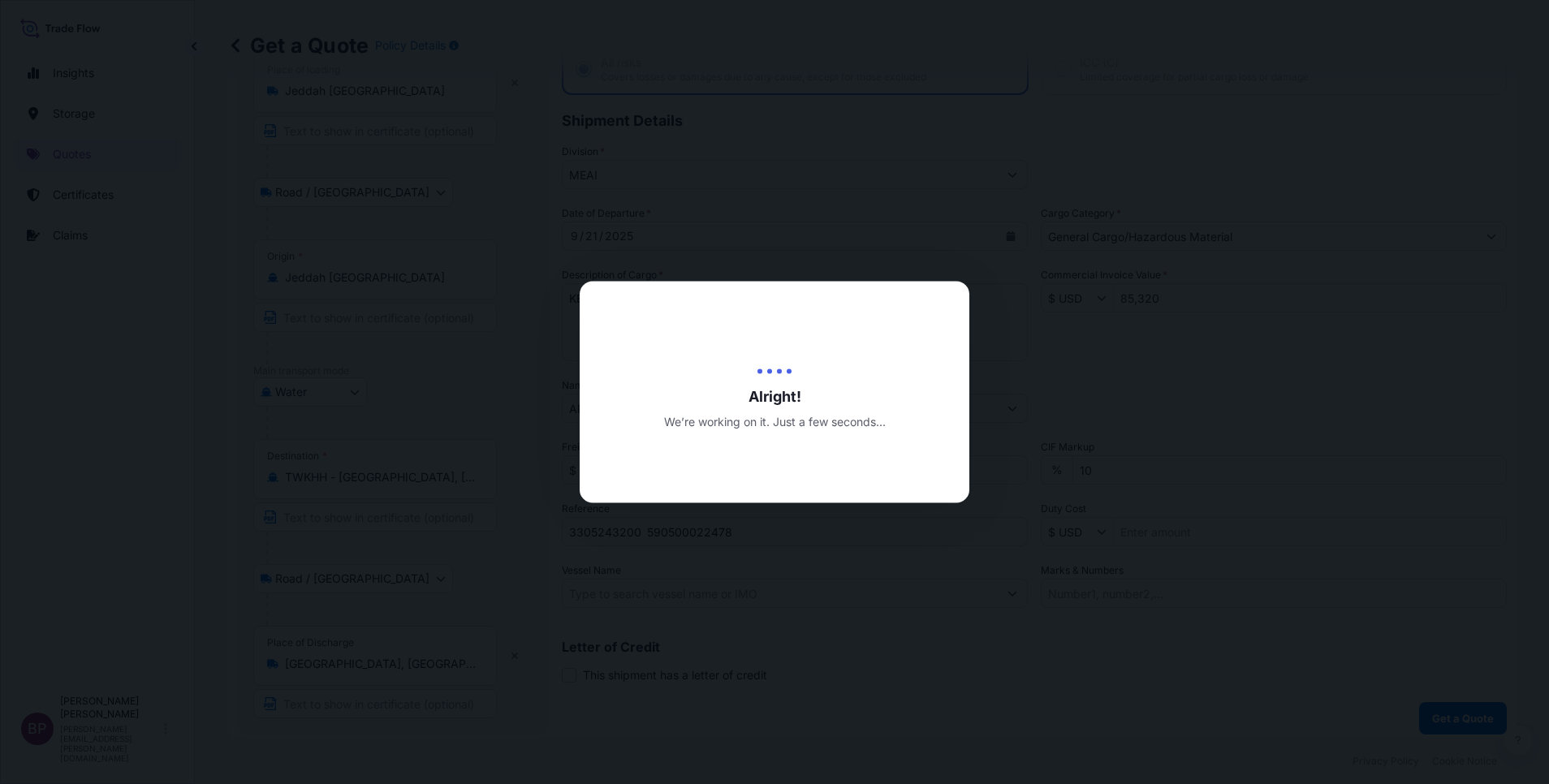
select select "Road / [GEOGRAPHIC_DATA]"
select select "Water"
select select "Road / [GEOGRAPHIC_DATA]"
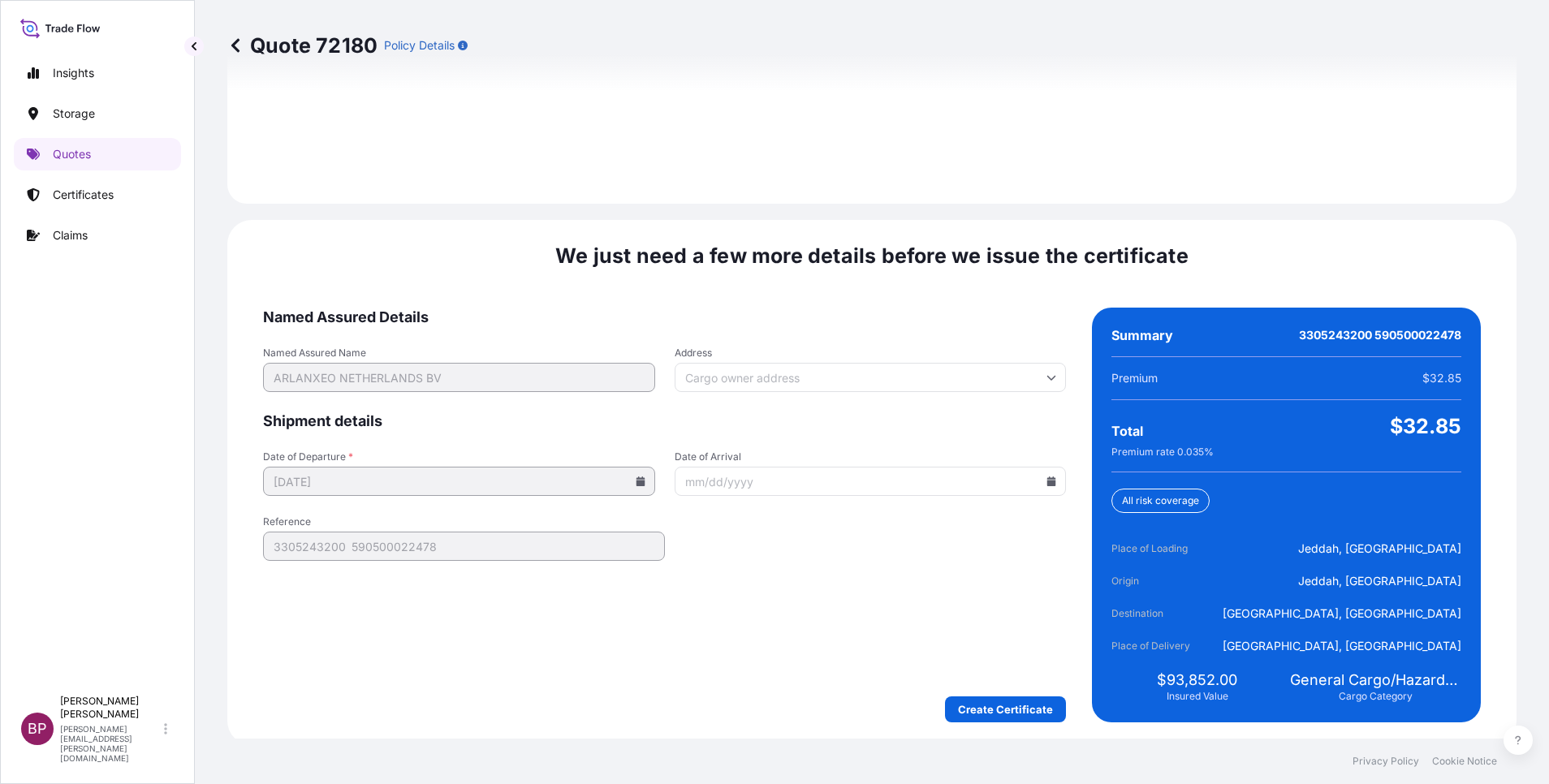
scroll to position [2406, 0]
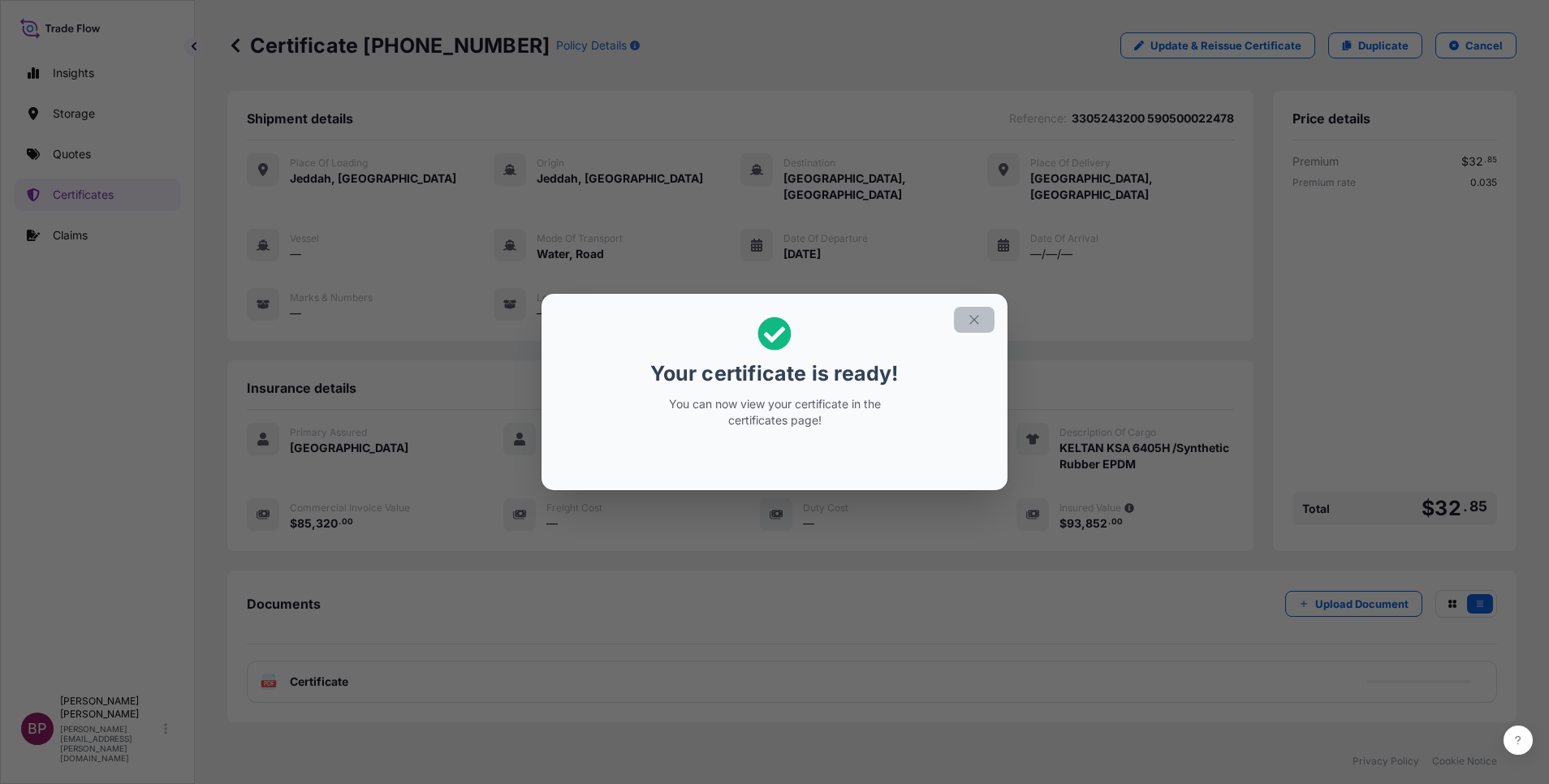
click at [974, 323] on icon "button" at bounding box center [973, 320] width 14 height 14
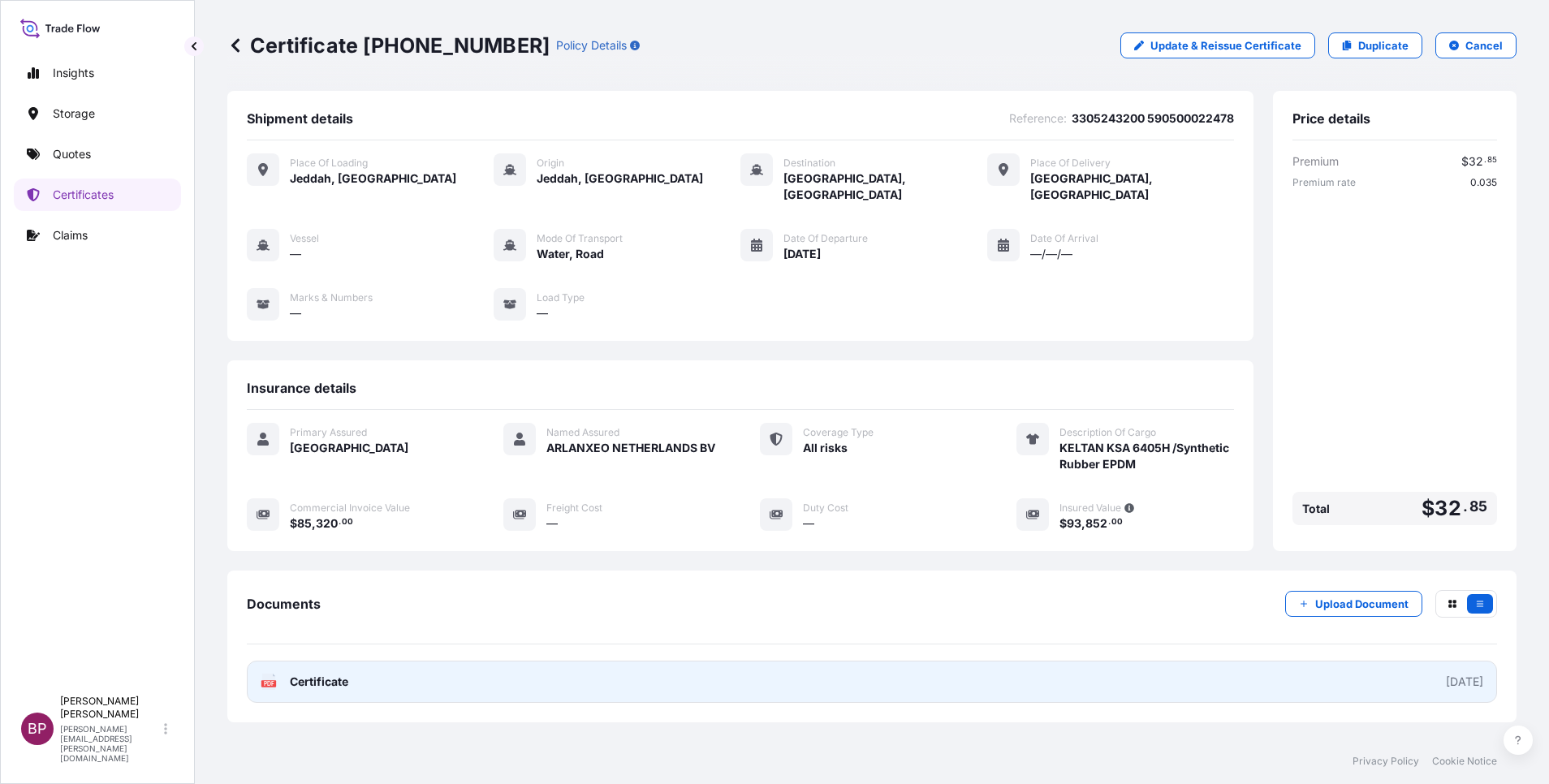
click at [328, 674] on span "Certificate" at bounding box center [319, 682] width 59 height 16
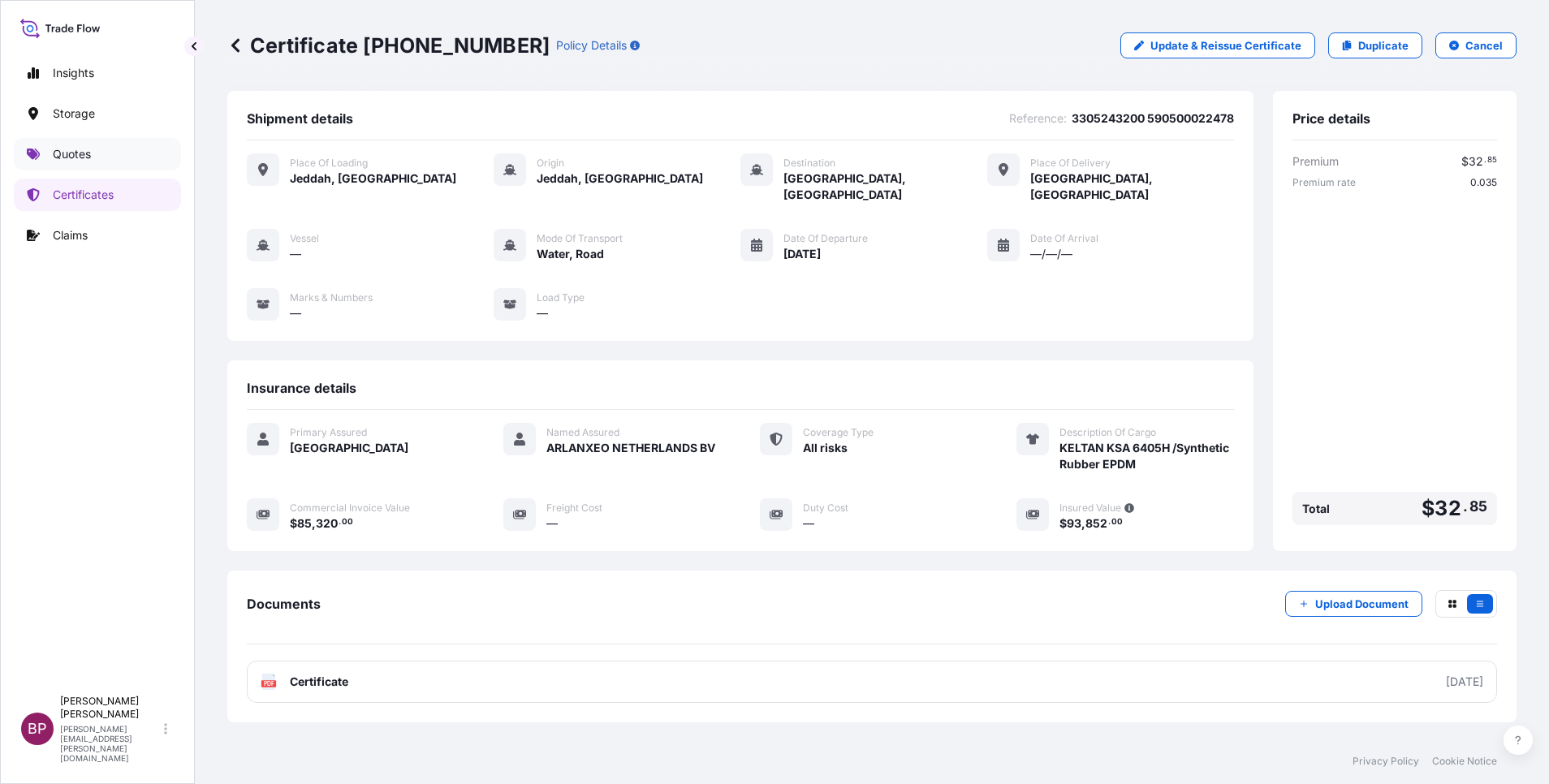
click at [79, 152] on p "Quotes" at bounding box center [72, 154] width 39 height 16
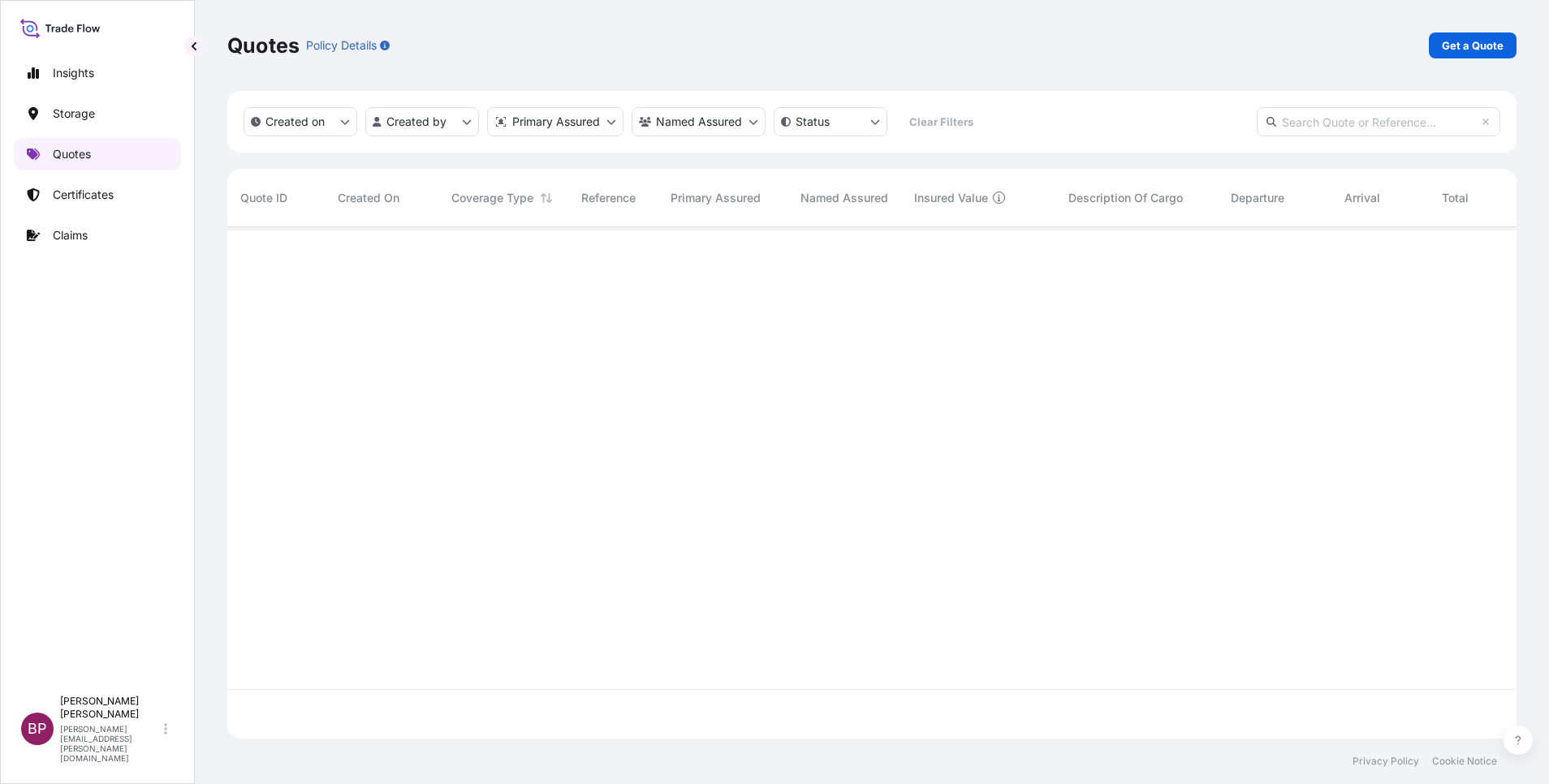
scroll to position [502, 1271]
click at [1481, 48] on p "Get a Quote" at bounding box center [1473, 45] width 62 height 16
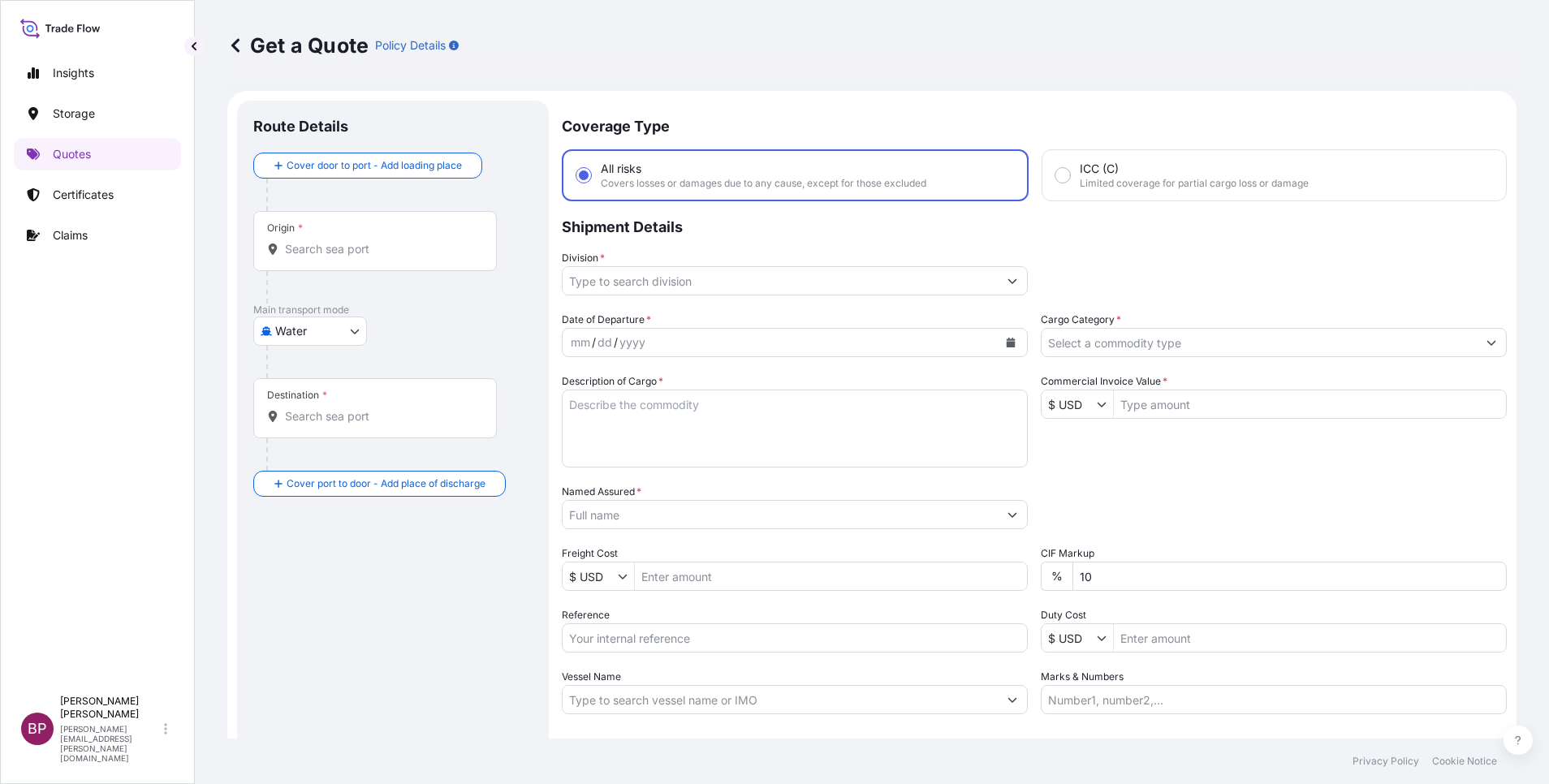
scroll to position [26, 0]
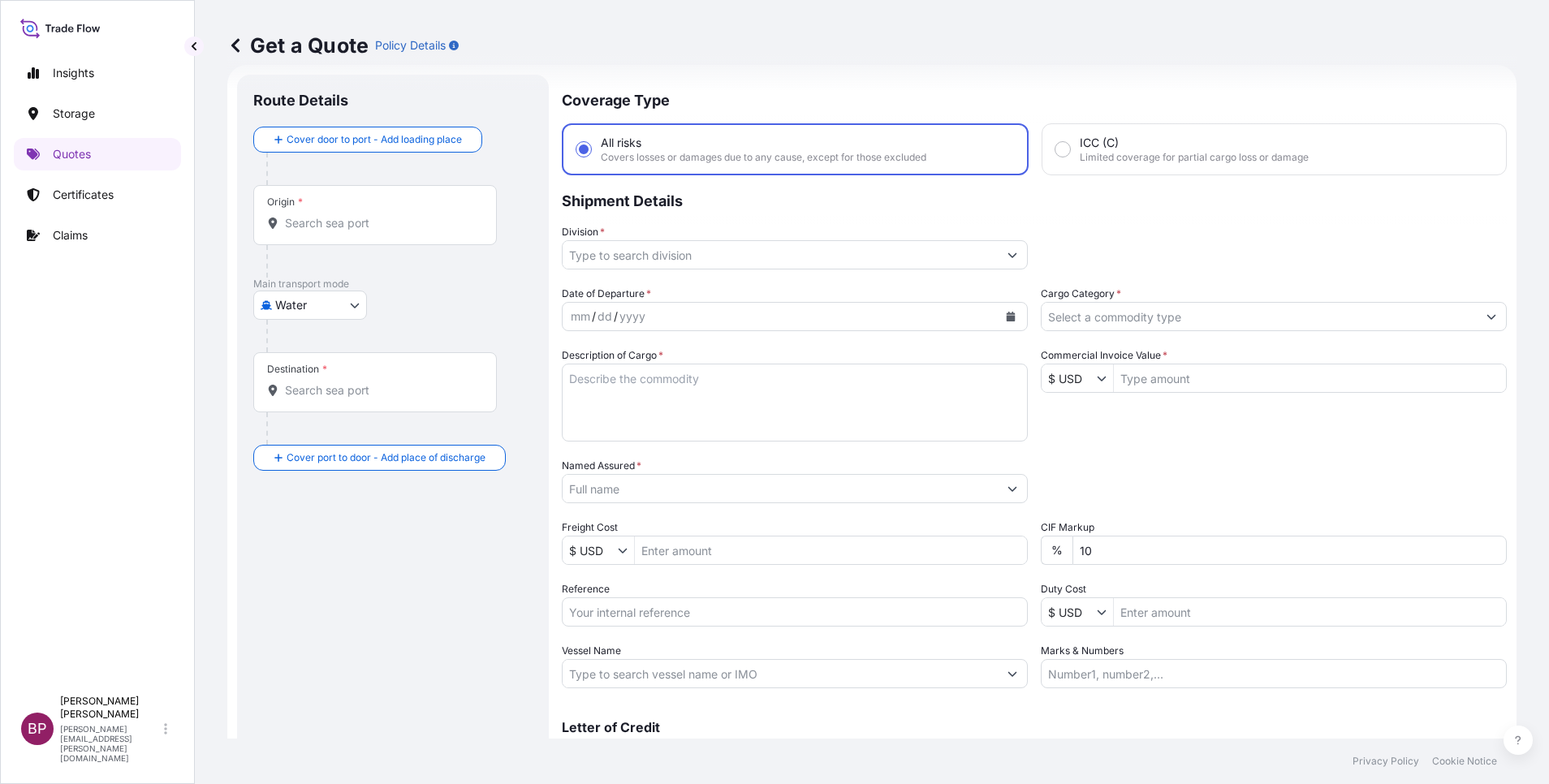
click at [1200, 316] on input "Cargo Category *" at bounding box center [1259, 317] width 436 height 29
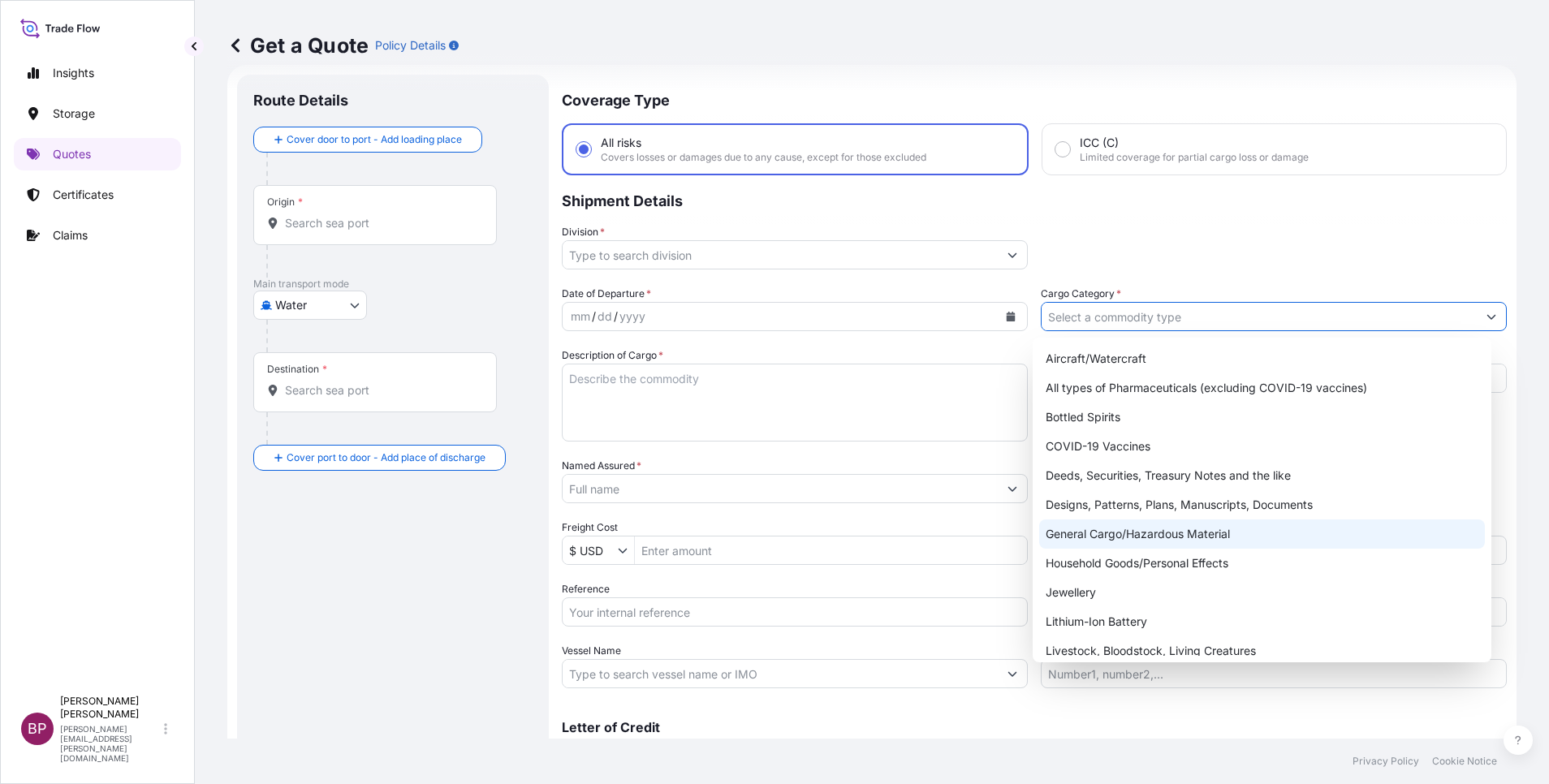
click at [1142, 528] on div "General Cargo/Hazardous Material" at bounding box center [1262, 534] width 446 height 29
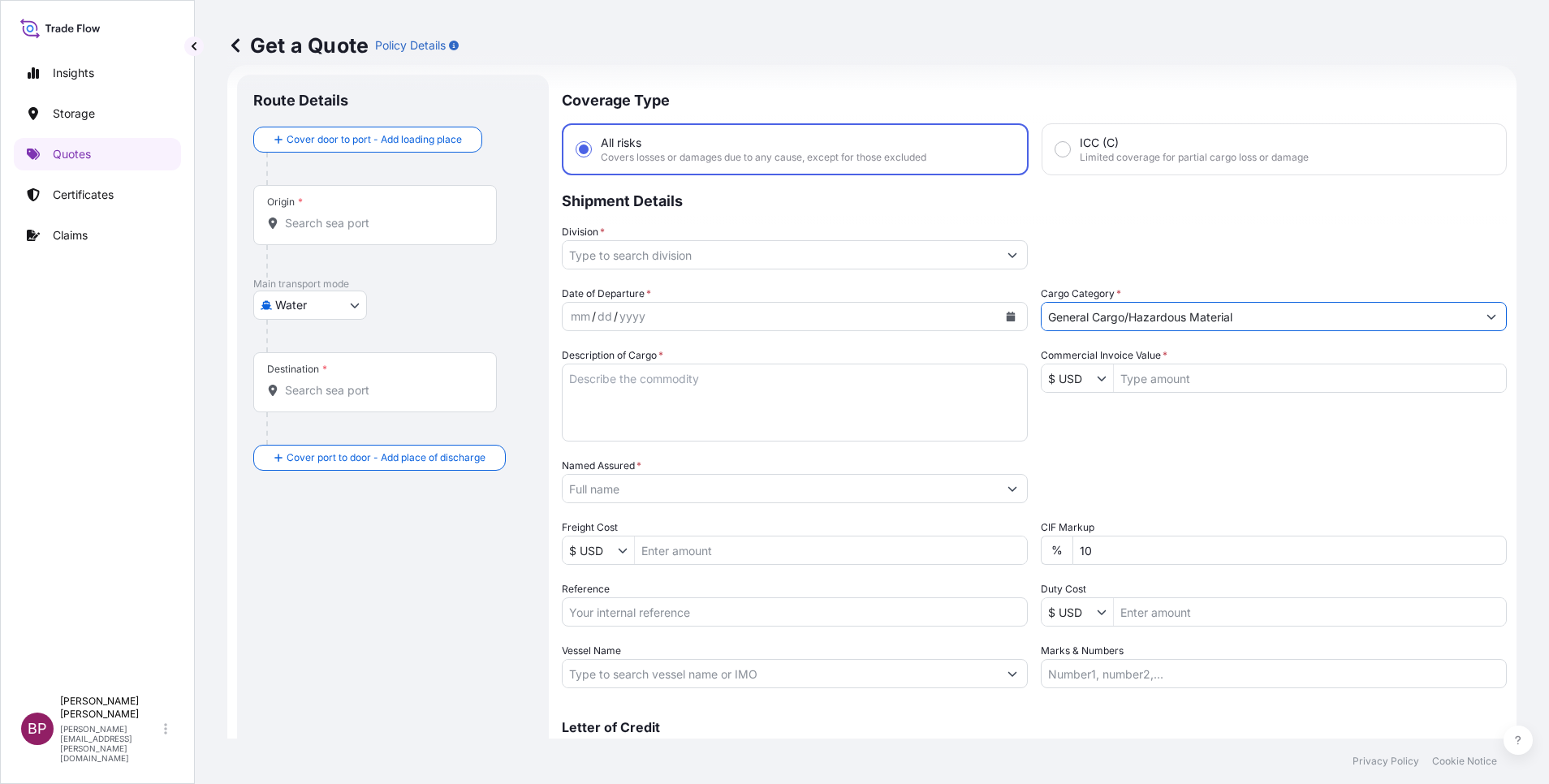
click at [998, 250] on button "Show suggestions" at bounding box center [1012, 255] width 29 height 29
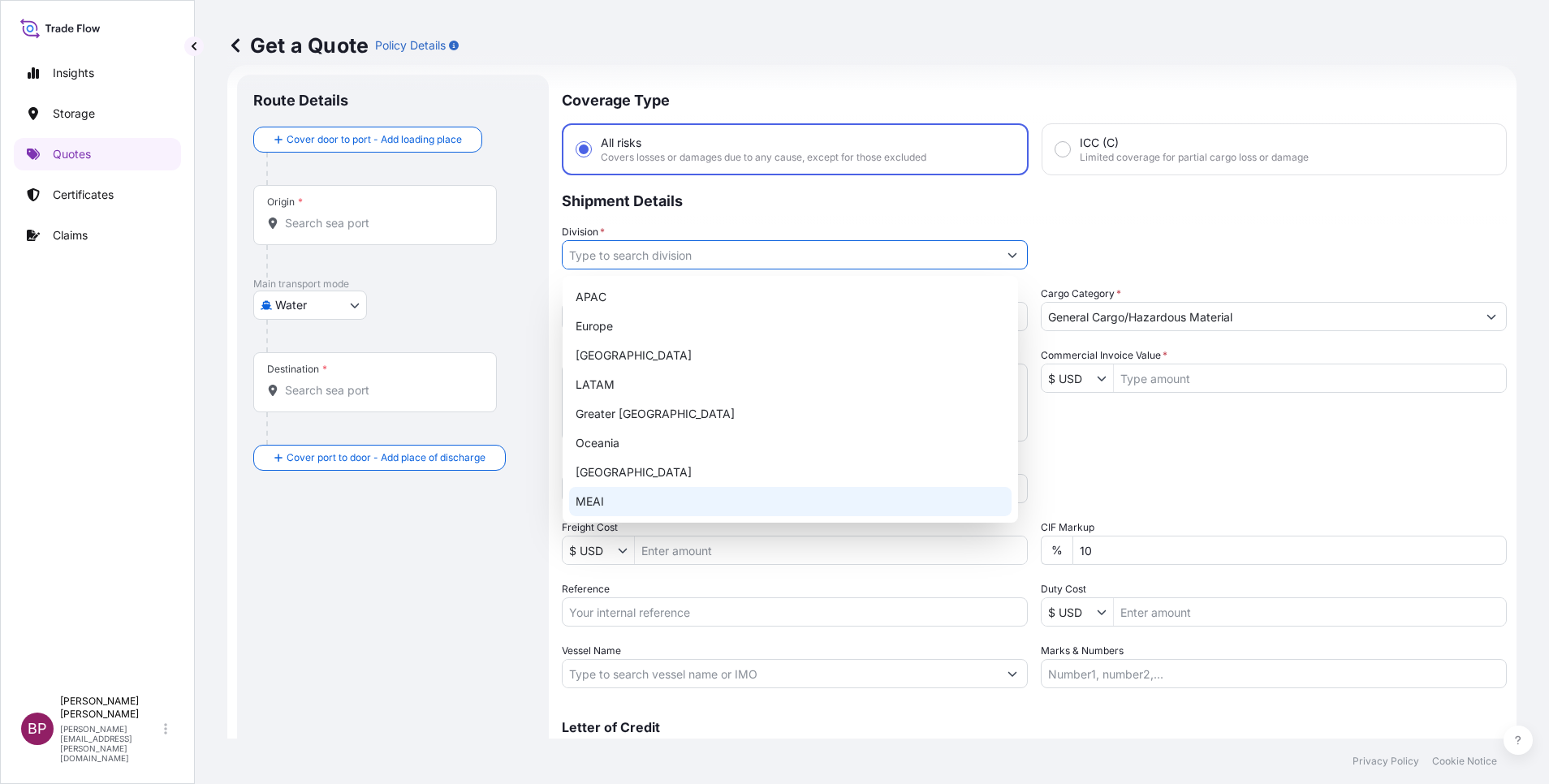
click at [665, 497] on div "MEAI" at bounding box center [790, 501] width 442 height 29
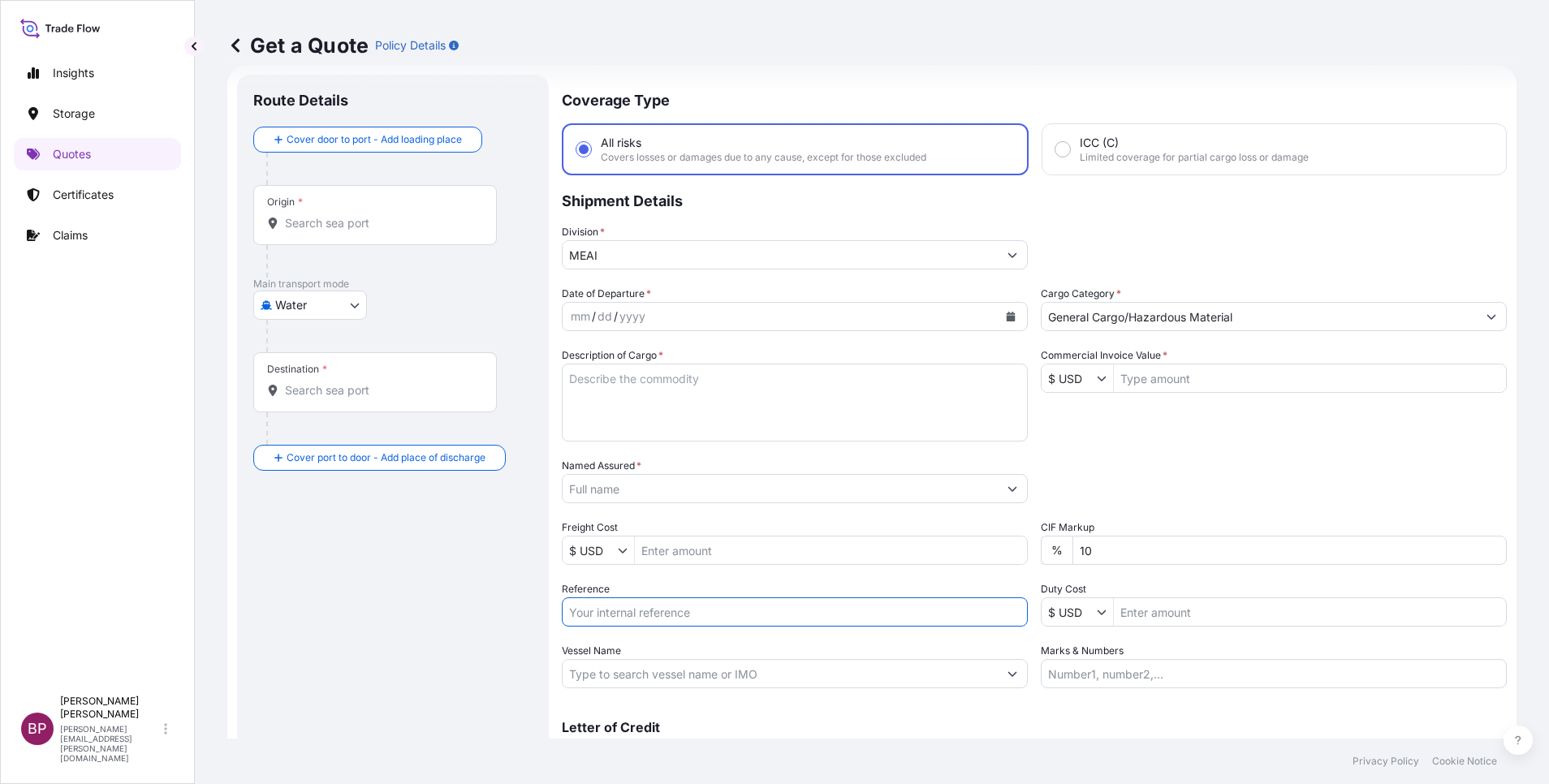
click at [656, 619] on input "Reference" at bounding box center [795, 612] width 466 height 29
paste input "3305243201 590500022486"
click at [1007, 314] on icon "Calendar" at bounding box center [1011, 317] width 9 height 10
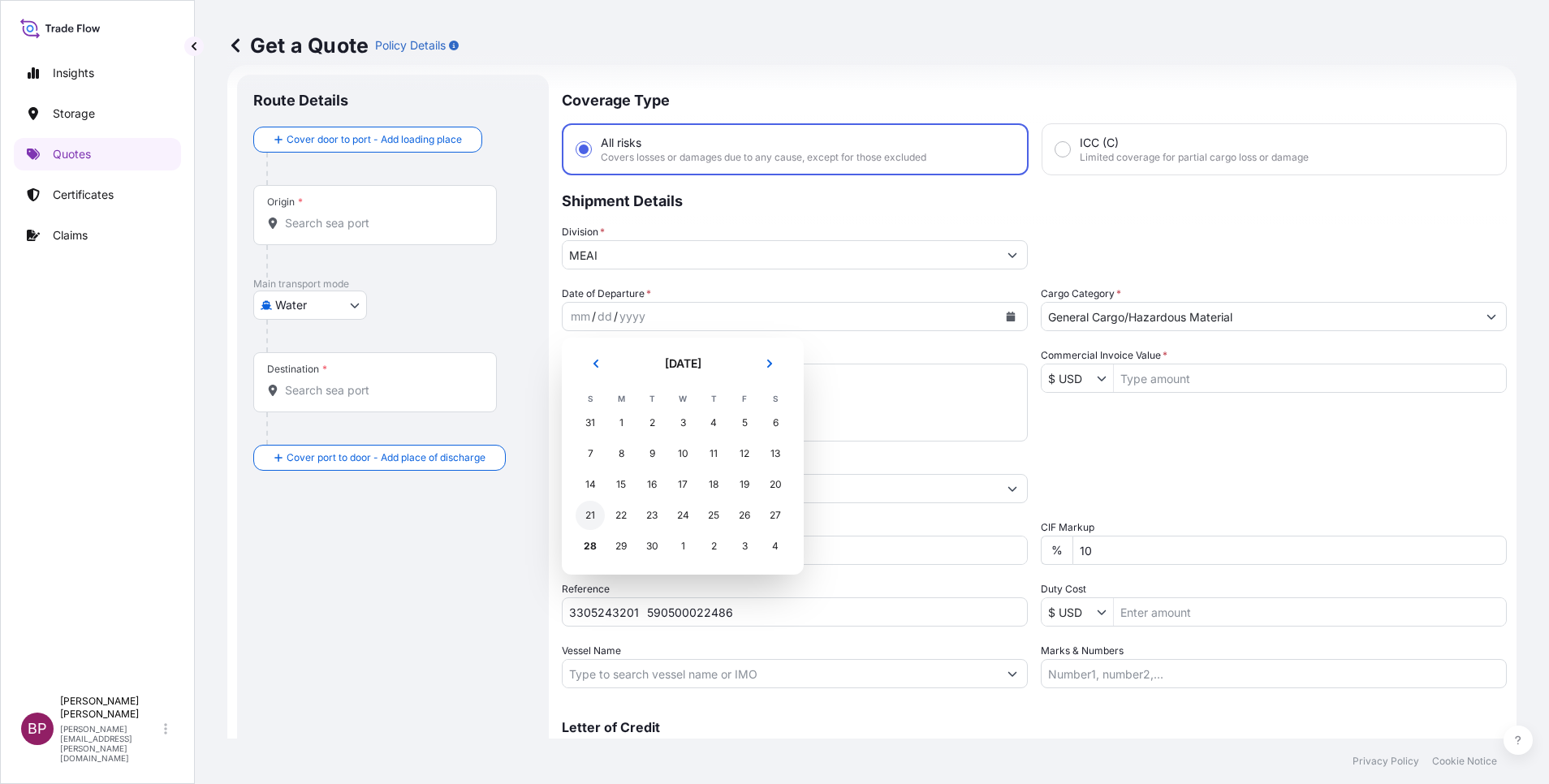
click at [589, 517] on div "21" at bounding box center [590, 516] width 29 height 29
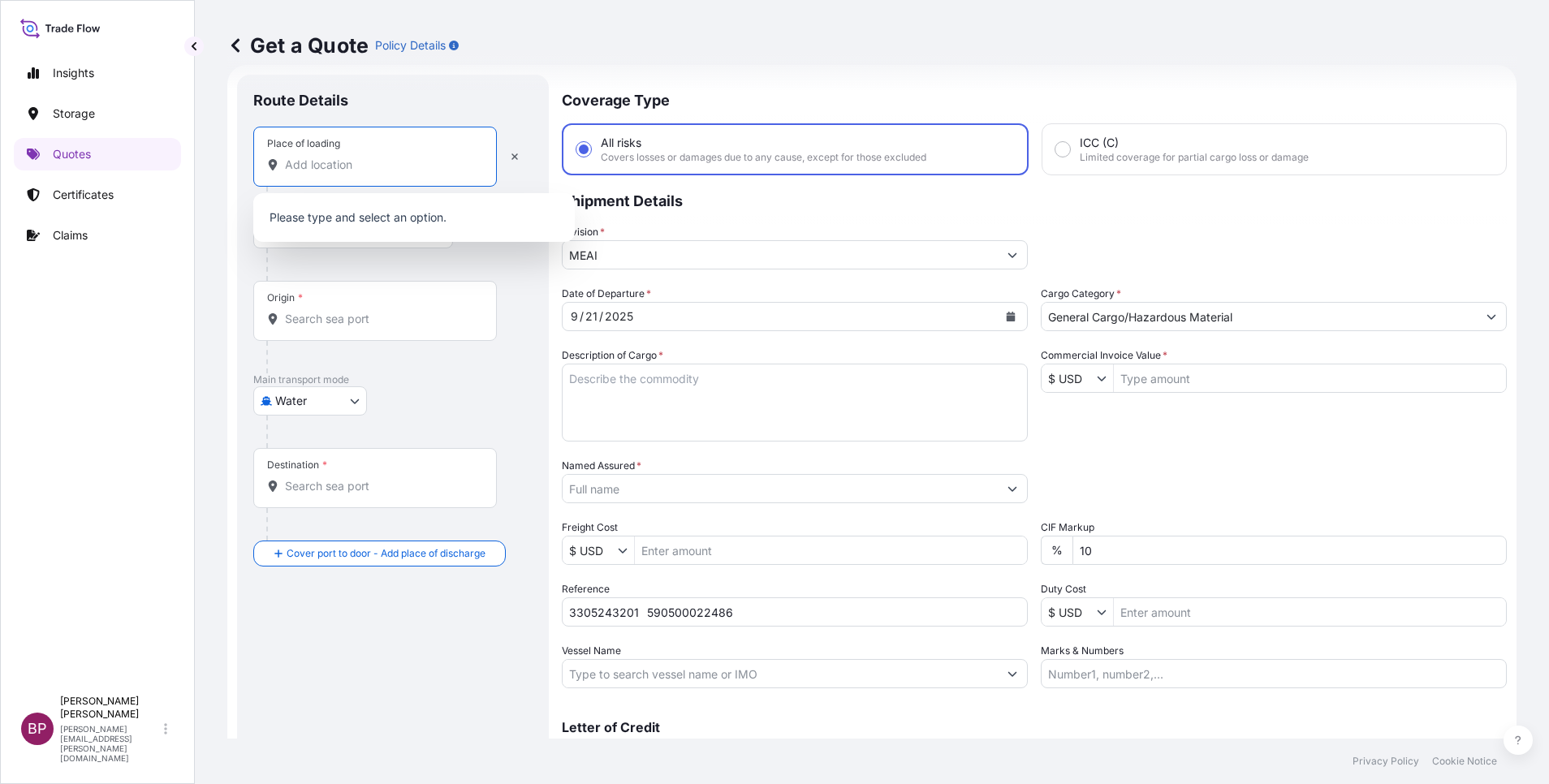
click at [356, 171] on input "Place of loading" at bounding box center [380, 164] width 191 height 16
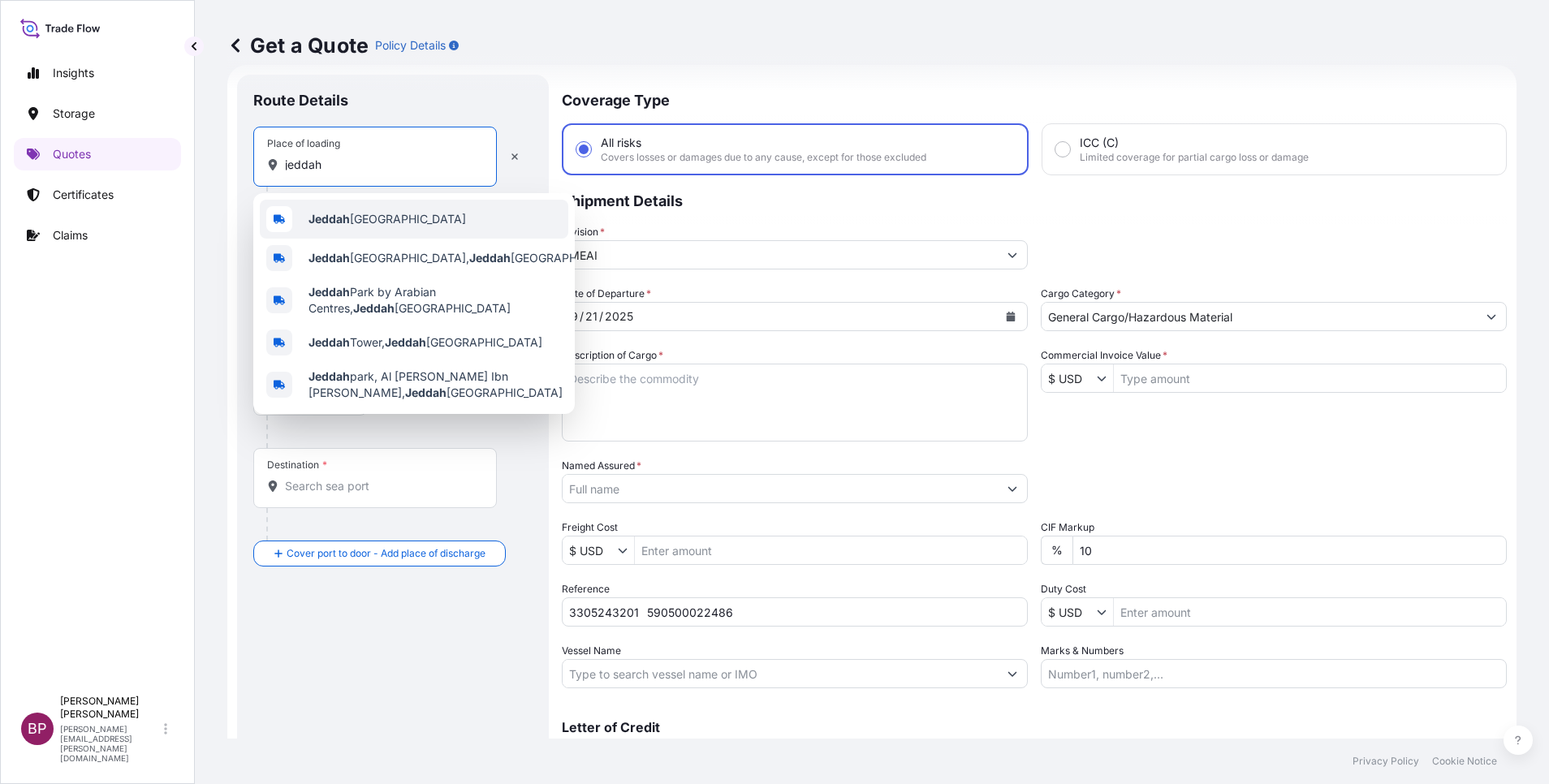
click at [370, 217] on span "Jeddah [GEOGRAPHIC_DATA]" at bounding box center [386, 219] width 157 height 16
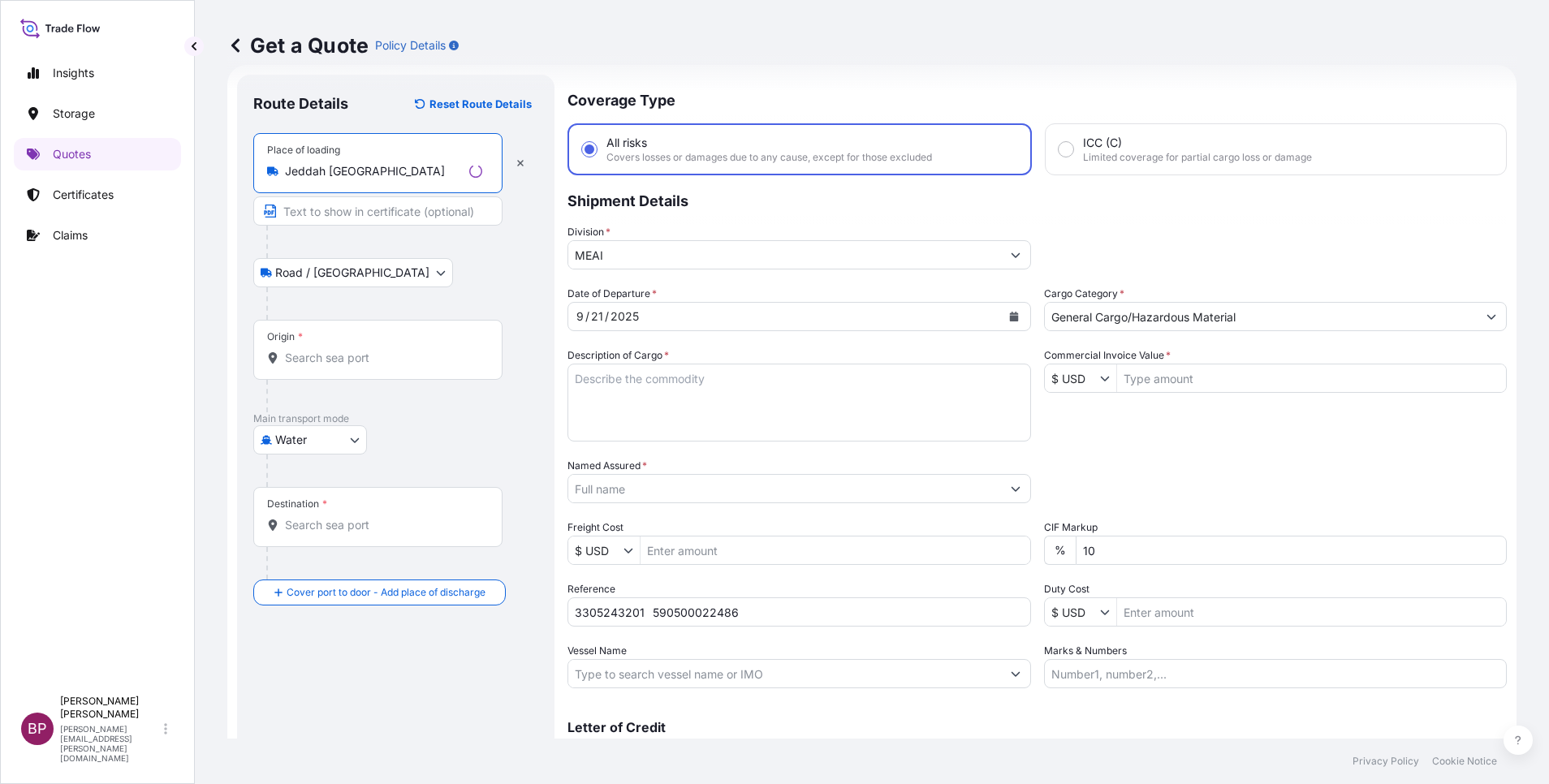
click at [352, 355] on input "Origin *" at bounding box center [383, 357] width 197 height 16
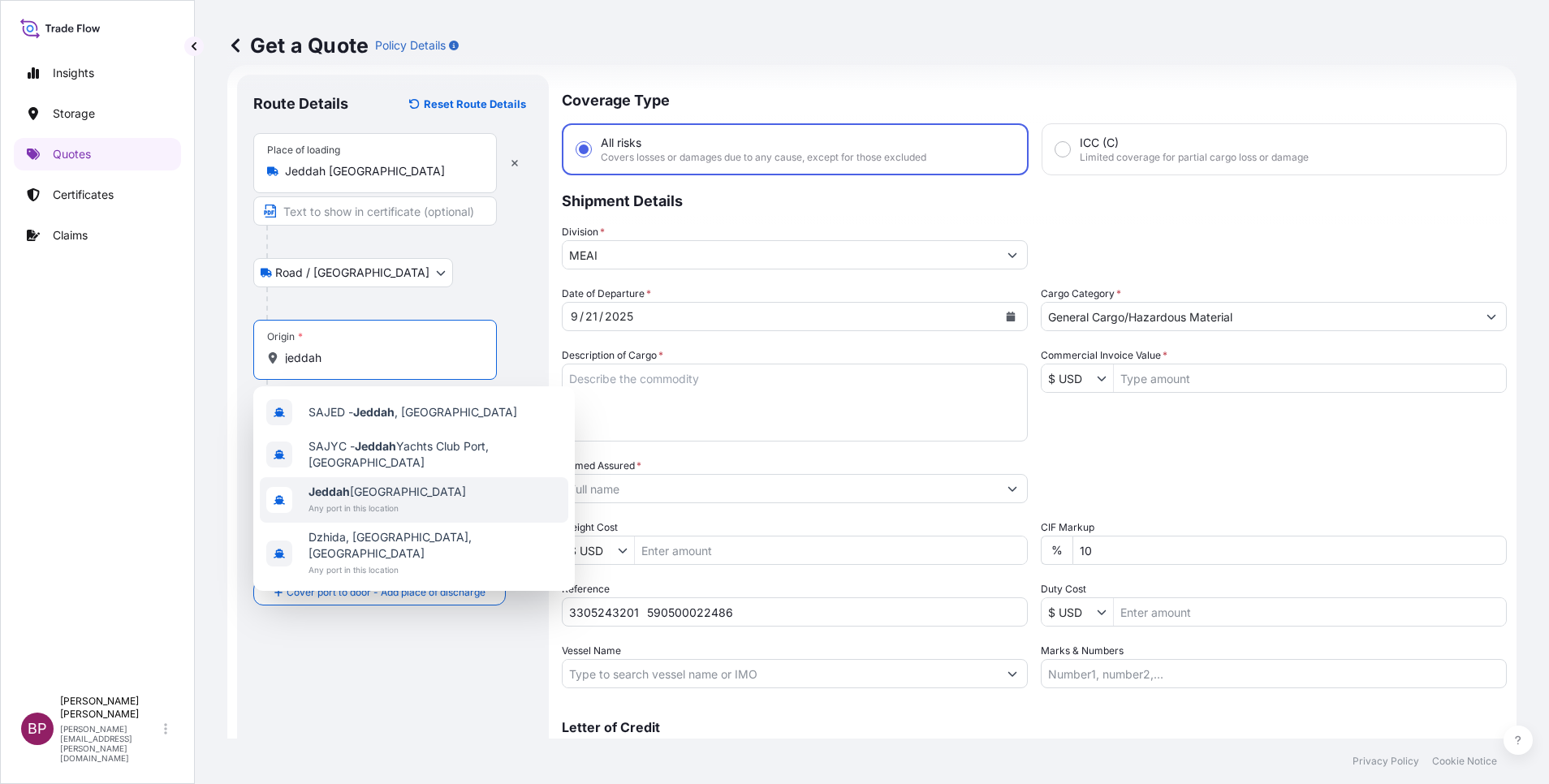
click at [385, 505] on span "Any port in this location" at bounding box center [386, 508] width 157 height 16
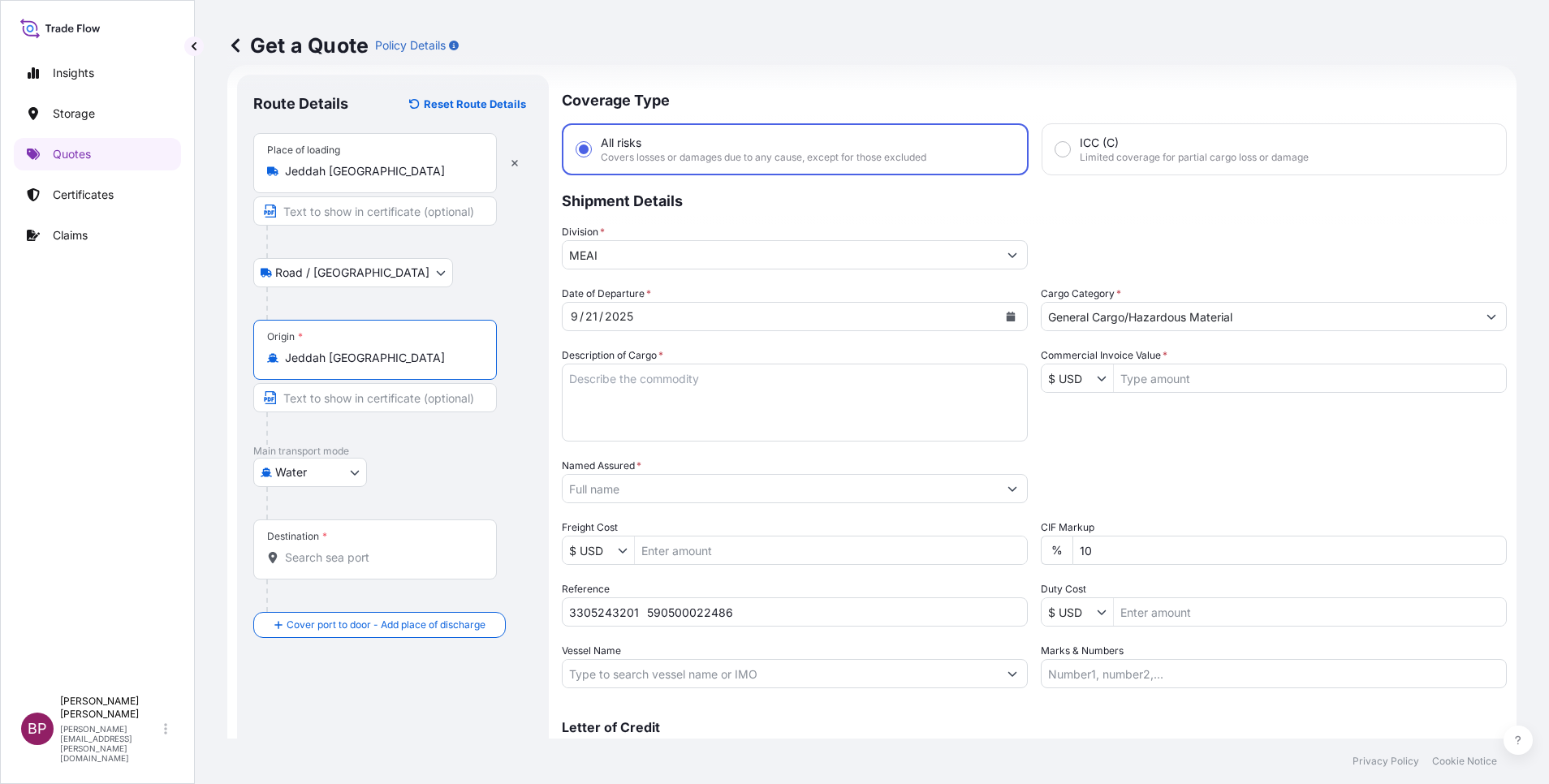
click at [348, 553] on input "Destination *" at bounding box center [380, 557] width 191 height 16
paste input "[GEOGRAPHIC_DATA]"
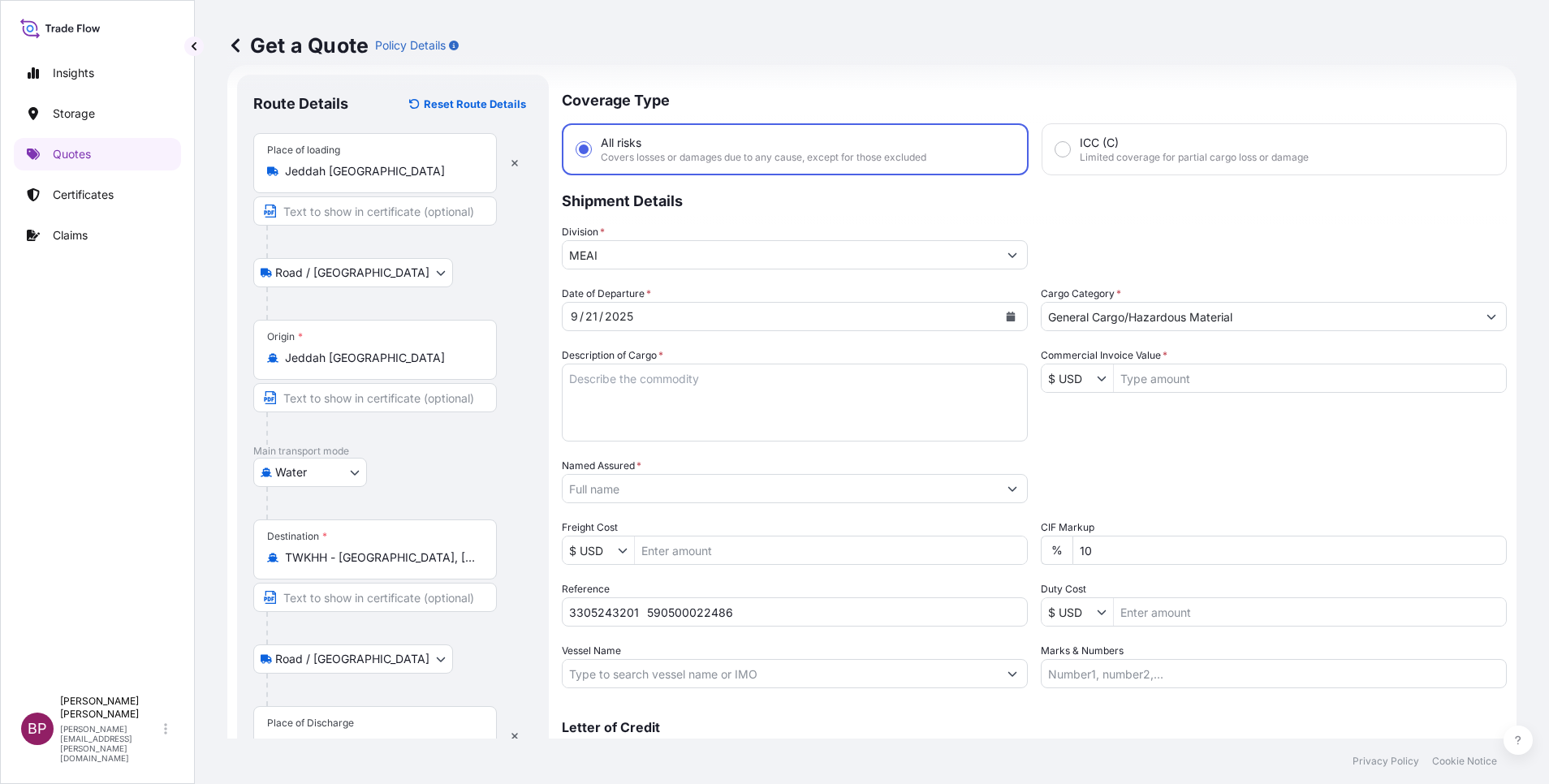
click at [352, 725] on div "Place of Discharge" at bounding box center [311, 722] width 87 height 13
click at [352, 737] on input "Place of Discharge" at bounding box center [380, 744] width 191 height 16
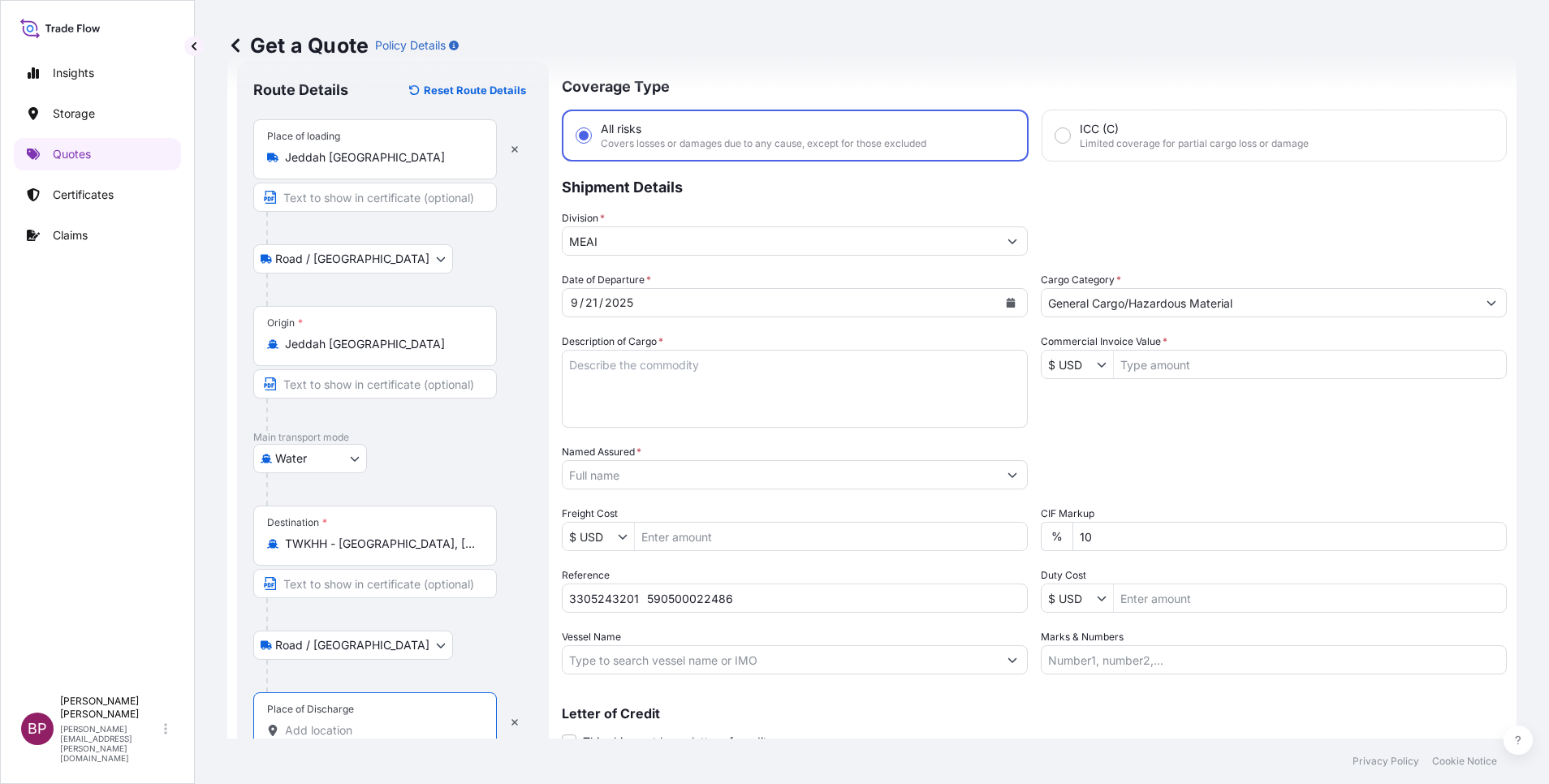
paste input "[GEOGRAPHIC_DATA]"
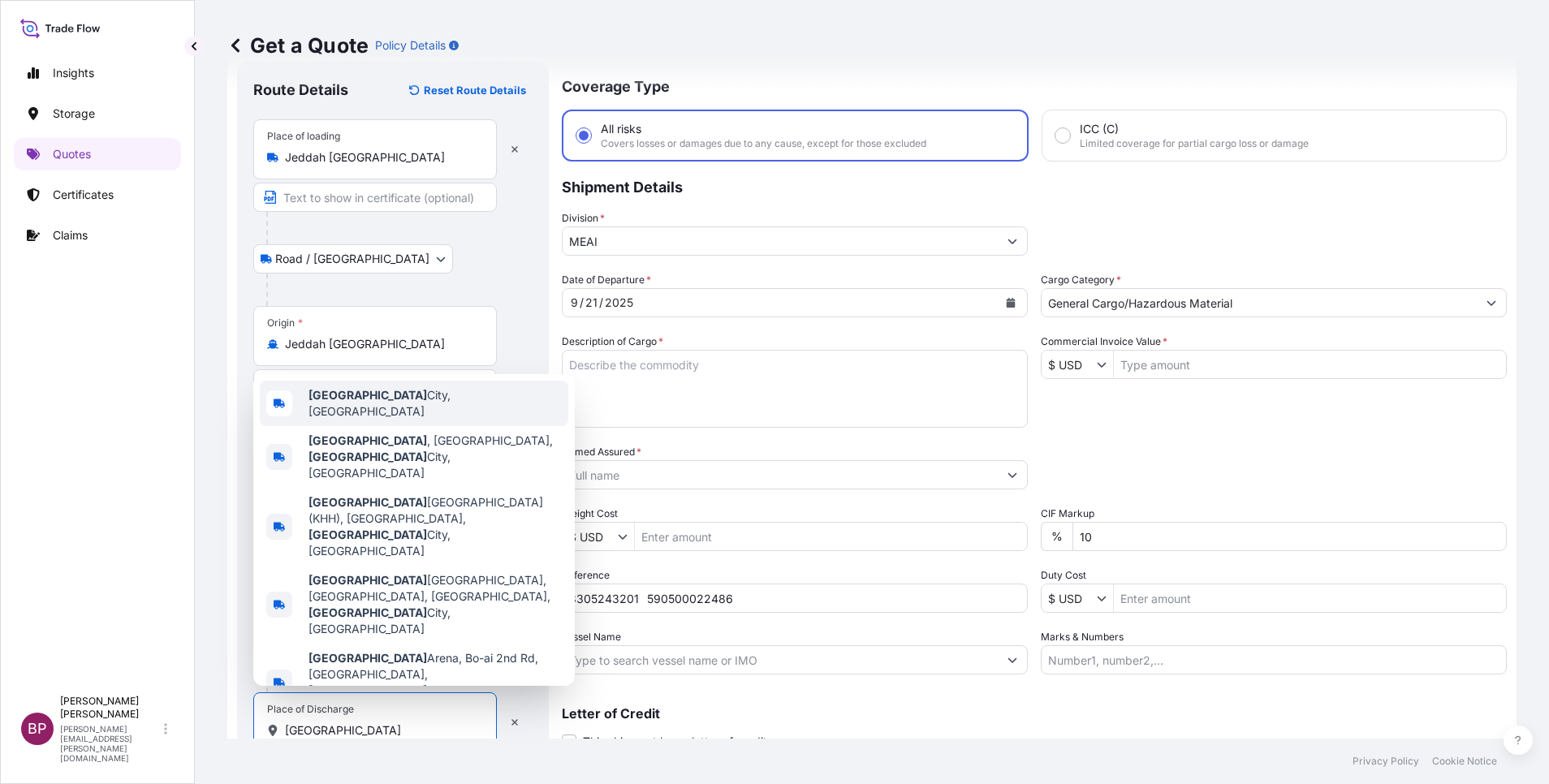
click at [409, 420] on span "[GEOGRAPHIC_DATA], [GEOGRAPHIC_DATA]" at bounding box center [435, 404] width 253 height 33
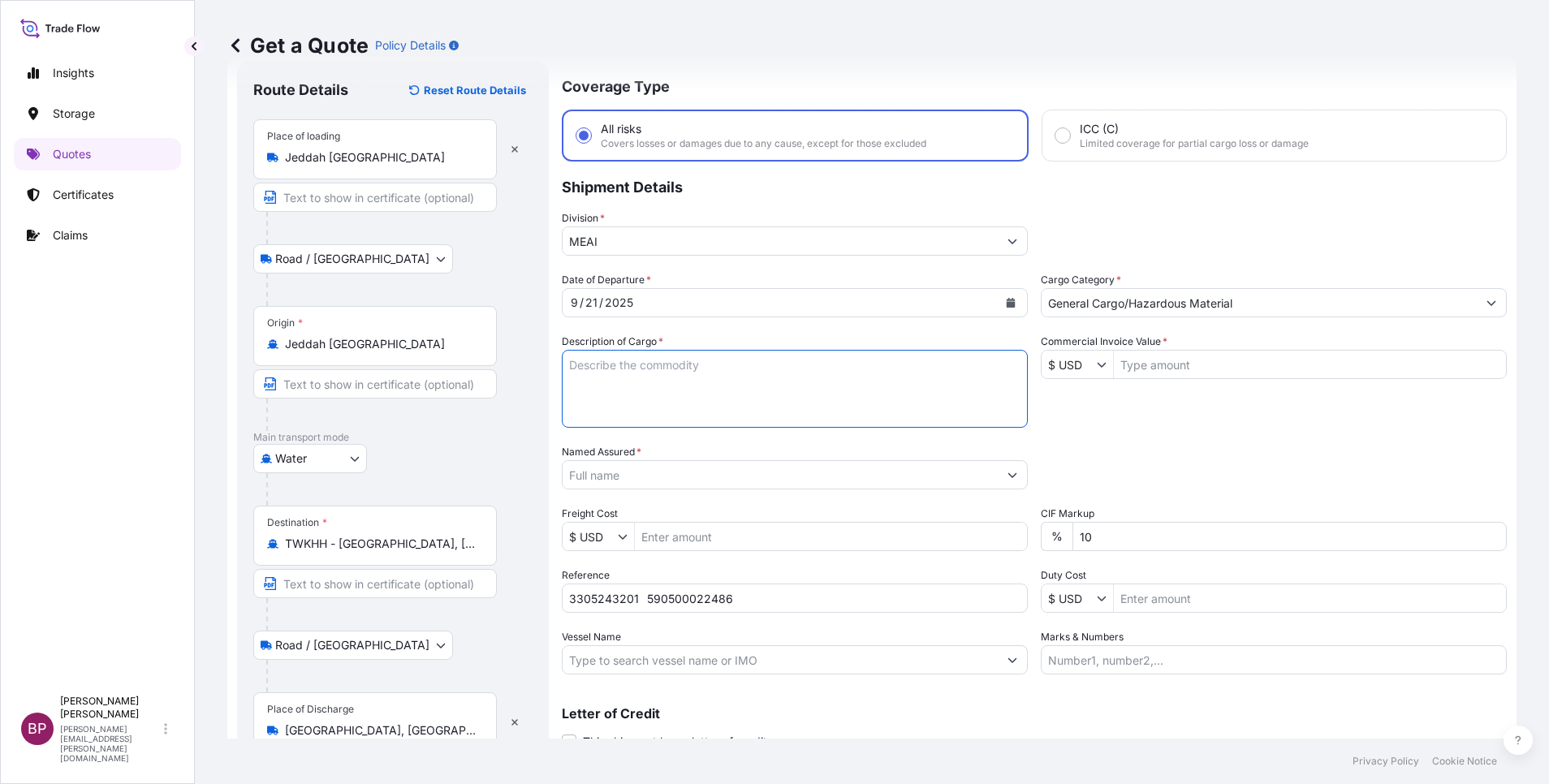
click at [738, 385] on textarea "Description of Cargo *" at bounding box center [795, 388] width 466 height 78
paste textarea "KELTAN KSA 6405H /Synthetic Rubber EPDM"
click at [1154, 367] on input "Commercial Invoice Value *" at bounding box center [1310, 364] width 392 height 29
paste input "85320"
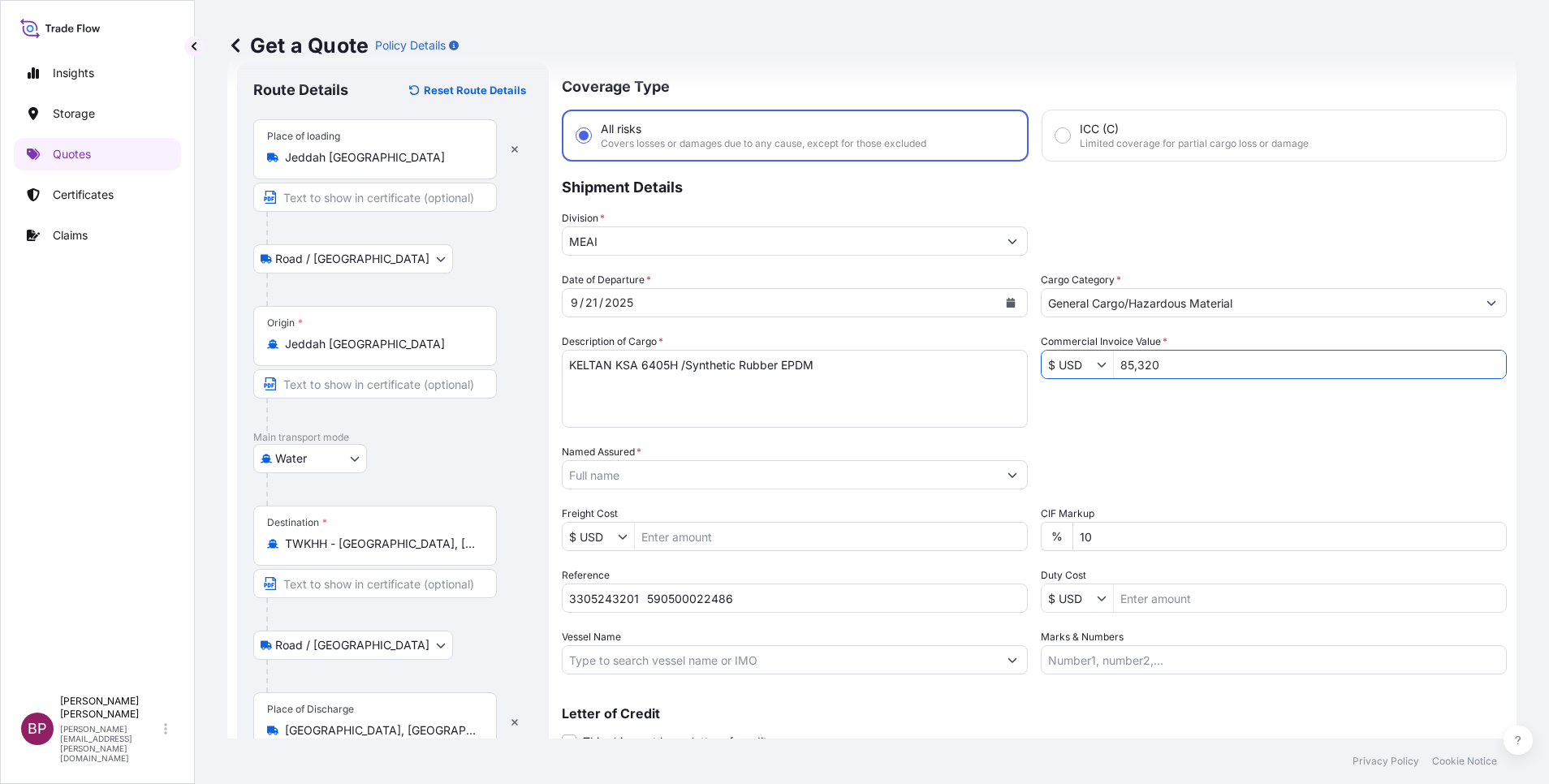
click at [815, 476] on input "Named Assured *" at bounding box center [780, 475] width 436 height 29
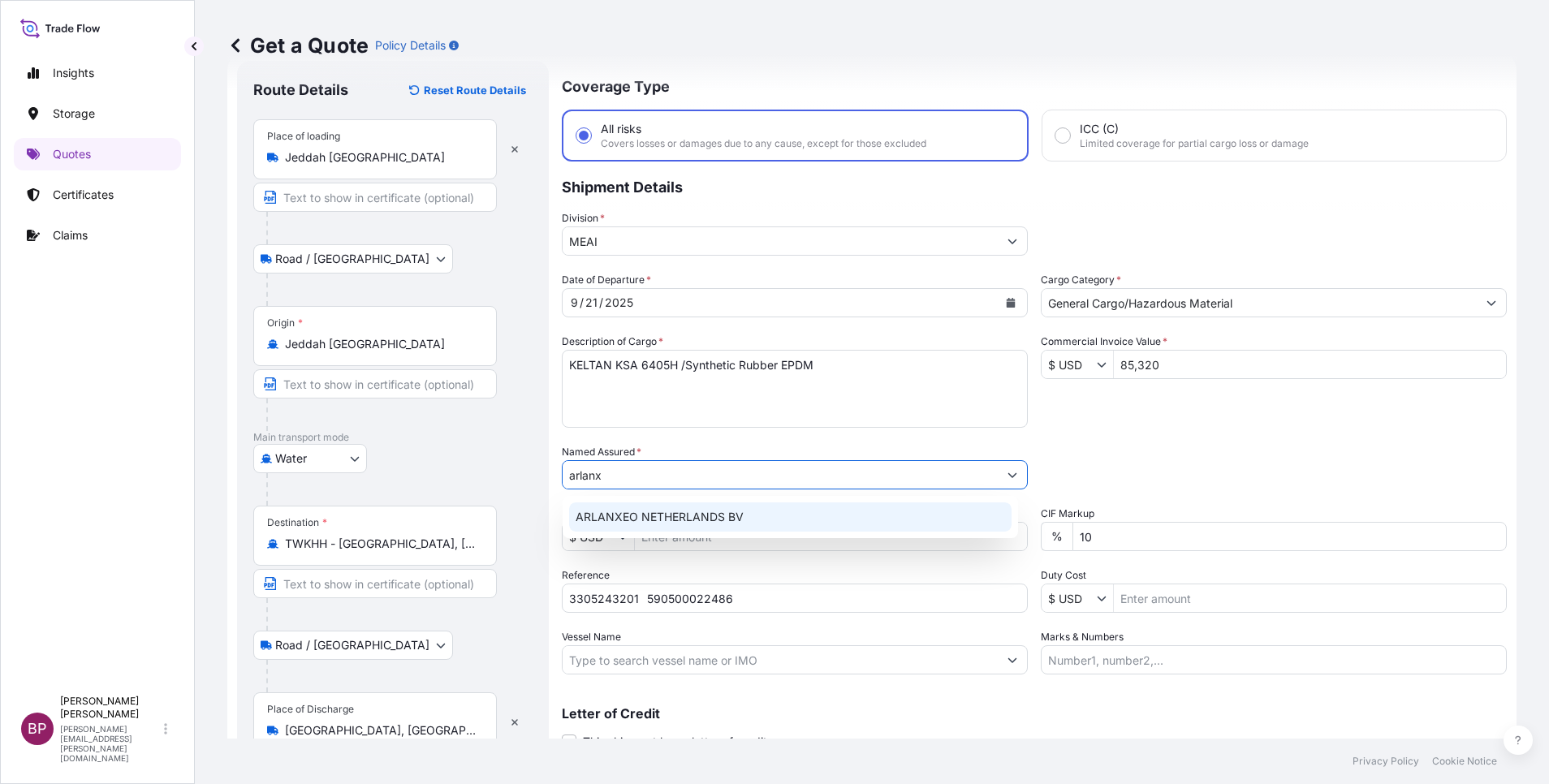
click at [710, 516] on span "ARLANXEO NETHERLANDS BV" at bounding box center [660, 517] width 168 height 16
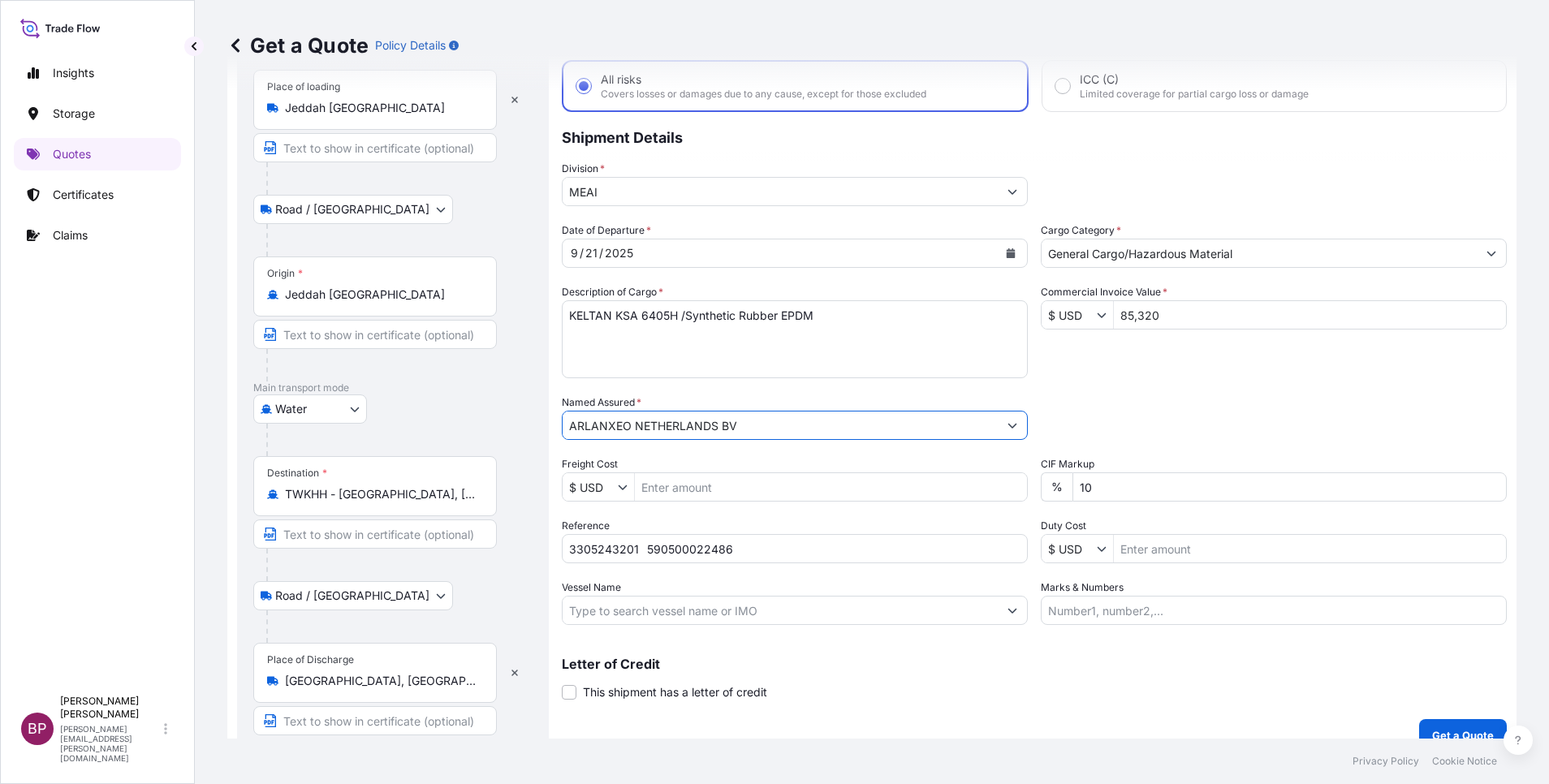
scroll to position [112, 0]
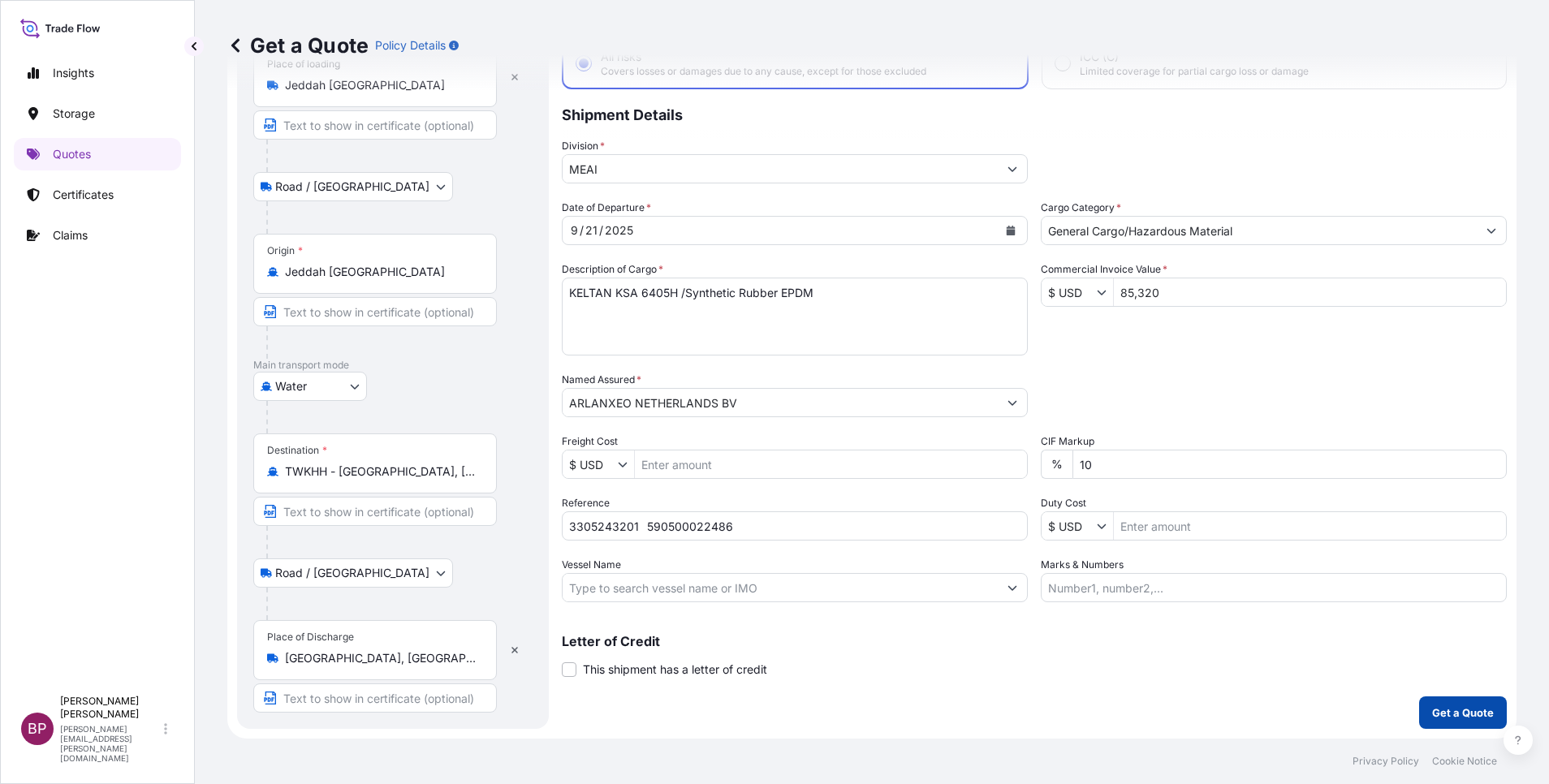
click at [1460, 712] on p "Get a Quote" at bounding box center [1463, 713] width 62 height 16
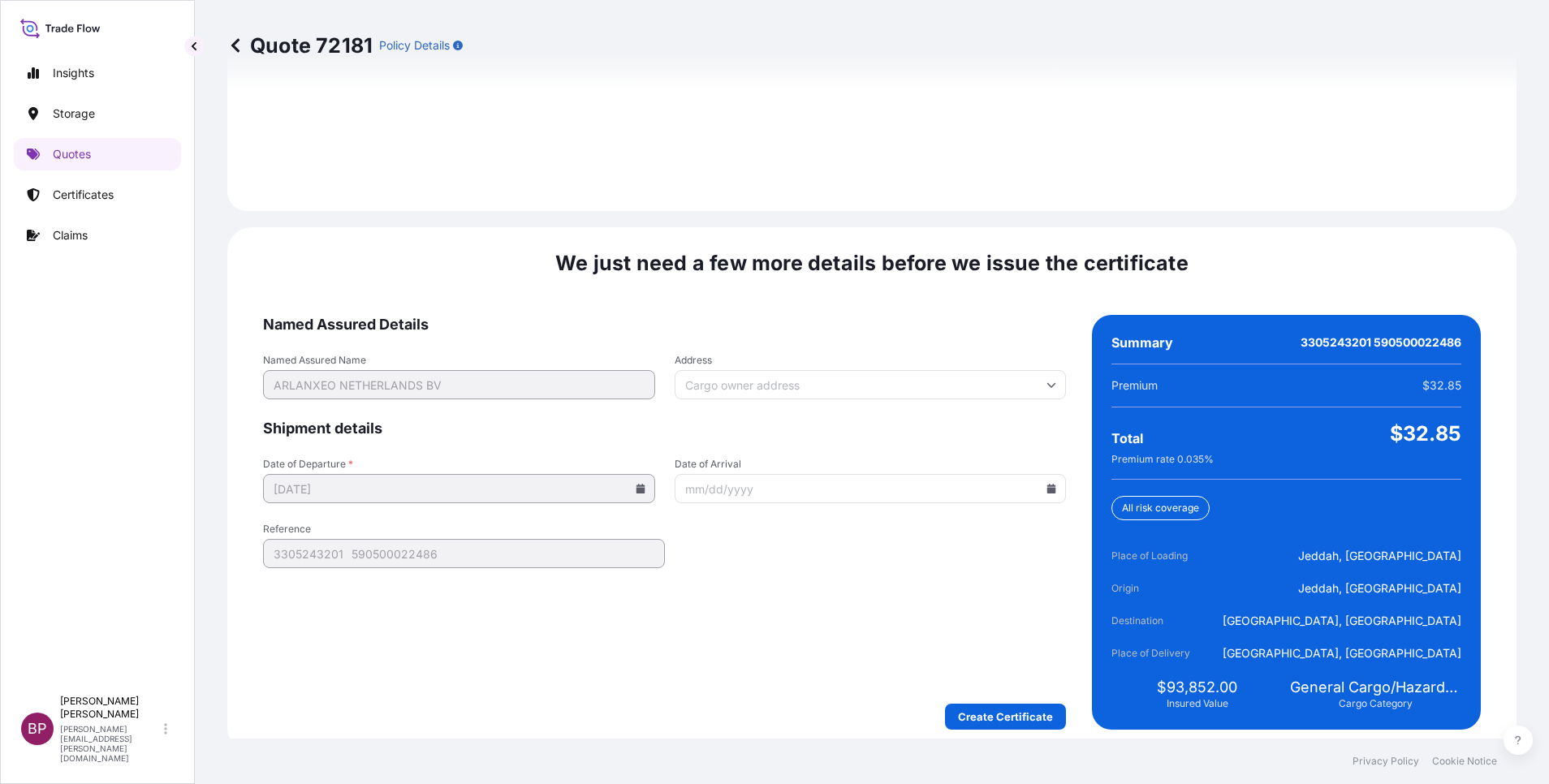
scroll to position [2406, 0]
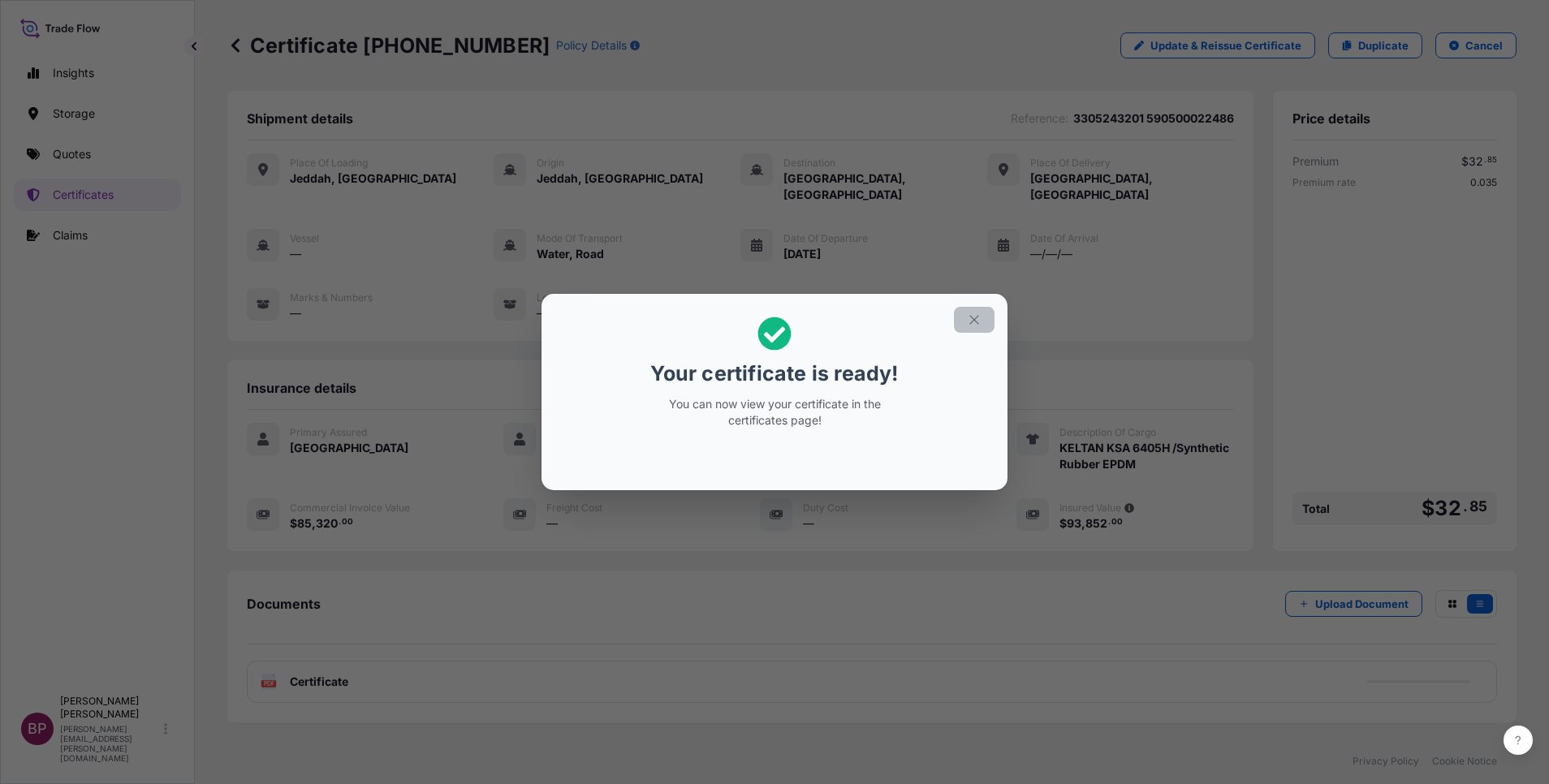
click at [972, 318] on icon "button" at bounding box center [973, 320] width 14 height 14
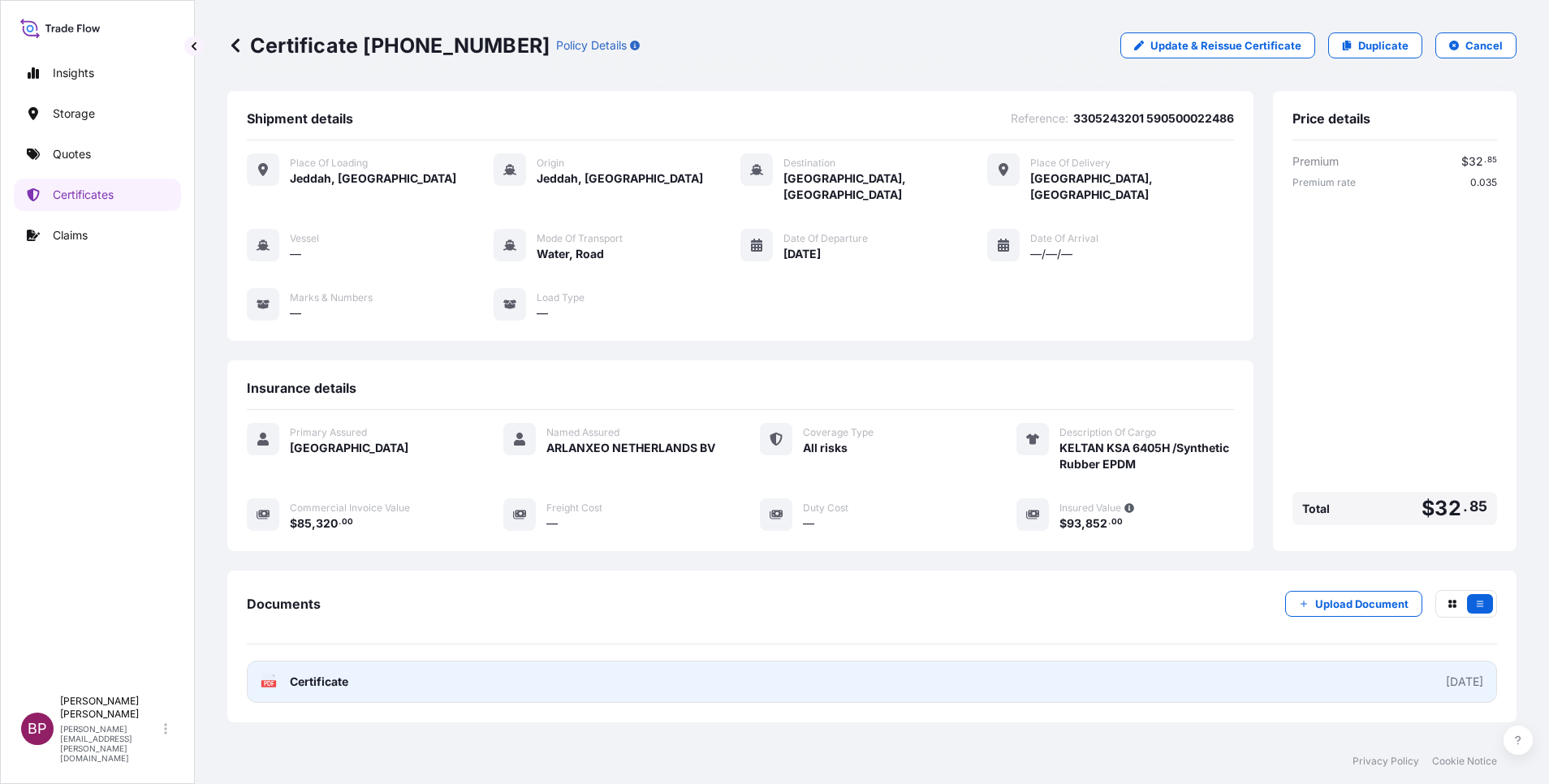
click at [329, 674] on span "Certificate" at bounding box center [319, 682] width 59 height 16
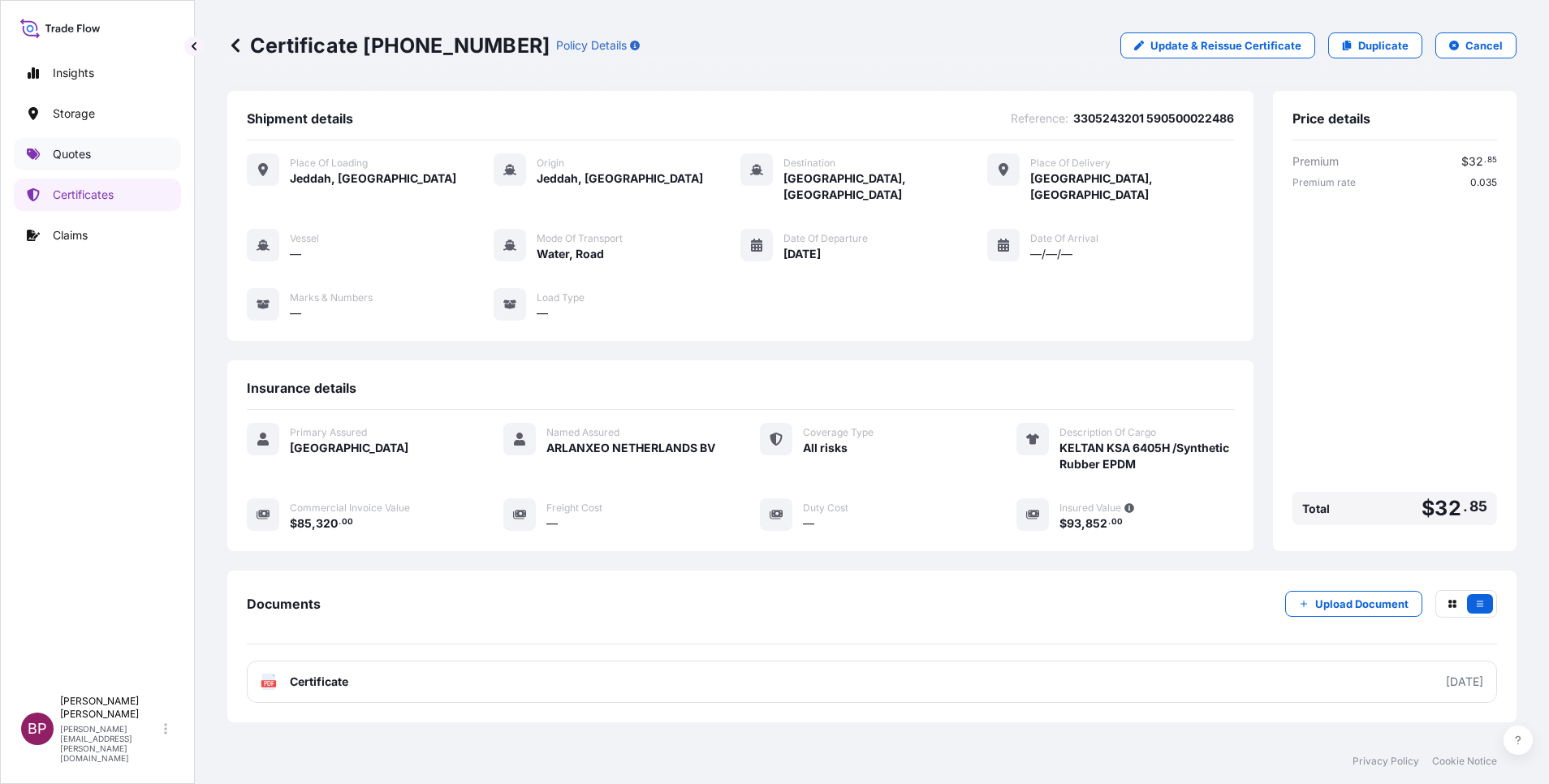
click at [79, 155] on p "Quotes" at bounding box center [72, 154] width 39 height 16
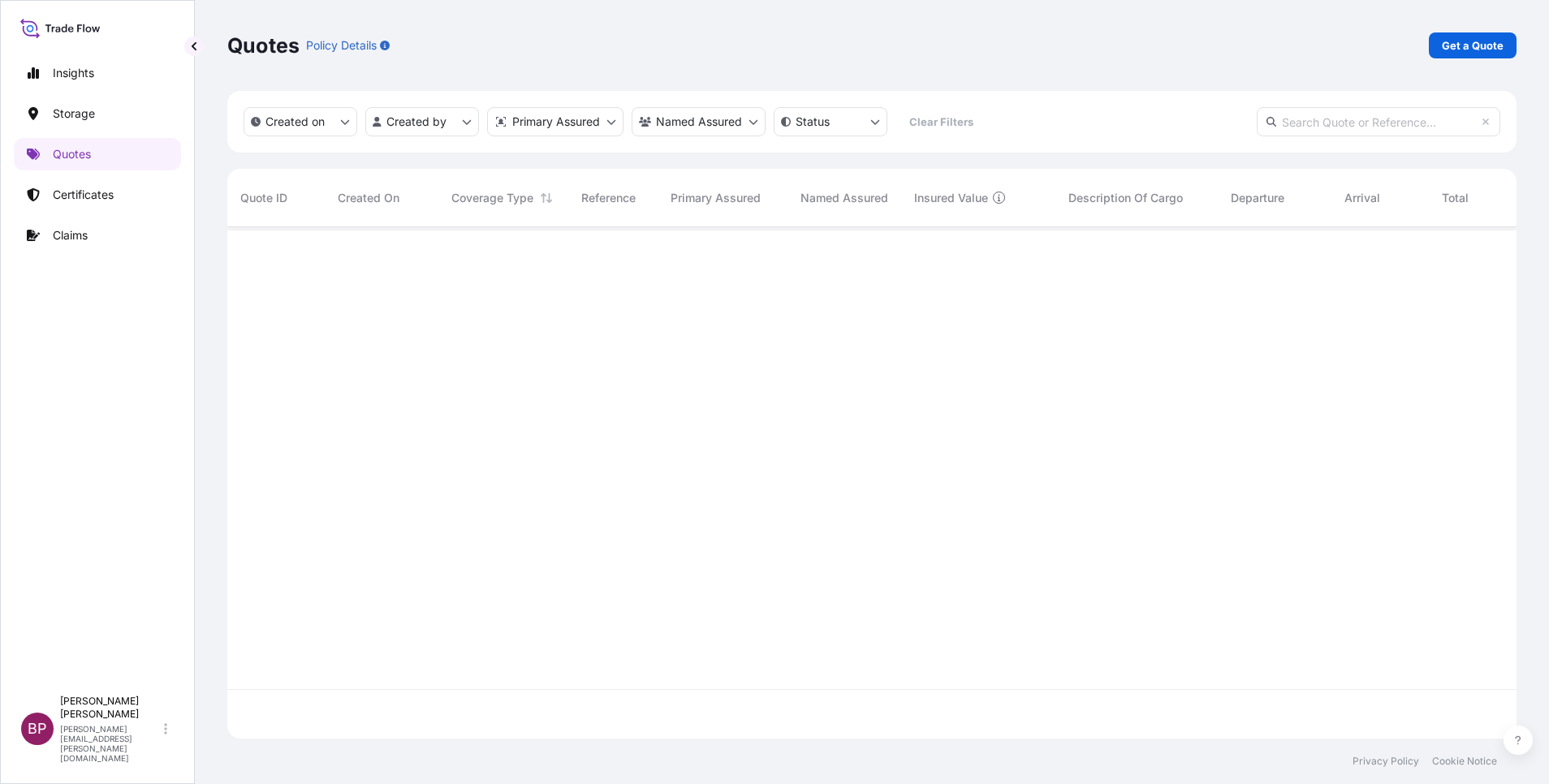
scroll to position [502, 1271]
click at [1466, 43] on p "Get a Quote" at bounding box center [1473, 45] width 62 height 16
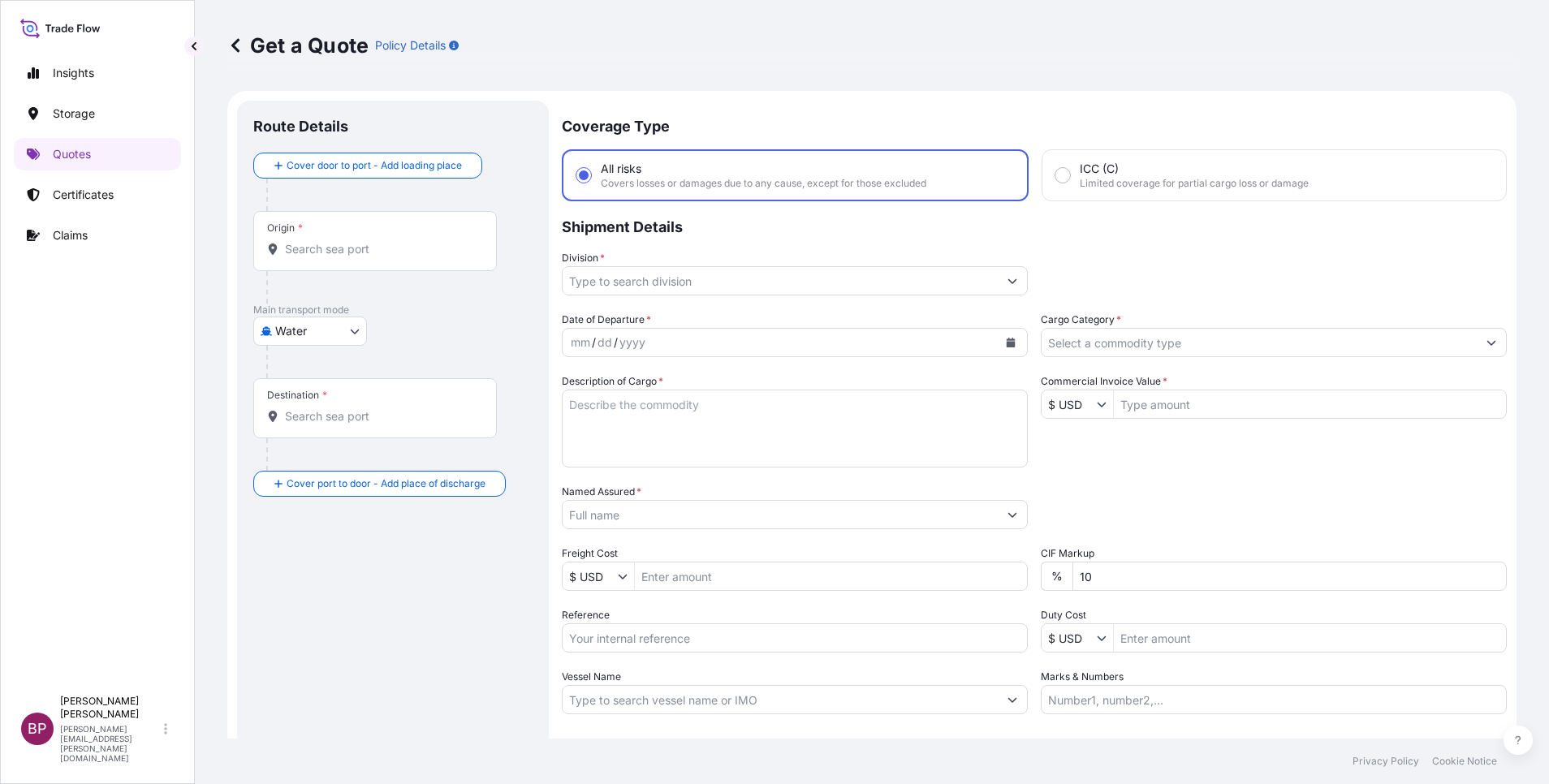
scroll to position [26, 0]
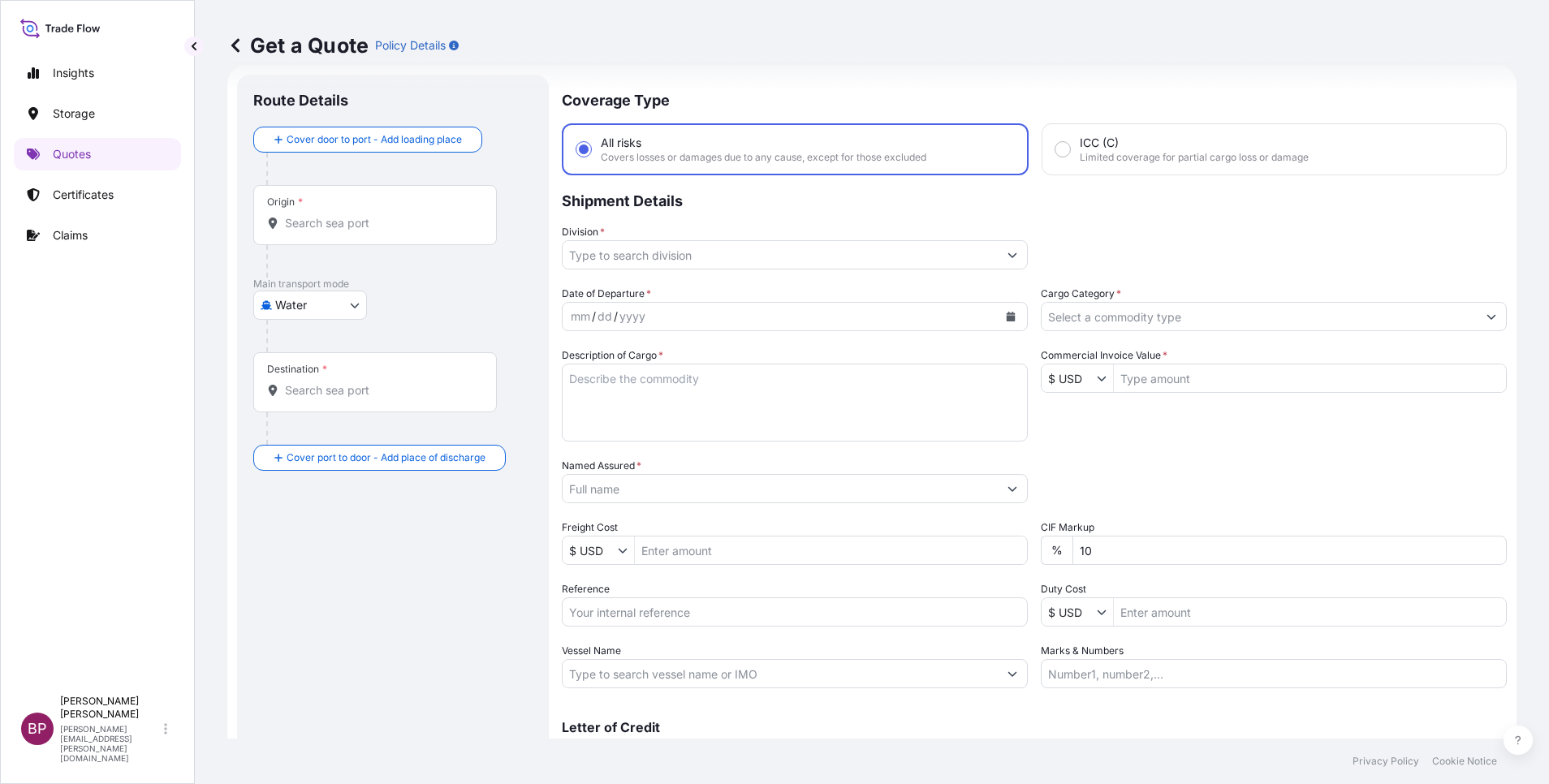
click at [1306, 303] on input "Cargo Category *" at bounding box center [1259, 317] width 436 height 29
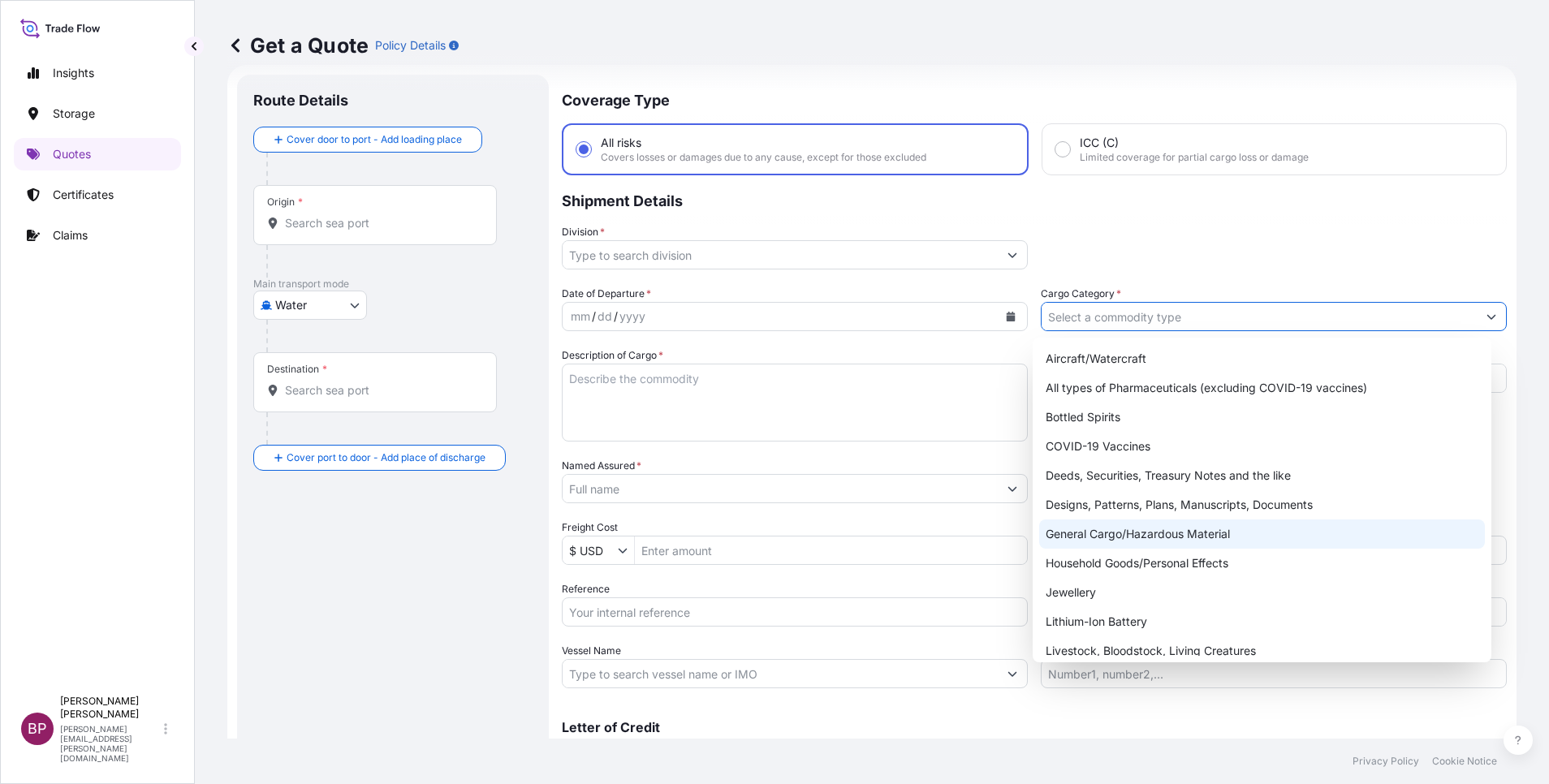
click at [1114, 525] on div "General Cargo/Hazardous Material" at bounding box center [1262, 534] width 446 height 29
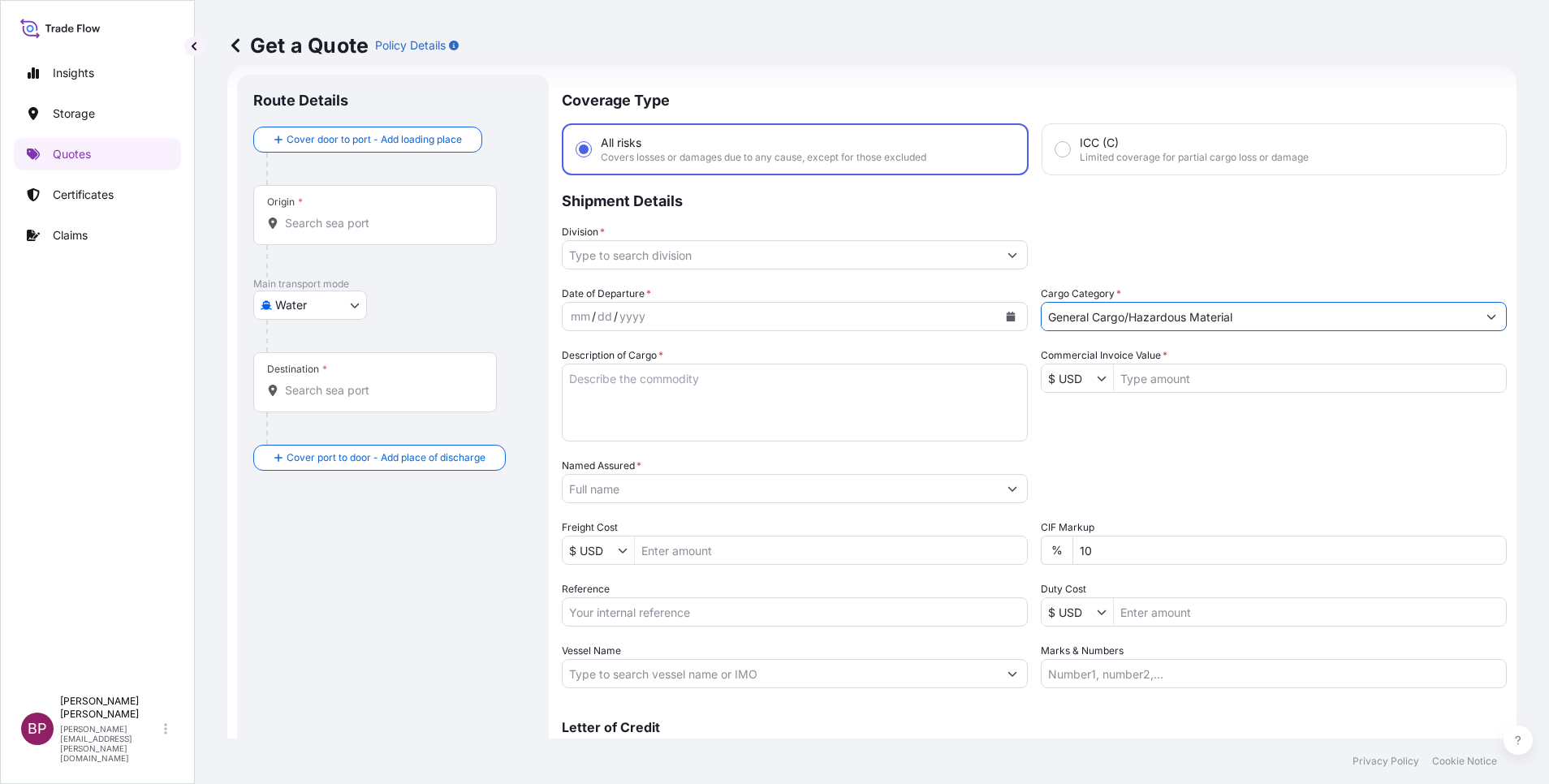
click at [998, 253] on button "Show suggestions" at bounding box center [1012, 255] width 29 height 29
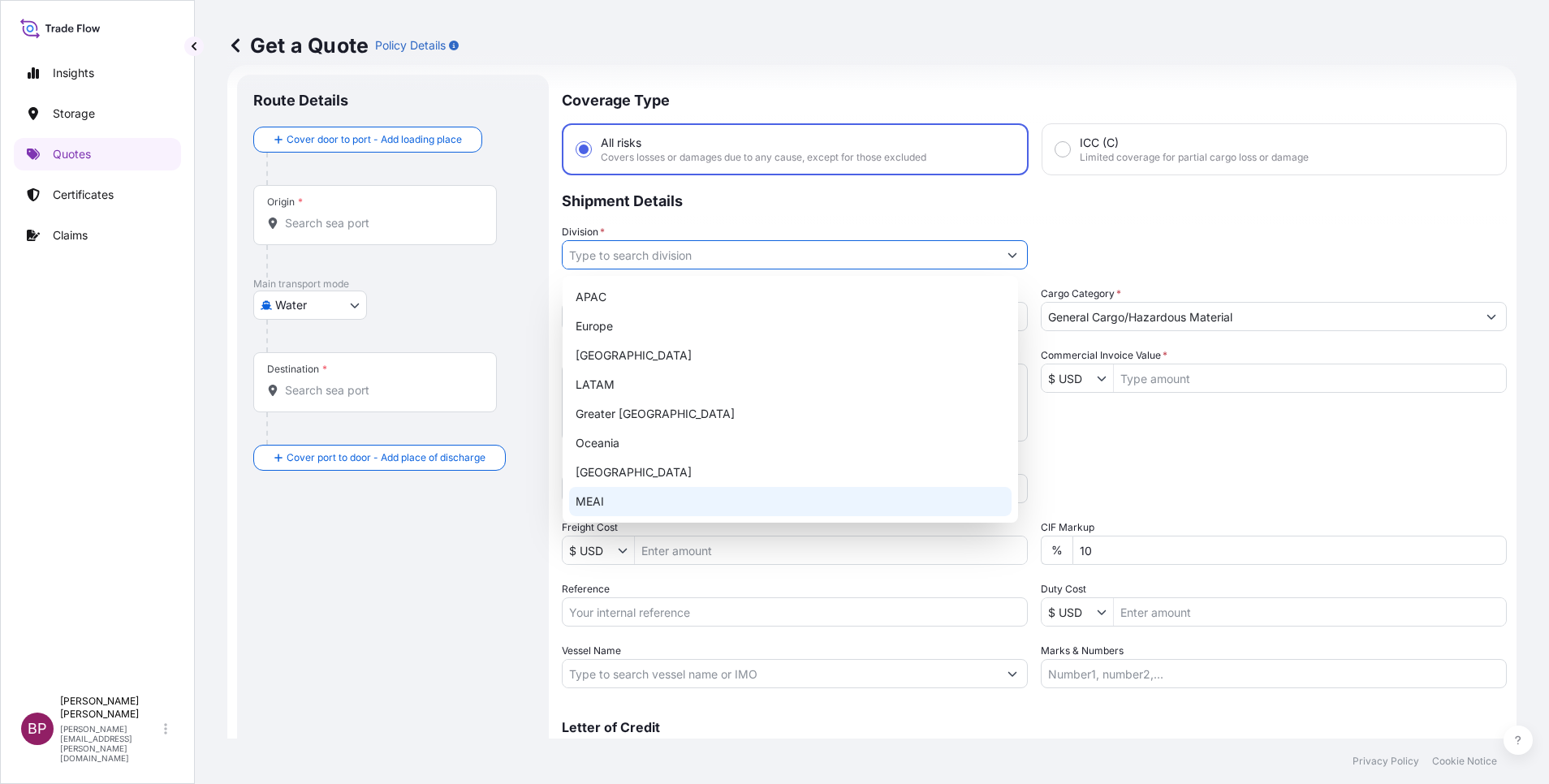
click at [641, 509] on div "MEAI" at bounding box center [790, 501] width 442 height 29
click at [596, 502] on div "MEAI" at bounding box center [790, 501] width 442 height 29
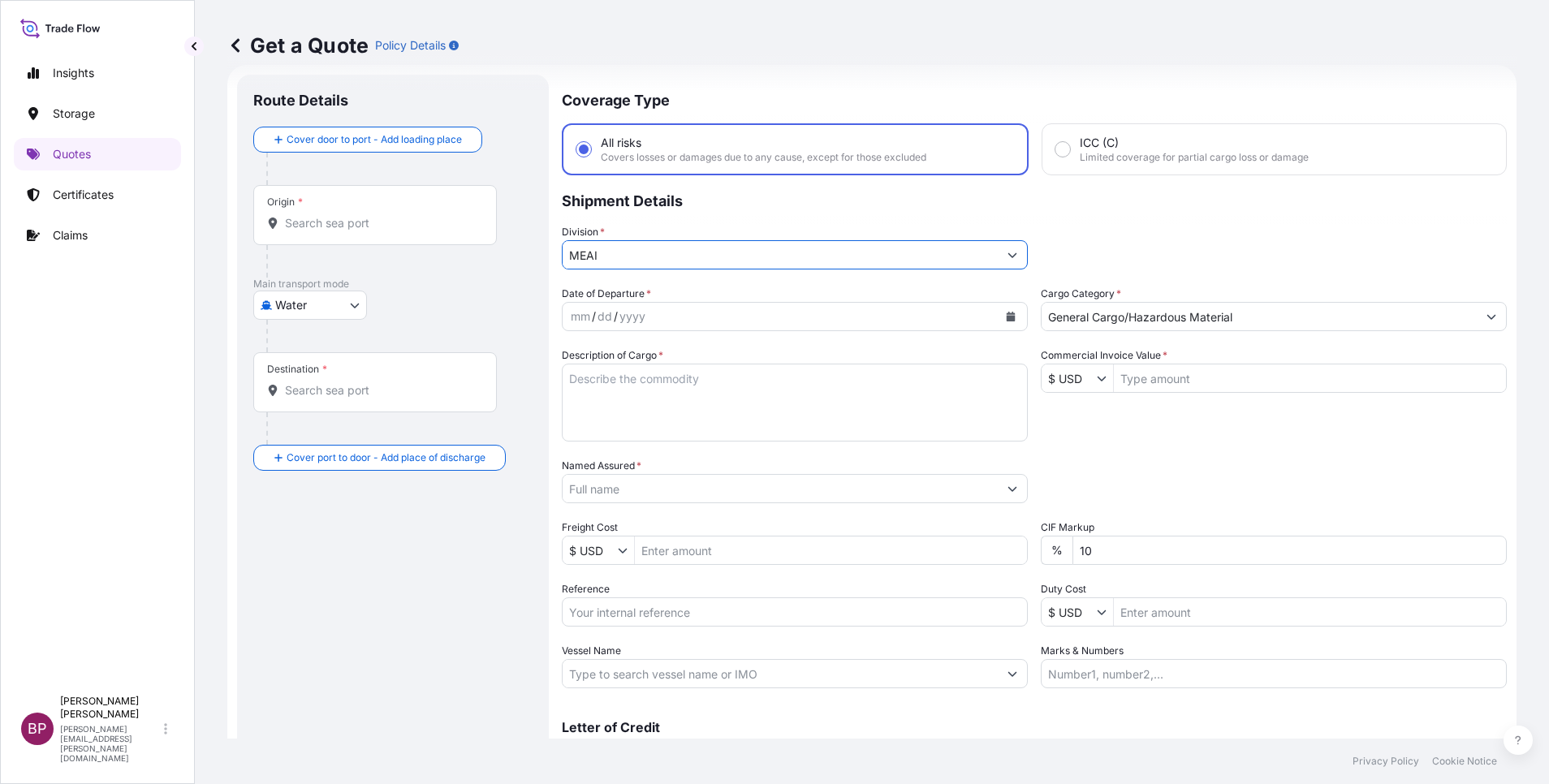
click at [1005, 323] on button "Calendar" at bounding box center [1010, 316] width 26 height 26
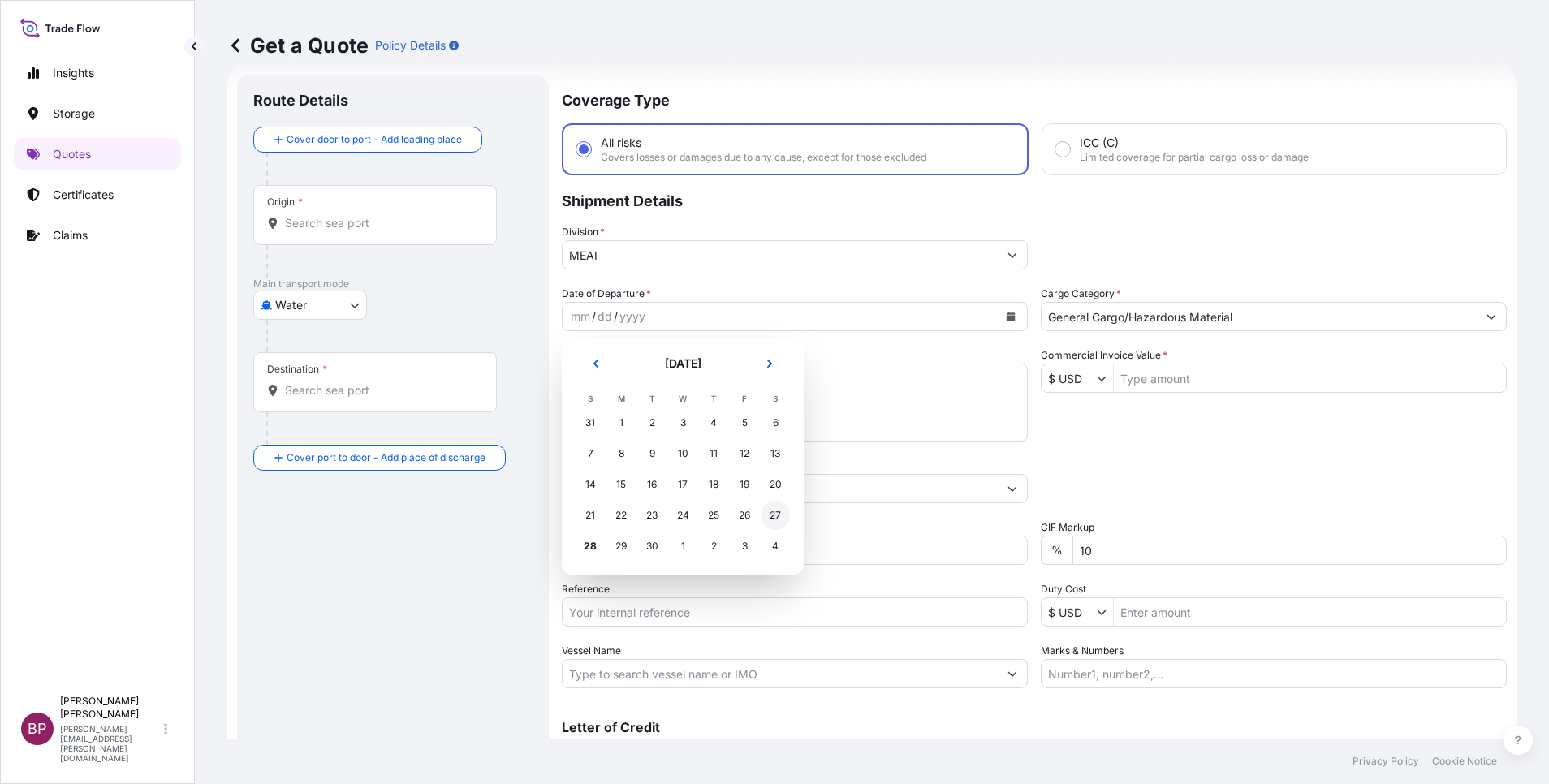
click at [774, 511] on div "27" at bounding box center [775, 516] width 29 height 29
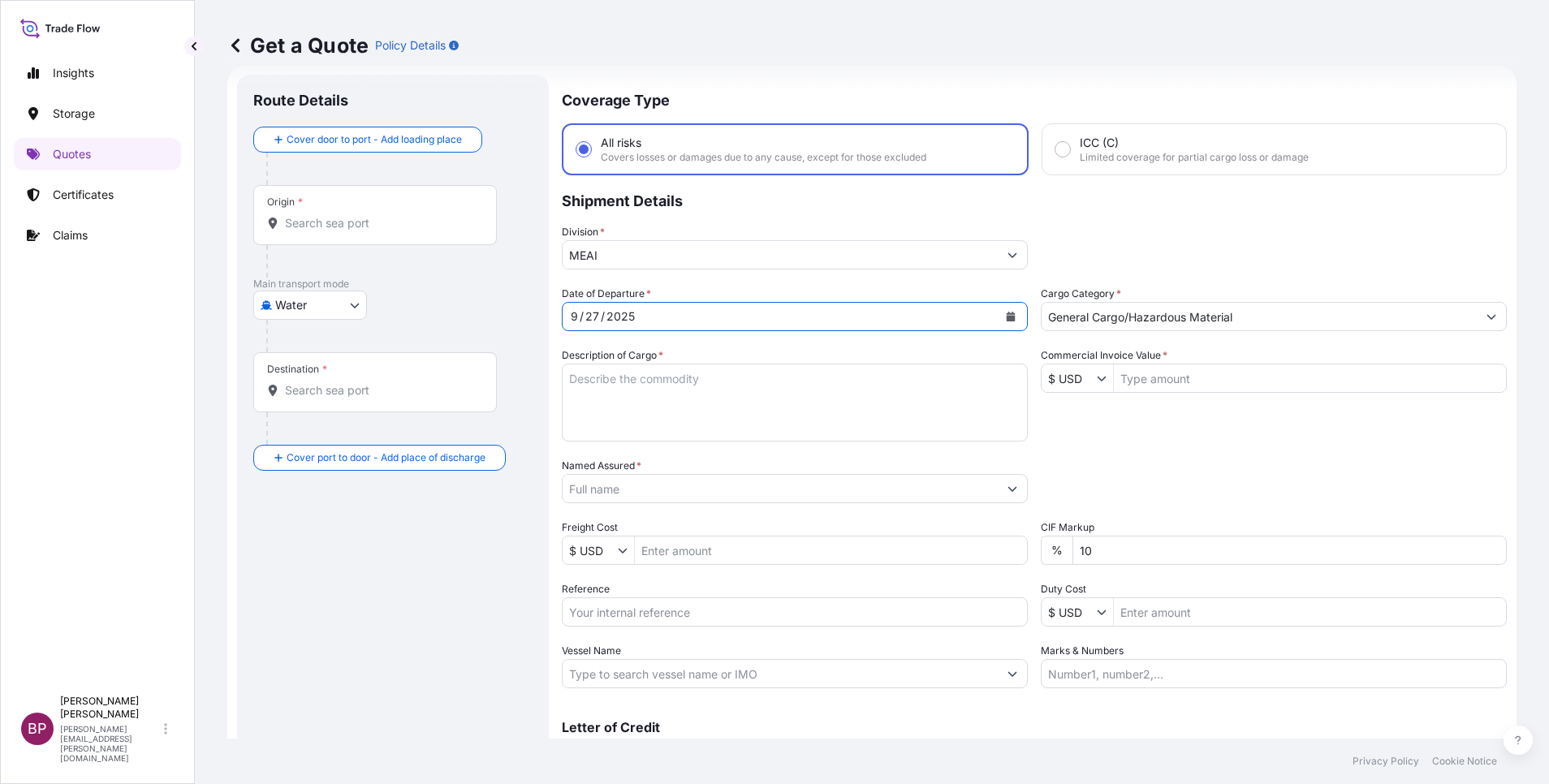
drag, startPoint x: 683, startPoint y: 613, endPoint x: 705, endPoint y: 615, distance: 22.1
click at [683, 605] on input "Reference" at bounding box center [795, 612] width 466 height 29
paste input "3305243439 SLSBDP1406"
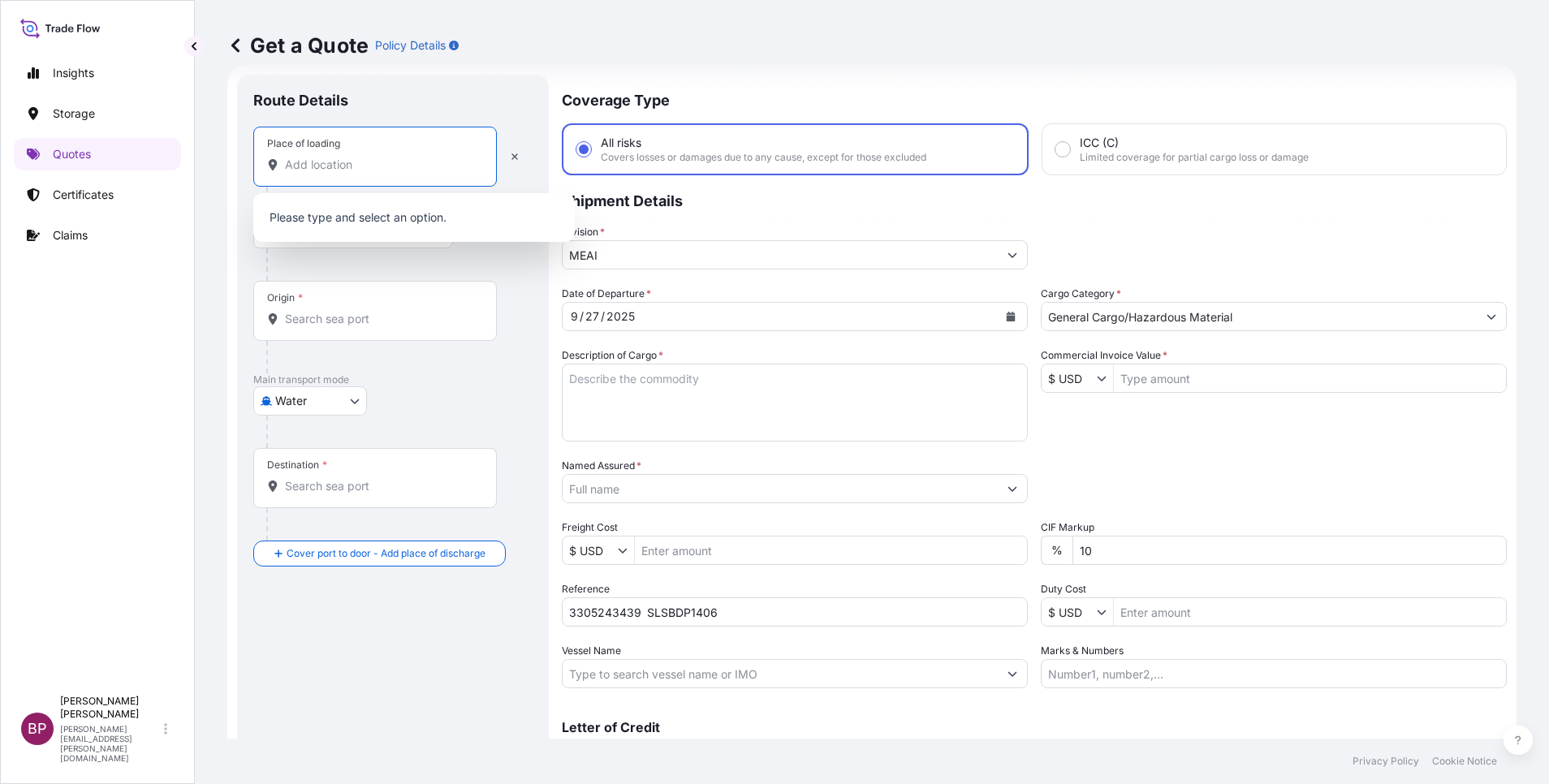
click at [324, 167] on input "Place of loading" at bounding box center [380, 164] width 191 height 16
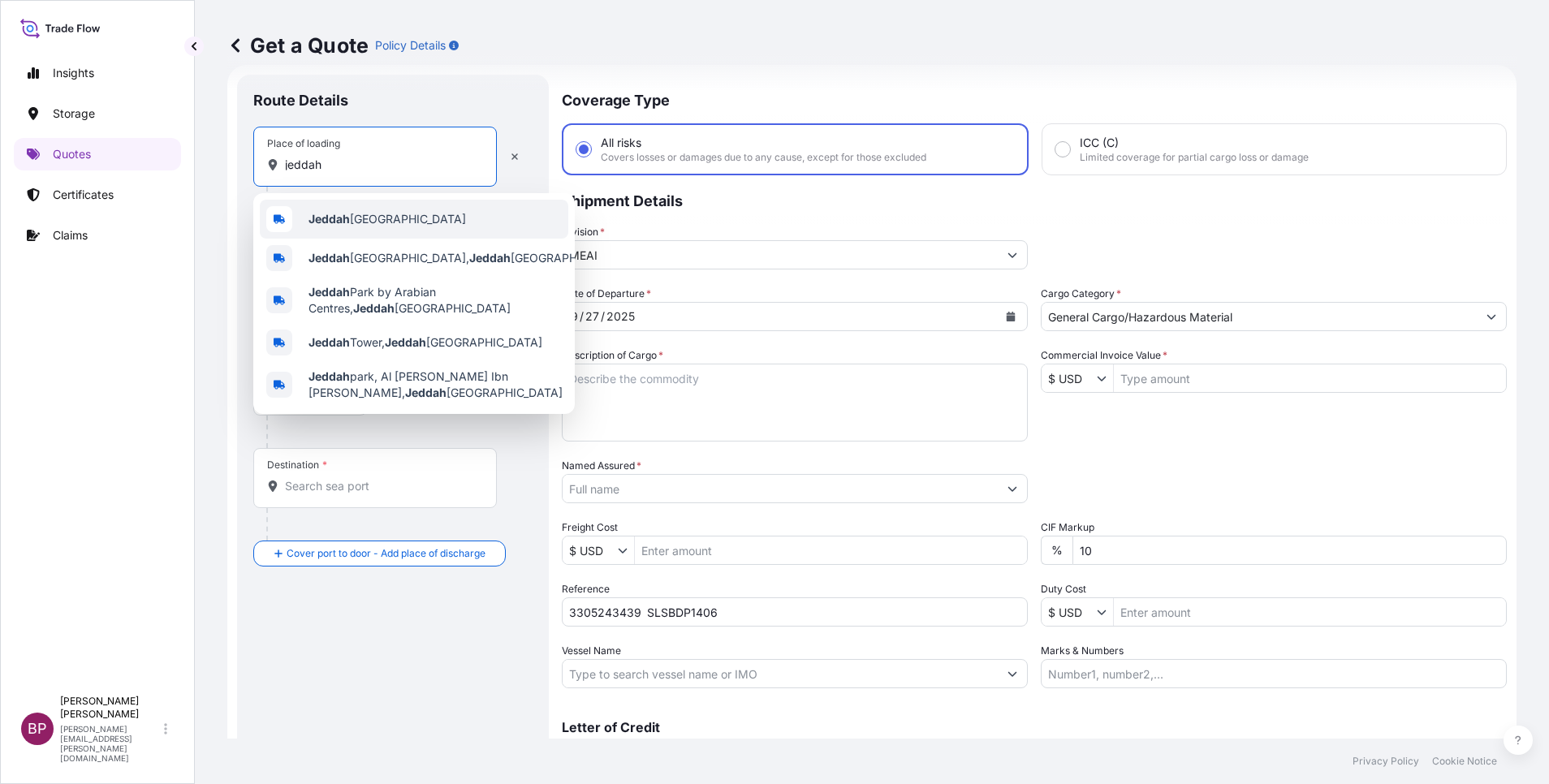
click at [355, 219] on span "Jeddah [GEOGRAPHIC_DATA]" at bounding box center [386, 219] width 157 height 16
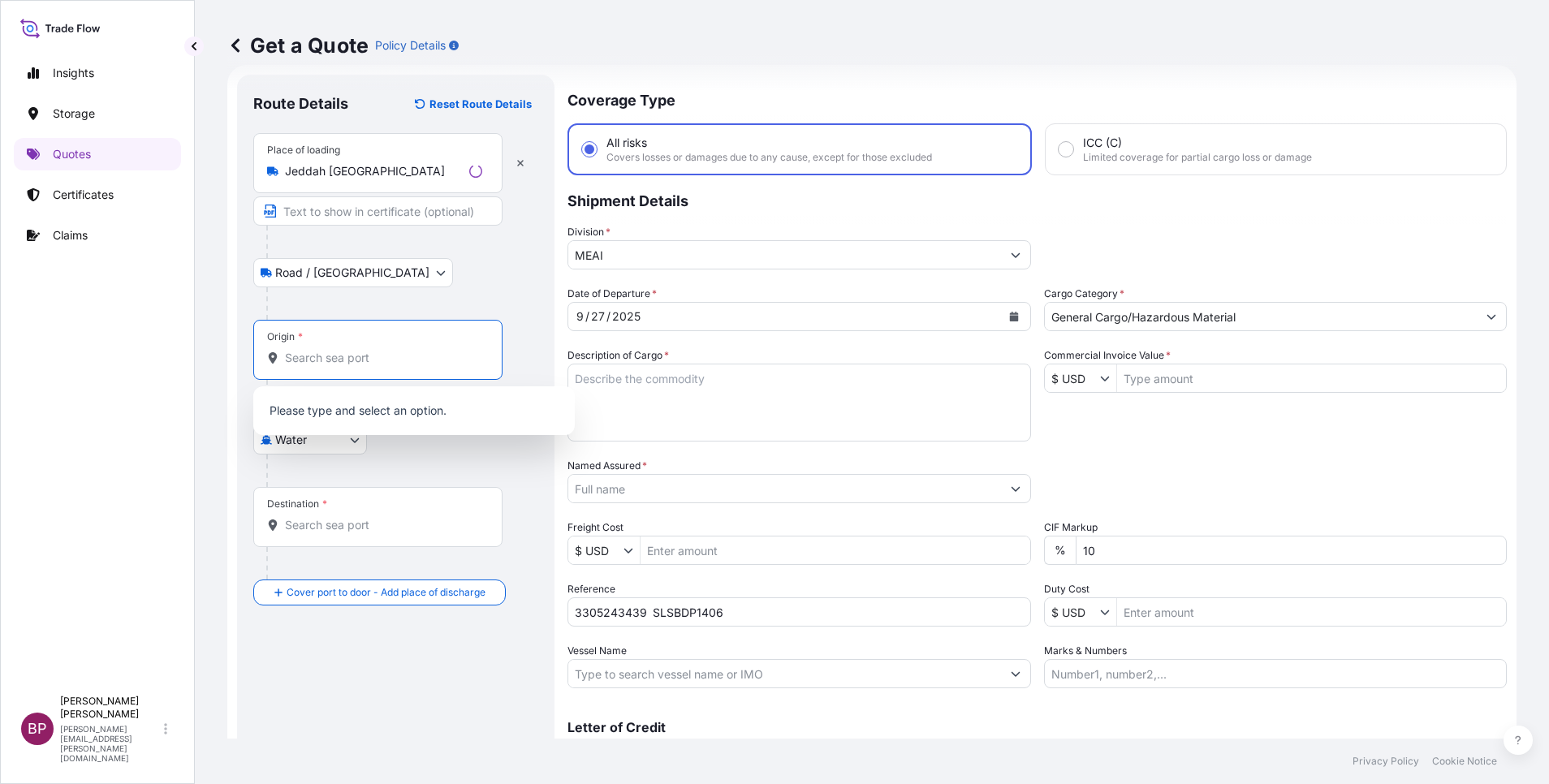
click at [361, 360] on input "Origin *" at bounding box center [383, 357] width 197 height 16
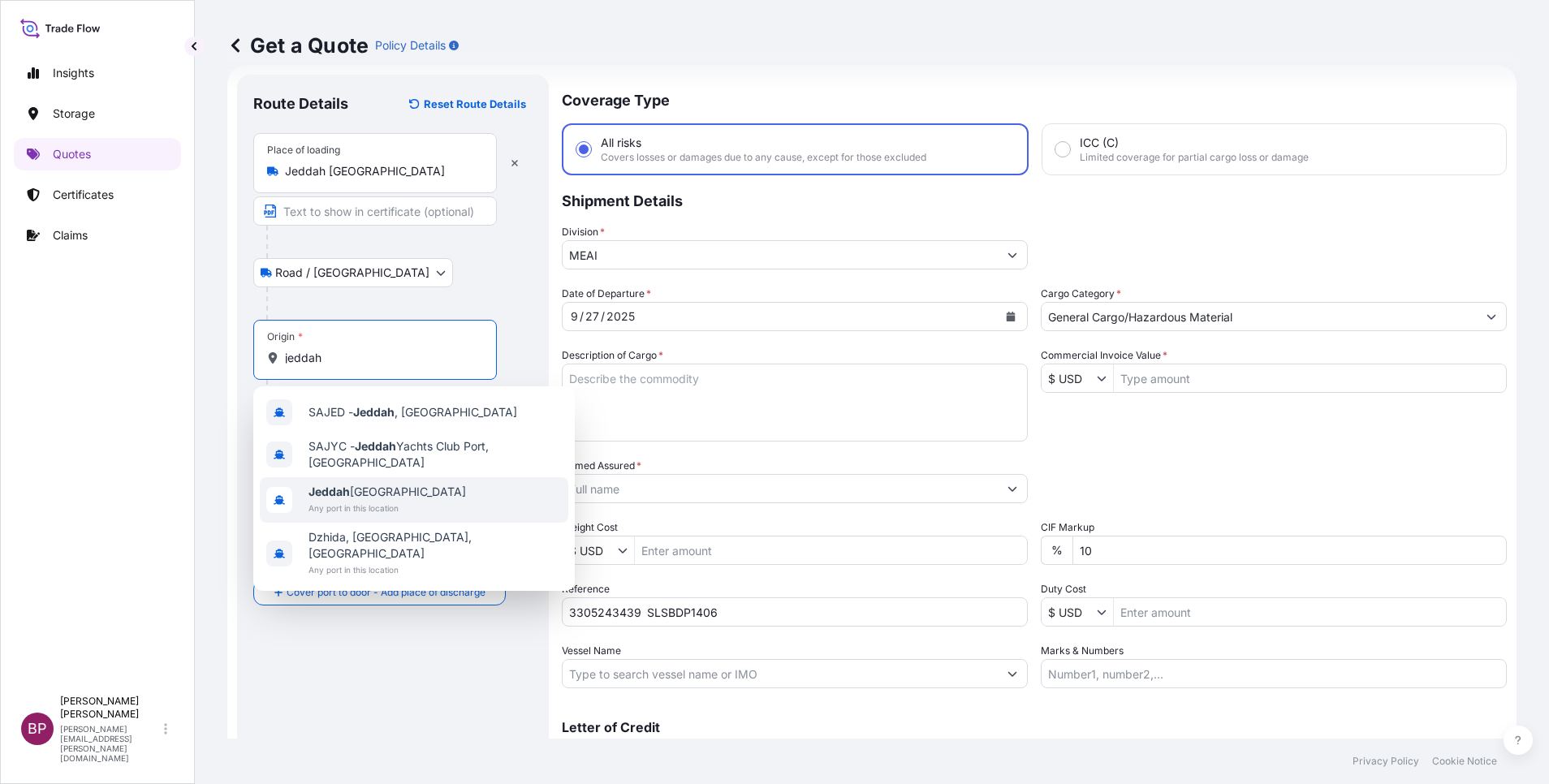
click at [390, 497] on span "Jeddah [GEOGRAPHIC_DATA]" at bounding box center [386, 491] width 157 height 16
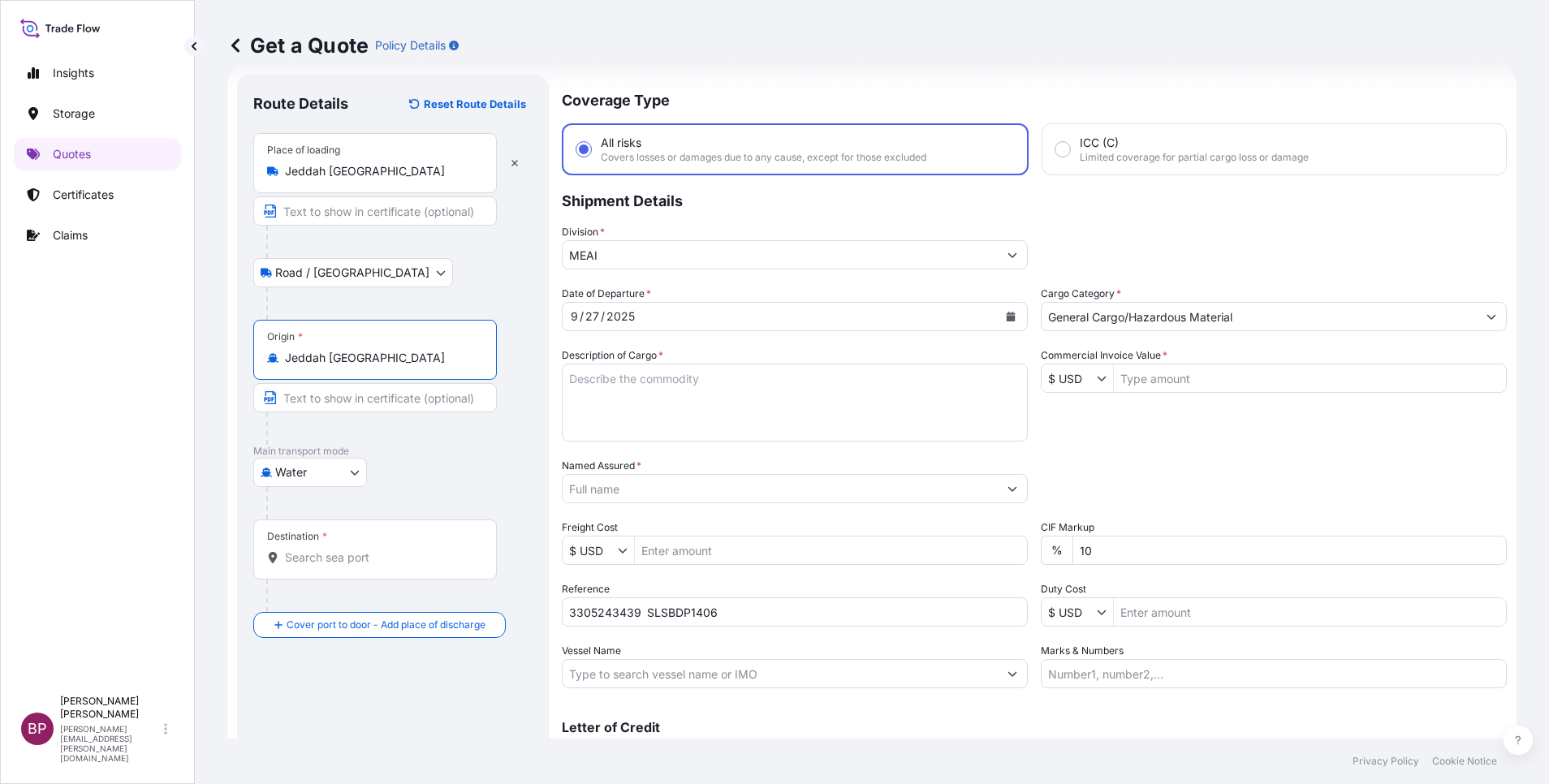
click at [345, 556] on input "Destination *" at bounding box center [380, 557] width 191 height 16
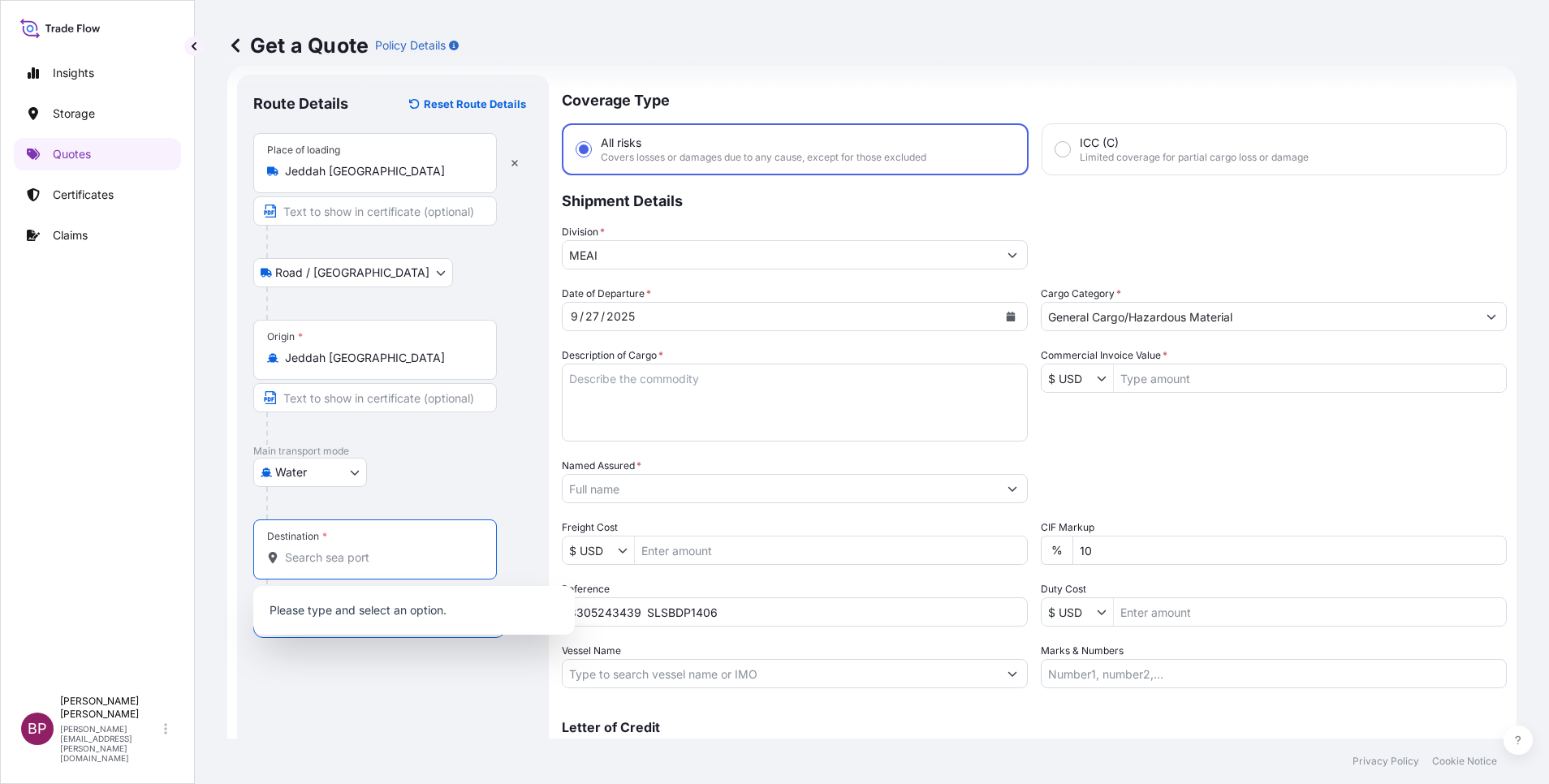
paste input "[GEOGRAPHIC_DATA]"
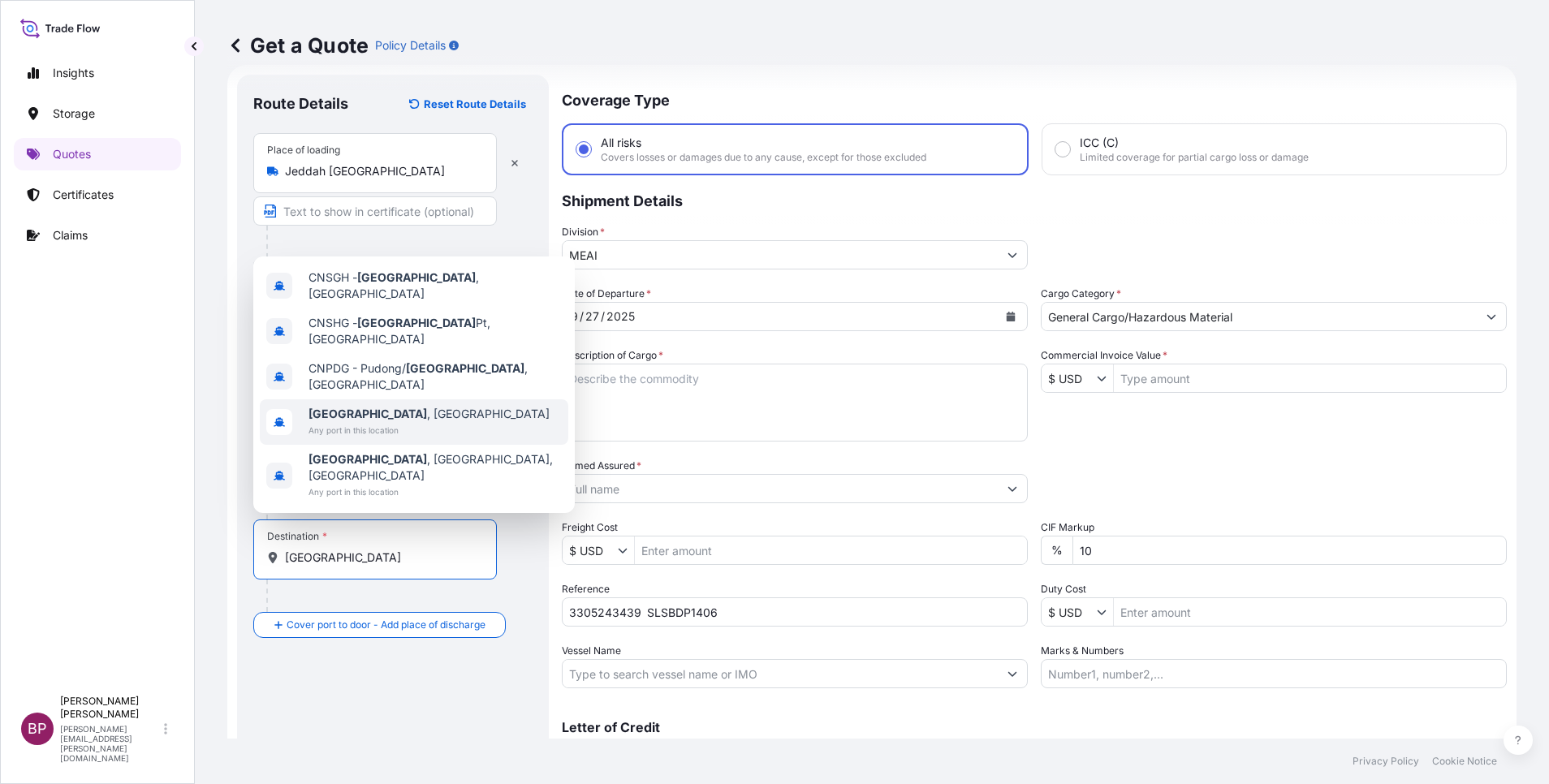
click at [381, 438] on span "Any port in this location" at bounding box center [429, 430] width 241 height 16
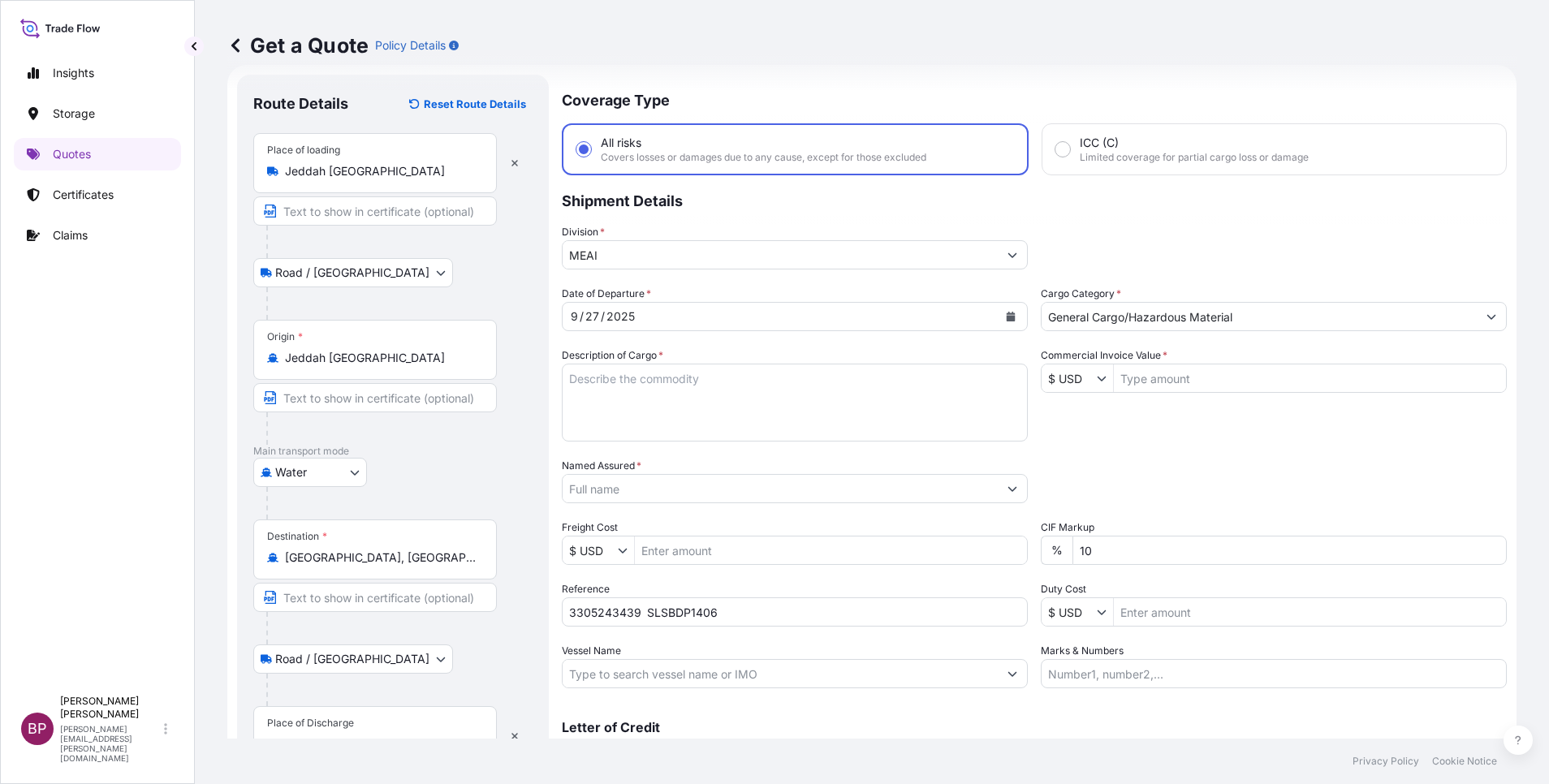
click at [343, 725] on div "Place of Discharge" at bounding box center [311, 722] width 87 height 13
click at [343, 737] on input "Place of Discharge" at bounding box center [380, 744] width 191 height 16
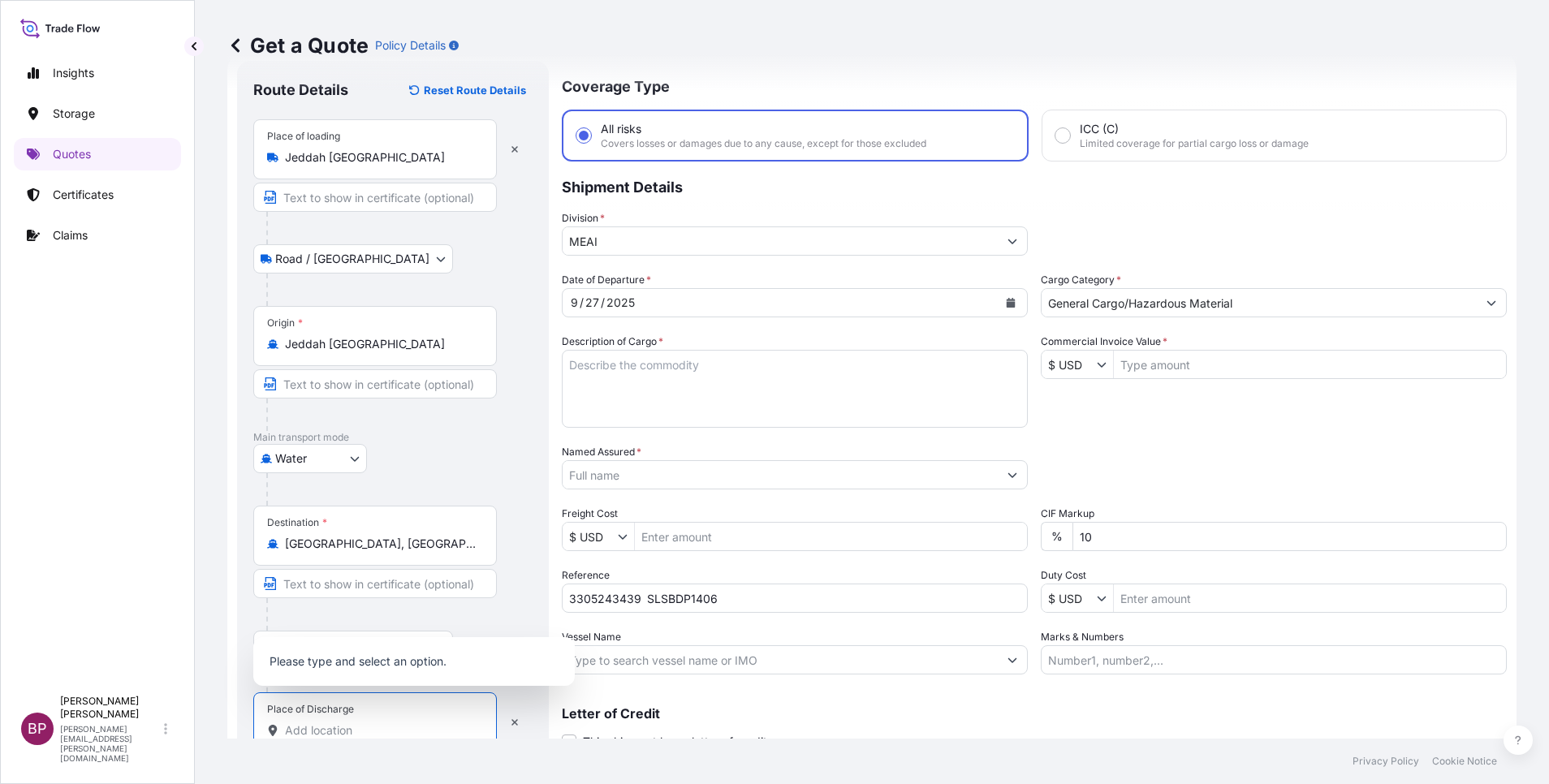
paste input "[GEOGRAPHIC_DATA]"
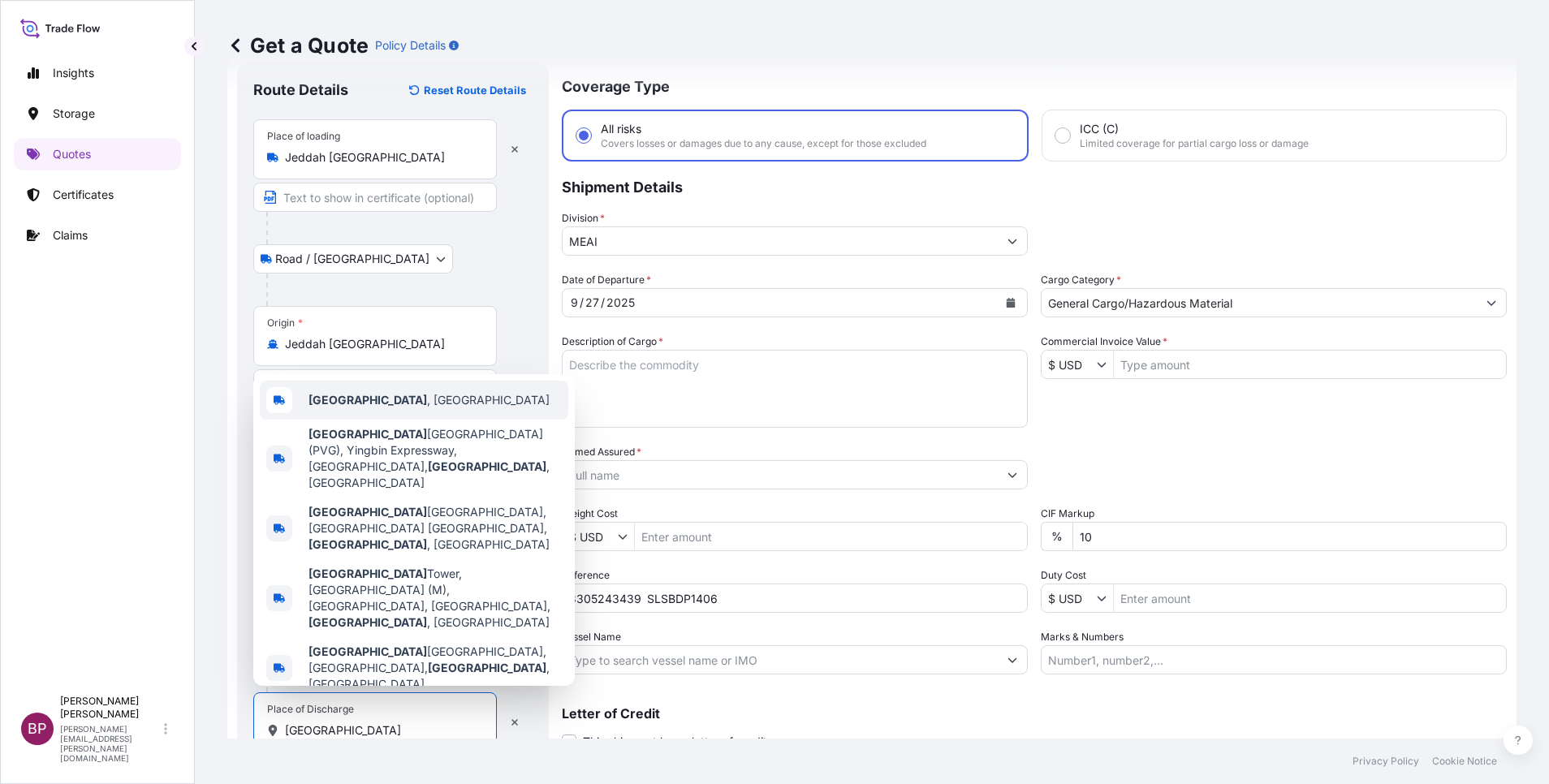
click at [397, 408] on span "[GEOGRAPHIC_DATA] , [GEOGRAPHIC_DATA]" at bounding box center [429, 400] width 241 height 16
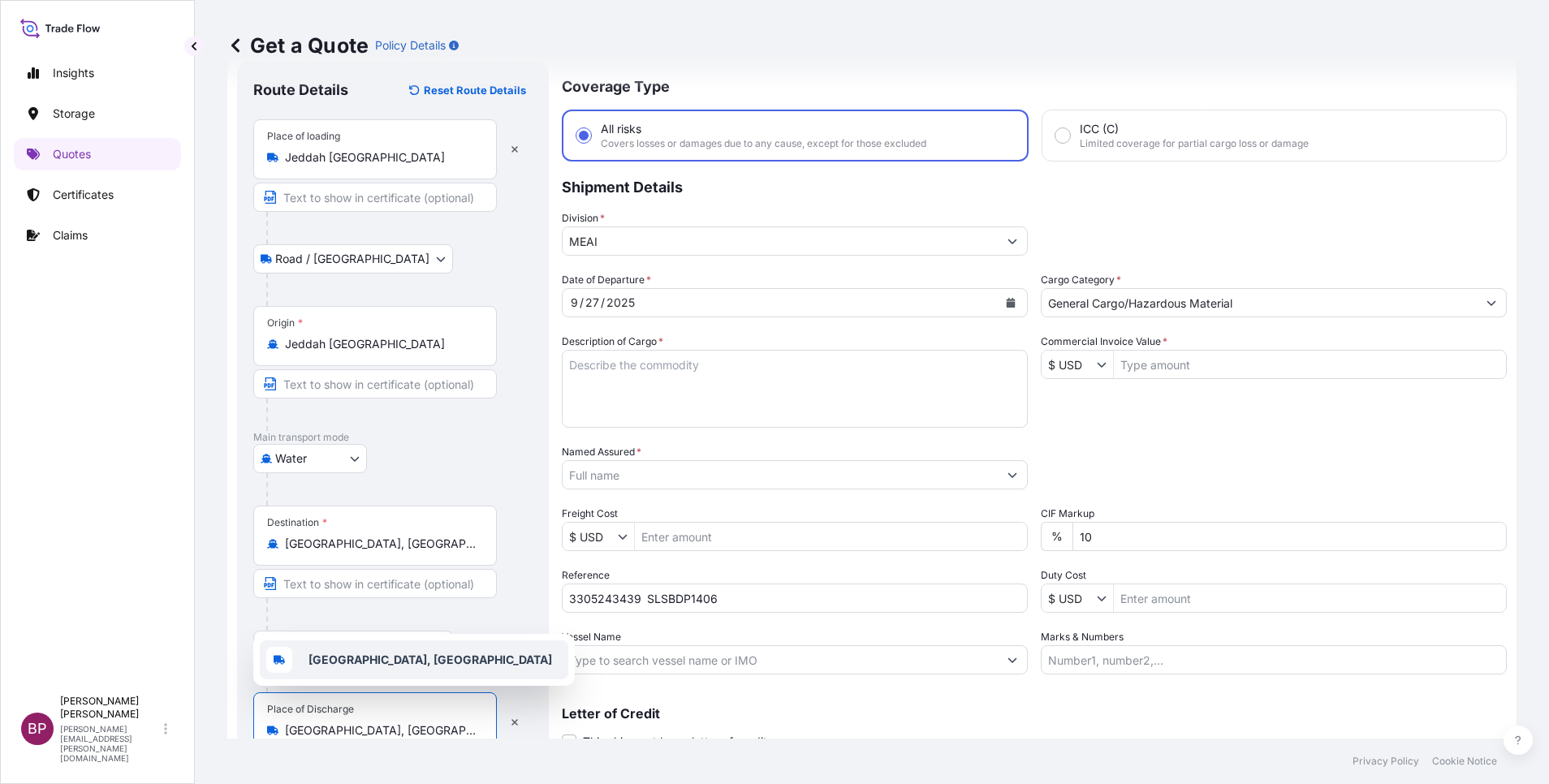
click at [1173, 366] on input "Commercial Invoice Value *" at bounding box center [1310, 364] width 392 height 29
paste input "93600"
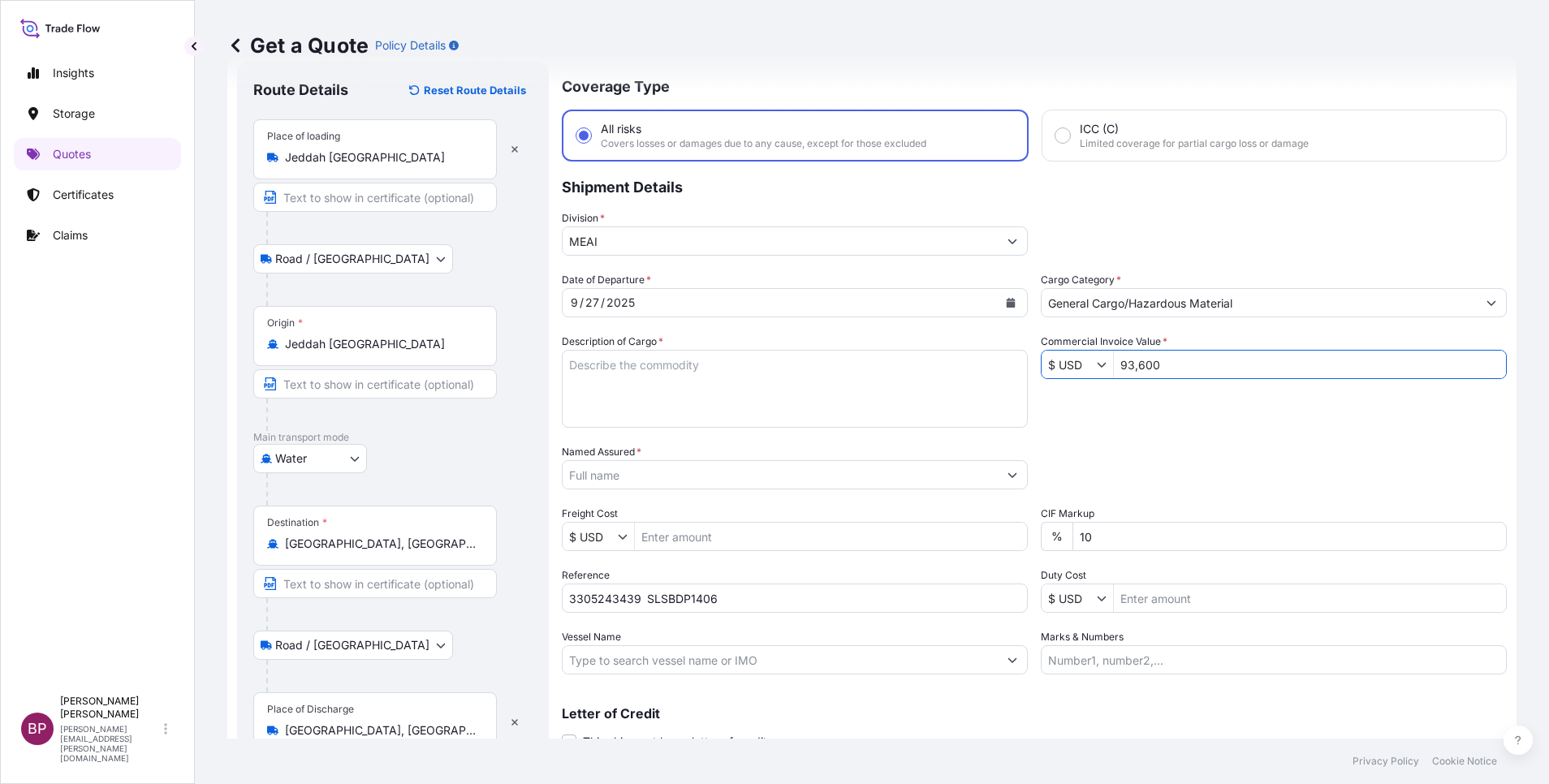
click at [803, 401] on textarea "Description of Cargo *" at bounding box center [795, 388] width 466 height 78
paste textarea "KELTAN KSA 6405H /Synthetic Rubber EPDM"
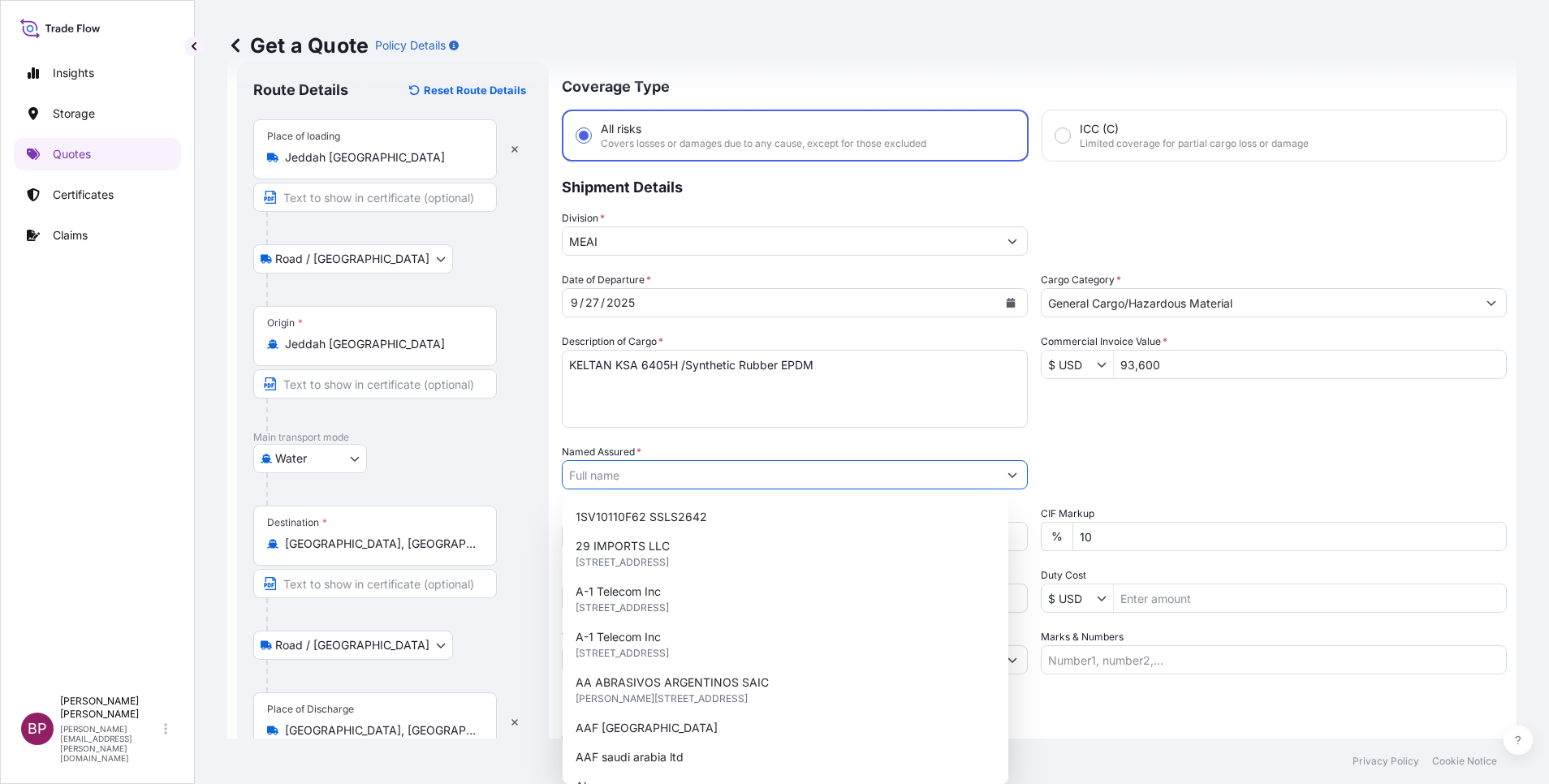
click at [747, 478] on input "Named Assured *" at bounding box center [780, 475] width 436 height 29
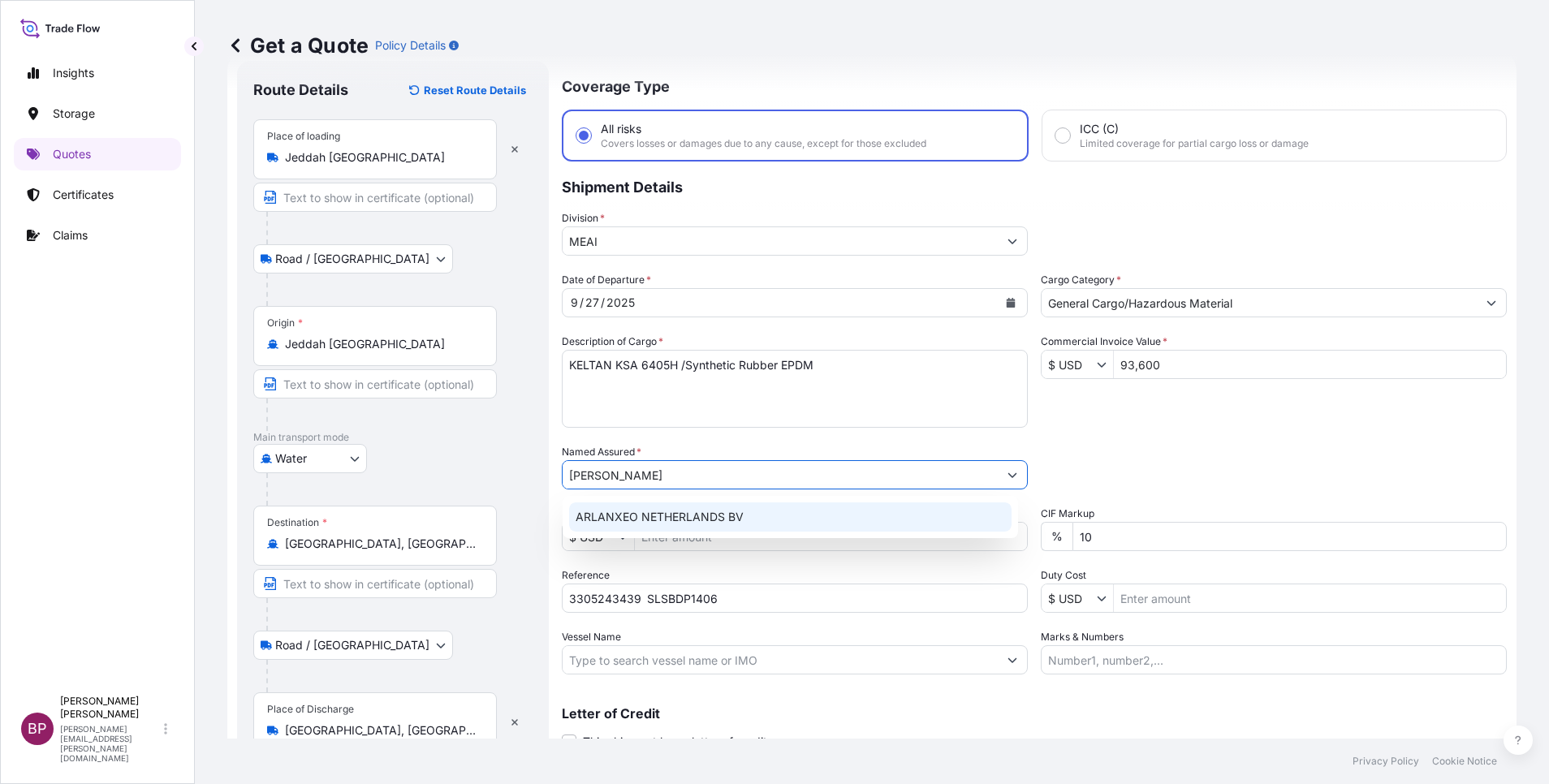
click at [752, 511] on div "ARLANXEO NETHERLANDS BV" at bounding box center [790, 517] width 442 height 29
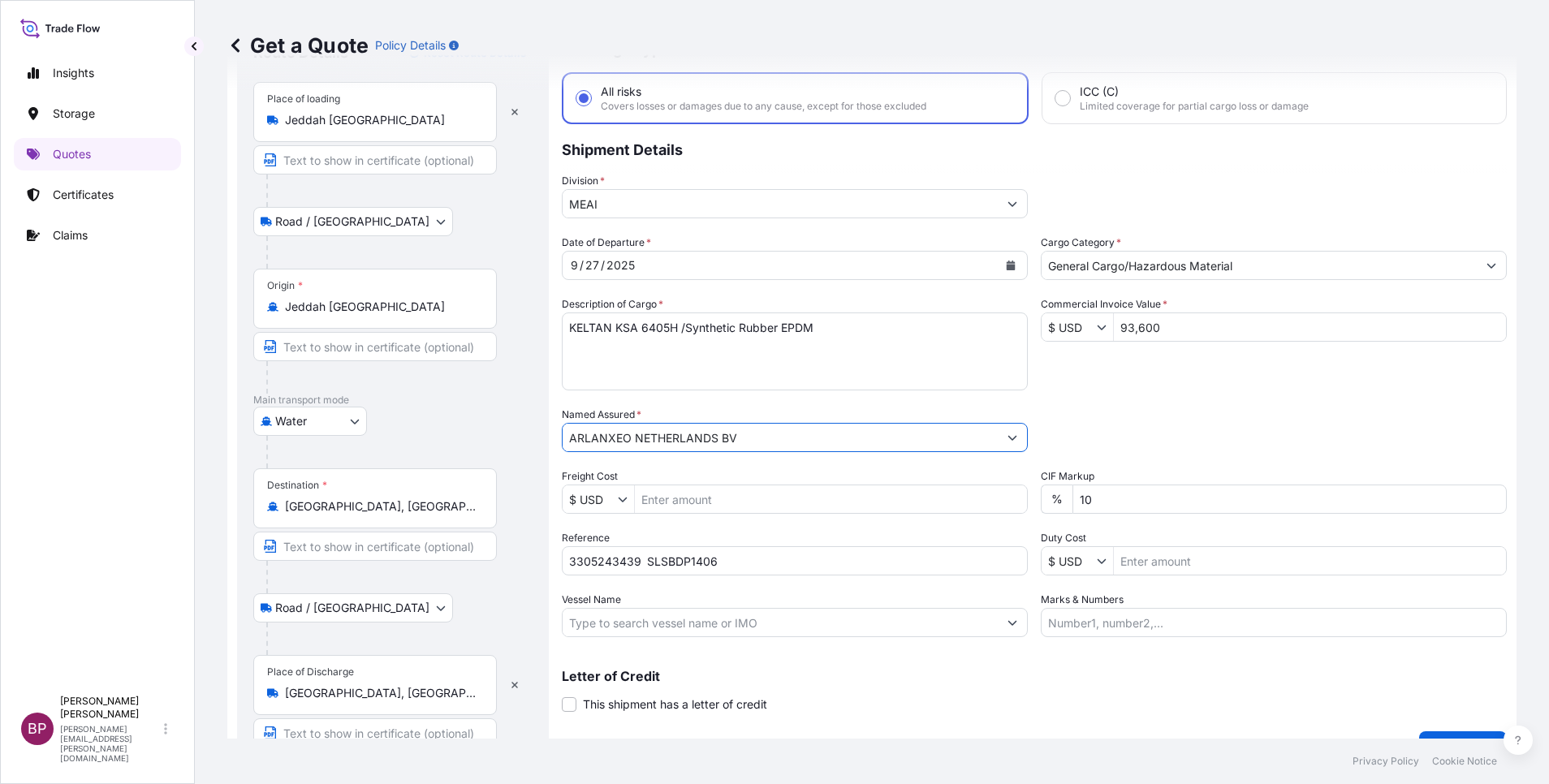
scroll to position [112, 0]
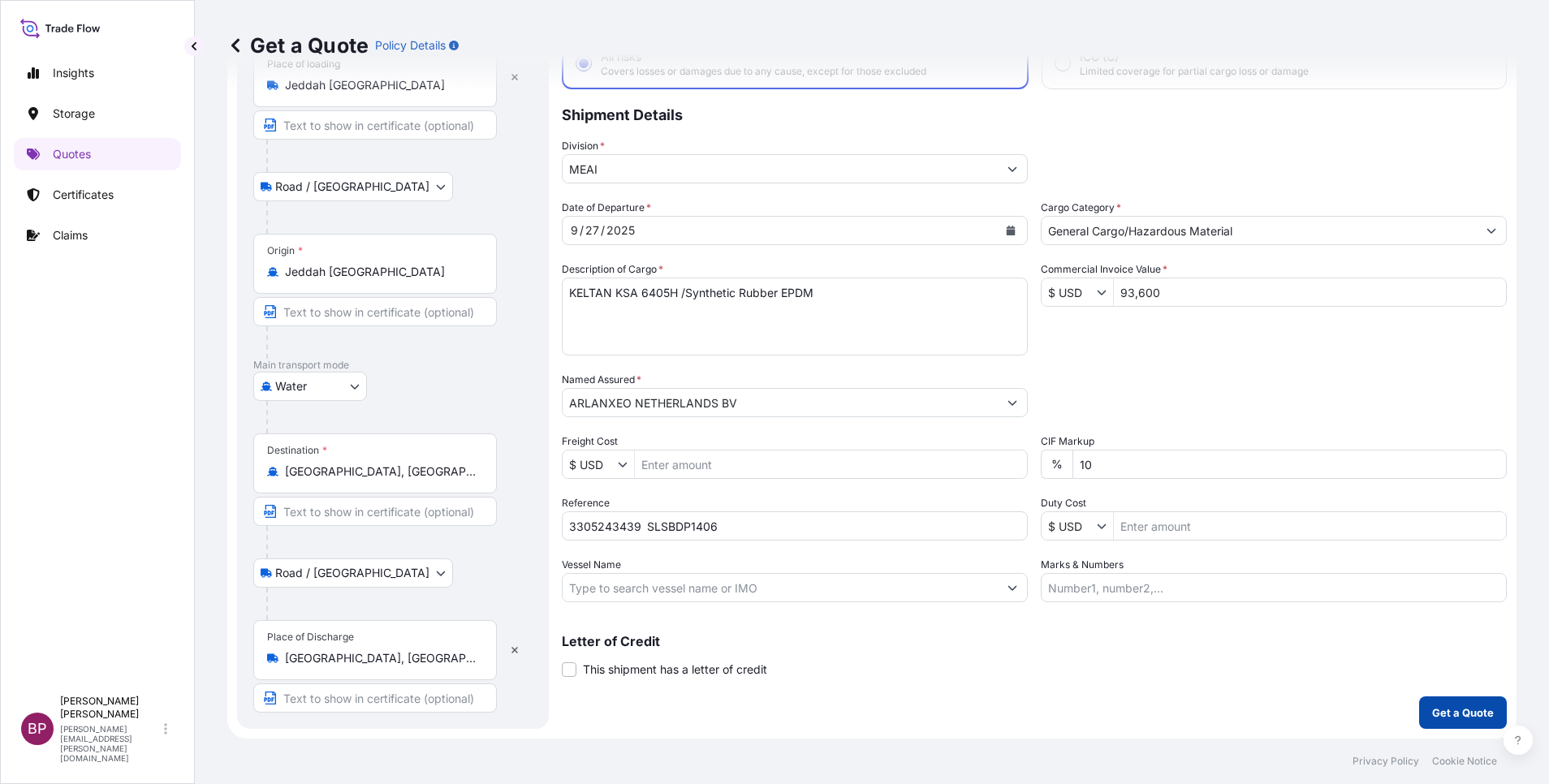
click at [1464, 714] on p "Get a Quote" at bounding box center [1463, 713] width 62 height 16
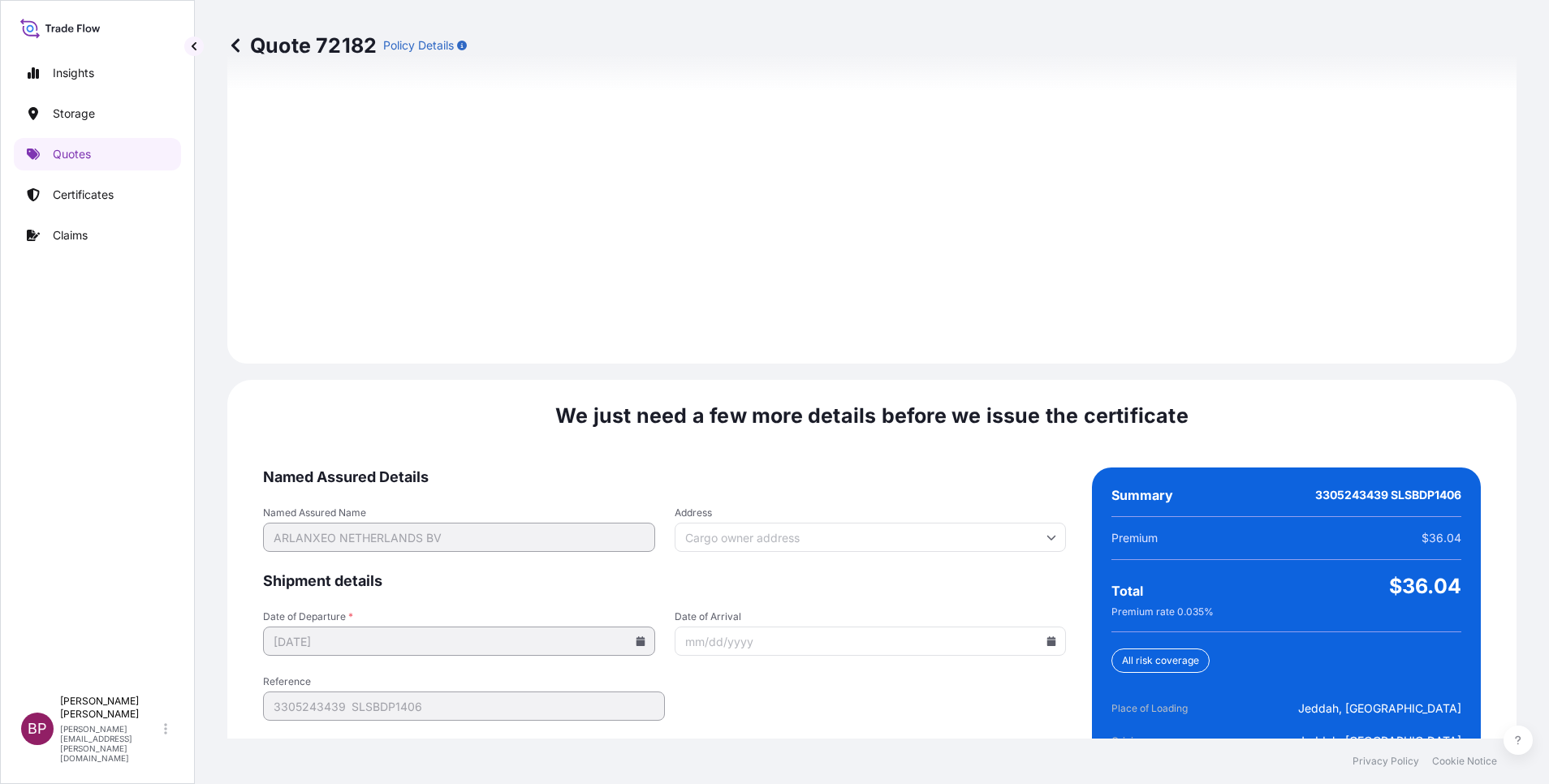
scroll to position [2406, 0]
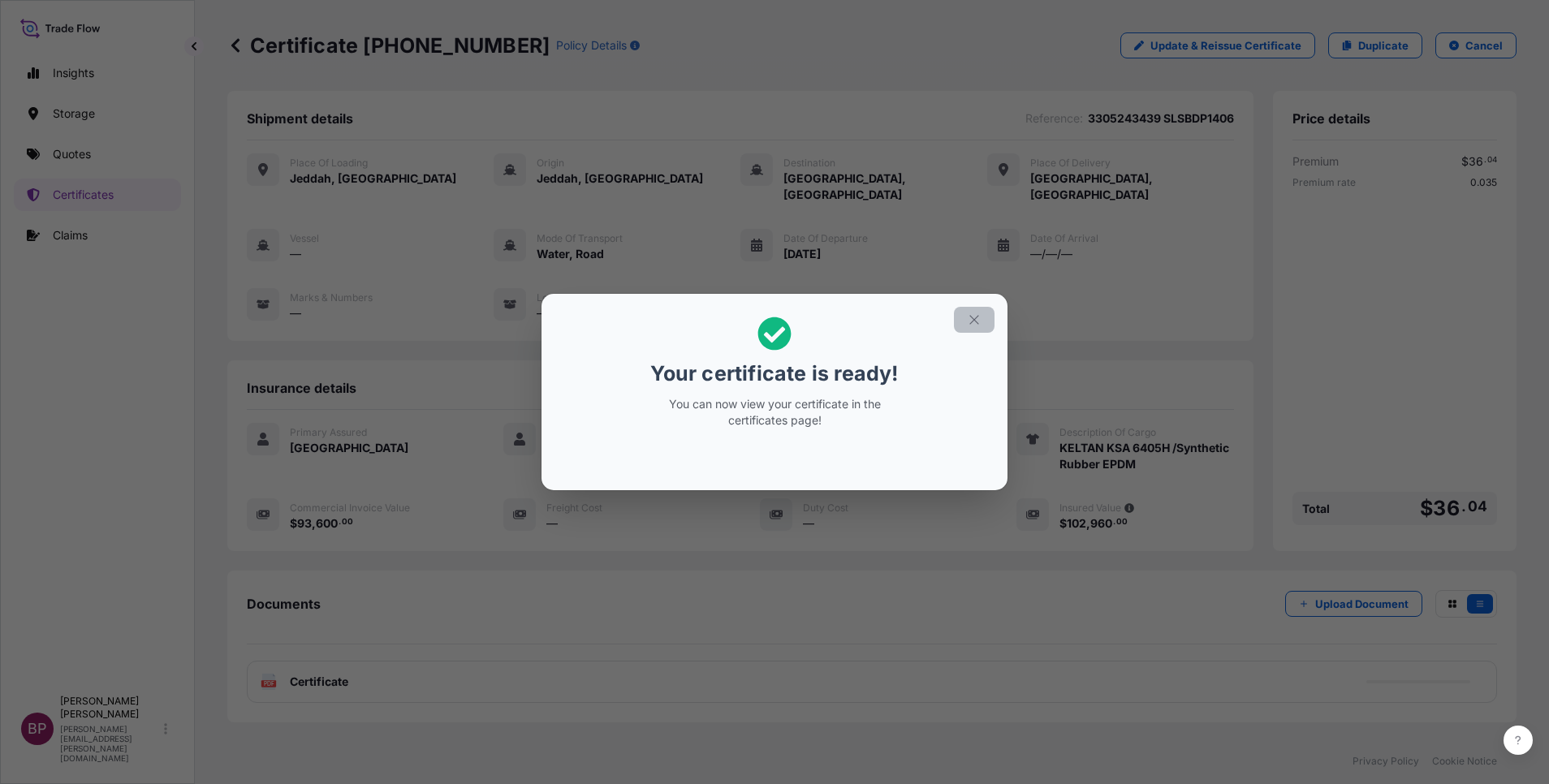
click at [972, 322] on icon "button" at bounding box center [973, 319] width 9 height 9
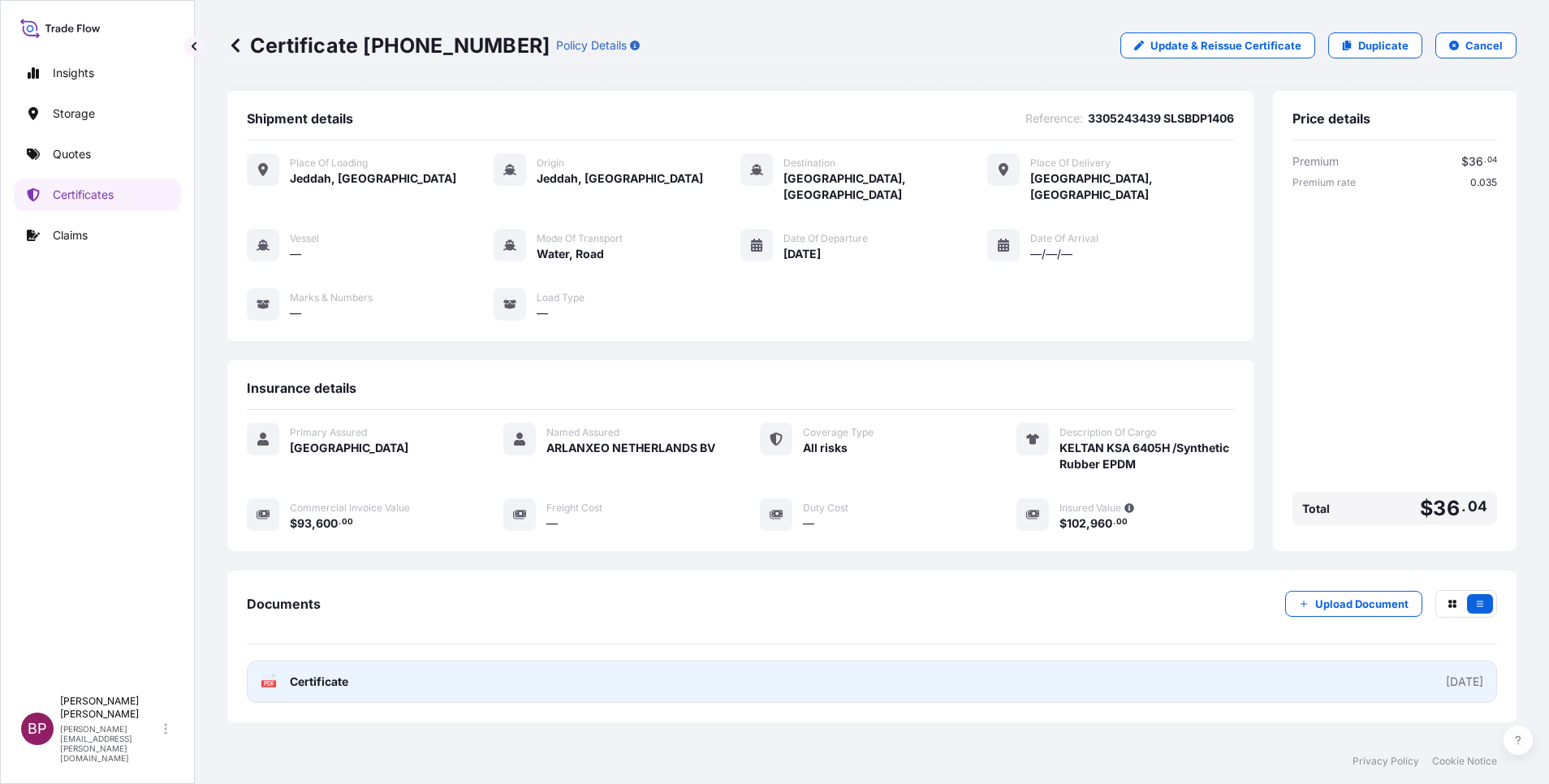
click at [331, 674] on span "Certificate" at bounding box center [319, 682] width 59 height 16
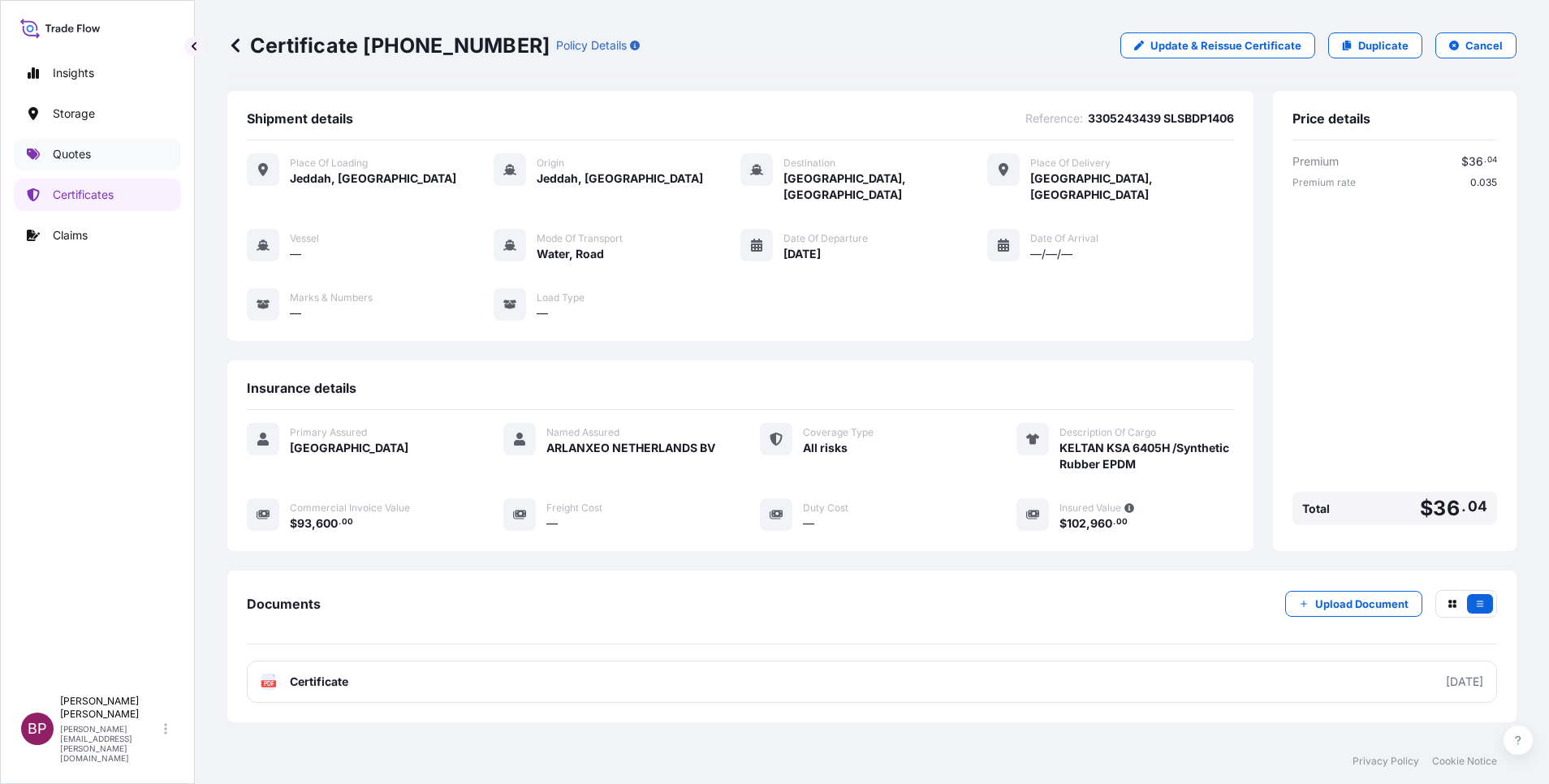
click at [84, 152] on p "Quotes" at bounding box center [72, 154] width 39 height 16
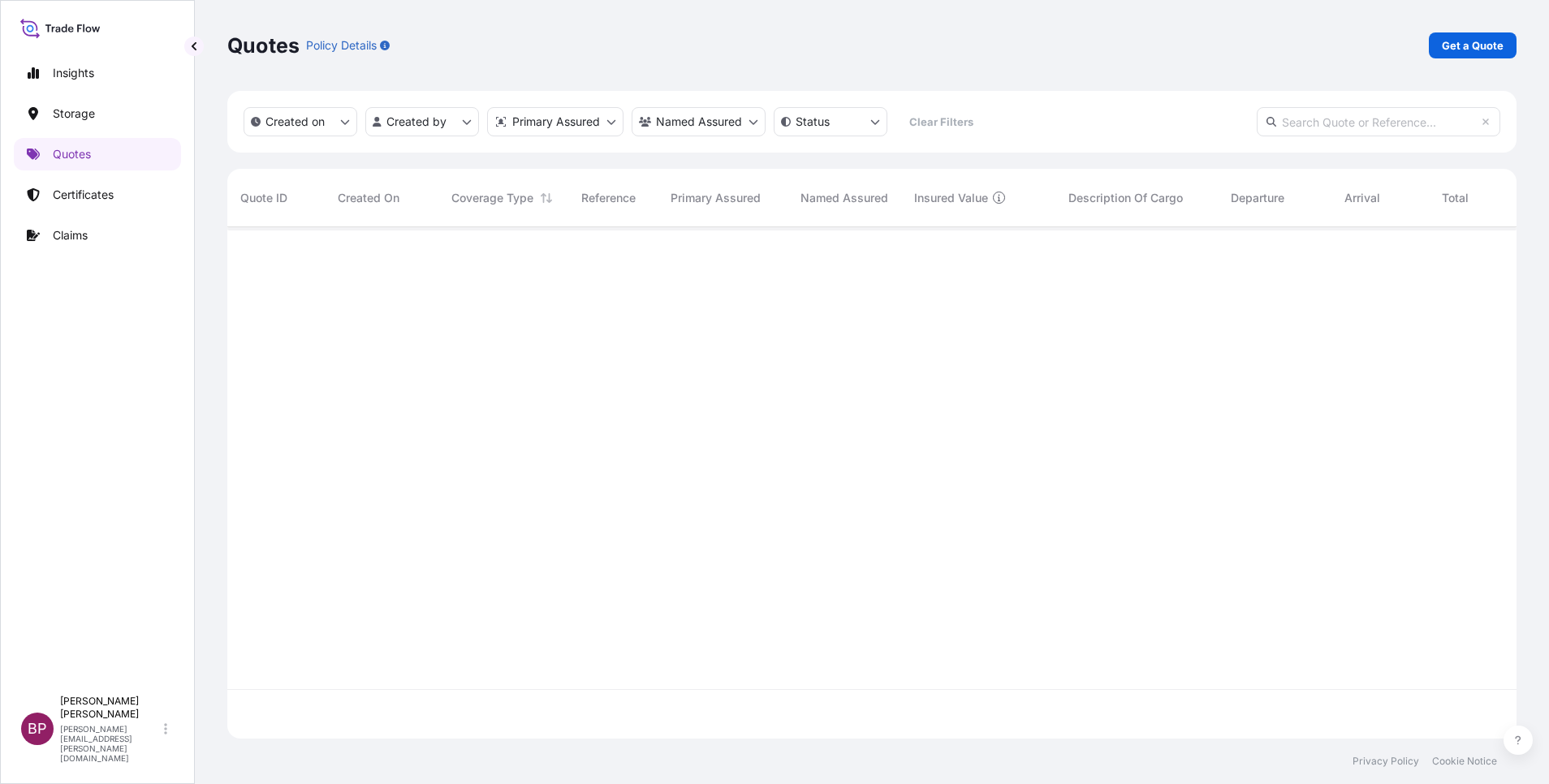
scroll to position [502, 1271]
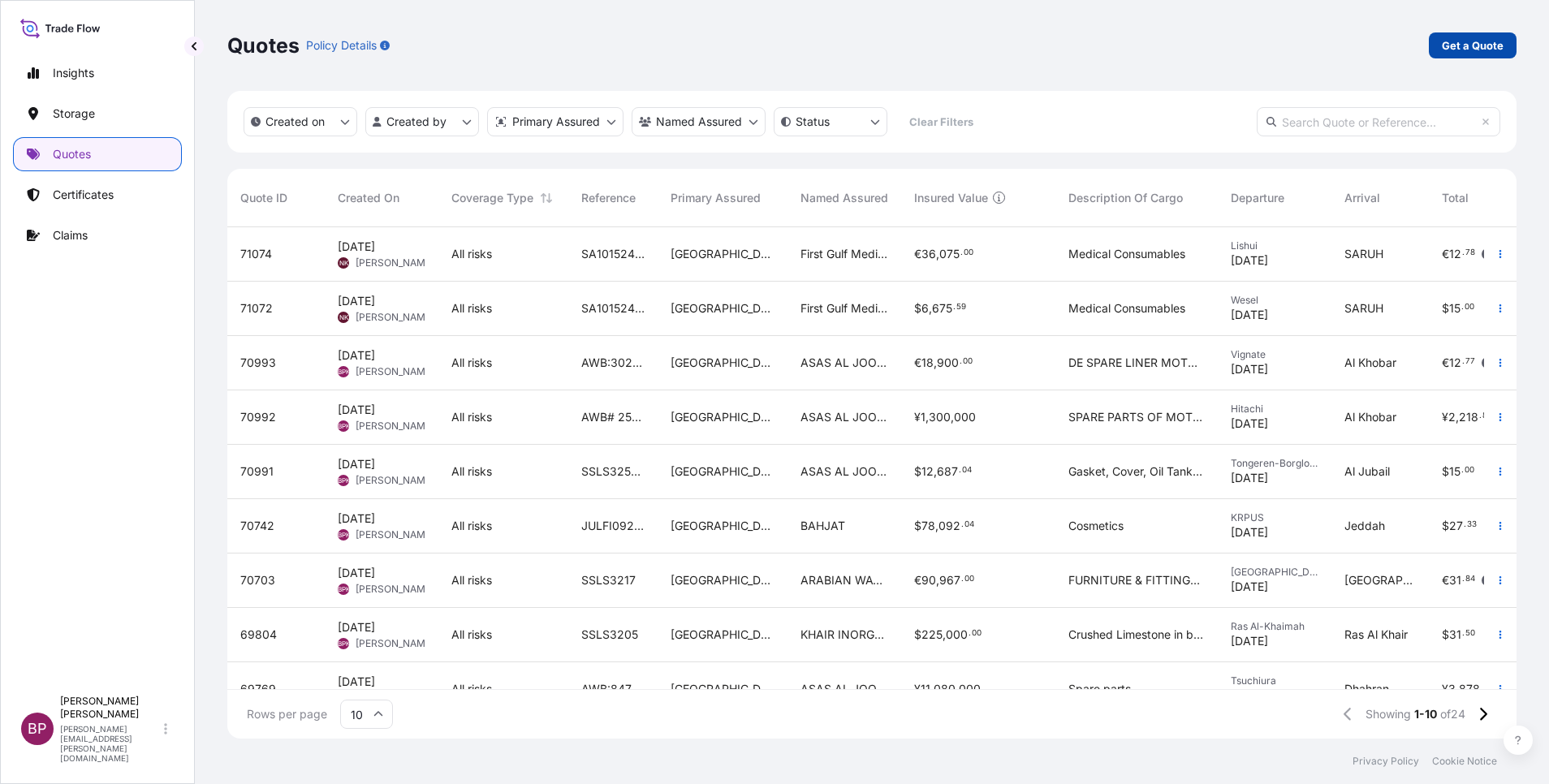
click at [1456, 46] on p "Get a Quote" at bounding box center [1473, 45] width 62 height 16
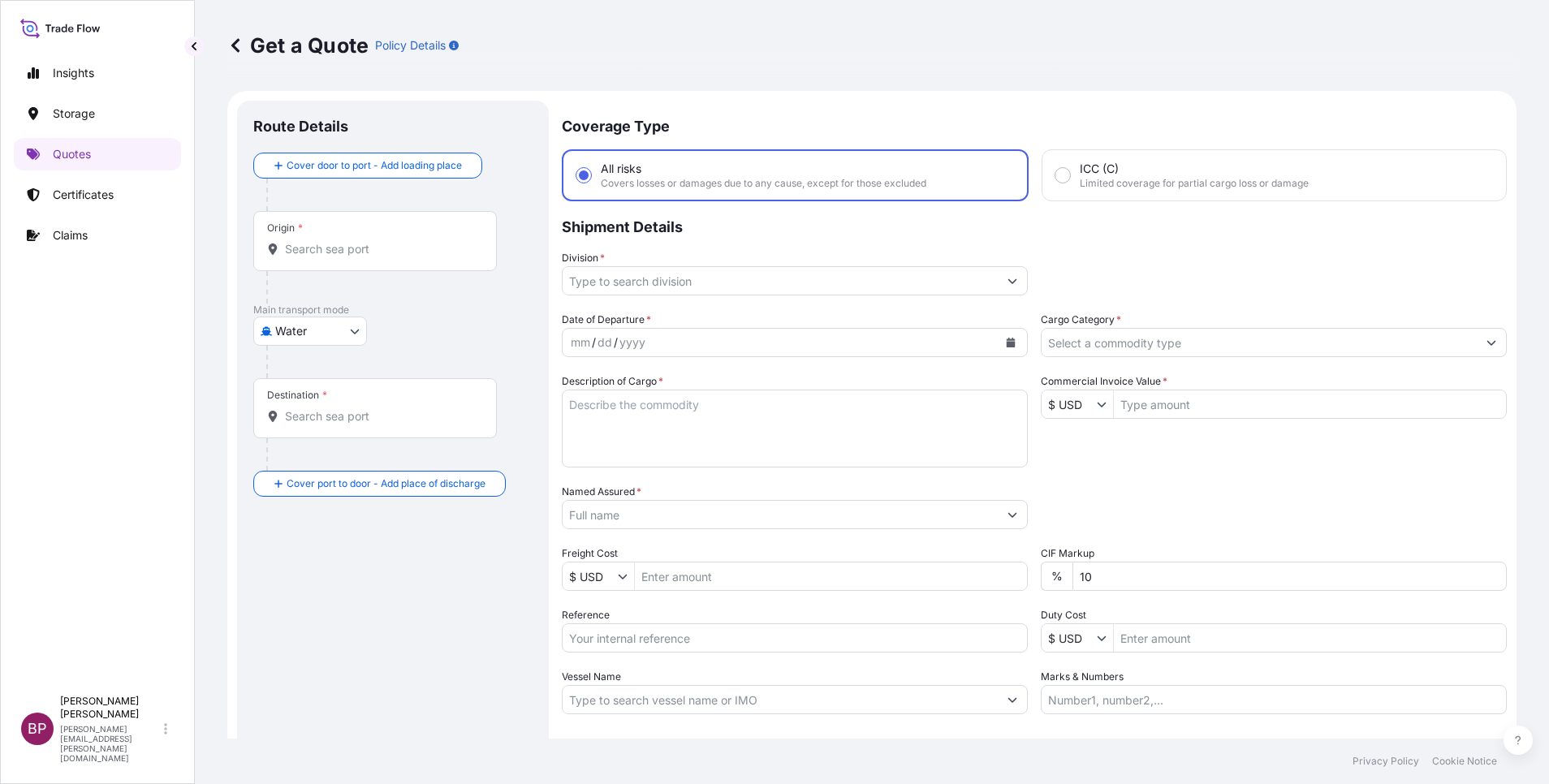
scroll to position [26, 0]
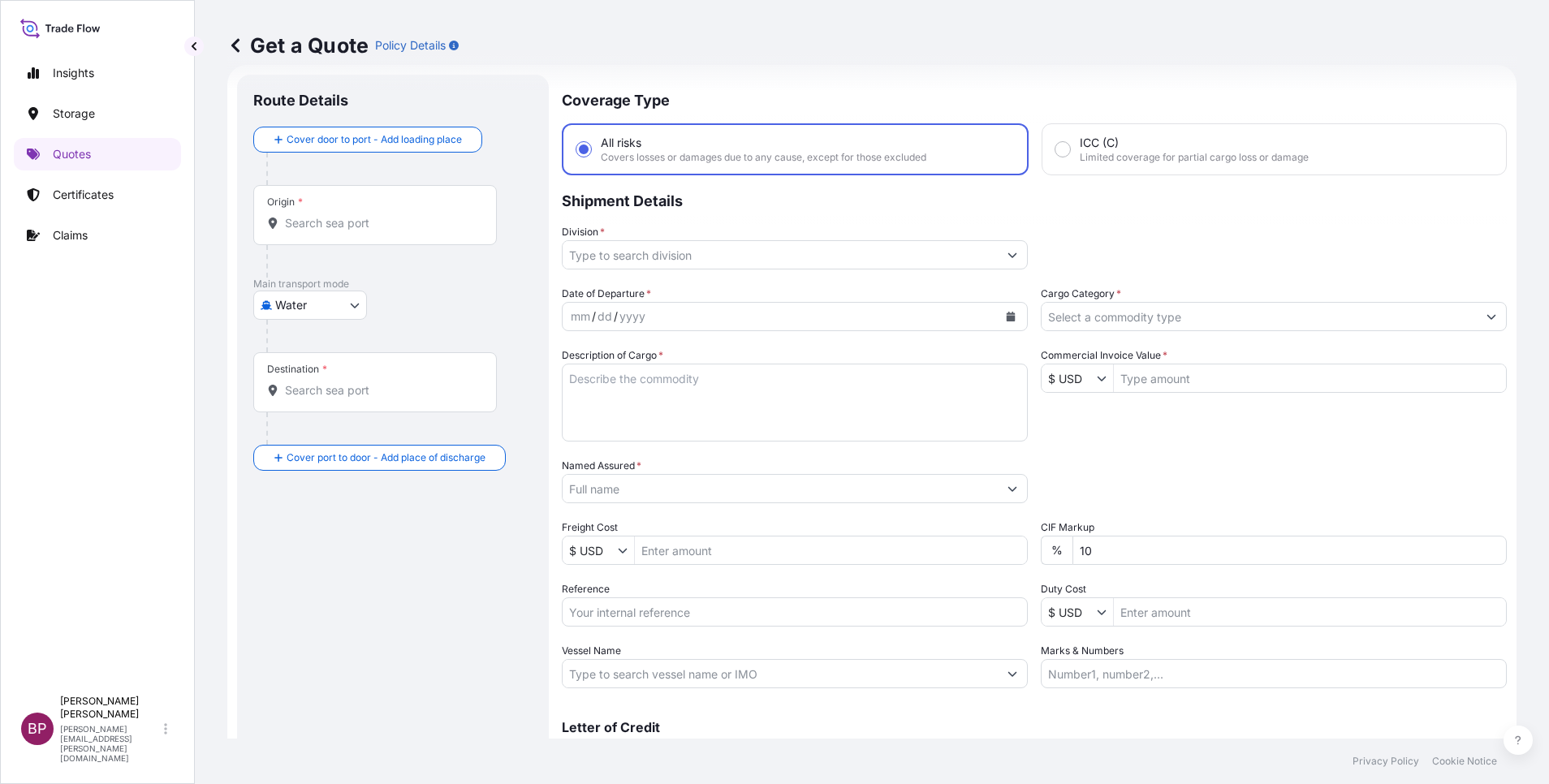
click at [1479, 320] on button "Show suggestions" at bounding box center [1491, 317] width 29 height 29
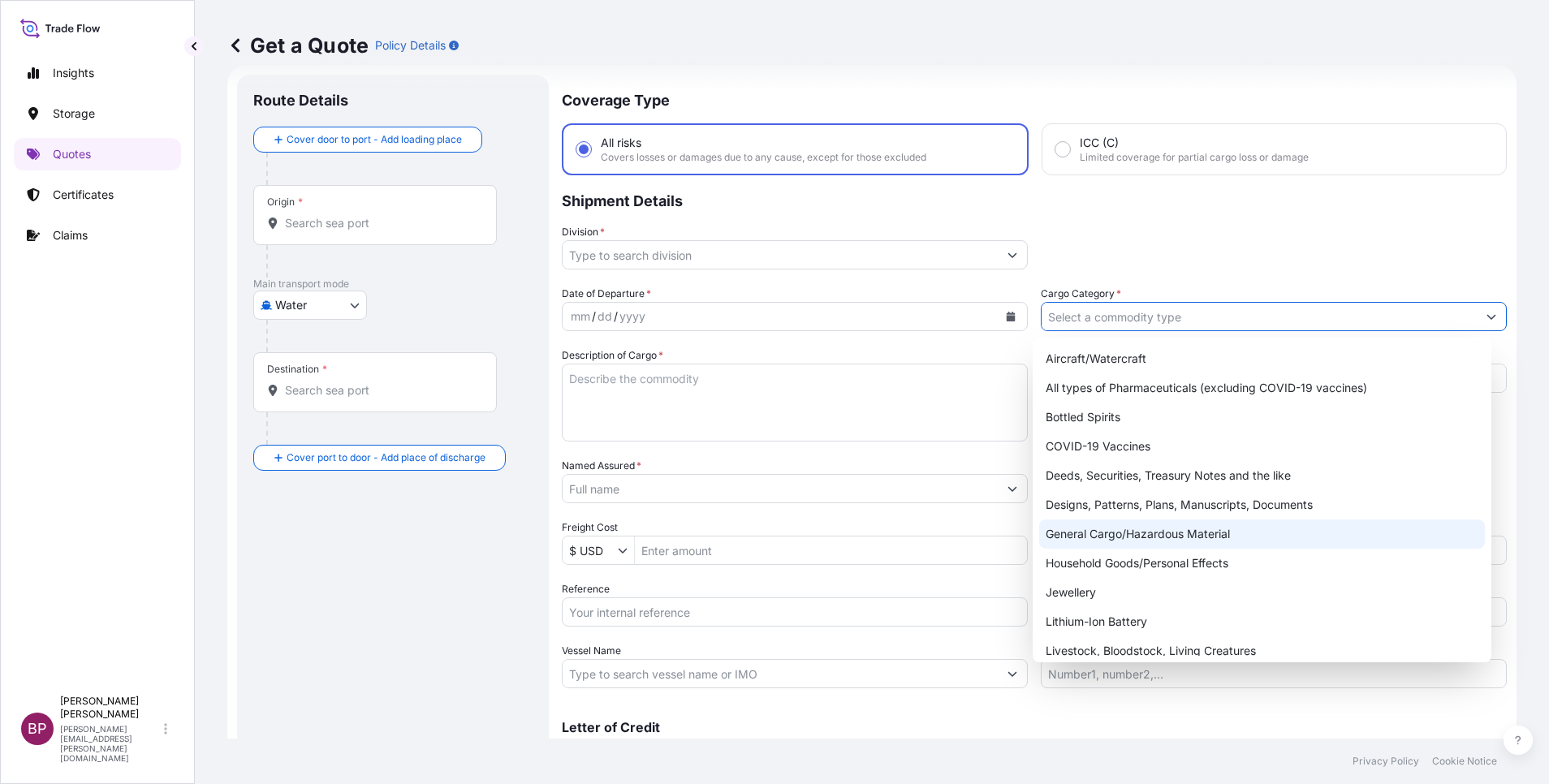
click at [1140, 543] on div "General Cargo/Hazardous Material" at bounding box center [1262, 534] width 446 height 29
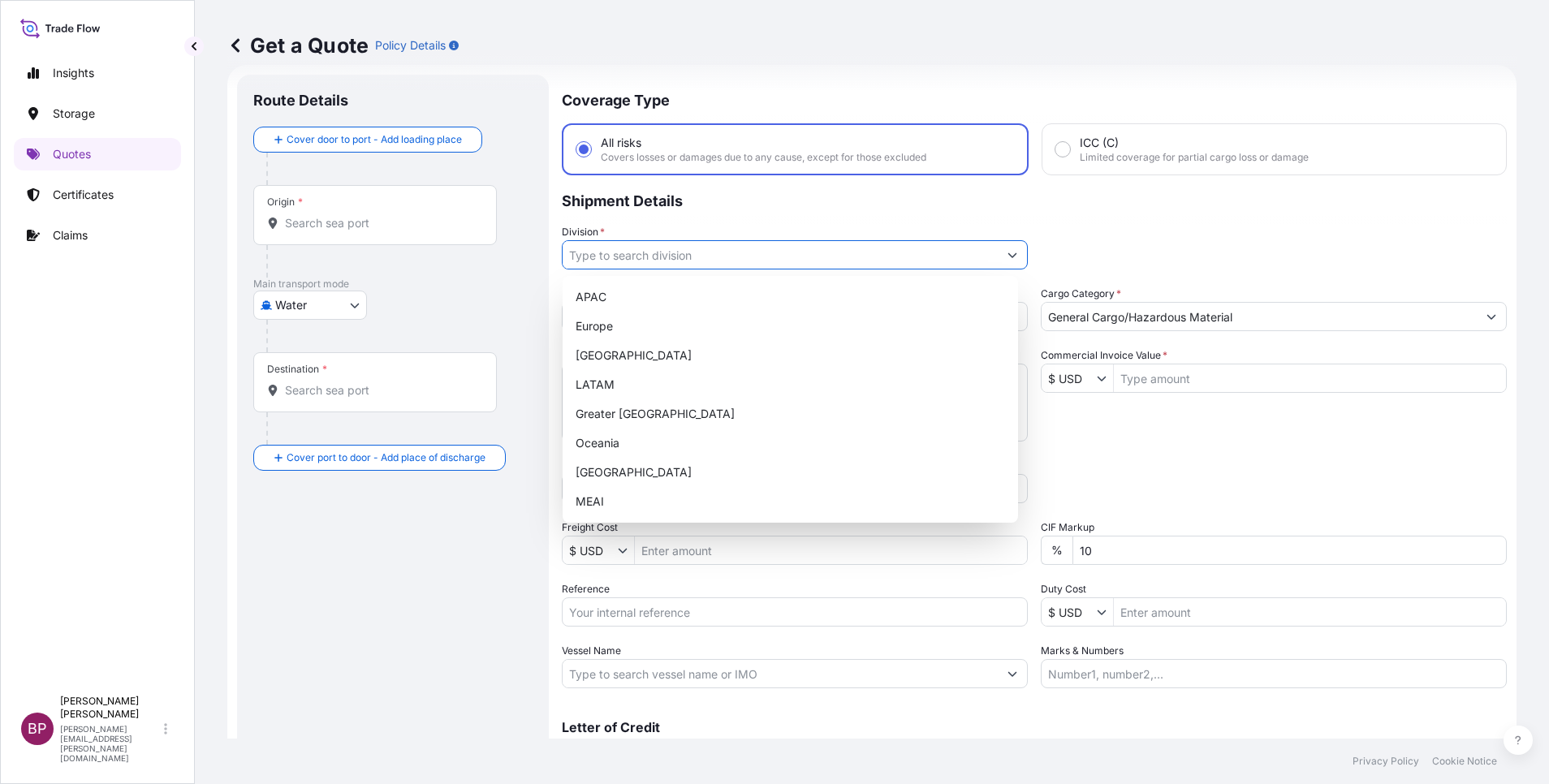
click at [998, 258] on button "Show suggestions" at bounding box center [1012, 255] width 29 height 29
click at [672, 503] on div "MEAI" at bounding box center [790, 501] width 442 height 29
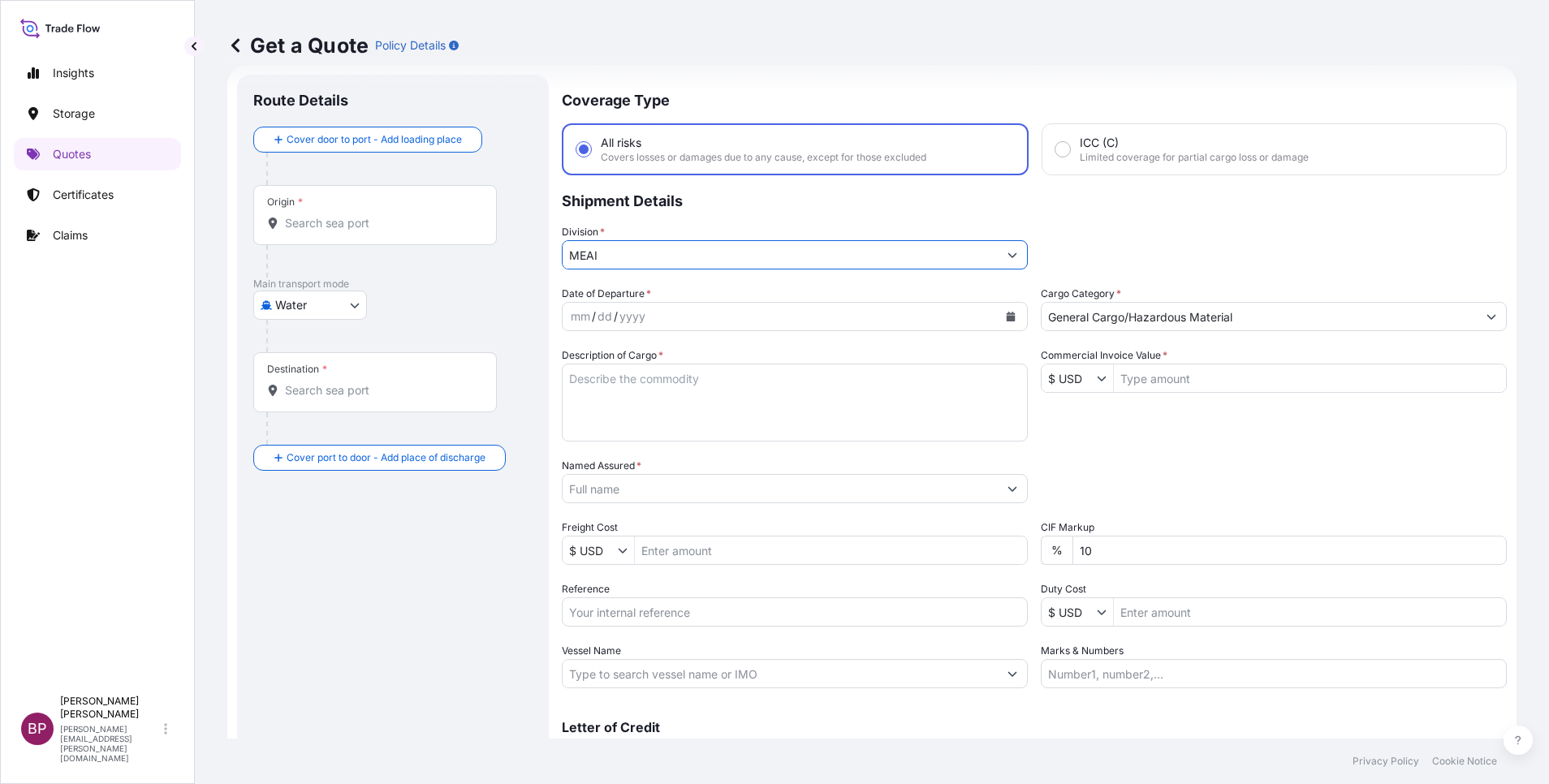
click at [1007, 314] on icon "Calendar" at bounding box center [1011, 317] width 9 height 10
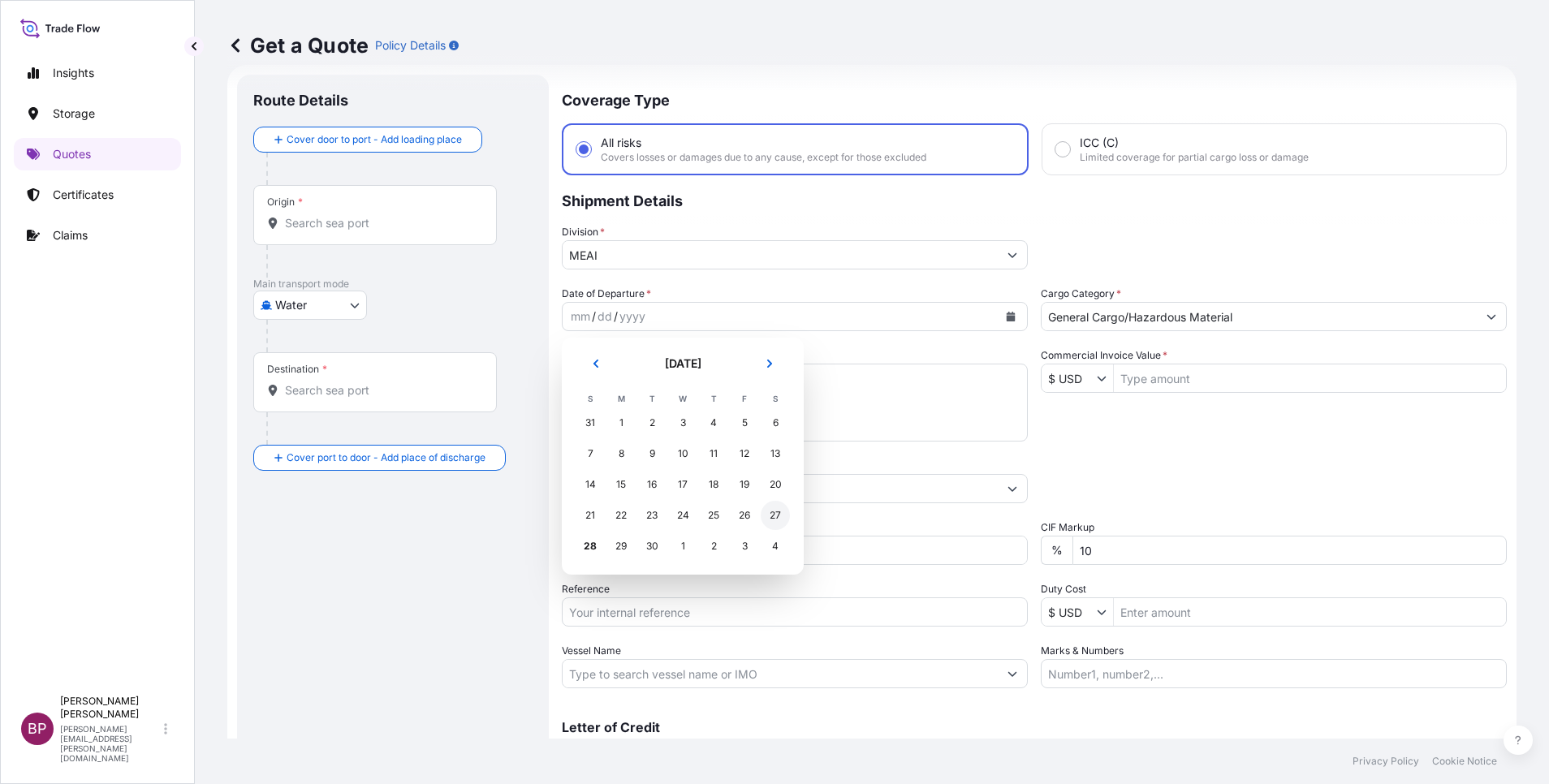
click at [780, 522] on div "27" at bounding box center [775, 516] width 29 height 29
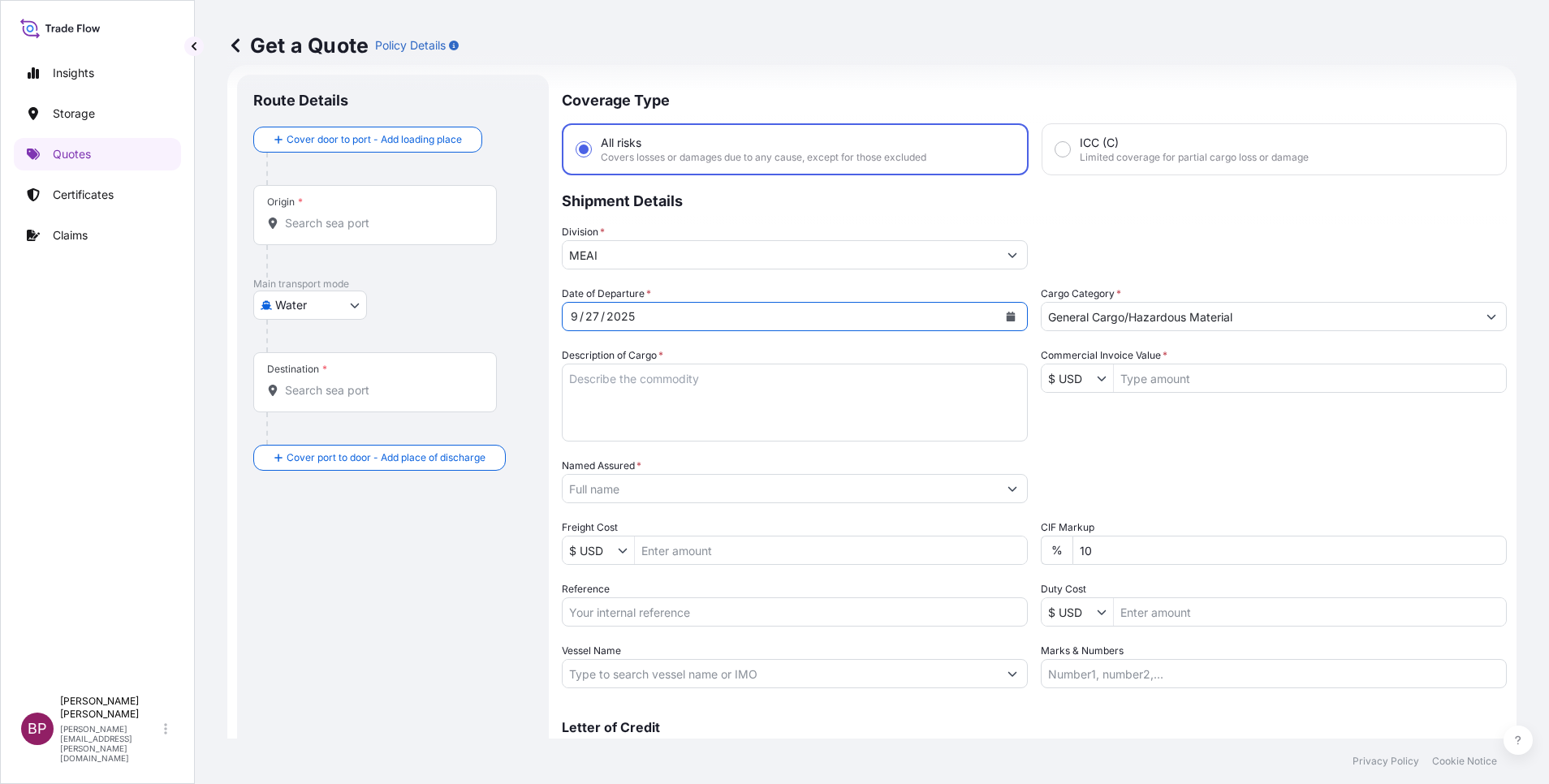
click at [702, 617] on input "Reference" at bounding box center [795, 612] width 466 height 29
paste input "3305243566 SLSBDP1701"
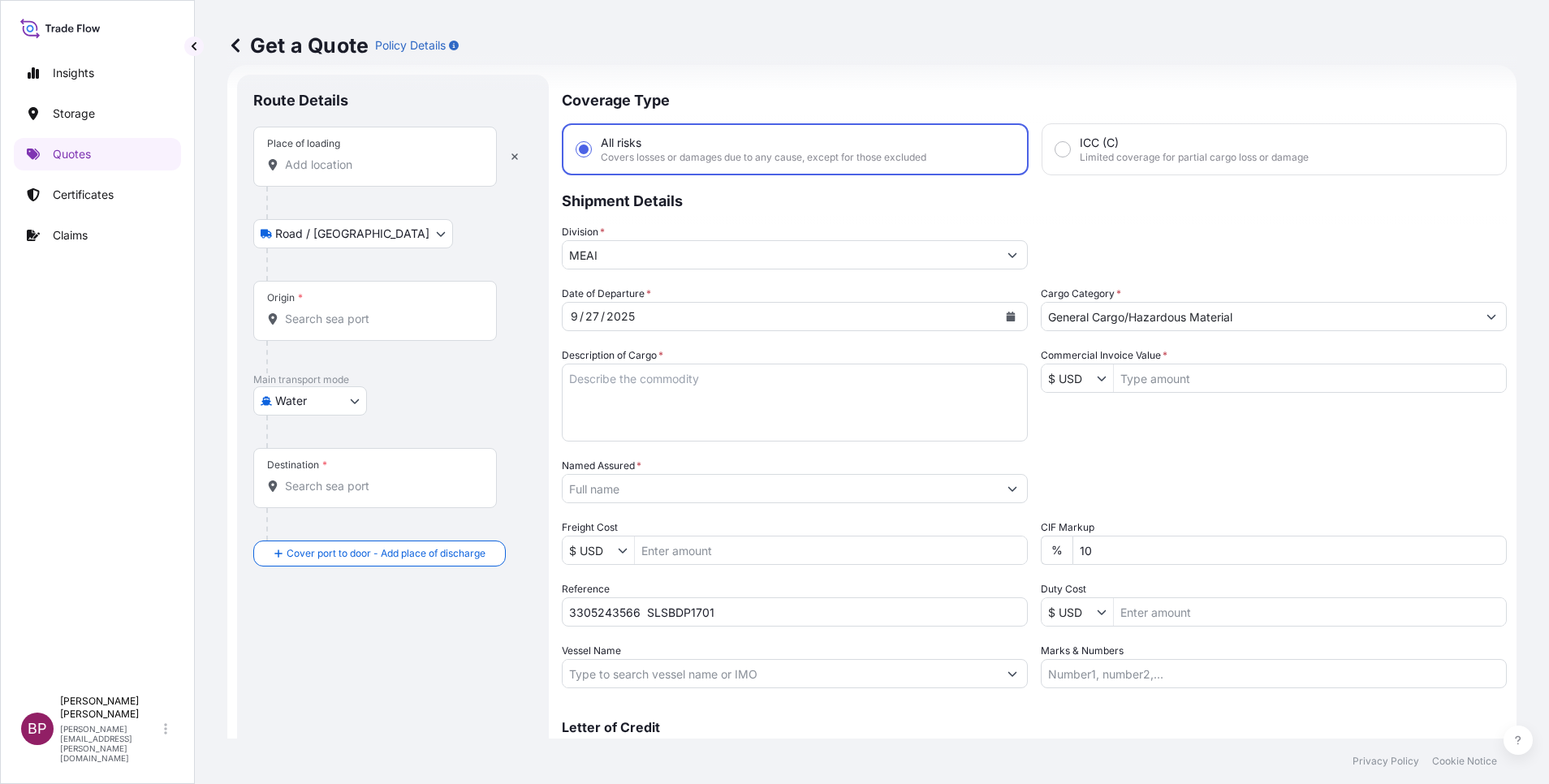
click at [354, 162] on input "Place of loading" at bounding box center [380, 164] width 191 height 16
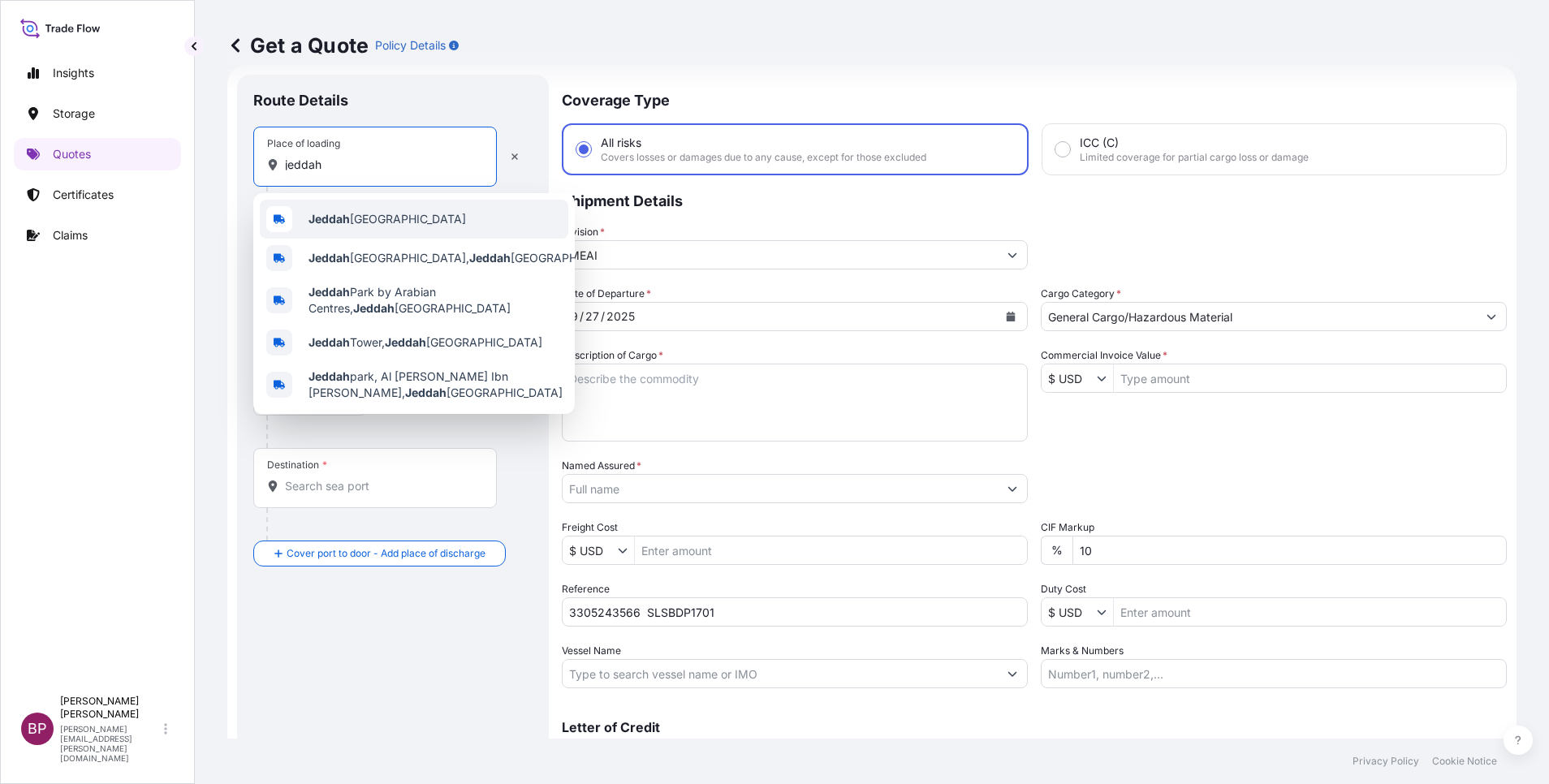
click at [385, 216] on span "Jeddah [GEOGRAPHIC_DATA]" at bounding box center [386, 219] width 157 height 16
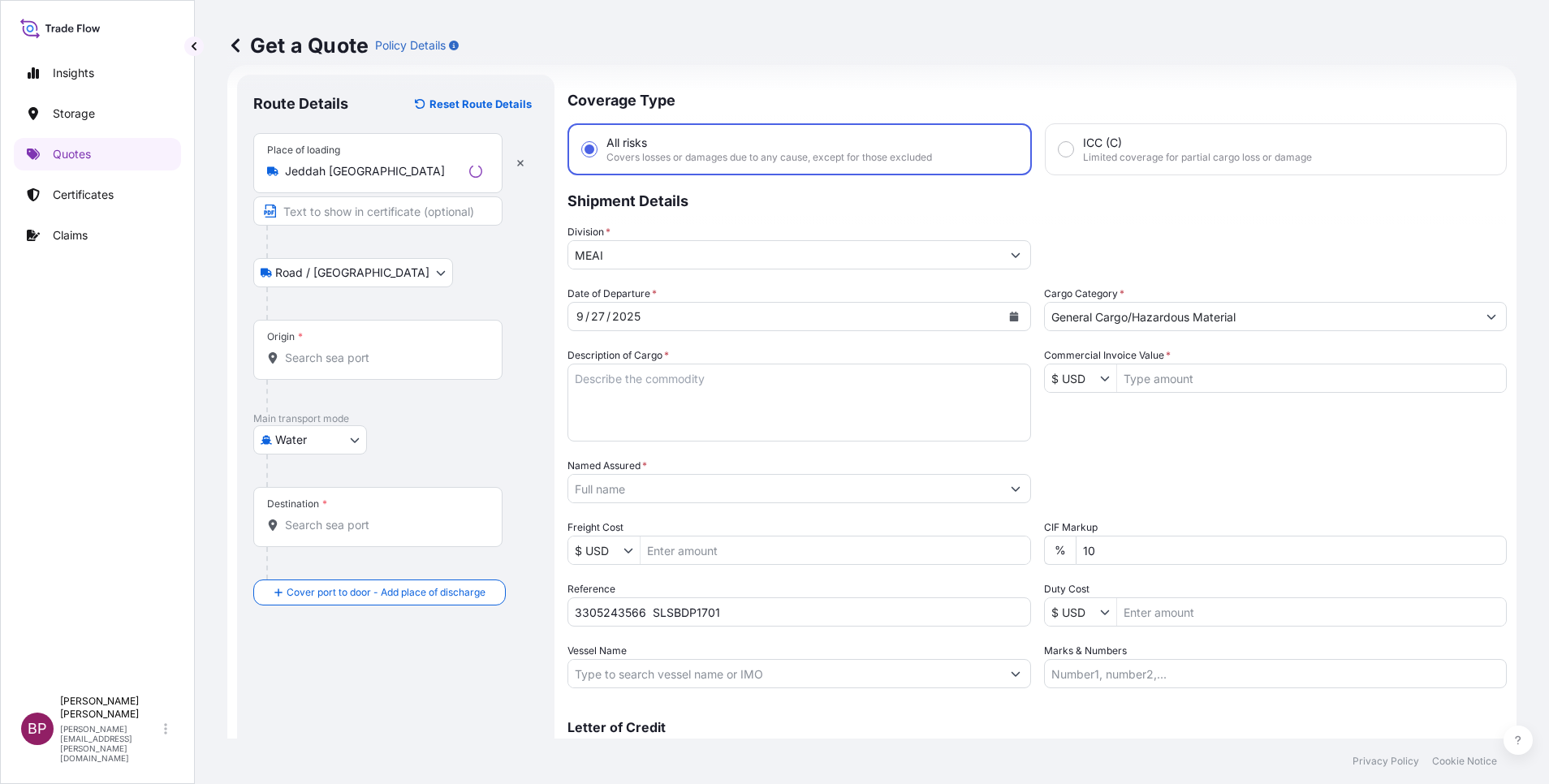
click at [321, 349] on div "Origin *" at bounding box center [378, 350] width 249 height 60
click at [321, 350] on input "Origin *" at bounding box center [383, 357] width 197 height 16
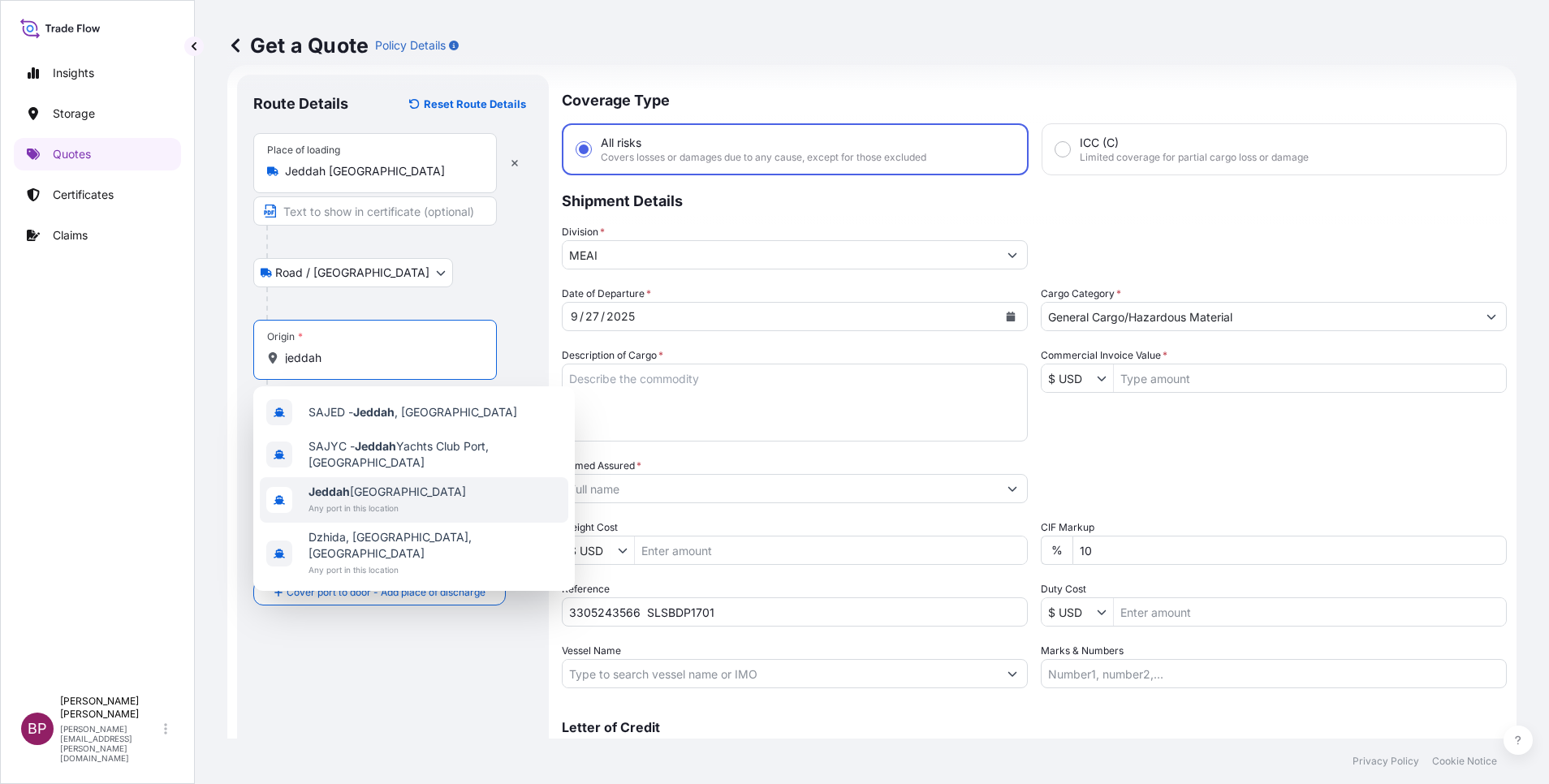
click at [383, 507] on span "Any port in this location" at bounding box center [386, 508] width 157 height 16
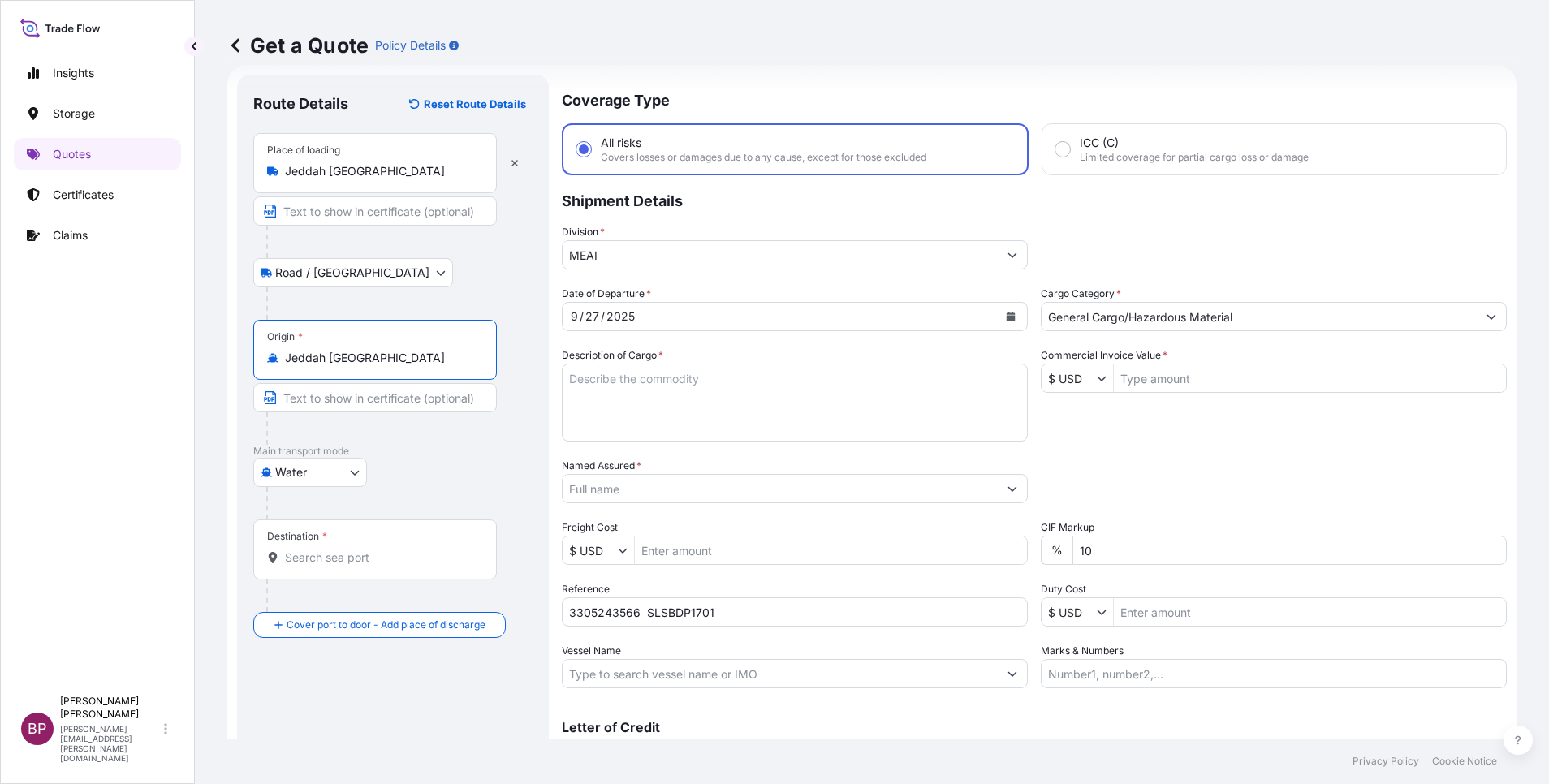
click at [339, 574] on div "Destination *" at bounding box center [375, 549] width 243 height 60
click at [339, 566] on input "Destination *" at bounding box center [380, 557] width 191 height 16
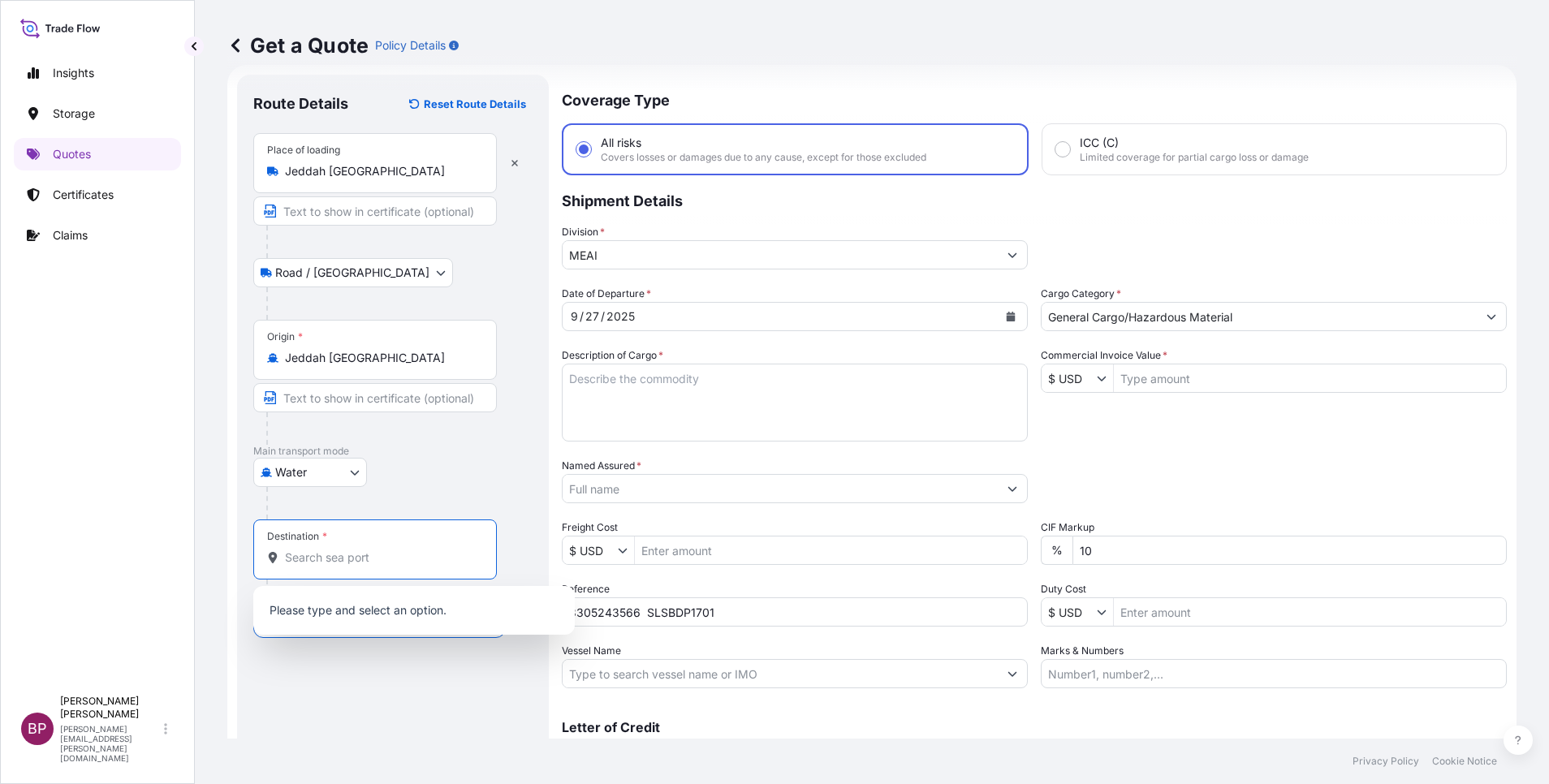
paste input "[GEOGRAPHIC_DATA]"
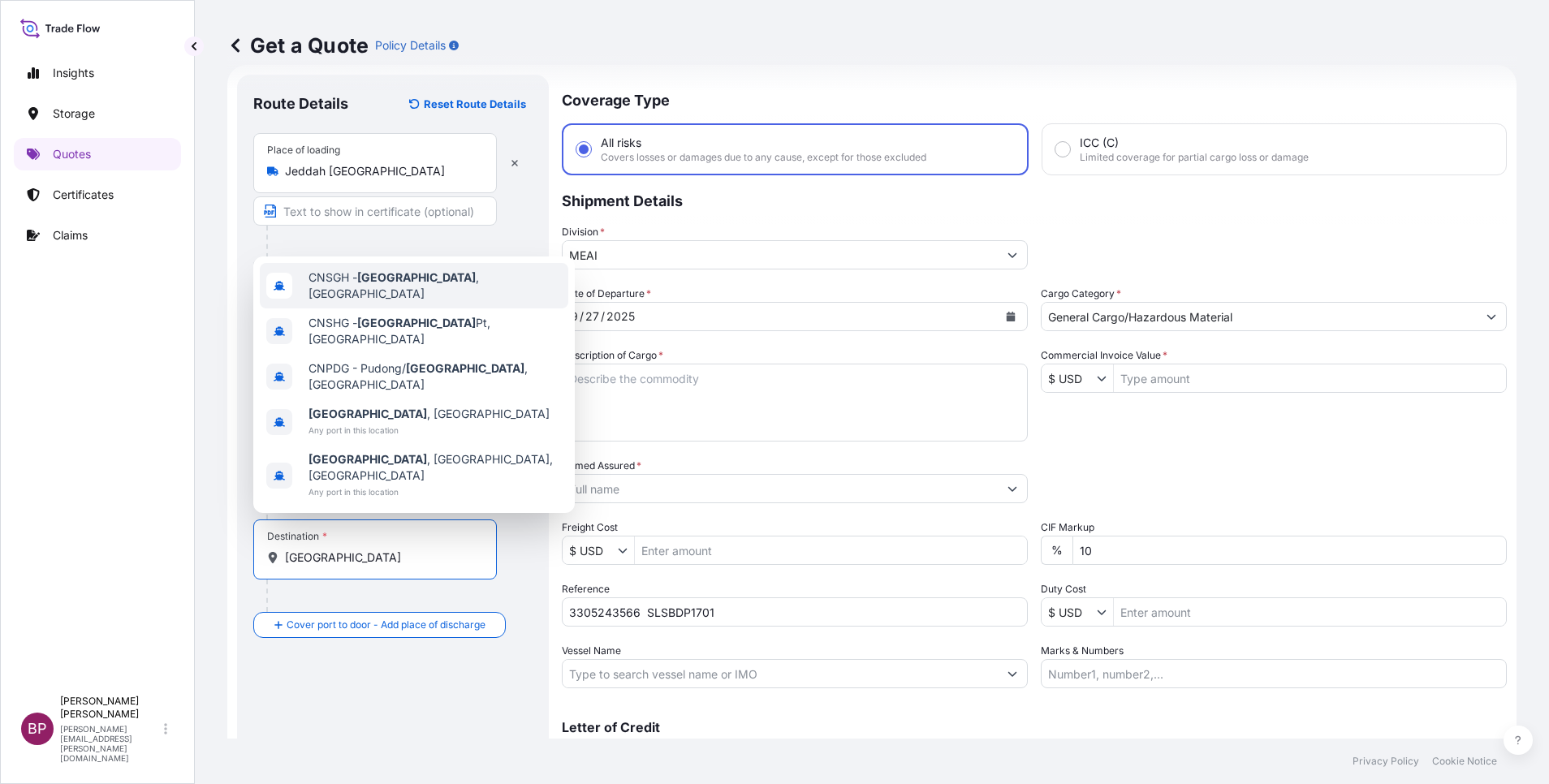
click at [446, 308] on div "CNSGH - [GEOGRAPHIC_DATA] , [GEOGRAPHIC_DATA]" at bounding box center [413, 285] width 308 height 45
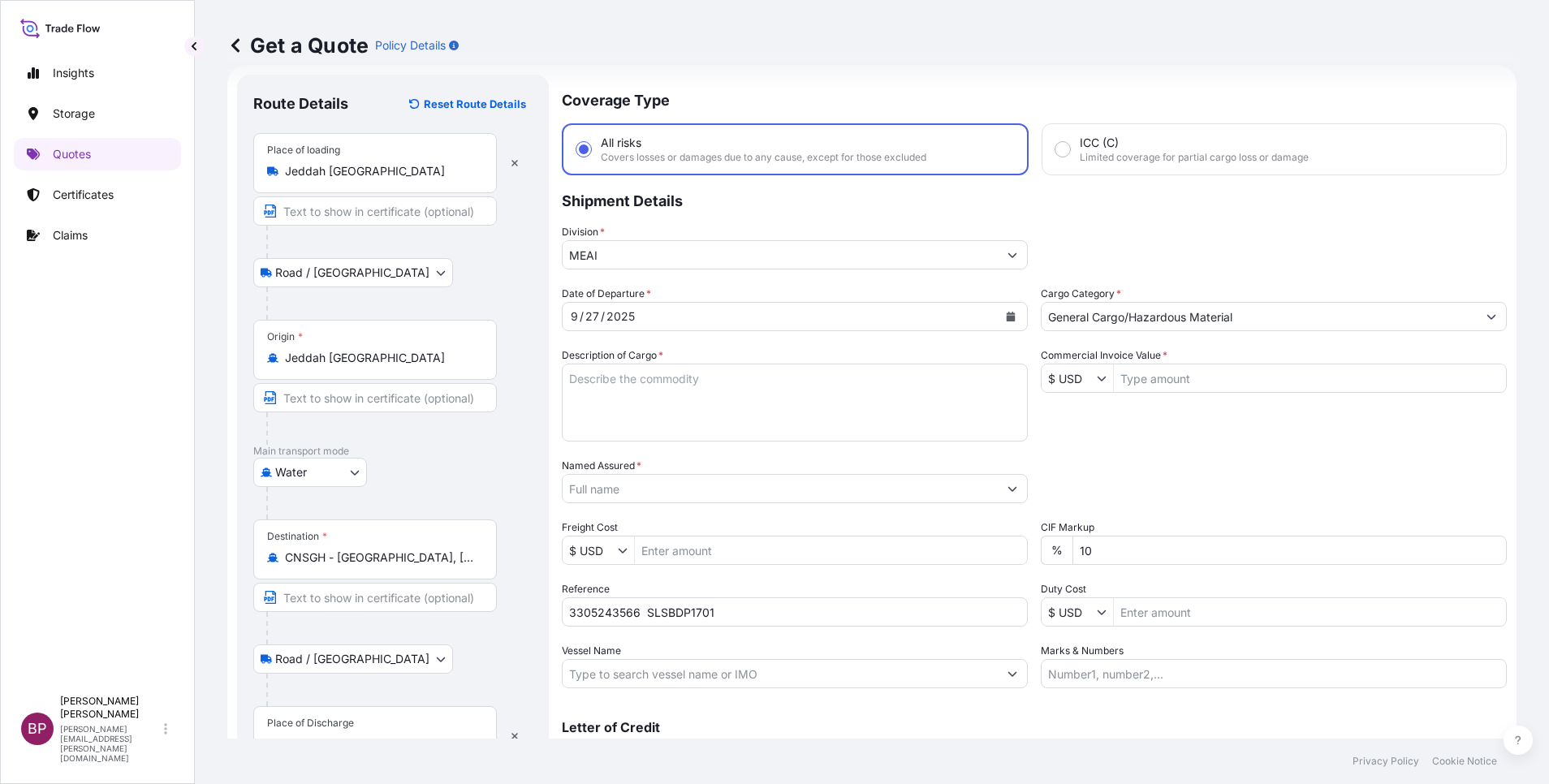
click at [402, 719] on div "Place of Discharge" at bounding box center [375, 736] width 243 height 60
click at [402, 737] on input "Place of Discharge" at bounding box center [380, 744] width 191 height 16
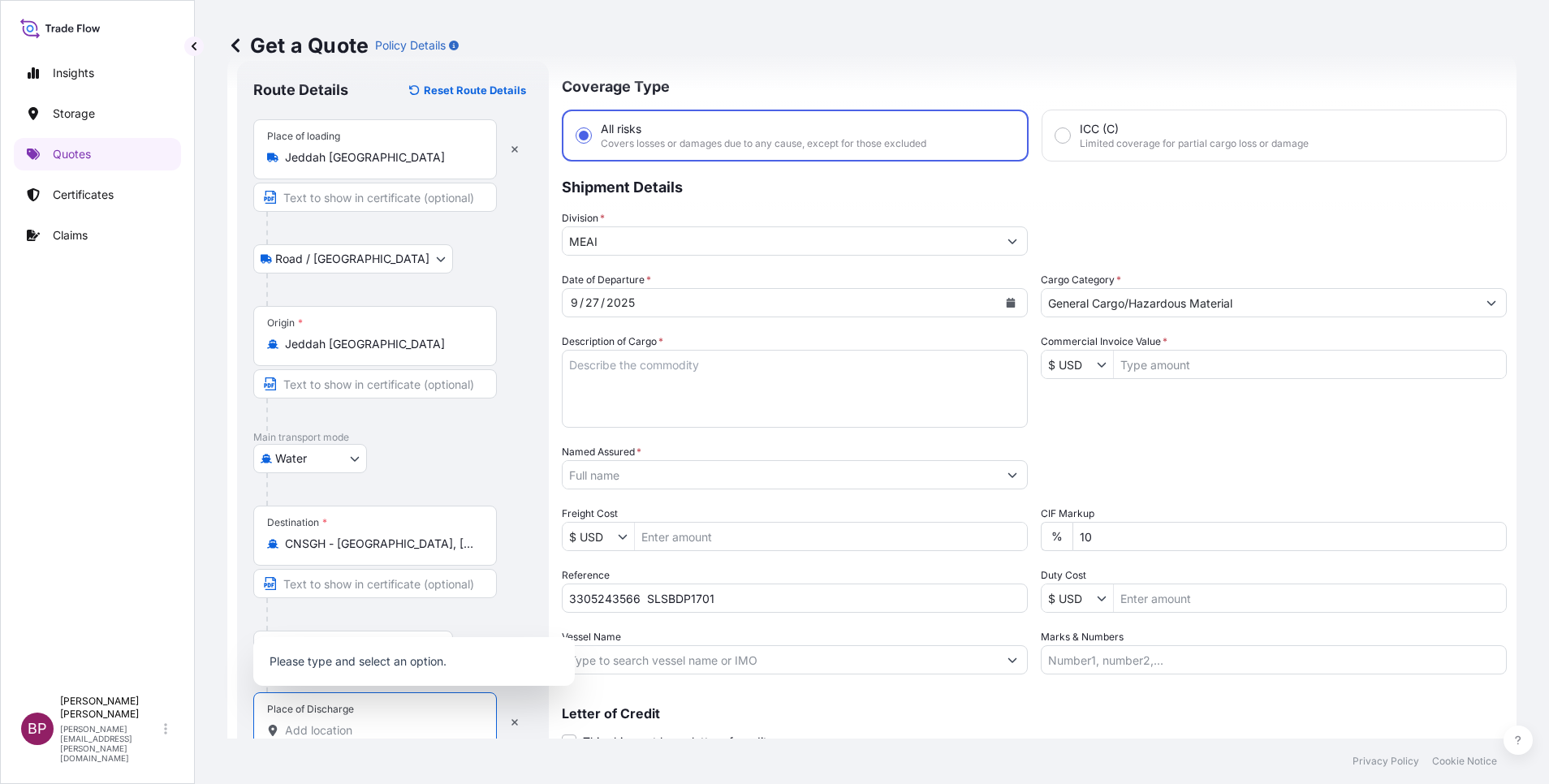
paste input "[GEOGRAPHIC_DATA]"
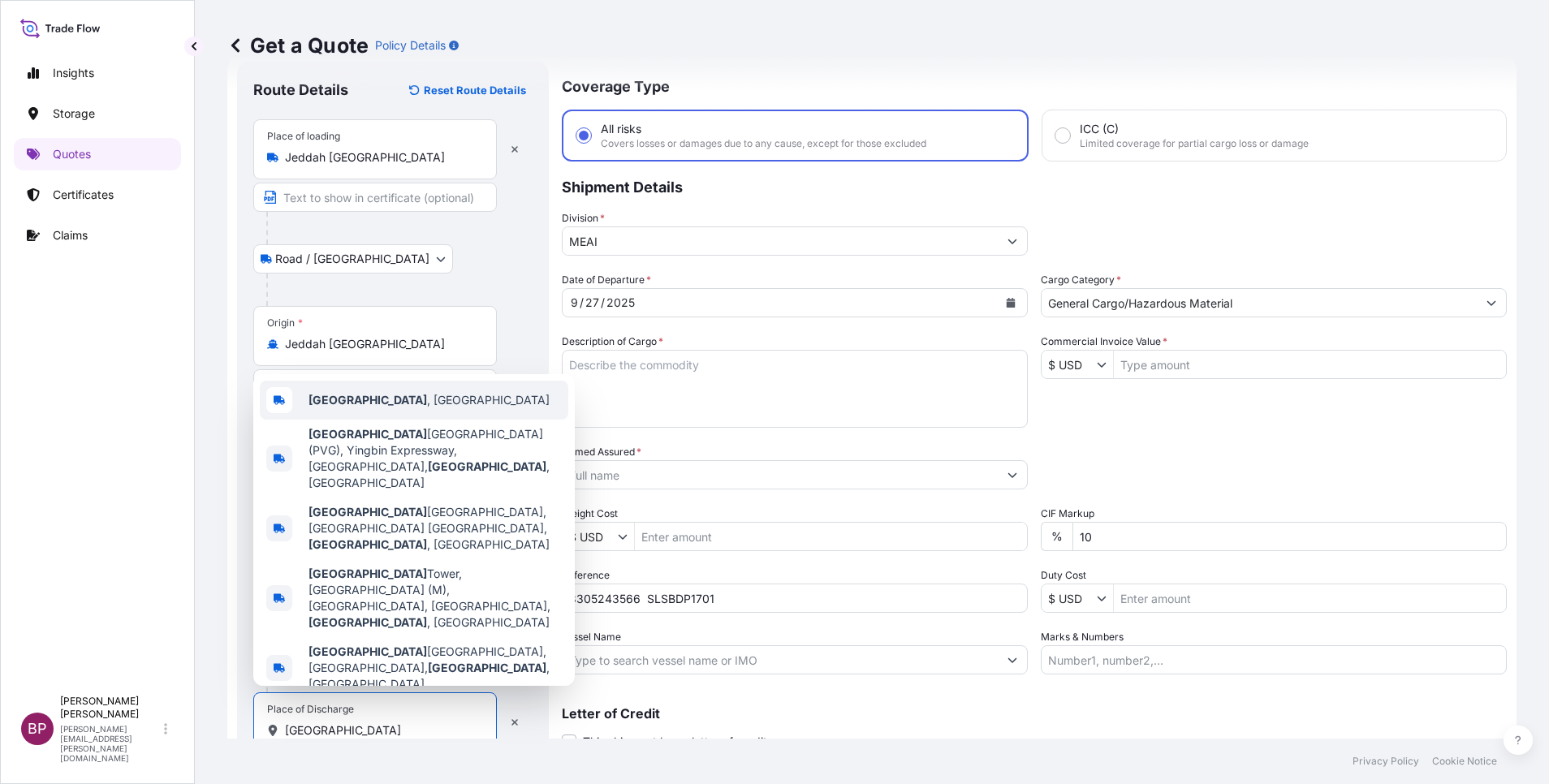
click at [401, 420] on div "[GEOGRAPHIC_DATA] , [GEOGRAPHIC_DATA]" at bounding box center [413, 400] width 308 height 39
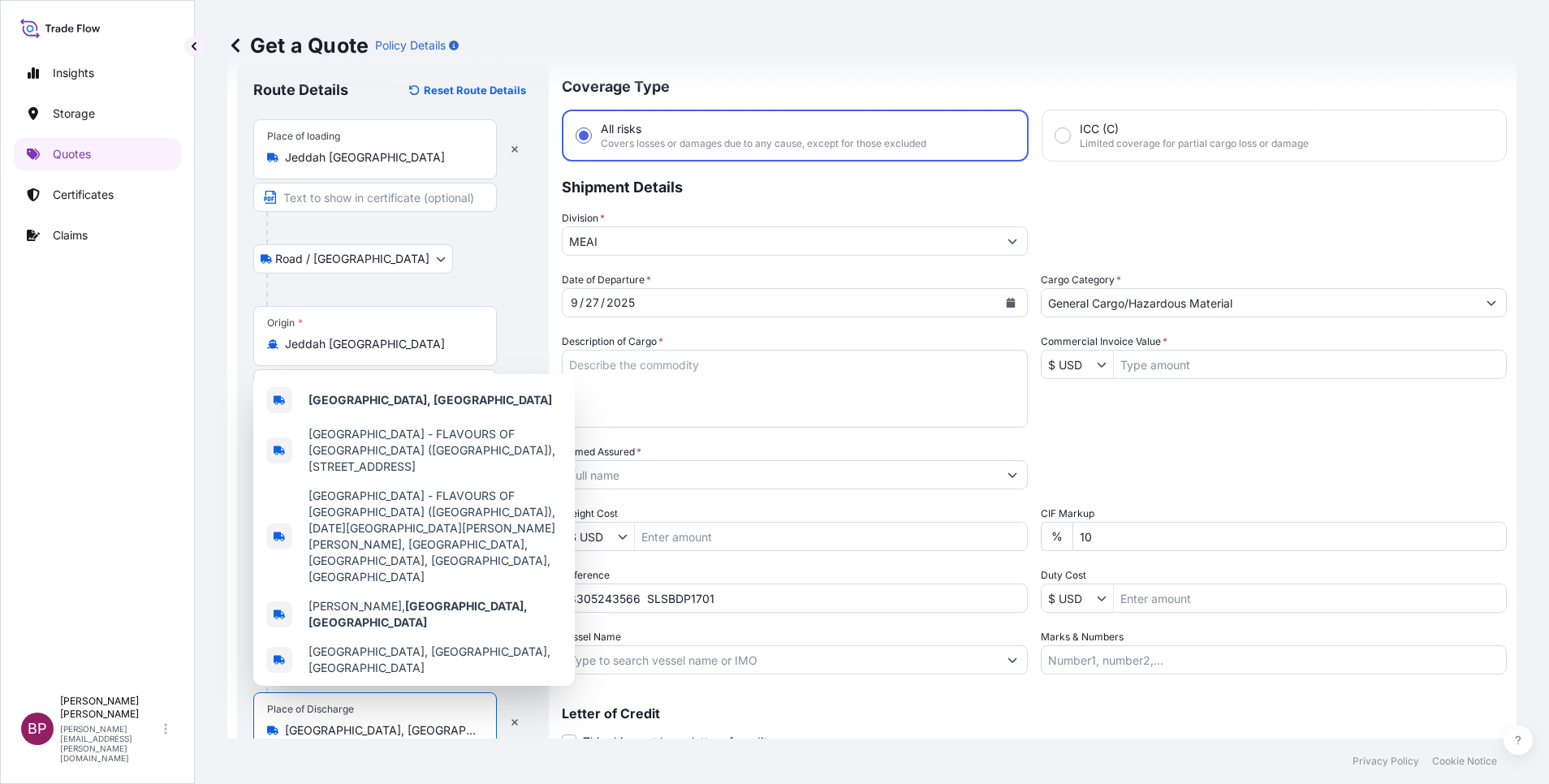
click at [1168, 448] on div "Packing Category Type to search a container mode Please select a primary mode o…" at bounding box center [1274, 466] width 466 height 45
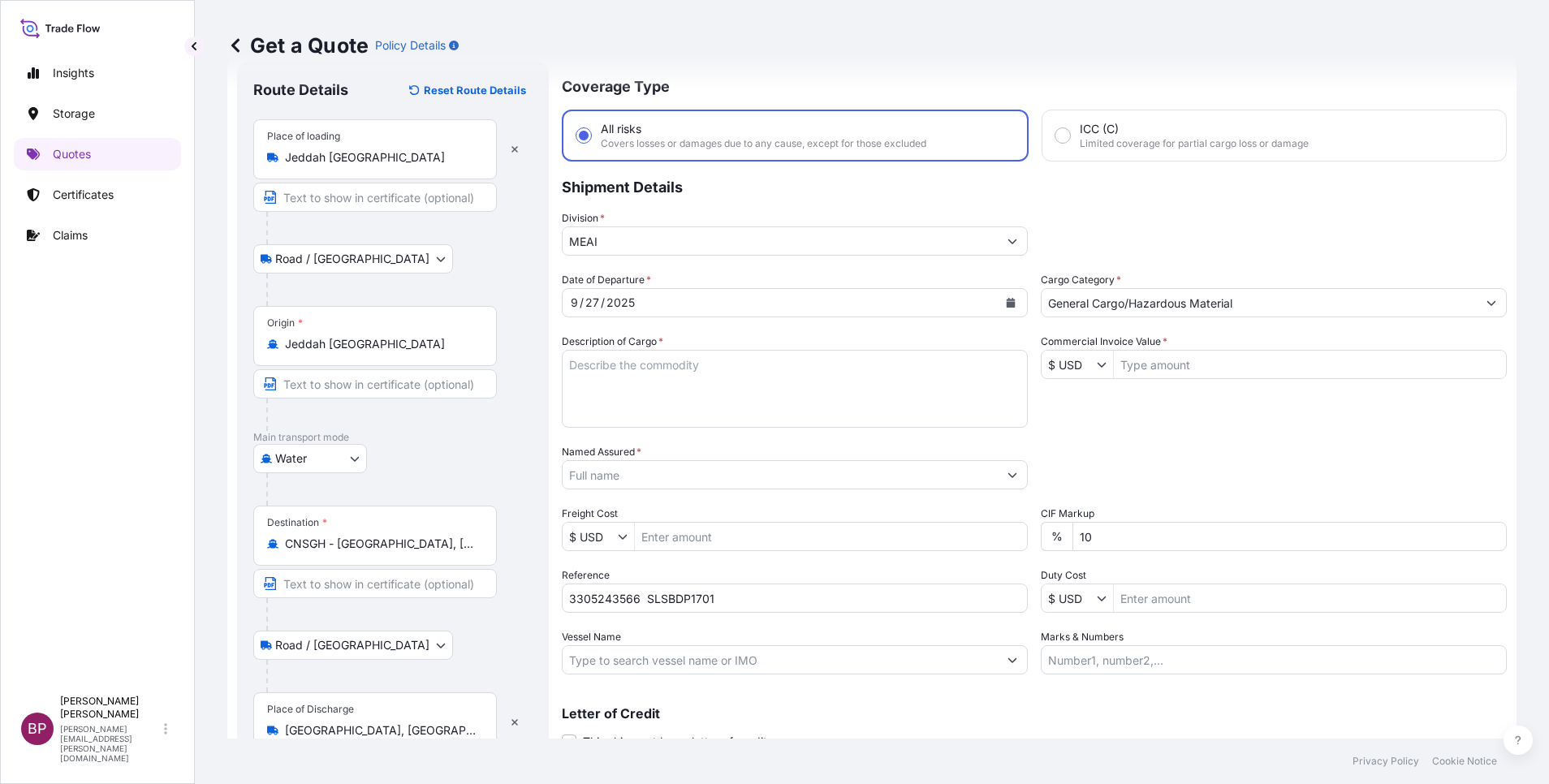
click at [1149, 367] on input "Commercial Invoice Value *" at bounding box center [1310, 364] width 392 height 29
paste input "140400"
click at [773, 382] on textarea "Description of Cargo *" at bounding box center [795, 388] width 466 height 78
paste textarea "KELTAN KSA 6405H /Synthetic Rubber EPDM"
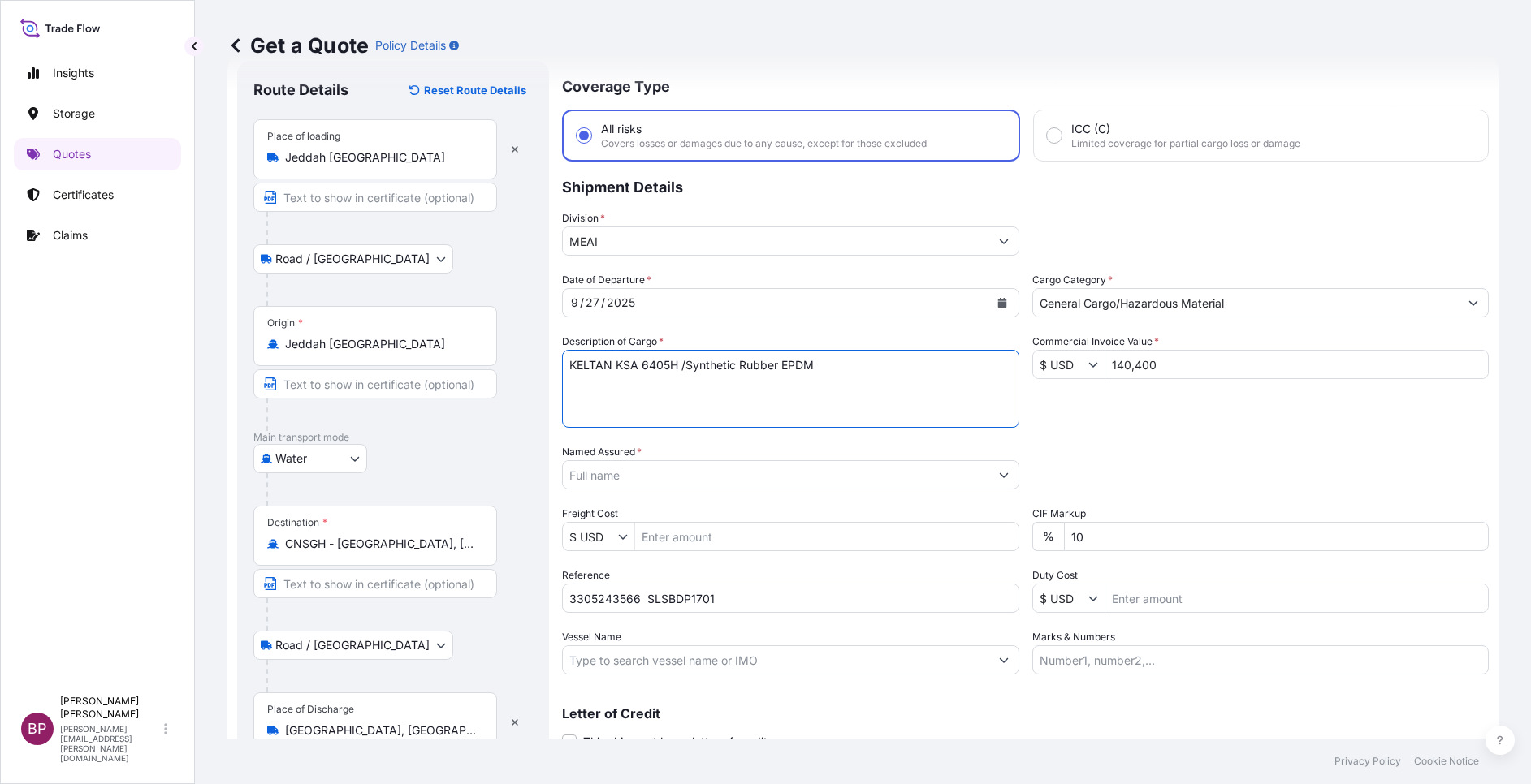
click at [699, 475] on input "Named Assured *" at bounding box center [776, 475] width 426 height 29
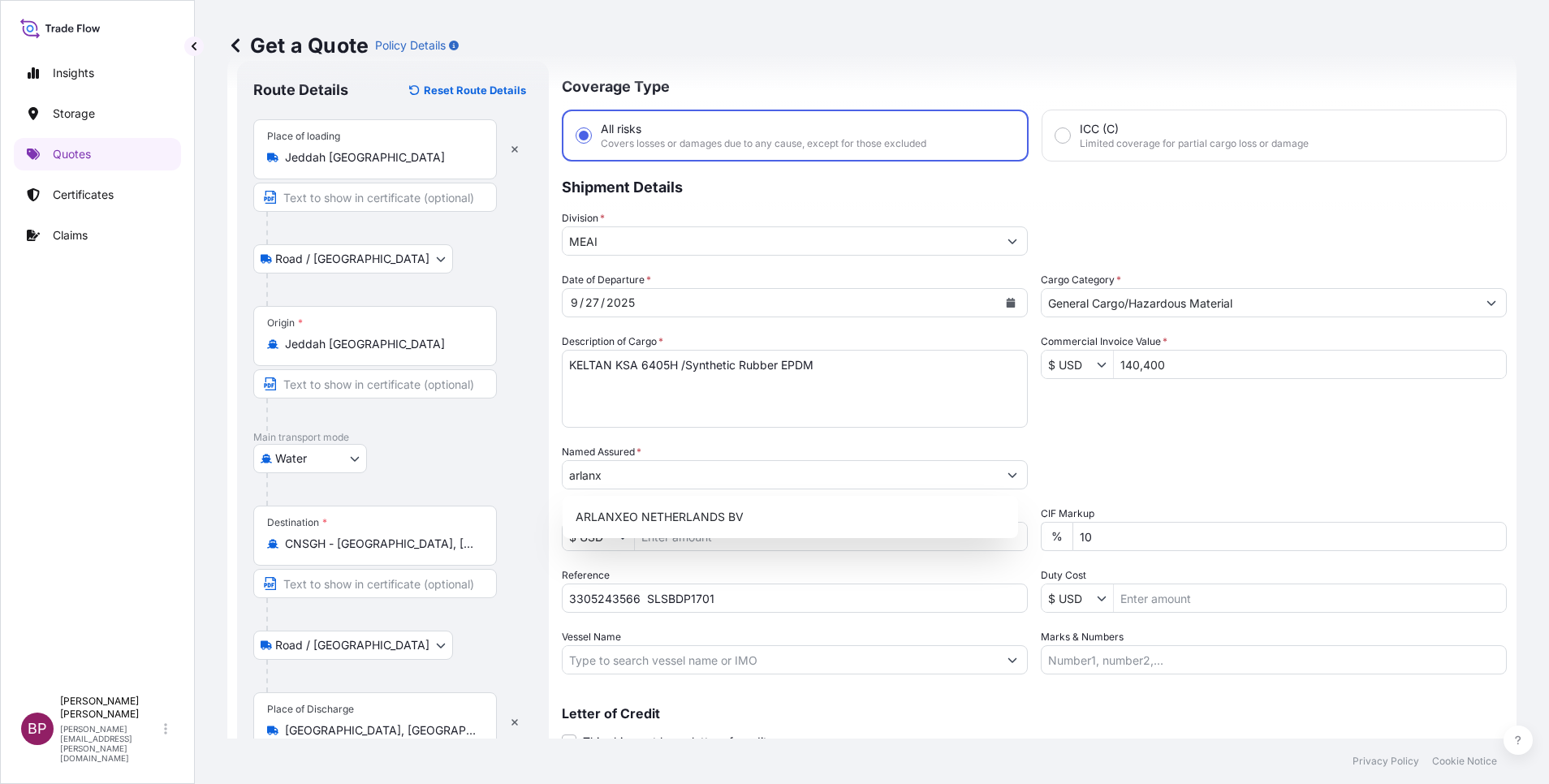
click at [696, 532] on div "ARLANXEO NETHERLANDS BV" at bounding box center [791, 518] width 456 height 42
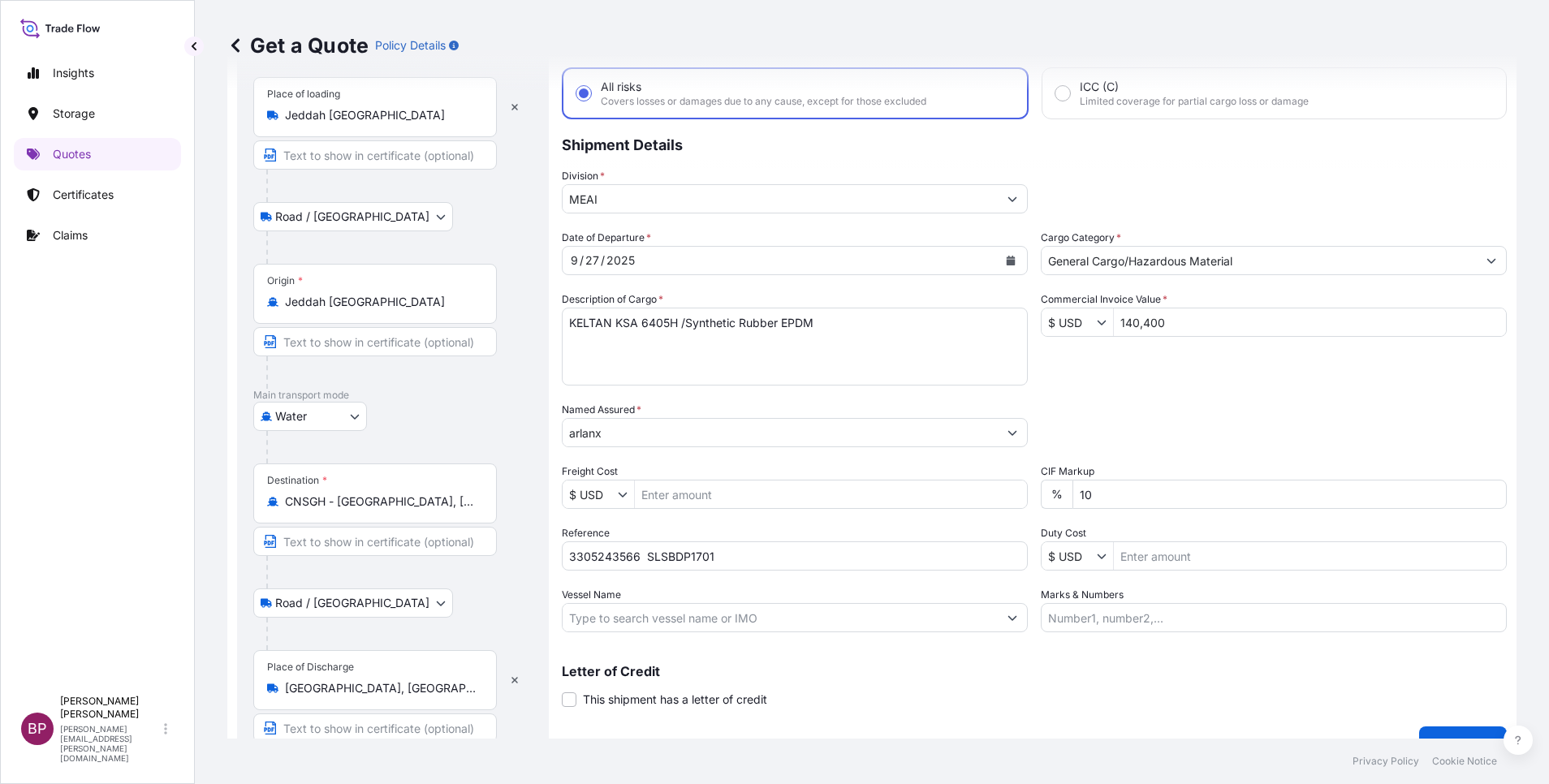
scroll to position [112, 0]
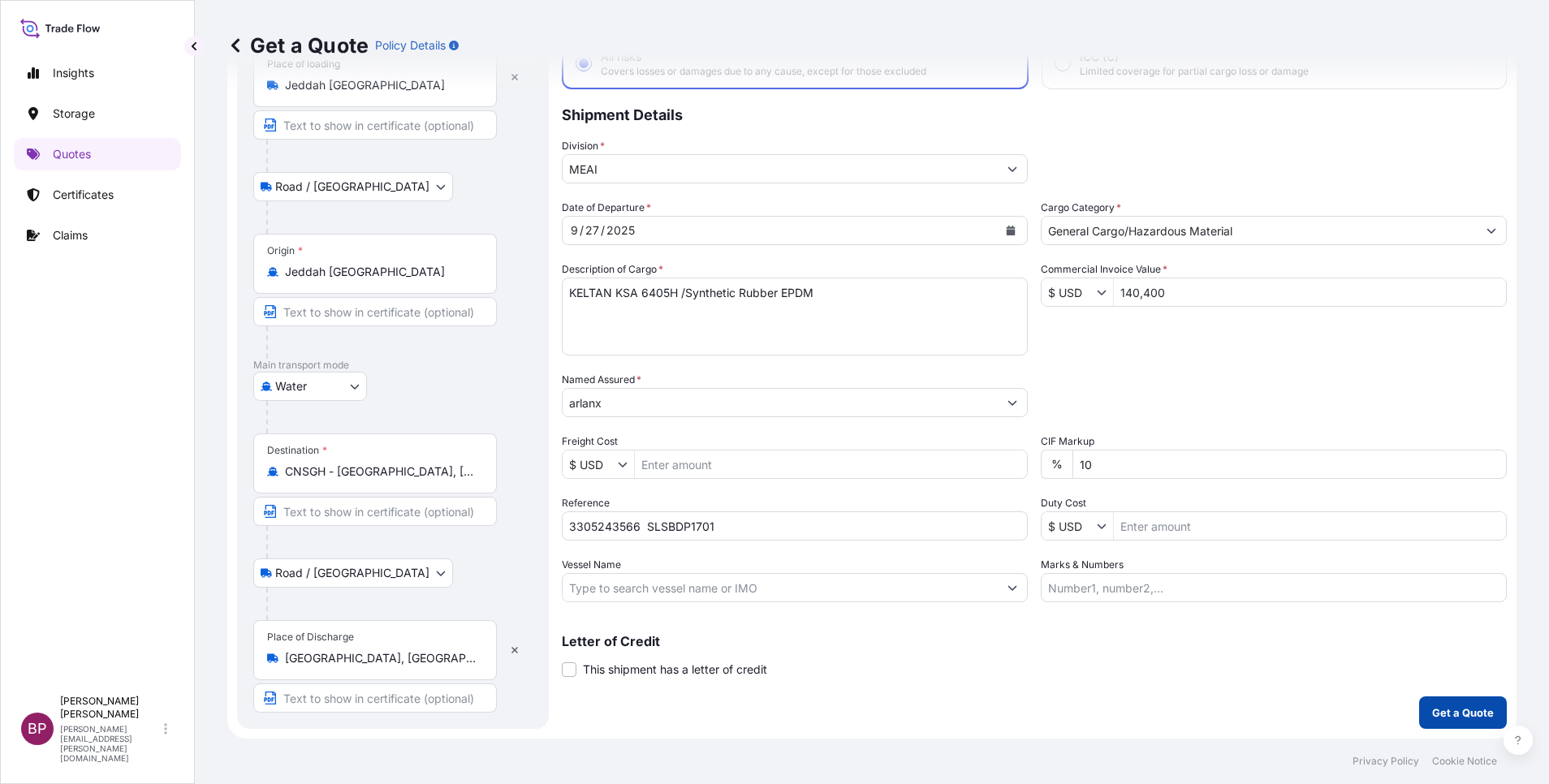
click at [1456, 716] on p "Get a Quote" at bounding box center [1463, 713] width 62 height 16
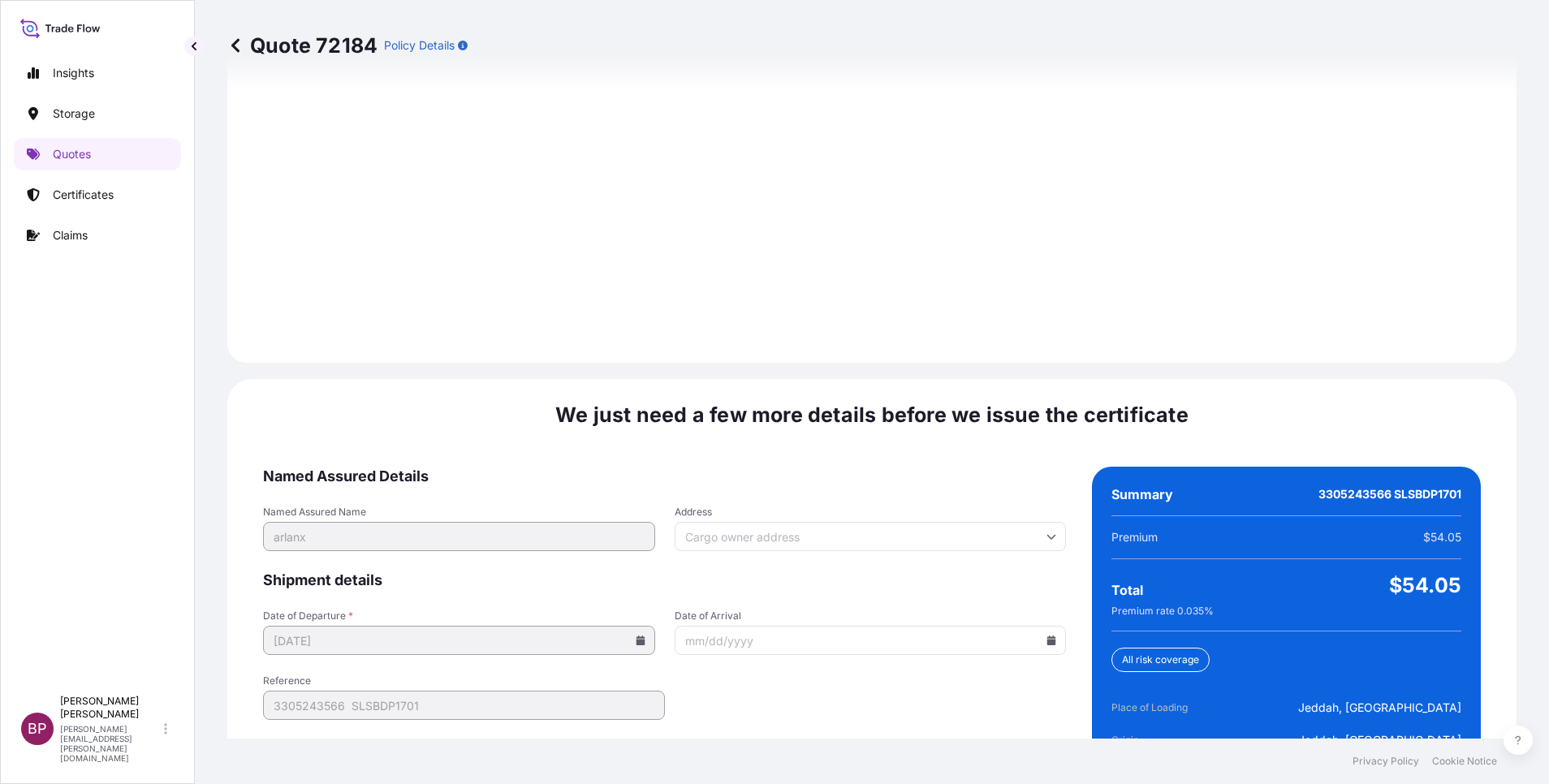
scroll to position [2406, 0]
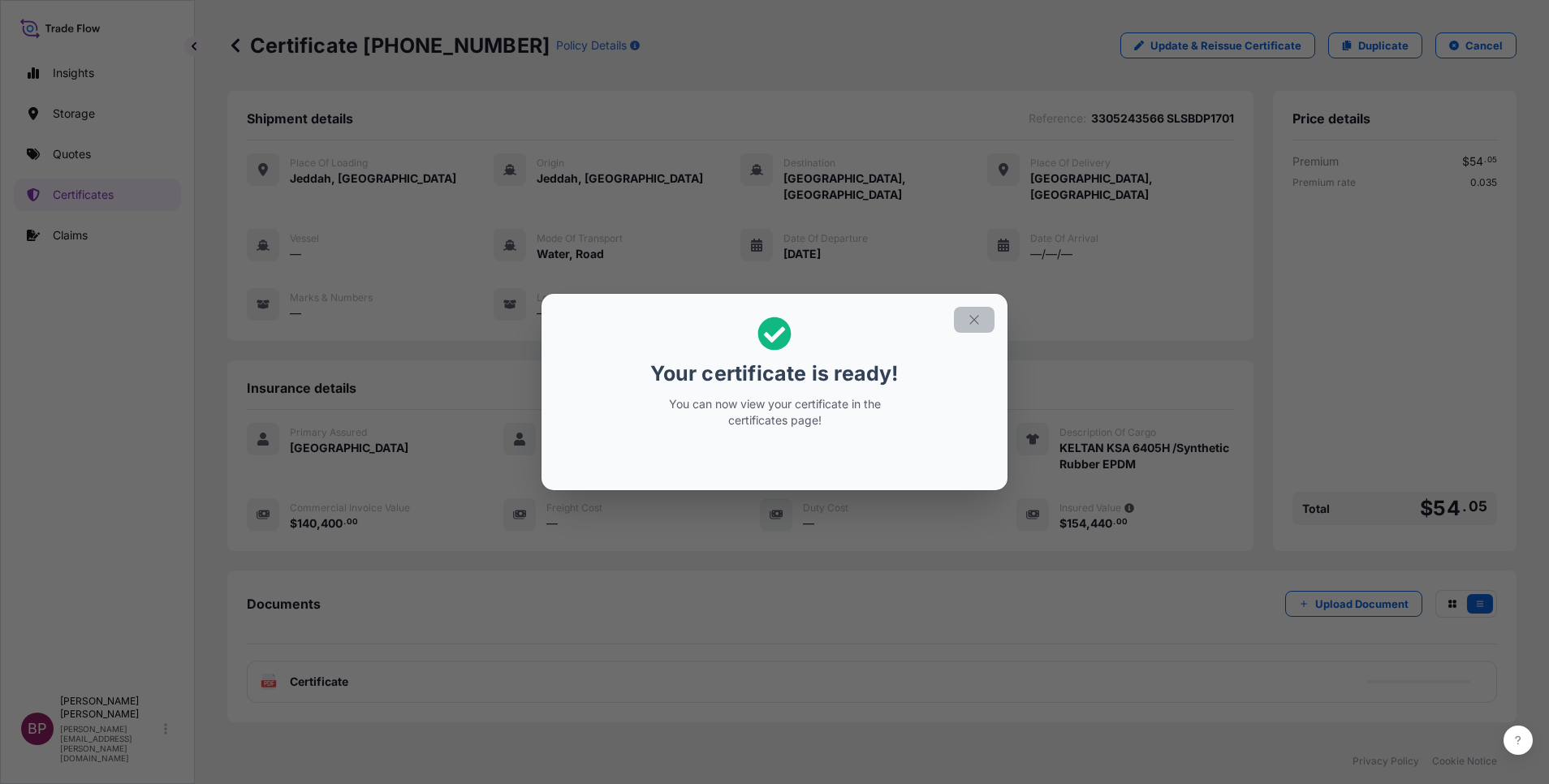
click at [978, 314] on icon "button" at bounding box center [973, 320] width 14 height 14
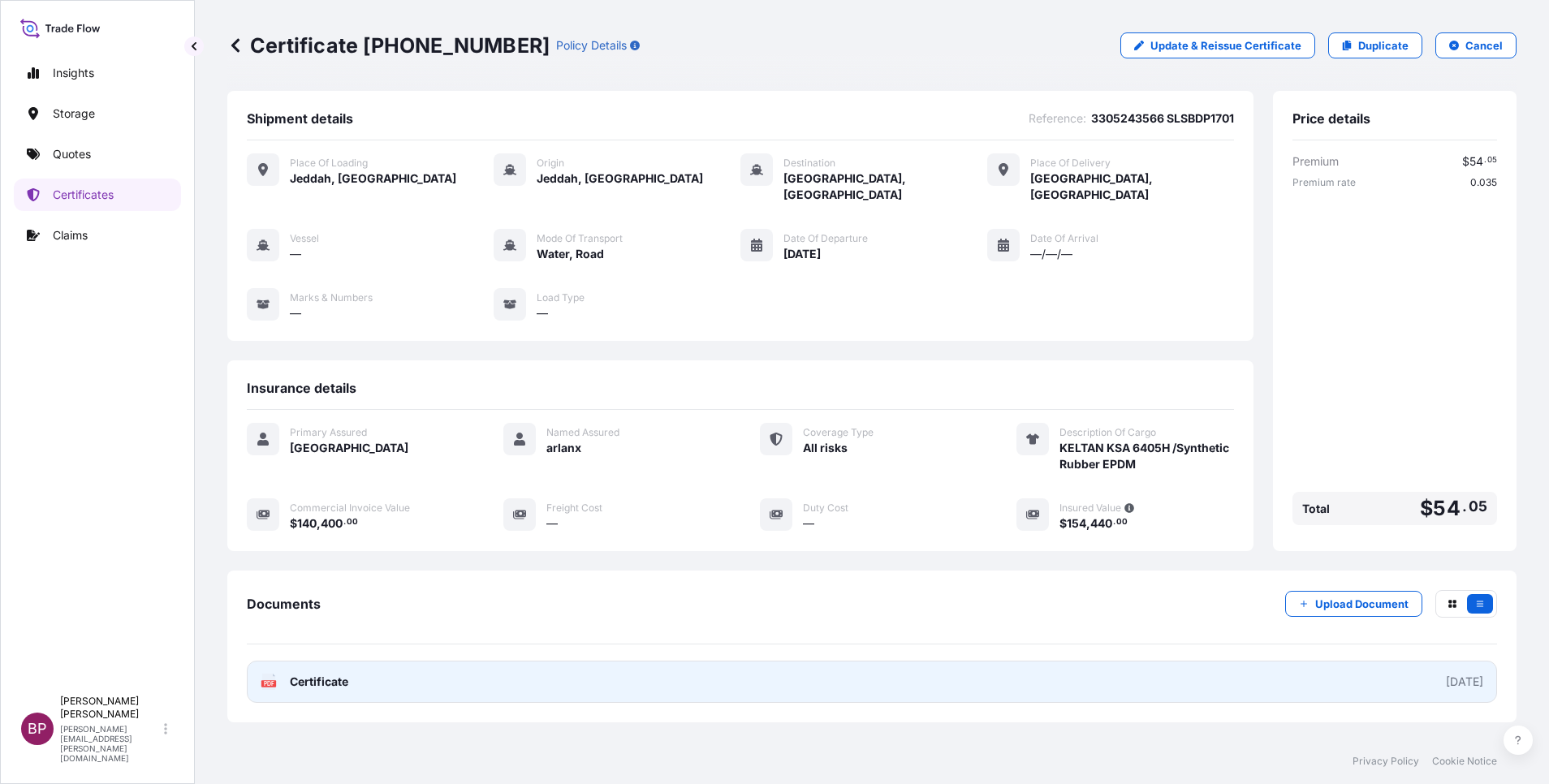
click at [328, 674] on span "Certificate" at bounding box center [319, 682] width 59 height 16
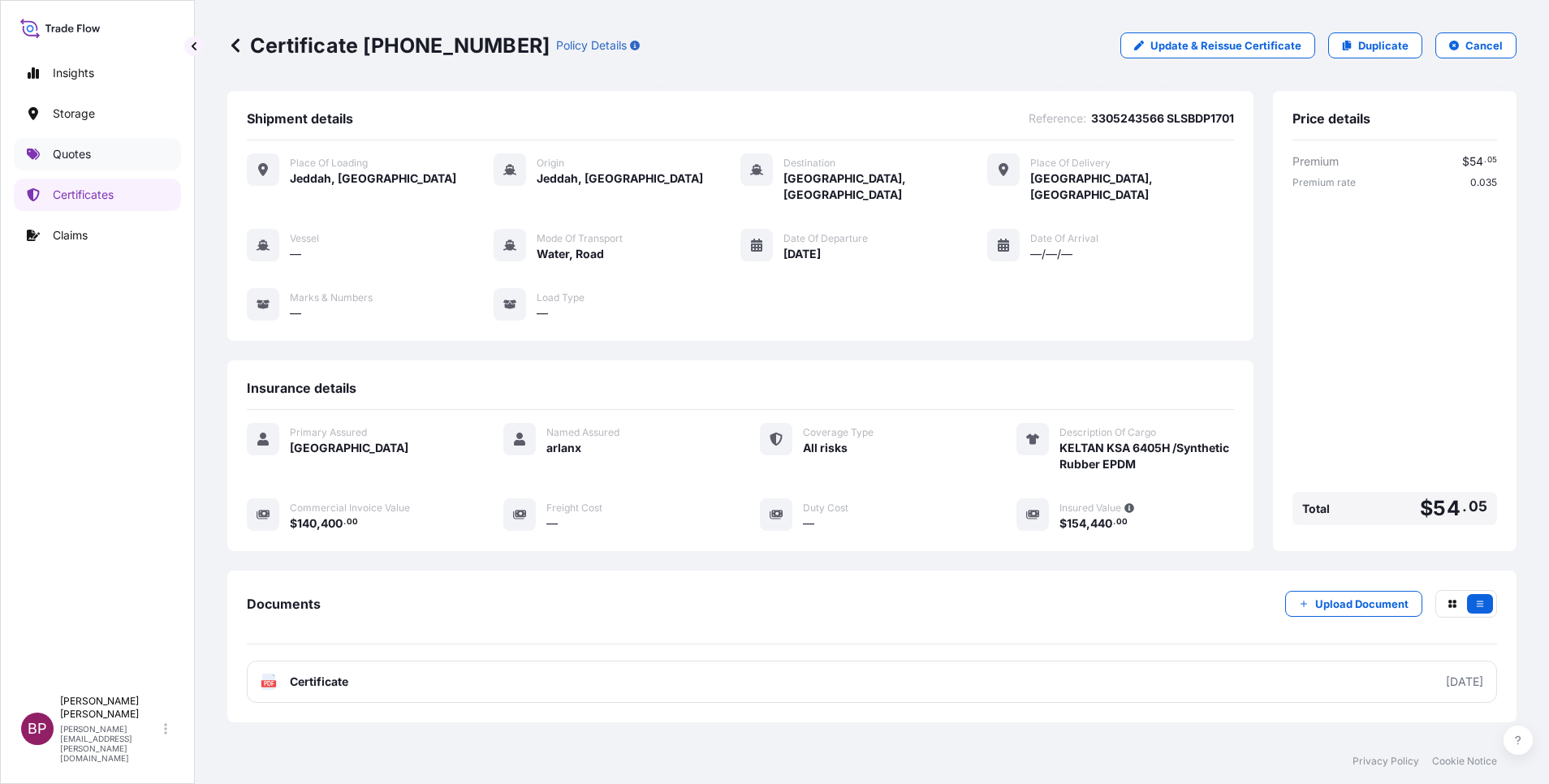
click at [73, 153] on p "Quotes" at bounding box center [72, 154] width 39 height 16
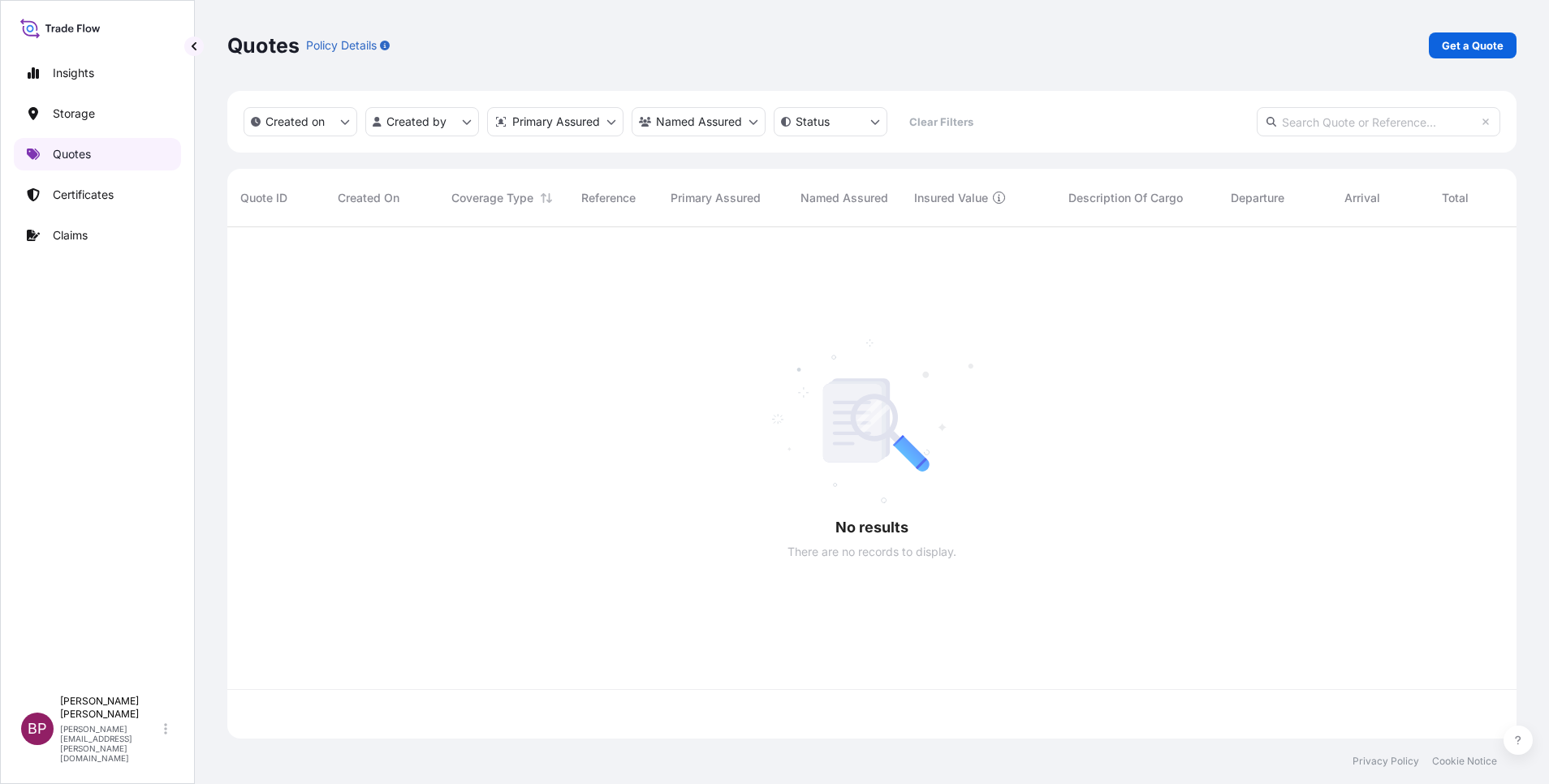
scroll to position [502, 1271]
click at [1465, 45] on p "Get a Quote" at bounding box center [1473, 45] width 62 height 16
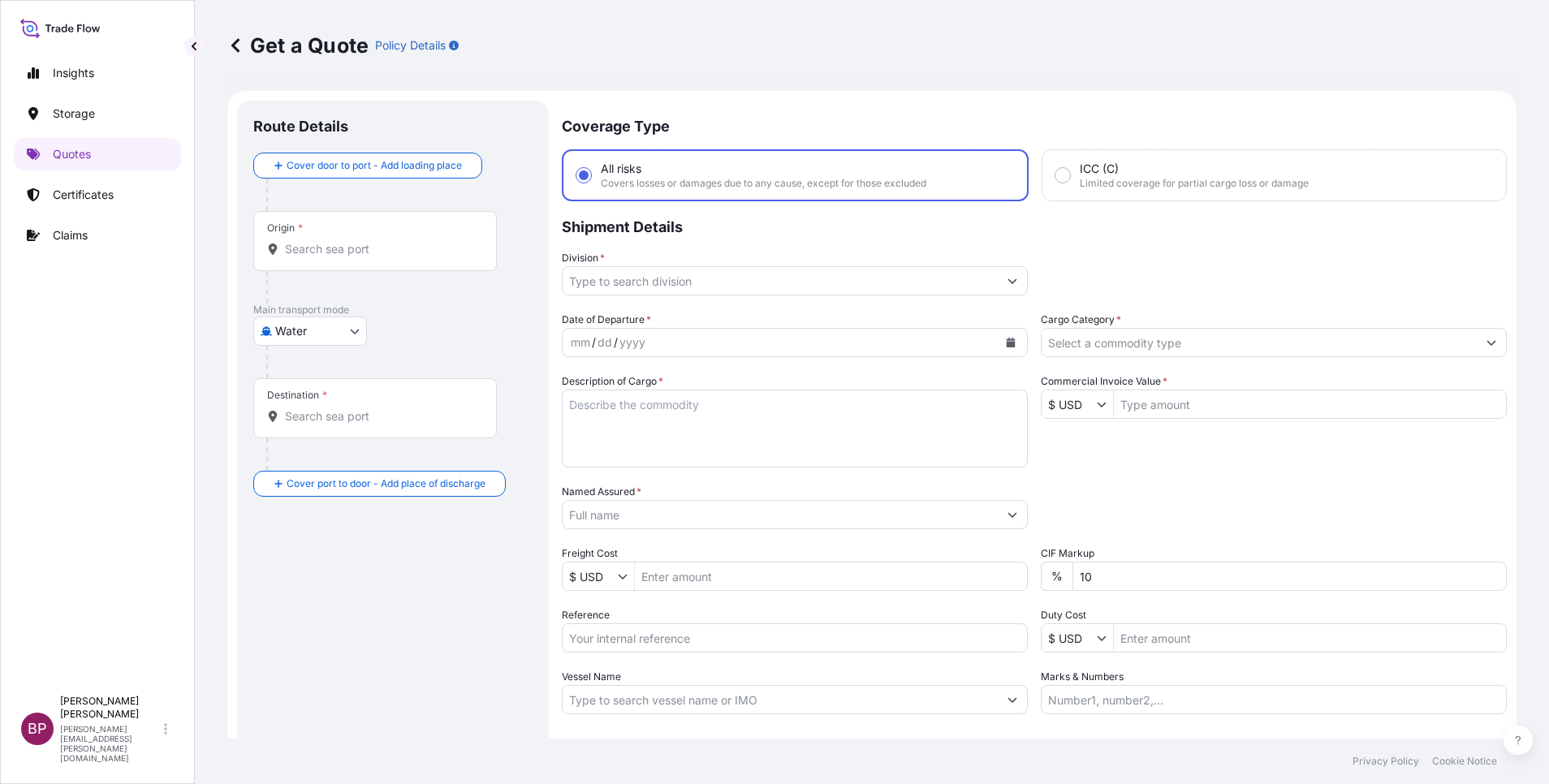
scroll to position [26, 0]
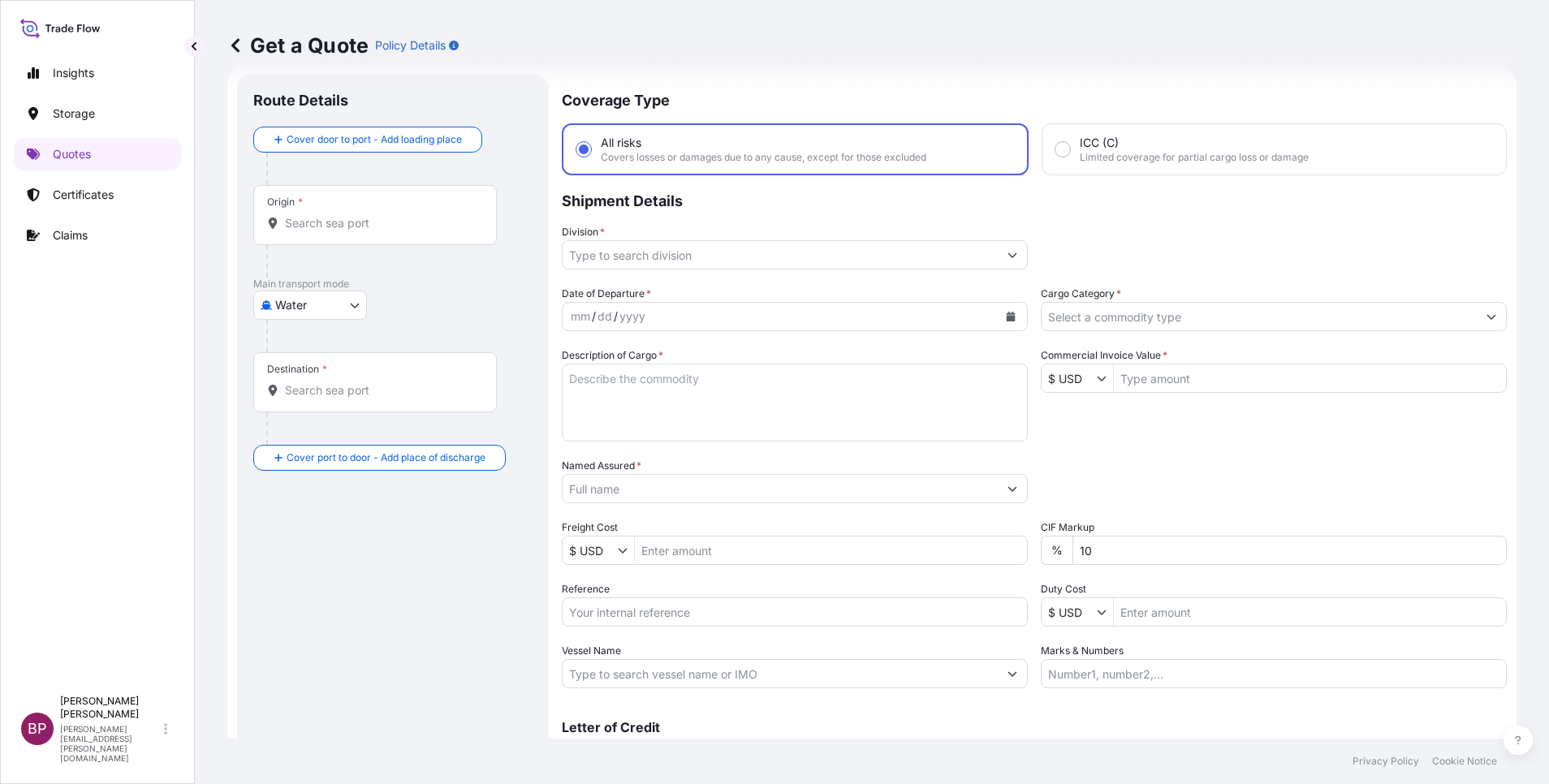
drag, startPoint x: 1199, startPoint y: 319, endPoint x: 1196, endPoint y: 332, distance: 13.3
click at [1198, 318] on input "Cargo Category *" at bounding box center [1259, 317] width 436 height 29
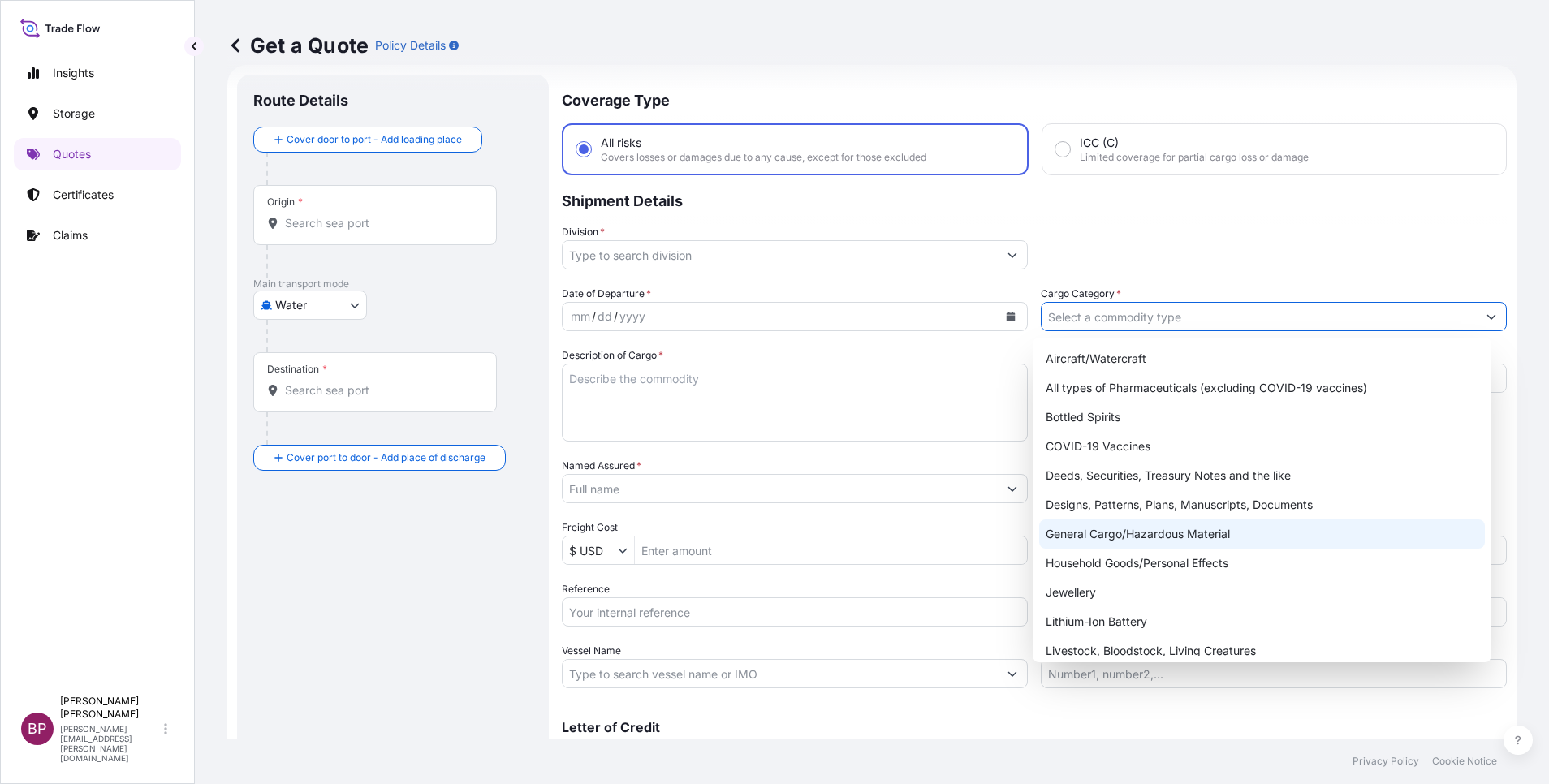
click at [1140, 541] on div "General Cargo/Hazardous Material" at bounding box center [1262, 534] width 446 height 29
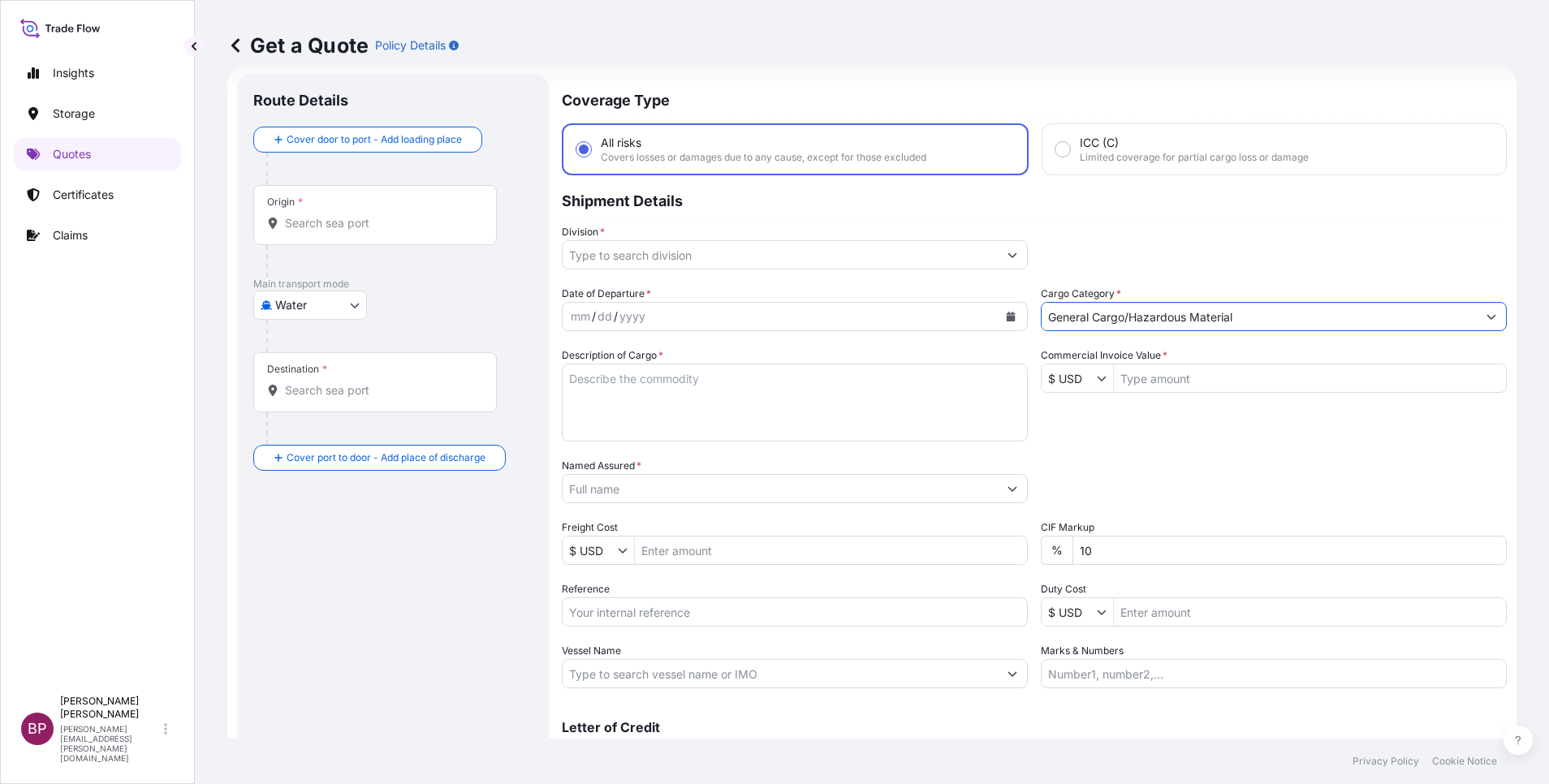
click at [998, 267] on button "Show suggestions" at bounding box center [1012, 255] width 29 height 29
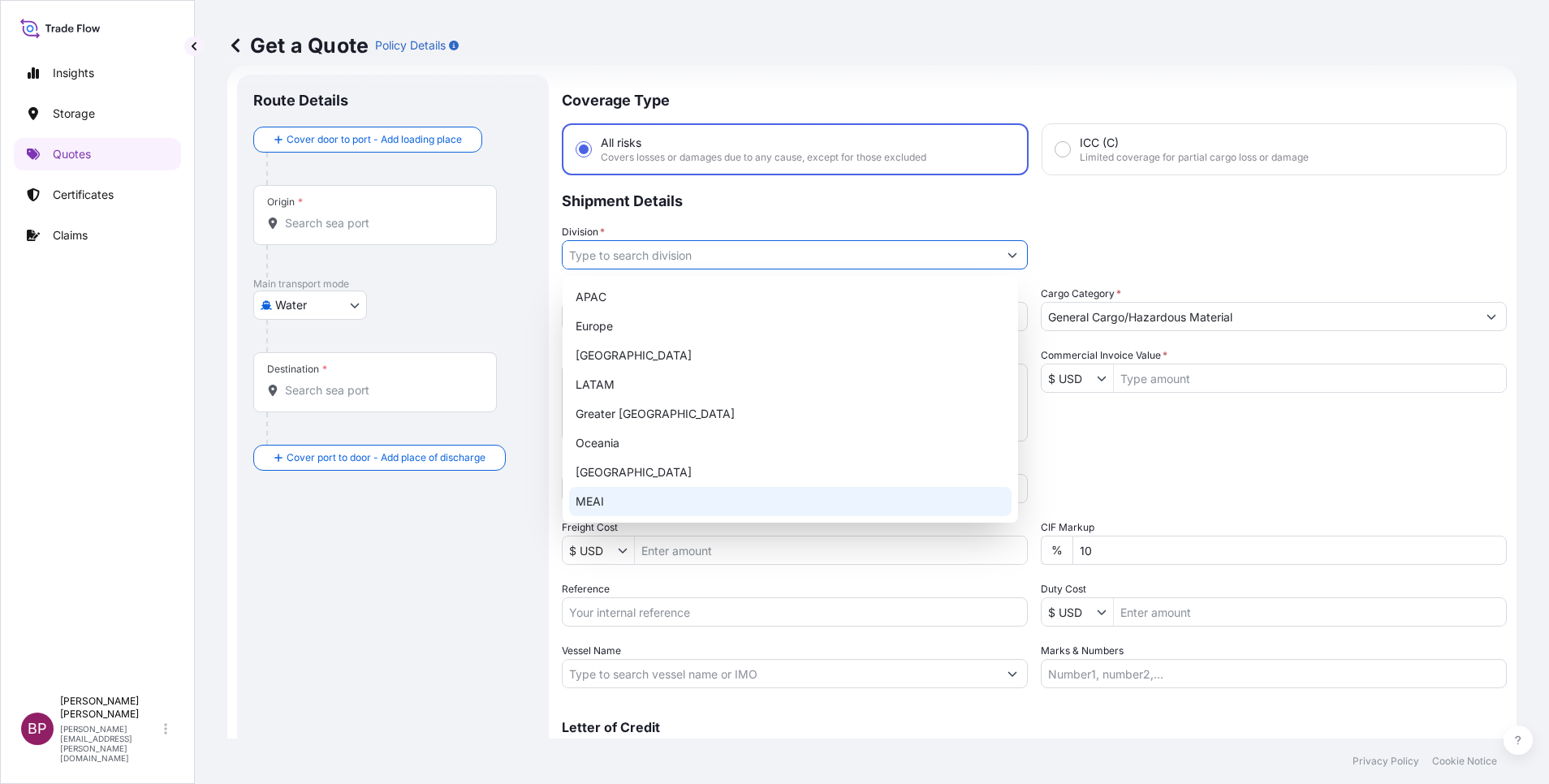
click at [701, 496] on div "MEAI" at bounding box center [790, 501] width 442 height 29
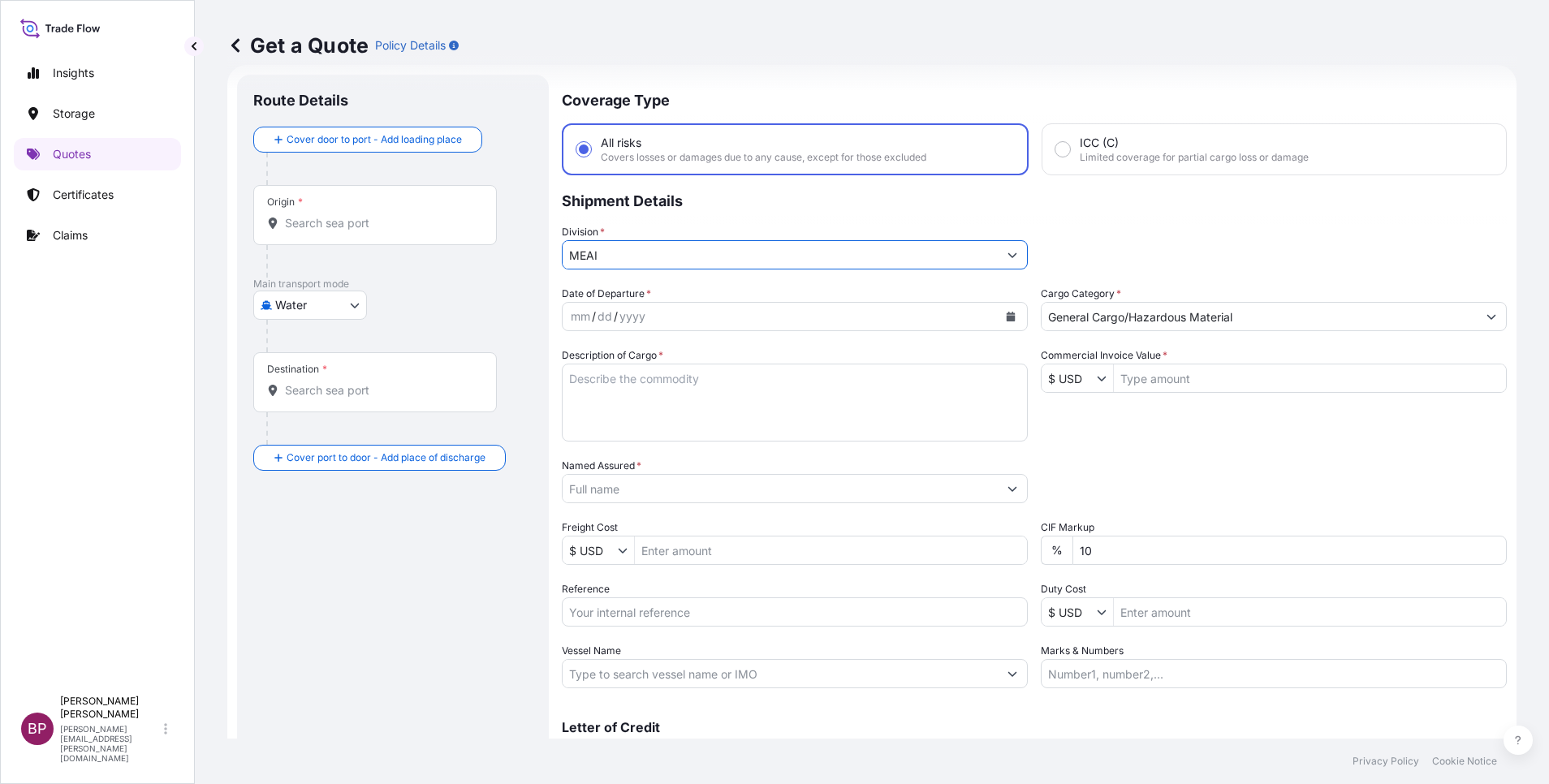
click at [680, 612] on input "Reference" at bounding box center [795, 612] width 466 height 29
paste input "3305243569 590500022753"
click at [1007, 318] on icon "Calendar" at bounding box center [1011, 317] width 9 height 10
click at [1006, 315] on icon "Calendar" at bounding box center [1011, 317] width 10 height 10
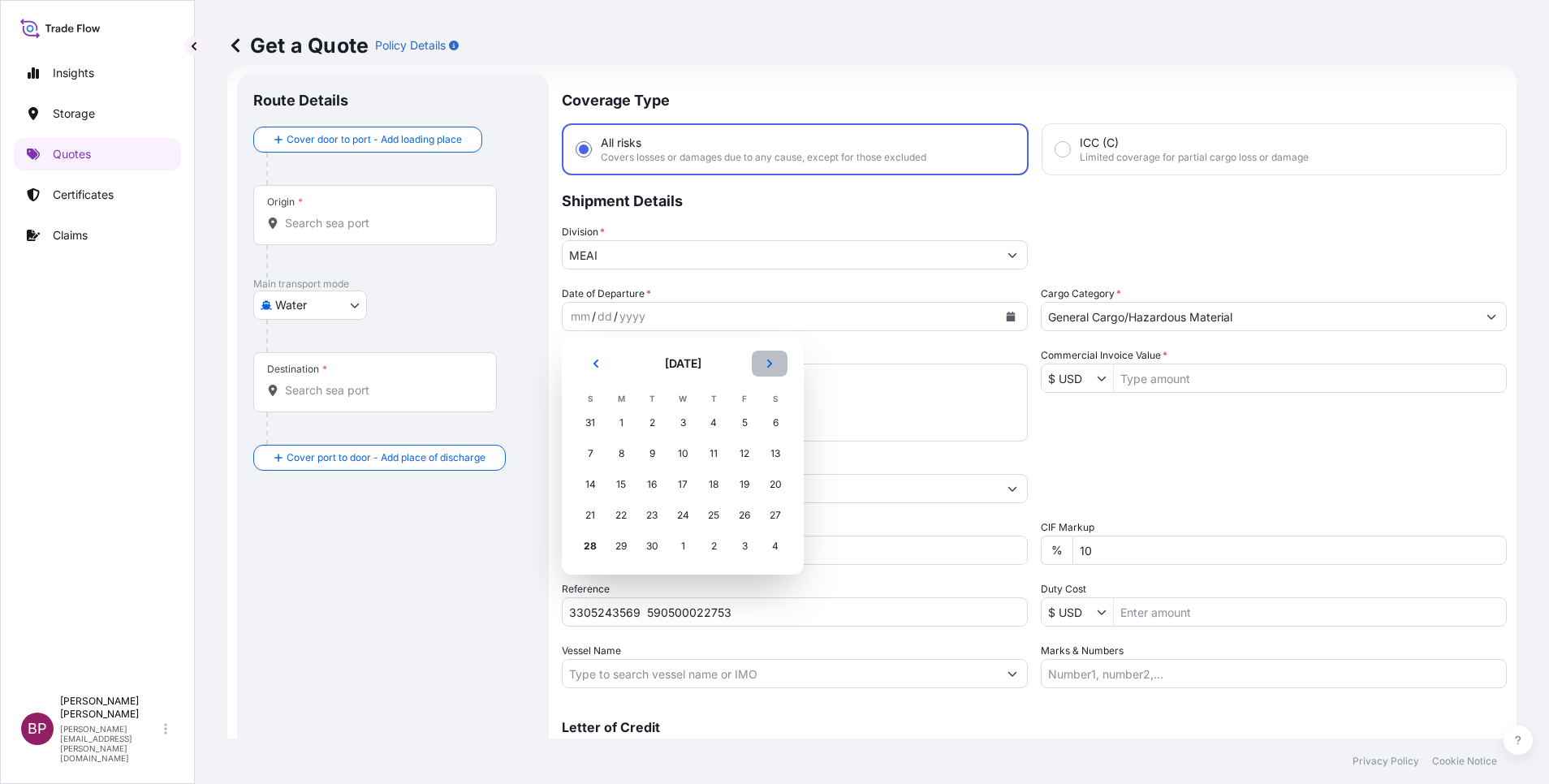
click at [769, 359] on icon "Next" at bounding box center [770, 364] width 10 height 10
click at [584, 451] on div "5" at bounding box center [590, 454] width 29 height 29
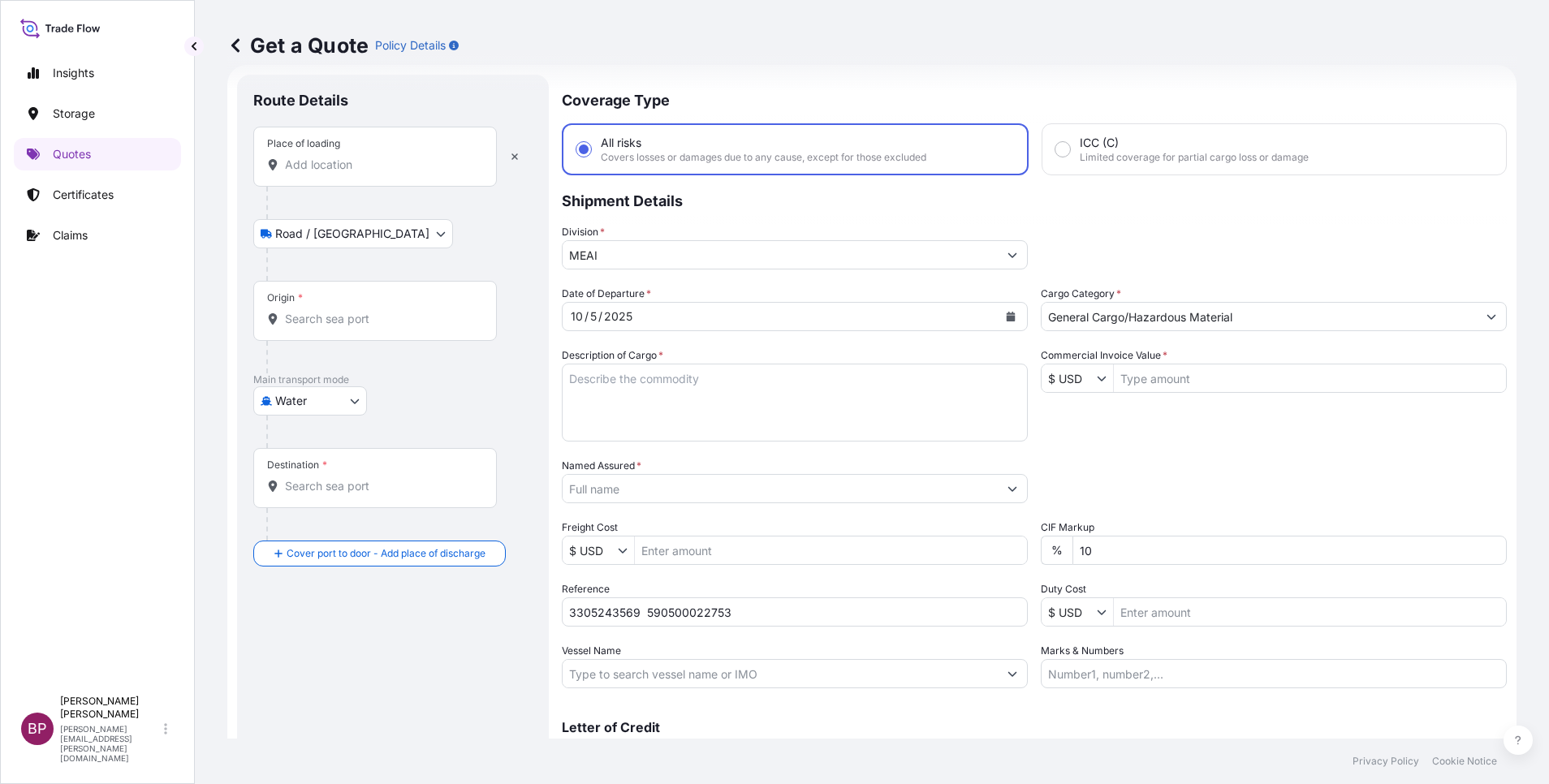
click at [340, 169] on input "Place of loading" at bounding box center [380, 164] width 191 height 16
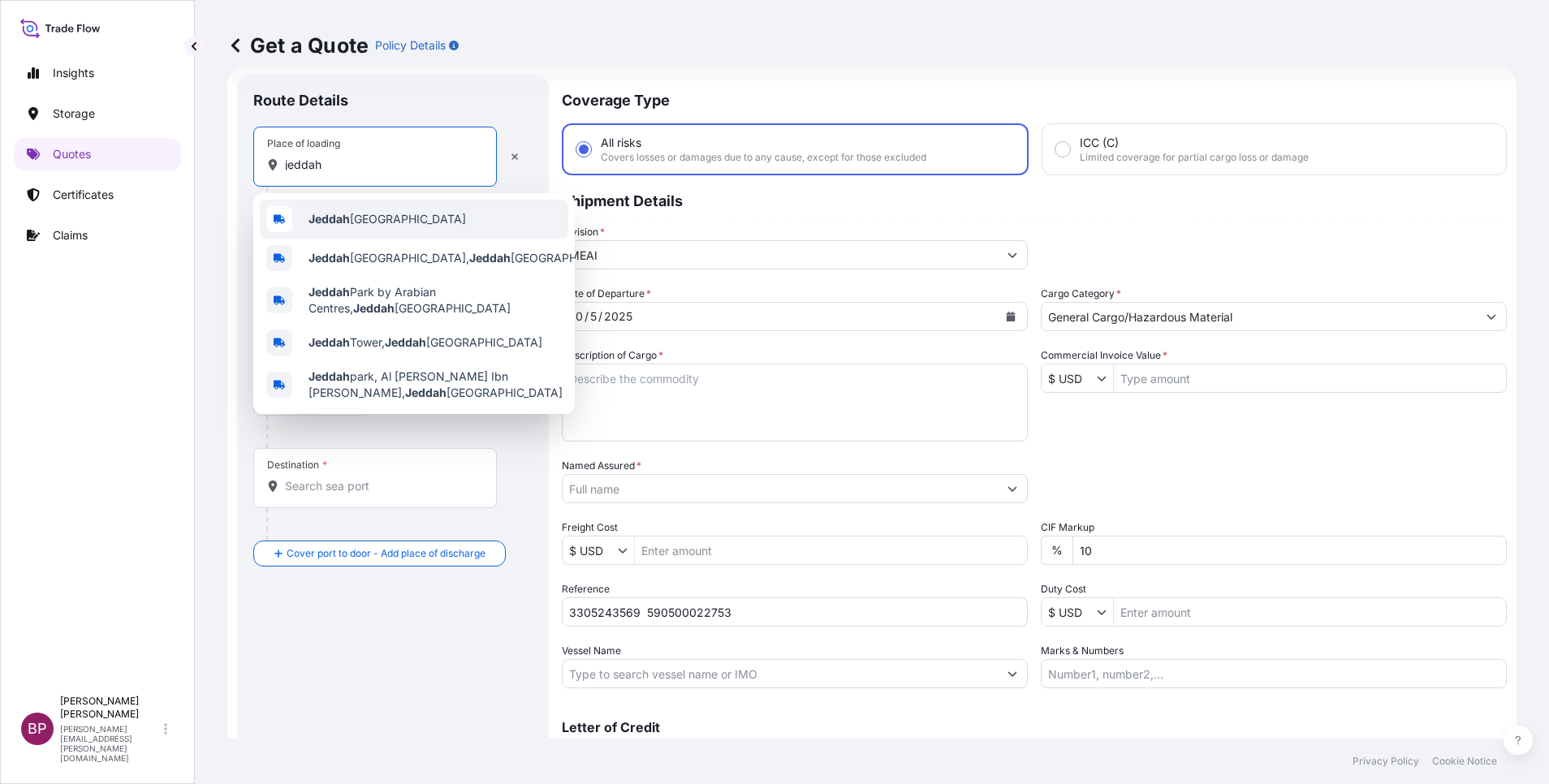
click at [352, 218] on span "Jeddah [GEOGRAPHIC_DATA]" at bounding box center [386, 219] width 157 height 16
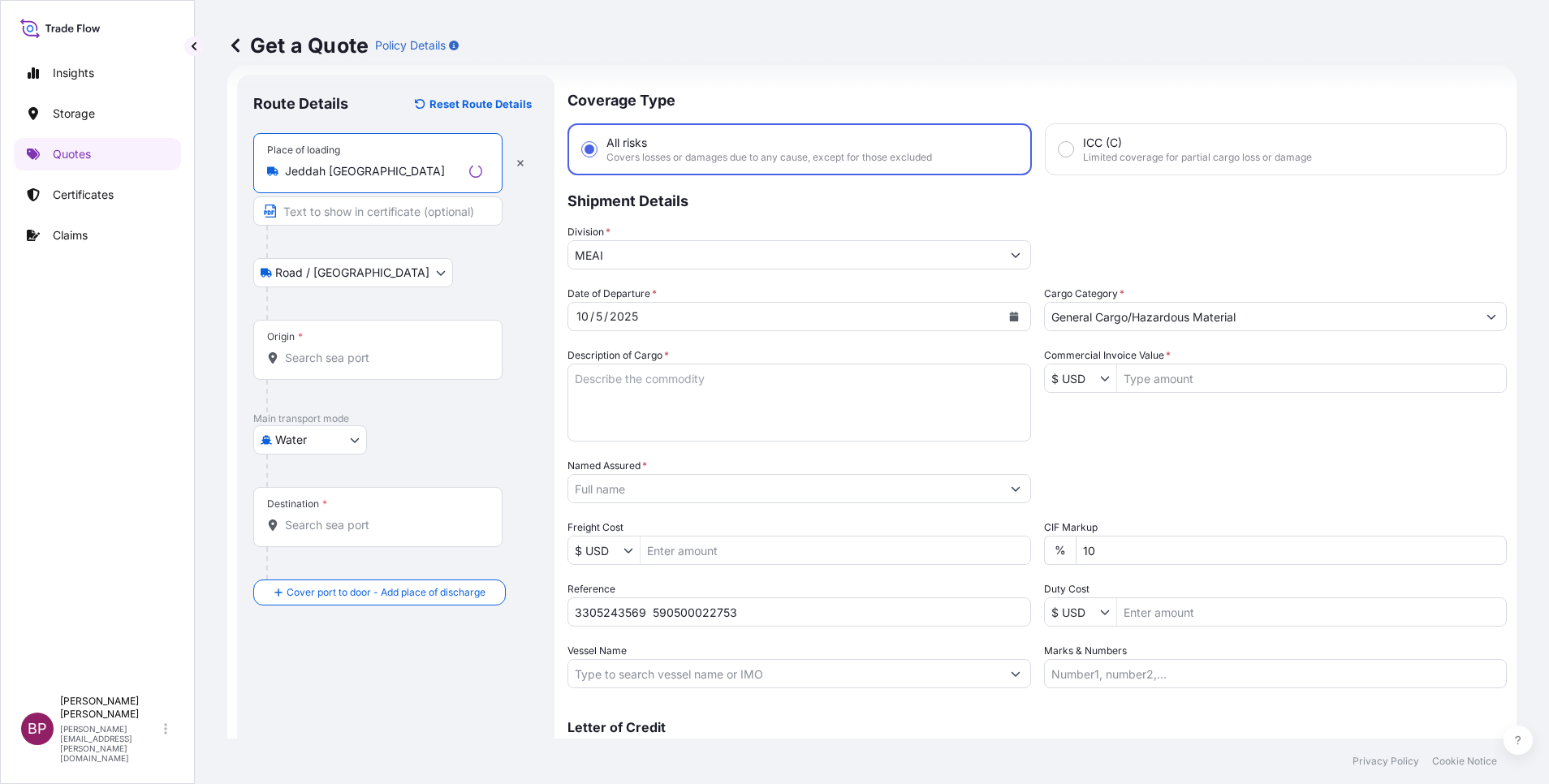
click at [332, 350] on input "Origin *" at bounding box center [383, 357] width 197 height 16
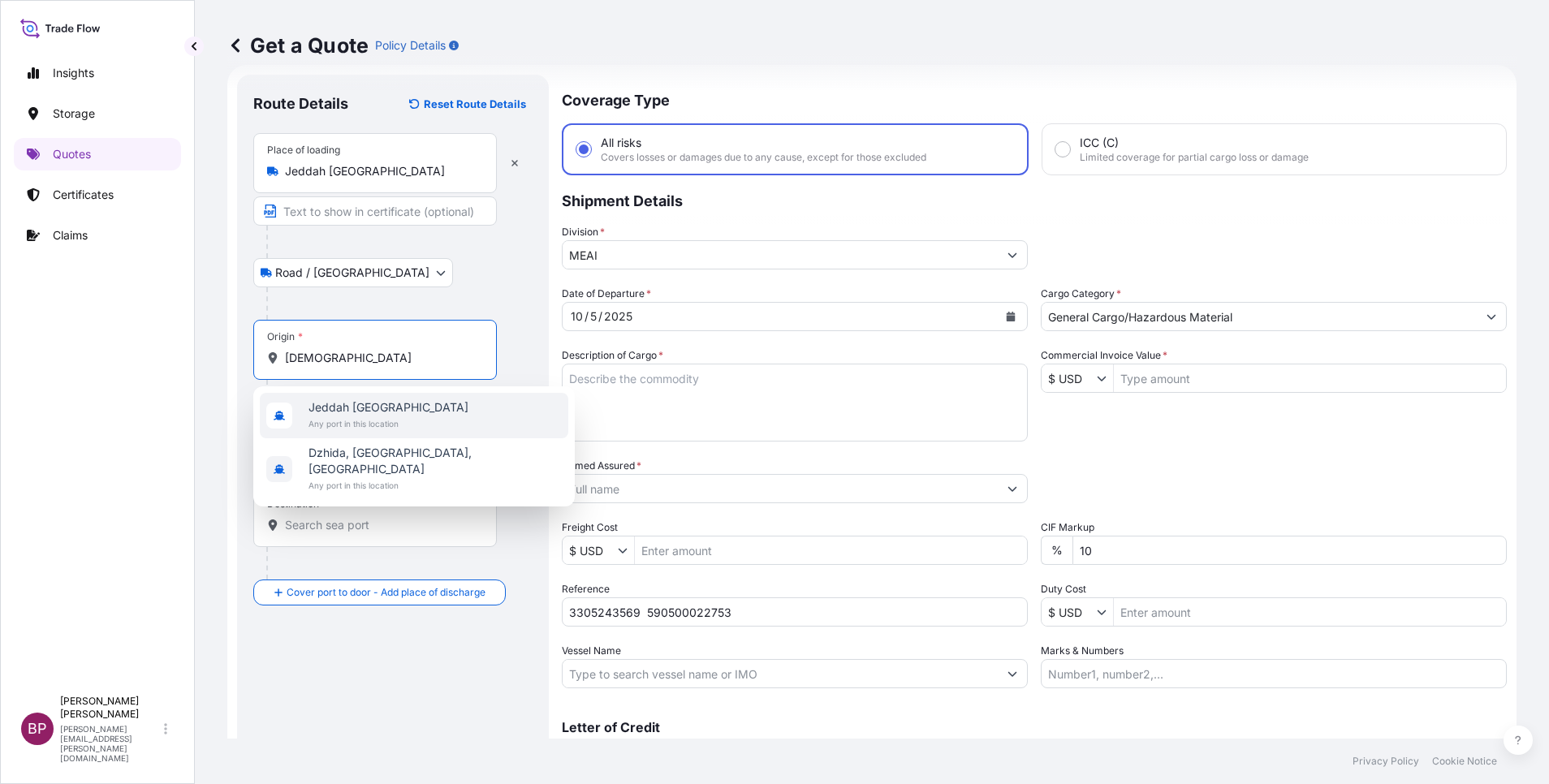
click at [359, 410] on span "Jeddah [GEOGRAPHIC_DATA]" at bounding box center [388, 407] width 160 height 16
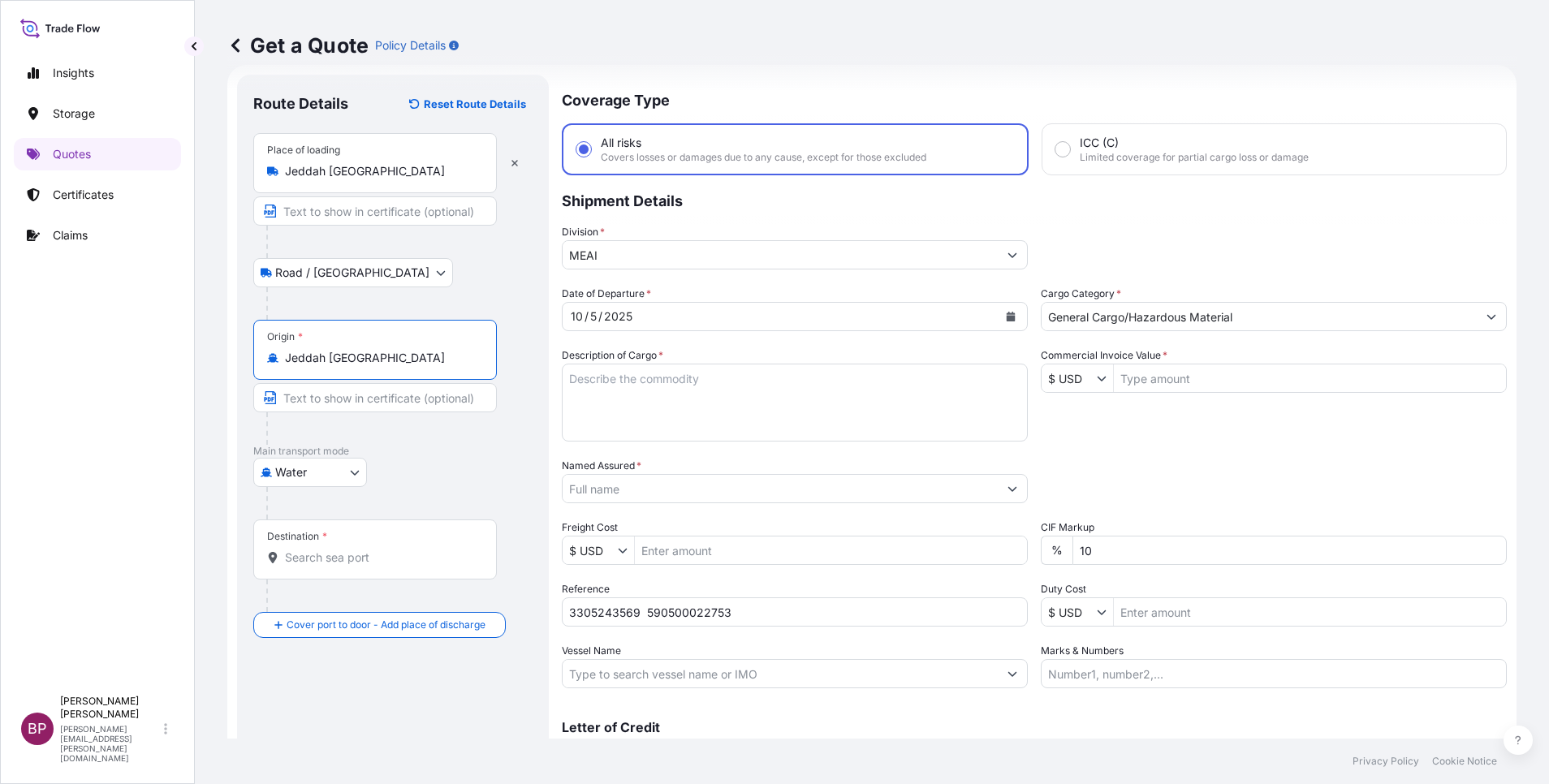
click at [359, 548] on div "Destination *" at bounding box center [375, 549] width 243 height 60
click at [359, 549] on input "Destination *" at bounding box center [380, 557] width 191 height 16
paste input "[PERSON_NAME]"
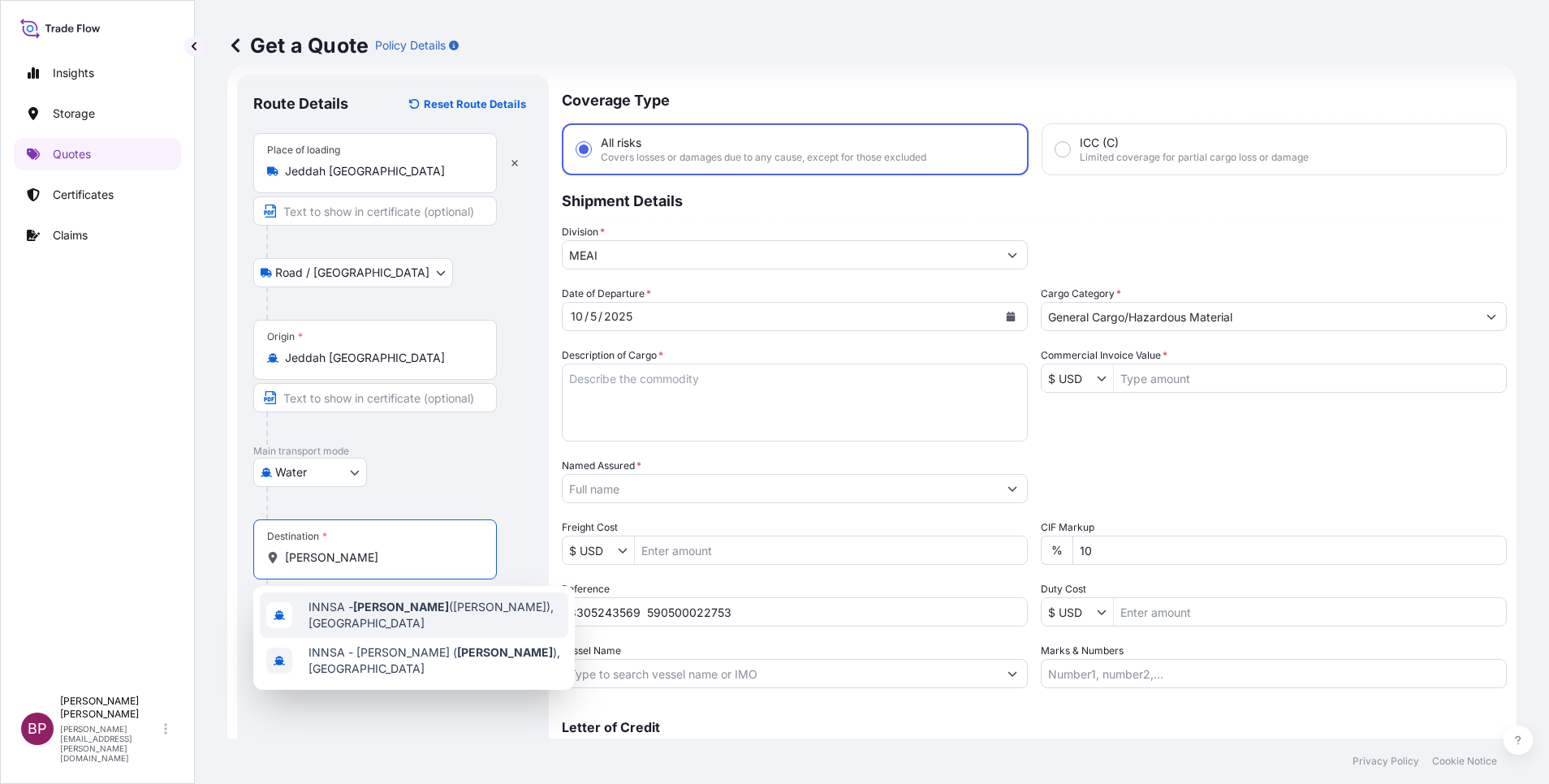
click at [390, 615] on span "INNSA - [GEOGRAPHIC_DATA] ([PERSON_NAME]), [GEOGRAPHIC_DATA]" at bounding box center [435, 616] width 253 height 33
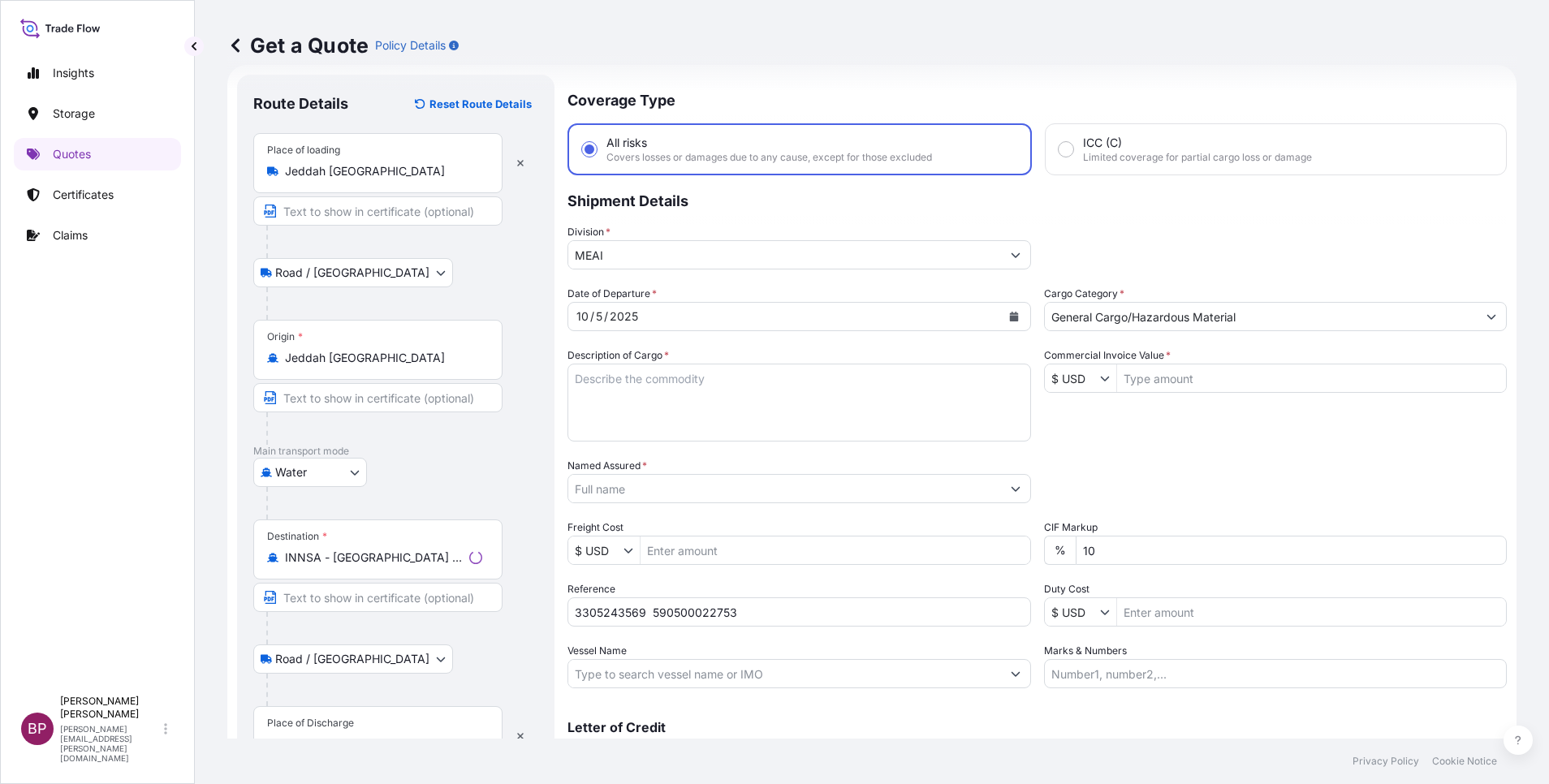
click at [341, 719] on div "Place of Discharge" at bounding box center [311, 722] width 87 height 13
click at [341, 737] on input "Place of Discharge" at bounding box center [383, 744] width 197 height 16
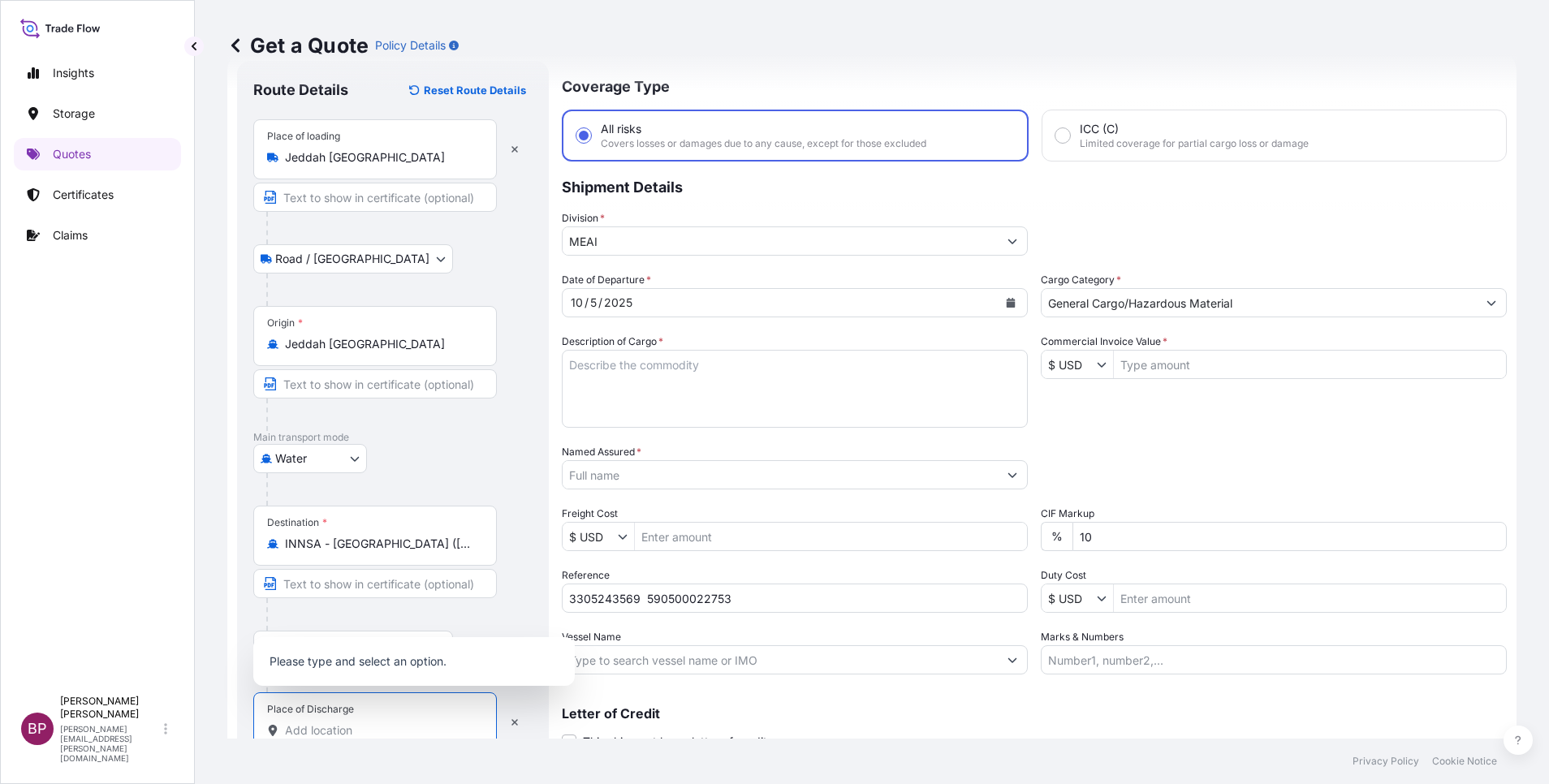
paste input "[PERSON_NAME]"
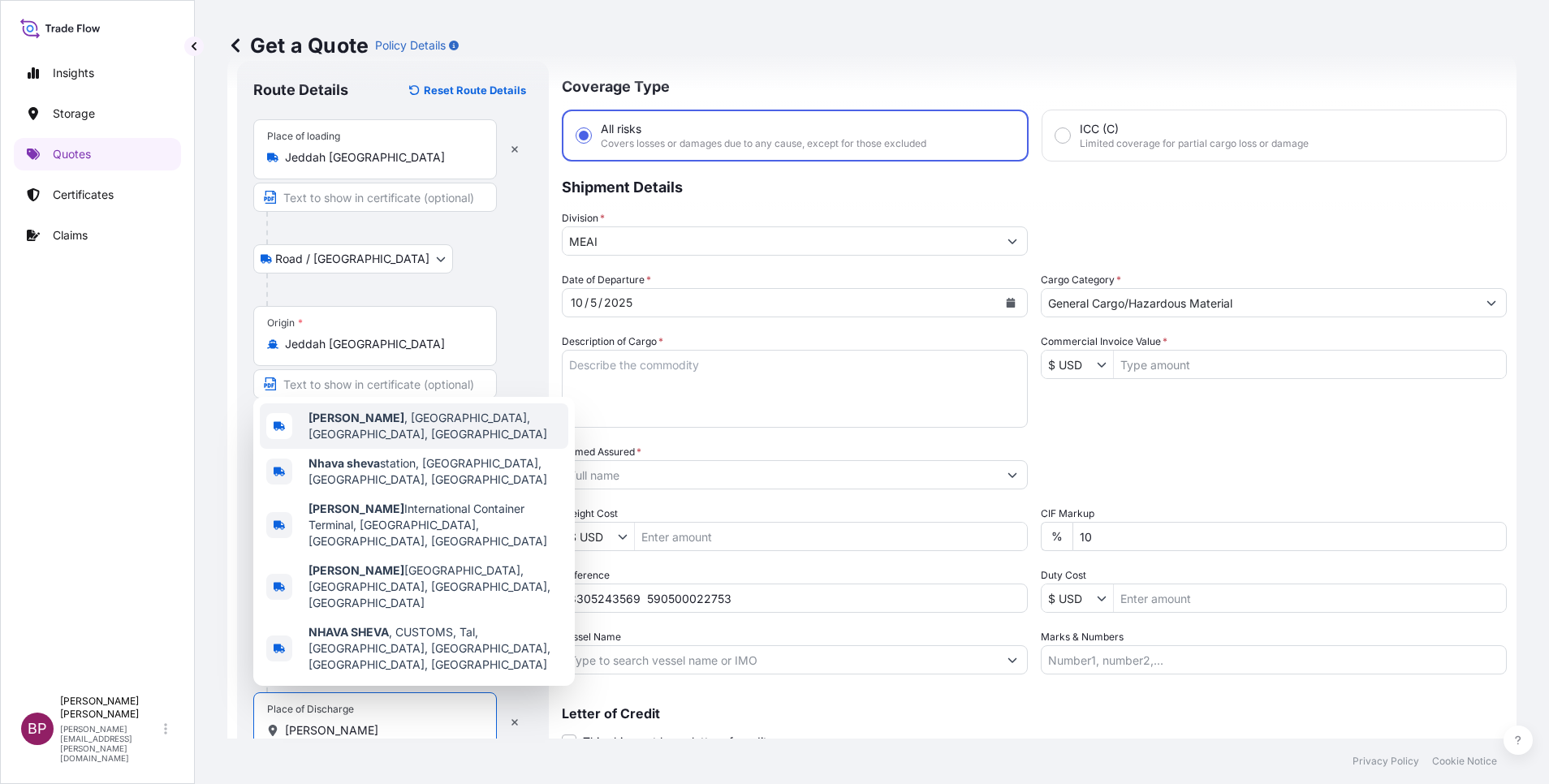
click at [427, 442] on span "[GEOGRAPHIC_DATA] , [GEOGRAPHIC_DATA], [GEOGRAPHIC_DATA], [GEOGRAPHIC_DATA]" at bounding box center [435, 427] width 253 height 33
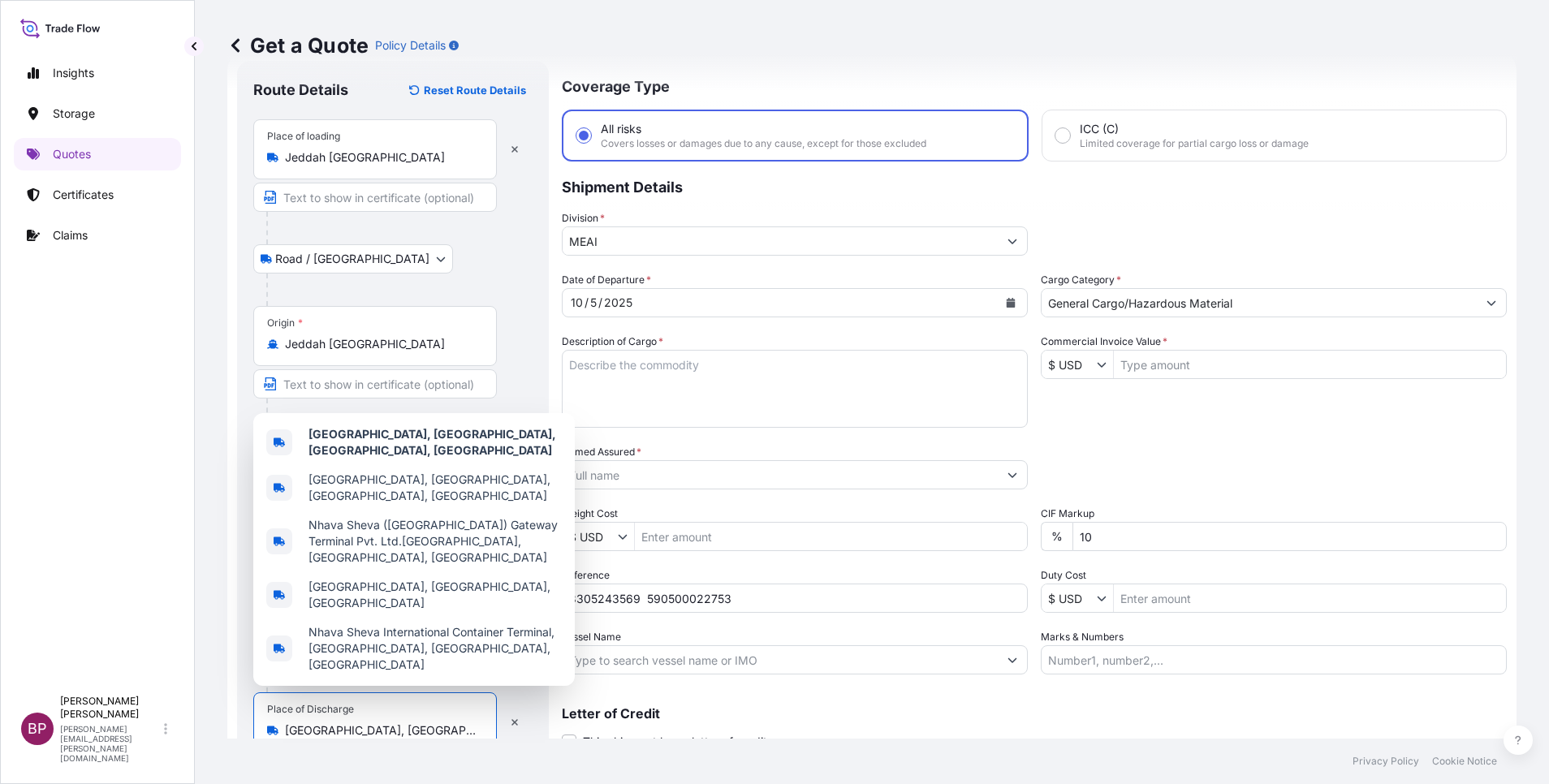
click at [1196, 371] on input "Commercial Invoice Value *" at bounding box center [1310, 364] width 392 height 29
paste input "54180"
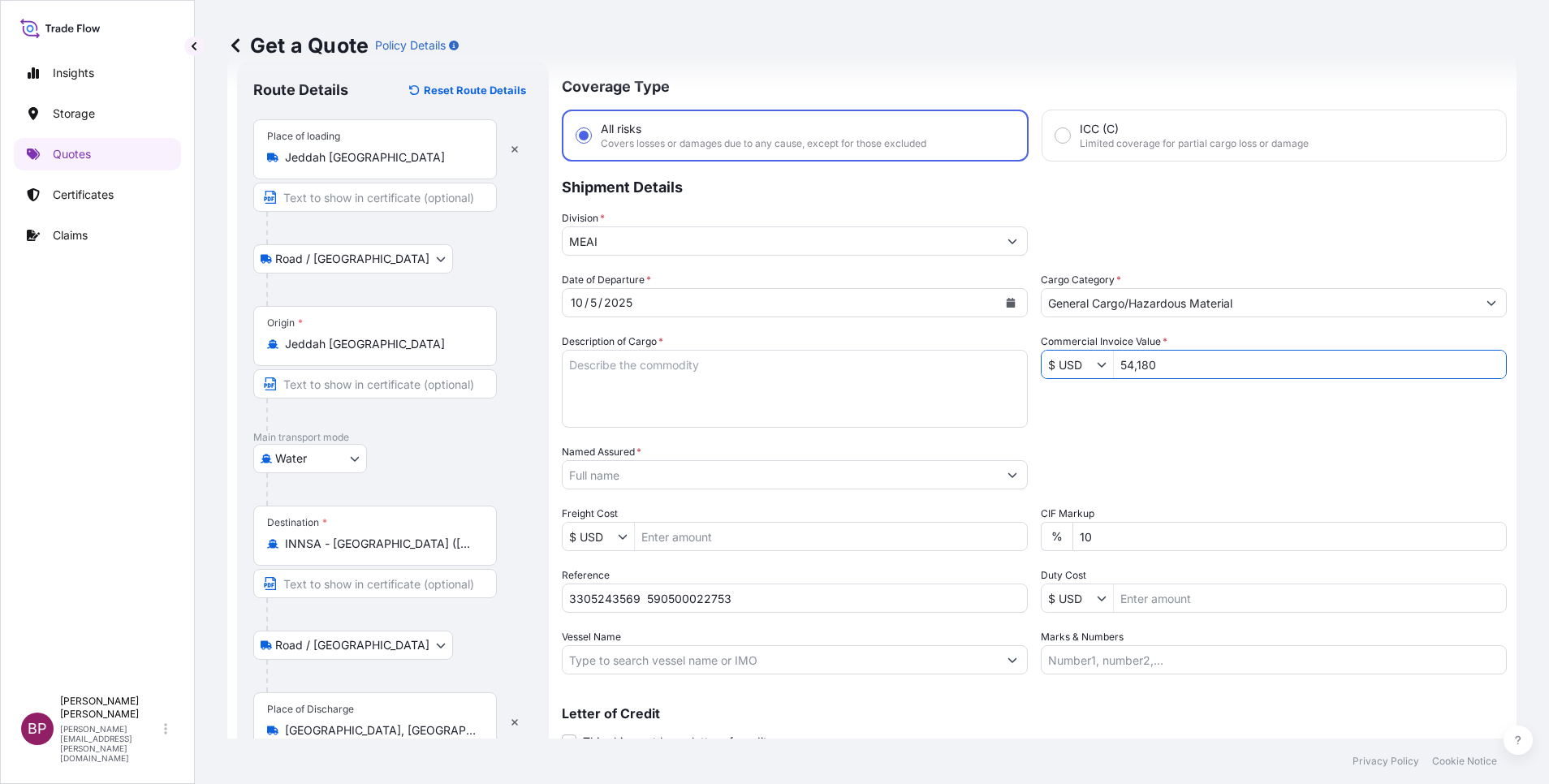
drag, startPoint x: 759, startPoint y: 391, endPoint x: 771, endPoint y: 398, distance: 13.9
click at [760, 391] on textarea "Description of Cargo *" at bounding box center [795, 388] width 466 height 78
paste textarea "KELTAN KSA 6405H /Synthetic Rubber EPDM"
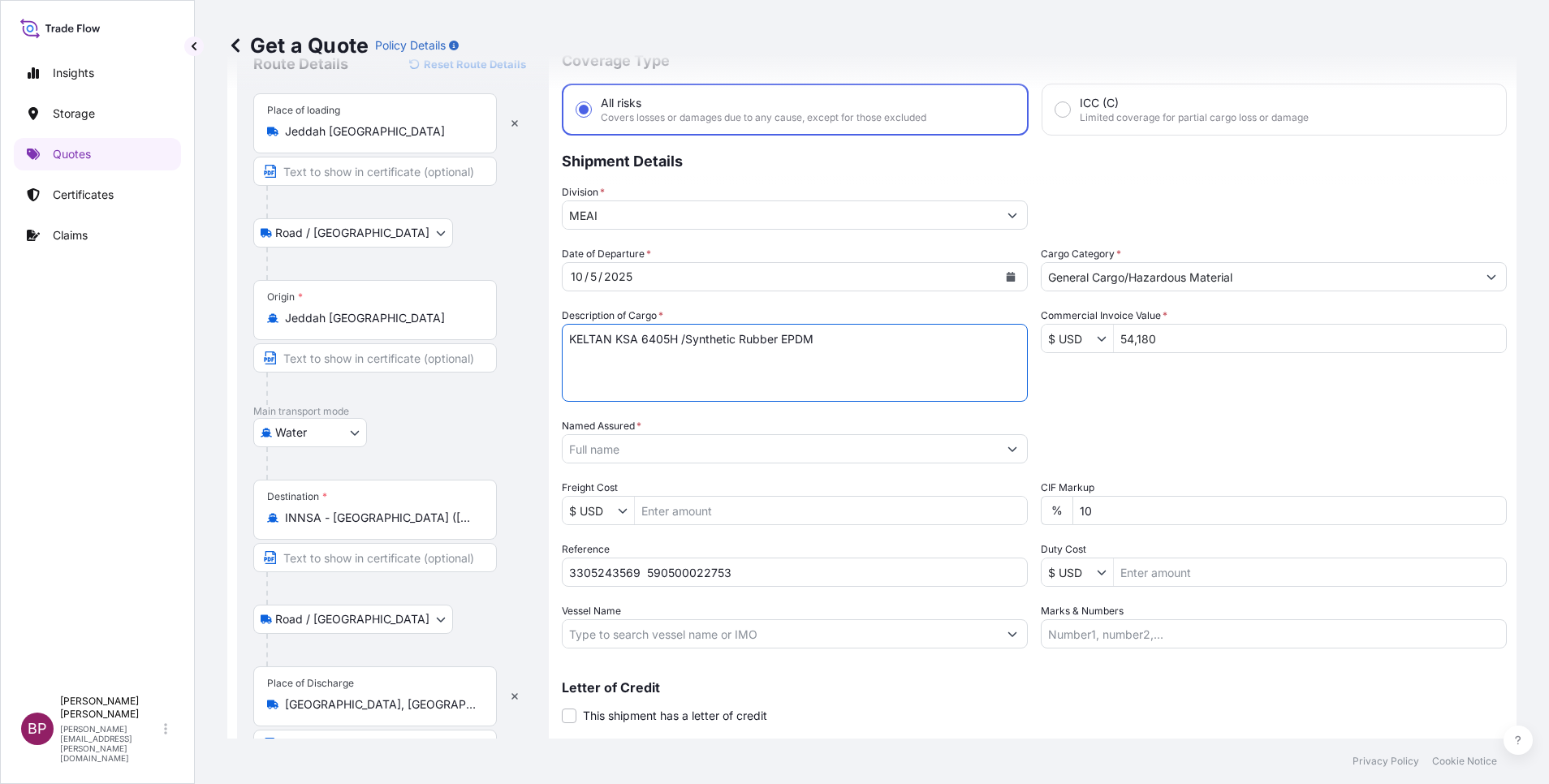
scroll to position [112, 0]
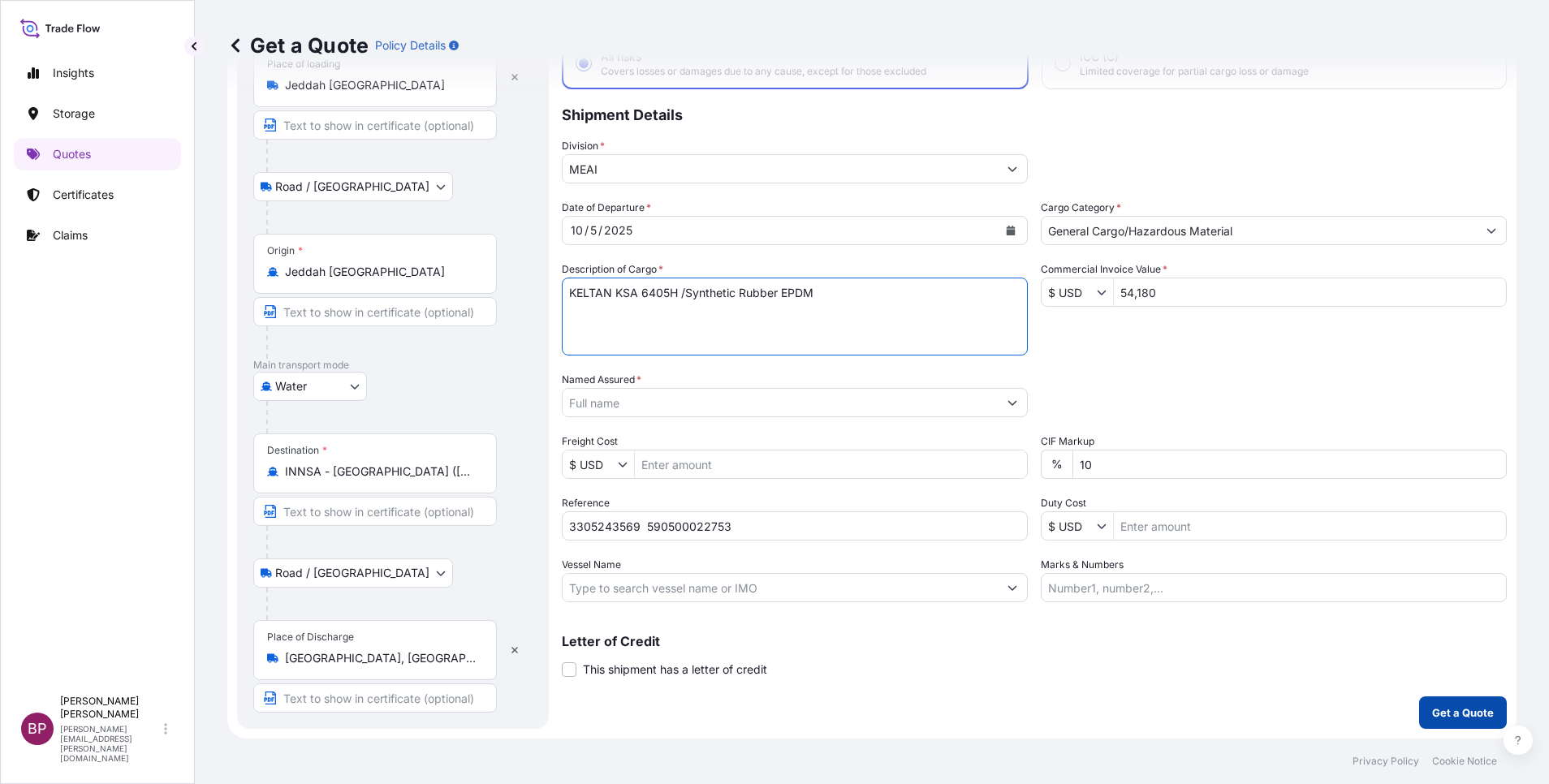
click at [1454, 709] on p "Get a Quote" at bounding box center [1463, 713] width 62 height 16
click at [869, 410] on input "Named Assured *" at bounding box center [780, 403] width 436 height 29
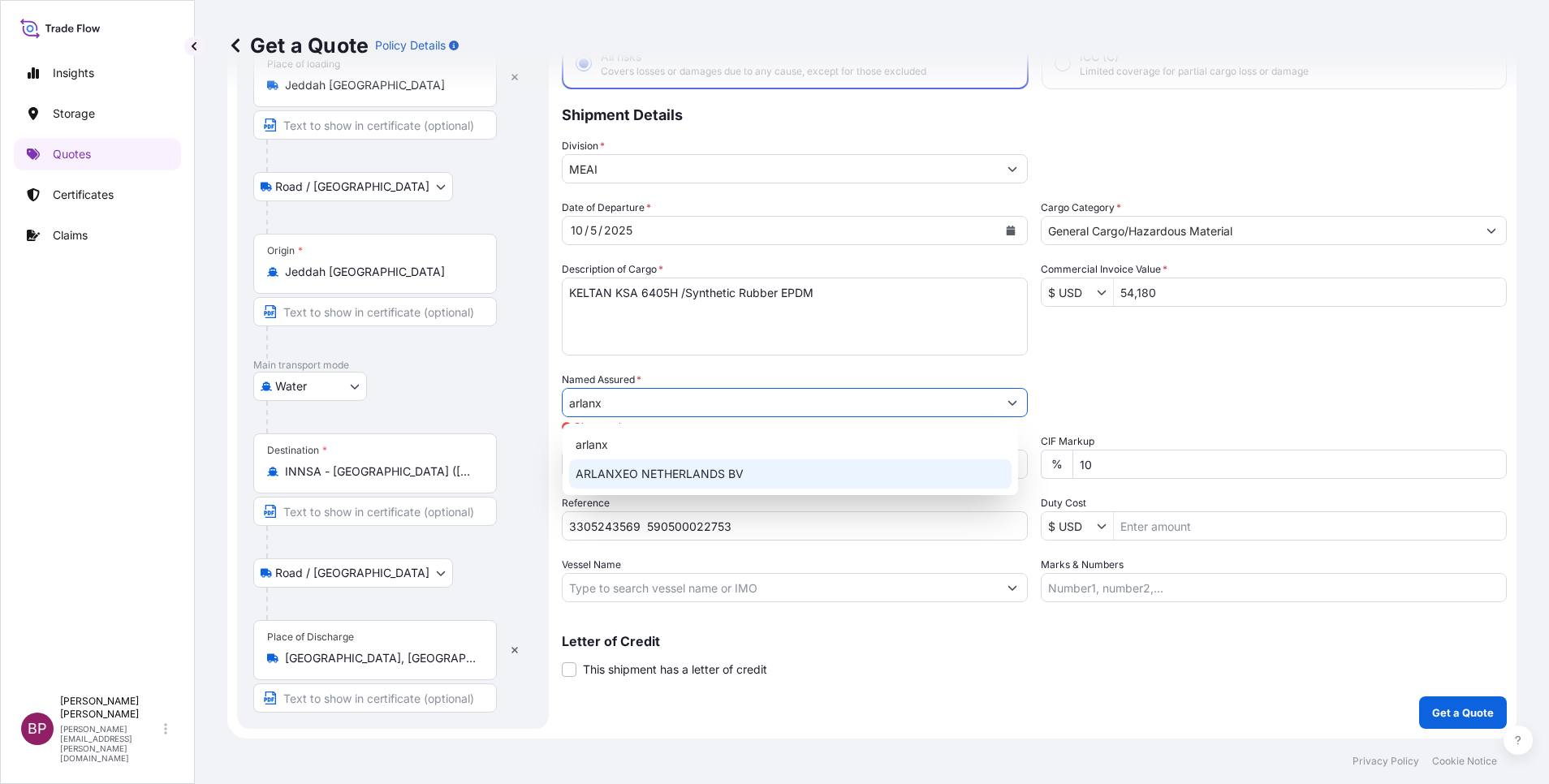
click at [743, 469] on div "ARLANXEO NETHERLANDS BV" at bounding box center [790, 474] width 442 height 29
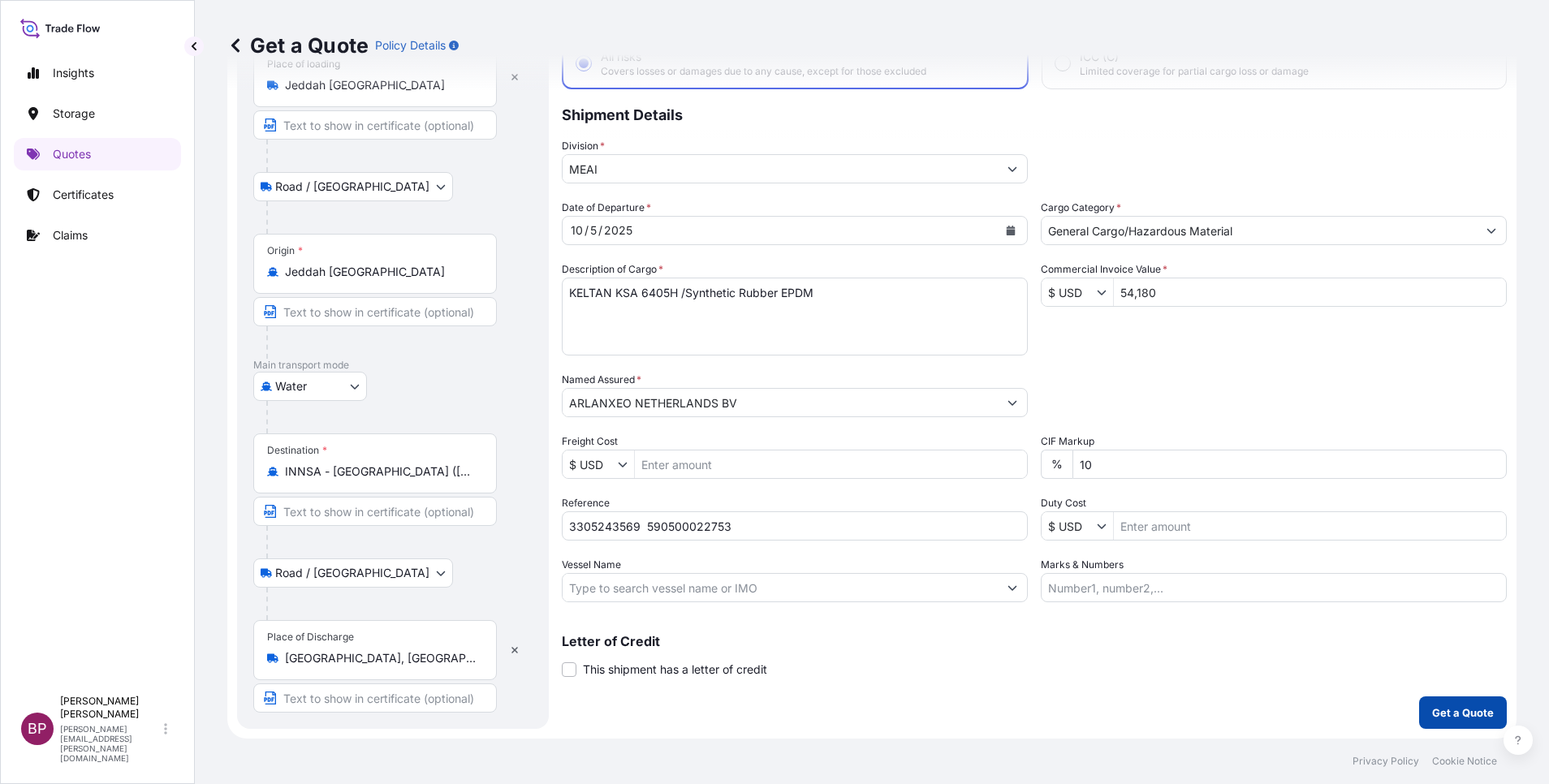
click at [1449, 714] on p "Get a Quote" at bounding box center [1463, 713] width 62 height 16
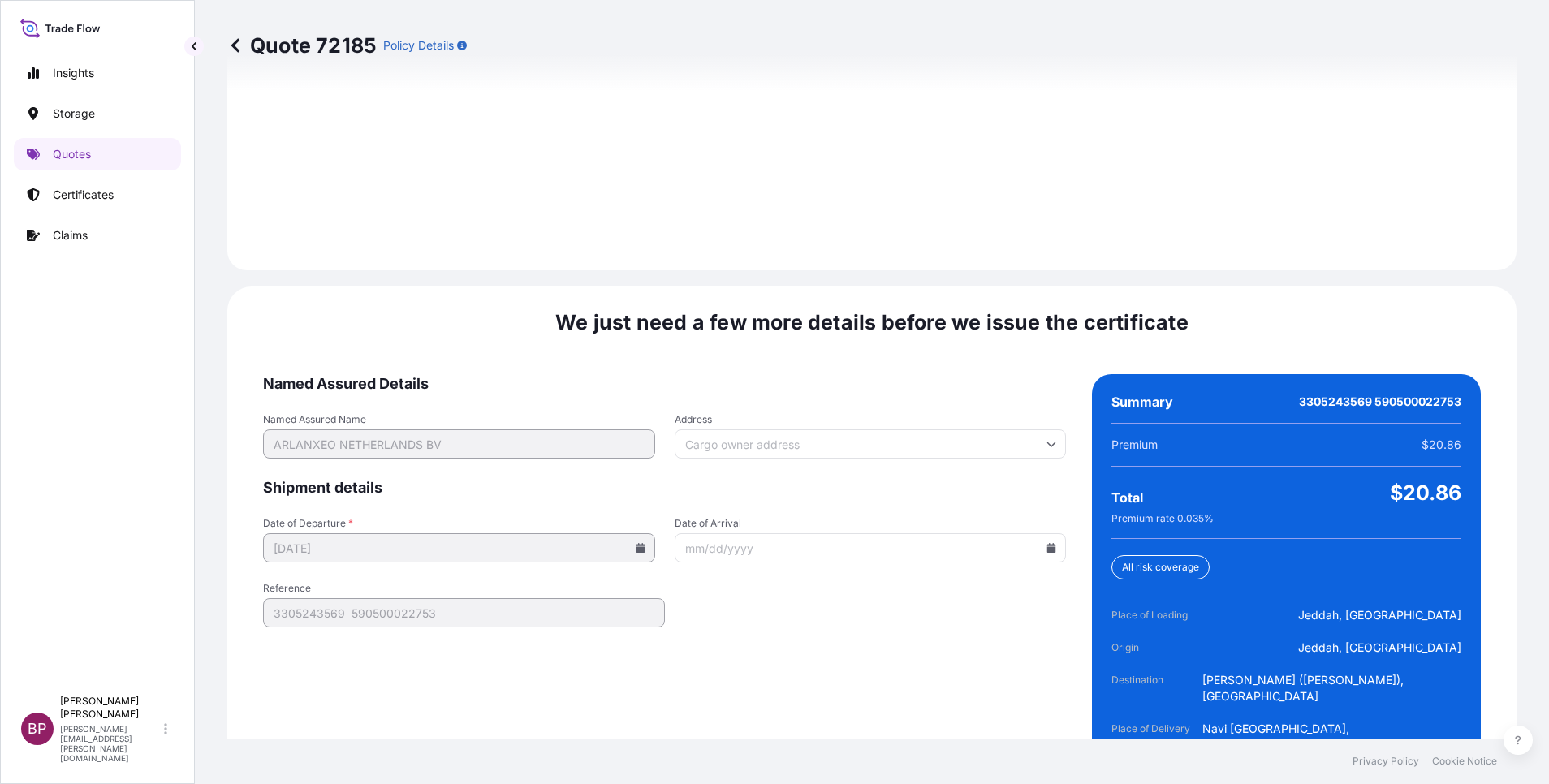
scroll to position [2406, 0]
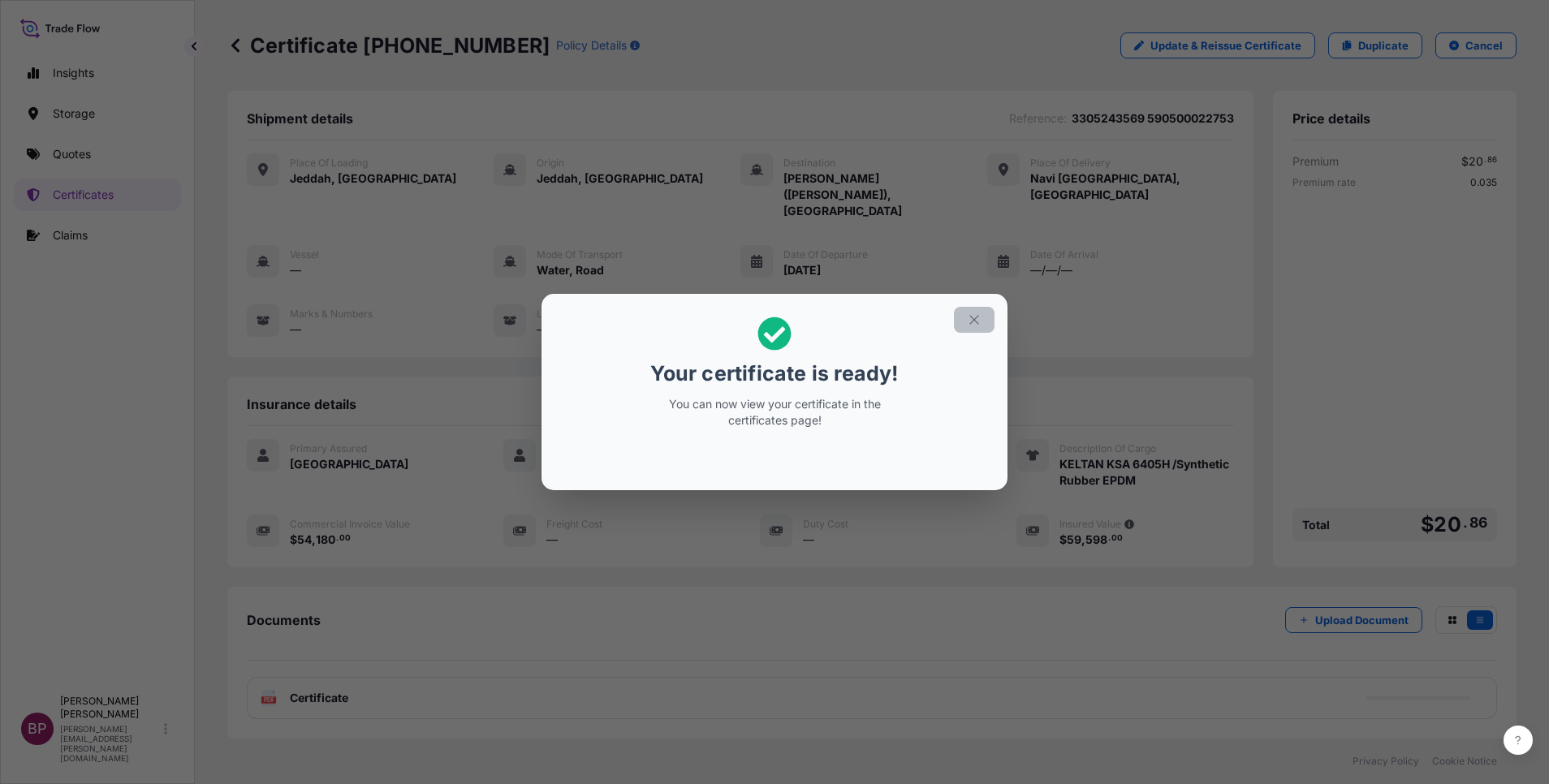
click at [968, 323] on icon "button" at bounding box center [973, 320] width 14 height 14
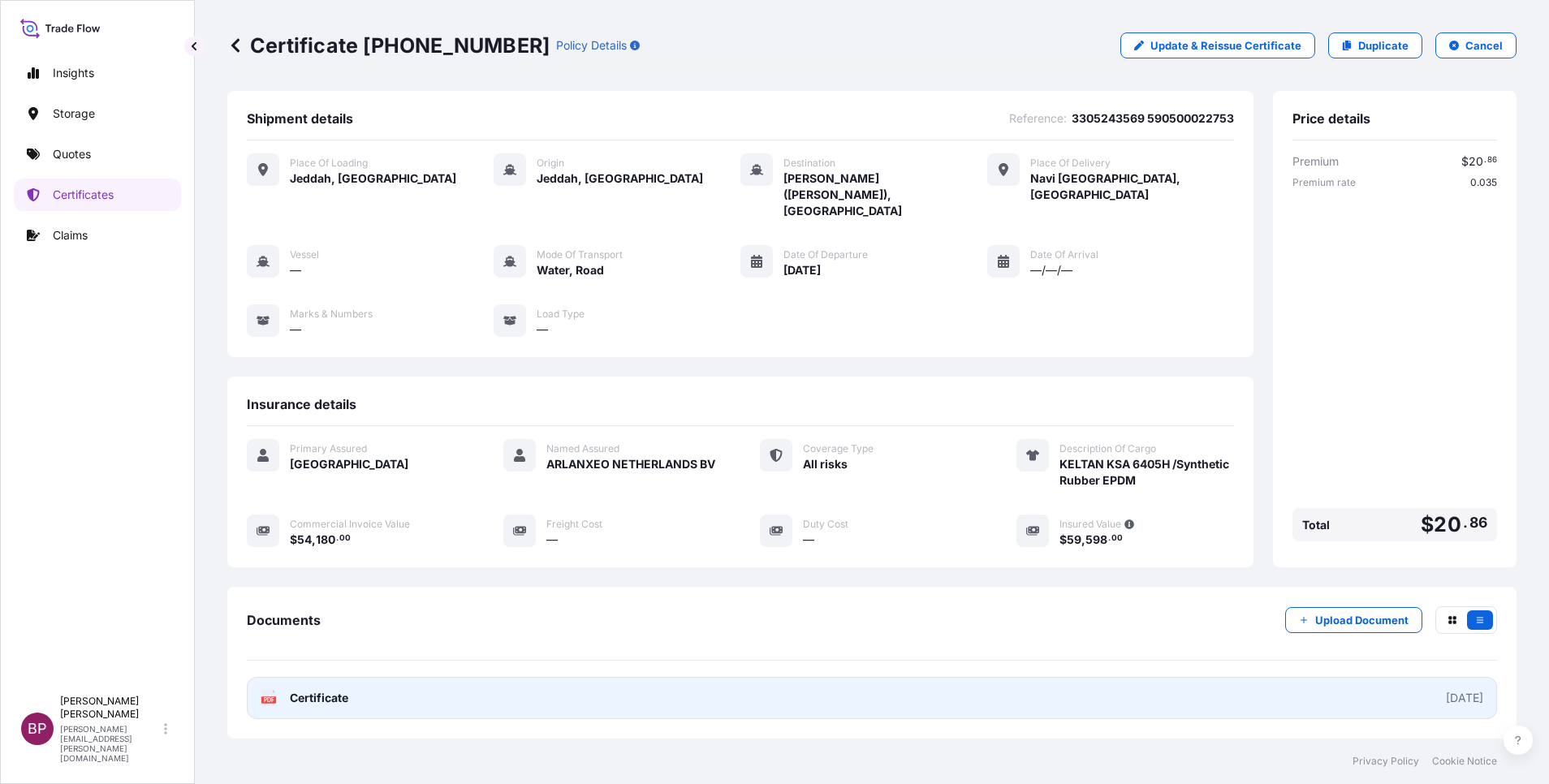
click at [314, 690] on span "Certificate" at bounding box center [319, 698] width 59 height 16
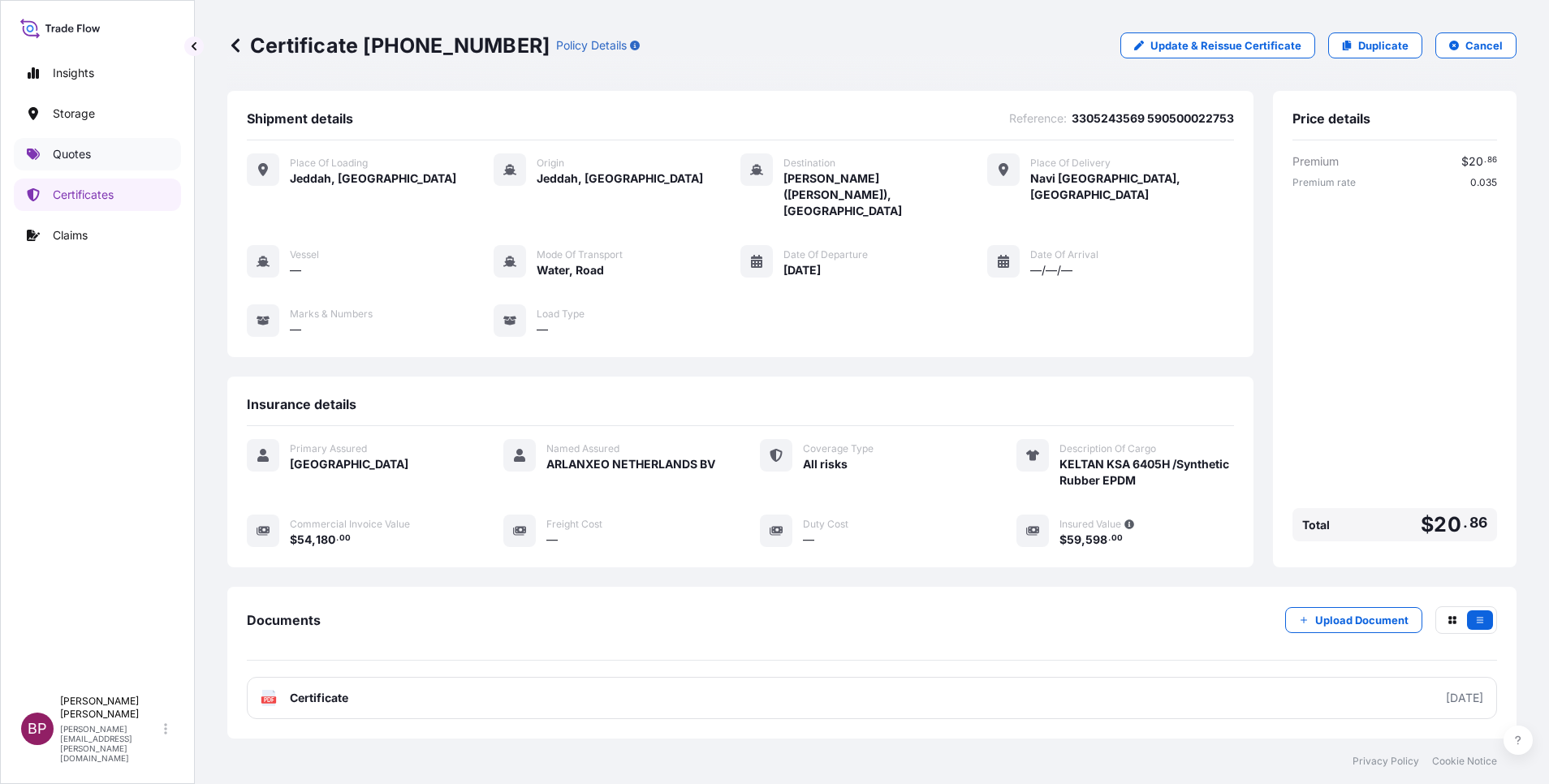
click at [83, 154] on p "Quotes" at bounding box center [72, 154] width 39 height 16
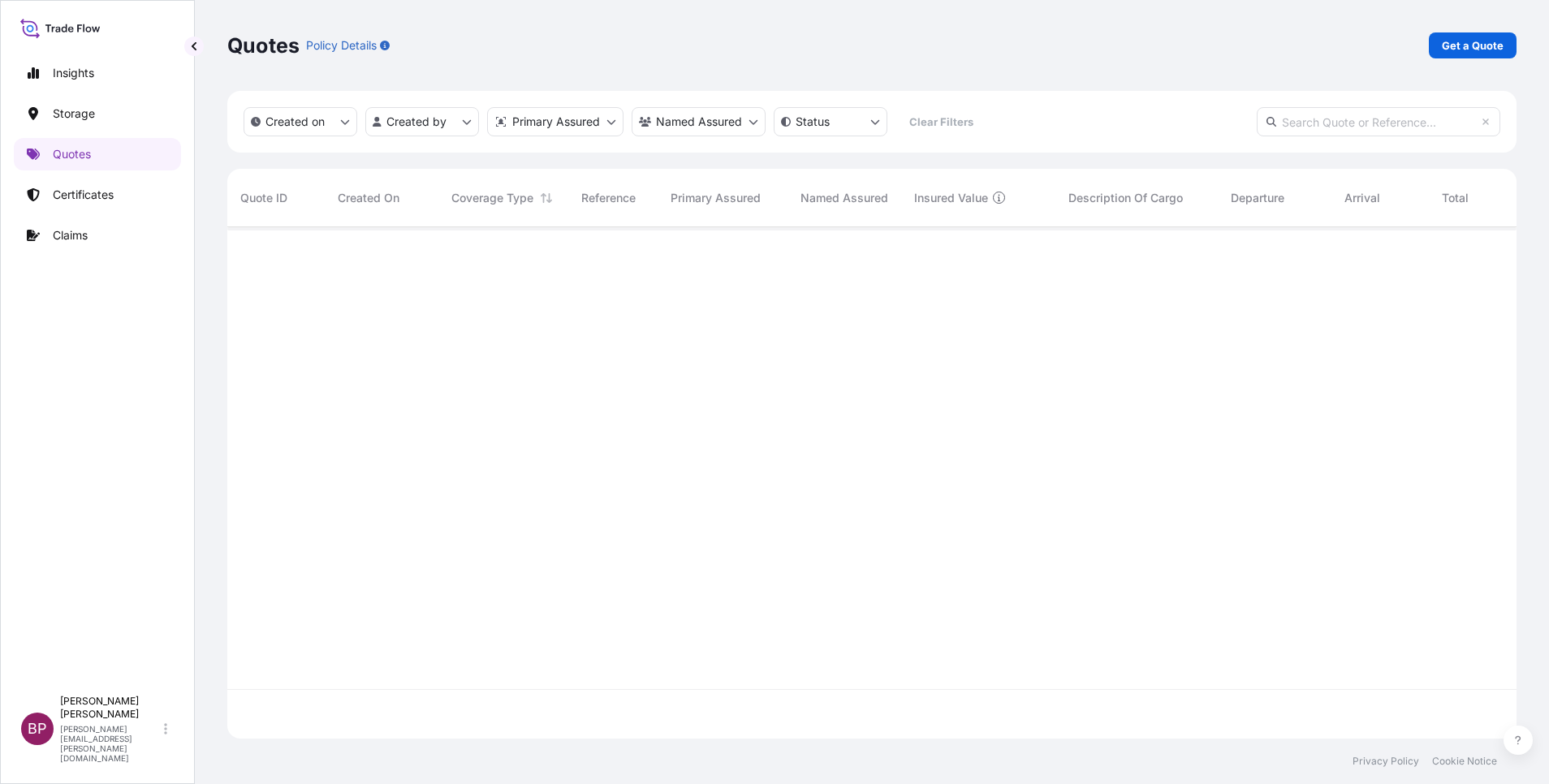
scroll to position [502, 1271]
click at [1481, 43] on p "Get a Quote" at bounding box center [1473, 45] width 62 height 16
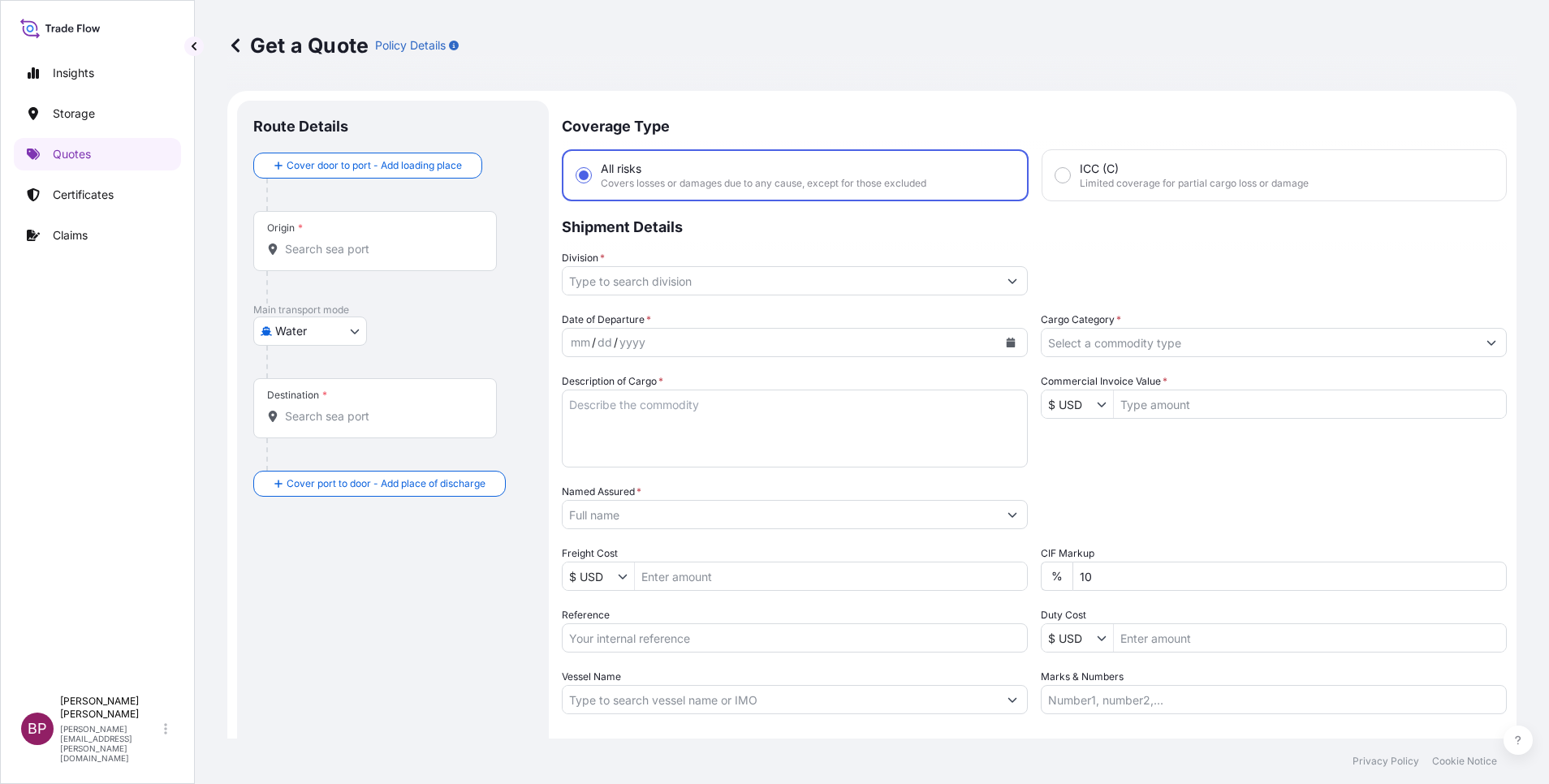
scroll to position [26, 0]
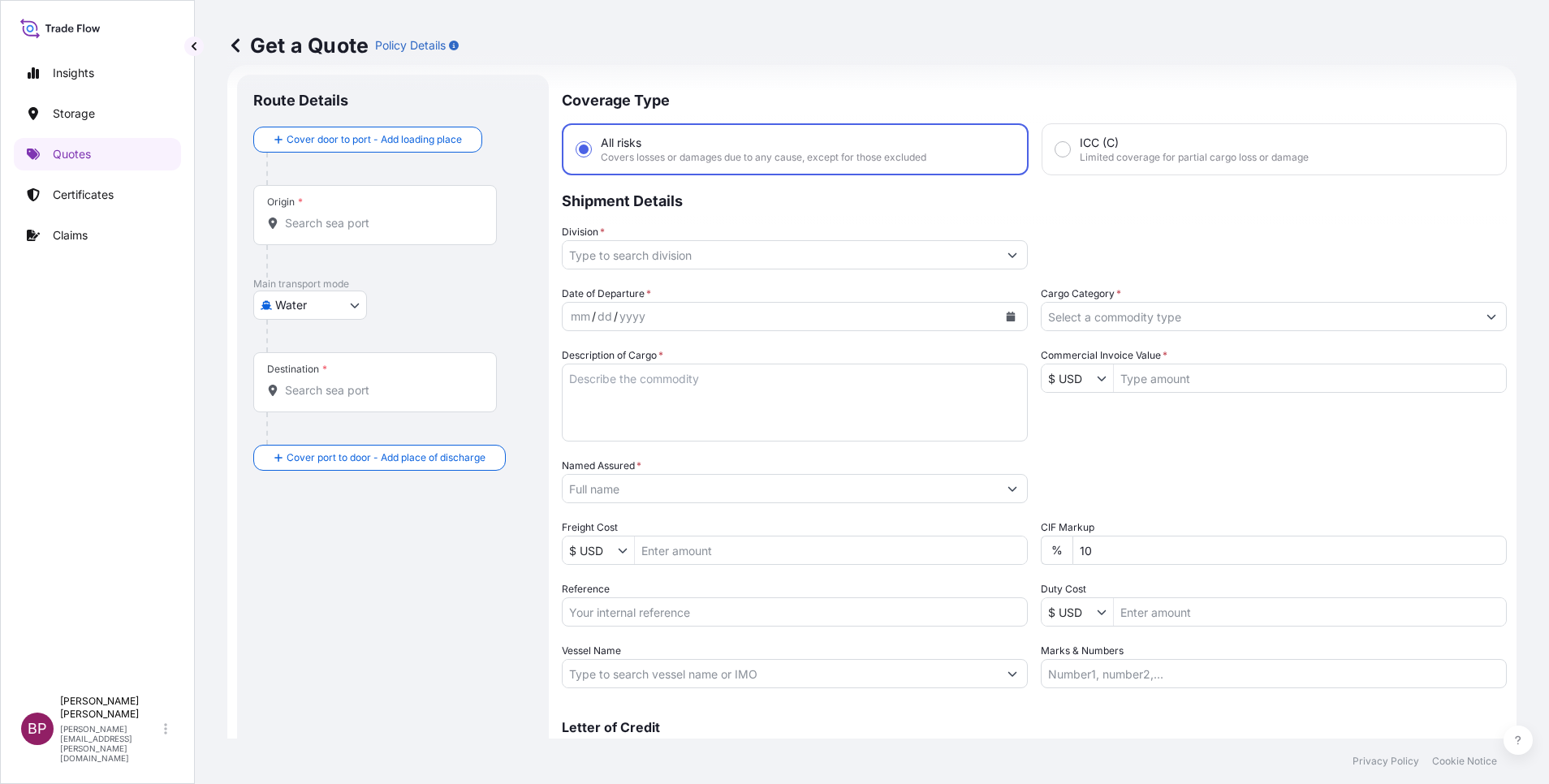
click at [1487, 318] on icon "Show suggestions" at bounding box center [1491, 317] width 9 height 5
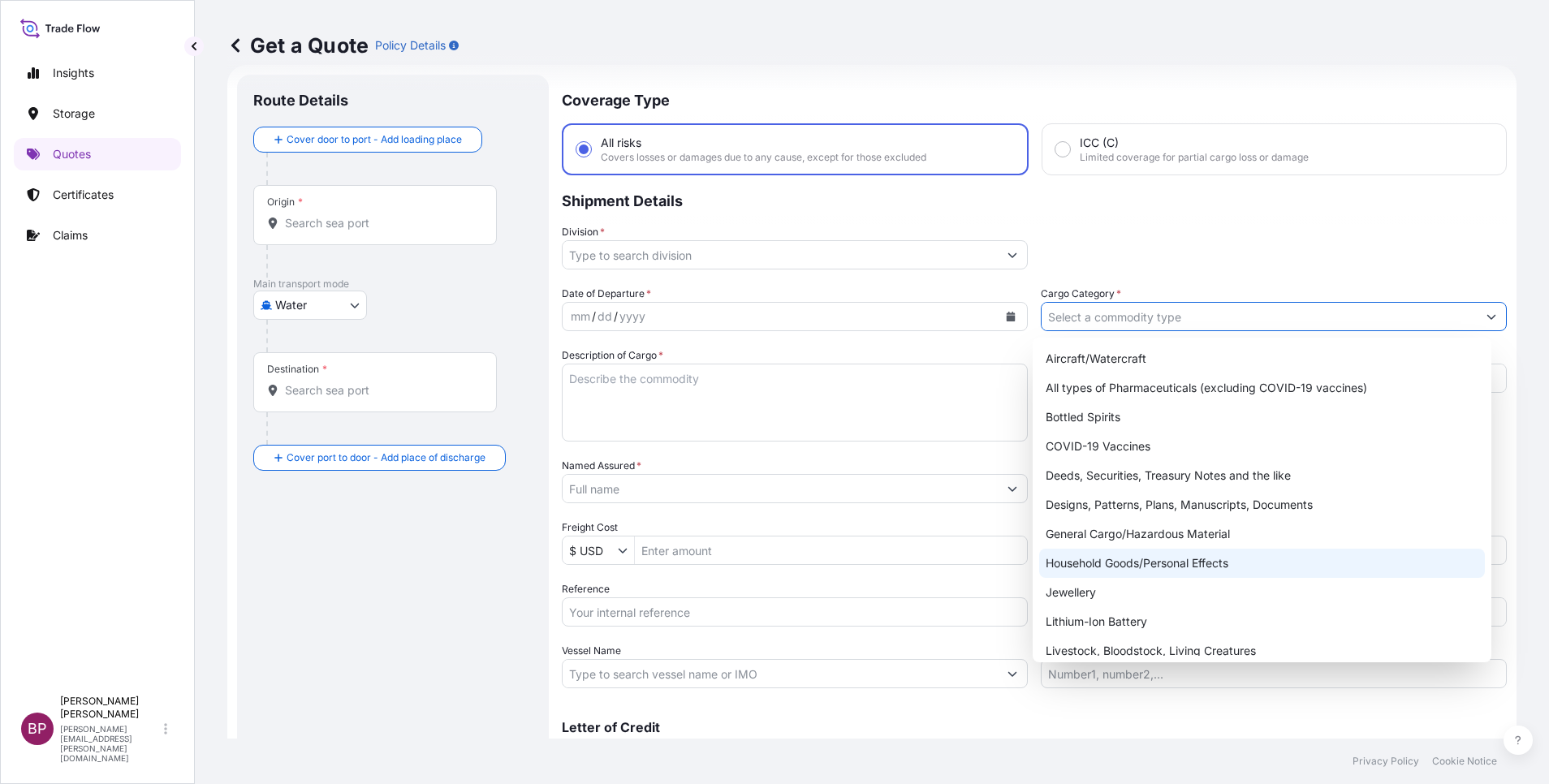
click at [1130, 565] on div "Household Goods/Personal Effects" at bounding box center [1262, 563] width 446 height 29
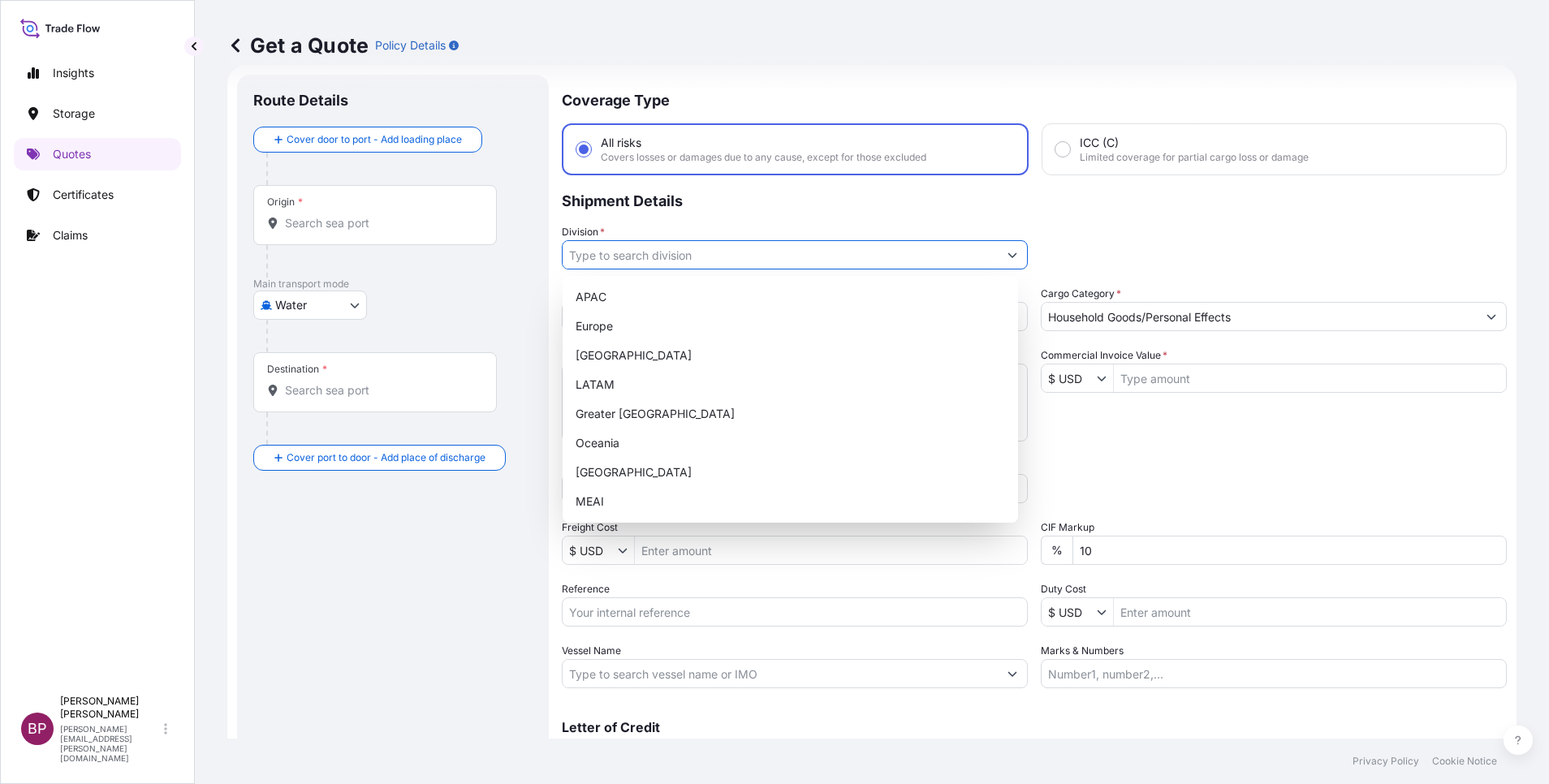
click at [998, 259] on button "Show suggestions" at bounding box center [1012, 255] width 29 height 29
click at [630, 506] on div "MEAI" at bounding box center [790, 501] width 442 height 29
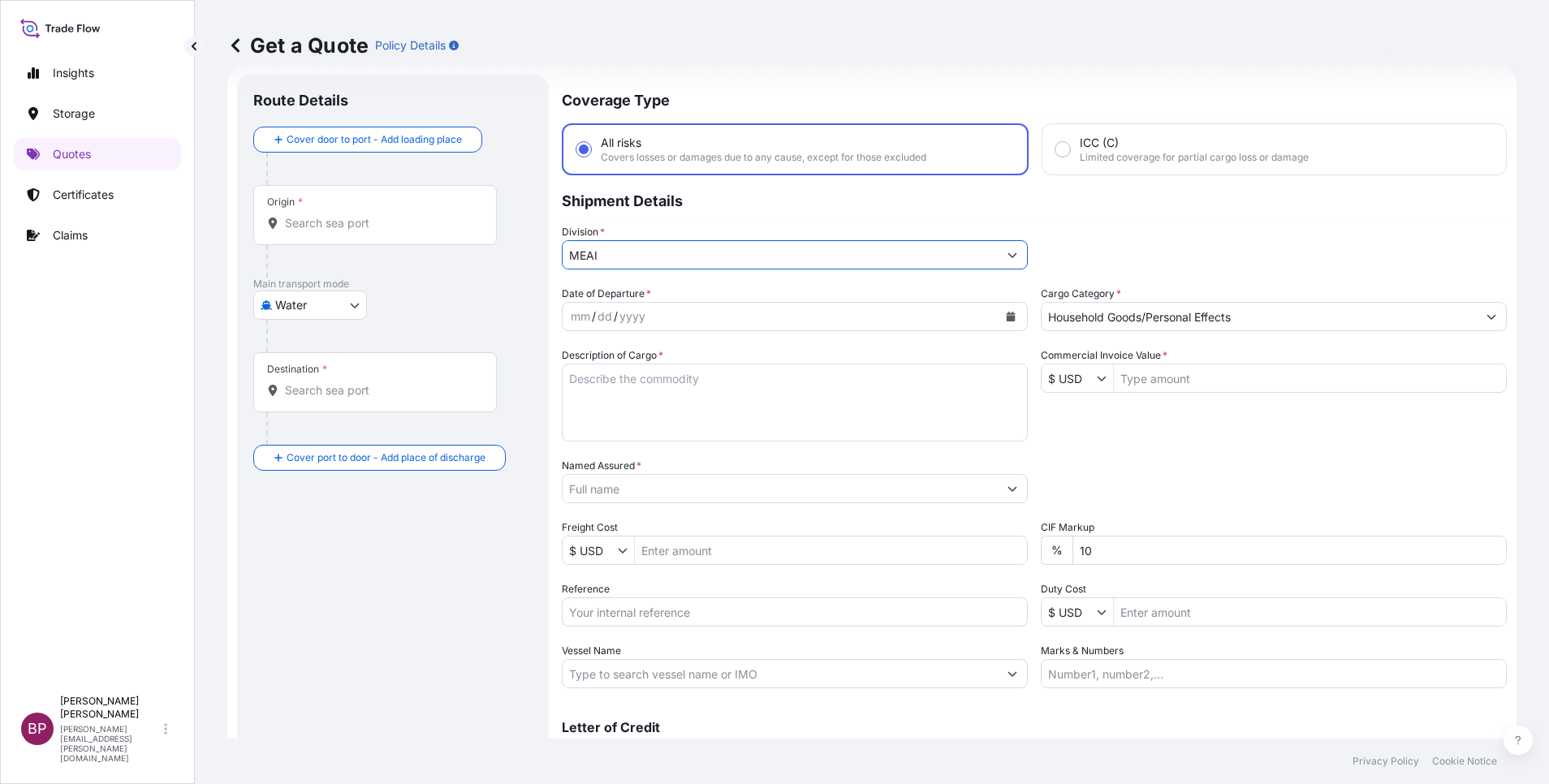
click at [1007, 316] on button "Calendar" at bounding box center [1010, 316] width 26 height 26
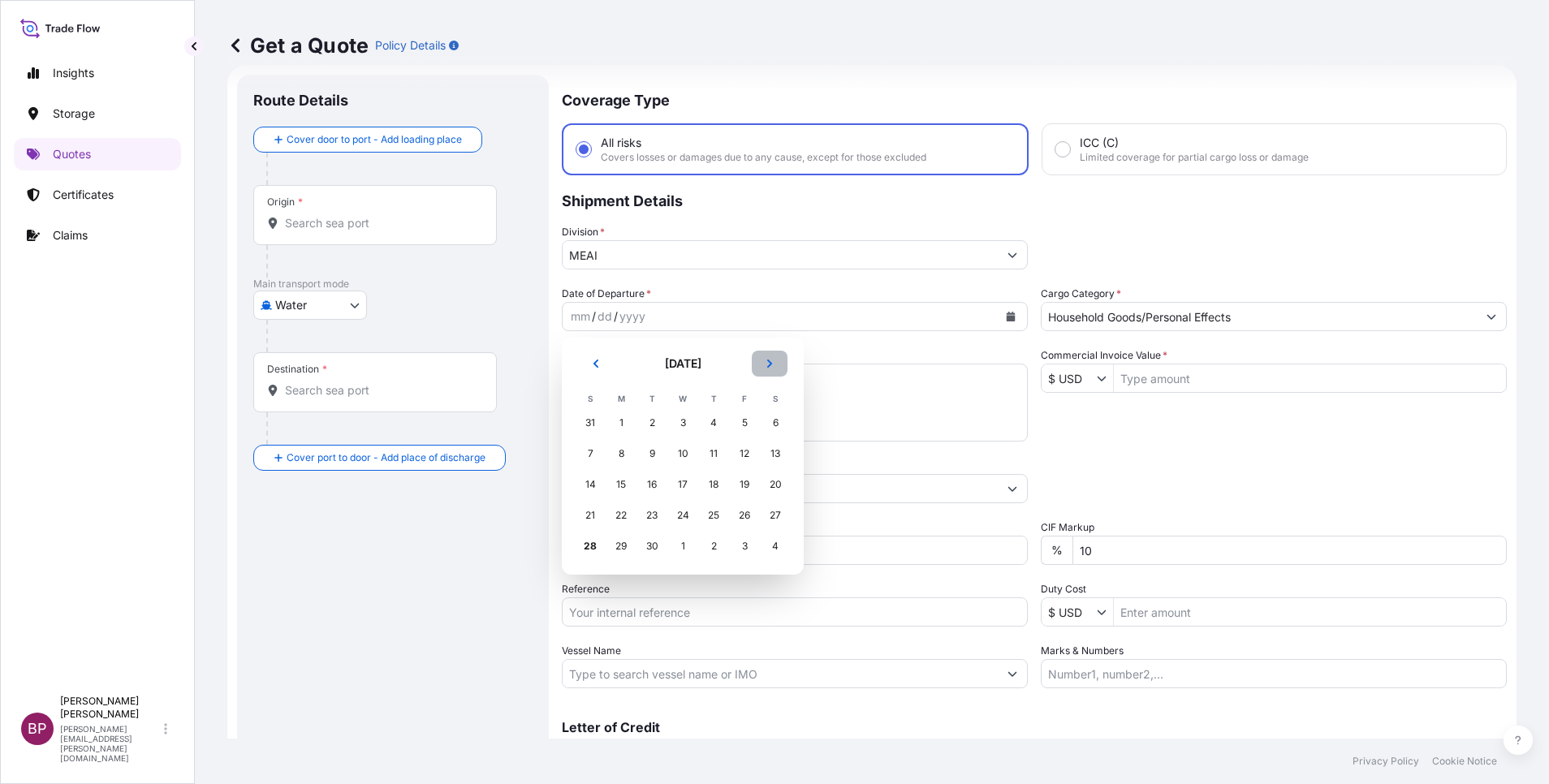
click at [773, 364] on icon "Next" at bounding box center [770, 363] width 5 height 8
click at [593, 456] on div "5" at bounding box center [590, 454] width 29 height 29
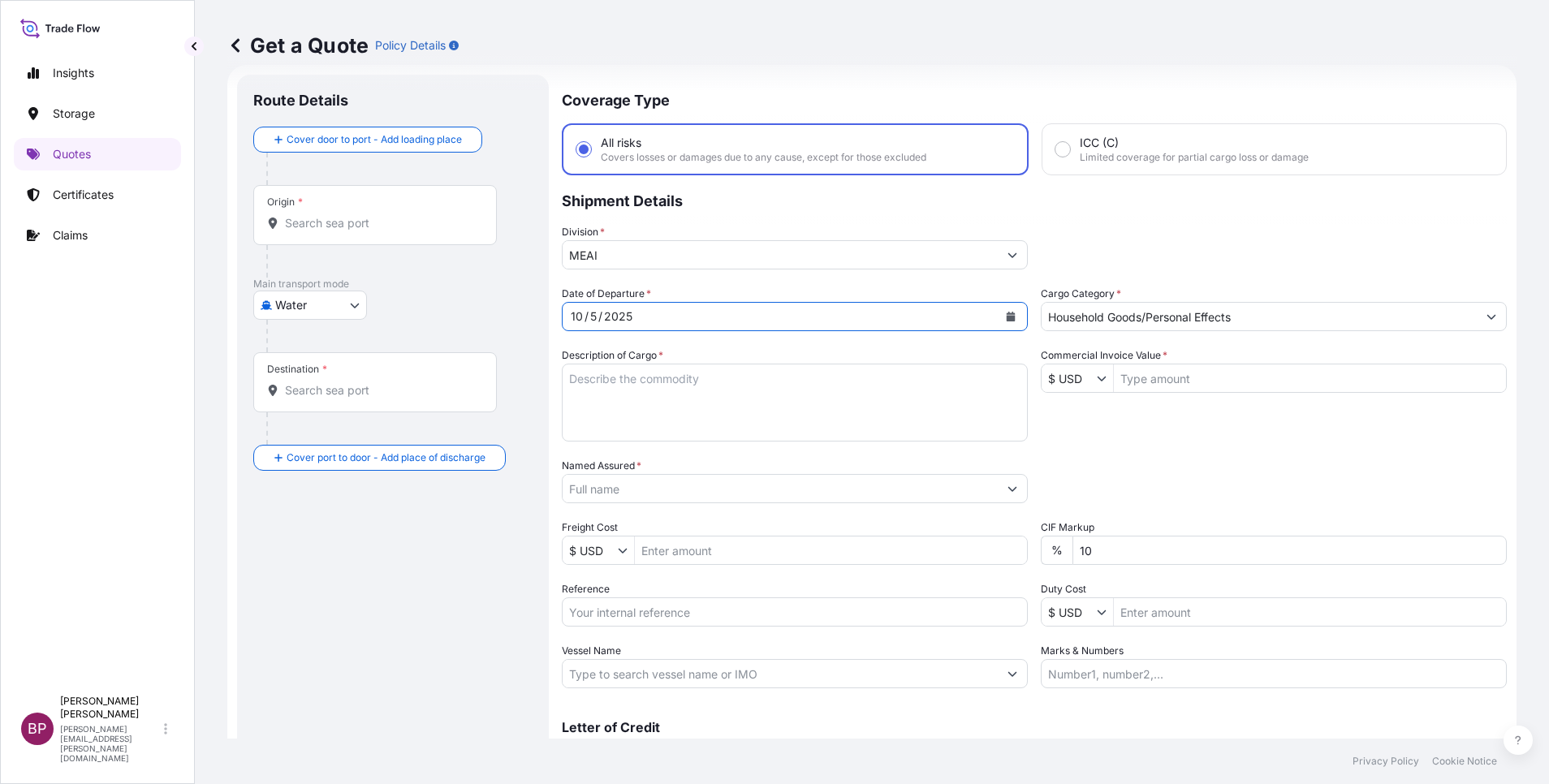
click at [620, 609] on input "Reference" at bounding box center [795, 612] width 466 height 29
paste input "3305243570 590500022737"
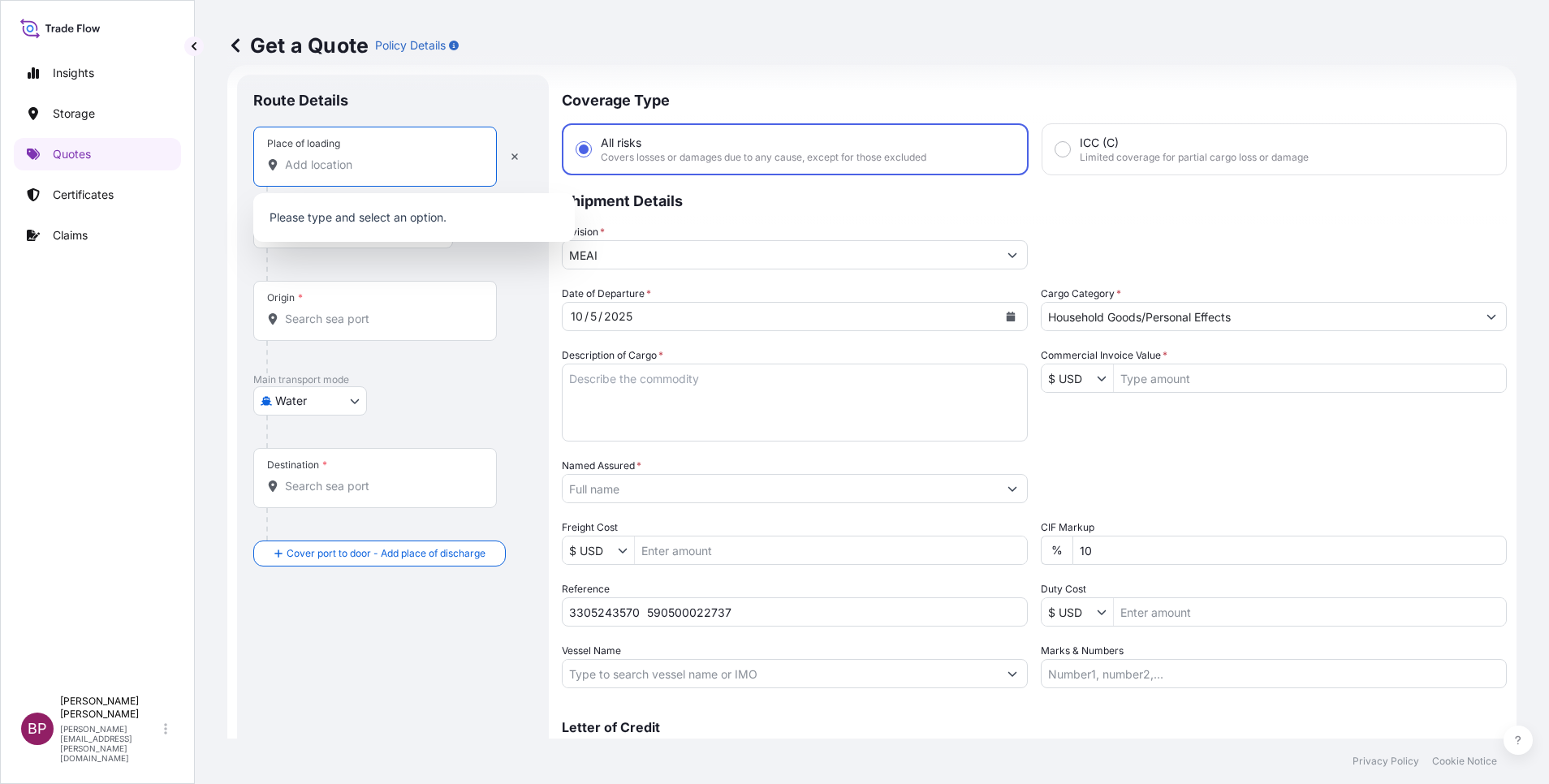
click at [322, 161] on input "Place of loading" at bounding box center [380, 164] width 191 height 16
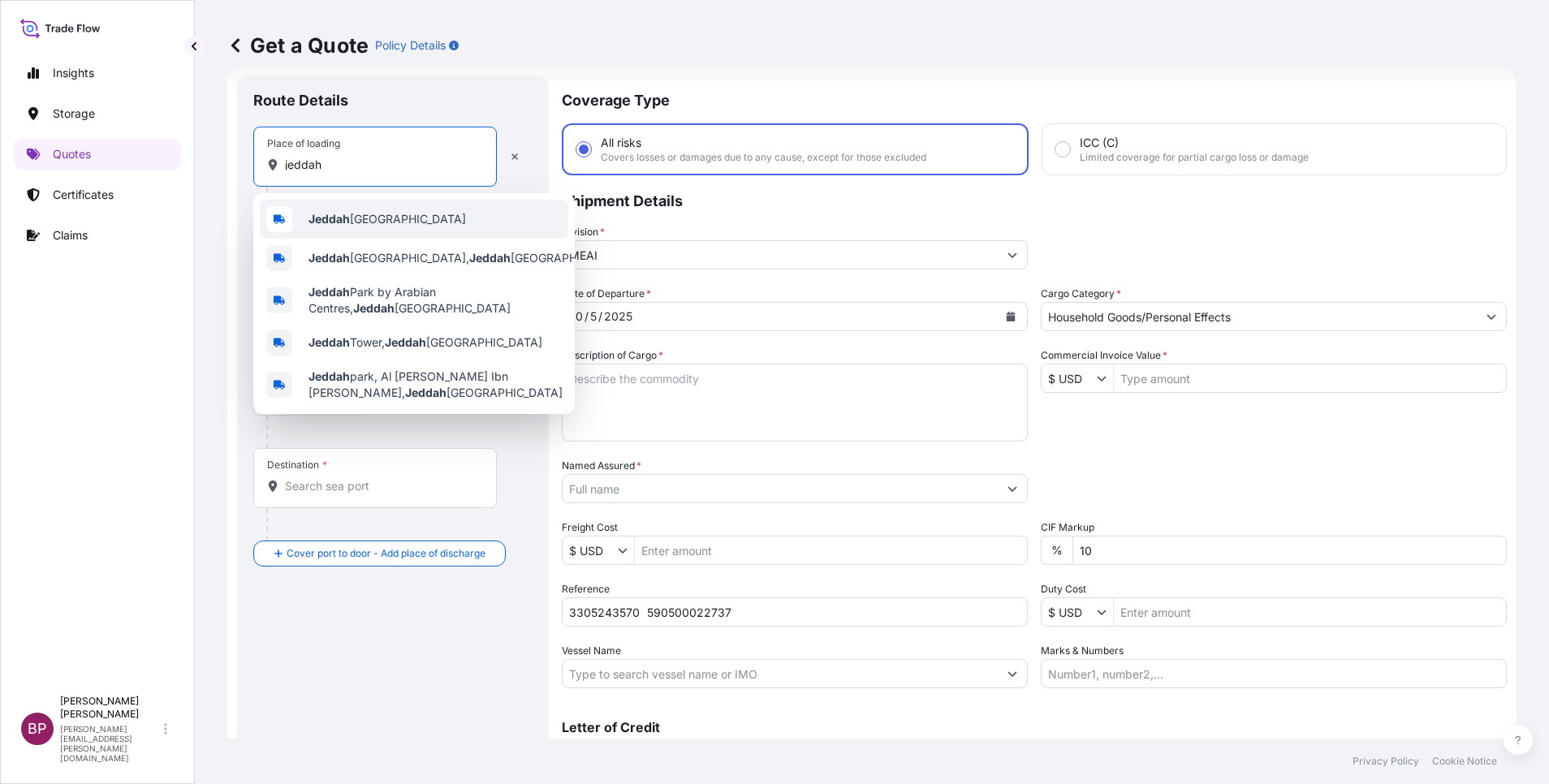
click at [373, 216] on span "Jeddah [GEOGRAPHIC_DATA]" at bounding box center [386, 219] width 157 height 16
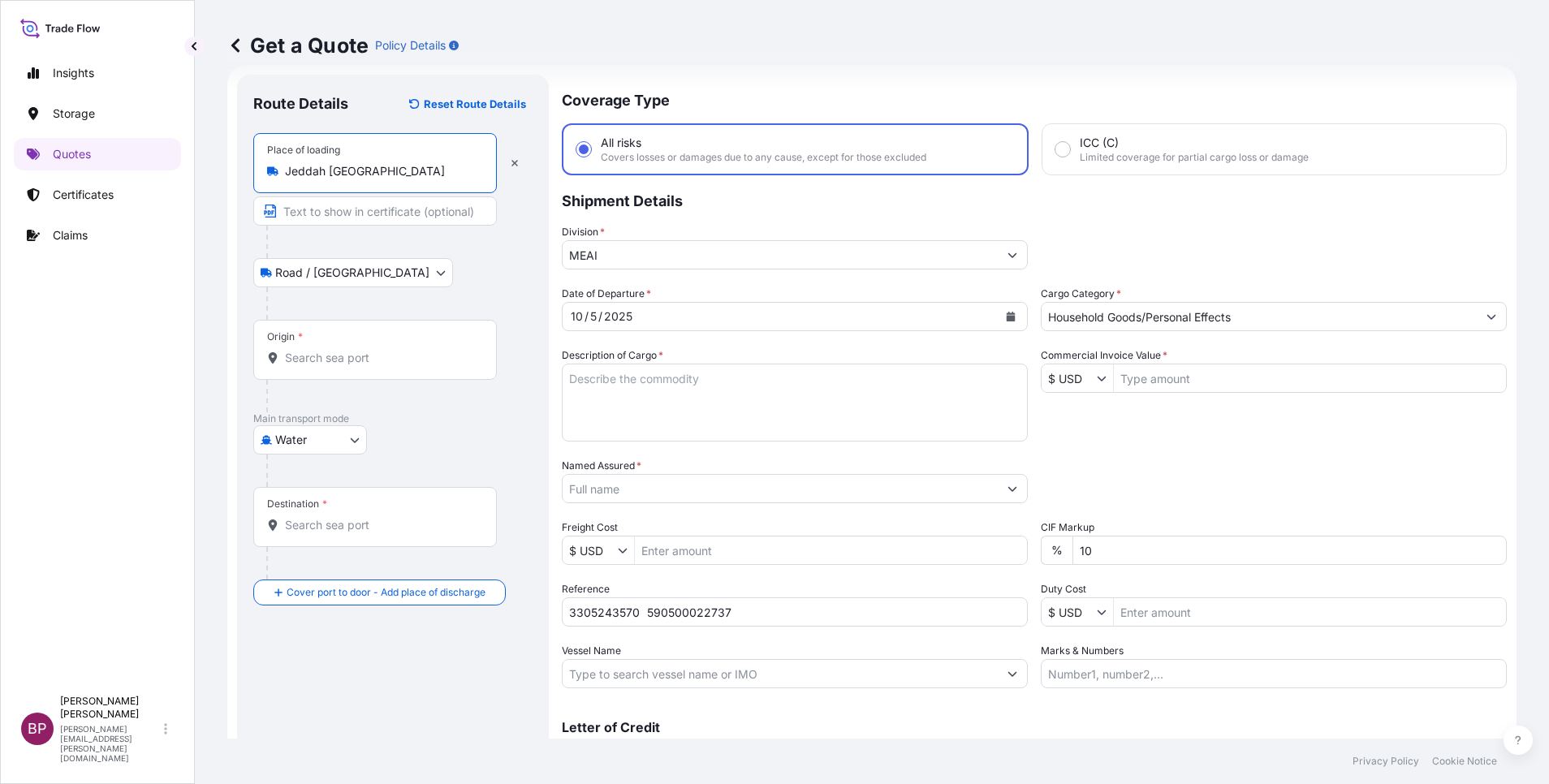
click at [348, 353] on input "Origin *" at bounding box center [380, 357] width 191 height 16
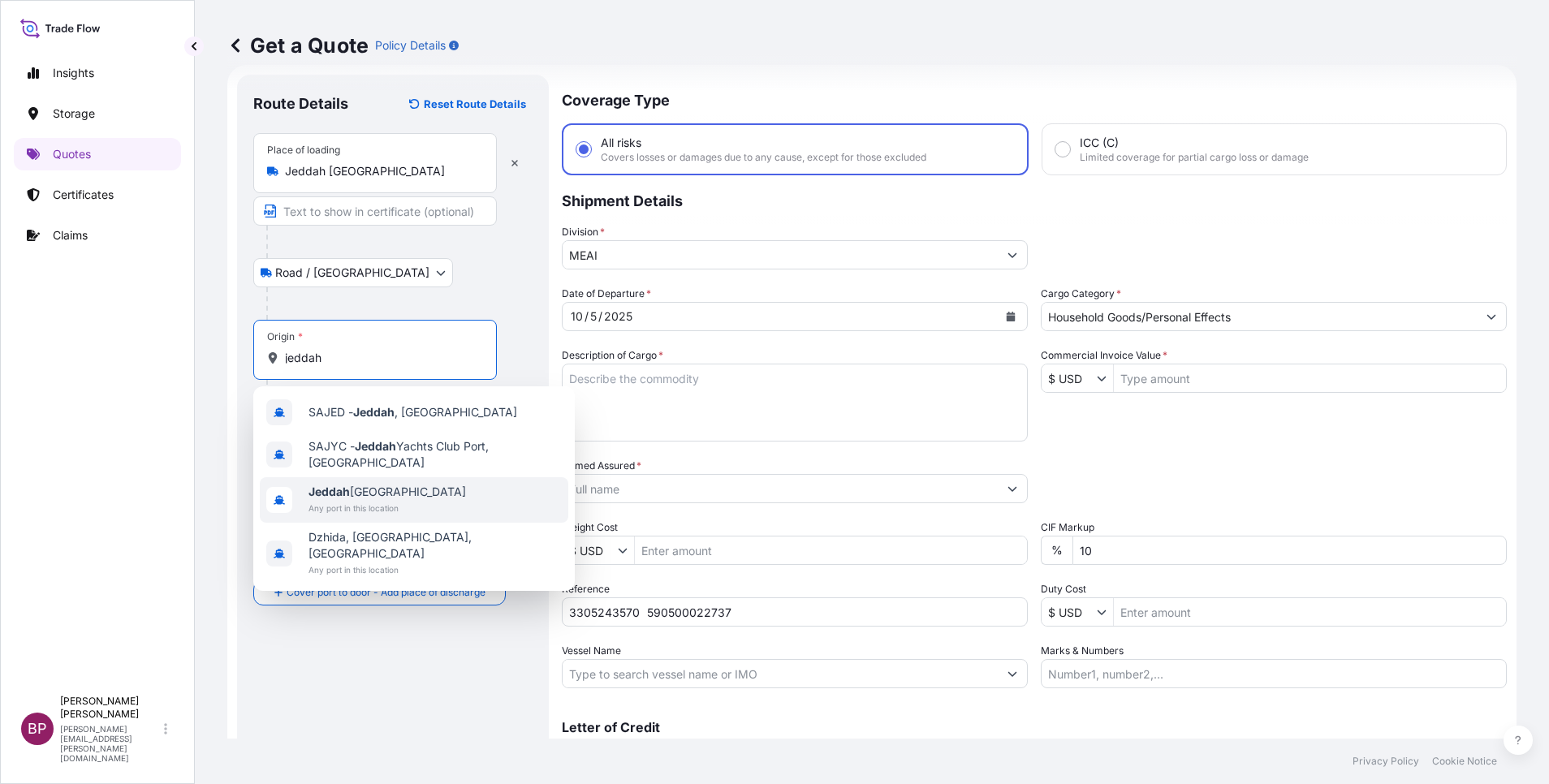
click at [371, 495] on span "Jeddah [GEOGRAPHIC_DATA]" at bounding box center [386, 491] width 157 height 16
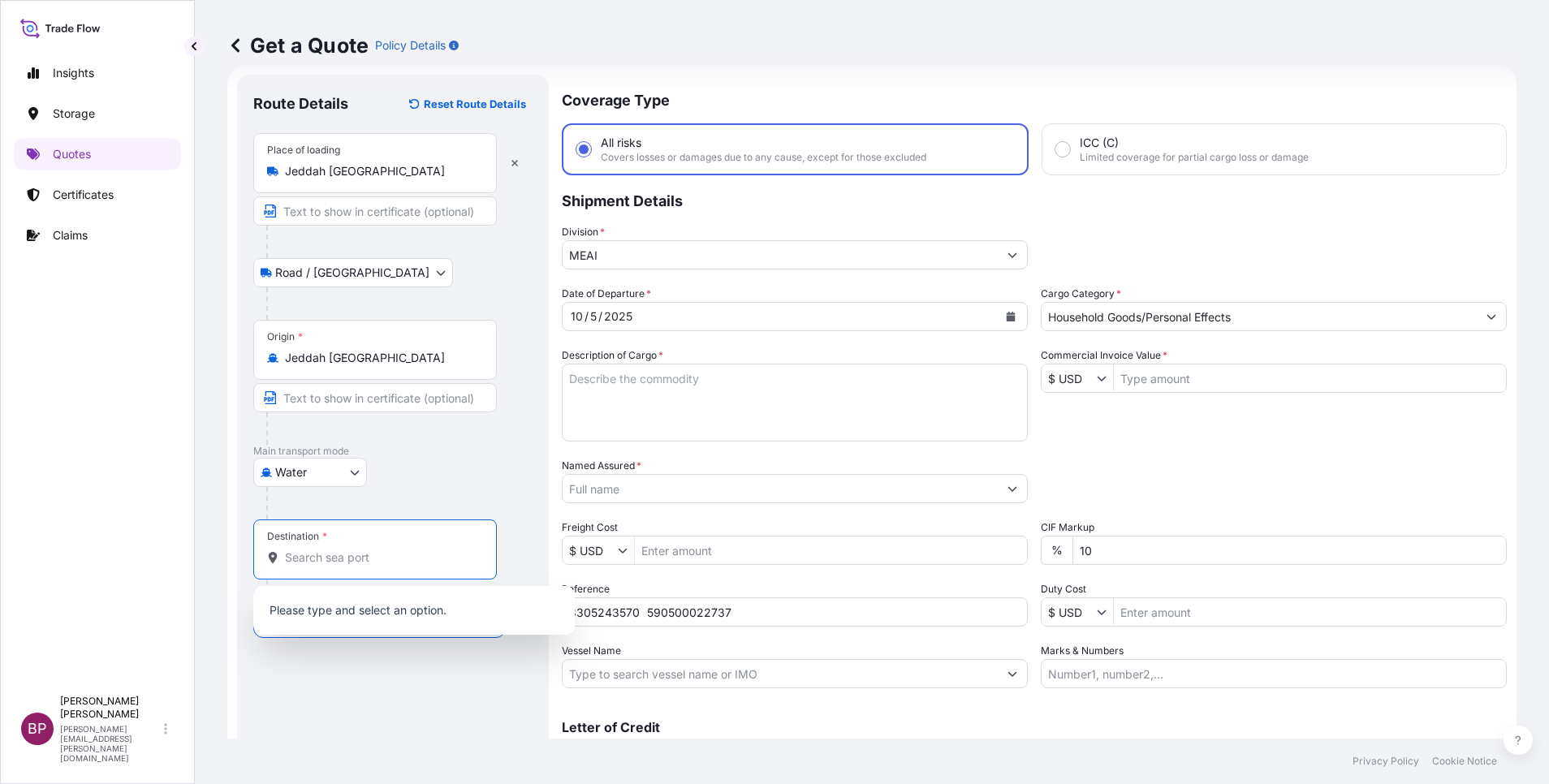
click at [372, 558] on input "Destination *" at bounding box center [380, 557] width 191 height 16
paste input "[PERSON_NAME]"
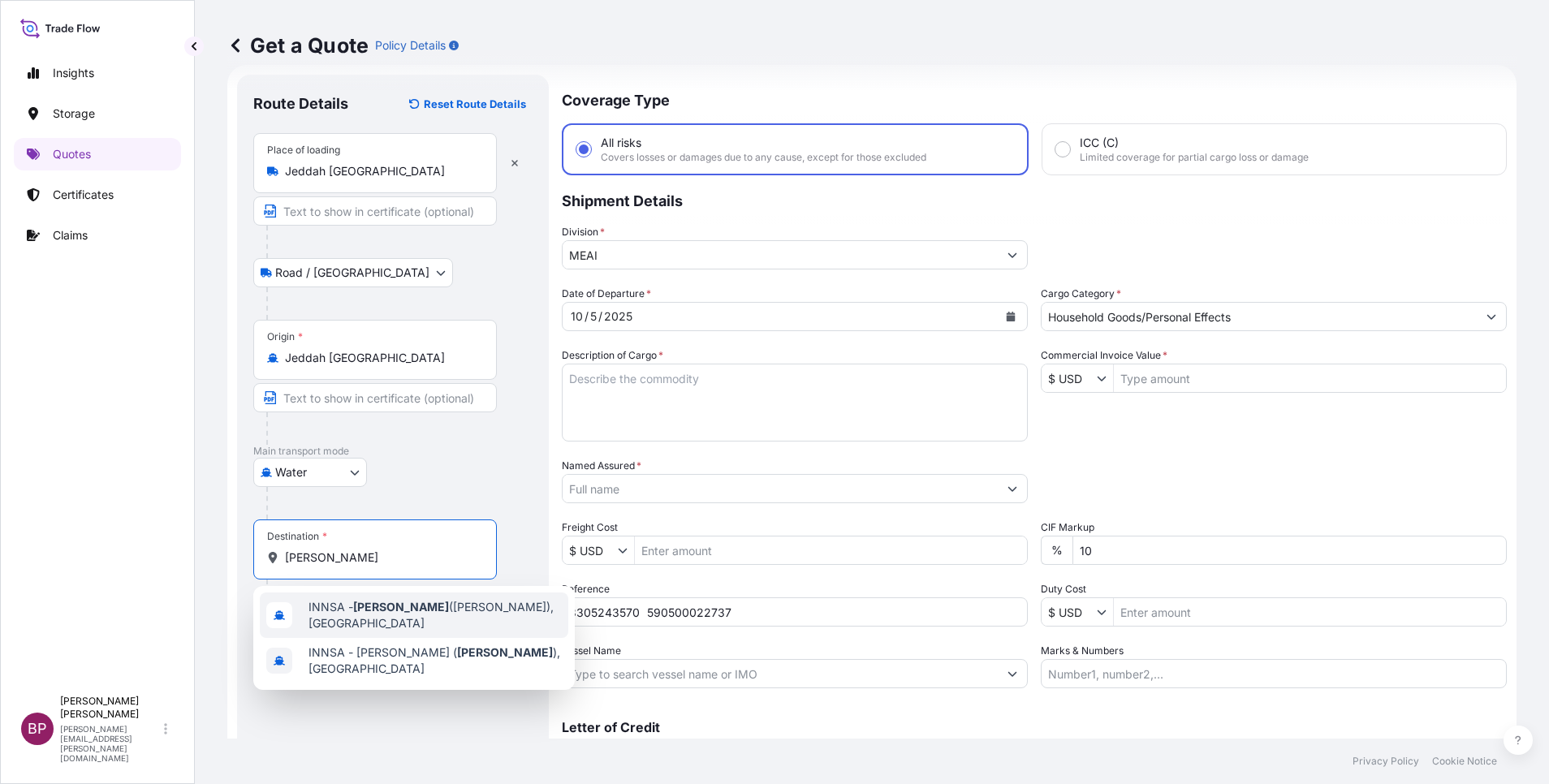
click at [431, 616] on span "INNSA - [GEOGRAPHIC_DATA] ([PERSON_NAME]), [GEOGRAPHIC_DATA]" at bounding box center [435, 616] width 253 height 33
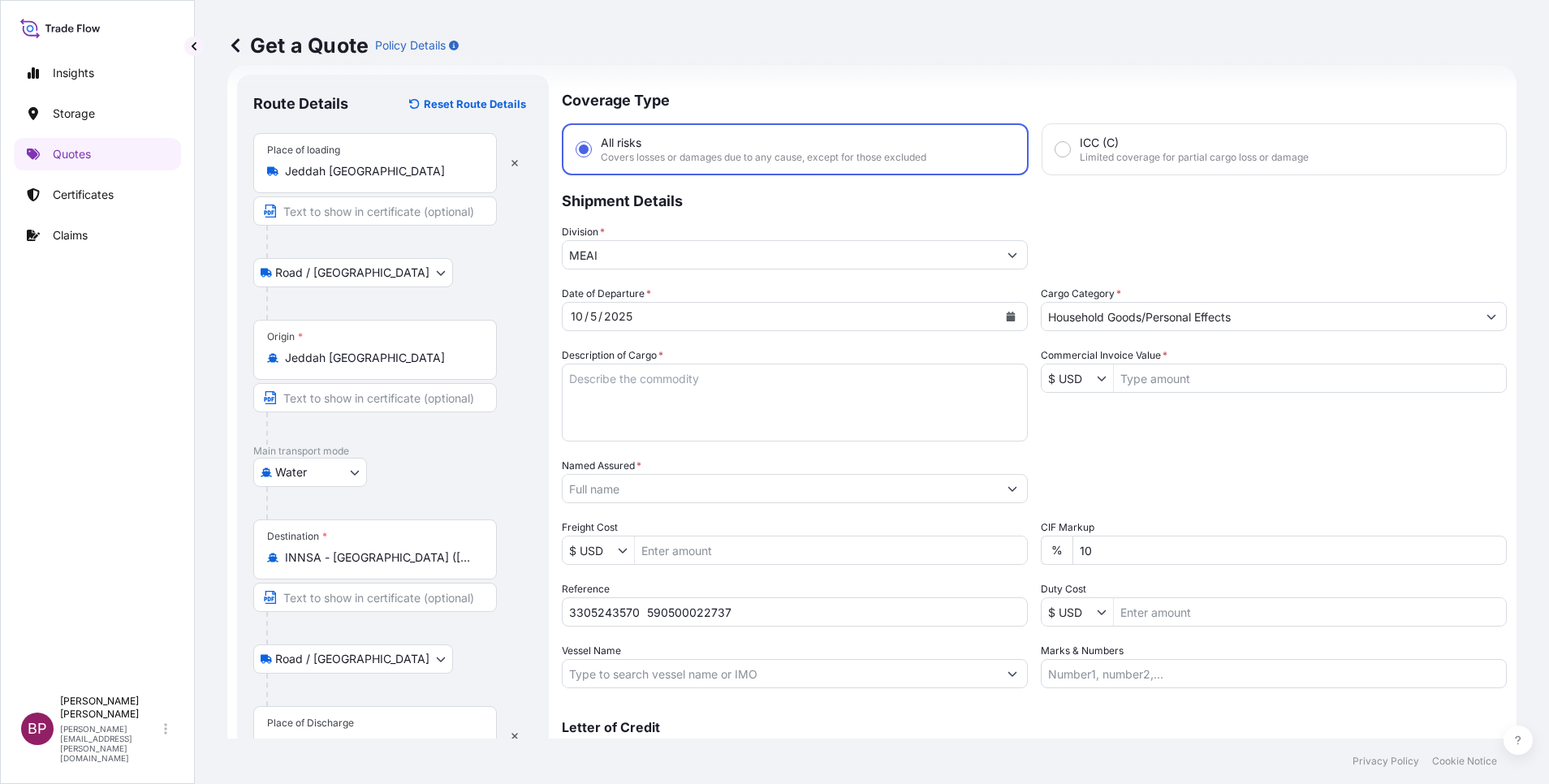
click at [368, 720] on div "Place of Discharge" at bounding box center [375, 736] width 243 height 60
click at [368, 737] on input "Place of Discharge" at bounding box center [380, 744] width 191 height 16
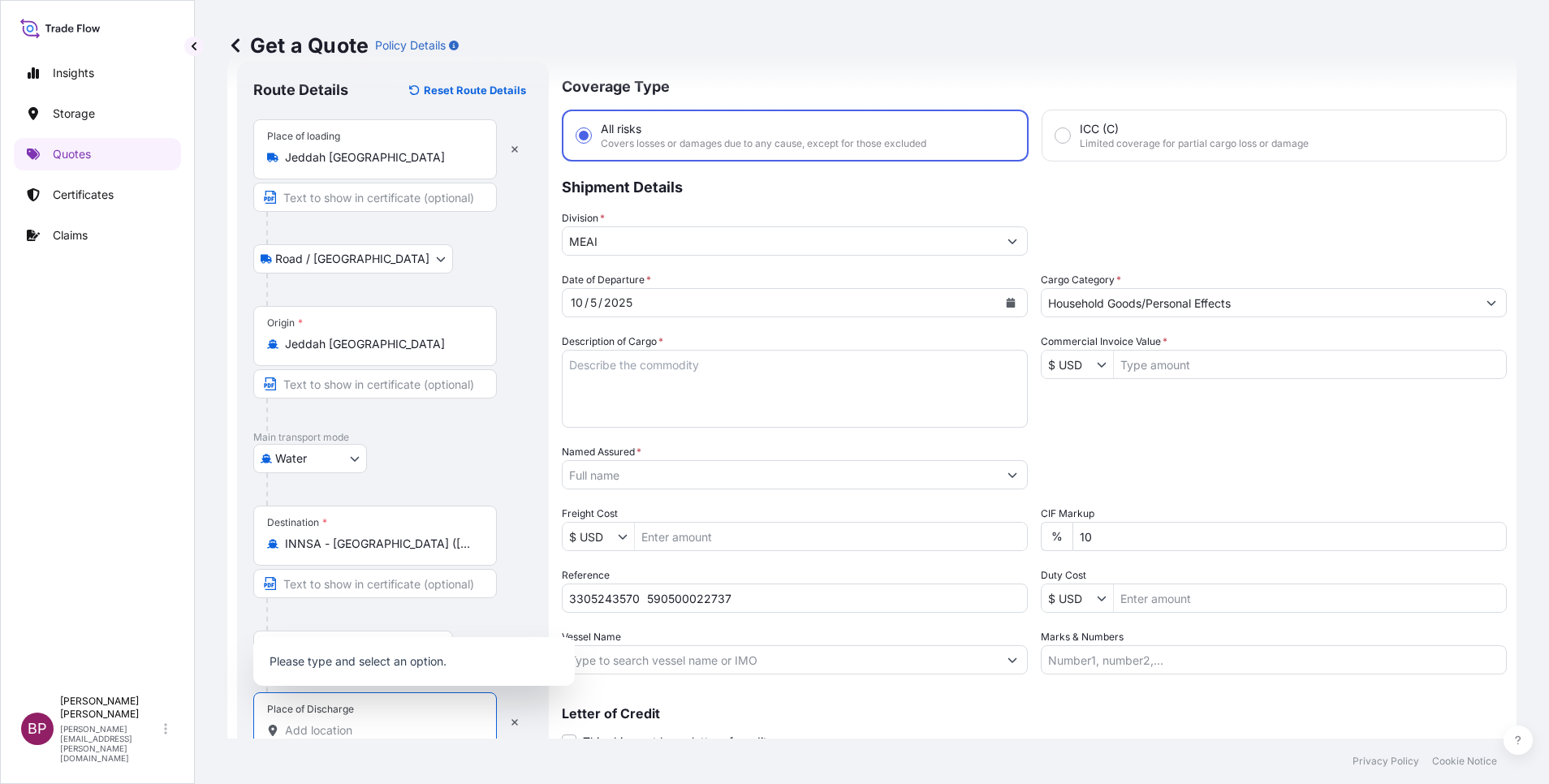
paste input "[PERSON_NAME]"
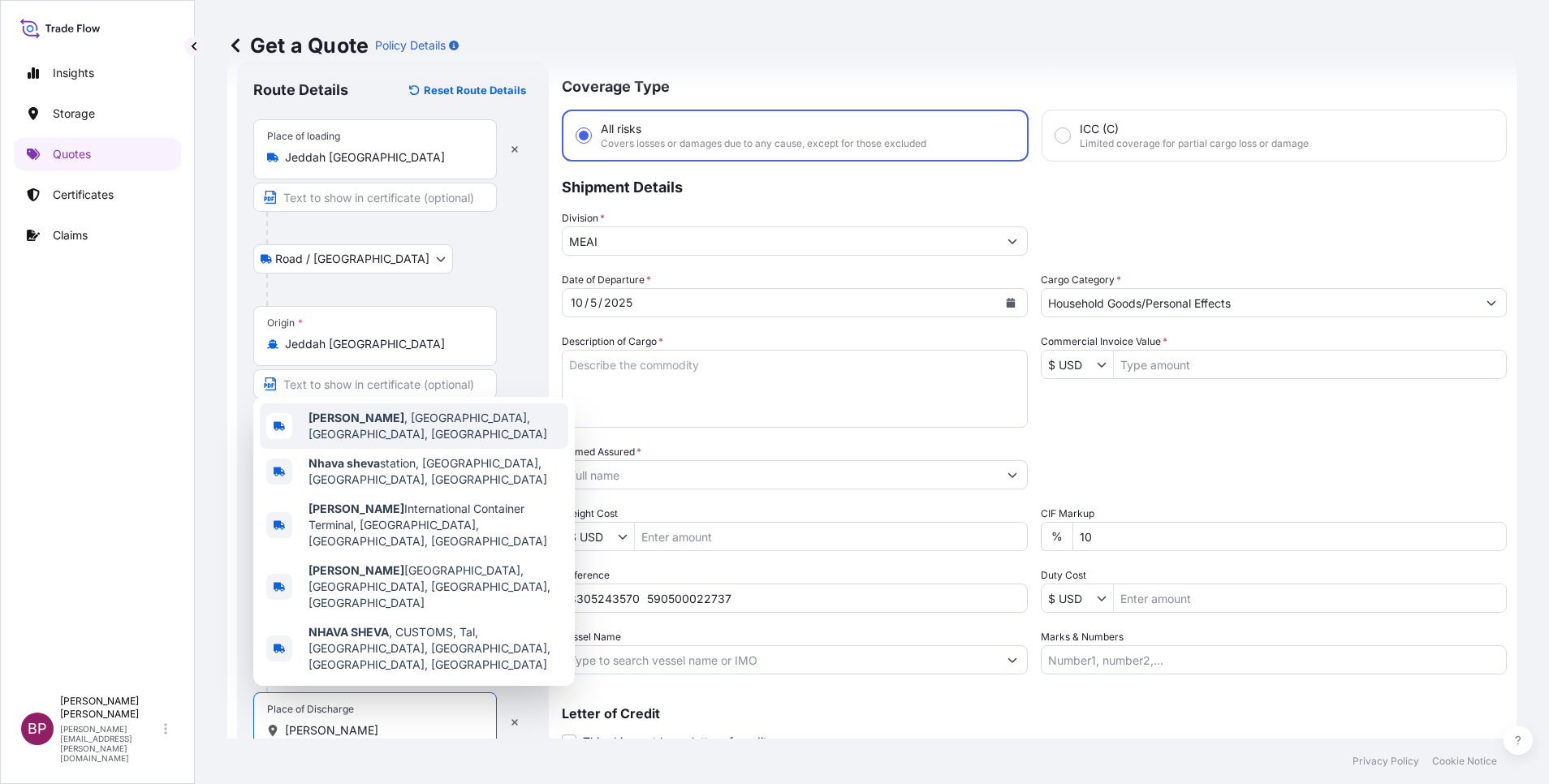
click at [422, 442] on span "[GEOGRAPHIC_DATA] , [GEOGRAPHIC_DATA], [GEOGRAPHIC_DATA], [GEOGRAPHIC_DATA]" at bounding box center [435, 427] width 253 height 33
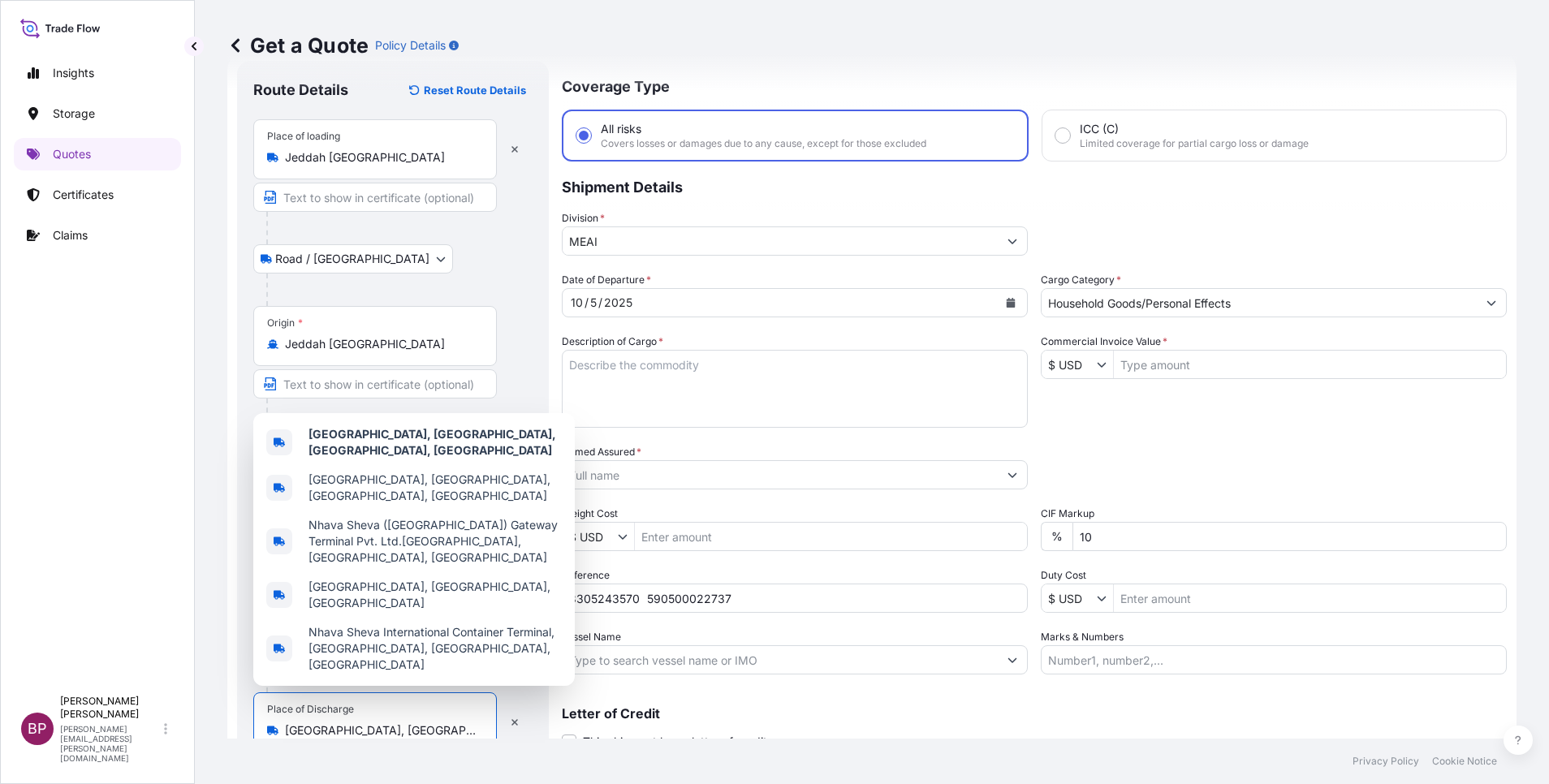
click at [902, 403] on textarea "Description of Cargo *" at bounding box center [795, 388] width 466 height 78
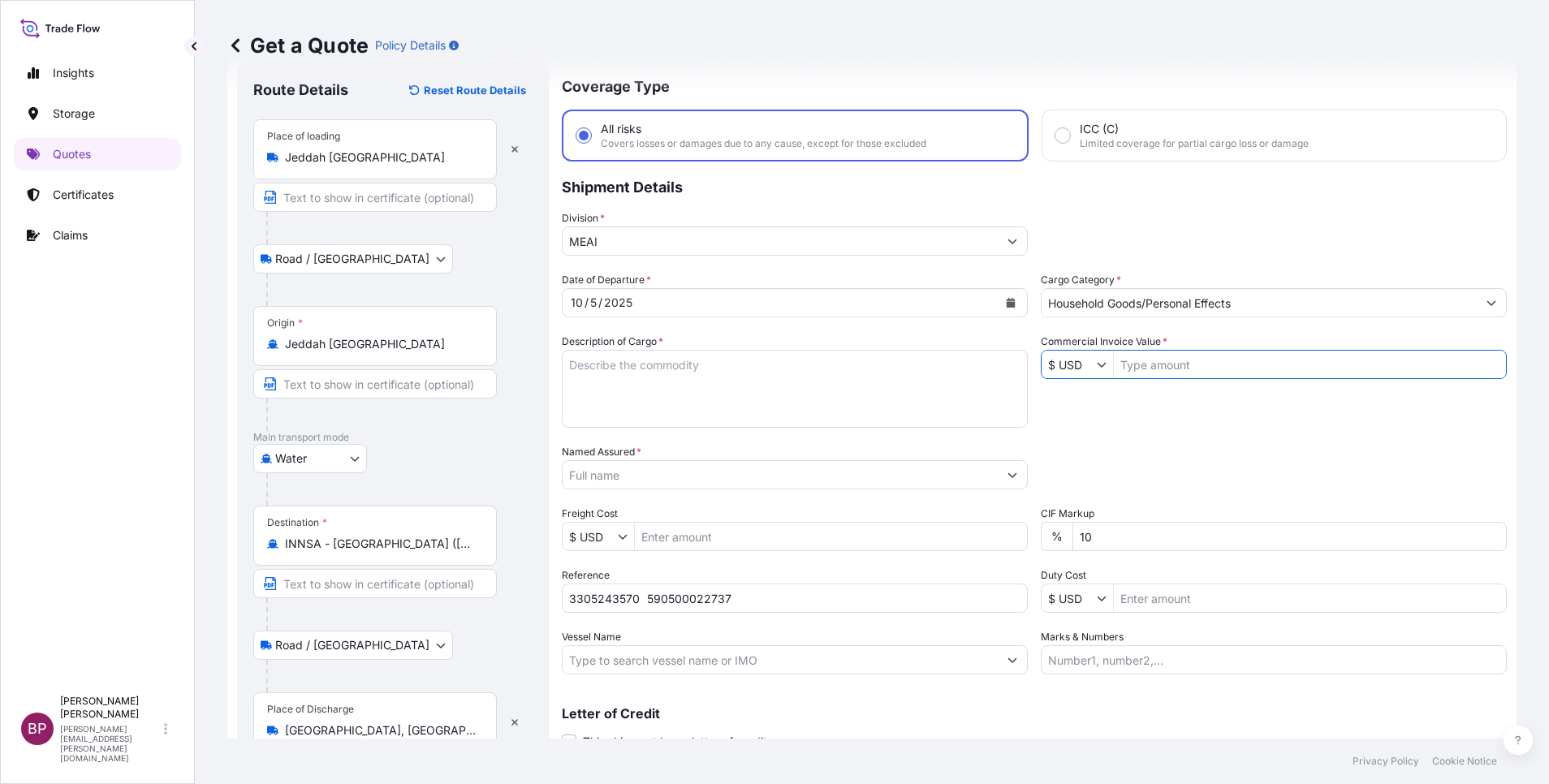
click at [1183, 365] on input "Commercial Invoice Value *" at bounding box center [1310, 364] width 392 height 29
paste input "54721.8"
click at [744, 389] on textarea "Description of Cargo *" at bounding box center [795, 388] width 466 height 78
paste textarea "KELTAN KSA 6405H /Synthetic Rubber EPDM"
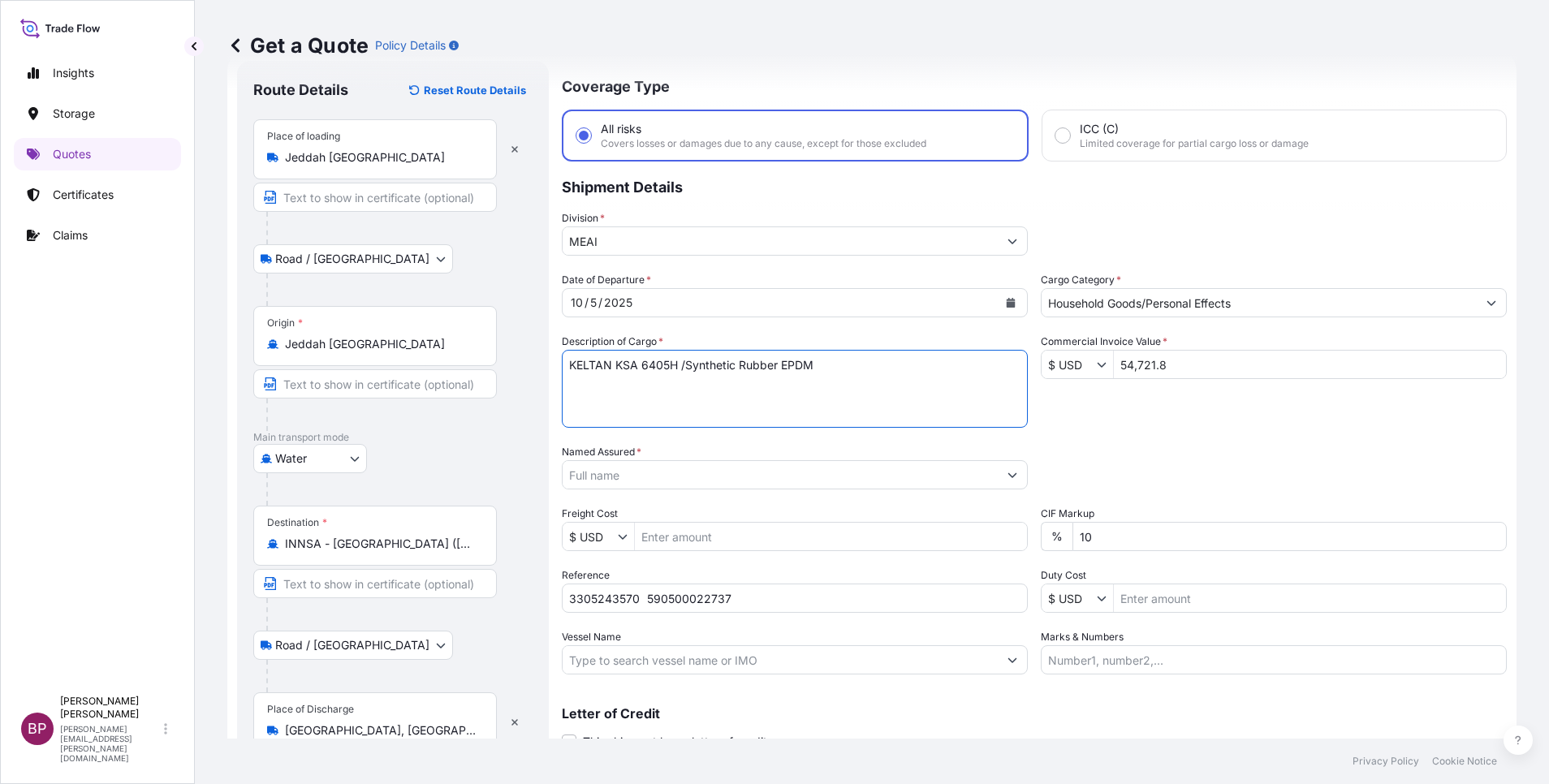
click at [817, 473] on input "Named Assured *" at bounding box center [780, 475] width 436 height 29
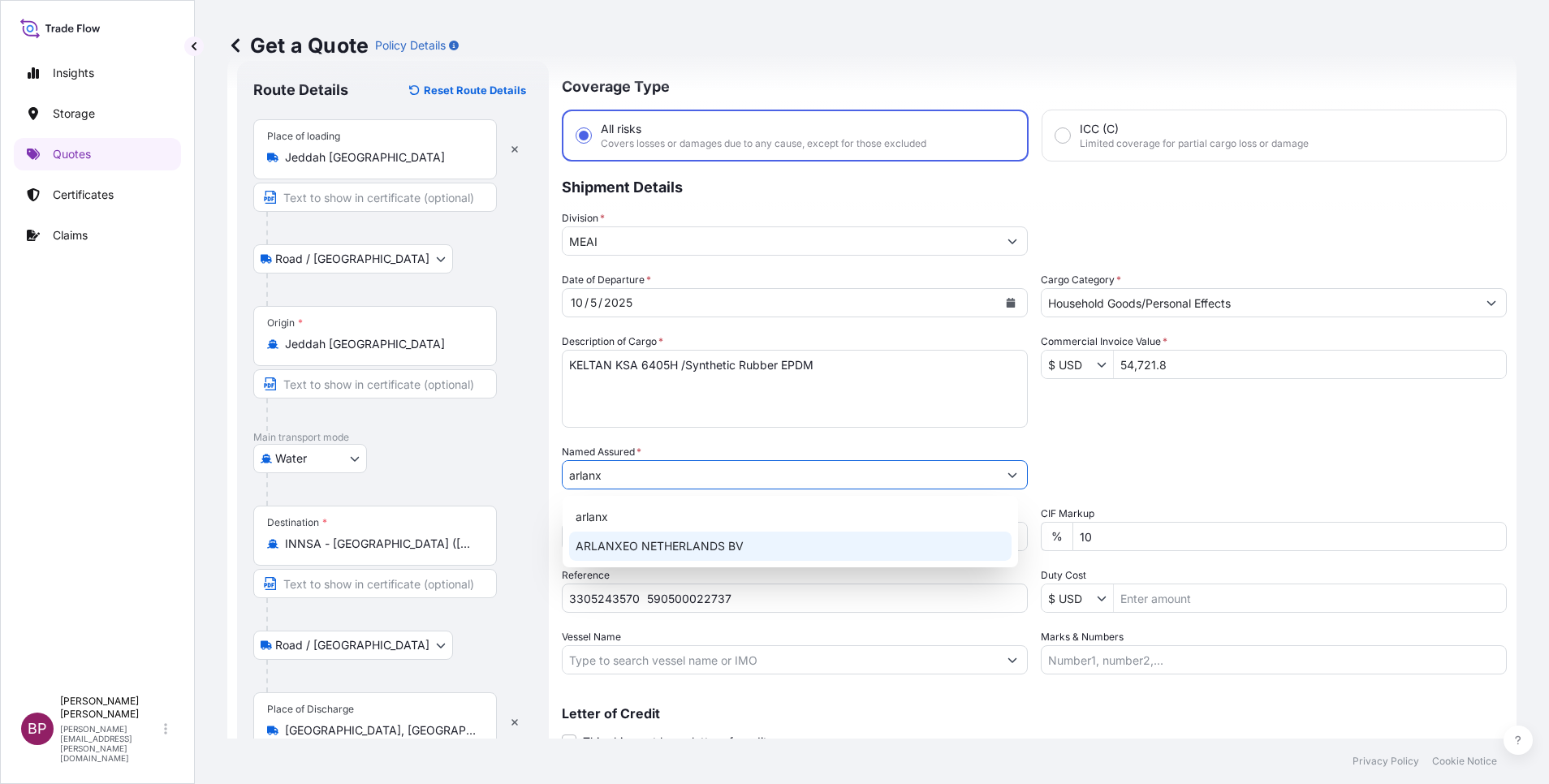
click at [727, 548] on span "ARLANXEO NETHERLANDS BV" at bounding box center [660, 546] width 168 height 16
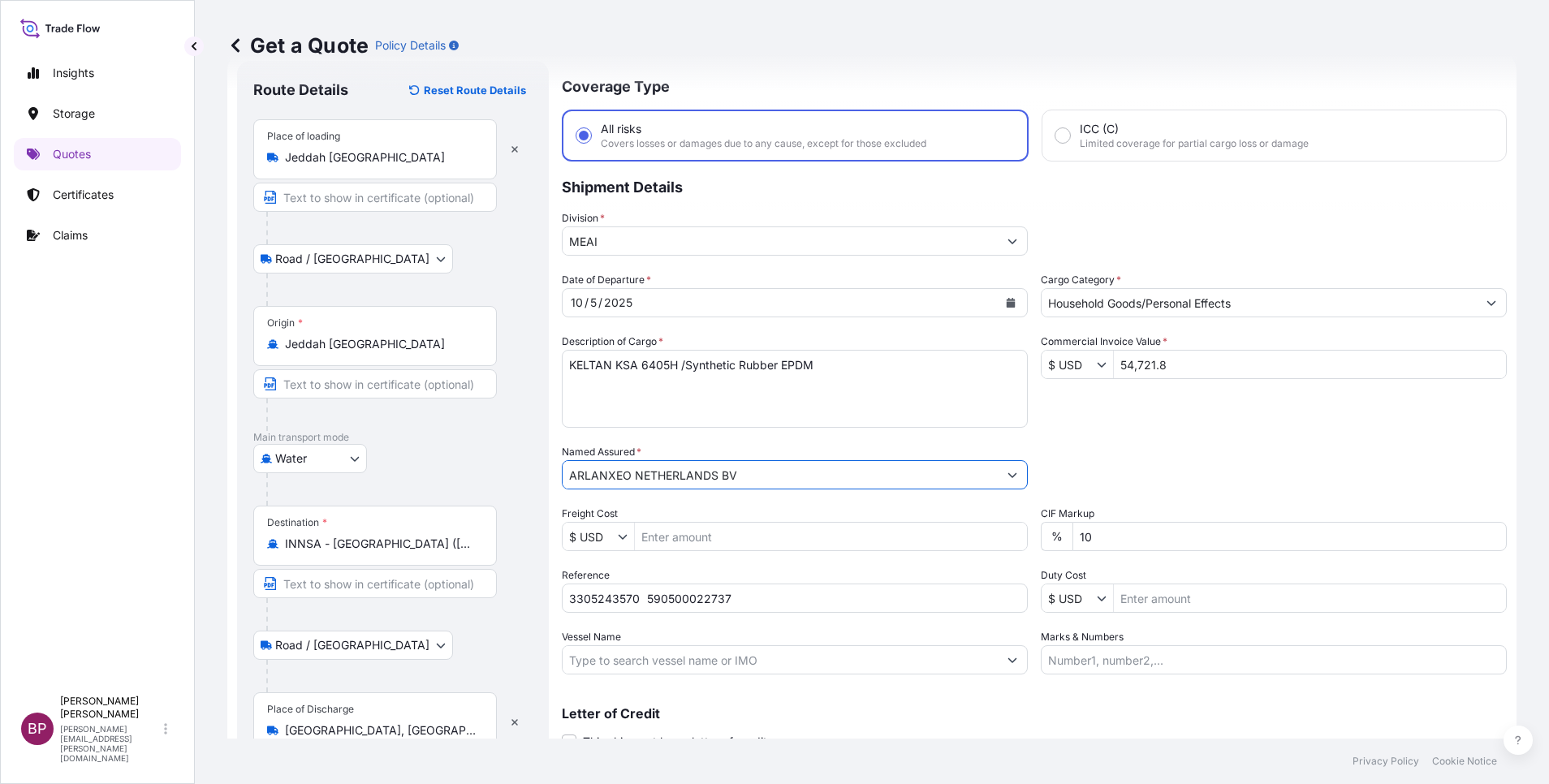
click at [1110, 418] on div "Date of Departure * [DATE] Cargo Category * Household Goods/Personal Effects De…" at bounding box center [1034, 473] width 945 height 403
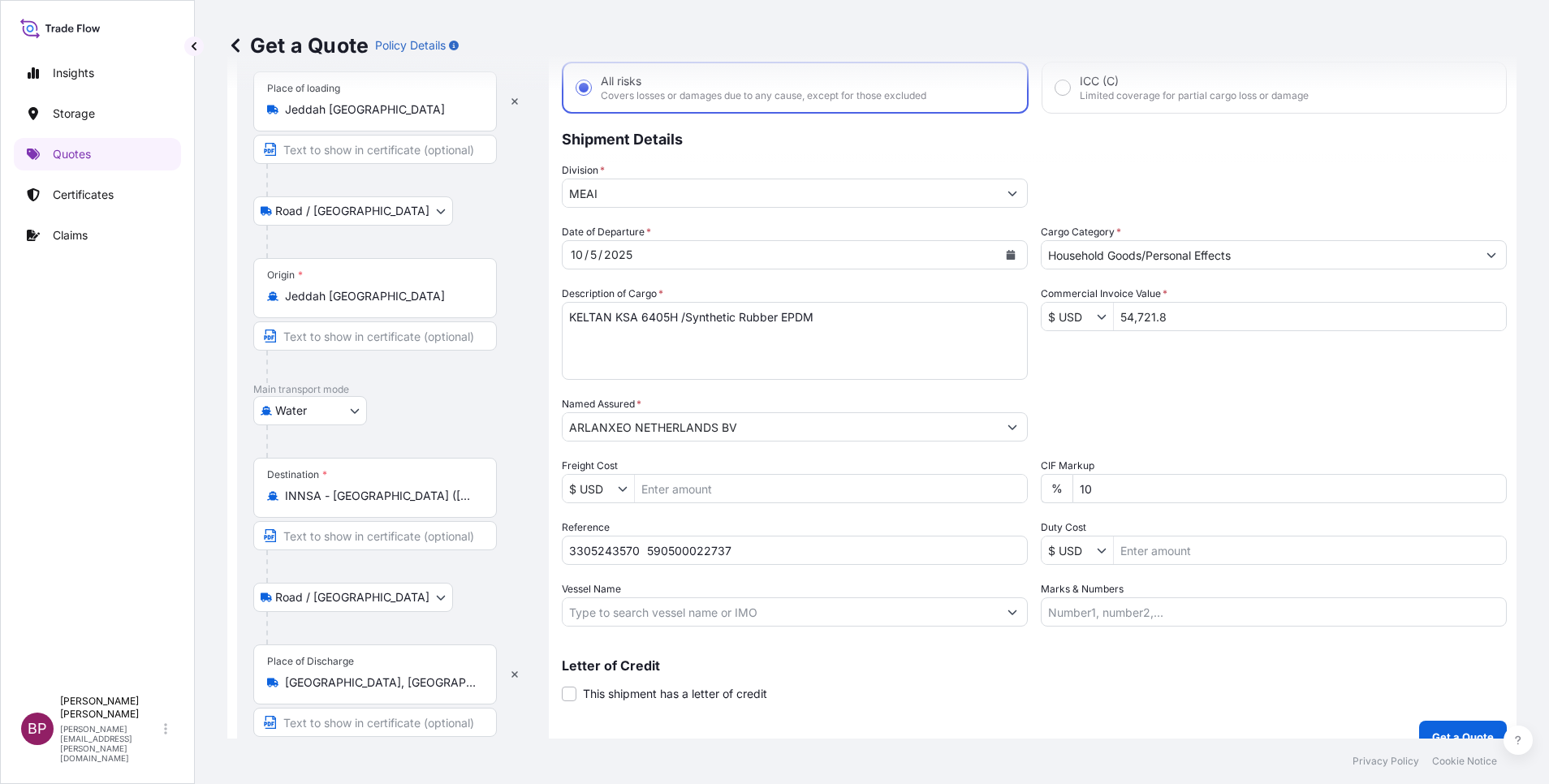
scroll to position [112, 0]
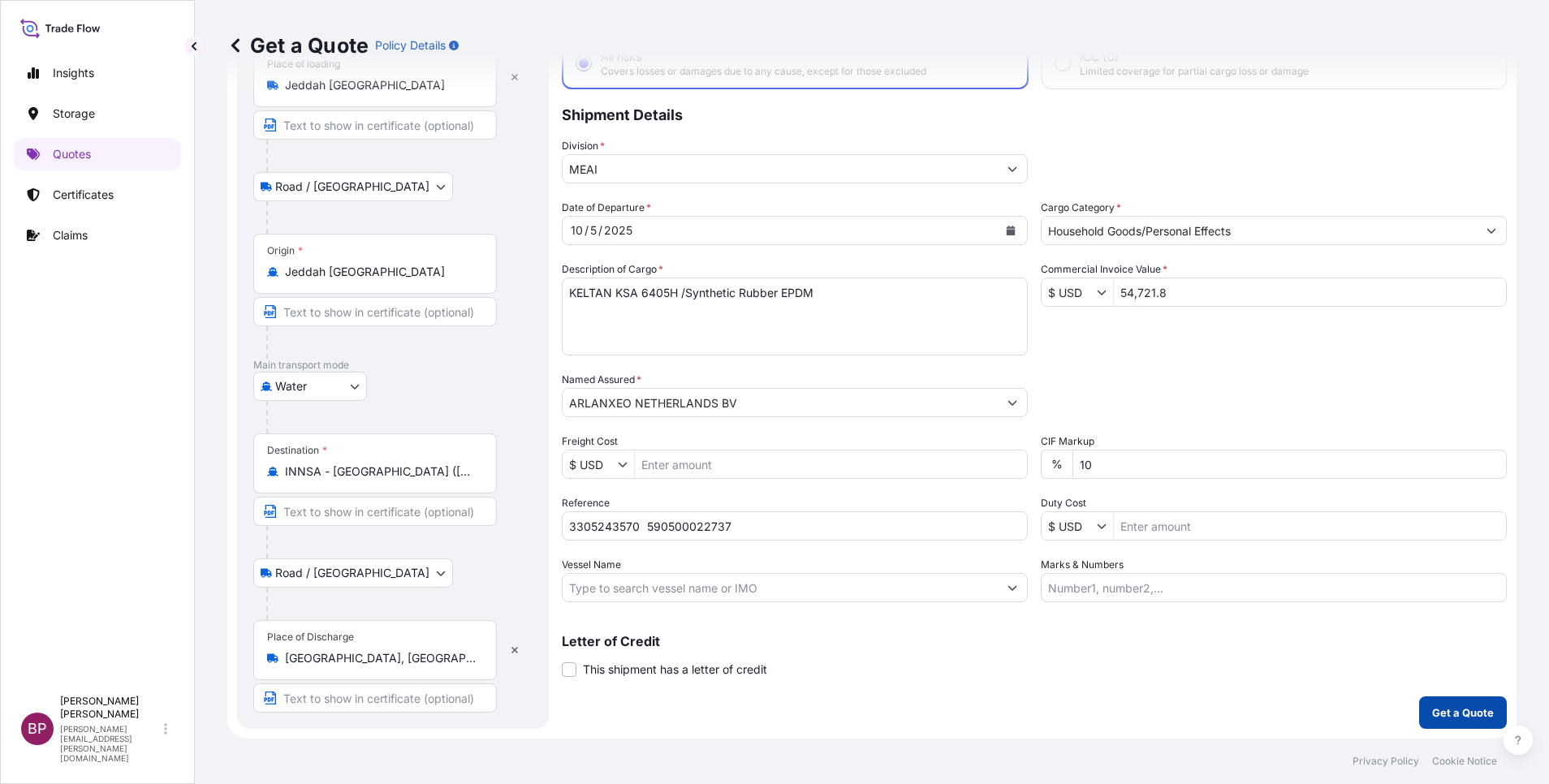
click at [1446, 712] on p "Get a Quote" at bounding box center [1463, 713] width 62 height 16
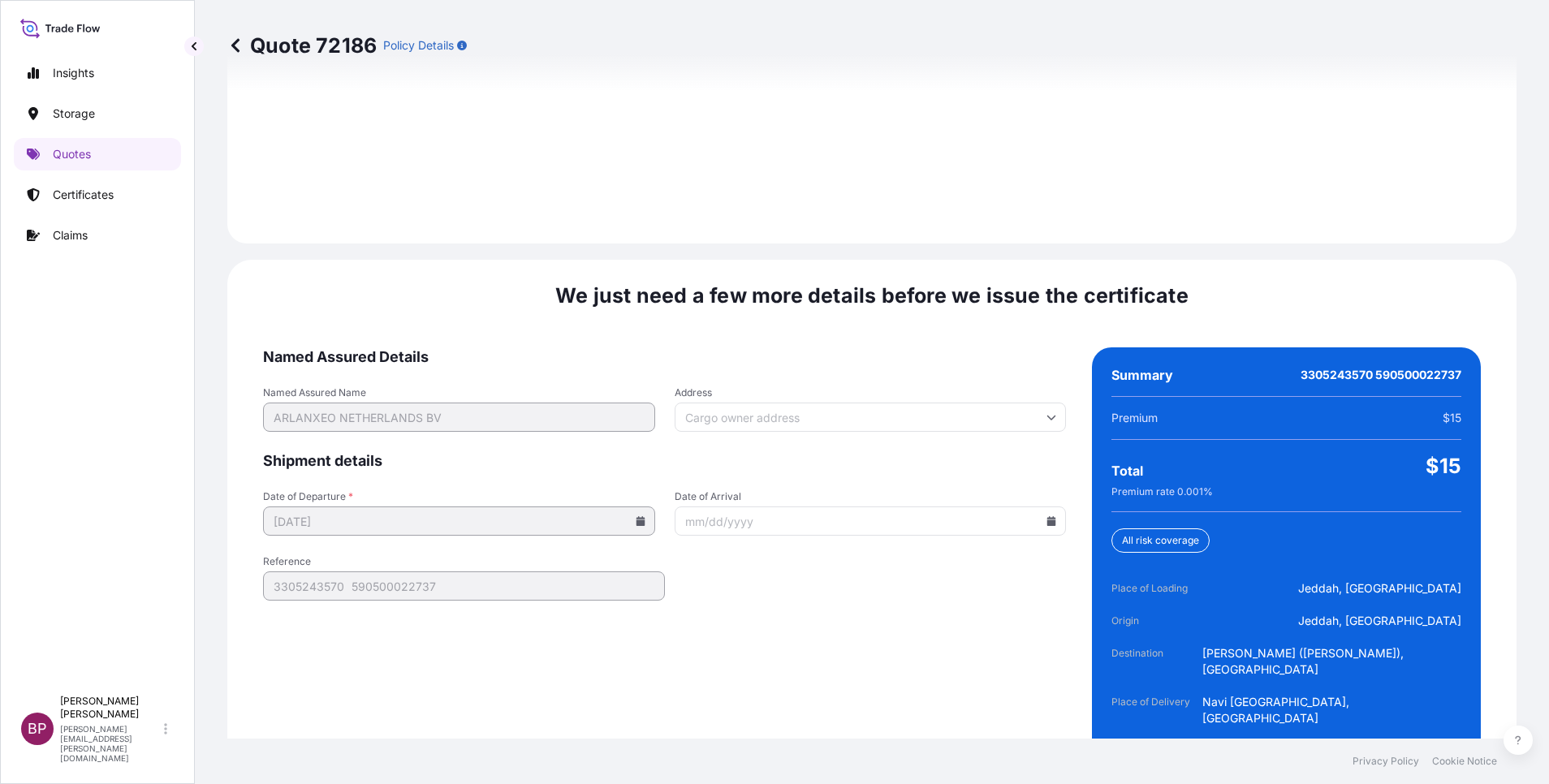
scroll to position [2406, 0]
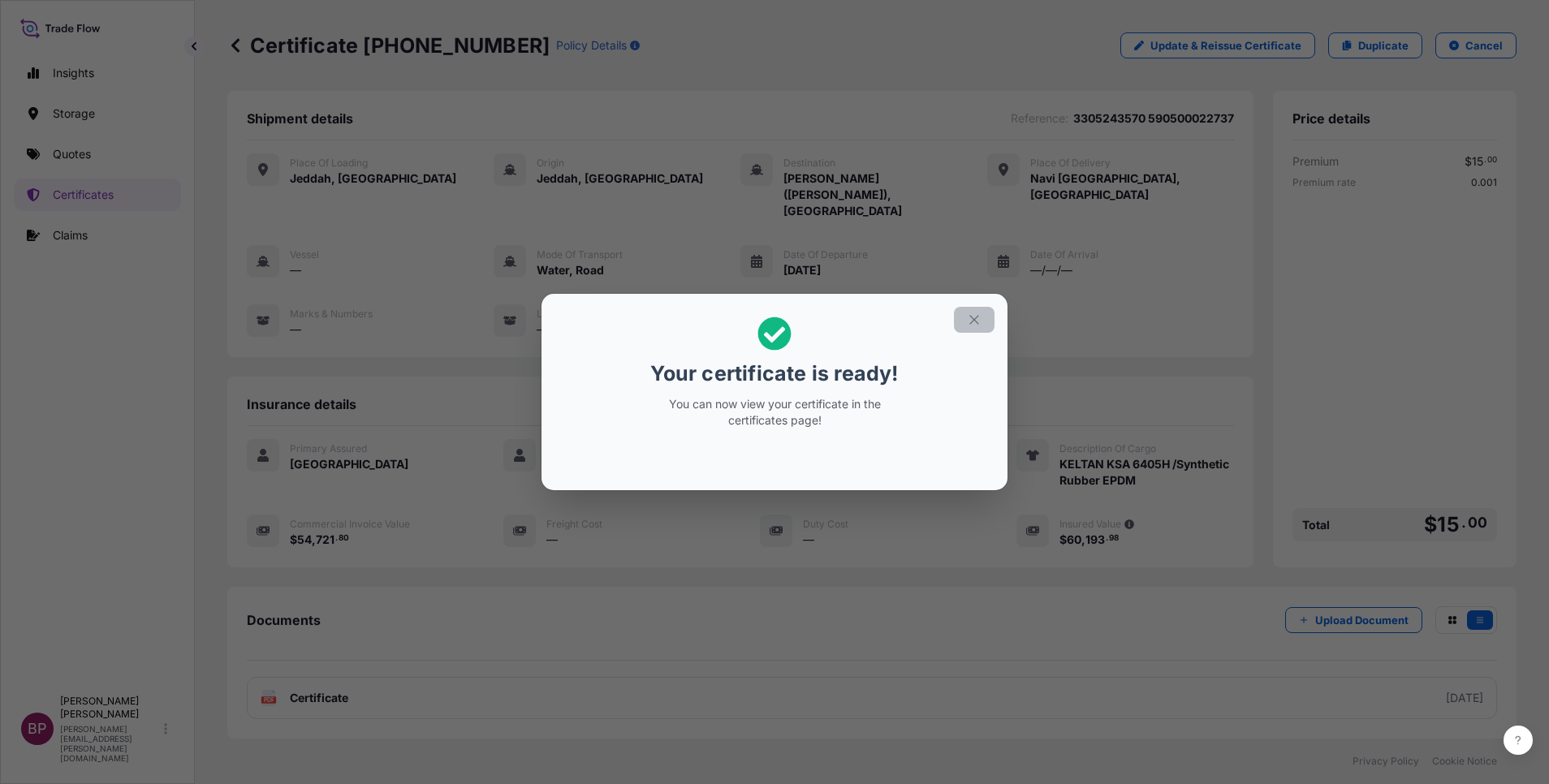
click at [972, 315] on icon "button" at bounding box center [973, 320] width 14 height 14
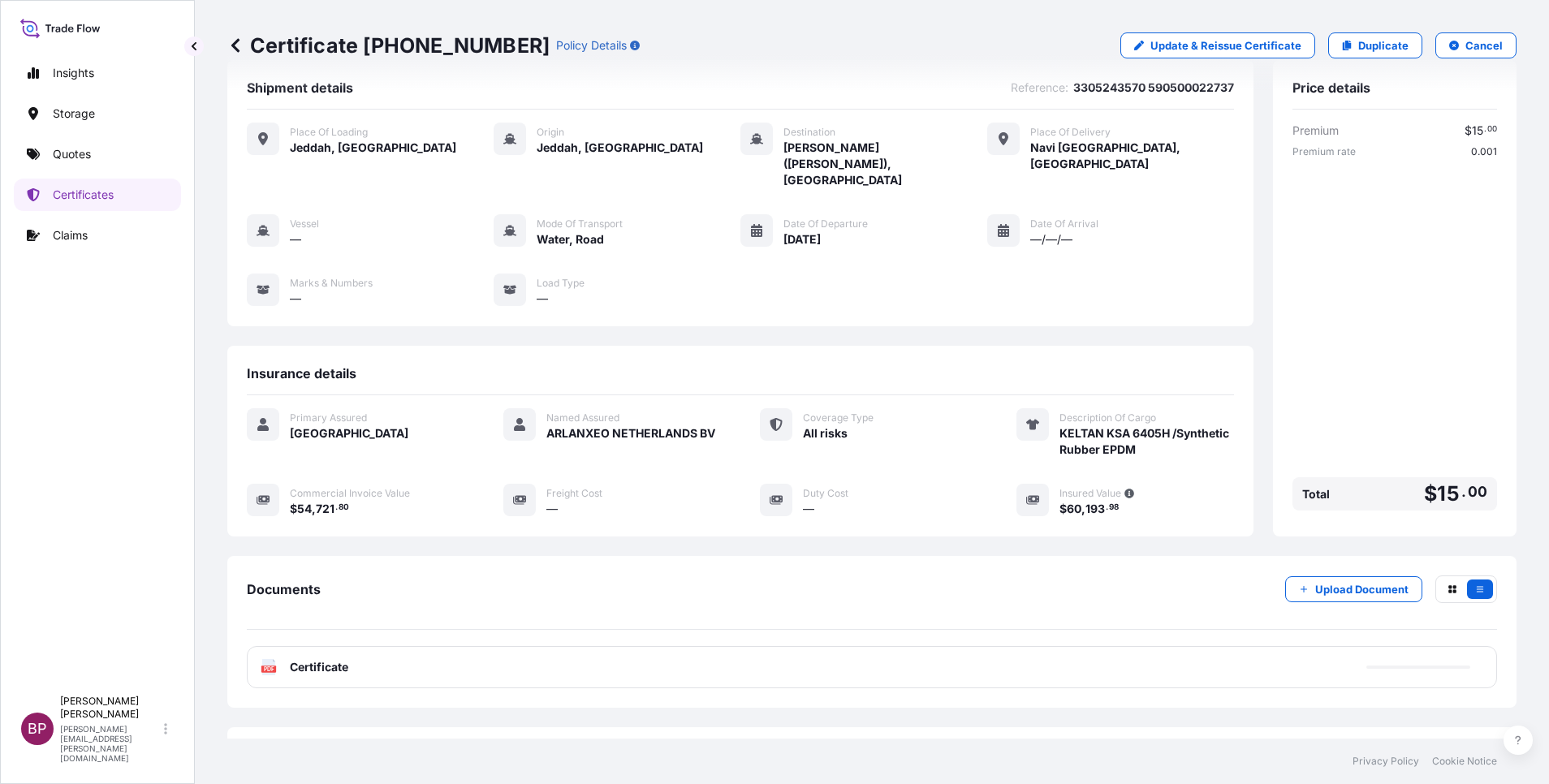
scroll to position [85, 0]
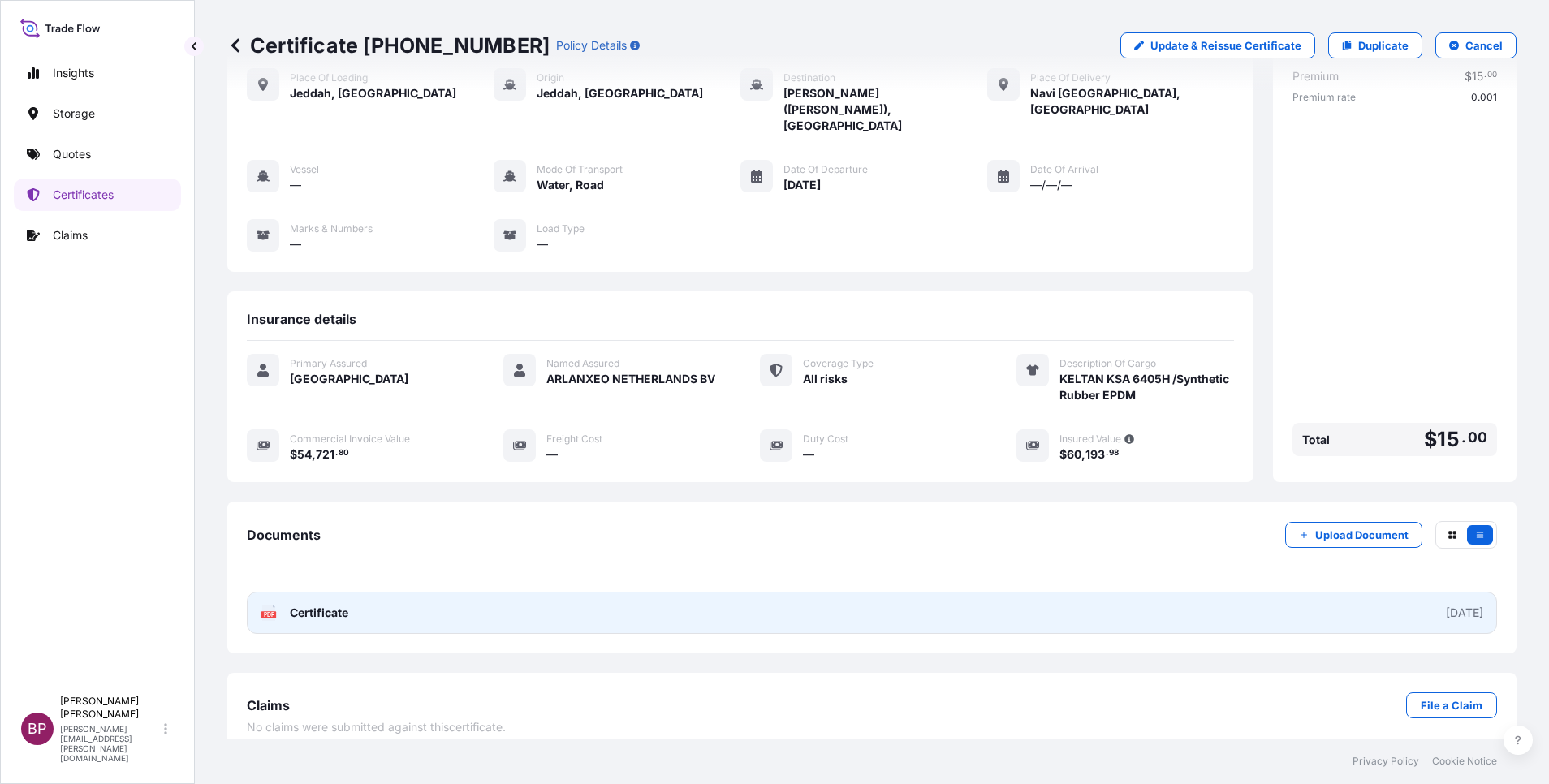
click at [302, 604] on span "Certificate" at bounding box center [319, 612] width 59 height 16
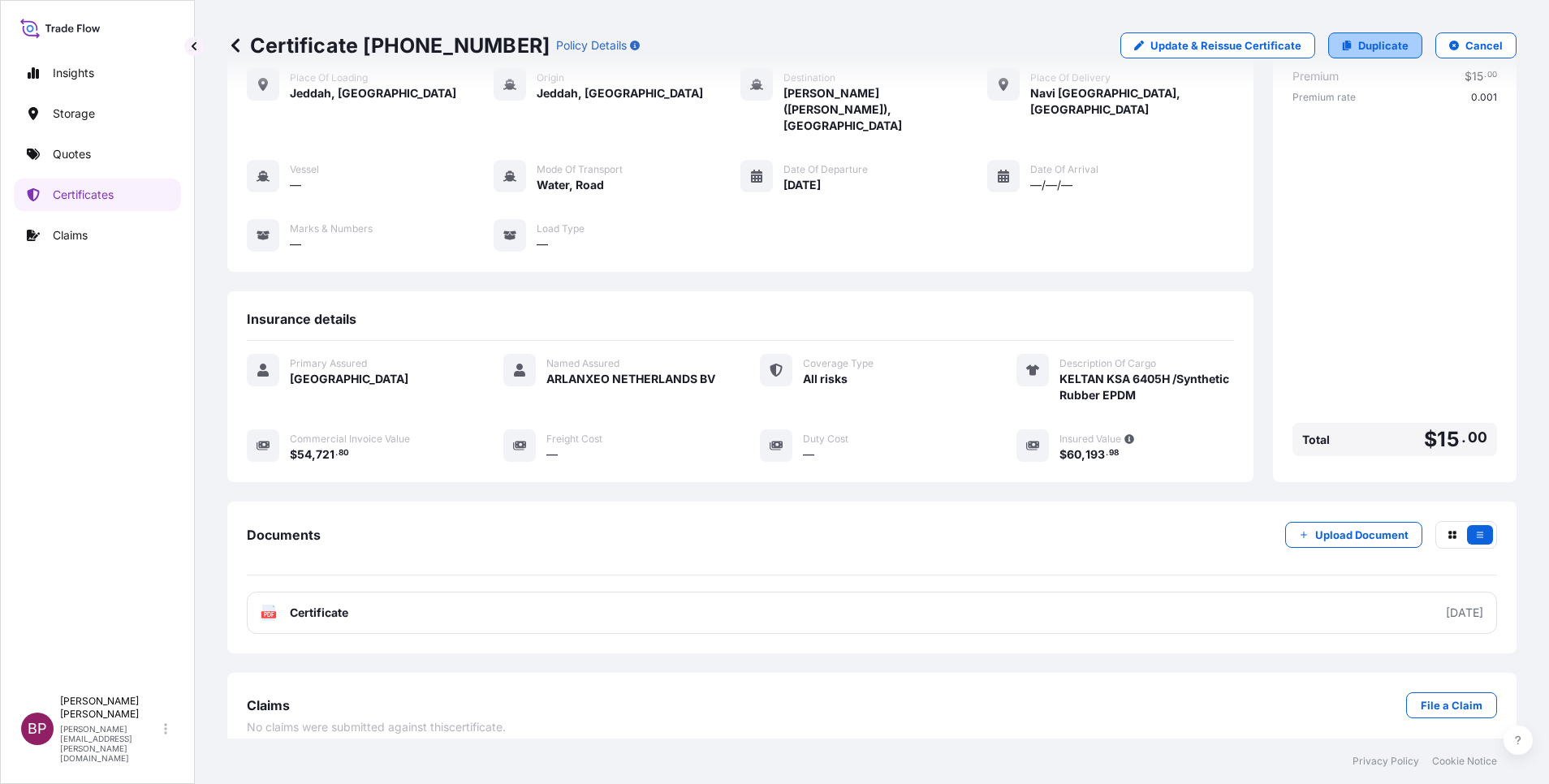
click at [1377, 43] on p "Duplicate" at bounding box center [1384, 45] width 50 height 16
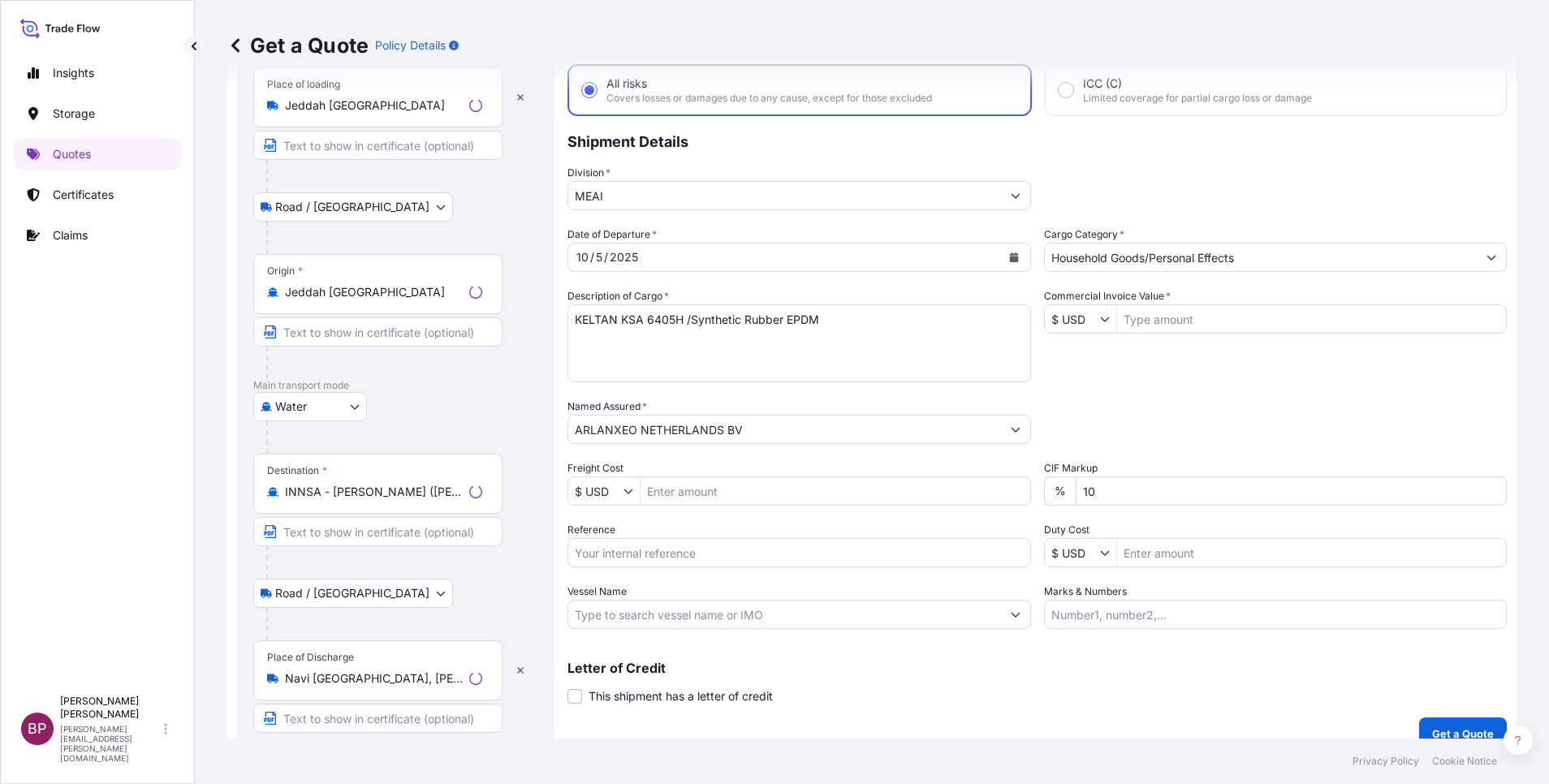
scroll to position [26, 0]
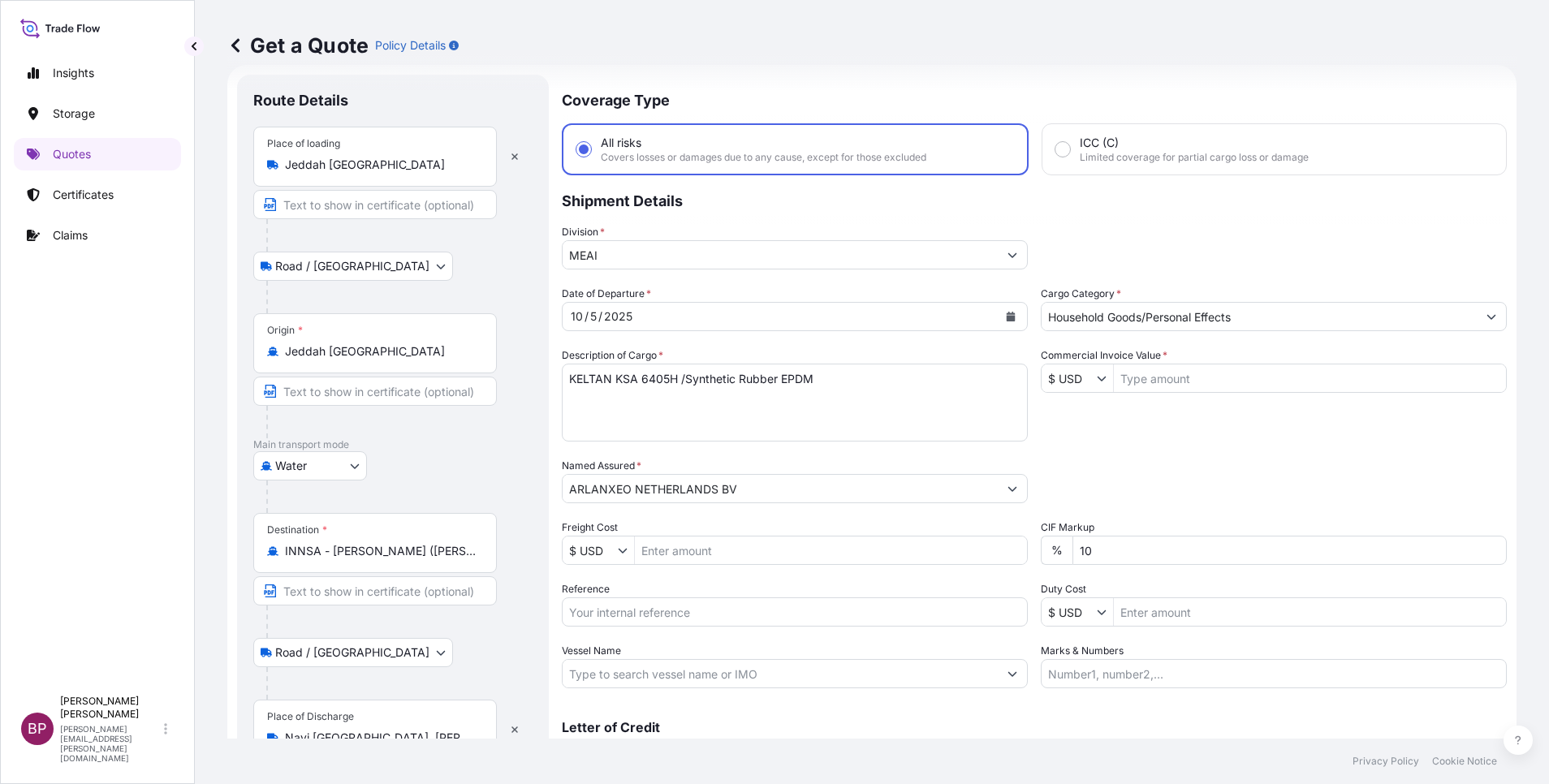
click at [745, 612] on input "Reference" at bounding box center [795, 612] width 466 height 29
paste input "3305243571 590500022745"
click at [1175, 381] on input "Commercial Invoice Value *" at bounding box center [1310, 378] width 392 height 29
paste input "54721.8"
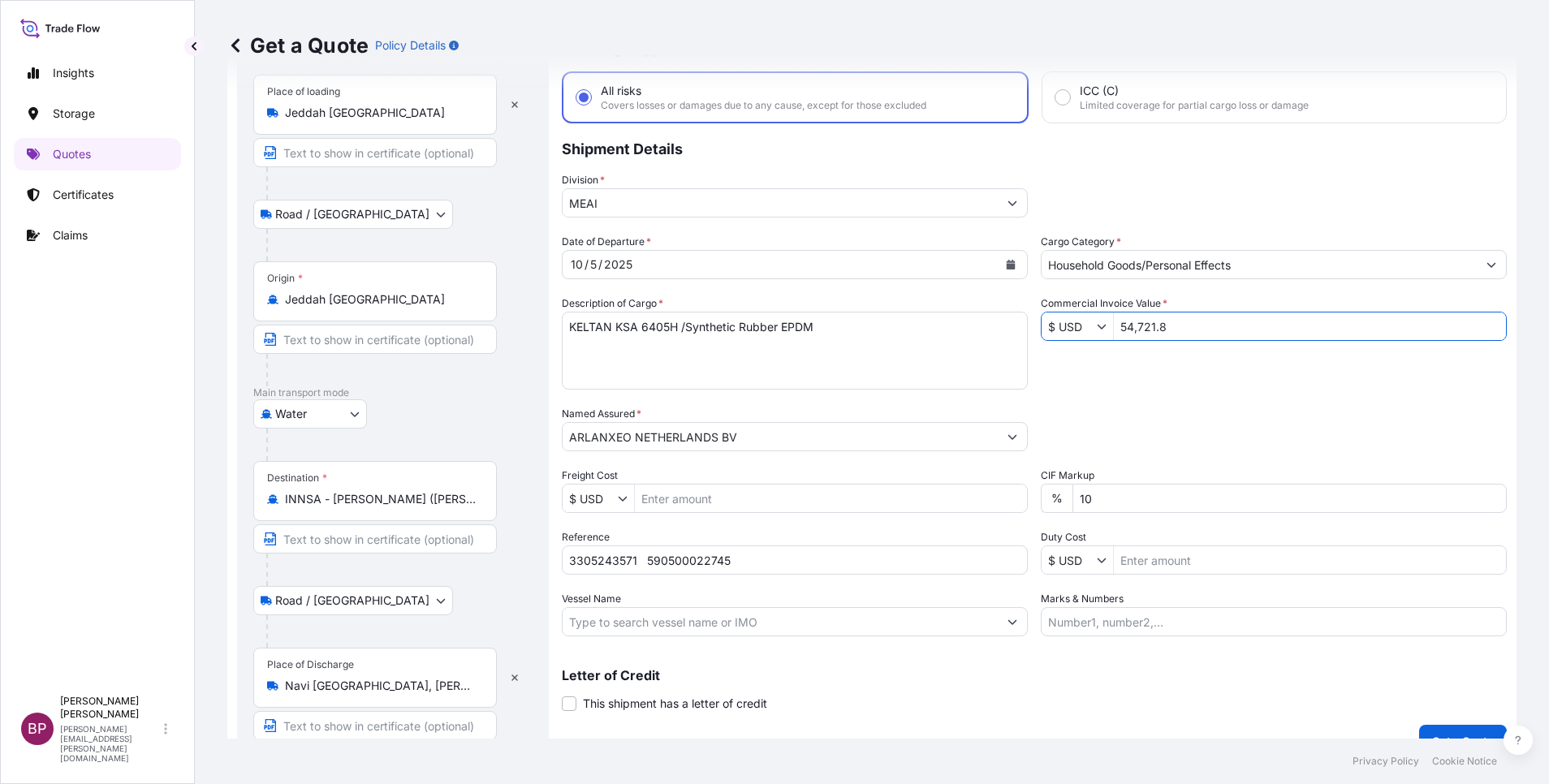
scroll to position [106, 0]
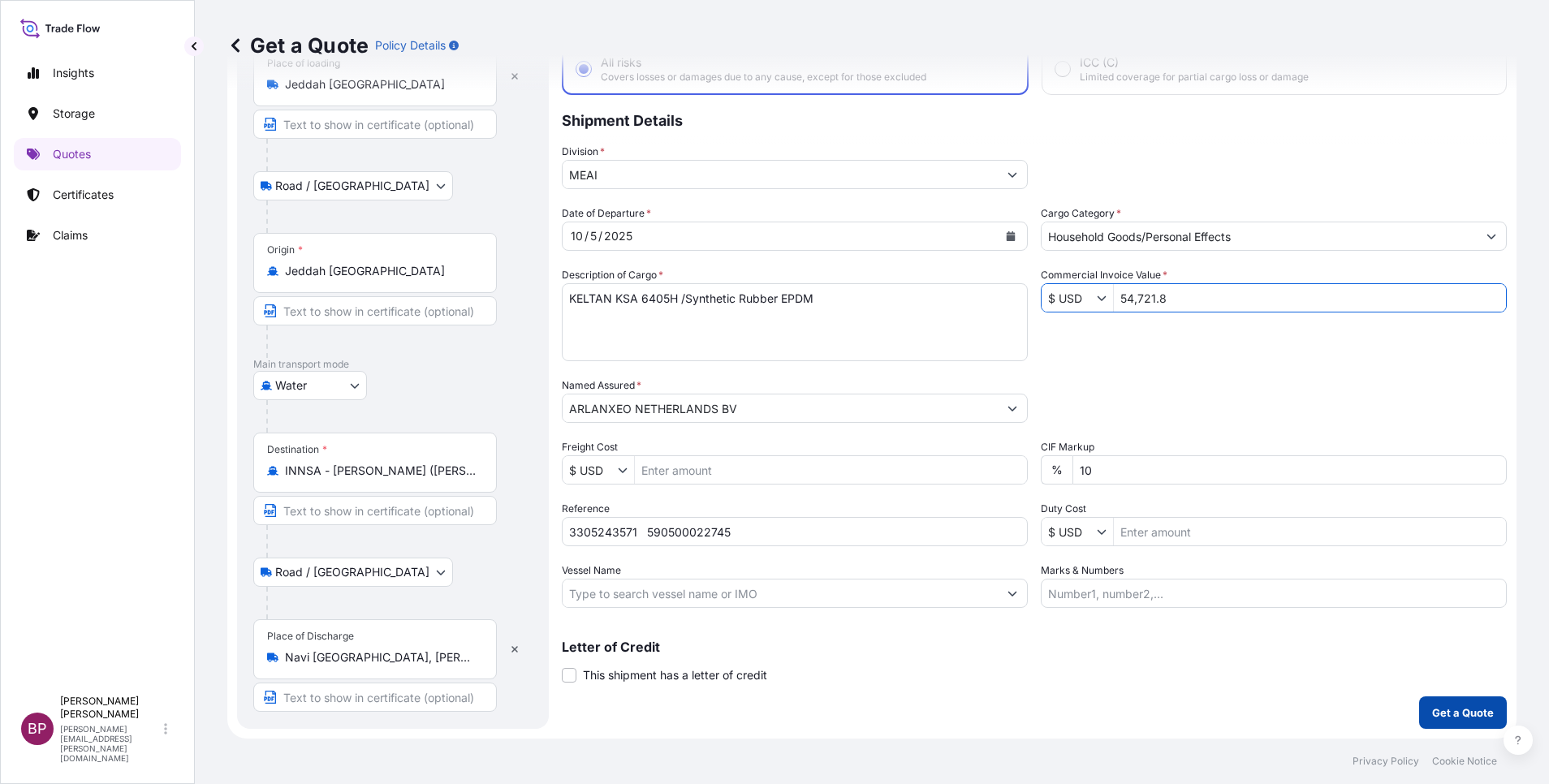
click at [1432, 711] on p "Get a Quote" at bounding box center [1463, 713] width 62 height 16
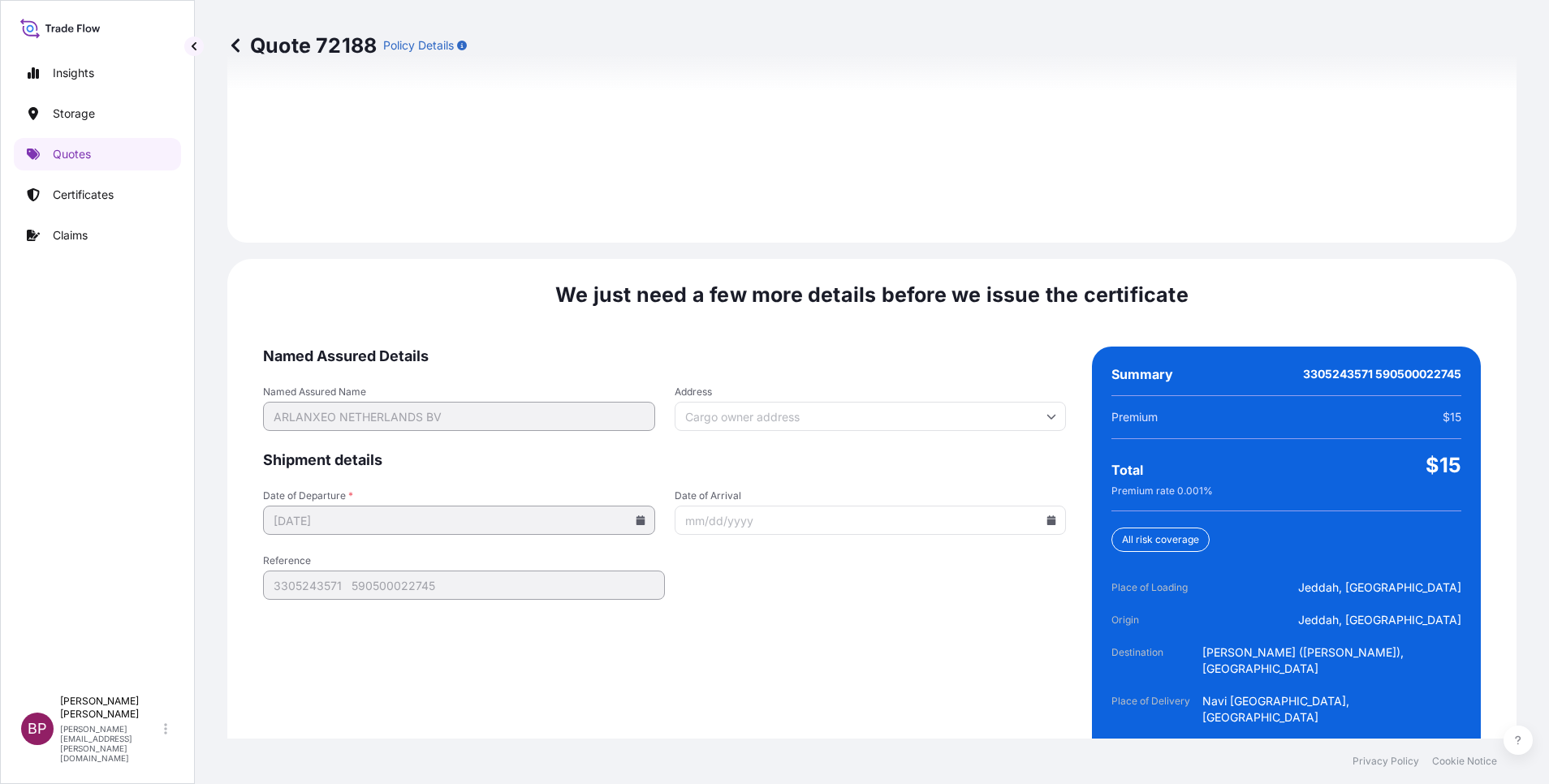
scroll to position [2406, 0]
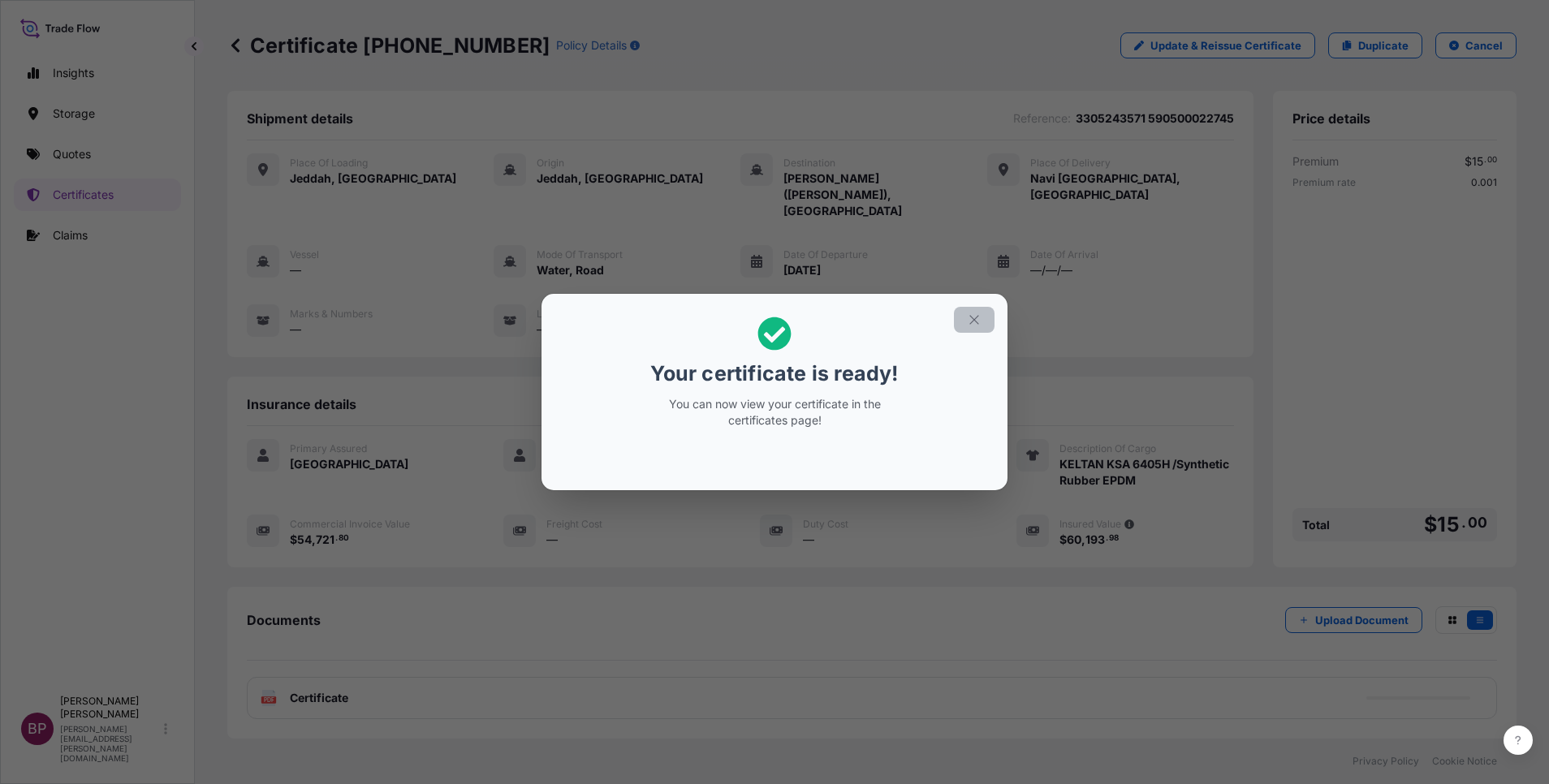
click at [972, 320] on icon "button" at bounding box center [973, 320] width 14 height 14
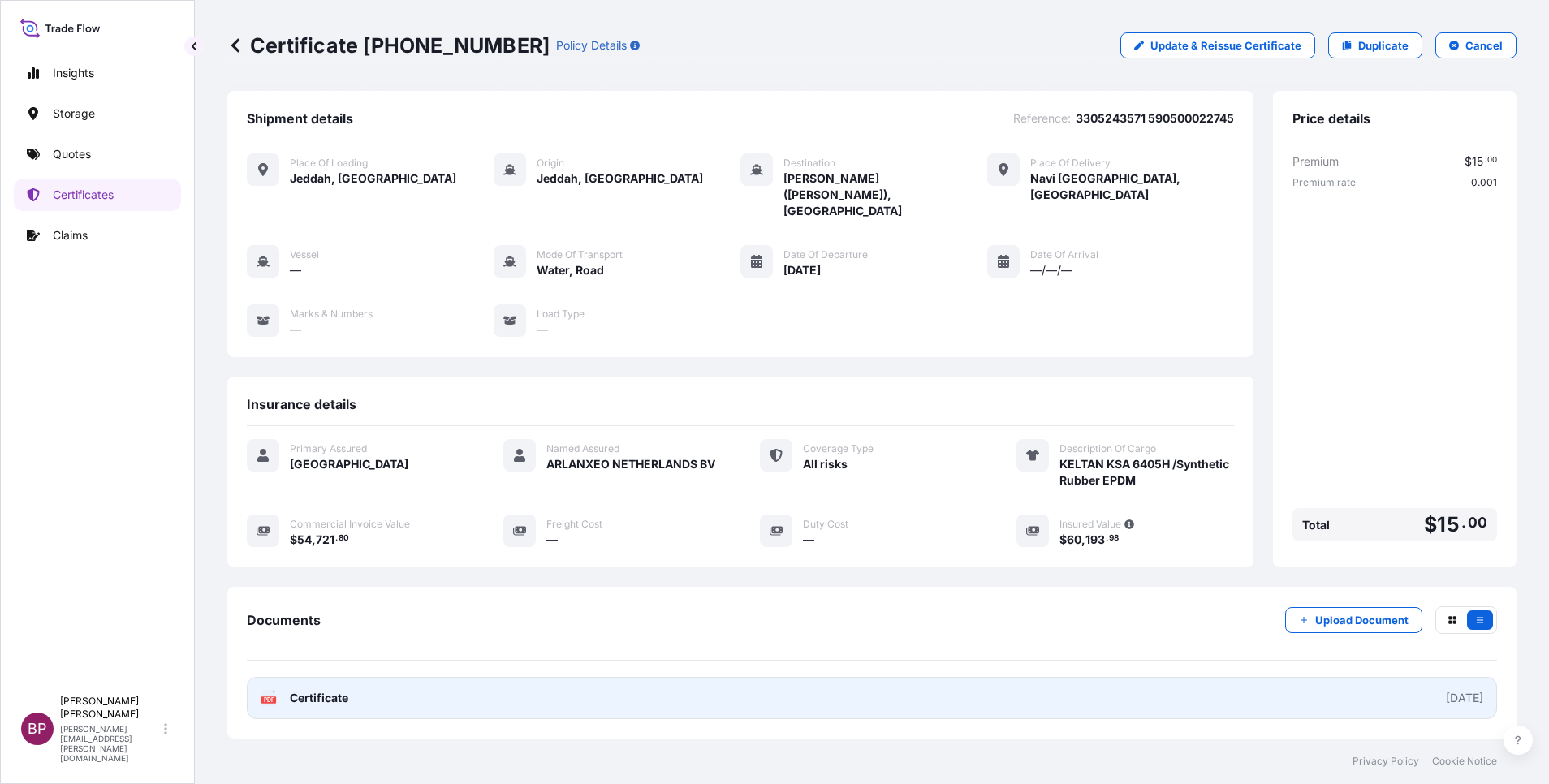
click at [334, 690] on span "Certificate" at bounding box center [319, 698] width 59 height 16
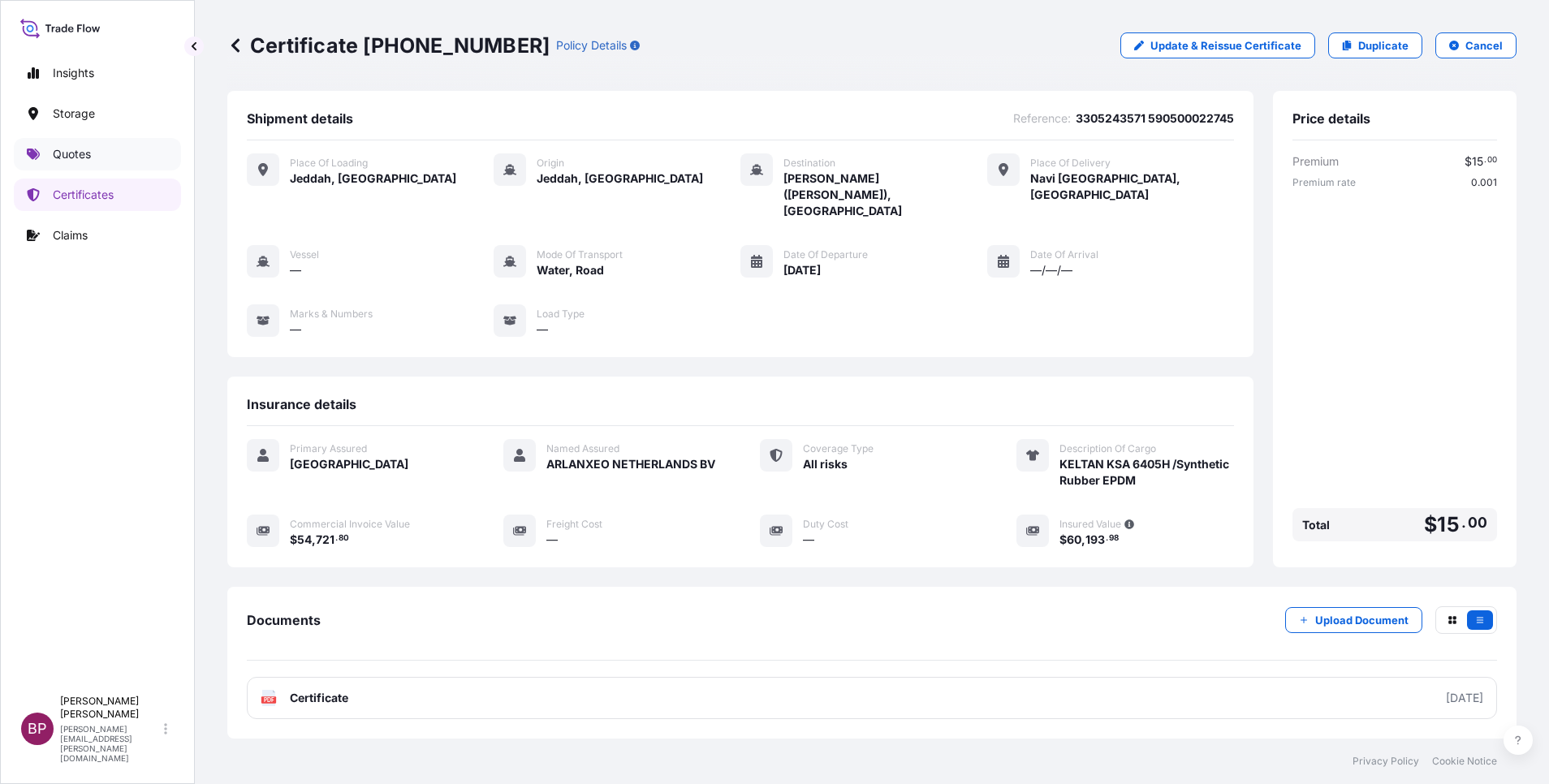
click at [78, 156] on p "Quotes" at bounding box center [72, 154] width 39 height 16
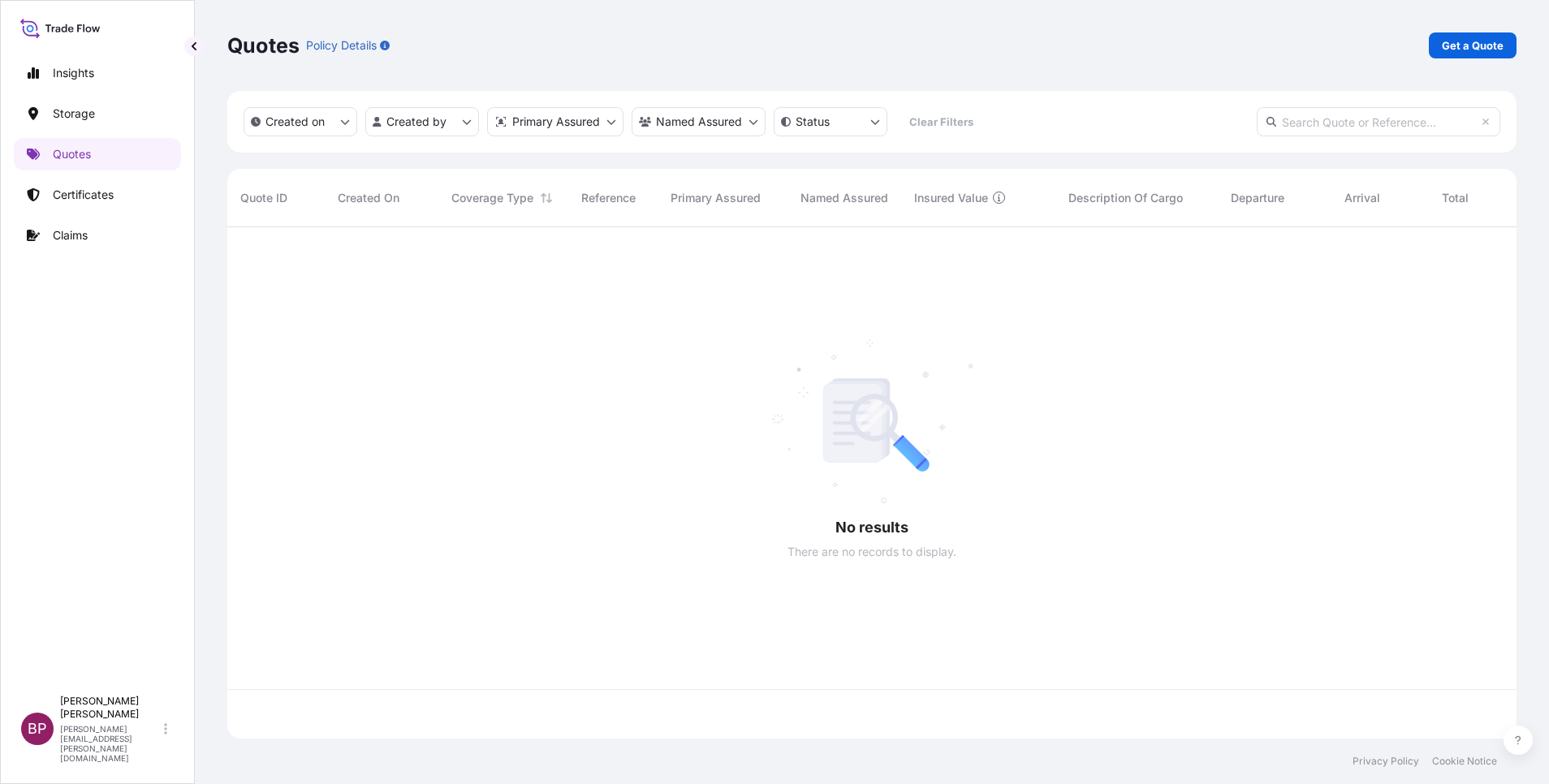
scroll to position [502, 1271]
click at [1470, 46] on p "Get a Quote" at bounding box center [1473, 45] width 62 height 16
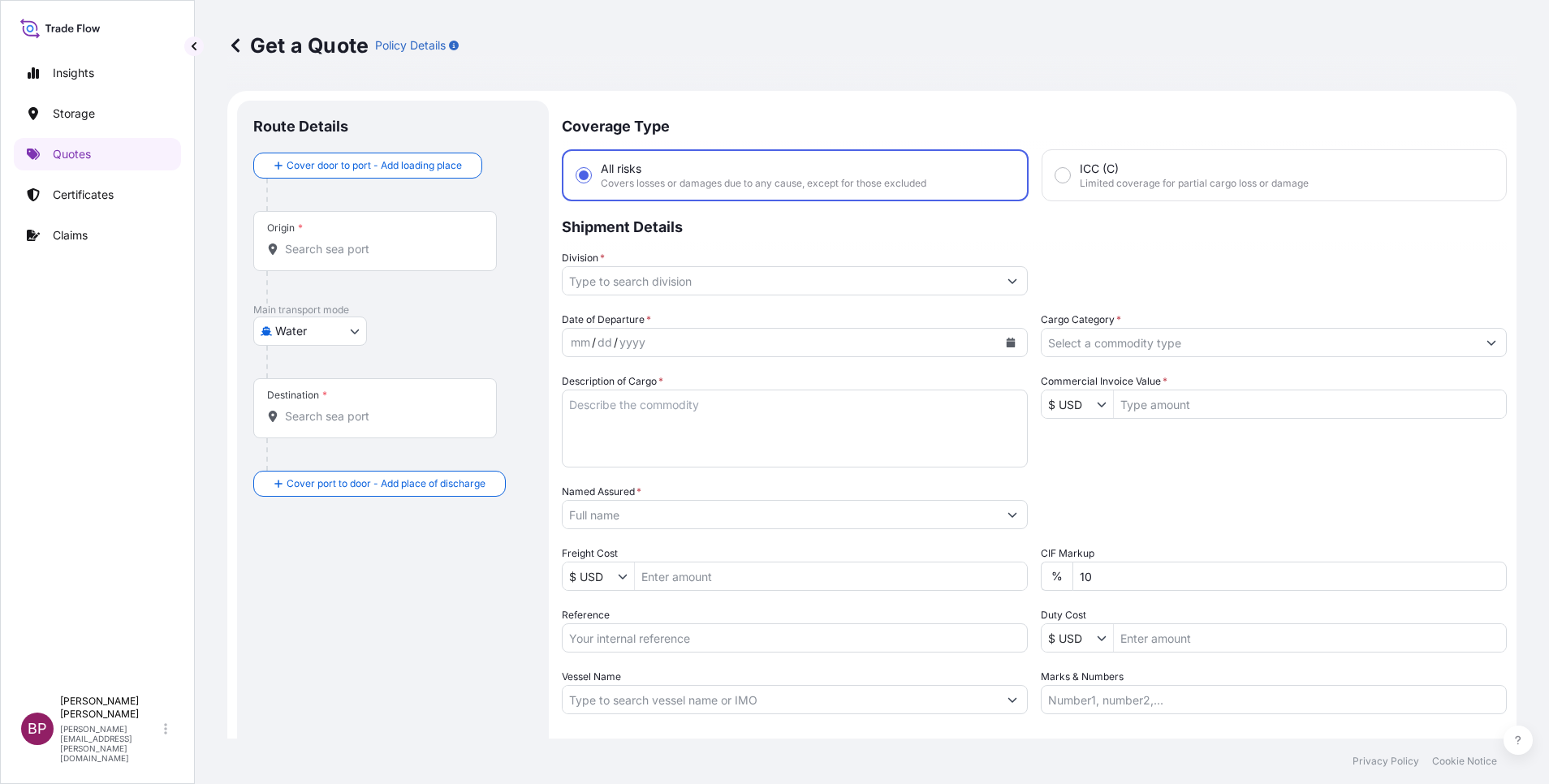
scroll to position [26, 0]
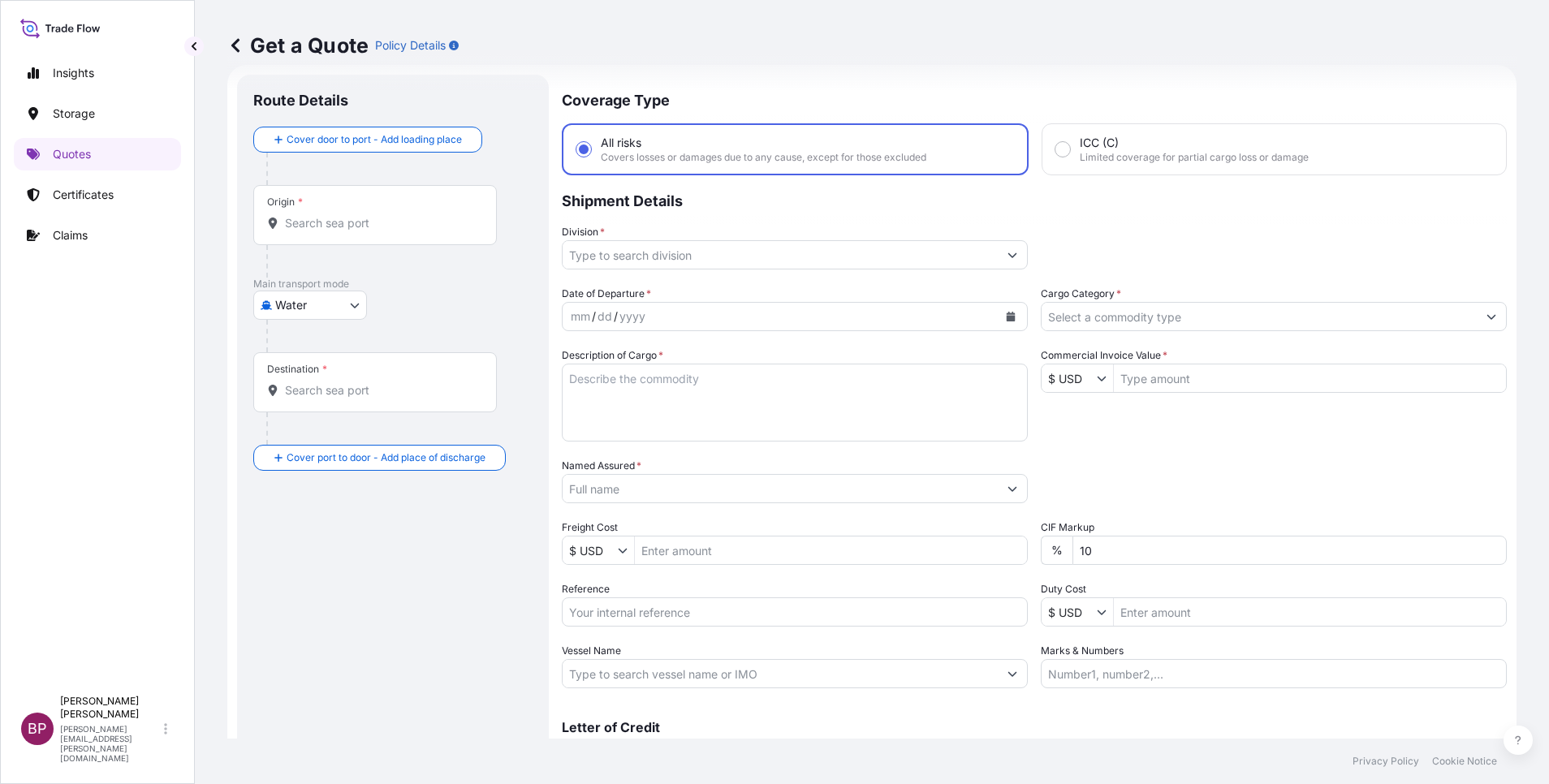
click at [1250, 315] on input "Cargo Category *" at bounding box center [1259, 317] width 436 height 29
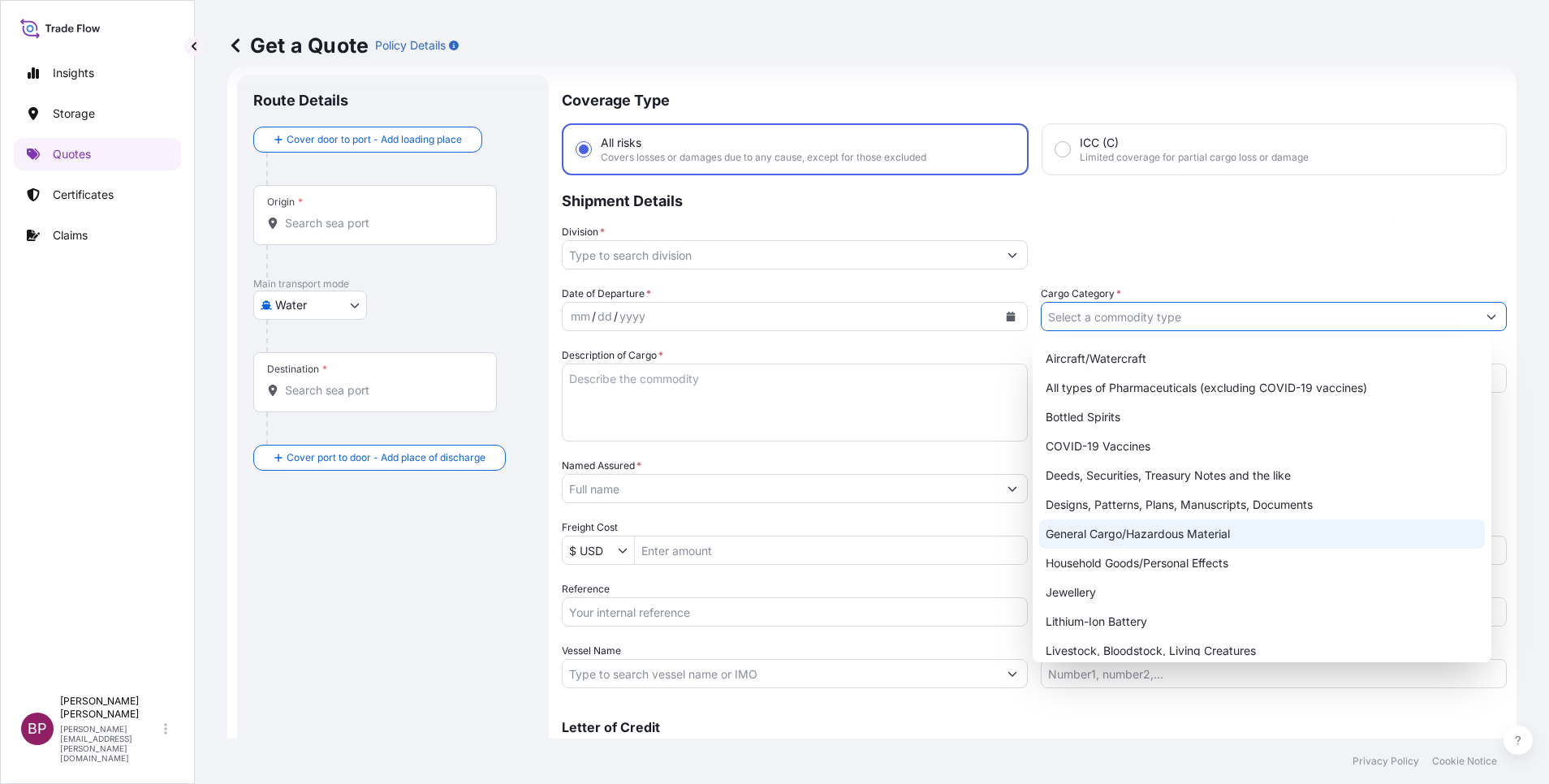
click at [1143, 543] on div "General Cargo/Hazardous Material" at bounding box center [1262, 534] width 446 height 29
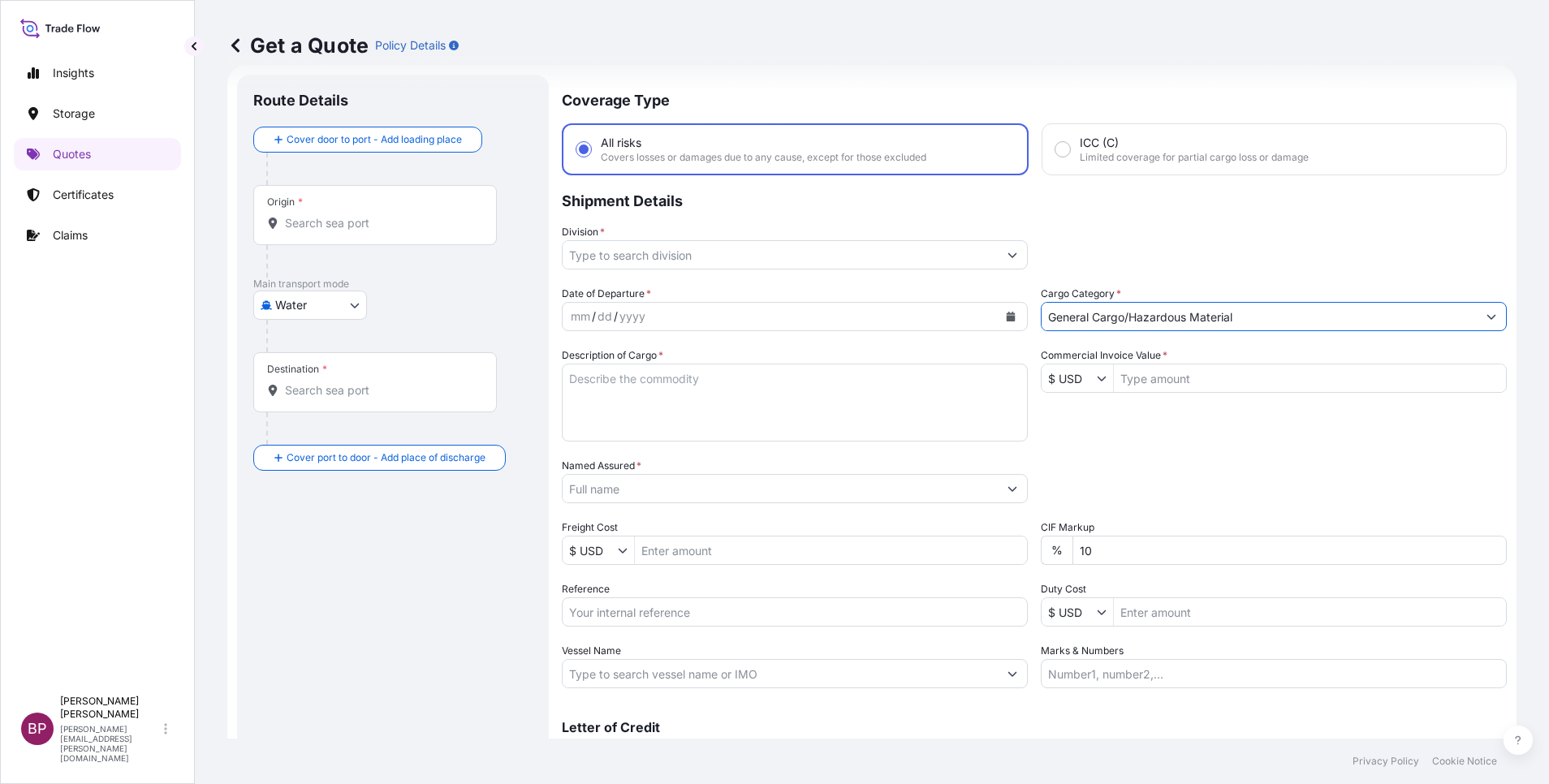
click at [972, 259] on input "Division *" at bounding box center [780, 255] width 436 height 29
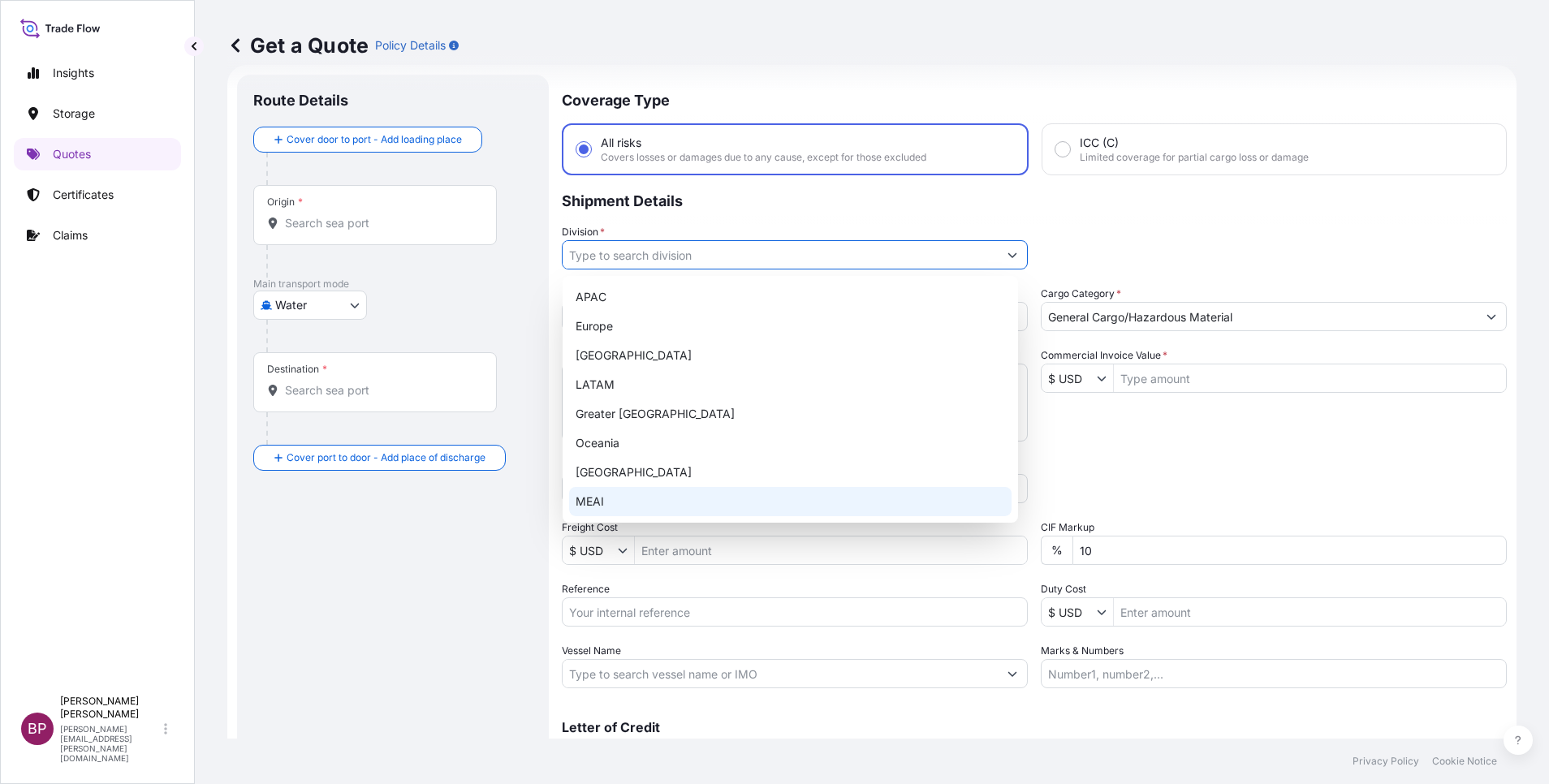
click at [610, 495] on div "MEAI" at bounding box center [790, 501] width 442 height 29
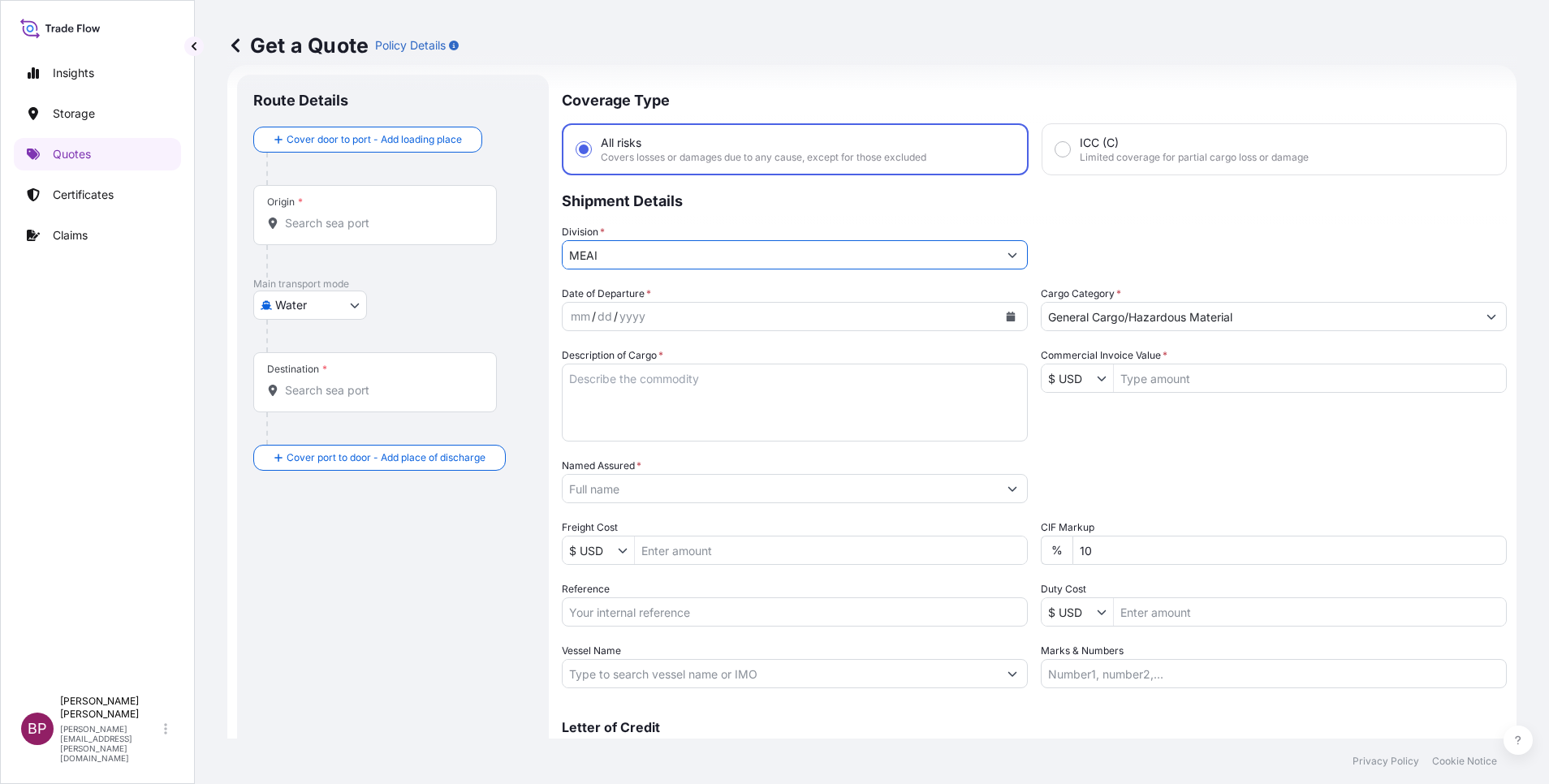
click at [1006, 315] on icon "Calendar" at bounding box center [1011, 317] width 10 height 10
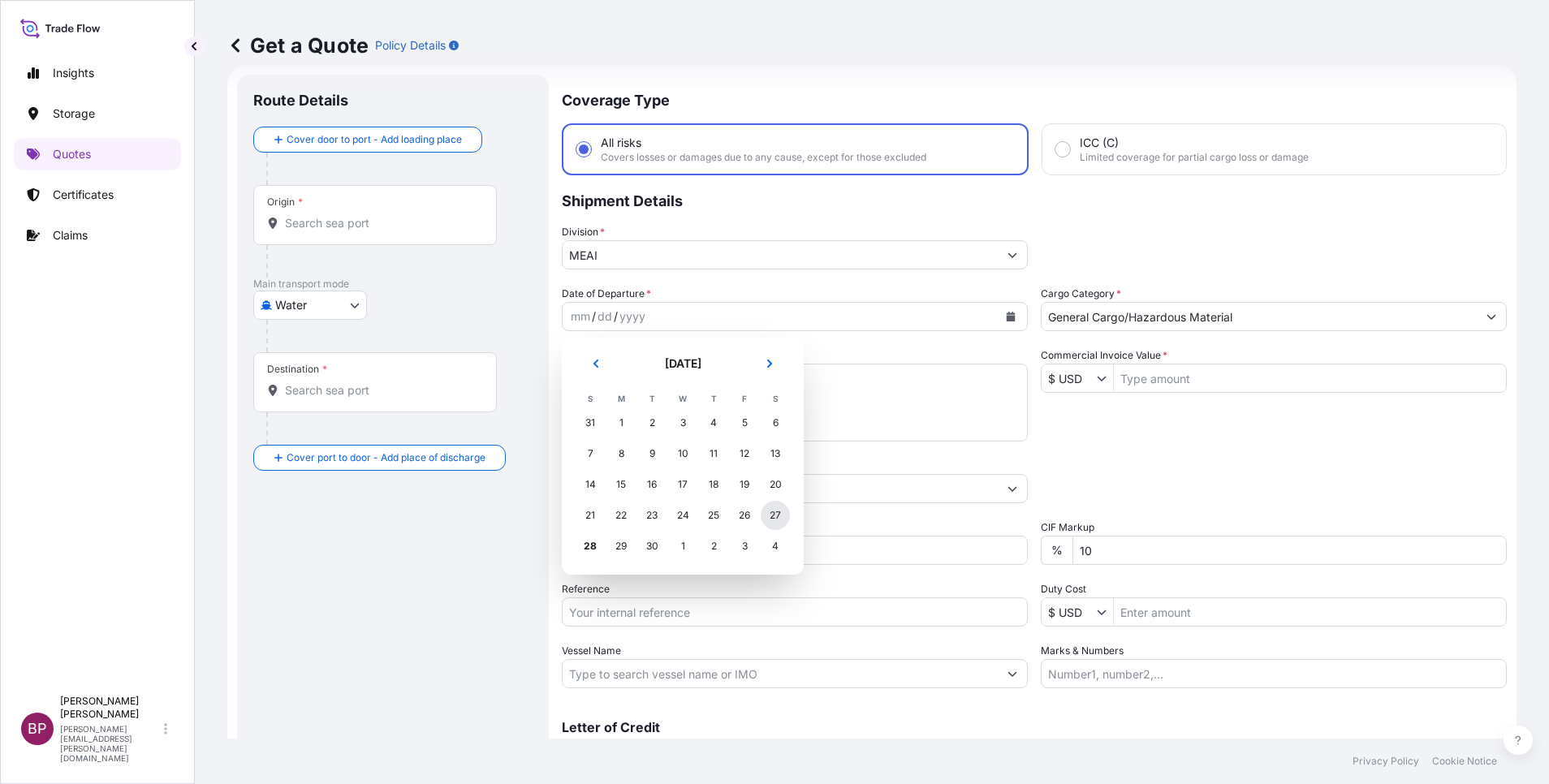
click at [774, 514] on div "27" at bounding box center [775, 516] width 29 height 29
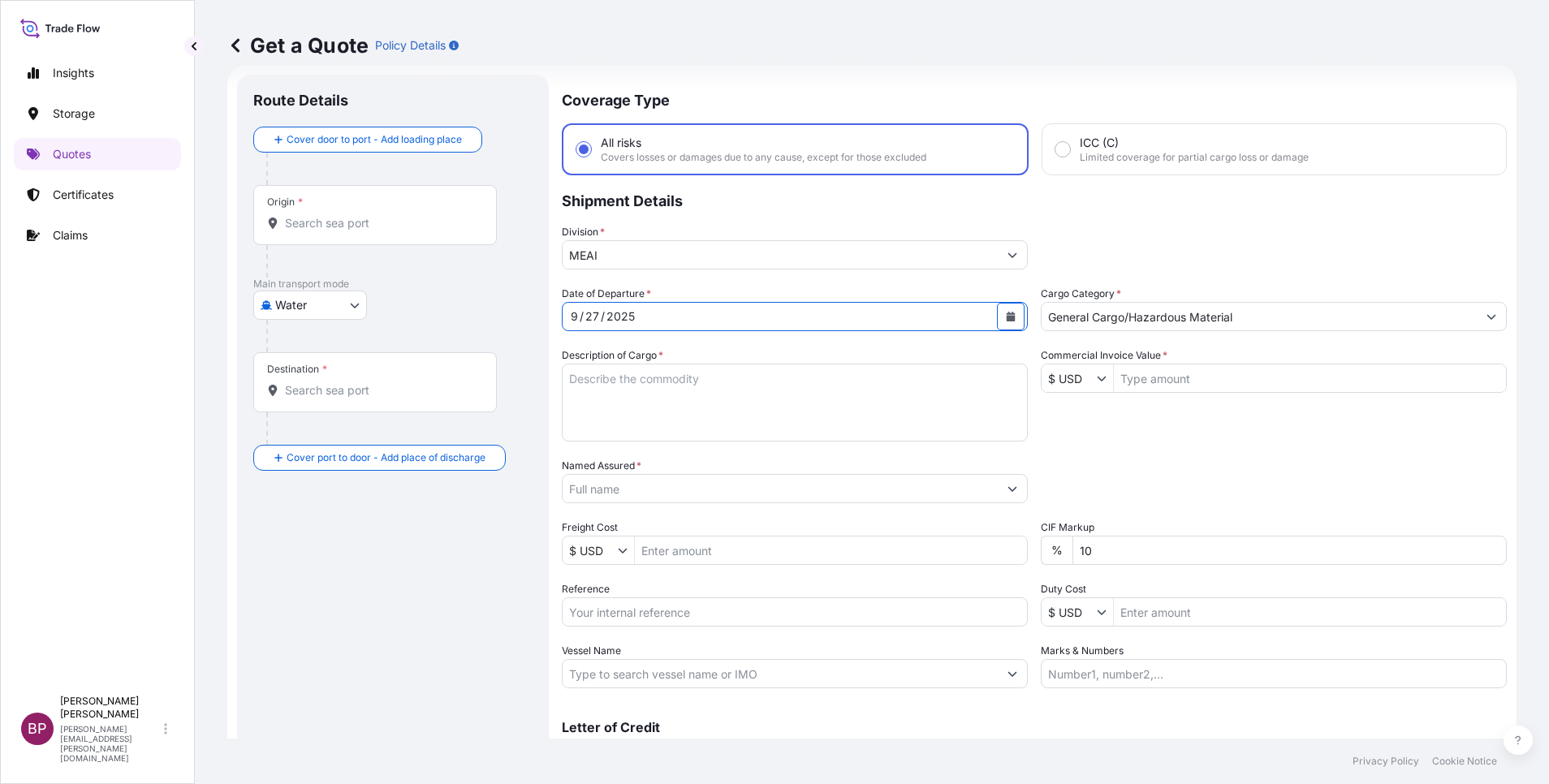
click at [667, 619] on input "Reference" at bounding box center [795, 612] width 466 height 29
paste
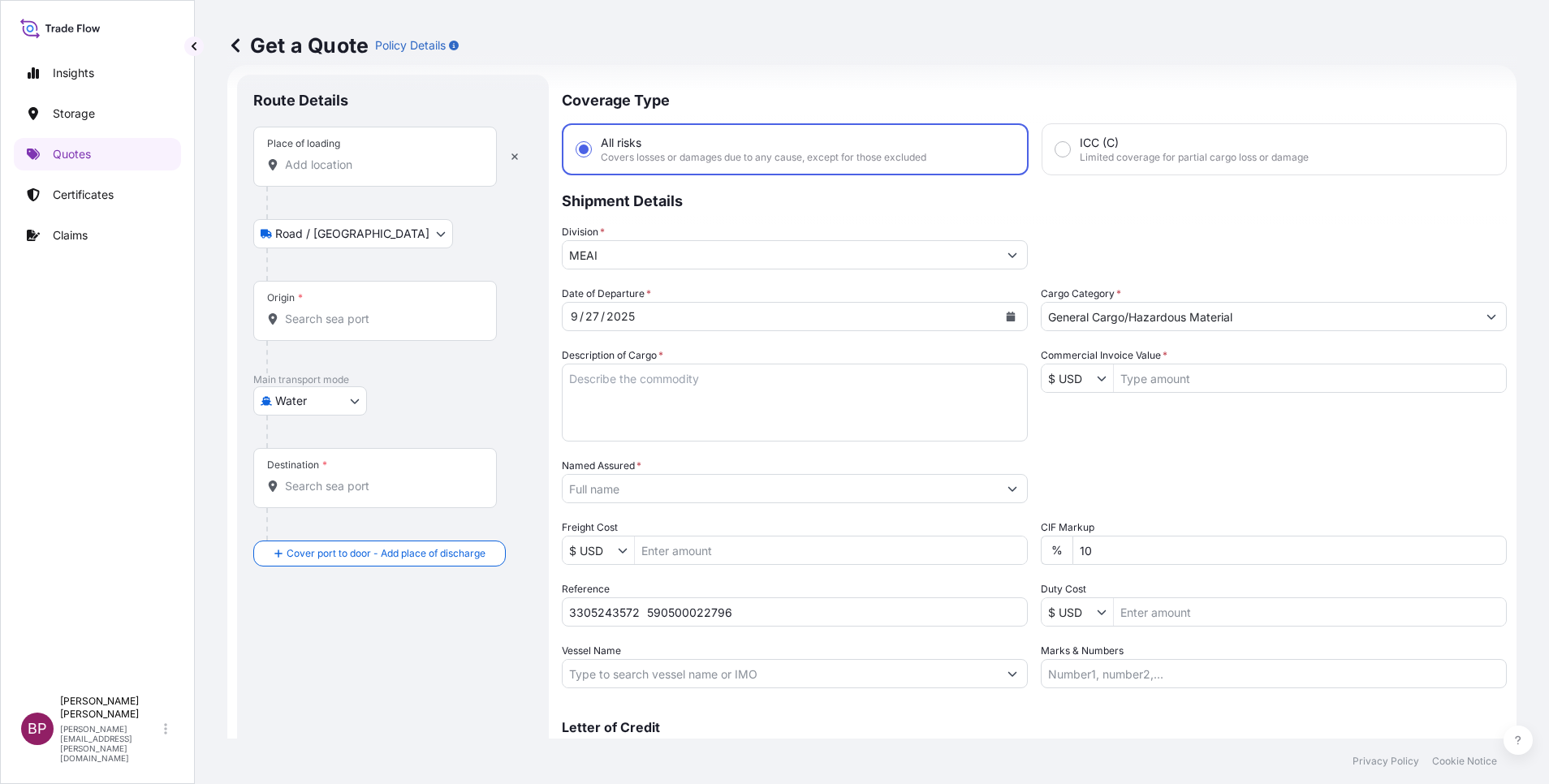
click at [362, 160] on input "Place of loading" at bounding box center [380, 164] width 191 height 16
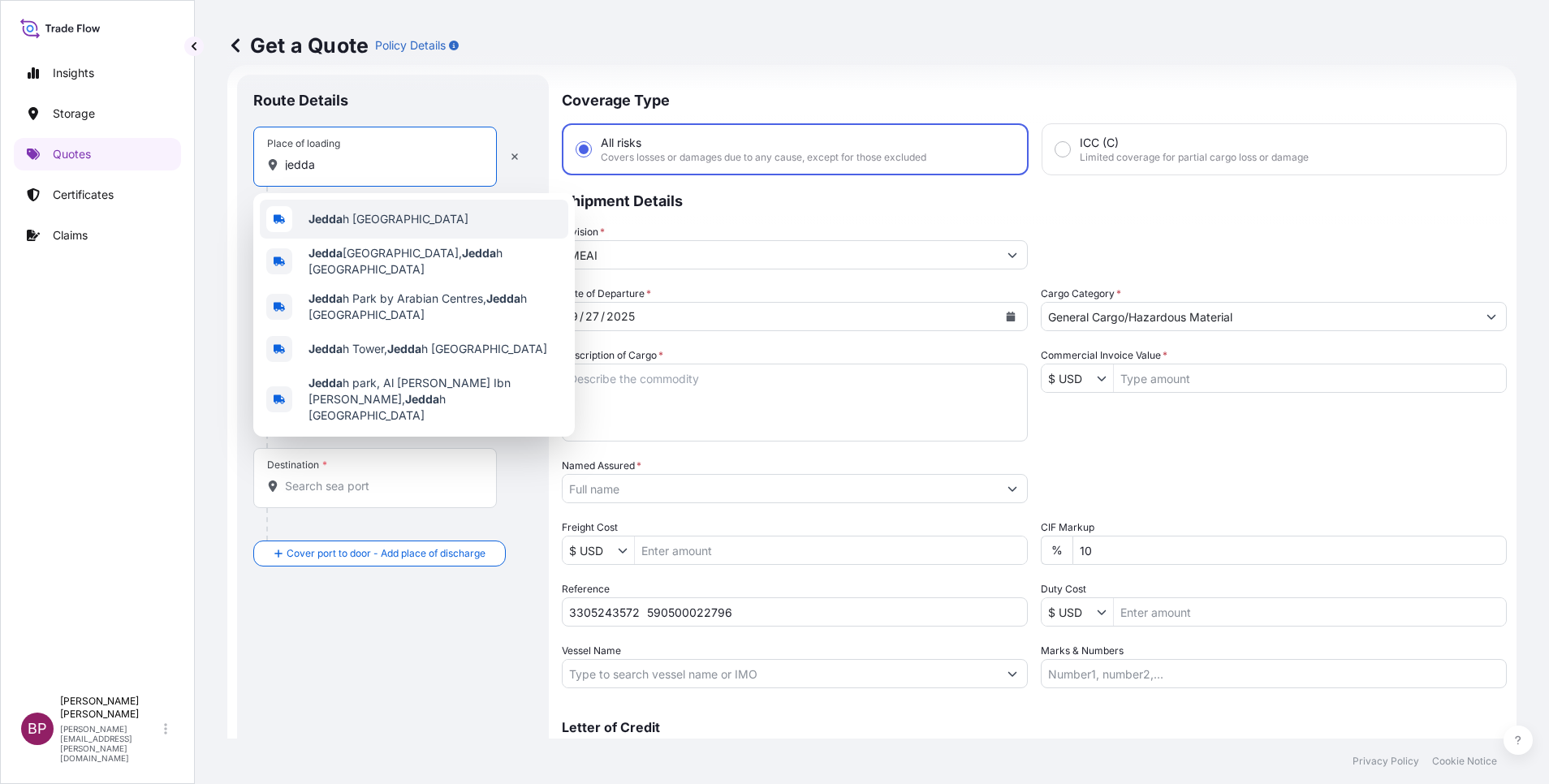
click at [377, 221] on span "Jedda h [GEOGRAPHIC_DATA]" at bounding box center [388, 219] width 160 height 16
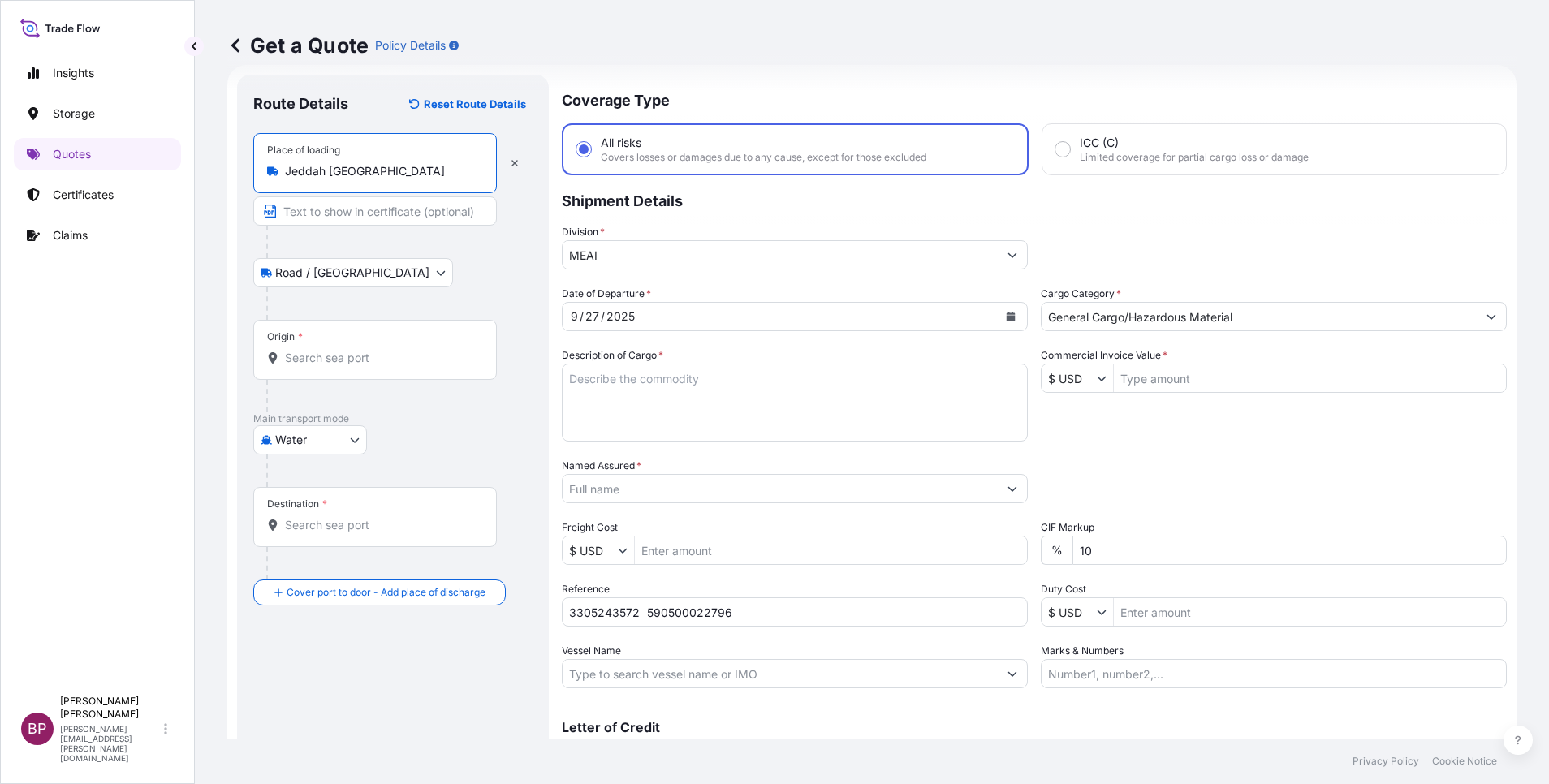
click at [352, 358] on input "Origin *" at bounding box center [380, 357] width 191 height 16
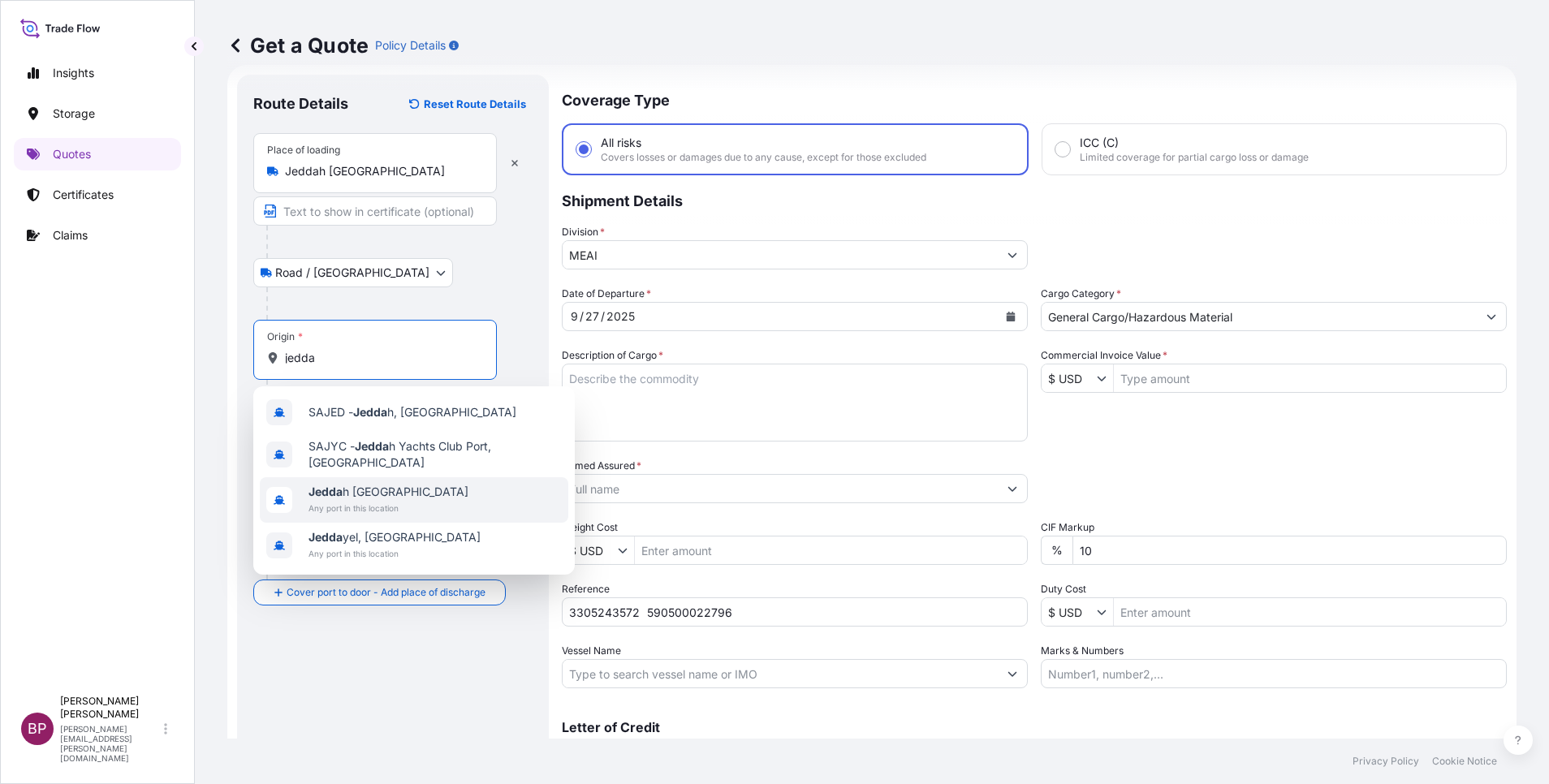
click at [382, 505] on span "Any port in this location" at bounding box center [388, 508] width 160 height 16
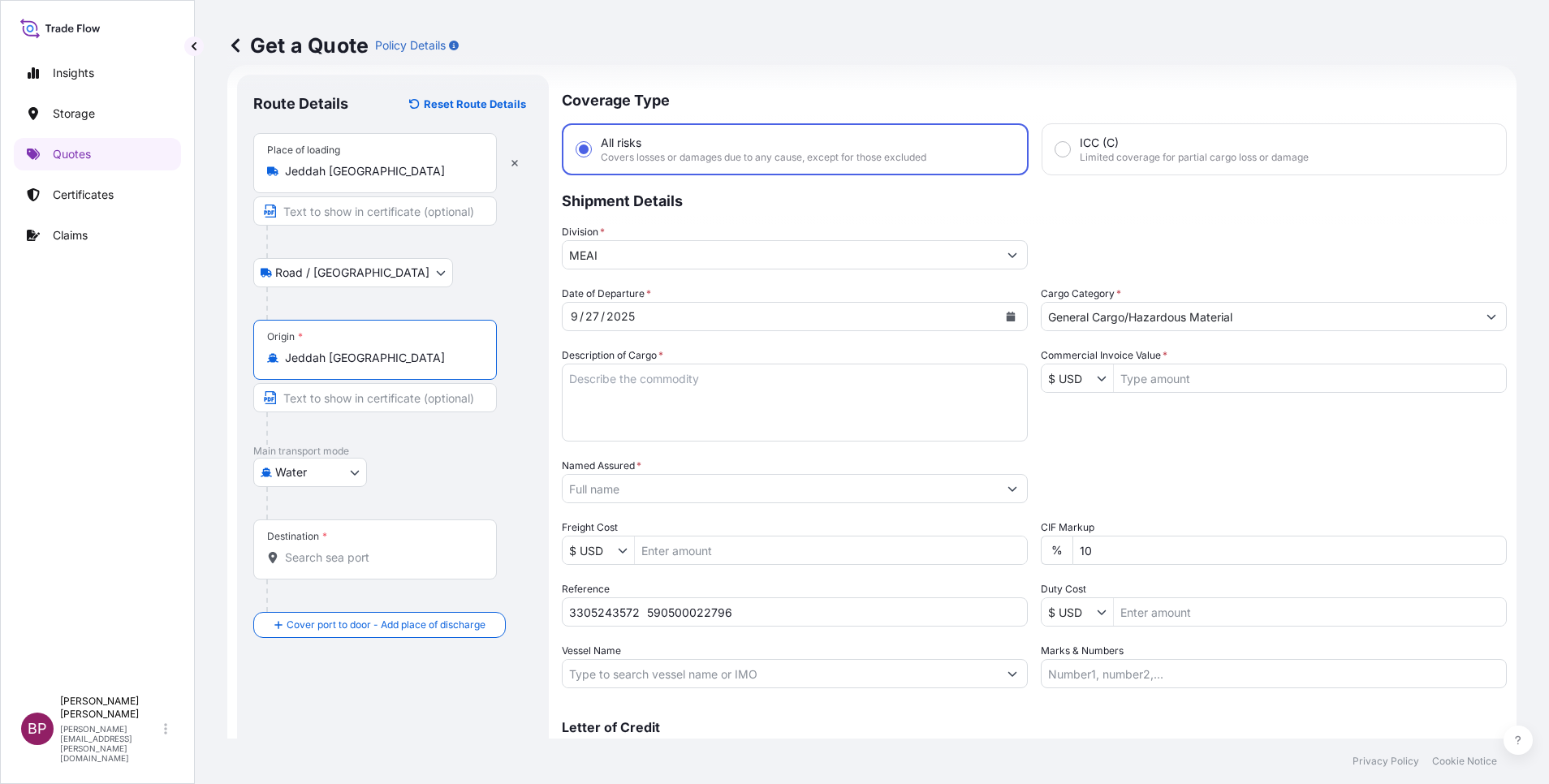
click at [353, 565] on div "Destination *" at bounding box center [375, 549] width 243 height 60
click at [353, 565] on input "Destination *" at bounding box center [380, 557] width 191 height 16
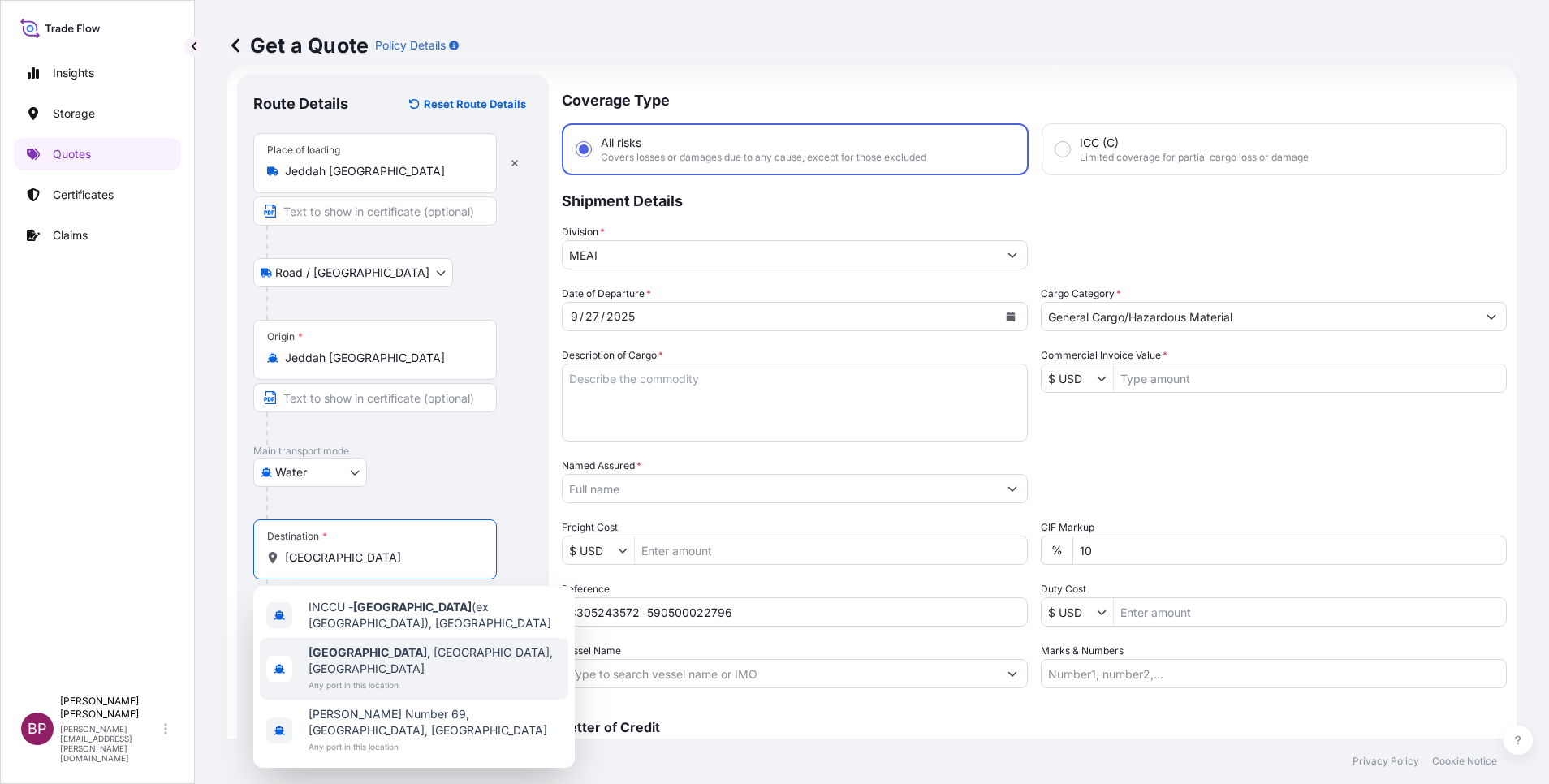
click at [409, 677] on span "Any port in this location" at bounding box center [435, 685] width 253 height 16
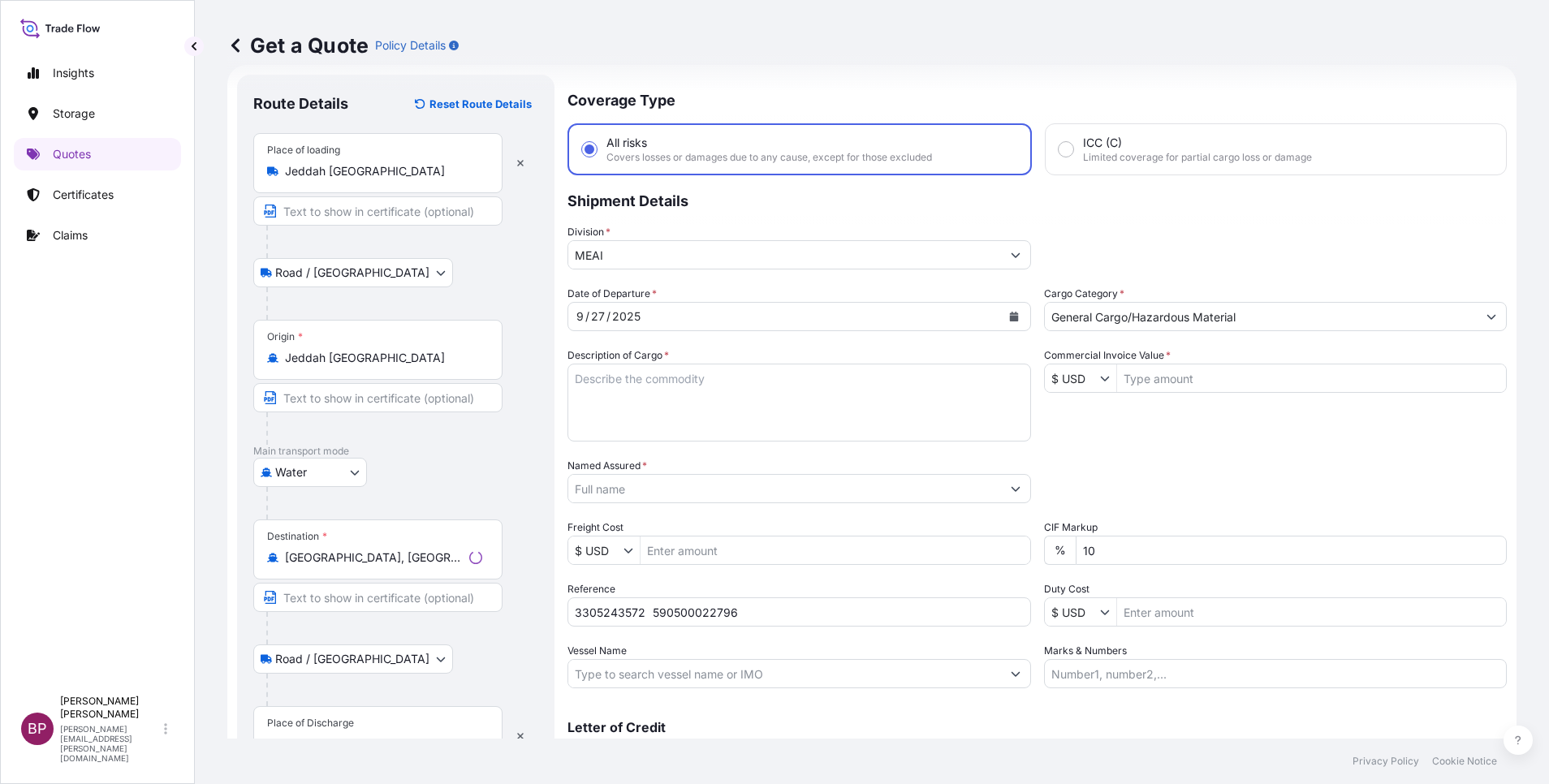
click at [343, 726] on div "Place of Discharge" at bounding box center [311, 722] width 87 height 13
click at [343, 737] on input "Place of Discharge" at bounding box center [383, 744] width 197 height 16
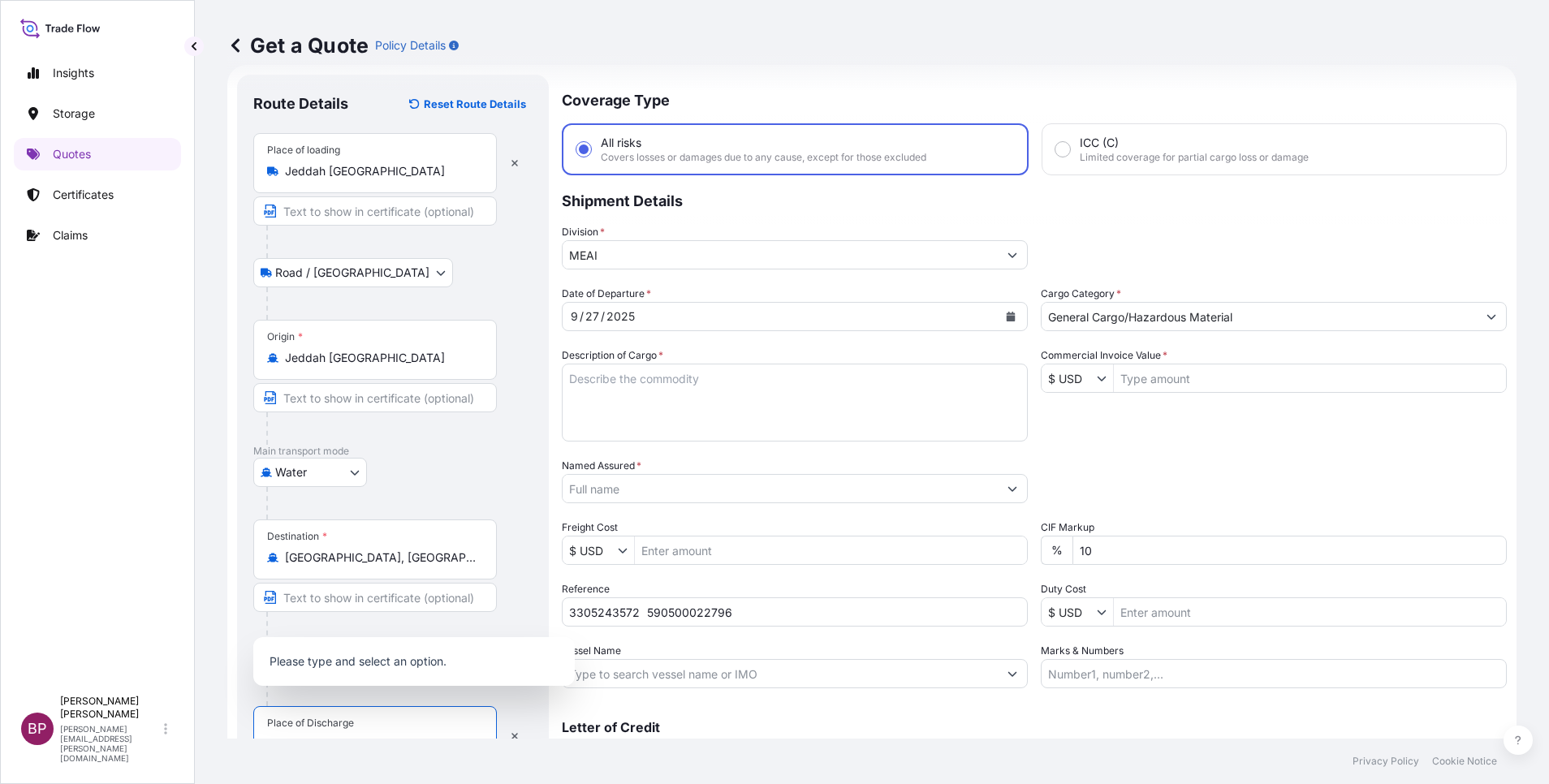
scroll to position [40, 0]
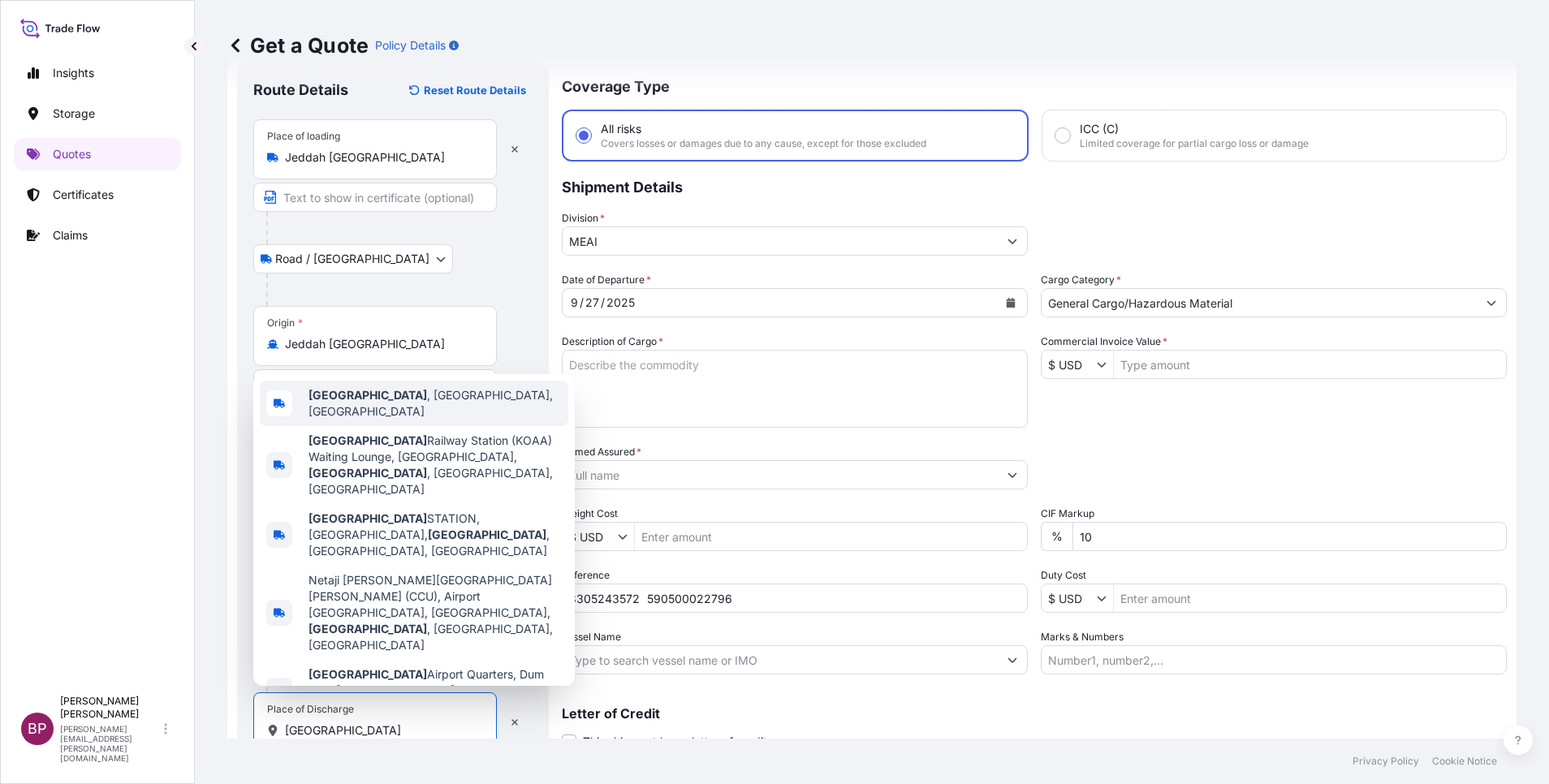
click at [405, 420] on span "[GEOGRAPHIC_DATA] , [GEOGRAPHIC_DATA], [GEOGRAPHIC_DATA]" at bounding box center [435, 404] width 253 height 33
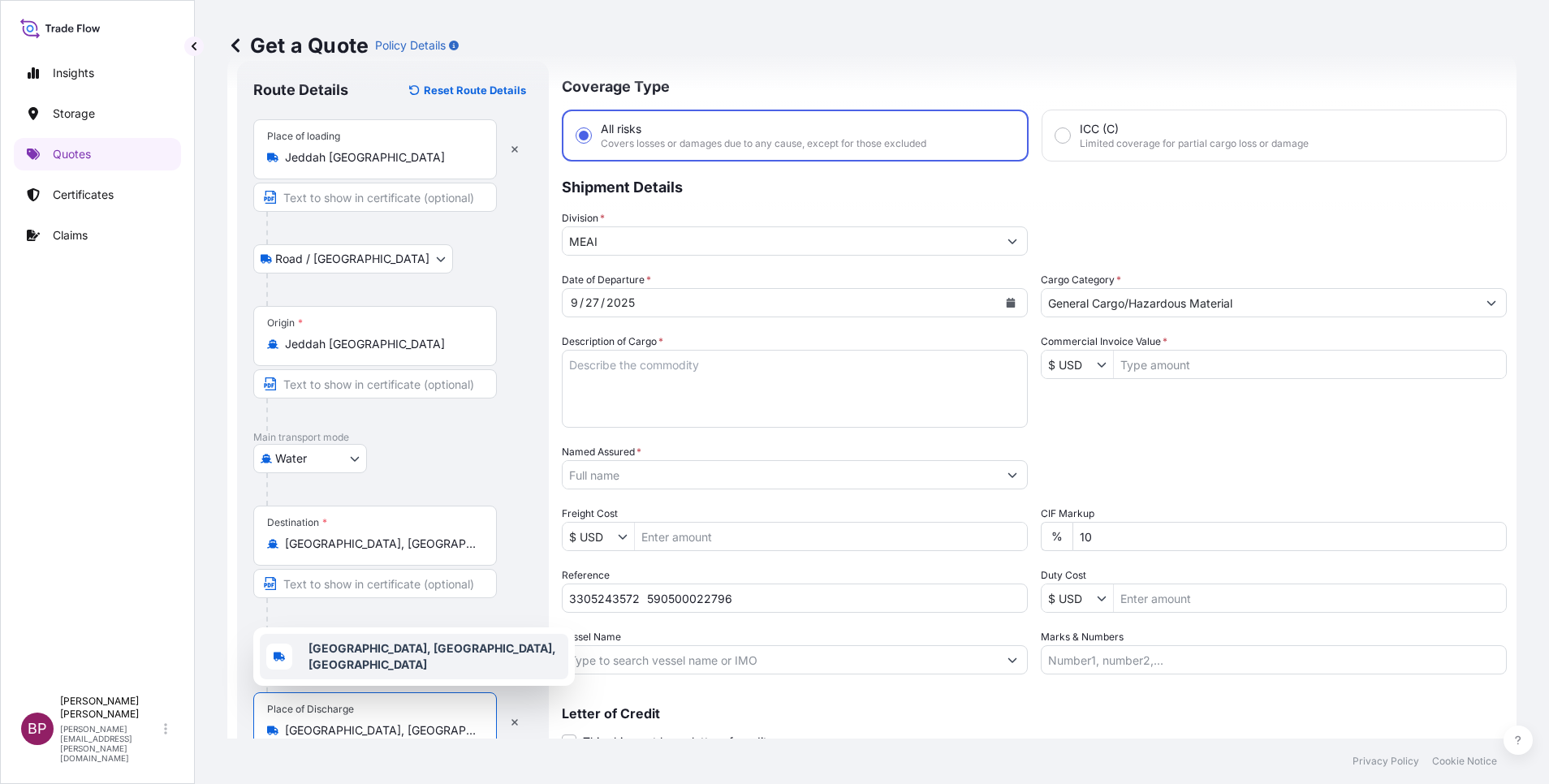
click at [1187, 361] on input "Commercial Invoice Value *" at bounding box center [1310, 364] width 392 height 29
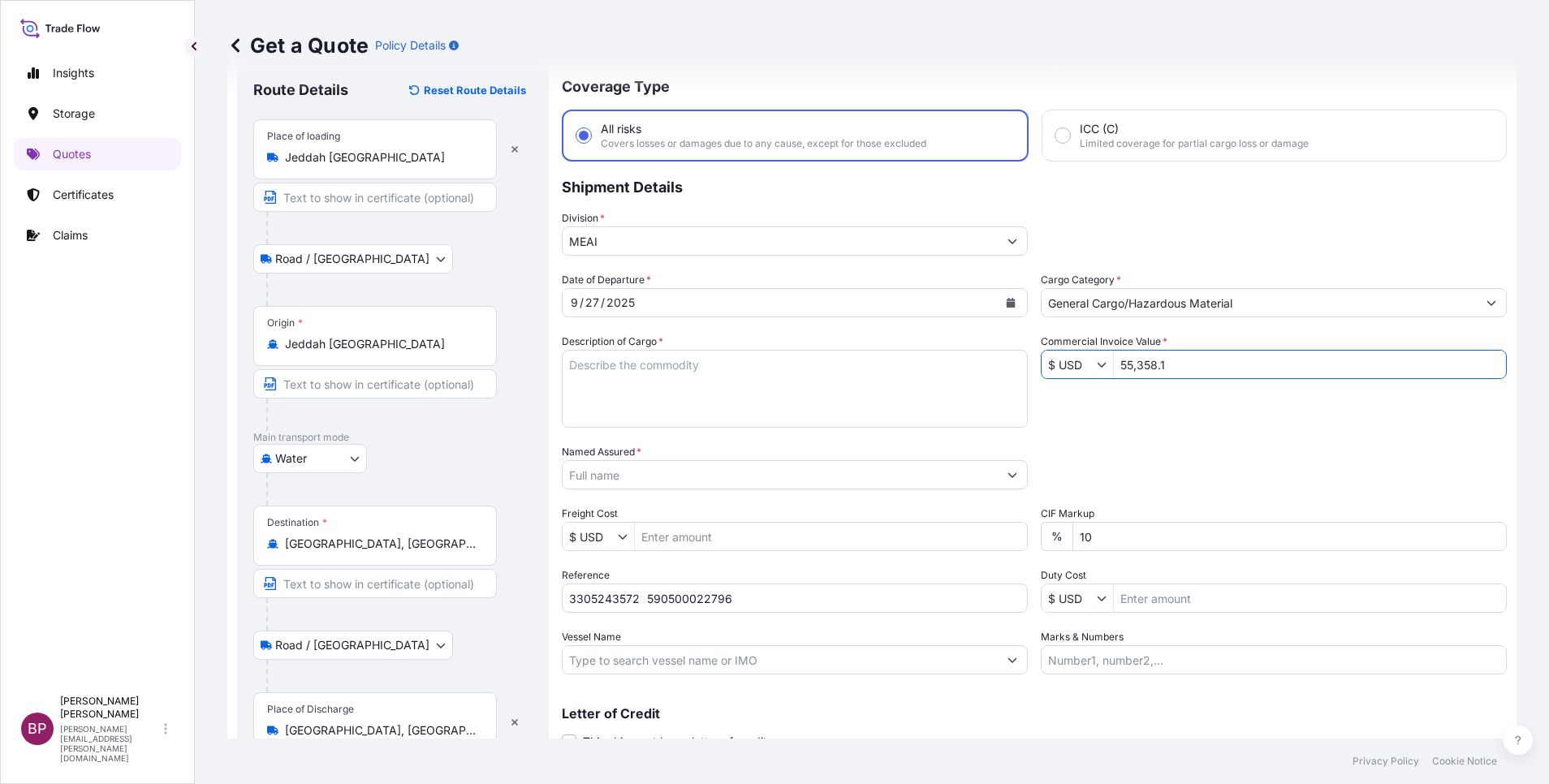
click at [727, 396] on textarea "Description of Cargo *" at bounding box center [795, 388] width 466 height 78
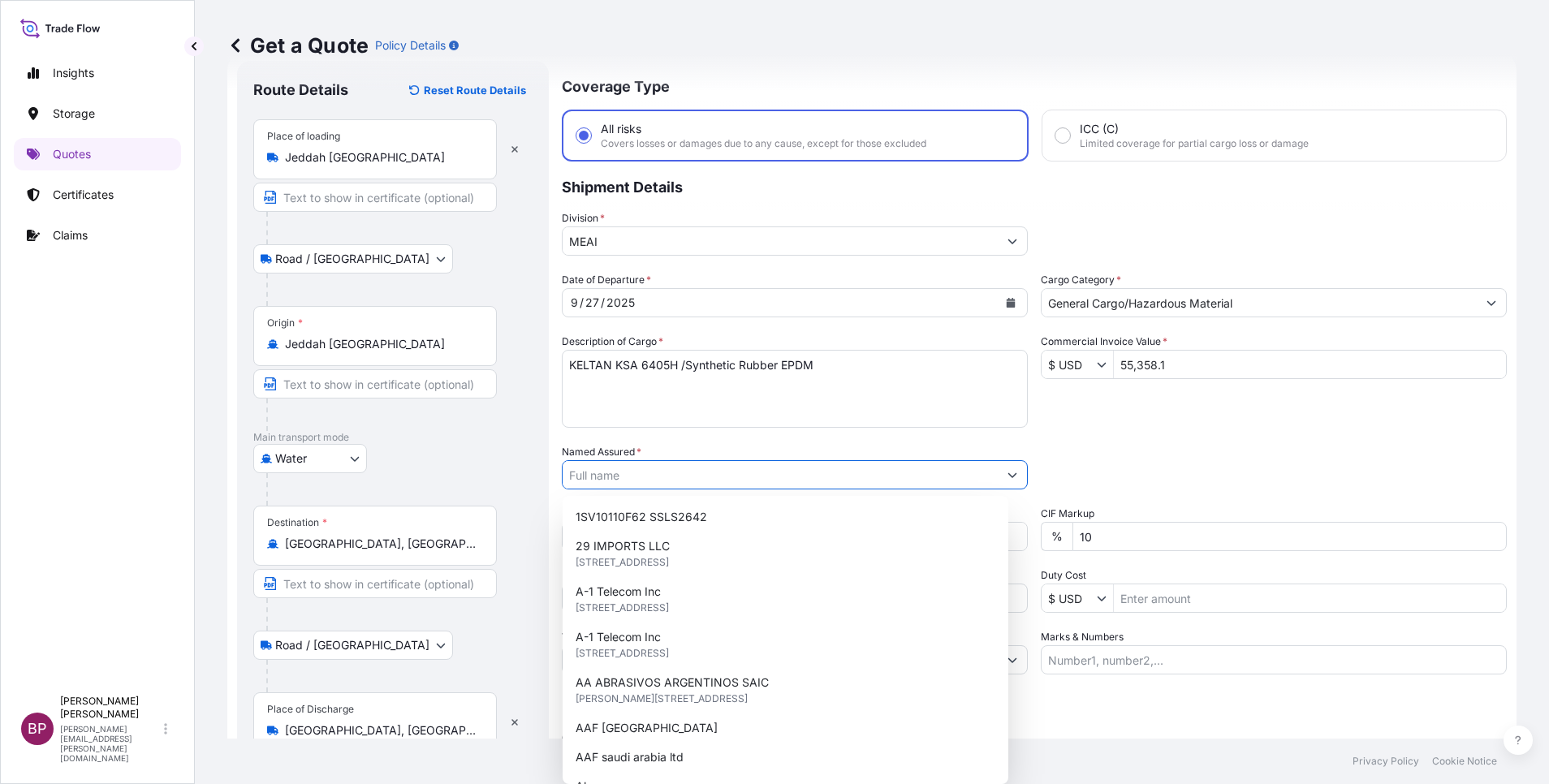
click at [793, 477] on input "Named Assured *" at bounding box center [780, 475] width 436 height 29
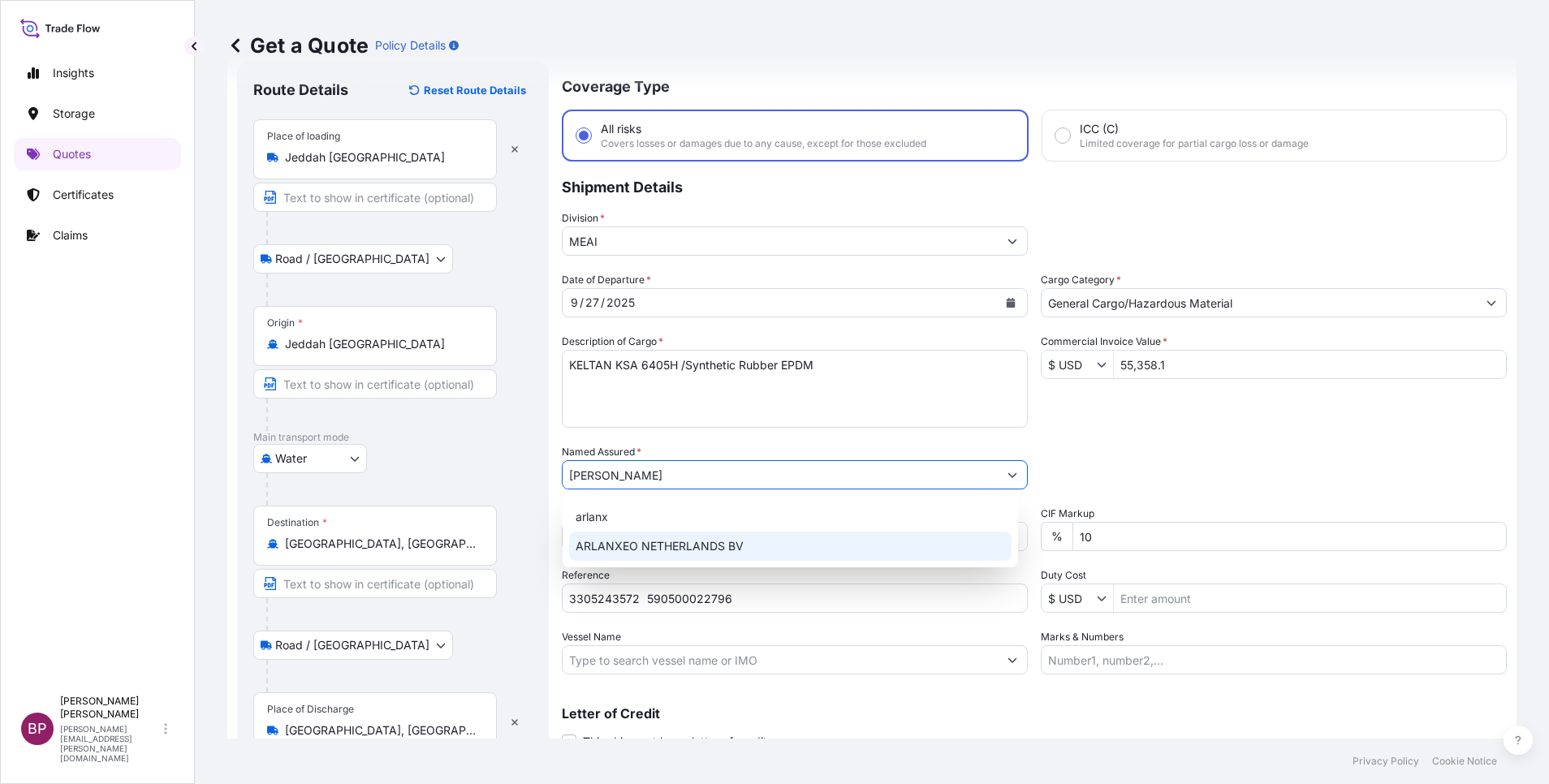
click at [701, 545] on span "ARLANXEO NETHERLANDS BV" at bounding box center [660, 546] width 168 height 16
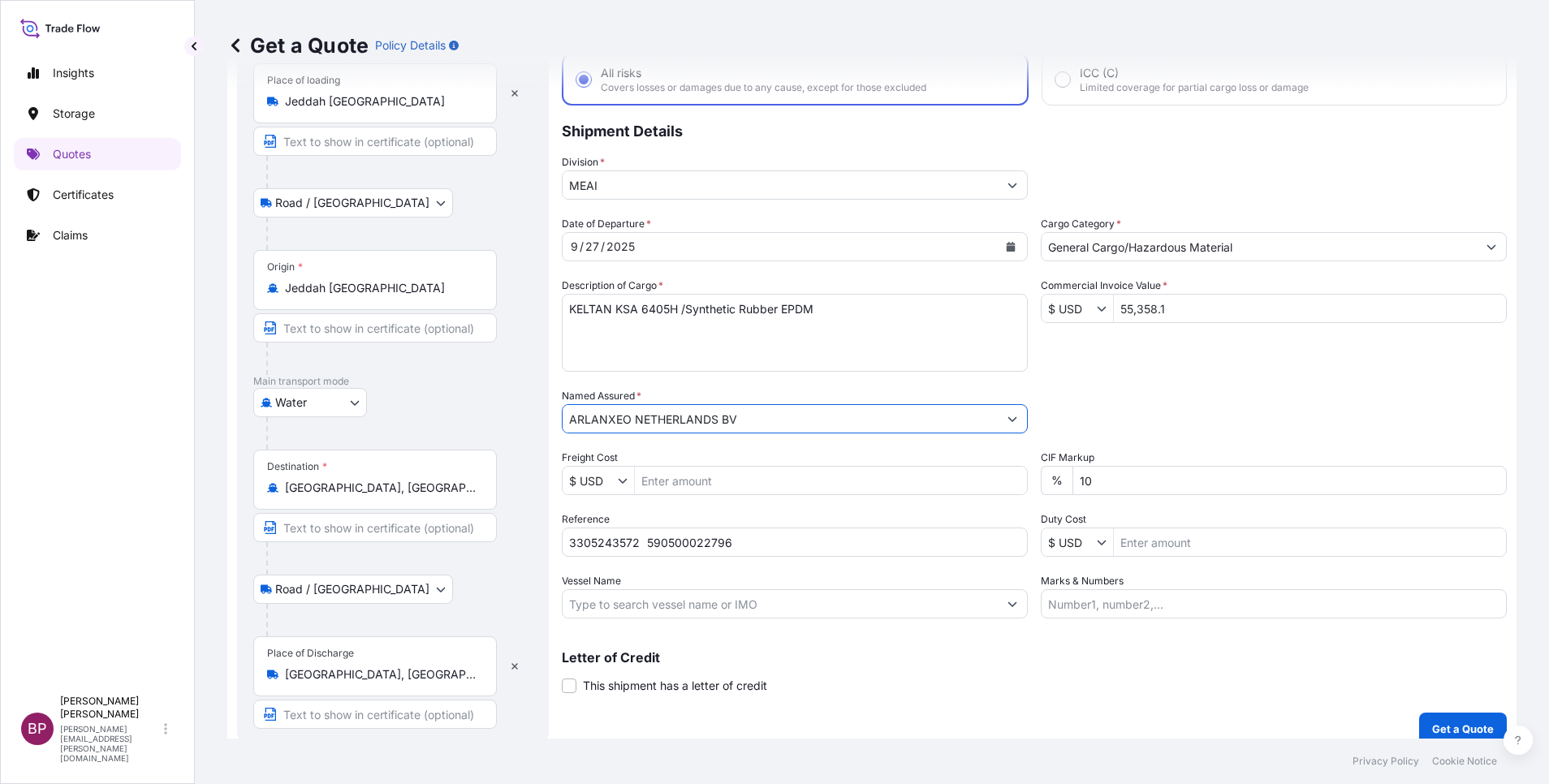
scroll to position [112, 0]
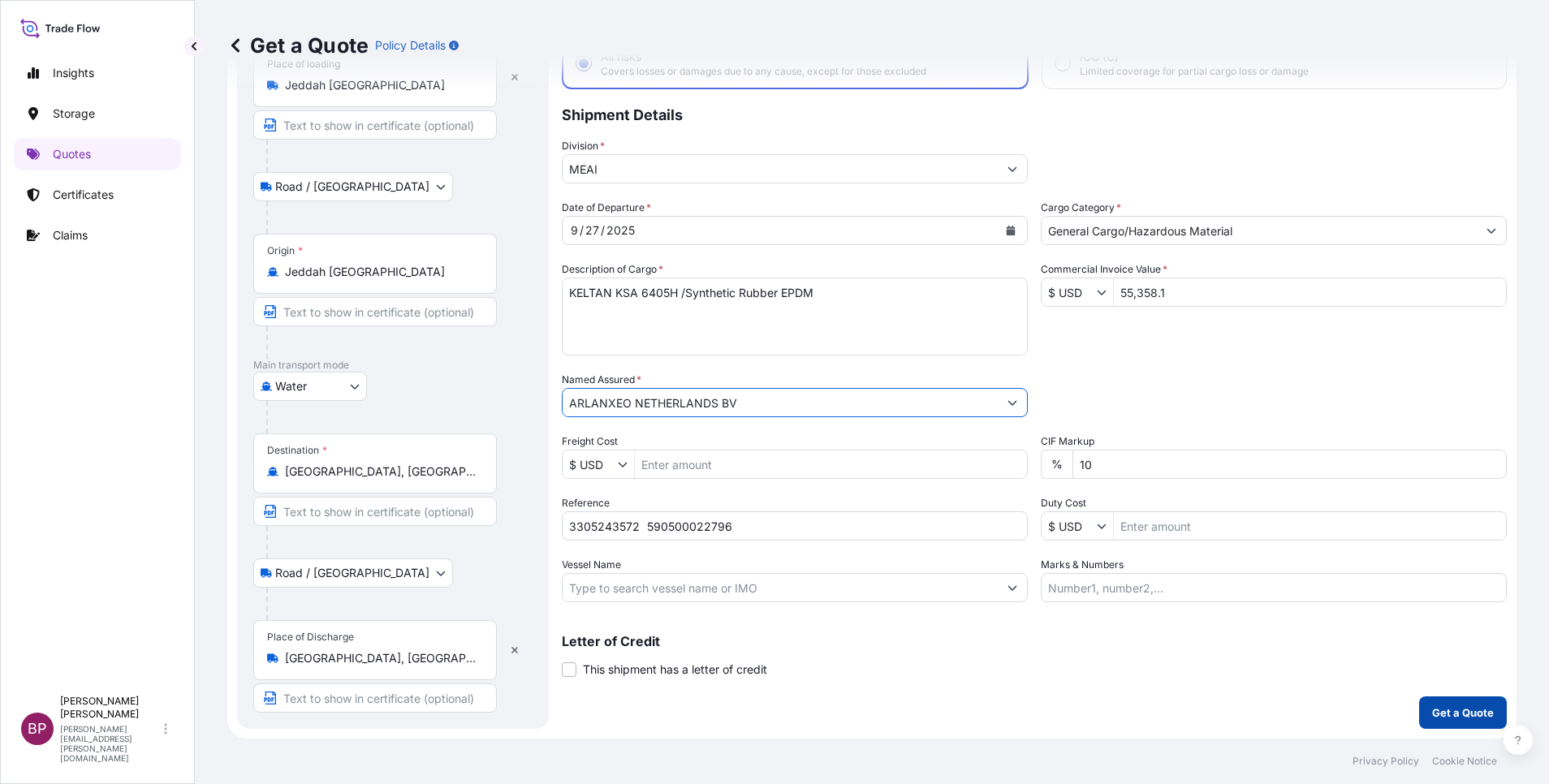
click at [1476, 707] on button "Get a Quote" at bounding box center [1463, 713] width 88 height 33
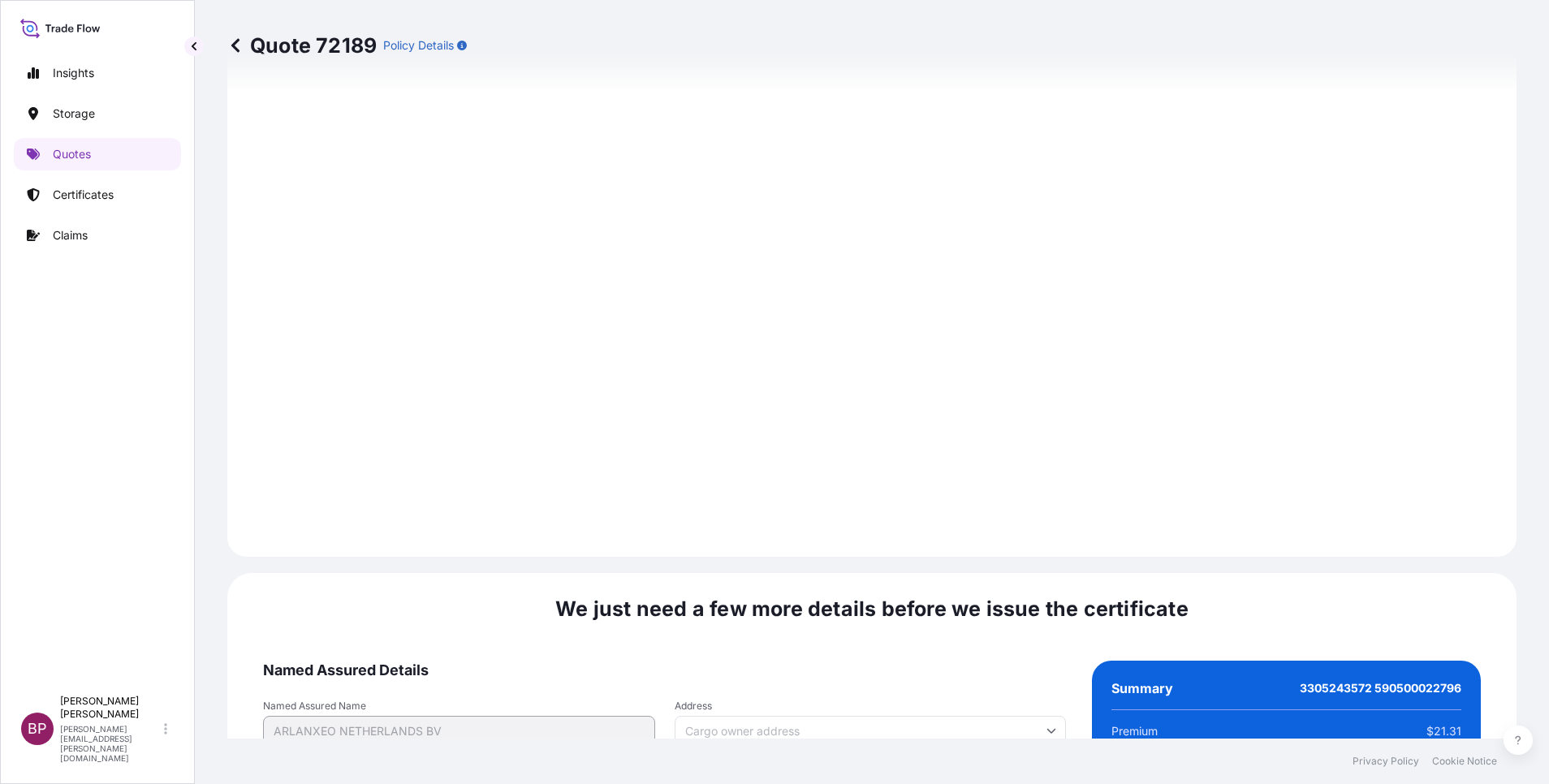
scroll to position [2406, 0]
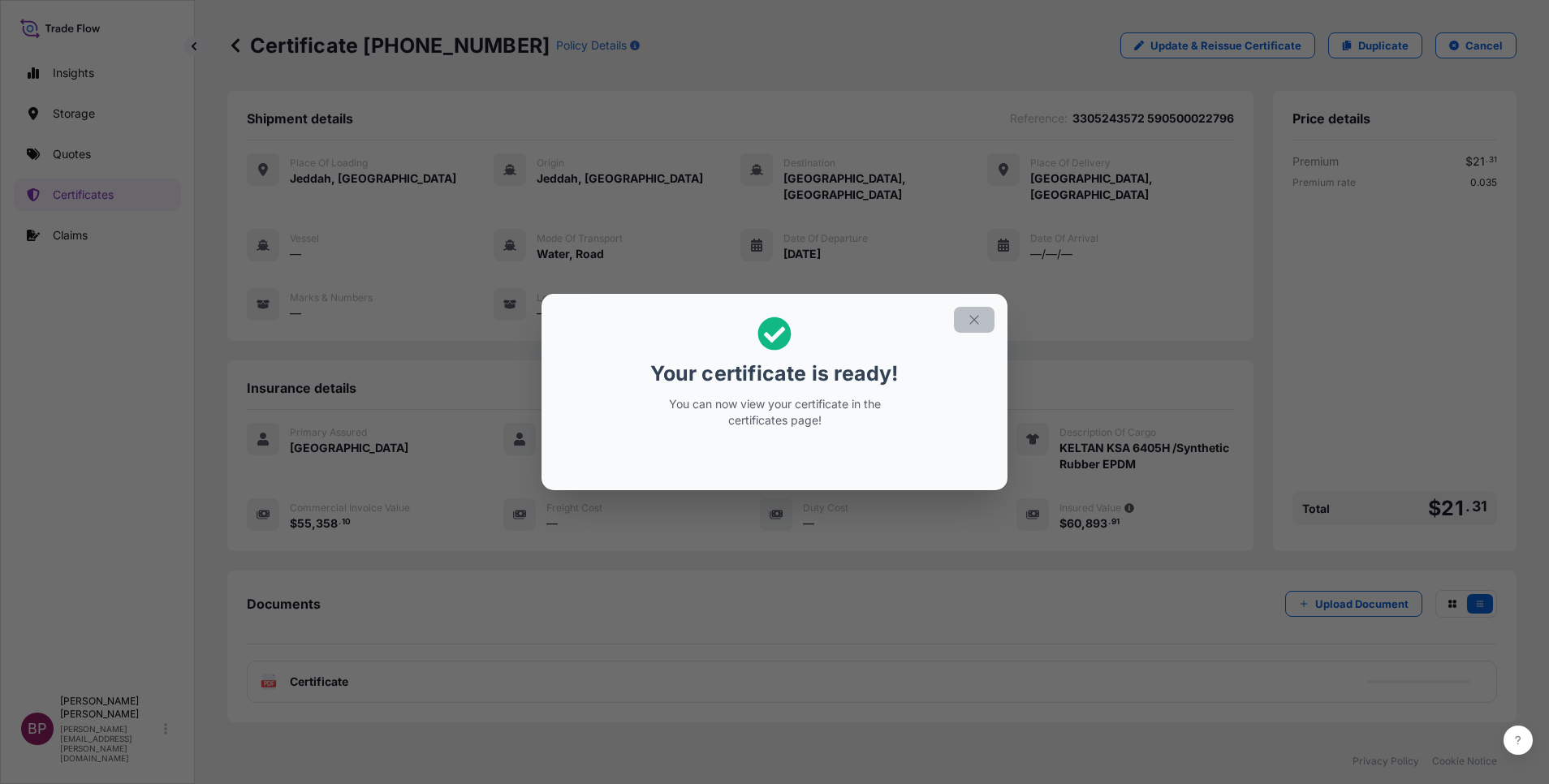
click at [972, 319] on icon "button" at bounding box center [973, 320] width 14 height 14
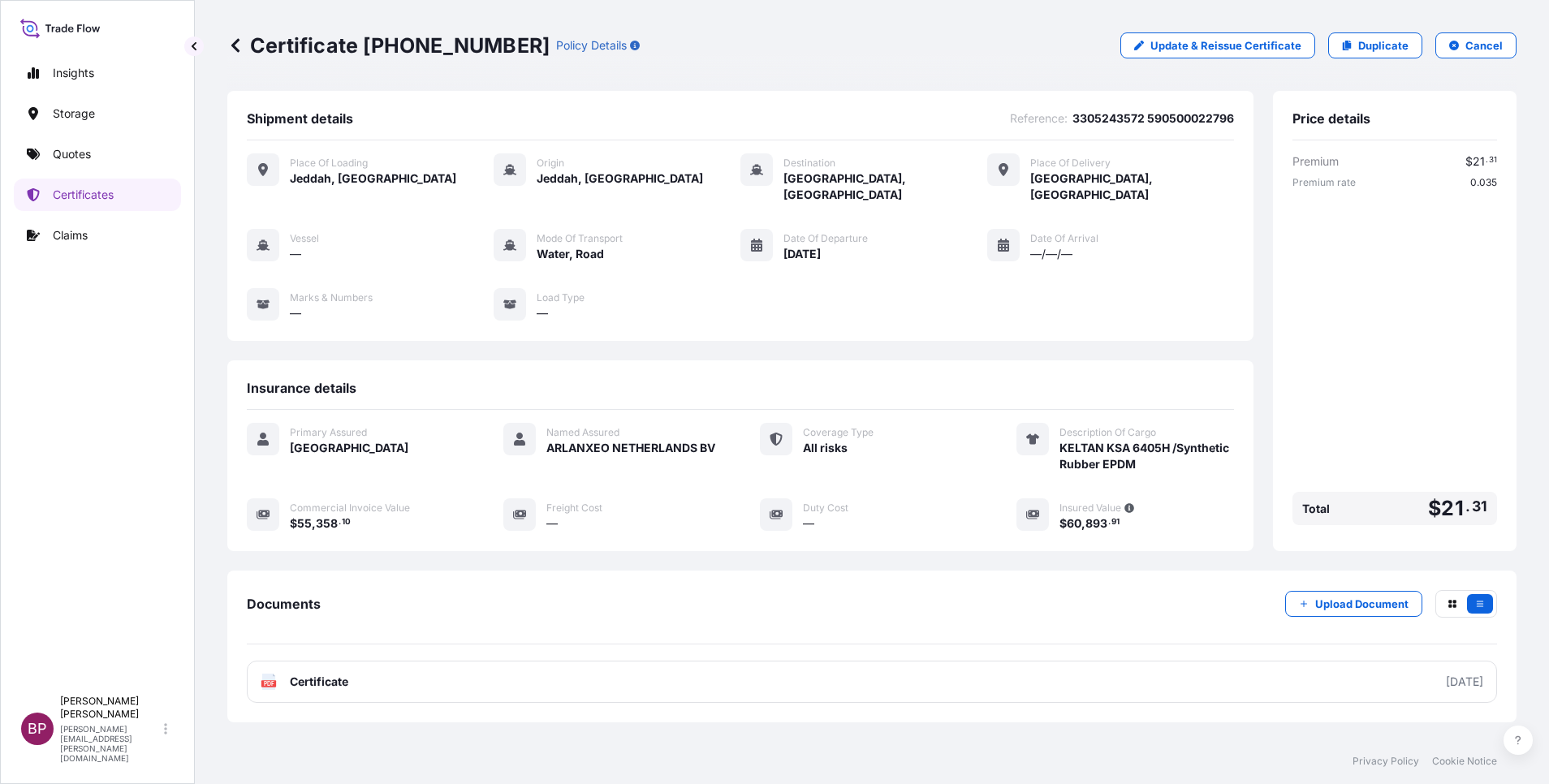
click at [334, 644] on div "Documents Upload Document PDF Certificate [DATE]" at bounding box center [872, 646] width 1251 height 113
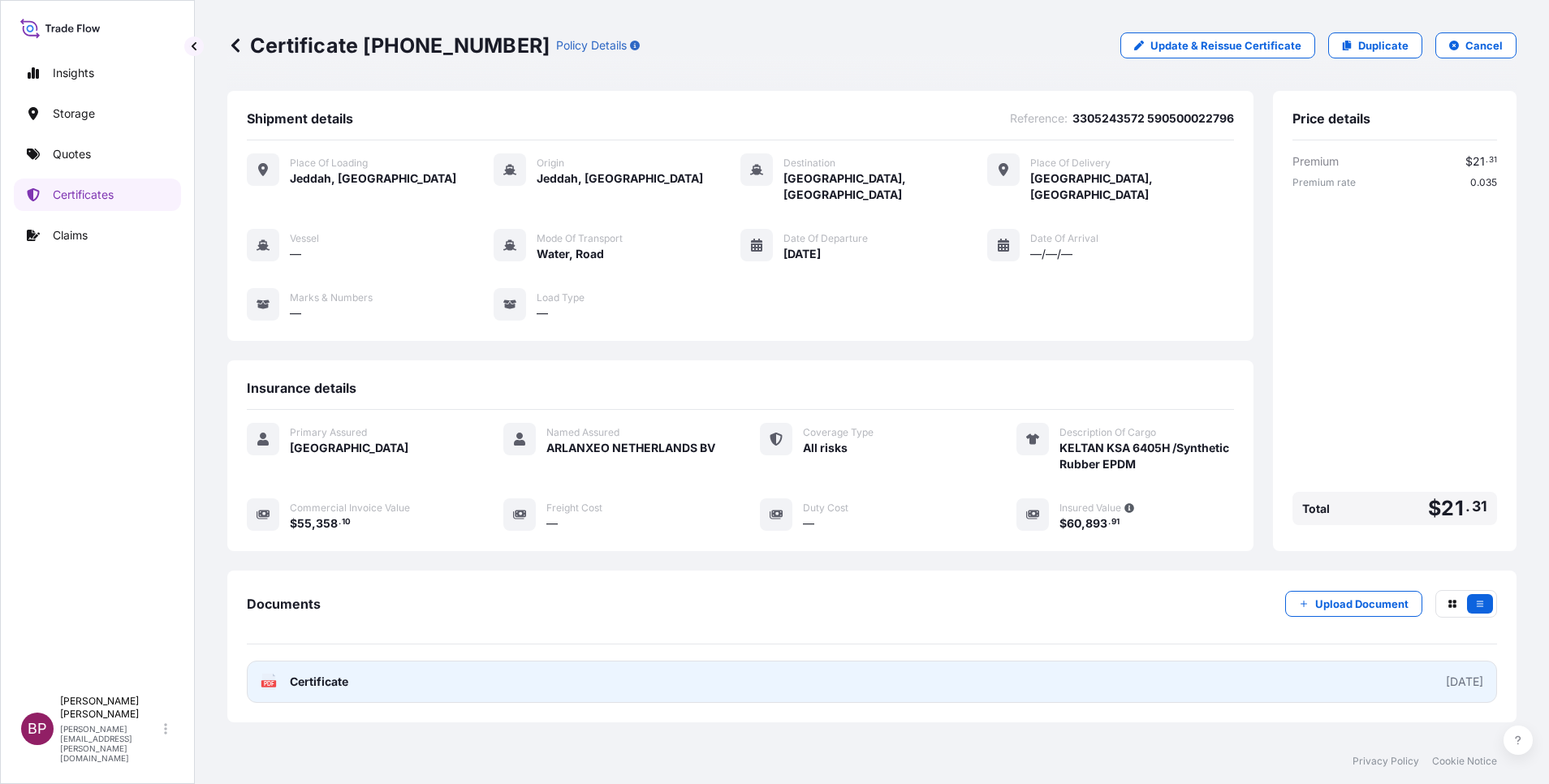
click at [335, 674] on span "Certificate" at bounding box center [319, 682] width 59 height 16
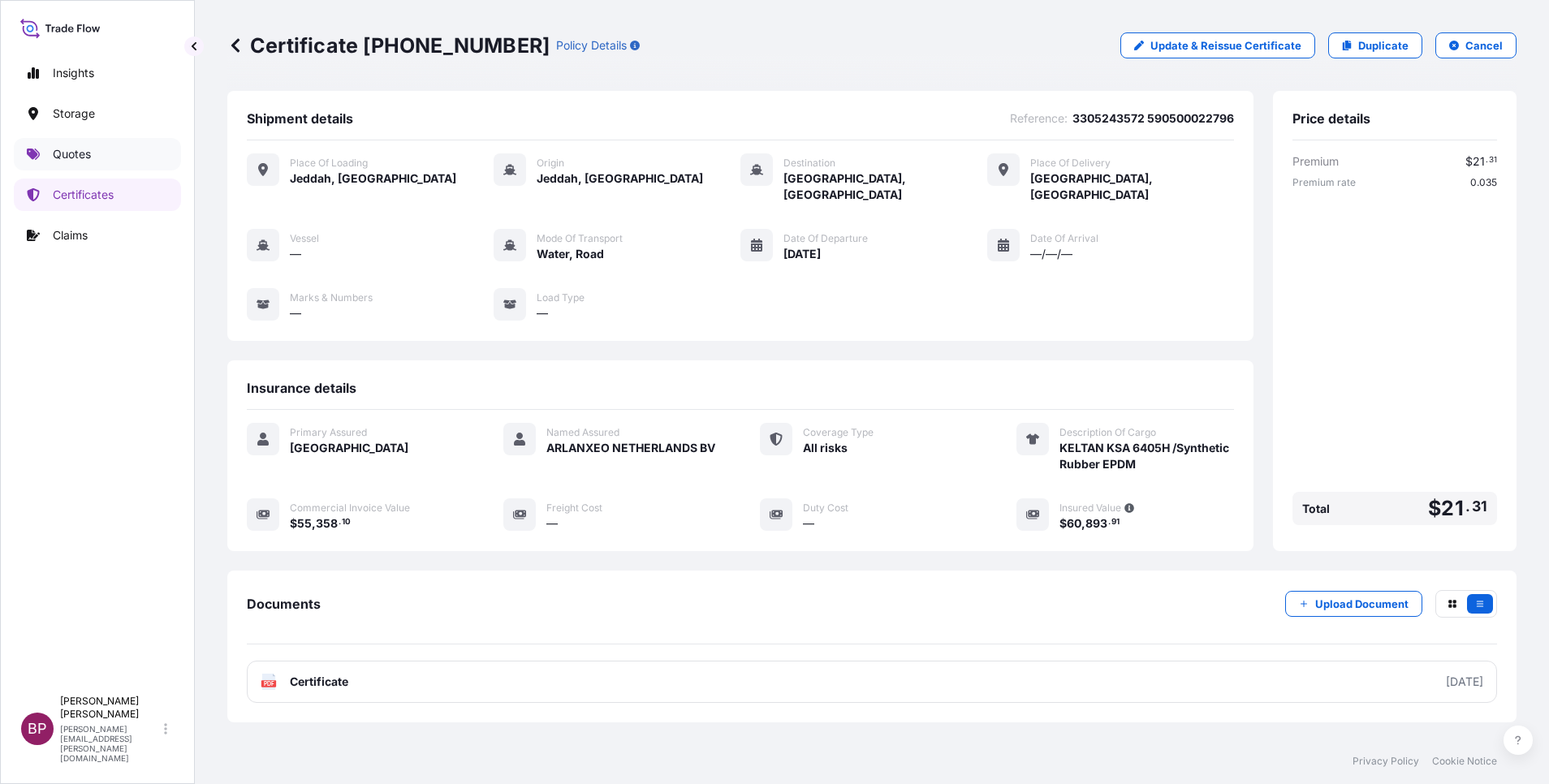
click at [68, 154] on p "Quotes" at bounding box center [72, 154] width 39 height 16
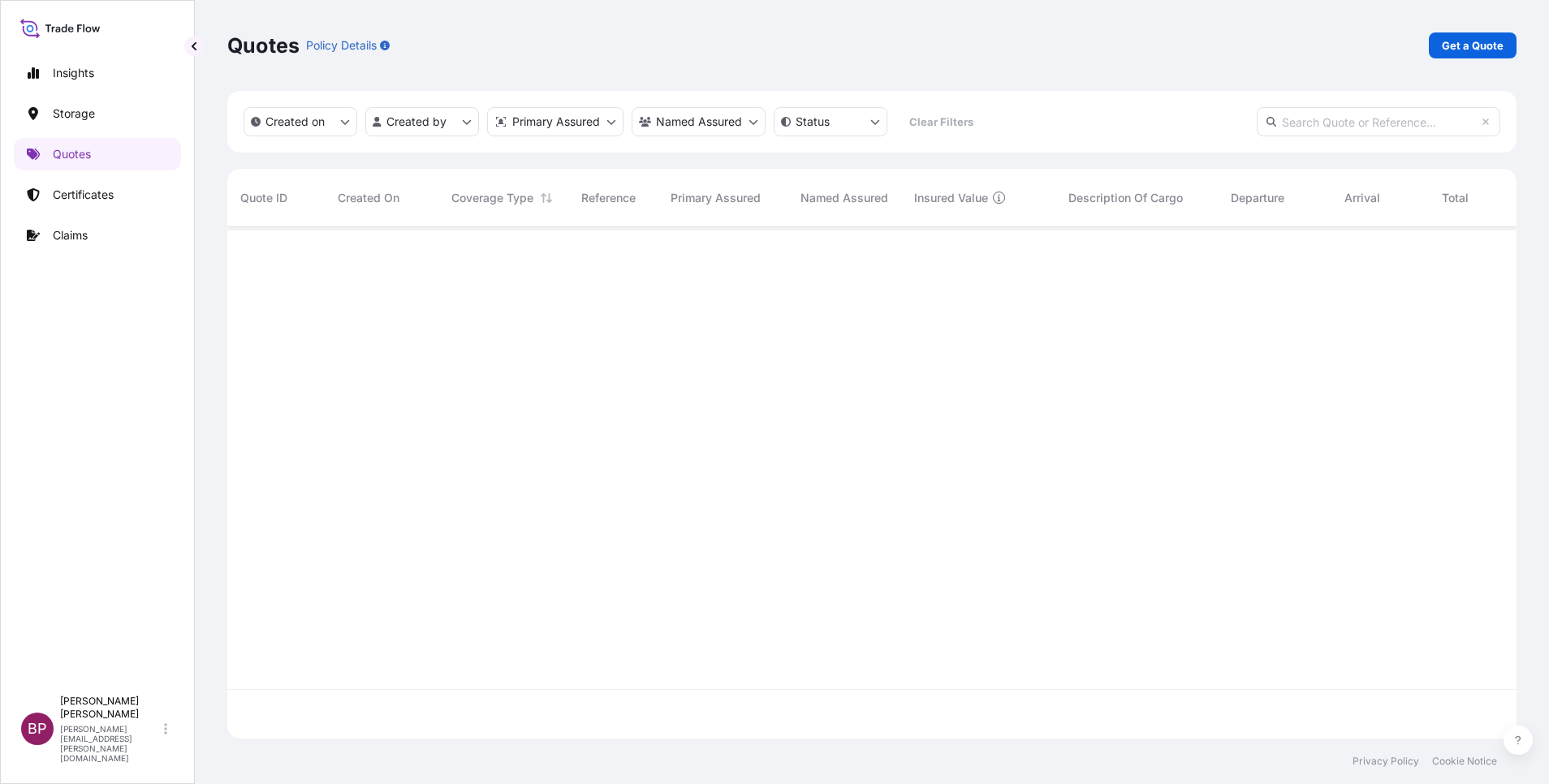
scroll to position [502, 1271]
click at [1461, 49] on p "Get a Quote" at bounding box center [1473, 45] width 62 height 16
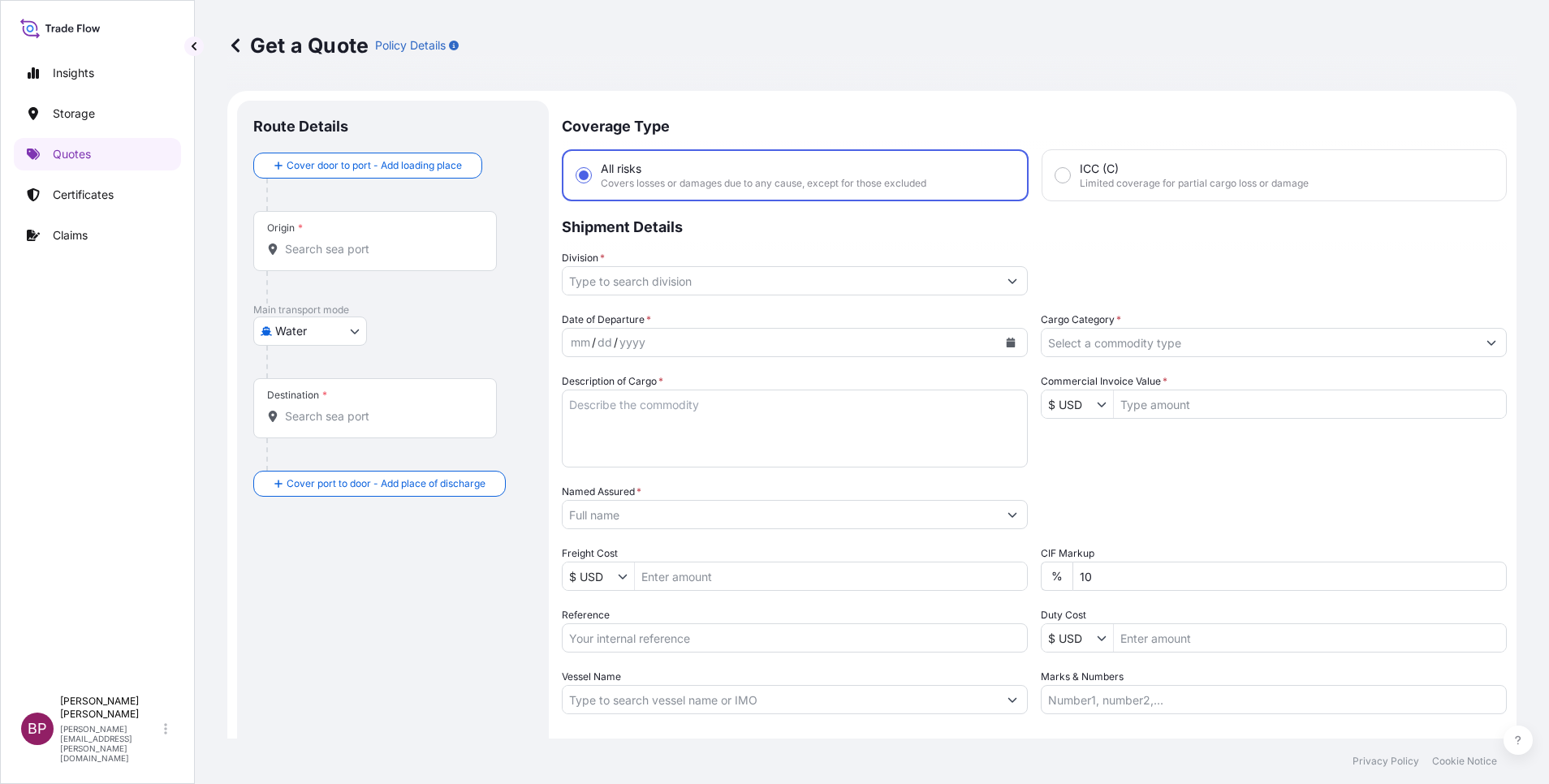
scroll to position [26, 0]
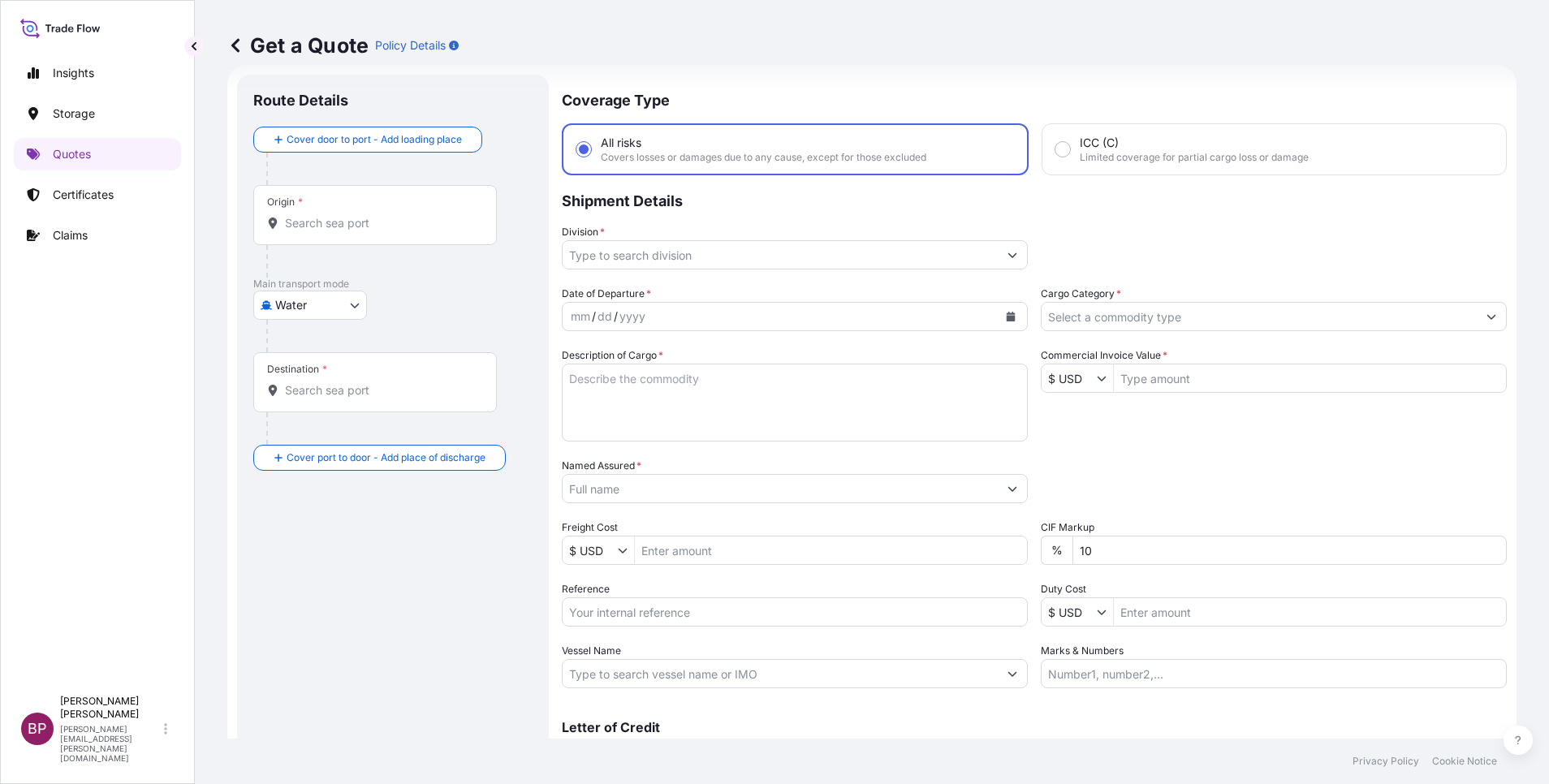
click at [1233, 311] on input "Cargo Category *" at bounding box center [1259, 317] width 436 height 29
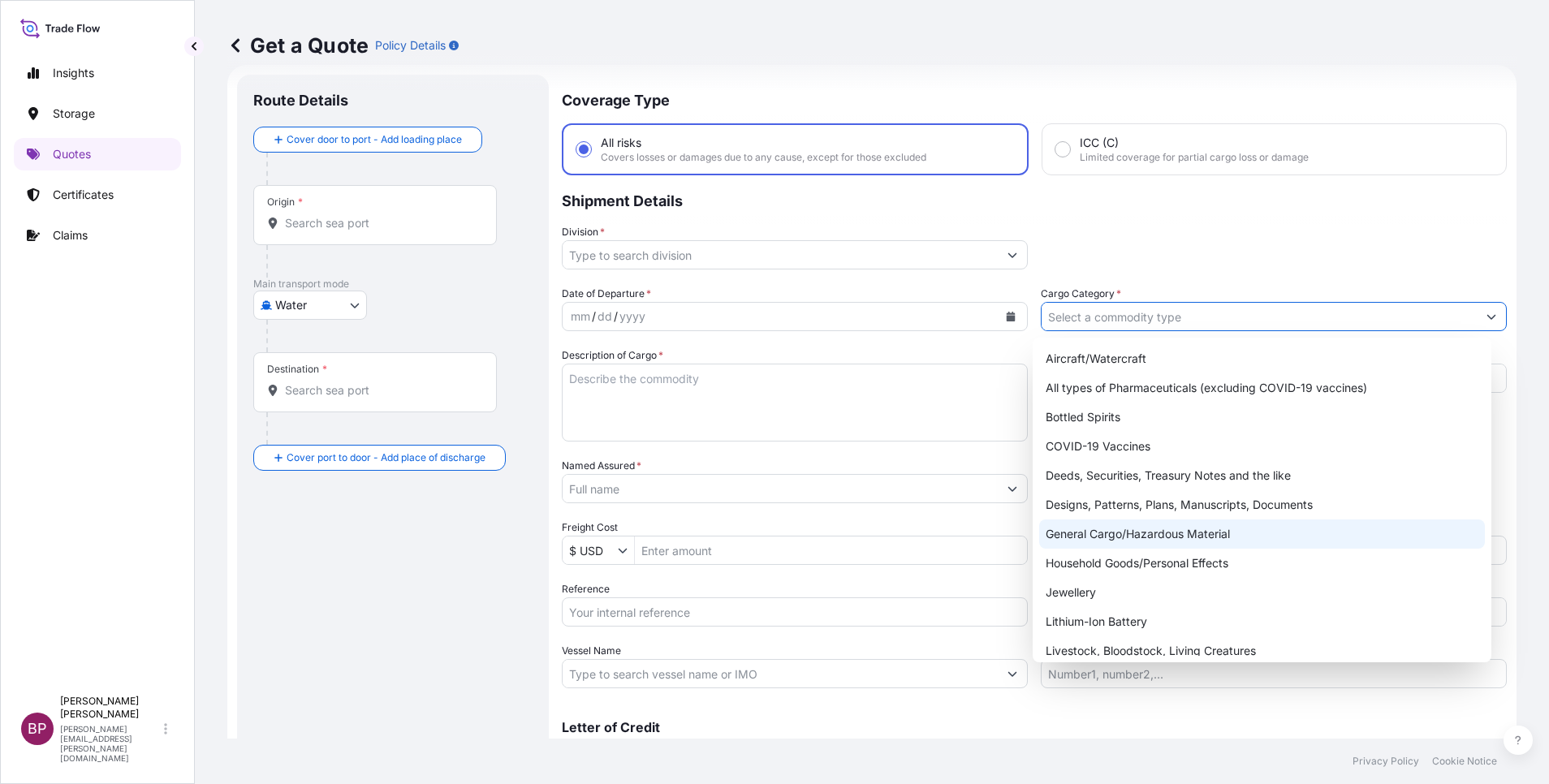
click at [1114, 533] on div "General Cargo/Hazardous Material" at bounding box center [1262, 534] width 446 height 29
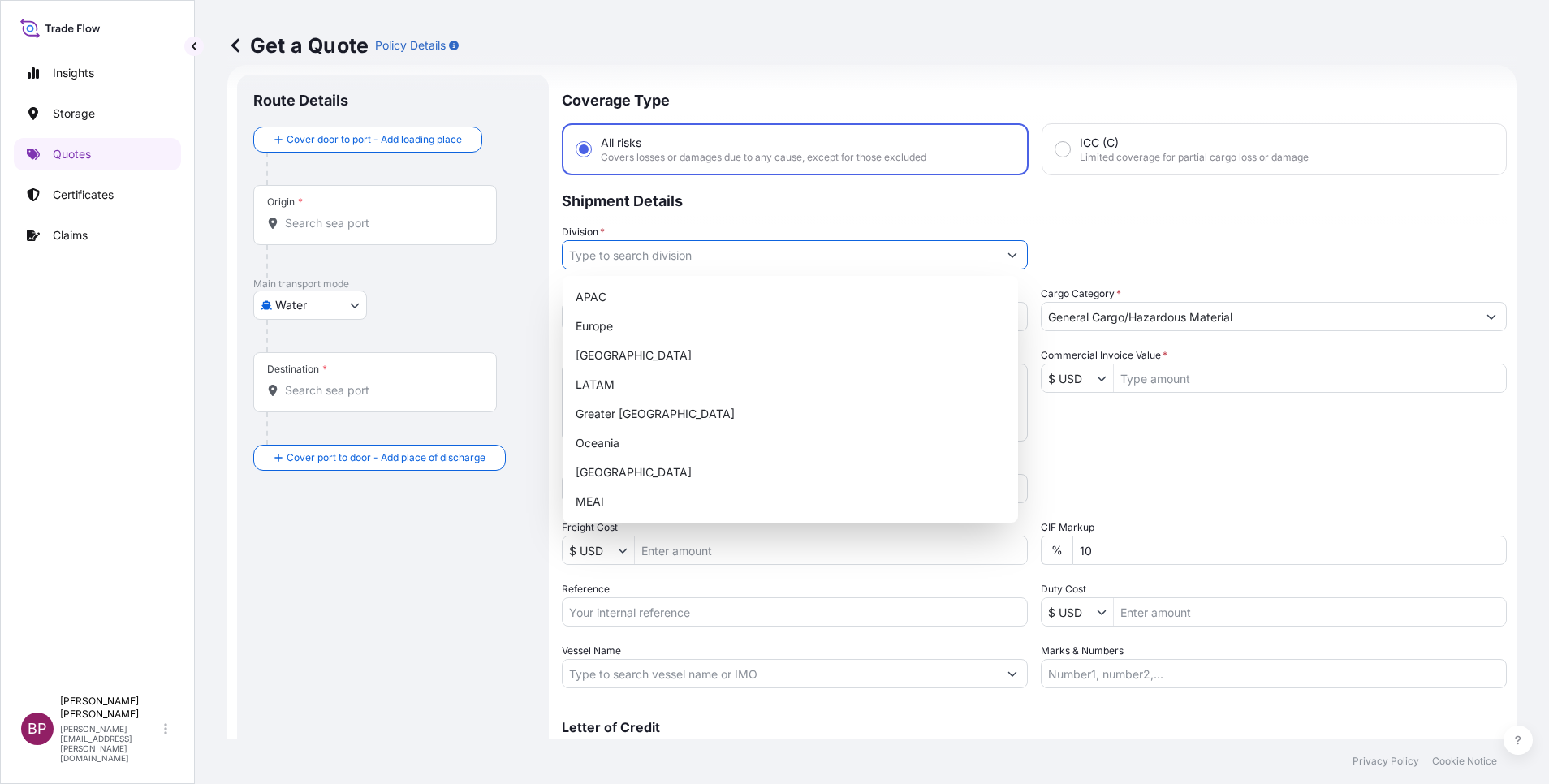
click at [998, 256] on button "Show suggestions" at bounding box center [1012, 255] width 29 height 29
click at [625, 497] on div "MEAI" at bounding box center [790, 501] width 442 height 29
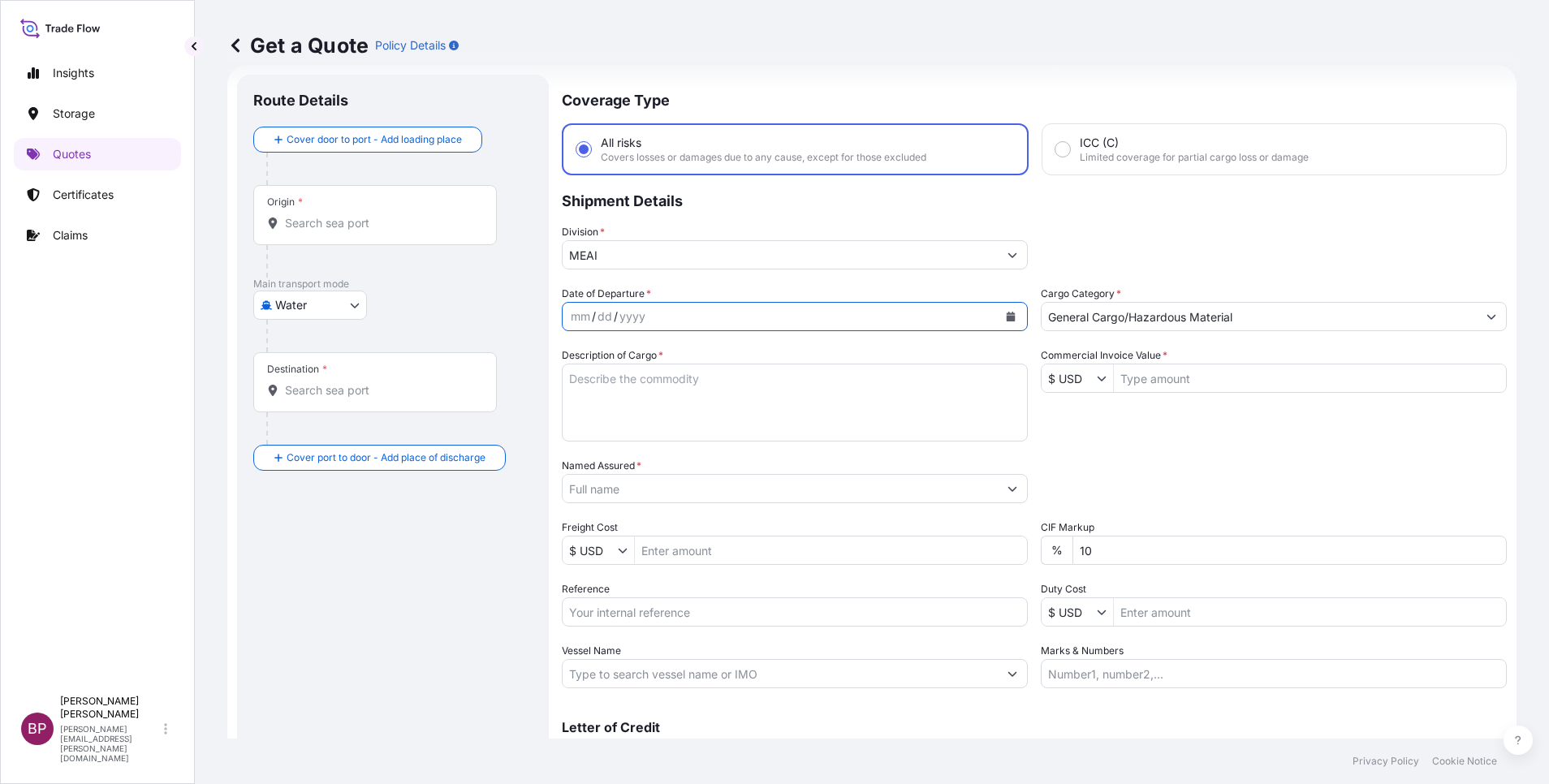
click at [1007, 315] on button "Calendar" at bounding box center [1010, 316] width 26 height 26
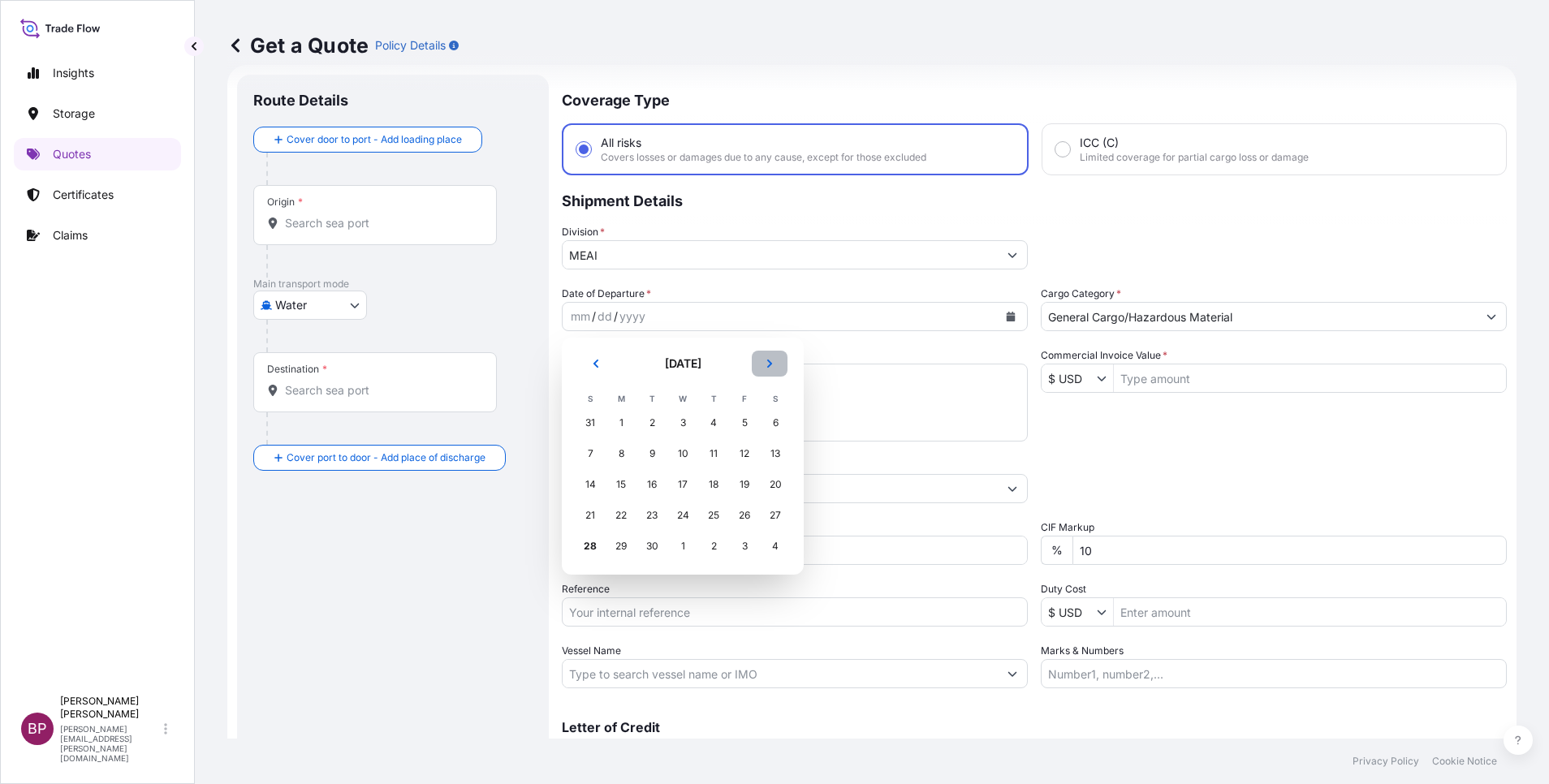
click at [768, 362] on icon "Next" at bounding box center [770, 364] width 10 height 10
click at [590, 457] on div "5" at bounding box center [590, 454] width 29 height 29
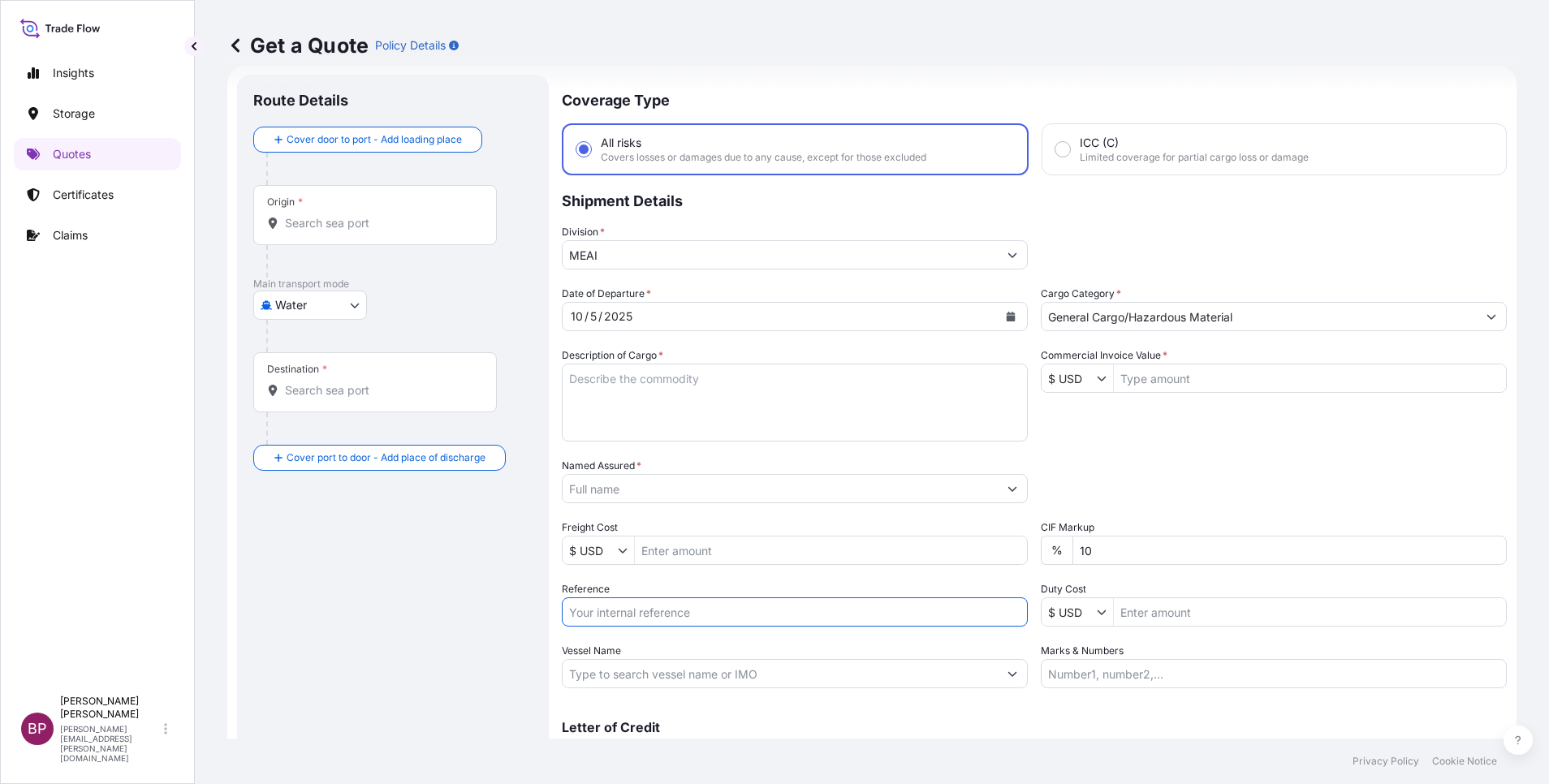
click at [650, 614] on input "Reference" at bounding box center [795, 612] width 466 height 29
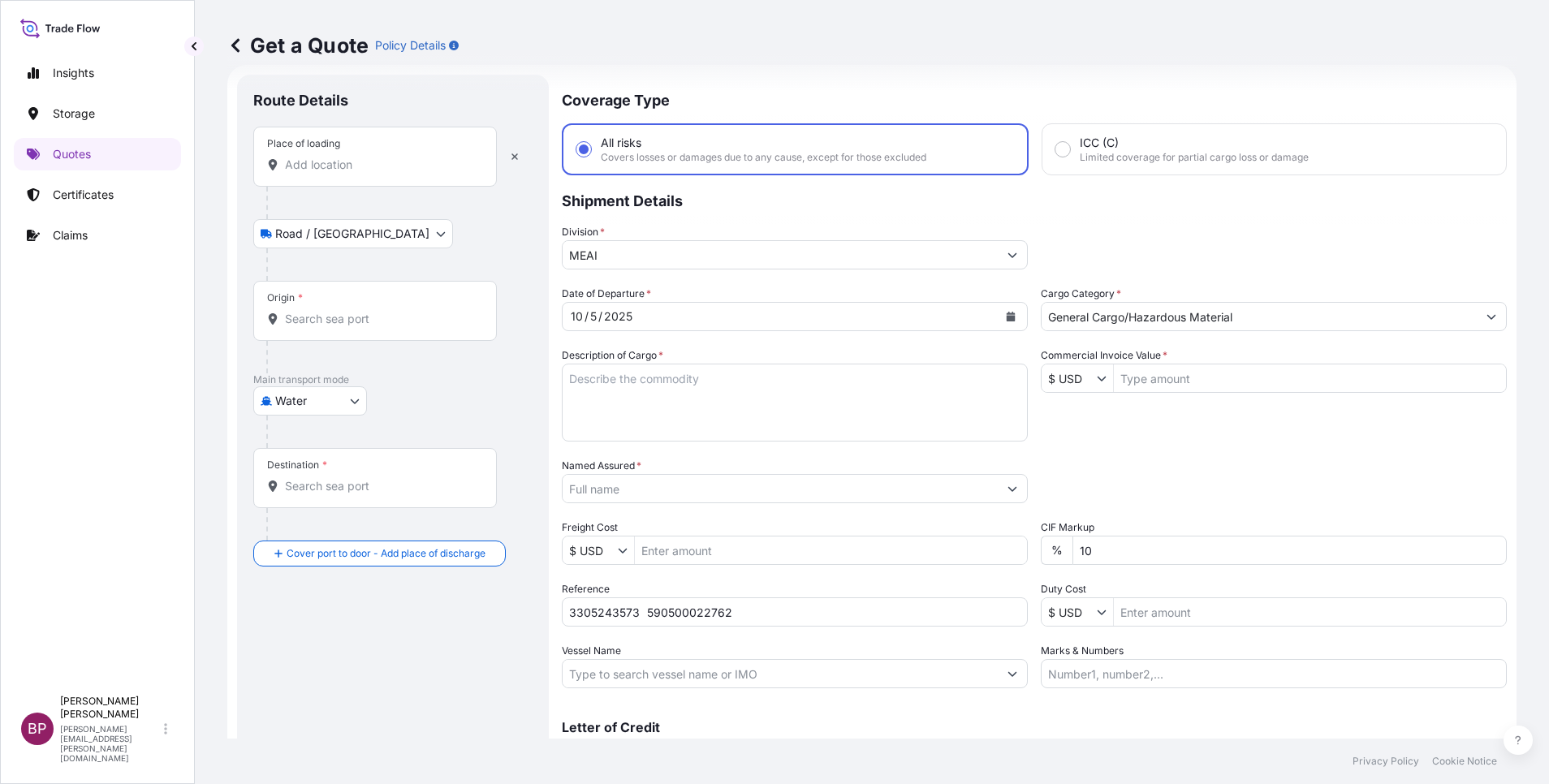
click at [385, 146] on div "Place of loading" at bounding box center [375, 156] width 243 height 60
click at [385, 156] on input "Place of loading" at bounding box center [380, 164] width 191 height 16
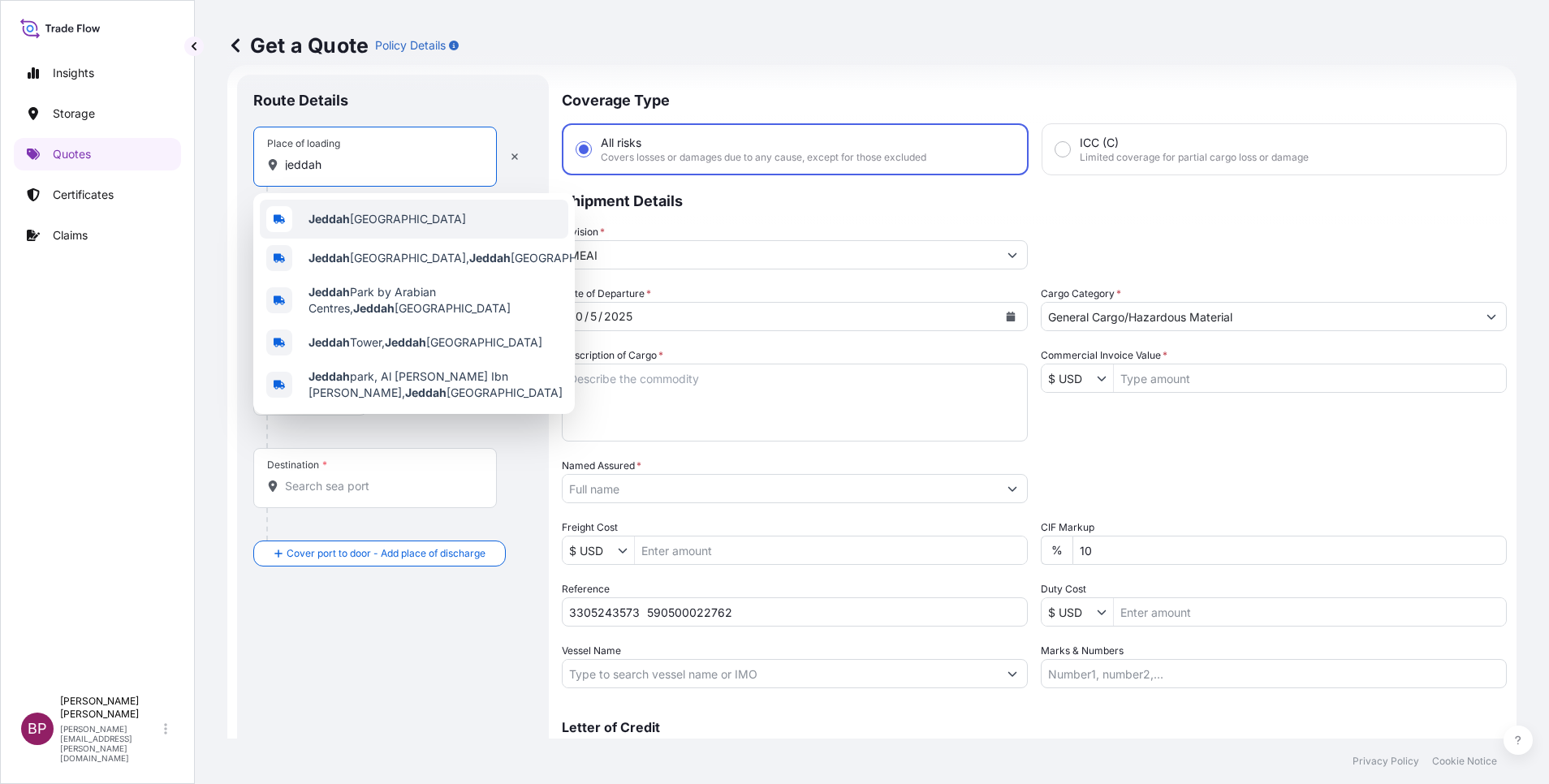
click at [388, 218] on span "Jeddah [GEOGRAPHIC_DATA]" at bounding box center [386, 219] width 157 height 16
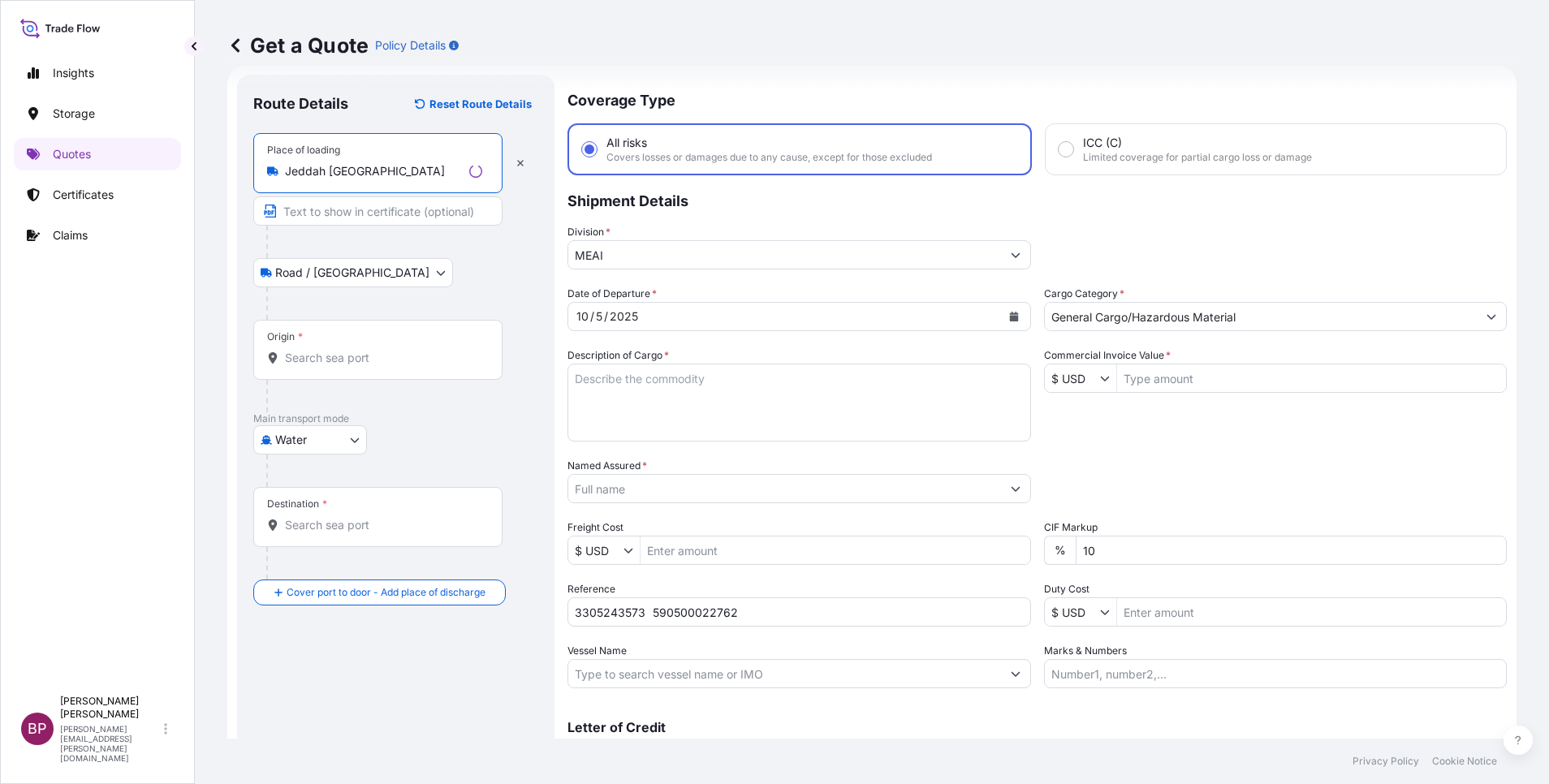
click at [338, 359] on input "Origin *" at bounding box center [383, 357] width 197 height 16
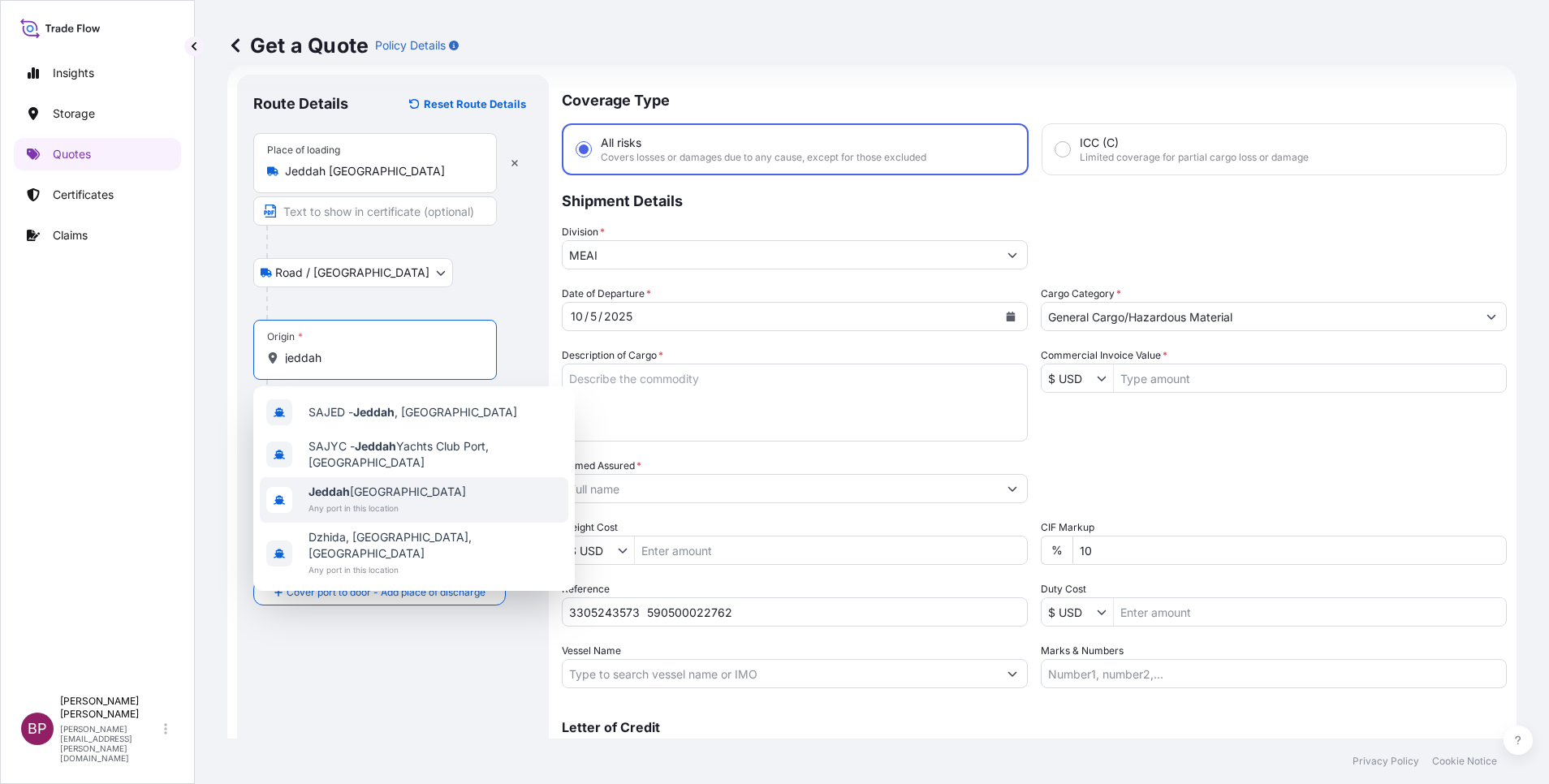
click at [405, 490] on span "Jeddah [GEOGRAPHIC_DATA]" at bounding box center [386, 491] width 157 height 16
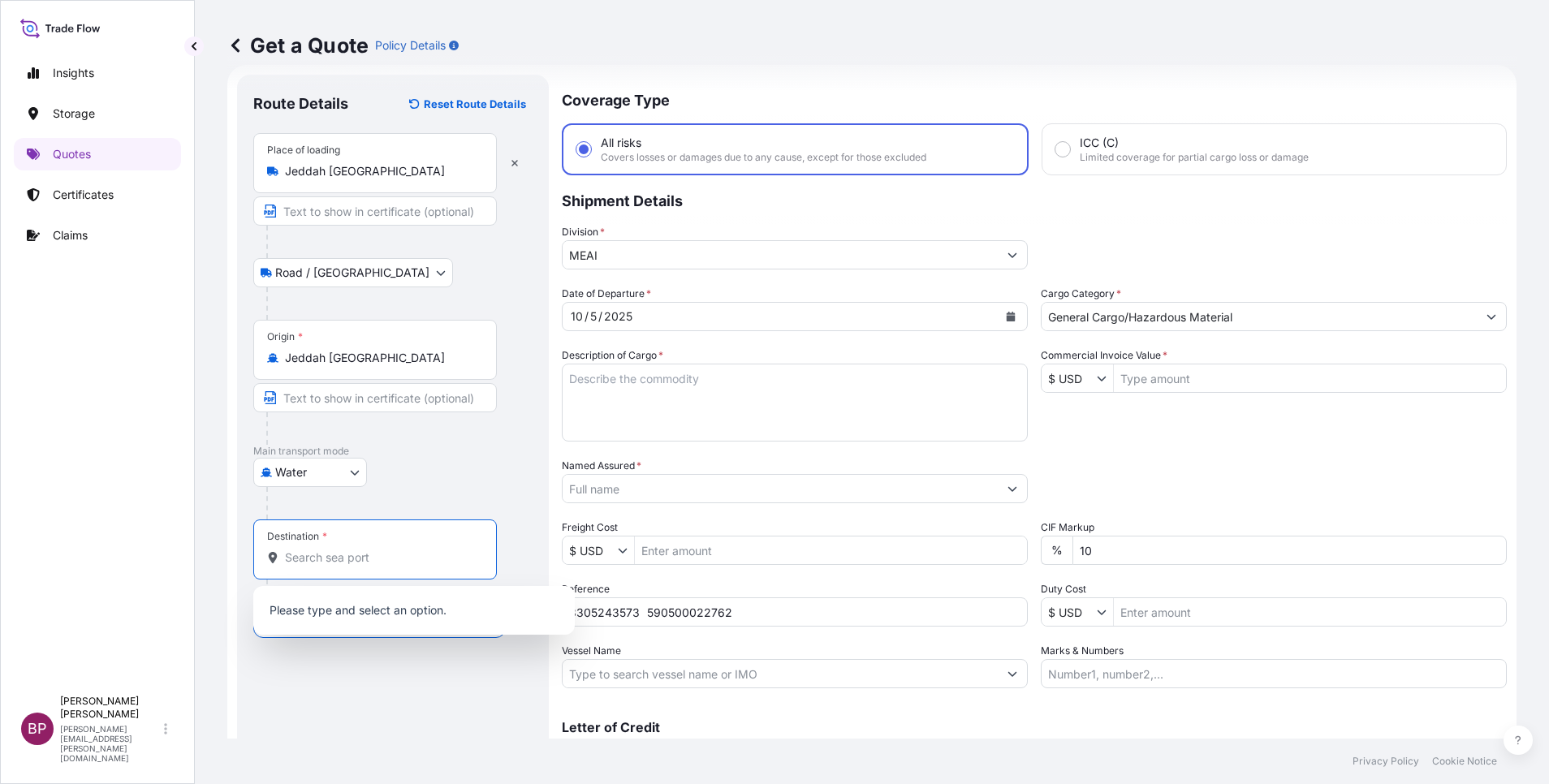
click at [369, 555] on input "Destination *" at bounding box center [380, 557] width 191 height 16
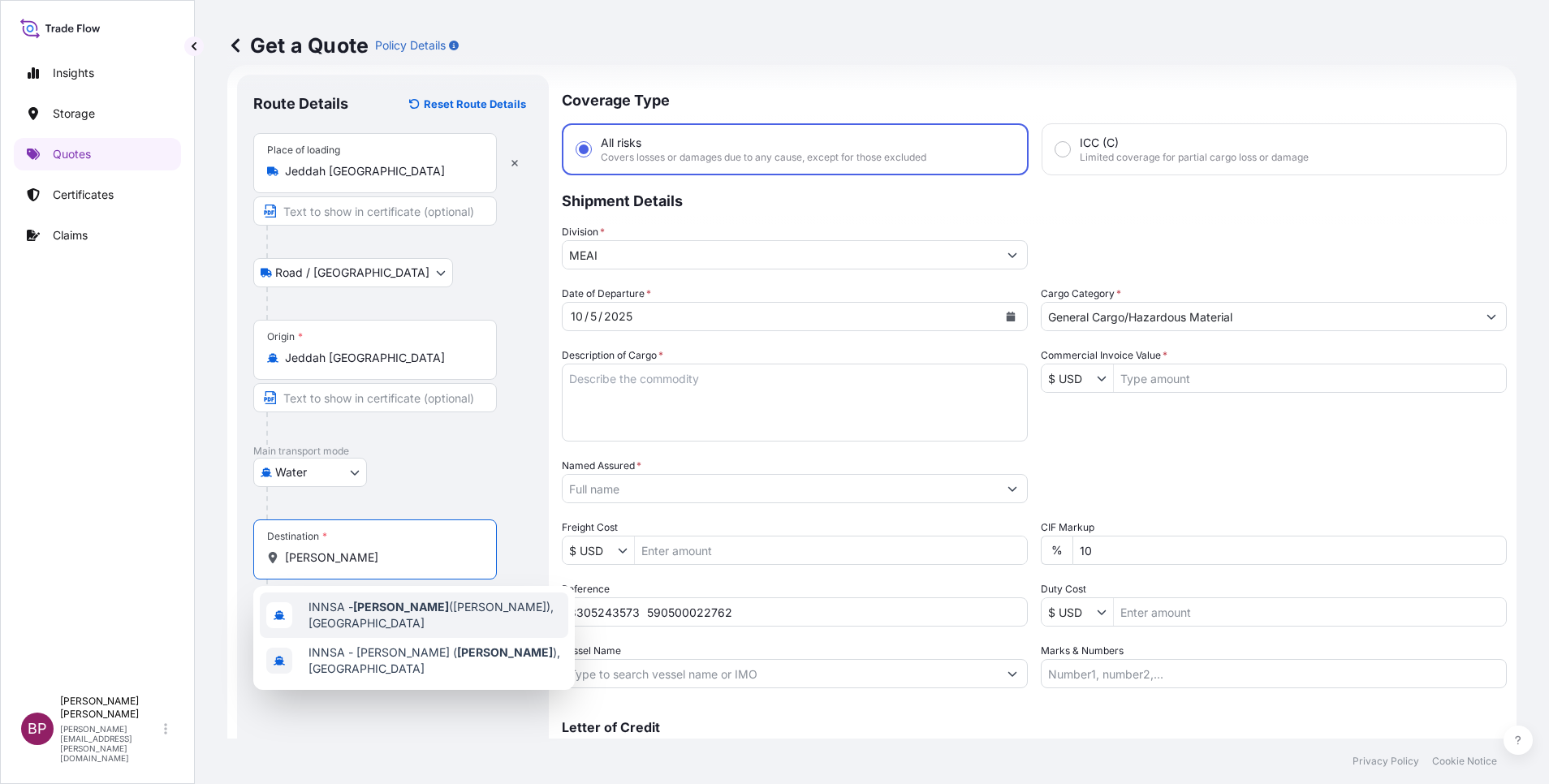
click at [432, 614] on span "INNSA - [GEOGRAPHIC_DATA] ([PERSON_NAME]), [GEOGRAPHIC_DATA]" at bounding box center [435, 616] width 253 height 33
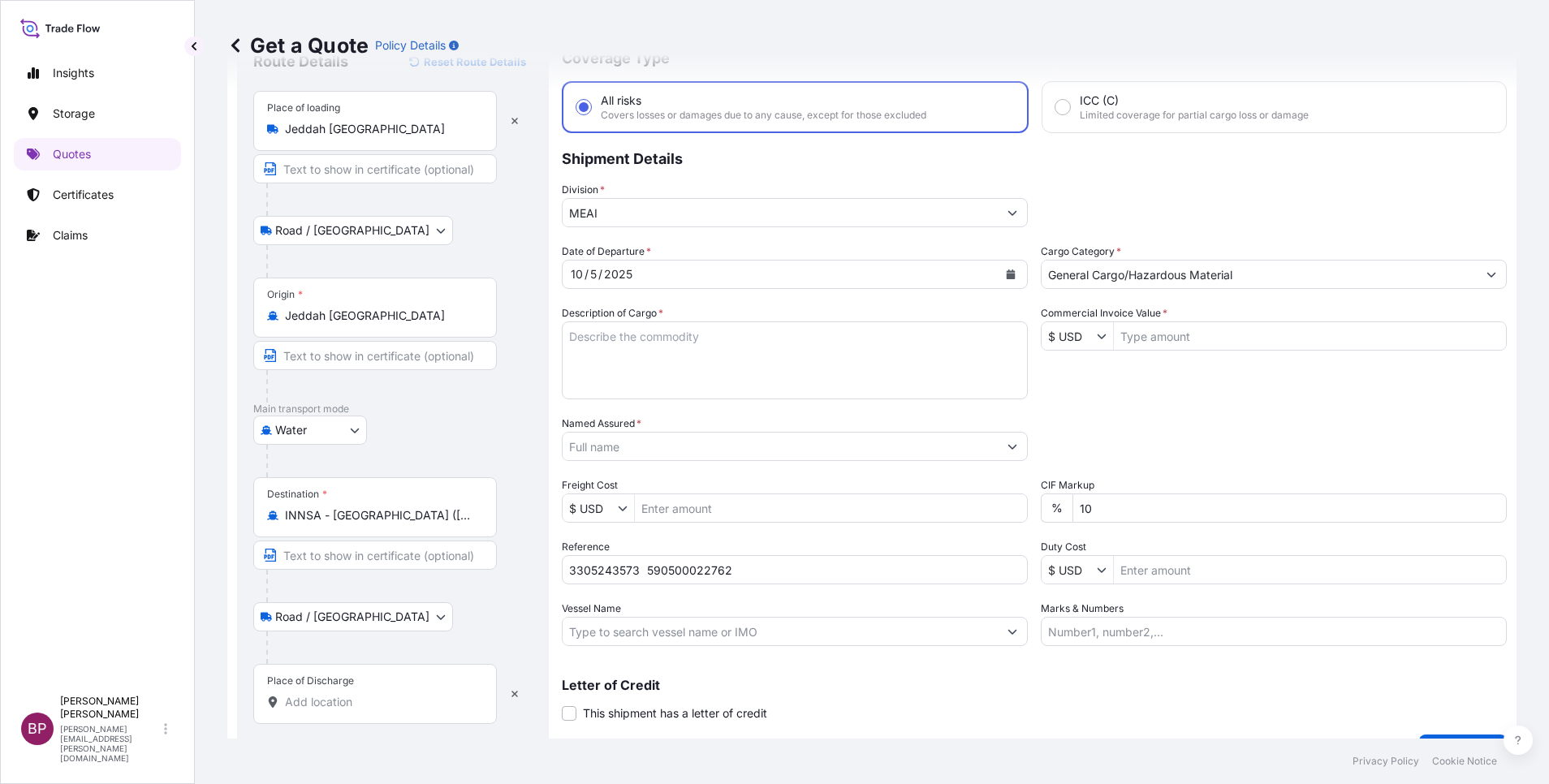
scroll to position [106, 0]
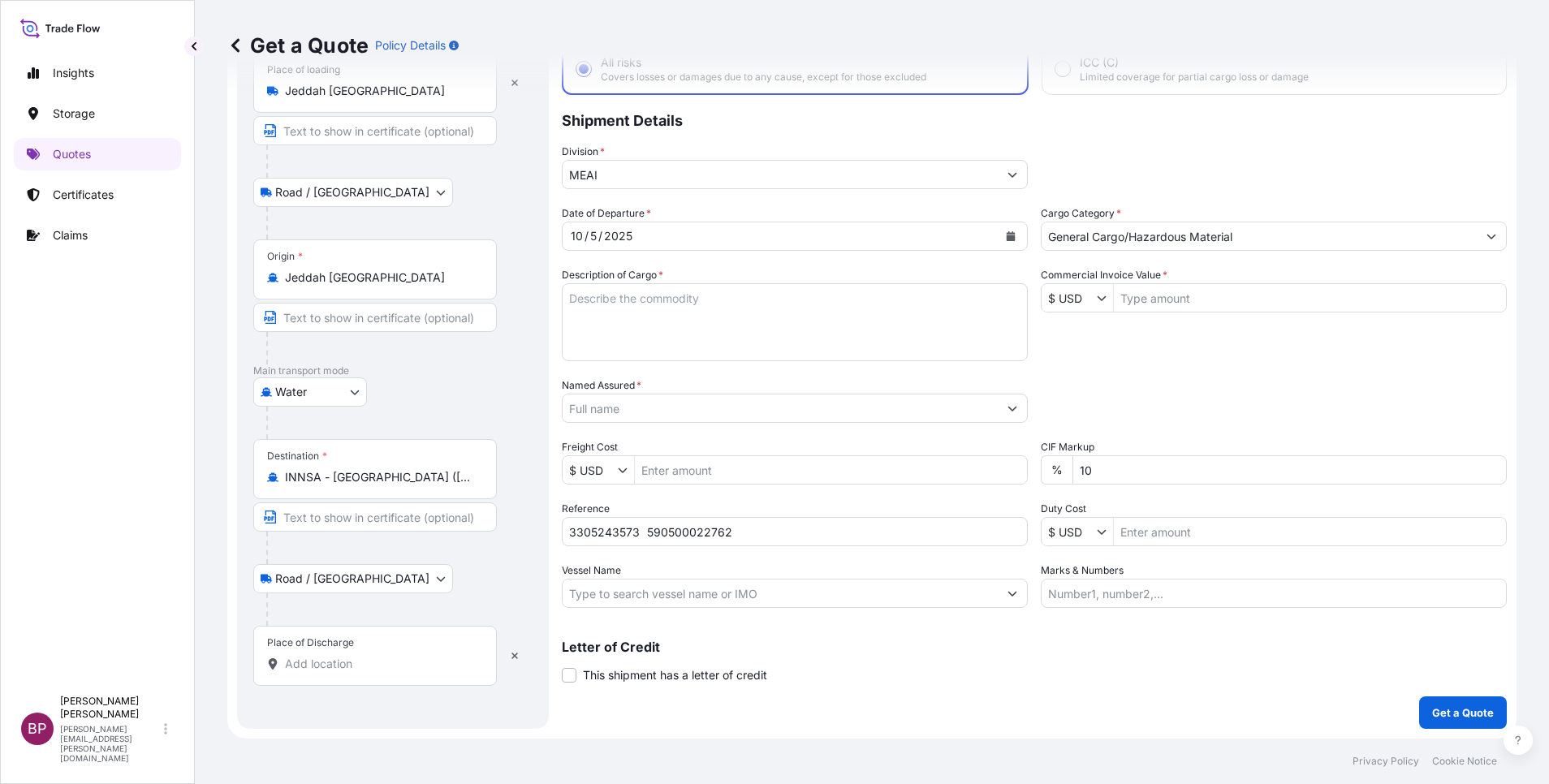
click at [375, 660] on input "Place of Discharge" at bounding box center [380, 663] width 191 height 16
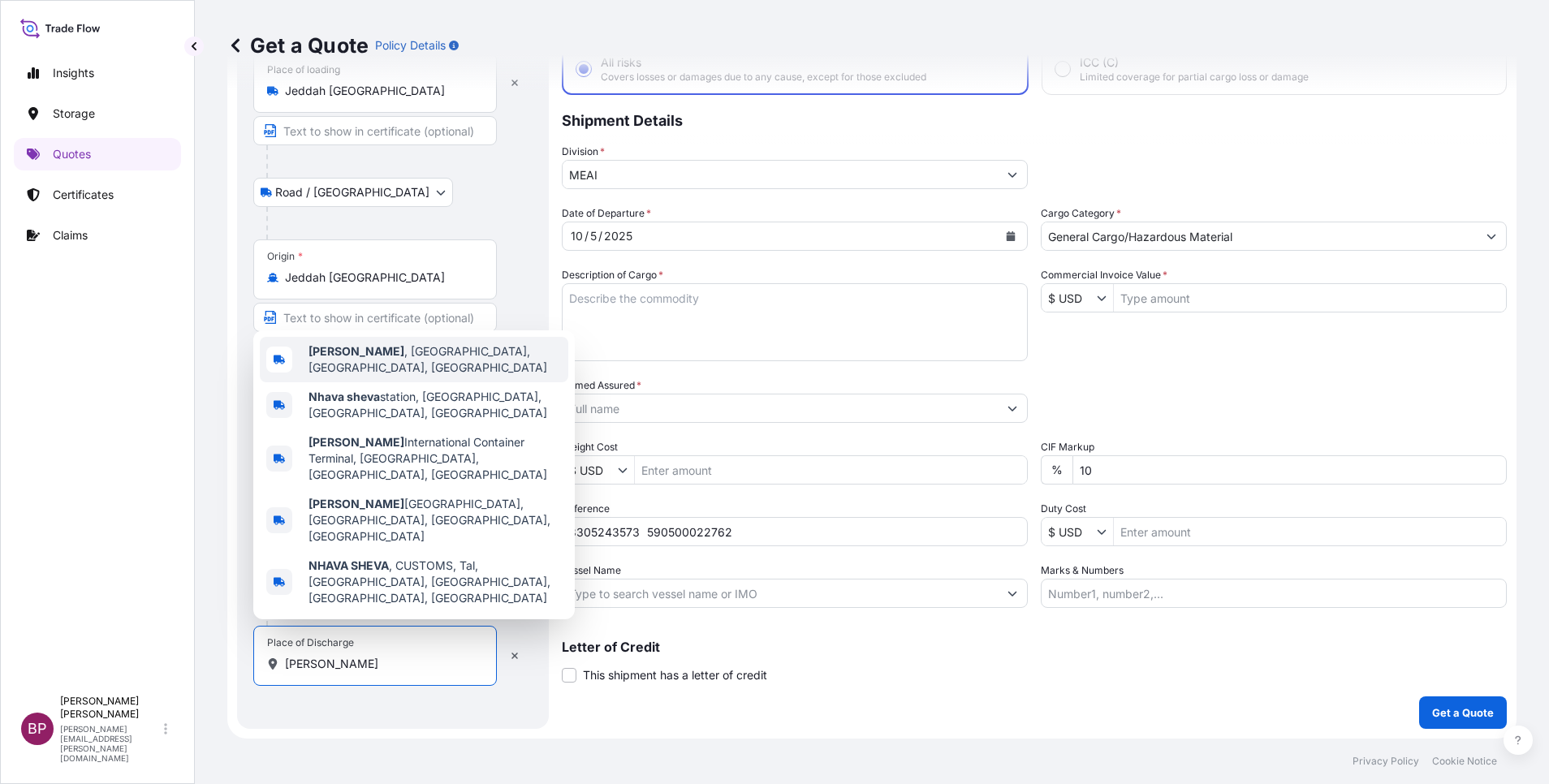
click at [451, 376] on span "[GEOGRAPHIC_DATA] , [GEOGRAPHIC_DATA], [GEOGRAPHIC_DATA], [GEOGRAPHIC_DATA]" at bounding box center [435, 360] width 253 height 33
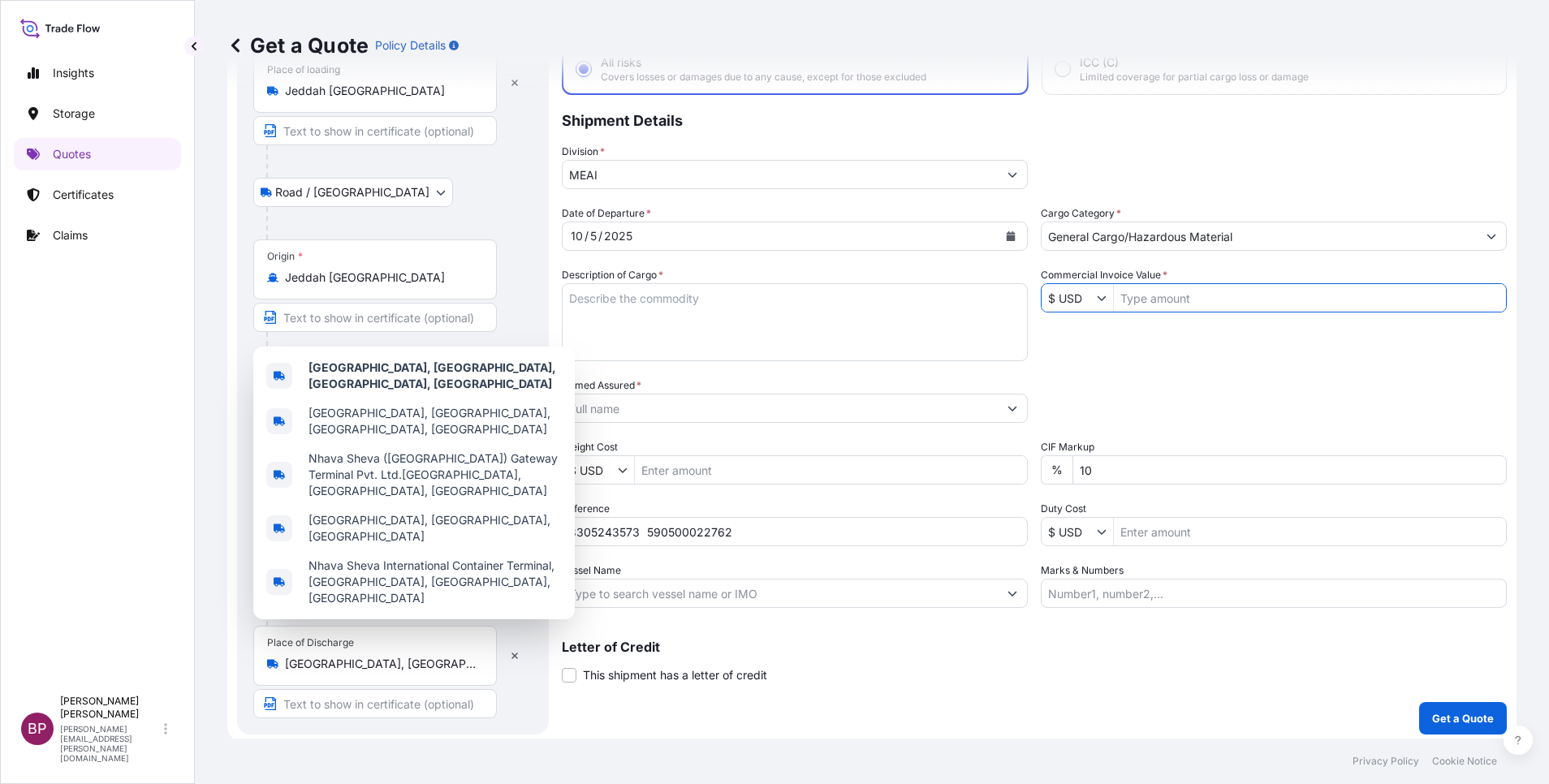
drag, startPoint x: 1214, startPoint y: 298, endPoint x: 1195, endPoint y: 319, distance: 28.3
click at [1214, 295] on input "Commercial Invoice Value *" at bounding box center [1310, 297] width 392 height 29
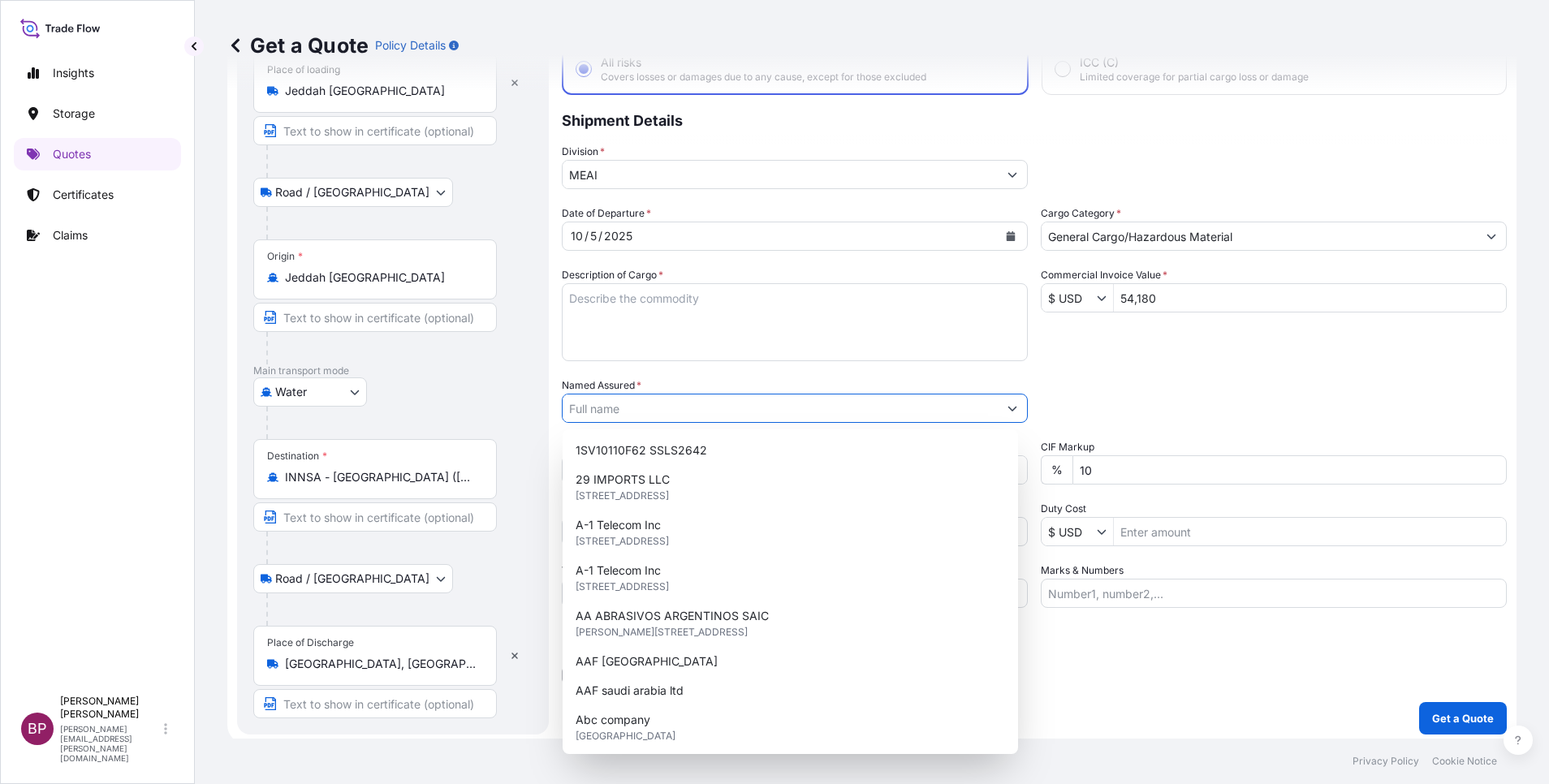
click at [696, 411] on input "Named Assured *" at bounding box center [780, 408] width 436 height 29
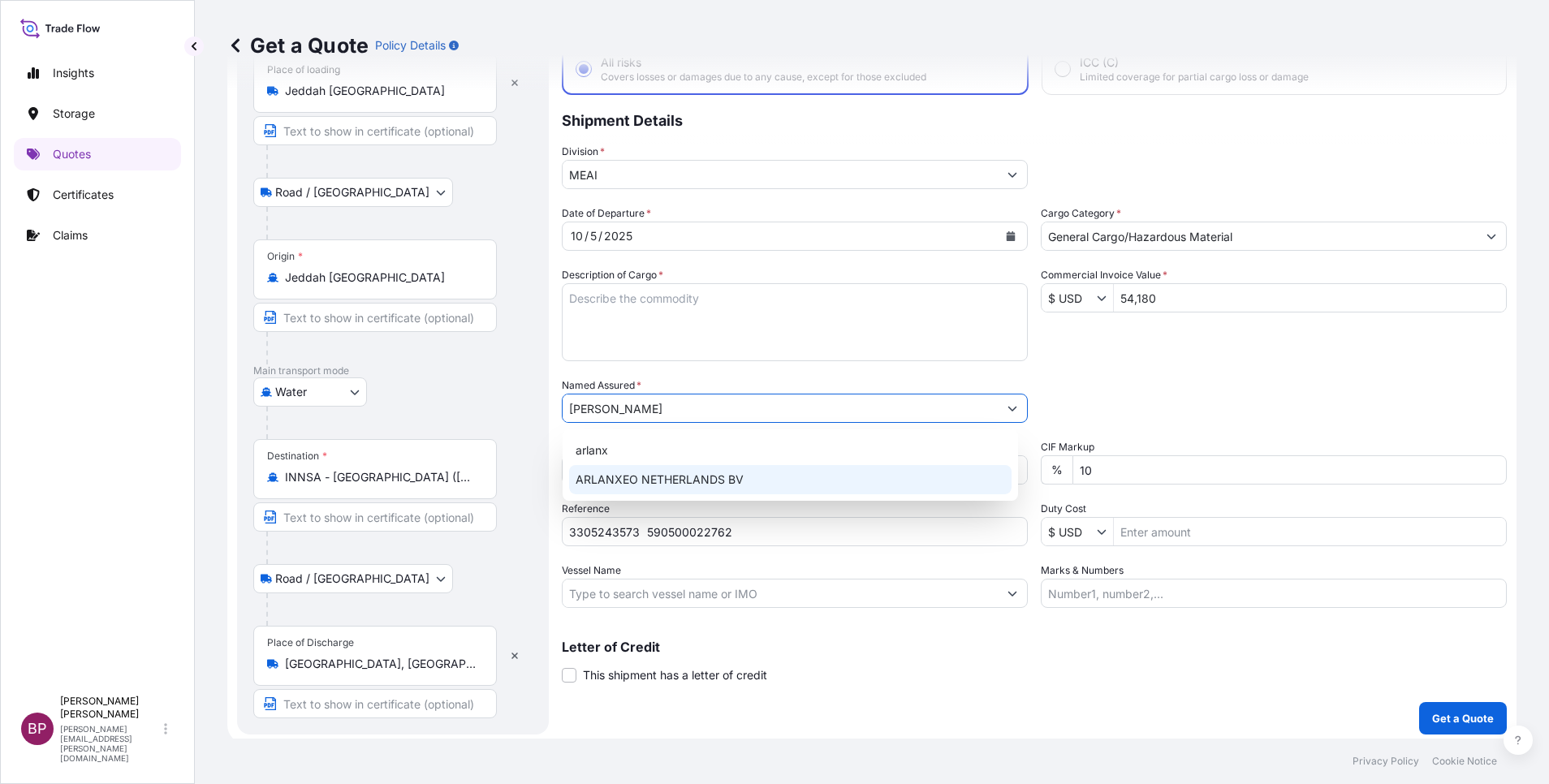
click at [669, 477] on span "ARLANXEO NETHERLANDS BV" at bounding box center [660, 479] width 168 height 16
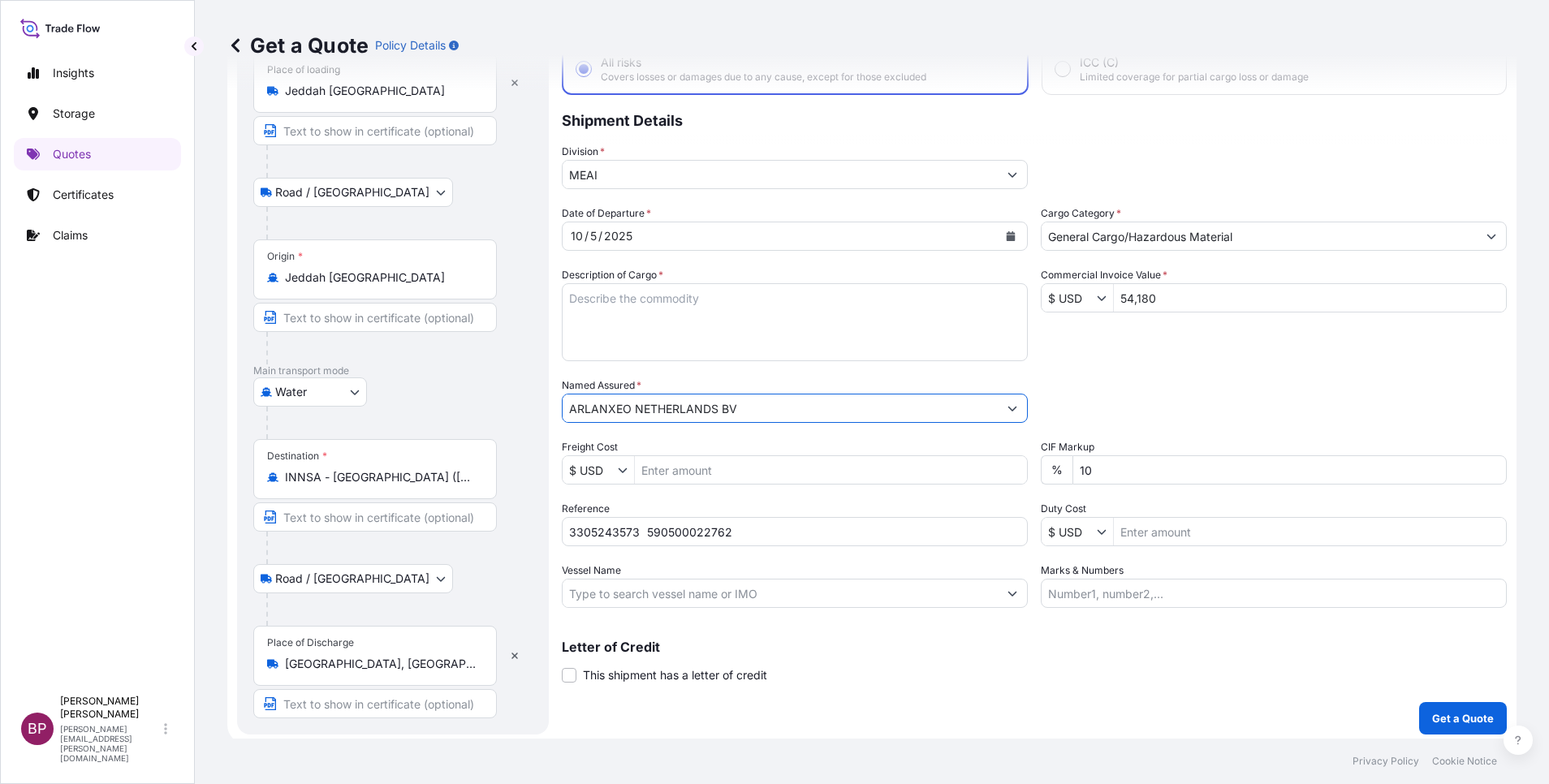
drag, startPoint x: 679, startPoint y: 329, endPoint x: 760, endPoint y: 376, distance: 93.6
click at [679, 328] on textarea "Description of Cargo *" at bounding box center [795, 322] width 466 height 78
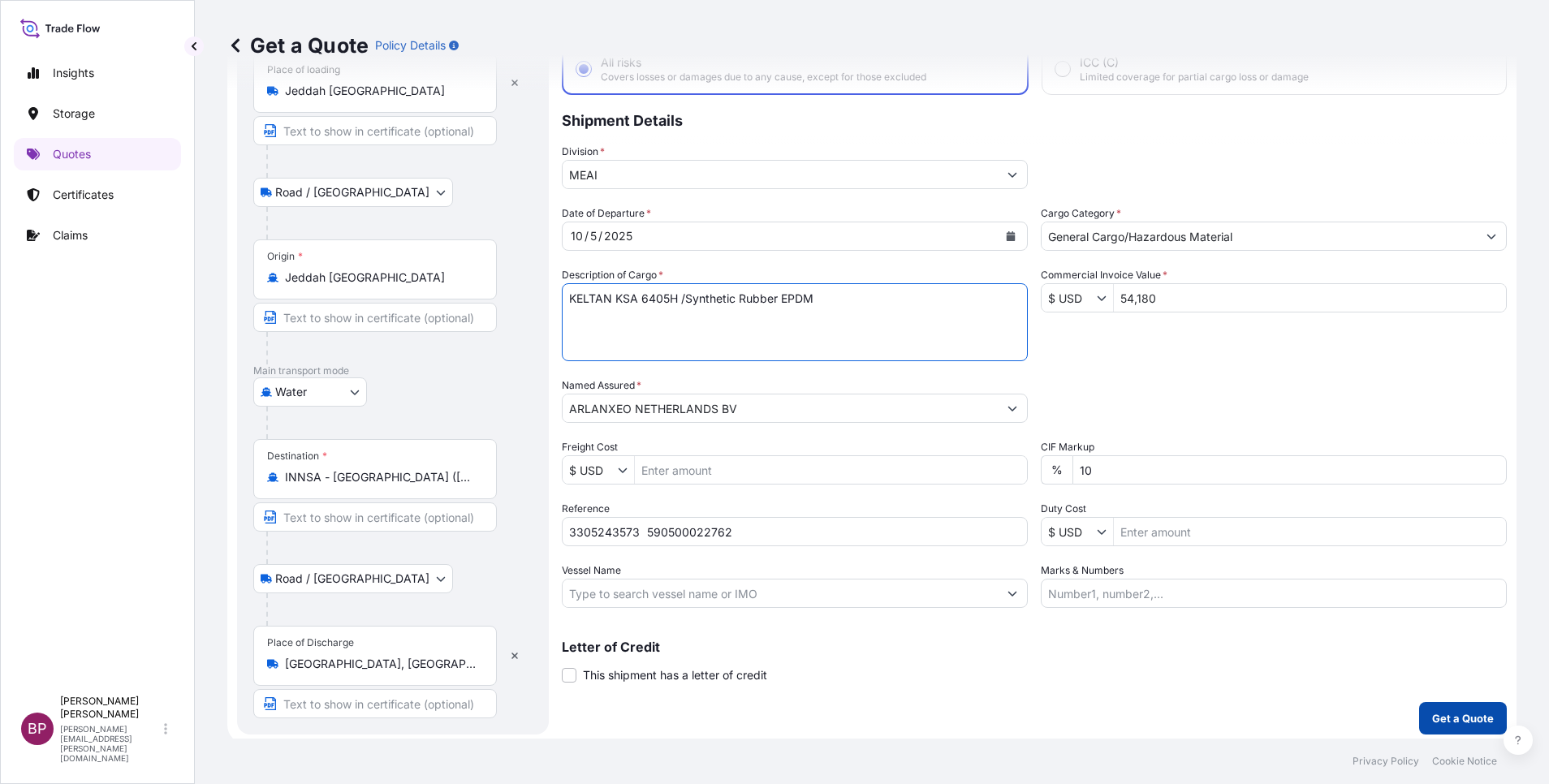
click at [1464, 714] on p "Get a Quote" at bounding box center [1463, 718] width 62 height 16
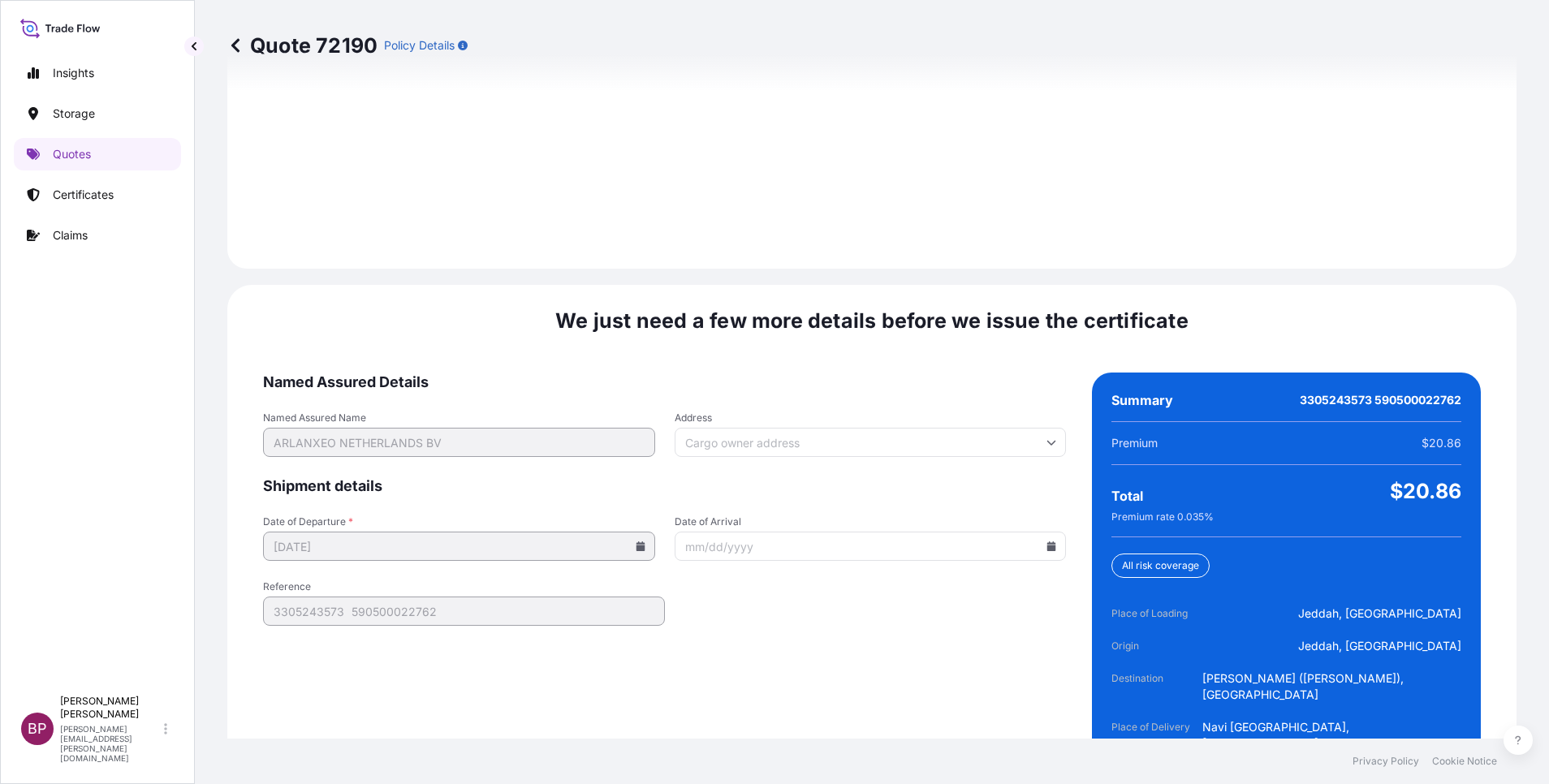
scroll to position [2406, 0]
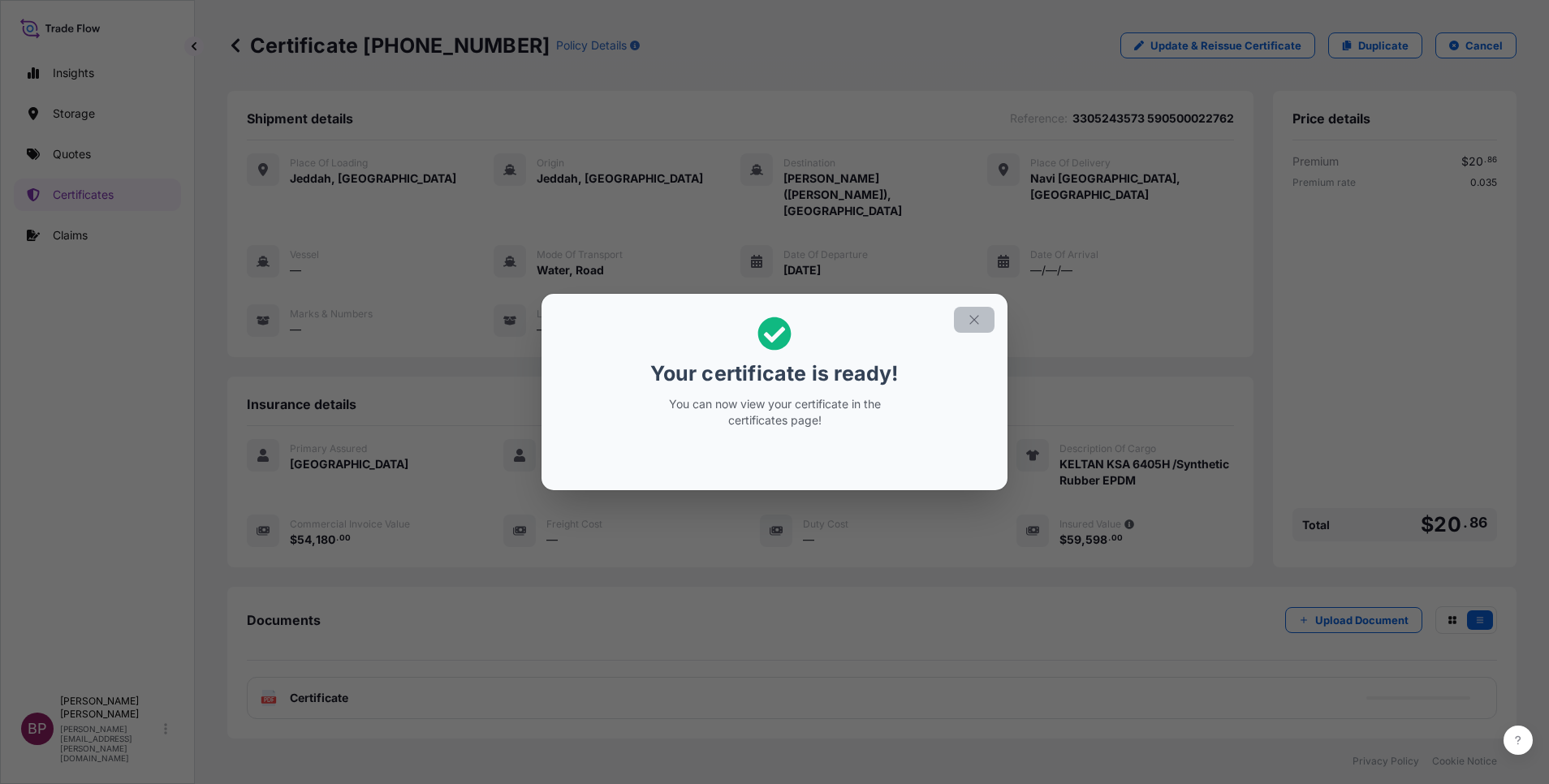
click at [972, 321] on icon "button" at bounding box center [973, 320] width 14 height 14
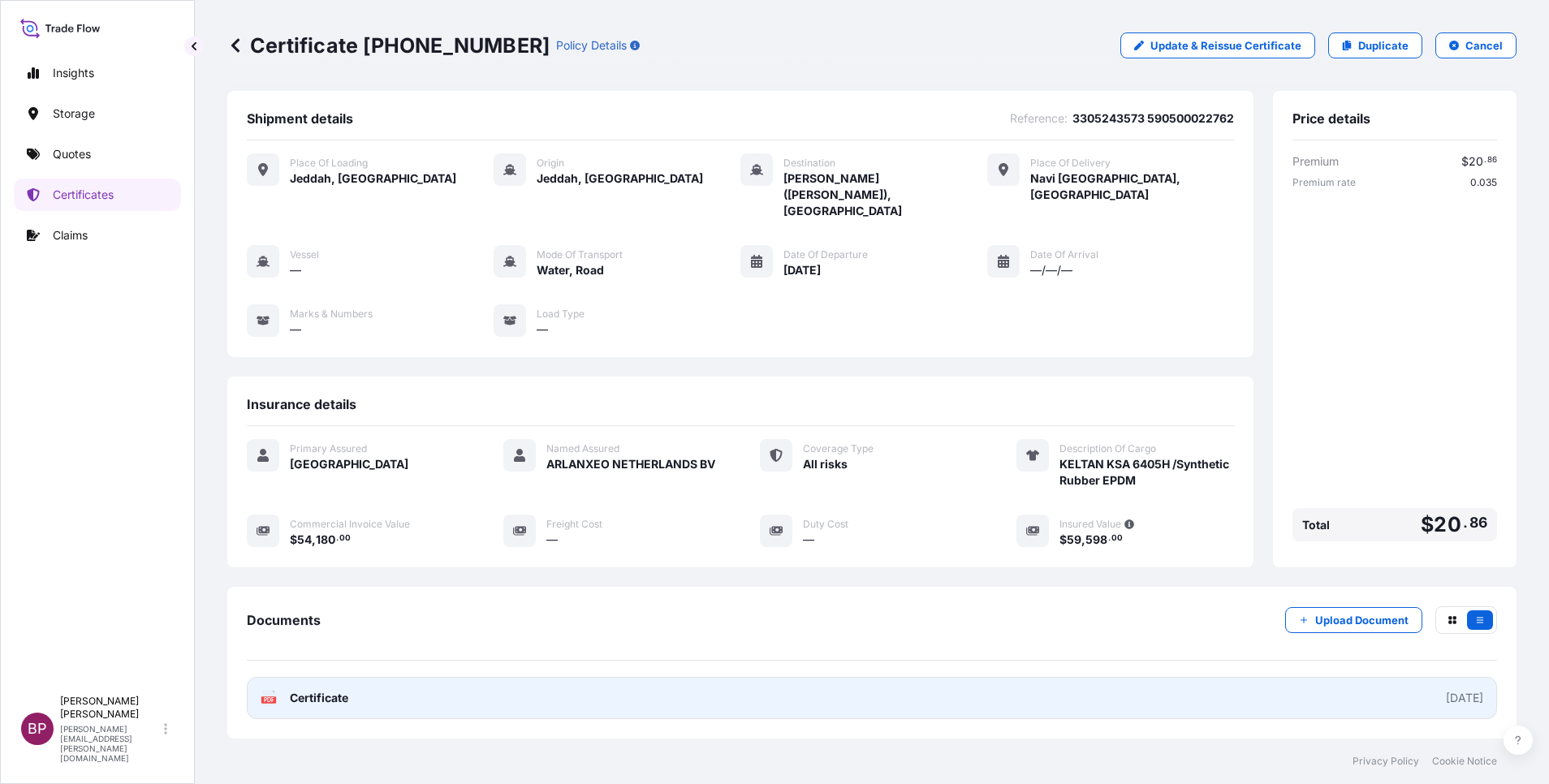
click at [344, 690] on span "Certificate" at bounding box center [319, 698] width 59 height 16
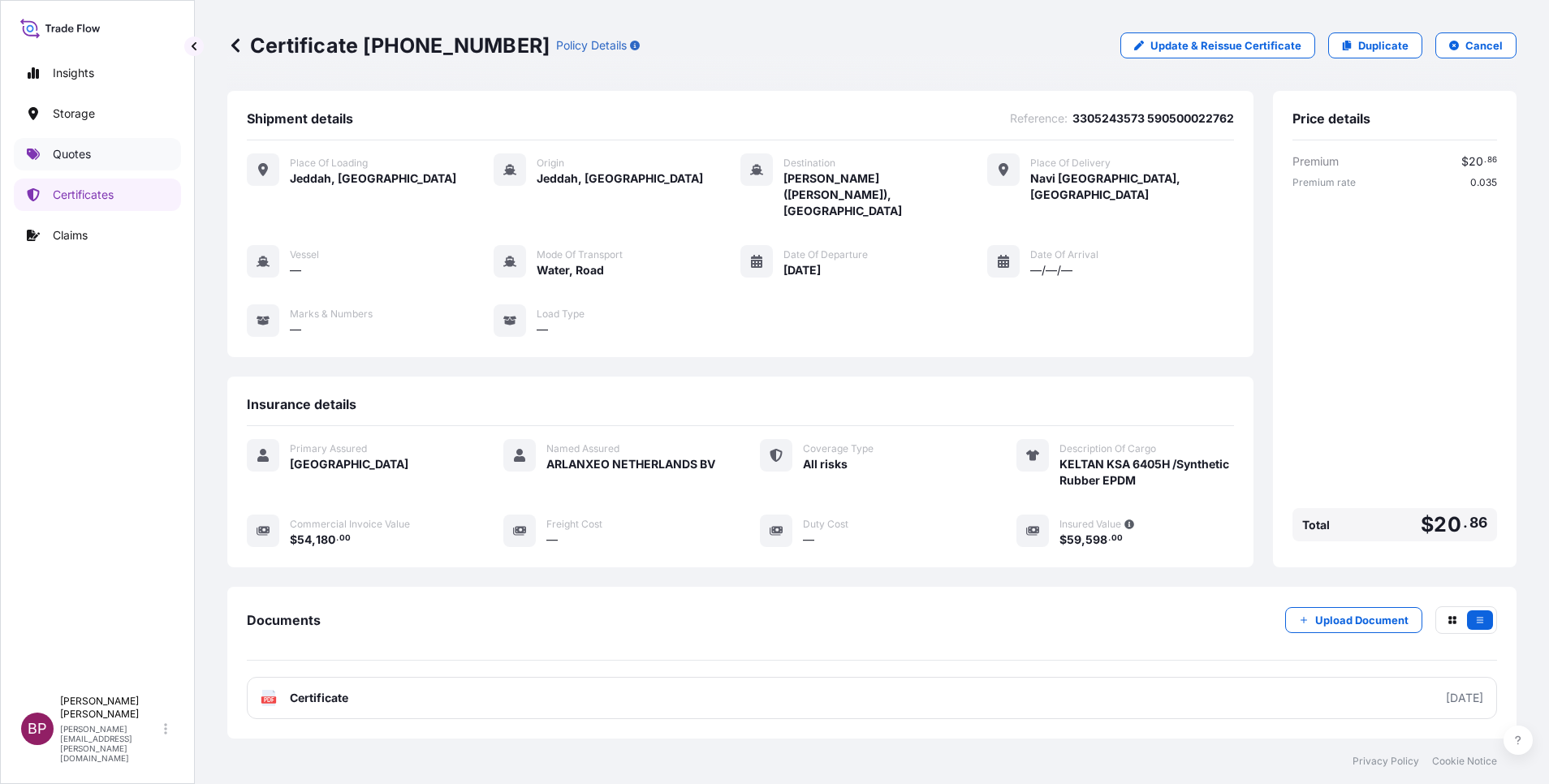
click at [79, 156] on p "Quotes" at bounding box center [72, 154] width 39 height 16
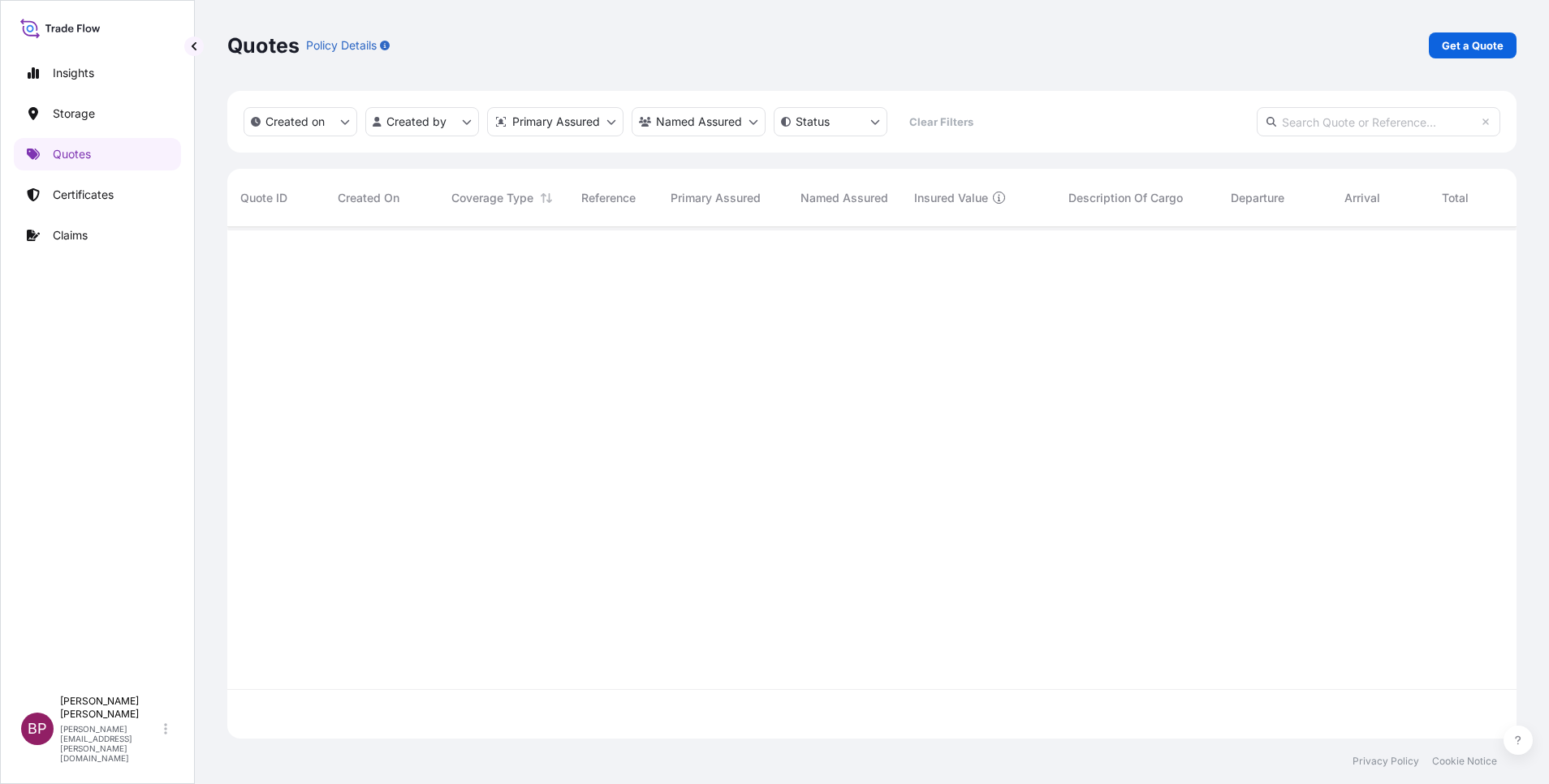
scroll to position [502, 1271]
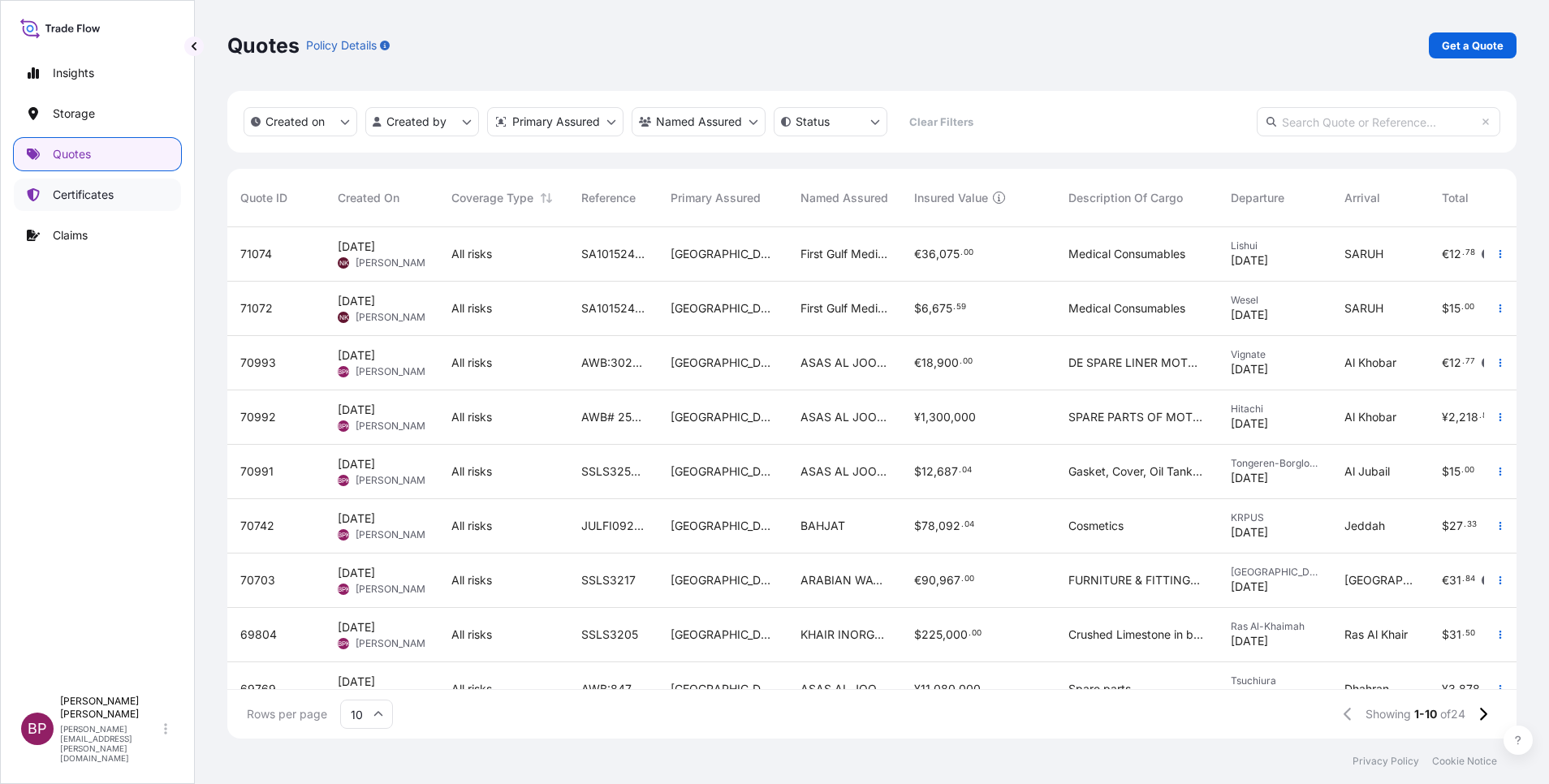
click at [117, 202] on link "Certificates" at bounding box center [97, 195] width 167 height 33
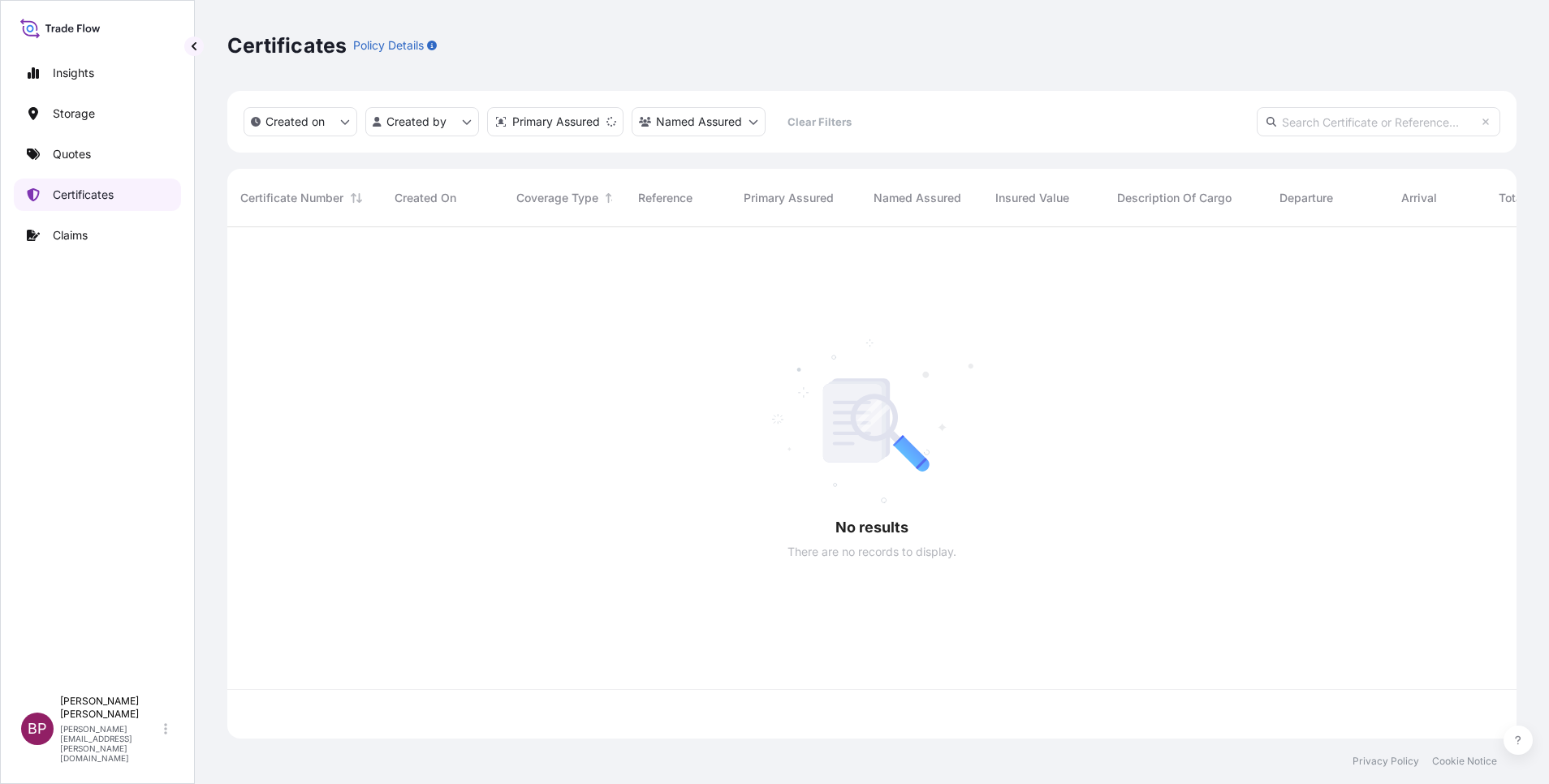
scroll to position [502, 1271]
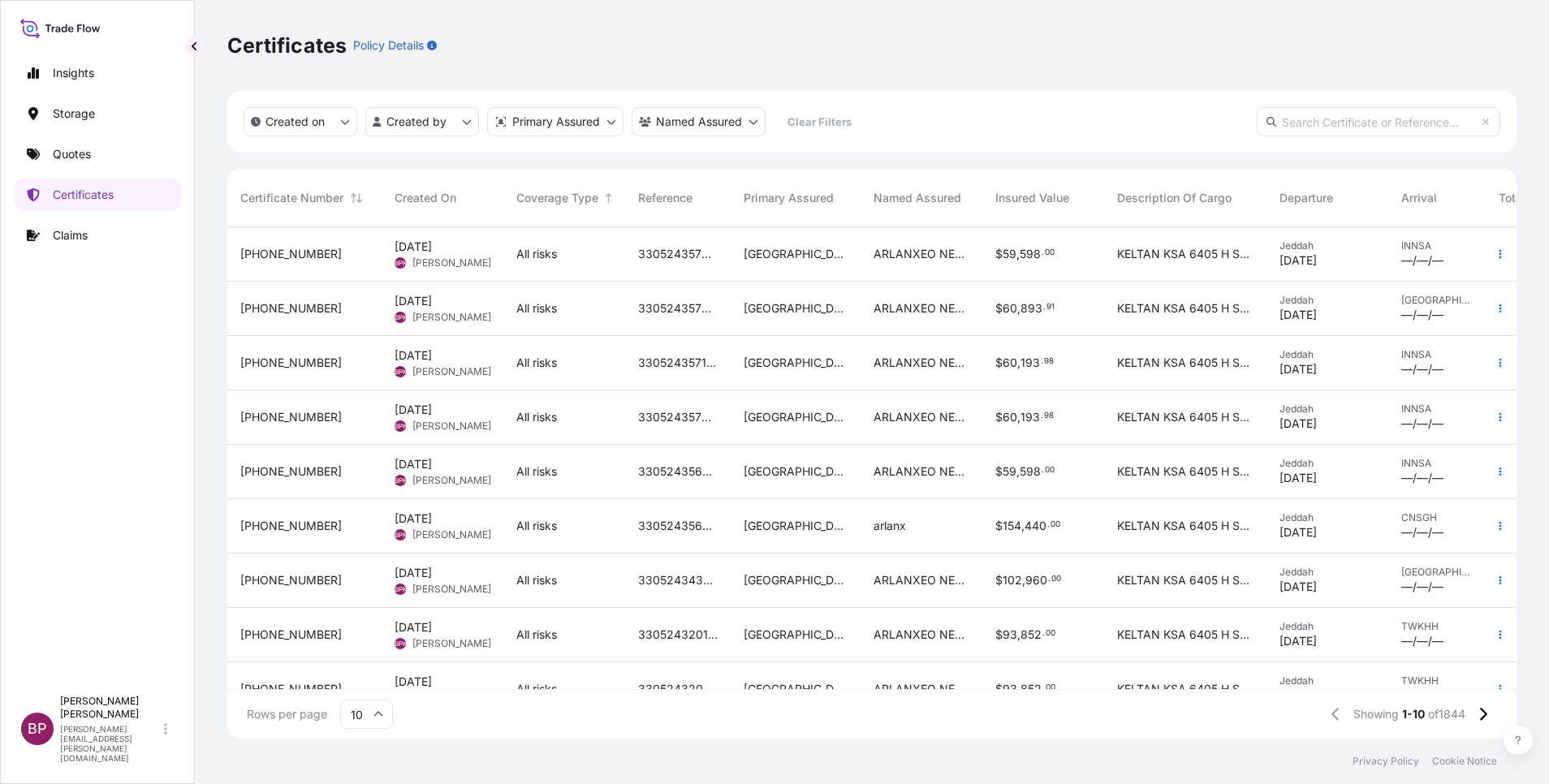
click at [738, 258] on div "[GEOGRAPHIC_DATA]" at bounding box center [796, 254] width 130 height 54
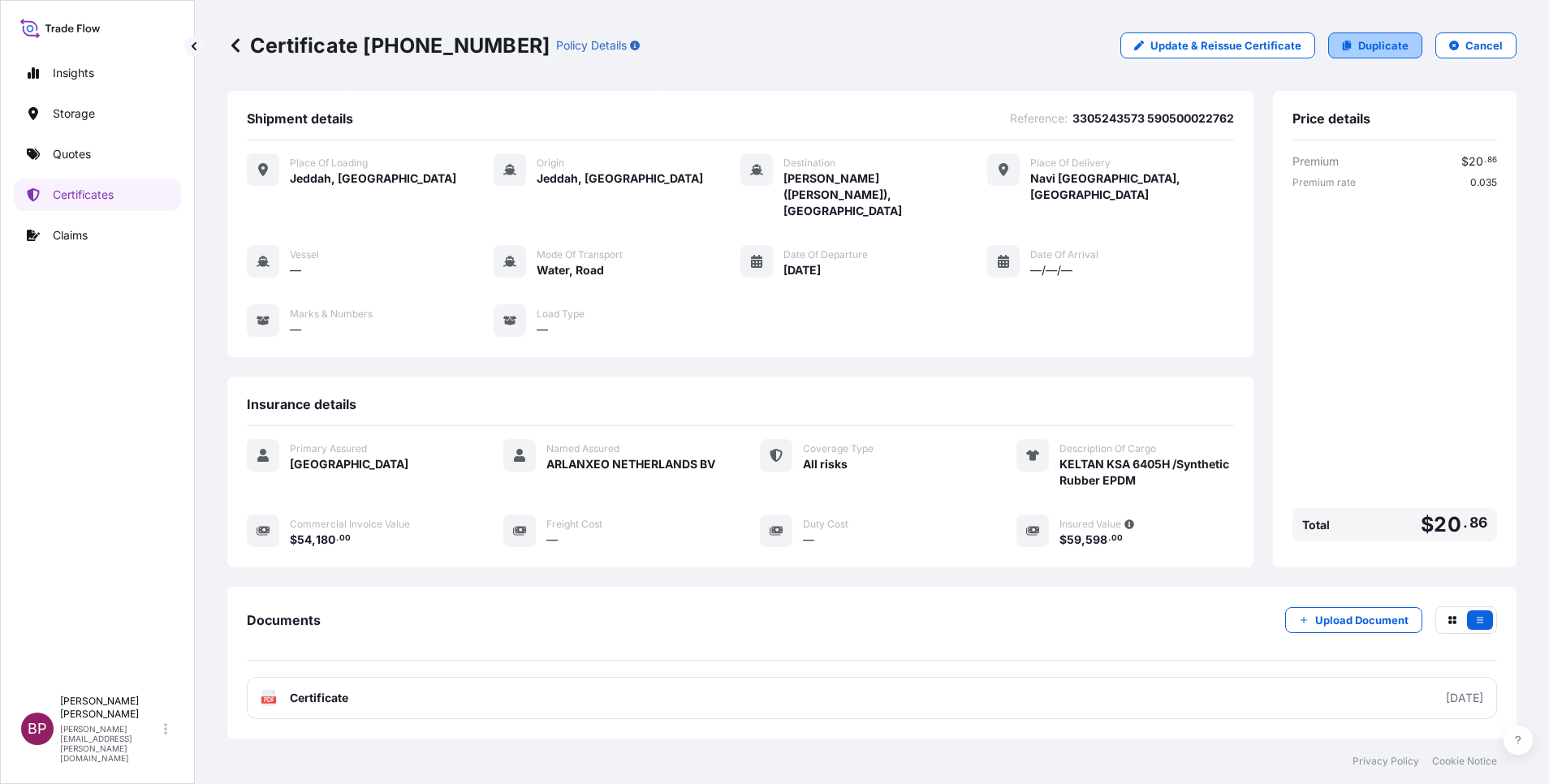
click at [1383, 45] on p "Duplicate" at bounding box center [1384, 45] width 50 height 16
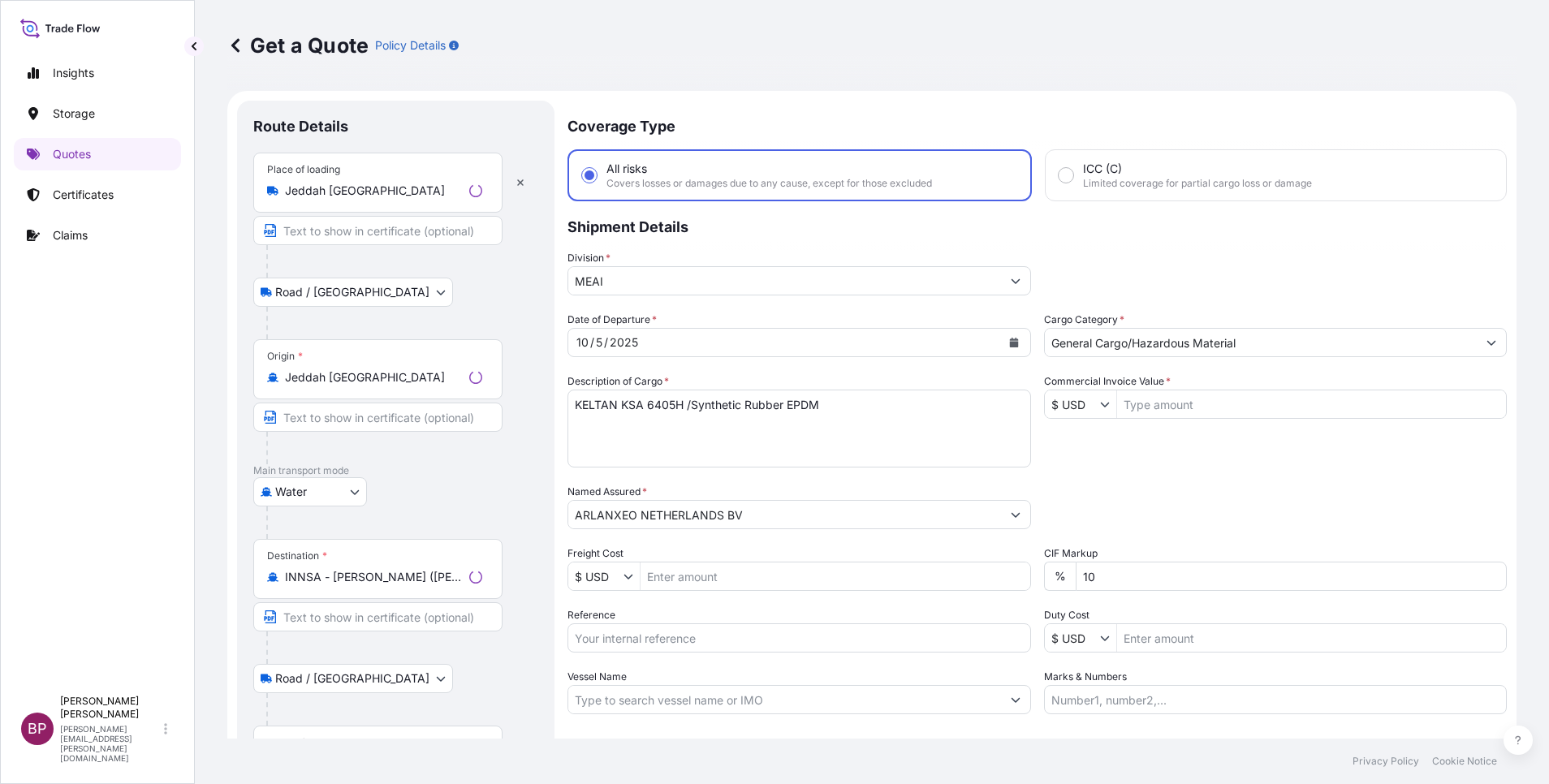
scroll to position [26, 0]
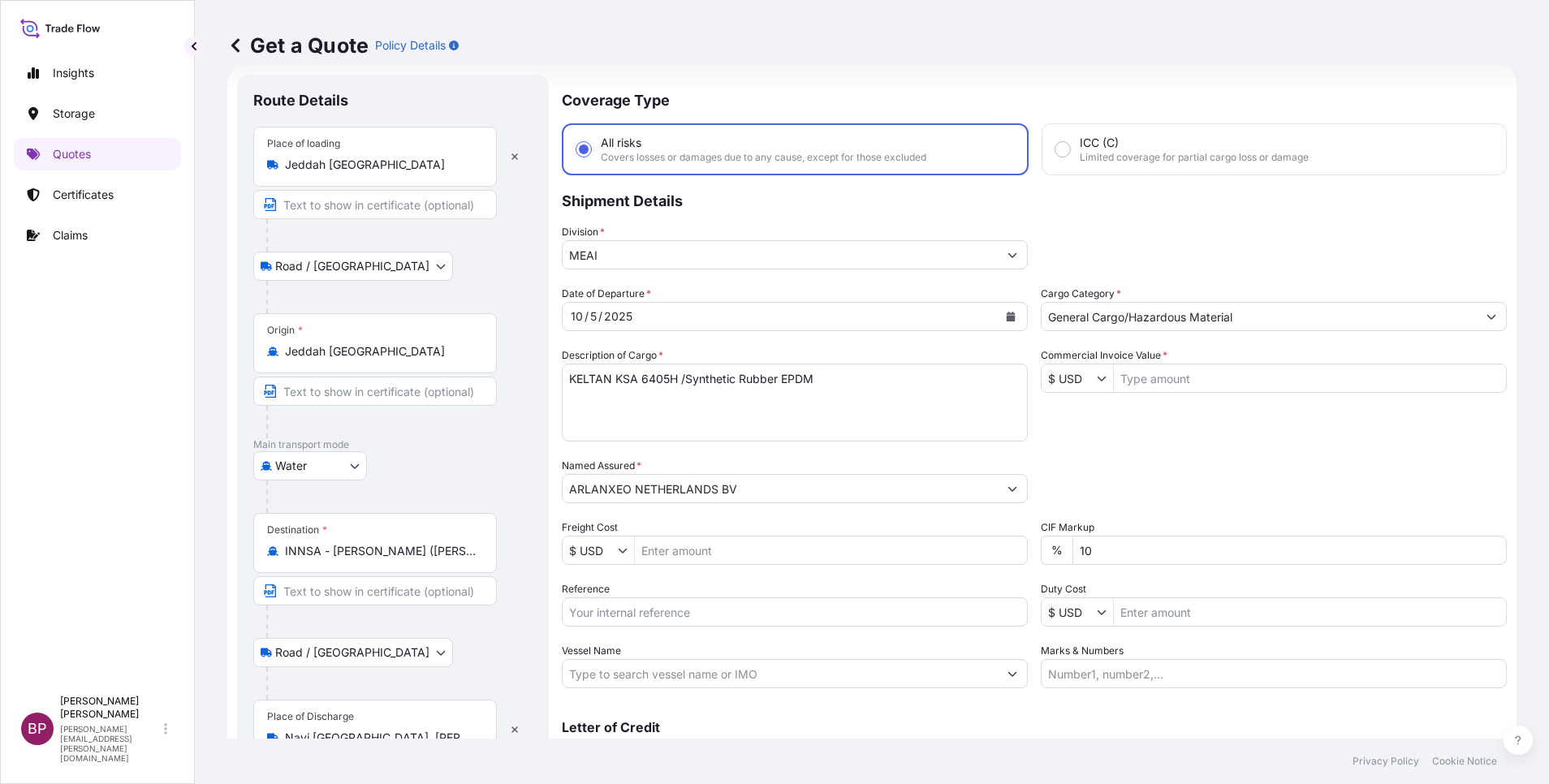
click at [681, 614] on input "Reference" at bounding box center [795, 612] width 466 height 29
click at [1183, 379] on input "Commercial Invoice Value *" at bounding box center [1310, 378] width 392 height 29
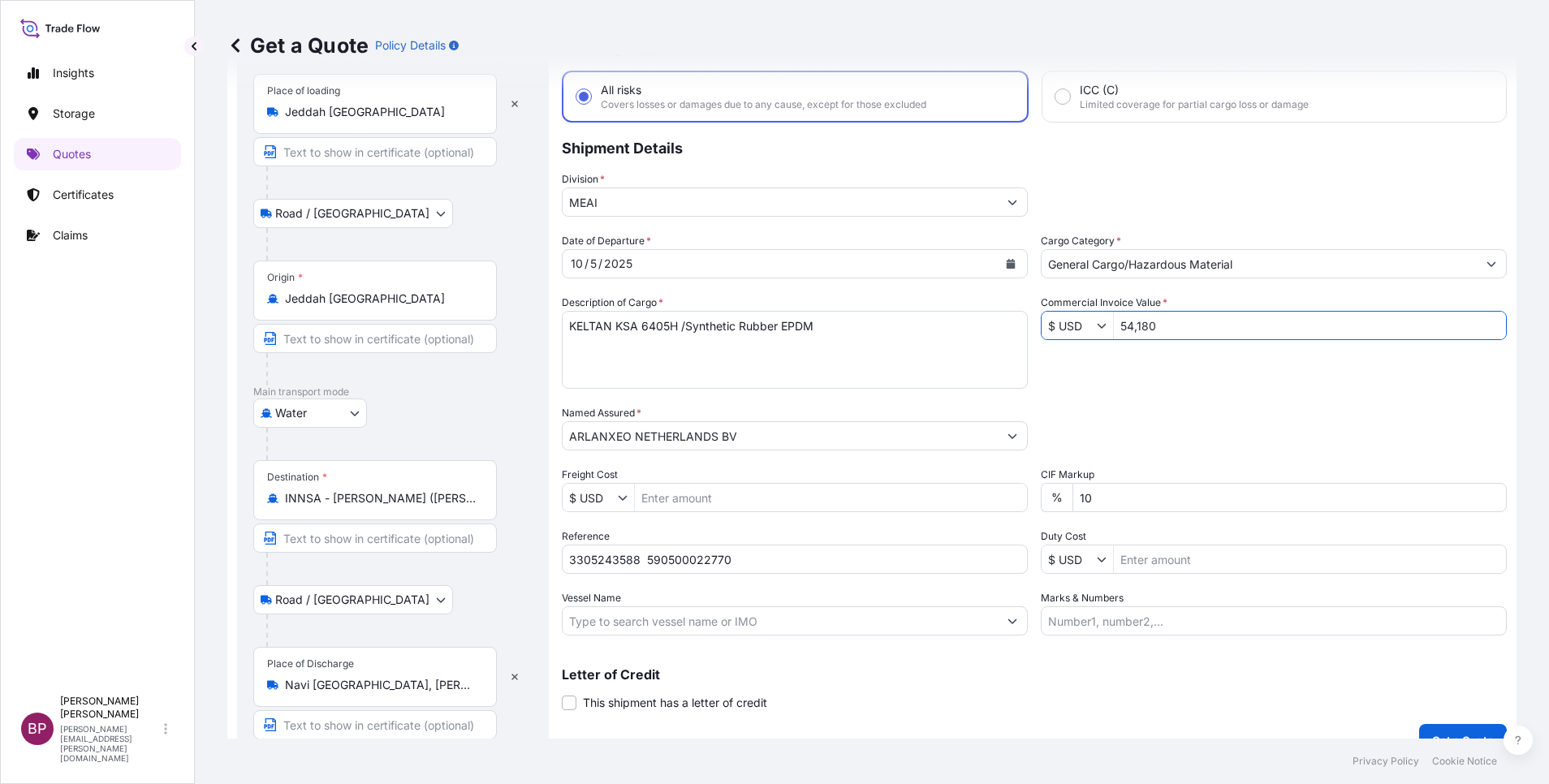
scroll to position [106, 0]
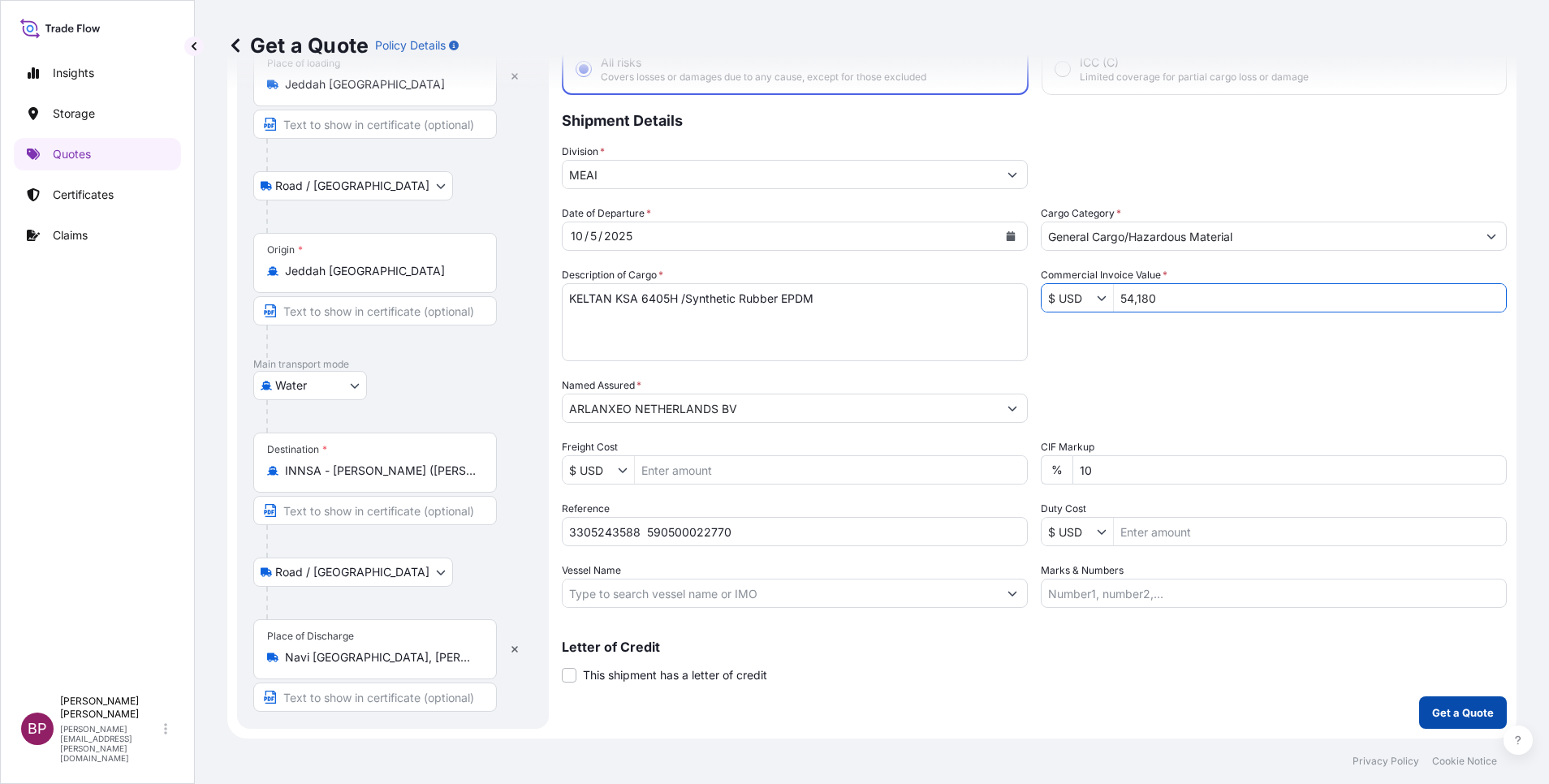
click at [1440, 717] on p "Get a Quote" at bounding box center [1463, 713] width 62 height 16
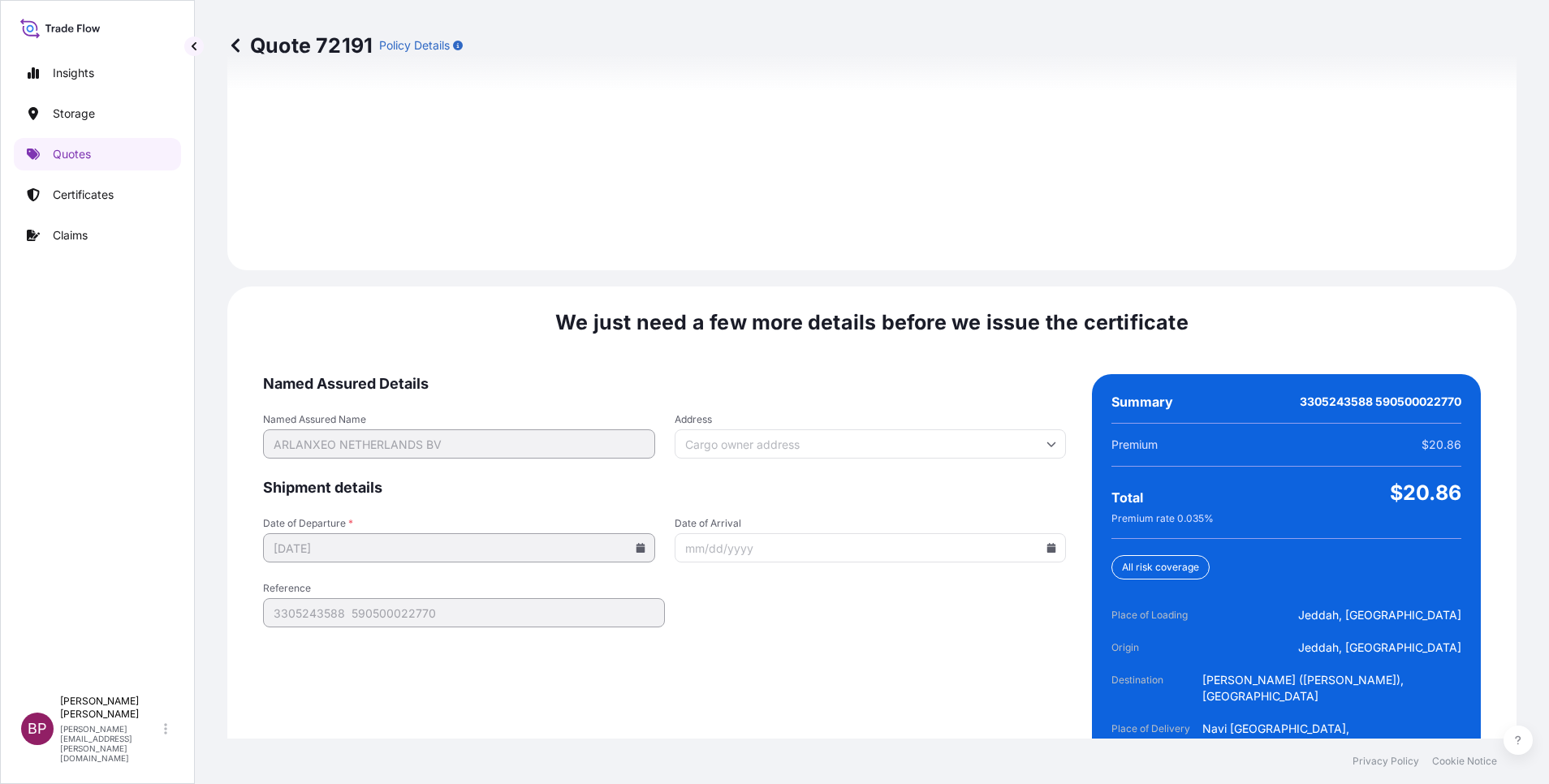
scroll to position [2406, 0]
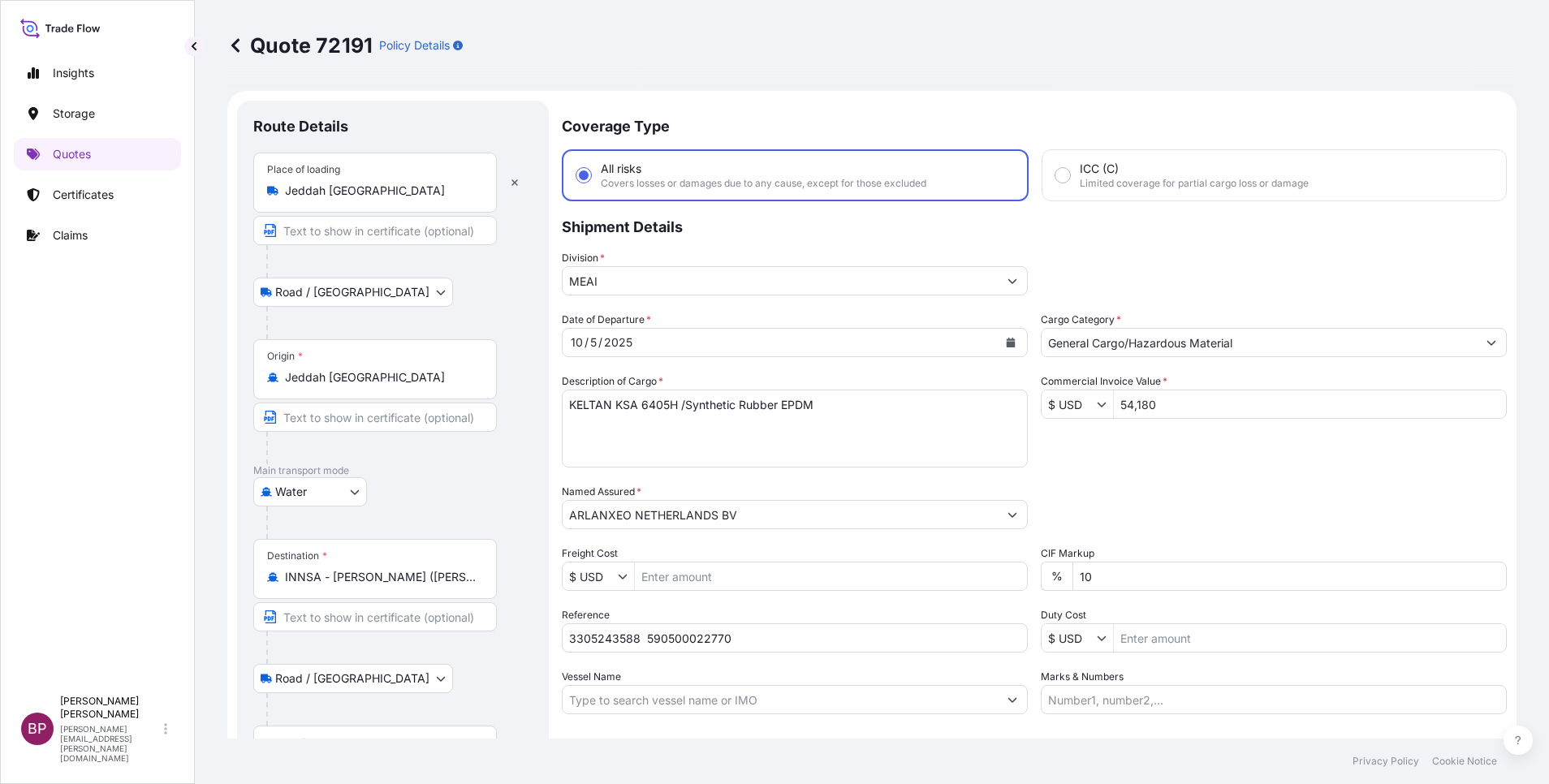
select select "Road / [GEOGRAPHIC_DATA]"
select select "Water"
select select "Road / [GEOGRAPHIC_DATA]"
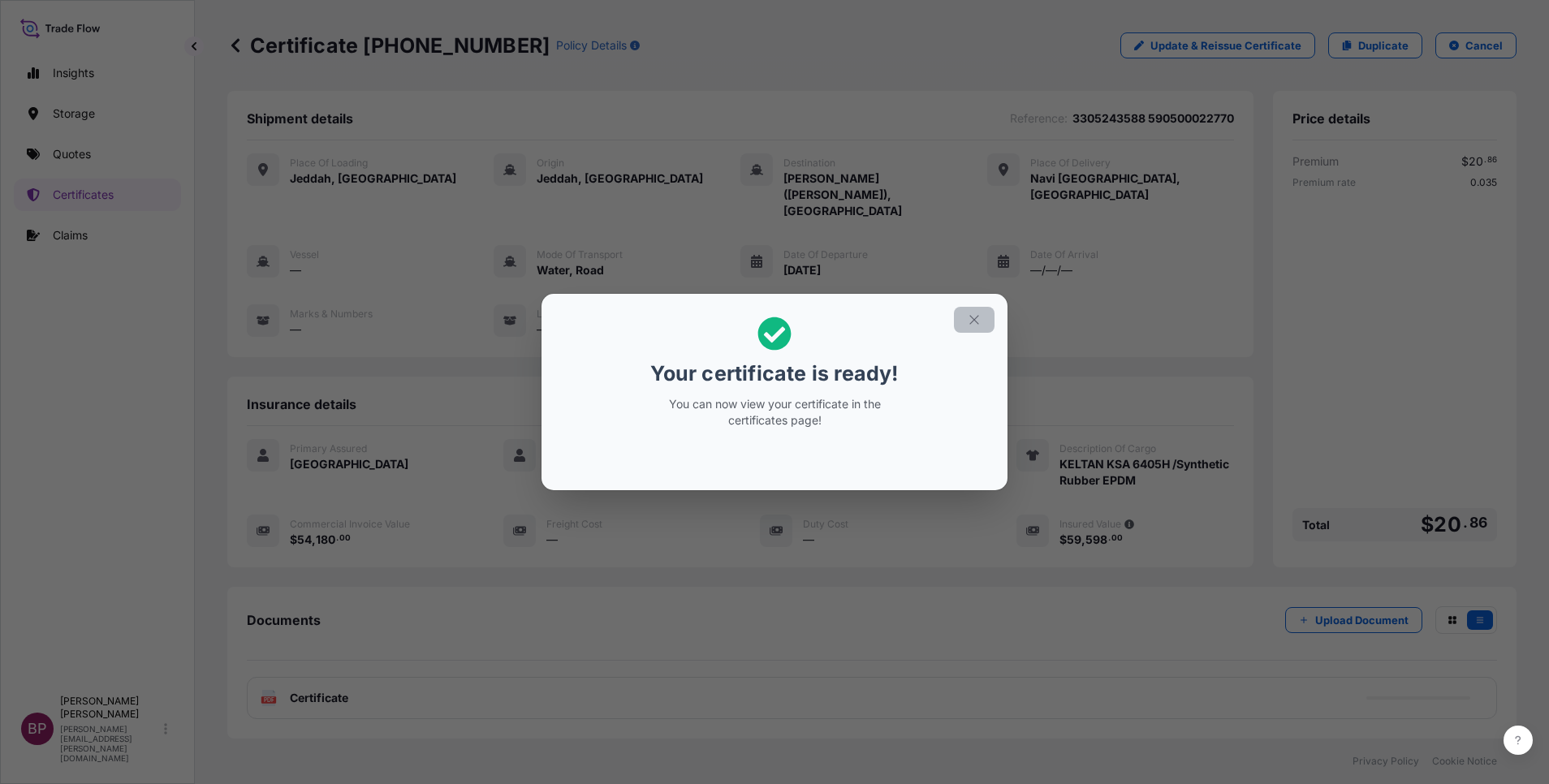
click at [967, 319] on button "button" at bounding box center [974, 320] width 41 height 26
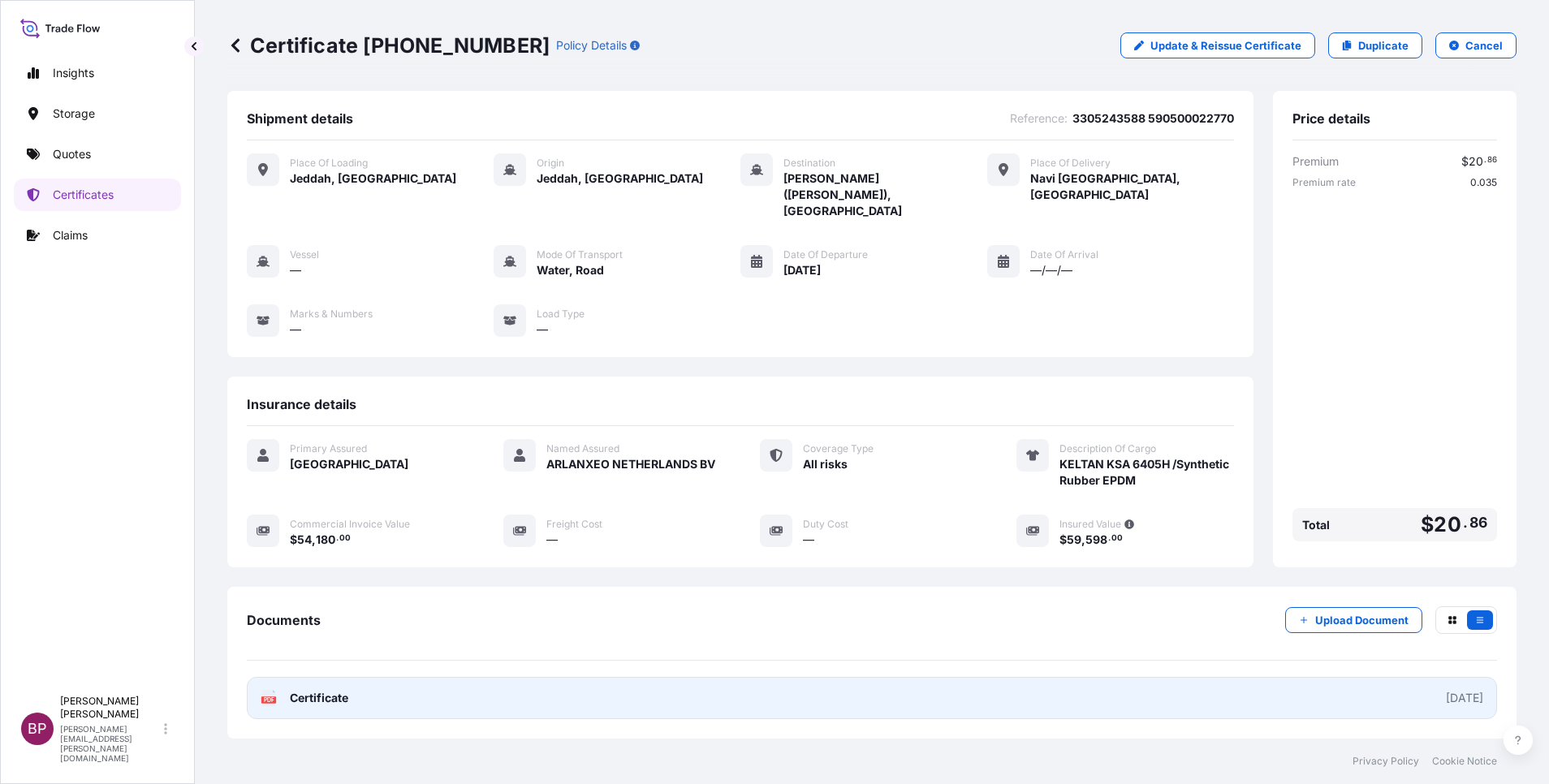
click at [353, 679] on link "PDF Certificate [DATE]" at bounding box center [872, 698] width 1251 height 42
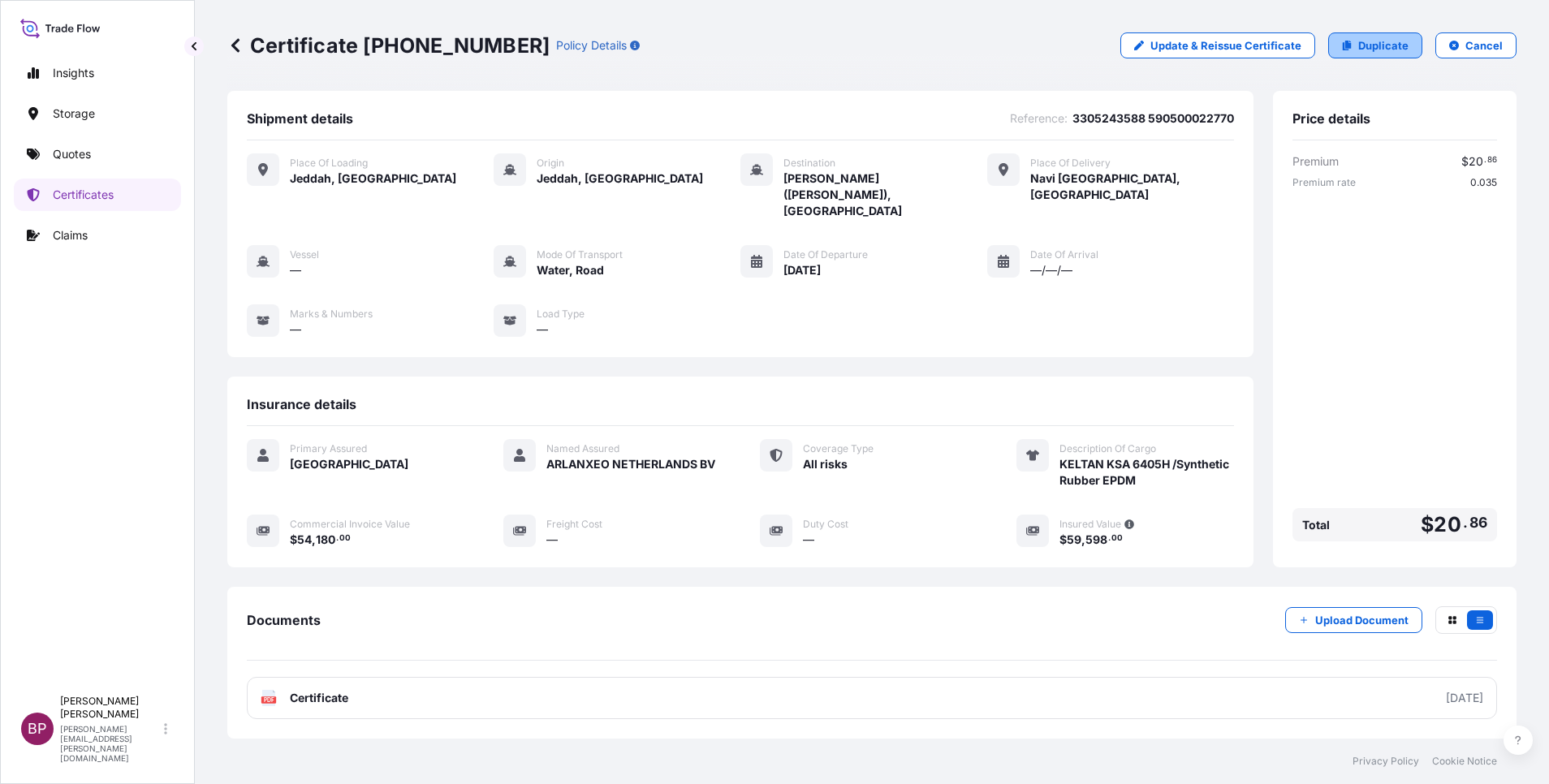
click at [1391, 53] on link "Duplicate" at bounding box center [1376, 45] width 95 height 26
select select "Road / [GEOGRAPHIC_DATA]"
select select "Water"
select select "Road / [GEOGRAPHIC_DATA]"
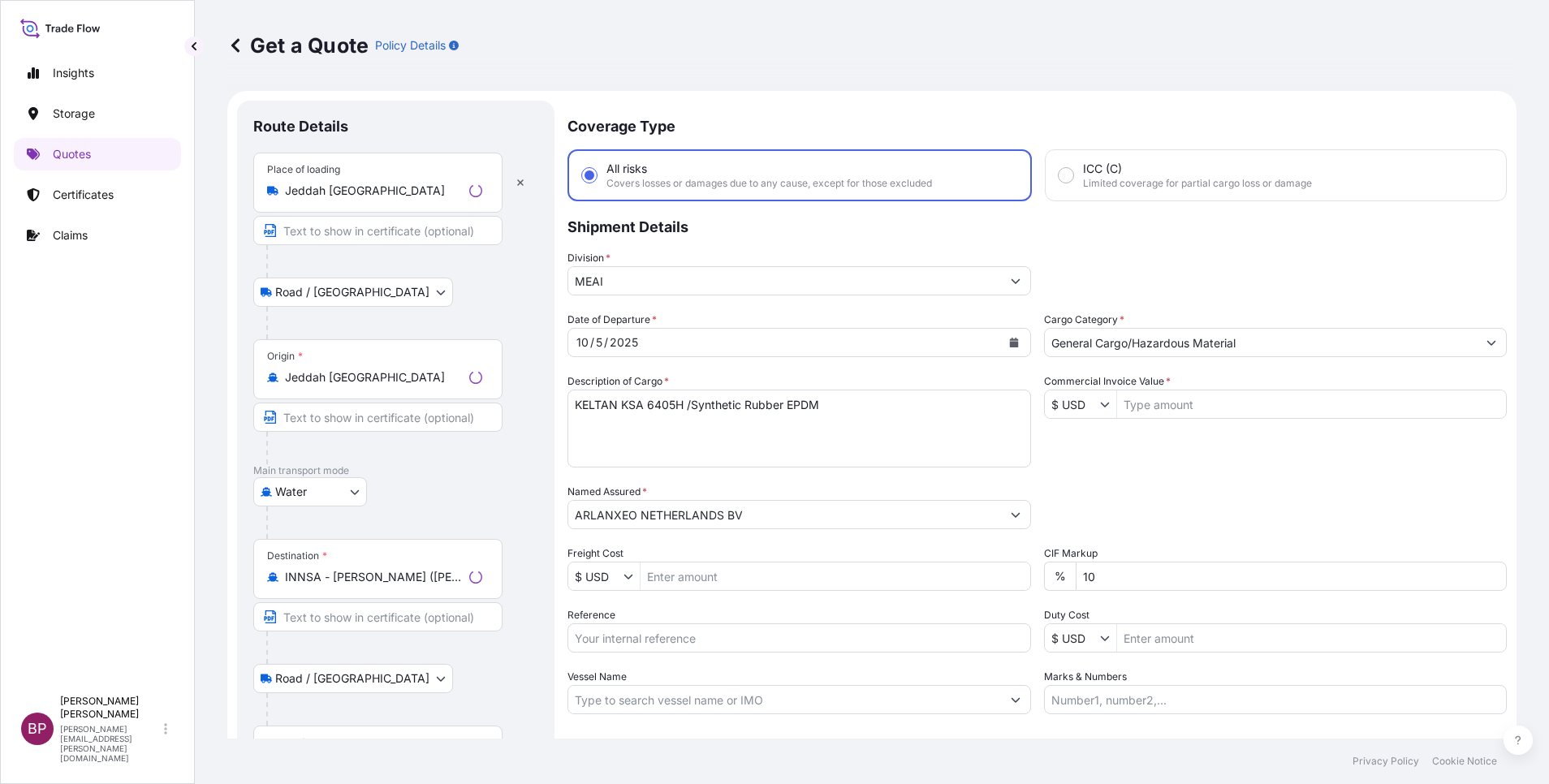
scroll to position [26, 0]
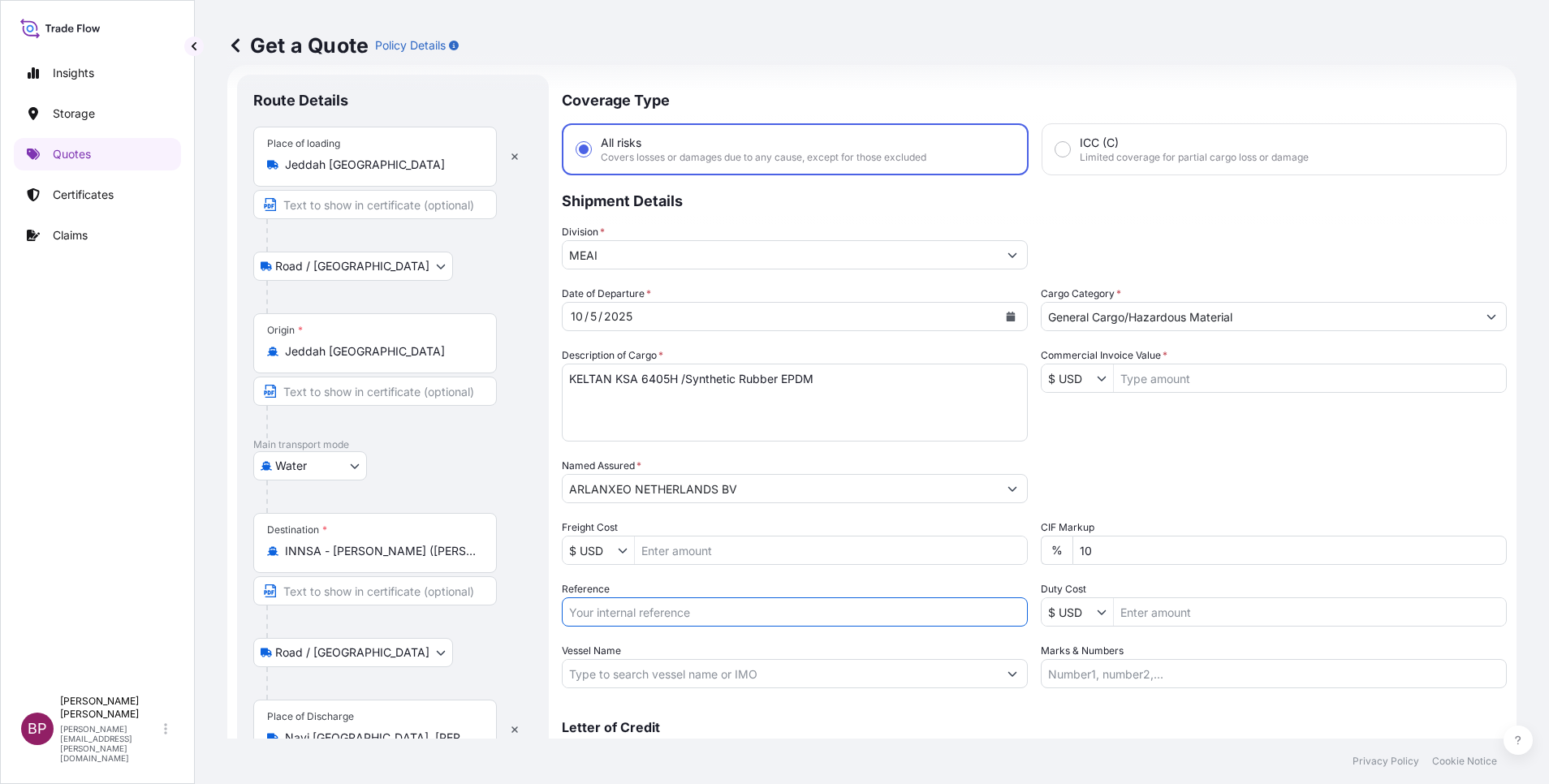
click at [650, 613] on input "Reference" at bounding box center [795, 612] width 466 height 29
paste input "3305243593 590500022788"
type input "3305243593 590500022788"
click at [1175, 380] on input "Commercial Invoice Value *" at bounding box center [1310, 378] width 392 height 29
paste input "54180"
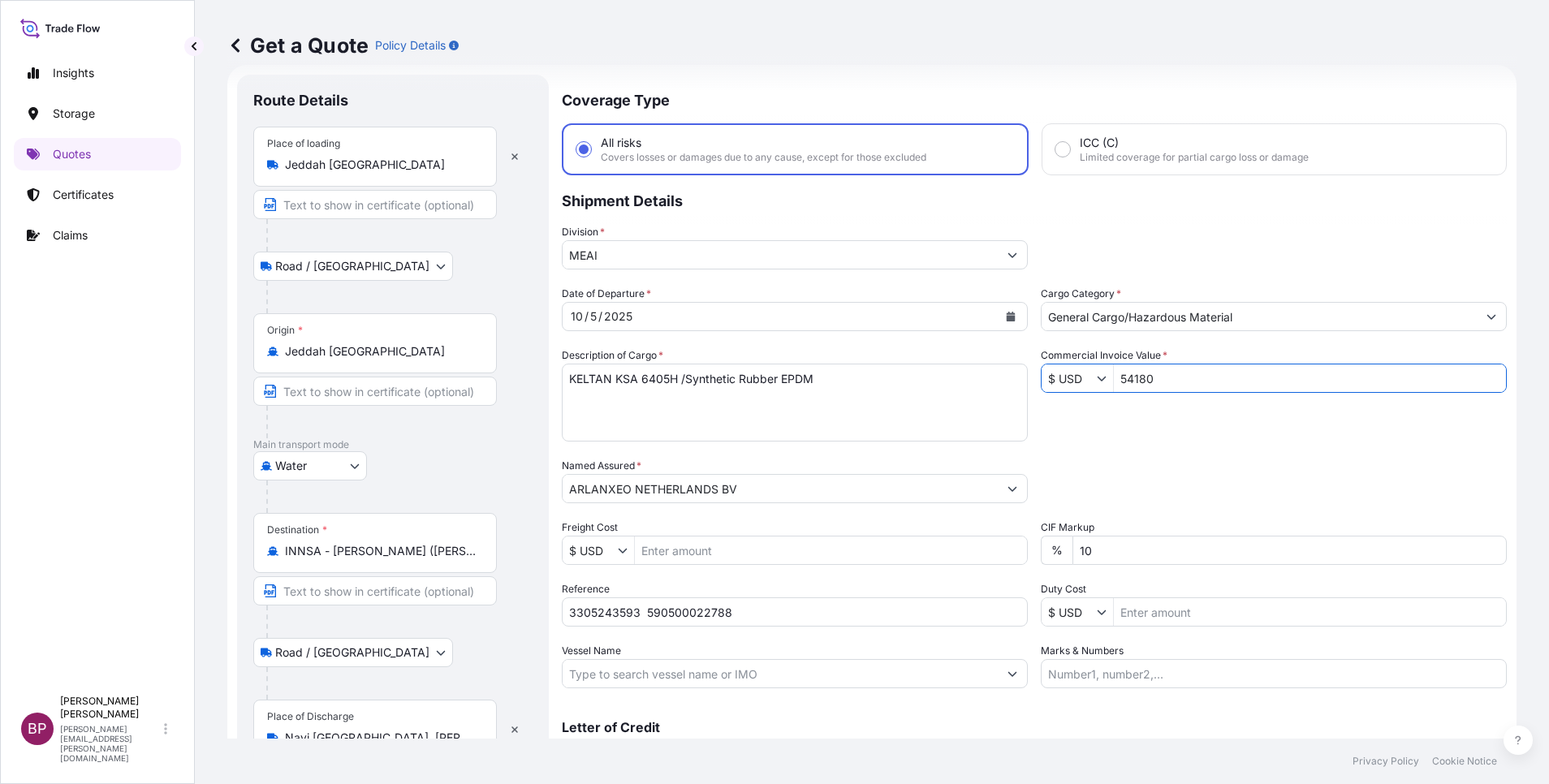
type input "54,180"
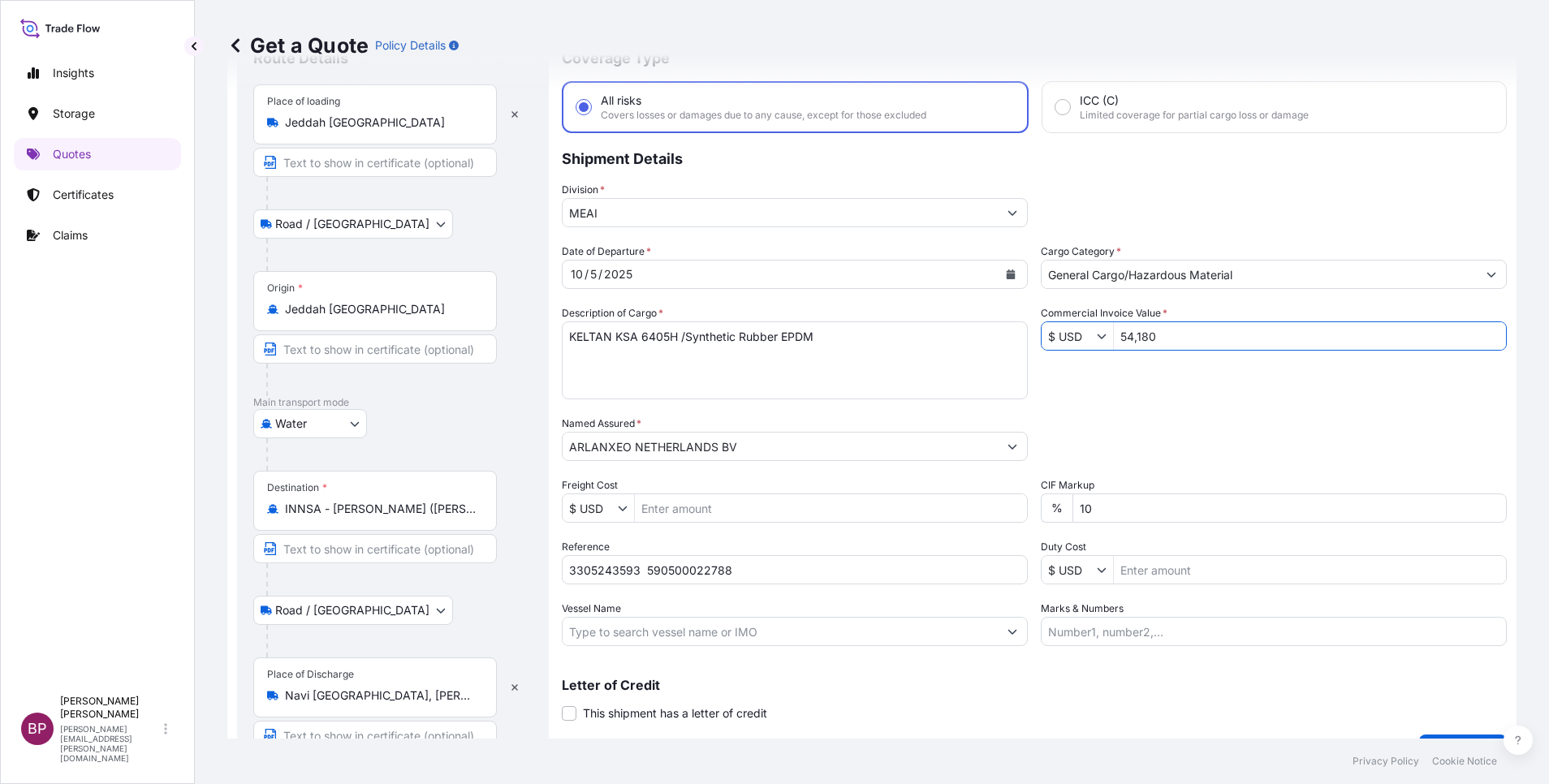
scroll to position [106, 0]
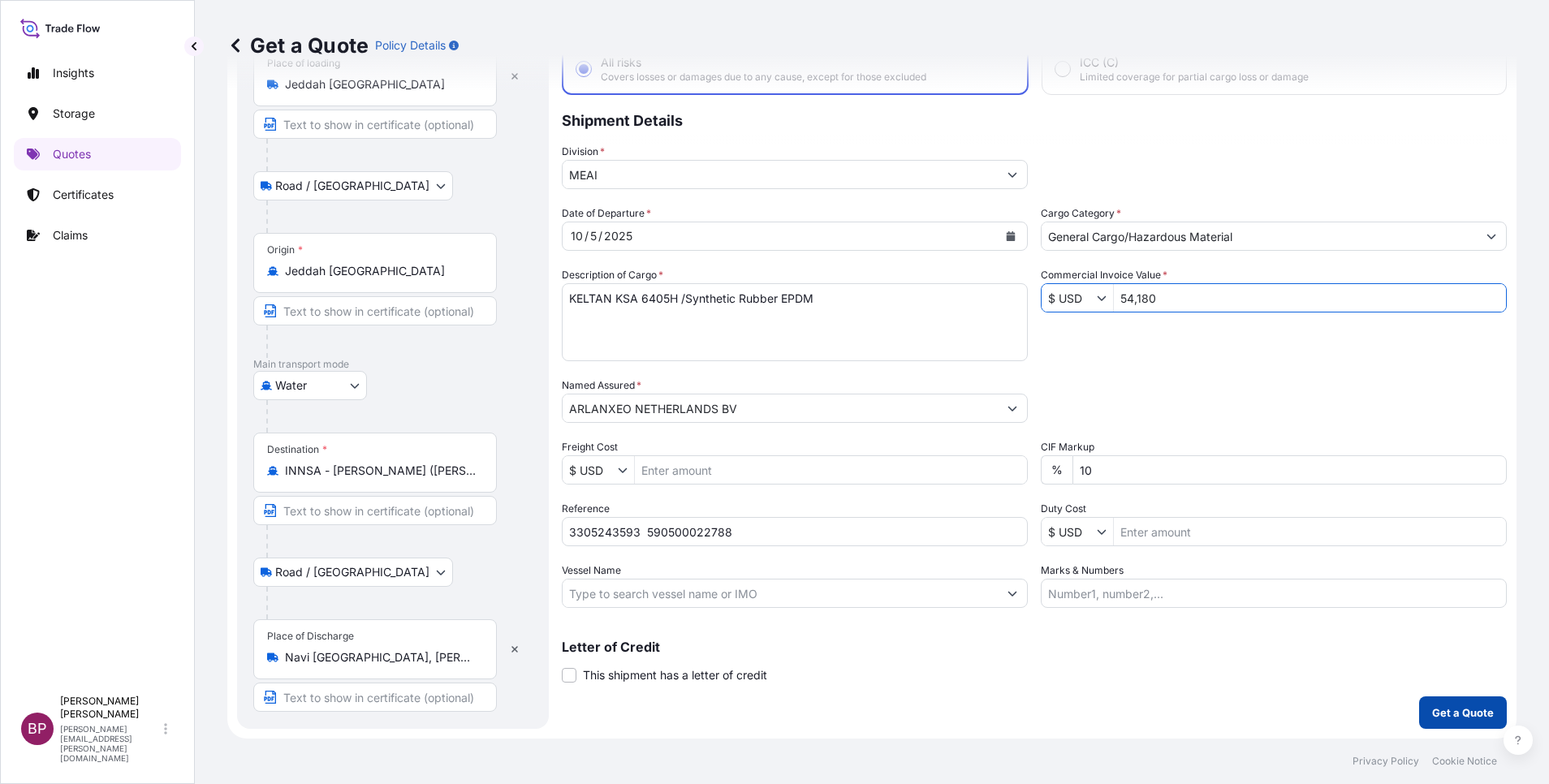
click at [1433, 712] on p "Get a Quote" at bounding box center [1463, 713] width 62 height 16
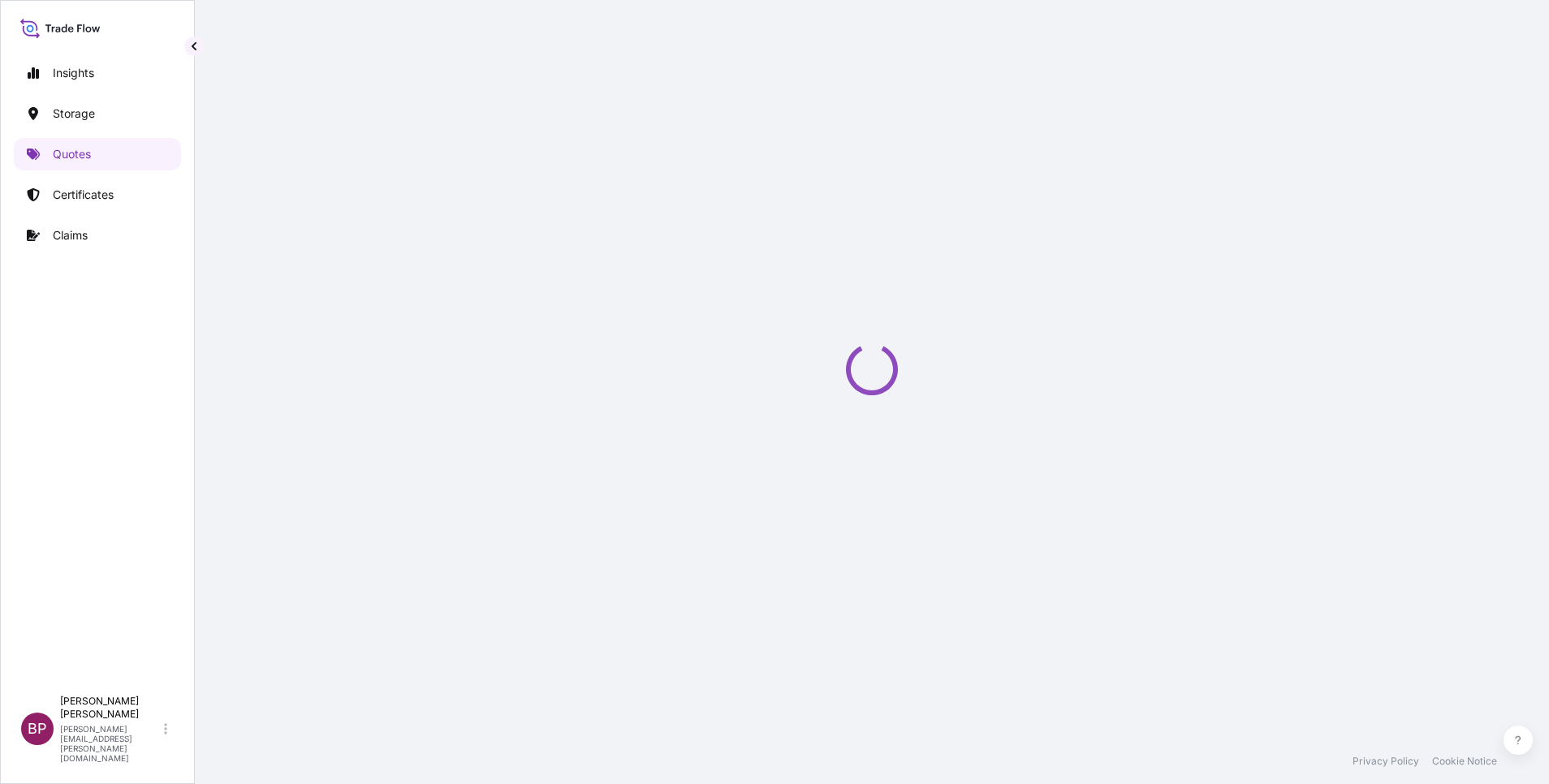
select select "Road / [GEOGRAPHIC_DATA]"
select select "Water"
select select "Road / [GEOGRAPHIC_DATA]"
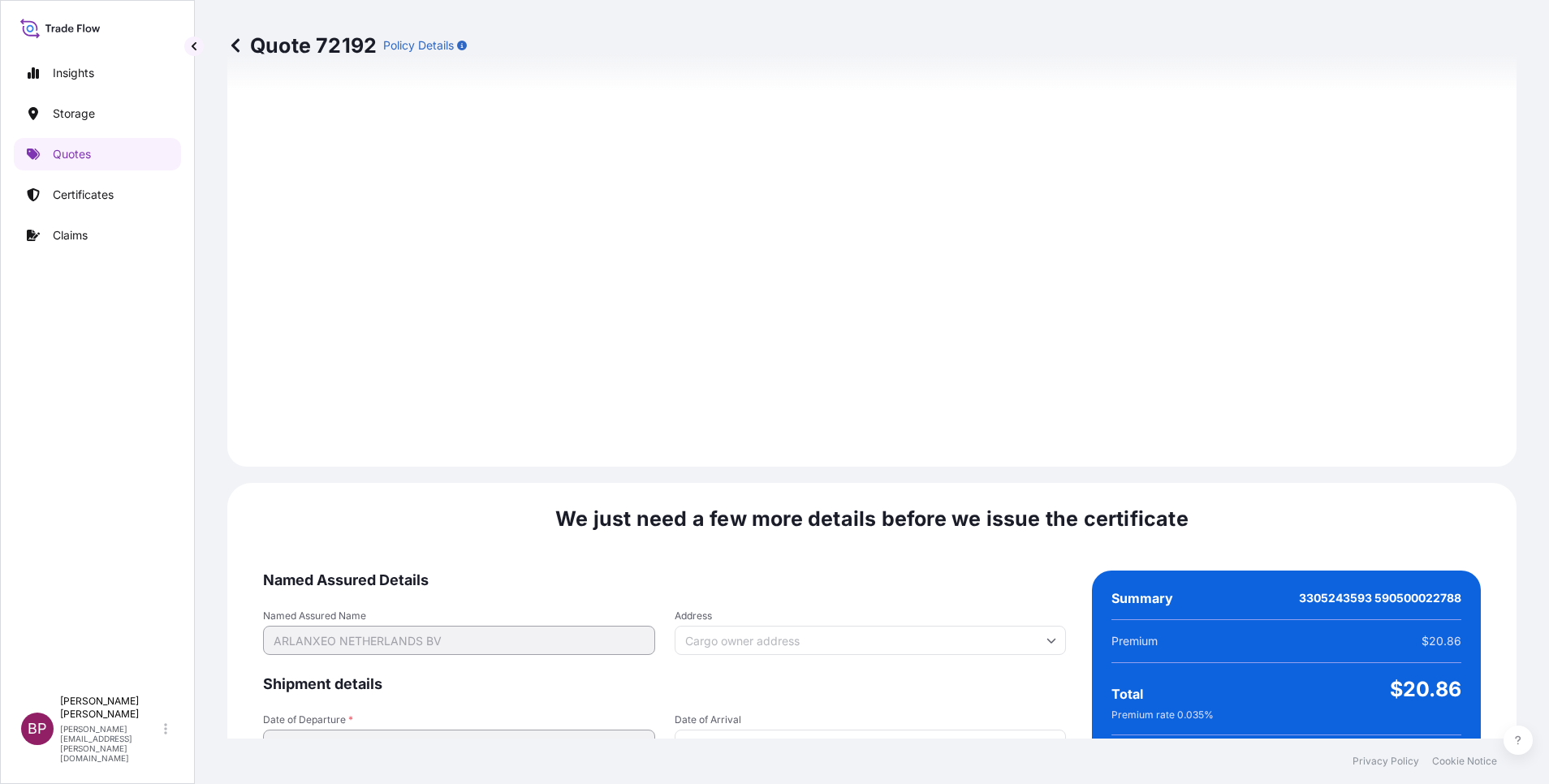
scroll to position [2406, 0]
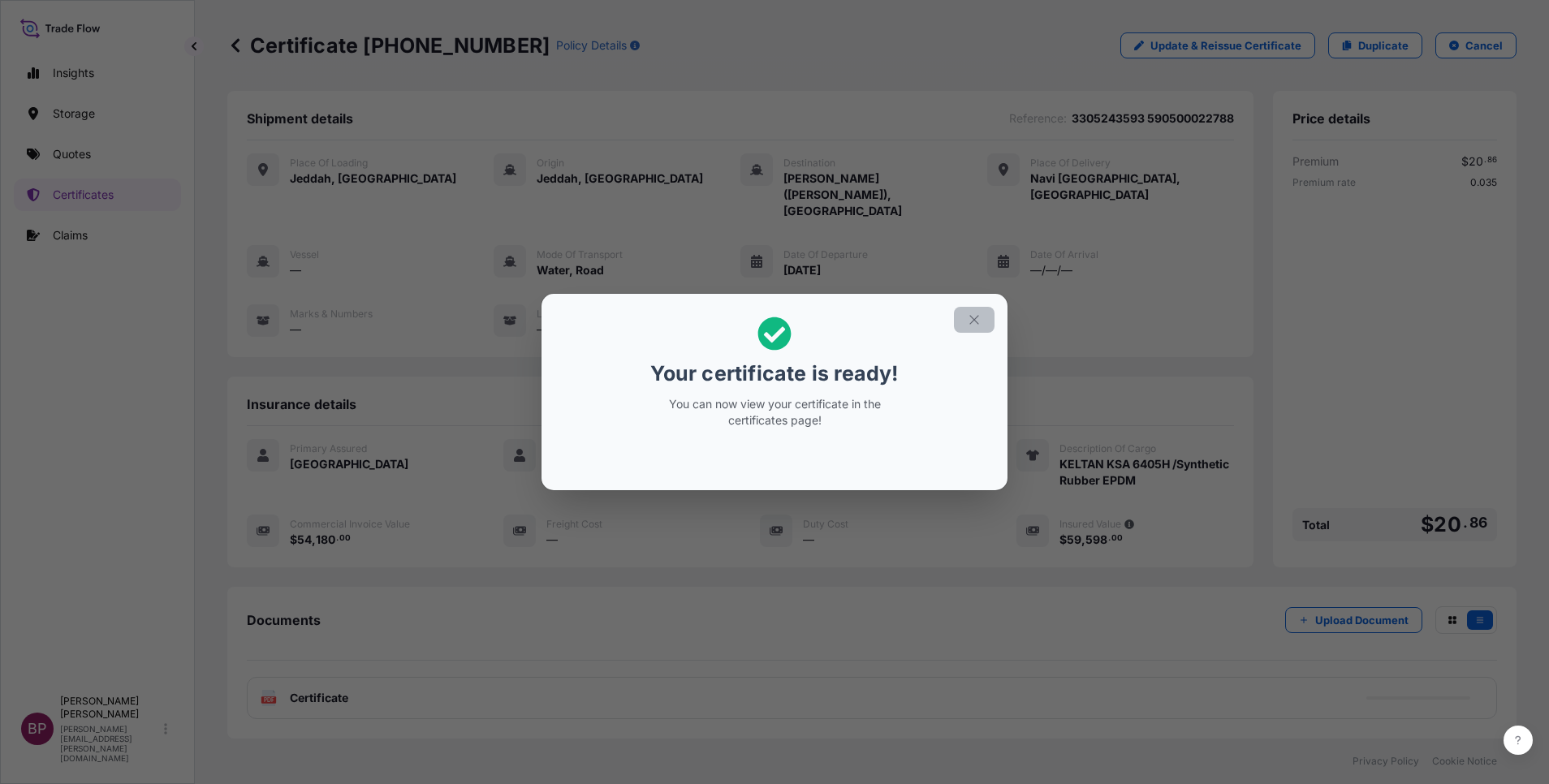
click at [976, 321] on icon "button" at bounding box center [973, 320] width 14 height 14
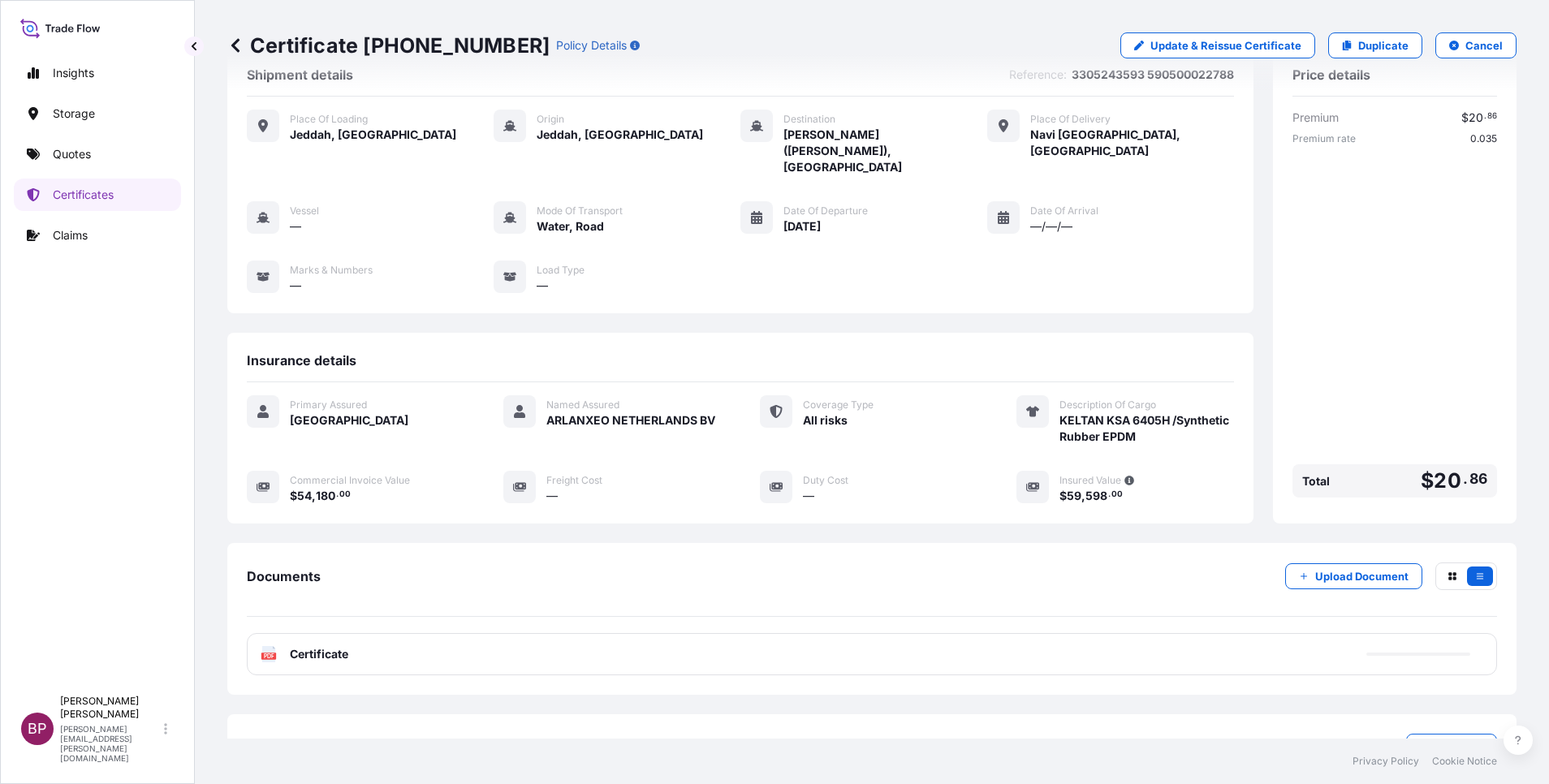
scroll to position [85, 0]
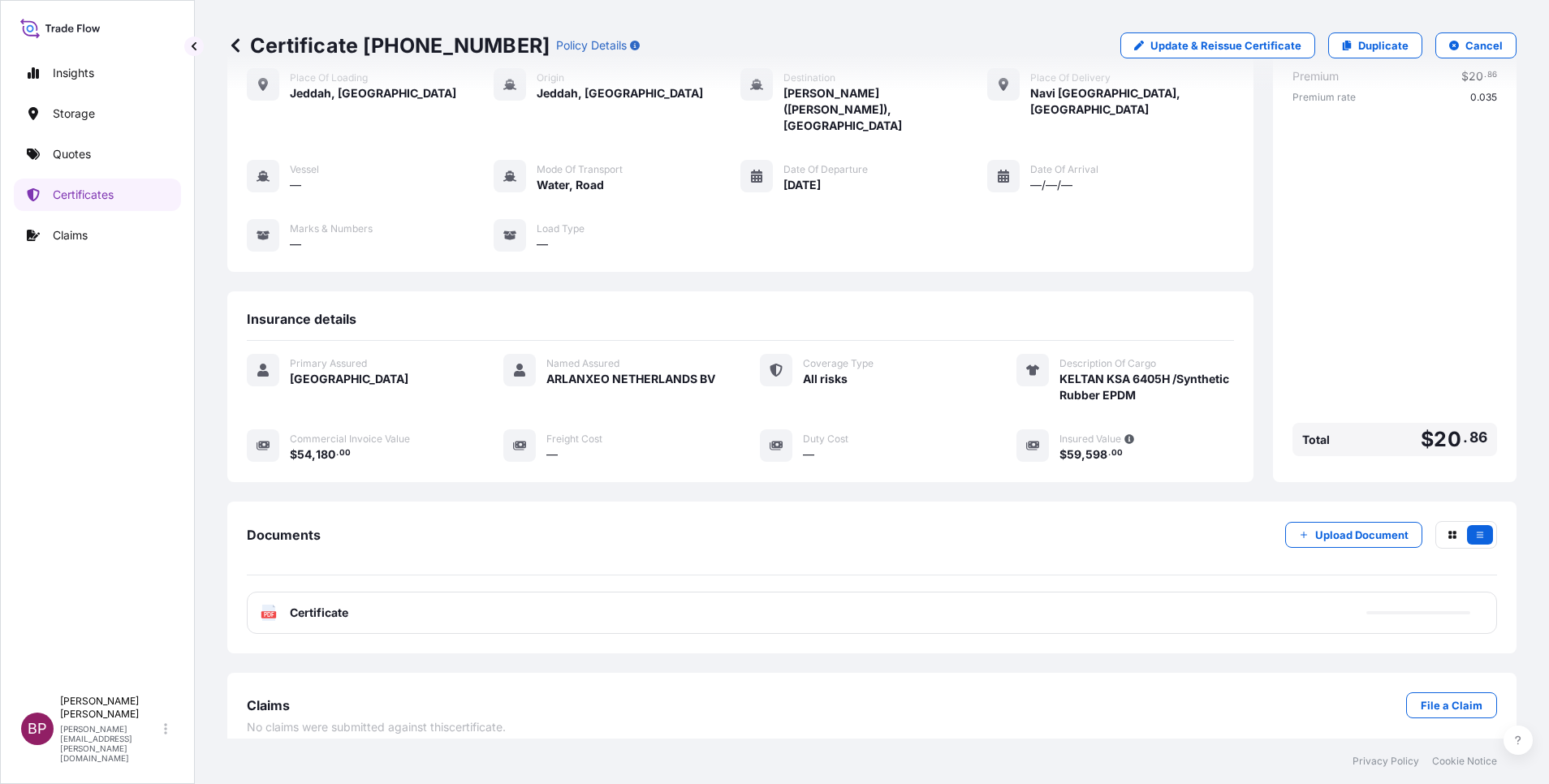
click at [324, 604] on span "Certificate" at bounding box center [319, 612] width 59 height 16
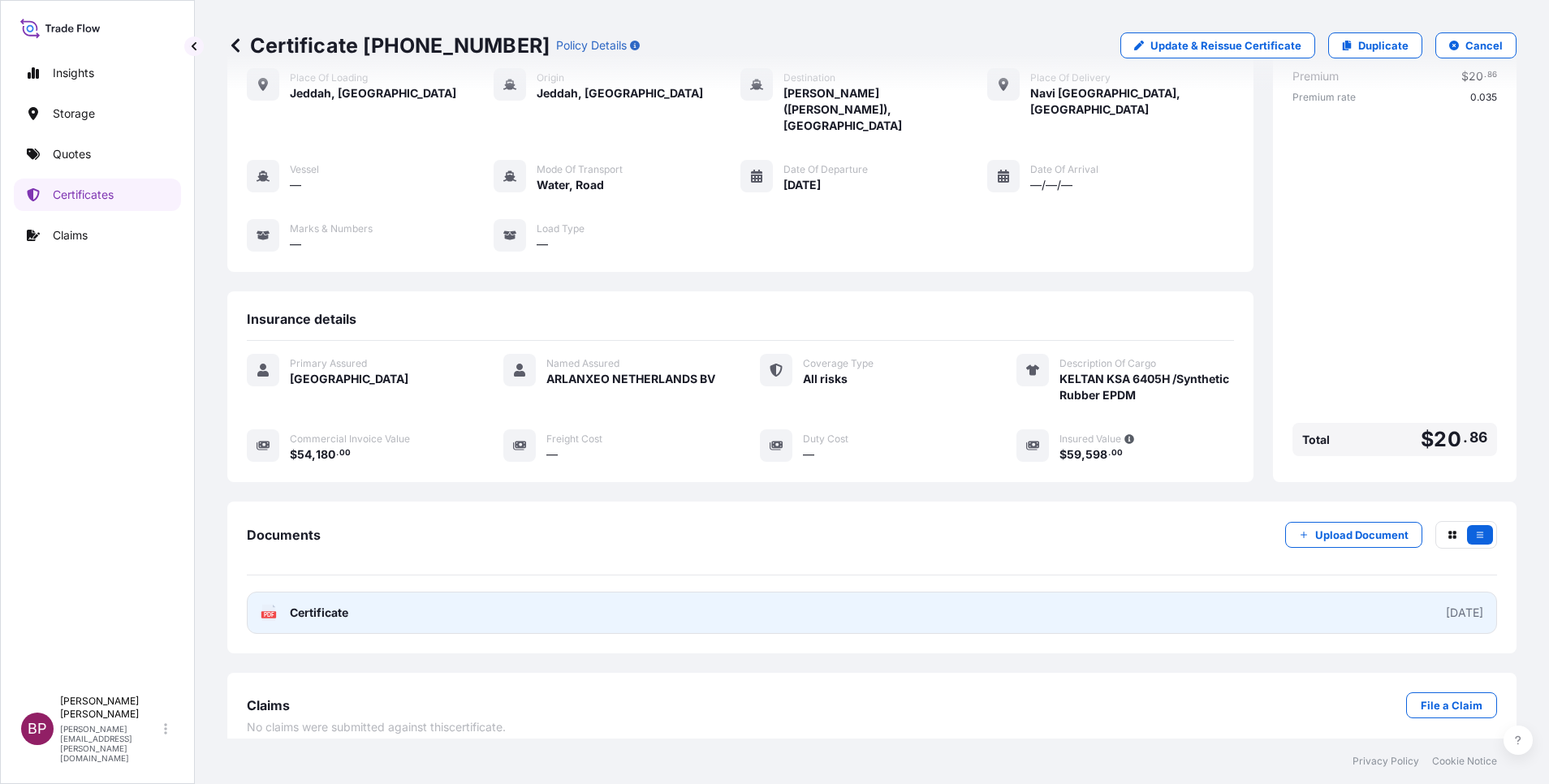
click at [324, 604] on span "Certificate" at bounding box center [319, 612] width 59 height 16
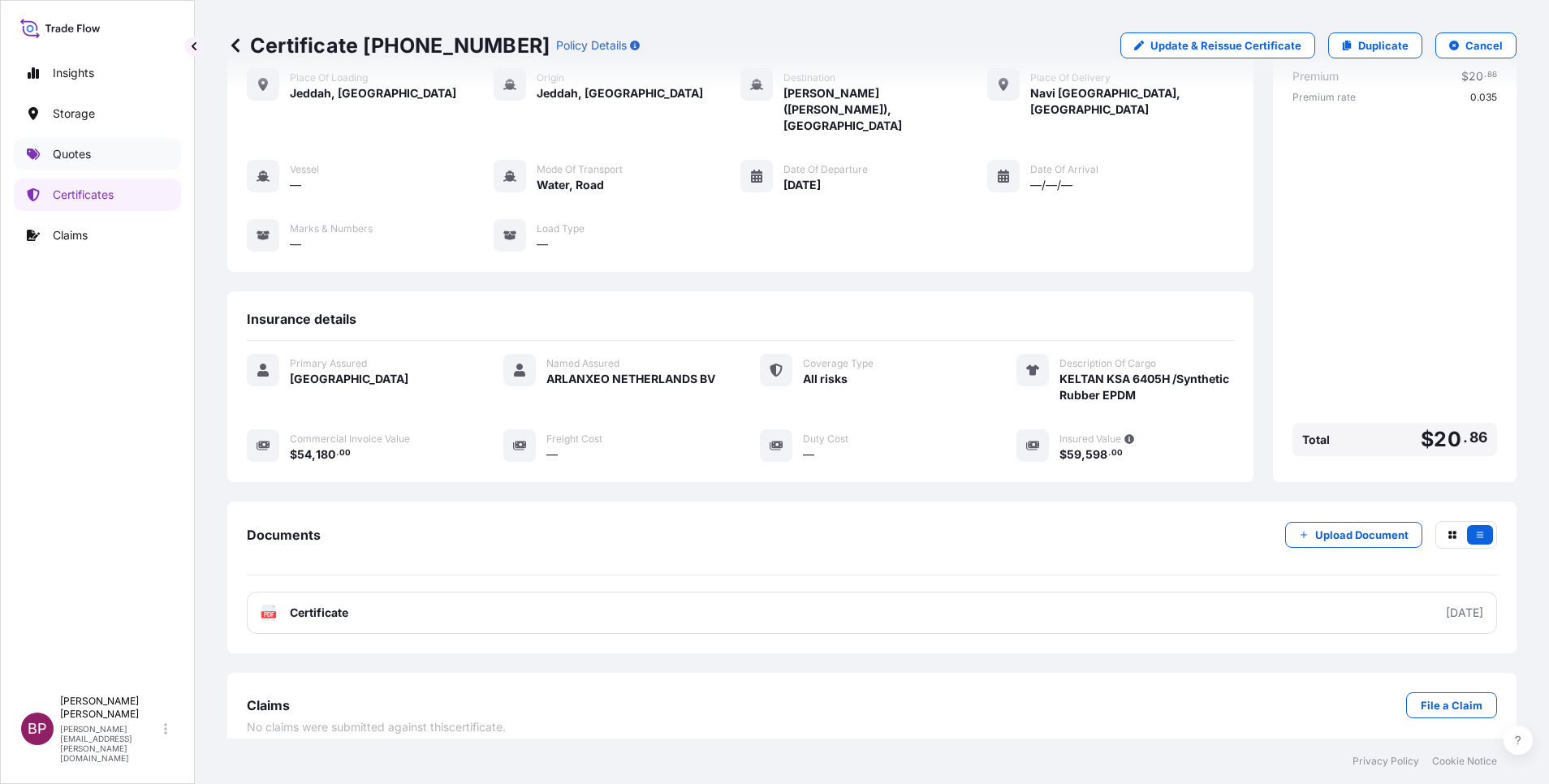
click at [97, 147] on link "Quotes" at bounding box center [97, 154] width 167 height 33
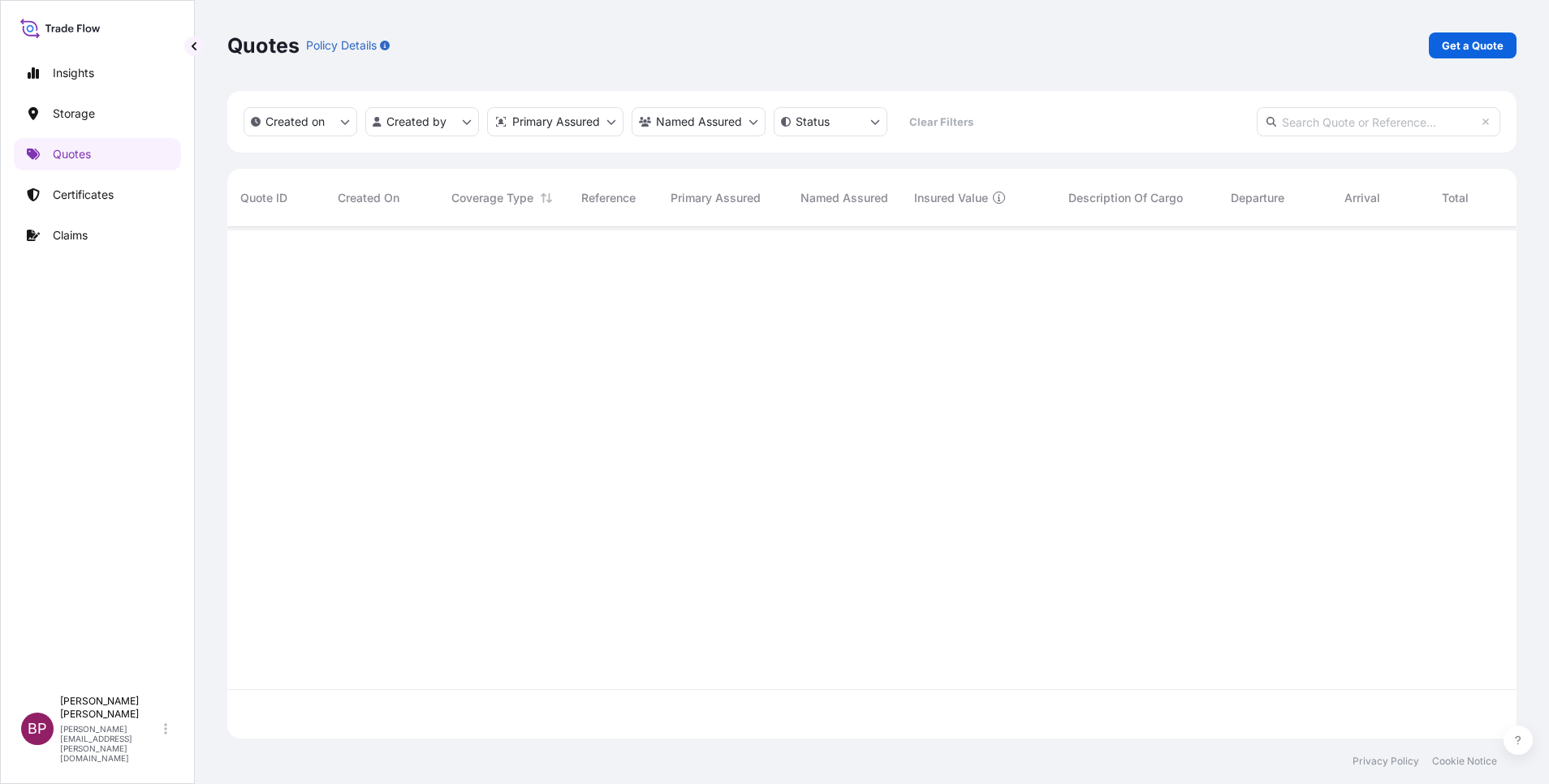
scroll to position [502, 1271]
click at [1477, 48] on p "Get a Quote" at bounding box center [1473, 45] width 62 height 16
select select "Water"
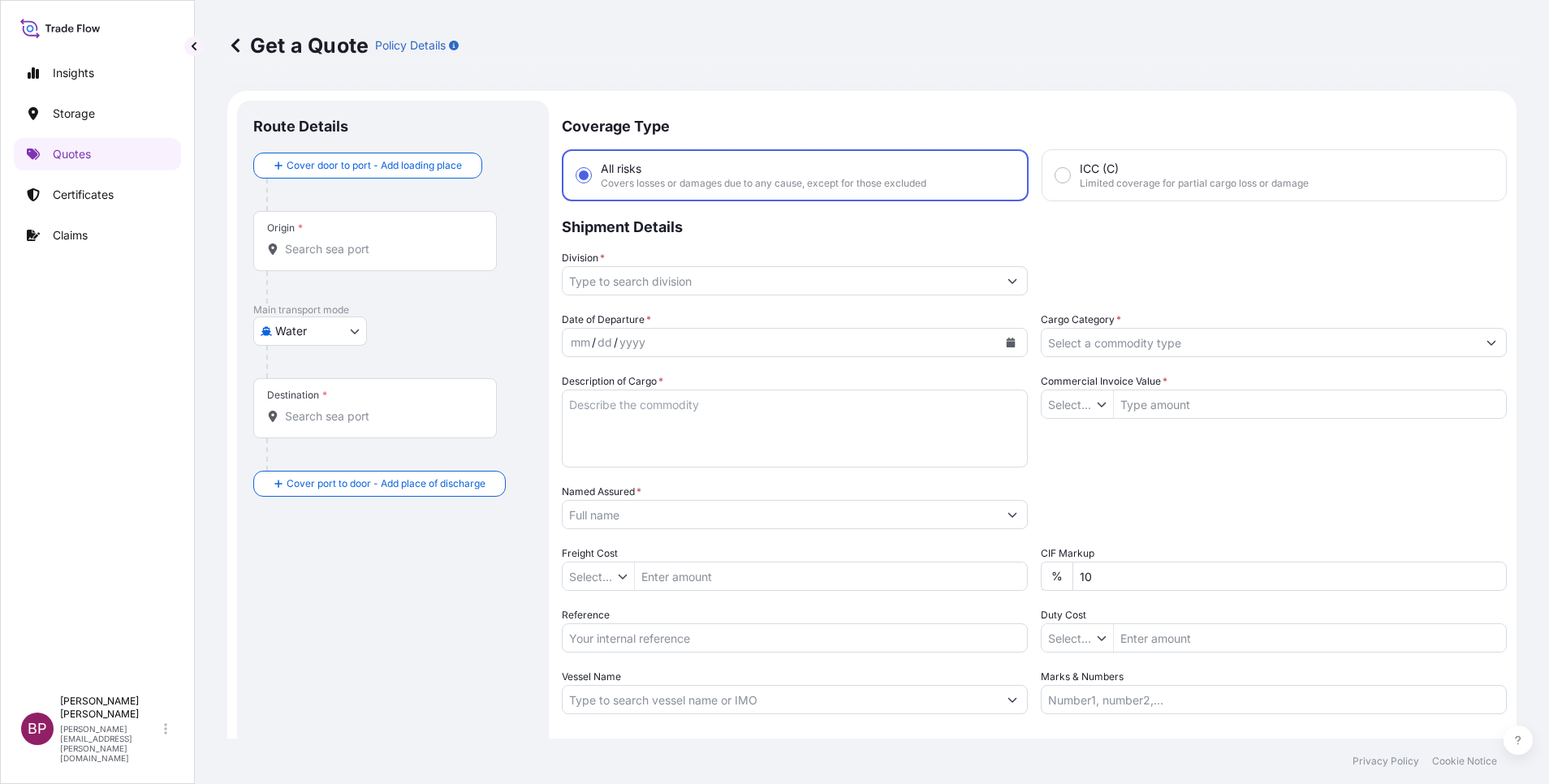
type input "$ USD"
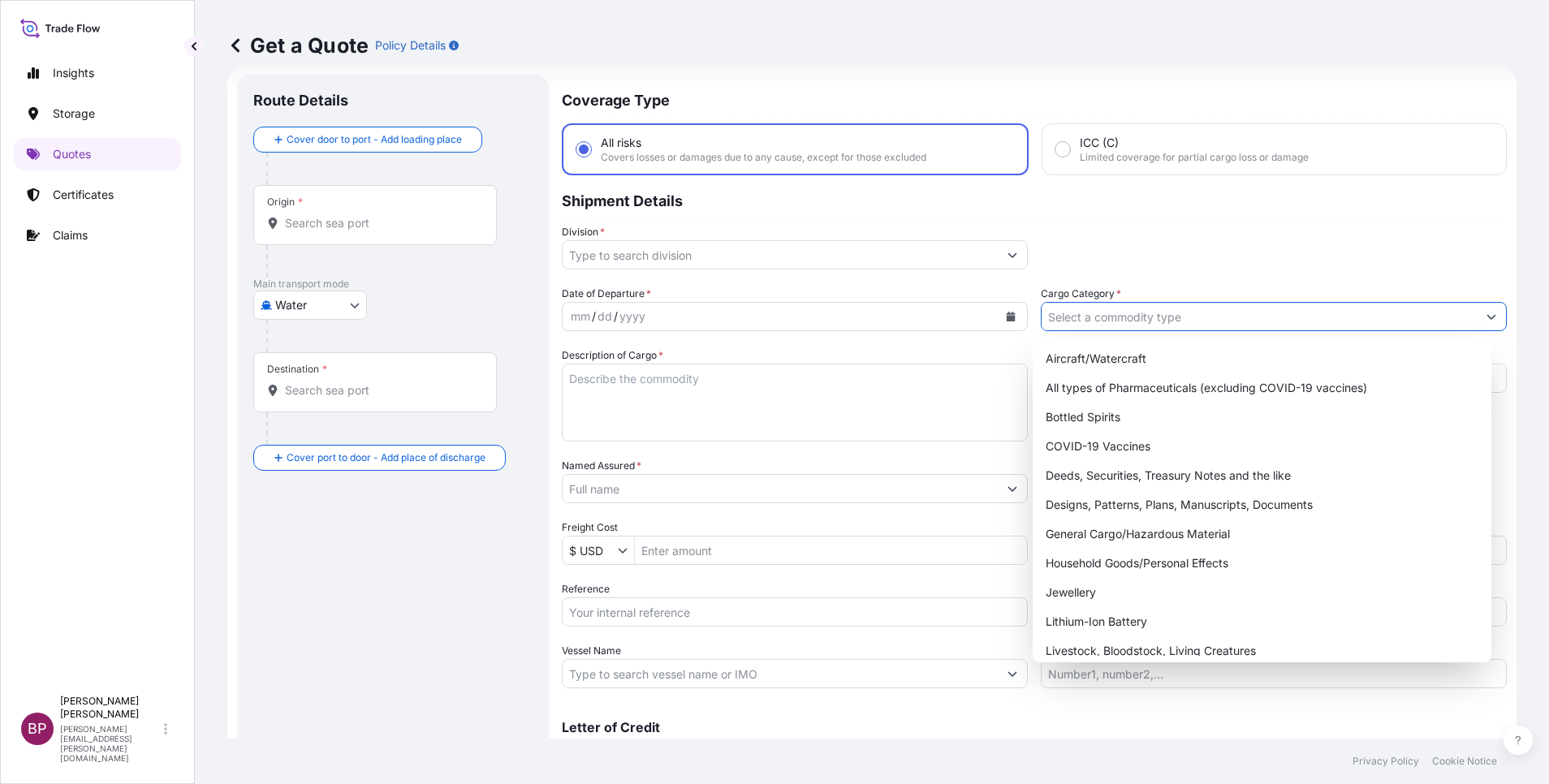
click at [1172, 317] on input "Cargo Category *" at bounding box center [1259, 317] width 436 height 29
click at [1132, 533] on div "General Cargo/Hazardous Material" at bounding box center [1262, 534] width 446 height 29
type input "General Cargo/Hazardous Material"
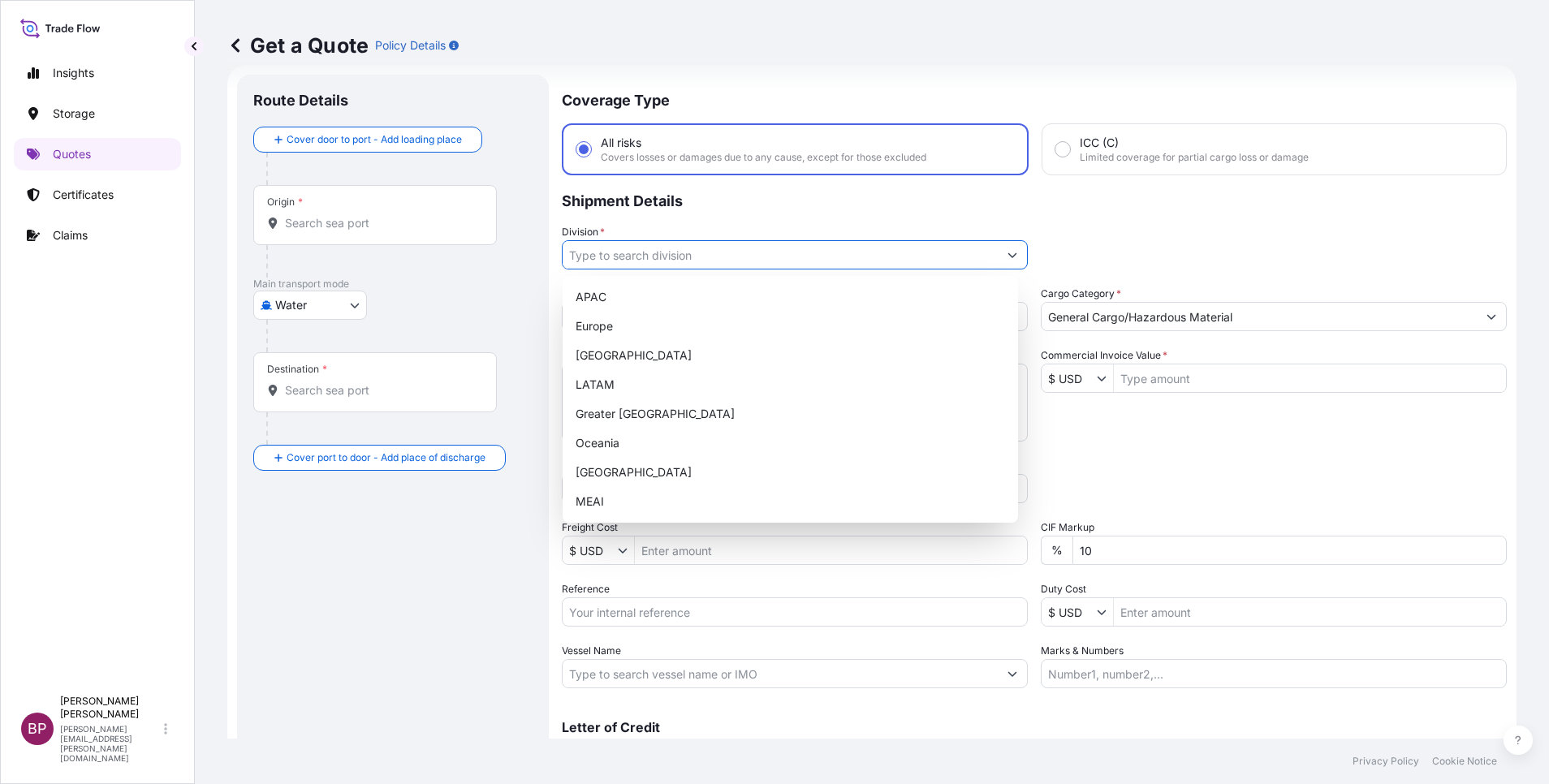
click at [998, 252] on button "Show suggestions" at bounding box center [1012, 255] width 29 height 29
click at [628, 505] on div "MEAI" at bounding box center [790, 501] width 442 height 29
type input "MEAI"
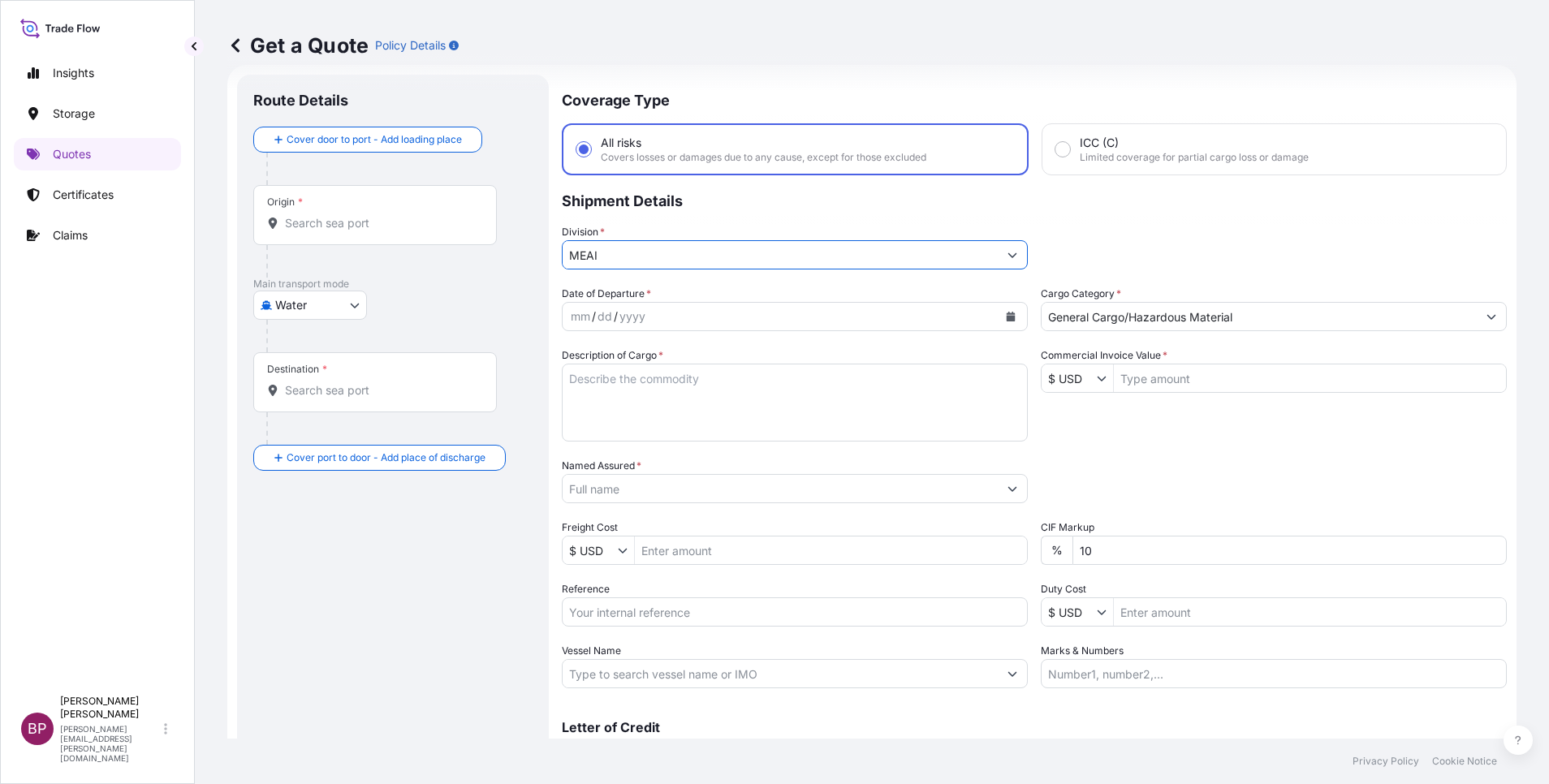
click at [1007, 319] on icon "Calendar" at bounding box center [1011, 317] width 9 height 10
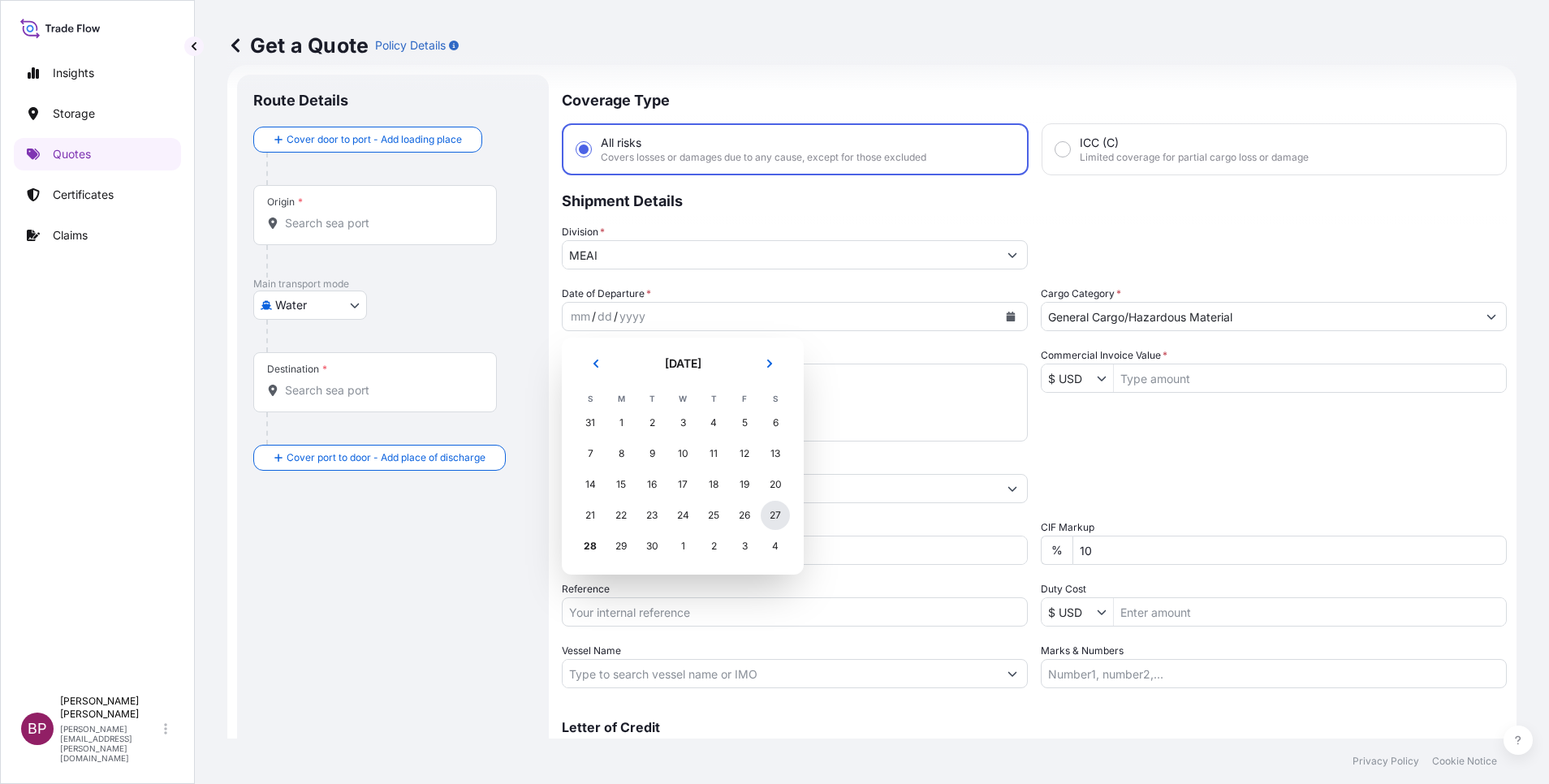
click at [777, 519] on div "27" at bounding box center [775, 516] width 29 height 29
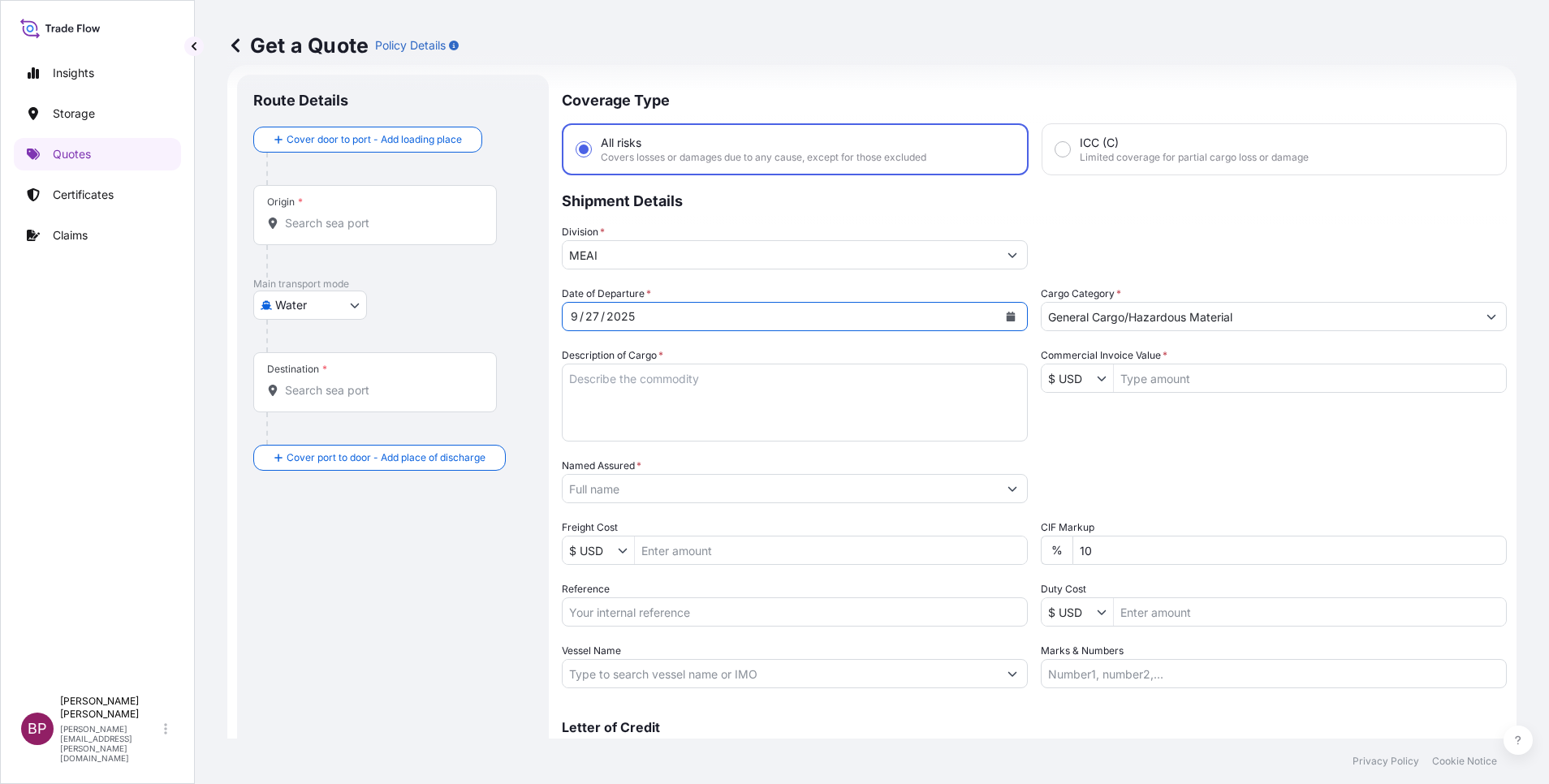
click at [676, 618] on input "Reference" at bounding box center [795, 612] width 466 height 29
paste input "3305243594 SLSBDP1702"
type input "3305243594 SLSBDP1702"
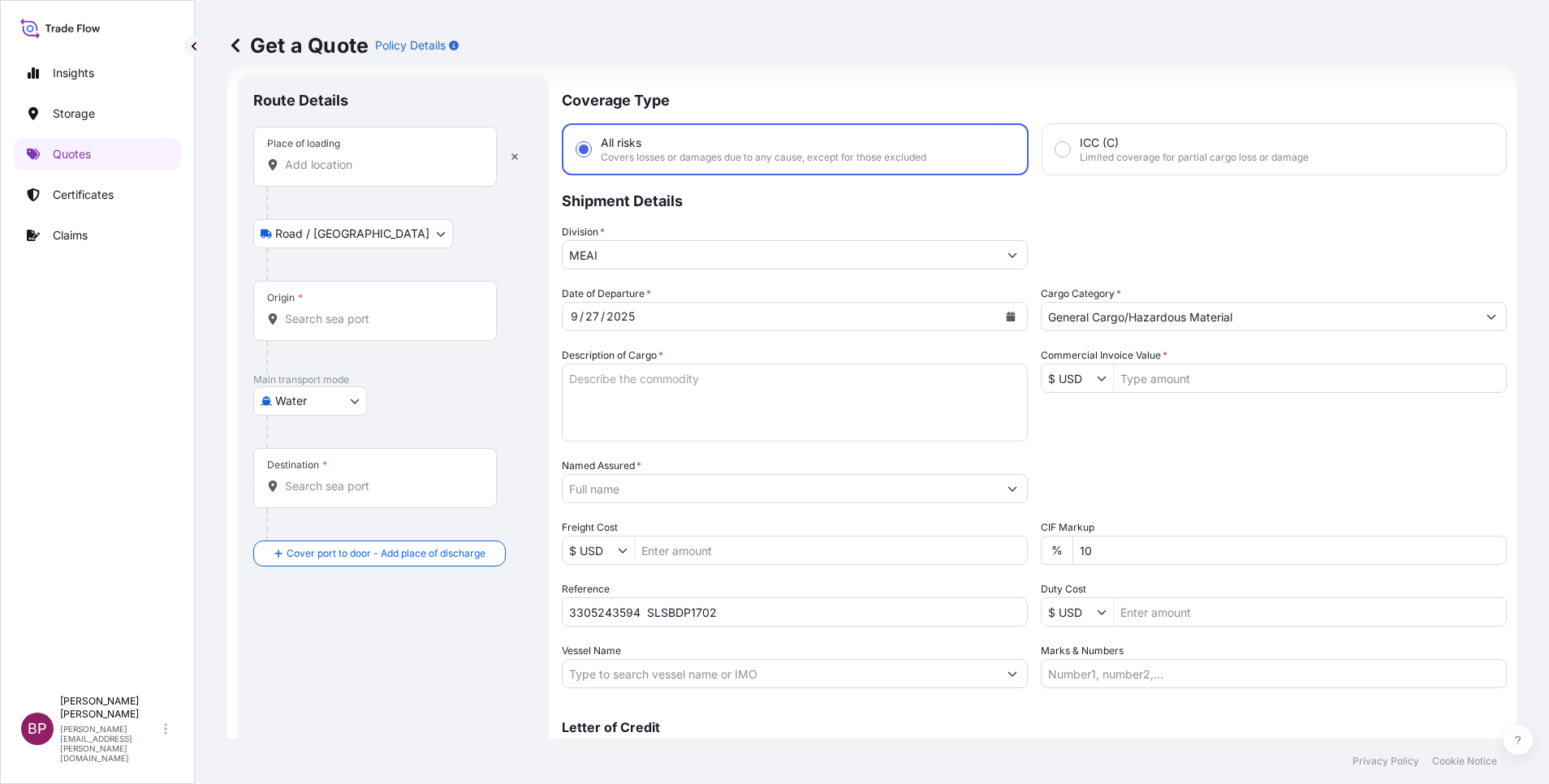
click at [358, 161] on input "Place of loading" at bounding box center [380, 164] width 191 height 16
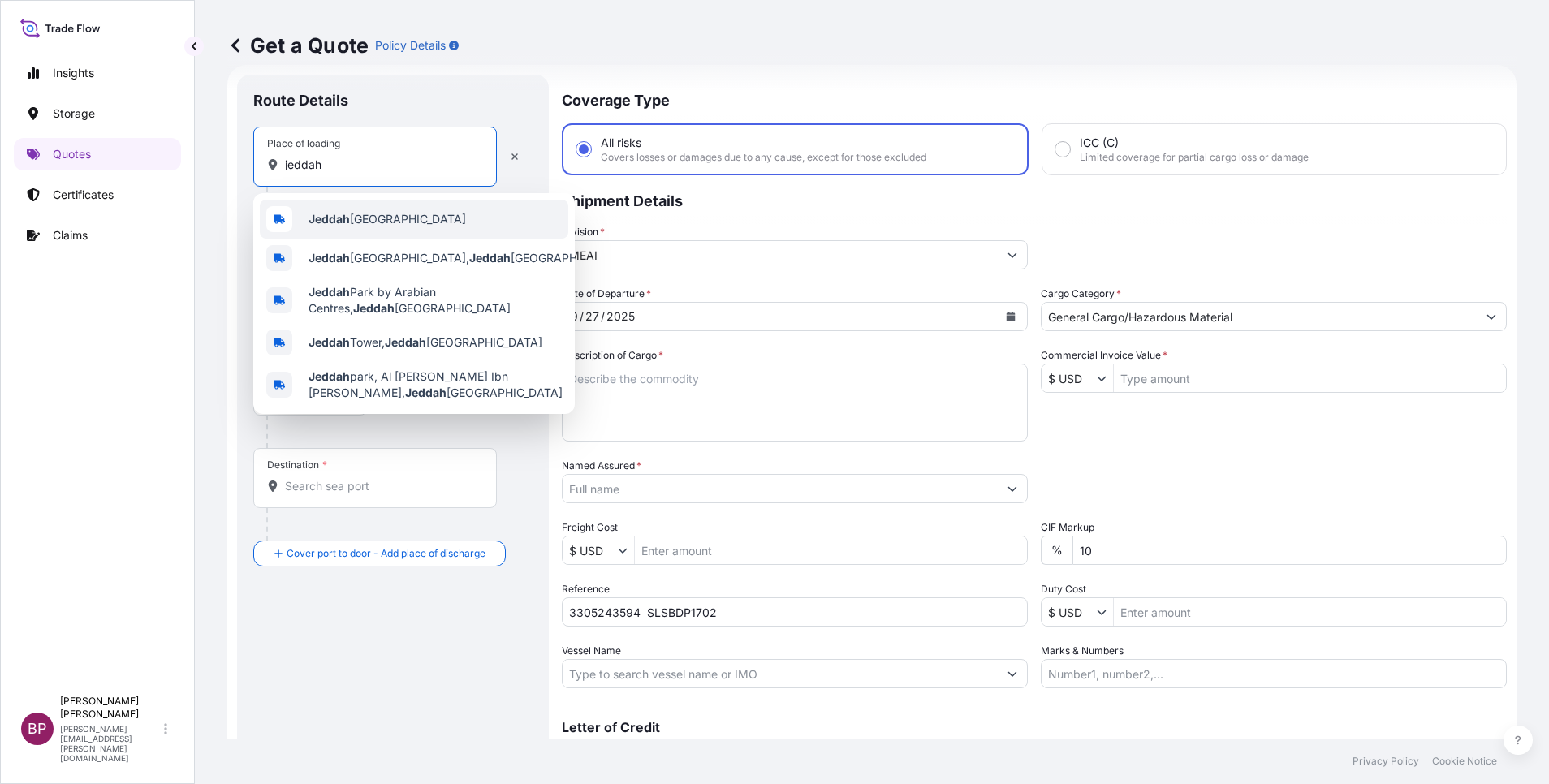
click at [414, 221] on span "Jeddah [GEOGRAPHIC_DATA]" at bounding box center [386, 219] width 157 height 16
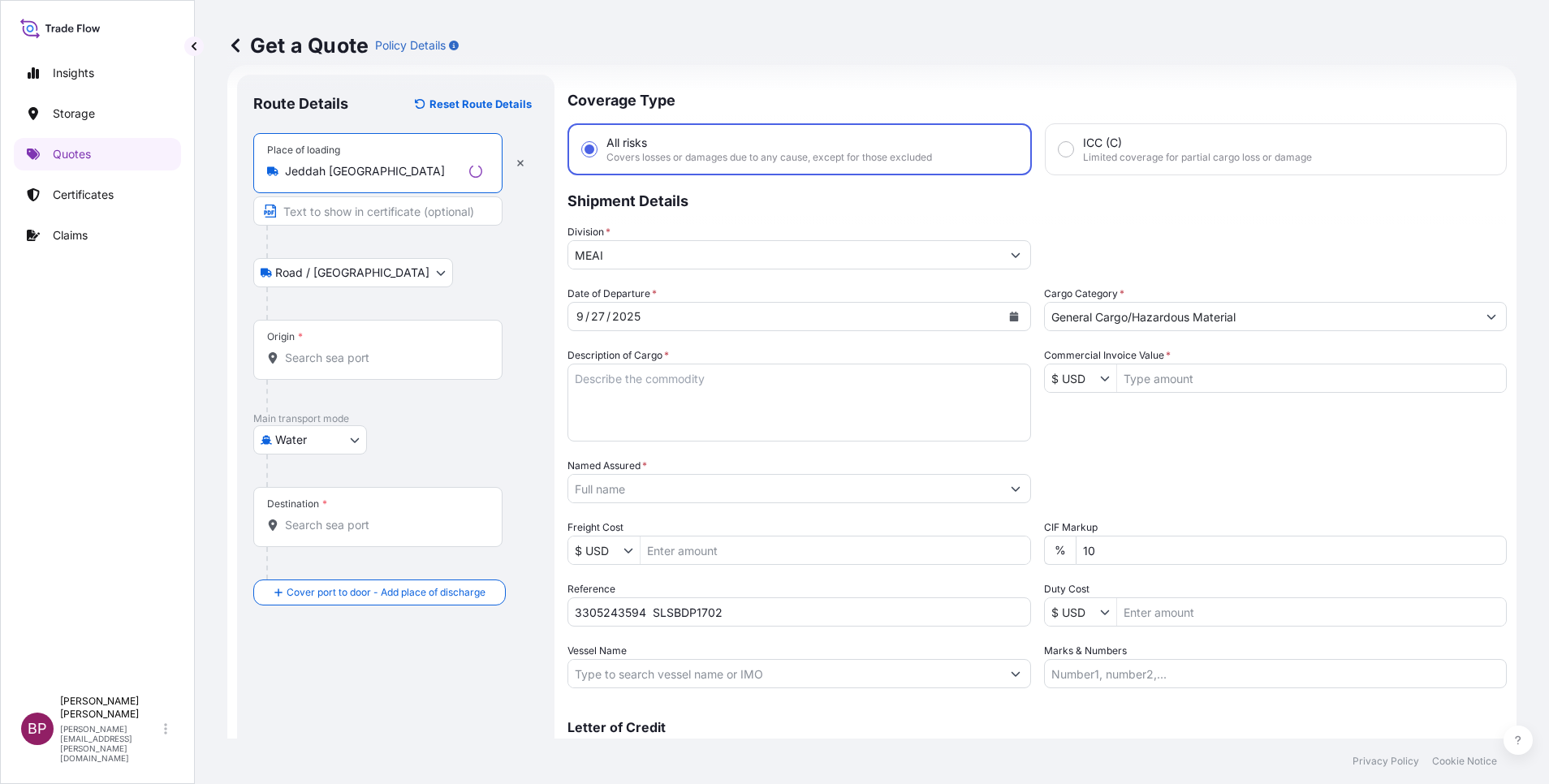
type input "Jeddah [GEOGRAPHIC_DATA]"
click at [355, 361] on input "Origin *" at bounding box center [383, 357] width 197 height 16
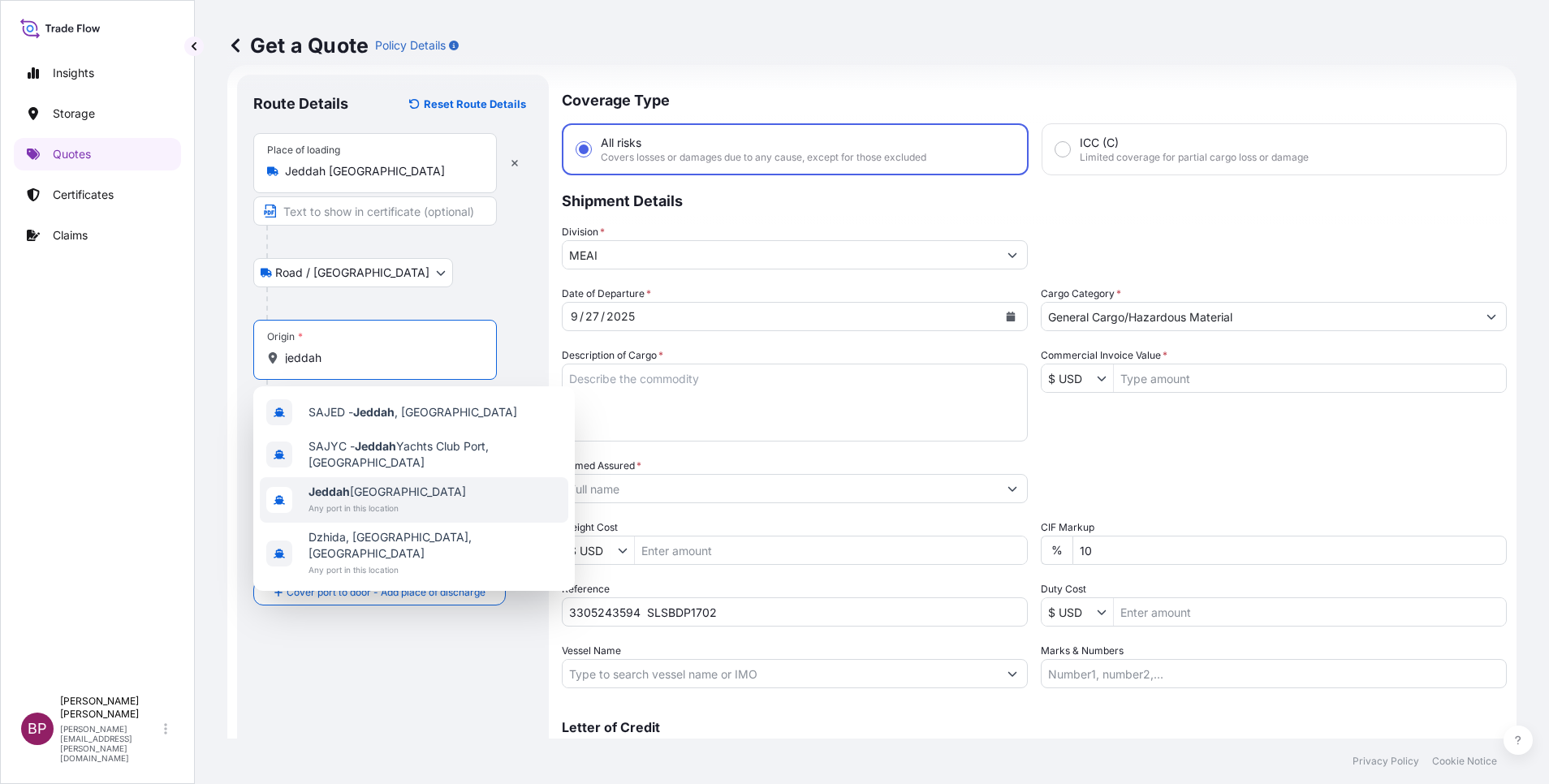
click at [422, 497] on div "Jeddah Saudi Arabia Any port in this location" at bounding box center [413, 499] width 308 height 45
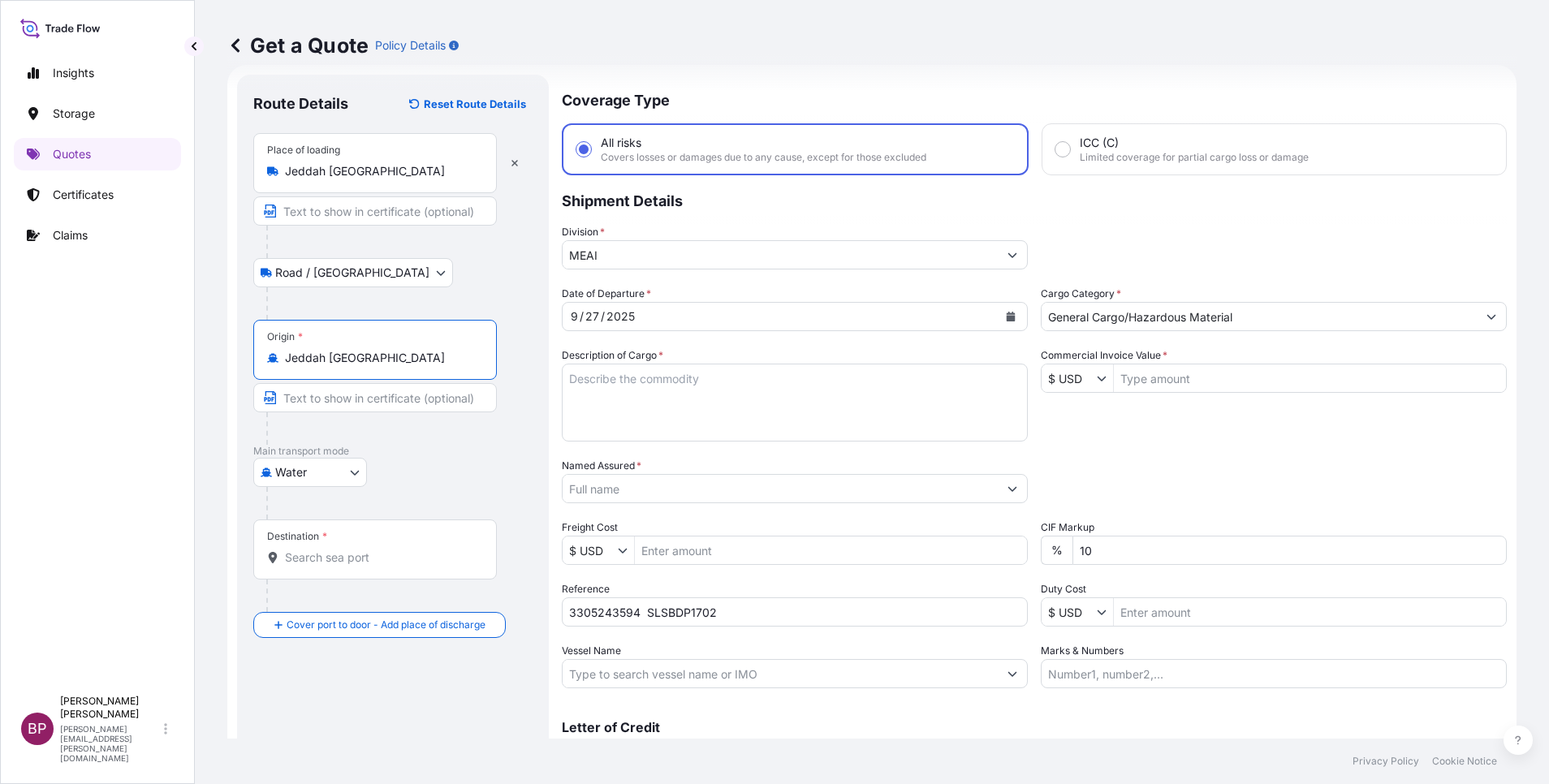
type input "Jeddah [GEOGRAPHIC_DATA]"
click at [339, 554] on input "Destination *" at bounding box center [380, 557] width 191 height 16
type input "V"
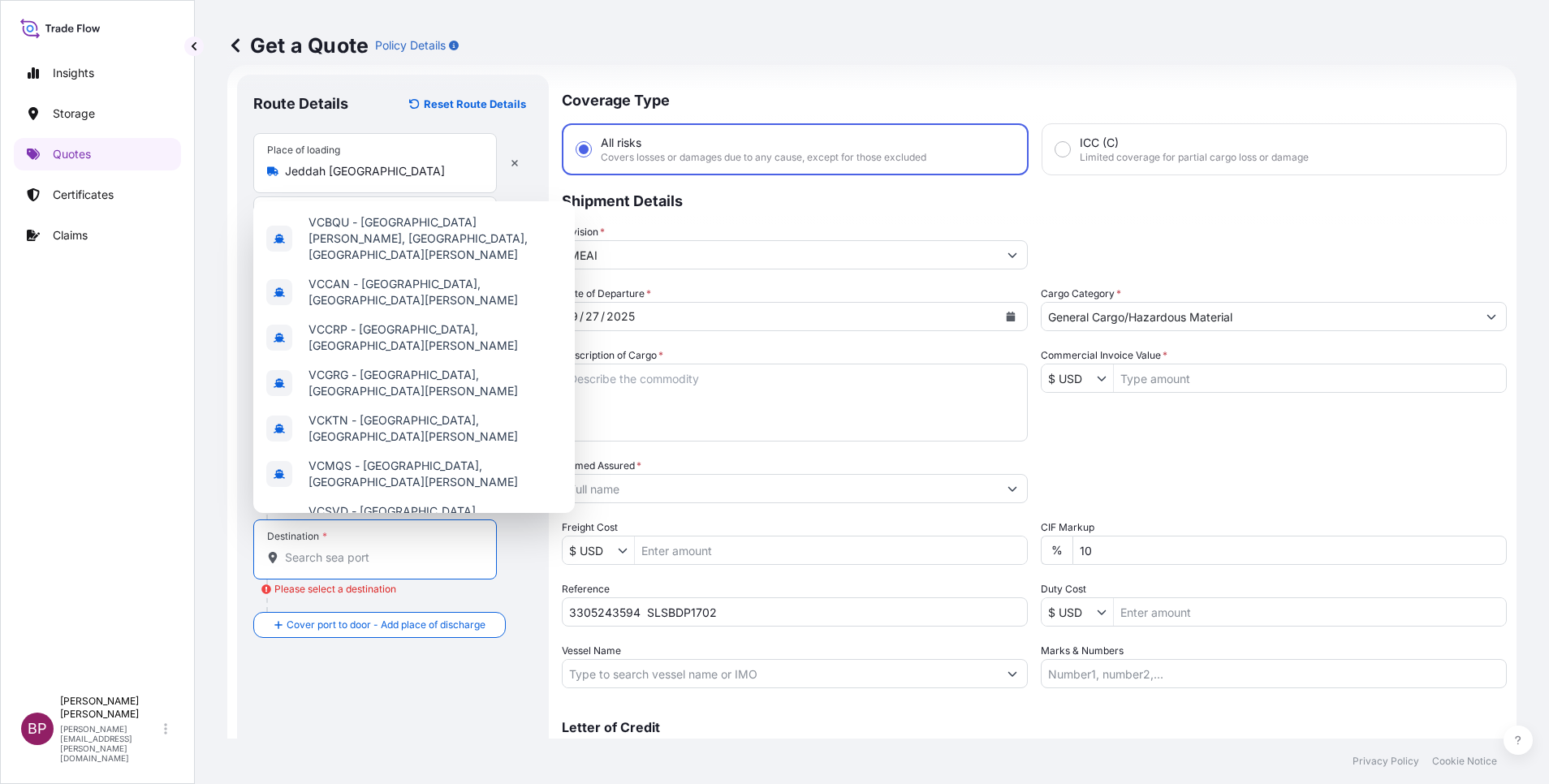
paste input "Port Klang"
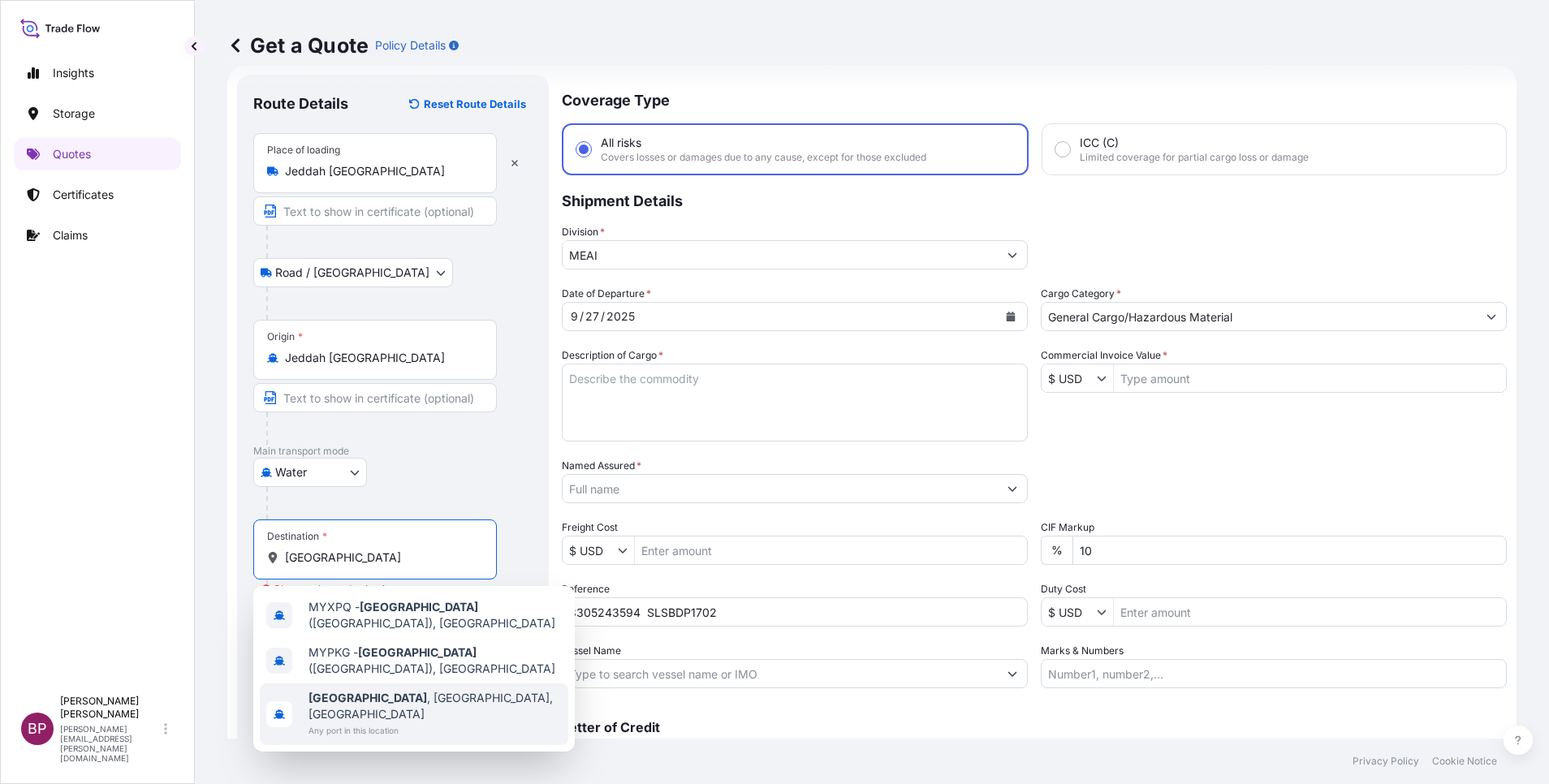
click at [440, 690] on span "Port Klang , Selangor, Malaysia" at bounding box center [435, 707] width 253 height 33
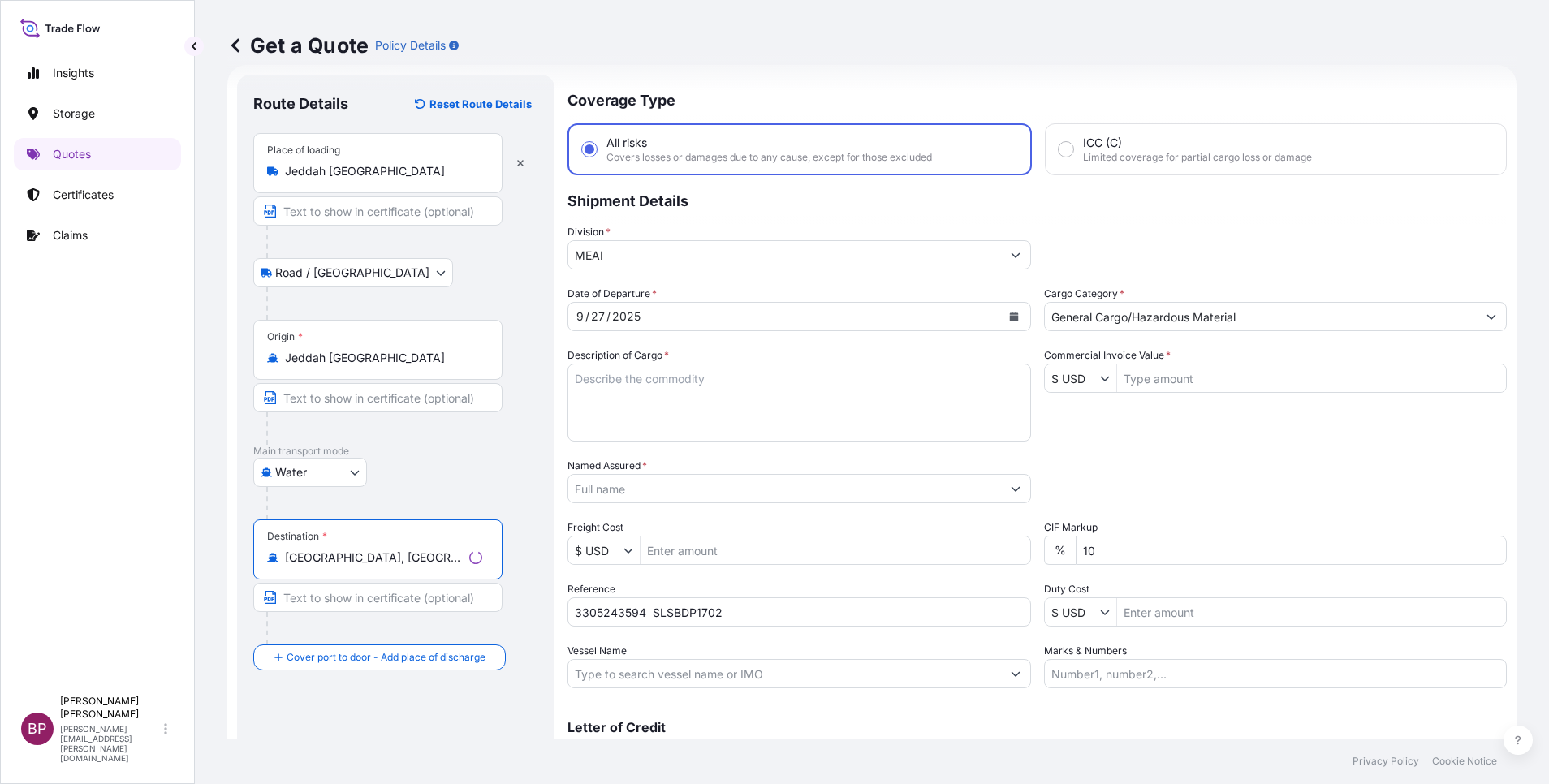
type input "Port Klang, Selangor, Malaysia"
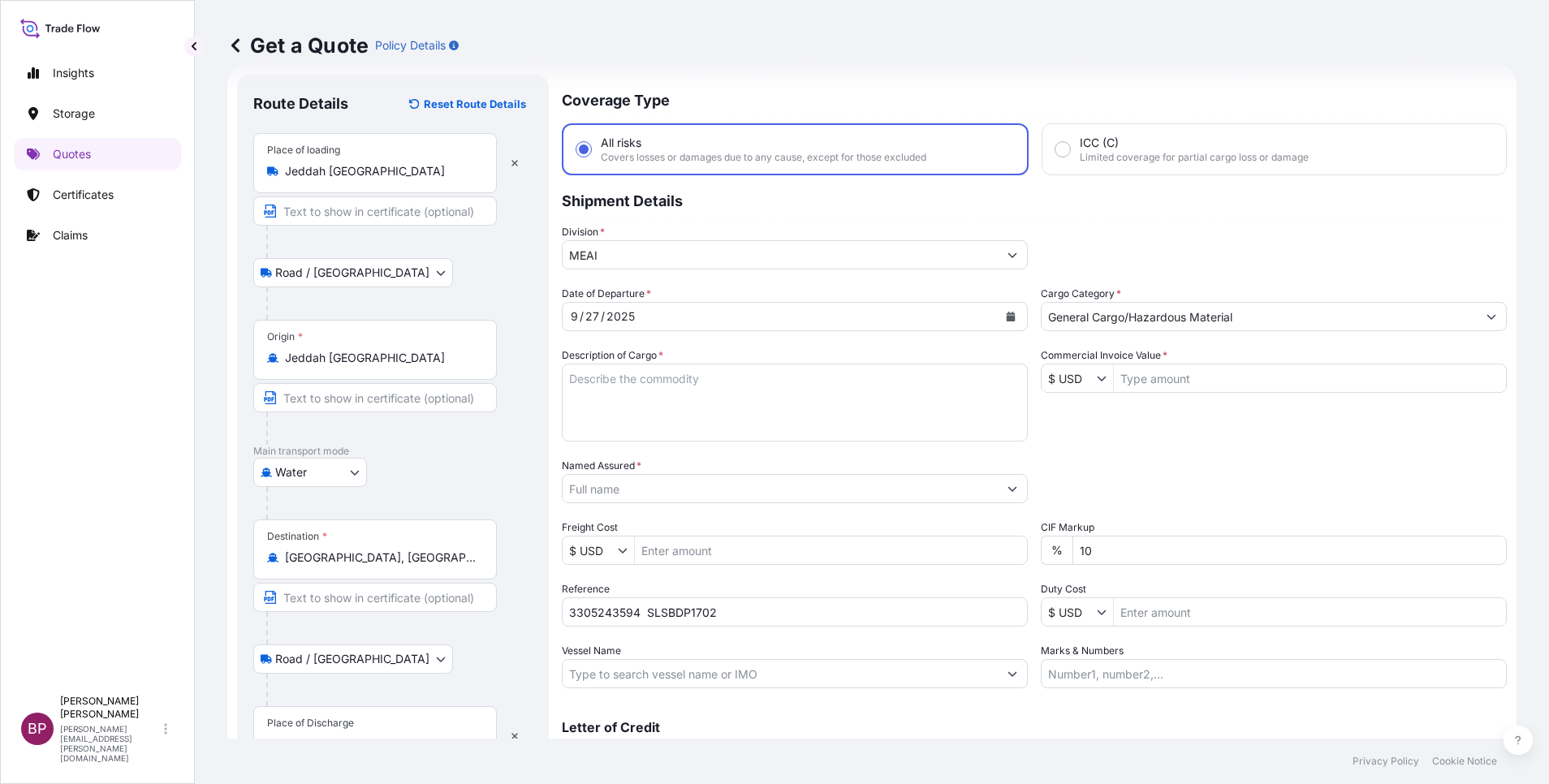
click at [358, 712] on div "Place of Discharge" at bounding box center [375, 736] width 243 height 60
click at [358, 737] on input "Place of Discharge" at bounding box center [380, 744] width 191 height 16
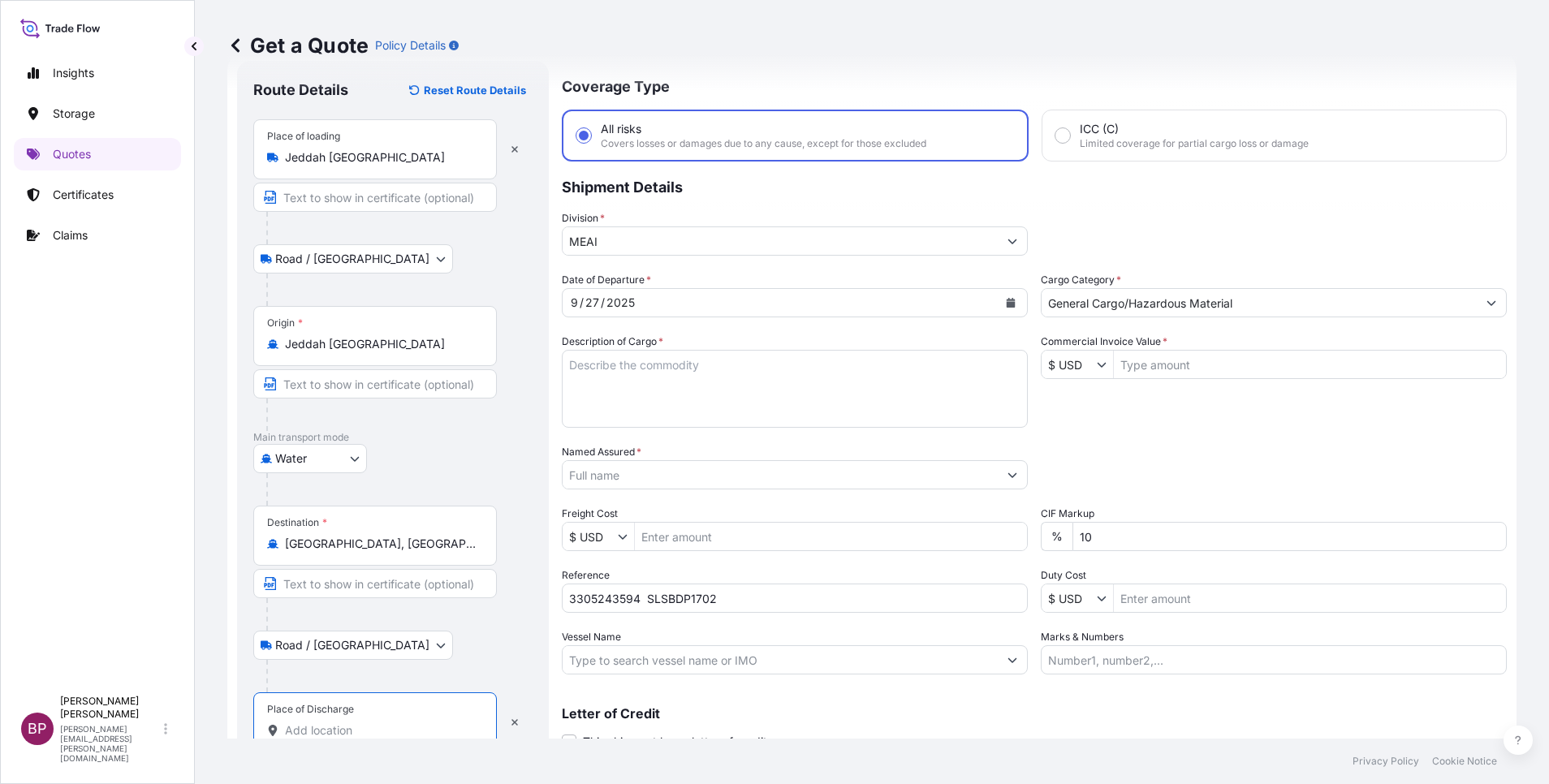
paste input "Port Klang"
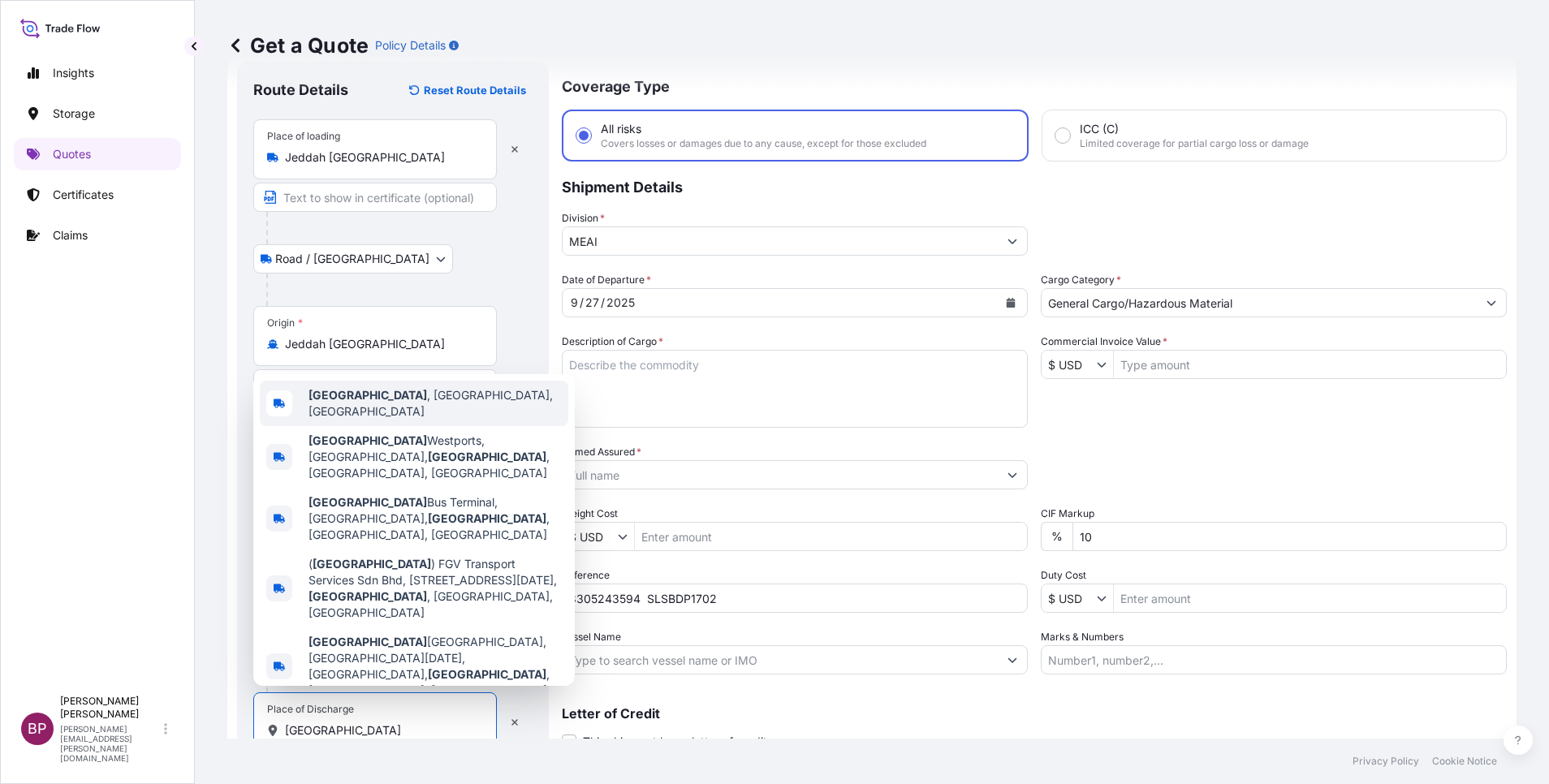
click at [416, 426] on div "Port Klang , Selangor, Malaysia" at bounding box center [413, 403] width 308 height 45
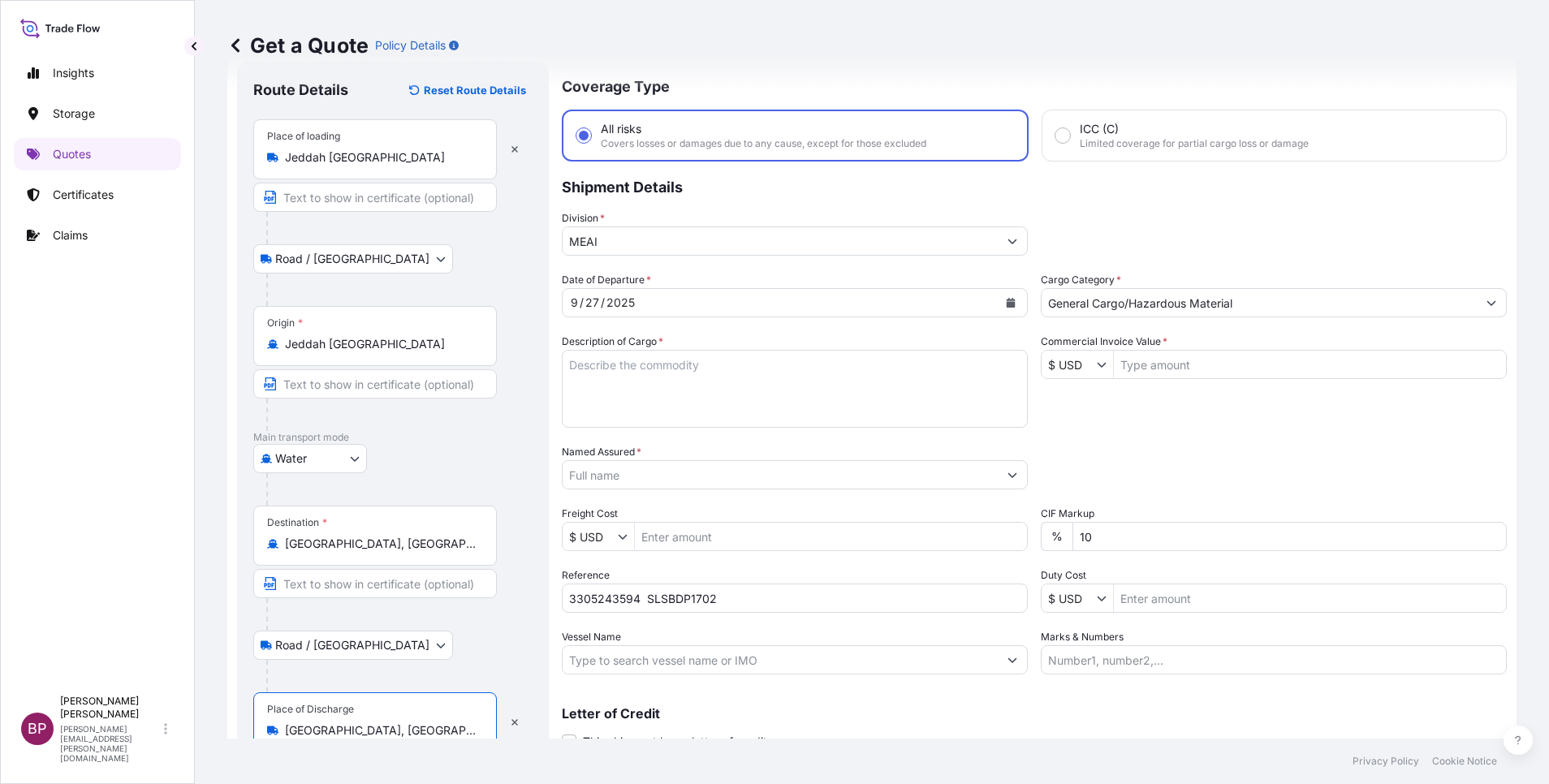
type input "Port Klang, Selangor, Malaysia"
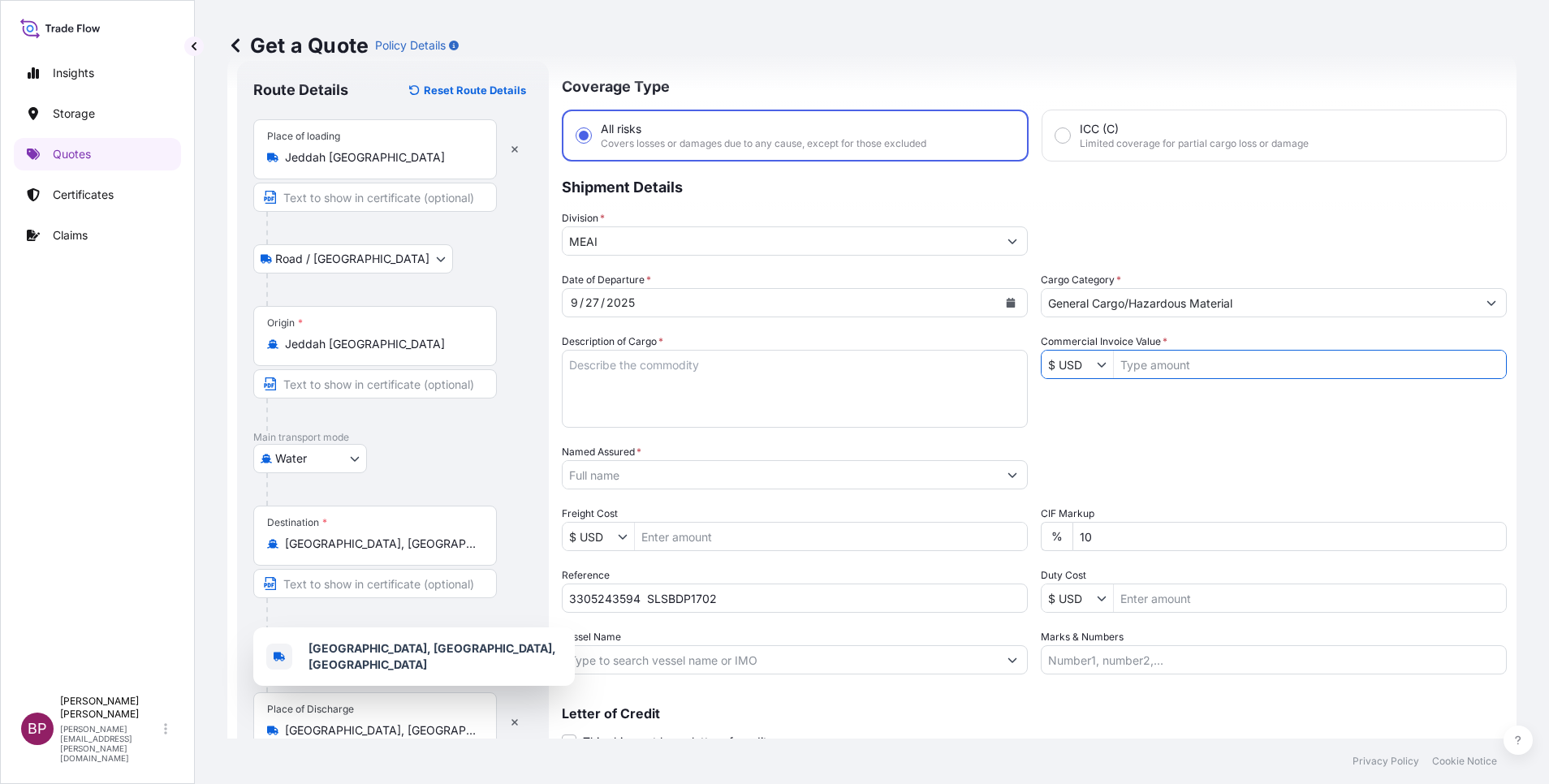
click at [1214, 363] on input "Commercial Invoice Value *" at bounding box center [1310, 364] width 392 height 29
paste input "53263.98"
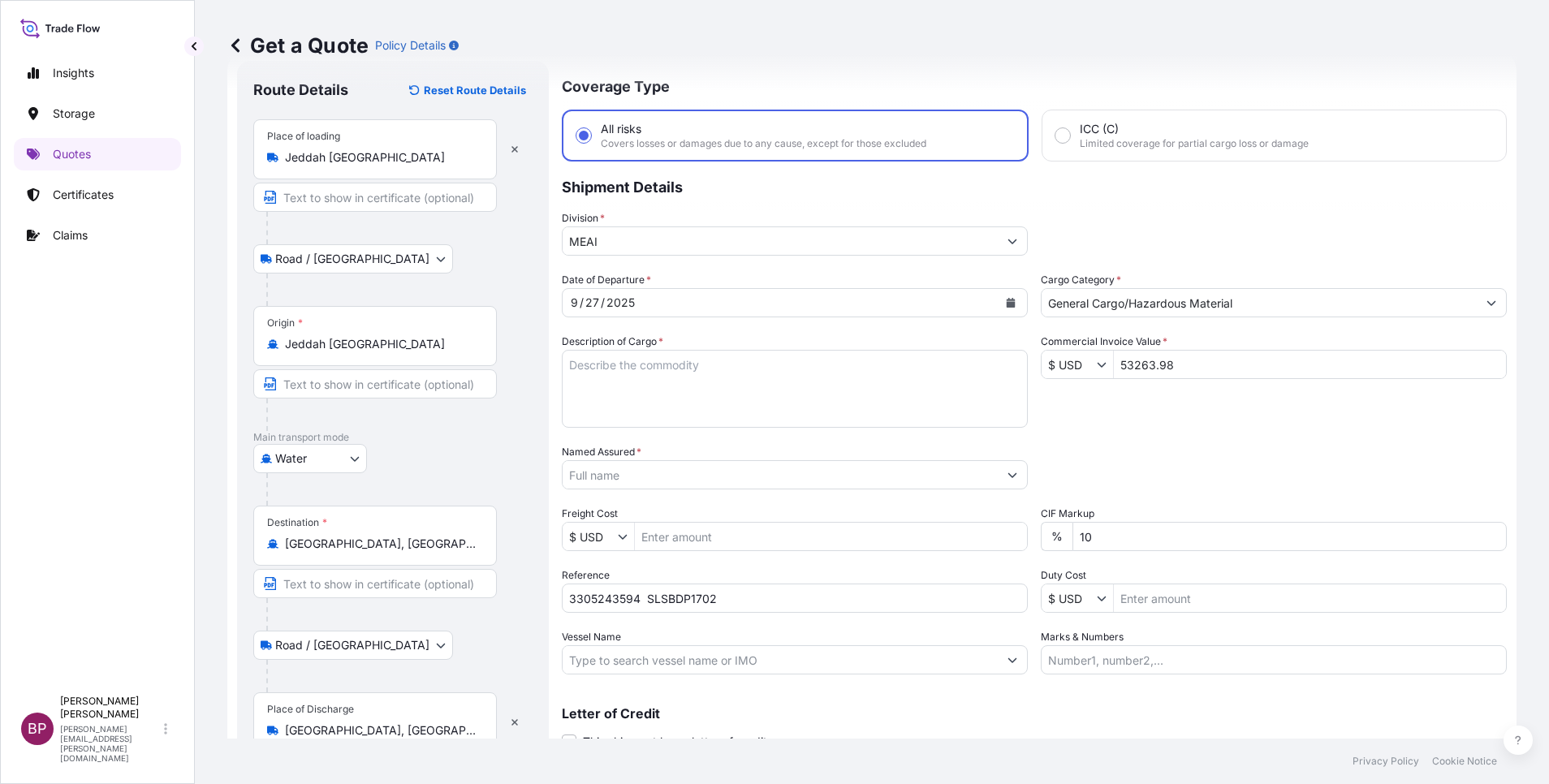
type input "53,263.98"
click at [734, 374] on textarea "Description of Cargo *" at bounding box center [795, 388] width 466 height 78
paste textarea "KELTAN KSA 6405H /Synthetic Rubber EPDM"
type textarea "KELTAN KSA 6405H /Synthetic Rubber EPDM"
click at [649, 470] on input "Named Assured *" at bounding box center [780, 475] width 436 height 29
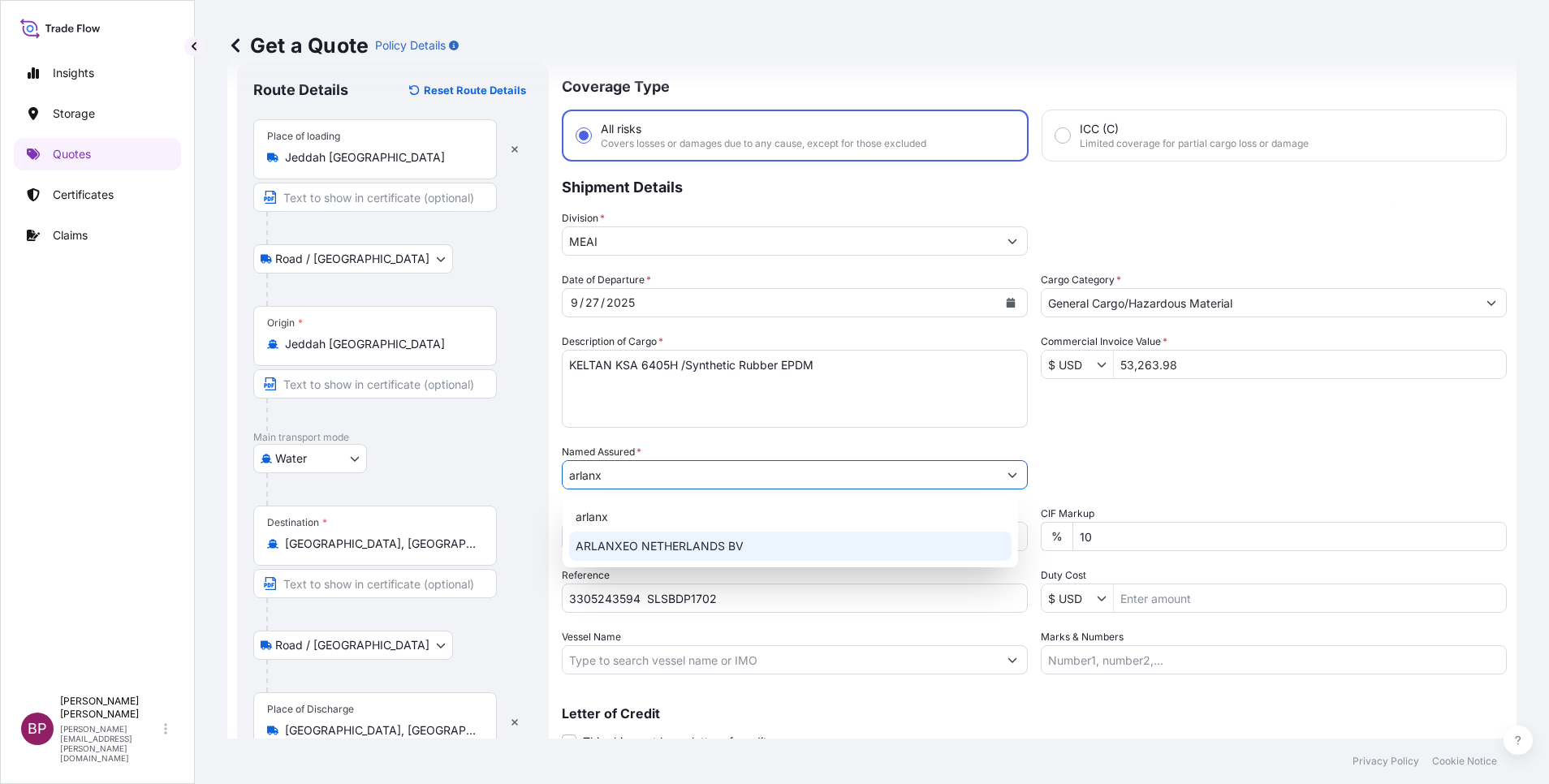
click at [690, 543] on span "ARLANXEO NETHERLANDS BV" at bounding box center [660, 546] width 168 height 16
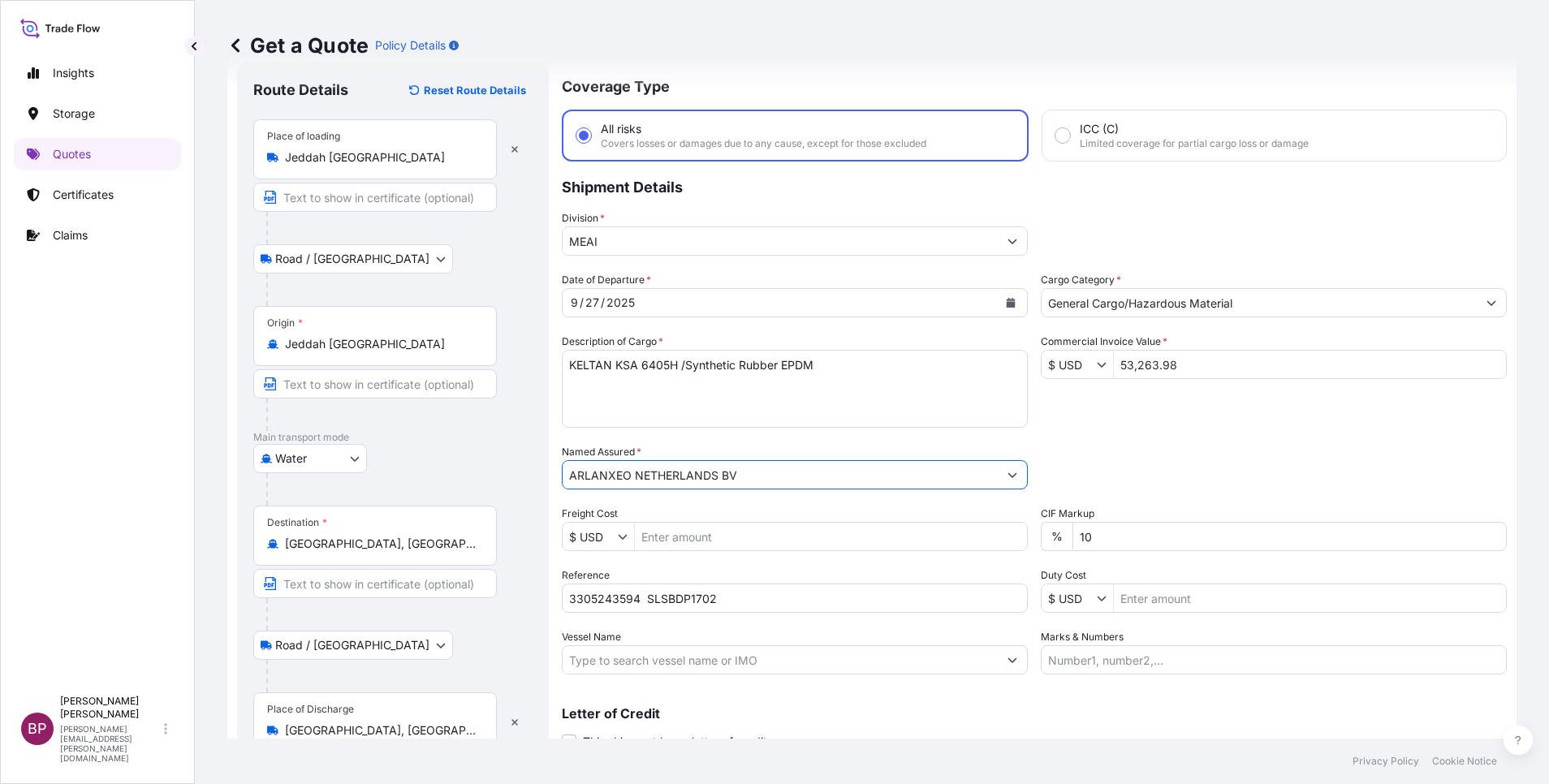
type input "ARLANXEO NETHERLANDS BV"
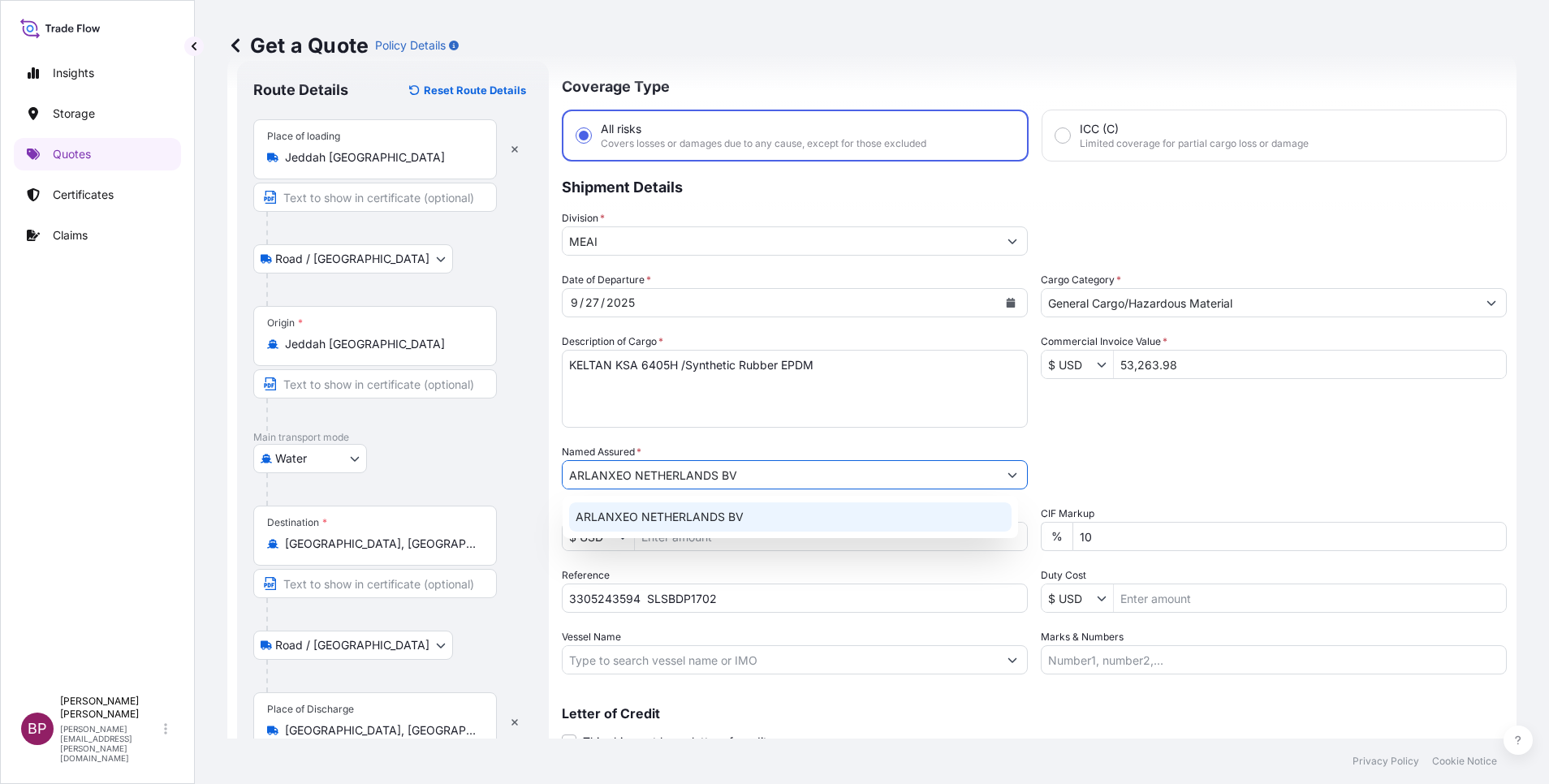
click at [733, 503] on div "ARLANXEO NETHERLANDS BV" at bounding box center [790, 517] width 442 height 29
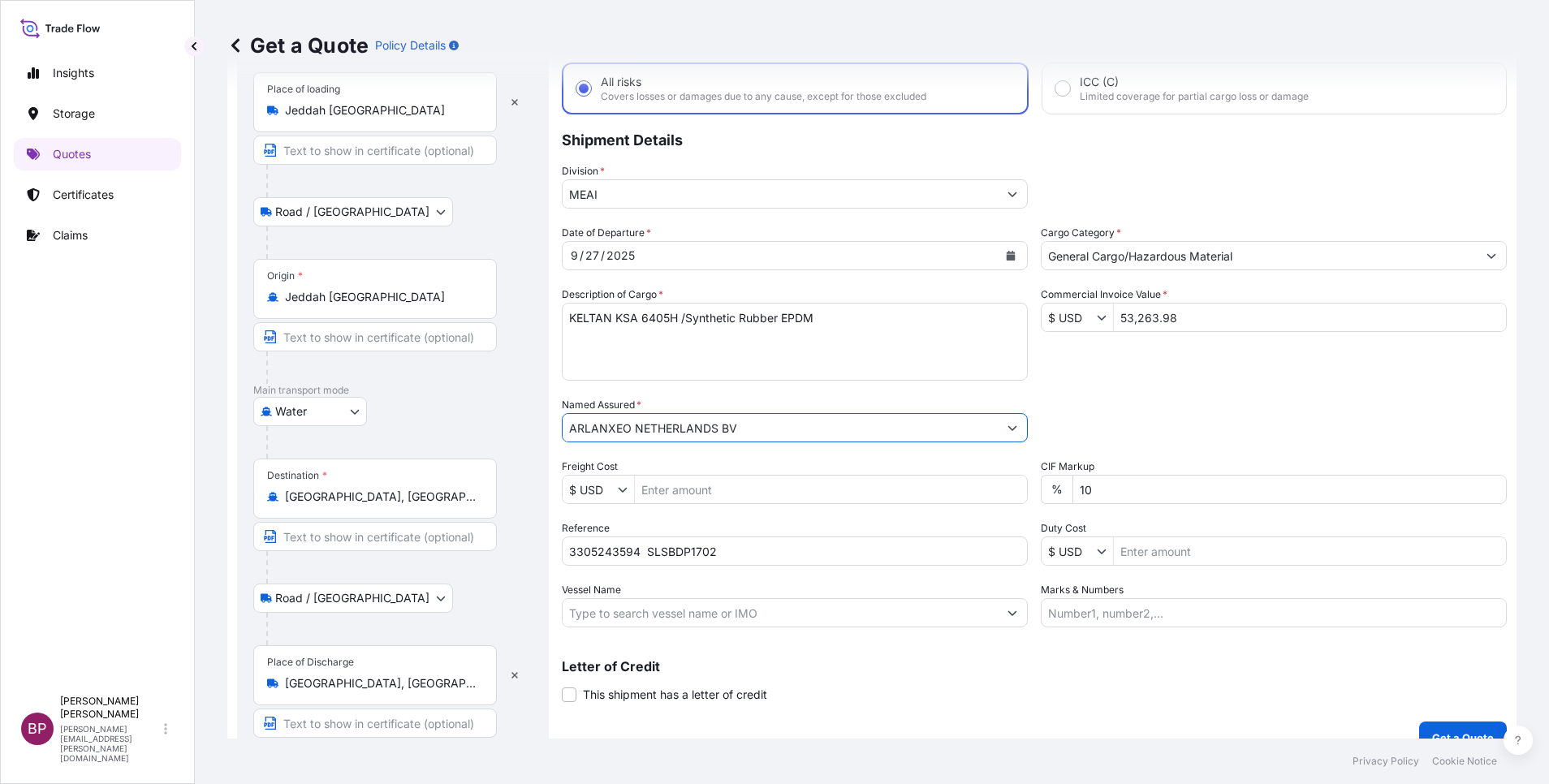
scroll to position [112, 0]
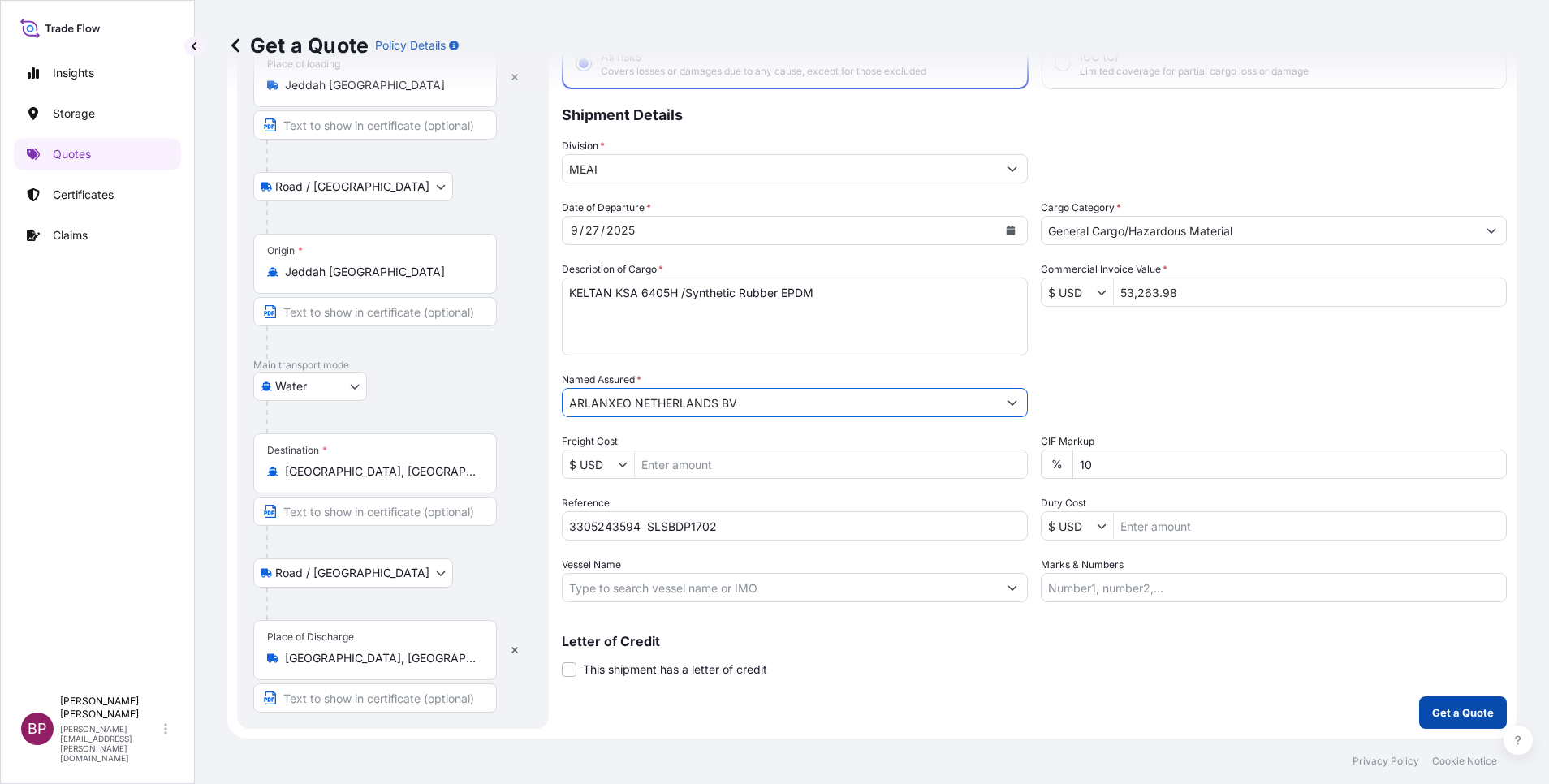
click at [1473, 710] on p "Get a Quote" at bounding box center [1463, 713] width 62 height 16
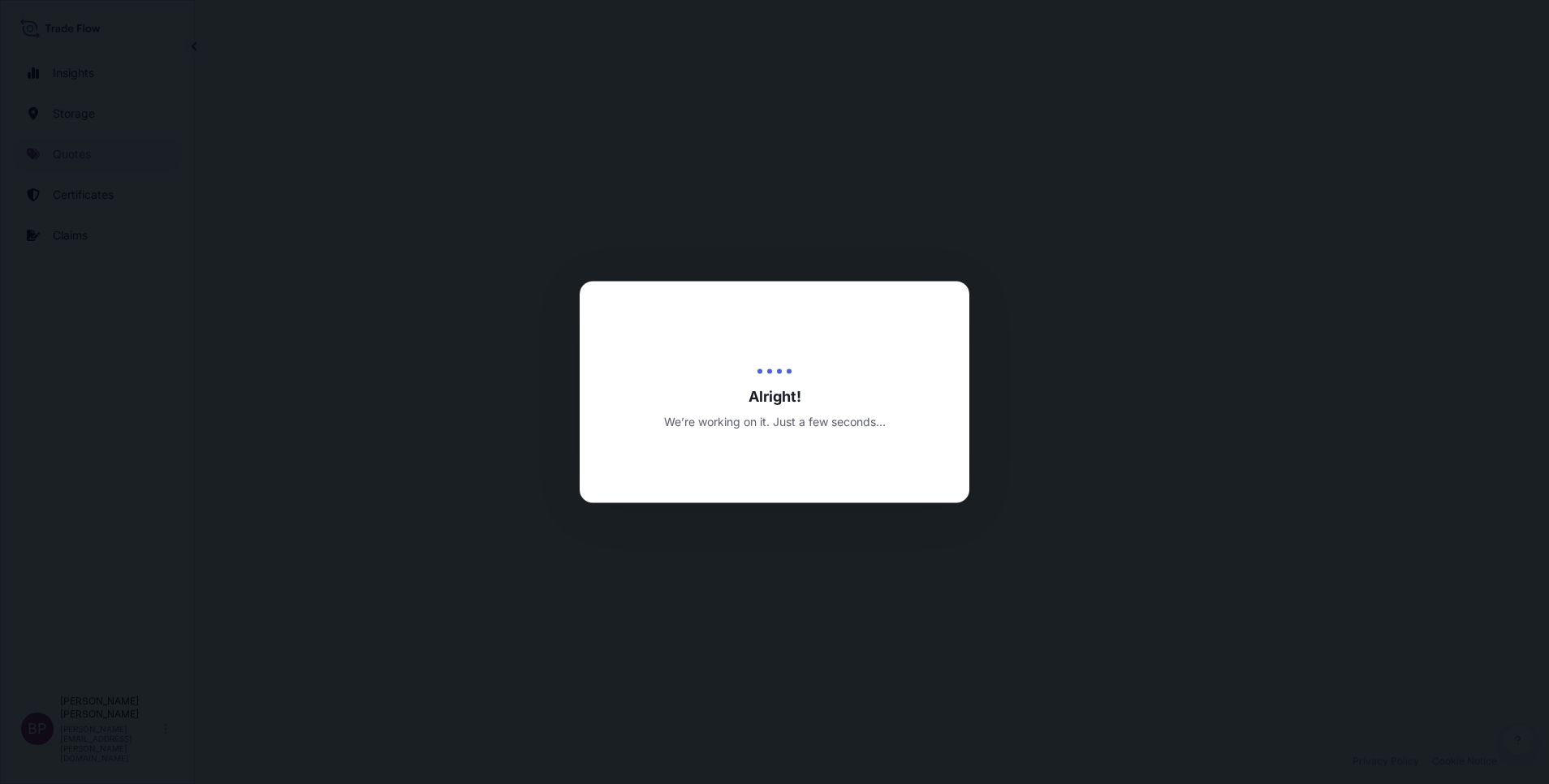
select select "Road / [GEOGRAPHIC_DATA]"
select select "Water"
select select "Road / [GEOGRAPHIC_DATA]"
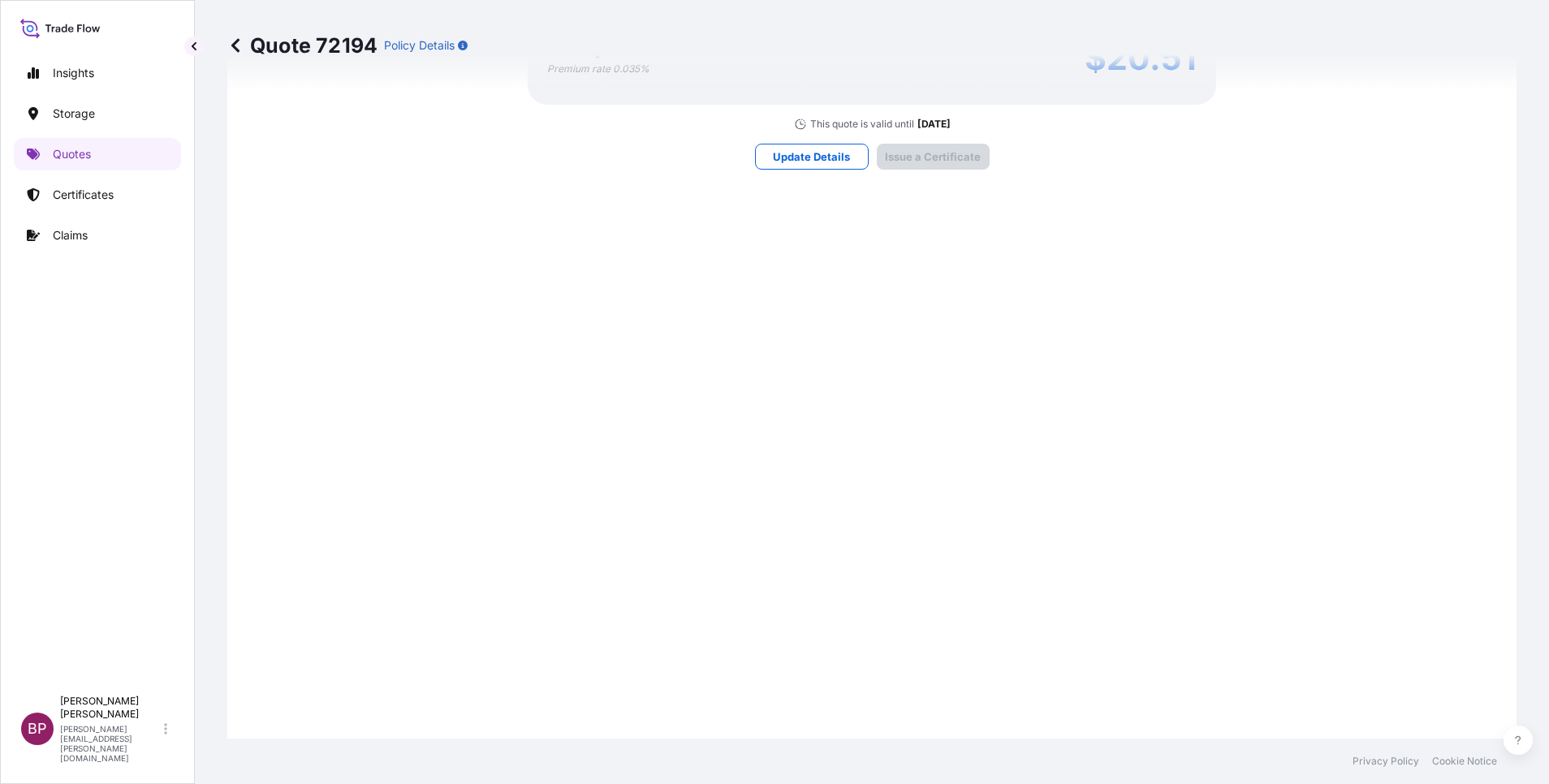
scroll to position [2406, 0]
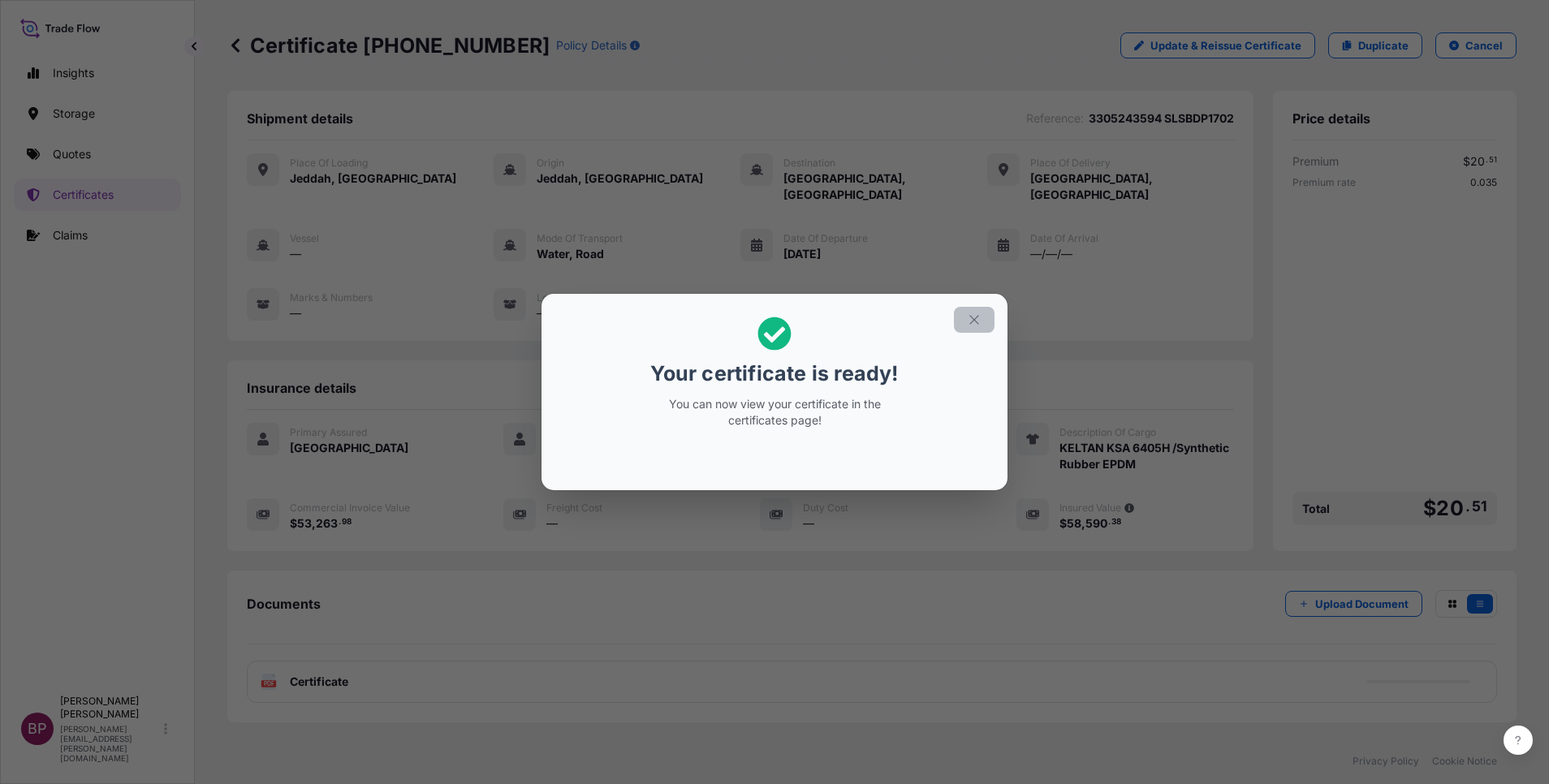
click at [980, 322] on icon "button" at bounding box center [973, 320] width 14 height 14
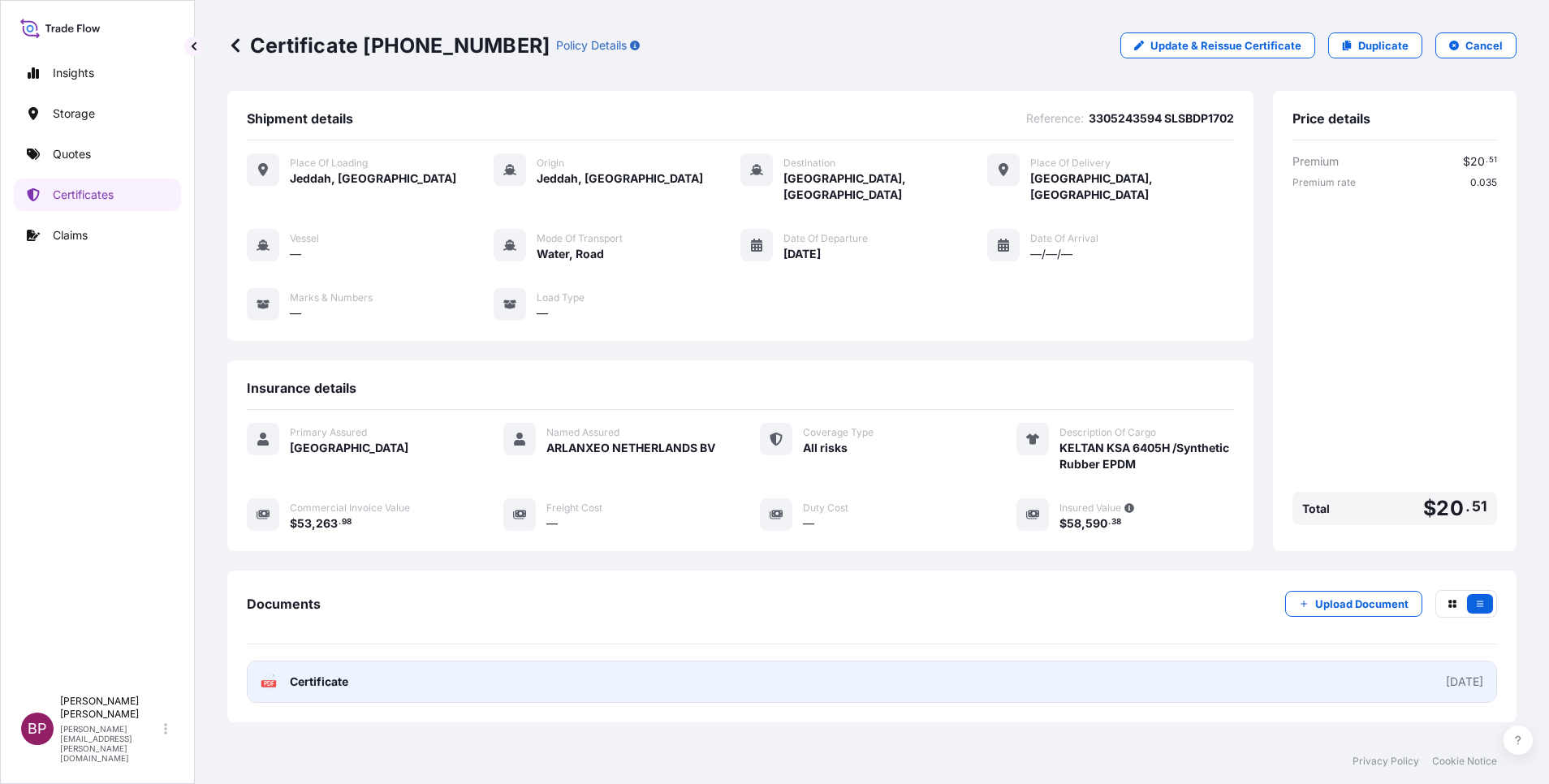
click at [338, 674] on span "Certificate" at bounding box center [319, 682] width 59 height 16
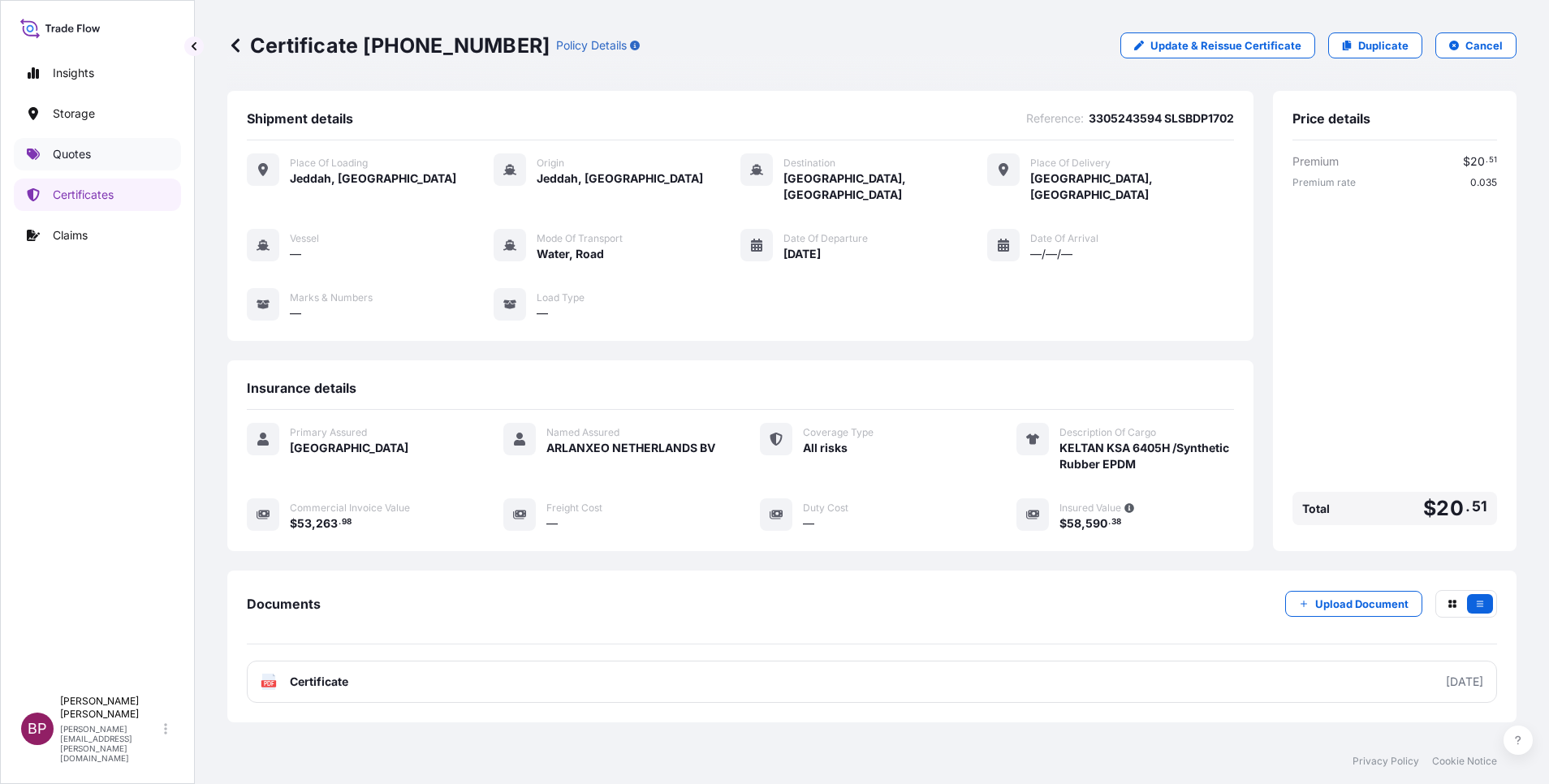
click at [85, 160] on p "Quotes" at bounding box center [72, 154] width 39 height 16
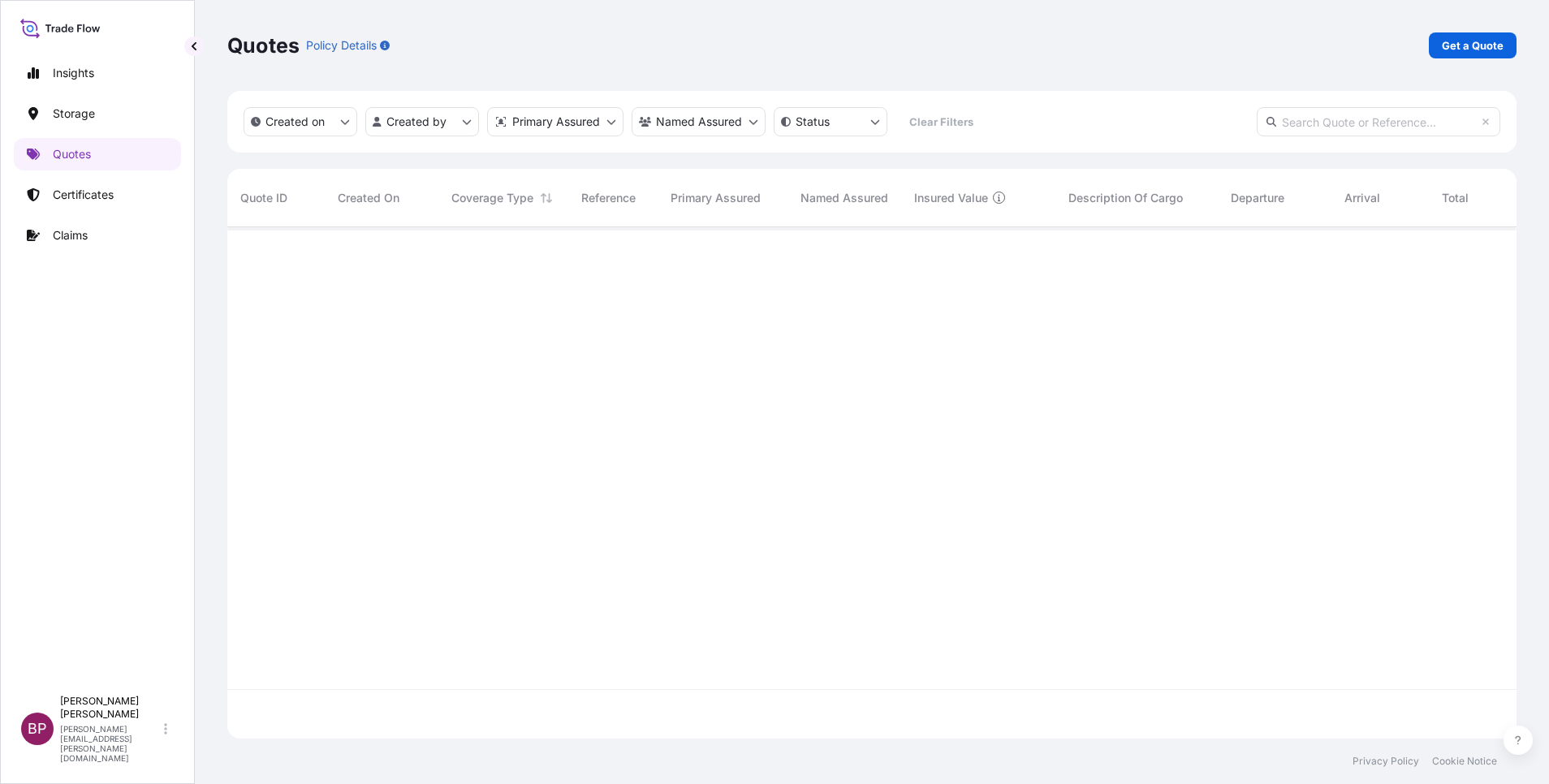
scroll to position [502, 1271]
click at [1480, 56] on link "Get a Quote" at bounding box center [1473, 45] width 88 height 26
select select "Water"
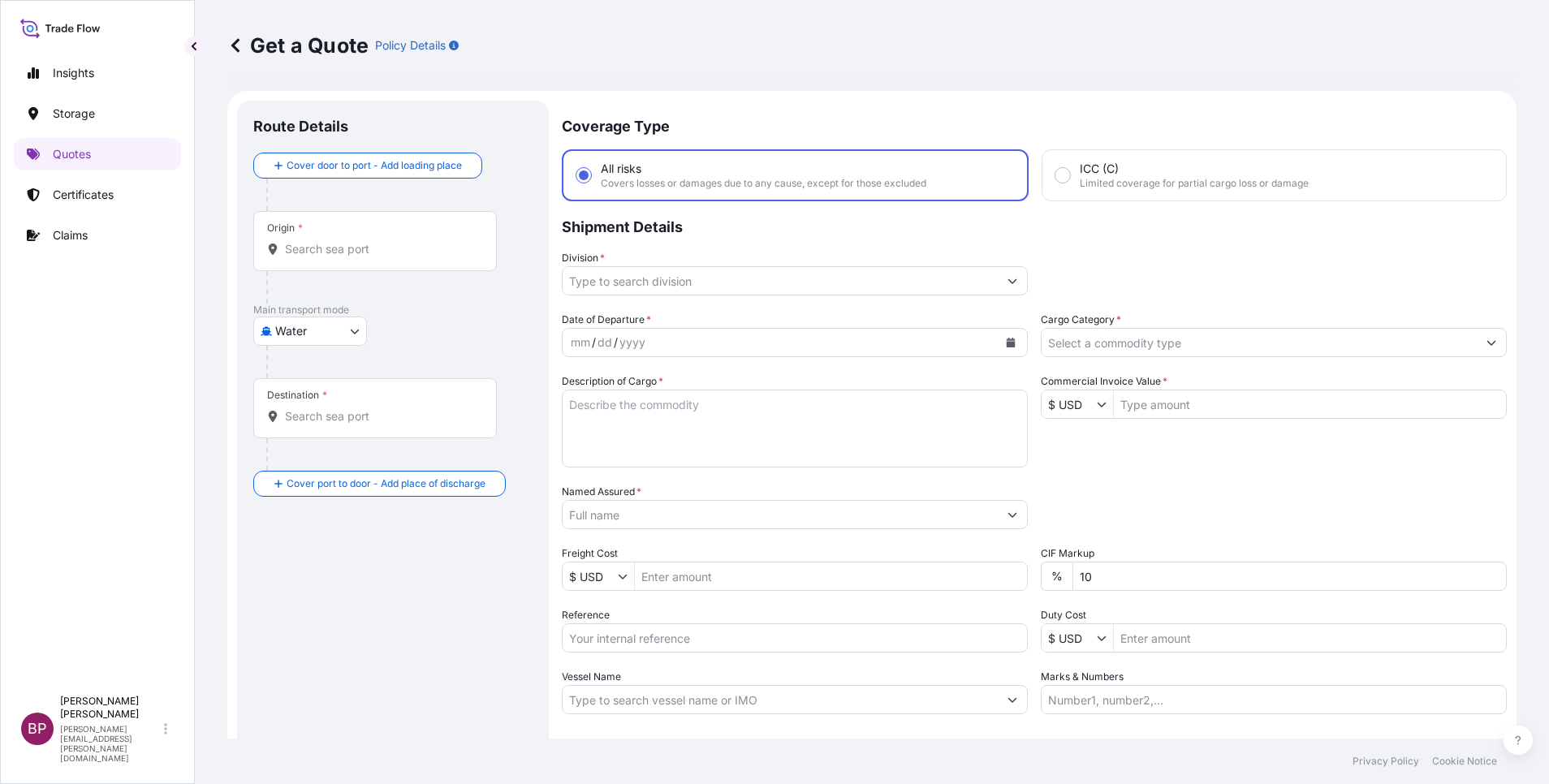
scroll to position [26, 0]
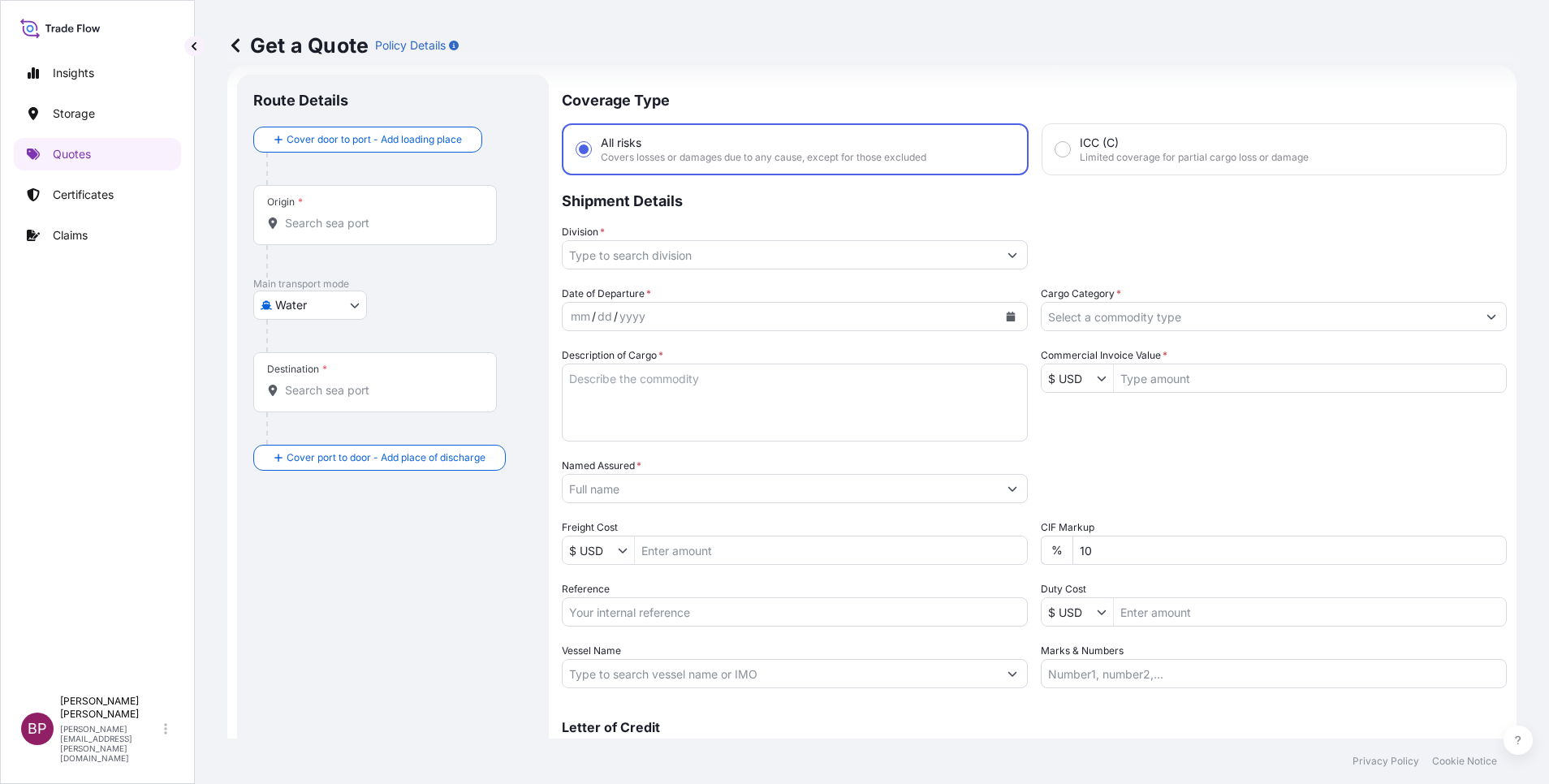
click at [1211, 318] on input "Cargo Category *" at bounding box center [1259, 317] width 436 height 29
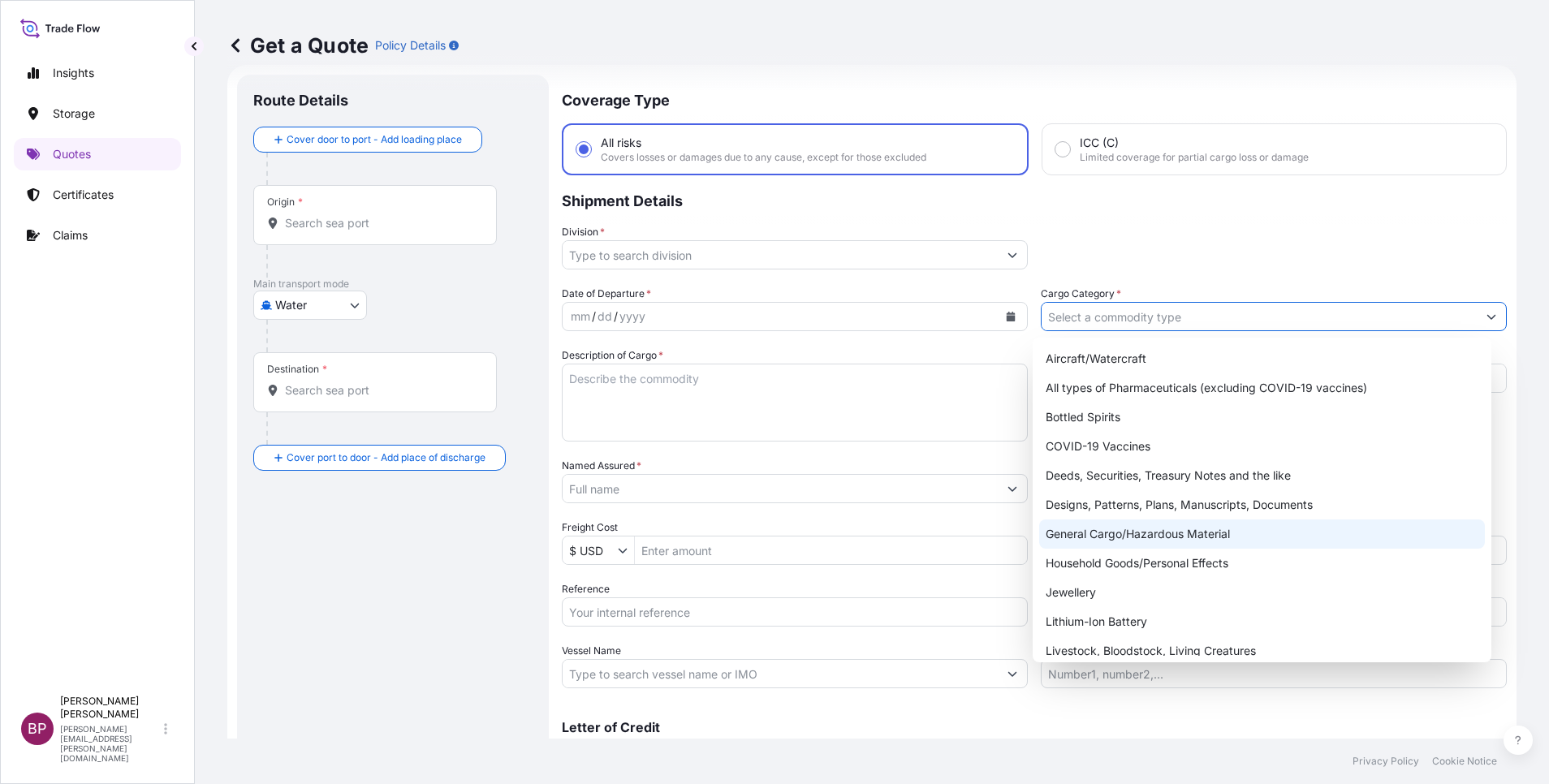
click at [1094, 542] on div "General Cargo/Hazardous Material" at bounding box center [1262, 534] width 446 height 29
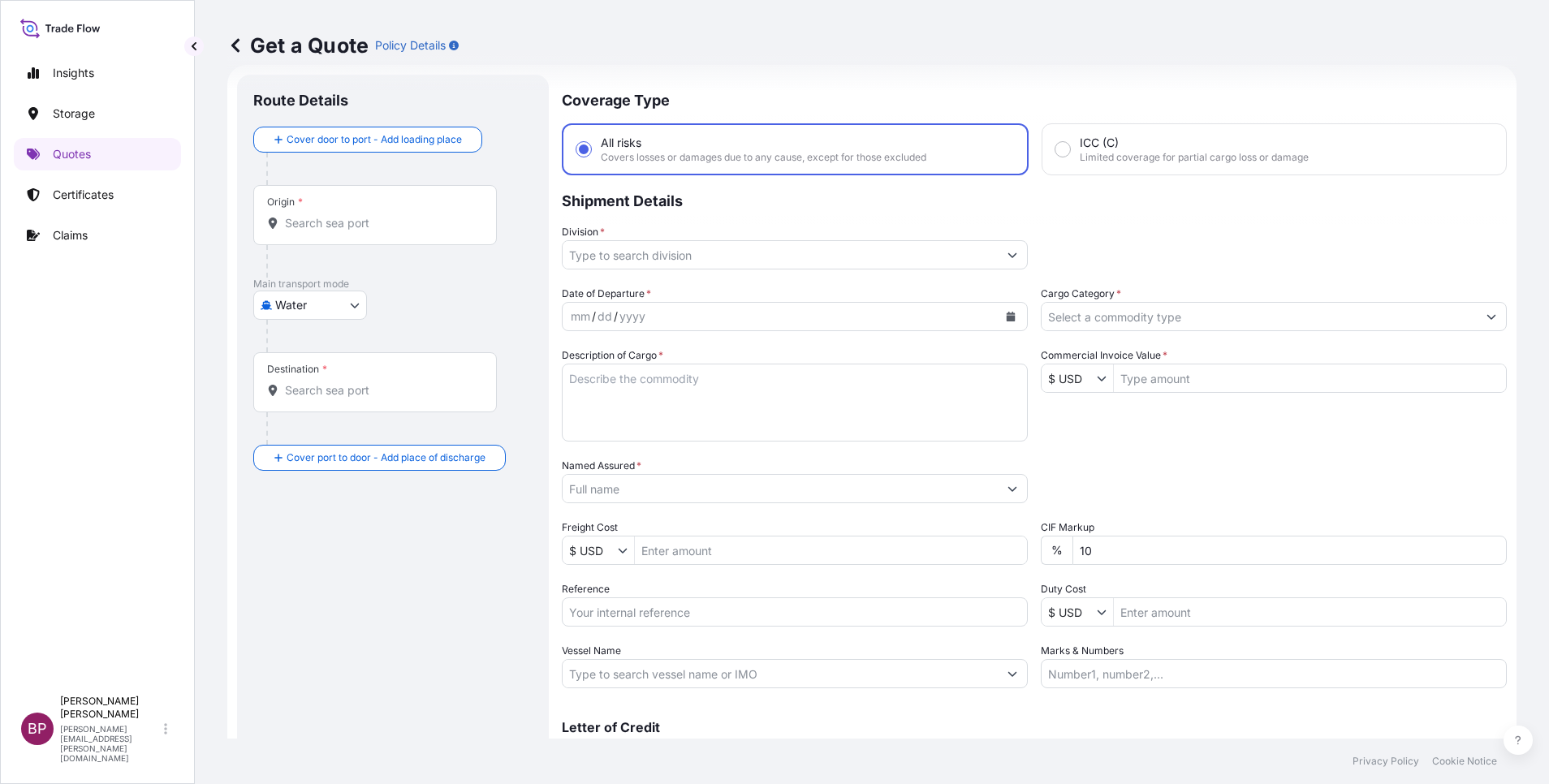
drag, startPoint x: 1094, startPoint y: 542, endPoint x: 1064, endPoint y: 454, distance: 93.0
click at [1064, 454] on div "Date of Departure * mm / dd / yyyy Cargo Category * Description of Cargo * Comm…" at bounding box center [1034, 487] width 945 height 403
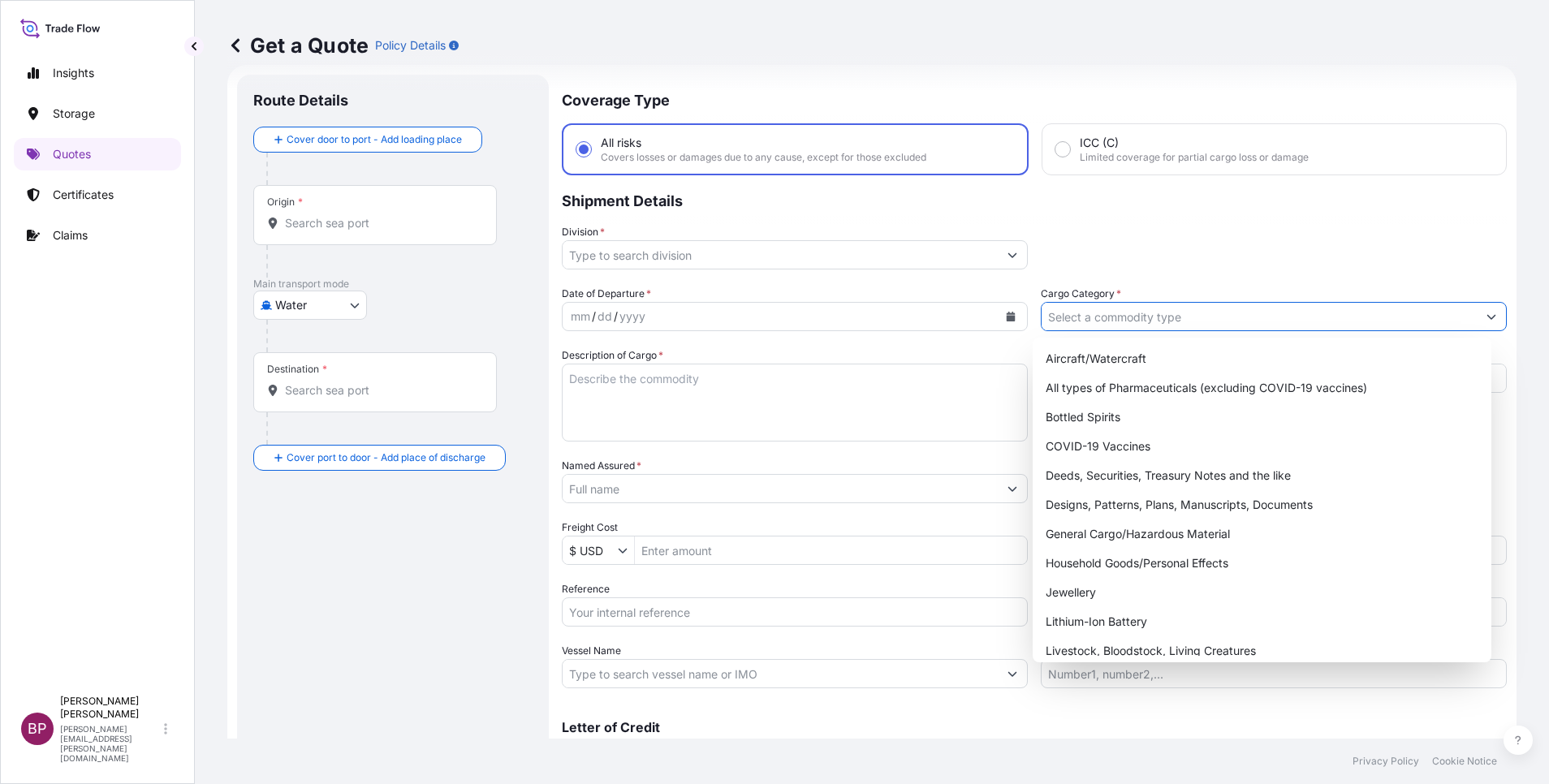
click at [1193, 318] on input "Cargo Category *" at bounding box center [1259, 317] width 436 height 29
click at [1150, 538] on div "General Cargo/Hazardous Material" at bounding box center [1262, 534] width 446 height 29
type input "General Cargo/Hazardous Material"
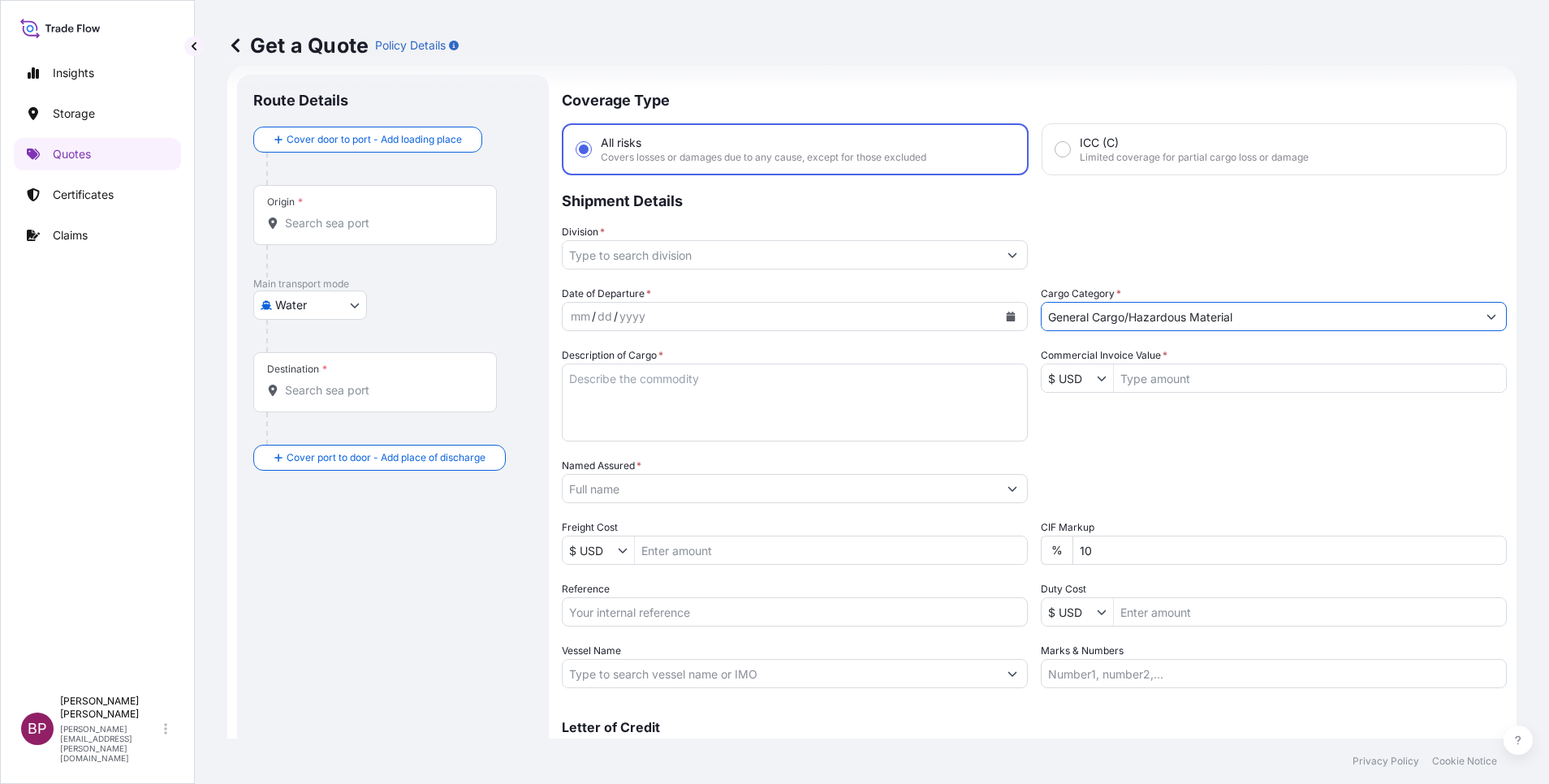
click at [1007, 259] on icon "Show suggestions" at bounding box center [1012, 255] width 10 height 10
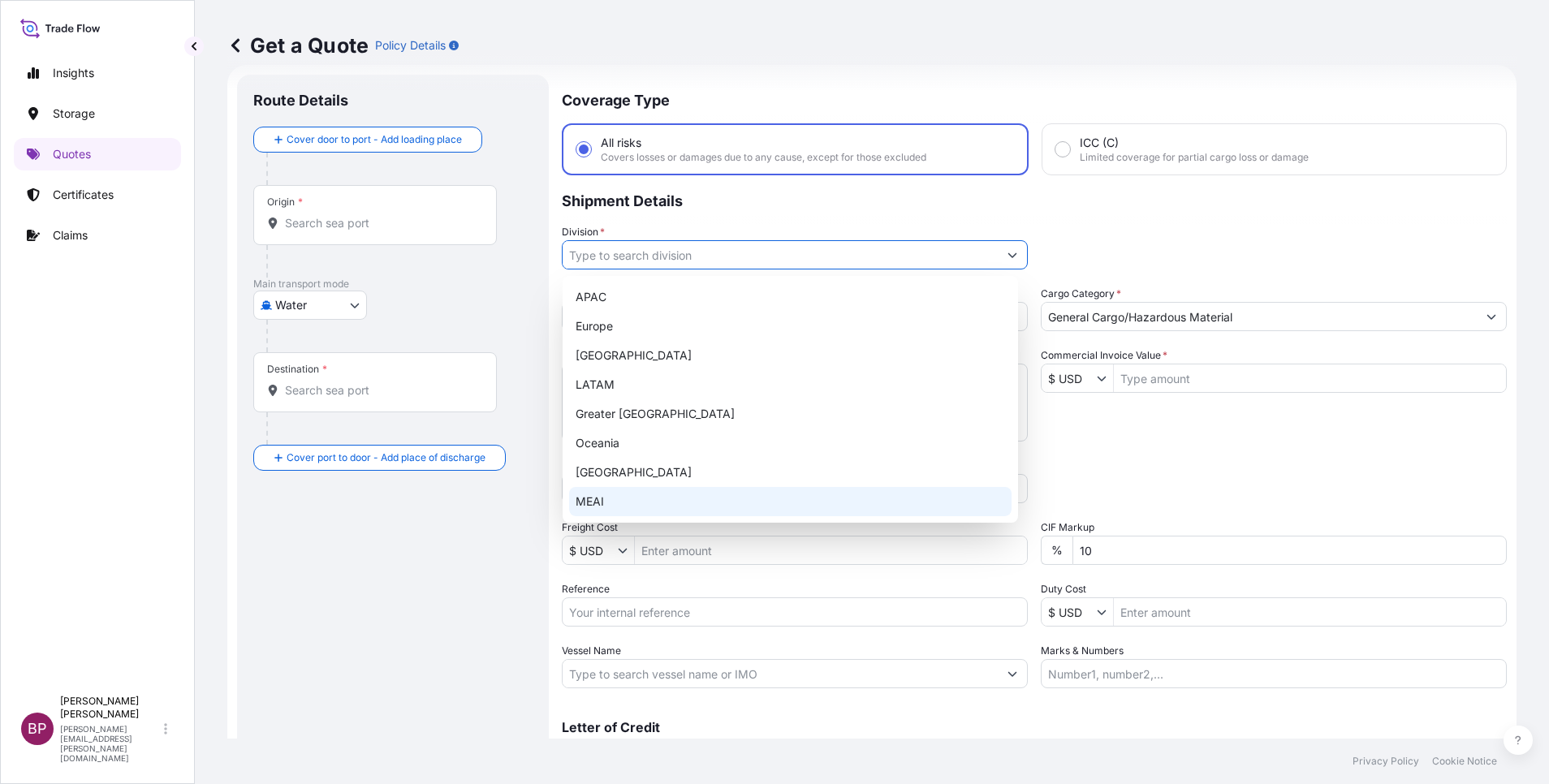
click at [676, 505] on div "MEAI" at bounding box center [790, 501] width 442 height 29
type input "MEAI"
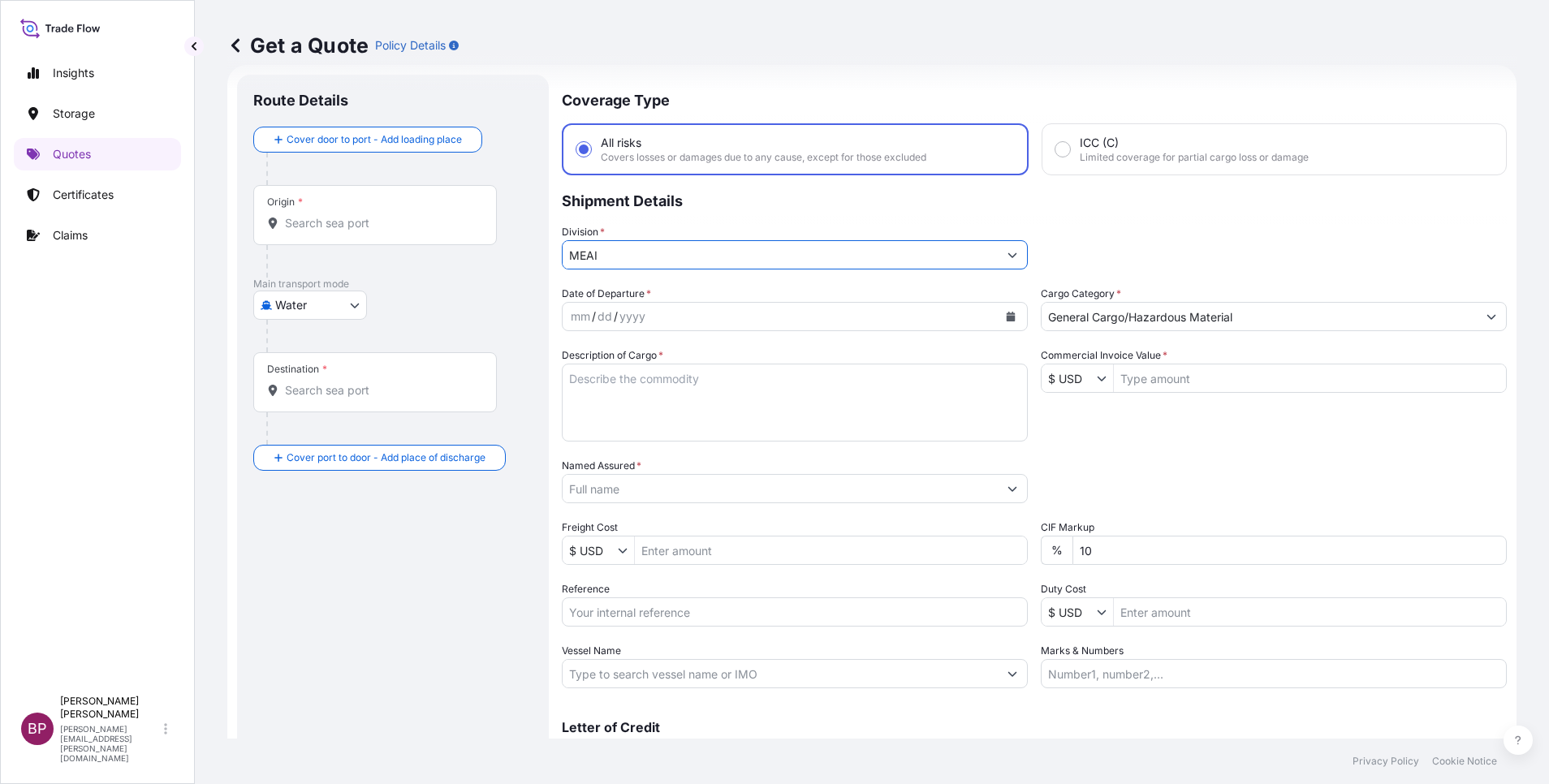
click at [1007, 319] on button "Calendar" at bounding box center [1010, 316] width 26 height 26
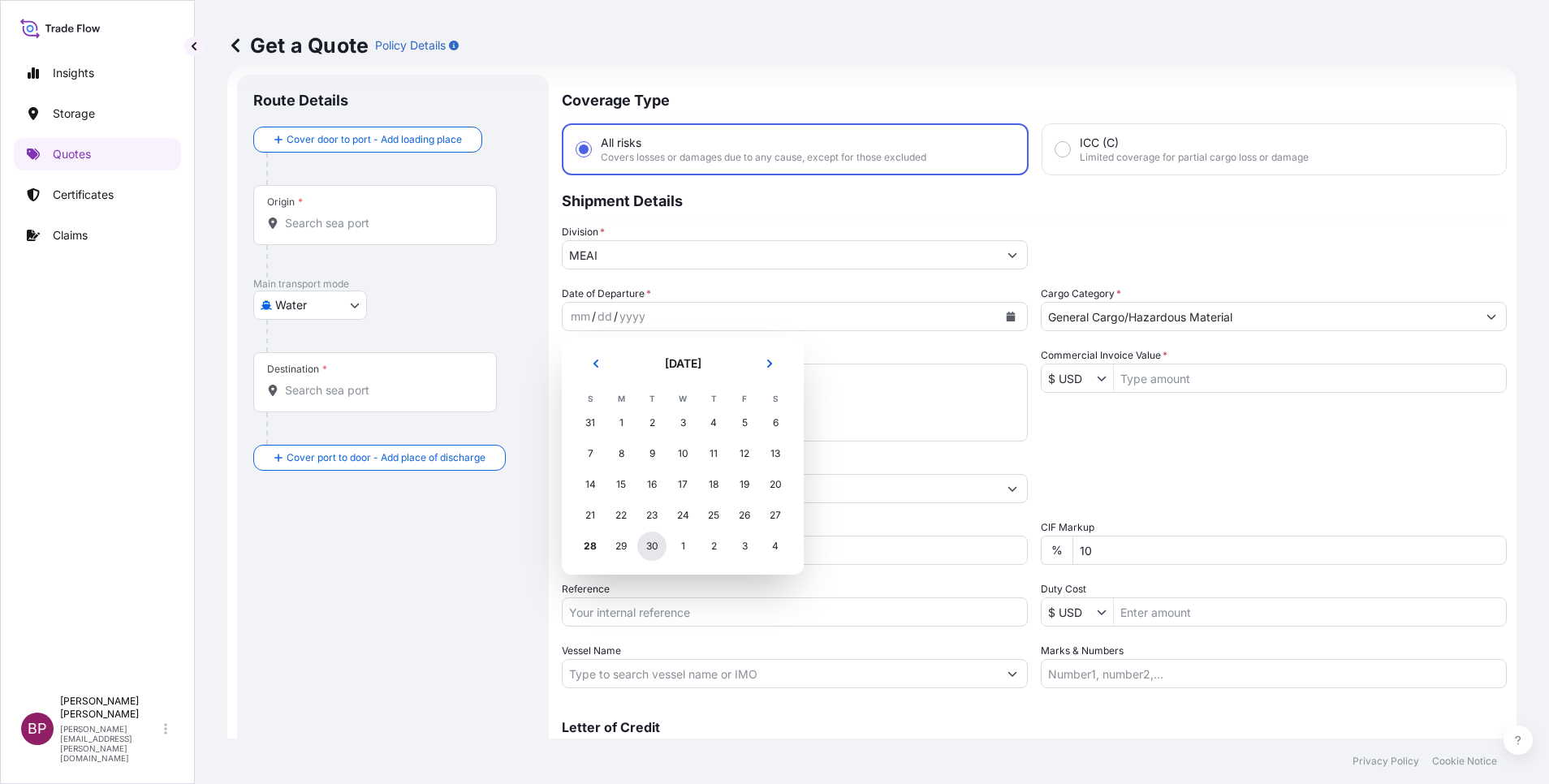
click at [651, 548] on div "30" at bounding box center [652, 546] width 29 height 29
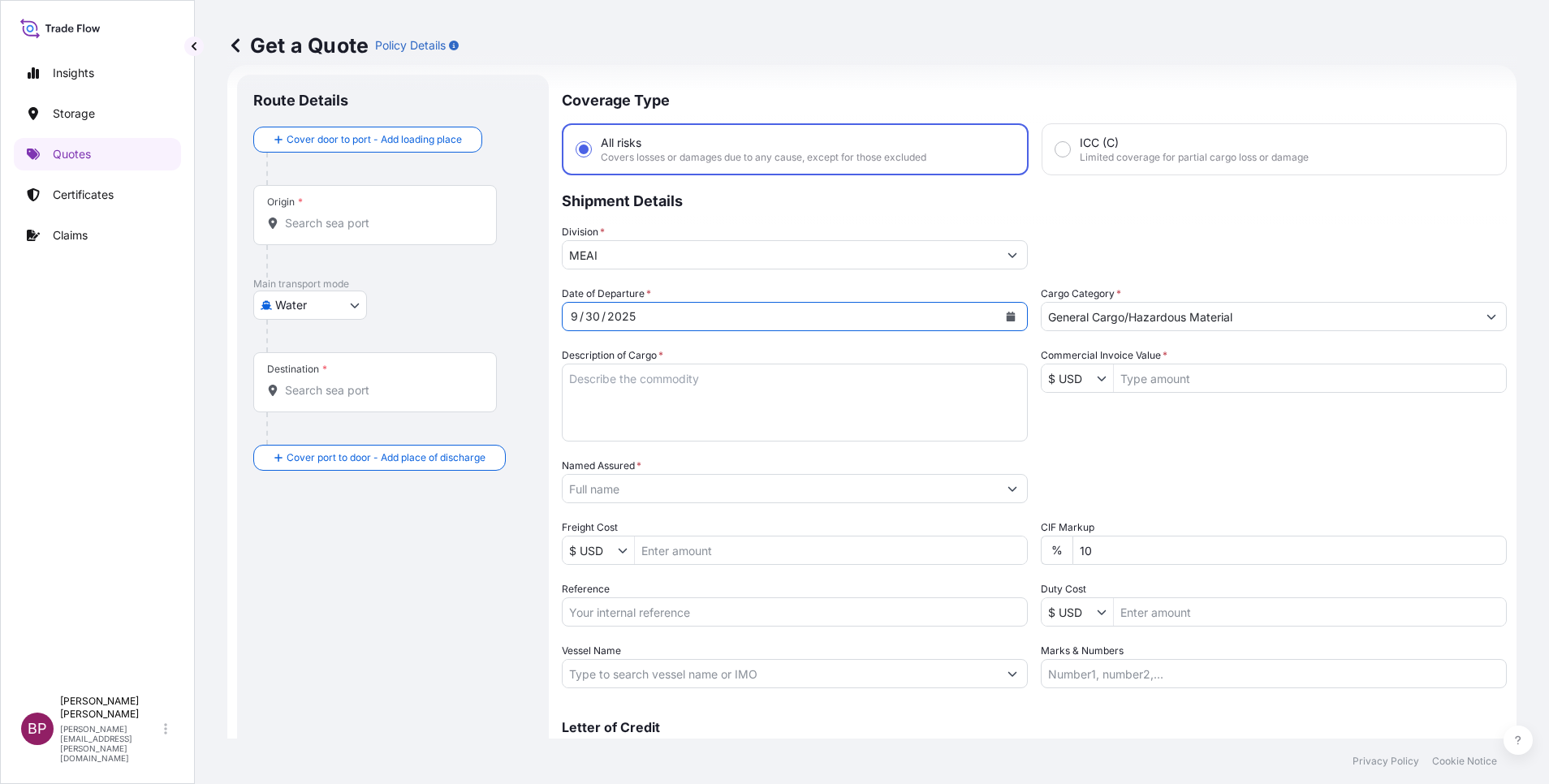
click at [655, 623] on input "Reference" at bounding box center [795, 612] width 466 height 29
paste input "3305244128 3100108863"
type input "3305244128 3100108863"
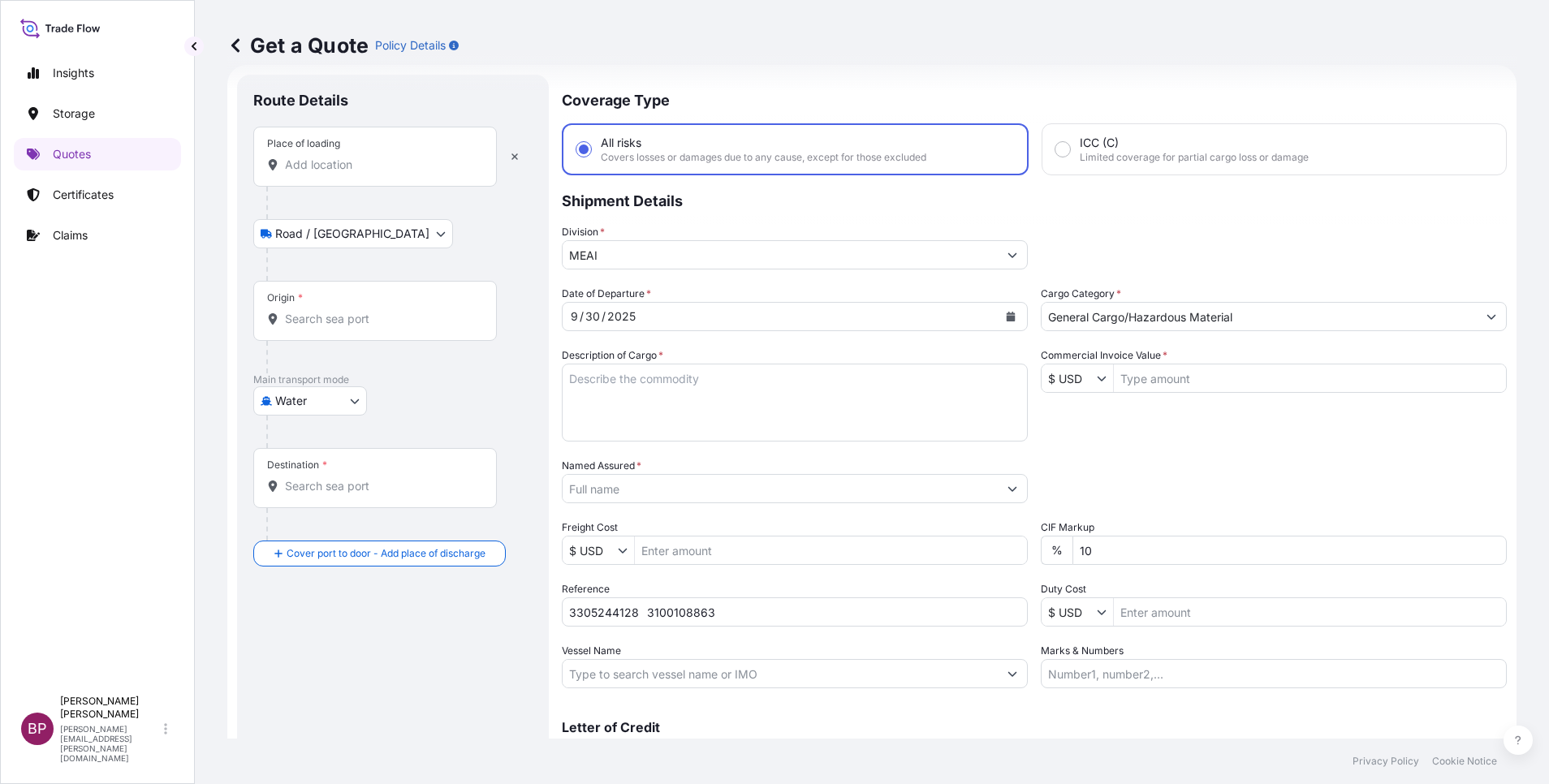
click at [316, 178] on div "Place of loading" at bounding box center [375, 156] width 243 height 60
click at [316, 173] on input "Place of loading" at bounding box center [380, 164] width 191 height 16
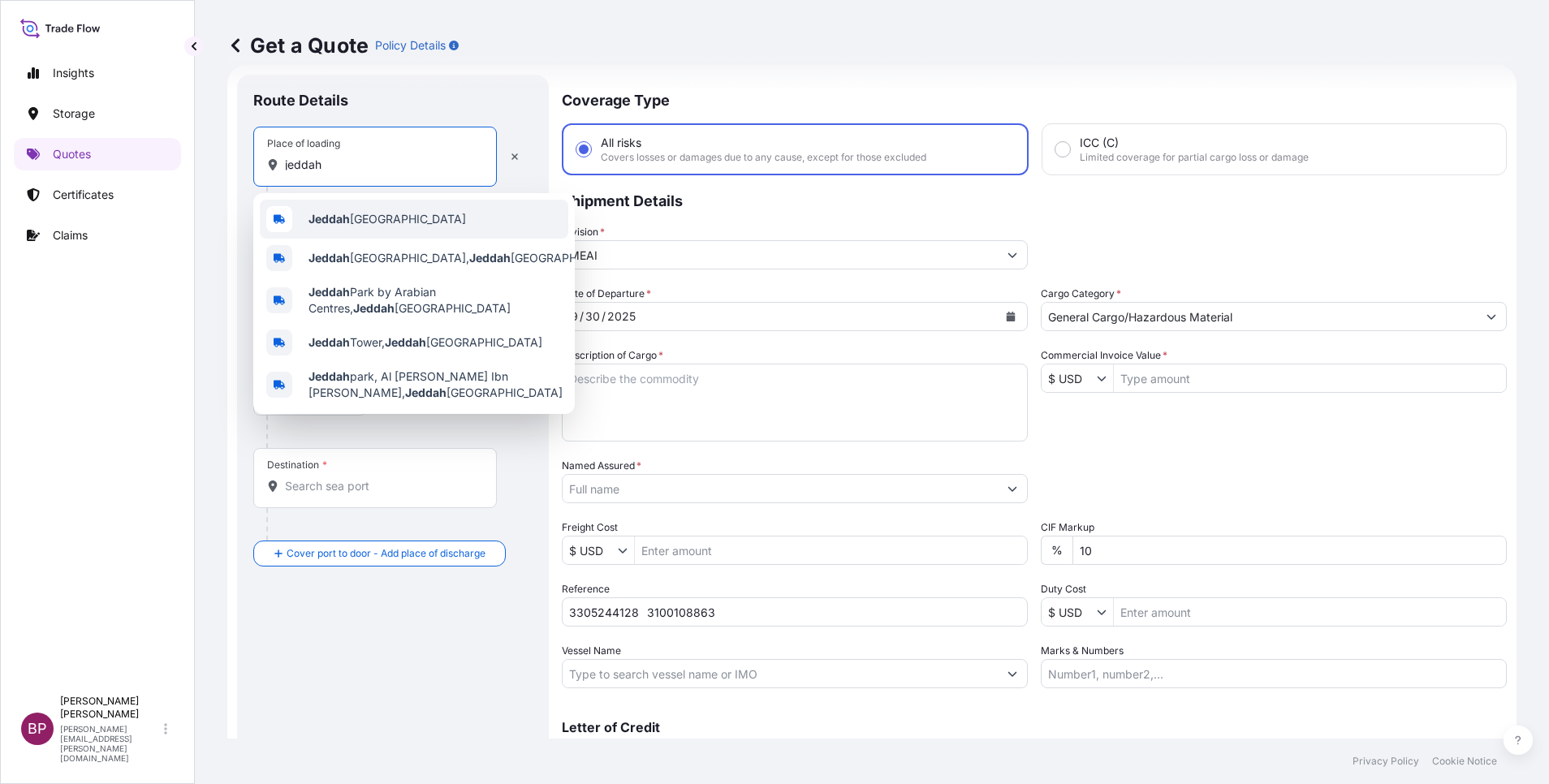
click at [368, 222] on span "Jeddah [GEOGRAPHIC_DATA]" at bounding box center [386, 219] width 157 height 16
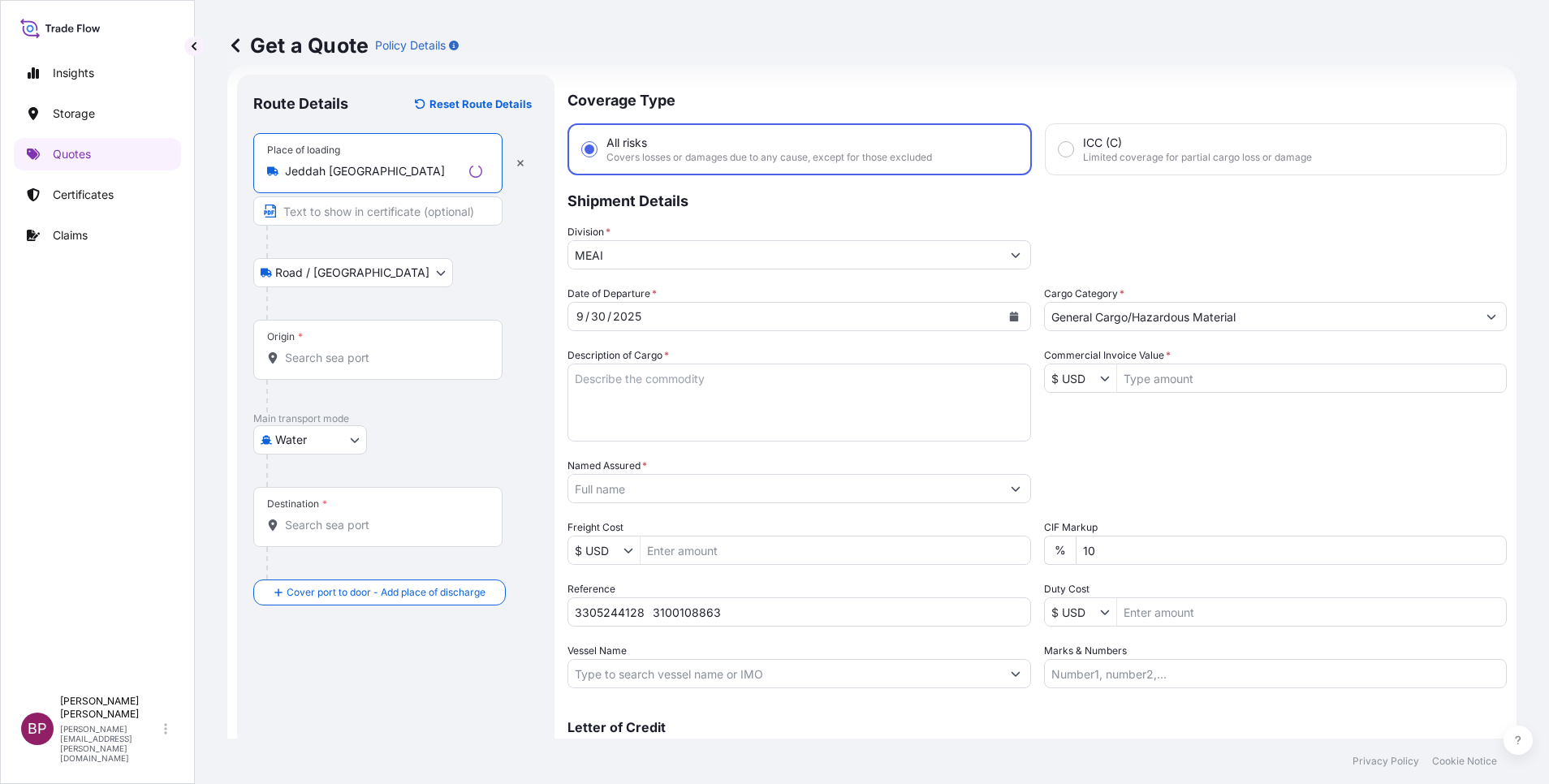
type input "Jeddah [GEOGRAPHIC_DATA]"
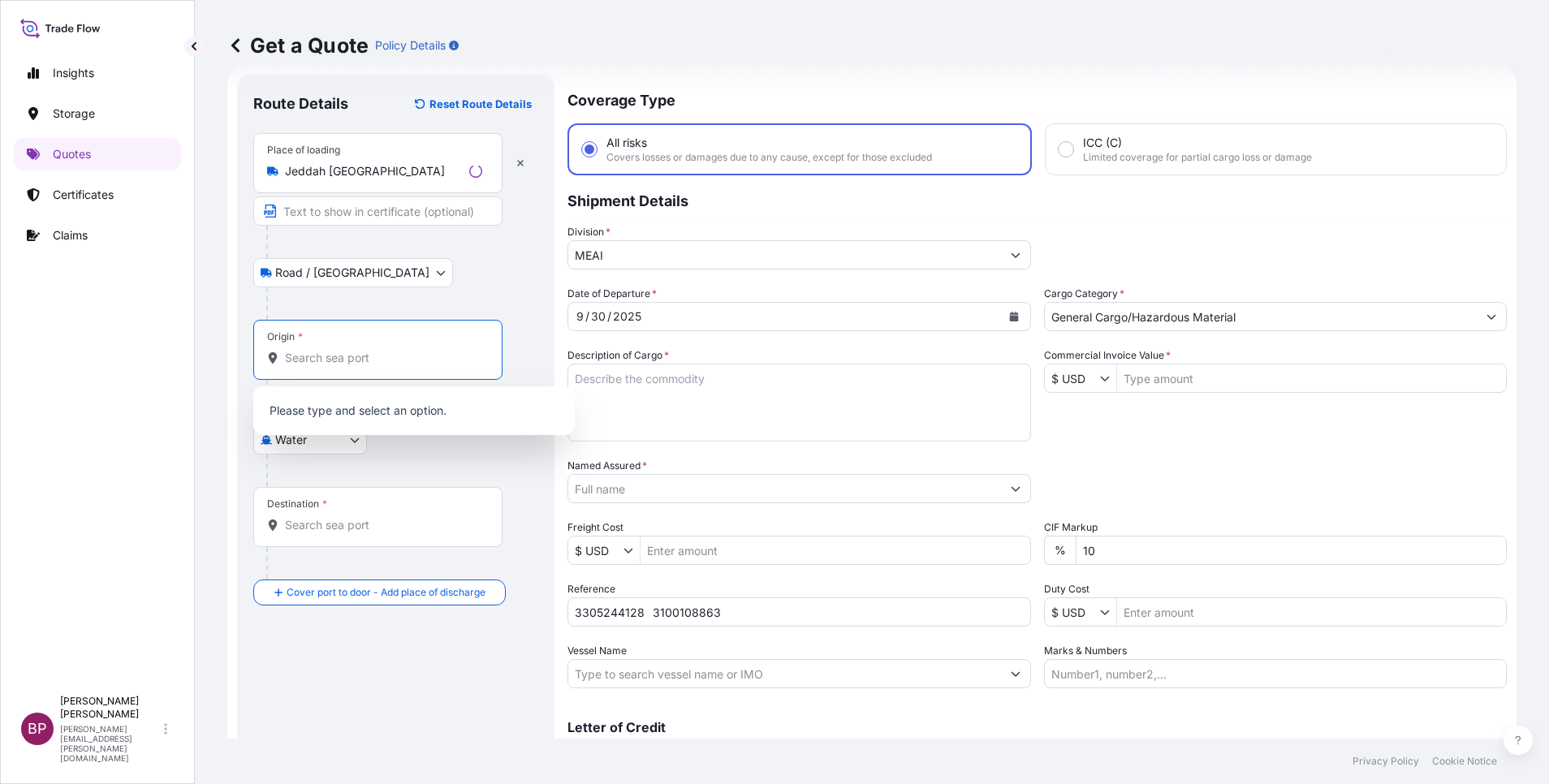
click at [346, 364] on input "Origin *" at bounding box center [383, 357] width 197 height 16
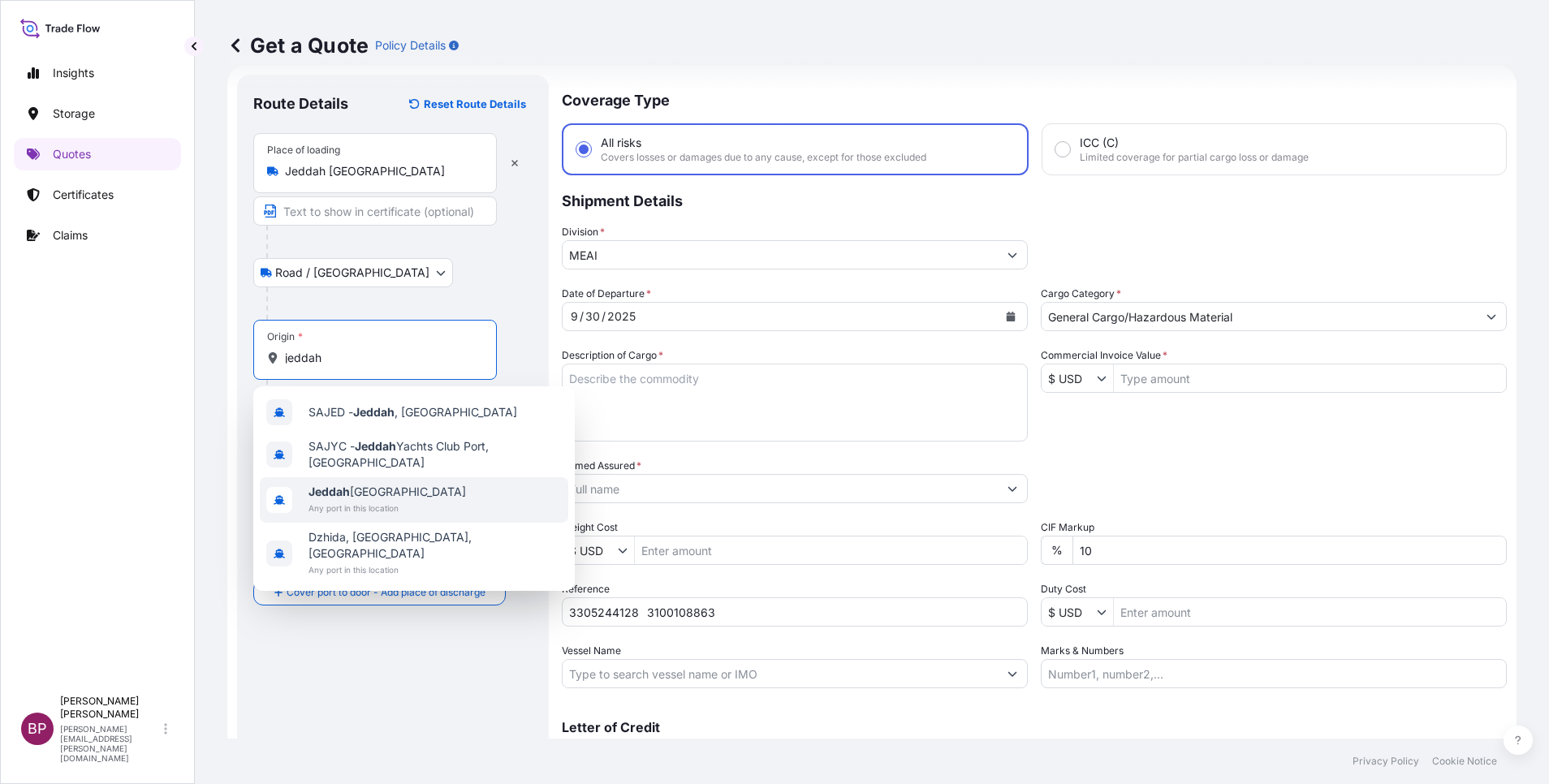
click at [379, 505] on span "Any port in this location" at bounding box center [386, 508] width 157 height 16
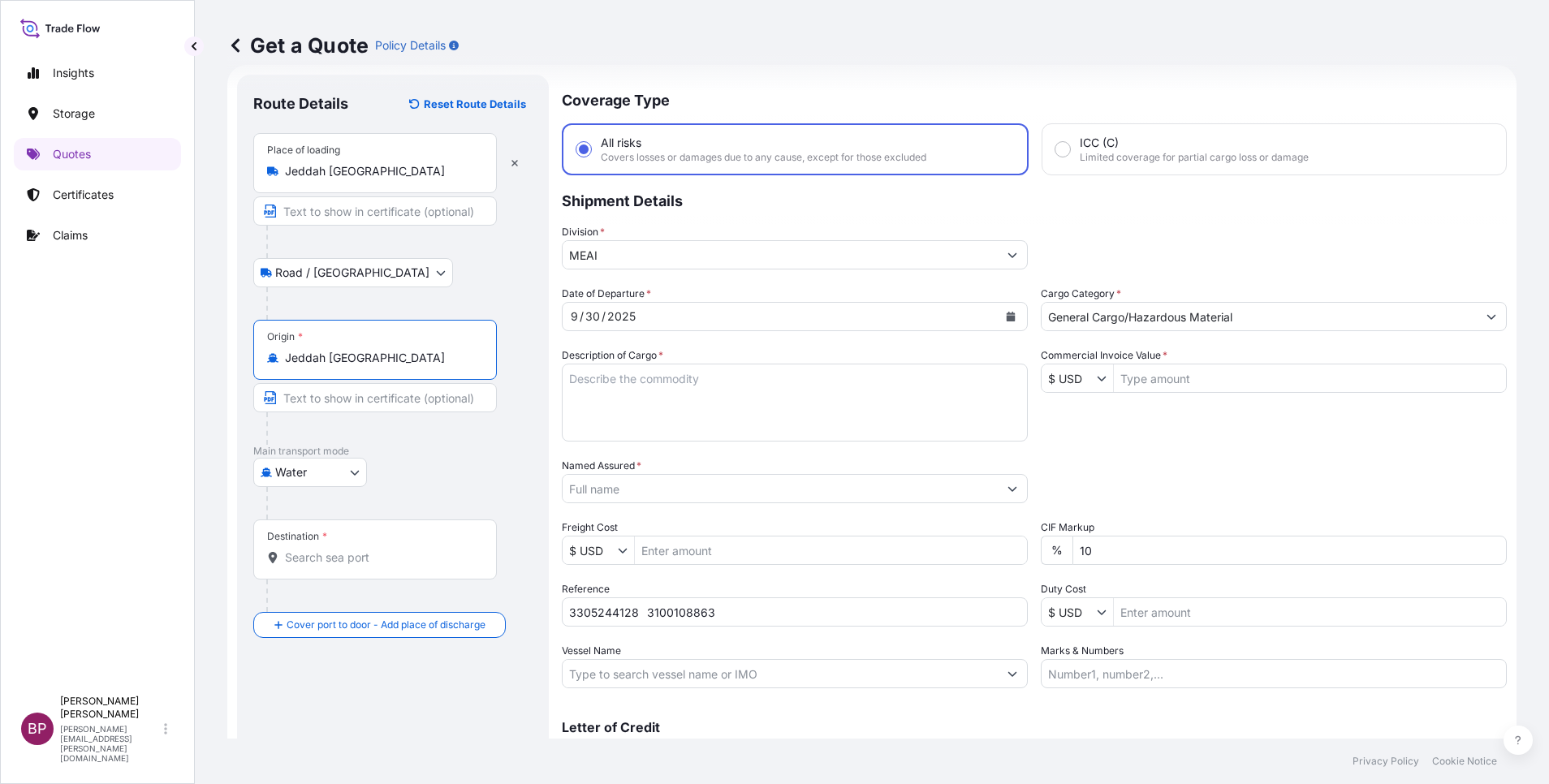
type input "Jeddah [GEOGRAPHIC_DATA]"
click at [352, 560] on input "Destination *" at bounding box center [380, 557] width 191 height 16
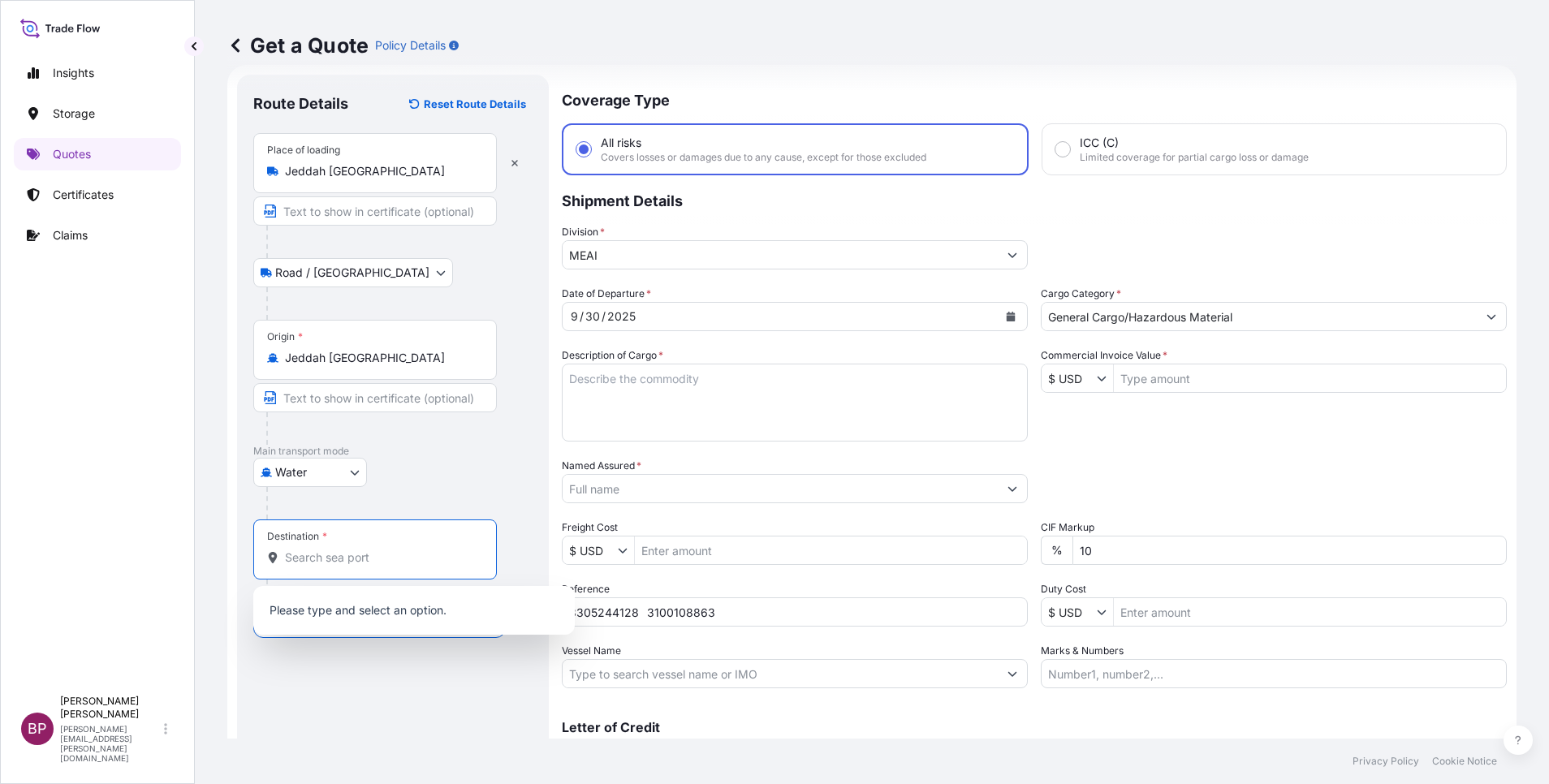
paste input "[GEOGRAPHIC_DATA]"
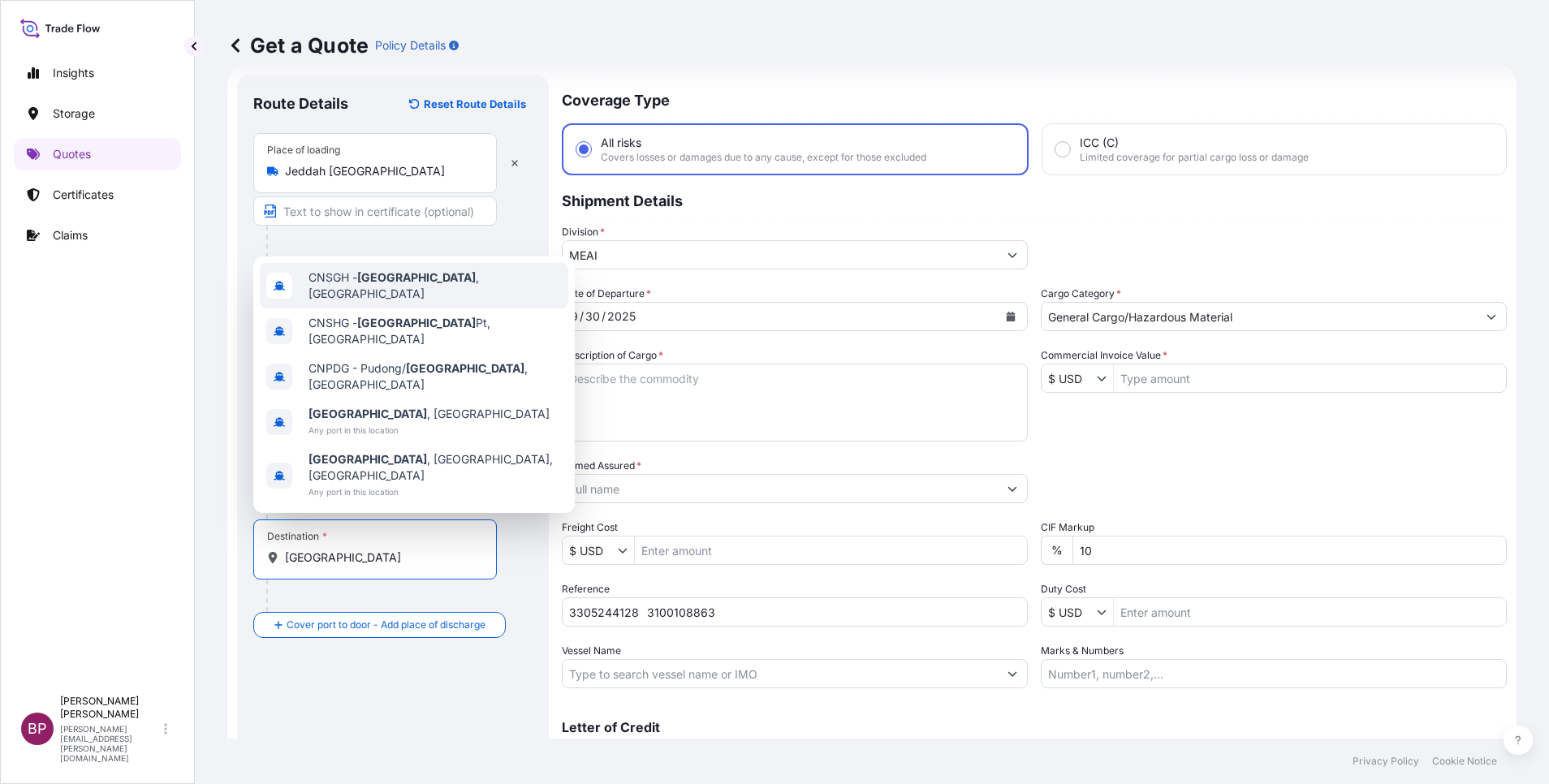
click at [415, 302] on span "CNSGH - [GEOGRAPHIC_DATA] , [GEOGRAPHIC_DATA]" at bounding box center [435, 286] width 253 height 33
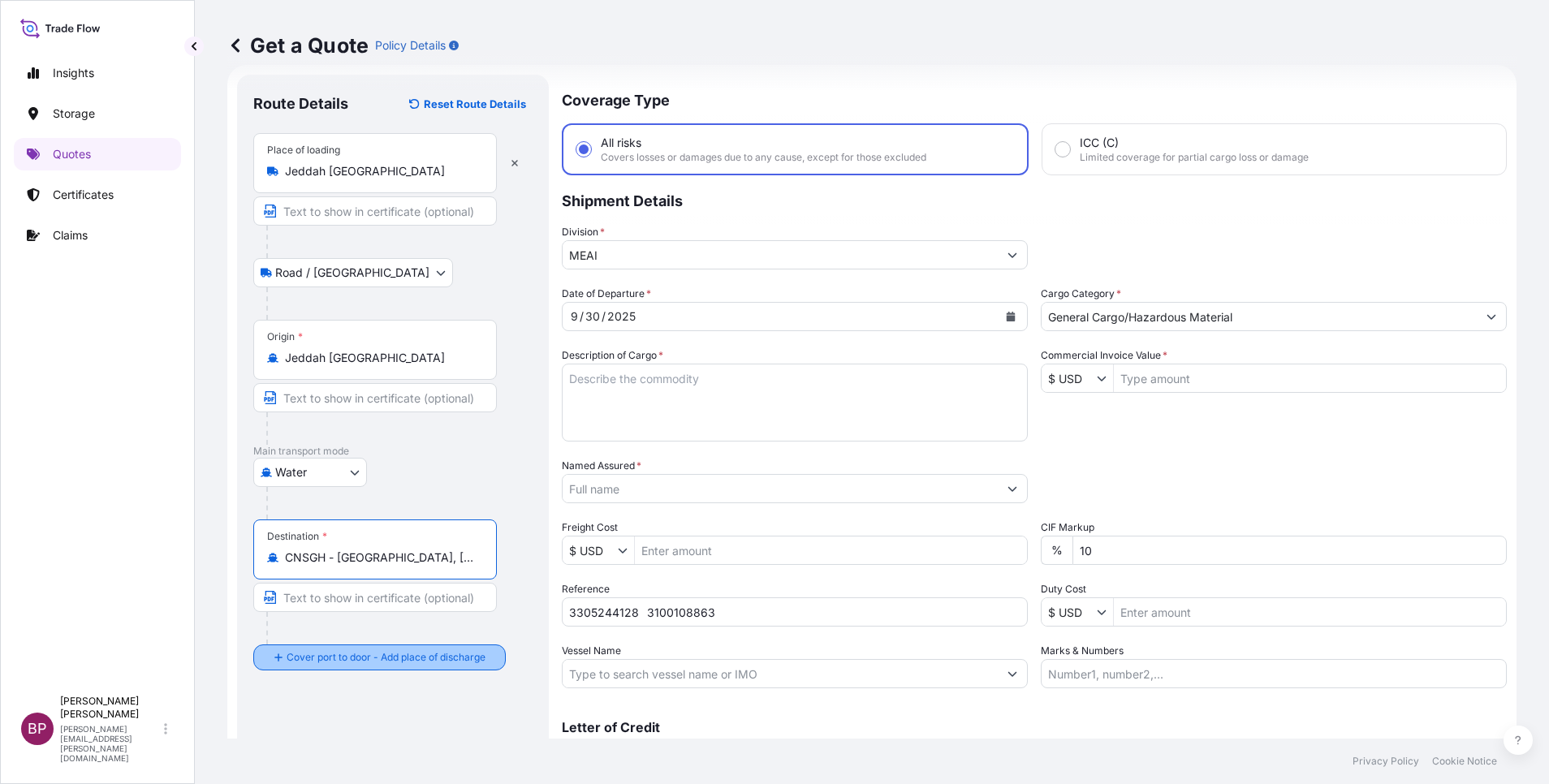
type input "CNSGH - [GEOGRAPHIC_DATA], [GEOGRAPHIC_DATA]"
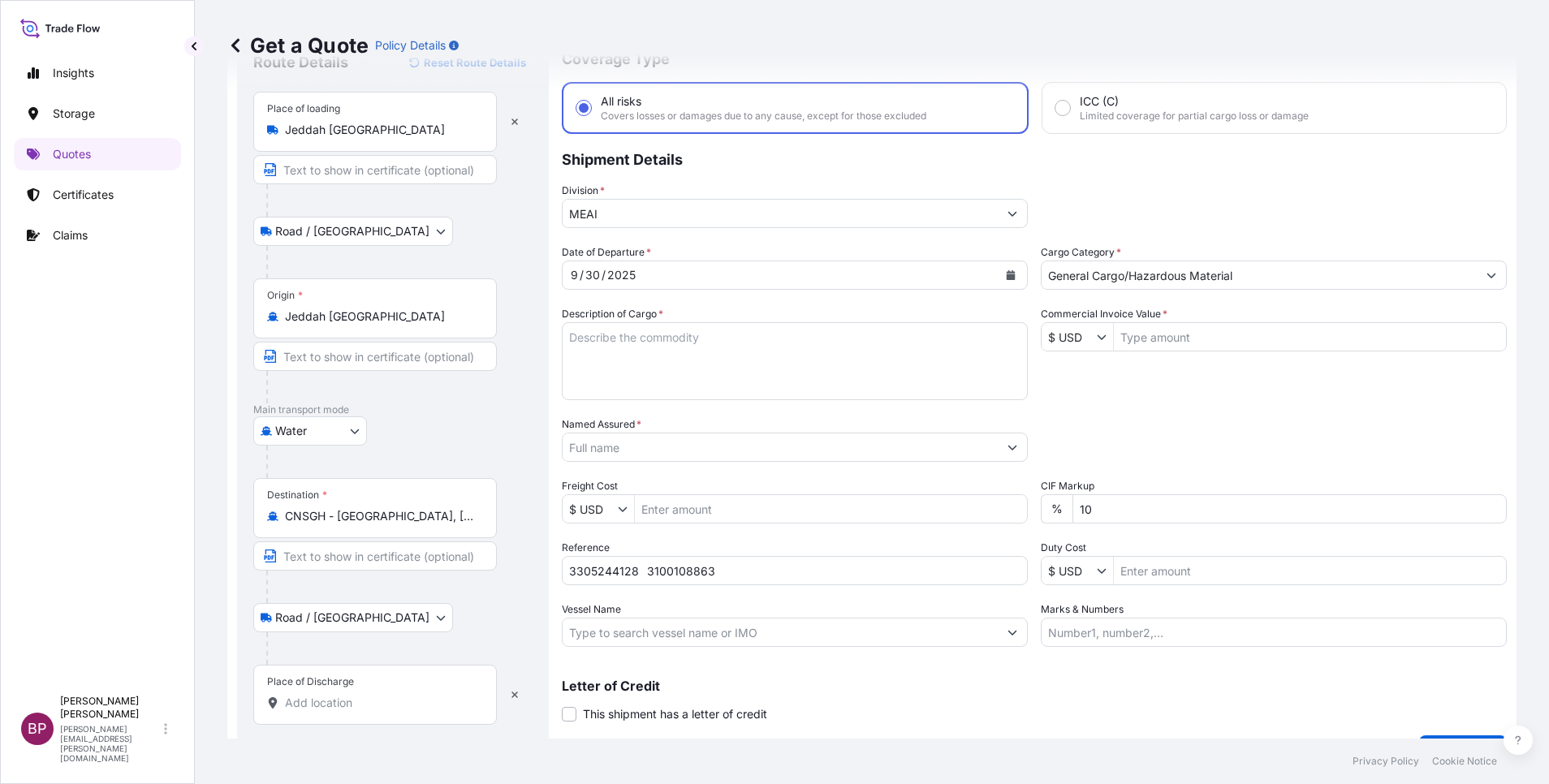
scroll to position [106, 0]
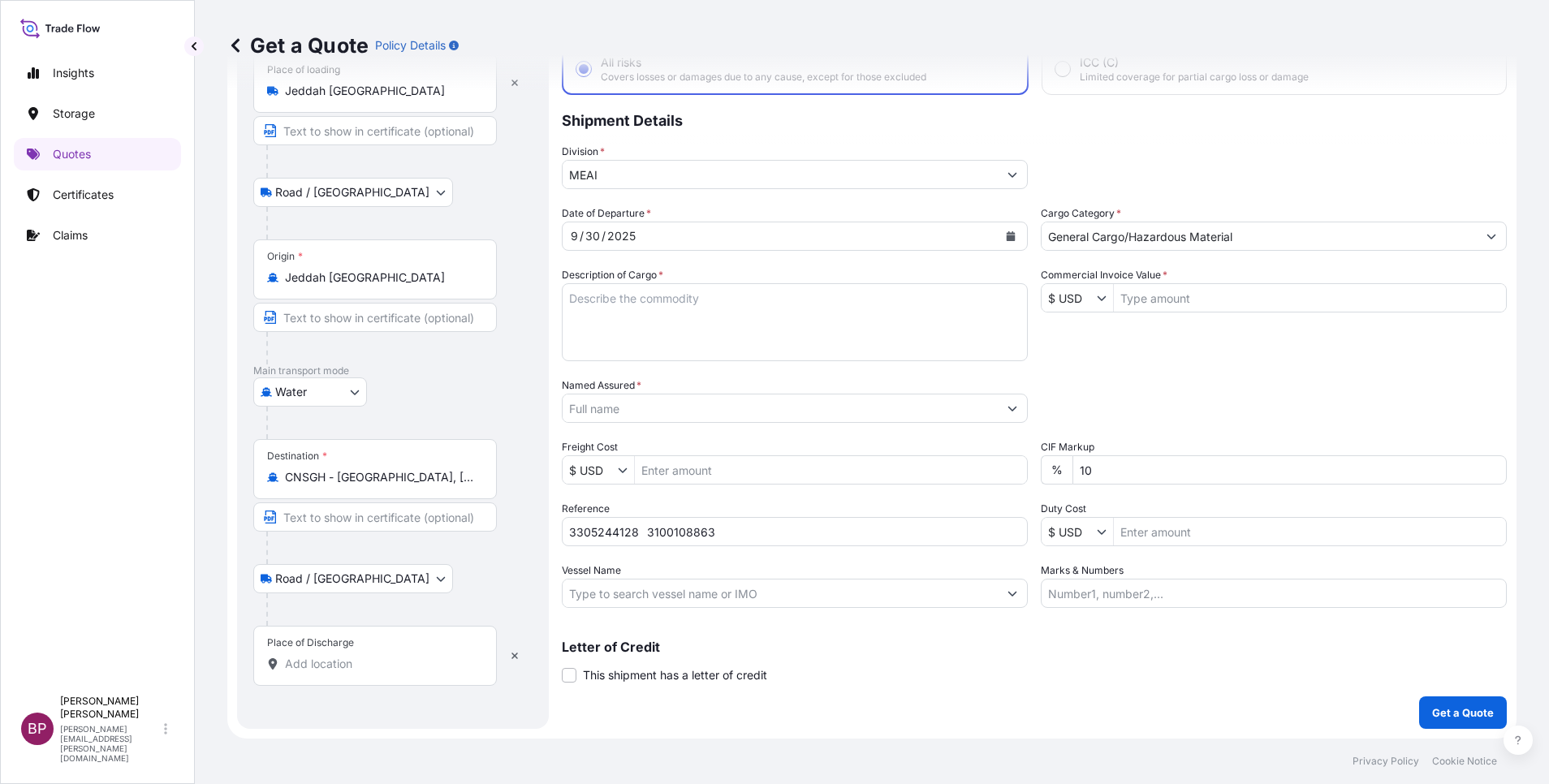
click at [372, 661] on input "Place of Discharge" at bounding box center [380, 663] width 191 height 16
paste input "[GEOGRAPHIC_DATA]"
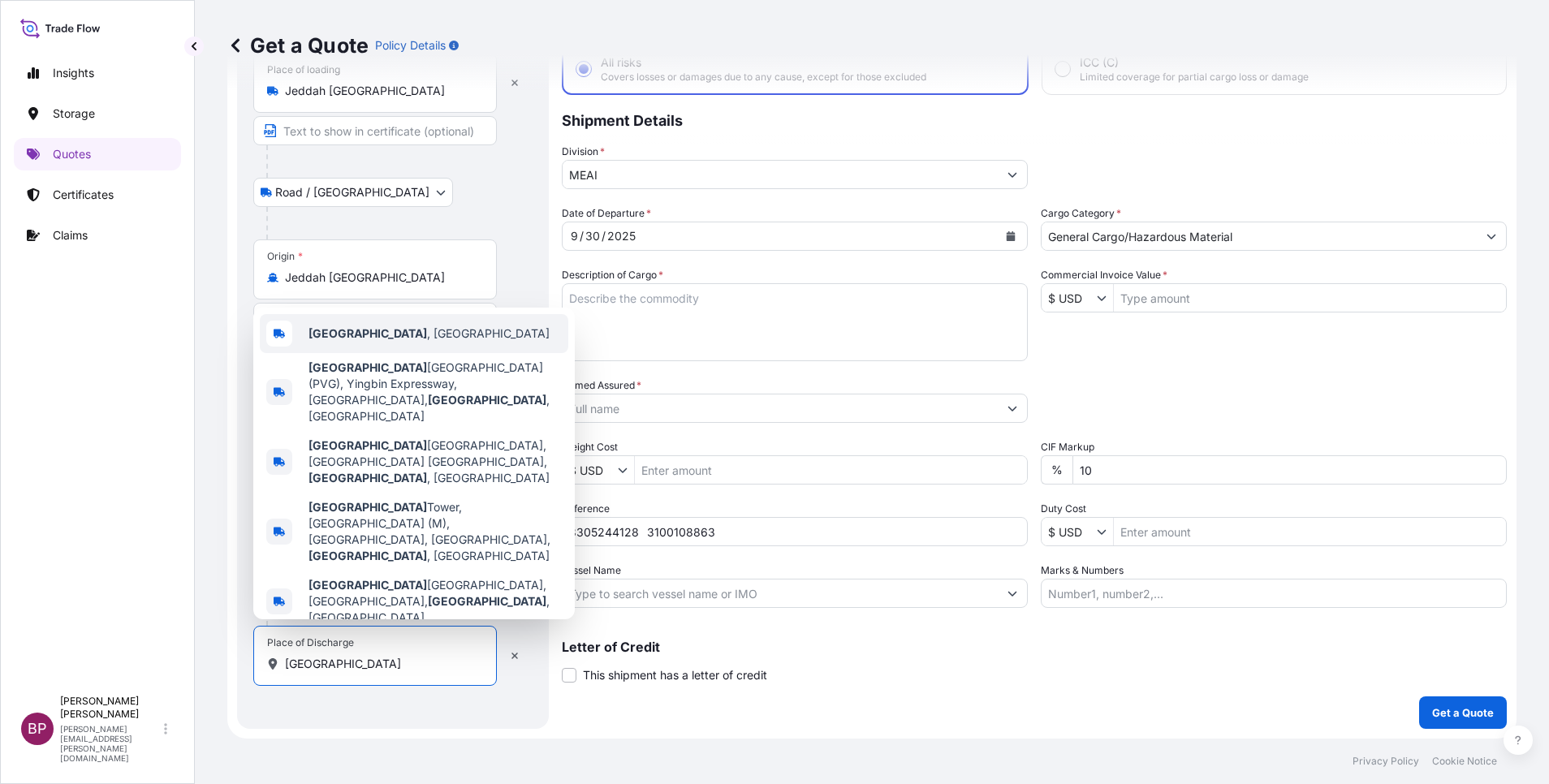
click at [406, 353] on div "[GEOGRAPHIC_DATA] , [GEOGRAPHIC_DATA]" at bounding box center [413, 333] width 308 height 39
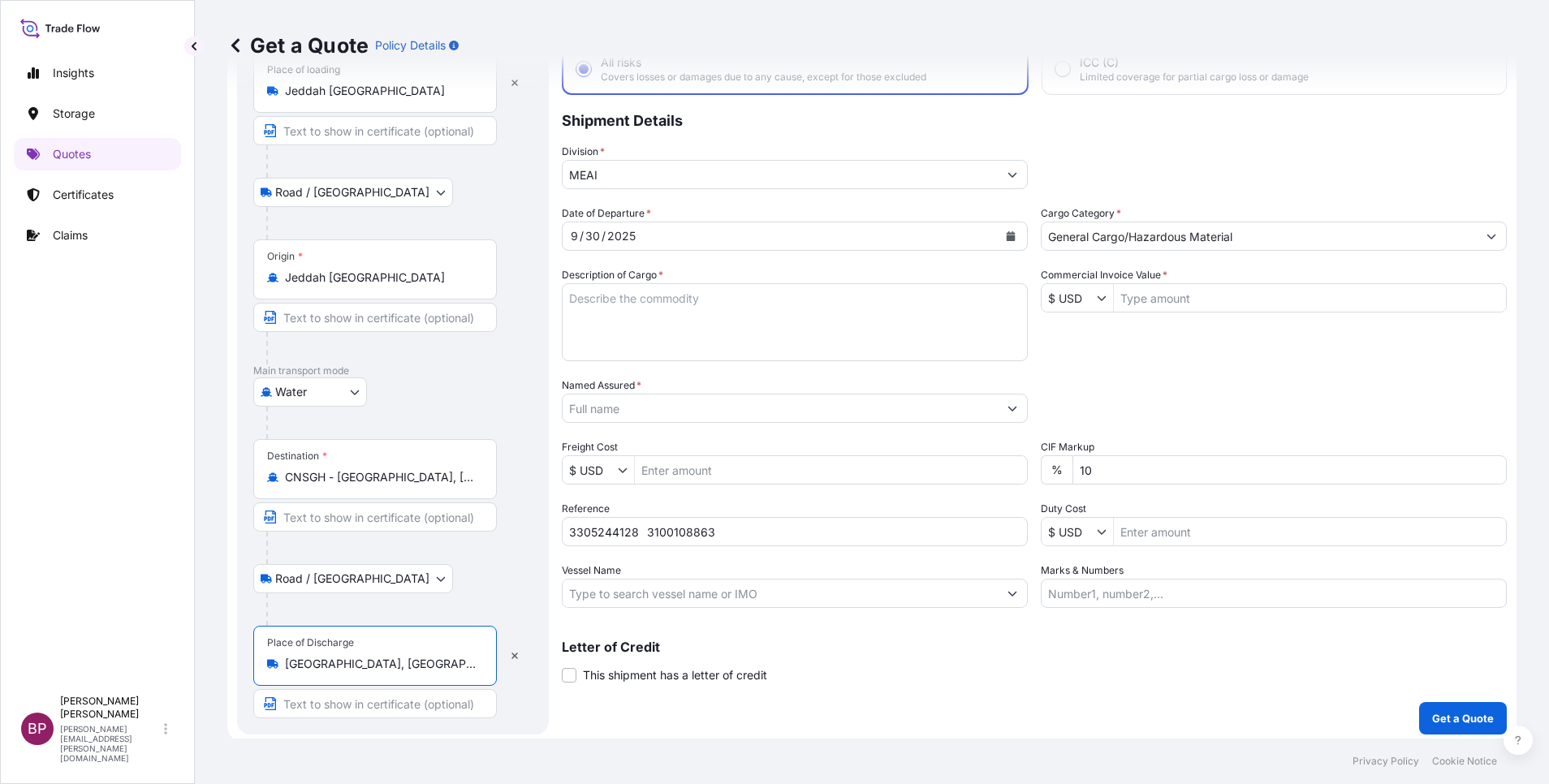
type input "[GEOGRAPHIC_DATA], [GEOGRAPHIC_DATA]"
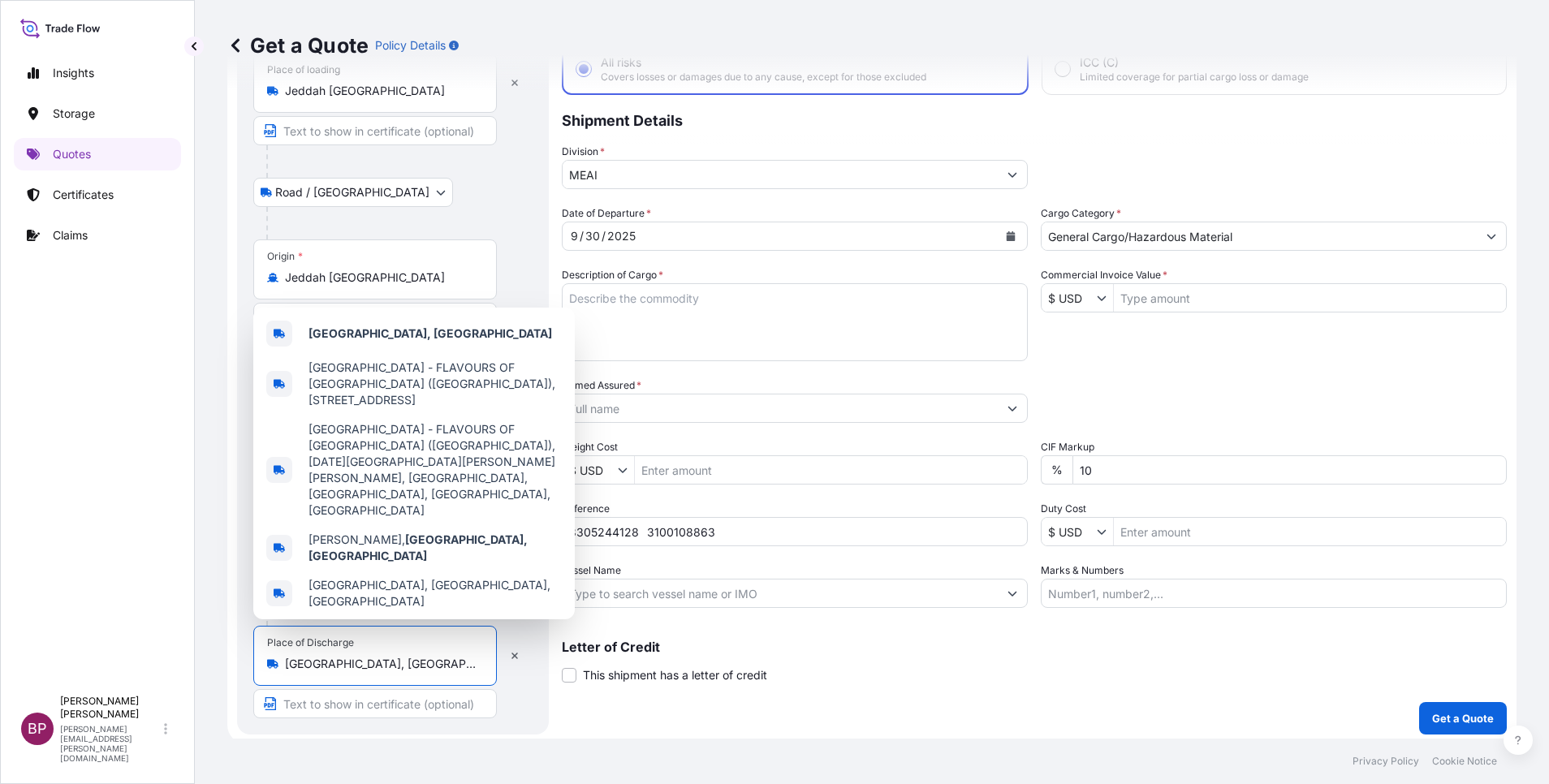
click at [1156, 299] on input "Commercial Invoice Value *" at bounding box center [1310, 297] width 392 height 29
paste input "230490"
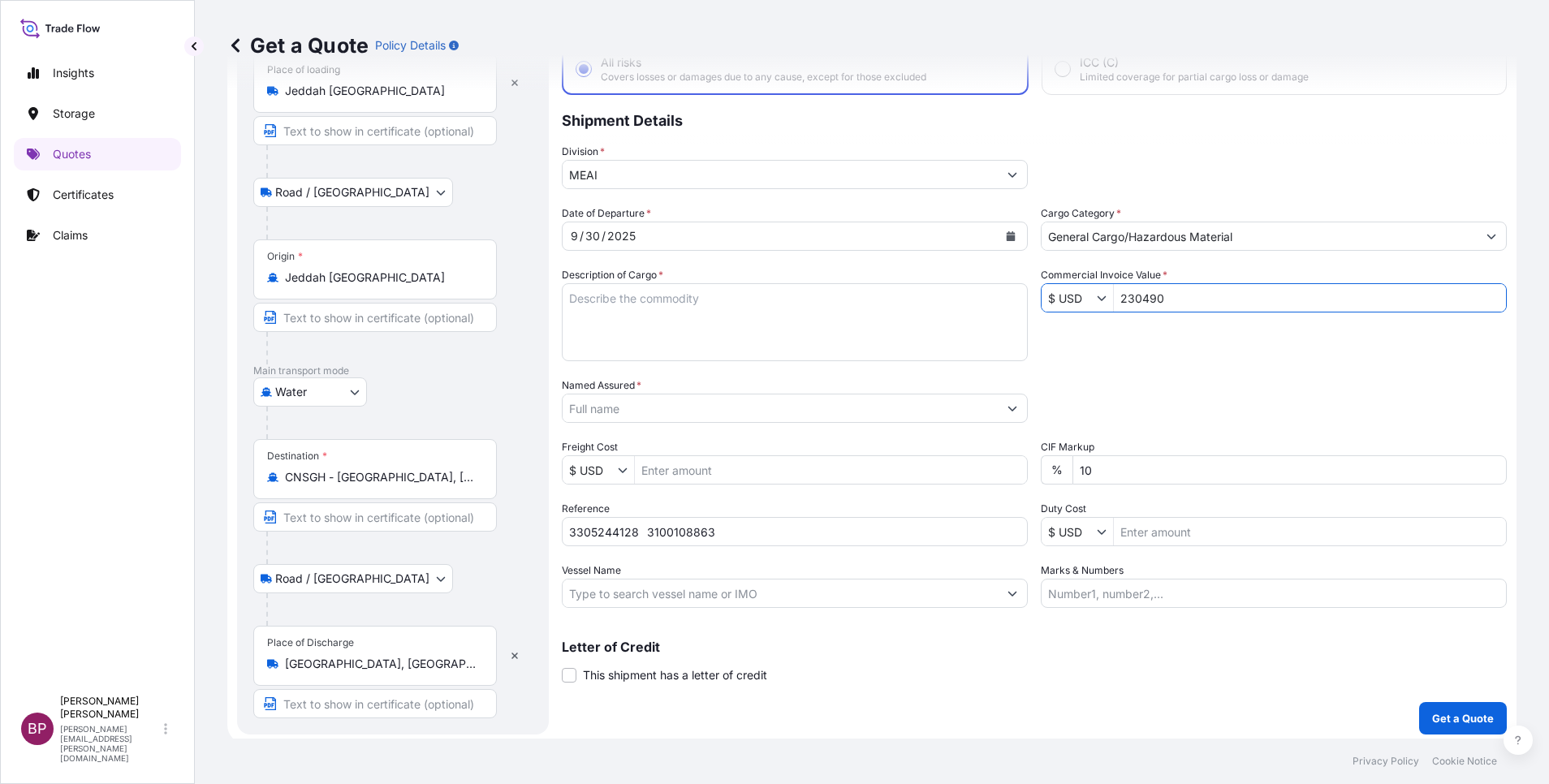
type input "230,490"
click at [719, 328] on textarea "Description of Cargo *" at bounding box center [795, 322] width 466 height 78
paste textarea "KELTAN KSA 6405H /Synthetic Rubber EPDM"
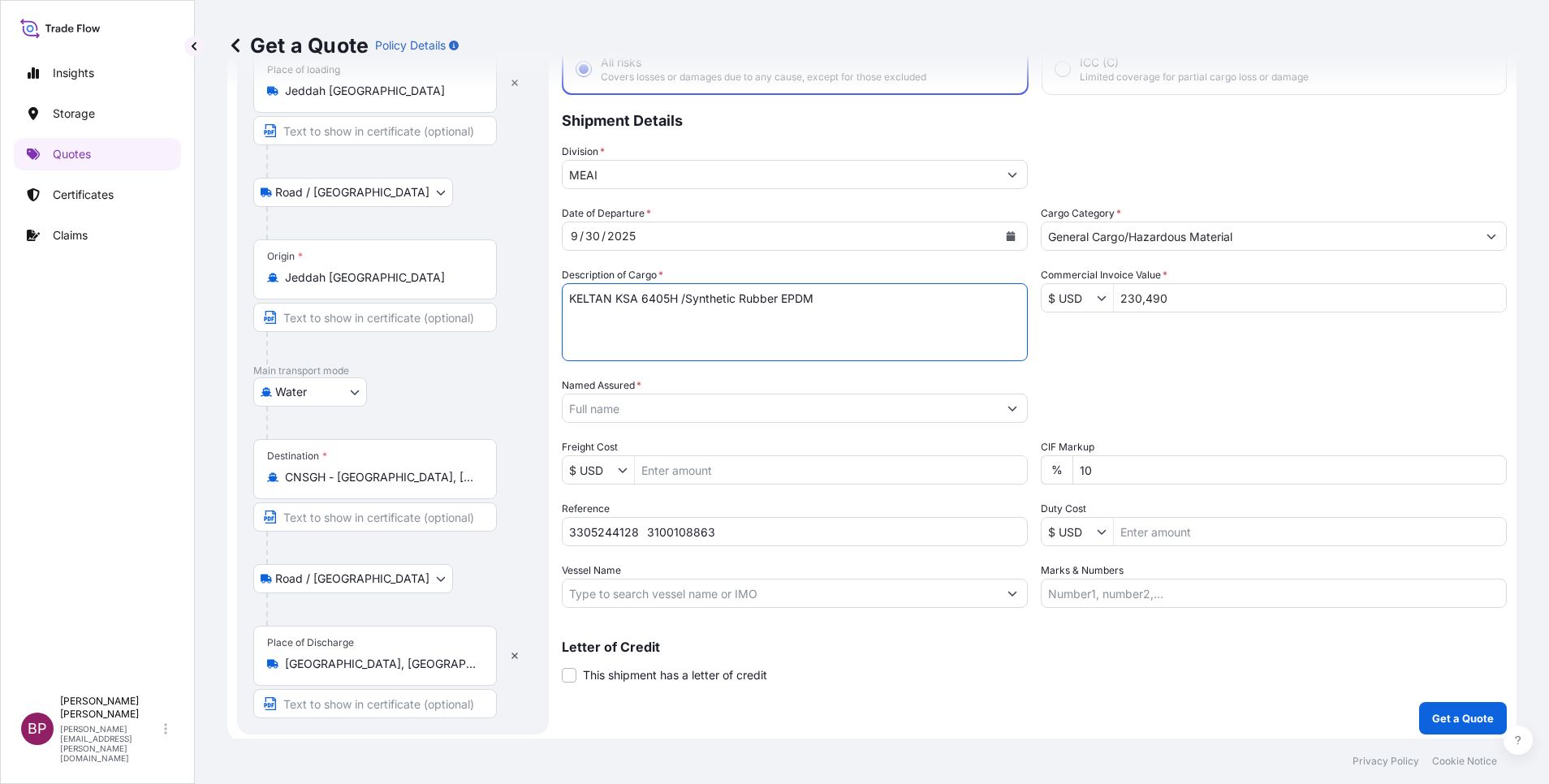
type textarea "KELTAN KSA 6405H /Synthetic Rubber EPDM"
click at [653, 406] on input "Named Assured *" at bounding box center [780, 408] width 436 height 29
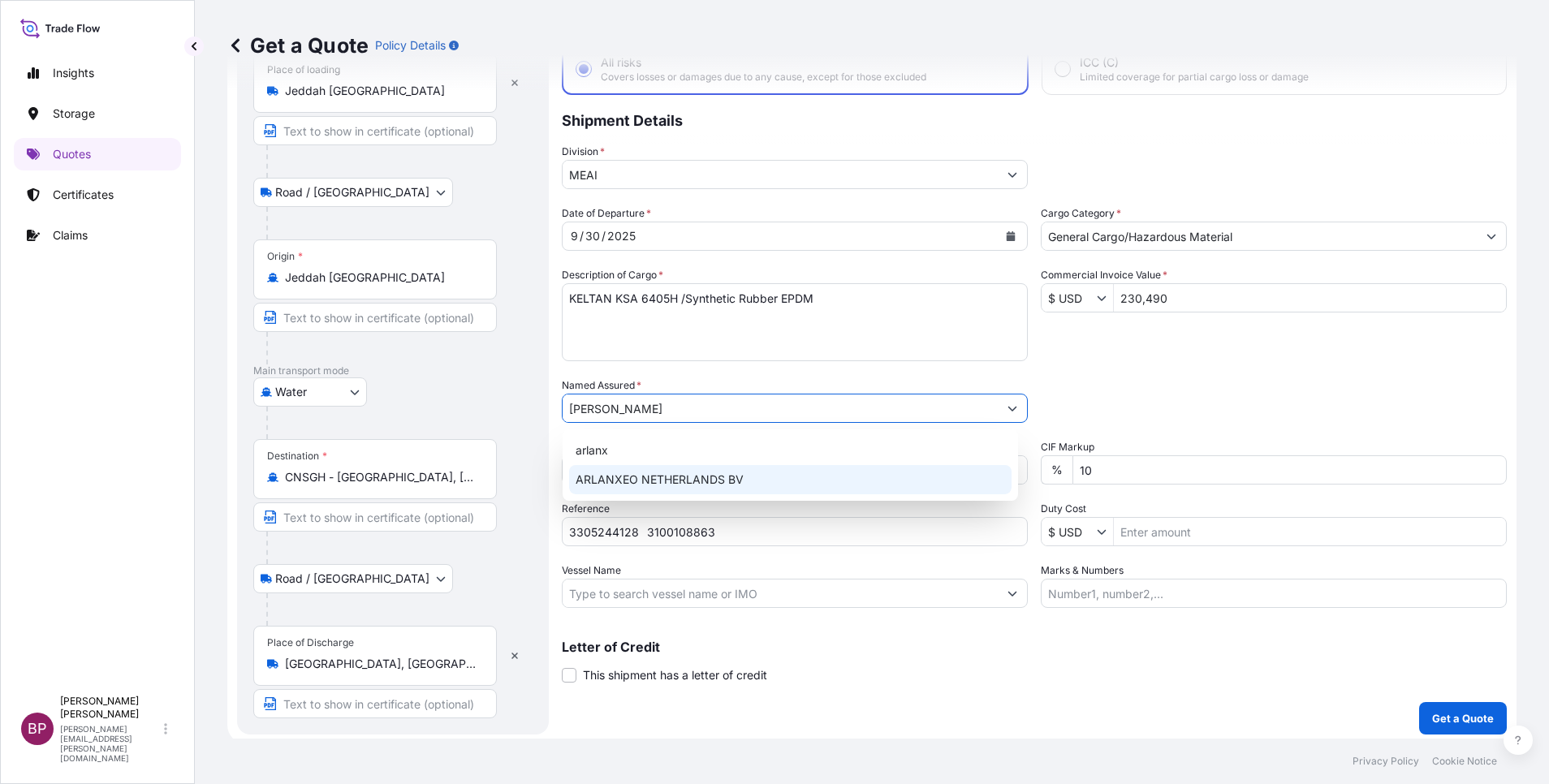
click at [651, 479] on span "ARLANXEO NETHERLANDS BV" at bounding box center [660, 479] width 168 height 16
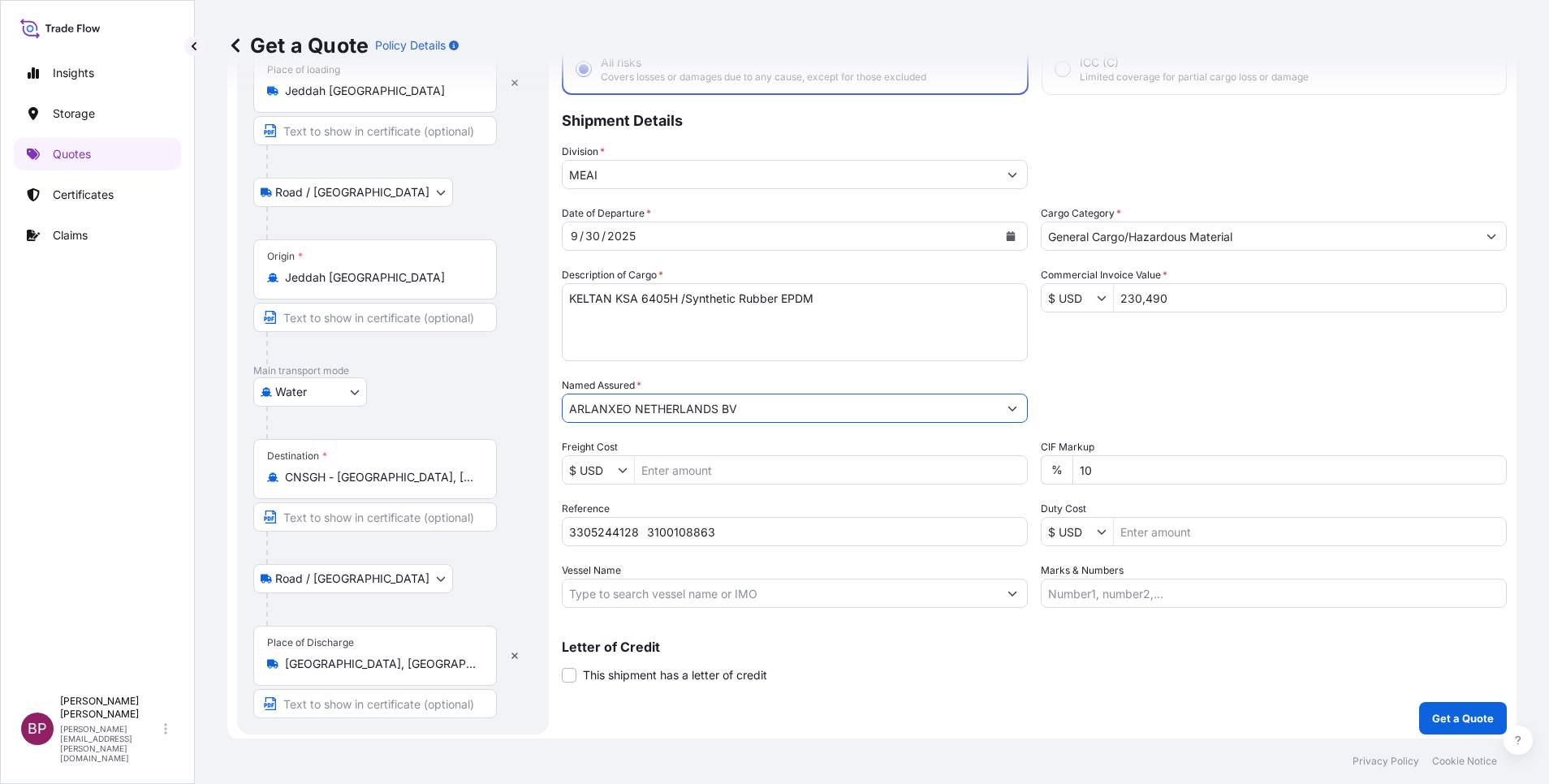
type input "ARLANXEO NETHERLANDS BV"
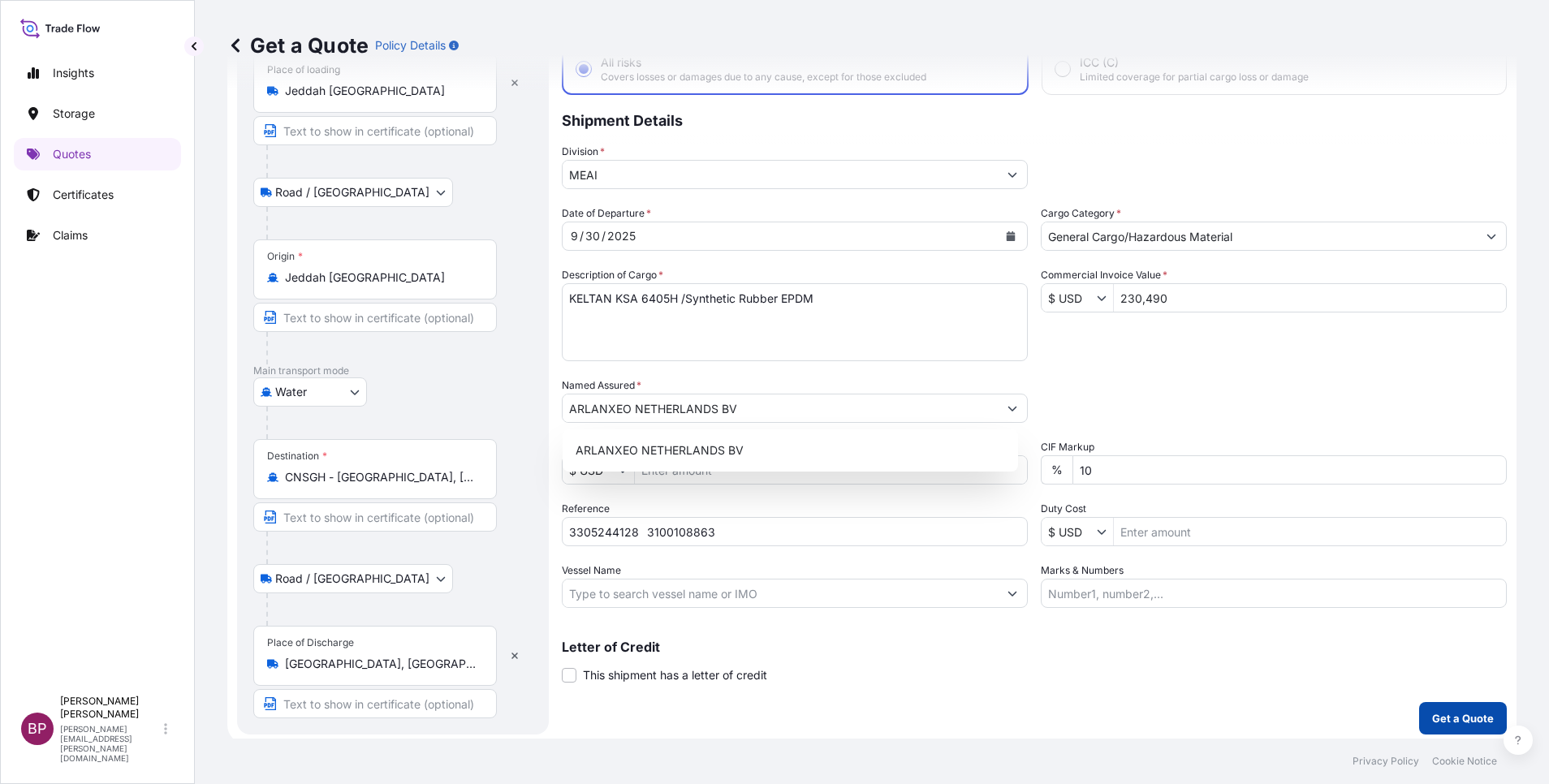
click at [1462, 718] on p "Get a Quote" at bounding box center [1463, 718] width 62 height 16
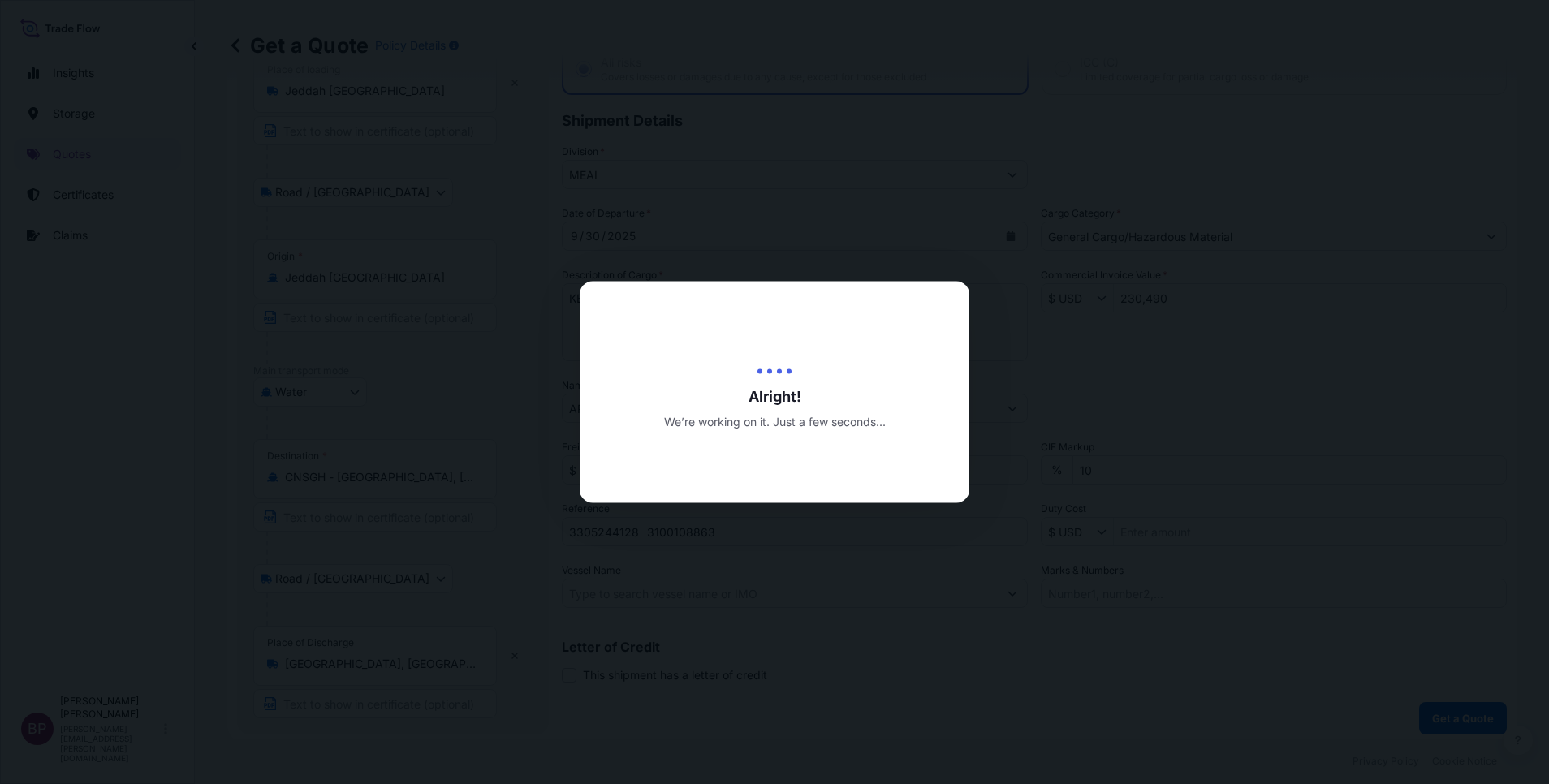
select select "Road / [GEOGRAPHIC_DATA]"
select select "Water"
select select "Road / [GEOGRAPHIC_DATA]"
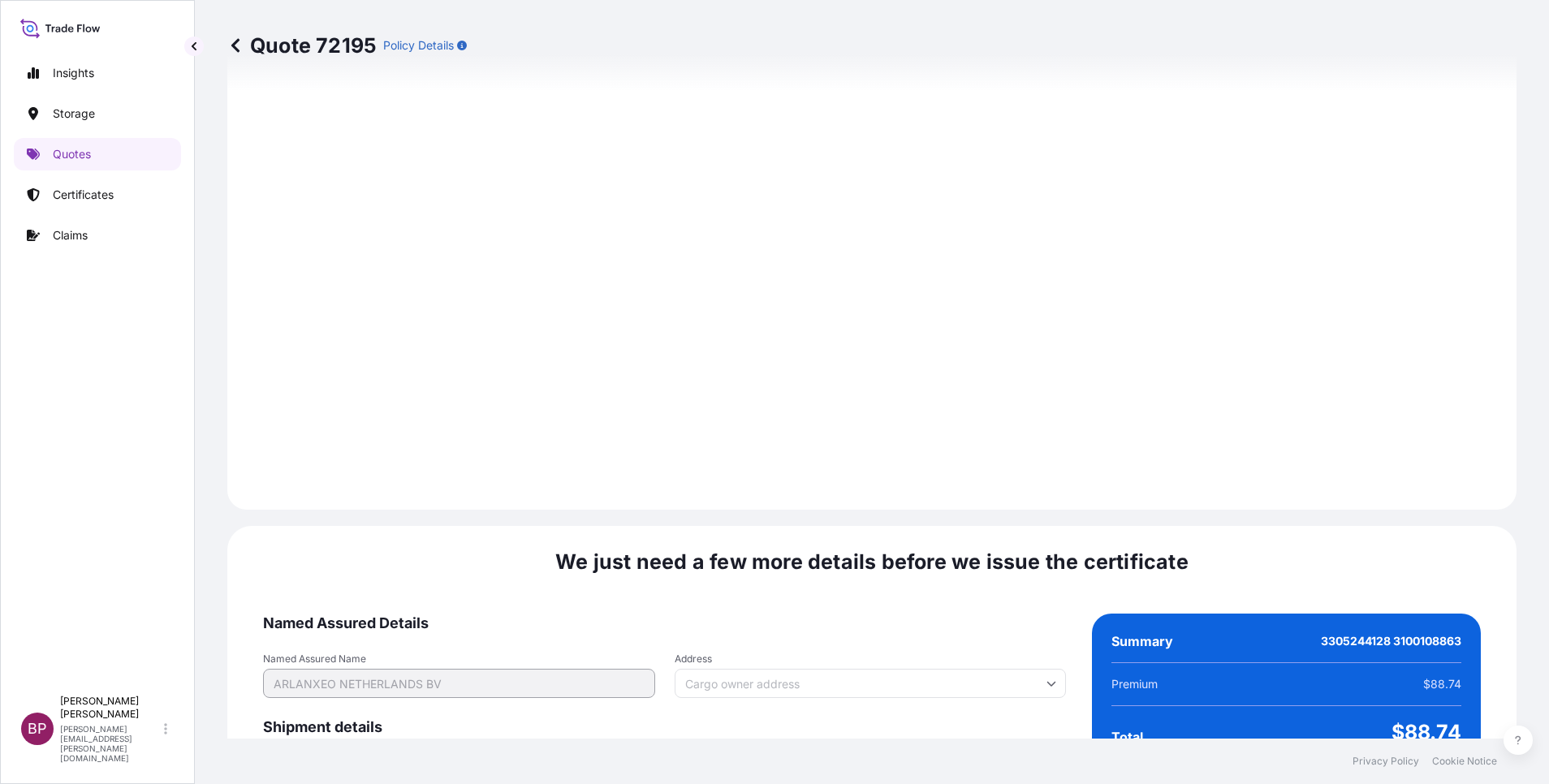
scroll to position [2406, 0]
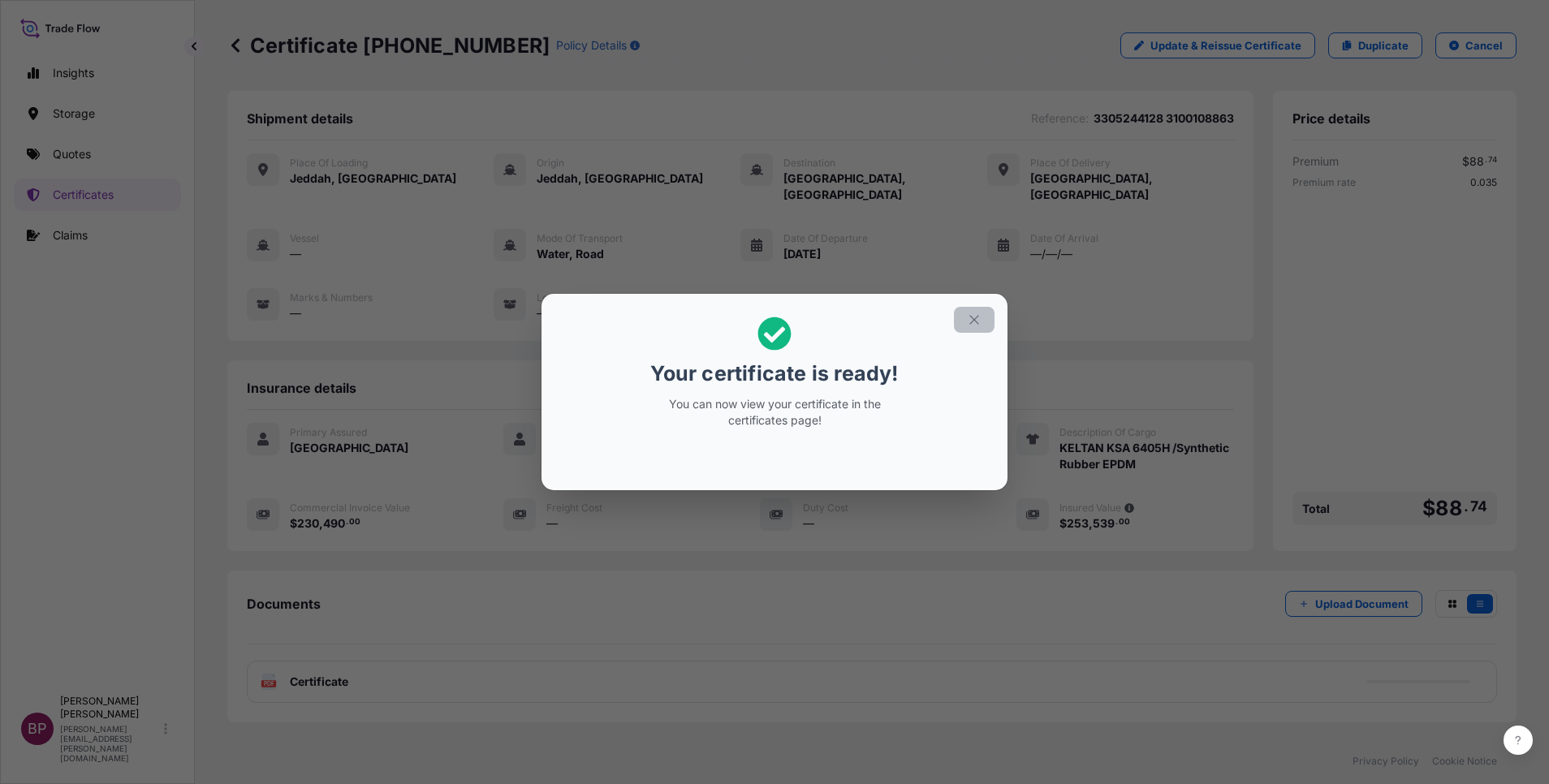
click at [975, 312] on button "button" at bounding box center [974, 320] width 41 height 26
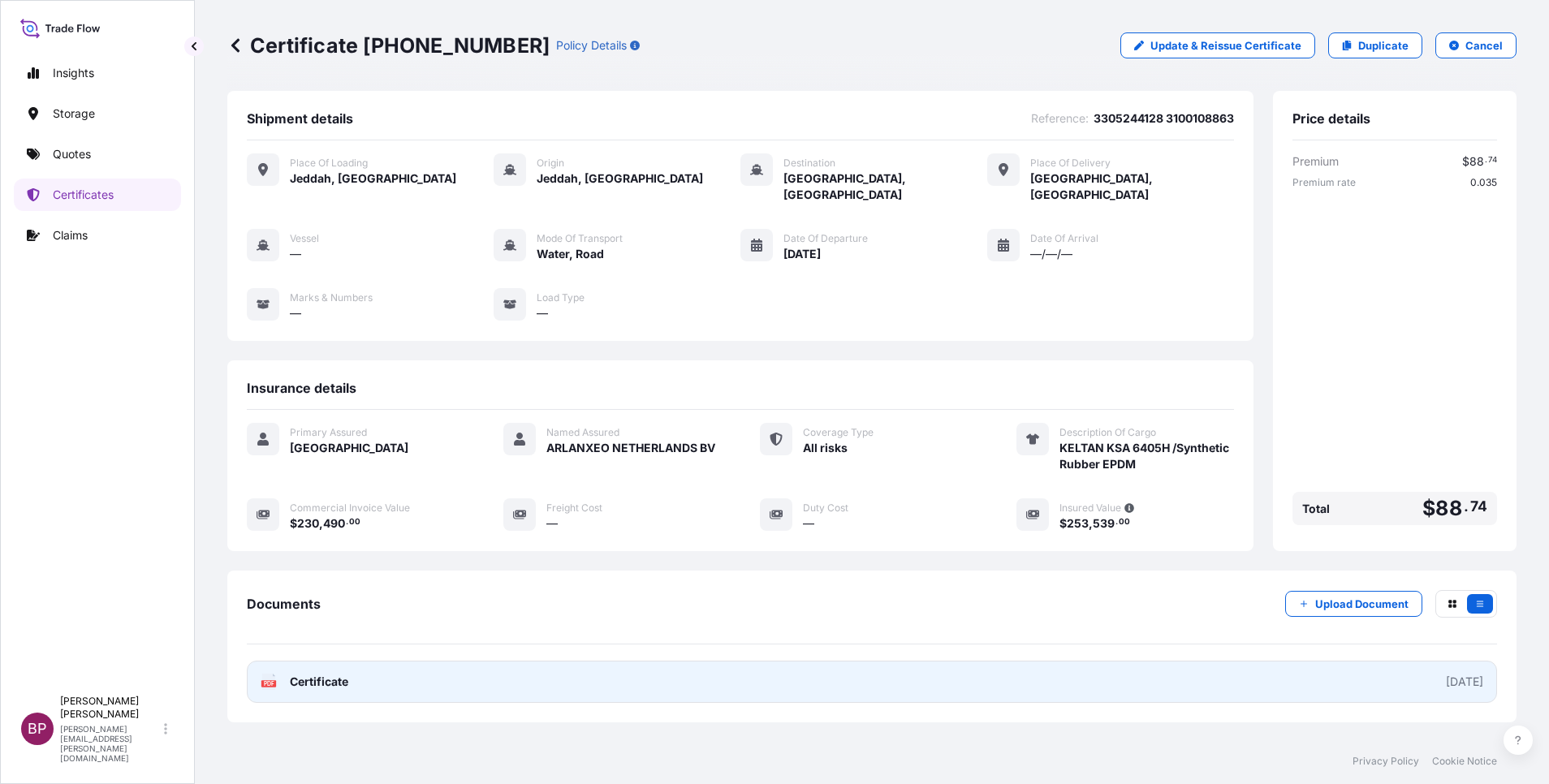
click at [333, 674] on span "Certificate" at bounding box center [319, 682] width 59 height 16
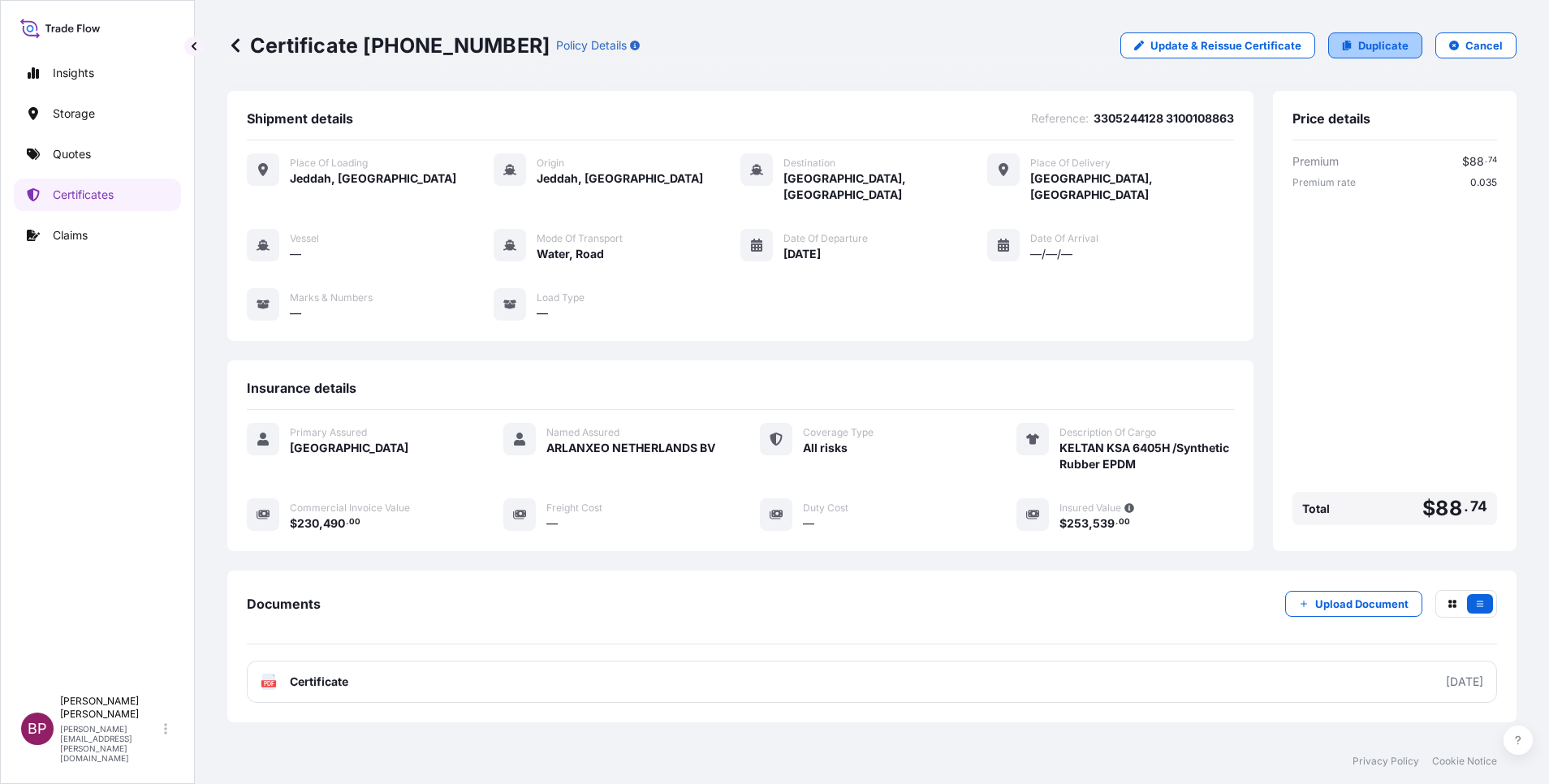
click at [1375, 48] on p "Duplicate" at bounding box center [1384, 45] width 50 height 16
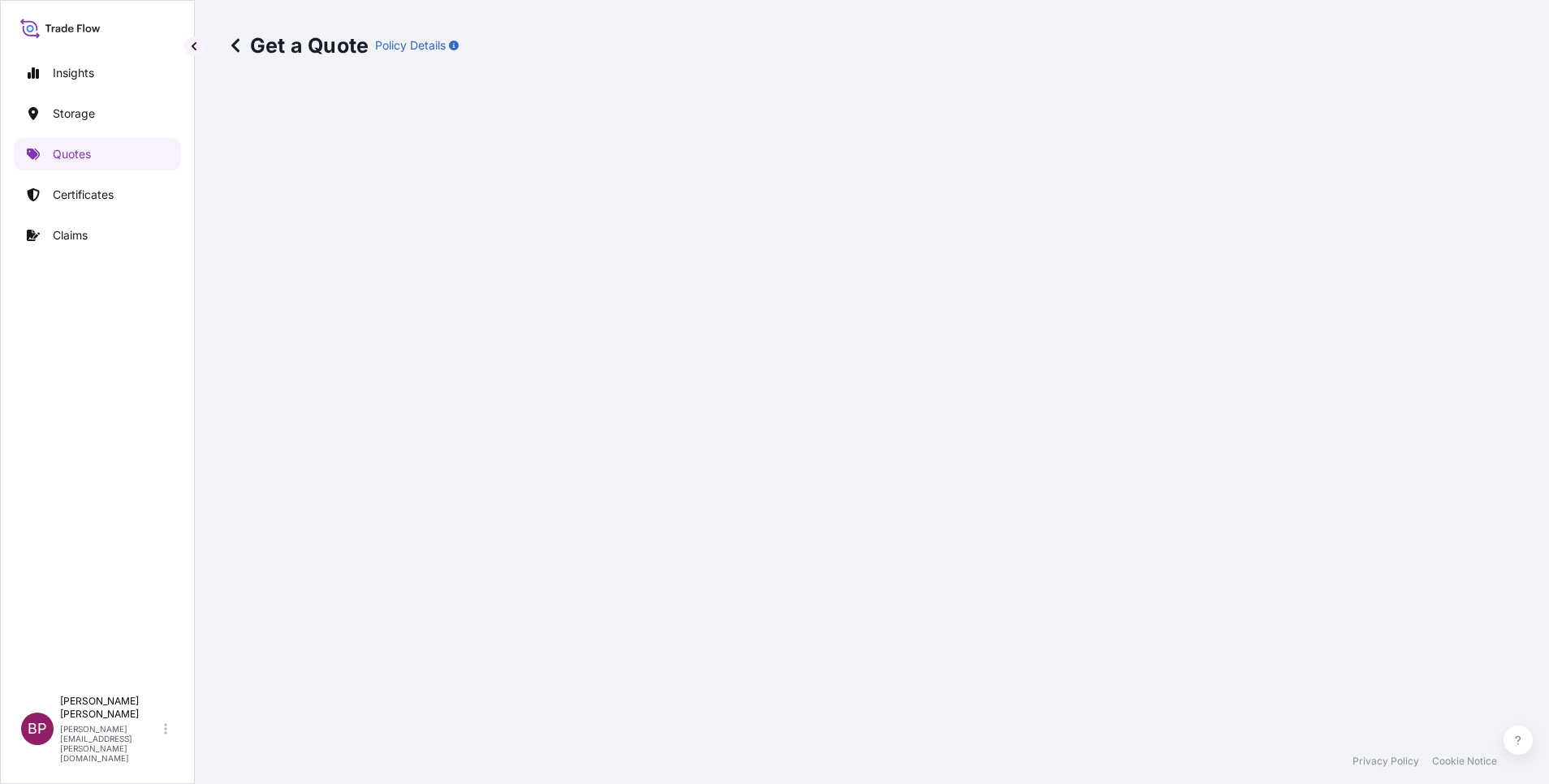
select select "Road / [GEOGRAPHIC_DATA]"
select select "Water"
select select "Road / [GEOGRAPHIC_DATA]"
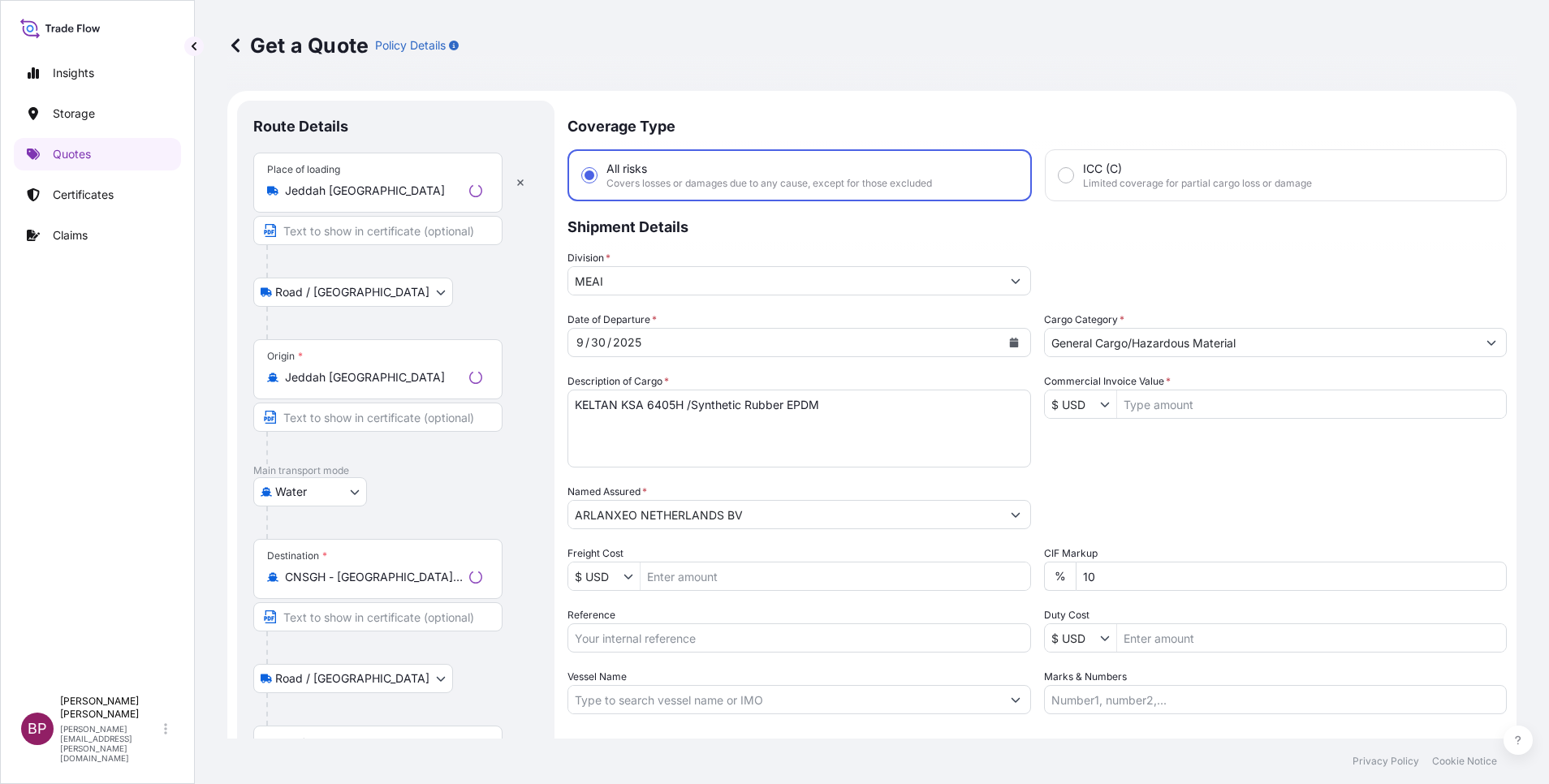
scroll to position [26, 0]
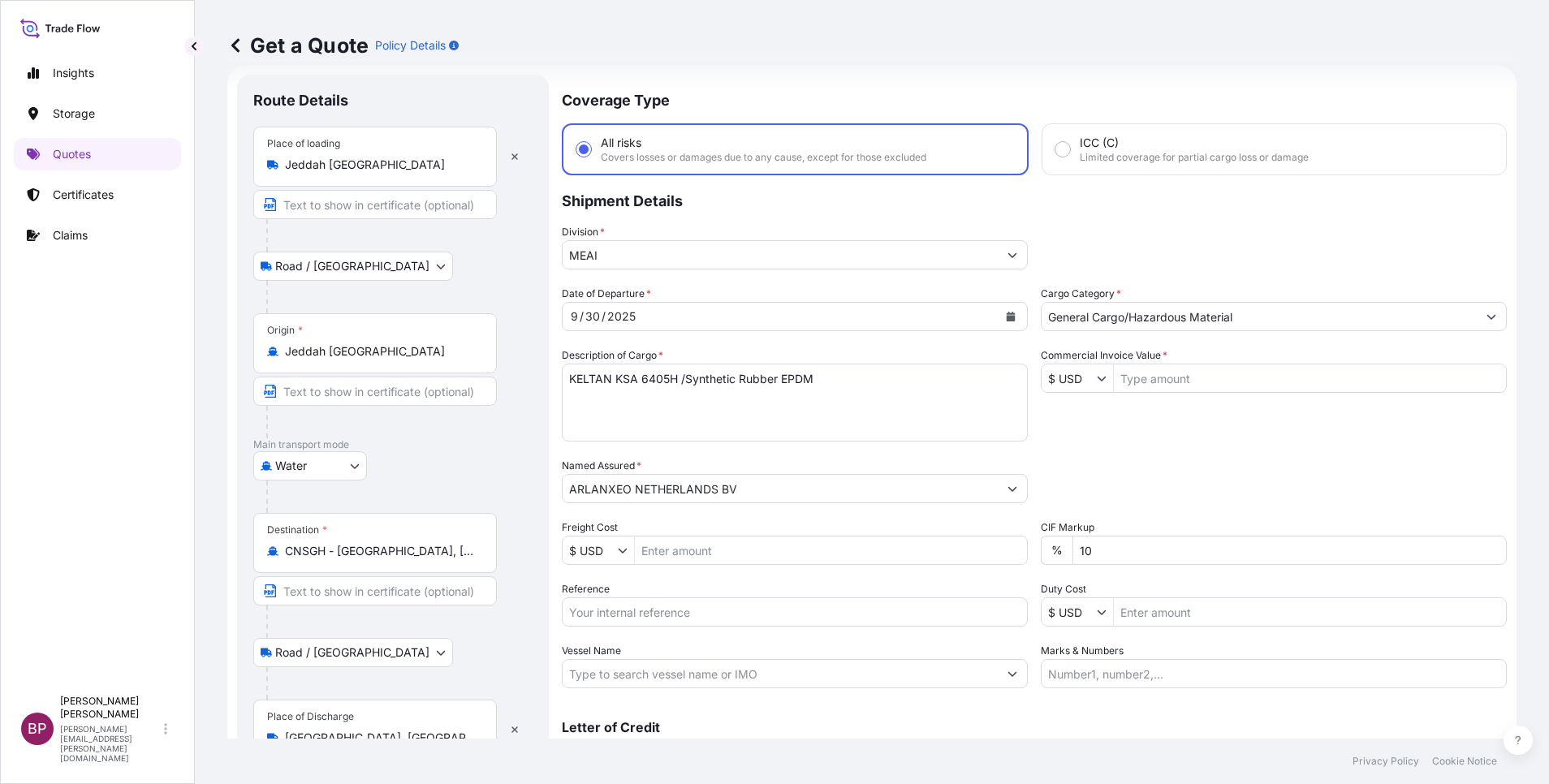
click at [645, 607] on input "Reference" at bounding box center [795, 612] width 466 height 29
paste input "3305244129 3100108964"
type input "3305244129 3100108964"
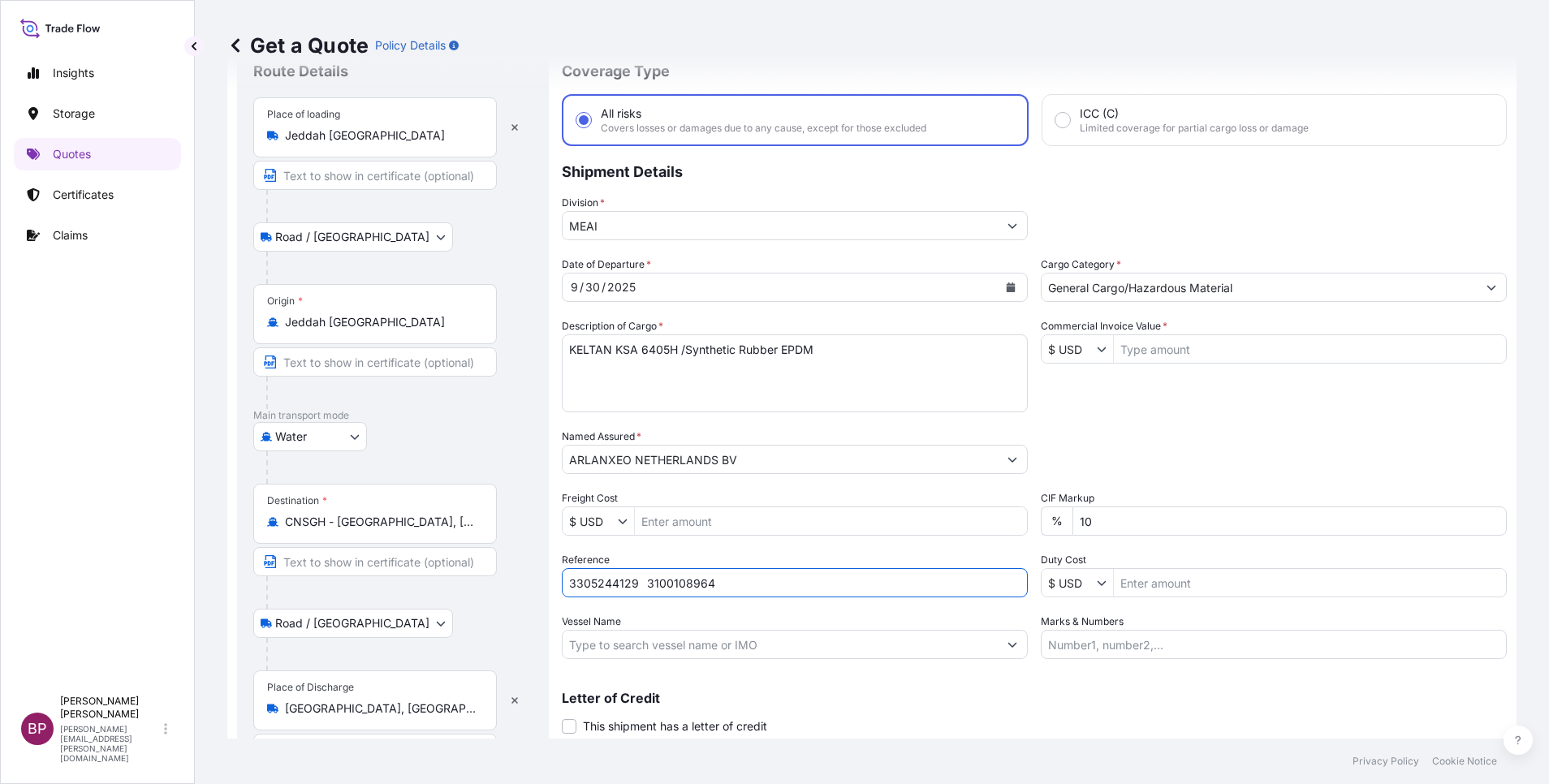
scroll to position [106, 0]
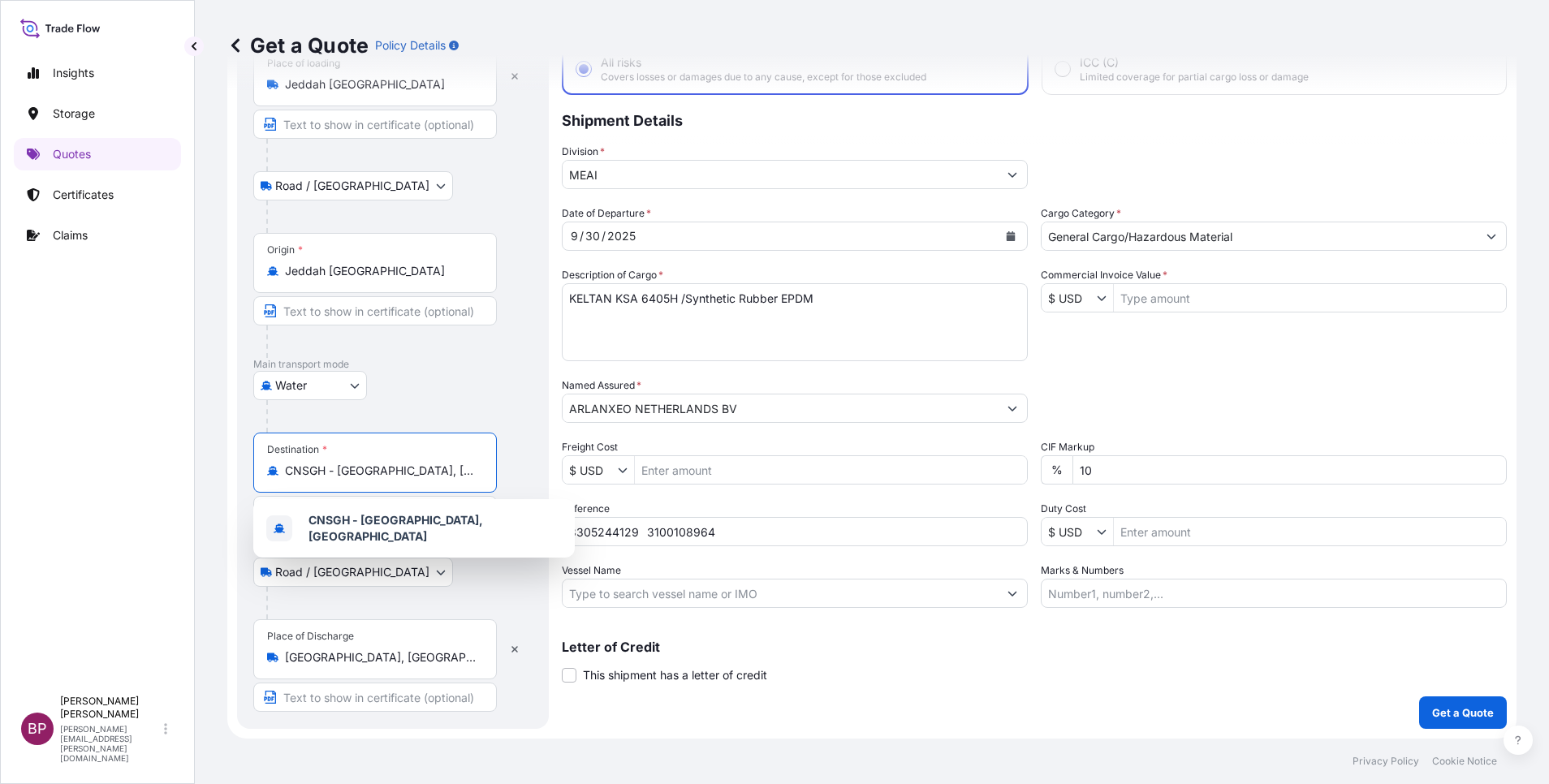
drag, startPoint x: 471, startPoint y: 477, endPoint x: 14, endPoint y: 445, distance: 458.1
click at [17, 442] on div "Insights Storage Quotes Certificates Claims BP Bobby Paul Kurian bobby.paul@psa…" at bounding box center [774, 392] width 1549 height 784
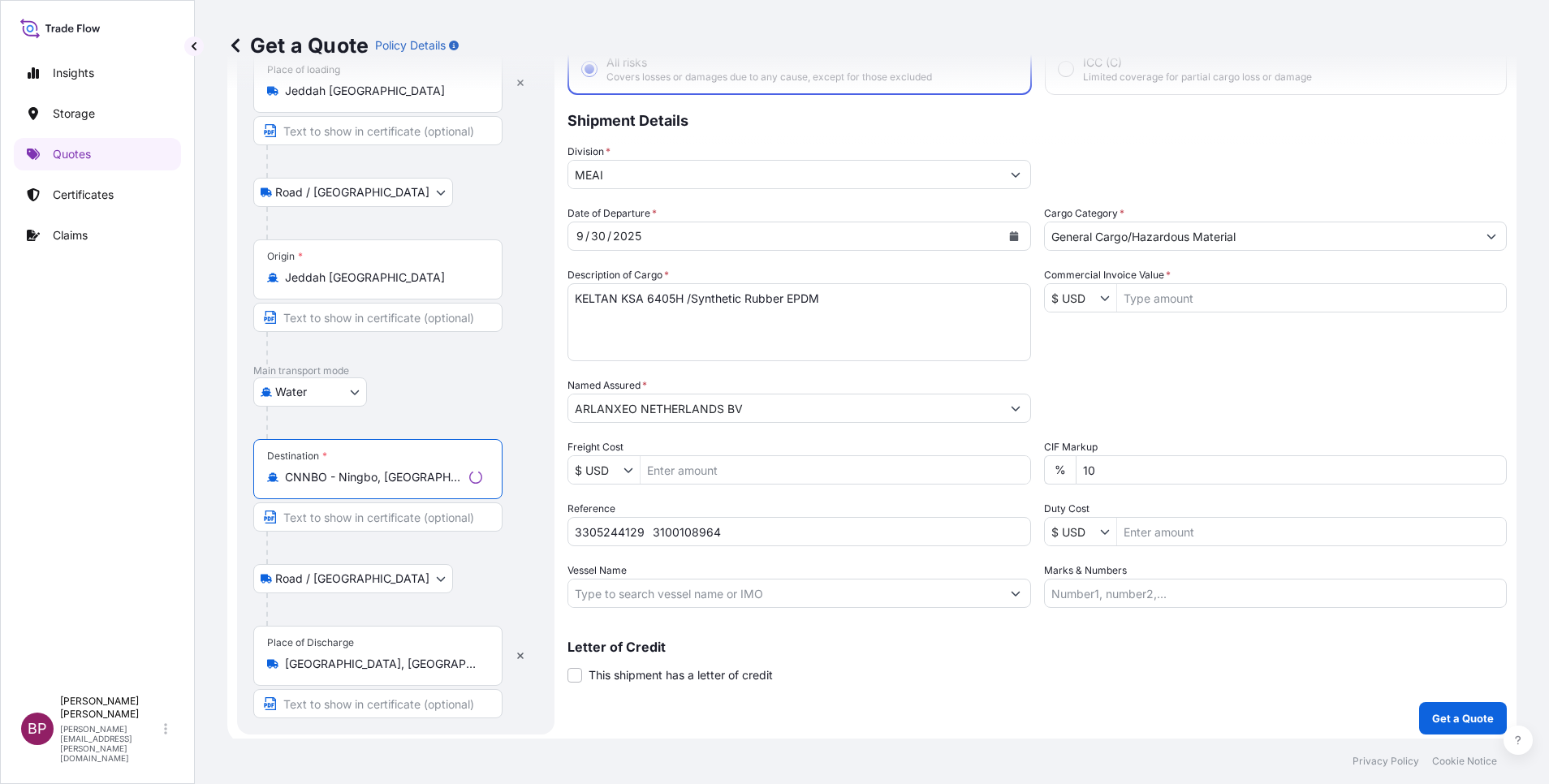
type input "CNNBO - Ningbo, [GEOGRAPHIC_DATA]"
click at [429, 678] on div "Place of Discharge Shanghai, China" at bounding box center [378, 656] width 249 height 60
click at [429, 672] on input "[GEOGRAPHIC_DATA], [GEOGRAPHIC_DATA]" at bounding box center [383, 663] width 197 height 16
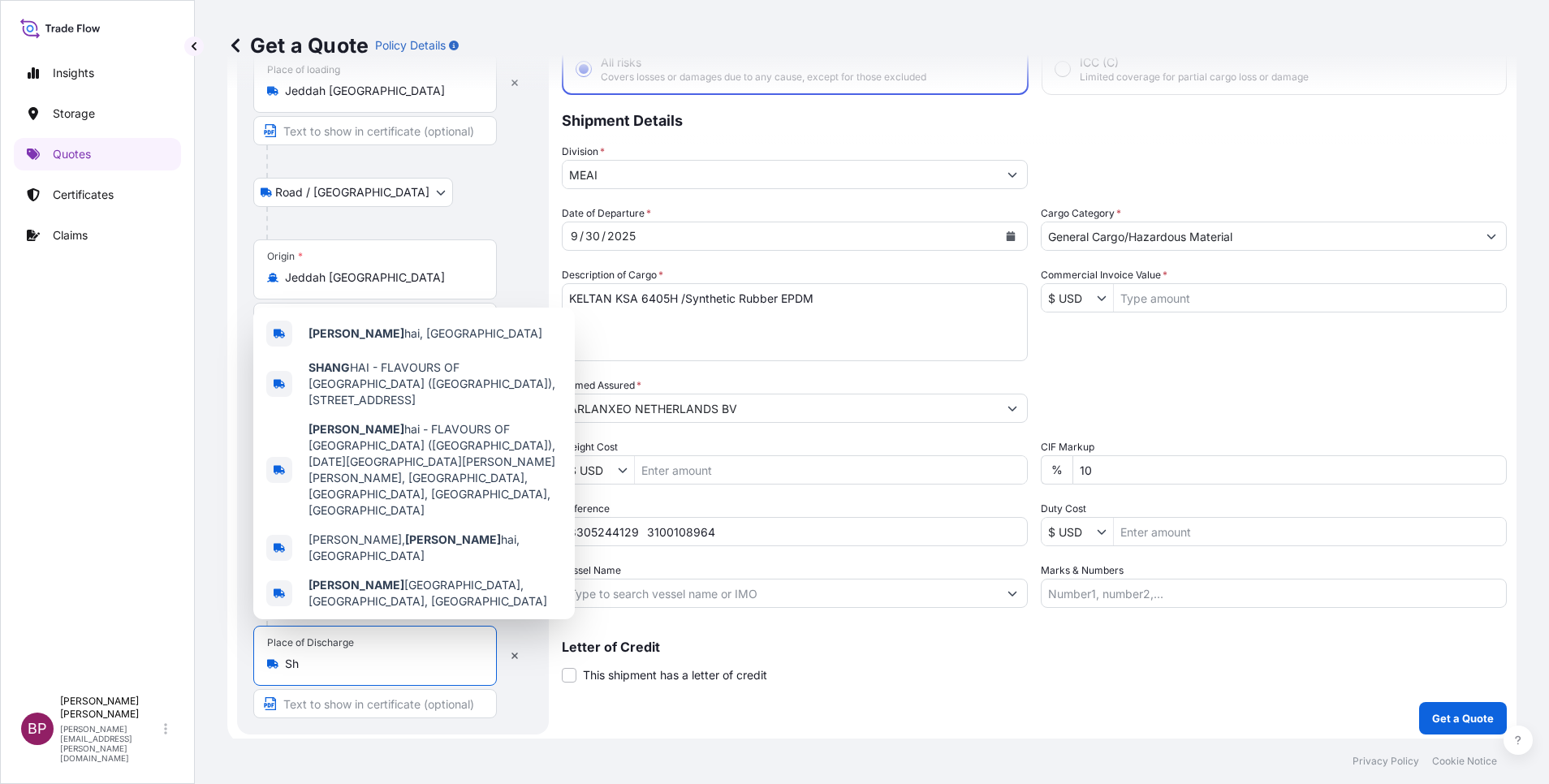
type input "S"
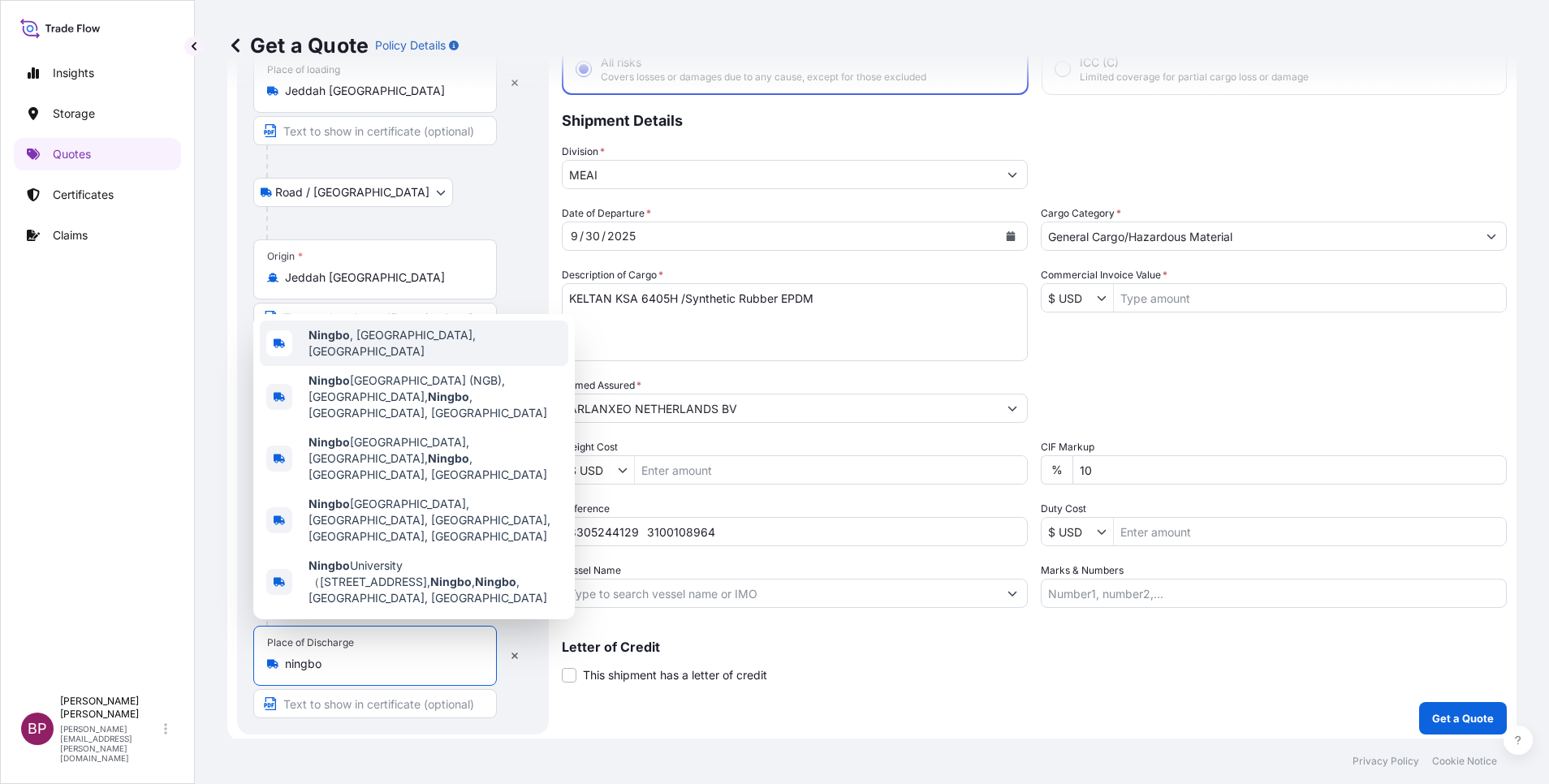
click at [444, 366] on div "[GEOGRAPHIC_DATA] , [GEOGRAPHIC_DATA], [GEOGRAPHIC_DATA]" at bounding box center [413, 343] width 308 height 45
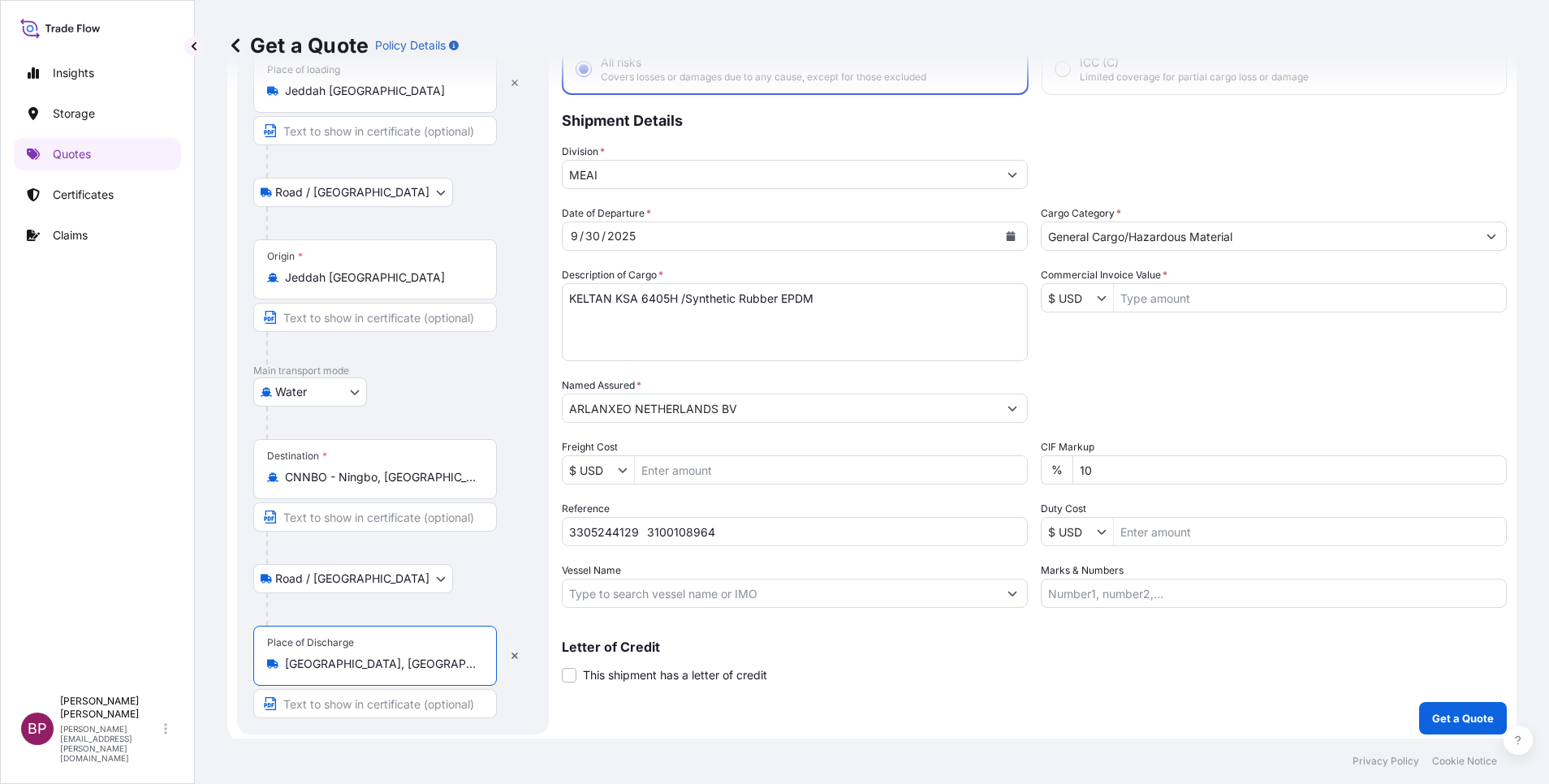
type input "[GEOGRAPHIC_DATA], [GEOGRAPHIC_DATA], [GEOGRAPHIC_DATA]"
click at [1124, 471] on input "10" at bounding box center [1290, 470] width 435 height 29
click at [1203, 299] on input "Commercial Invoice Value *" at bounding box center [1310, 297] width 392 height 29
paste input "92196"
type input "92,196"
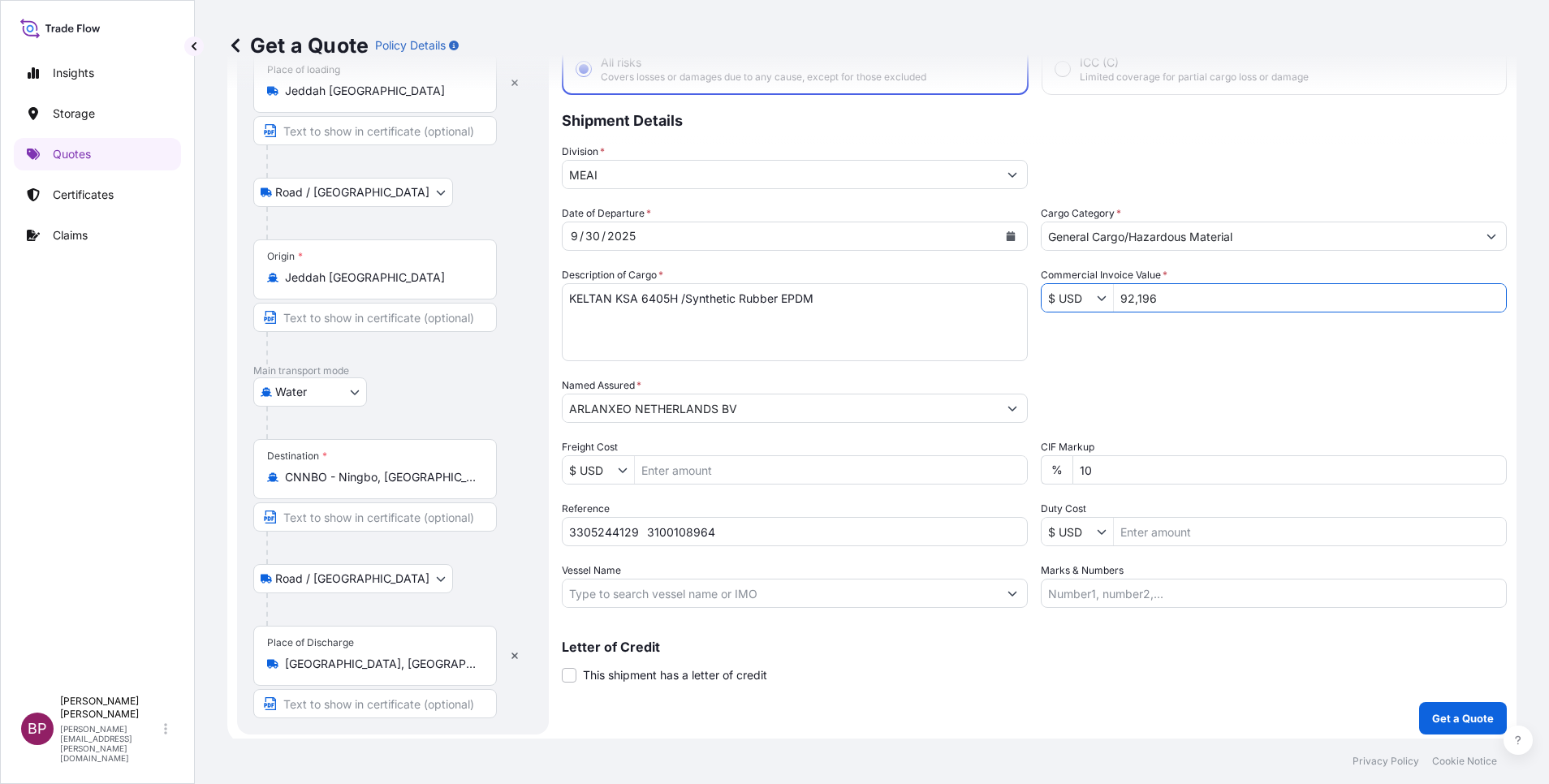
click at [1207, 421] on div "Packing Category Type to search a container mode Please select a primary mode o…" at bounding box center [1274, 400] width 466 height 45
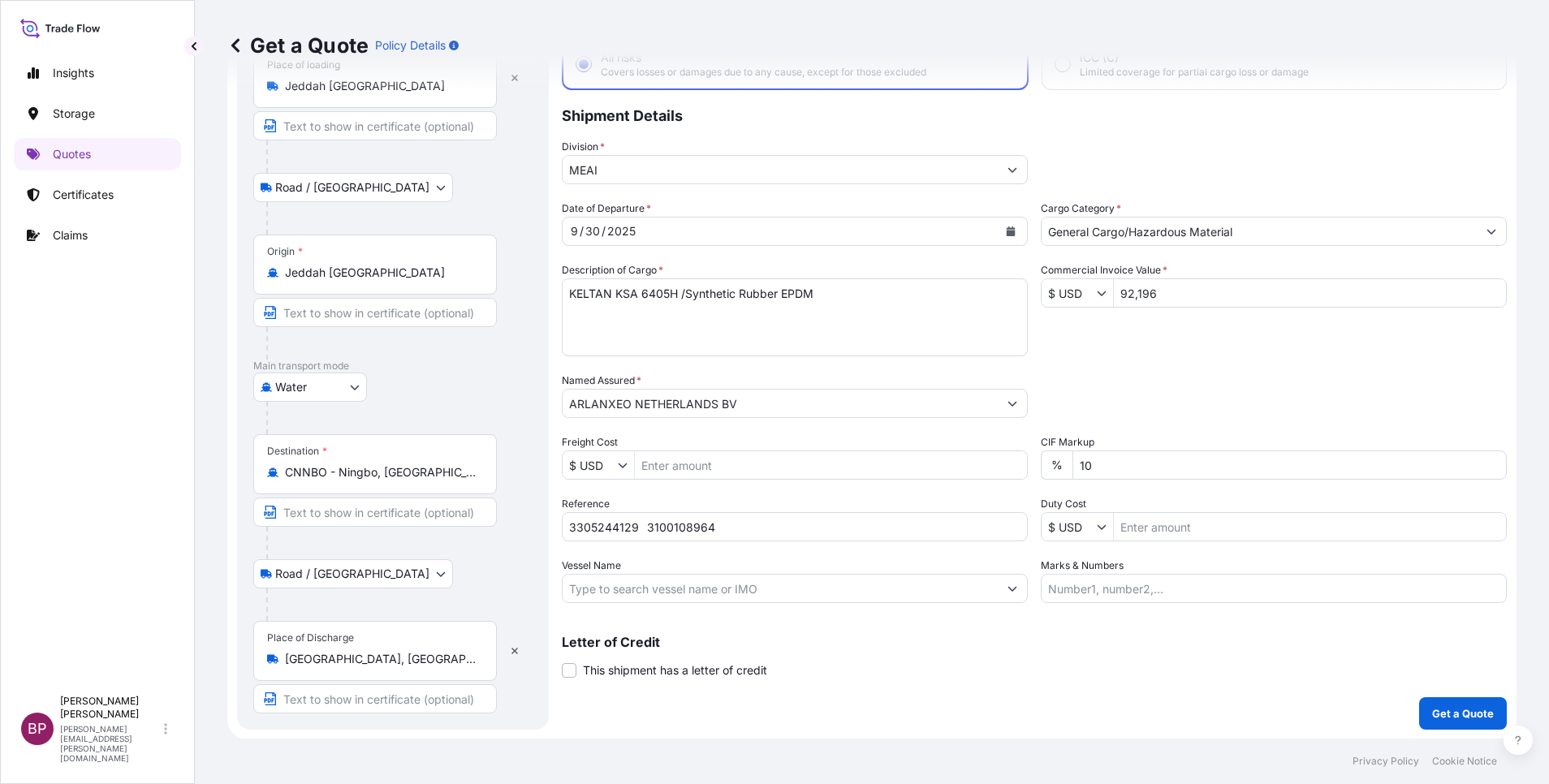
scroll to position [112, 0]
click at [1456, 709] on p "Get a Quote" at bounding box center [1463, 713] width 62 height 16
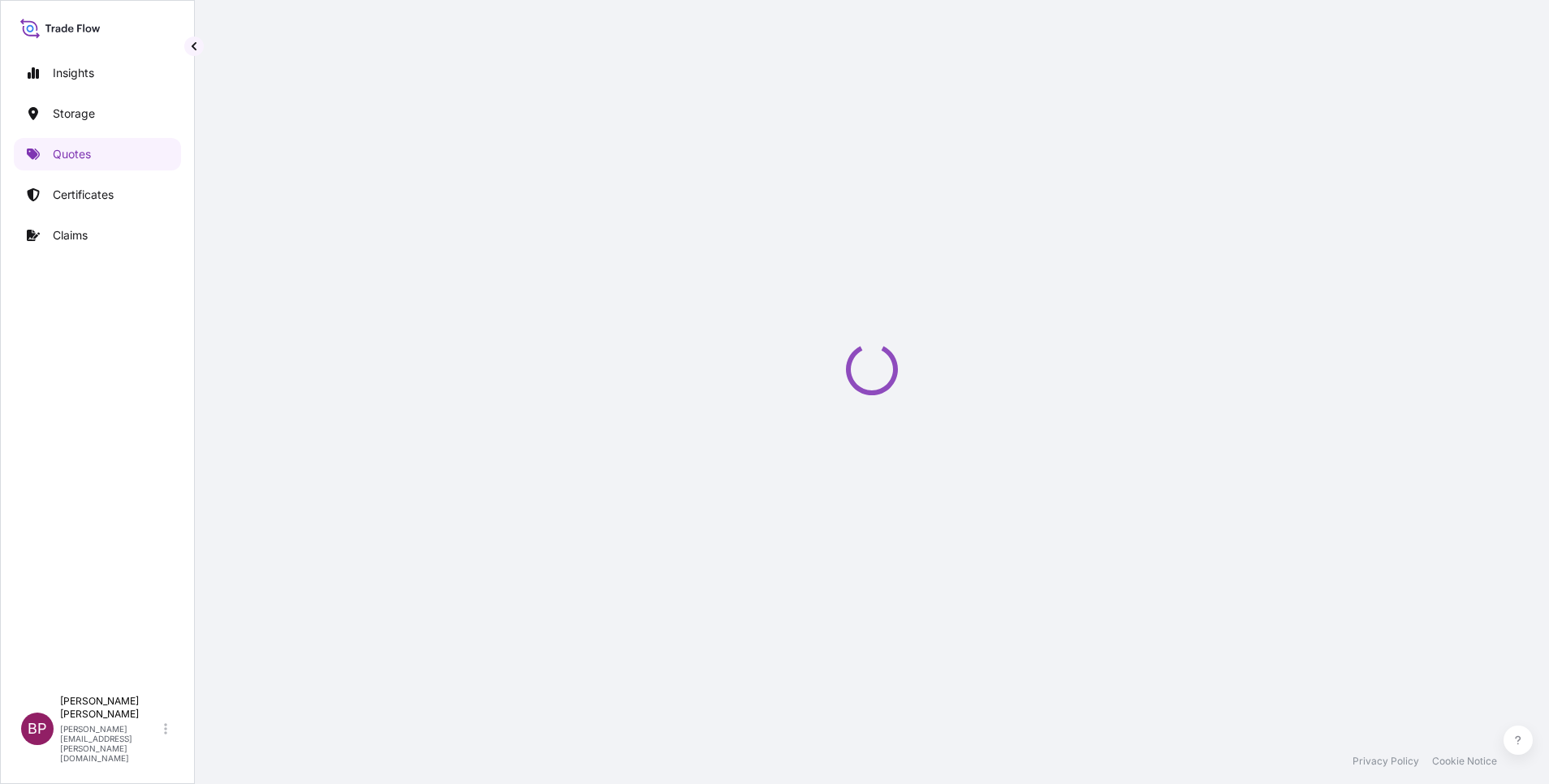
select select "Road / [GEOGRAPHIC_DATA]"
select select "Water"
select select "Road / [GEOGRAPHIC_DATA]"
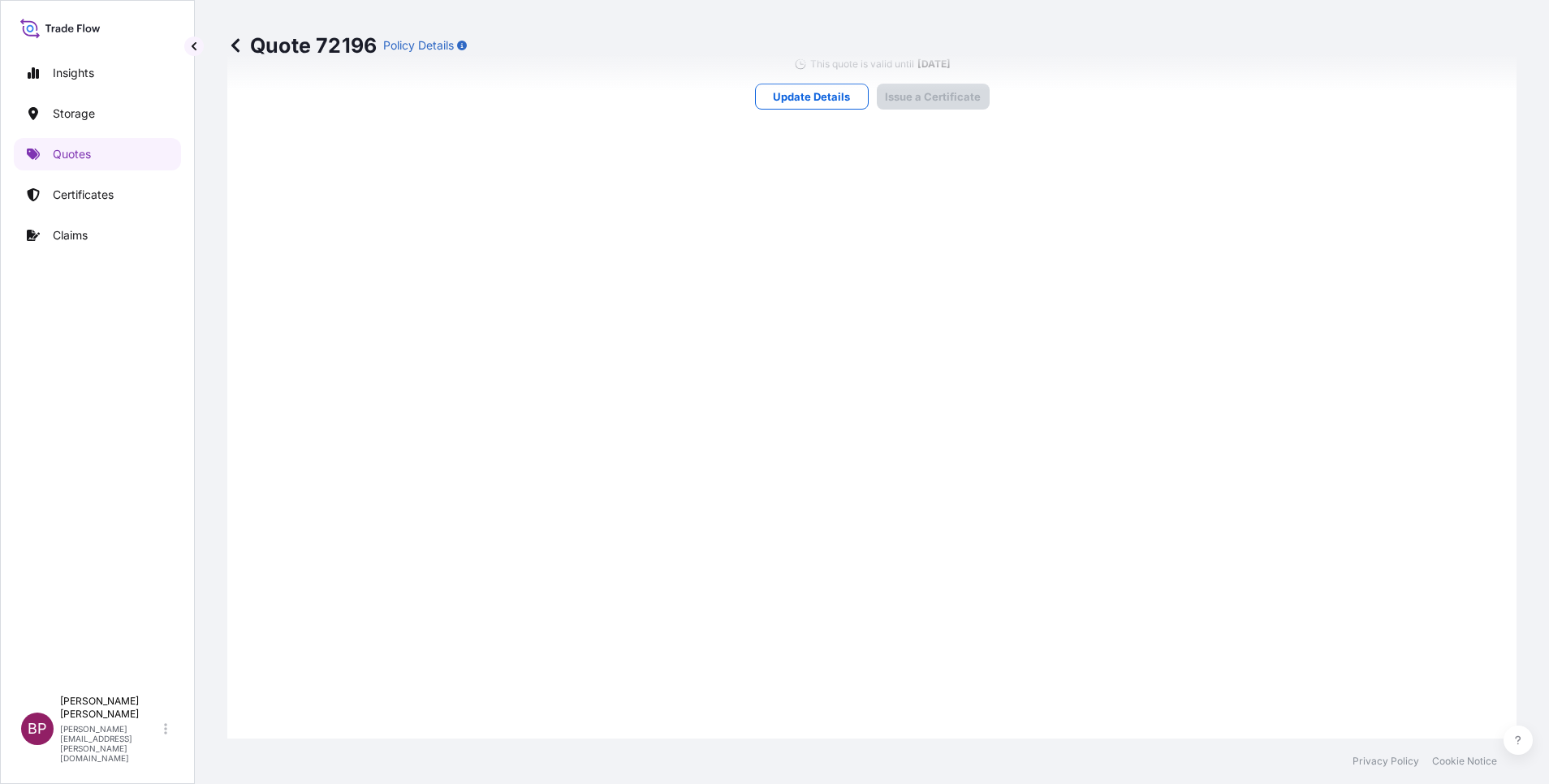
scroll to position [2406, 0]
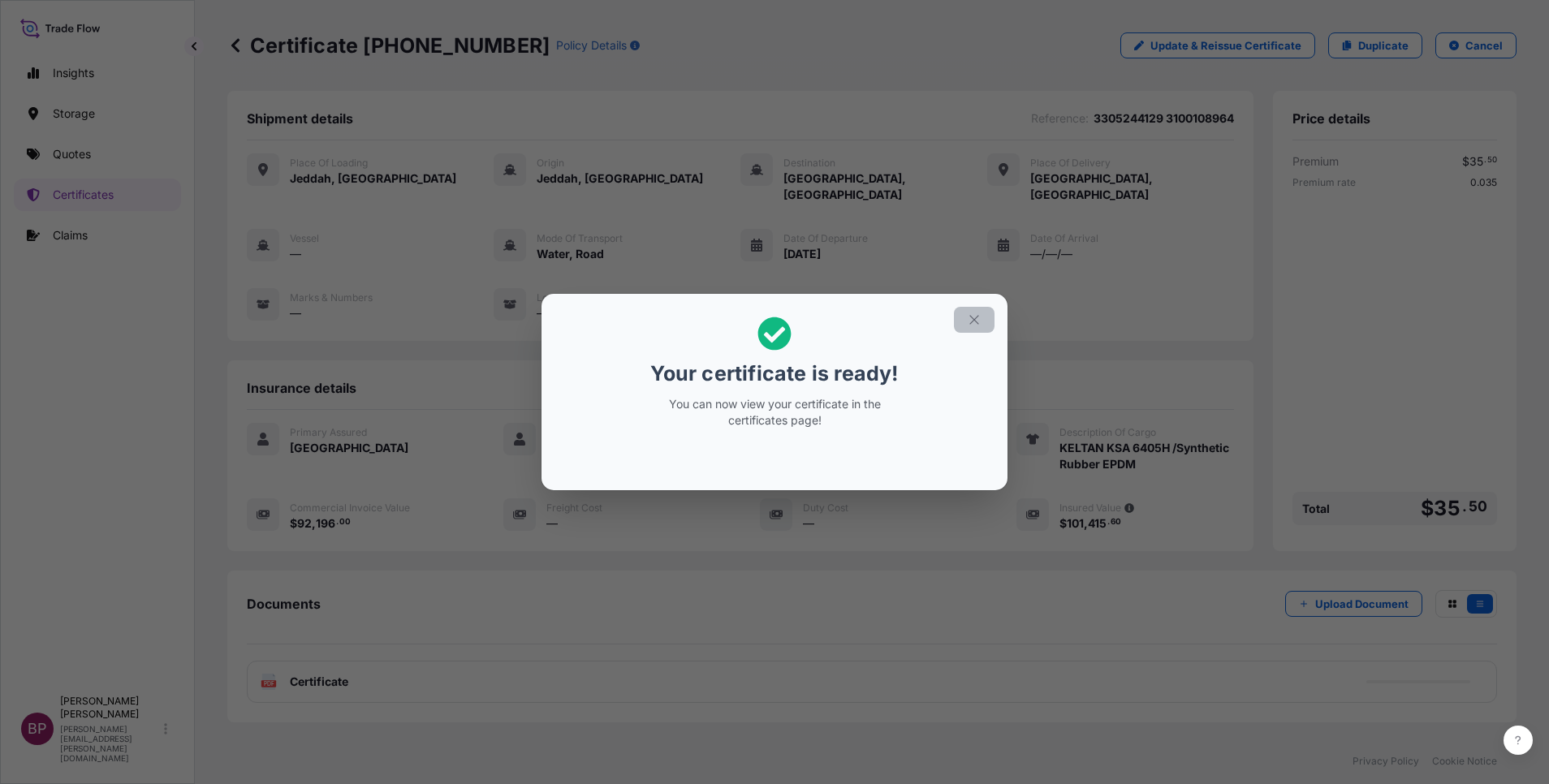
click at [976, 316] on icon "button" at bounding box center [973, 320] width 14 height 14
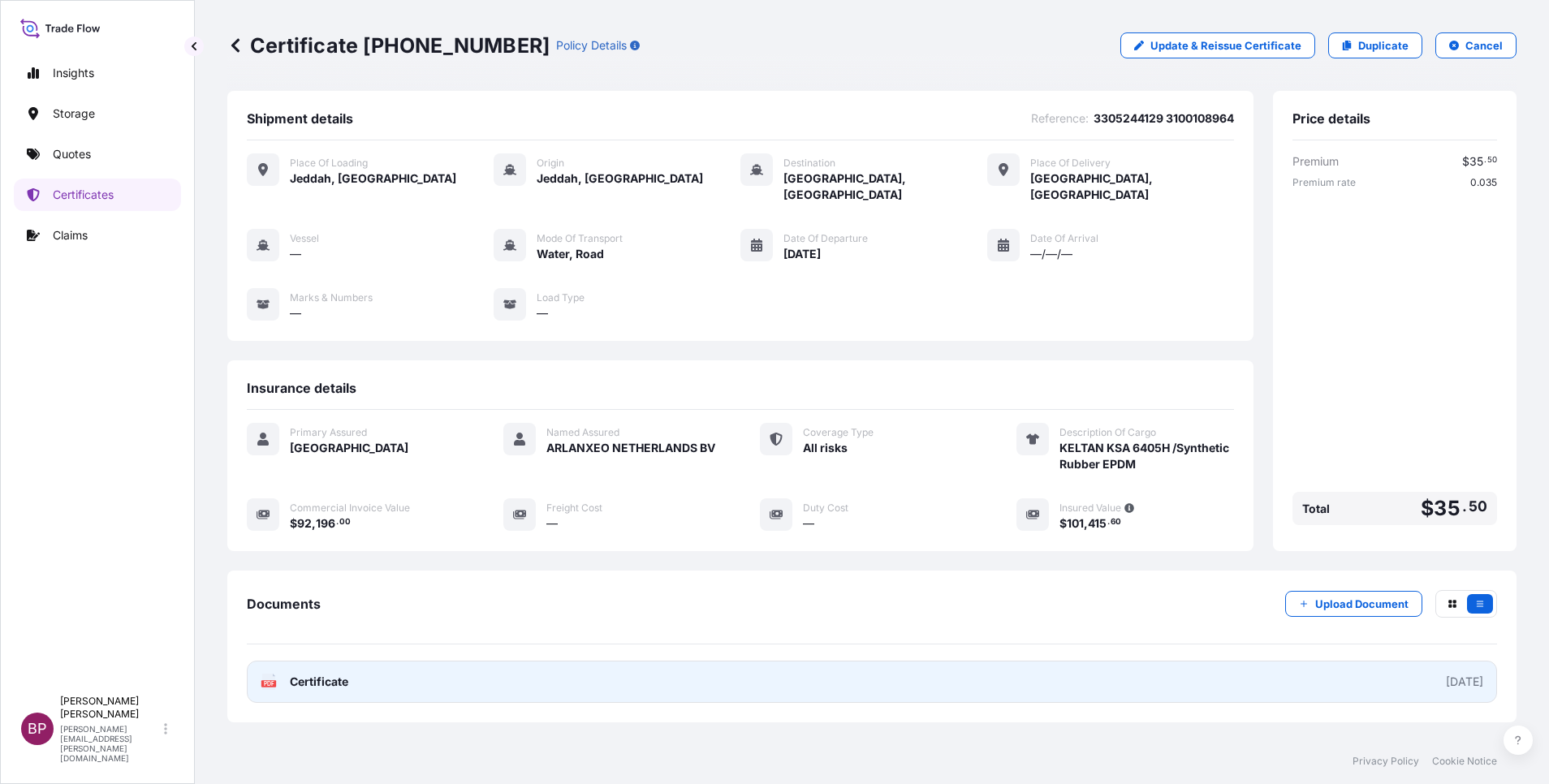
click at [336, 674] on span "Certificate" at bounding box center [319, 682] width 59 height 16
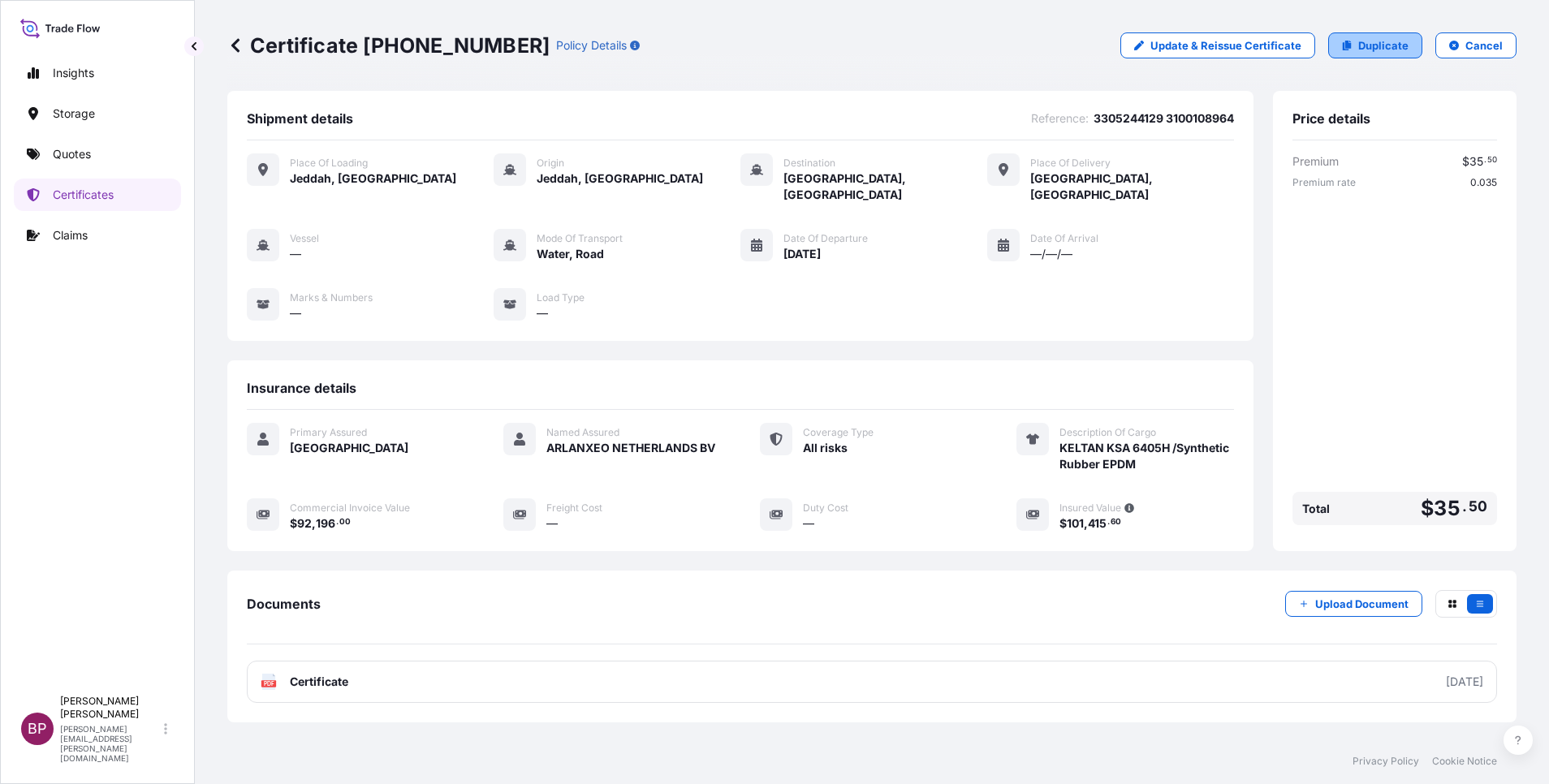
click at [1374, 41] on p "Duplicate" at bounding box center [1384, 45] width 50 height 16
select select "Road / [GEOGRAPHIC_DATA]"
select select "Water"
select select "Road / [GEOGRAPHIC_DATA]"
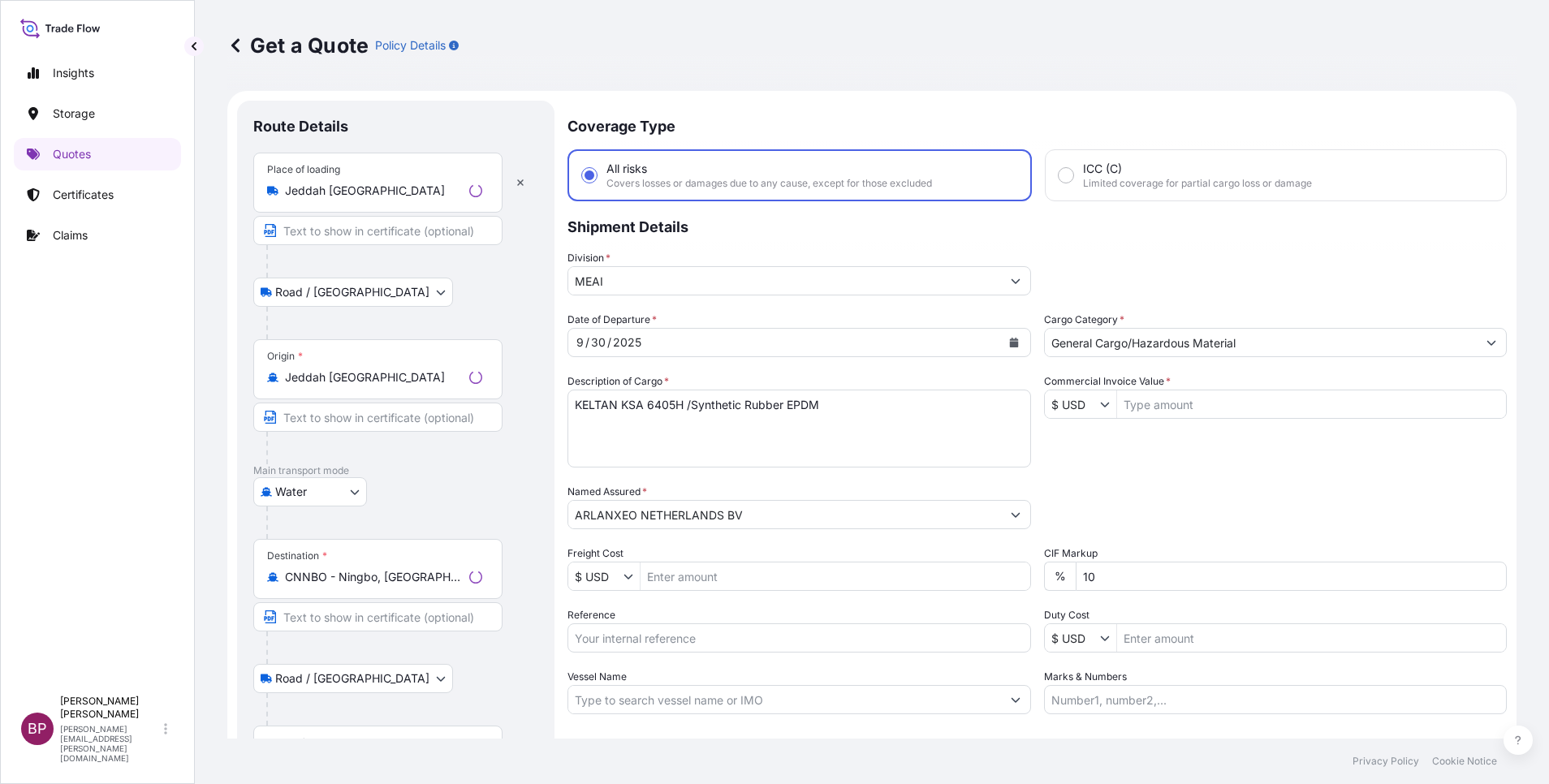
scroll to position [26, 0]
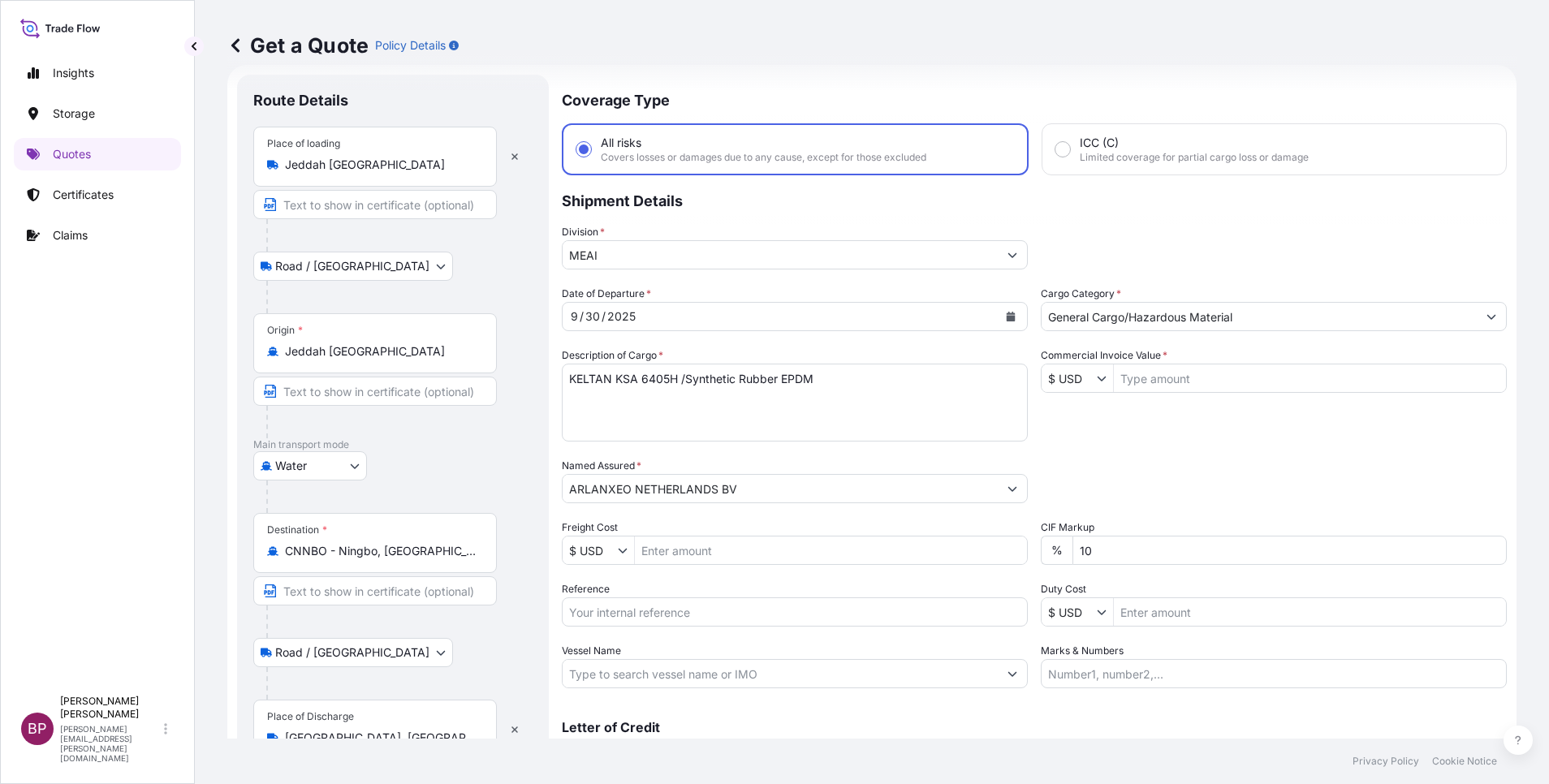
click at [638, 619] on input "Reference" at bounding box center [795, 612] width 466 height 29
paste input "3305244130 3100108965"
type input "3305244130 3100108965"
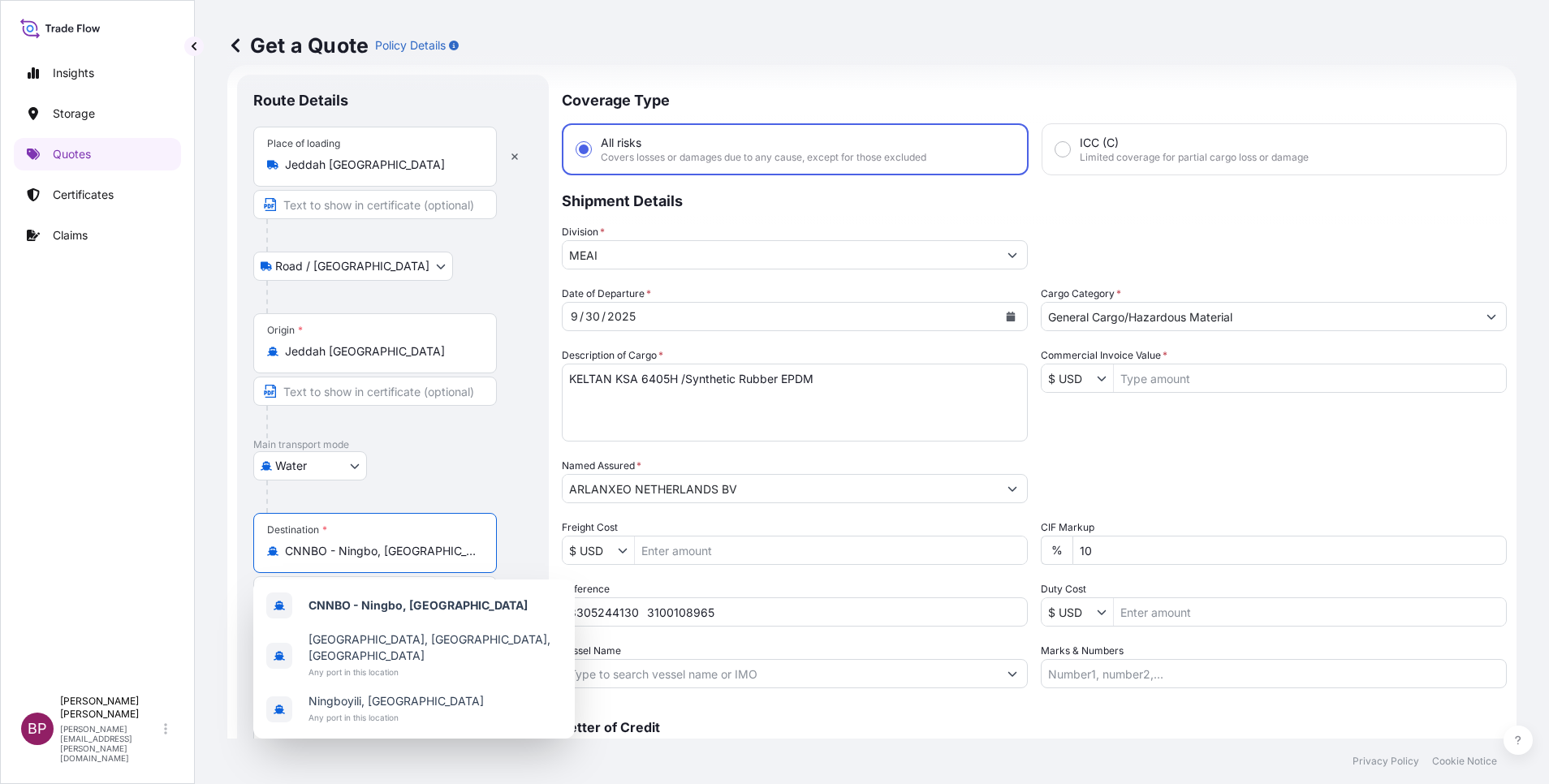
drag, startPoint x: 424, startPoint y: 548, endPoint x: 0, endPoint y: 502, distance: 426.5
click at [0, 502] on html "3 options available. Insights Storage Quotes Certificates Claims BP Bobby Paul …" at bounding box center [774, 392] width 1549 height 784
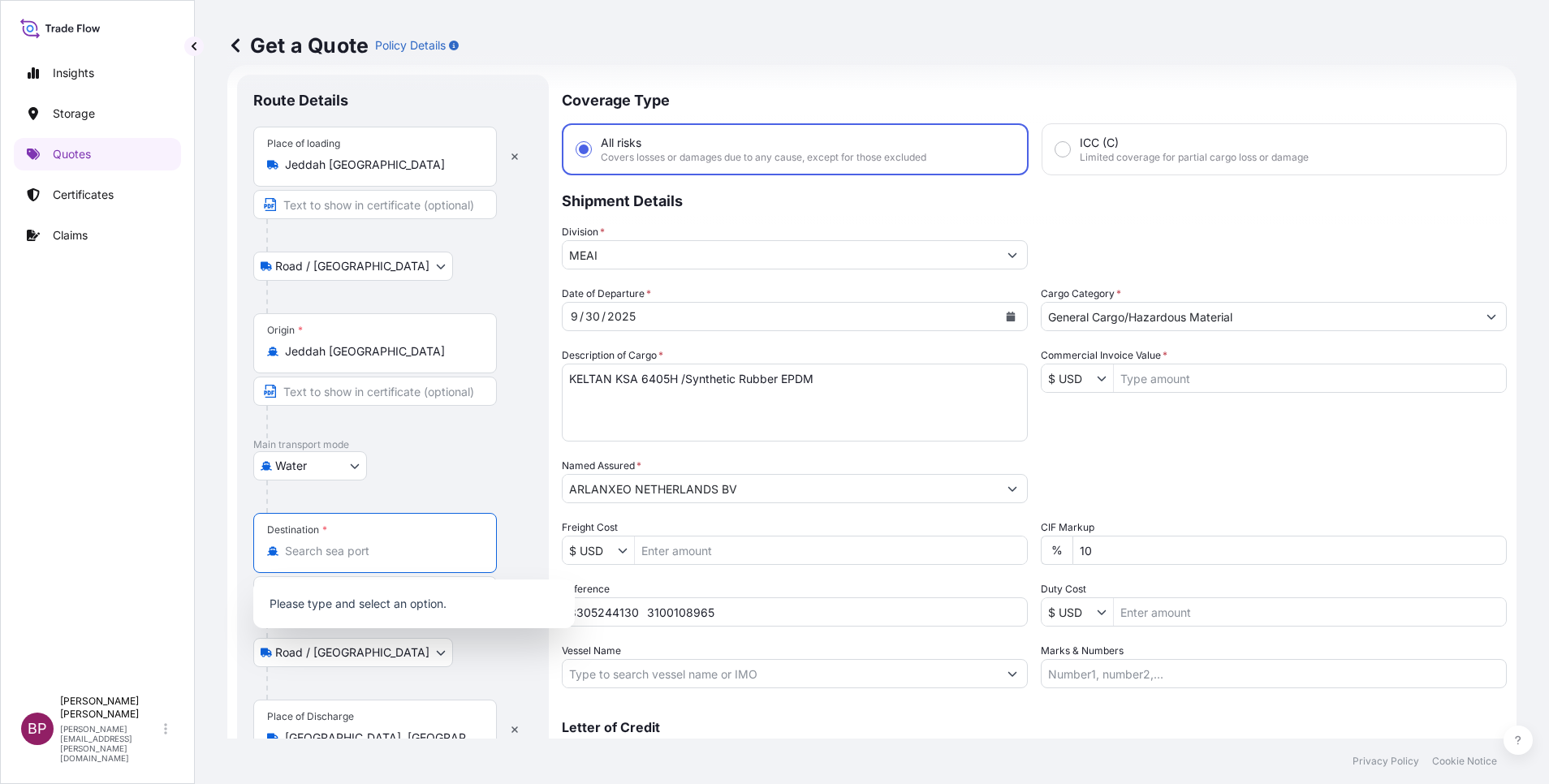
paste input "Nansha"
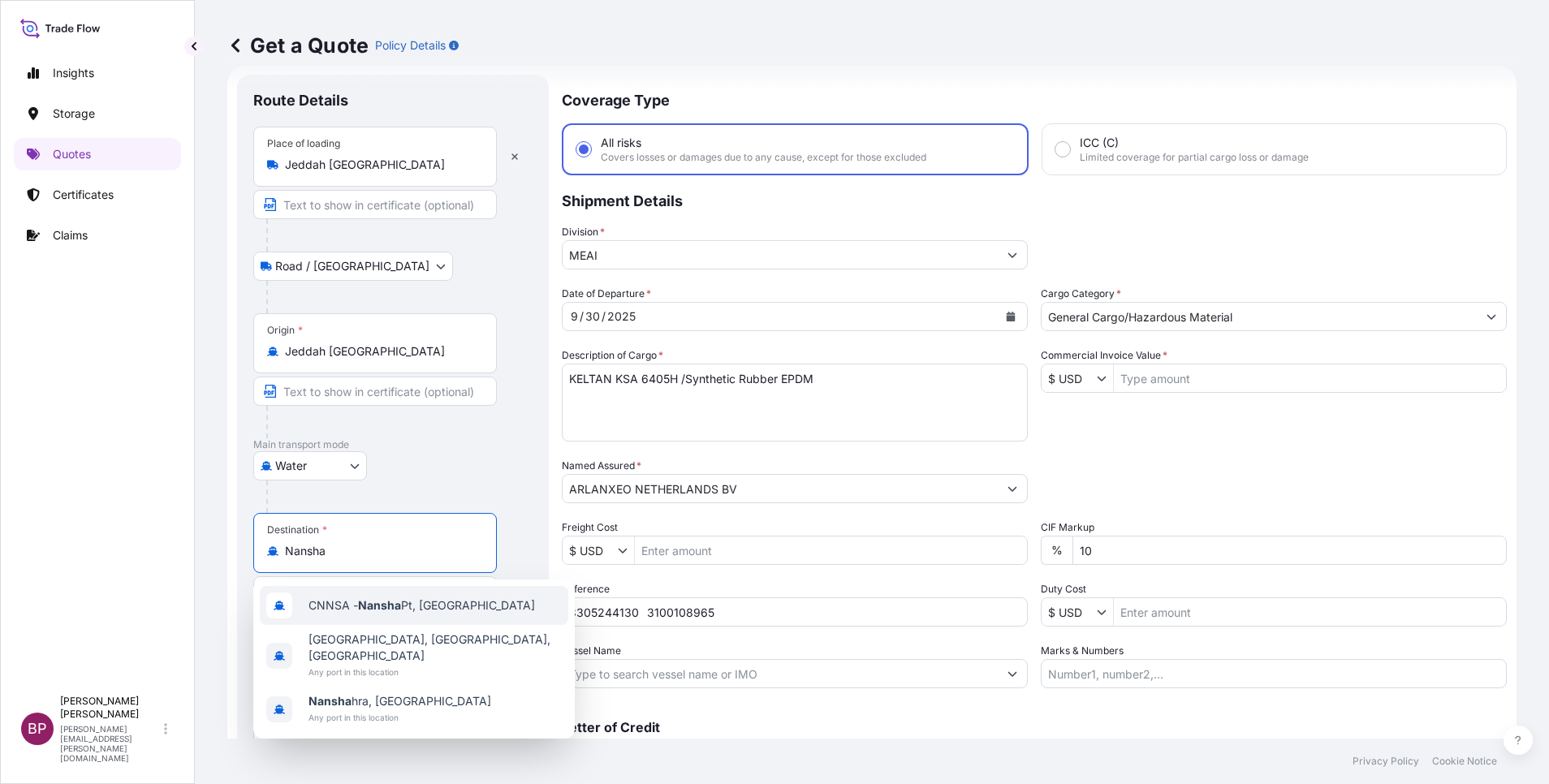
click at [418, 609] on span "CNNSA - Nansha Pt, [GEOGRAPHIC_DATA]" at bounding box center [421, 605] width 227 height 16
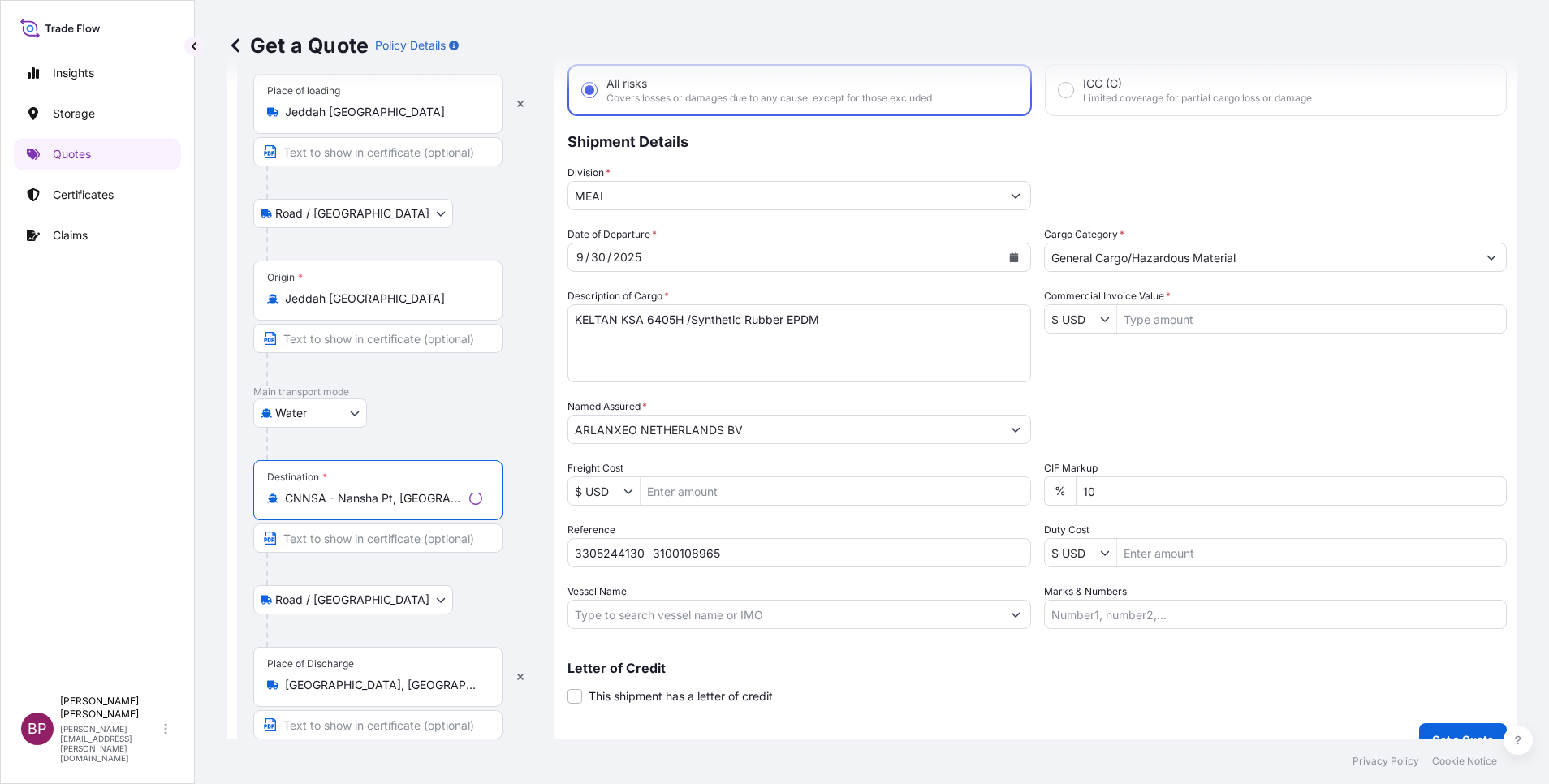
scroll to position [112, 0]
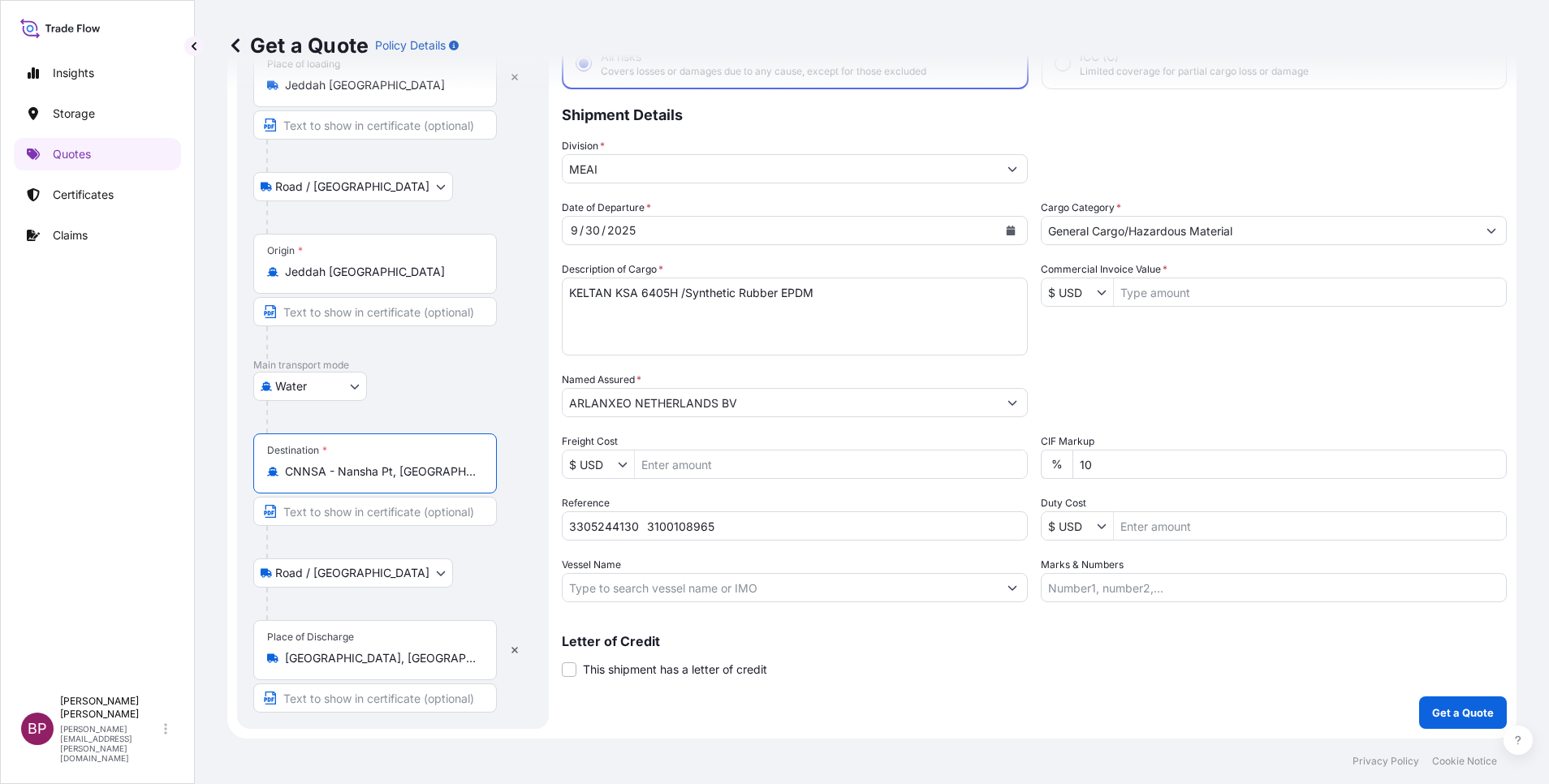
type input "CNNSA - Nansha Pt, [GEOGRAPHIC_DATA]"
drag, startPoint x: 426, startPoint y: 662, endPoint x: 0, endPoint y: 585, distance: 432.9
click at [0, 590] on html "3 options available. 0 options available. 3 options available. Insights Storage…" at bounding box center [774, 392] width 1549 height 784
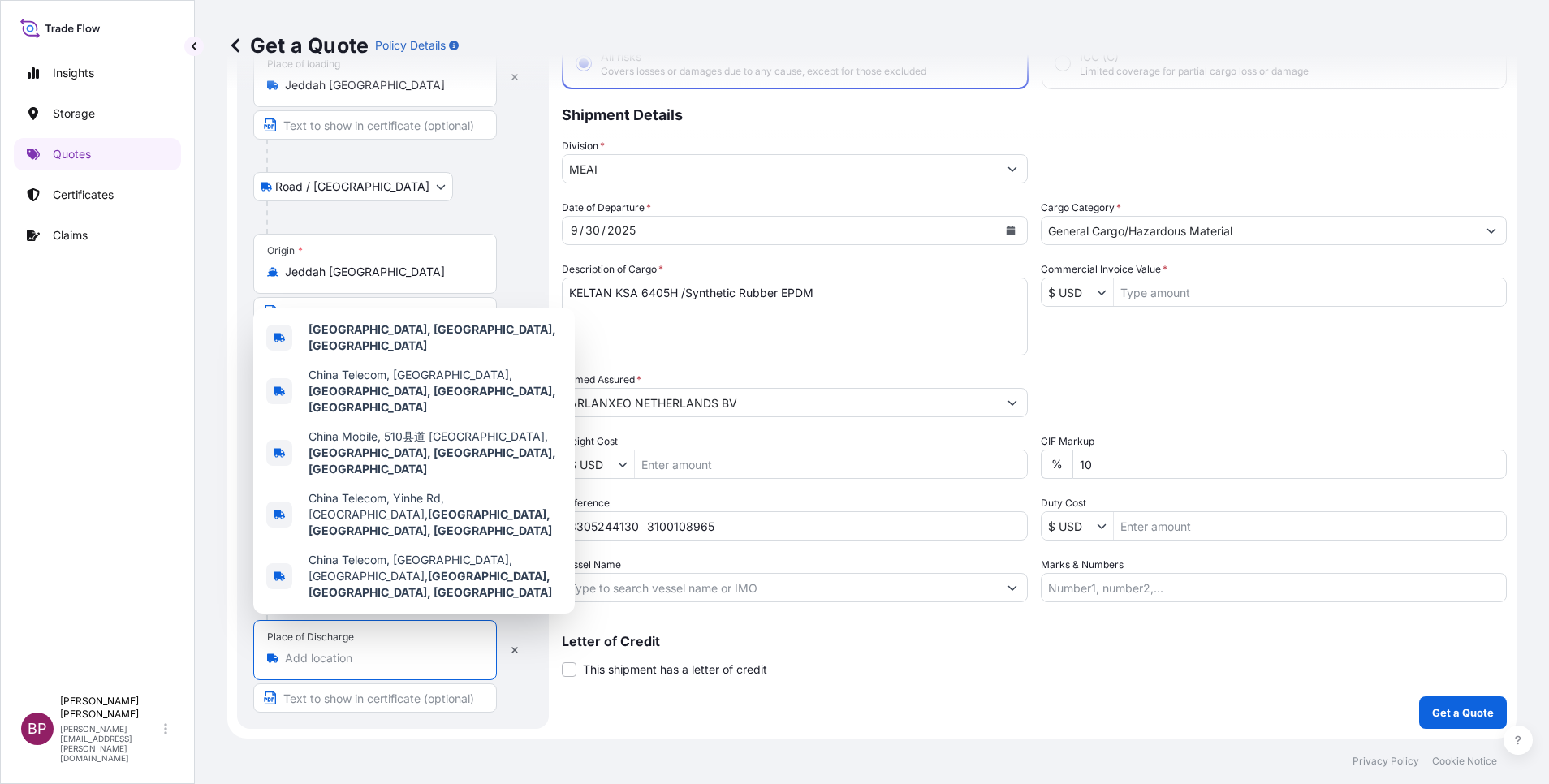
paste input "Nansha"
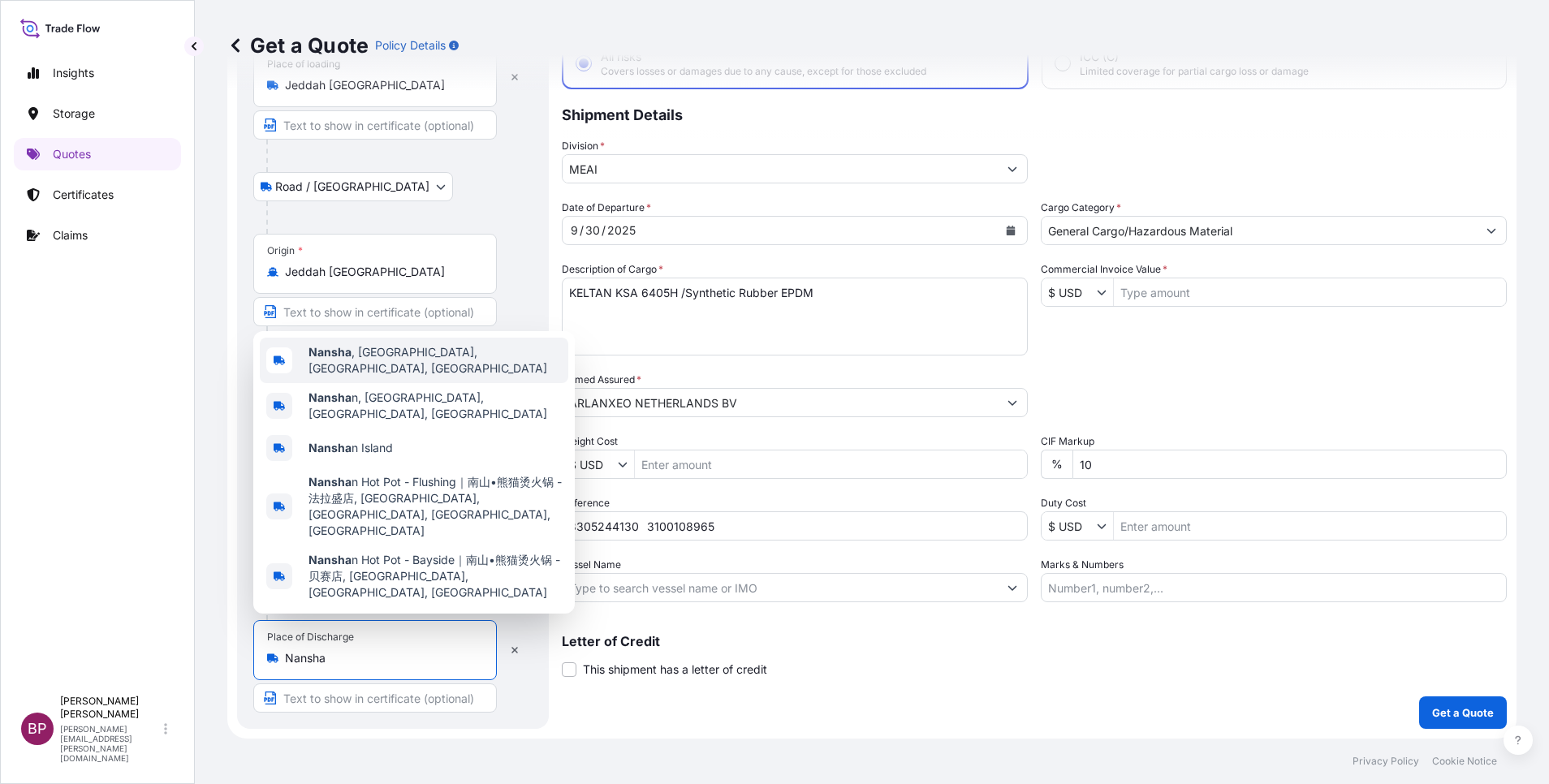
click at [415, 377] on span "[GEOGRAPHIC_DATA] , [GEOGRAPHIC_DATA], [GEOGRAPHIC_DATA], [GEOGRAPHIC_DATA]" at bounding box center [435, 360] width 253 height 33
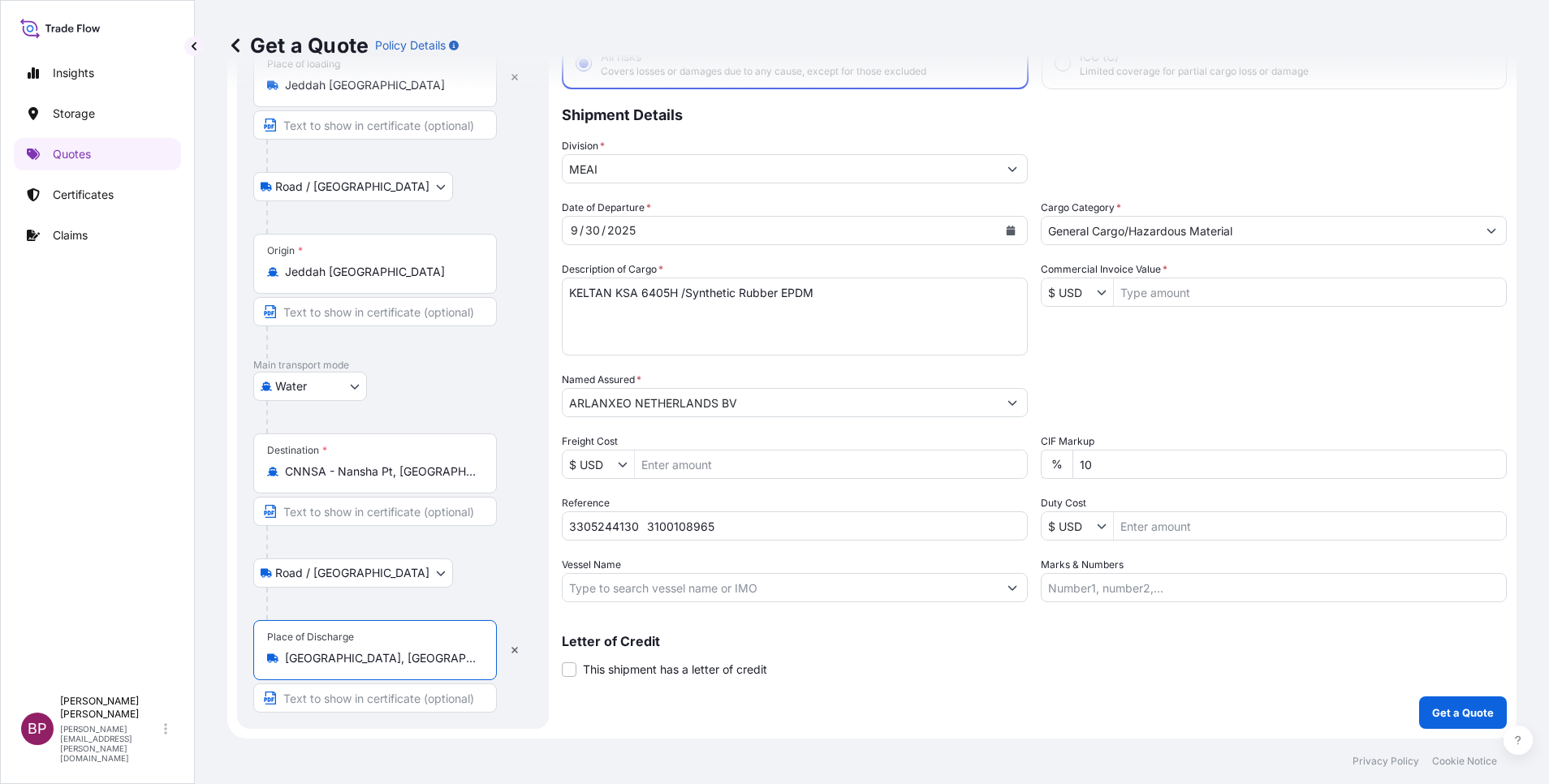
type input "[GEOGRAPHIC_DATA], [GEOGRAPHIC_DATA], [GEOGRAPHIC_DATA], [GEOGRAPHIC_DATA]"
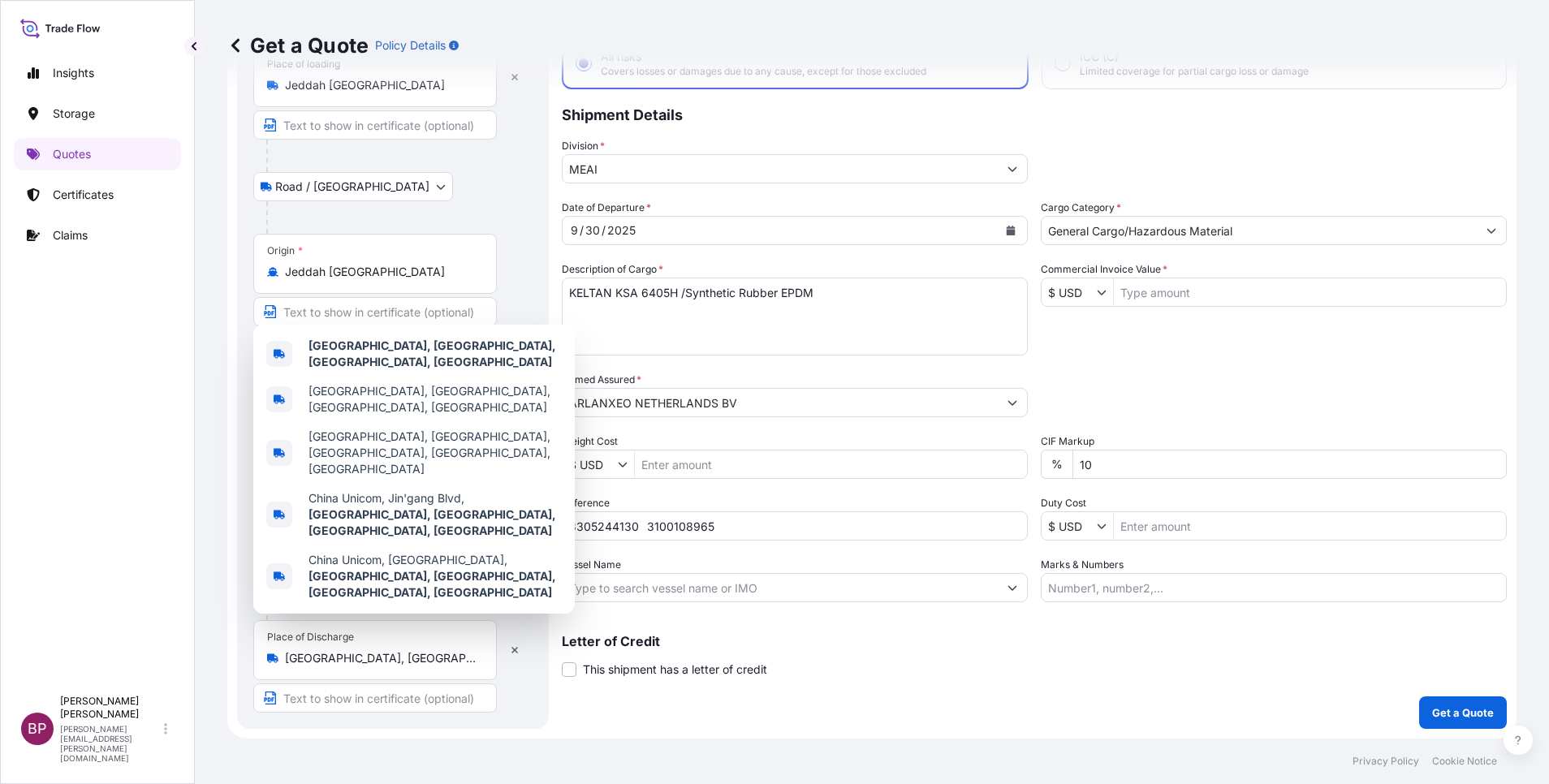
click at [951, 654] on div "Letter of Credit This shipment has a letter of credit Letter of credit * Letter…" at bounding box center [1034, 656] width 945 height 43
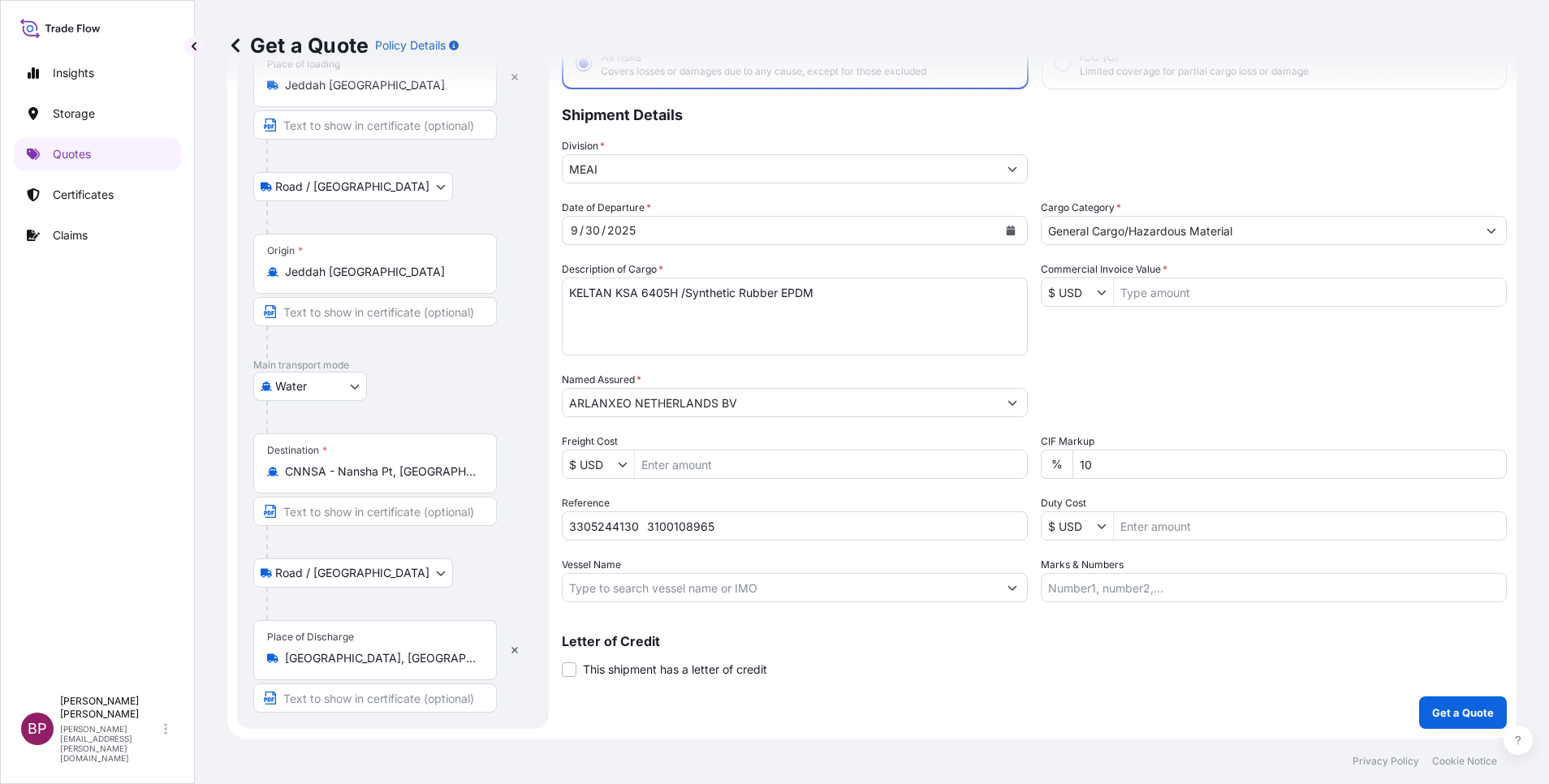
click at [1196, 294] on input "Commercial Invoice Value *" at bounding box center [1310, 293] width 392 height 29
paste input "9219.6"
type input "9,219.6"
click at [1211, 410] on div "Packing Category Type to search a container mode Please select a primary mode o…" at bounding box center [1274, 394] width 466 height 45
click at [1436, 716] on p "Get a Quote" at bounding box center [1463, 713] width 62 height 16
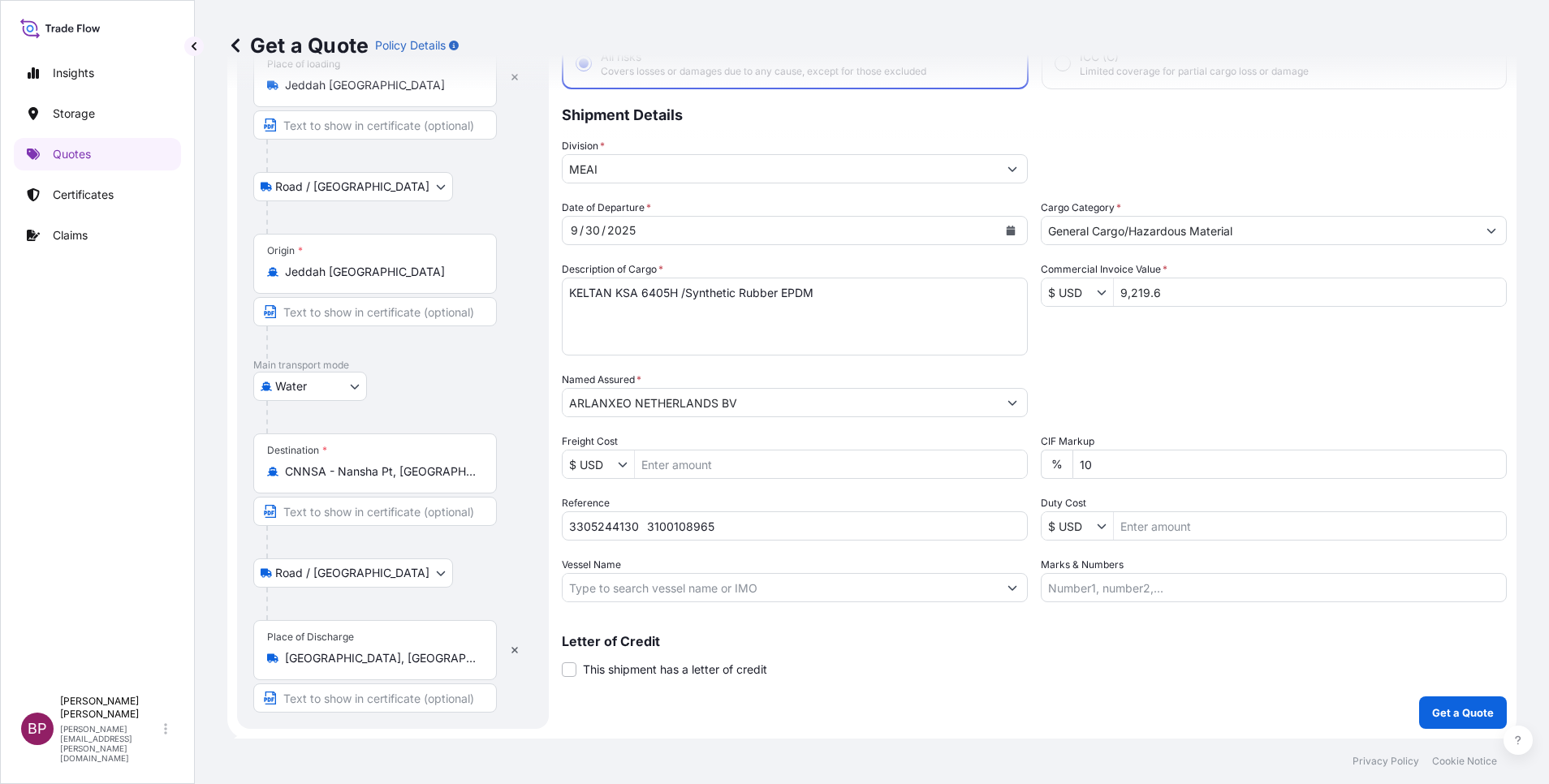
select select "Road / [GEOGRAPHIC_DATA]"
select select "Water"
select select "Road / [GEOGRAPHIC_DATA]"
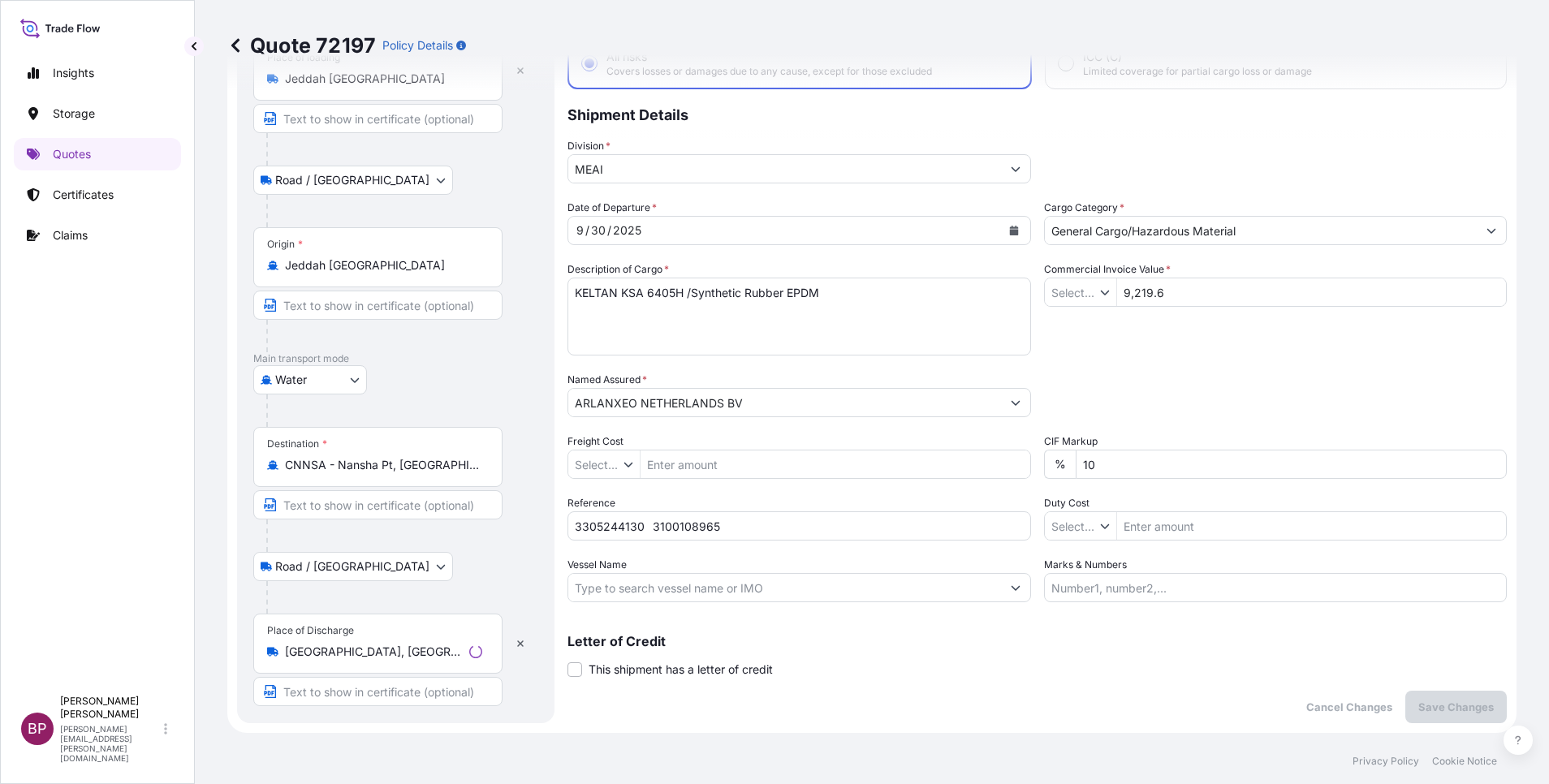
type input "$ USD"
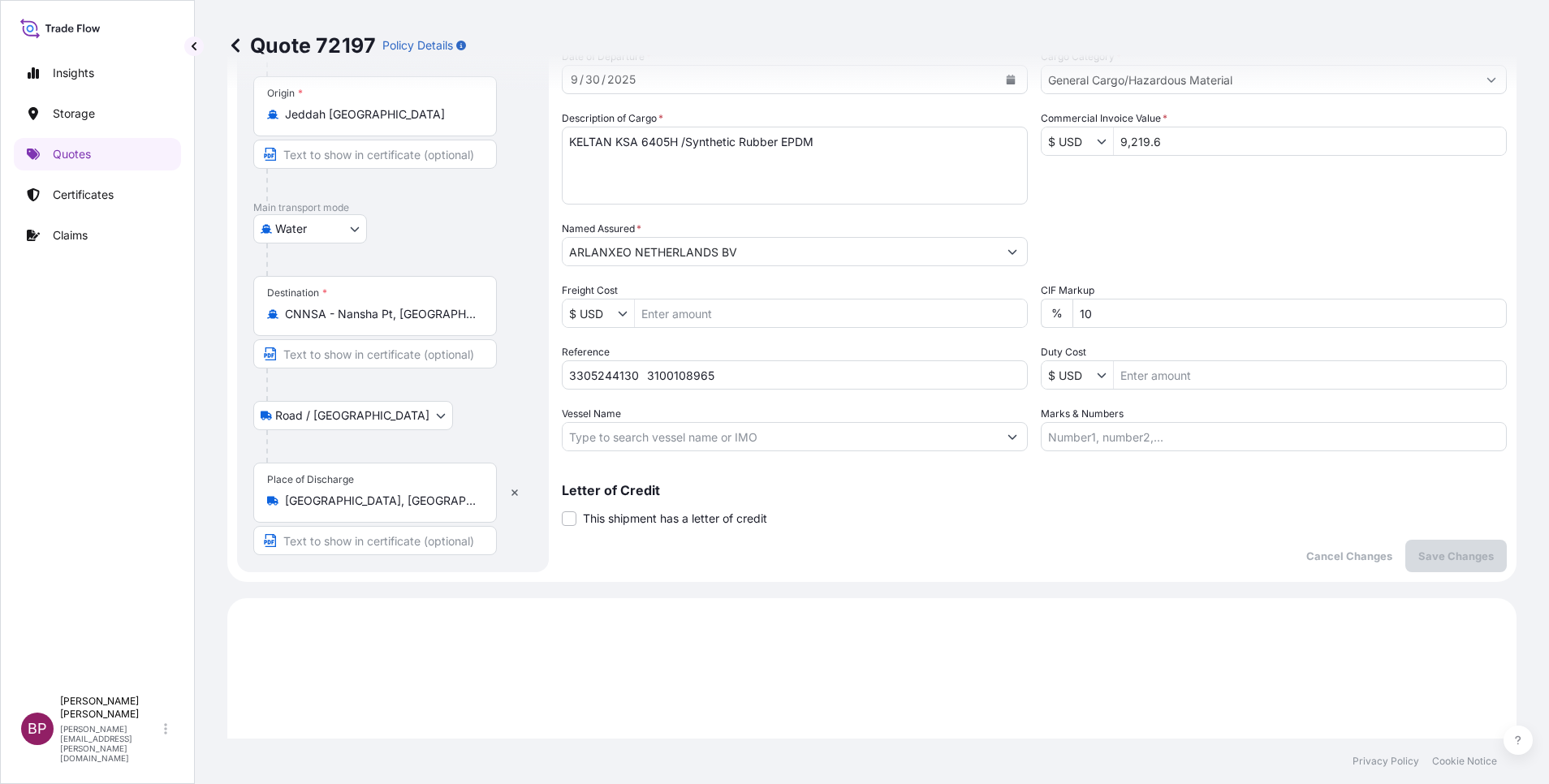
scroll to position [122, 0]
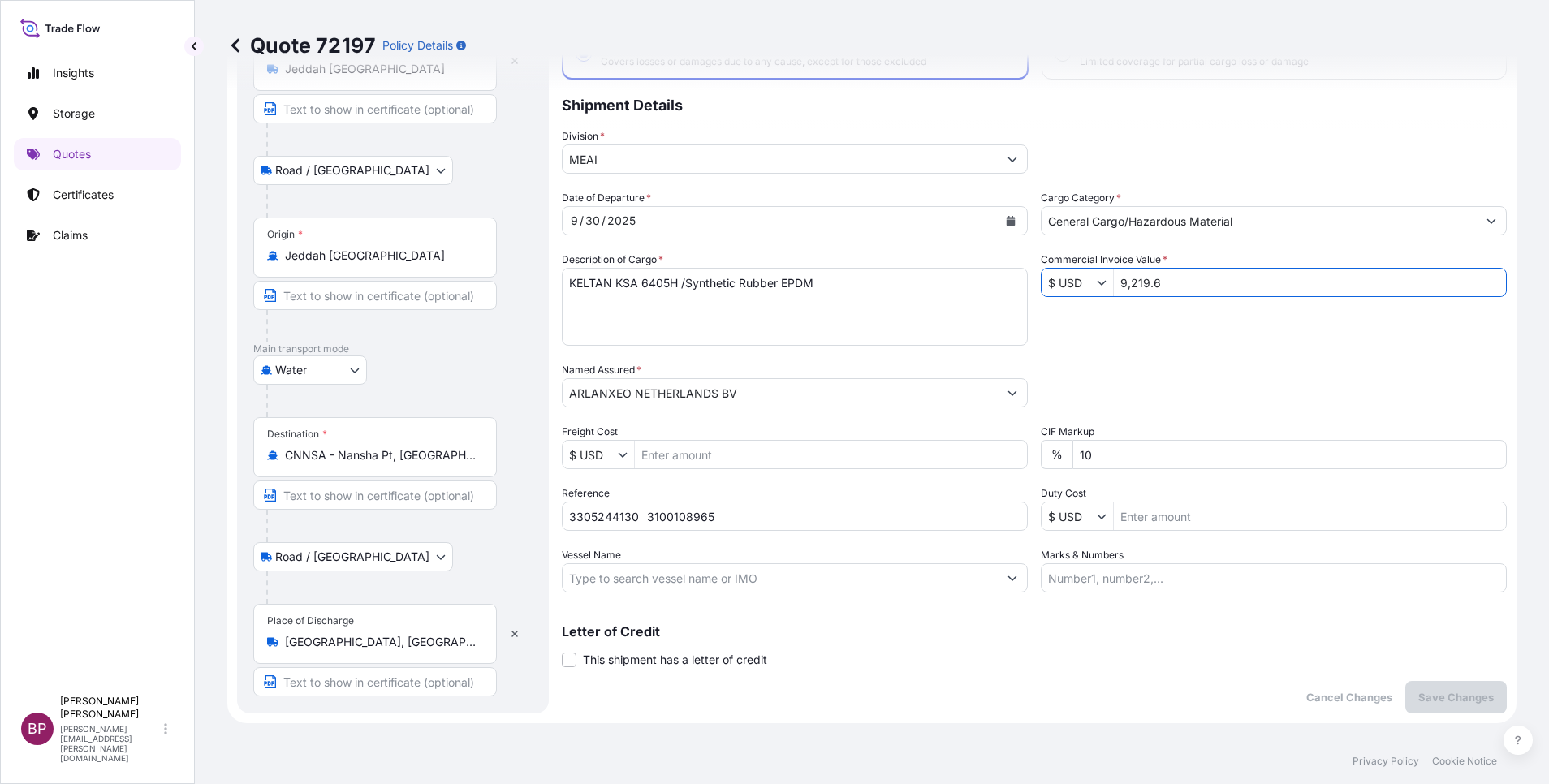
drag, startPoint x: 1159, startPoint y: 286, endPoint x: 833, endPoint y: 315, distance: 327.3
click at [737, 294] on div "Date of Departure * 9 / 30 / 2025 Cargo Category * General Cargo/Hazardous Mate…" at bounding box center [1034, 391] width 945 height 403
paste input "219"
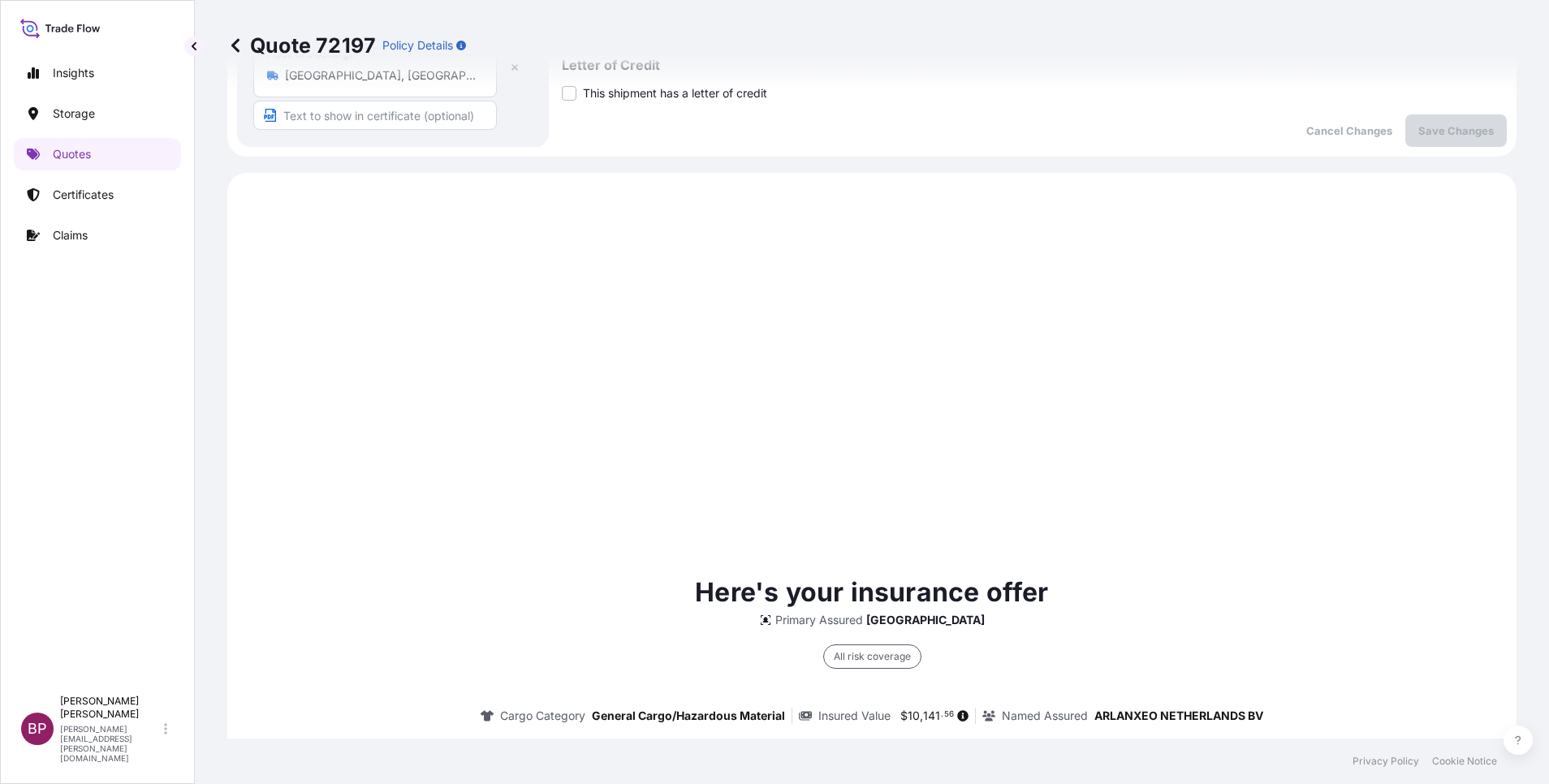
scroll to position [974, 0]
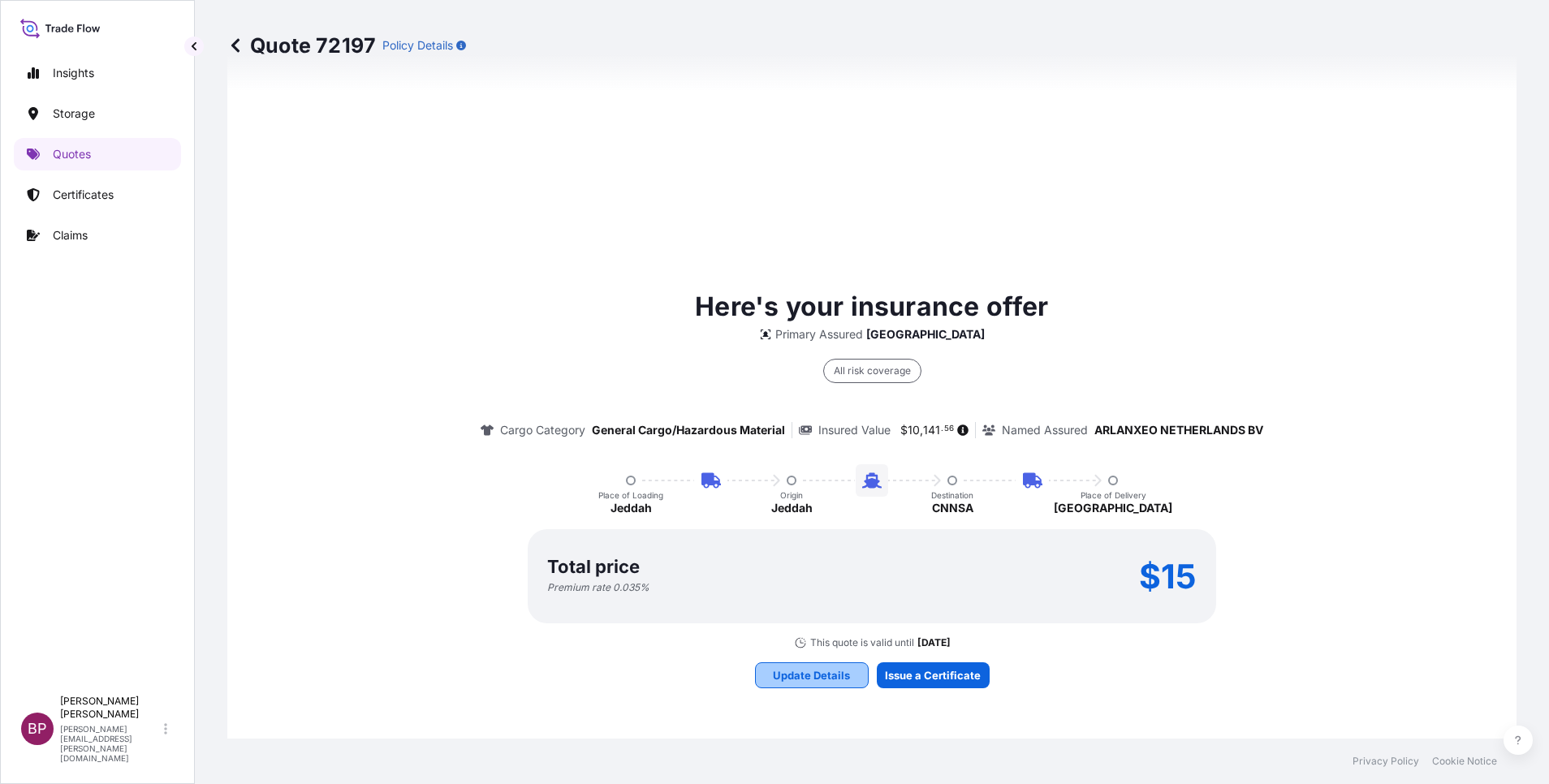
type input "92,196"
click at [829, 678] on p "Update Details" at bounding box center [811, 675] width 77 height 16
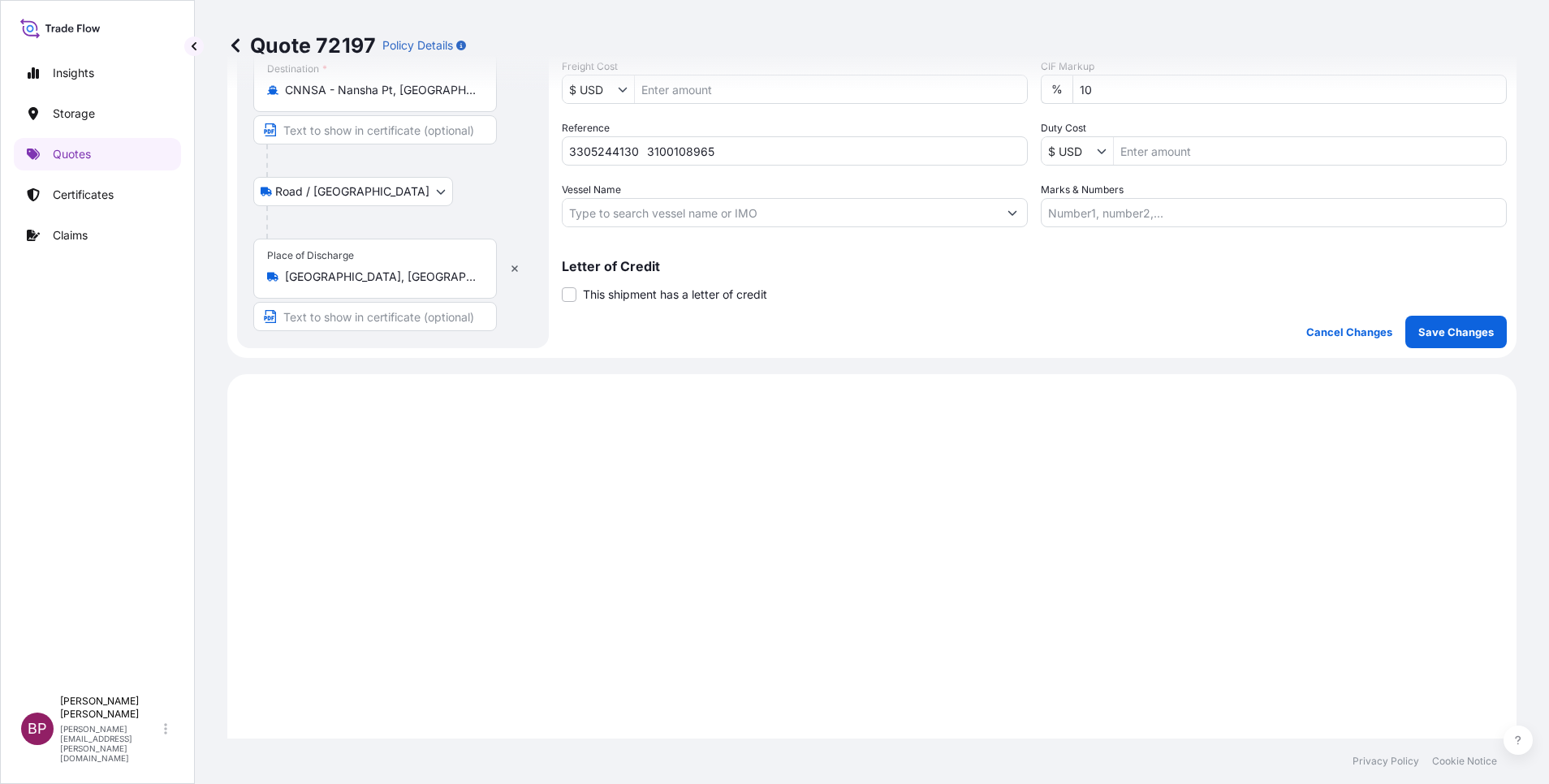
scroll to position [350, 0]
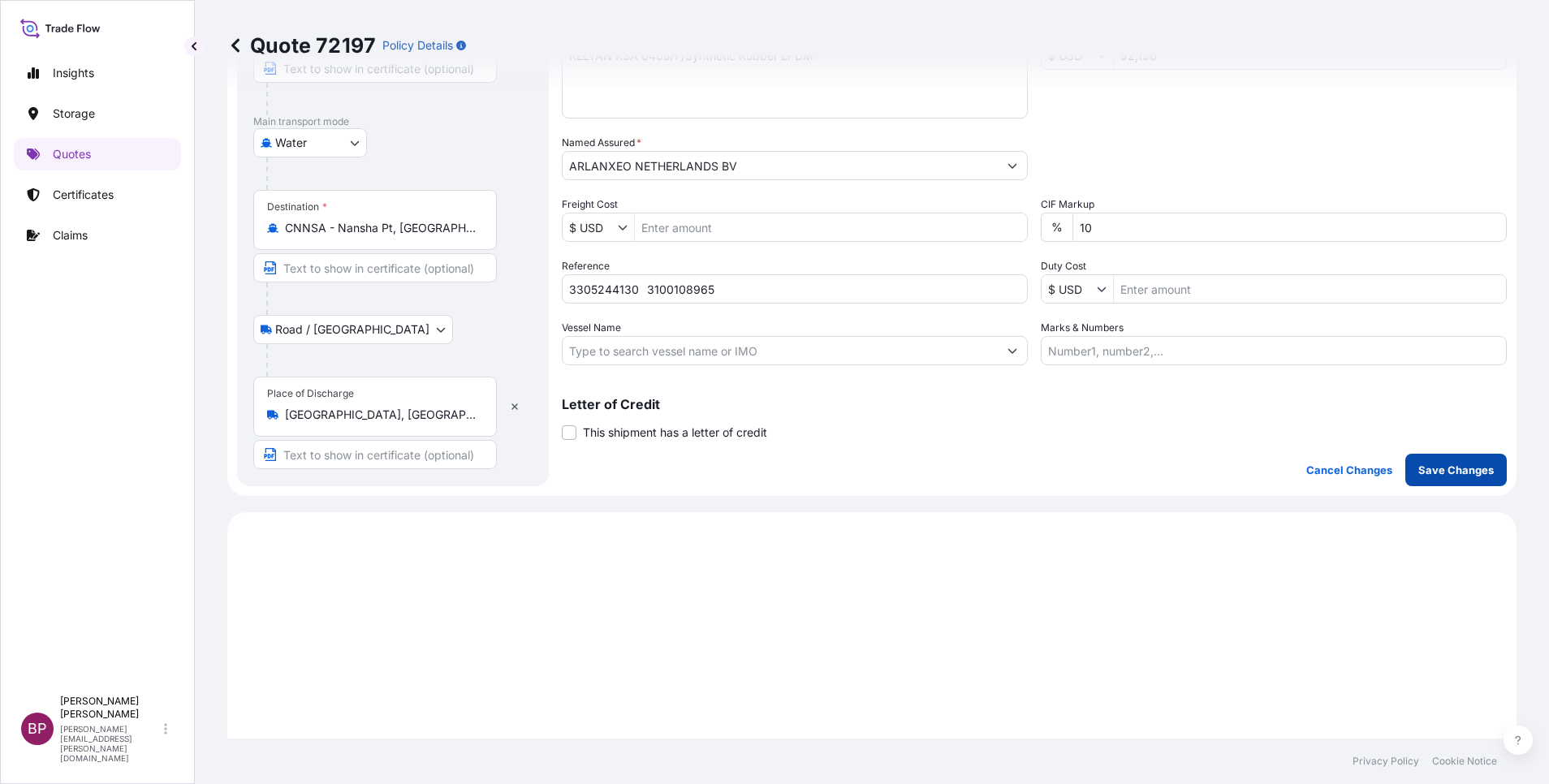
click at [1436, 471] on p "Save Changes" at bounding box center [1456, 469] width 75 height 16
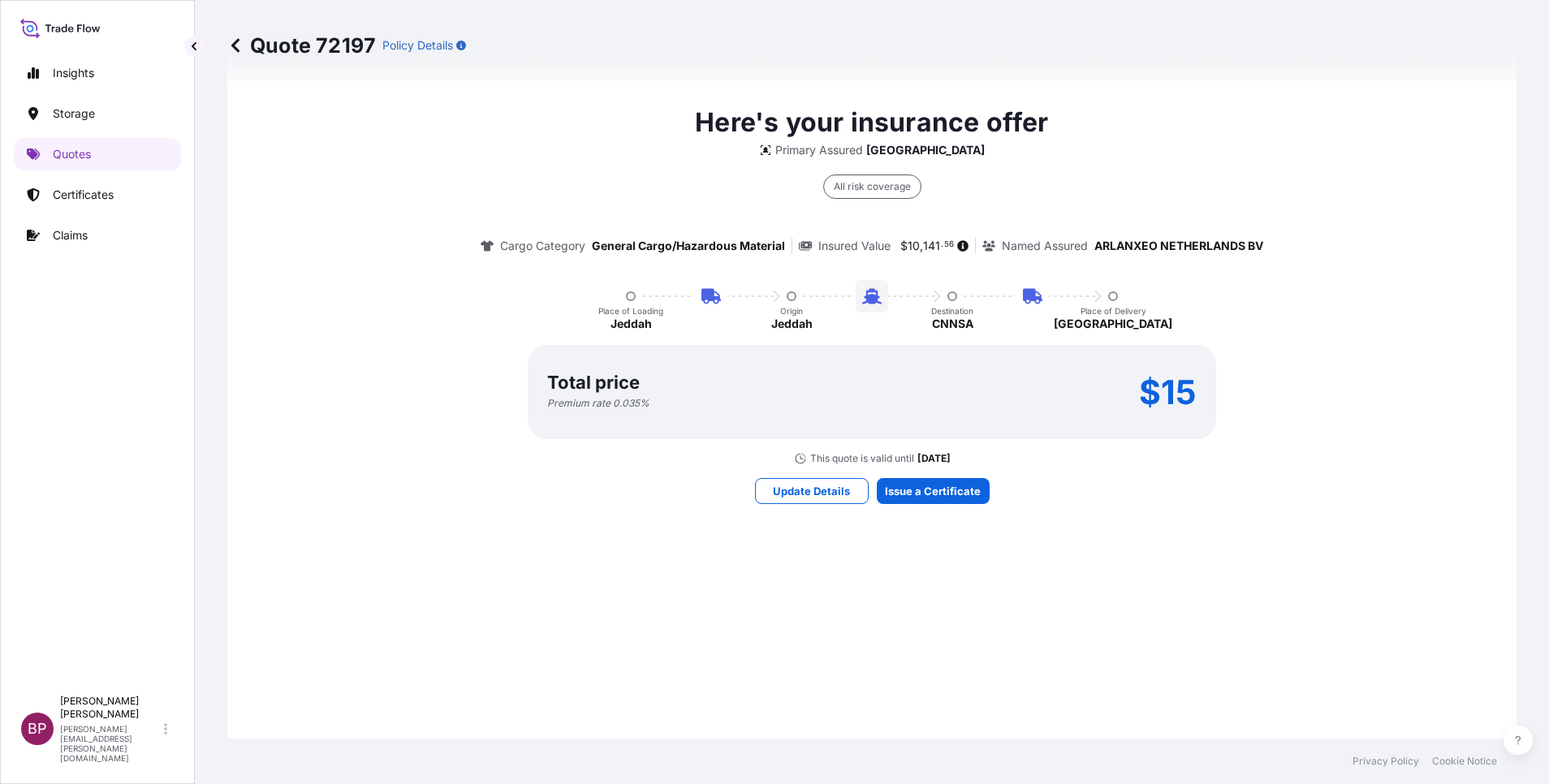
select select "Road / [GEOGRAPHIC_DATA]"
select select "Water"
select select "Road / [GEOGRAPHIC_DATA]"
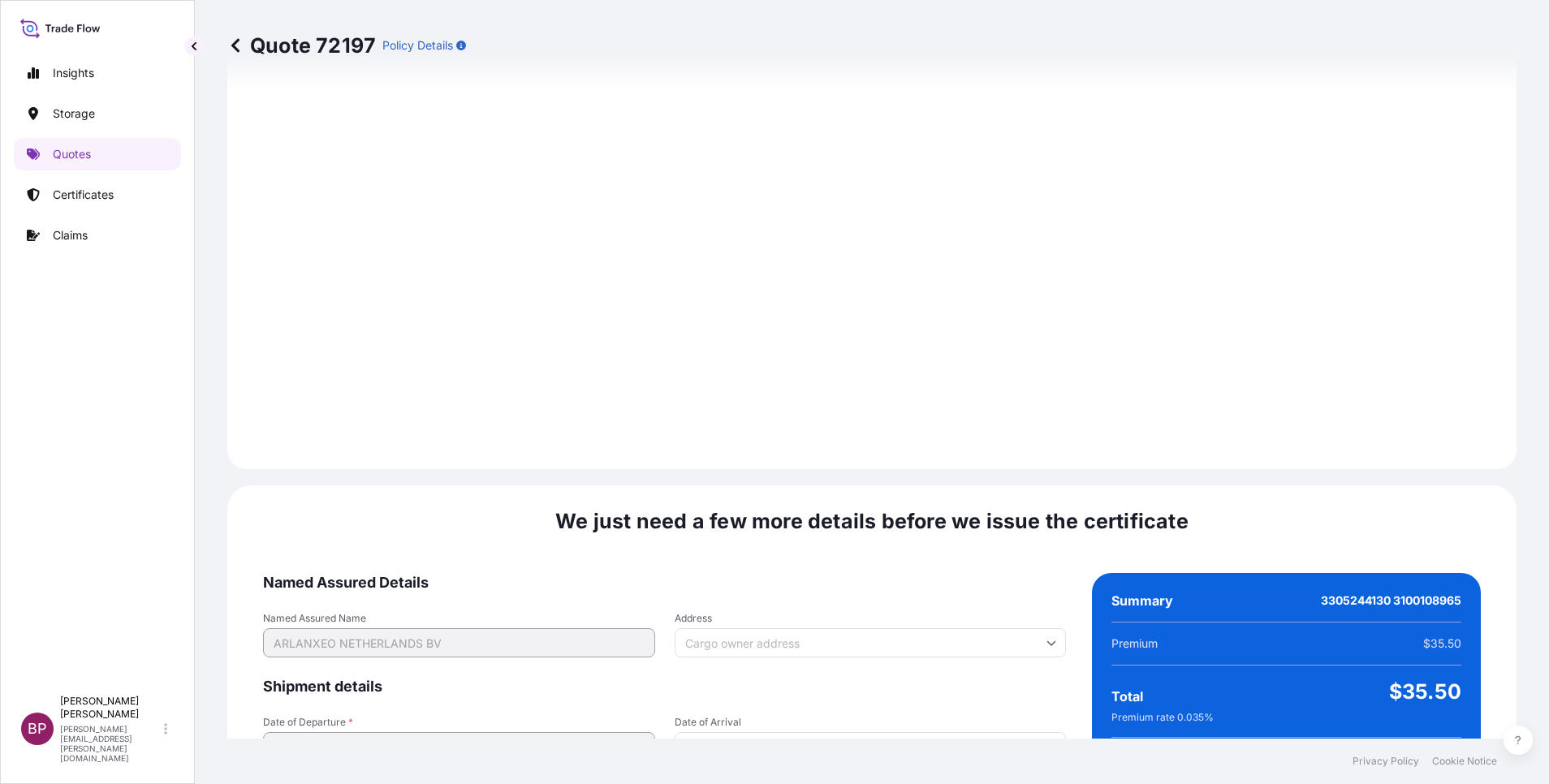
scroll to position [2406, 0]
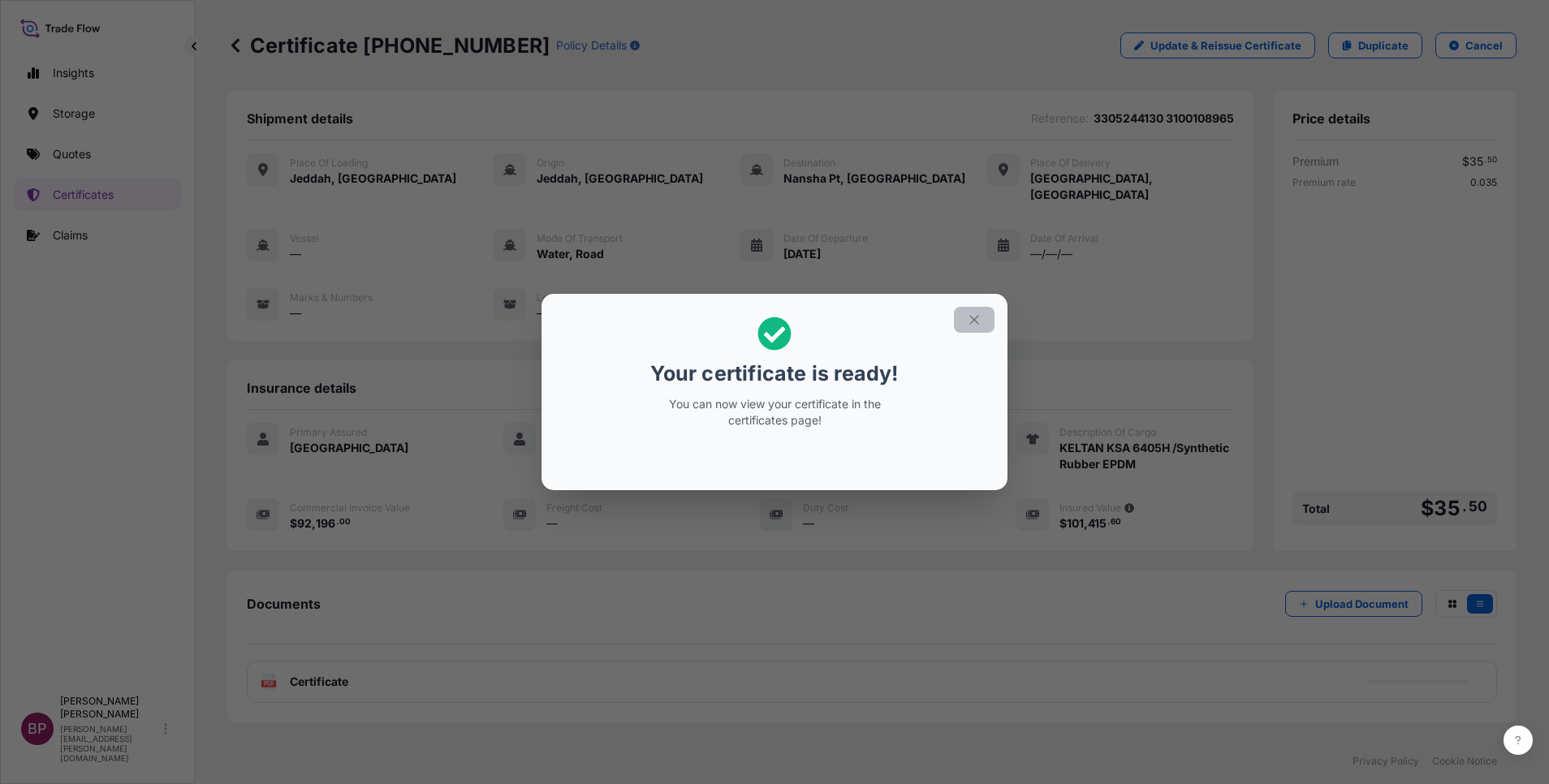
click at [970, 321] on icon "button" at bounding box center [973, 320] width 14 height 14
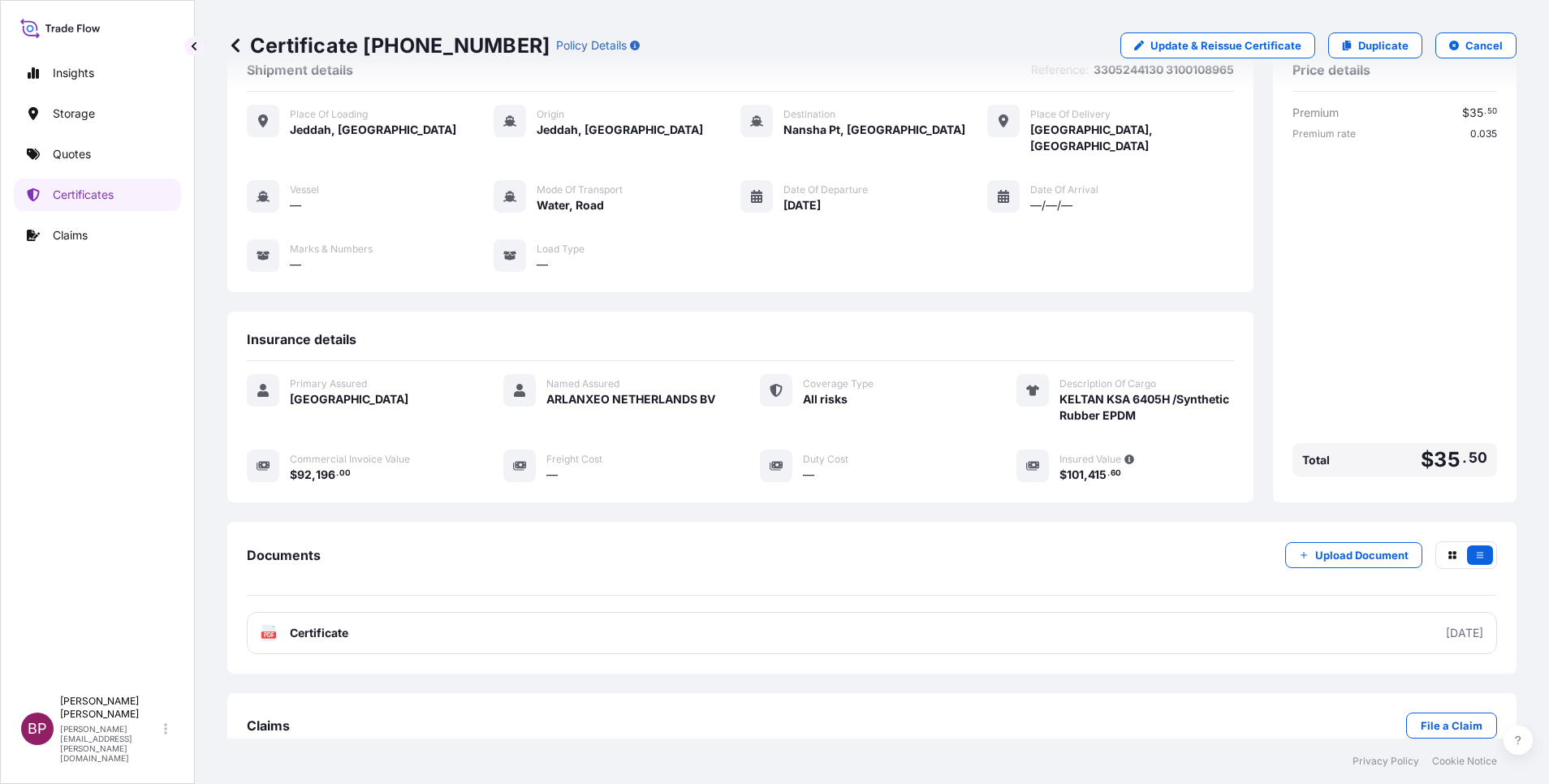
scroll to position [69, 0]
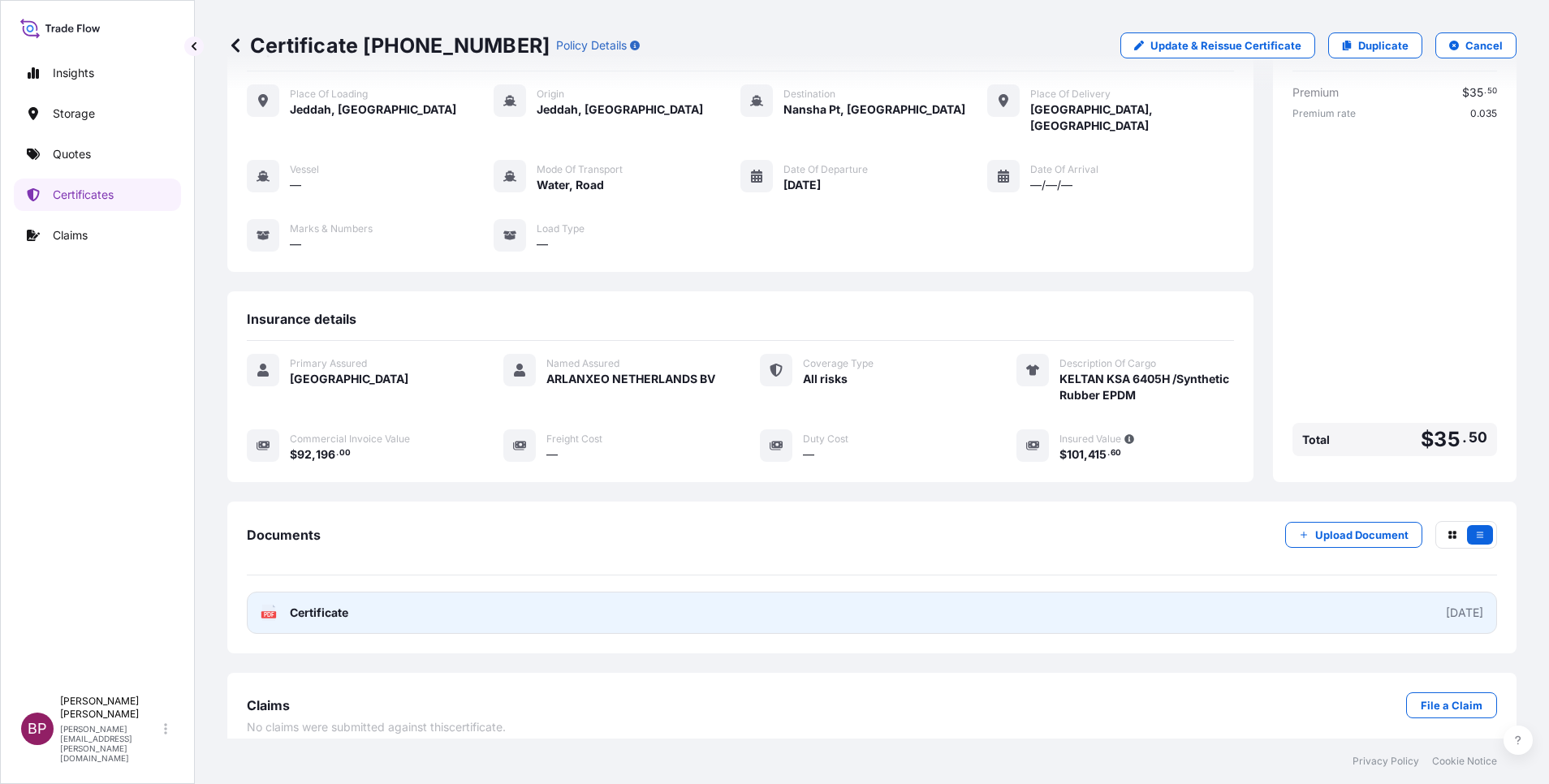
click at [322, 604] on span "Certificate" at bounding box center [319, 612] width 59 height 16
click at [323, 604] on span "Certificate" at bounding box center [319, 612] width 59 height 16
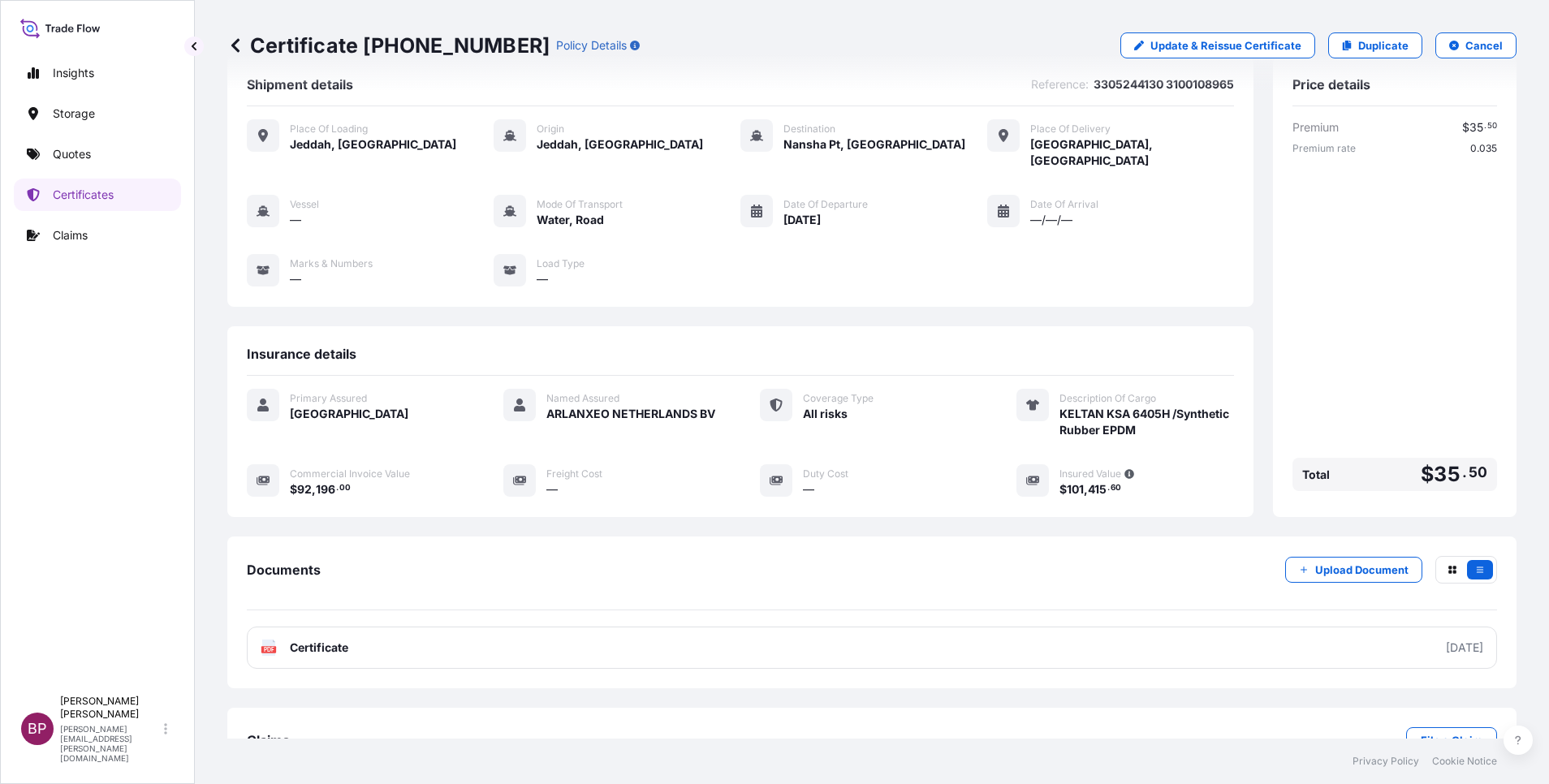
scroll to position [0, 0]
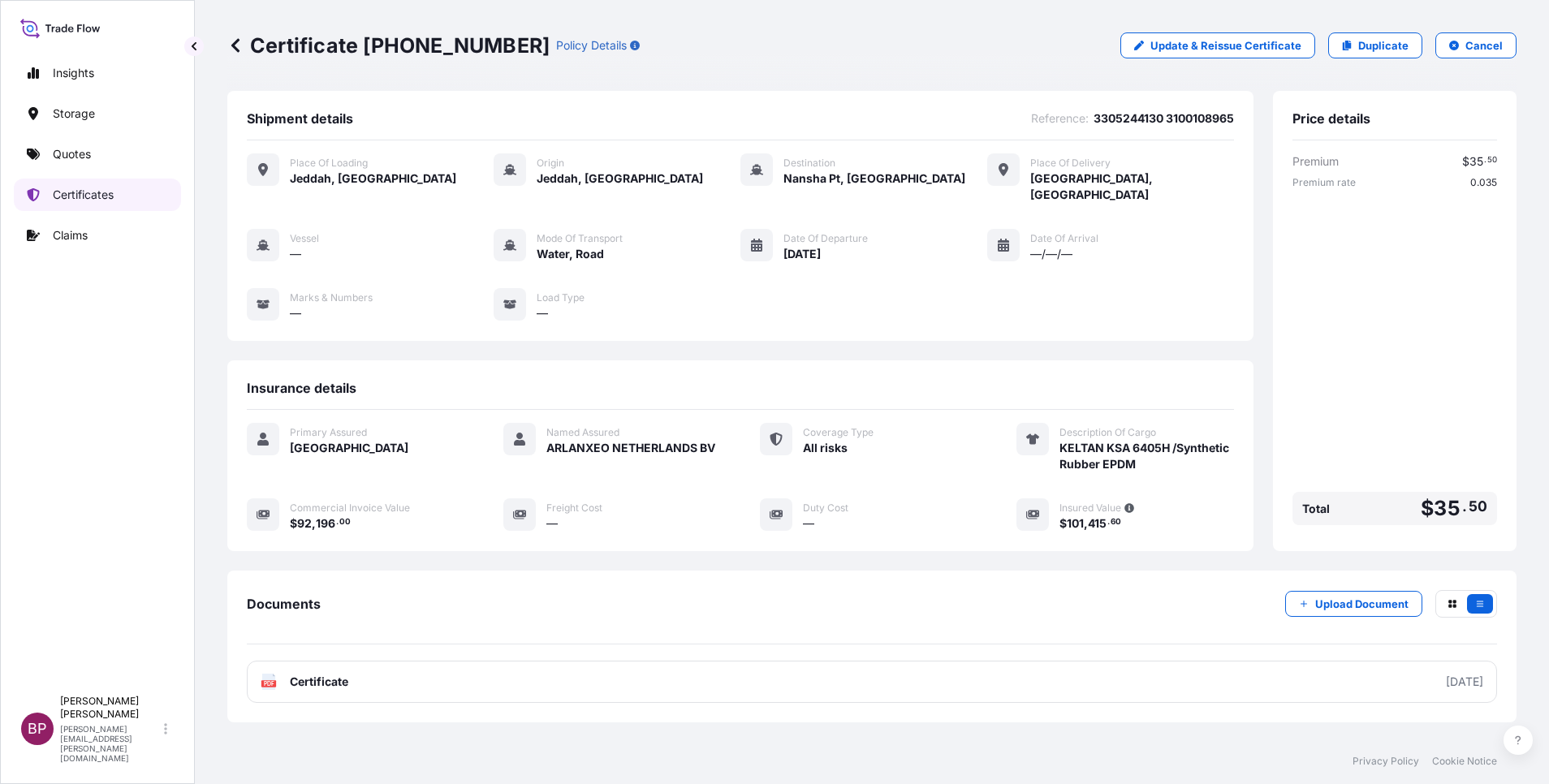
click at [104, 198] on p "Certificates" at bounding box center [83, 194] width 61 height 16
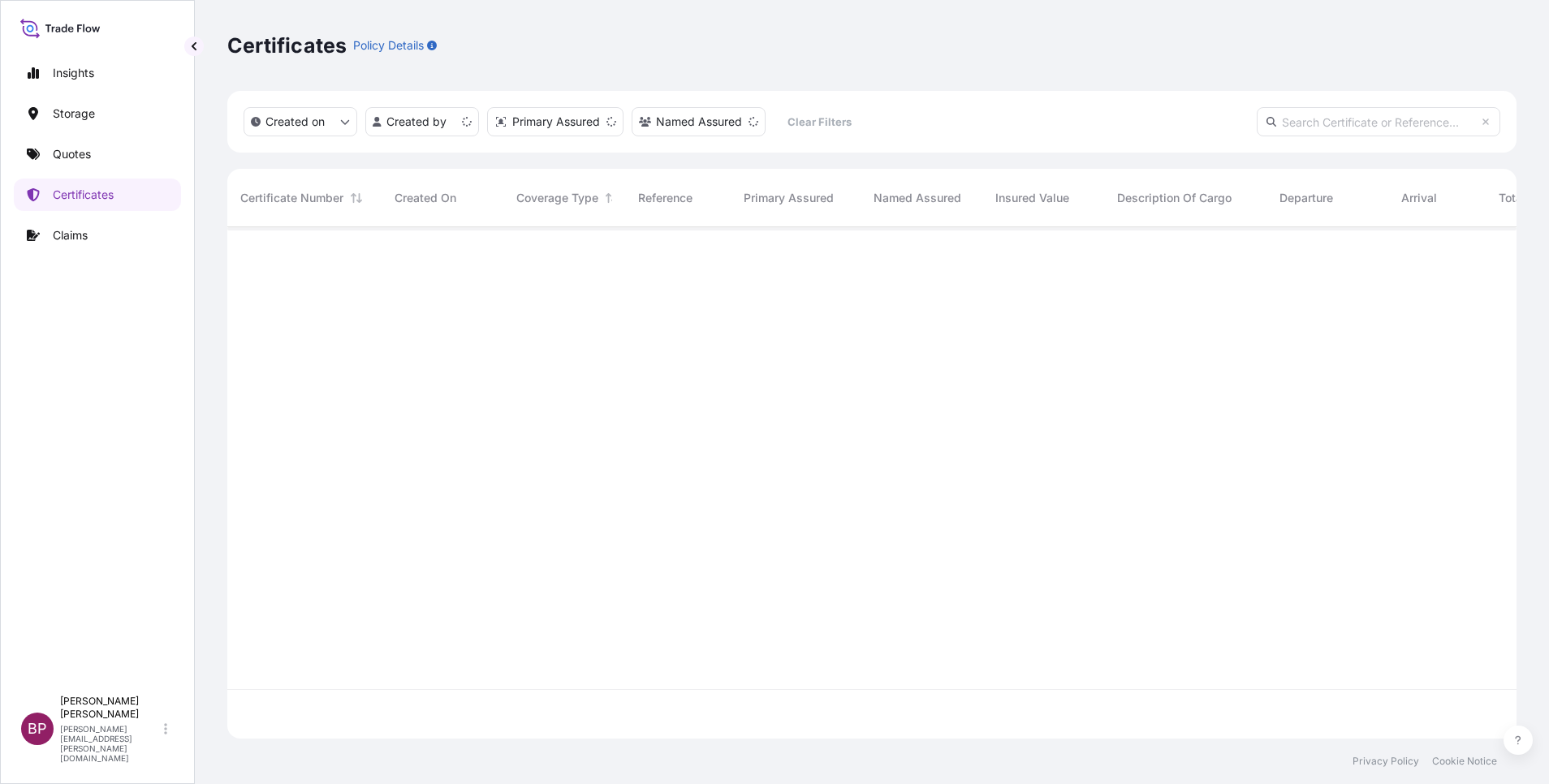
scroll to position [502, 1271]
click at [1403, 121] on input "text" at bounding box center [1379, 122] width 243 height 29
paste input "[PHONE_NUMBER]"
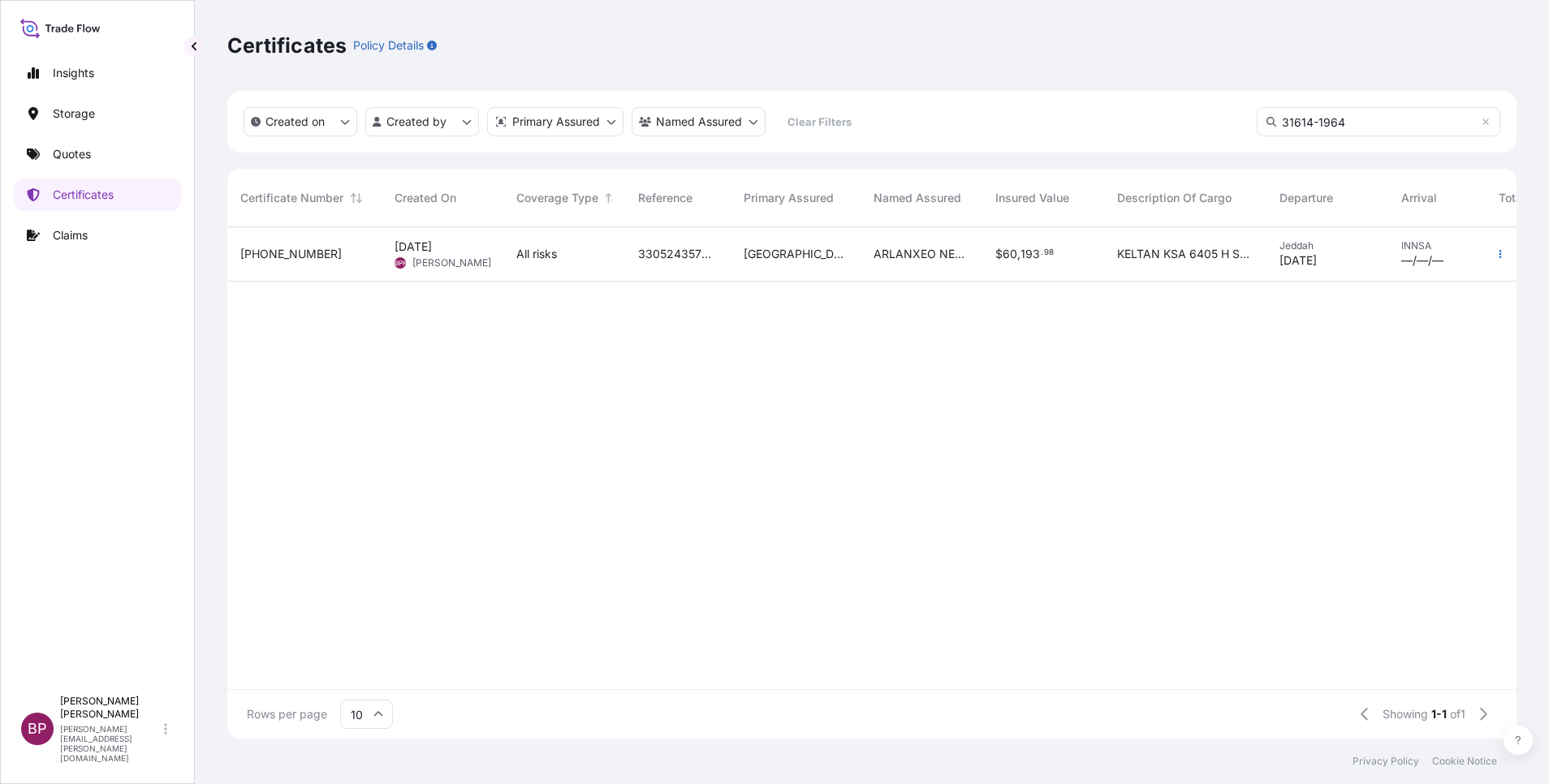
type input "31614-1964"
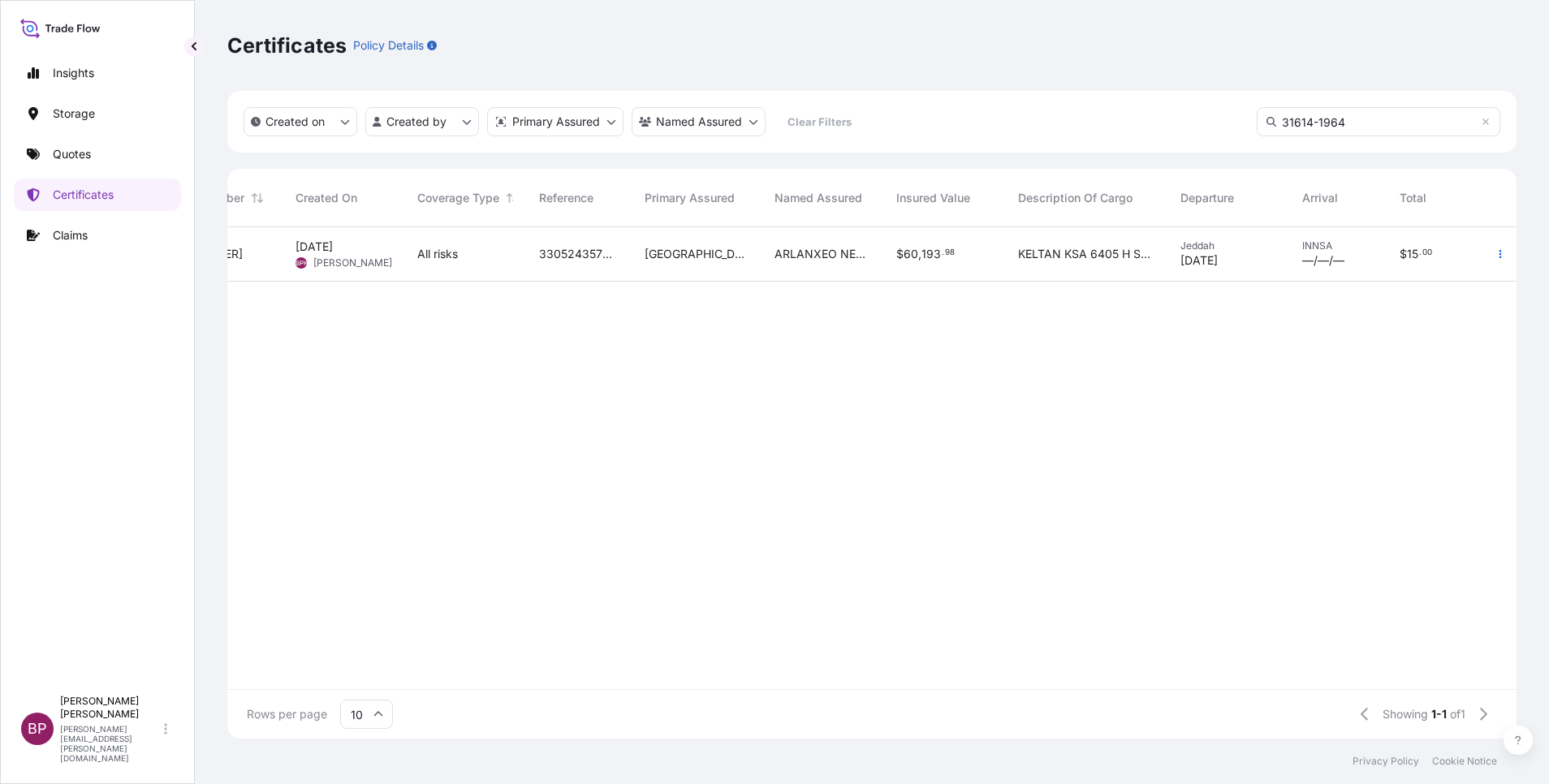
scroll to position [0, 0]
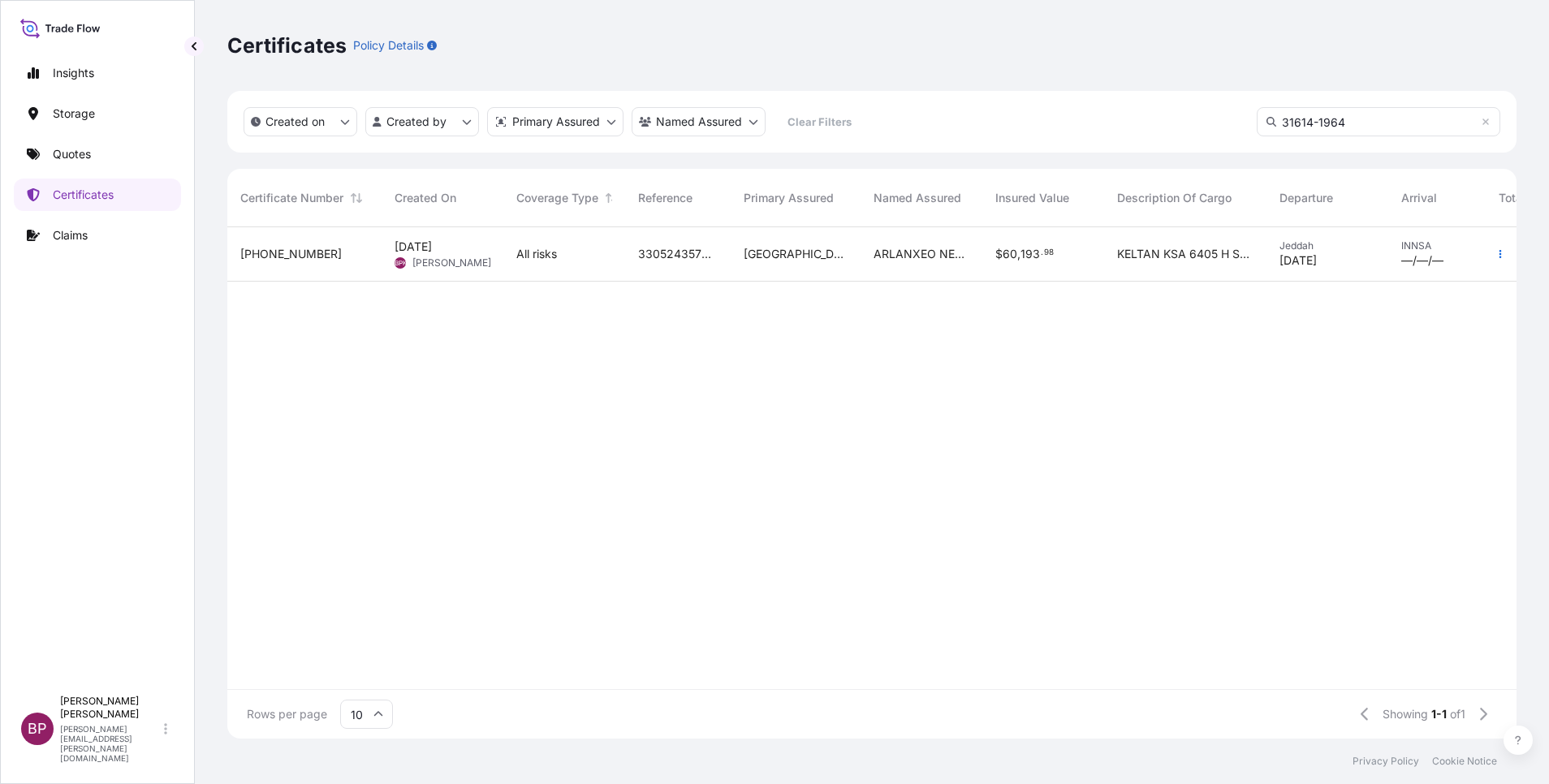
click at [724, 254] on div "3305243570 590500022737" at bounding box center [677, 254] width 105 height 54
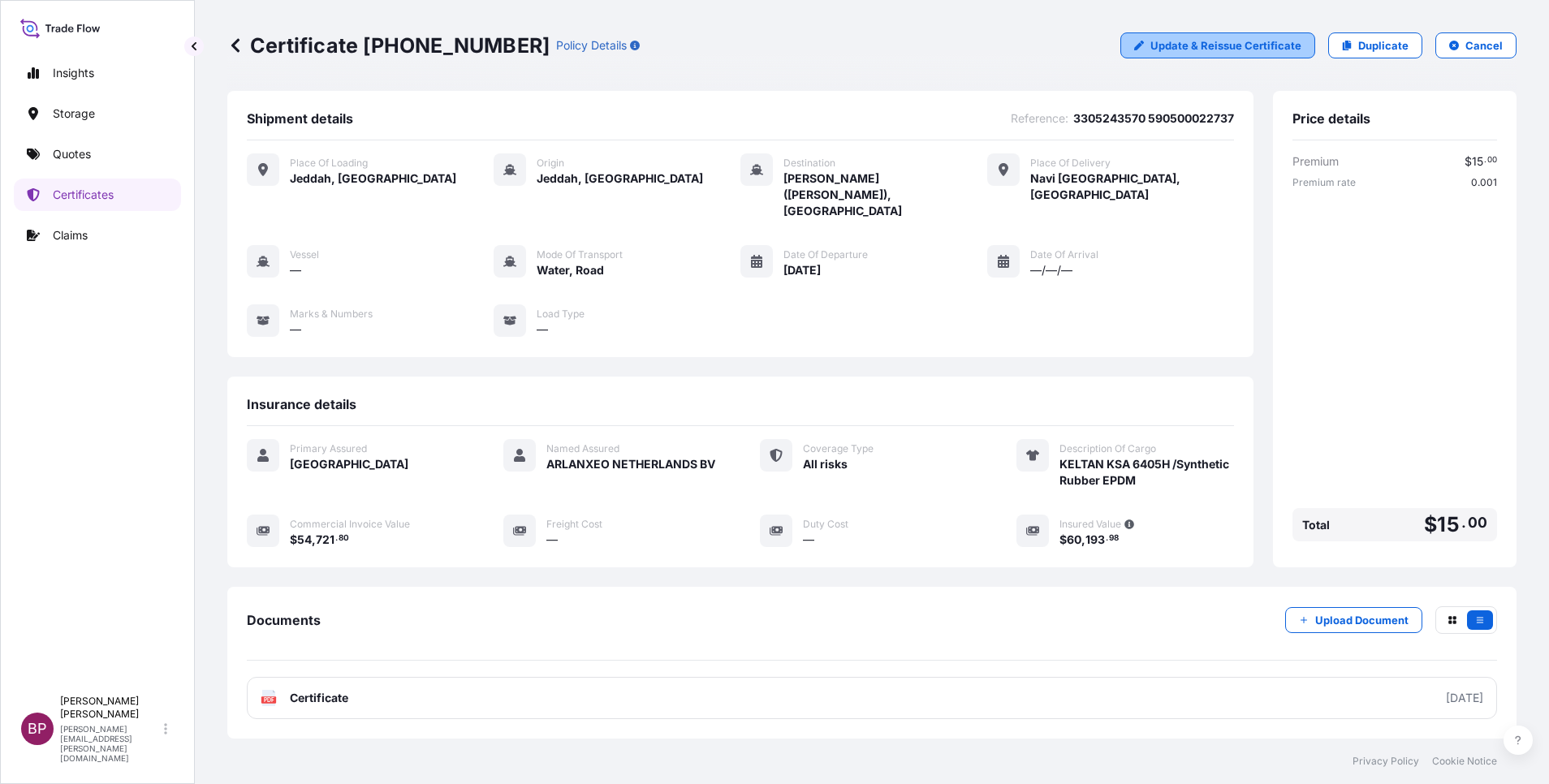
click at [1279, 44] on p "Update & Reissue Certificate" at bounding box center [1225, 45] width 151 height 16
select select "Road / [GEOGRAPHIC_DATA]"
select select "Water"
select select "Road / [GEOGRAPHIC_DATA]"
select select "31614"
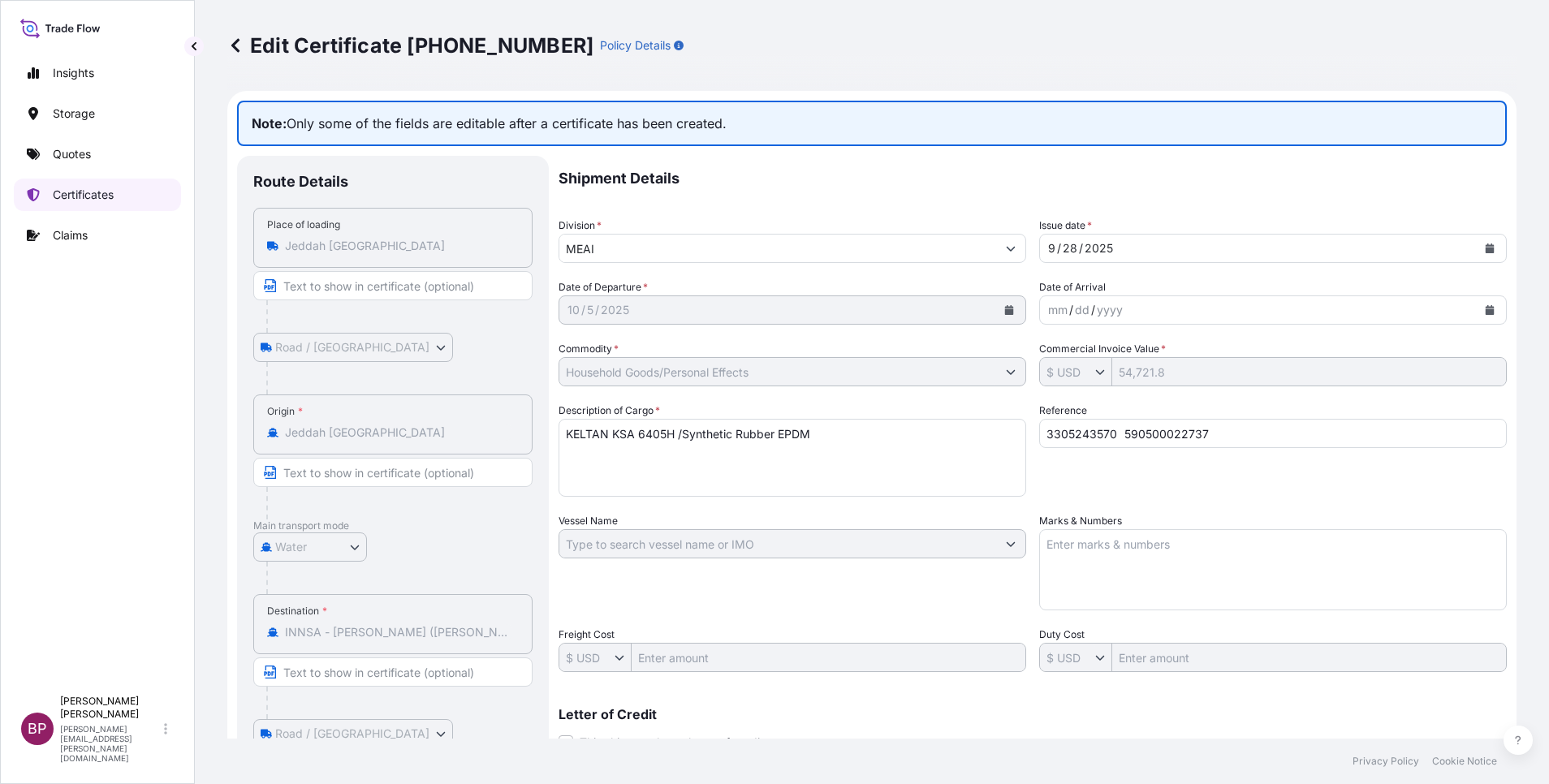
click at [69, 196] on p "Certificates" at bounding box center [83, 194] width 61 height 16
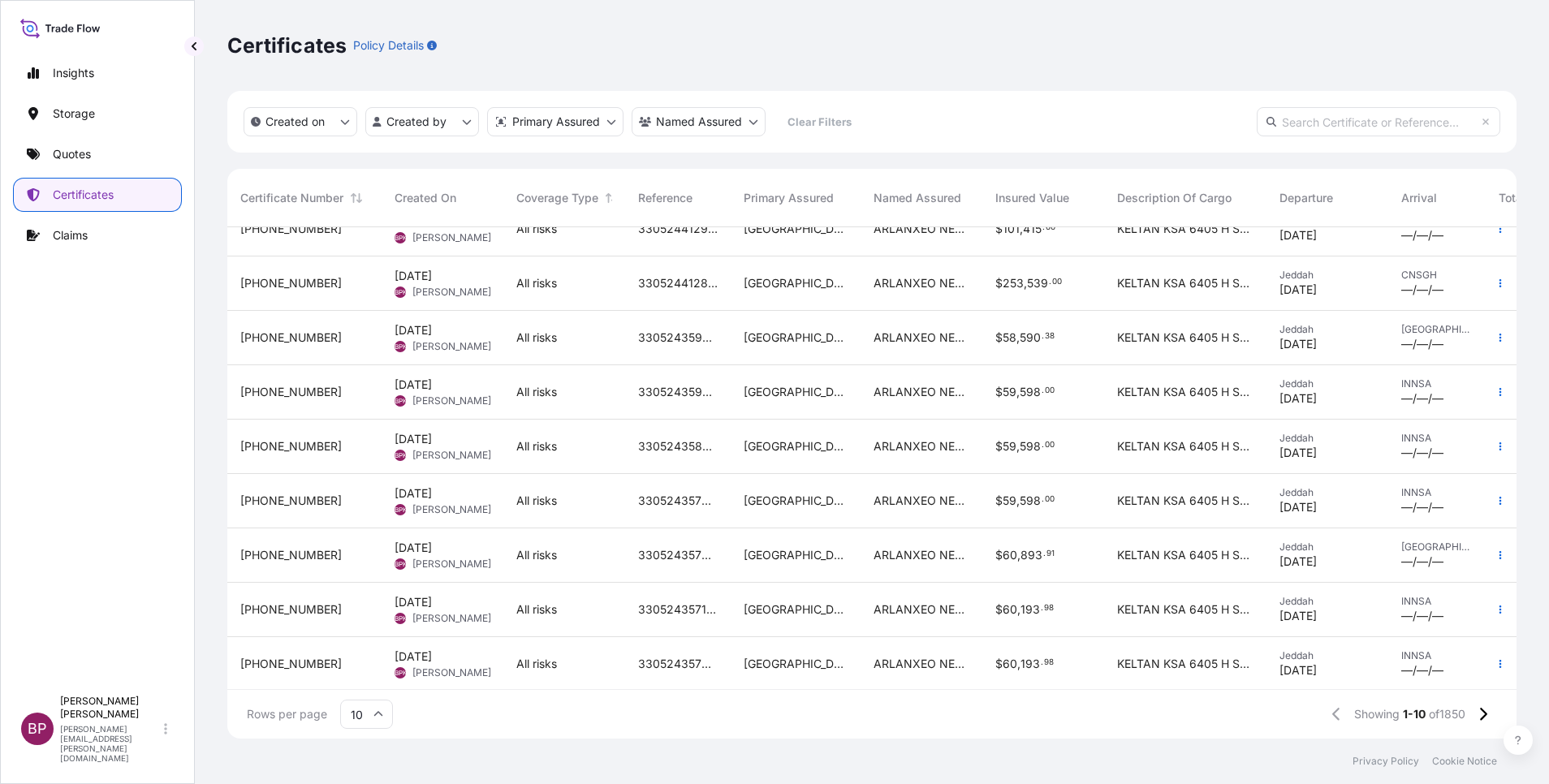
scroll to position [100, 0]
click at [70, 158] on p "Quotes" at bounding box center [72, 154] width 39 height 16
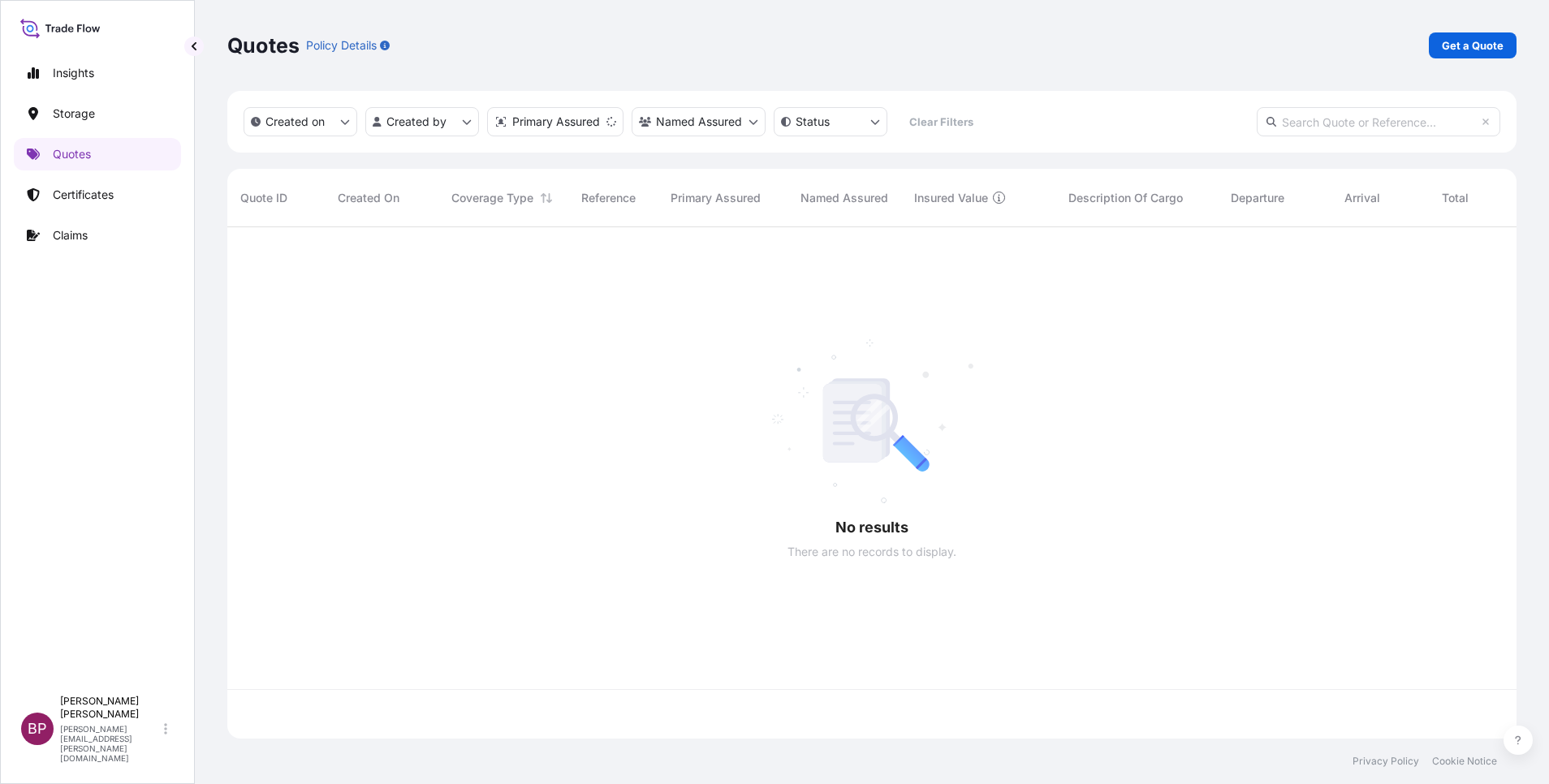
scroll to position [502, 1271]
click at [1500, 38] on p "Get a Quote" at bounding box center [1473, 45] width 62 height 16
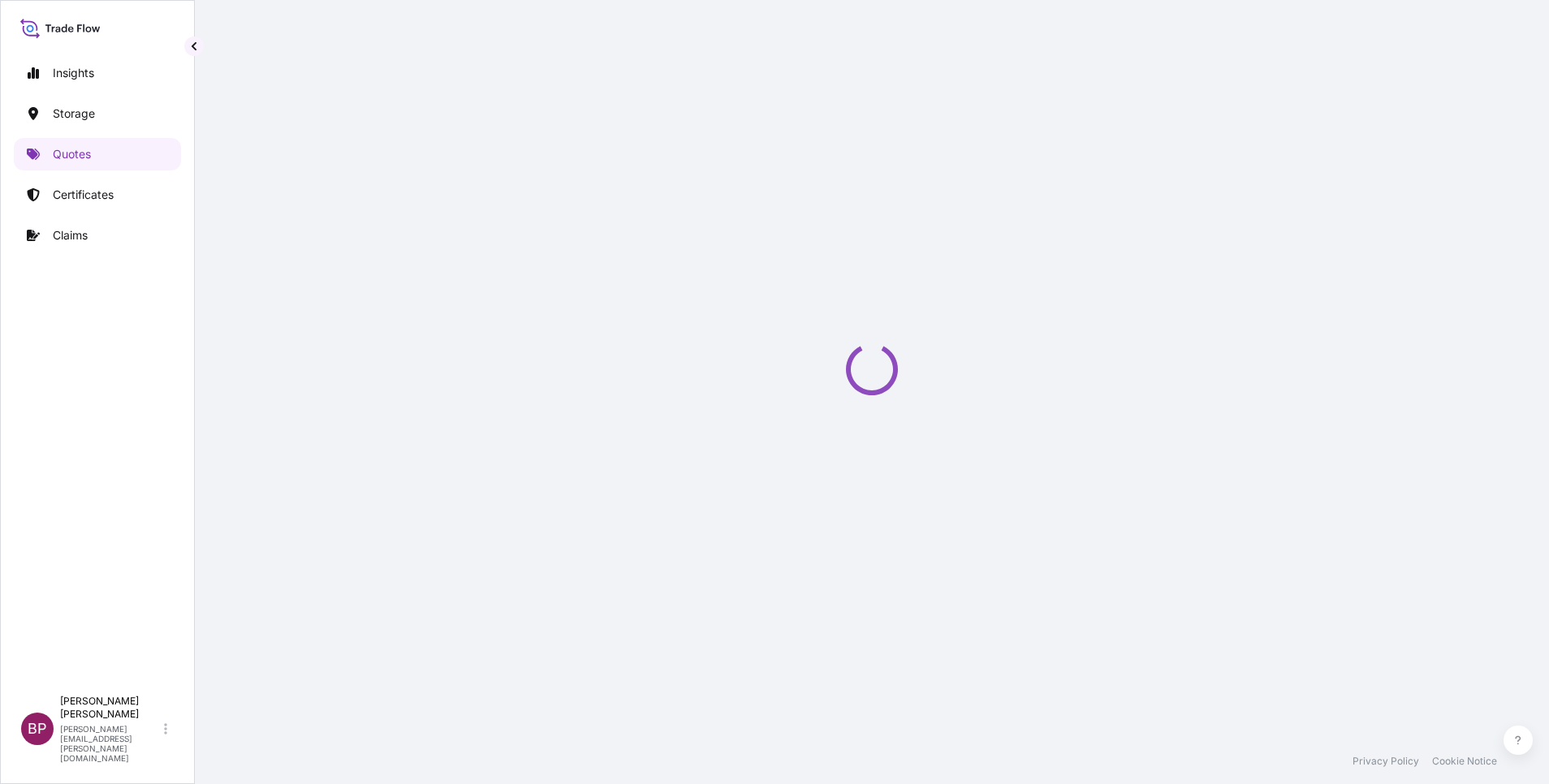
select select "Water"
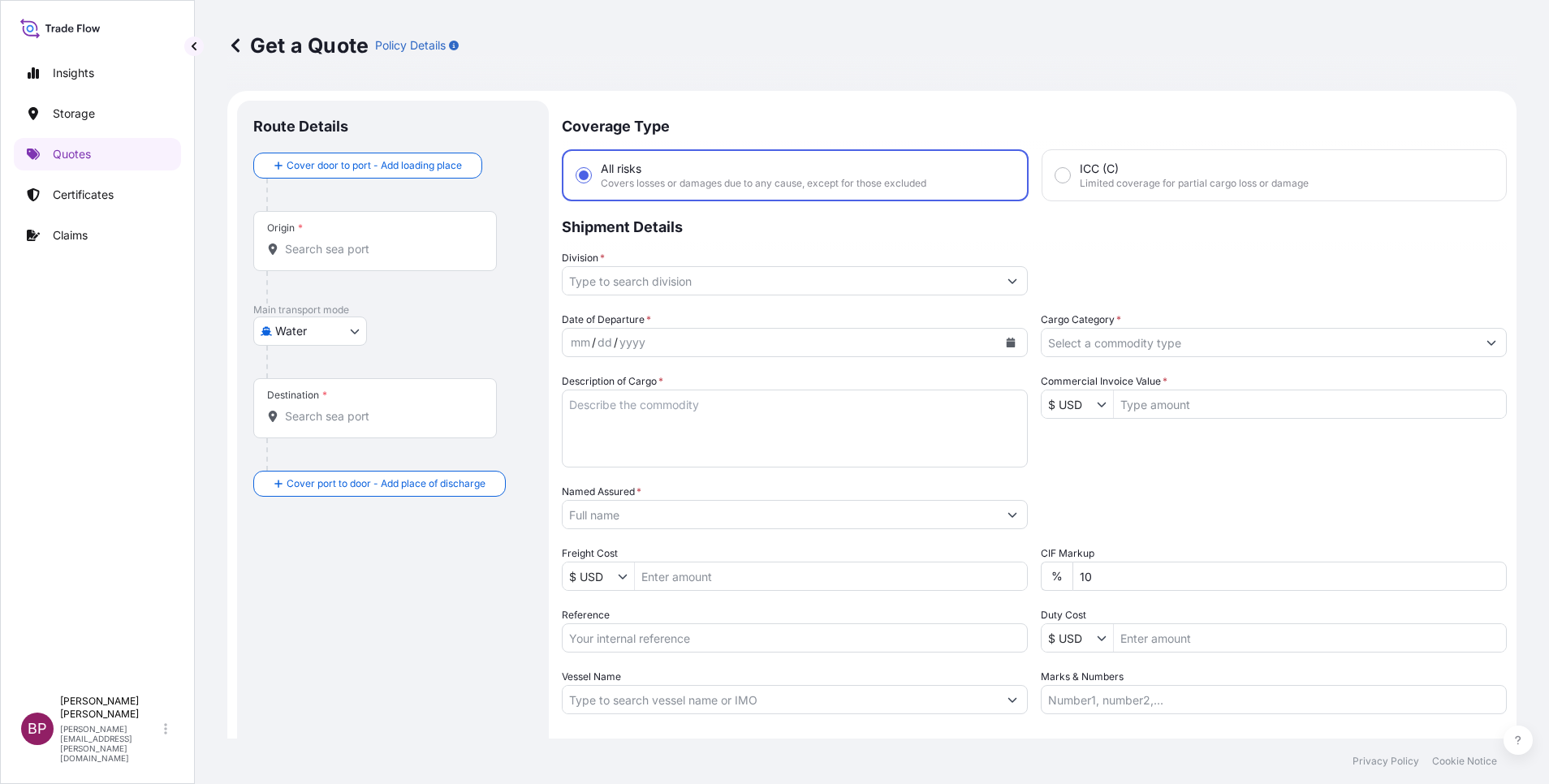
scroll to position [26, 0]
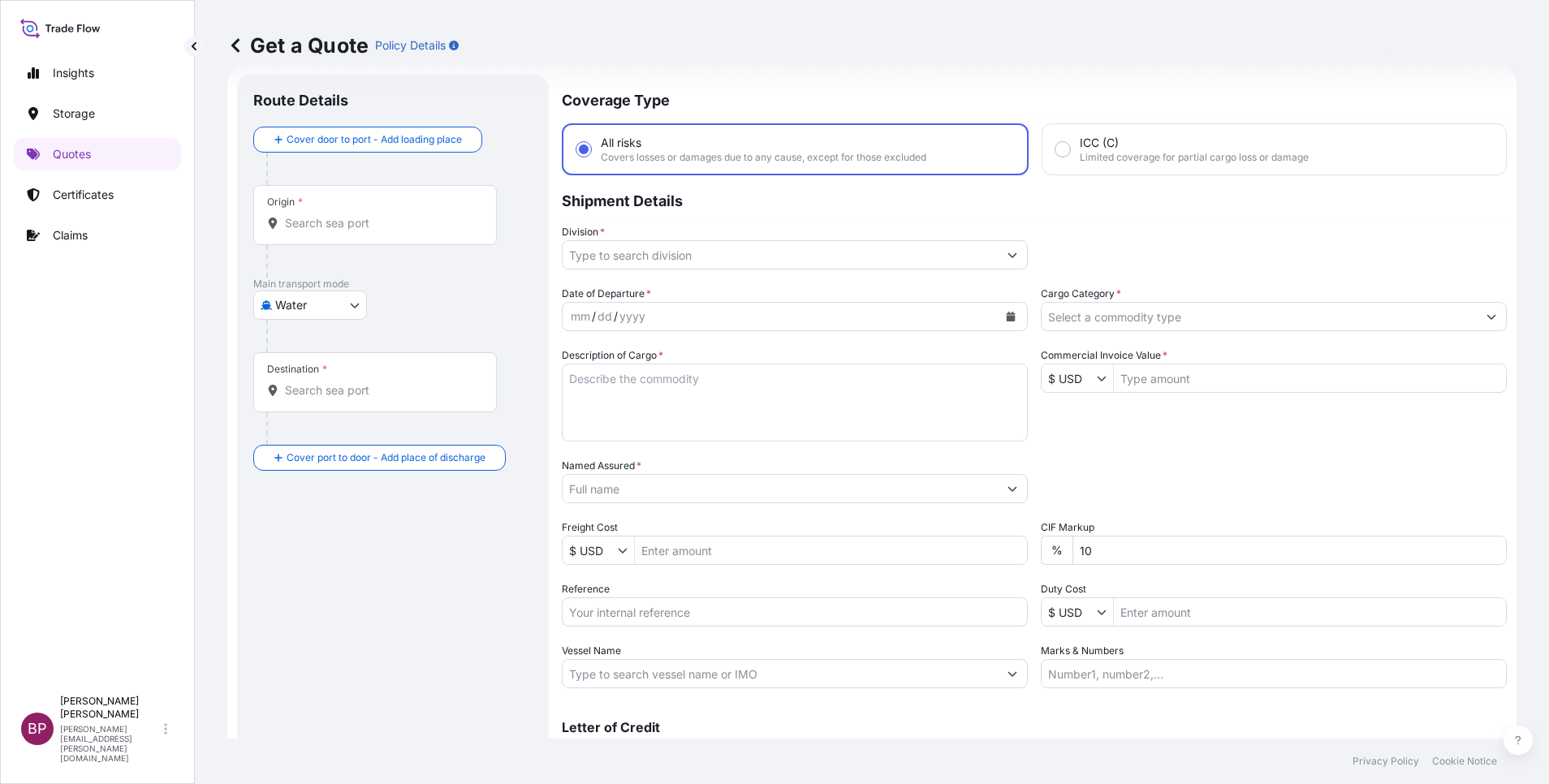
click at [723, 629] on div "Date of Departure * mm / dd / yyyy Cargo Category * Description of Cargo * Comm…" at bounding box center [1034, 487] width 945 height 403
click at [717, 618] on input "Reference" at bounding box center [795, 612] width 466 height 29
paste input "SSLS3313"
type input "SSLS3313"
click at [673, 497] on input "Named Assured *" at bounding box center [780, 489] width 436 height 29
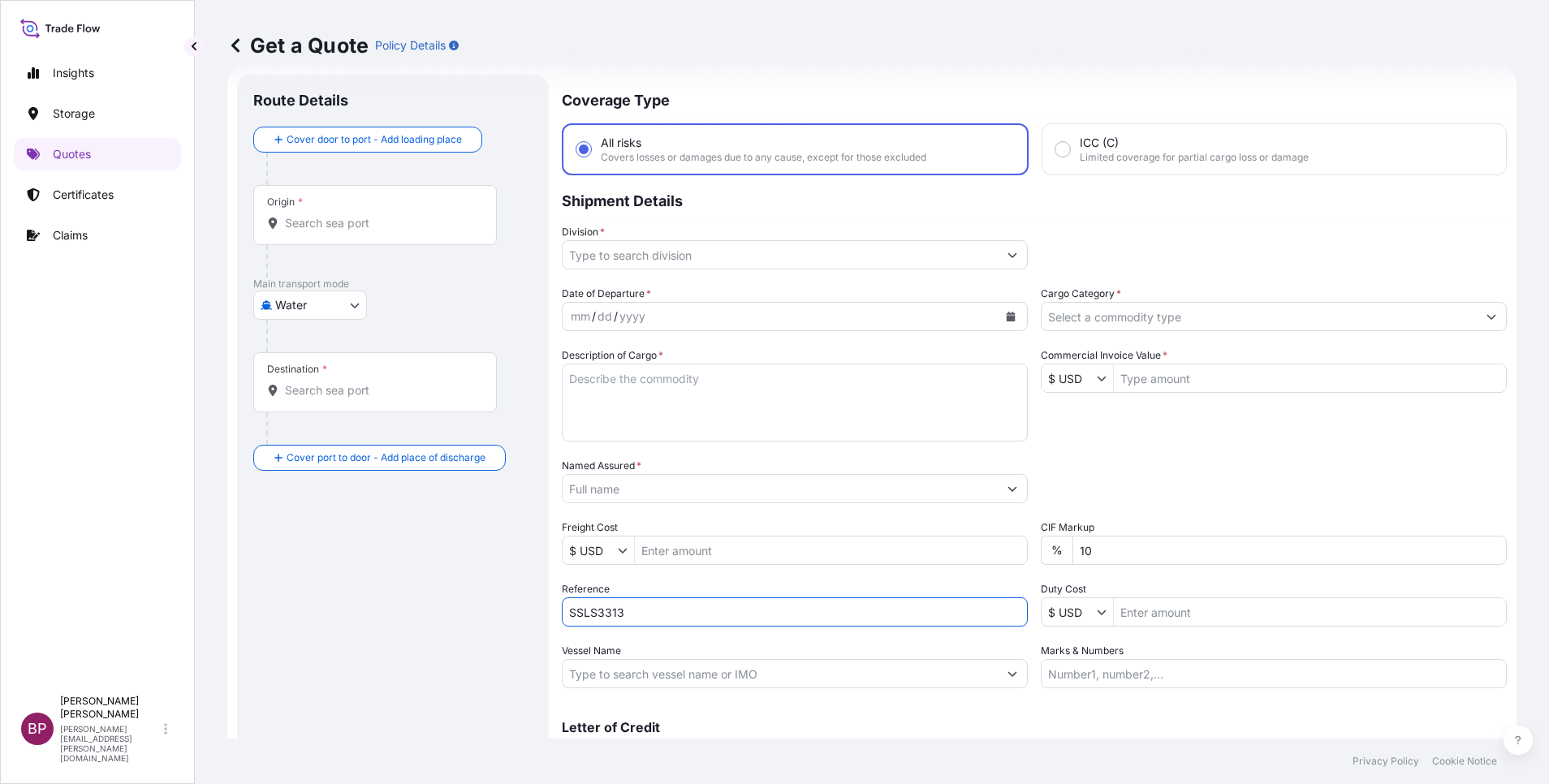
paste input "AWJ ENERGY"
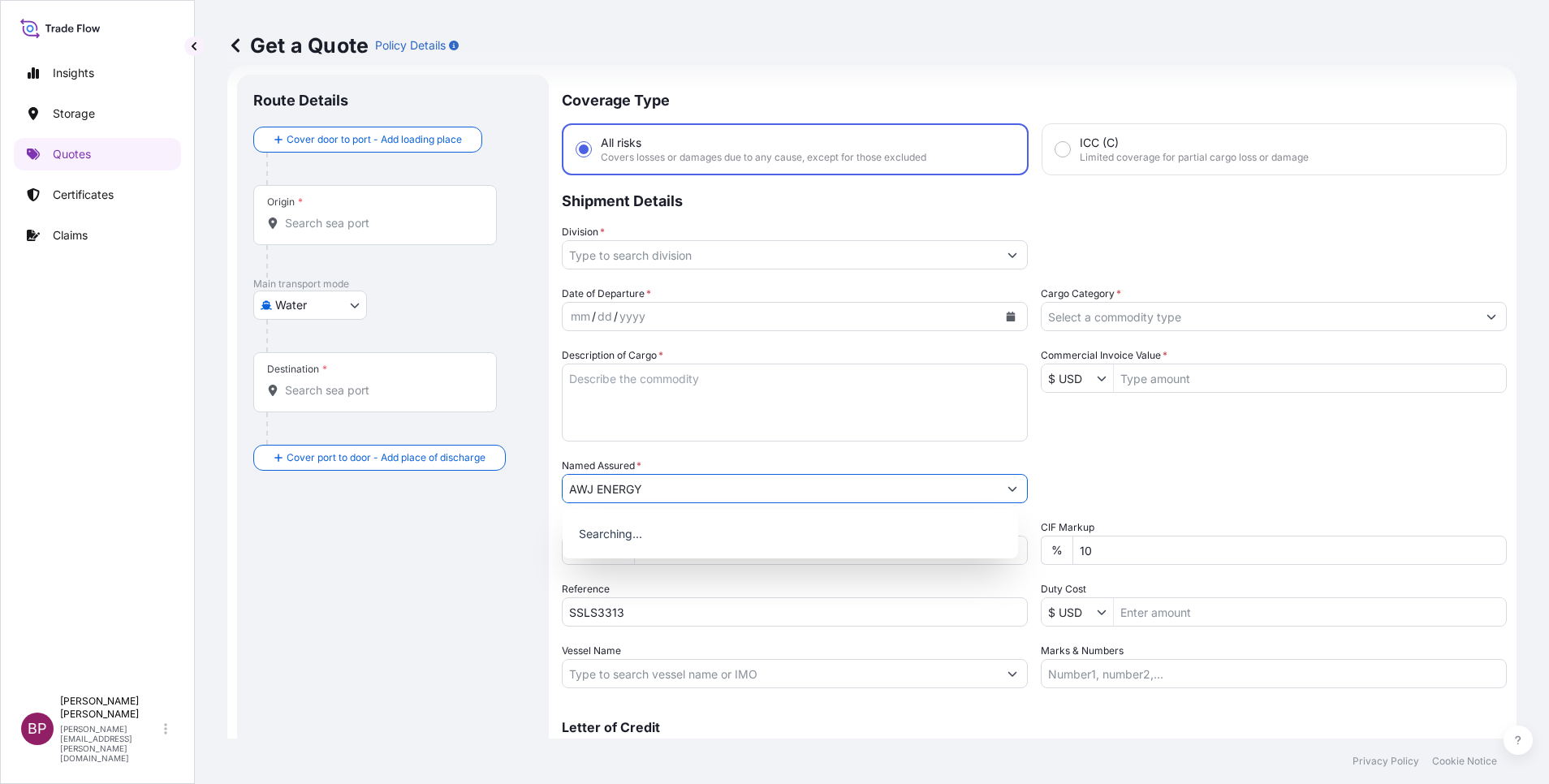
type input "AWJ ENERGY"
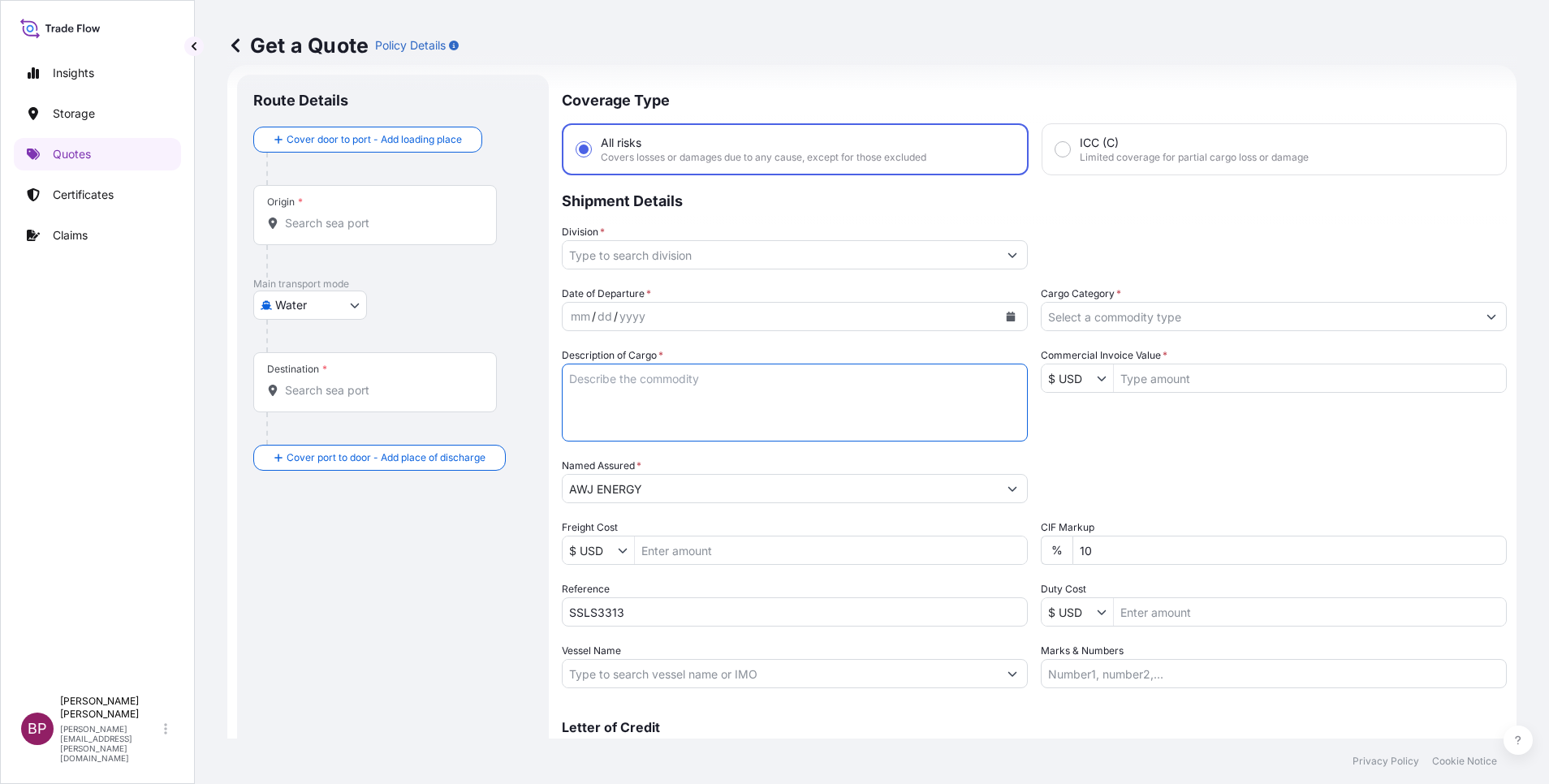
click at [737, 414] on textarea "Description of Cargo *" at bounding box center [795, 403] width 466 height 78
paste textarea "SPARE PARTS"
type textarea "SPARE PARTS"
click at [1086, 380] on input "$ USD" at bounding box center [1069, 378] width 55 height 29
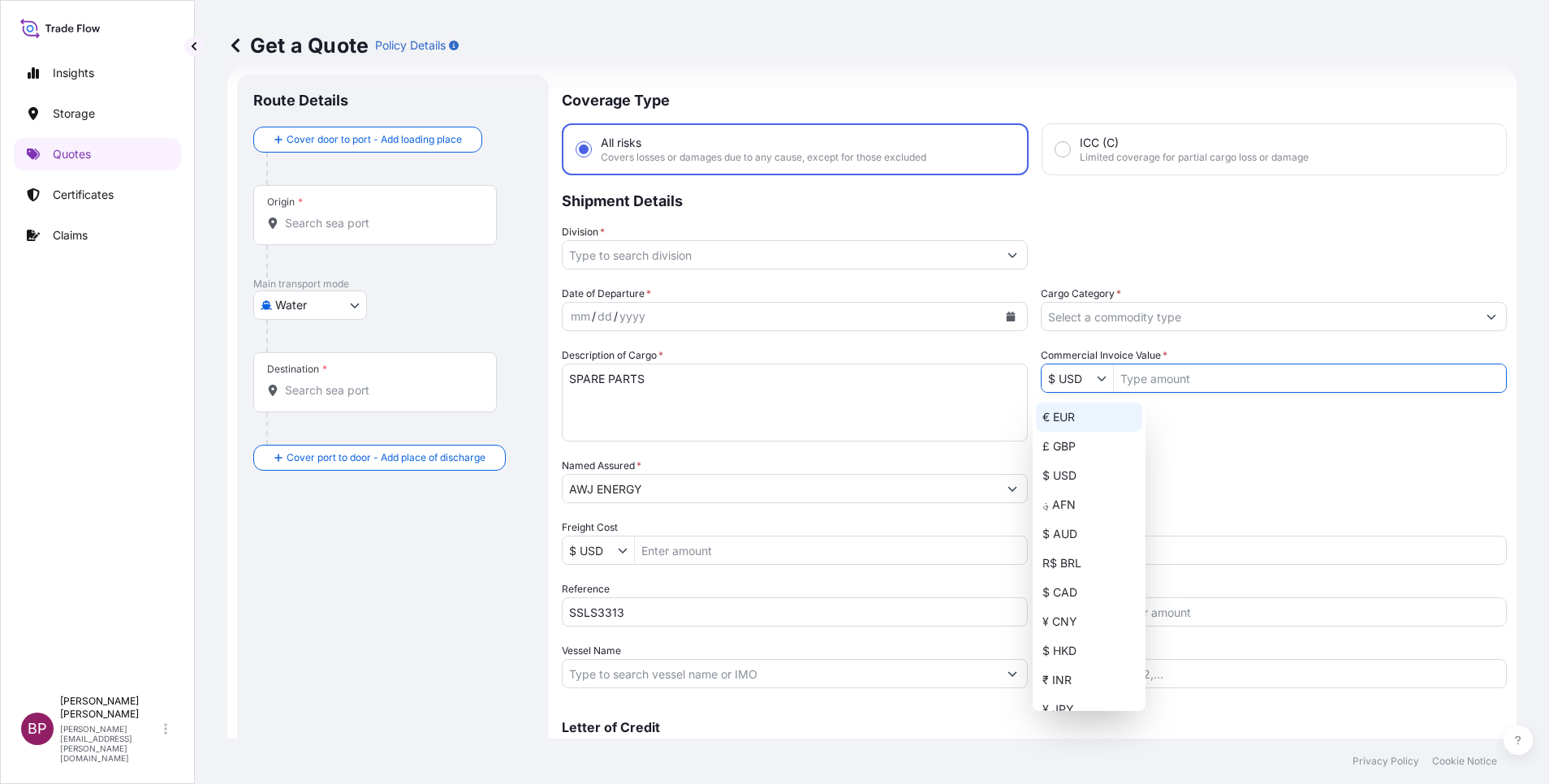
click at [1066, 421] on div "€ EUR" at bounding box center [1089, 417] width 106 height 29
type input "€ EUR"
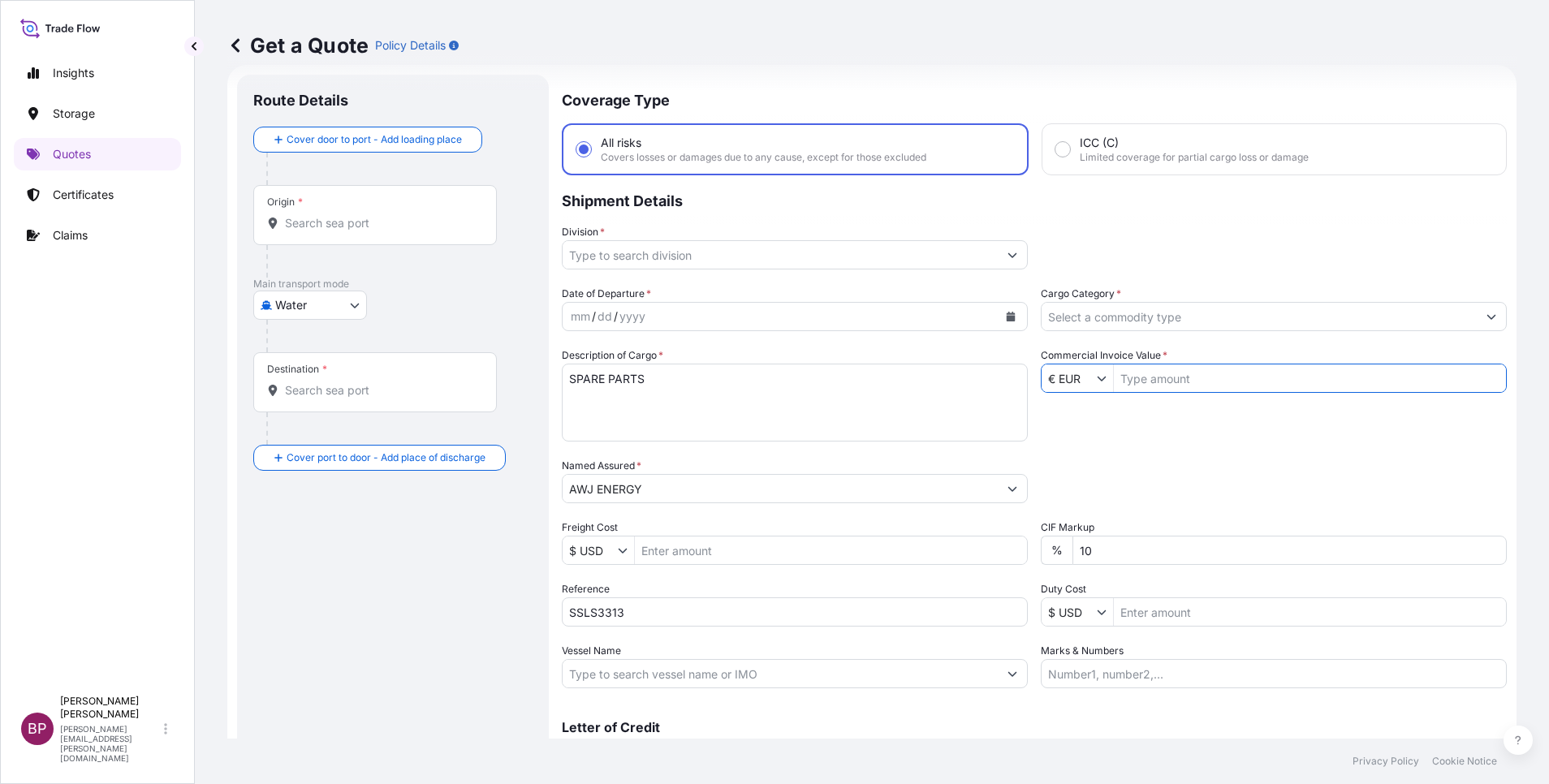
click at [1155, 391] on input "Commercial Invoice Value *" at bounding box center [1310, 378] width 392 height 29
paste input "12920"
type input "12,920"
click at [752, 559] on div "Date of Departure * mm / dd / yyyy Cargo Category * Description of Cargo * SPAR…" at bounding box center [1034, 487] width 945 height 403
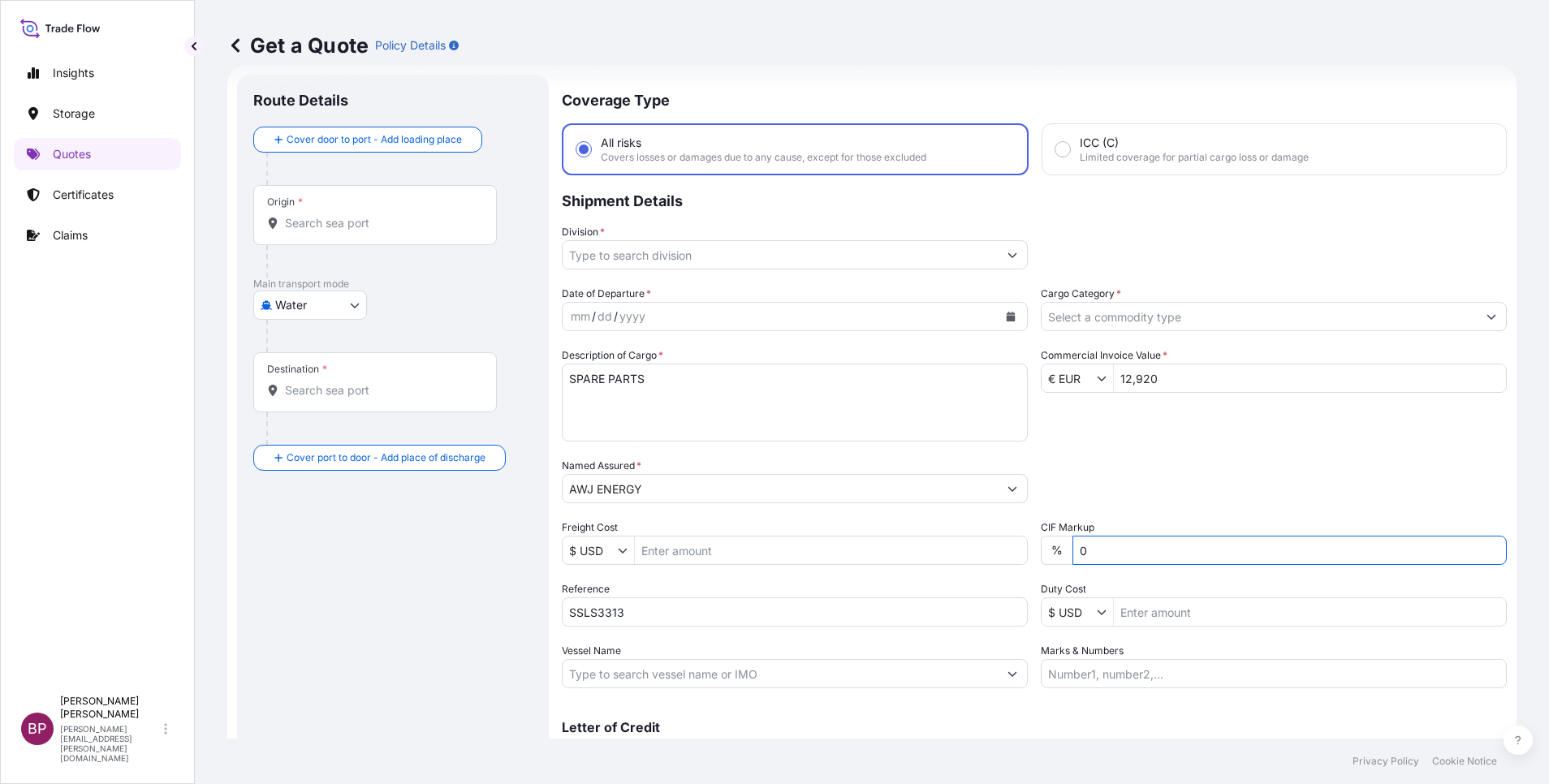
type input "0"
click at [340, 298] on body "Insights Storage Quotes Certificates Claims BP Bobby Paul Kurian bobby.paul@psa…" at bounding box center [774, 392] width 1549 height 784
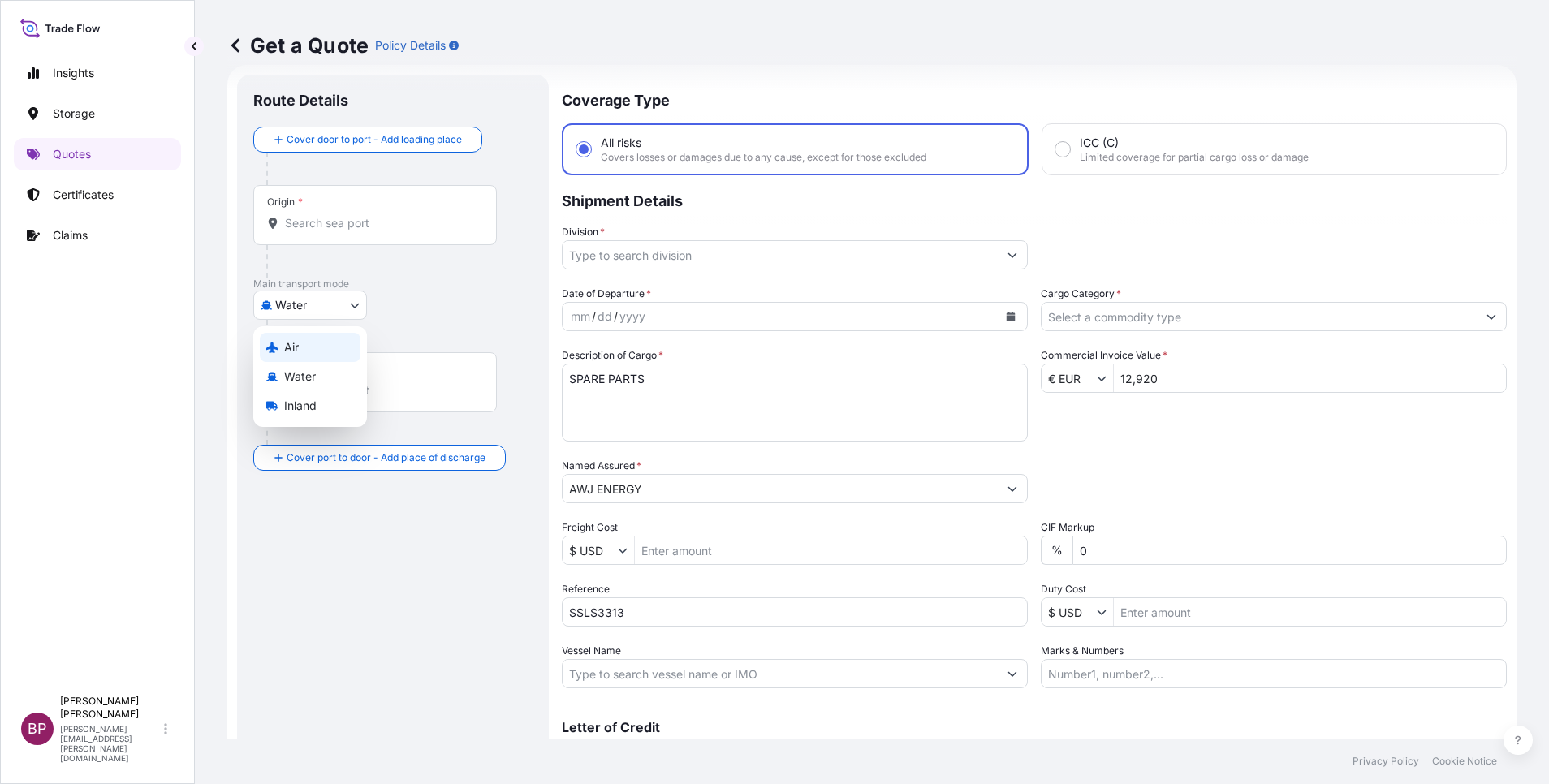
click at [306, 342] on div "Air" at bounding box center [310, 348] width 100 height 29
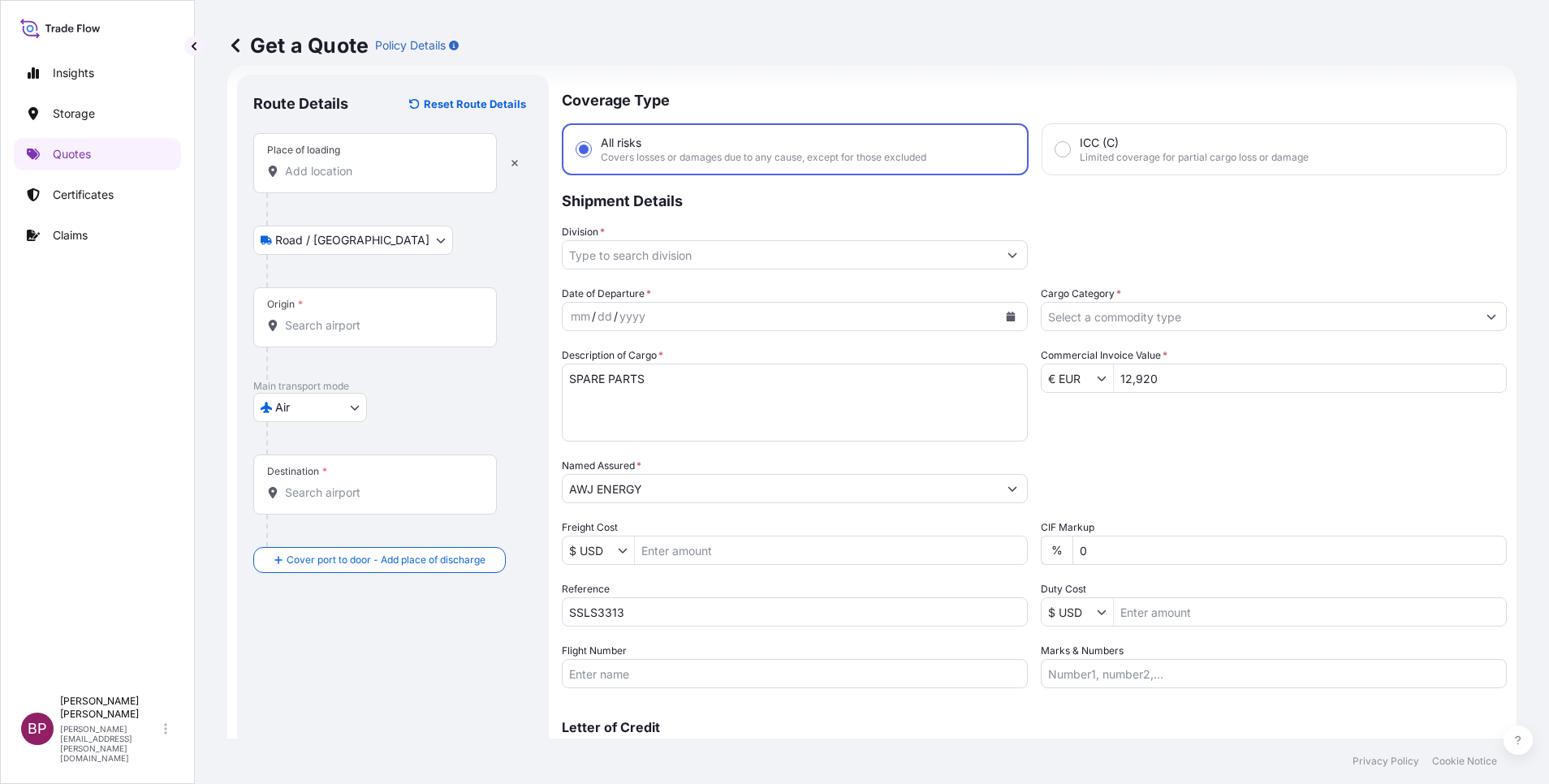
click at [326, 165] on input "Place of loading" at bounding box center [380, 171] width 191 height 16
paste input "TRECASALI, PR"
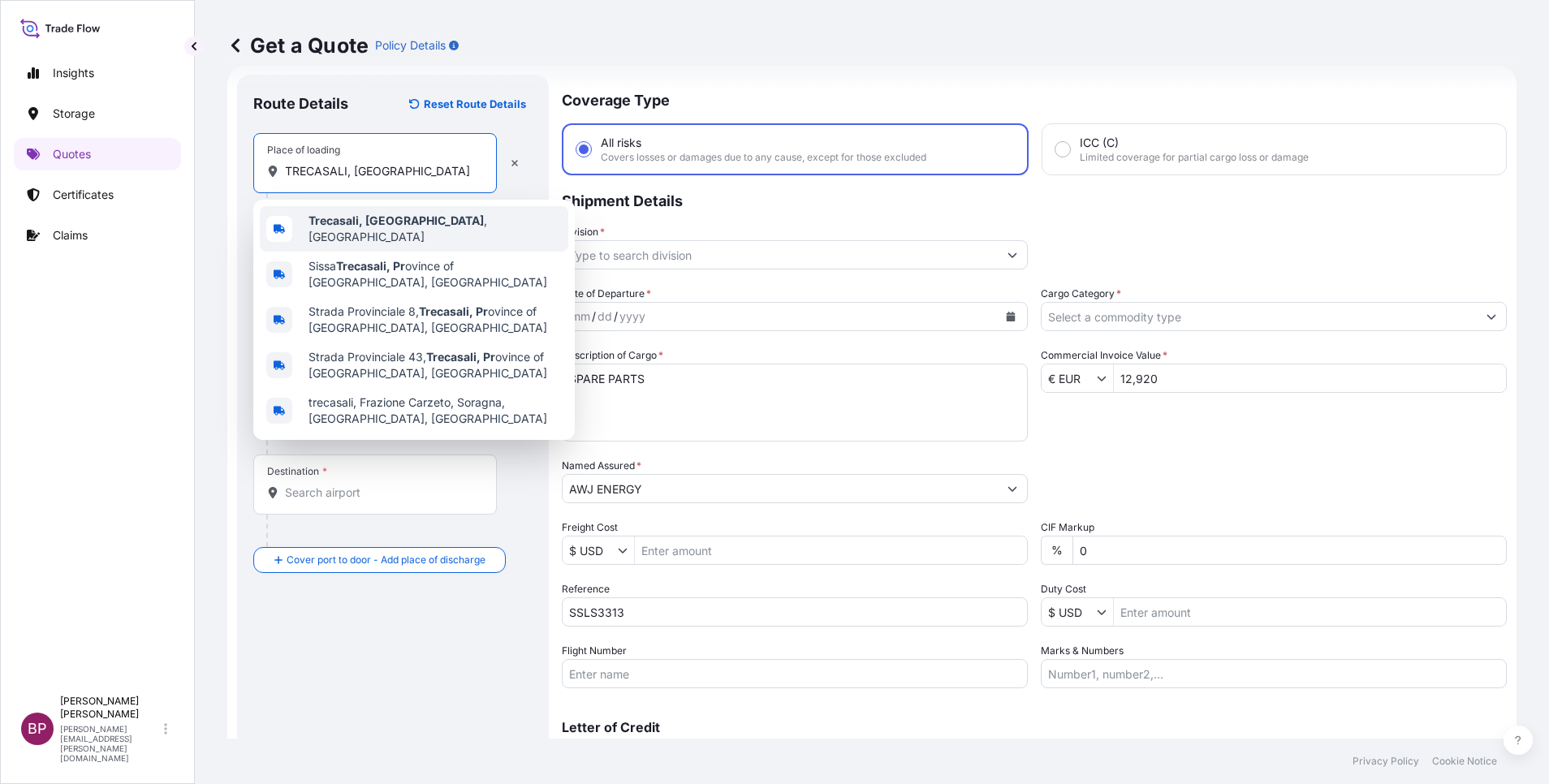
click at [415, 222] on div "Trecasali, PR , Italy" at bounding box center [413, 229] width 308 height 45
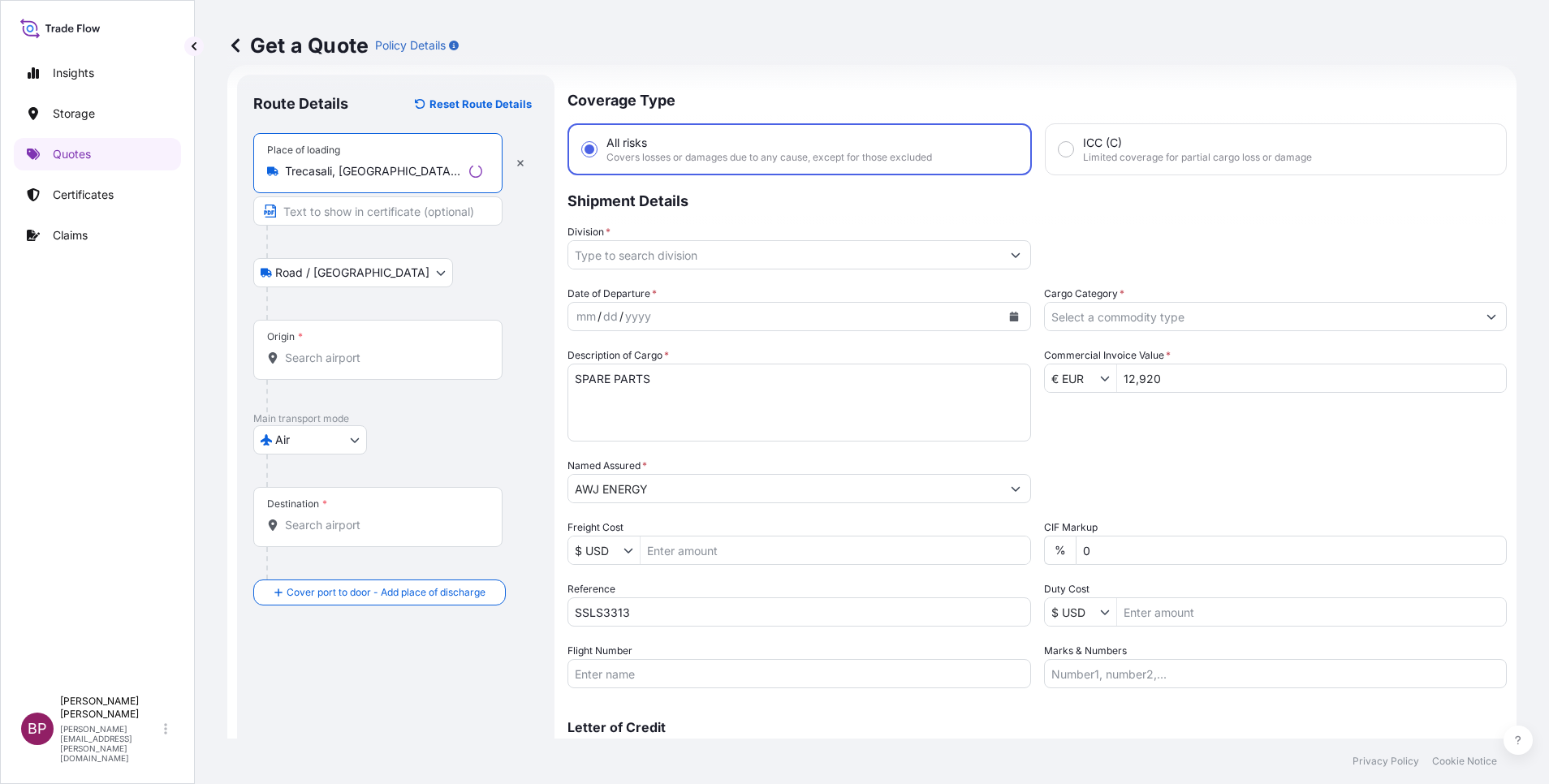
type input "Trecasali, PR, Italy"
click at [346, 350] on div "Origin *" at bounding box center [378, 350] width 249 height 60
click at [376, 359] on input "Origin *" at bounding box center [380, 357] width 191 height 16
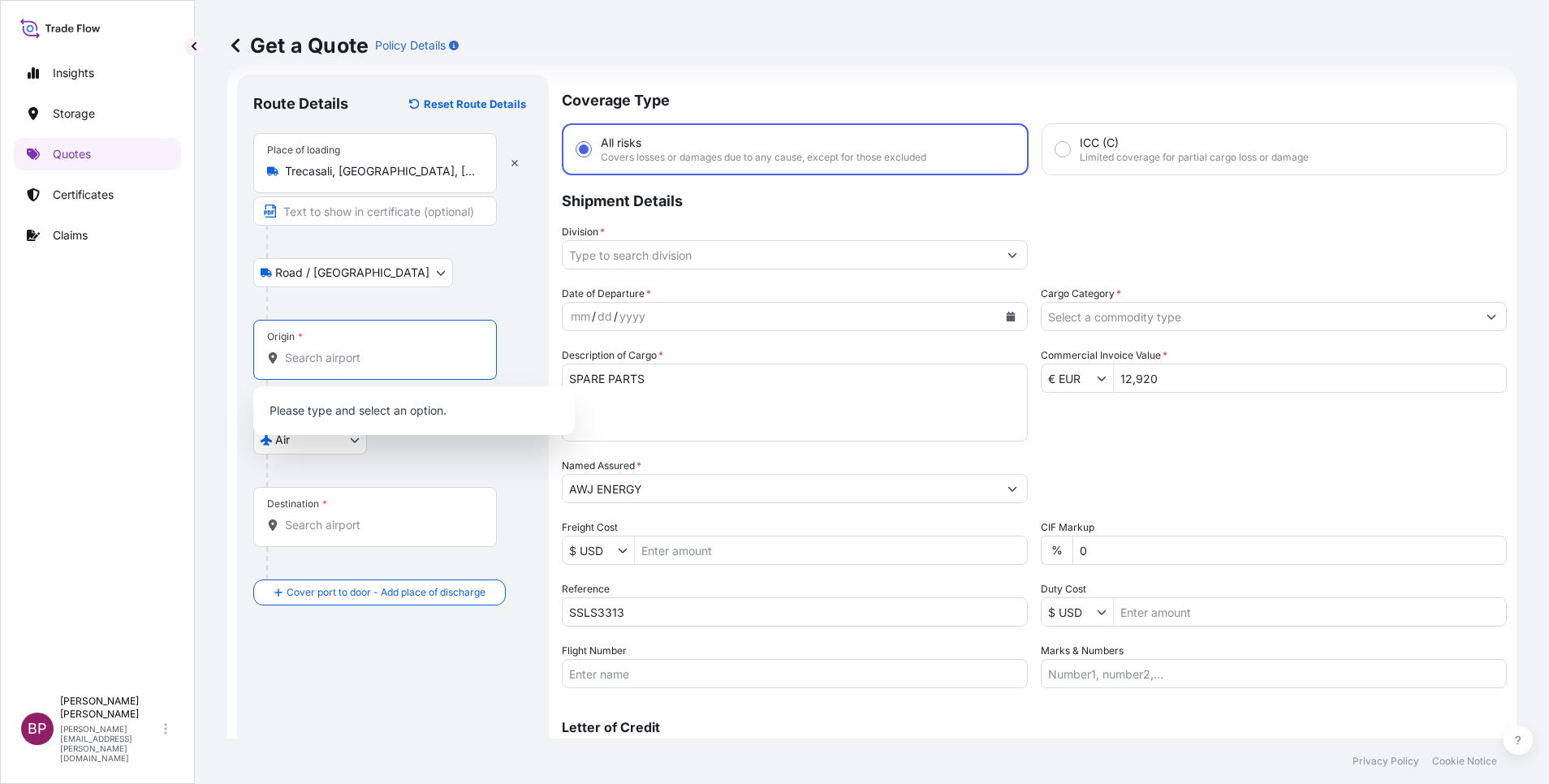
paste input "TRECASALI, PR"
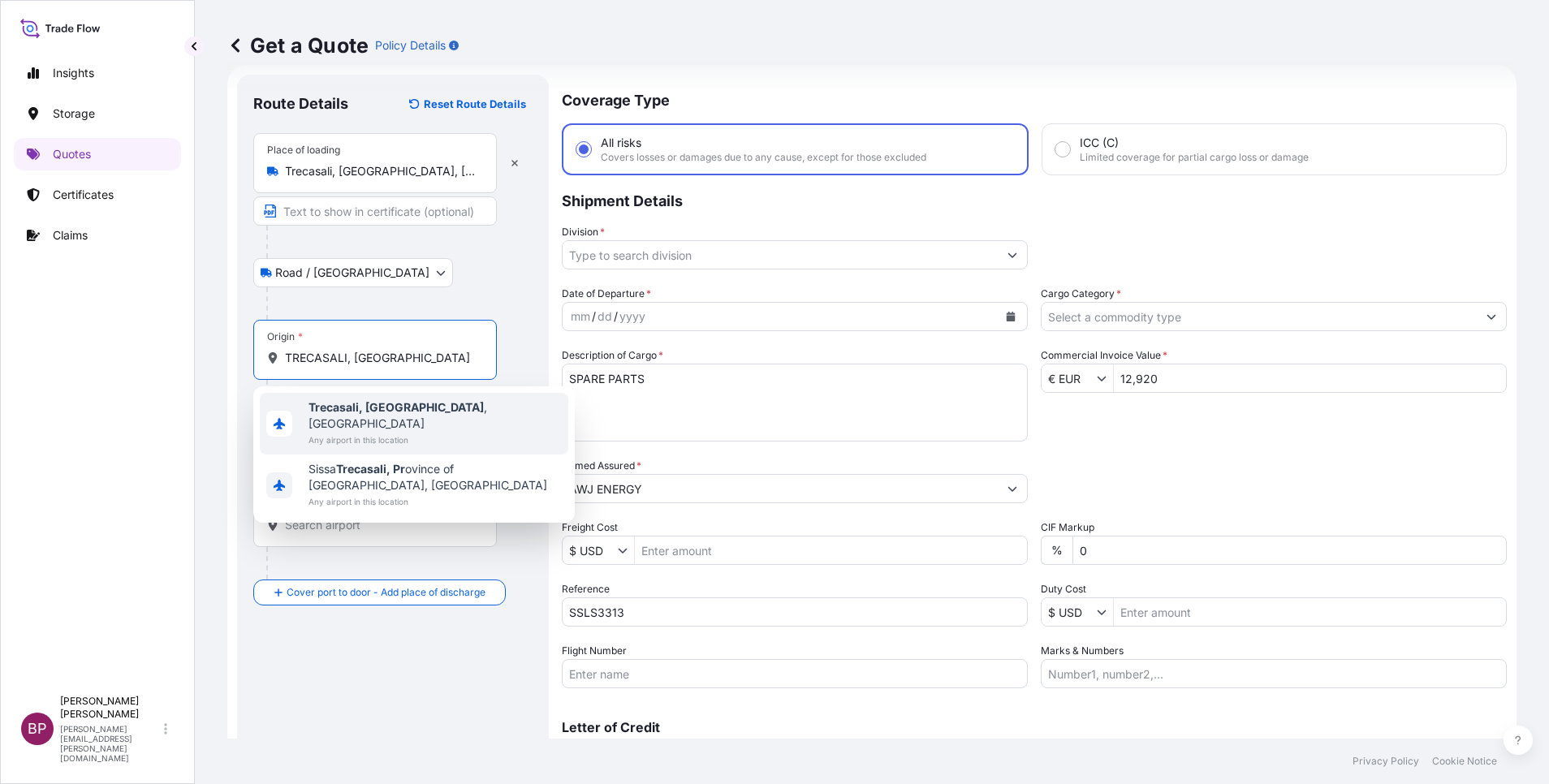
click at [396, 413] on span "Trecasali, PR , Italy" at bounding box center [435, 416] width 253 height 33
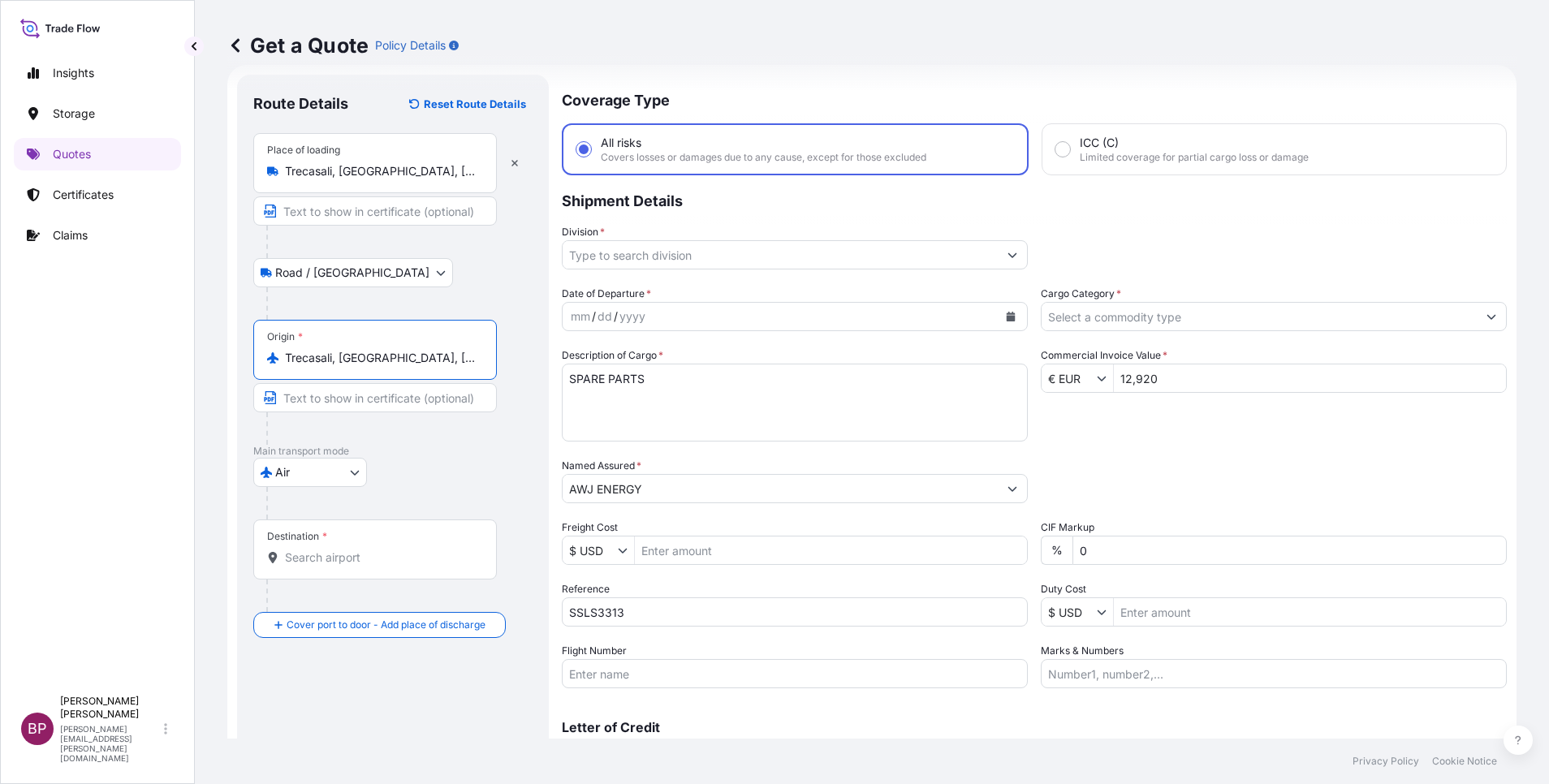
type input "Trecasali, PR, Italy"
click at [339, 558] on input "Destination *" at bounding box center [380, 557] width 191 height 16
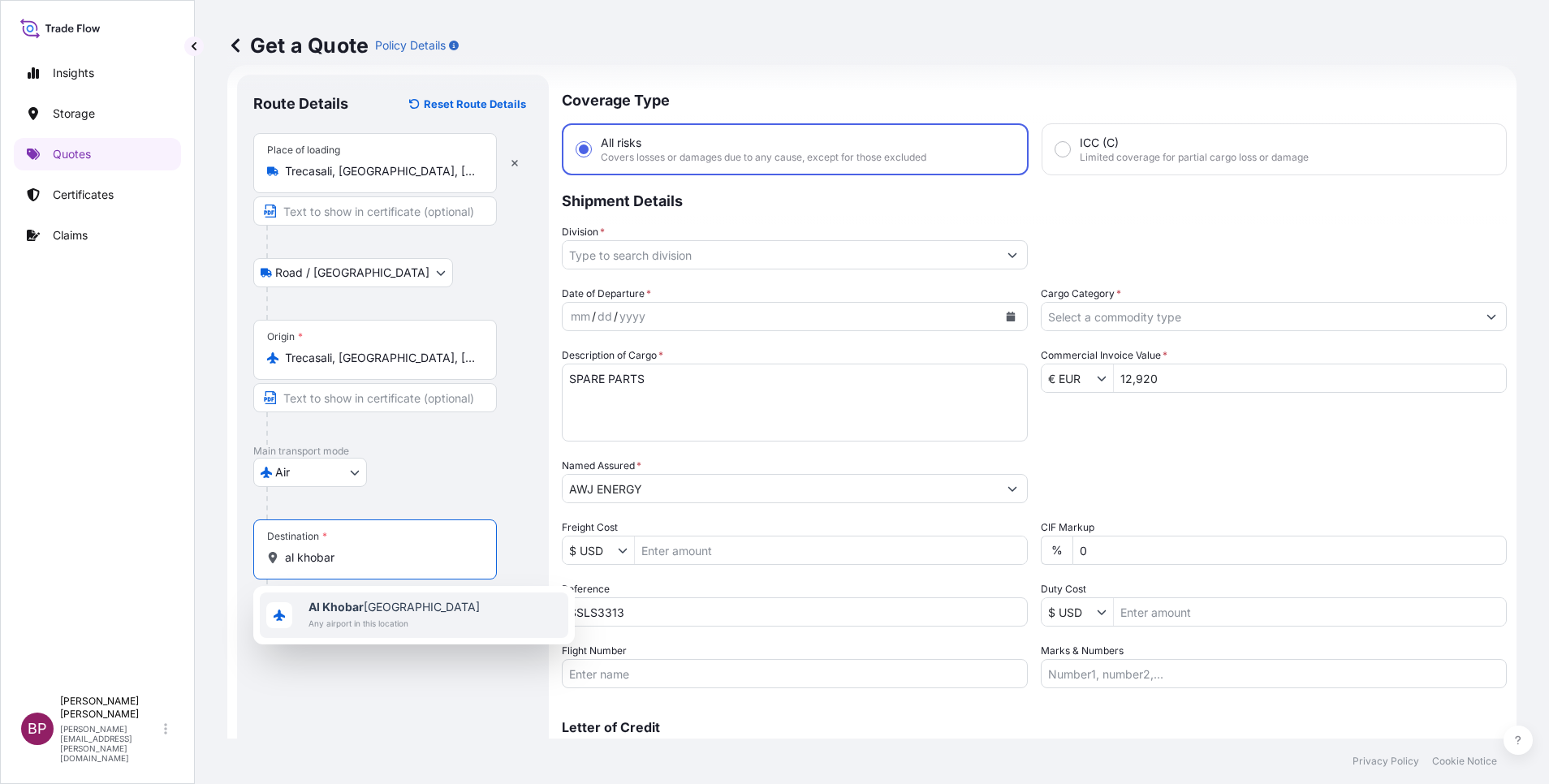
click at [389, 609] on span "Al Khobar Saudi Arabia" at bounding box center [393, 607] width 171 height 16
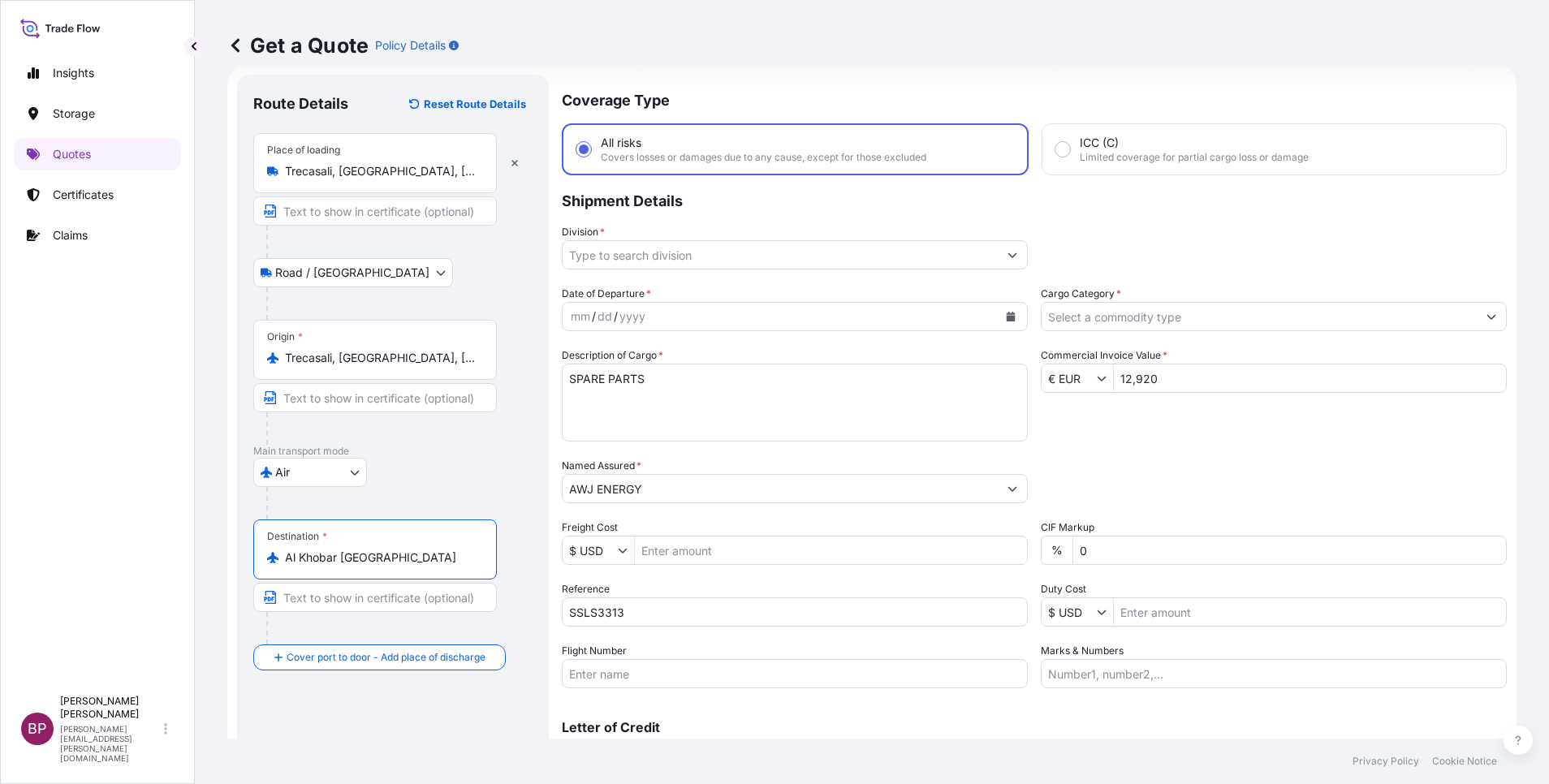
type input "Al Khobar Saudi Arabia"
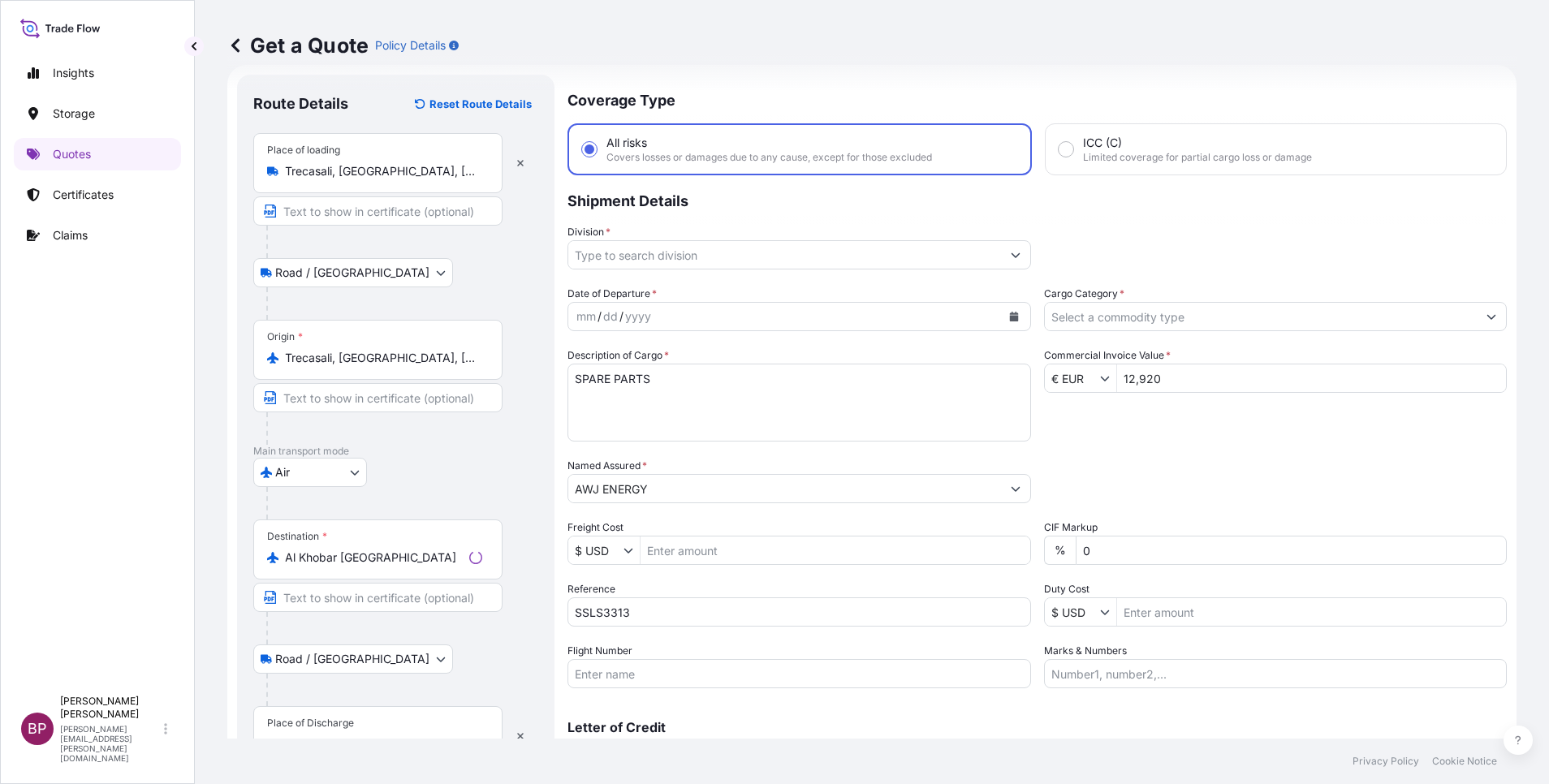
click at [317, 722] on div "Place of Discharge" at bounding box center [311, 722] width 87 height 13
click at [317, 737] on input "Place of Discharge" at bounding box center [383, 744] width 197 height 16
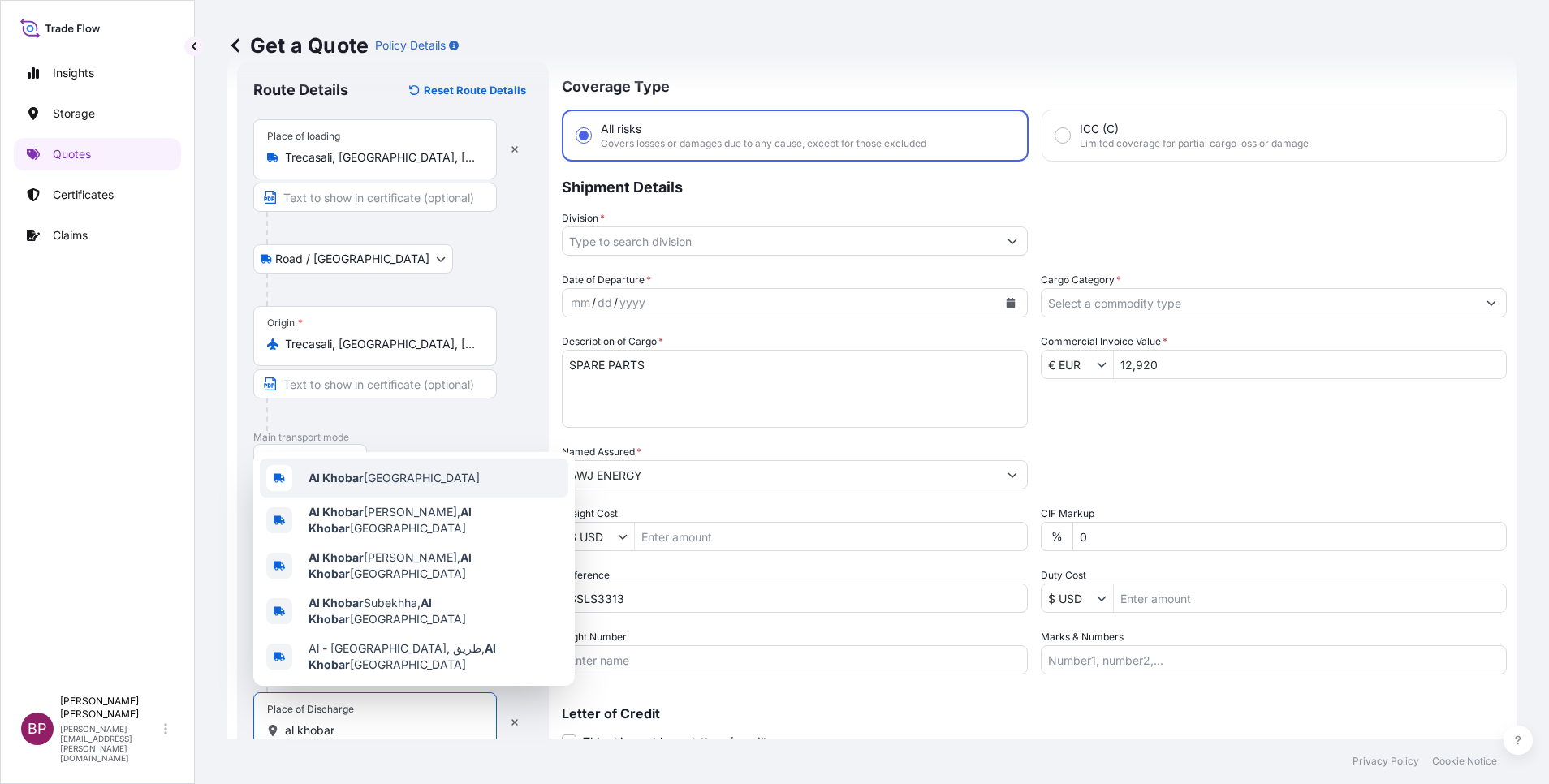
click at [388, 487] on span "Al Khobar Saudi Arabia" at bounding box center [393, 478] width 171 height 16
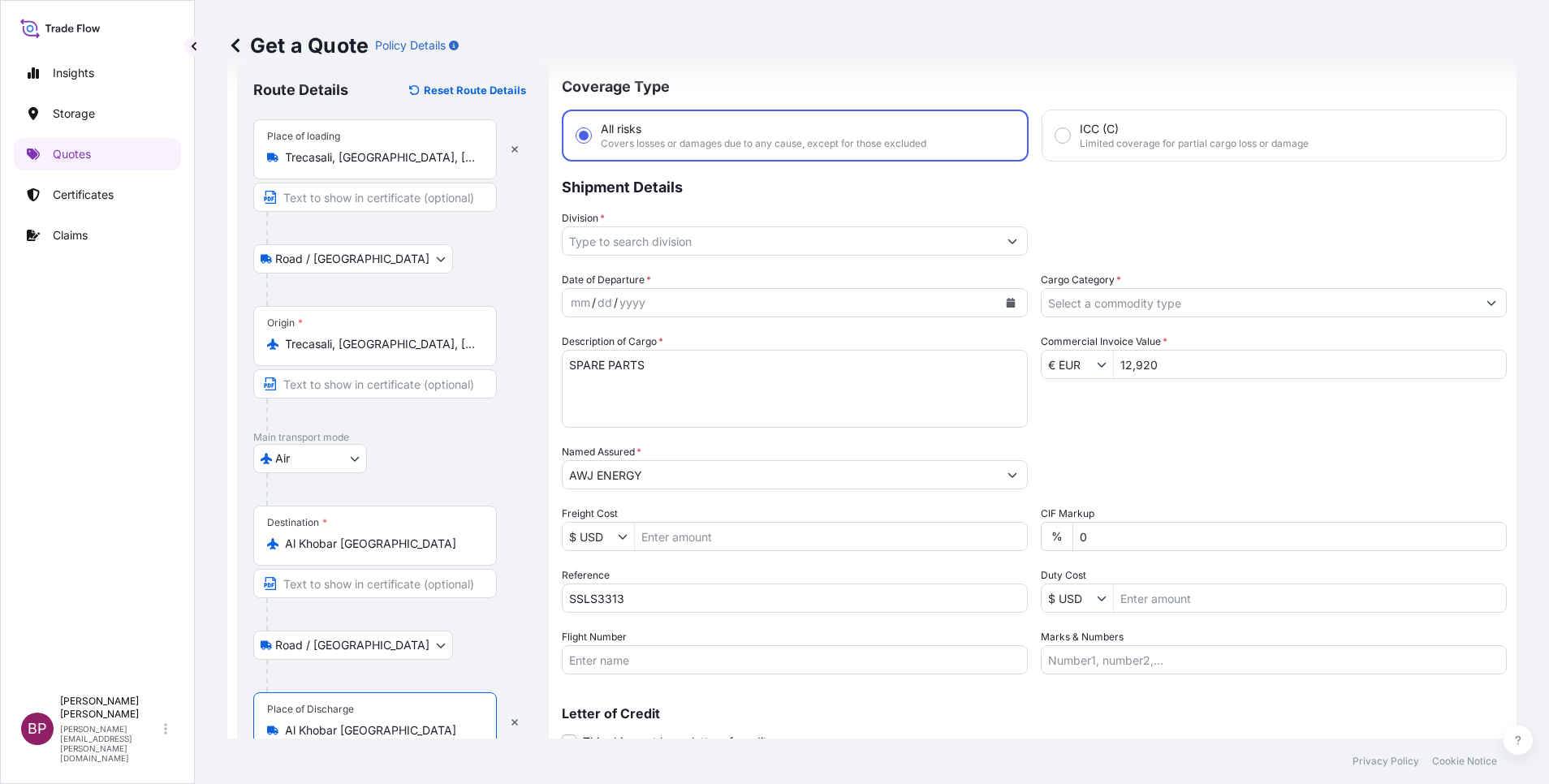
type input "Al Khobar Saudi Arabia"
click at [998, 299] on button "Calendar" at bounding box center [1010, 302] width 26 height 26
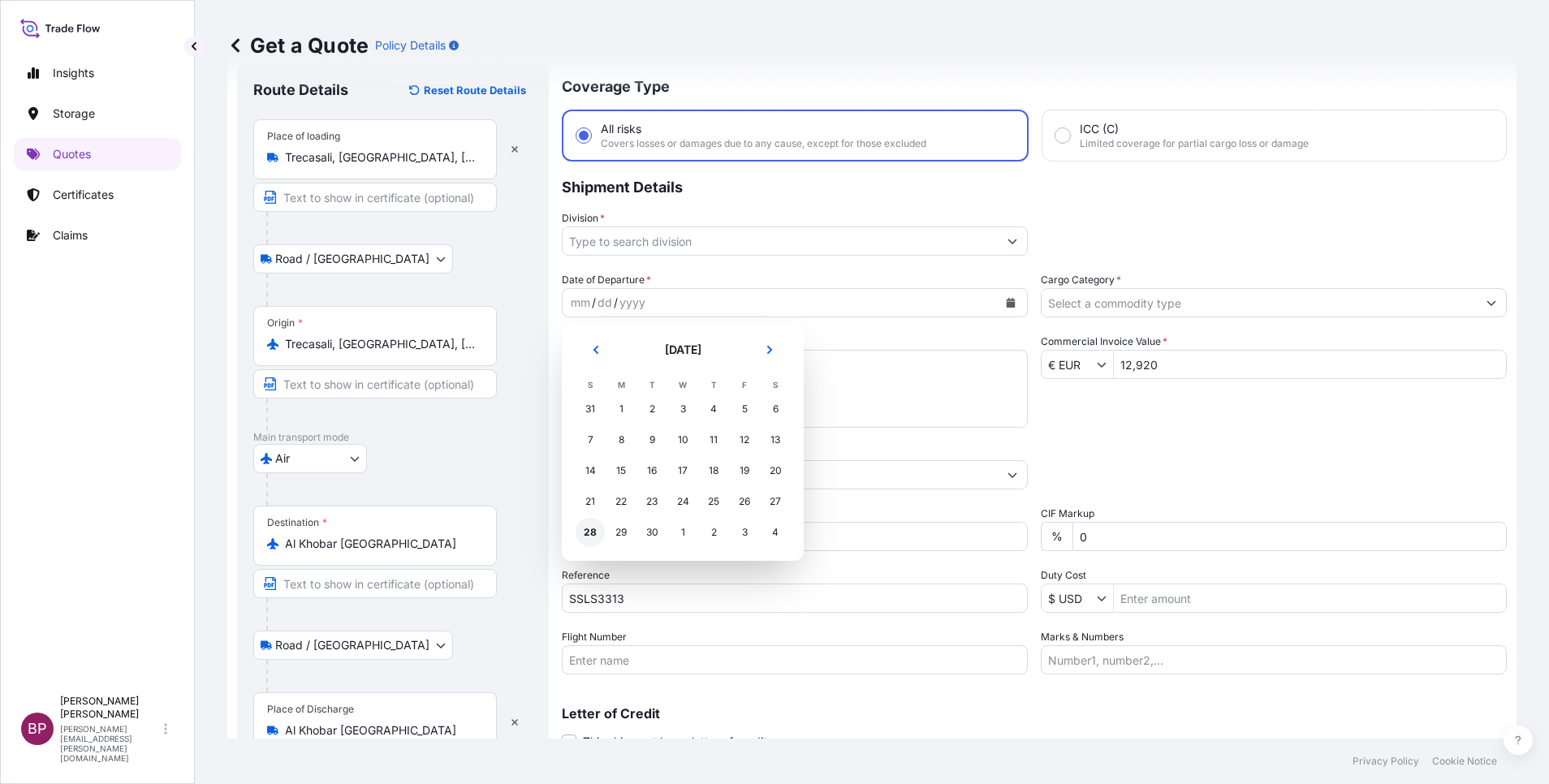
click at [586, 531] on div "28" at bounding box center [590, 532] width 29 height 29
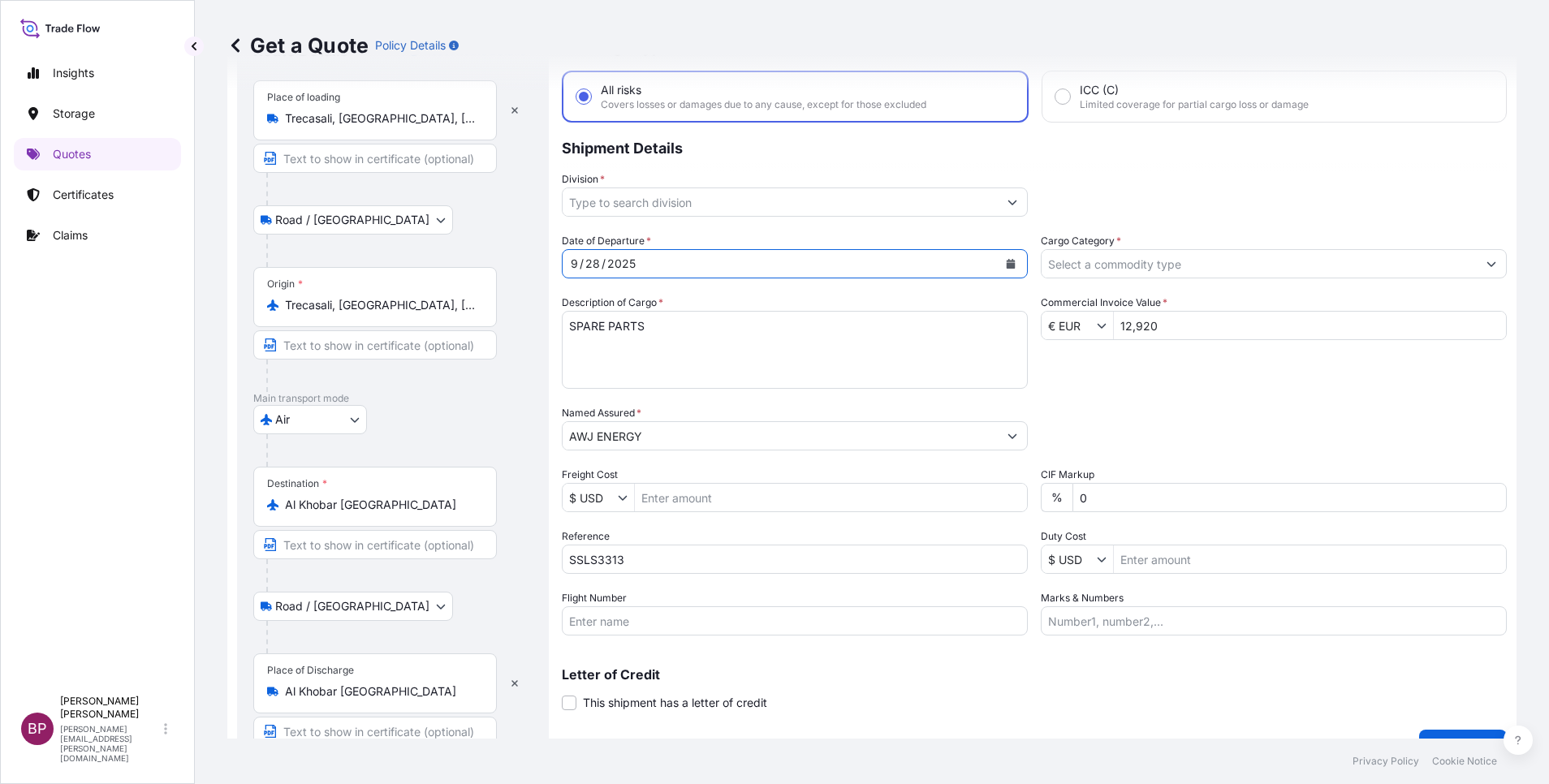
scroll to position [112, 0]
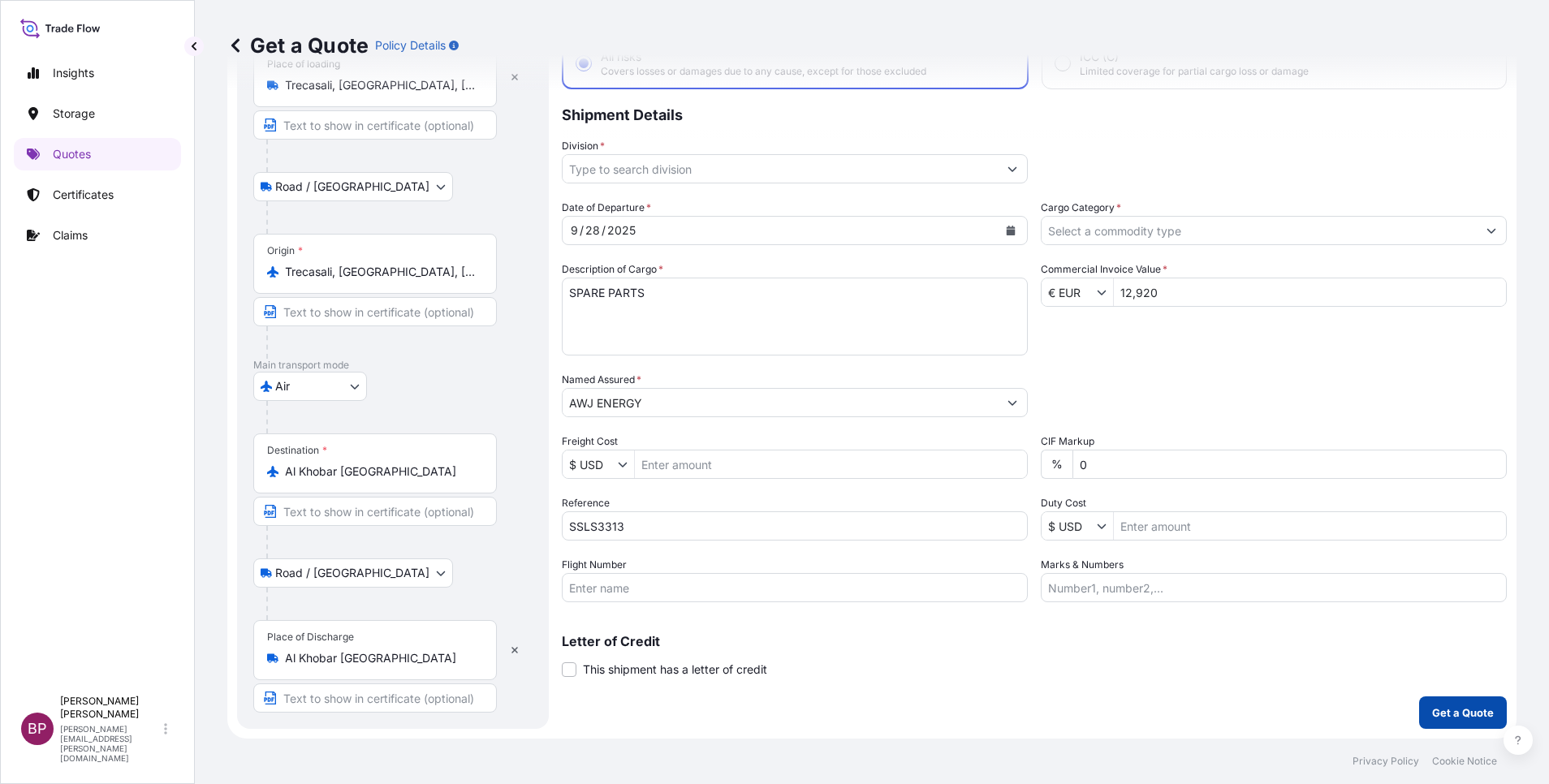
click at [1455, 712] on p "Get a Quote" at bounding box center [1463, 713] width 62 height 16
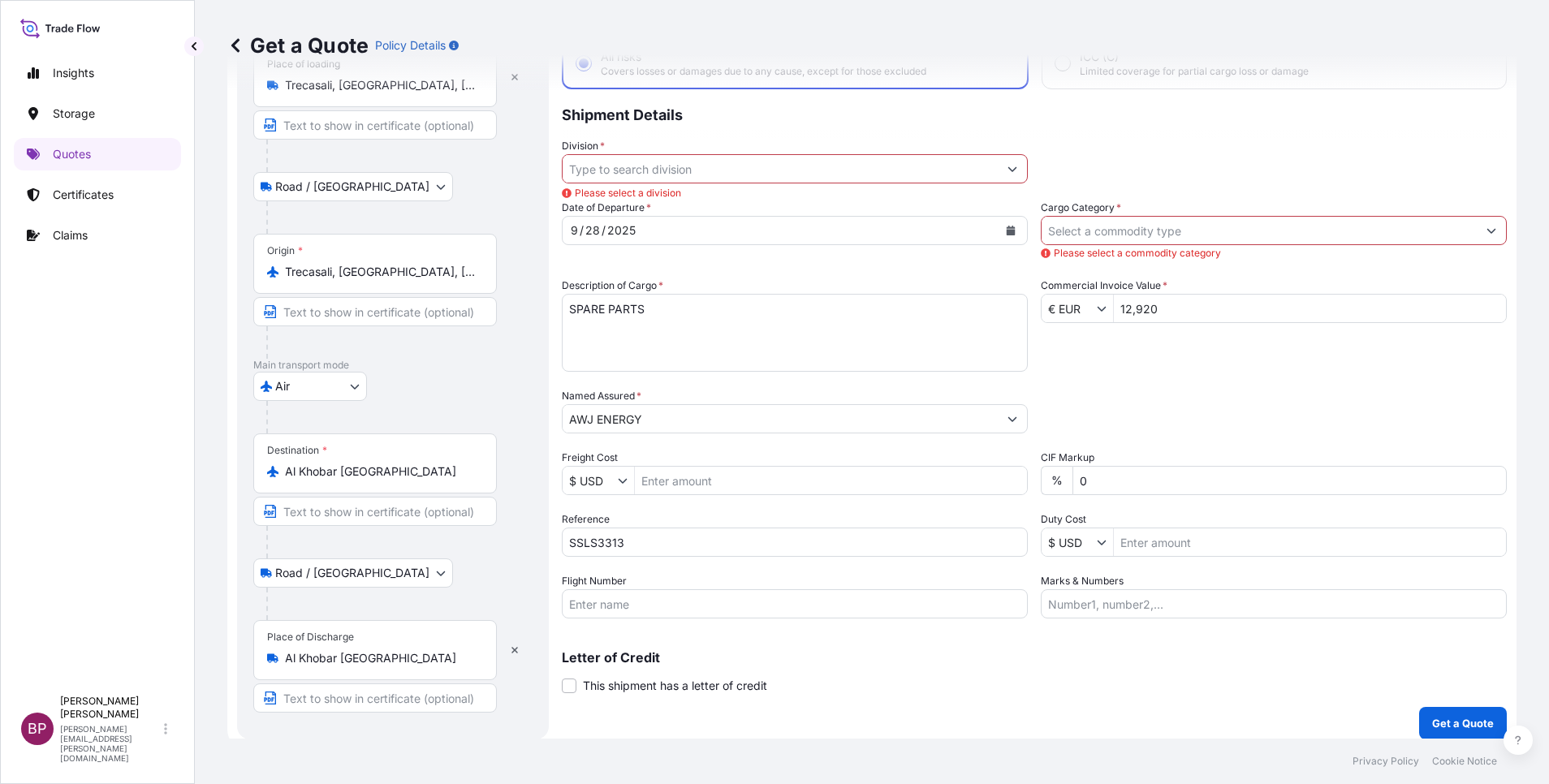
click at [1274, 230] on input "Cargo Category *" at bounding box center [1259, 231] width 436 height 29
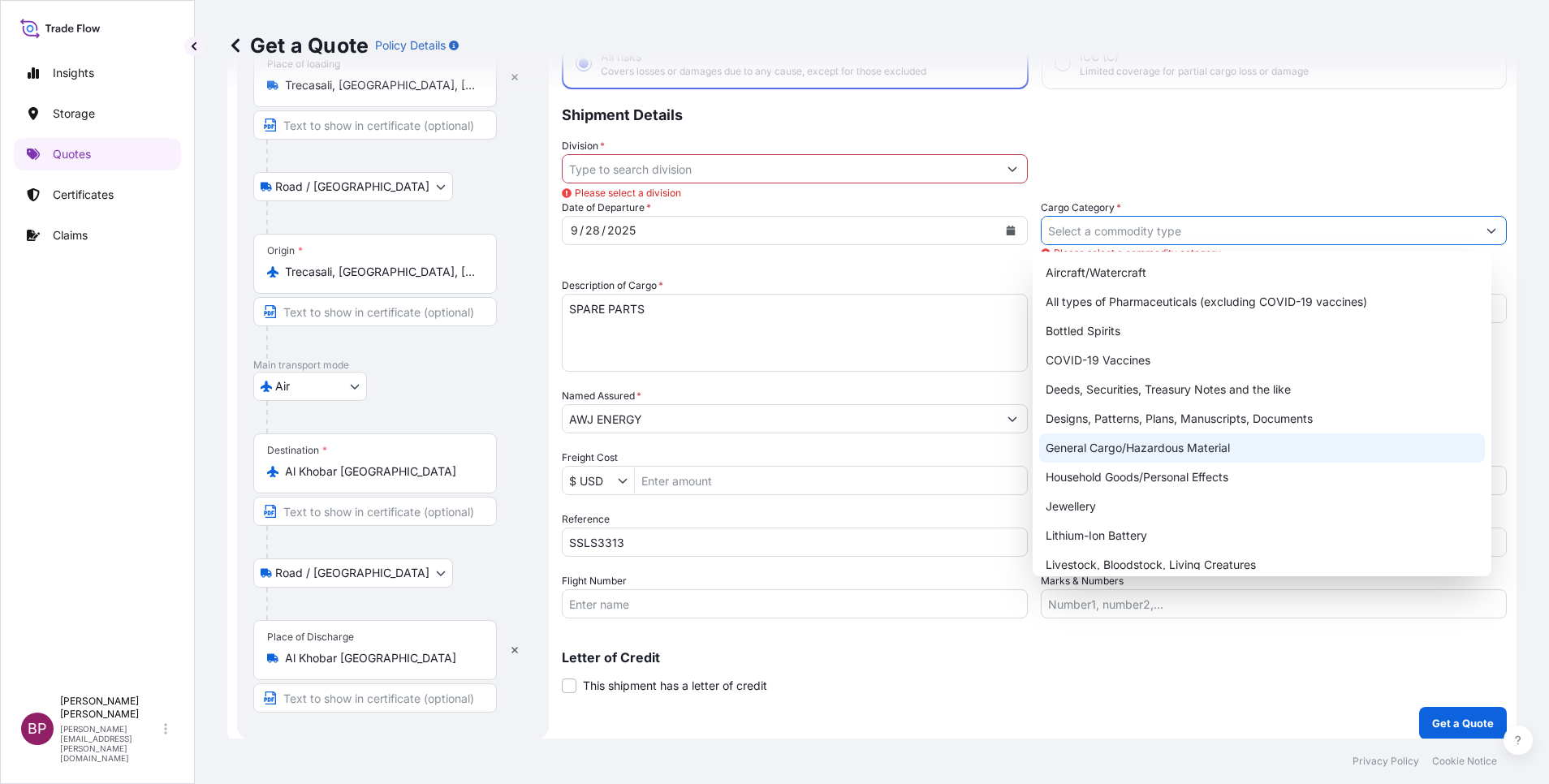
click at [1123, 451] on div "General Cargo/Hazardous Material" at bounding box center [1262, 448] width 446 height 29
type input "General Cargo/Hazardous Material"
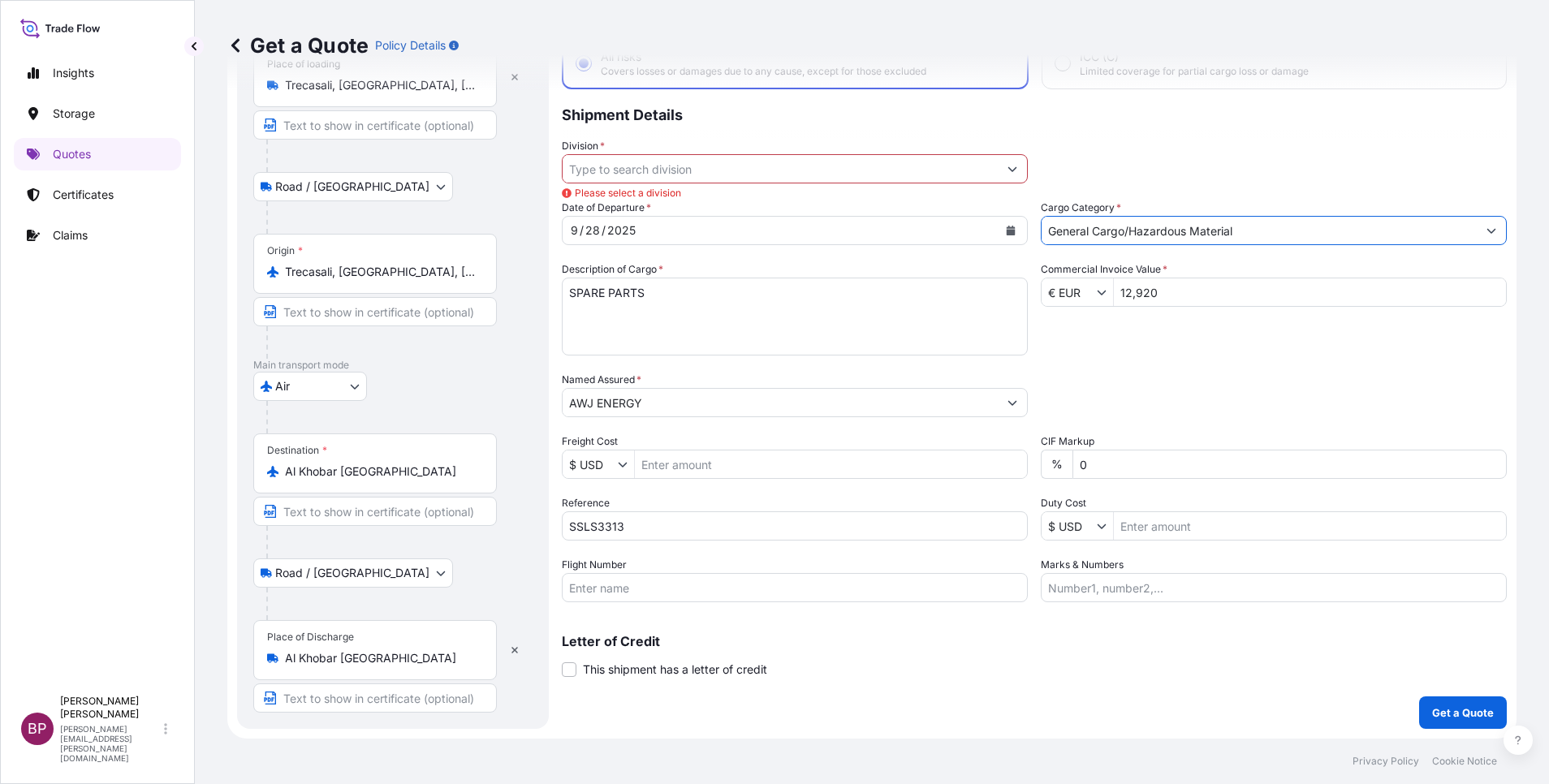
click at [998, 170] on button "Show suggestions" at bounding box center [1012, 169] width 29 height 29
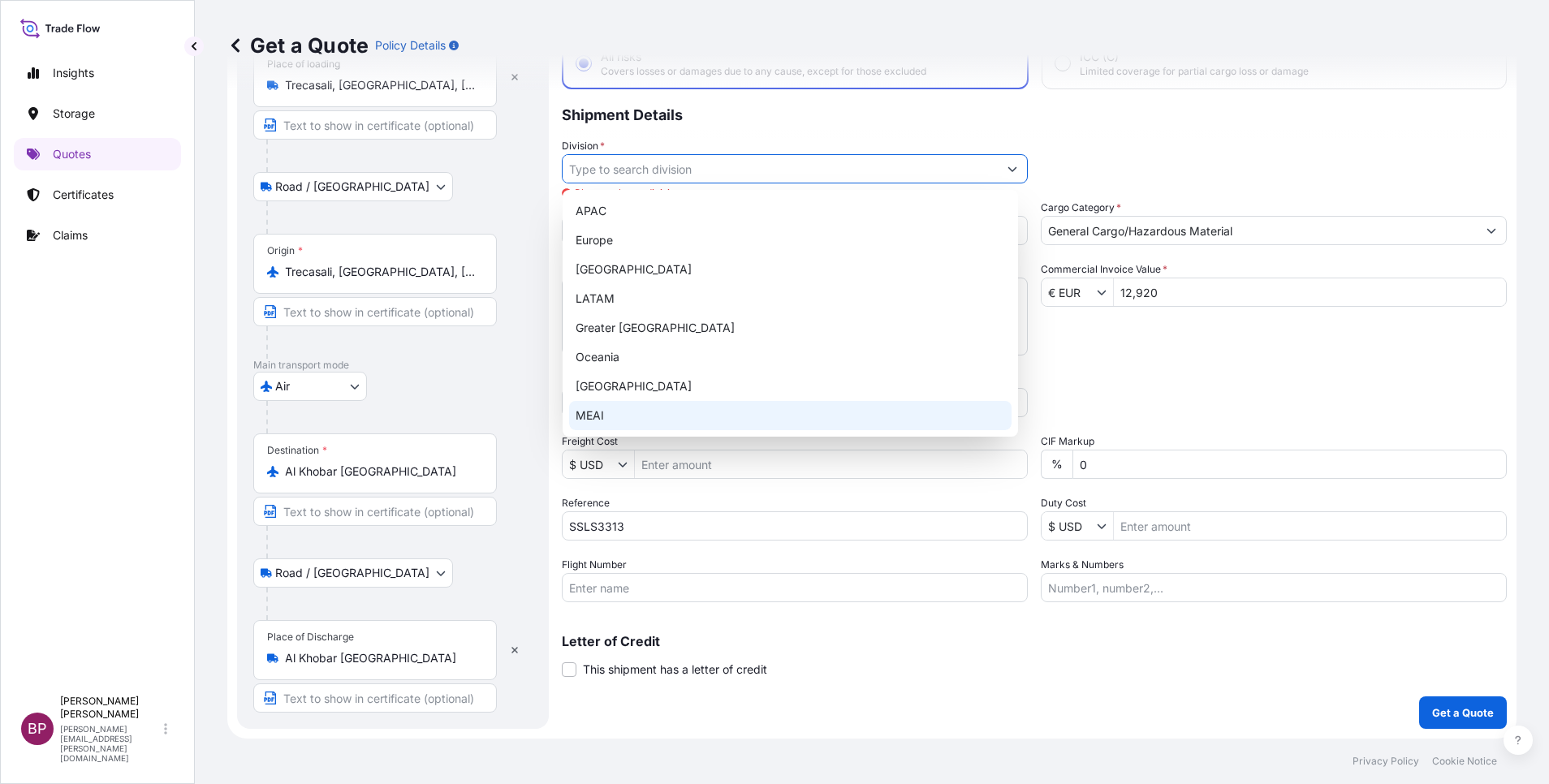
click at [654, 415] on div "MEAI" at bounding box center [790, 415] width 442 height 29
type input "MEAI"
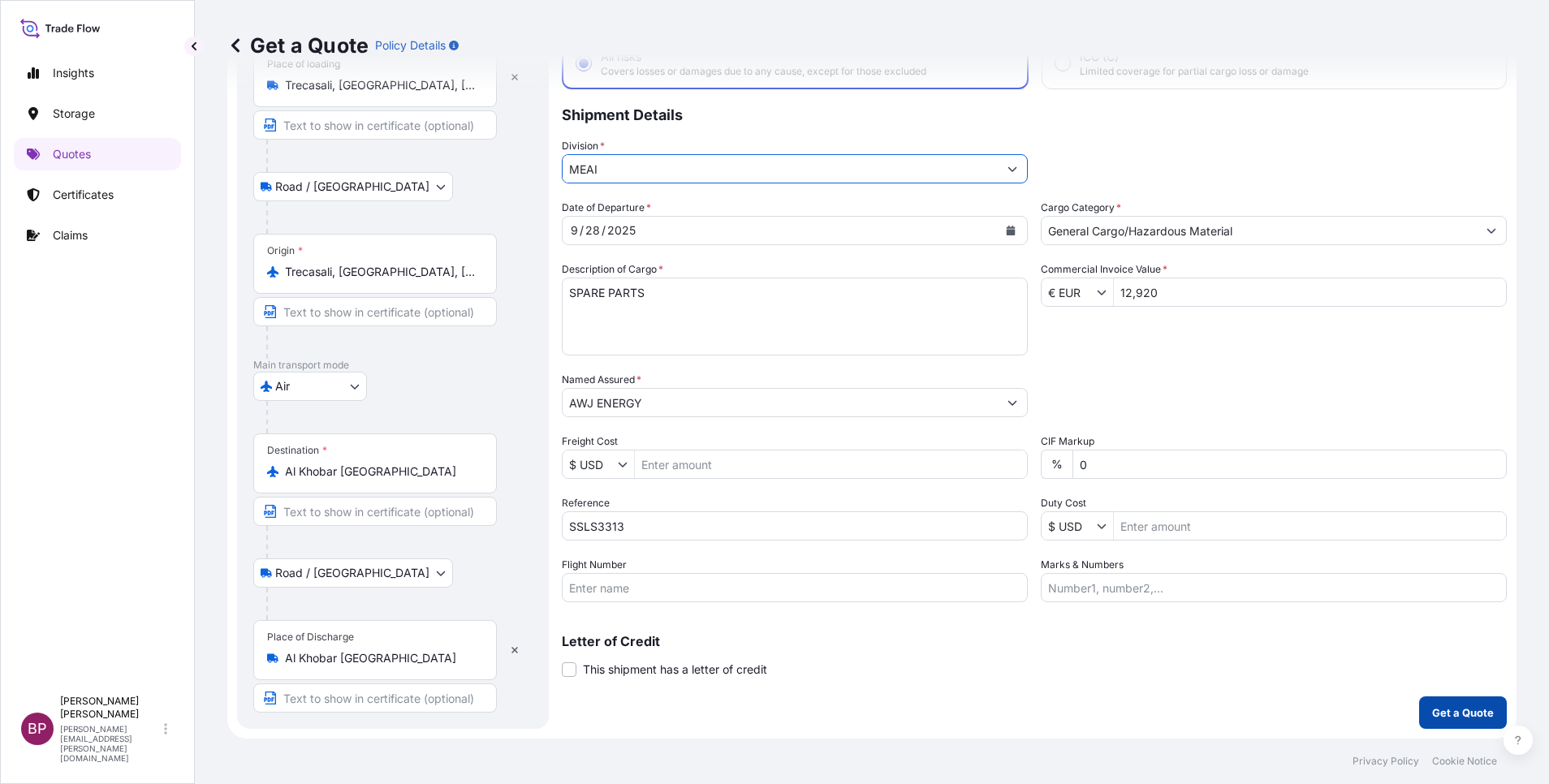
click at [1457, 716] on p "Get a Quote" at bounding box center [1463, 713] width 62 height 16
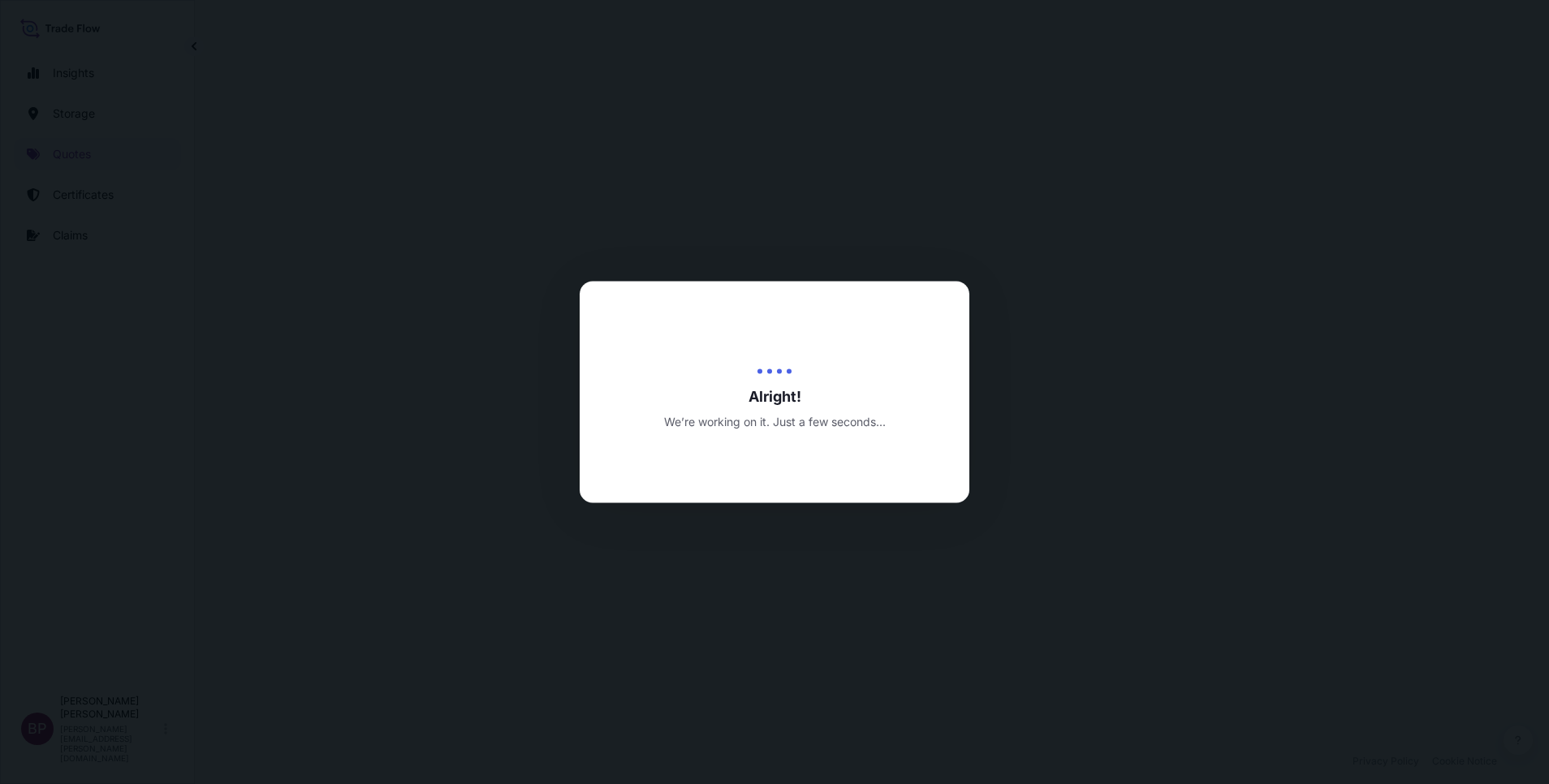
select select "Road / [GEOGRAPHIC_DATA]"
select select "Air"
select select "Road / [GEOGRAPHIC_DATA]"
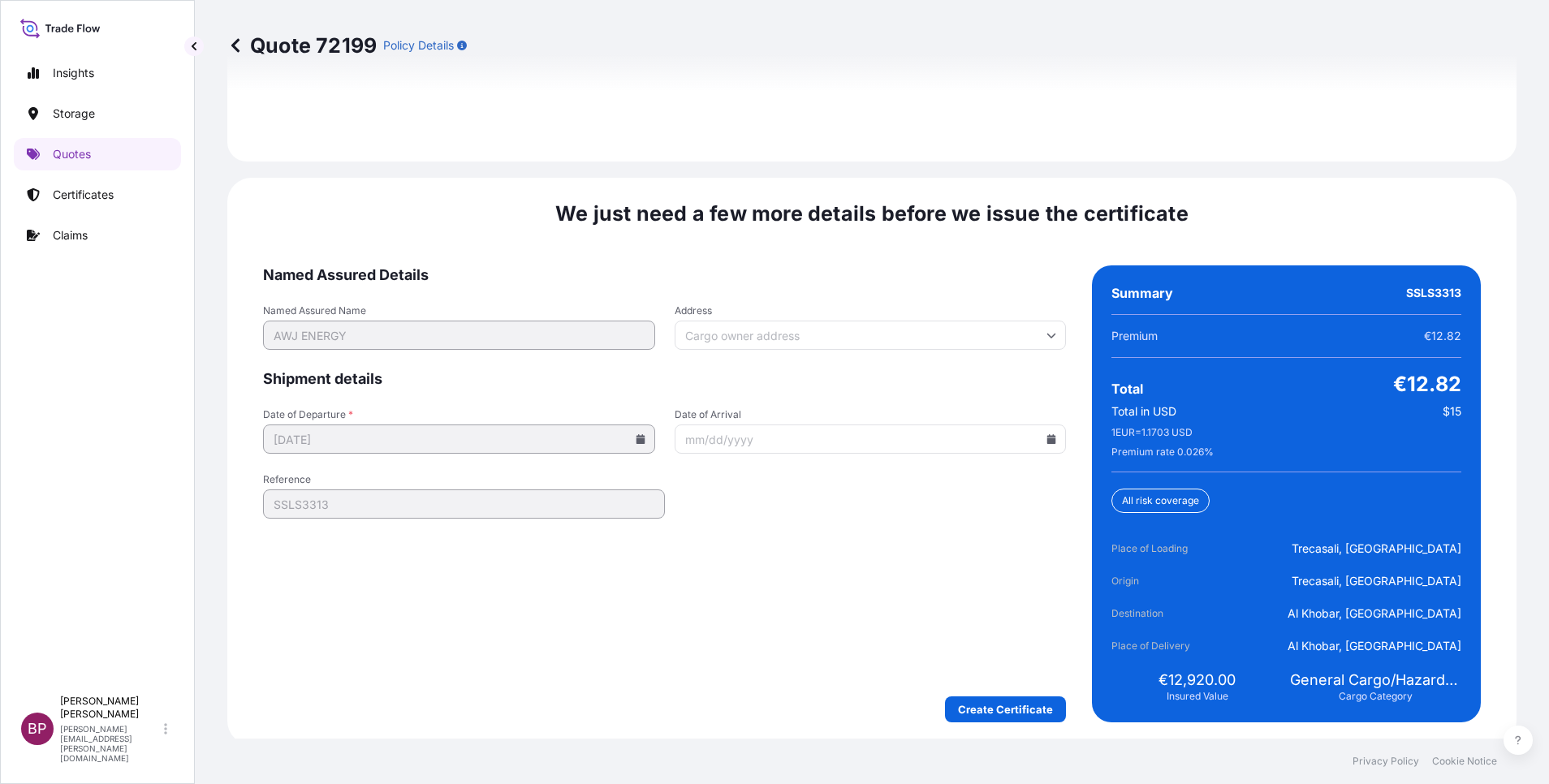
scroll to position [2491, 0]
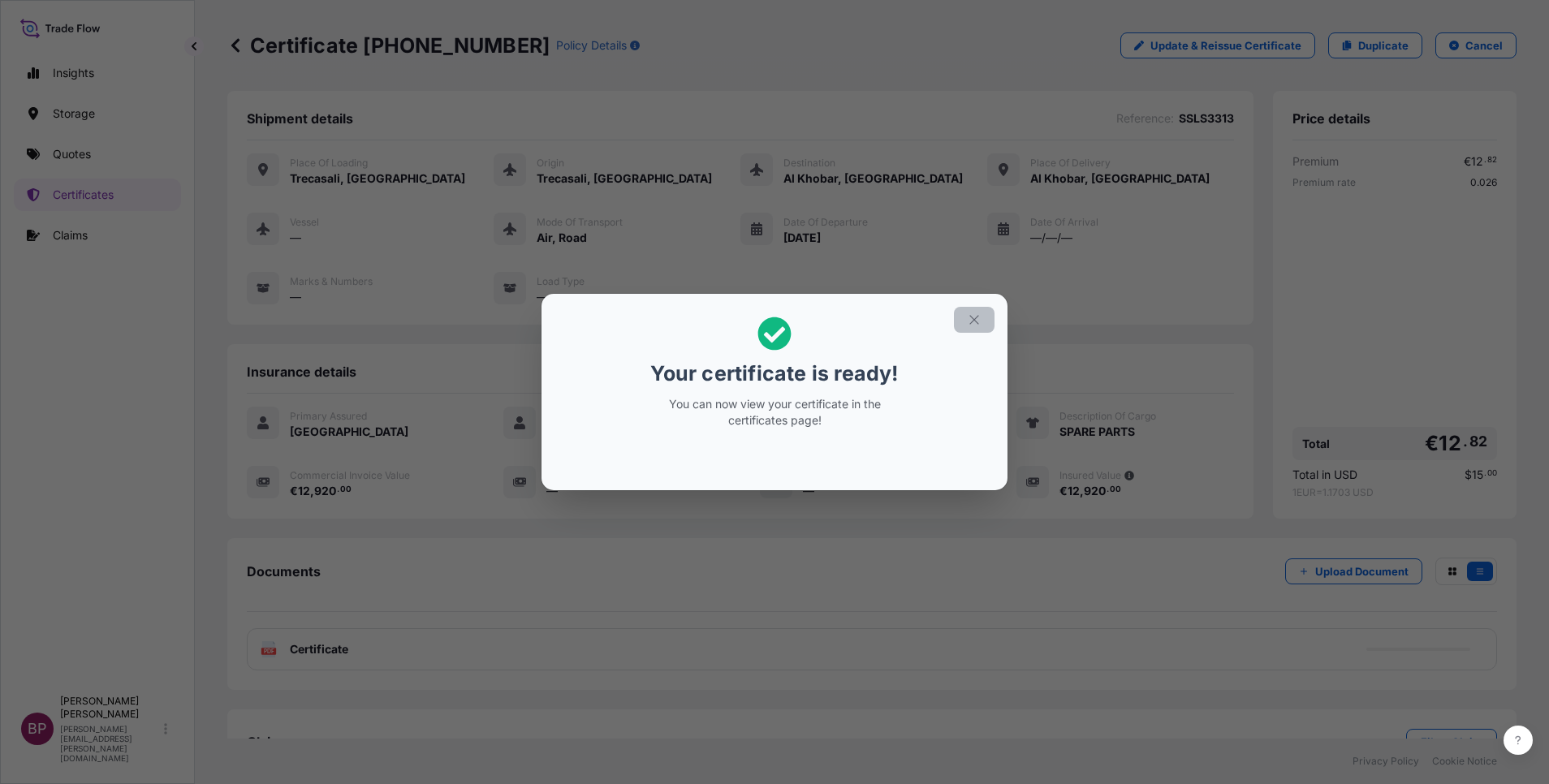
click at [975, 319] on icon "button" at bounding box center [973, 320] width 14 height 14
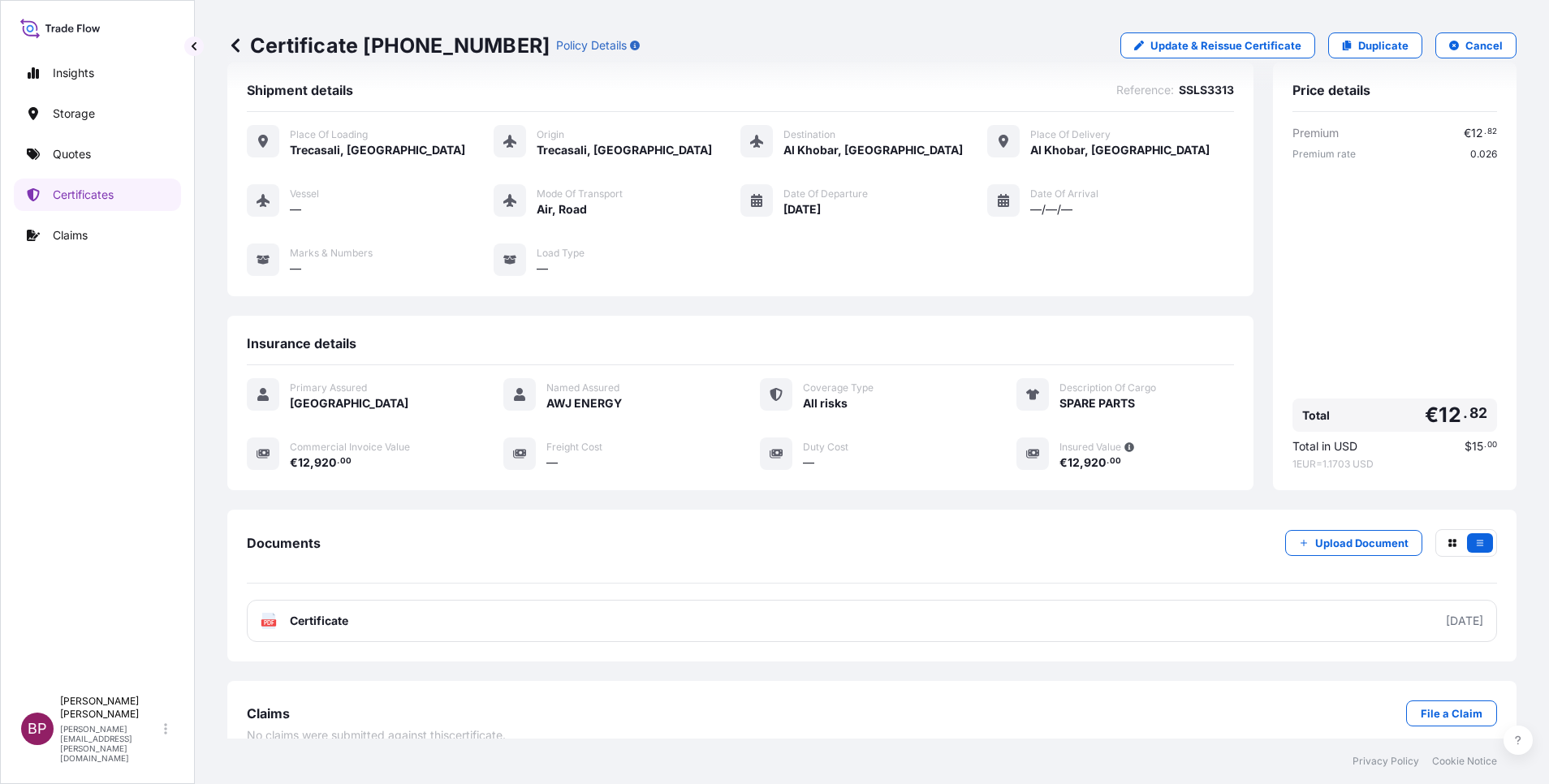
scroll to position [53, 0]
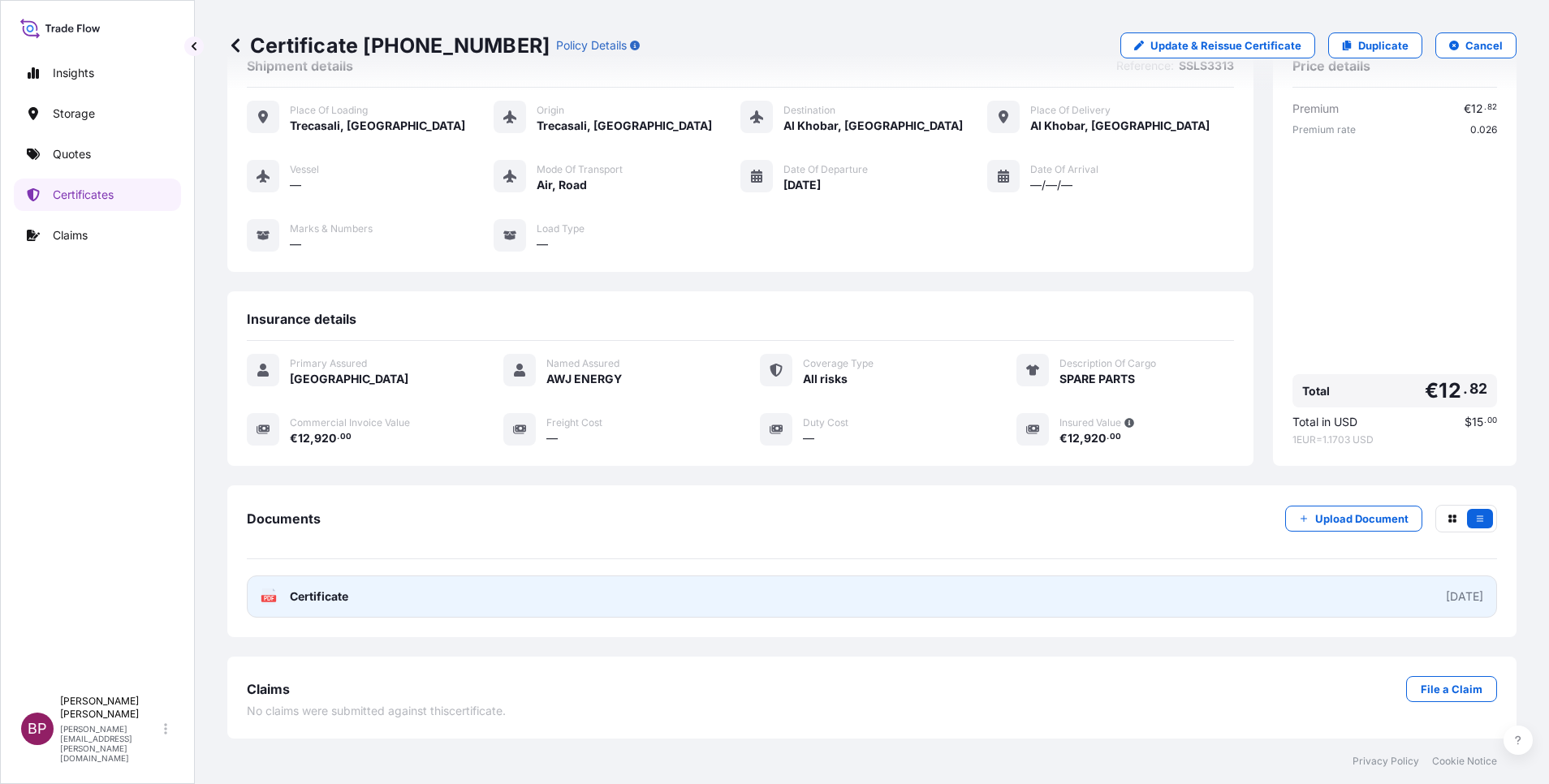
click at [307, 597] on span "Certificate" at bounding box center [319, 597] width 59 height 16
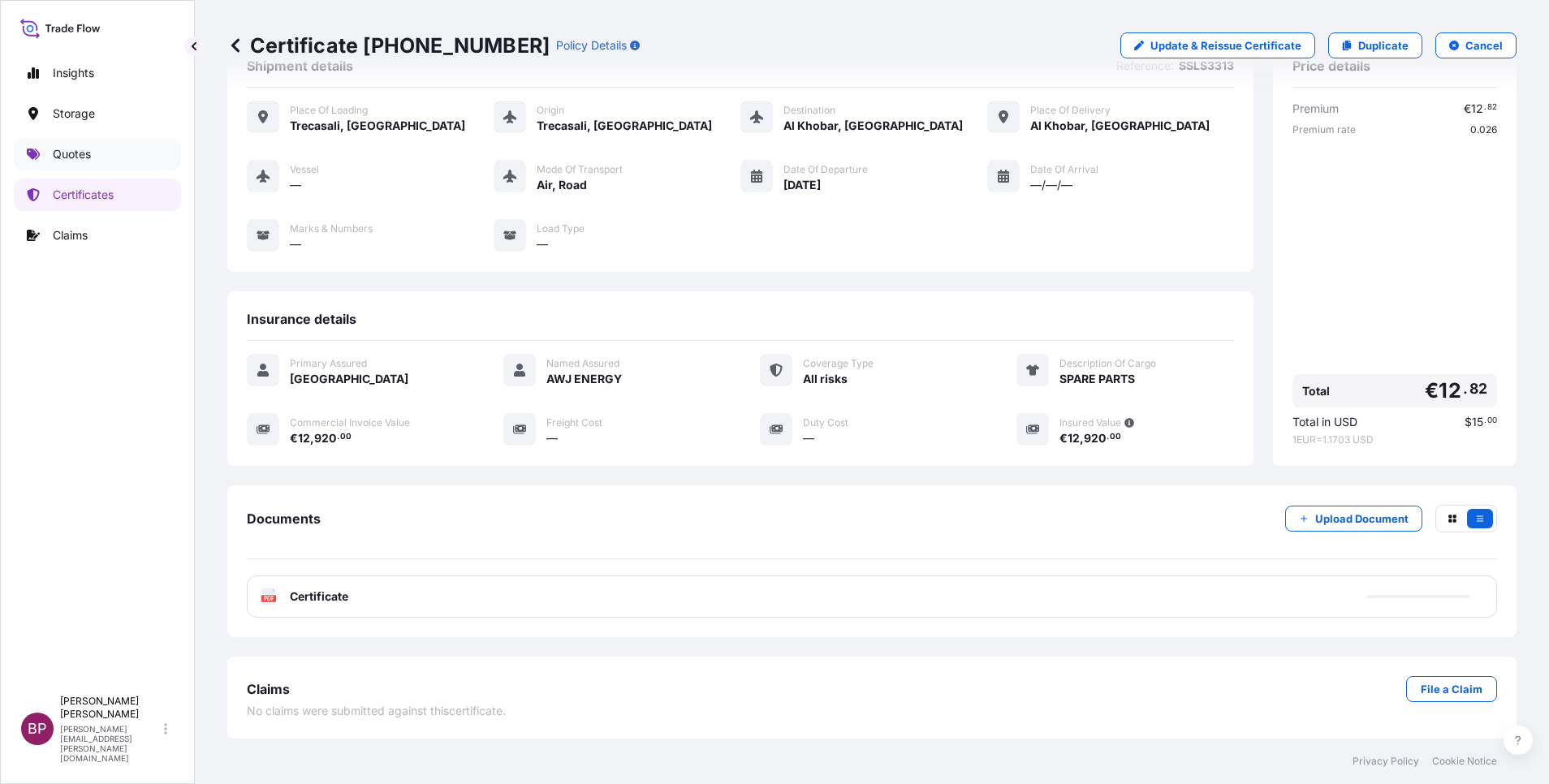
click at [85, 144] on link "Quotes" at bounding box center [97, 154] width 167 height 33
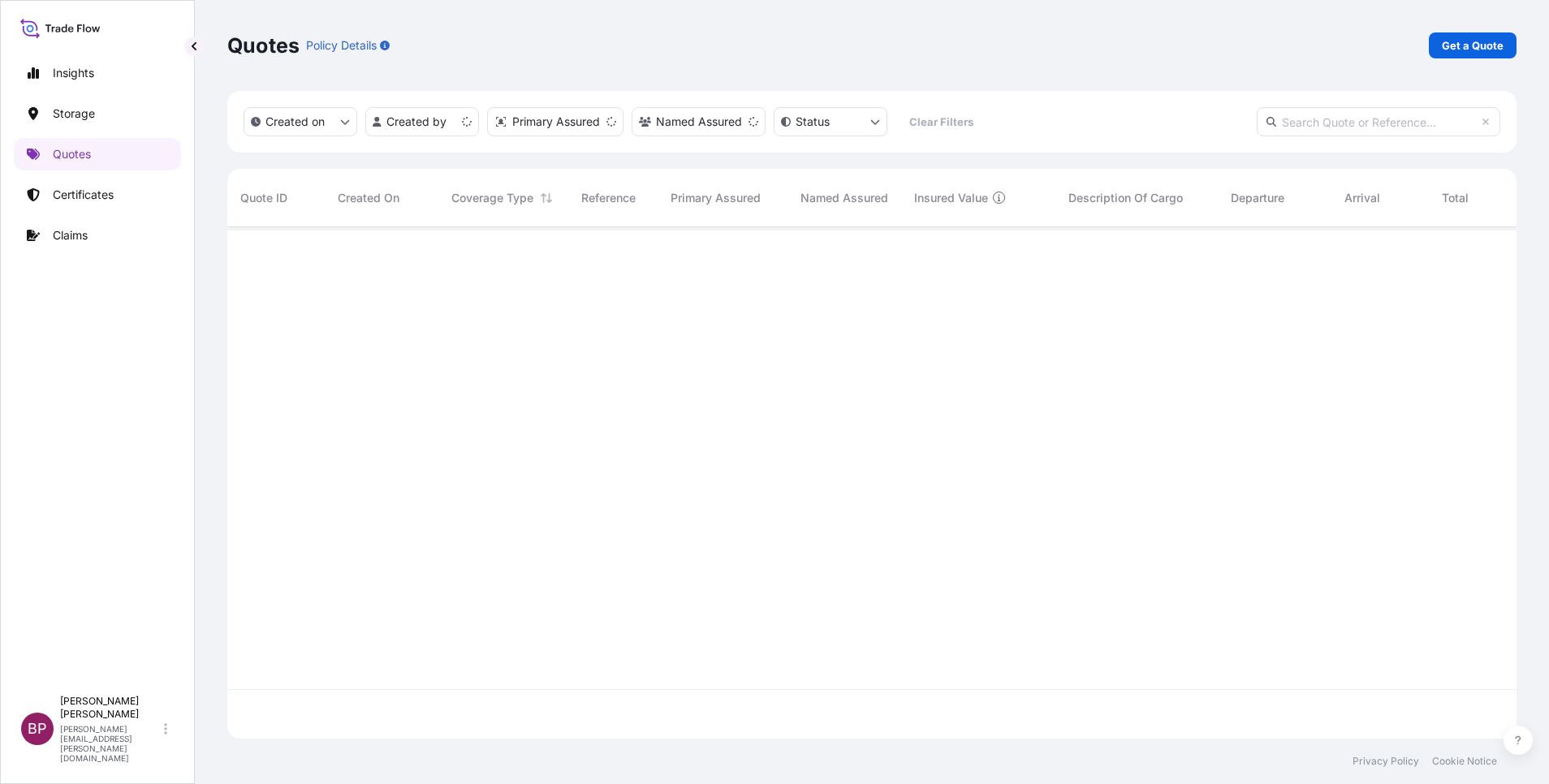
scroll to position [502, 1271]
click at [1490, 49] on p "Get a Quote" at bounding box center [1473, 45] width 62 height 16
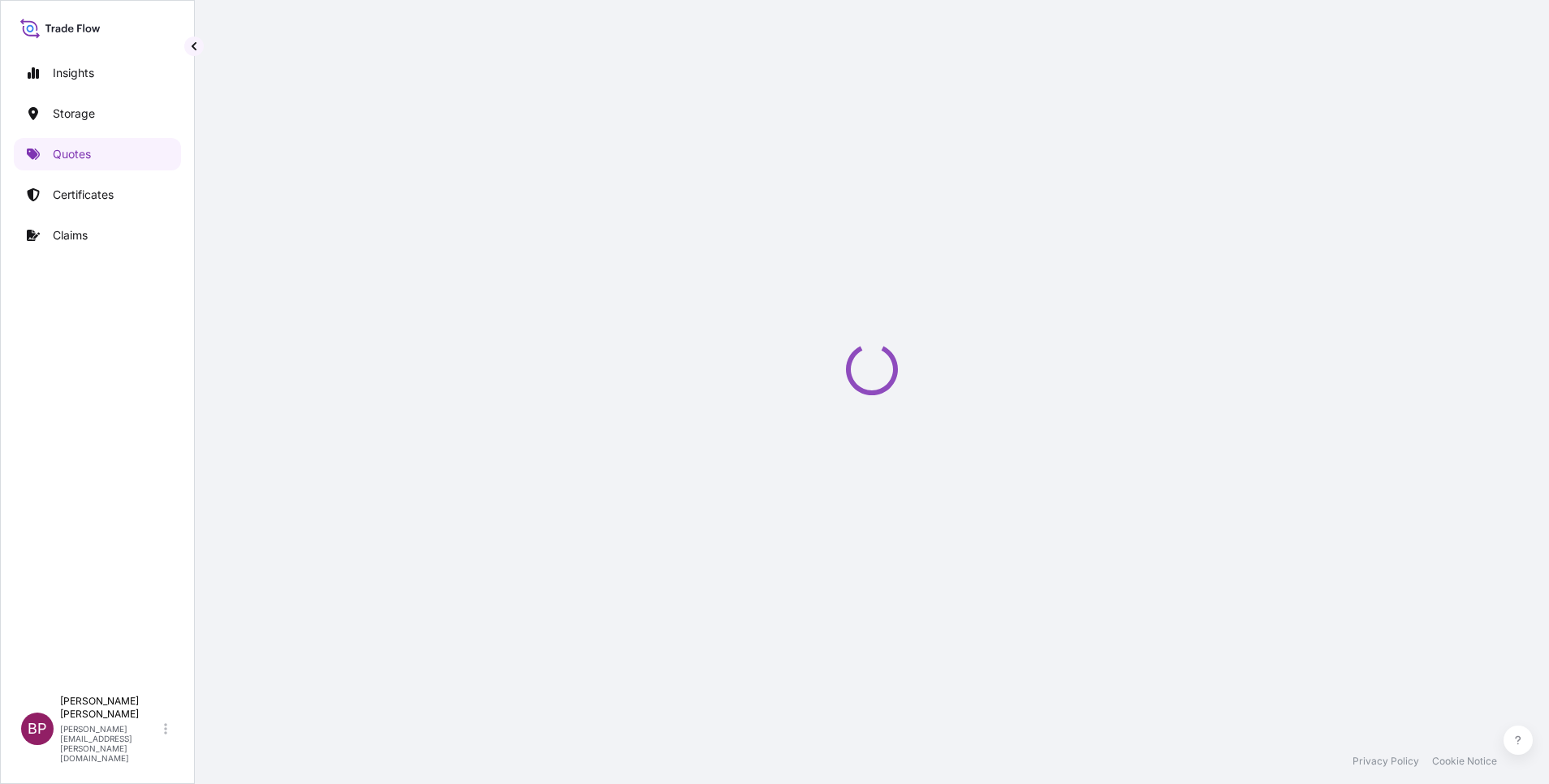
select select "Water"
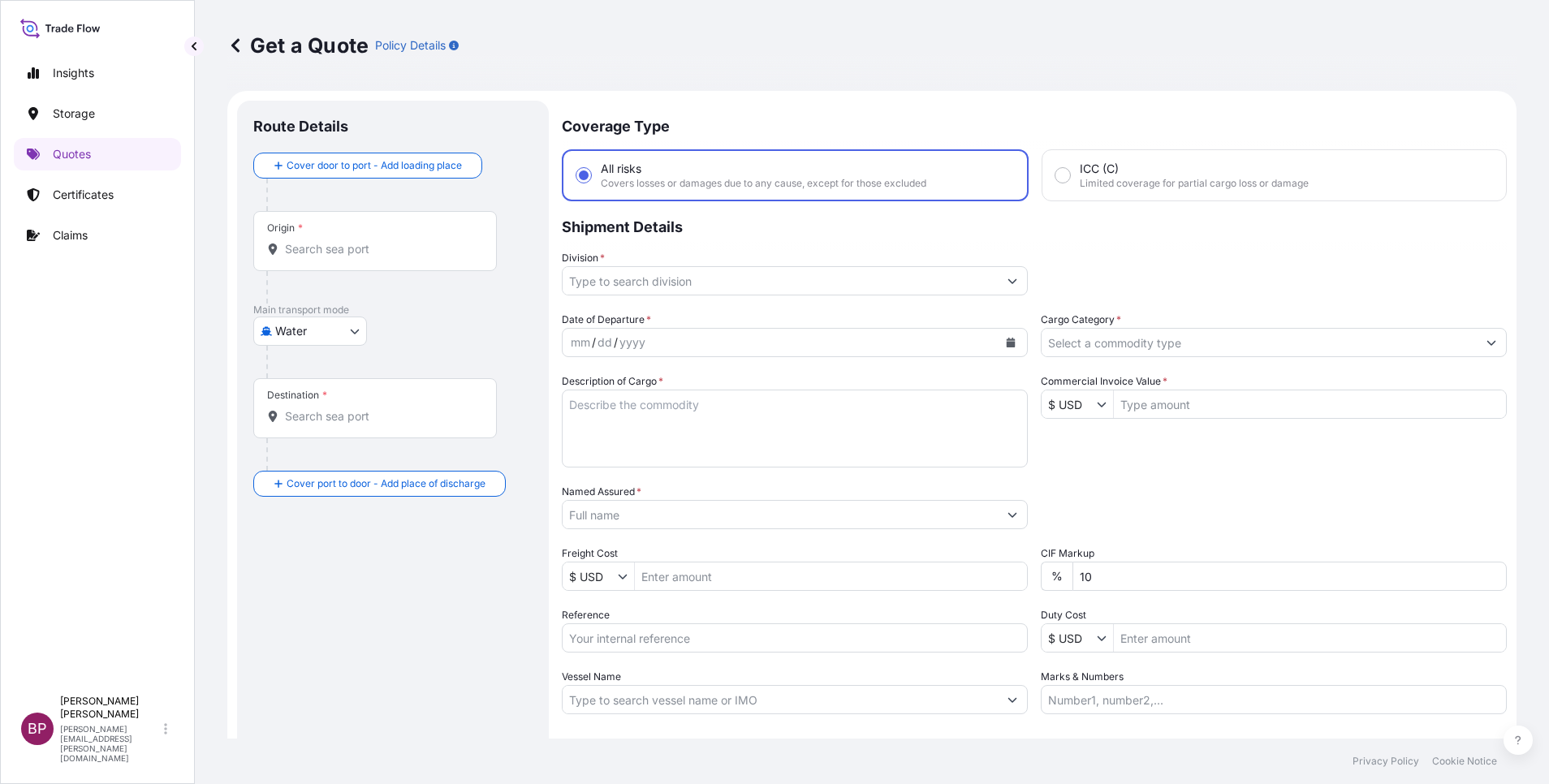
scroll to position [26, 0]
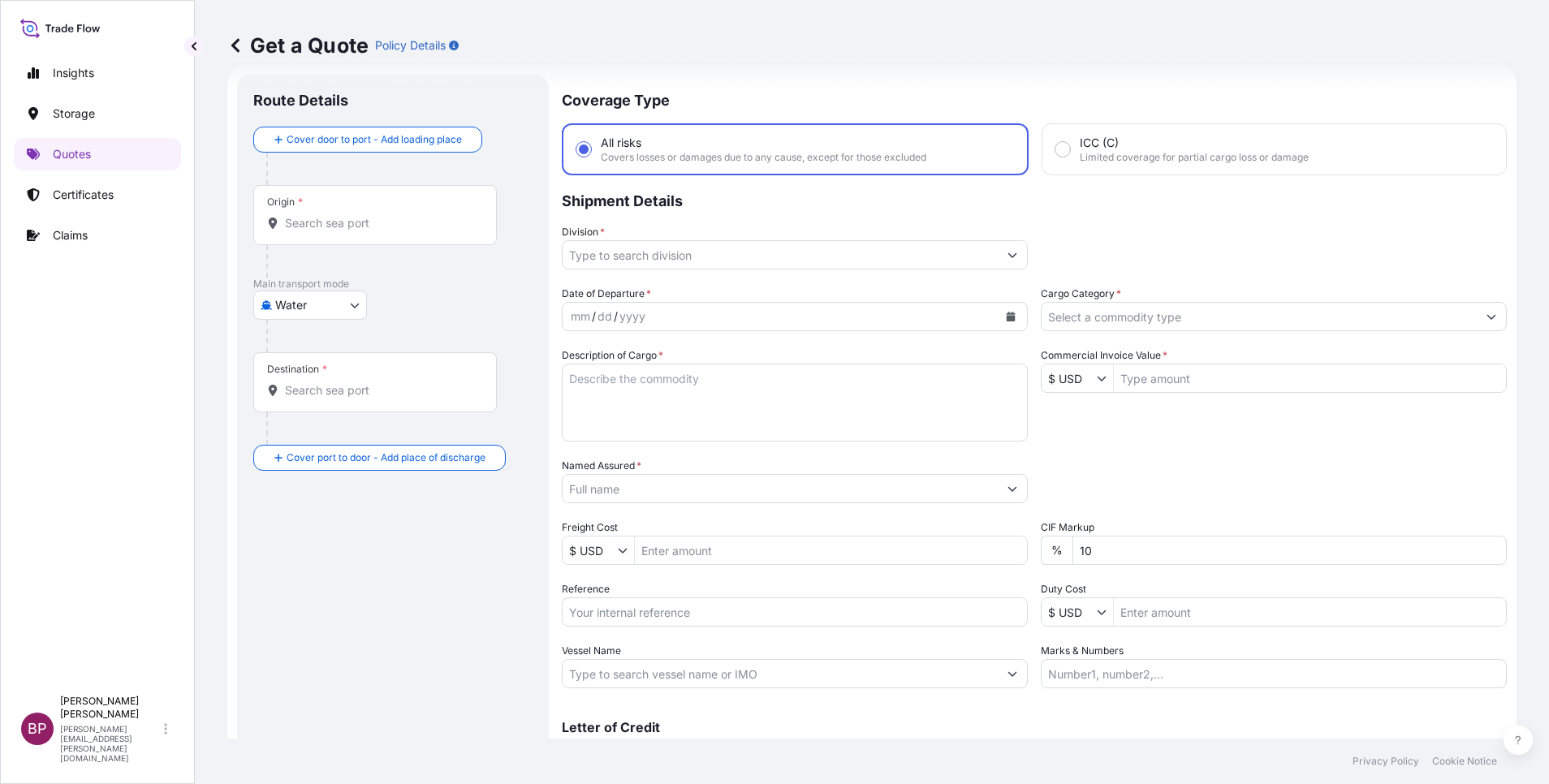
click at [700, 619] on input "Reference" at bounding box center [795, 612] width 466 height 29
paste input "SSLS3315"
type input "SSLS3315"
click at [642, 489] on input "Named Assured *" at bounding box center [780, 489] width 436 height 29
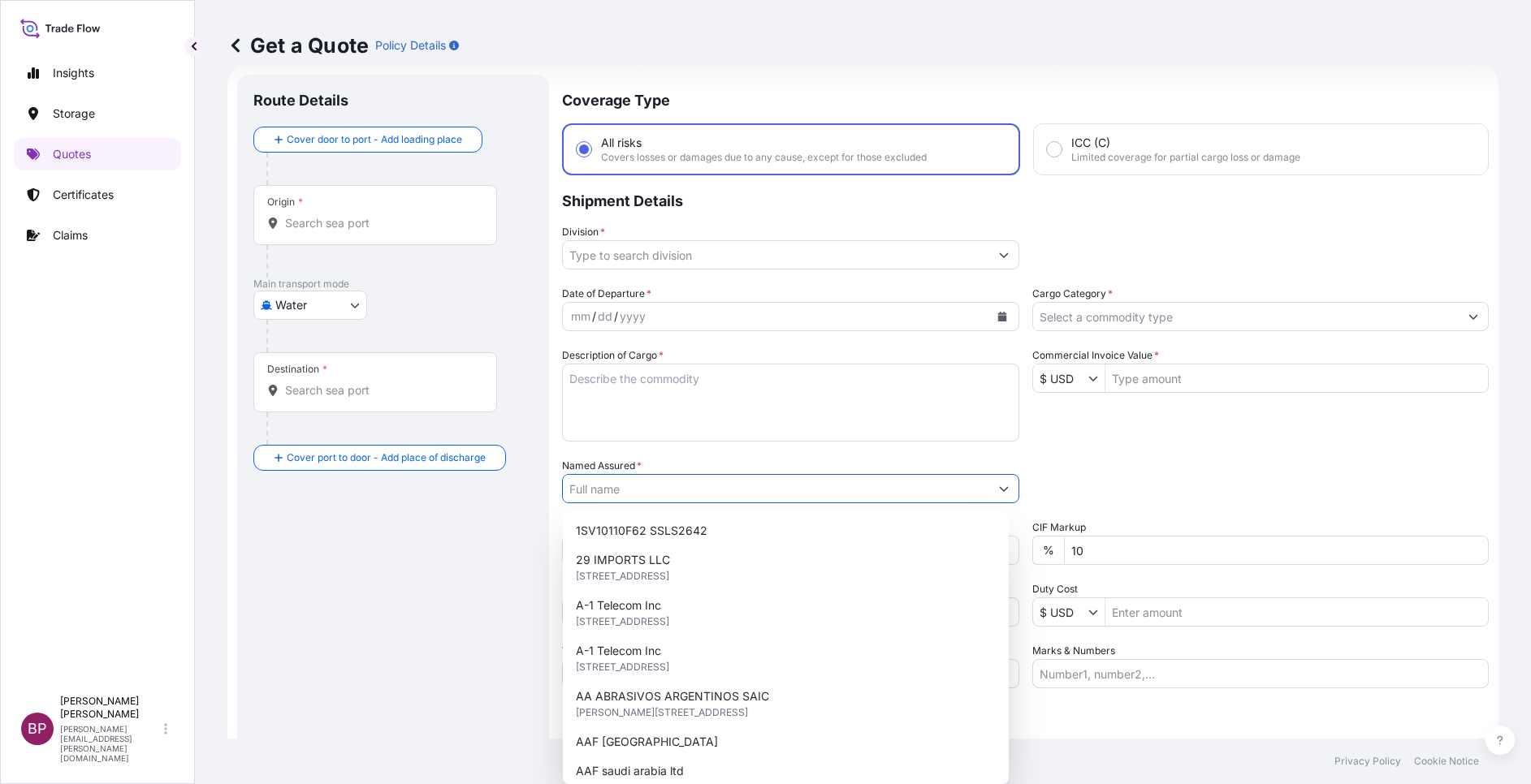
paste input "Grandweld (Branch of Atos International LLC) DUBAI MARITIME CITY ( DMC) AE - Du…"
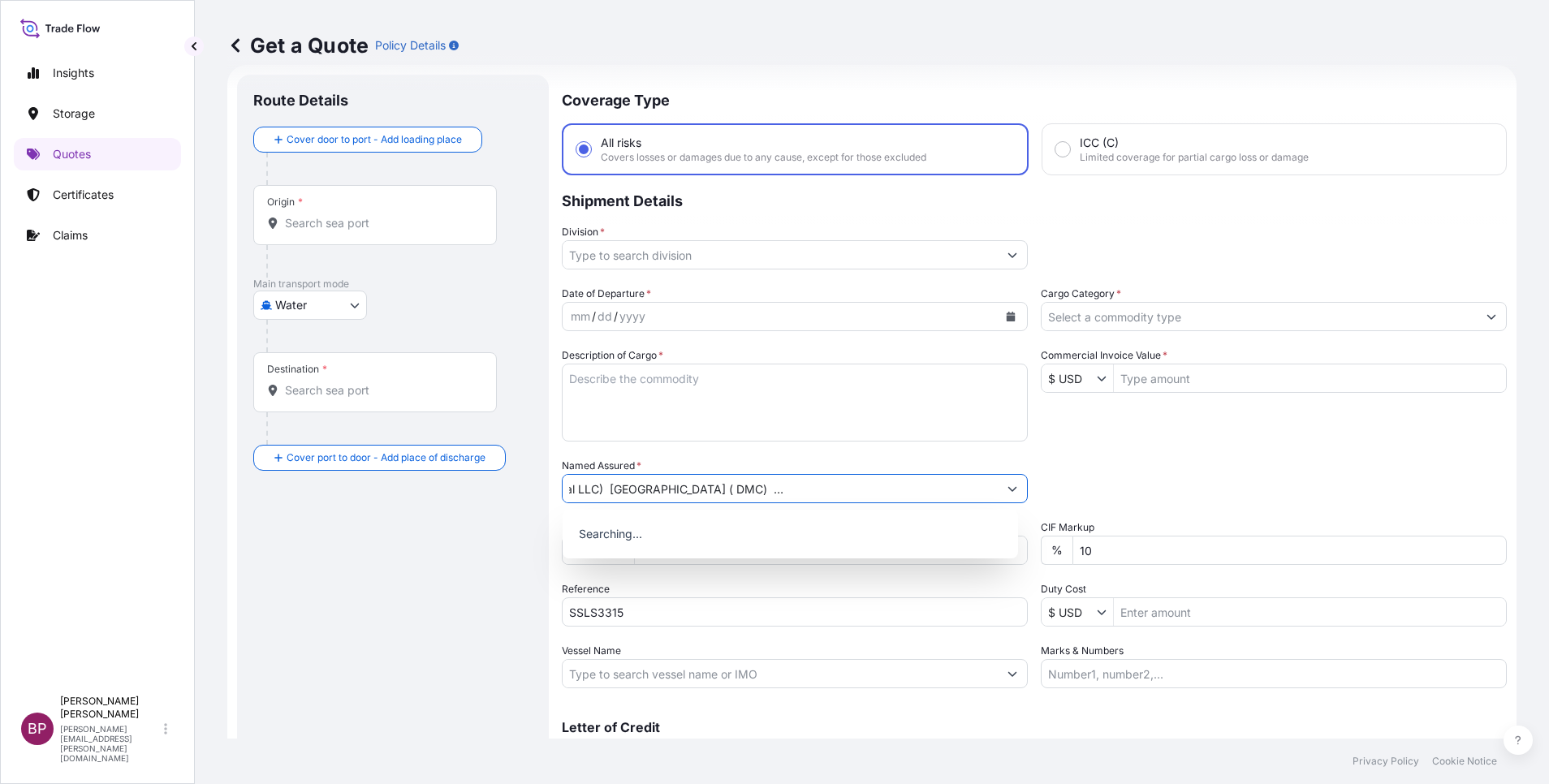
type input "Grandweld (Branch of Atos International LLC) DUBAI MARITIME CITY ( DMC) AE - Du…"
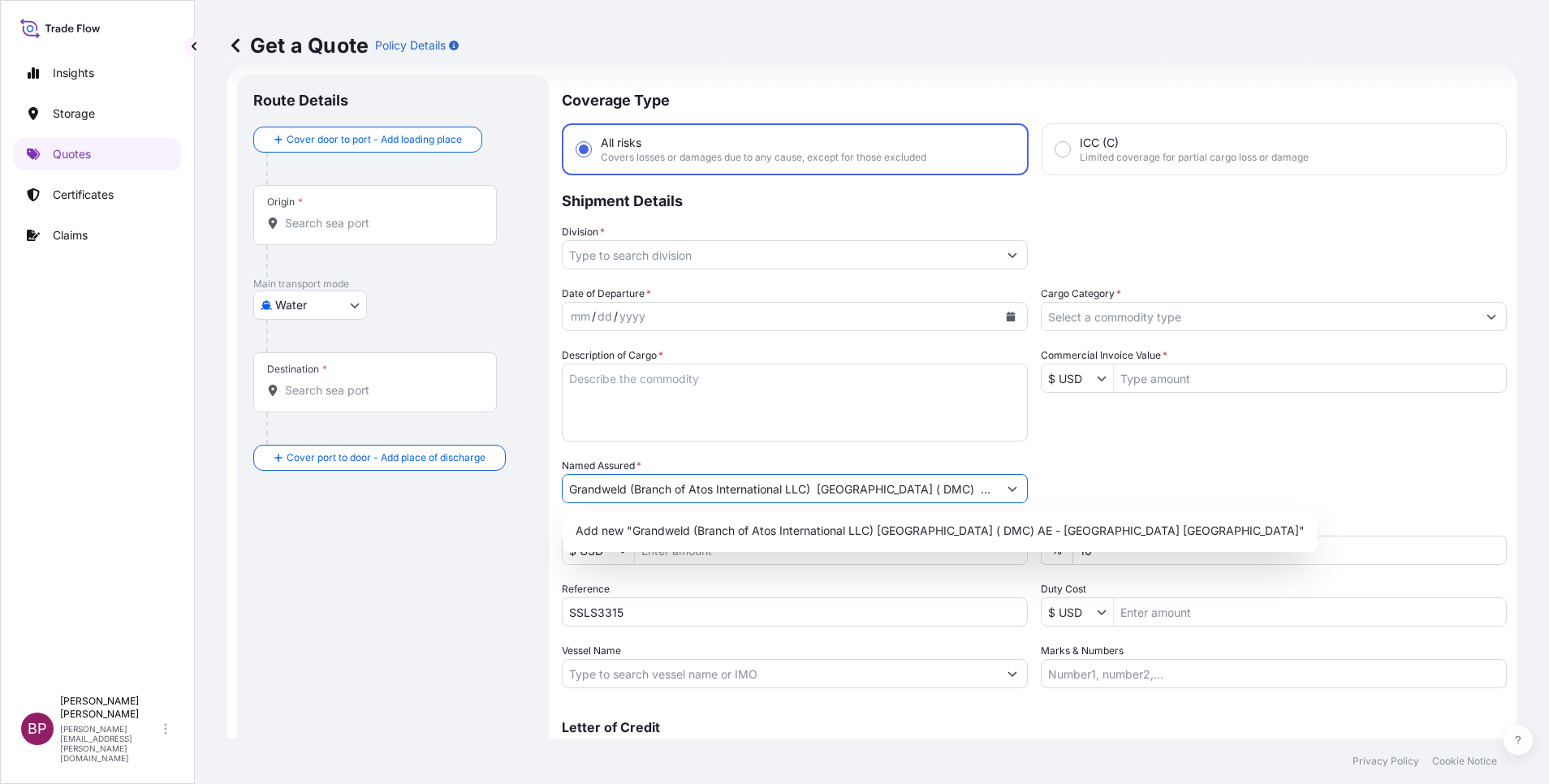
click at [711, 410] on textarea "Description of Cargo *" at bounding box center [795, 403] width 466 height 78
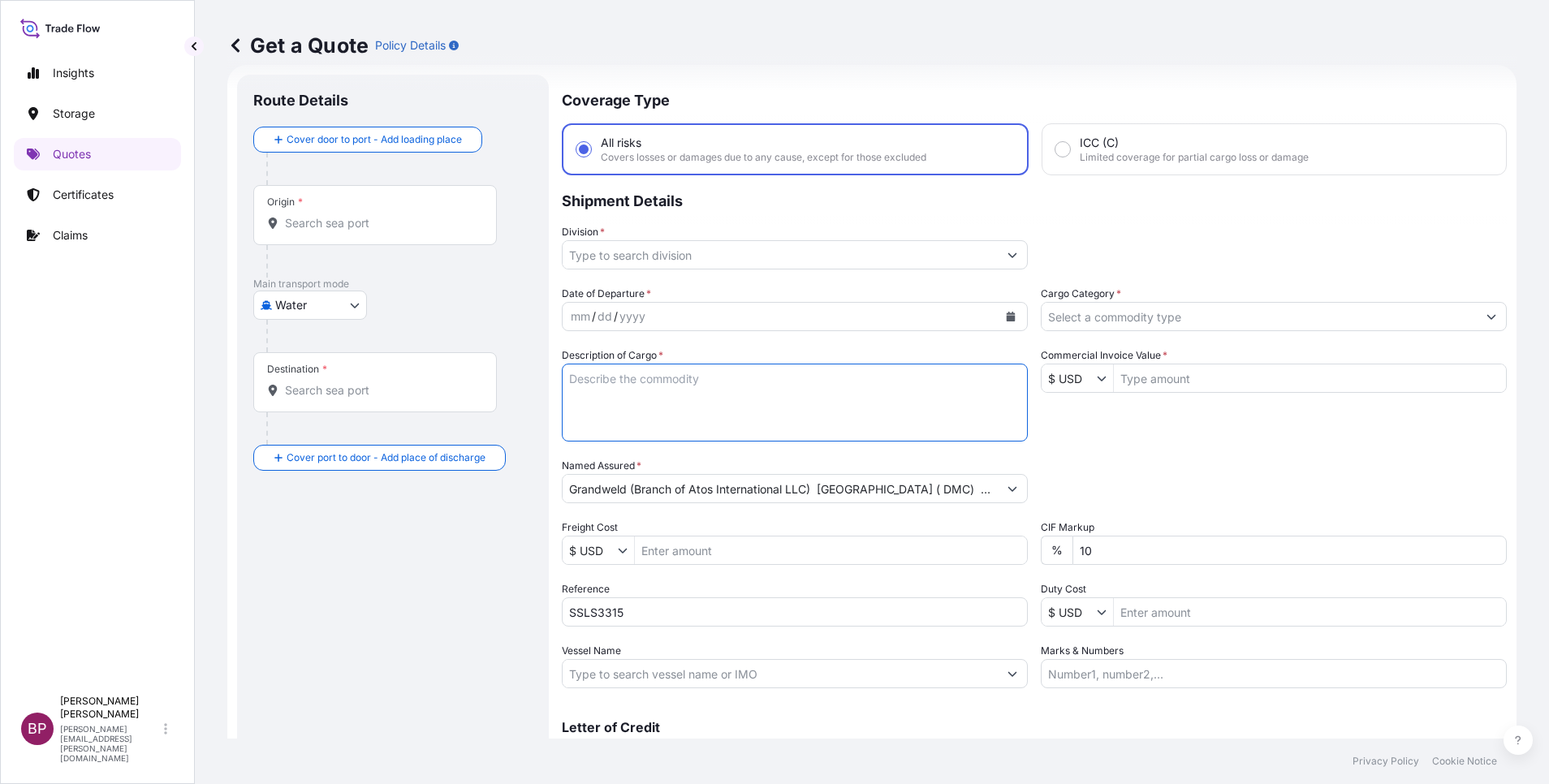
paste textarea "Computer Equipment and Industrial Monitors"
type textarea "Computer Equipment and Industrial Monitors"
click at [1194, 383] on input "Commercial Invoice Value *" at bounding box center [1310, 378] width 392 height 29
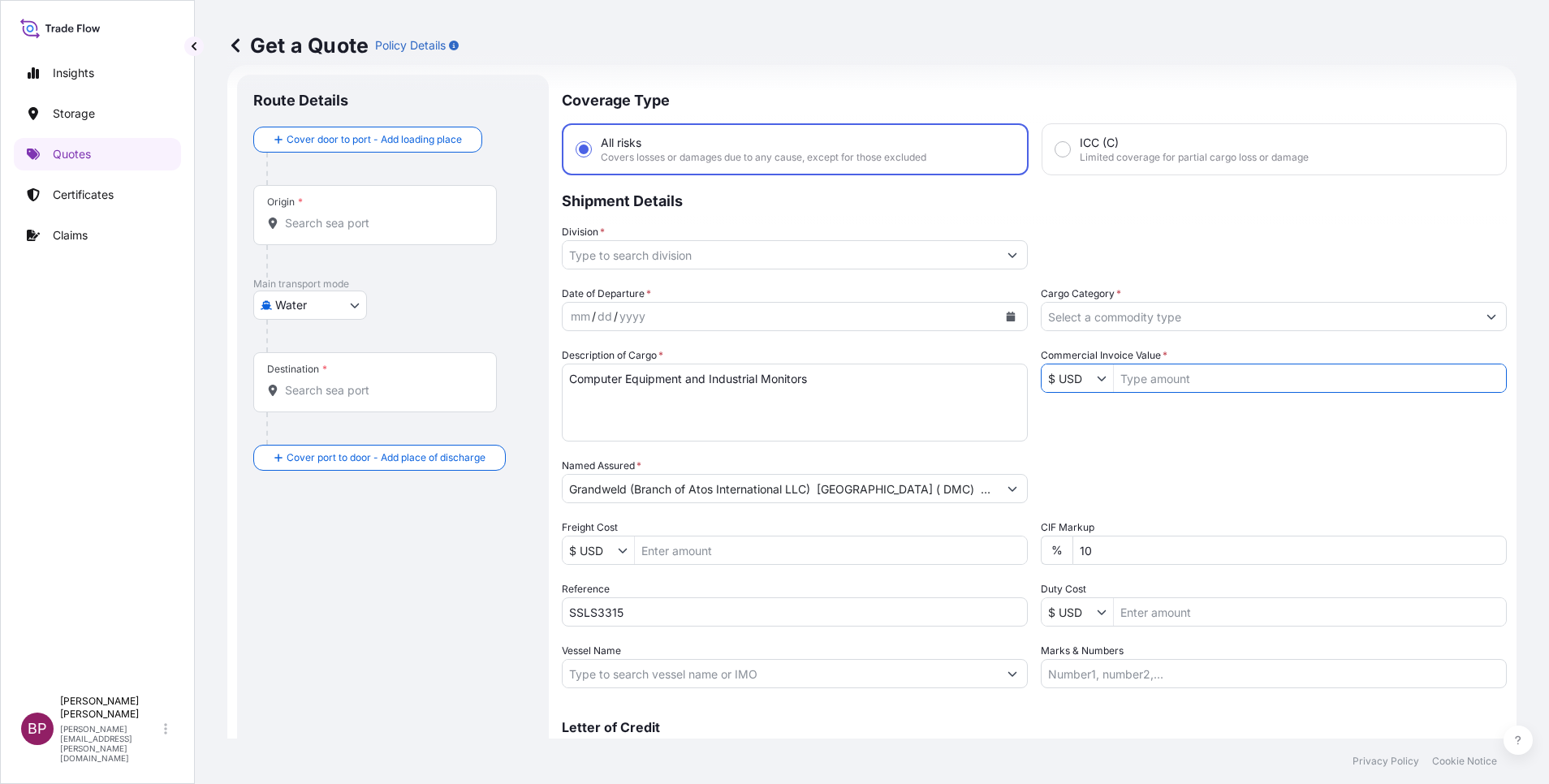
paste input "11,161.64"
type input "11,161.64"
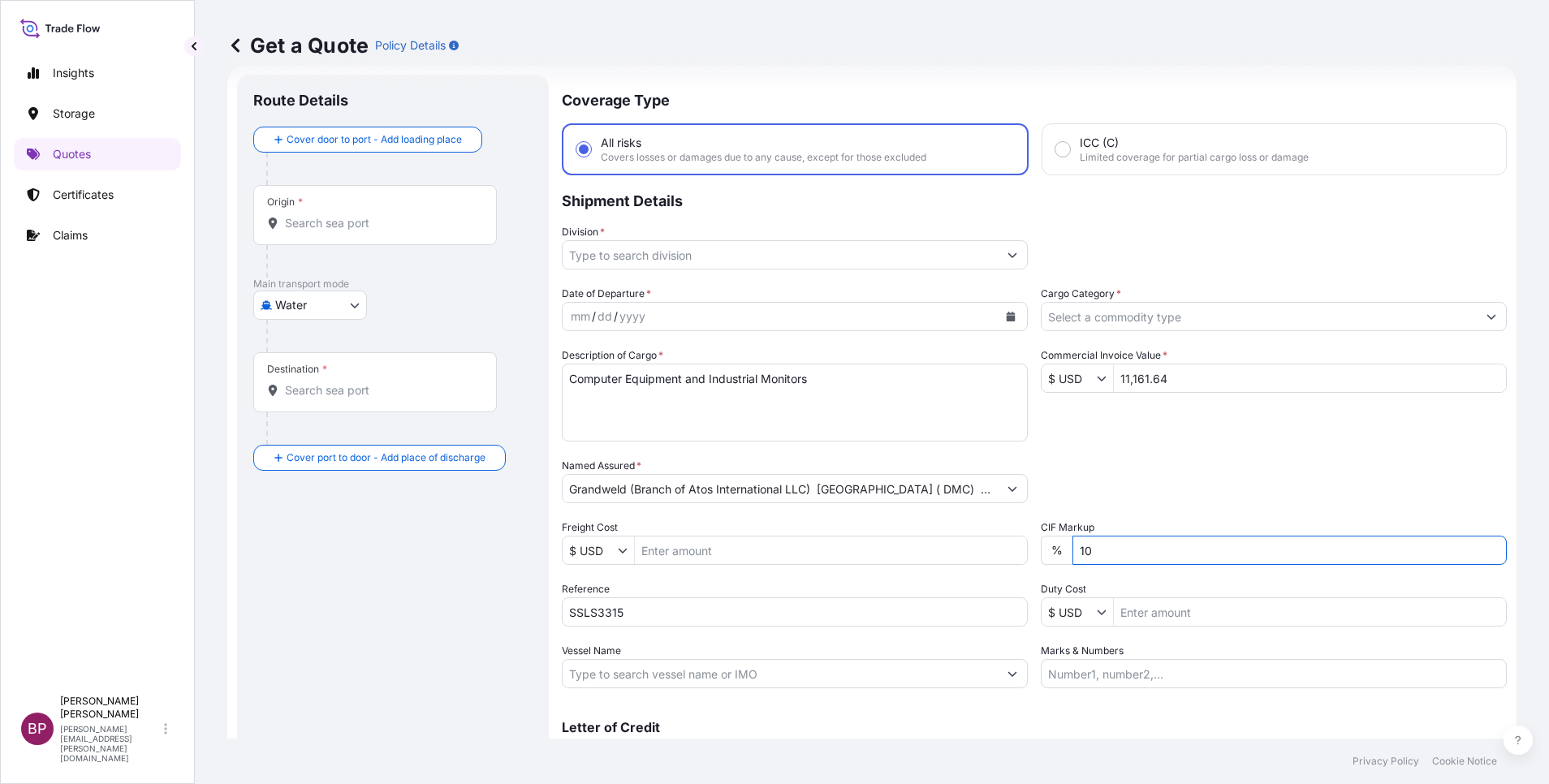
drag, startPoint x: 916, startPoint y: 550, endPoint x: 530, endPoint y: 545, distance: 386.0
click at [592, 547] on div "Date of Departure * mm / dd / yyyy Cargo Category * Description of Cargo * Comp…" at bounding box center [1034, 487] width 945 height 403
type input "0"
click at [1007, 318] on icon "Calendar" at bounding box center [1011, 317] width 9 height 10
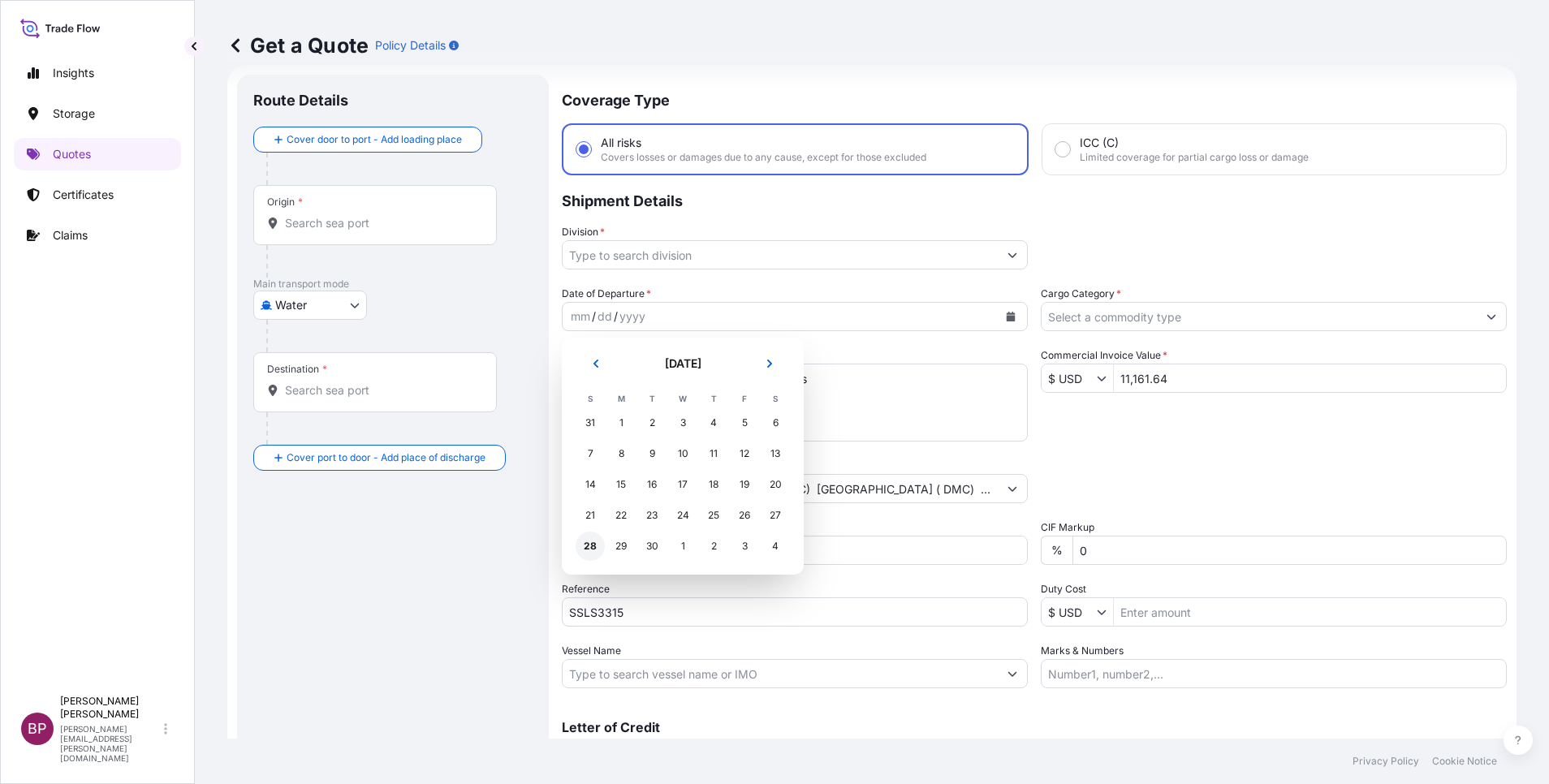
click at [587, 543] on div "28" at bounding box center [590, 546] width 29 height 29
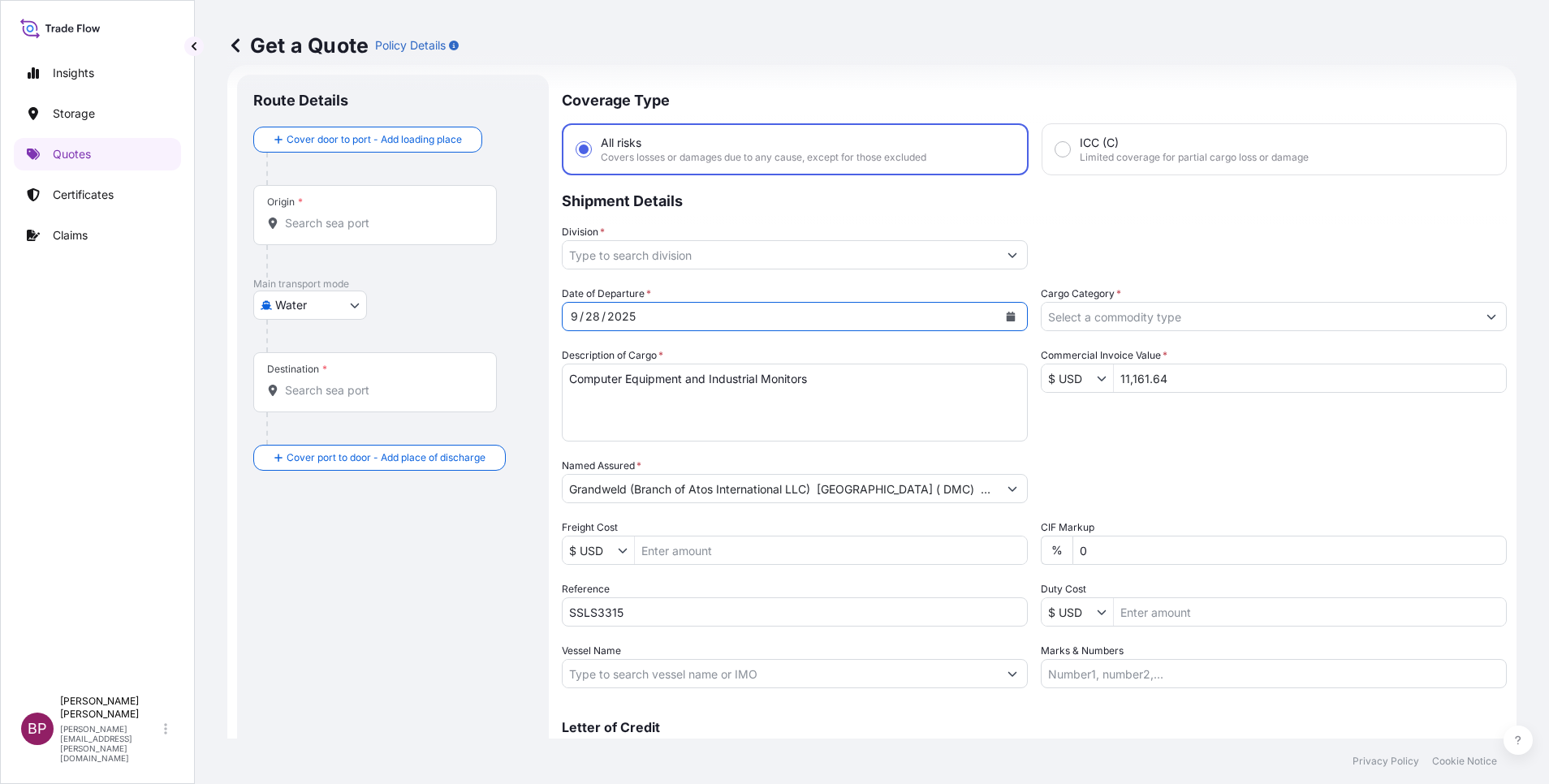
click at [1283, 330] on div at bounding box center [1274, 317] width 466 height 29
click at [1198, 319] on input "Cargo Category *" at bounding box center [1259, 317] width 436 height 29
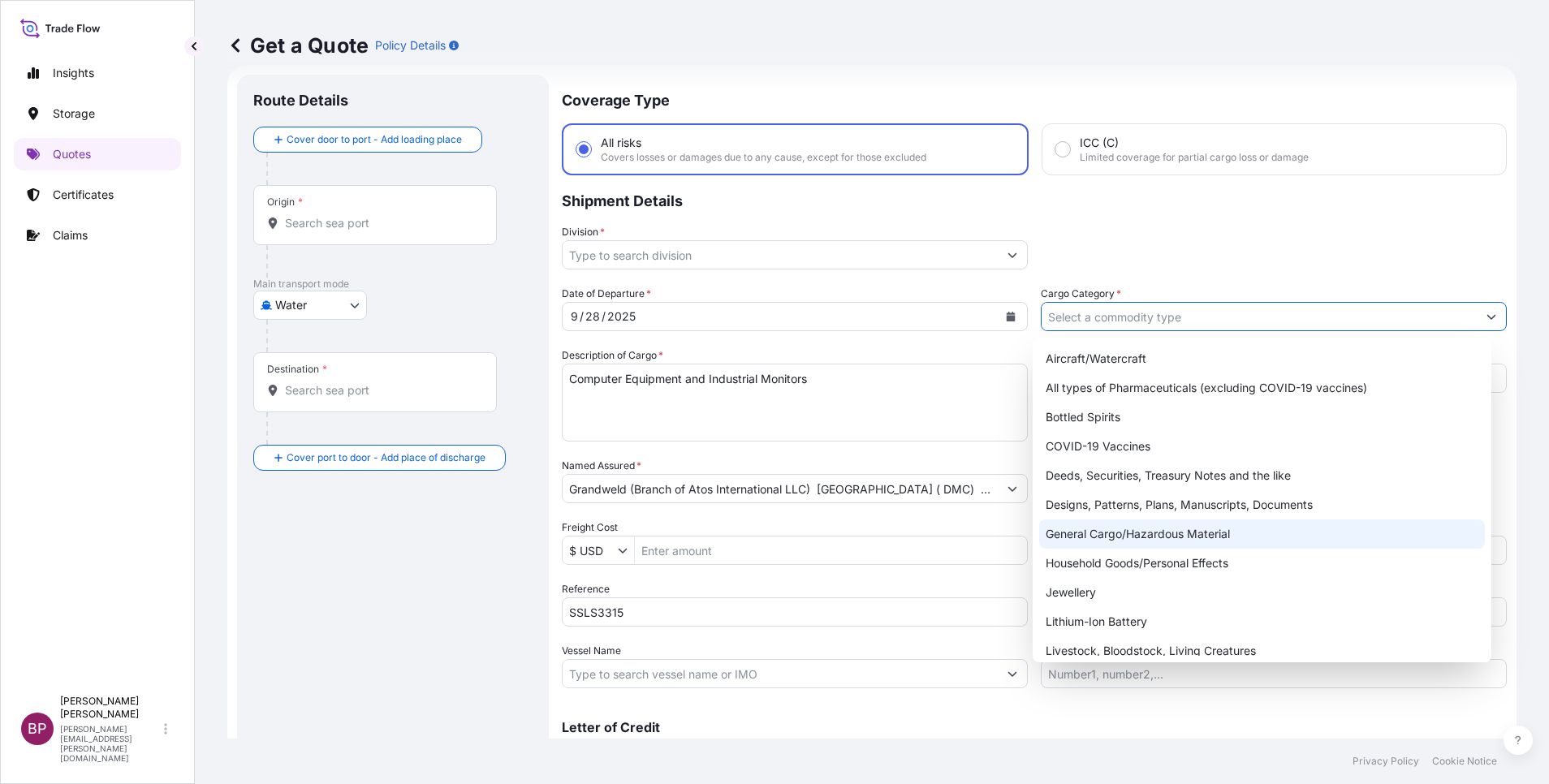
click at [1147, 541] on div "General Cargo/Hazardous Material" at bounding box center [1262, 534] width 446 height 29
type input "General Cargo/Hazardous Material"
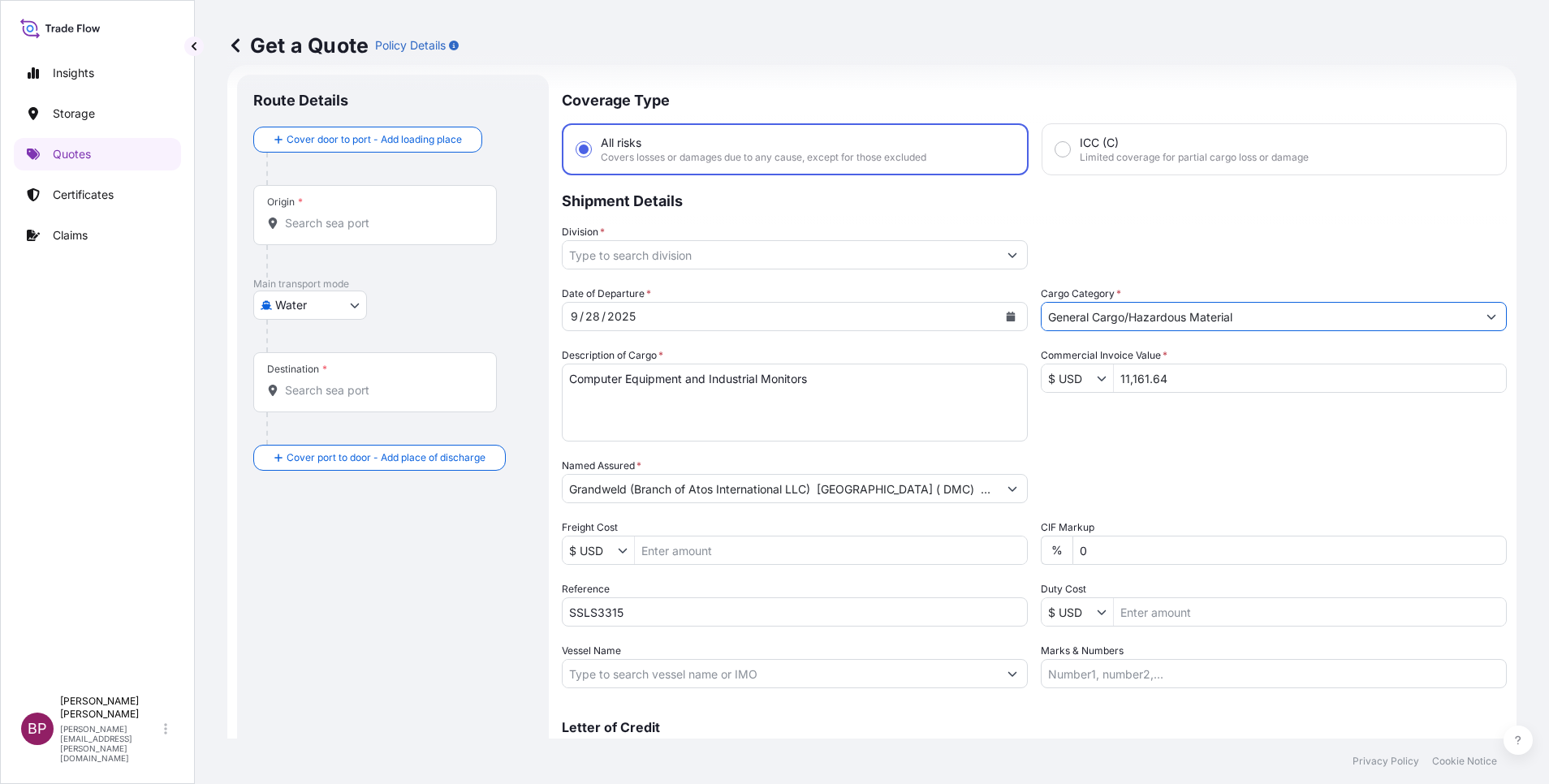
click at [1008, 257] on icon "Show suggestions" at bounding box center [1012, 255] width 9 height 5
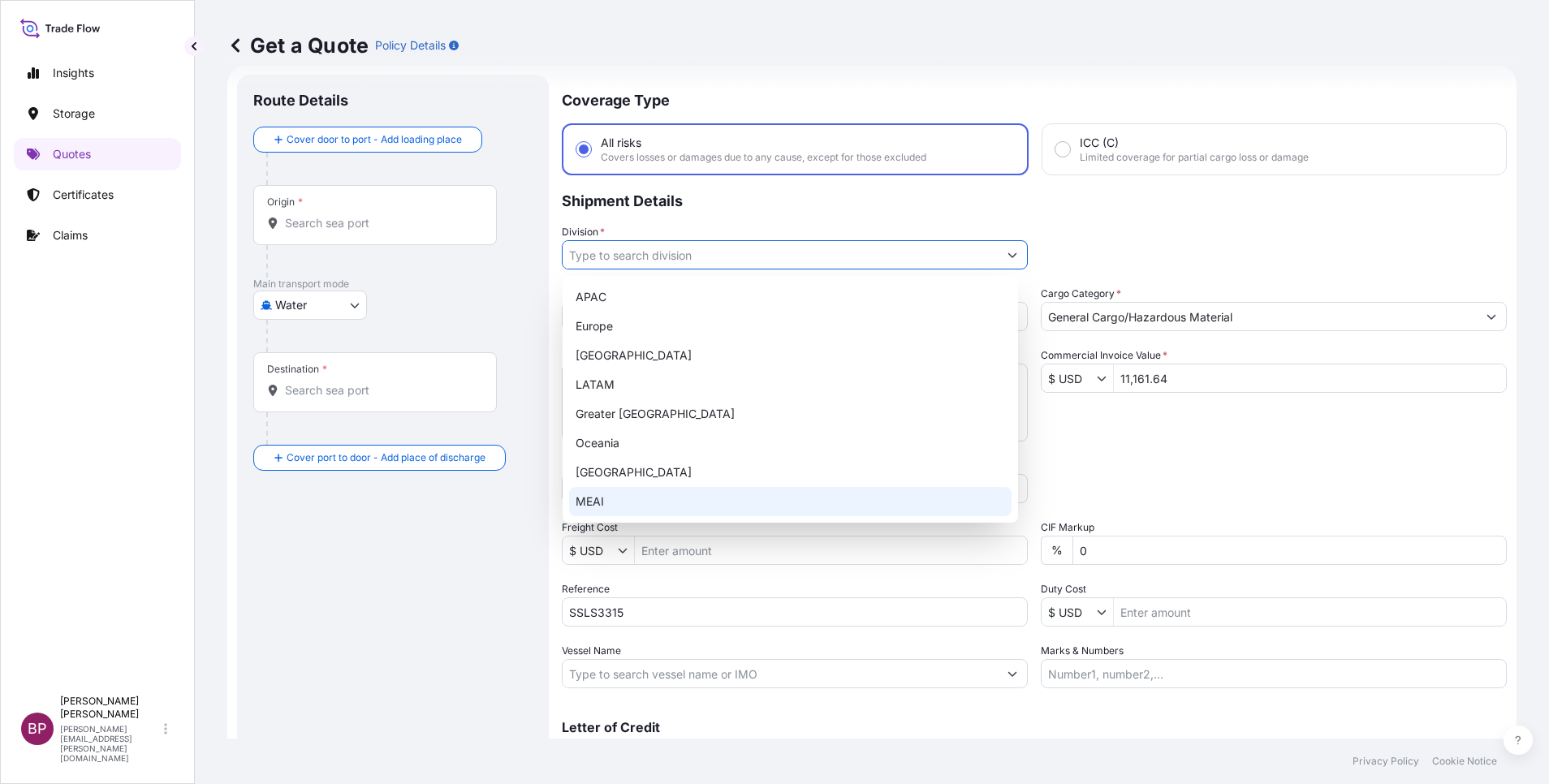
click at [641, 497] on div "MEAI" at bounding box center [790, 501] width 442 height 29
type input "MEAI"
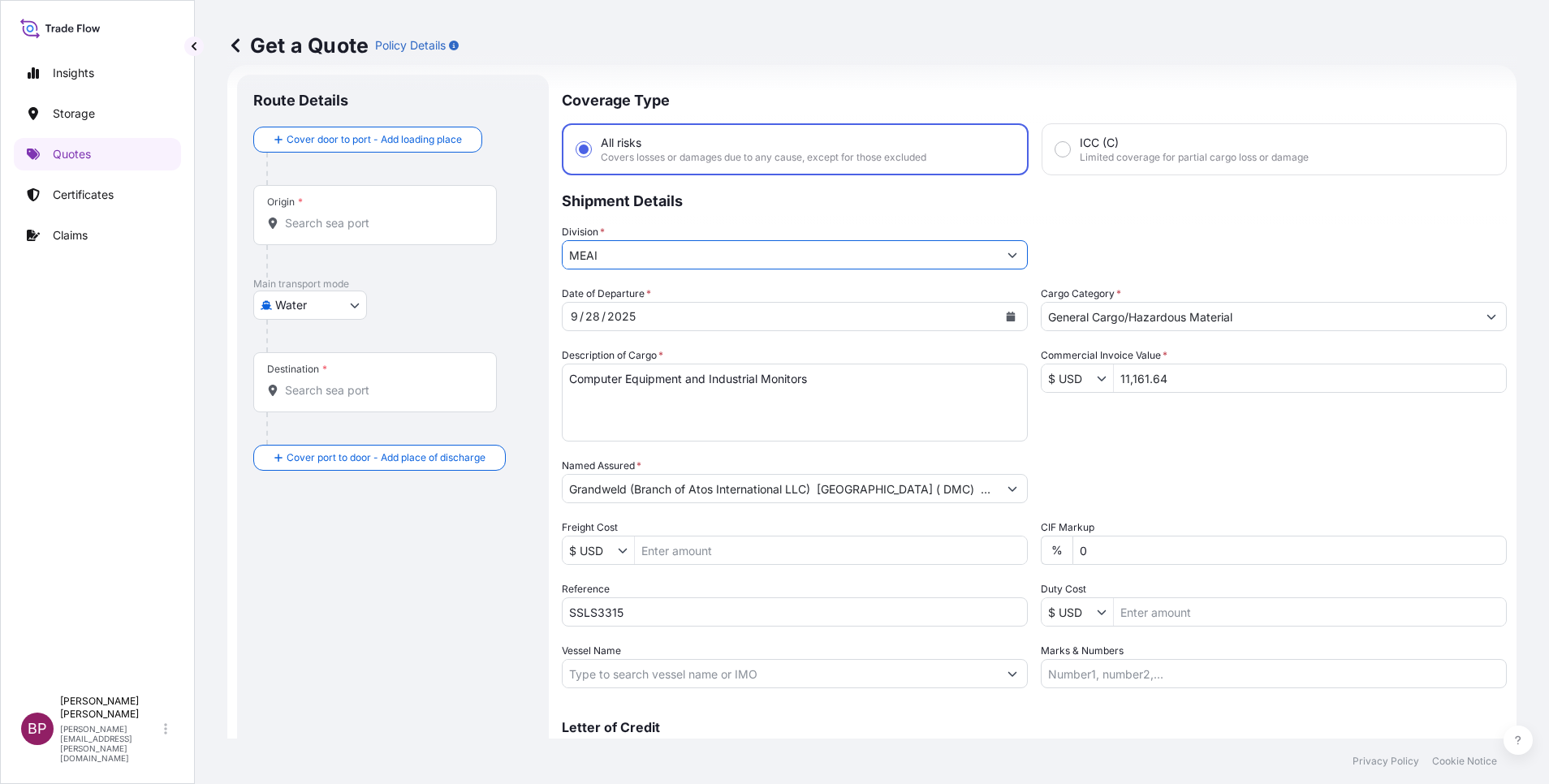
click at [309, 302] on body "20 options available. 8 options available. Insights Storage Quotes Certificates…" at bounding box center [774, 392] width 1549 height 784
click at [309, 339] on div "Air" at bounding box center [310, 348] width 100 height 29
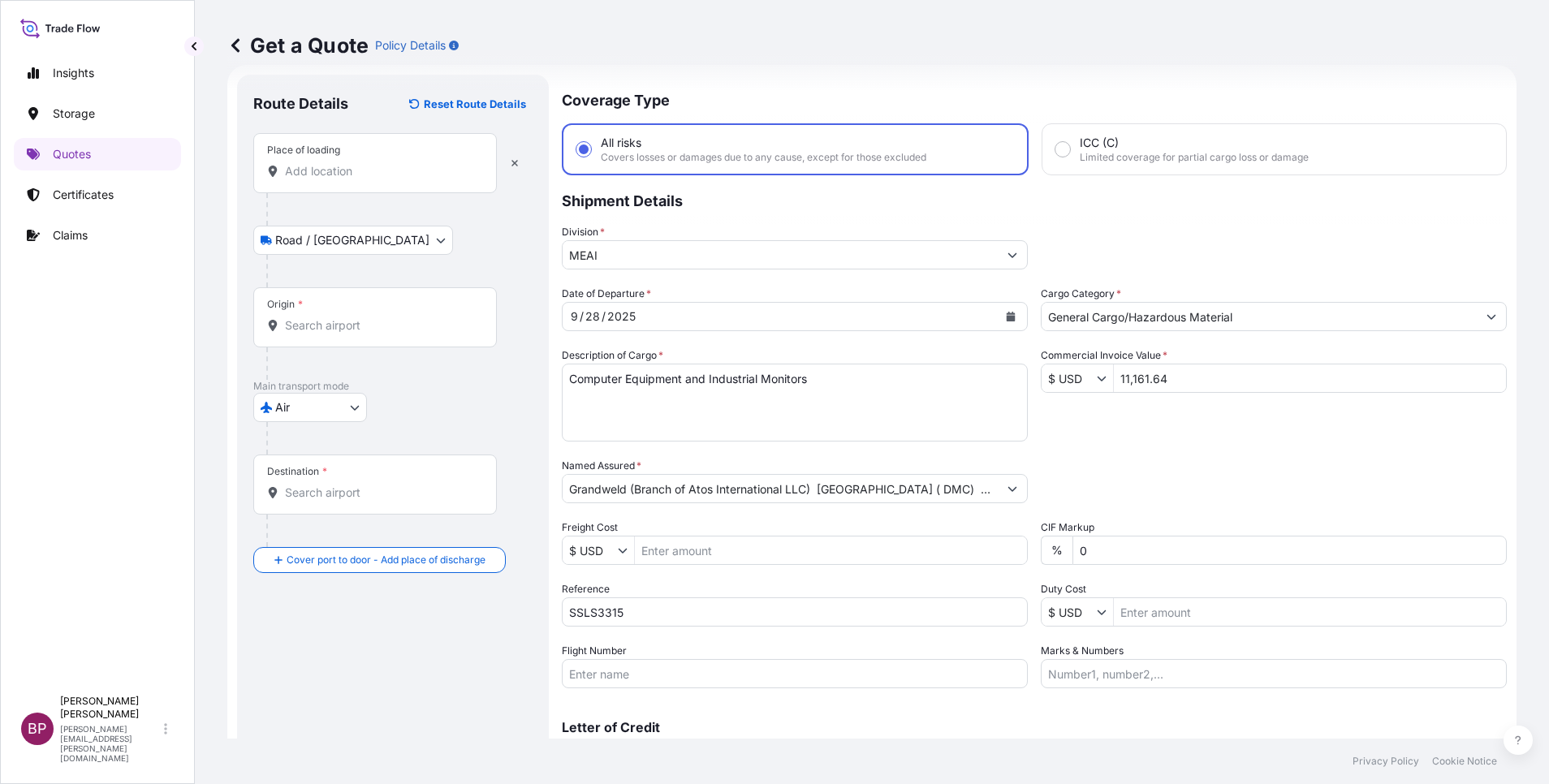
drag, startPoint x: 324, startPoint y: 173, endPoint x: 351, endPoint y: 195, distance: 34.8
click at [324, 173] on input "Place of loading" at bounding box center [380, 171] width 191 height 16
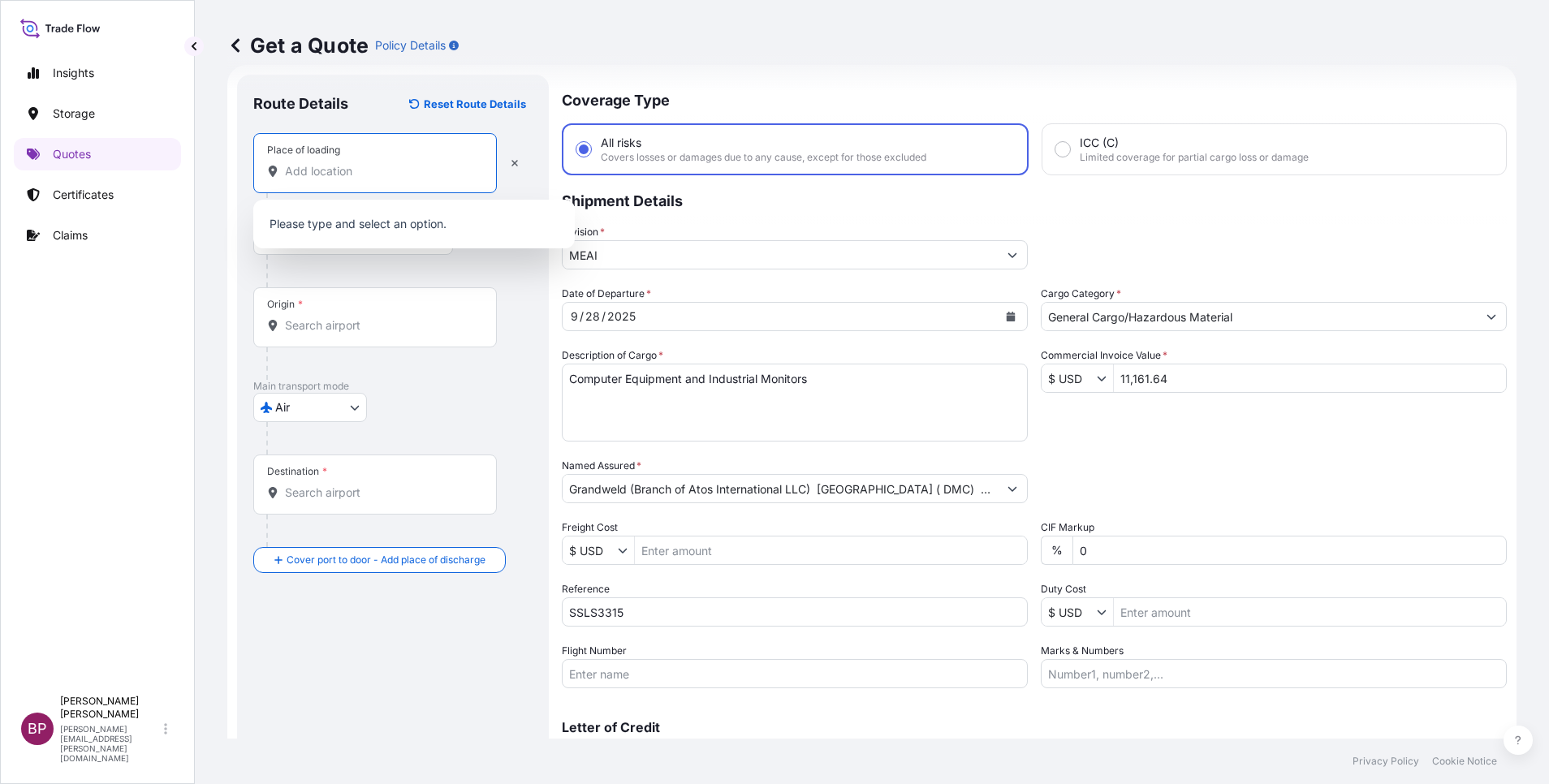
paste input "NORWAY"
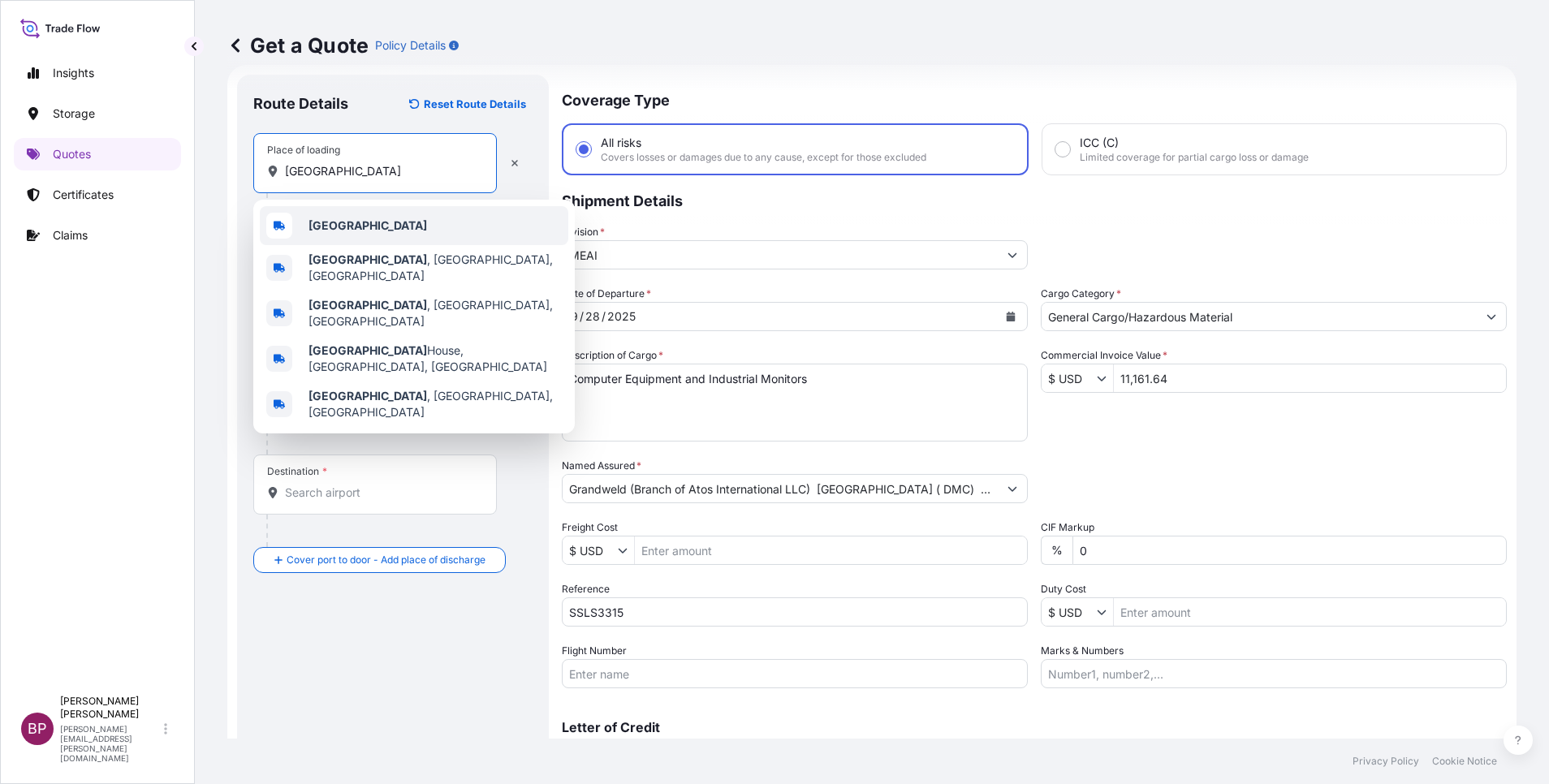
click at [379, 229] on div "Norway" at bounding box center [413, 226] width 308 height 39
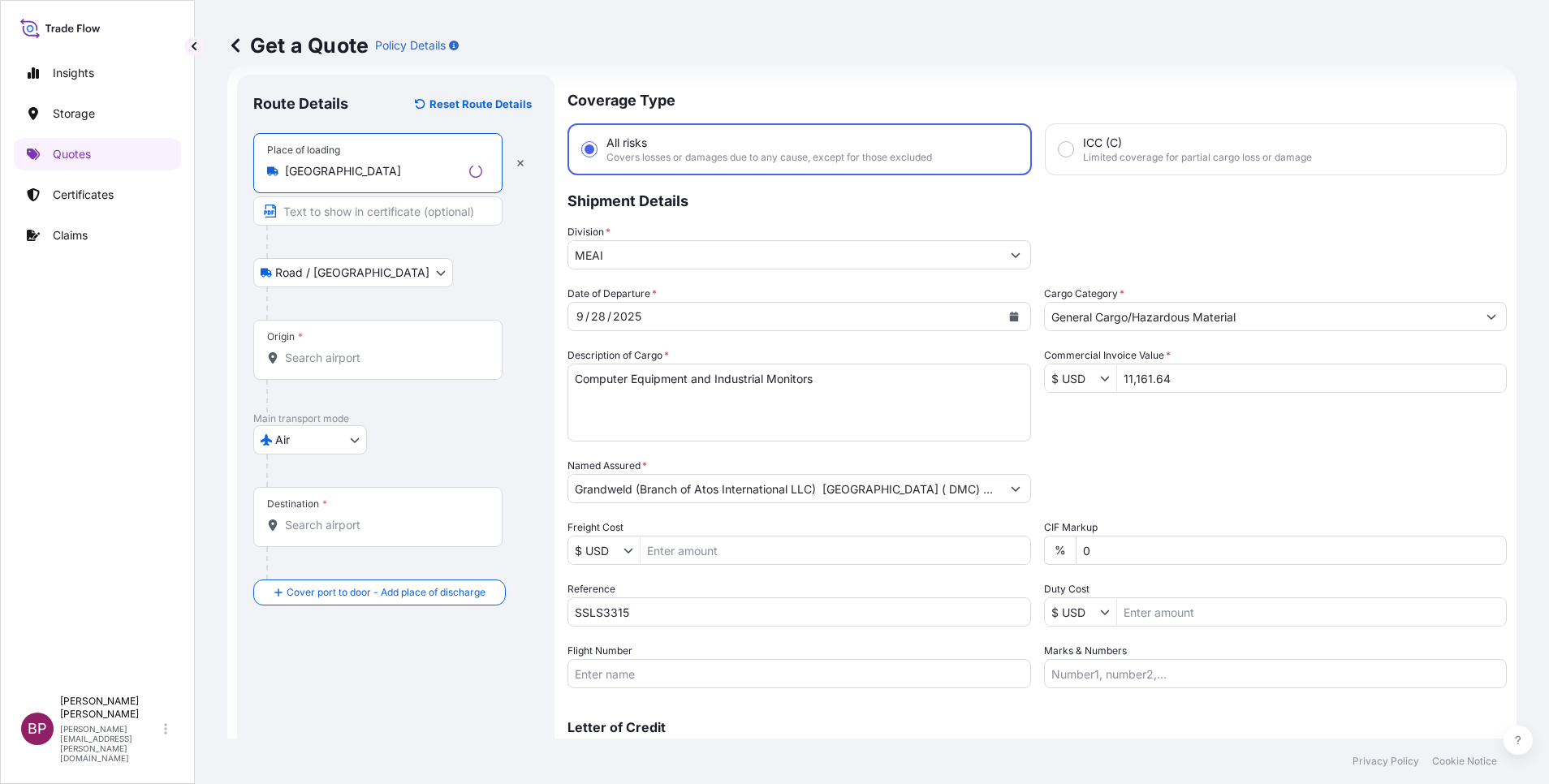
type input "Norway"
click at [334, 344] on div "Origin *" at bounding box center [378, 350] width 249 height 60
click at [334, 350] on input "Origin *" at bounding box center [383, 357] width 197 height 16
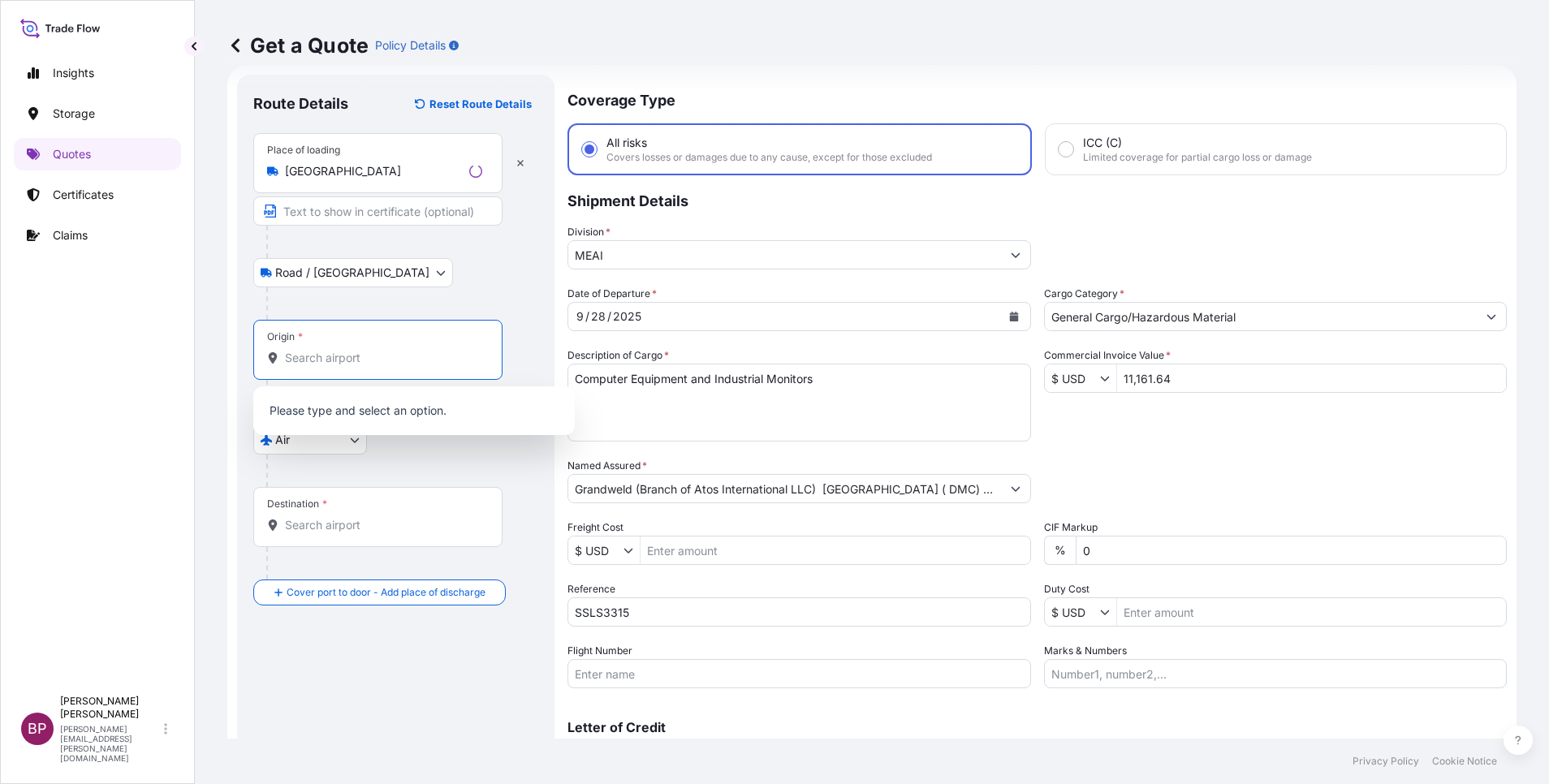
paste input "NORWAY"
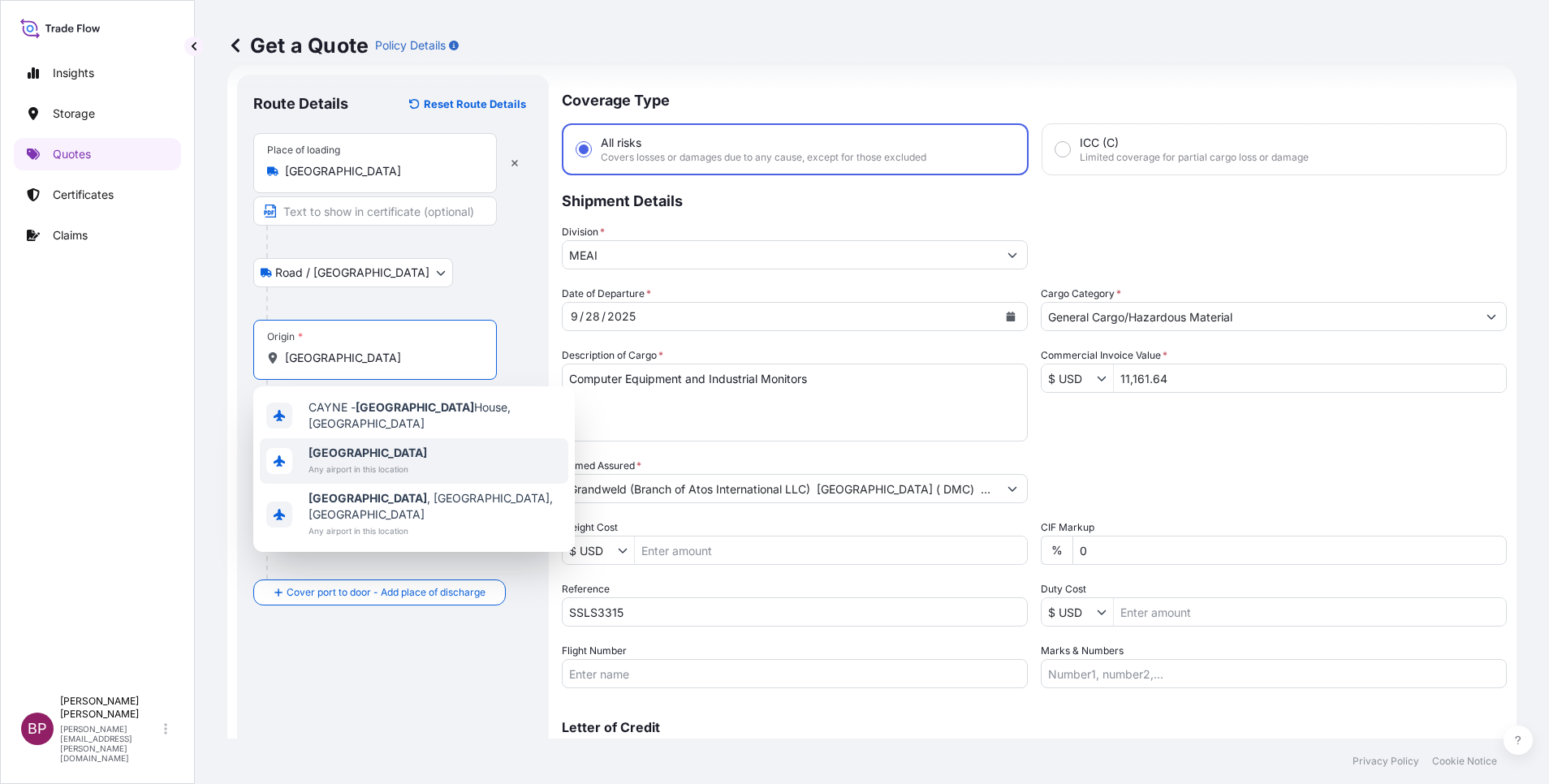
click at [359, 449] on span "Norway" at bounding box center [367, 453] width 119 height 16
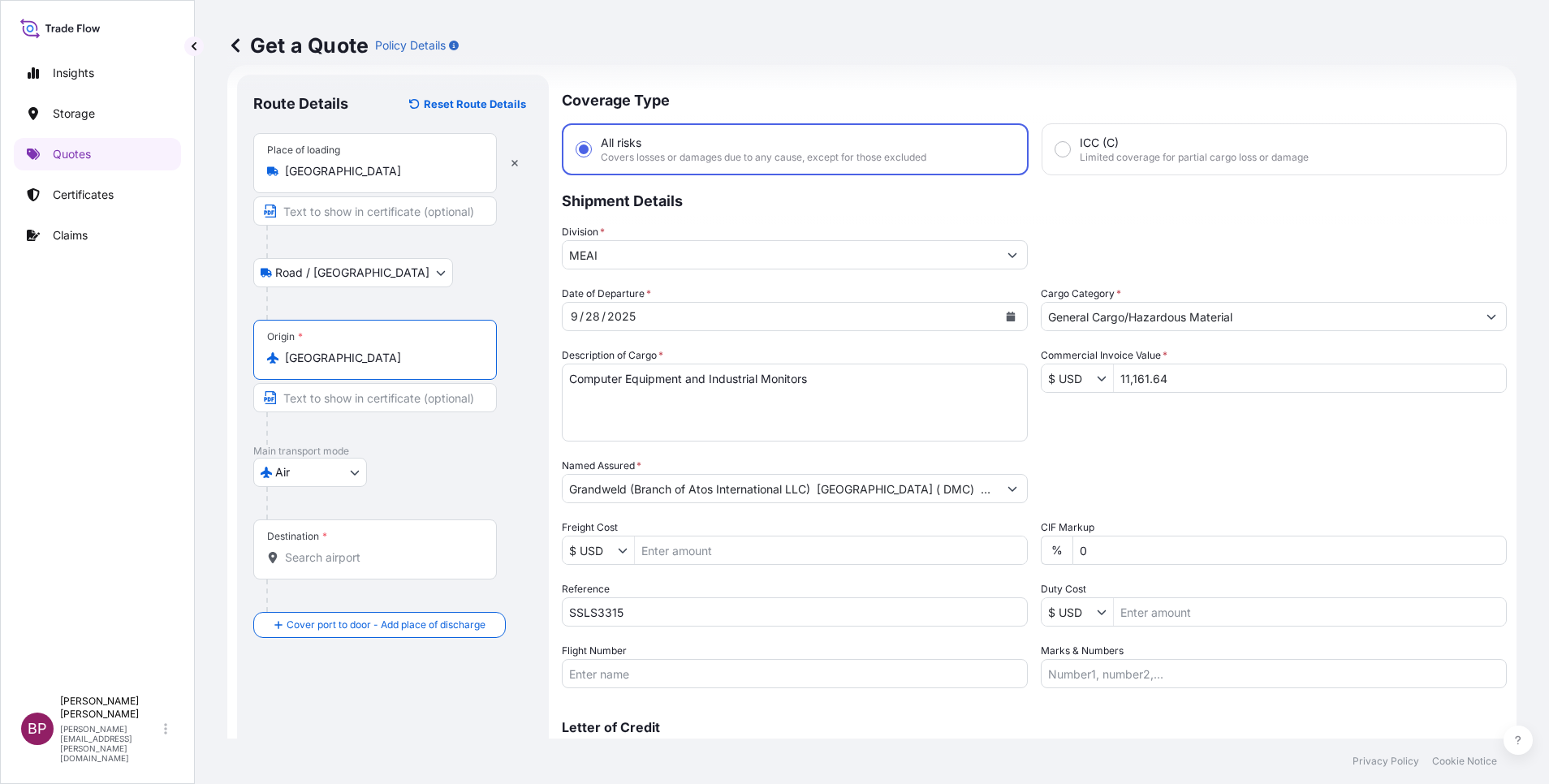
type input "Norway"
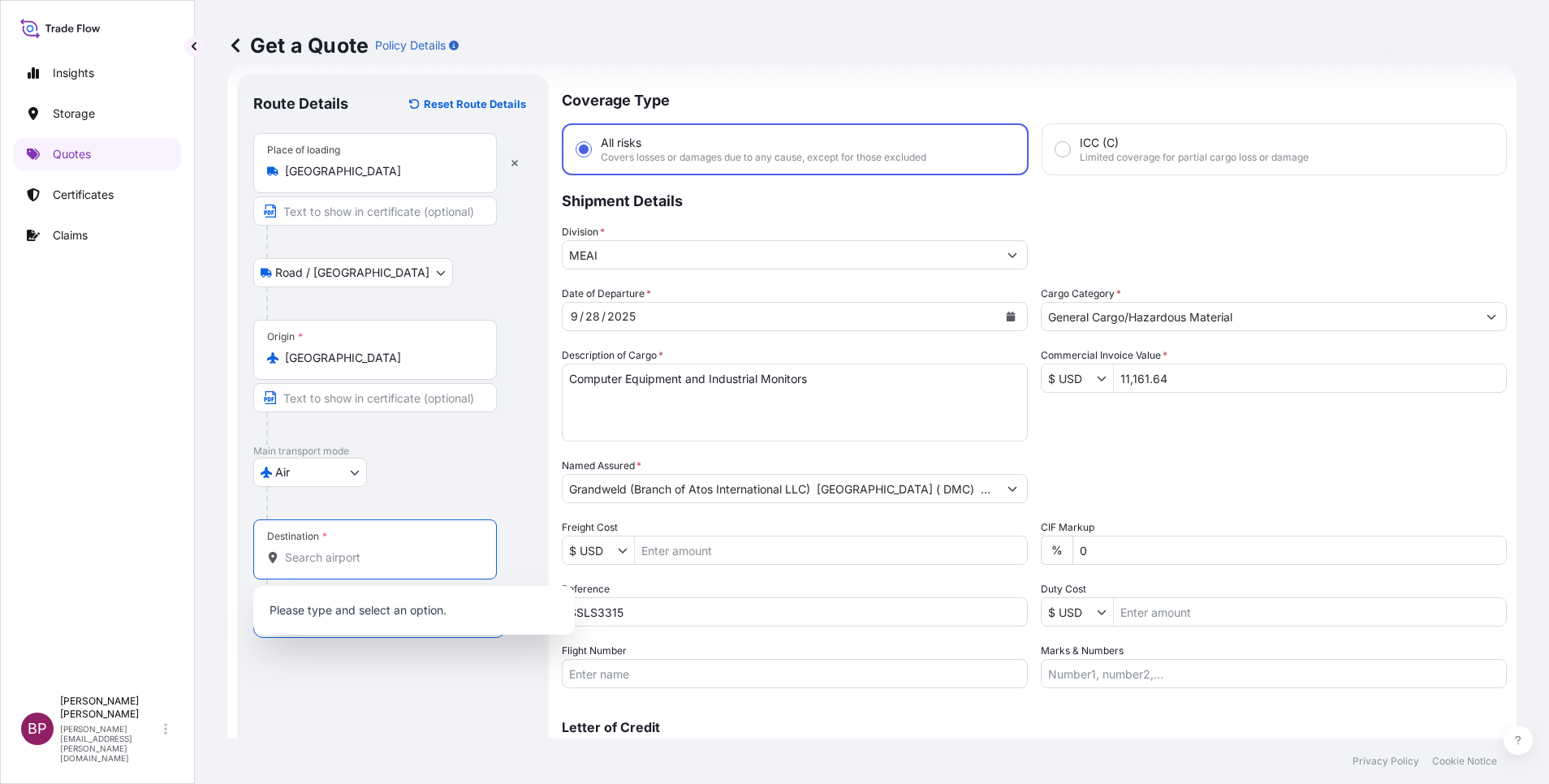
click at [344, 559] on input "Destination *" at bounding box center [380, 557] width 191 height 16
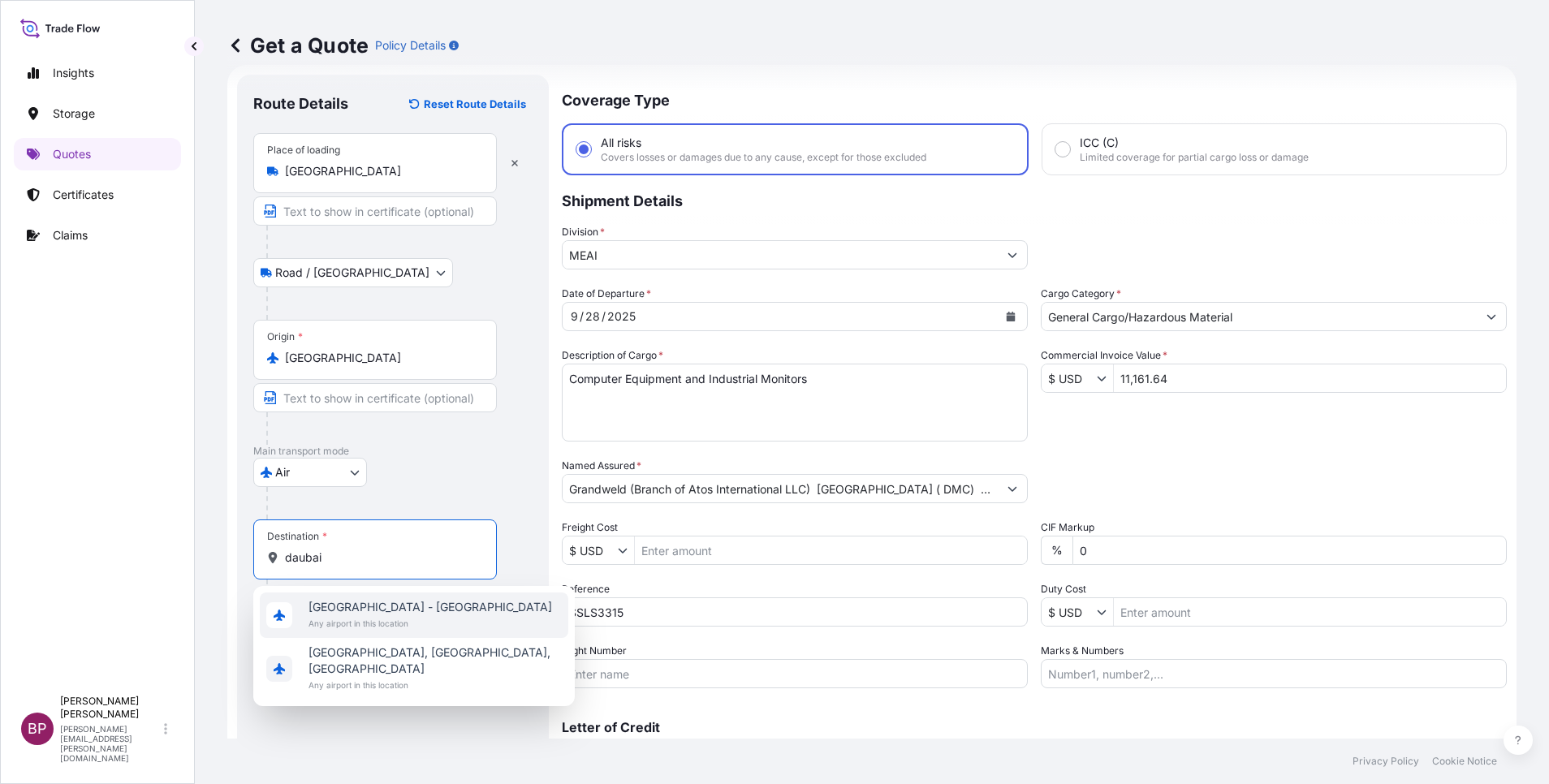
click at [354, 604] on span "Dubai - United Arab Emirates" at bounding box center [430, 607] width 243 height 16
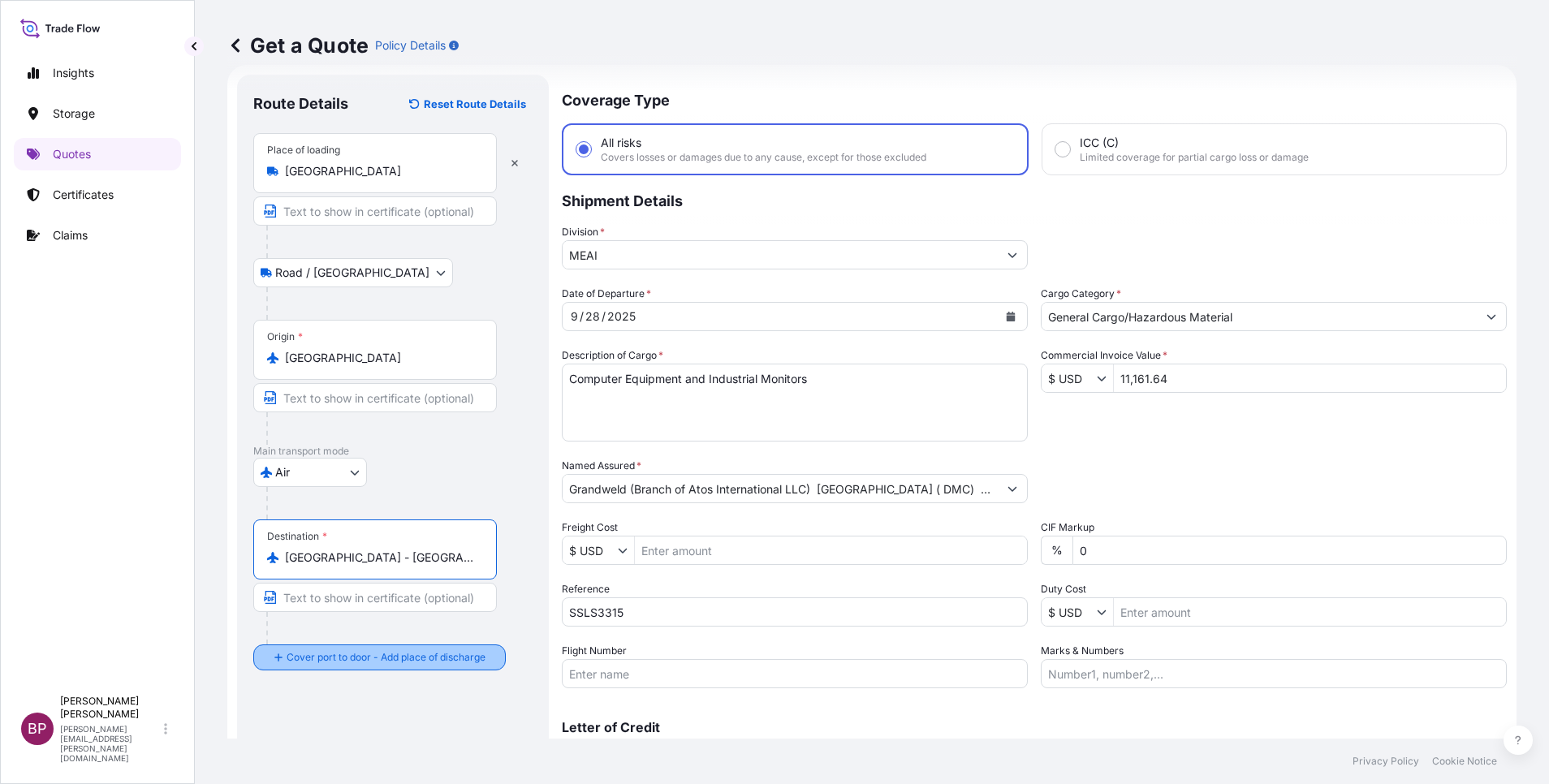
type input "Dubai - United Arab Emirates"
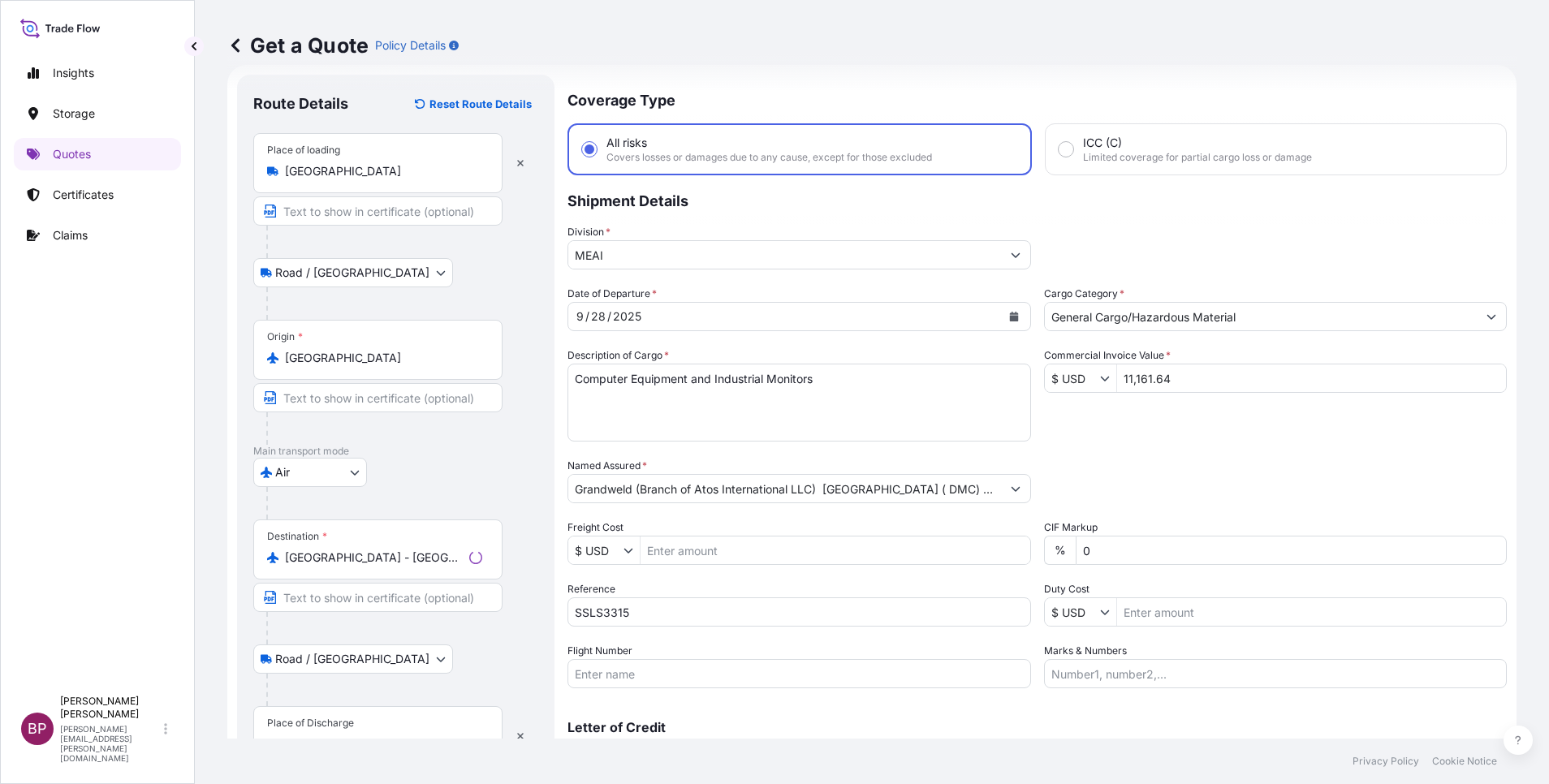
click at [324, 727] on div "Place of Discharge" at bounding box center [311, 722] width 87 height 13
click at [324, 737] on input "Place of Discharge" at bounding box center [383, 744] width 197 height 16
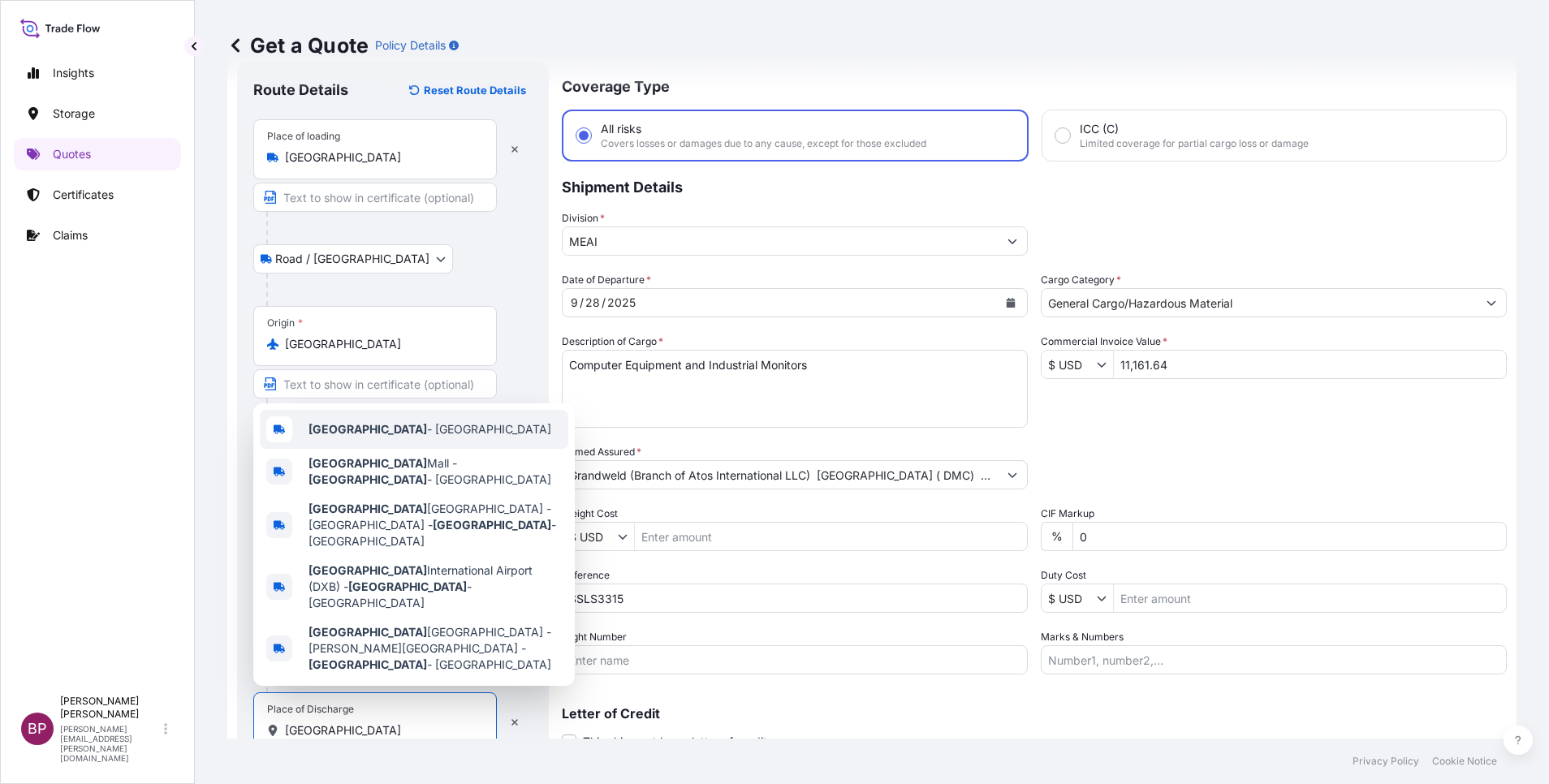
click at [423, 437] on span "Dubai - United Arab Emirates" at bounding box center [429, 429] width 242 height 16
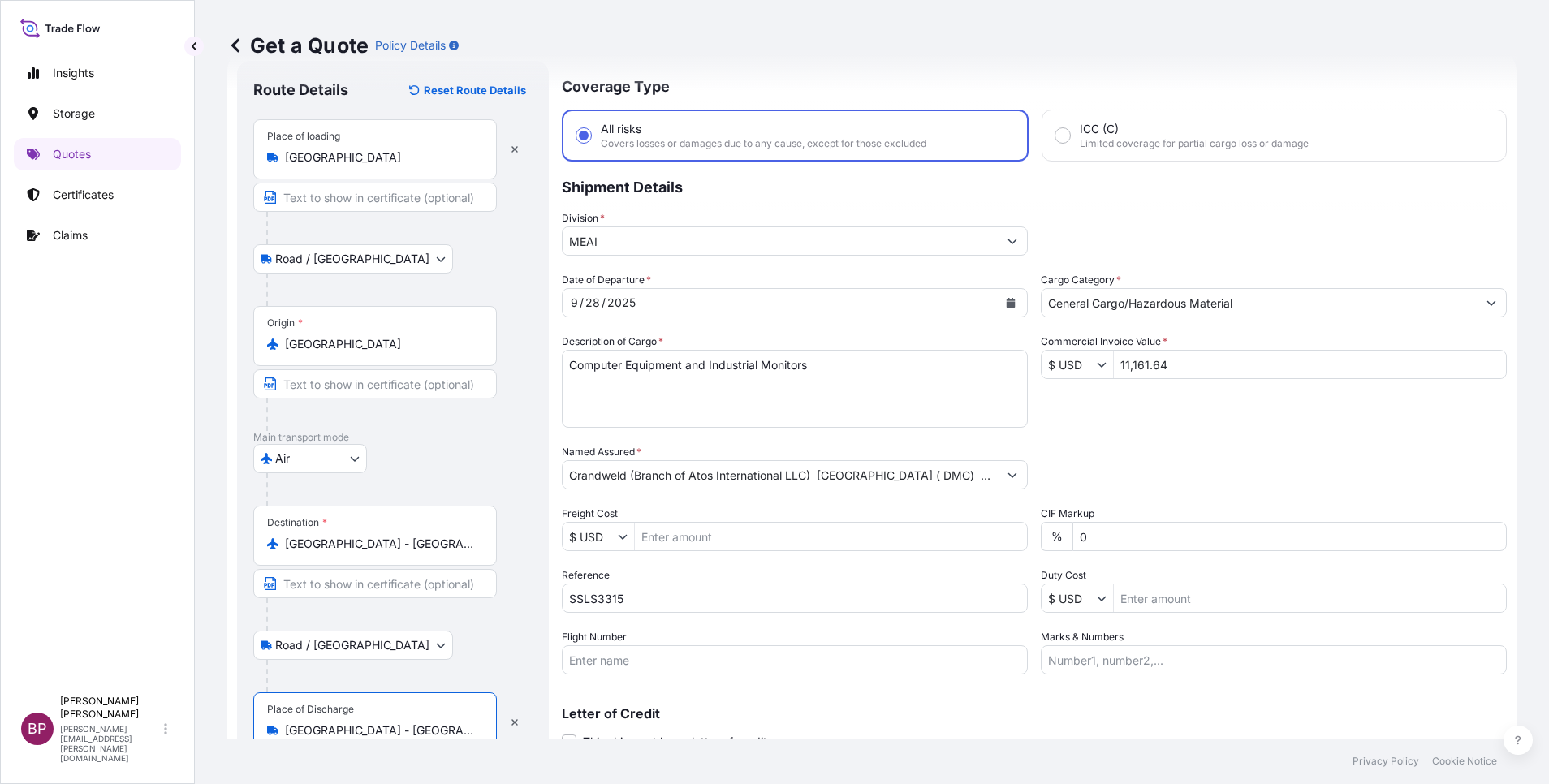
scroll to position [112, 0]
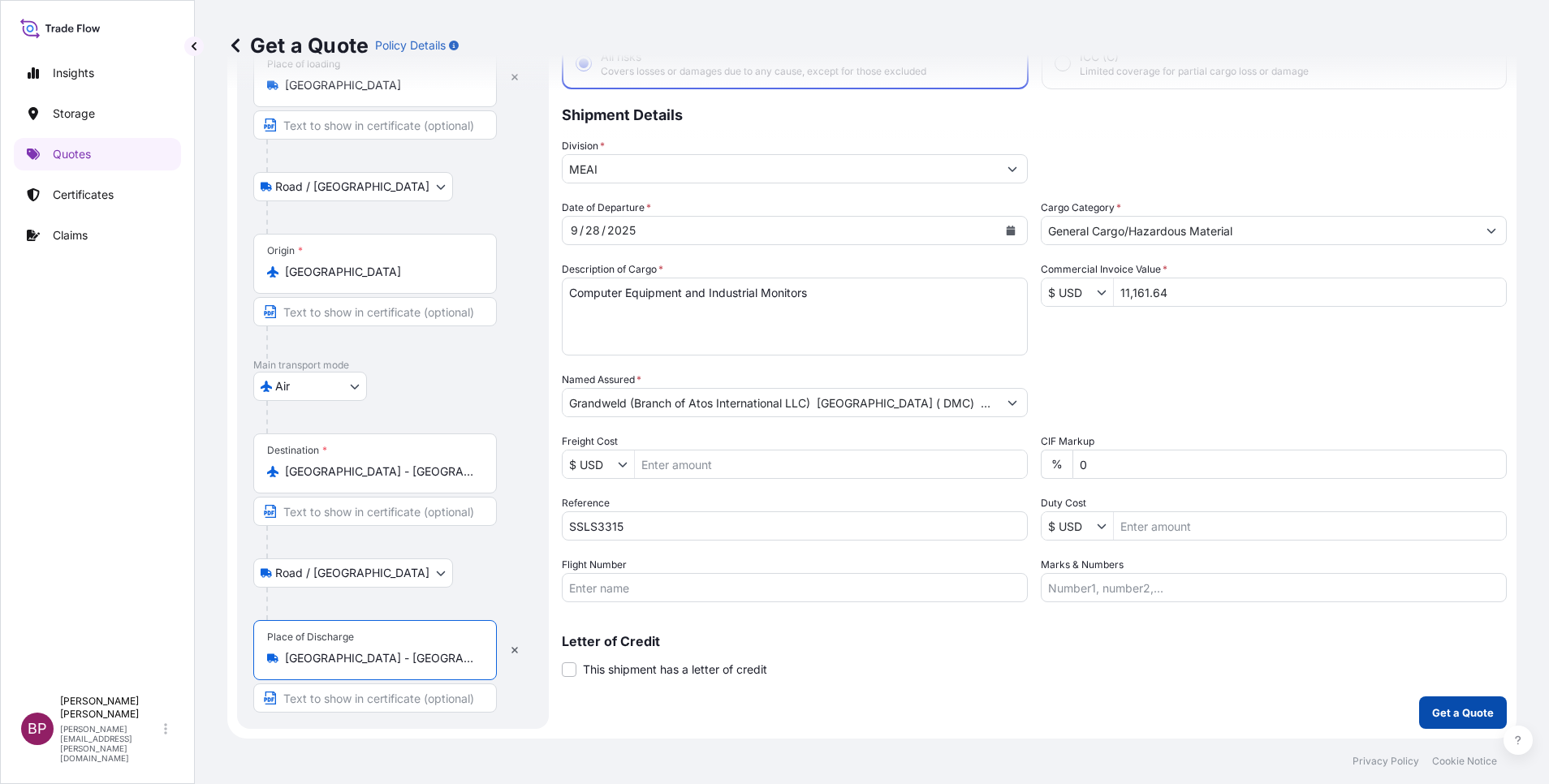
type input "Dubai - United Arab Emirates"
click at [1434, 717] on p "Get a Quote" at bounding box center [1463, 713] width 62 height 16
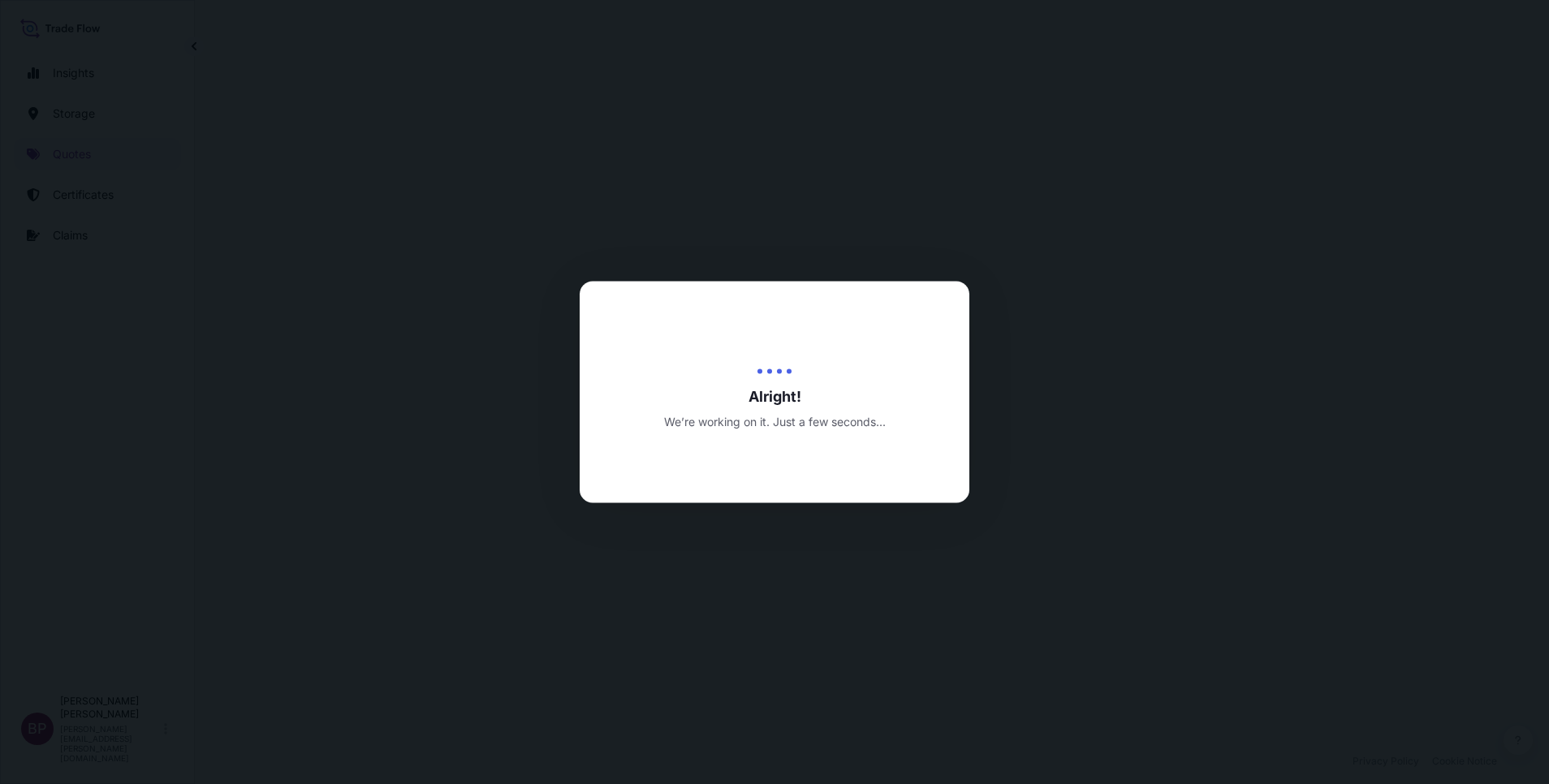
select select "Road / [GEOGRAPHIC_DATA]"
select select "Air"
select select "Road / [GEOGRAPHIC_DATA]"
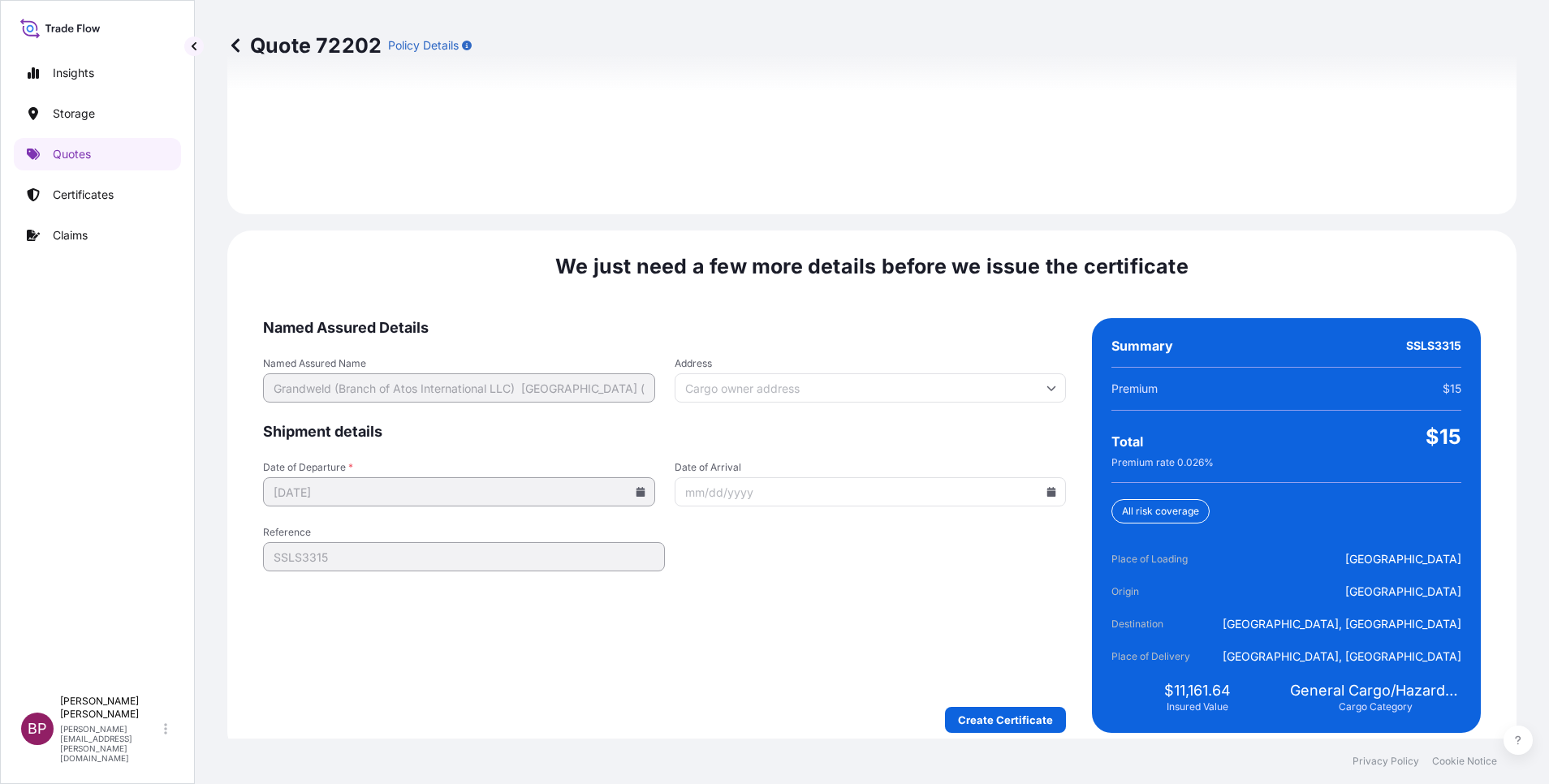
scroll to position [2429, 0]
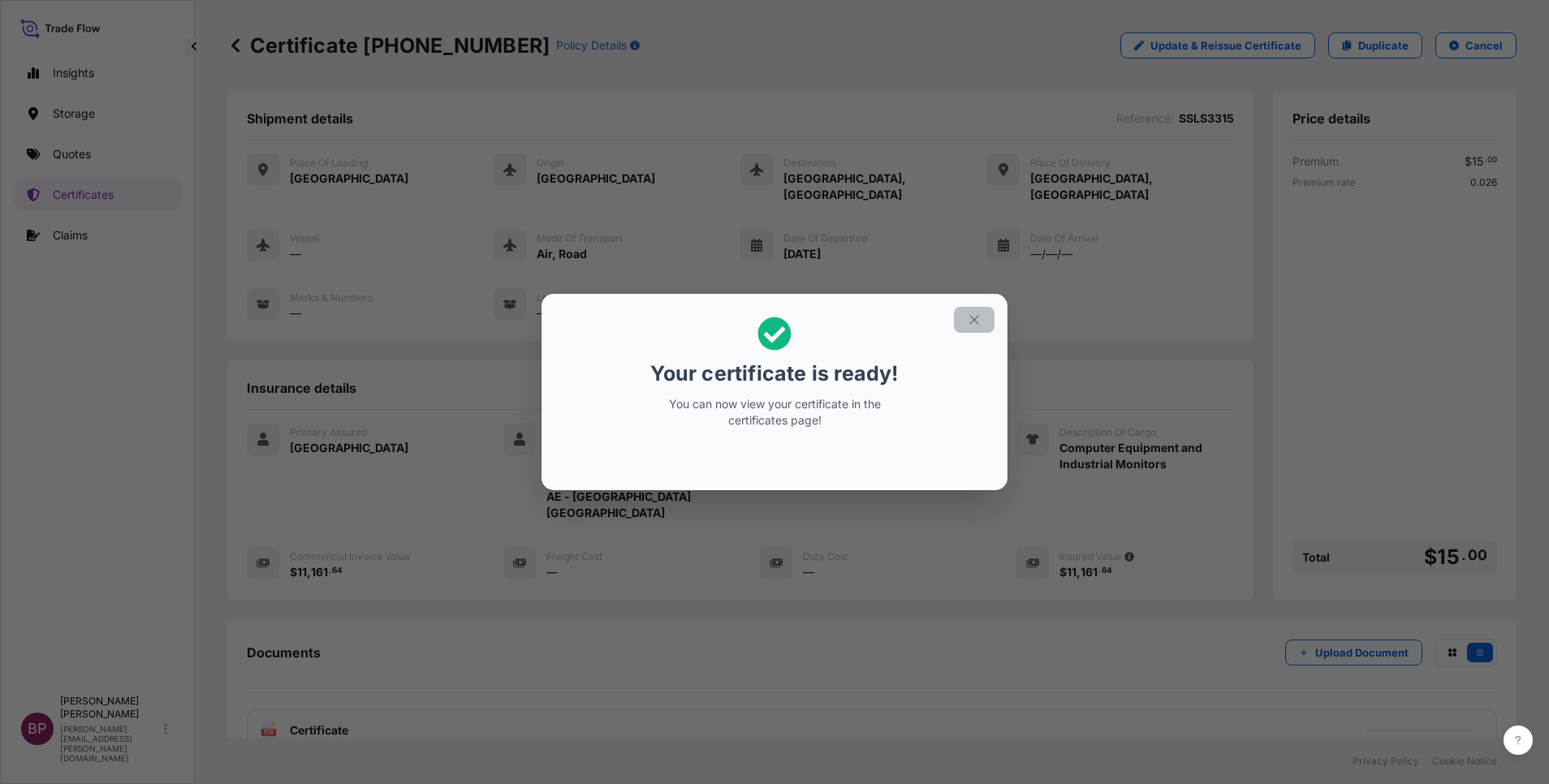
click at [972, 320] on icon "button" at bounding box center [973, 320] width 14 height 14
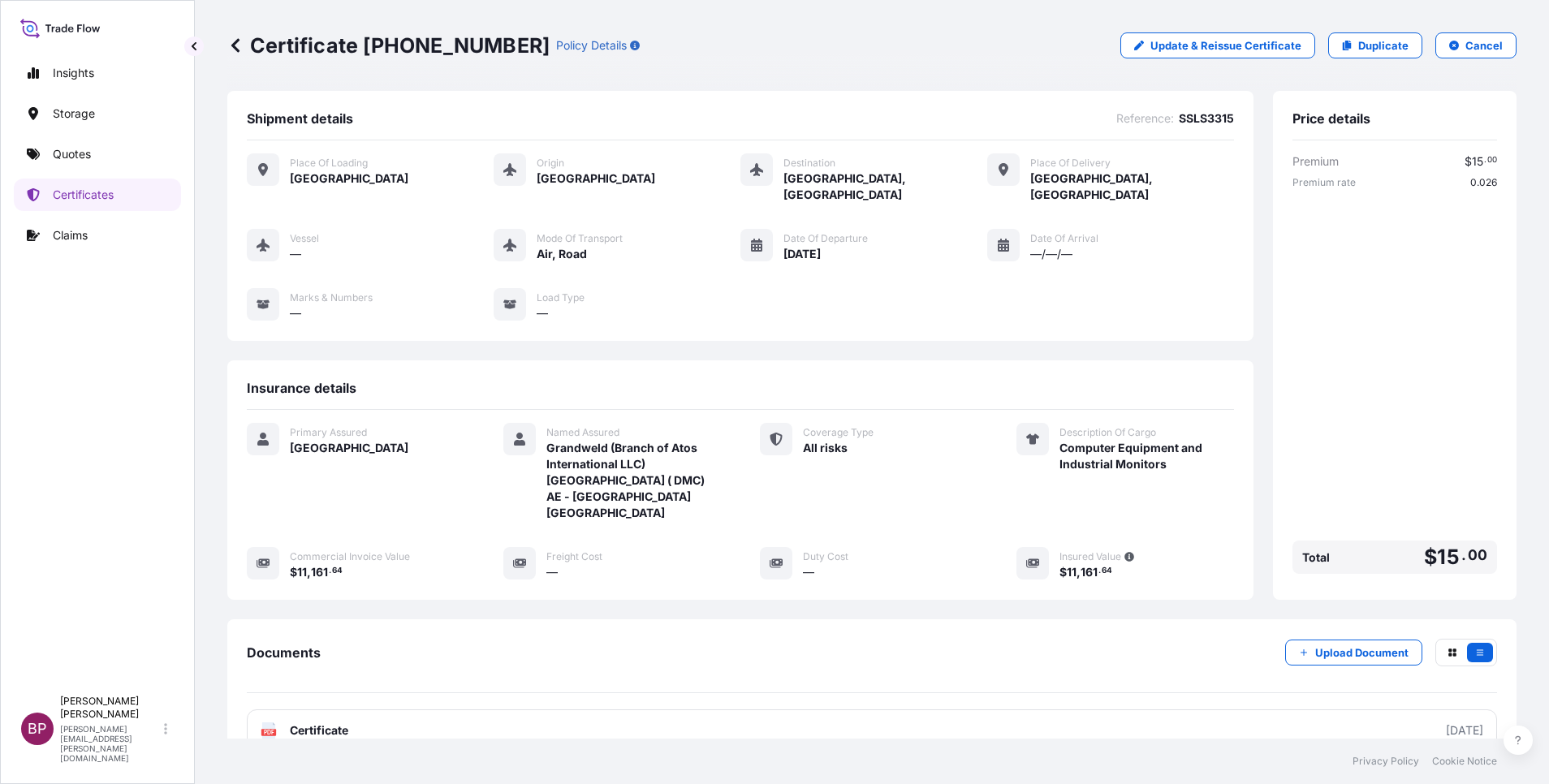
scroll to position [118, 0]
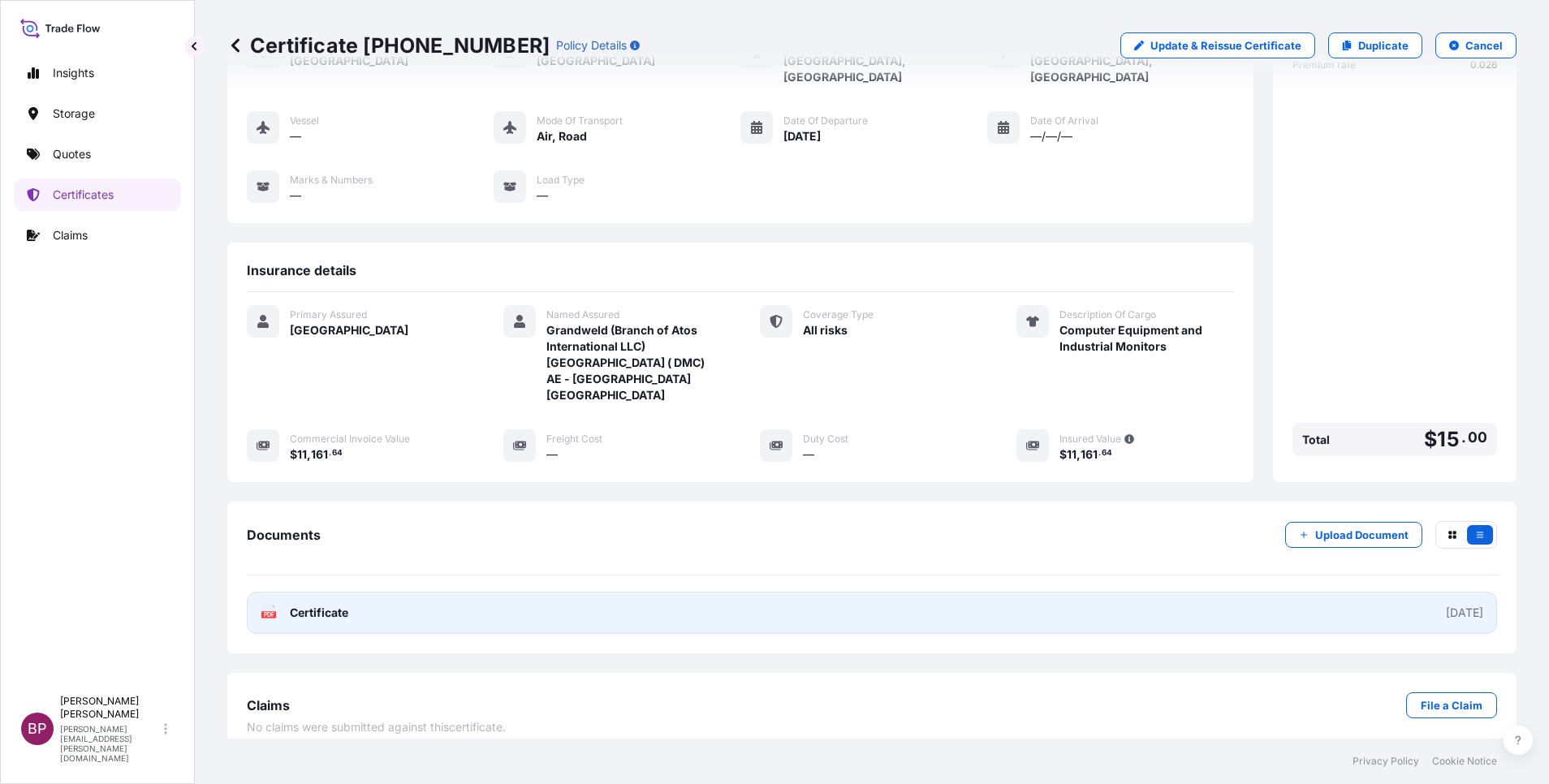
click at [346, 604] on span "Certificate" at bounding box center [319, 612] width 59 height 16
